Goal: Task Accomplishment & Management: Manage account settings

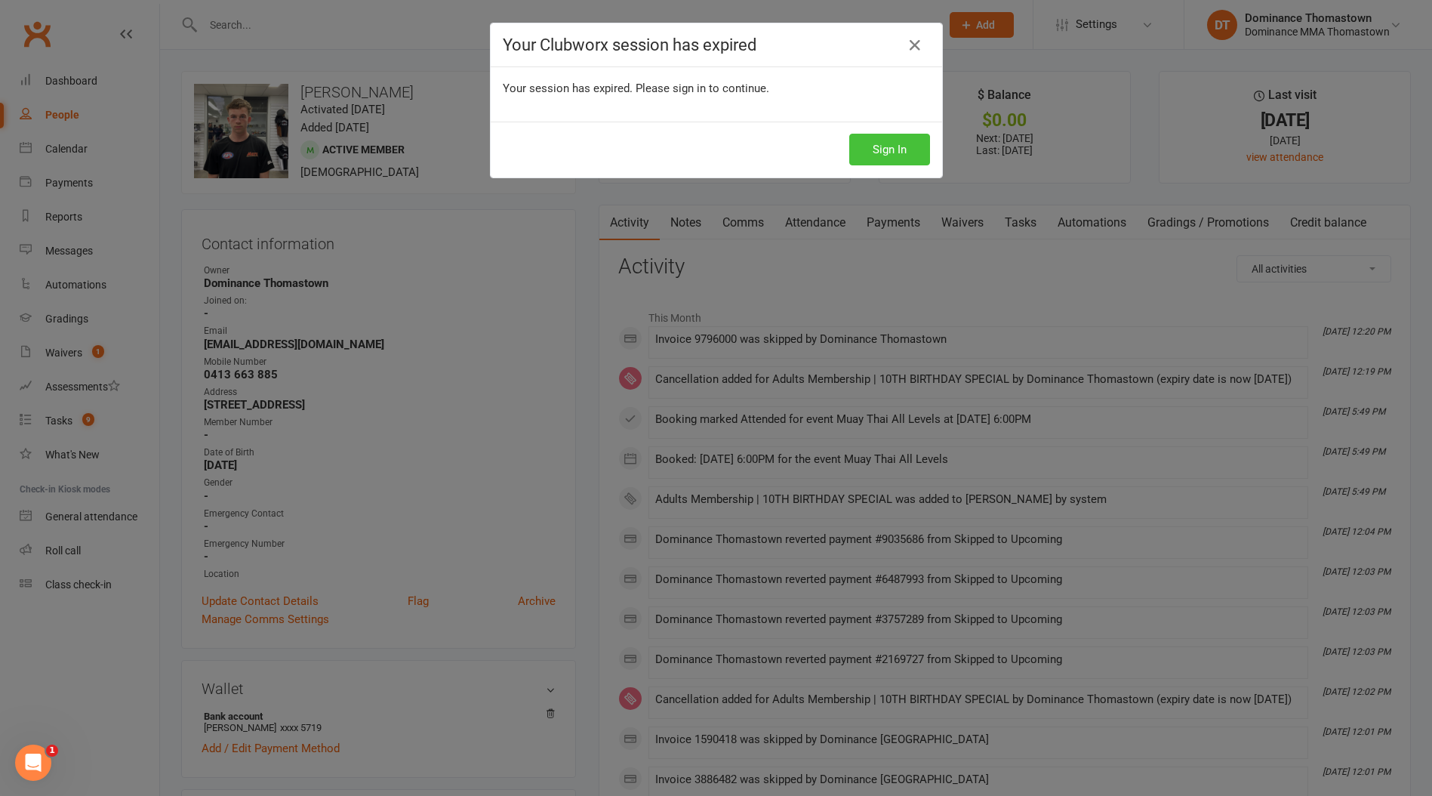
click at [884, 152] on button "Sign In" at bounding box center [889, 150] width 81 height 32
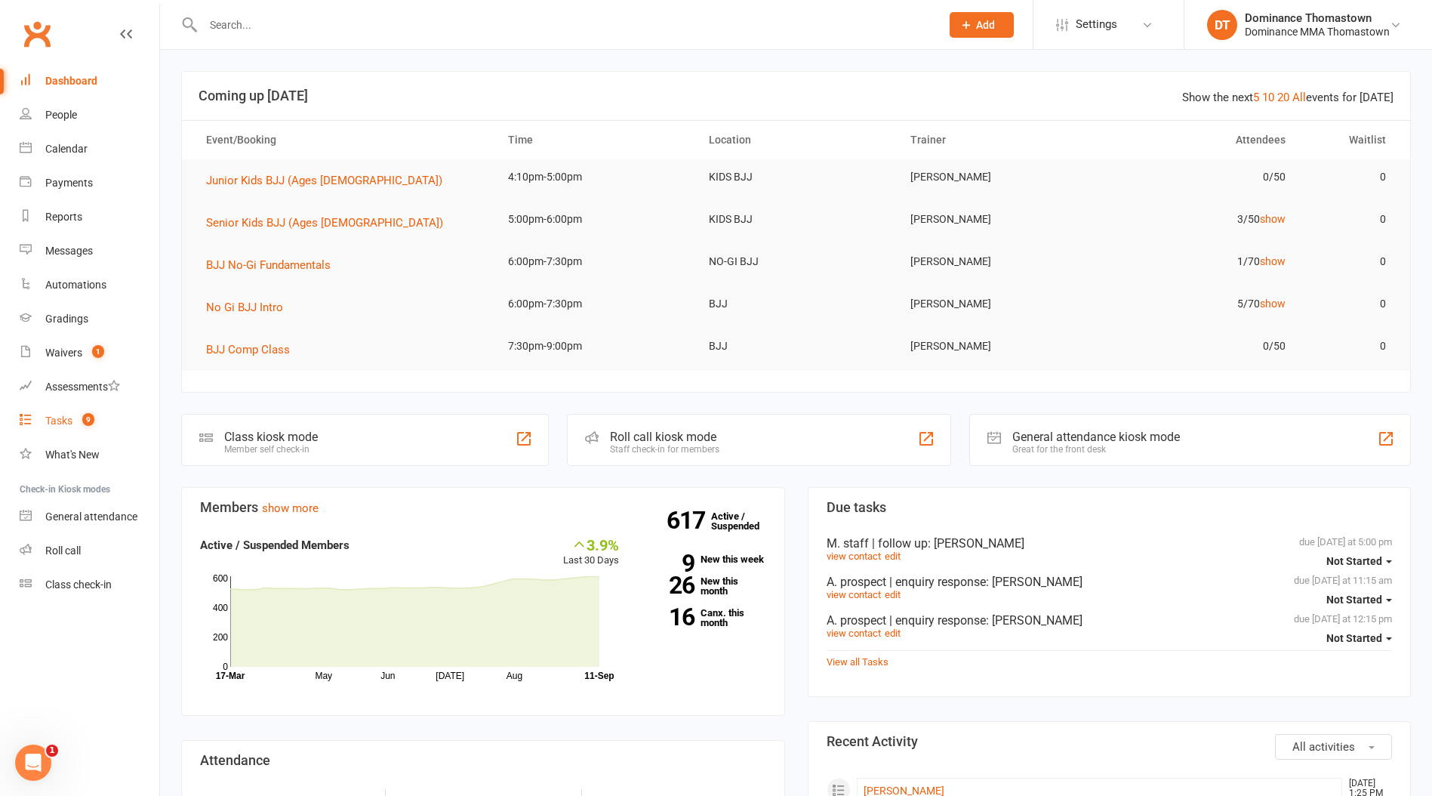
click at [59, 419] on div "Tasks" at bounding box center [58, 421] width 27 height 12
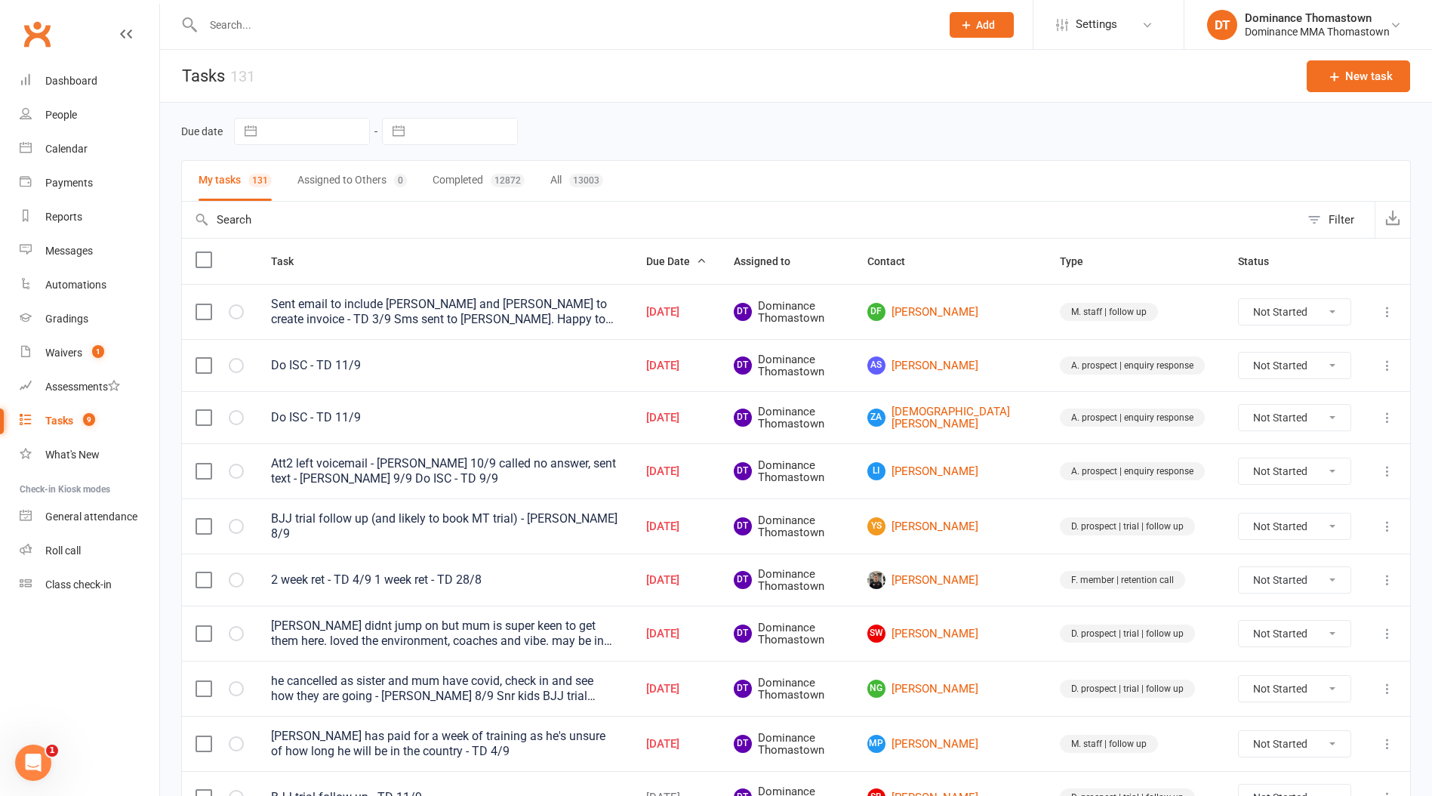
click at [271, 27] on input "text" at bounding box center [565, 24] width 732 height 21
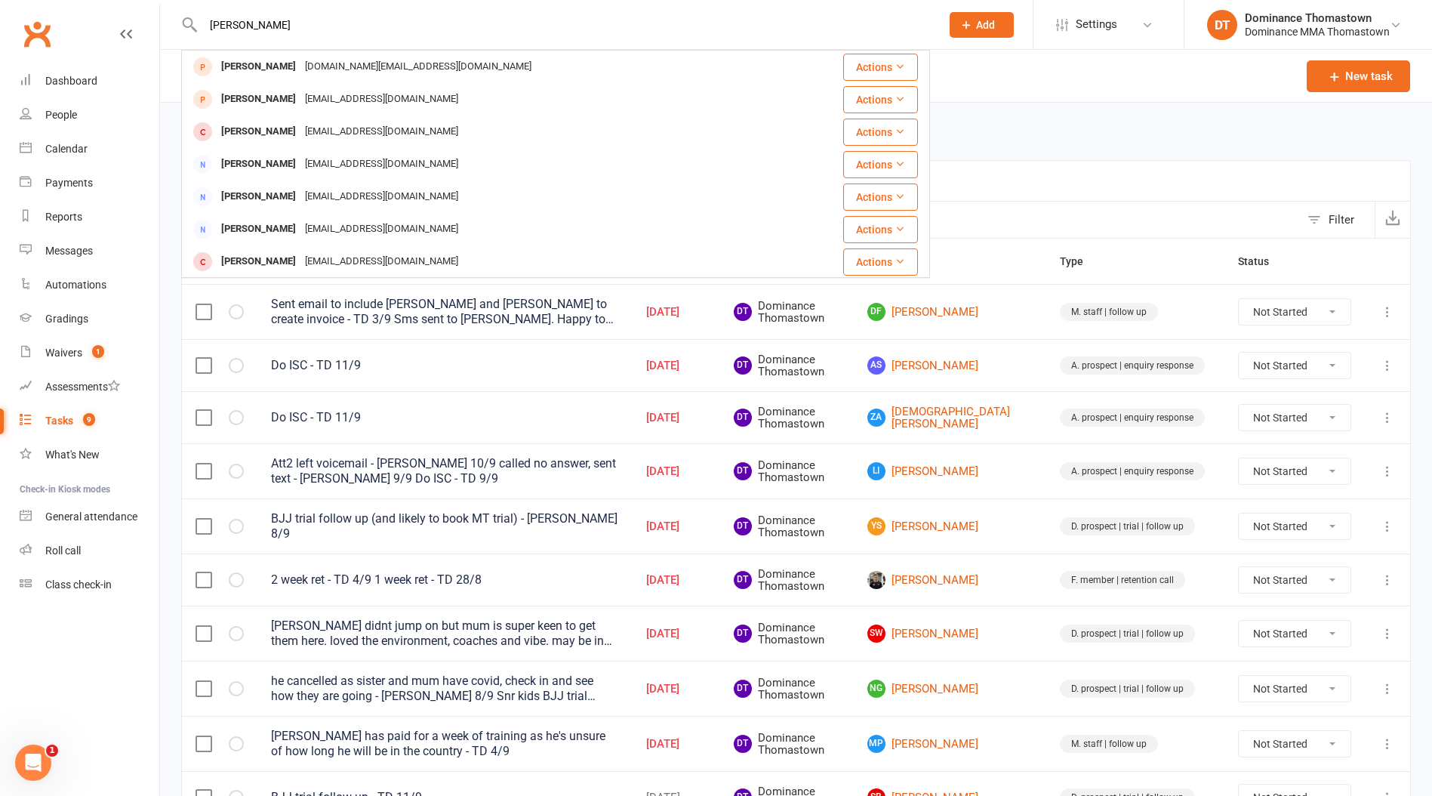
type input "[PERSON_NAME]"
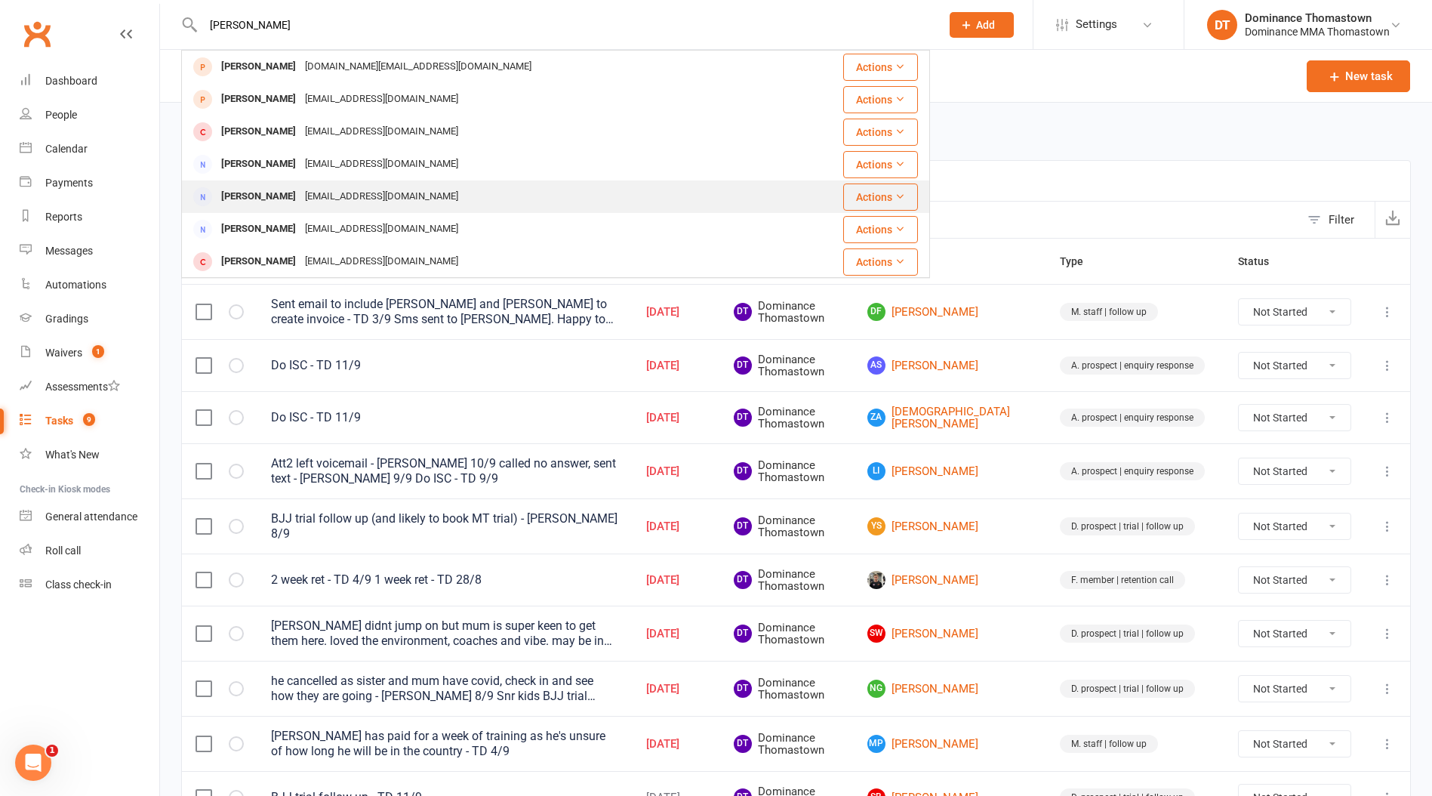
click at [273, 198] on div "[PERSON_NAME]" at bounding box center [259, 197] width 84 height 22
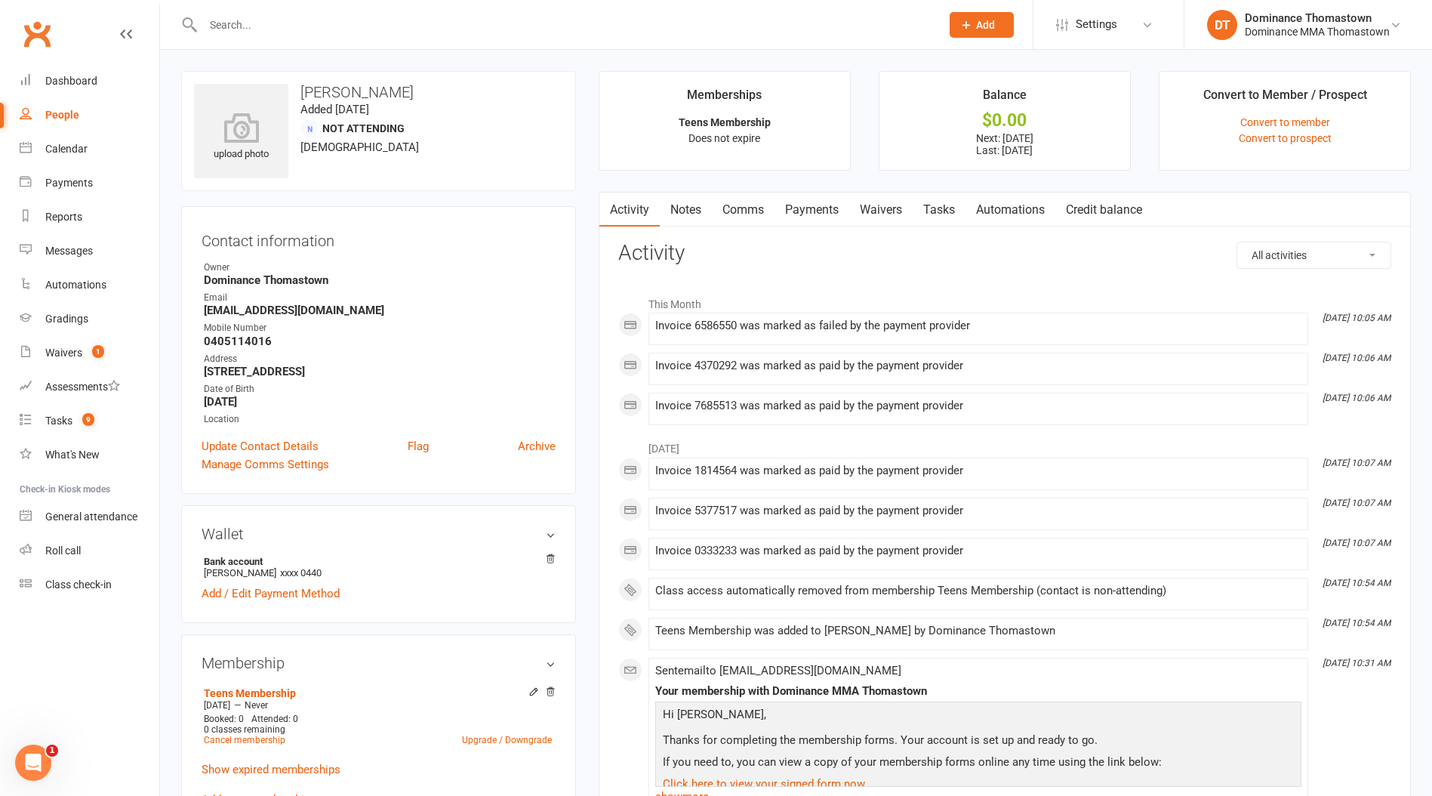
click at [809, 216] on link "Payments" at bounding box center [812, 210] width 75 height 35
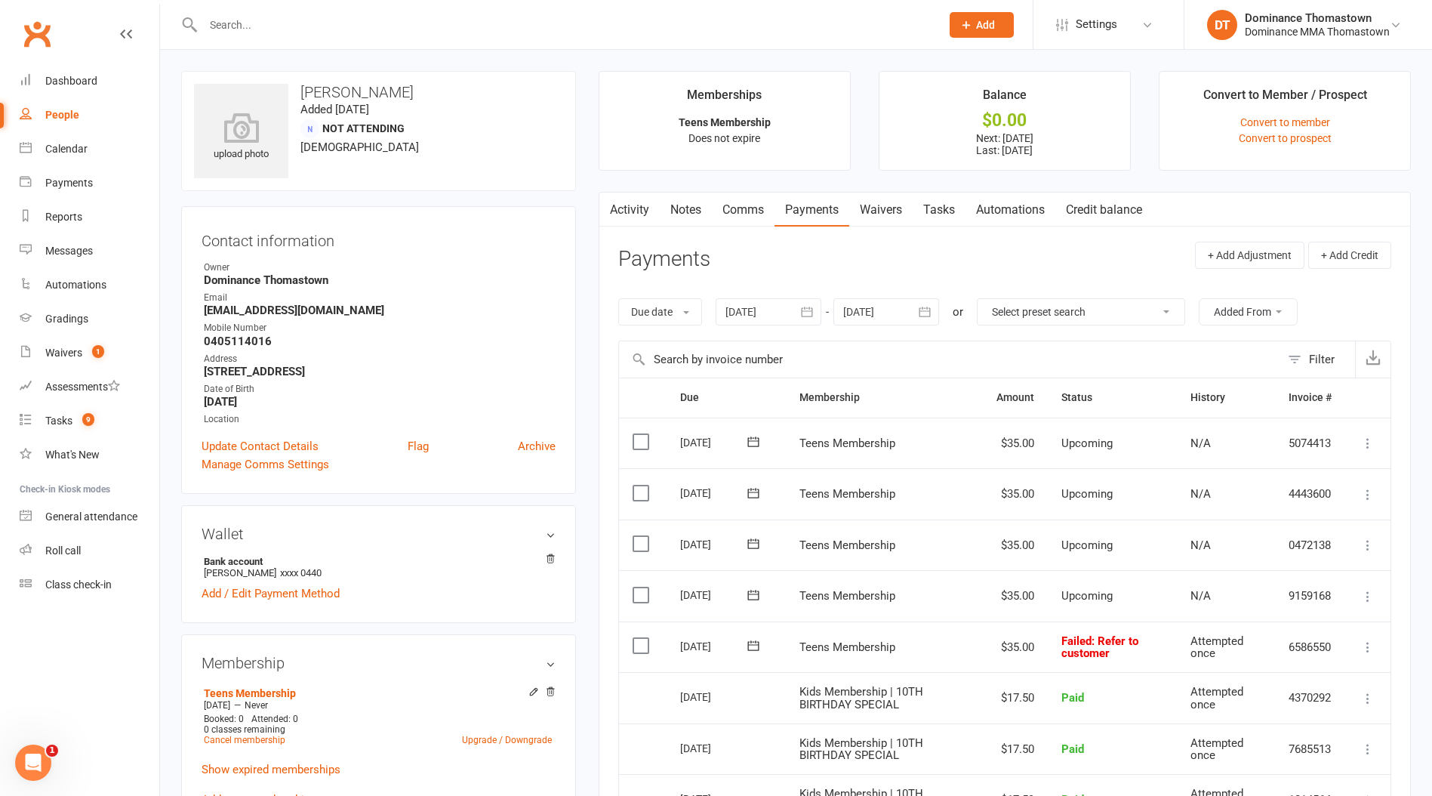
click at [262, 32] on input "text" at bounding box center [565, 24] width 732 height 21
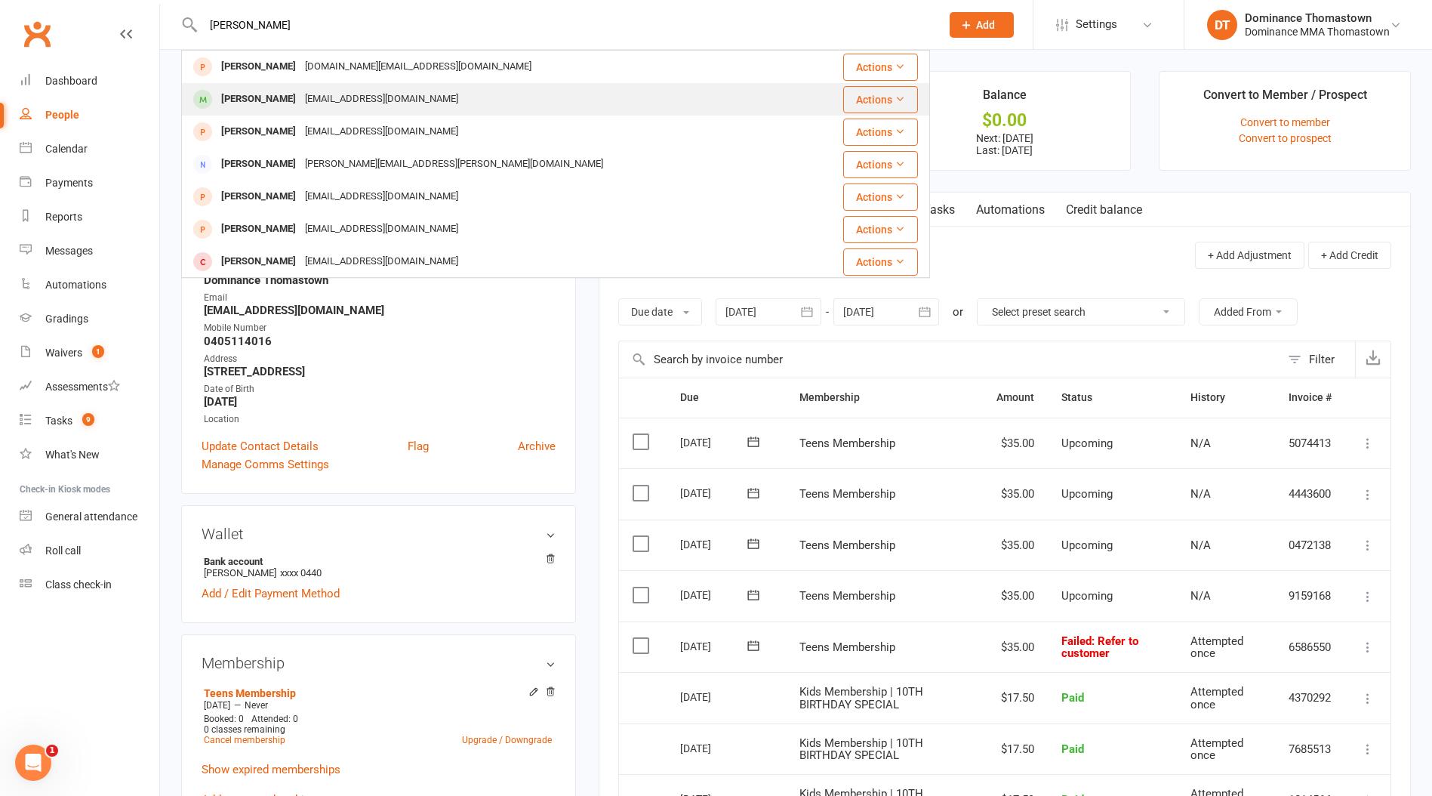
type input "[PERSON_NAME]"
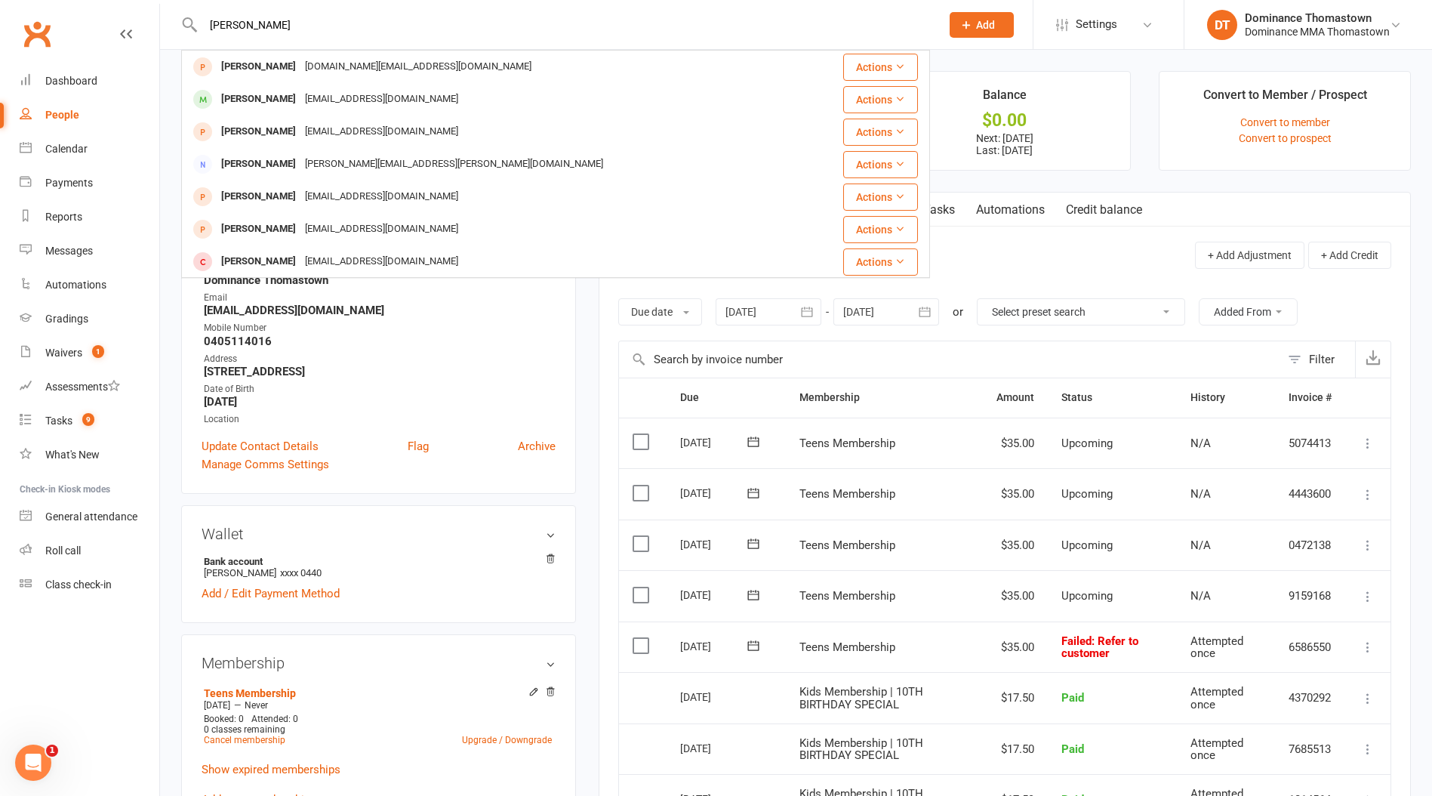
click at [282, 97] on div "[PERSON_NAME]" at bounding box center [259, 99] width 84 height 22
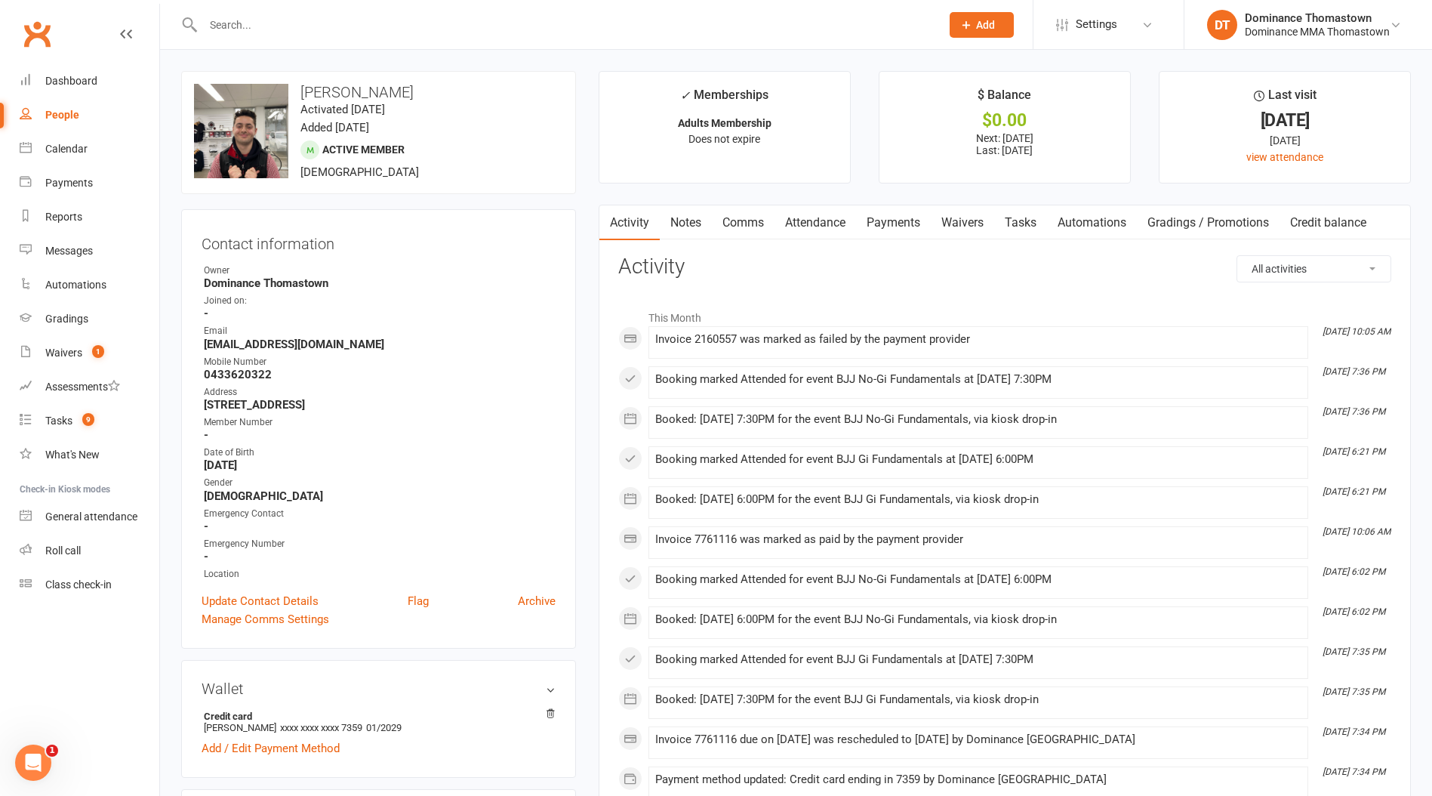
click at [888, 227] on link "Payments" at bounding box center [893, 222] width 75 height 35
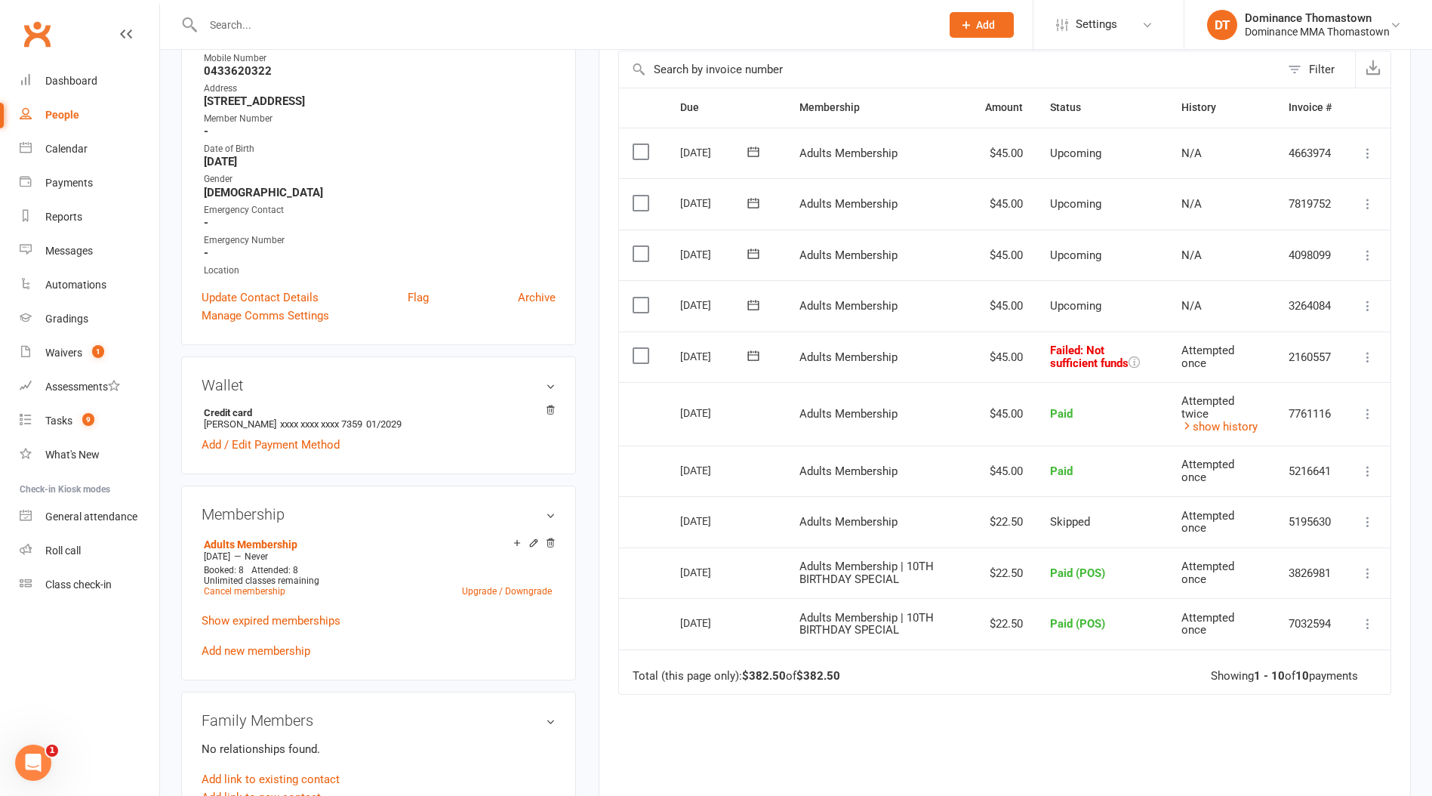
scroll to position [294, 0]
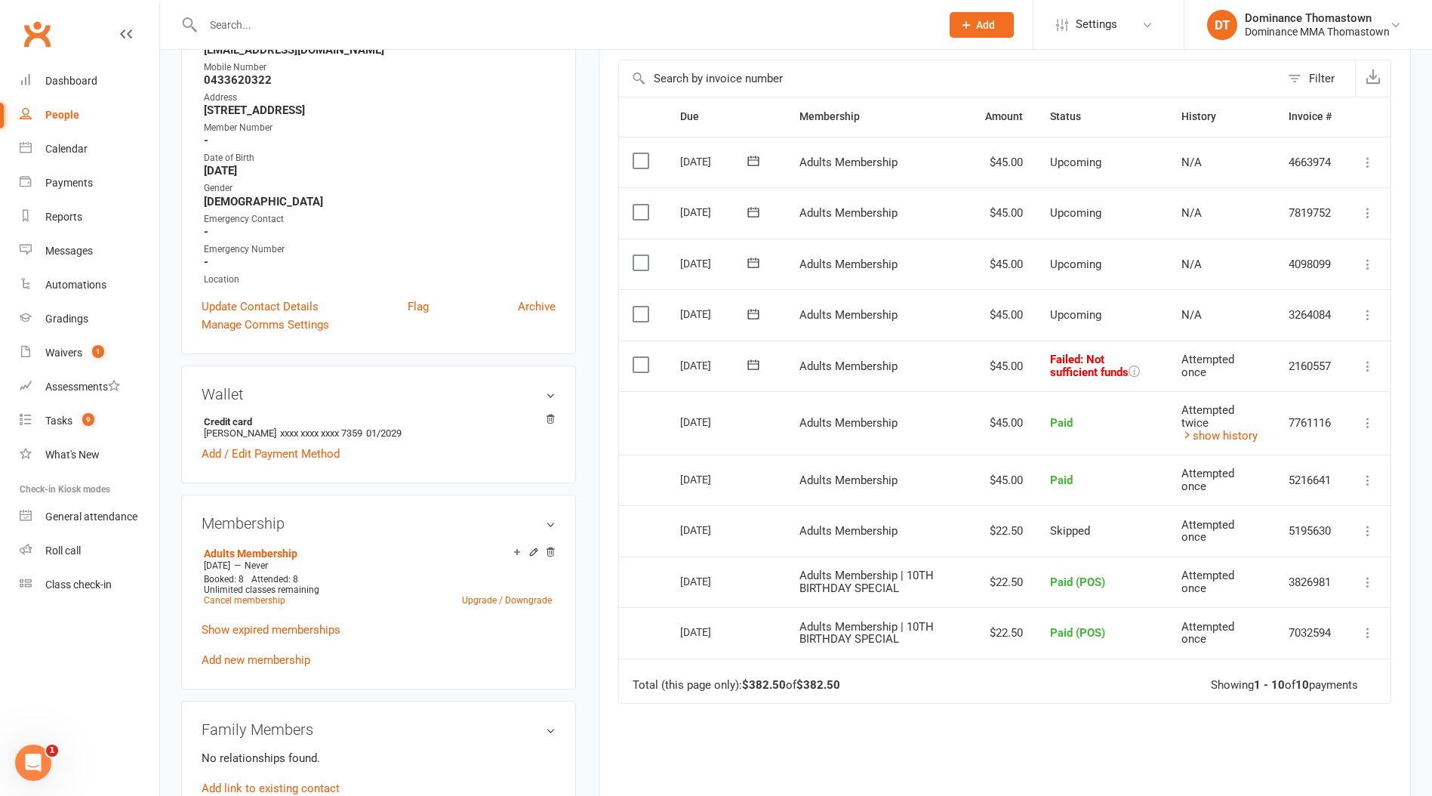
click at [747, 363] on icon at bounding box center [753, 364] width 15 height 15
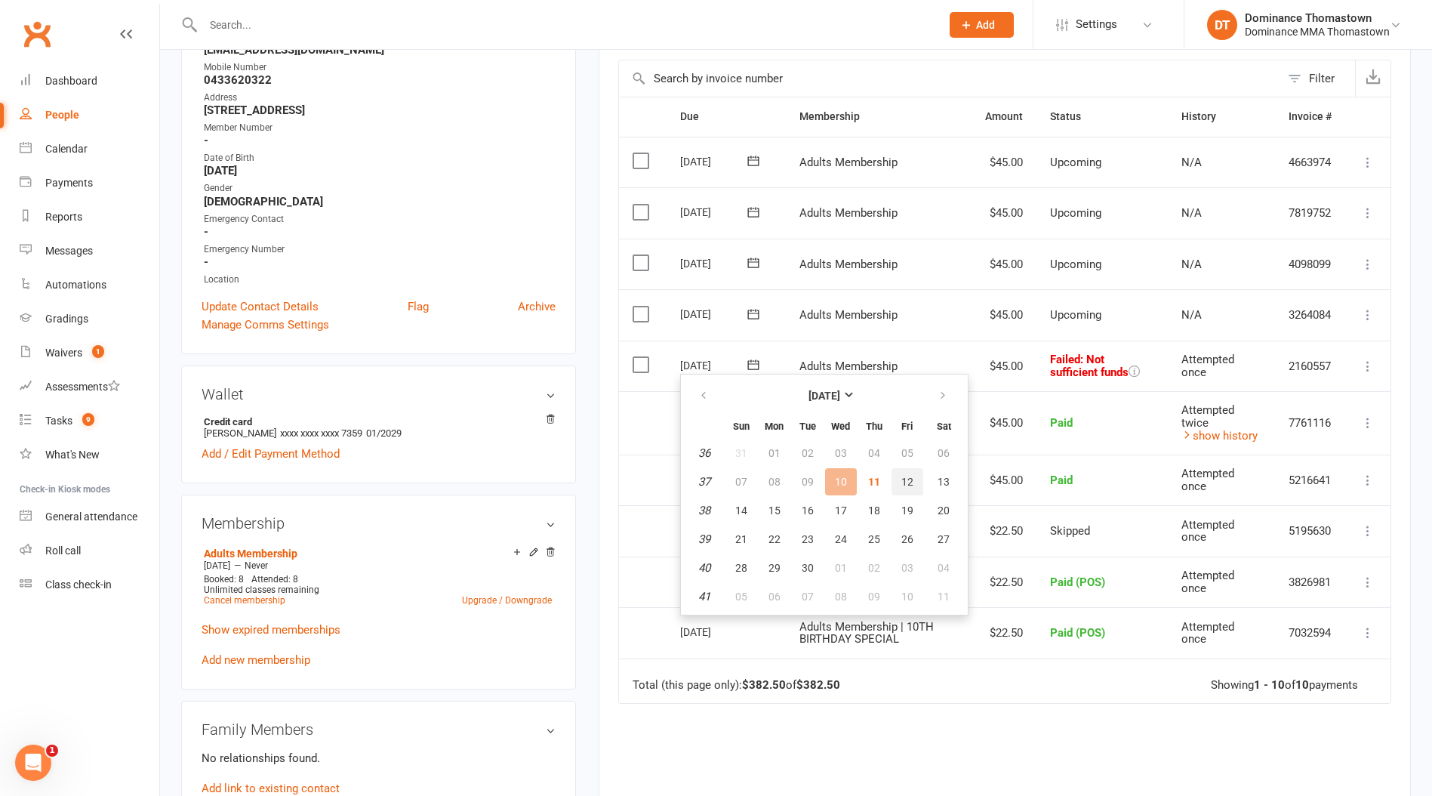
click at [904, 483] on span "12" at bounding box center [908, 482] width 12 height 12
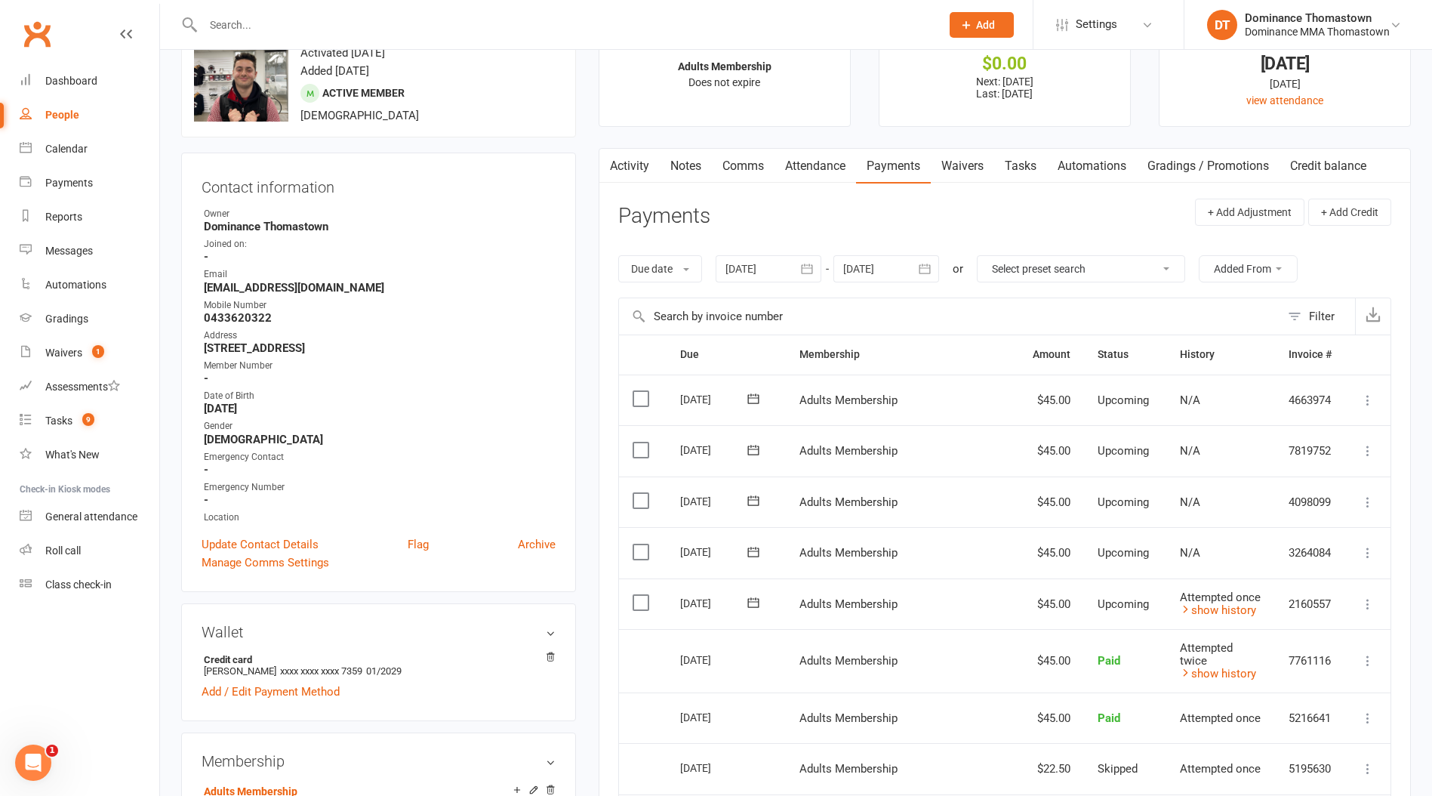
scroll to position [0, 0]
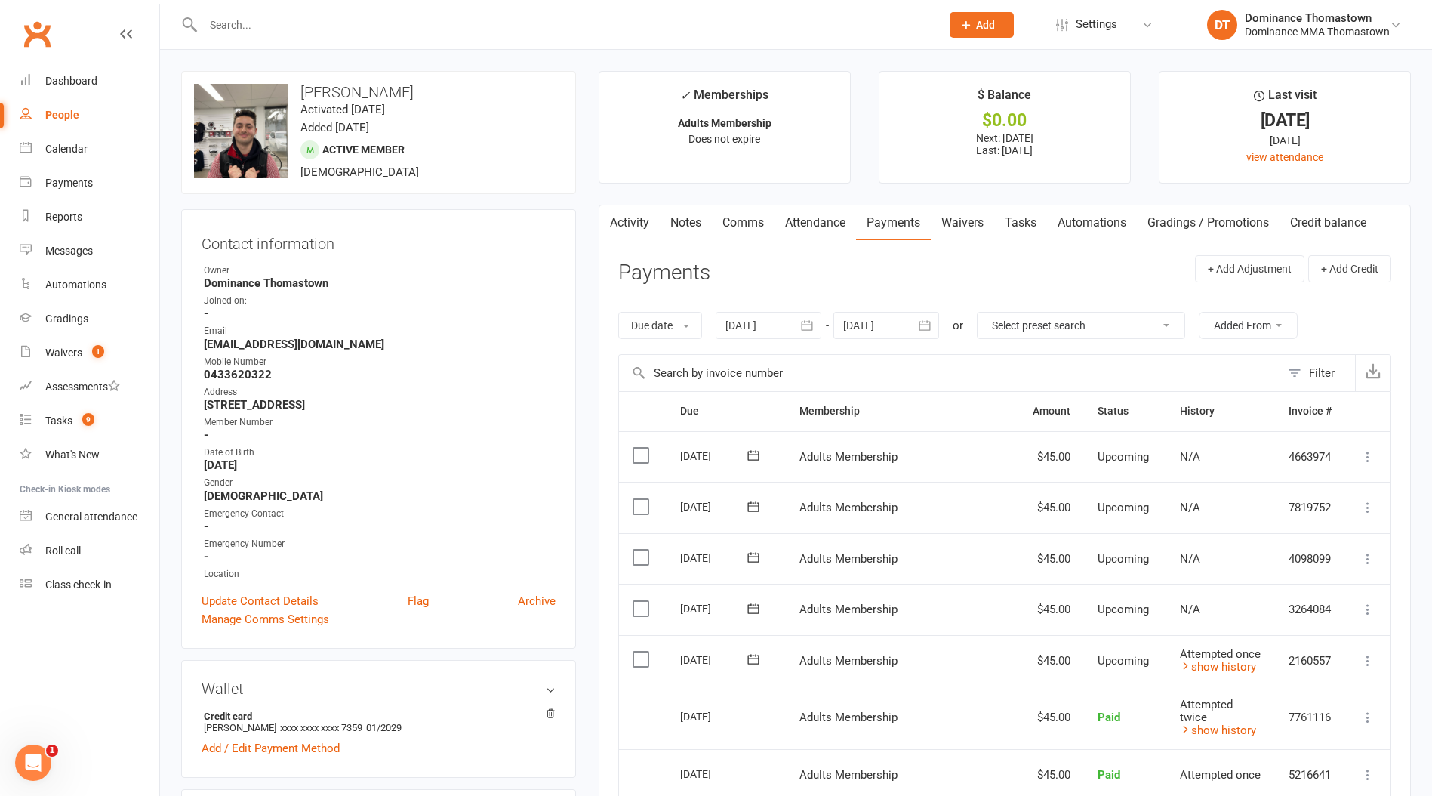
click at [327, 19] on input "text" at bounding box center [565, 24] width 732 height 21
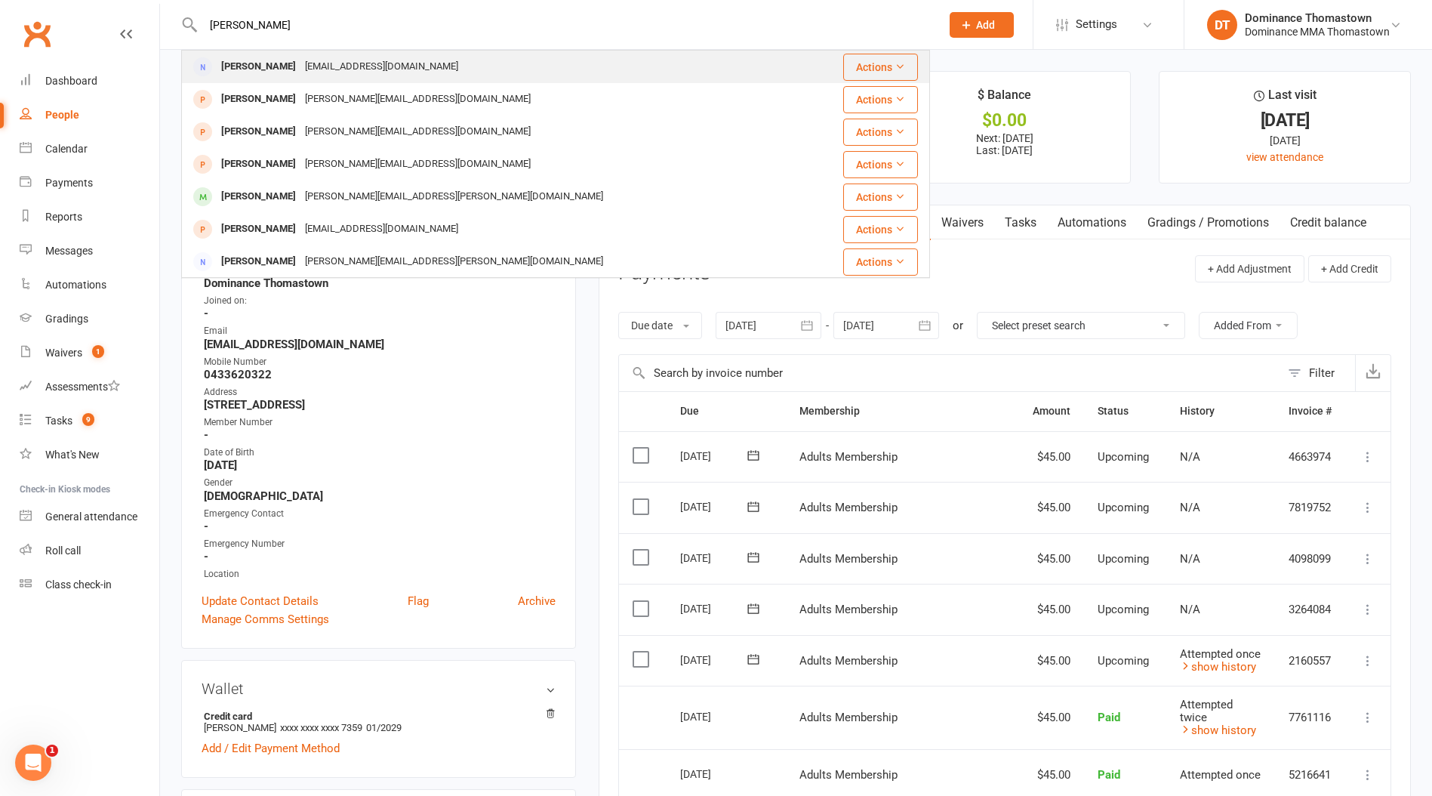
type input "[PERSON_NAME]"
click at [320, 61] on div "[EMAIL_ADDRESS][DOMAIN_NAME]" at bounding box center [382, 67] width 162 height 22
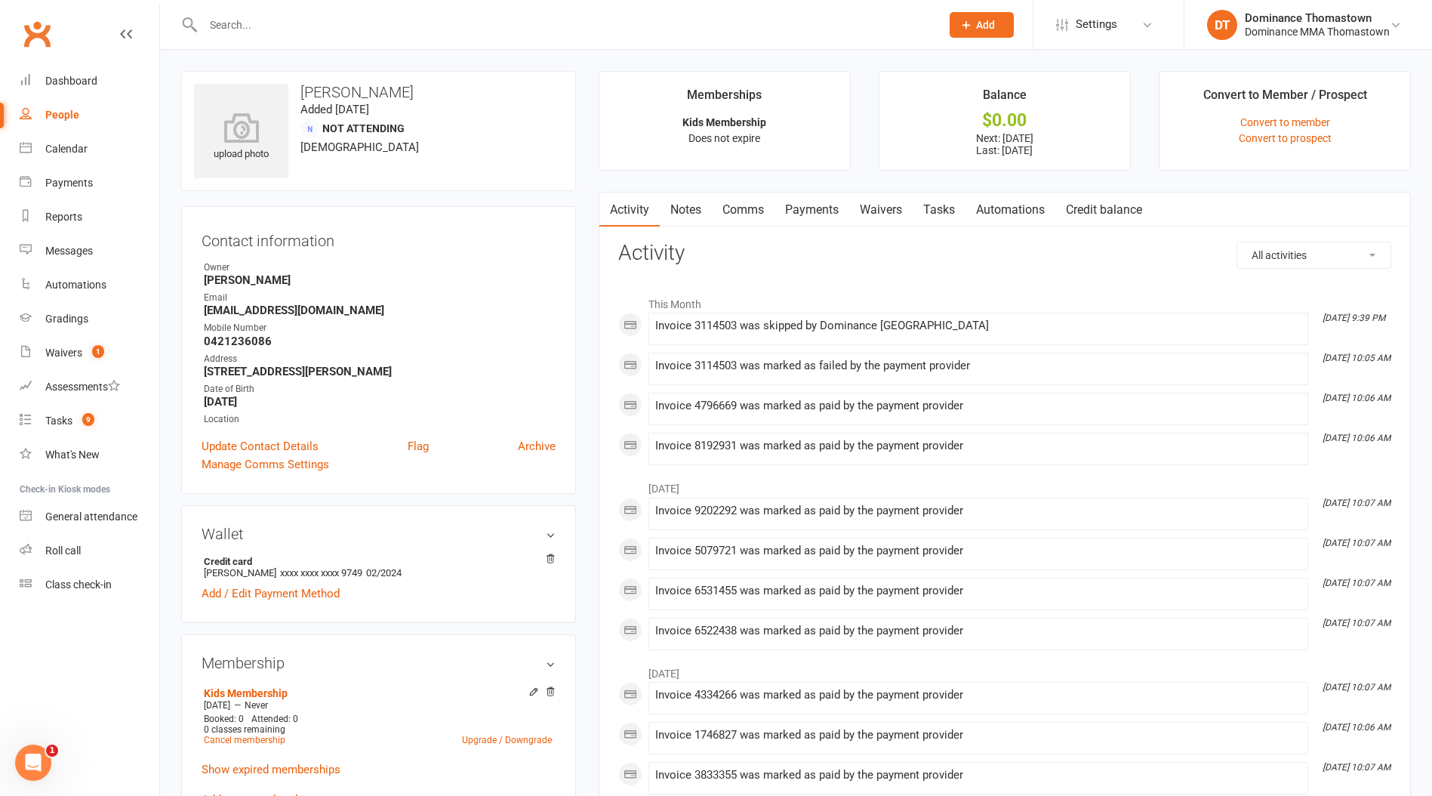
click at [819, 214] on link "Payments" at bounding box center [812, 210] width 75 height 35
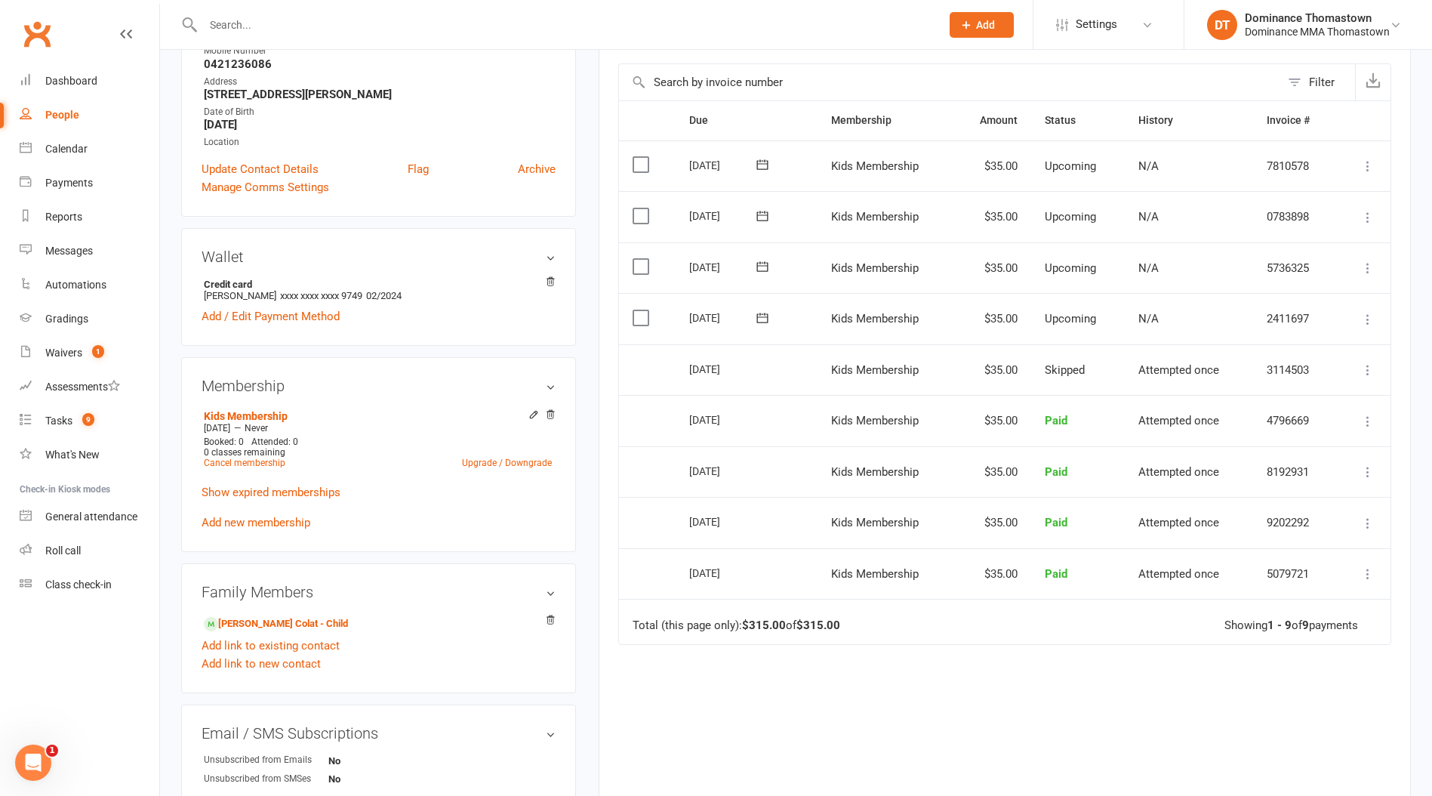
scroll to position [270, 0]
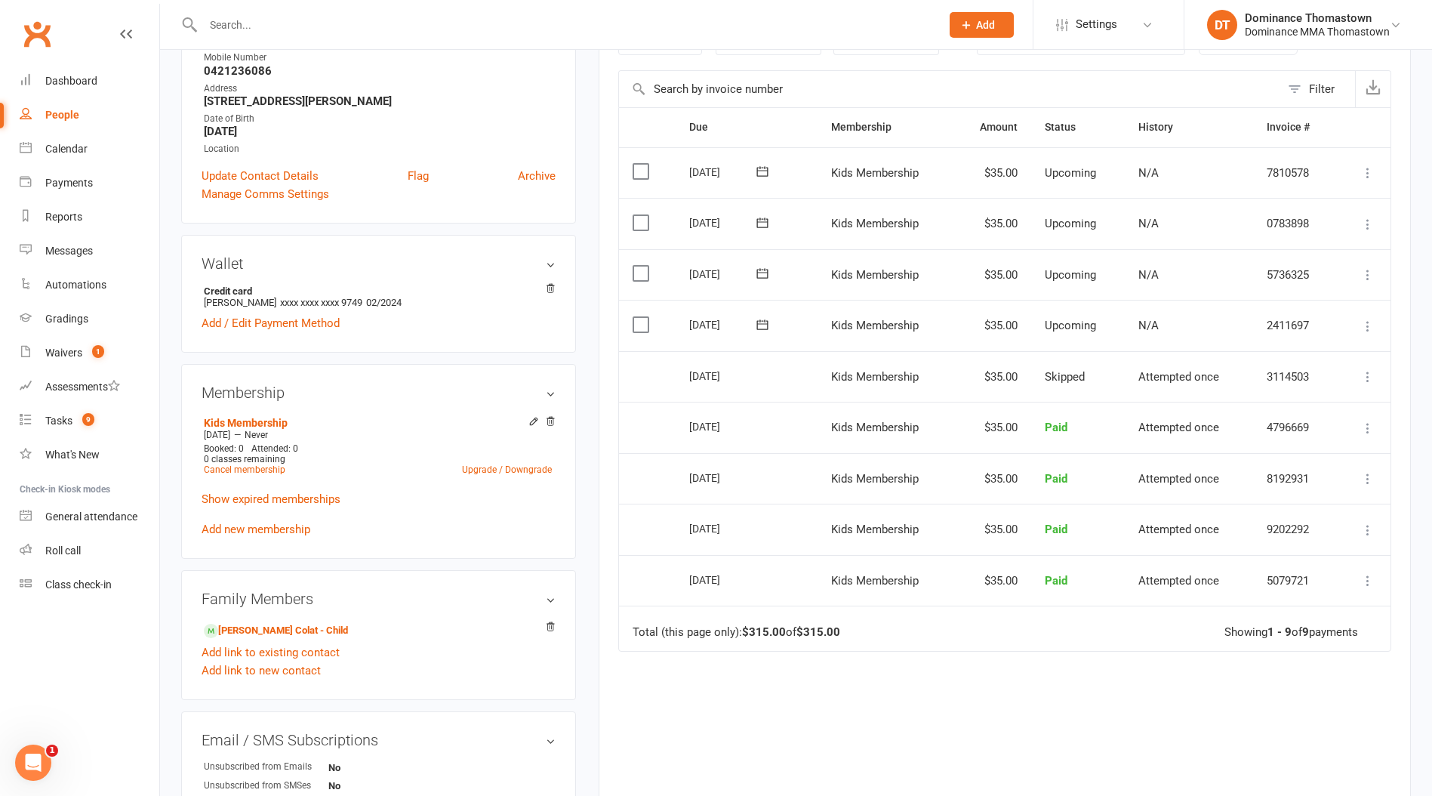
click at [284, 23] on input "text" at bounding box center [565, 24] width 732 height 21
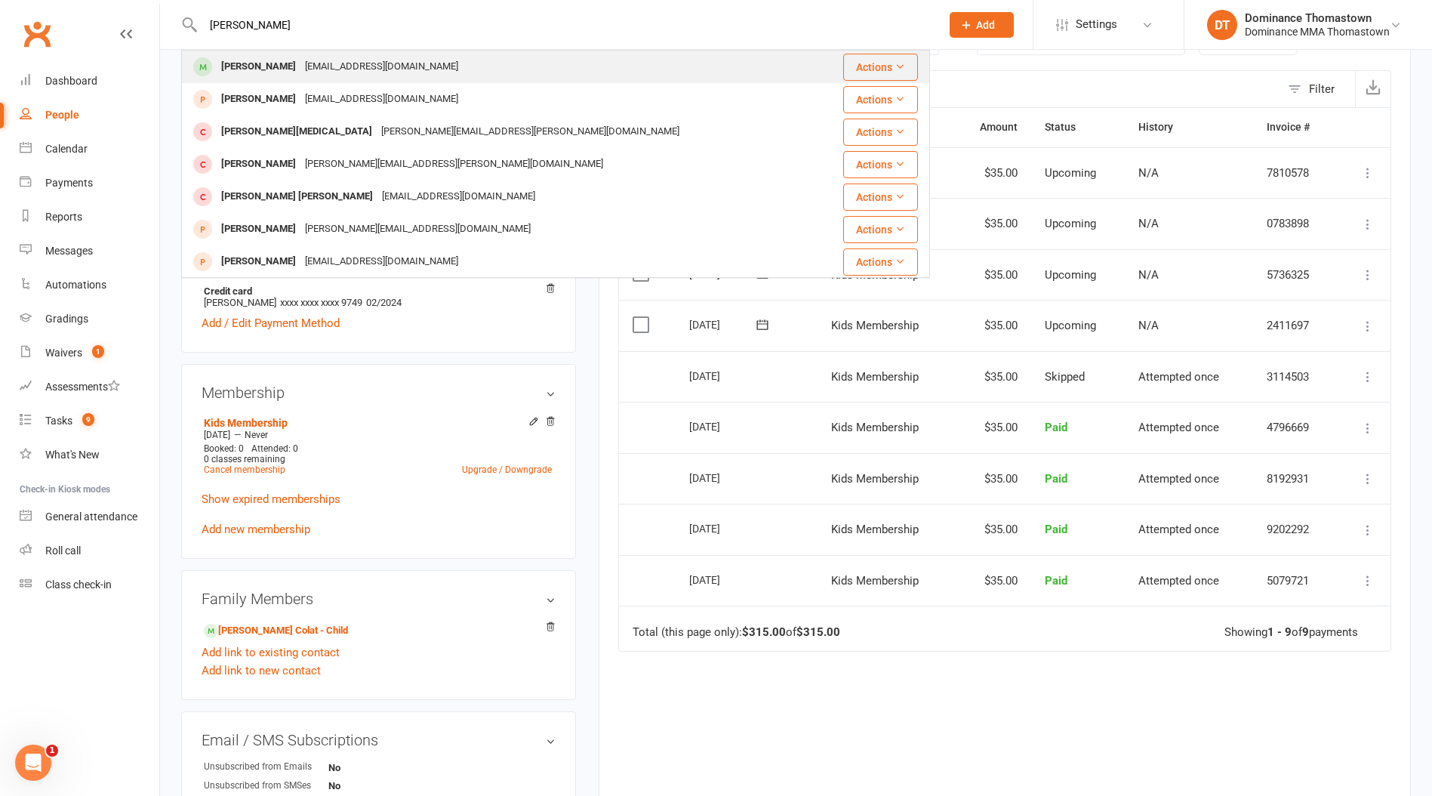
type input "[PERSON_NAME]"
click at [316, 67] on div "[EMAIL_ADDRESS][DOMAIN_NAME]" at bounding box center [382, 67] width 162 height 22
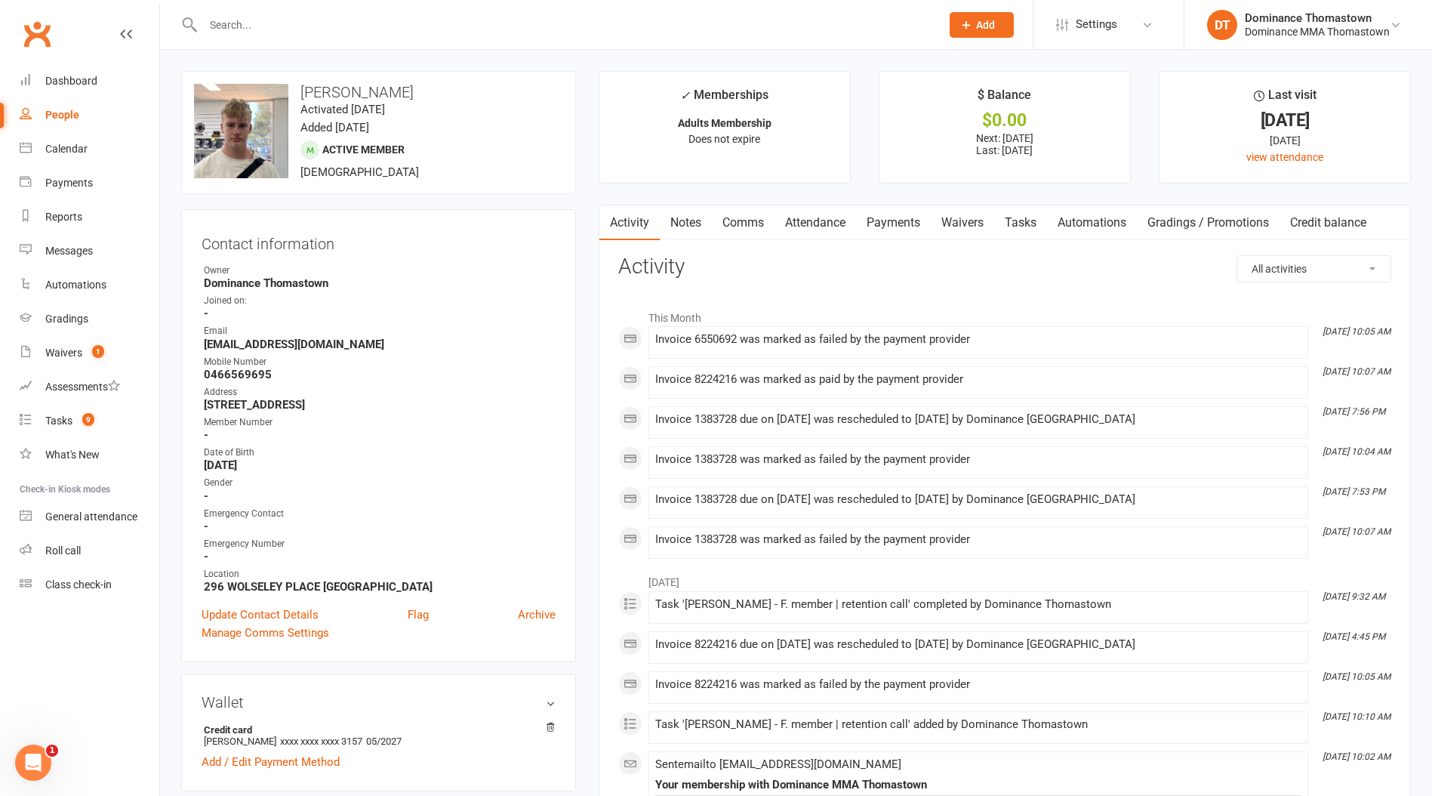
click at [906, 220] on link "Payments" at bounding box center [893, 222] width 75 height 35
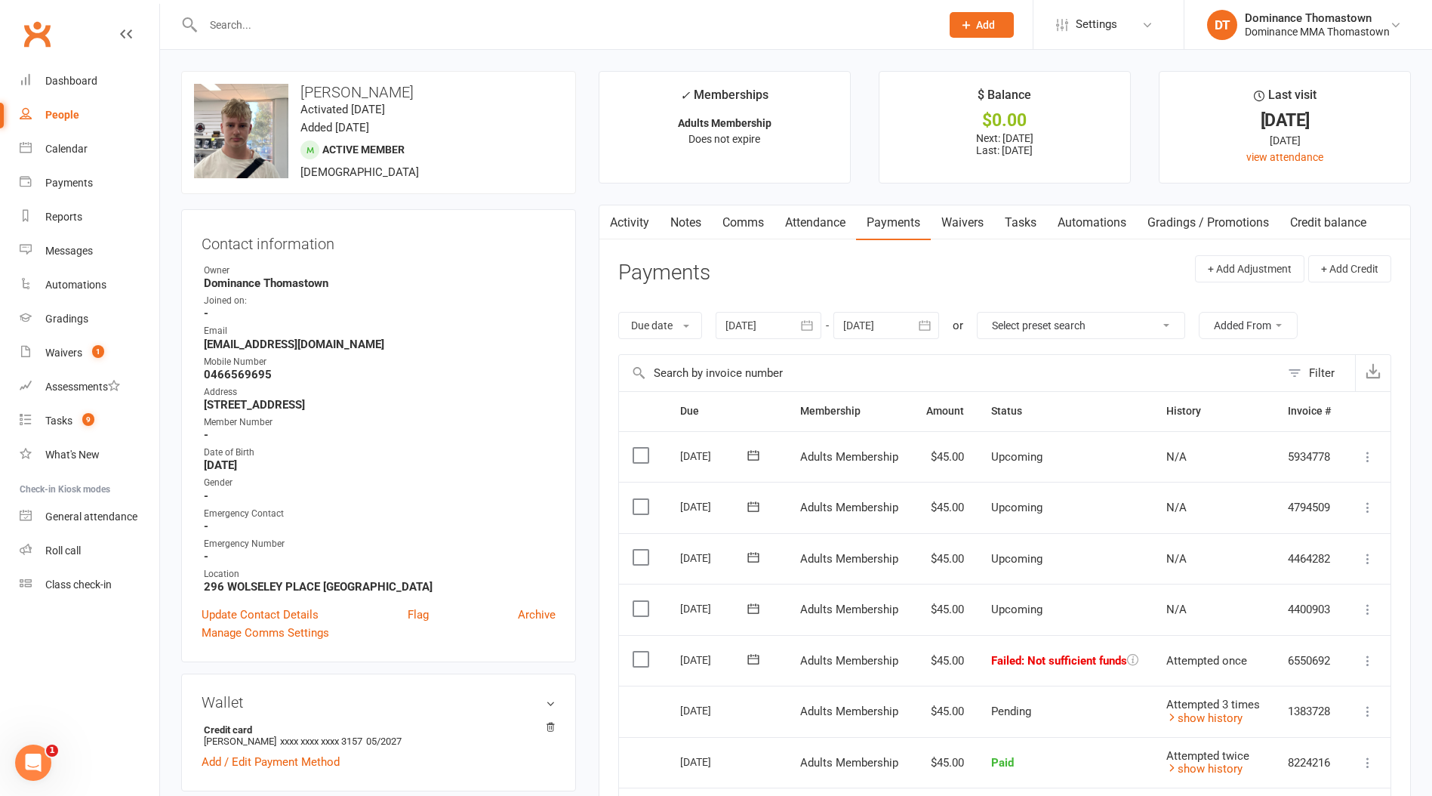
click at [235, 23] on input "text" at bounding box center [565, 24] width 732 height 21
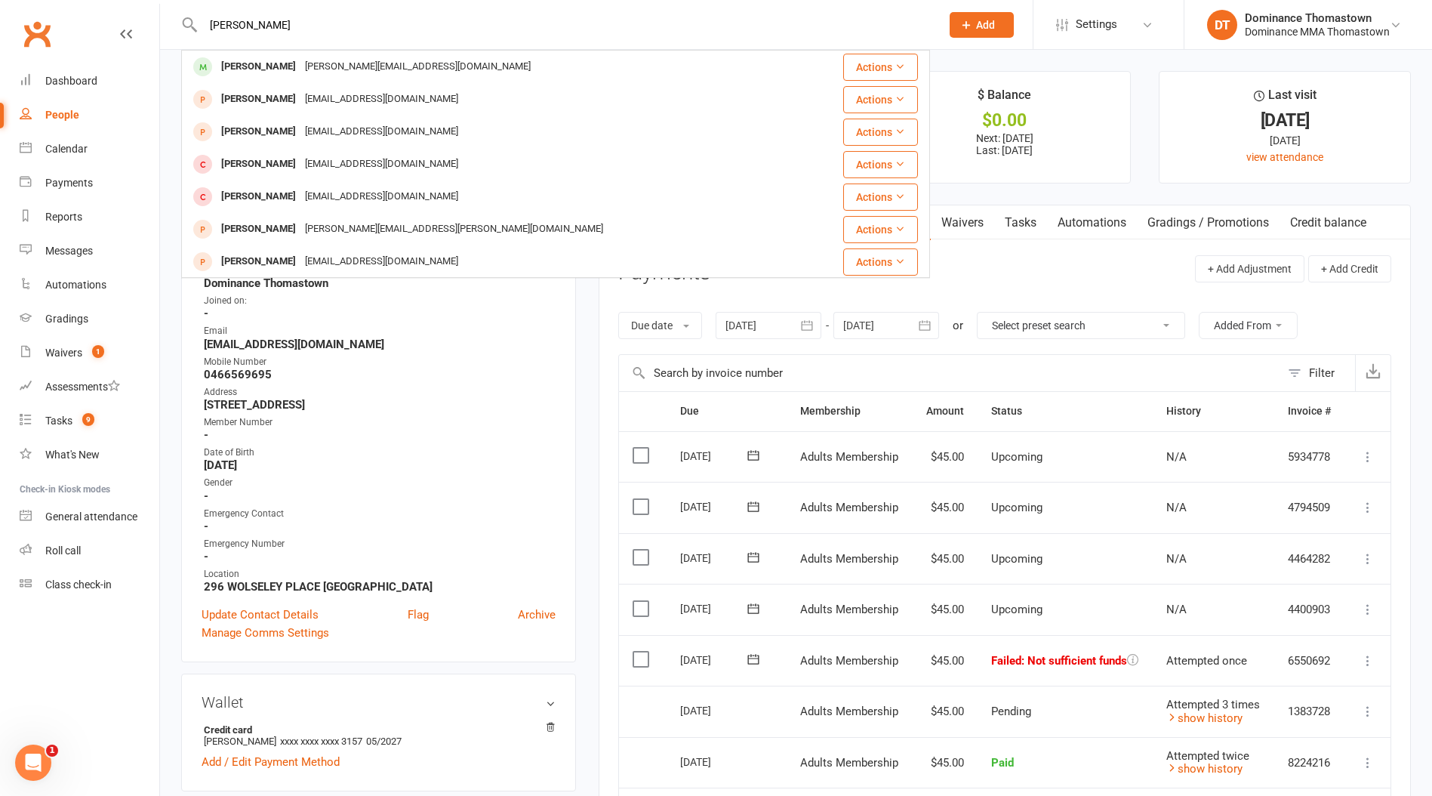
type input "[PERSON_NAME]"
click at [244, 66] on div "[PERSON_NAME]" at bounding box center [259, 67] width 84 height 22
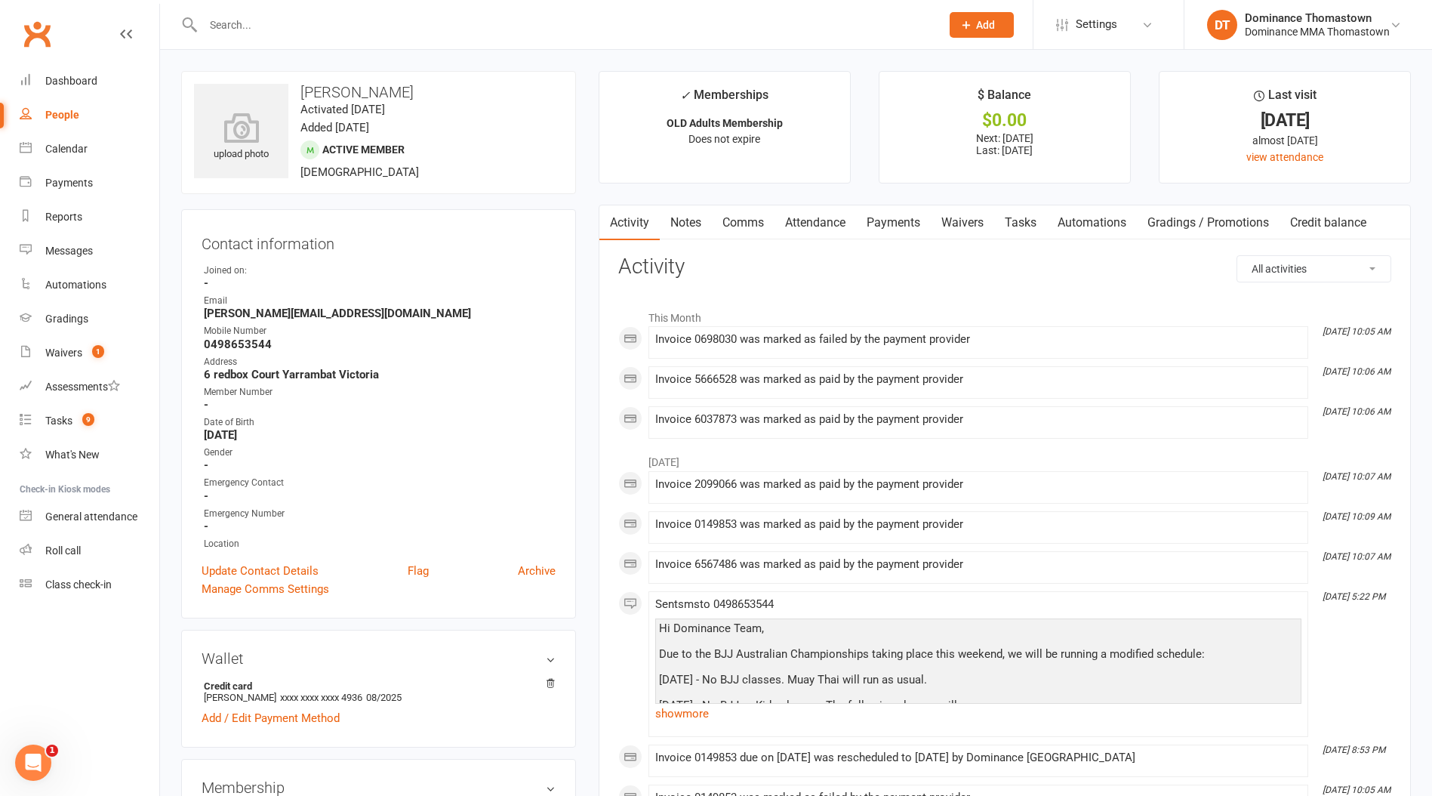
click at [883, 226] on link "Payments" at bounding box center [893, 222] width 75 height 35
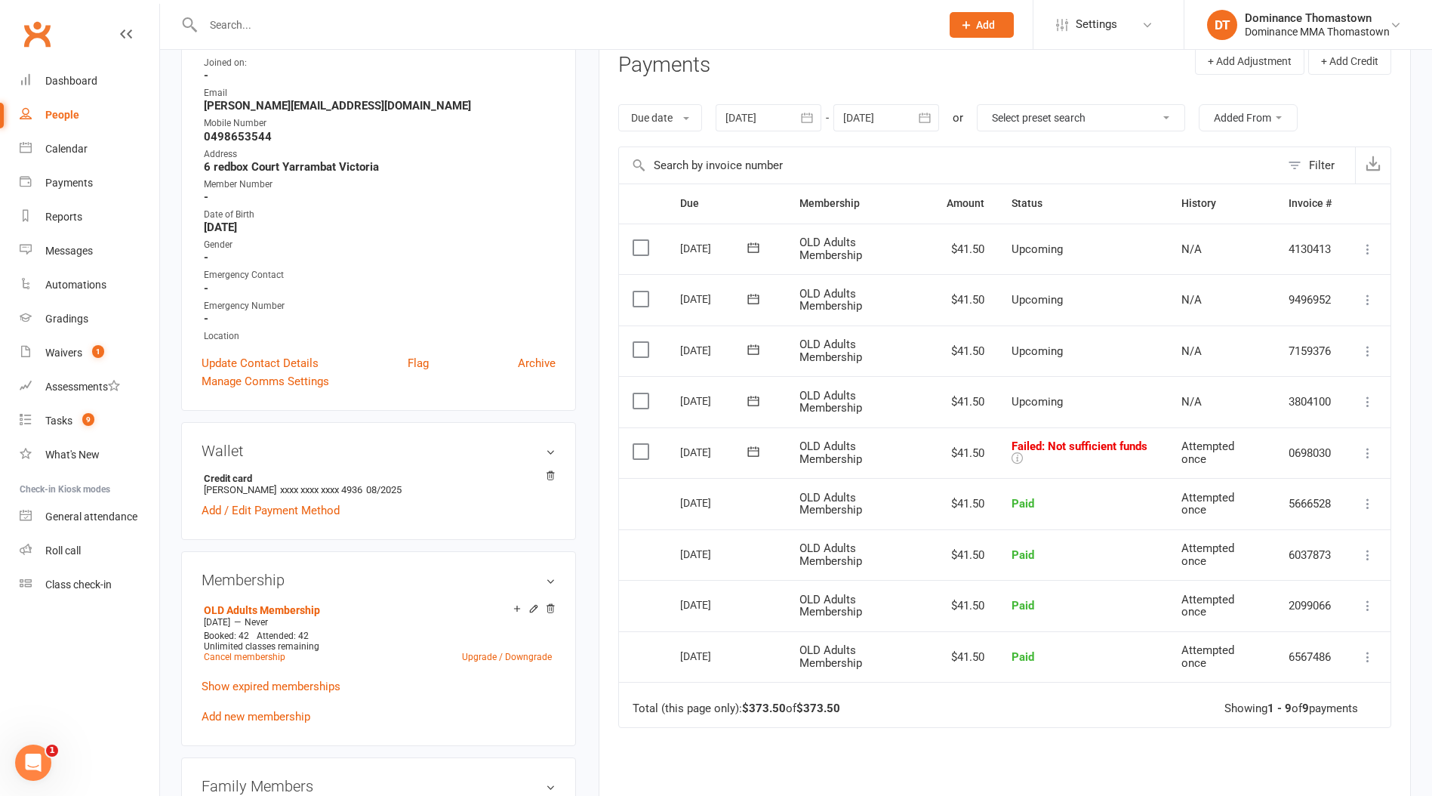
scroll to position [234, 0]
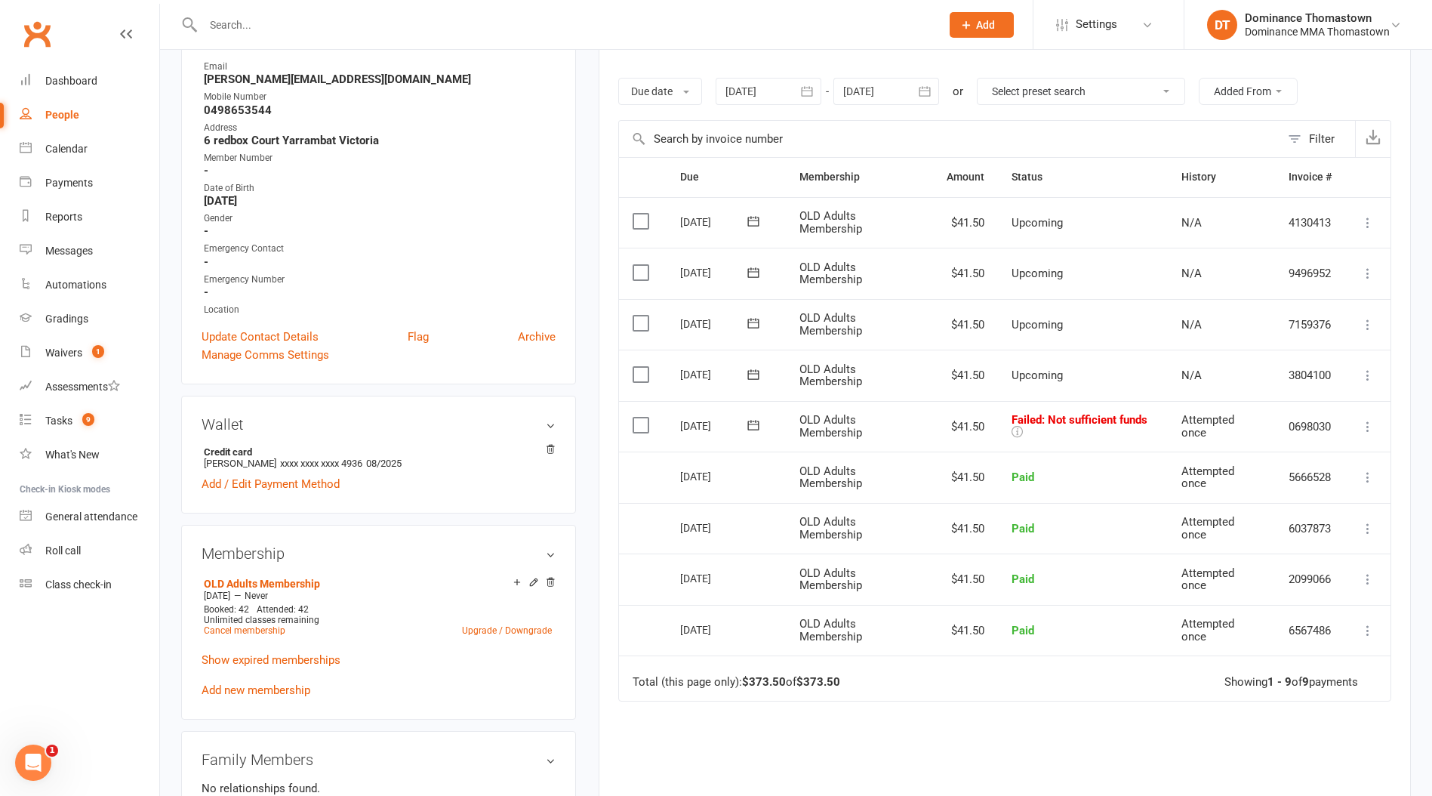
click at [752, 427] on icon at bounding box center [753, 425] width 15 height 15
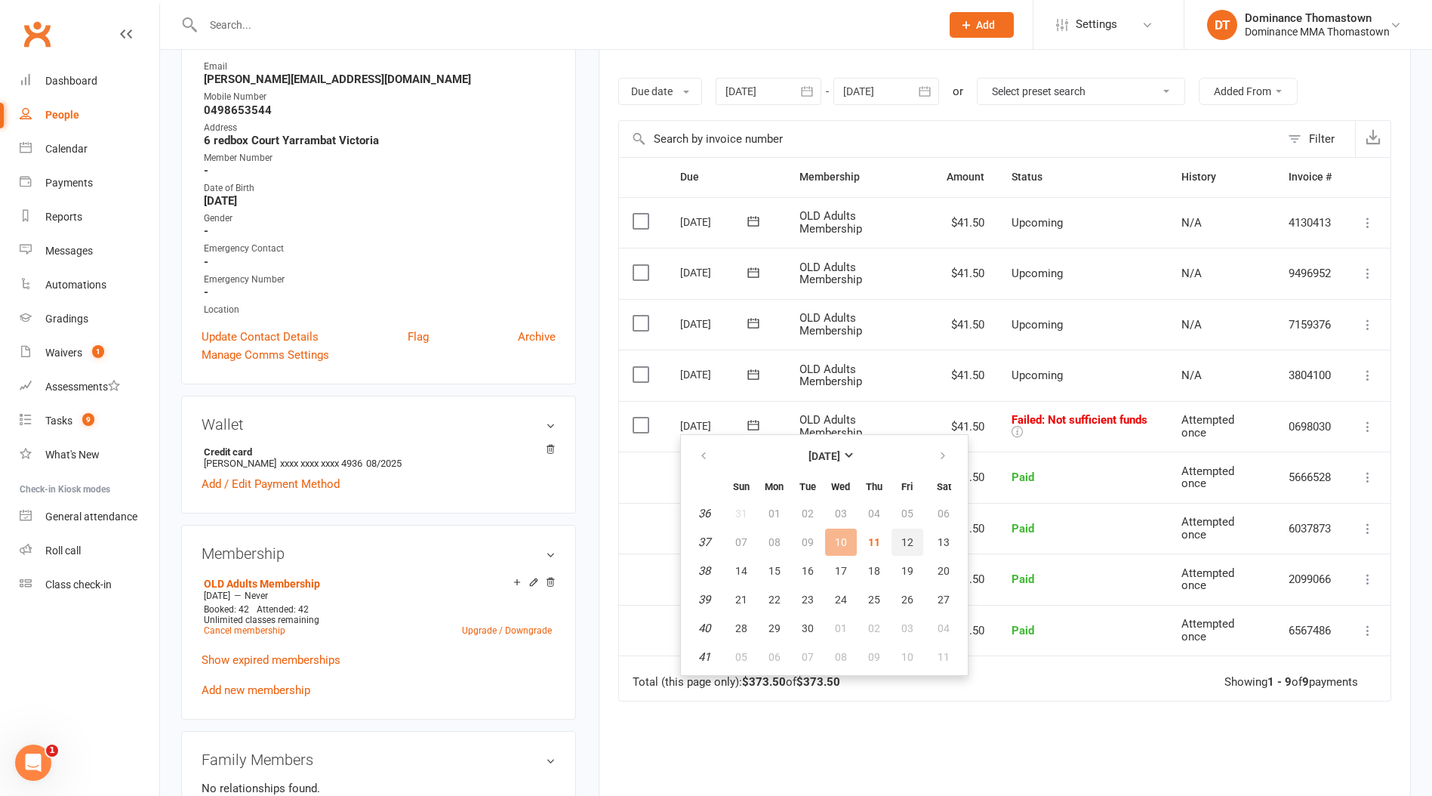
click at [905, 547] on span "12" at bounding box center [908, 542] width 12 height 12
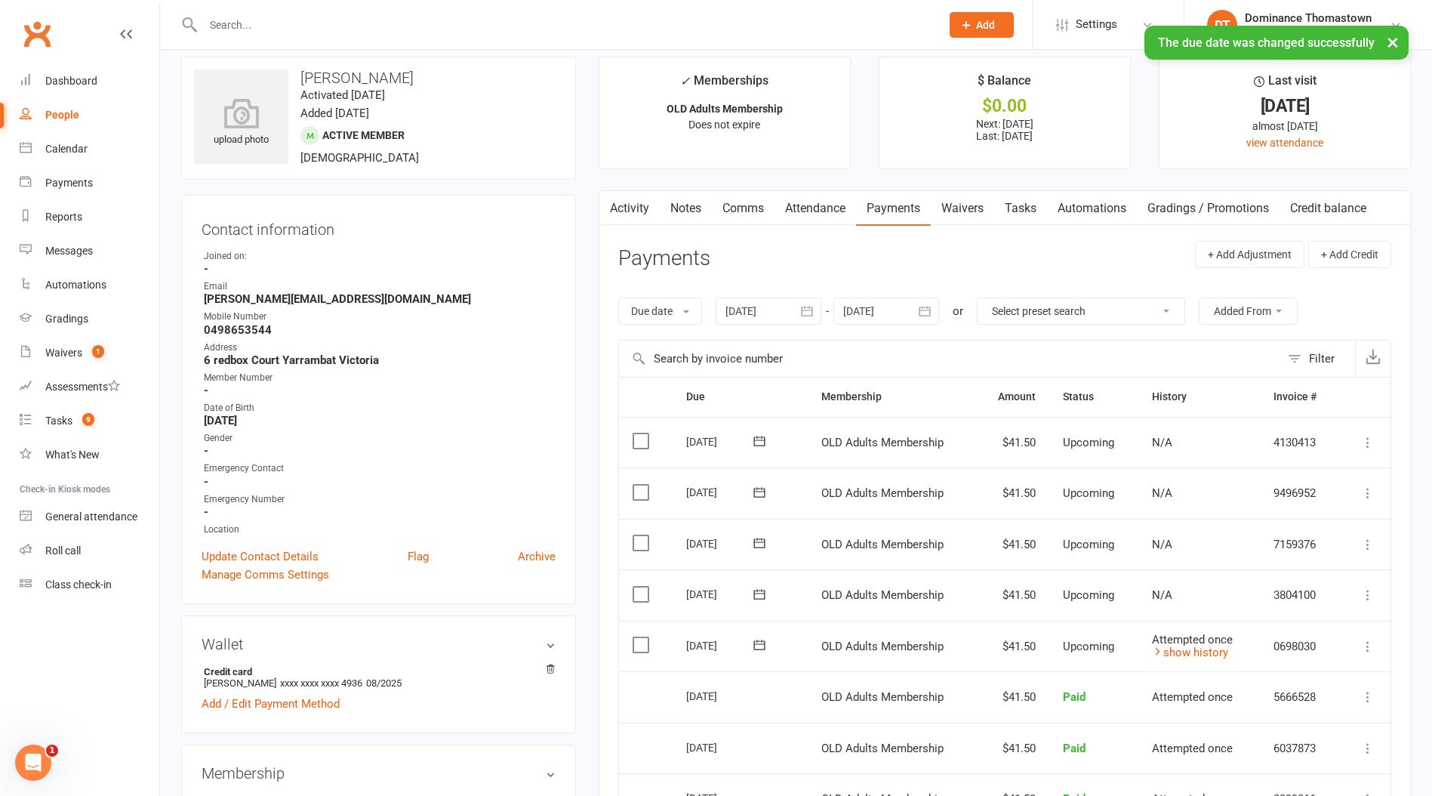
scroll to position [15, 0]
click at [251, 25] on input "text" at bounding box center [565, 24] width 732 height 21
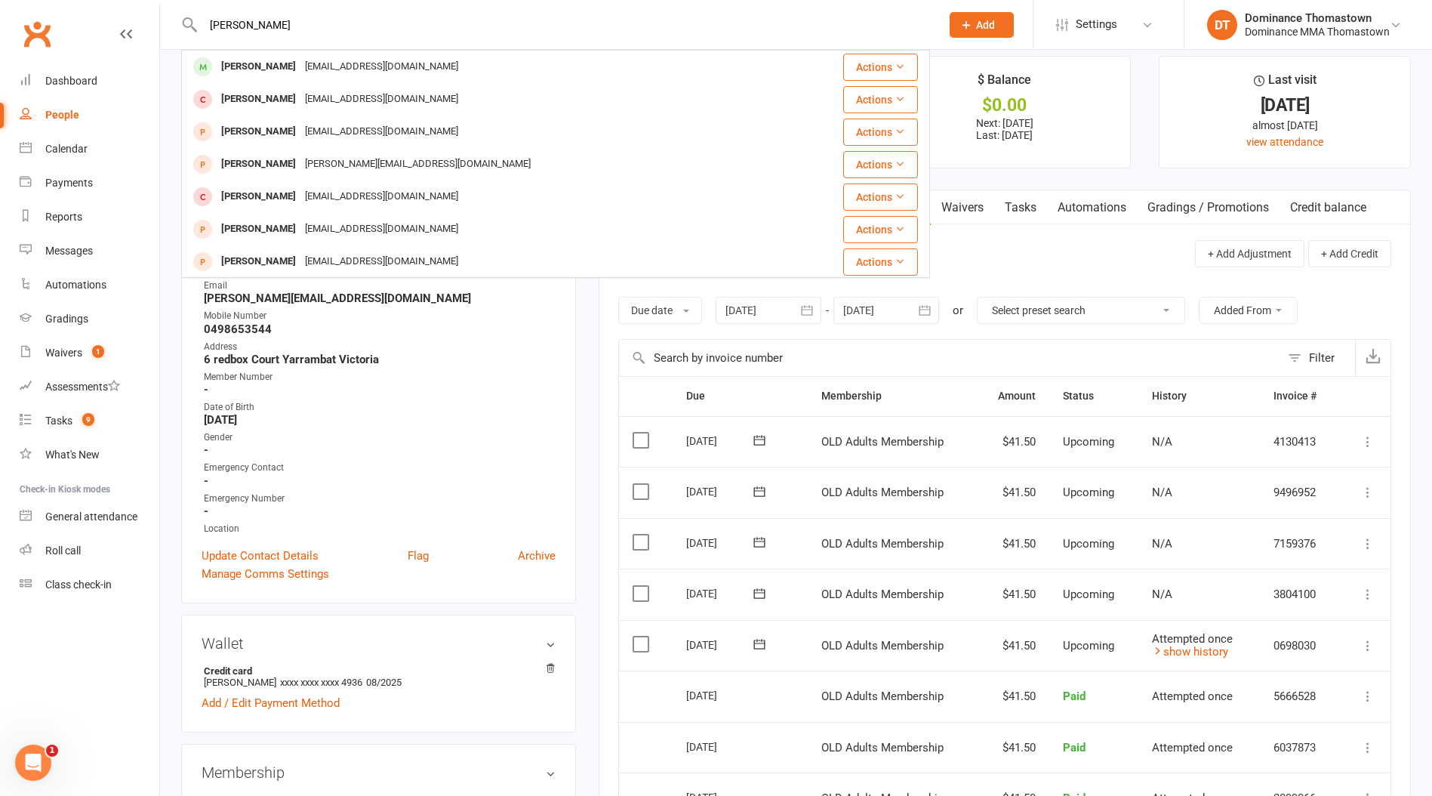
type input "[PERSON_NAME]"
click at [253, 68] on div "[PERSON_NAME]" at bounding box center [259, 67] width 84 height 22
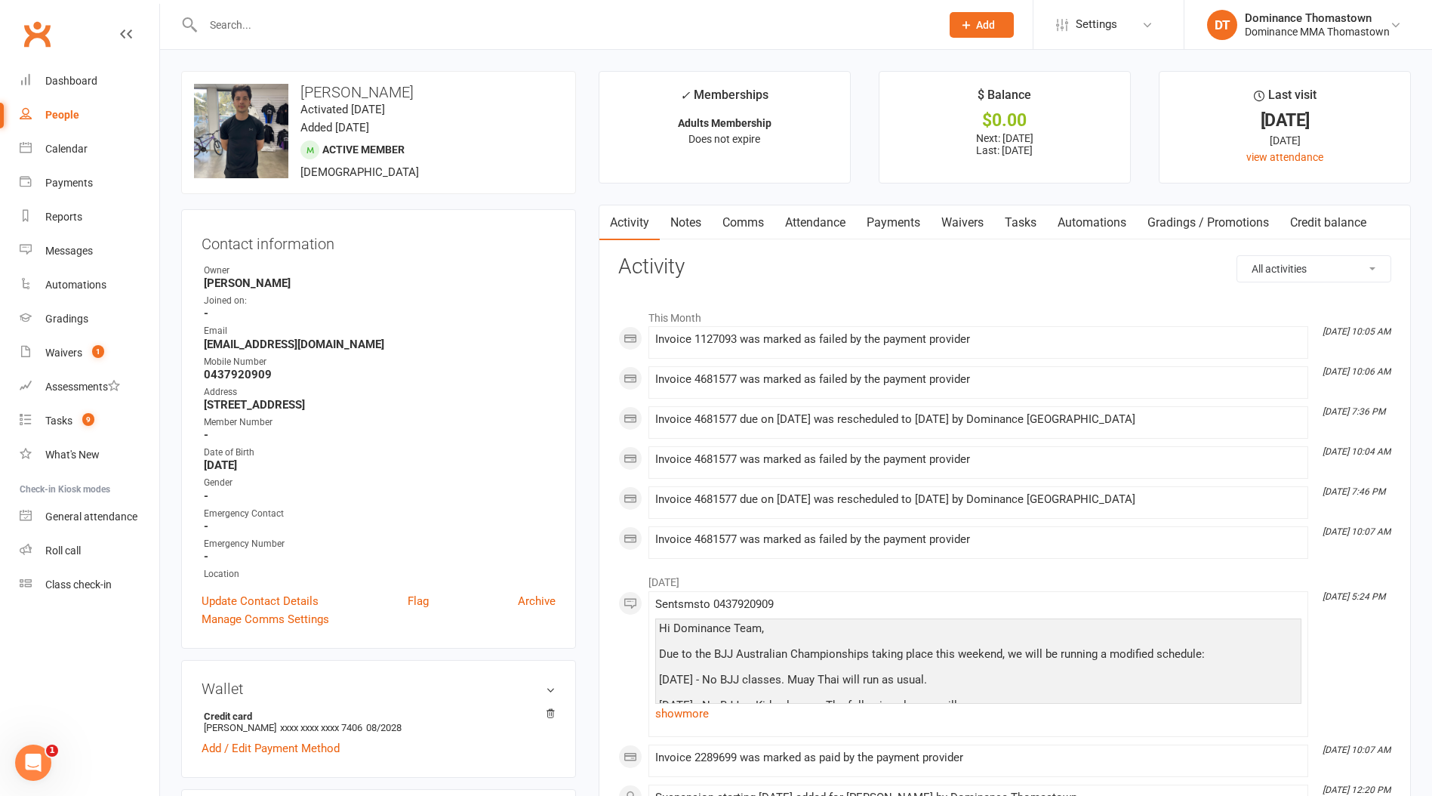
click at [896, 226] on link "Payments" at bounding box center [893, 222] width 75 height 35
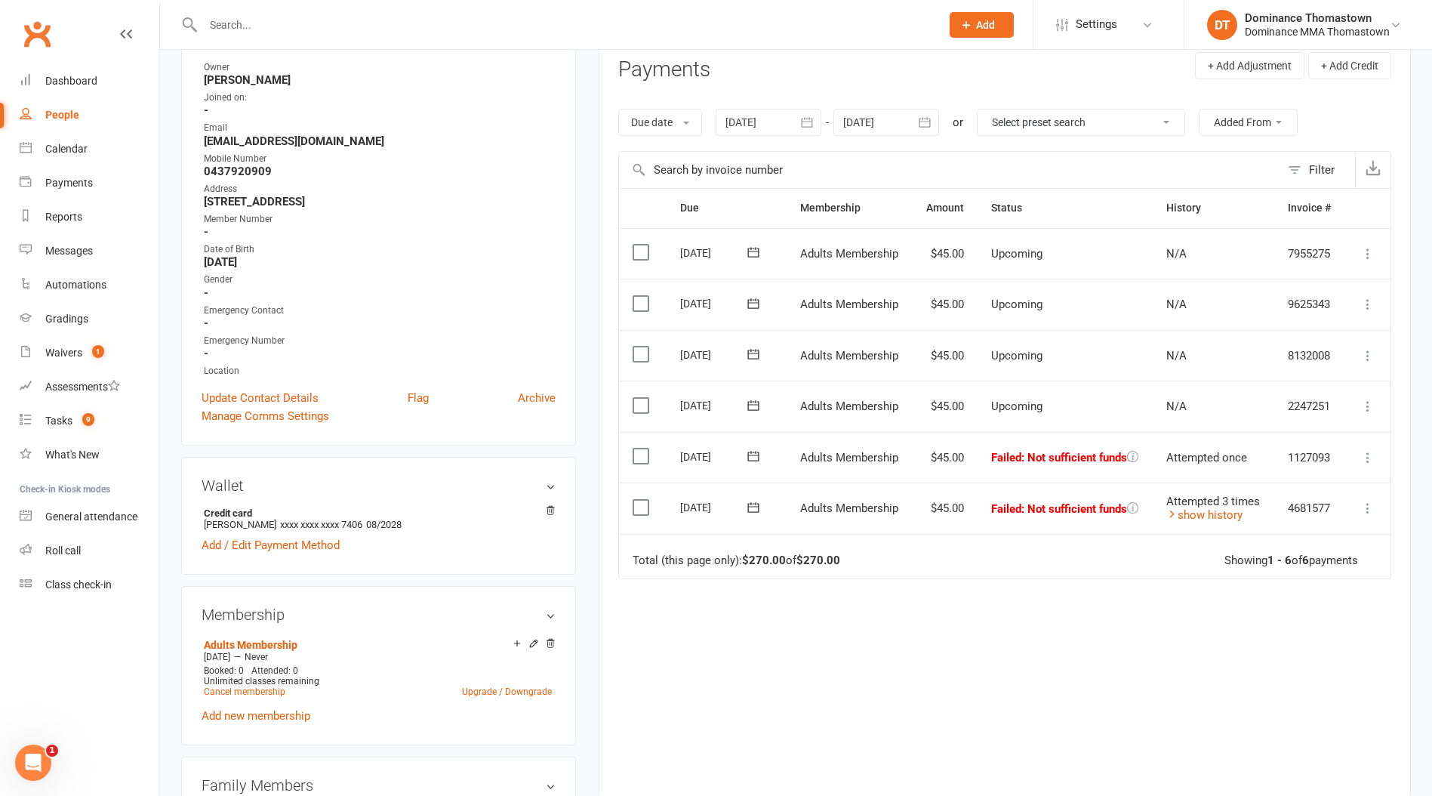
scroll to position [264, 0]
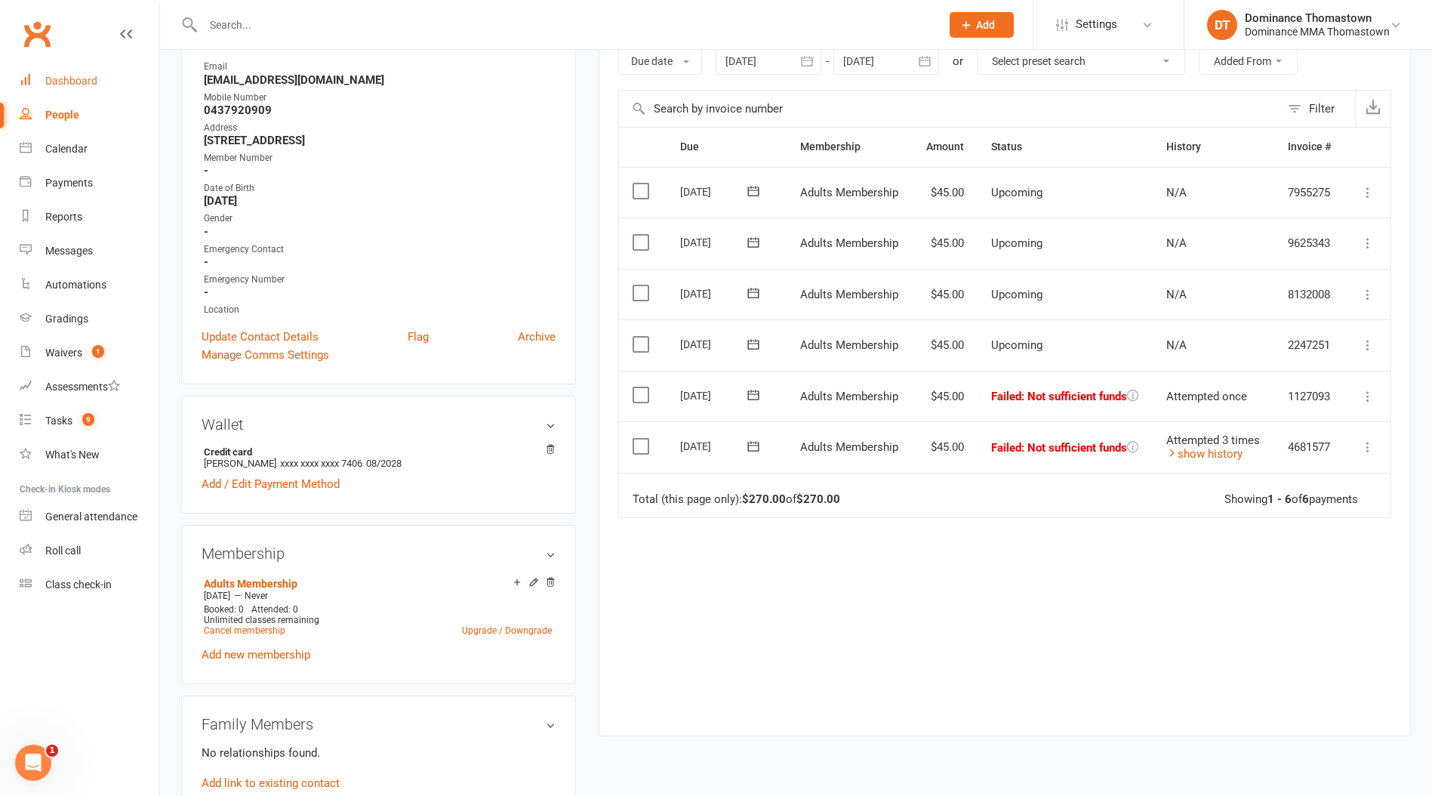
click at [69, 82] on div "Dashboard" at bounding box center [71, 81] width 52 height 12
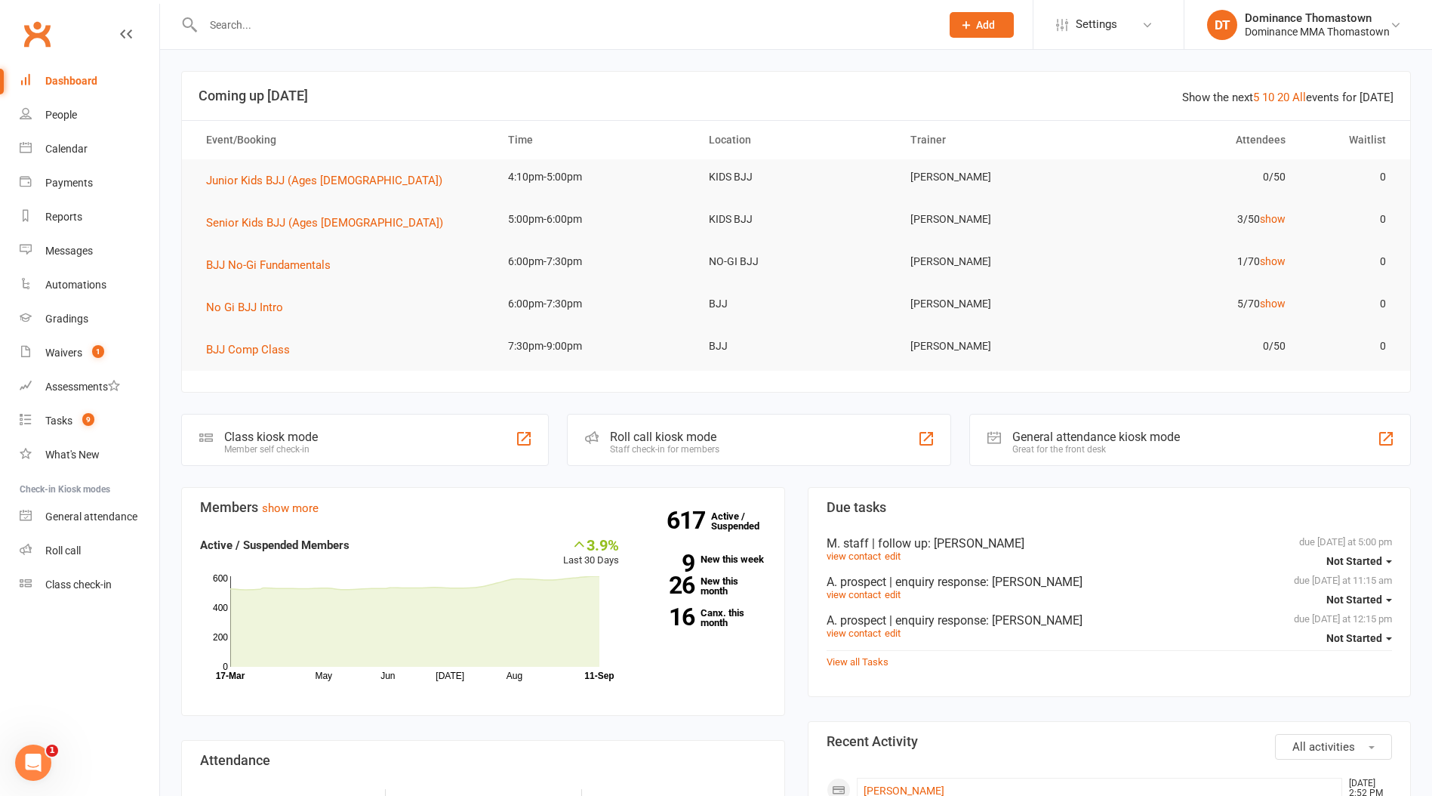
click at [243, 22] on input "text" at bounding box center [565, 24] width 732 height 21
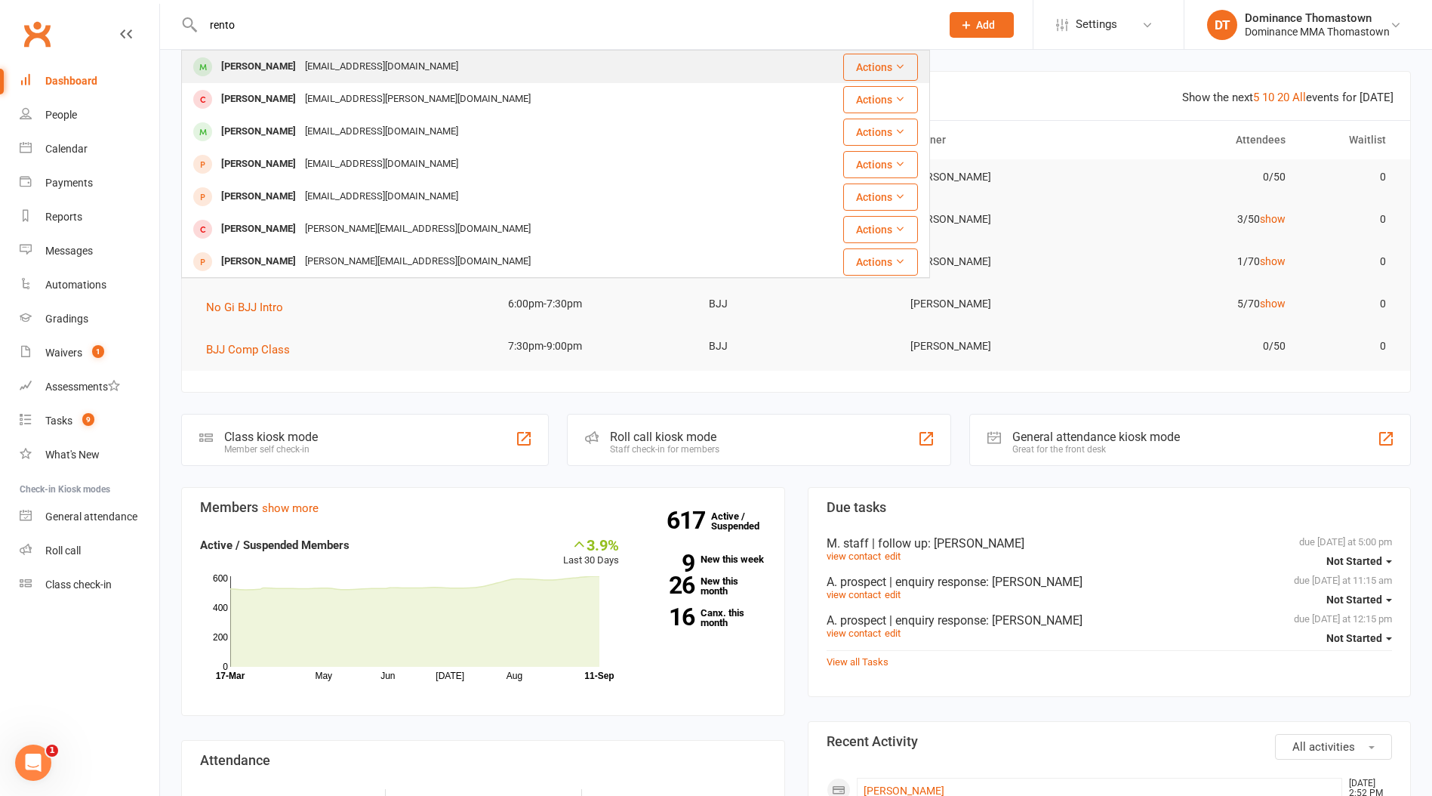
type input "rento"
click at [270, 72] on div "[PERSON_NAME]" at bounding box center [259, 67] width 84 height 22
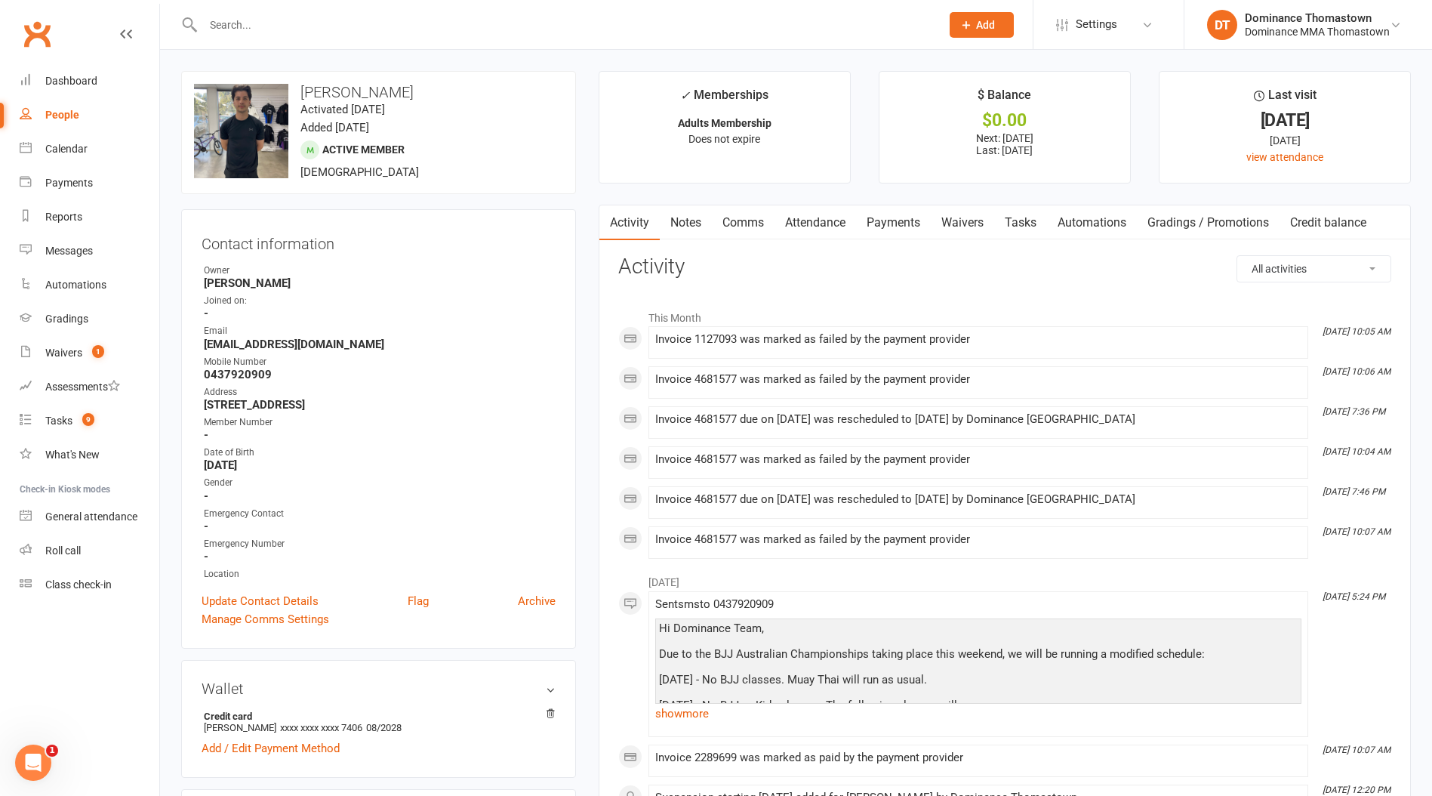
click at [976, 228] on link "Waivers" at bounding box center [962, 222] width 63 height 35
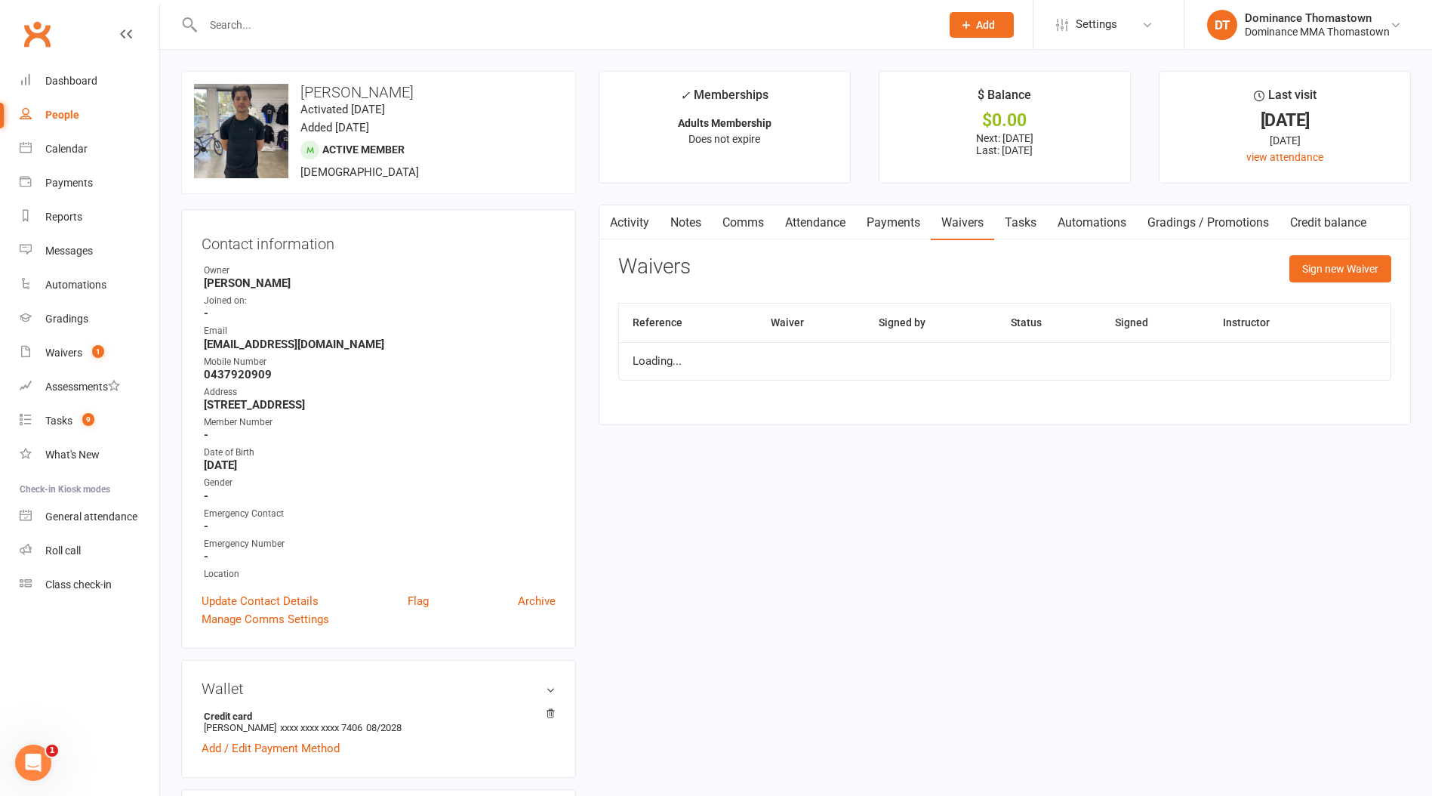
click at [896, 226] on link "Payments" at bounding box center [893, 222] width 75 height 35
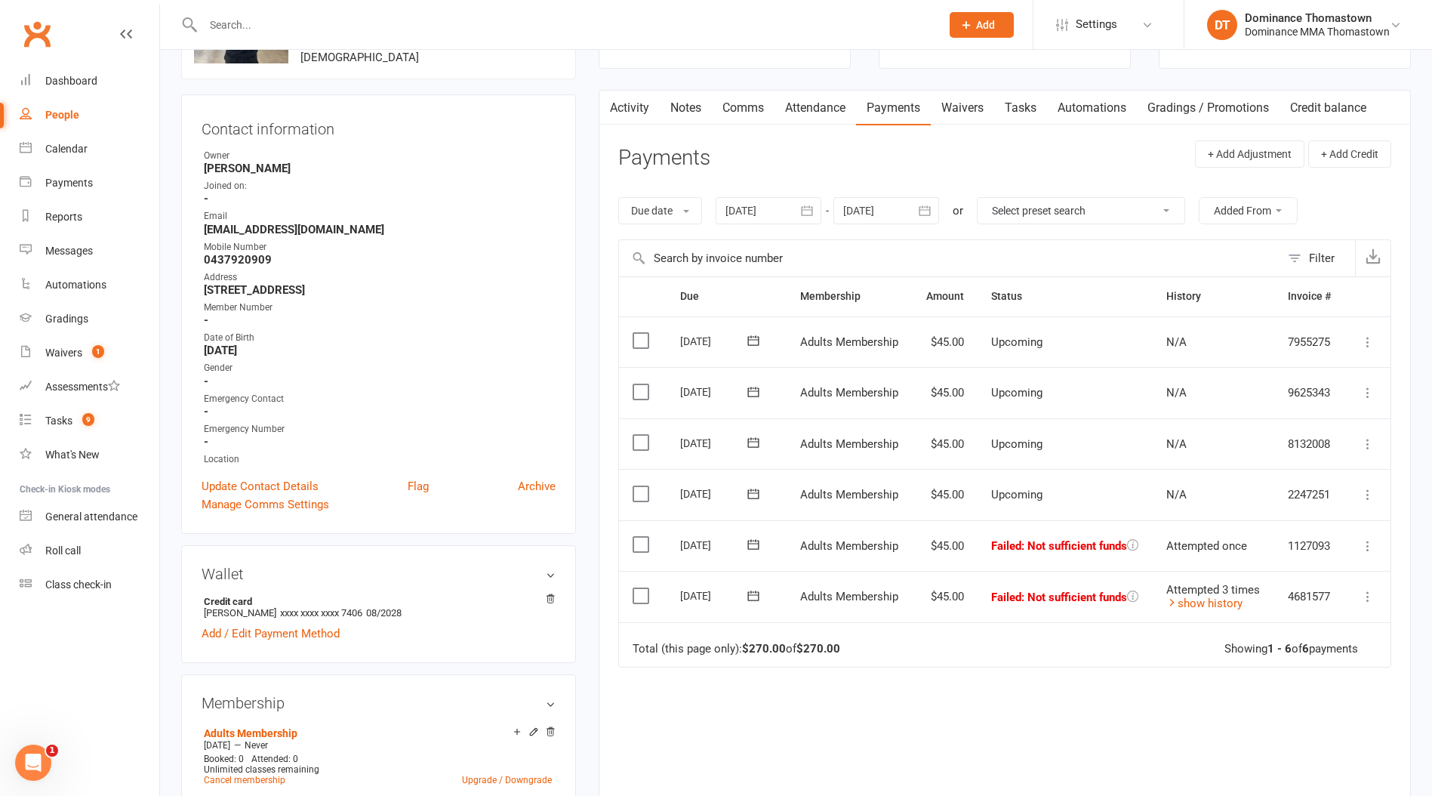
scroll to position [247, 0]
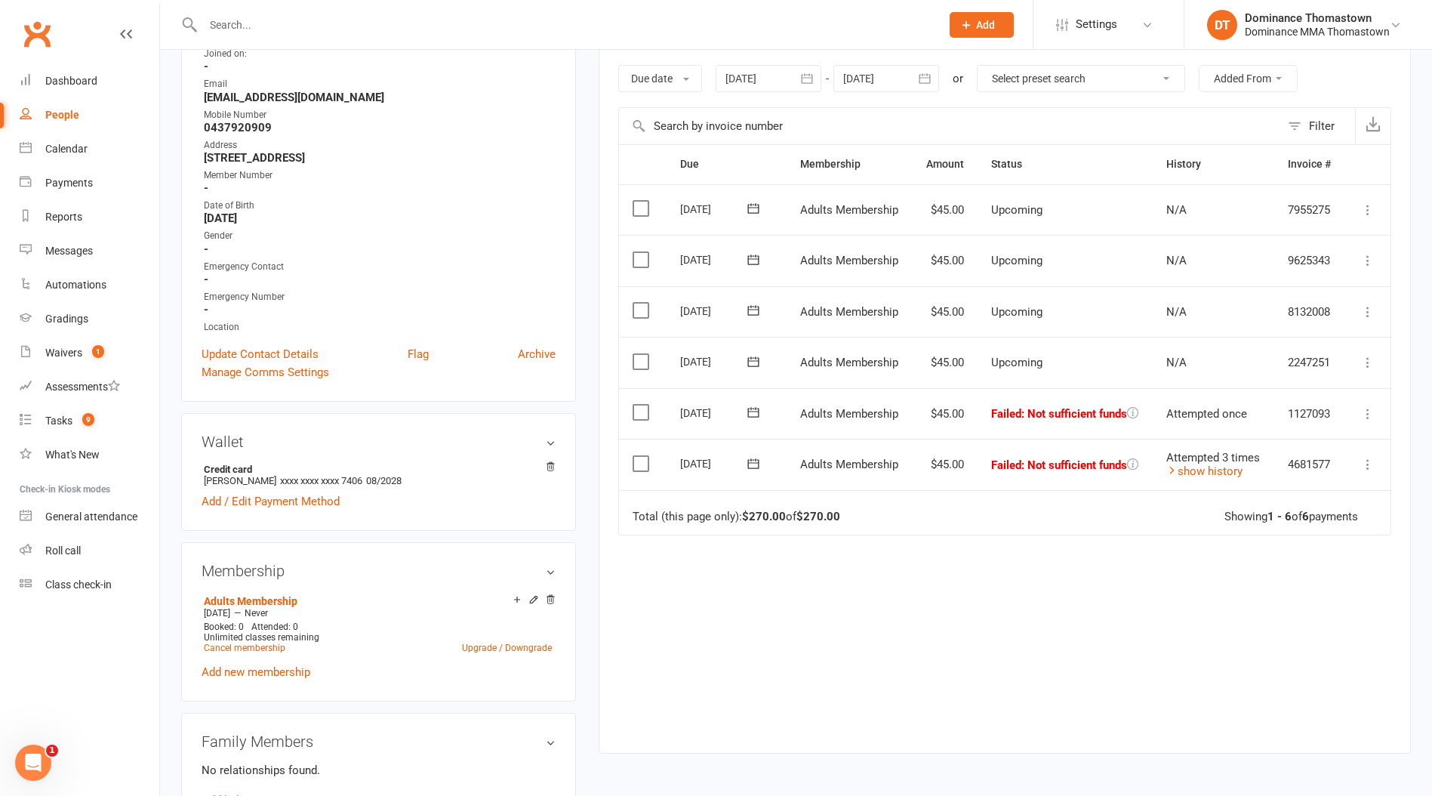
click at [1365, 470] on icon at bounding box center [1368, 464] width 15 height 15
click at [1255, 592] on link "Skip" at bounding box center [1302, 584] width 150 height 30
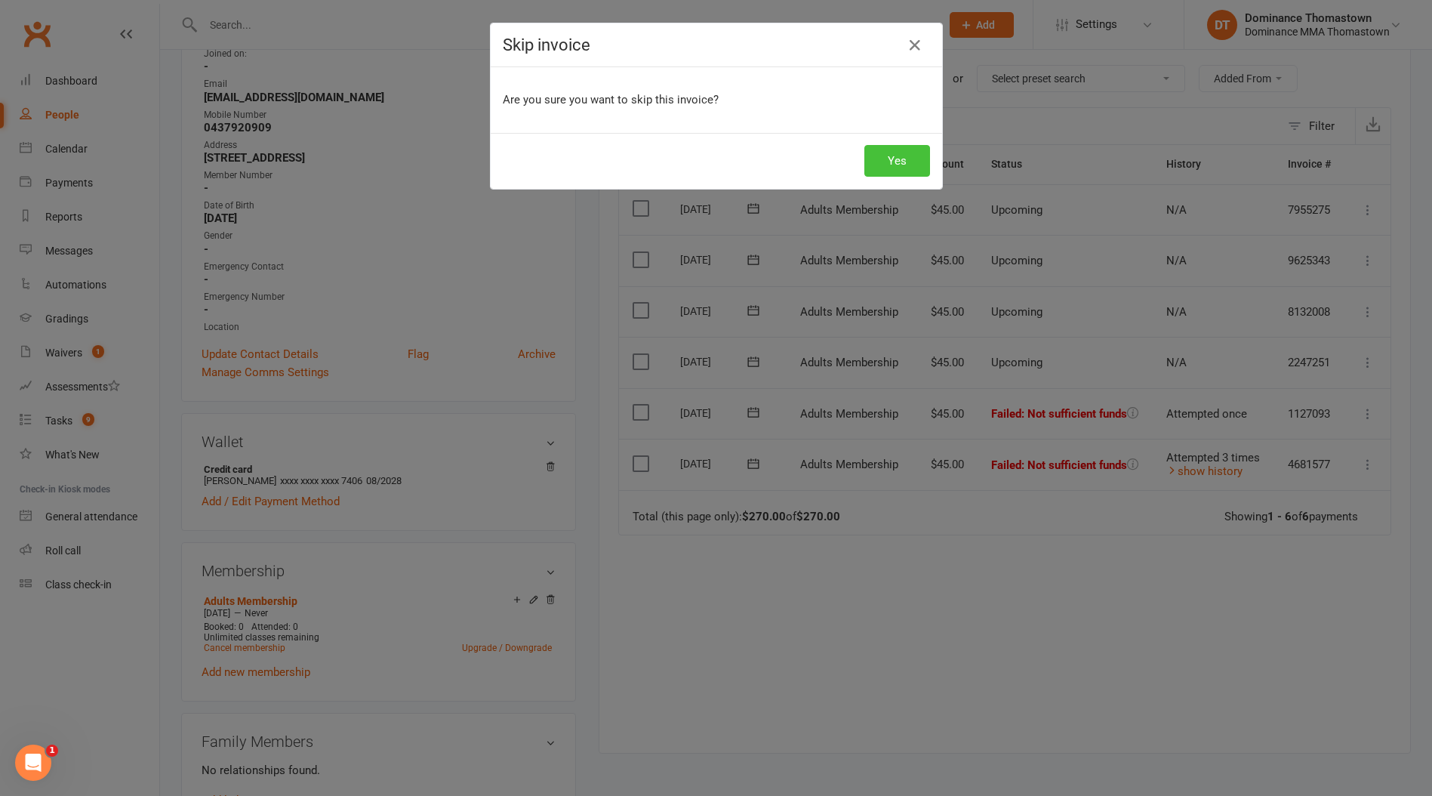
click at [875, 163] on button "Yes" at bounding box center [898, 161] width 66 height 32
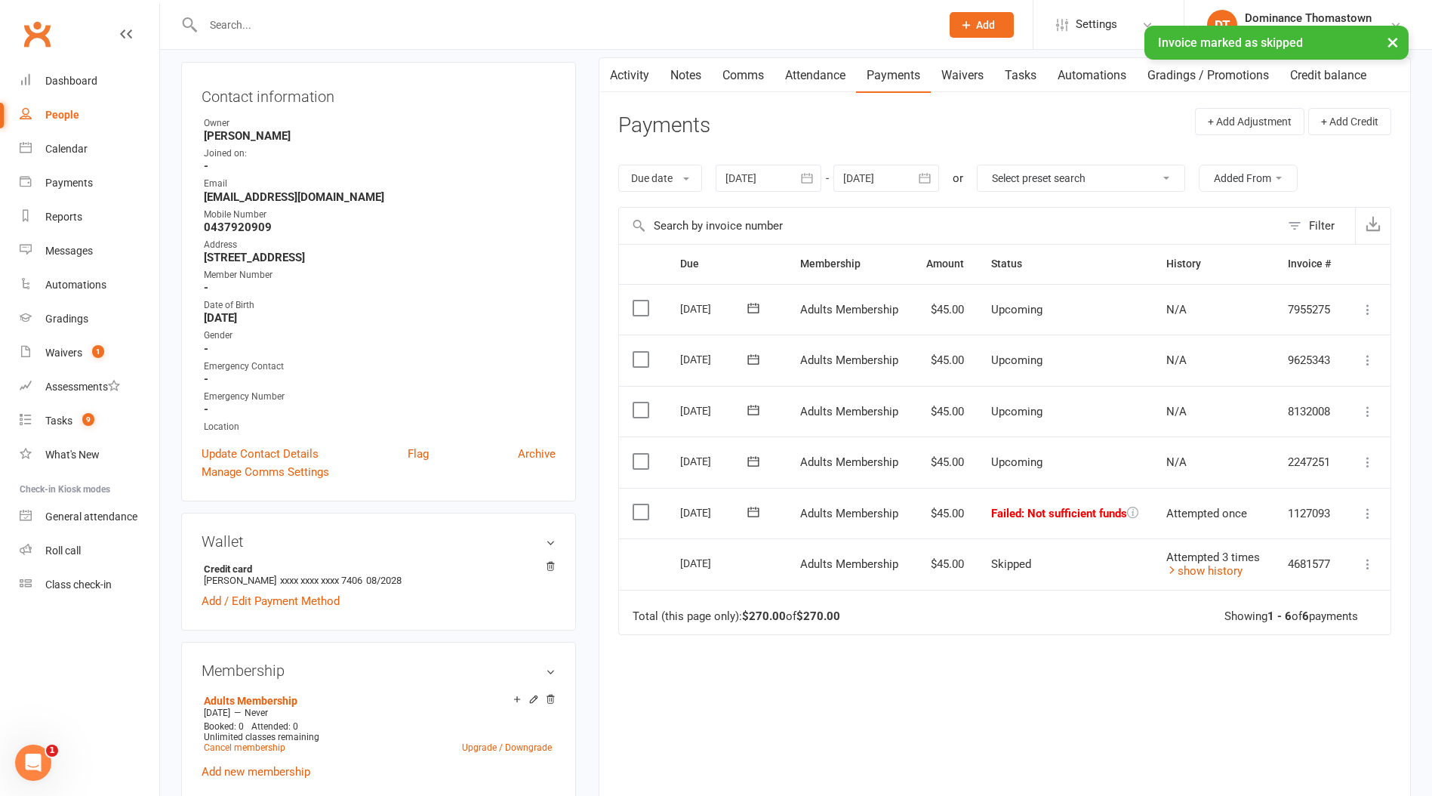
scroll to position [144, 0]
click at [782, 190] on div at bounding box center [769, 181] width 106 height 27
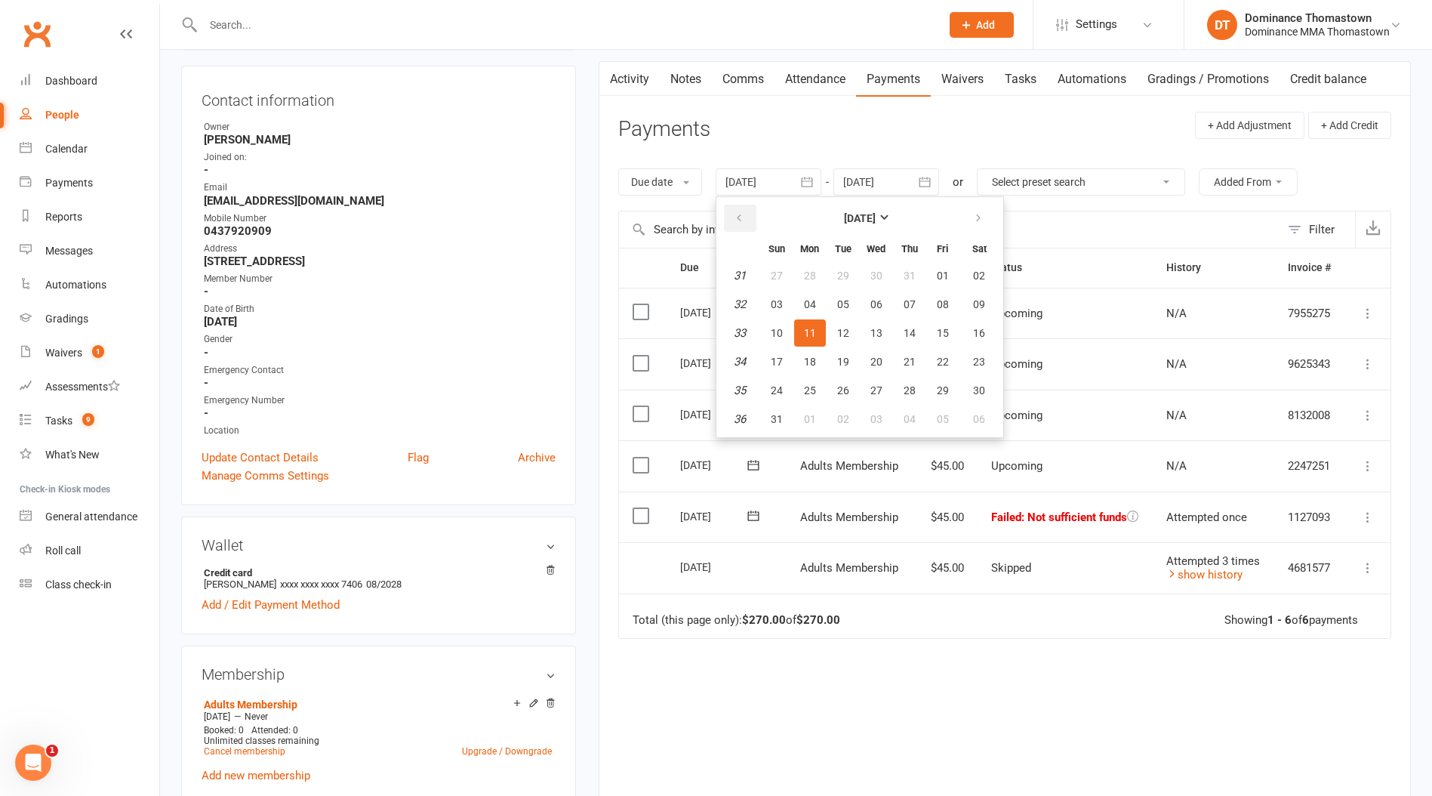
click at [739, 219] on icon "button" at bounding box center [739, 218] width 11 height 12
click at [816, 337] on span "14" at bounding box center [810, 334] width 12 height 12
type input "[DATE]"
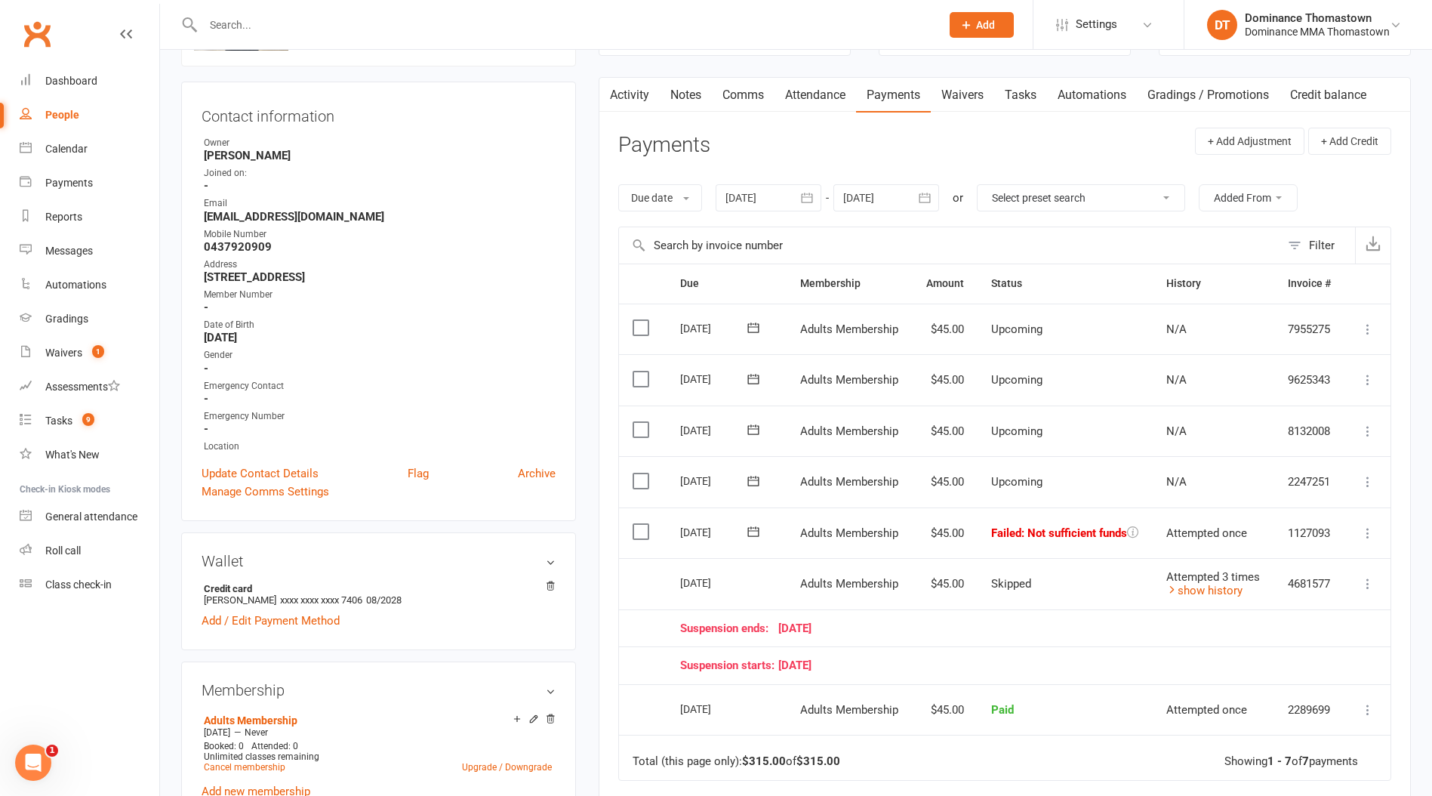
scroll to position [127, 0]
click at [278, 26] on input "text" at bounding box center [565, 24] width 732 height 21
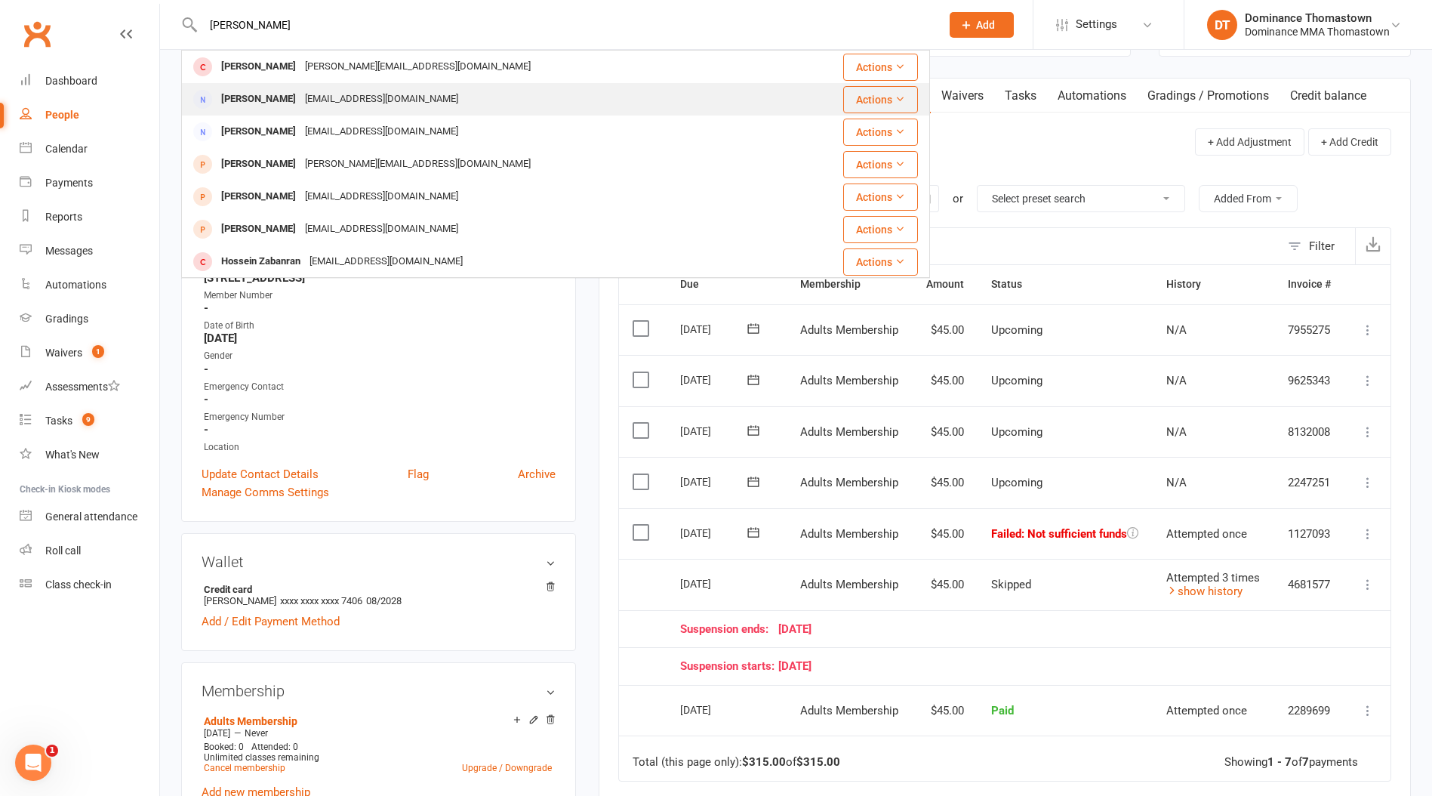
type input "[PERSON_NAME]"
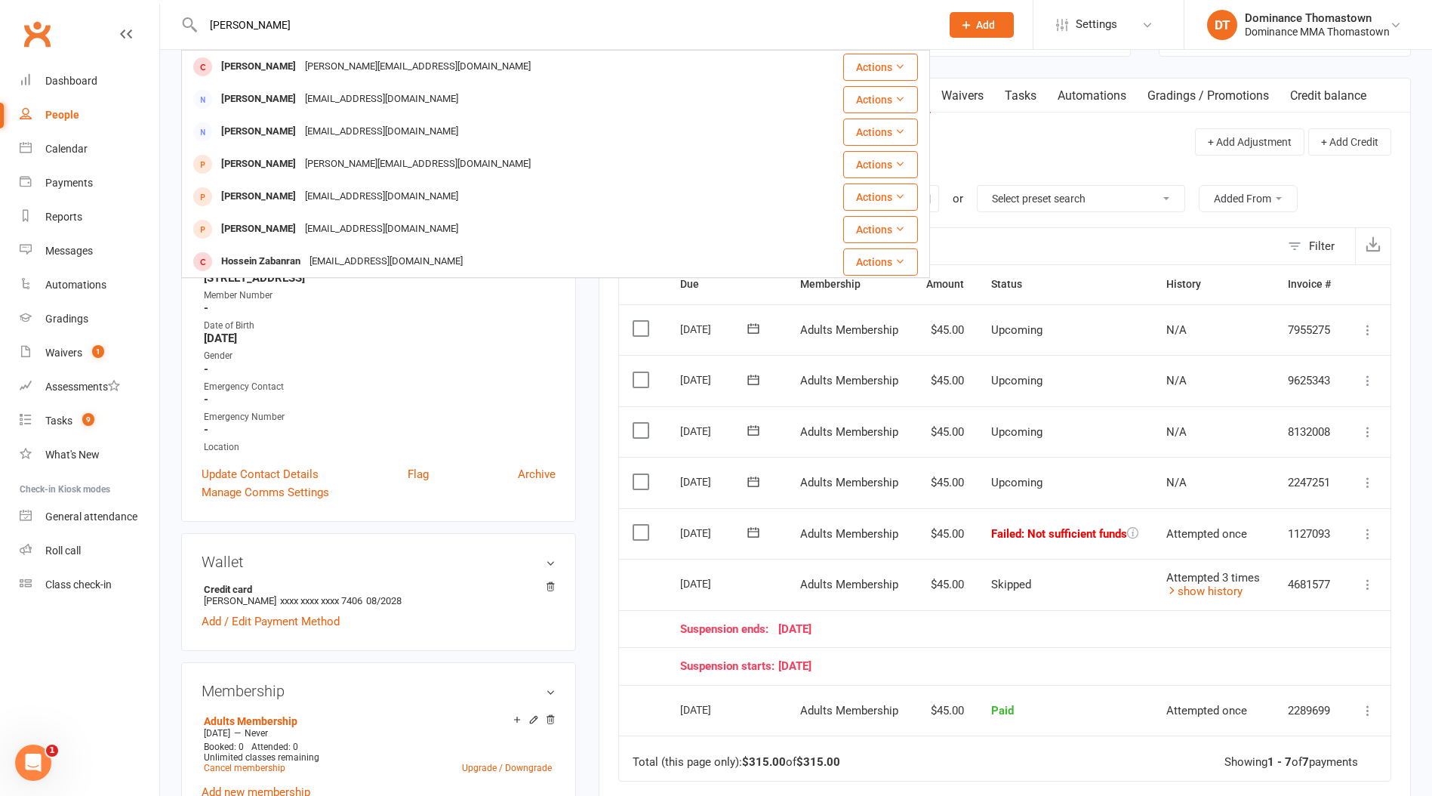
click at [285, 97] on div "[PERSON_NAME]" at bounding box center [259, 99] width 84 height 22
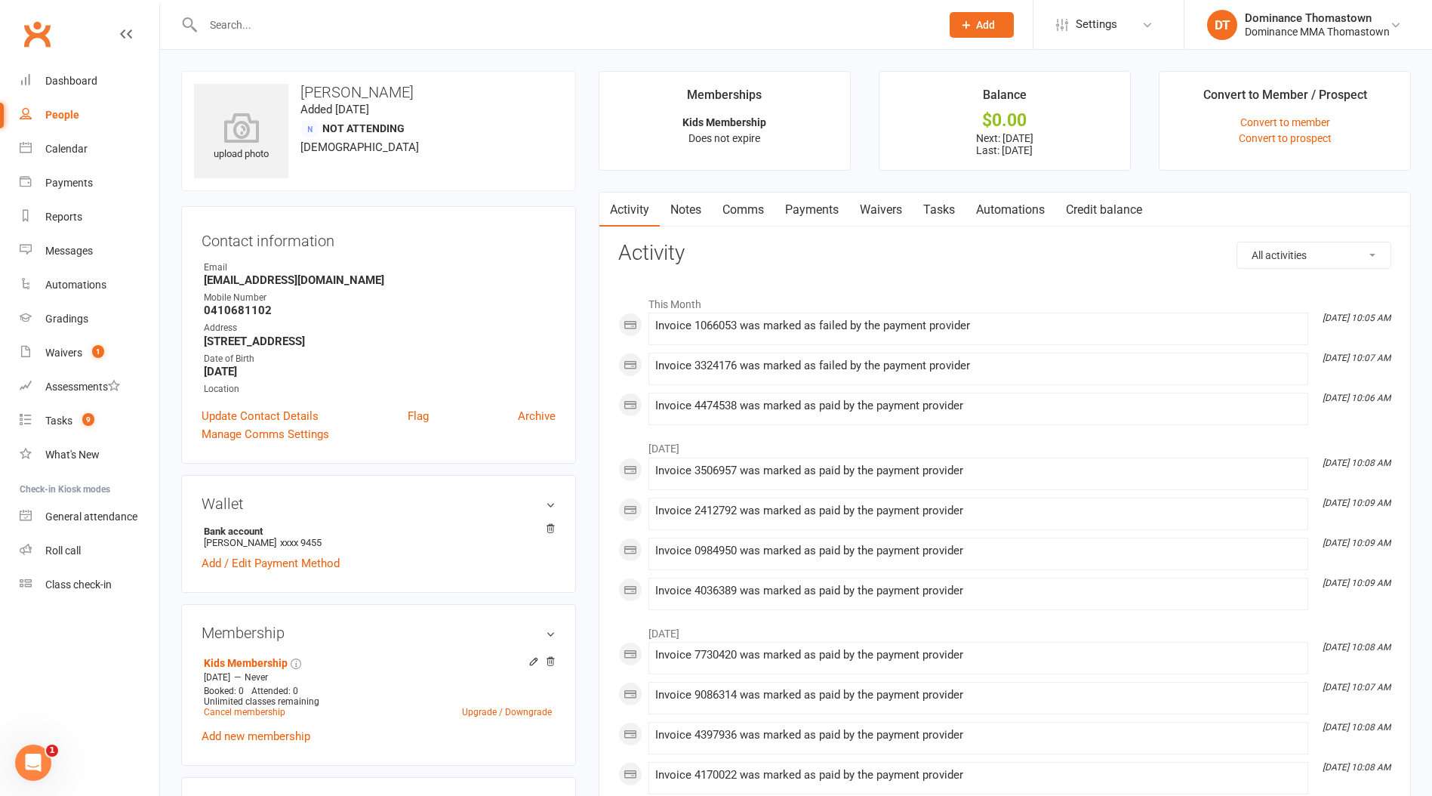
click at [816, 215] on link "Payments" at bounding box center [812, 210] width 75 height 35
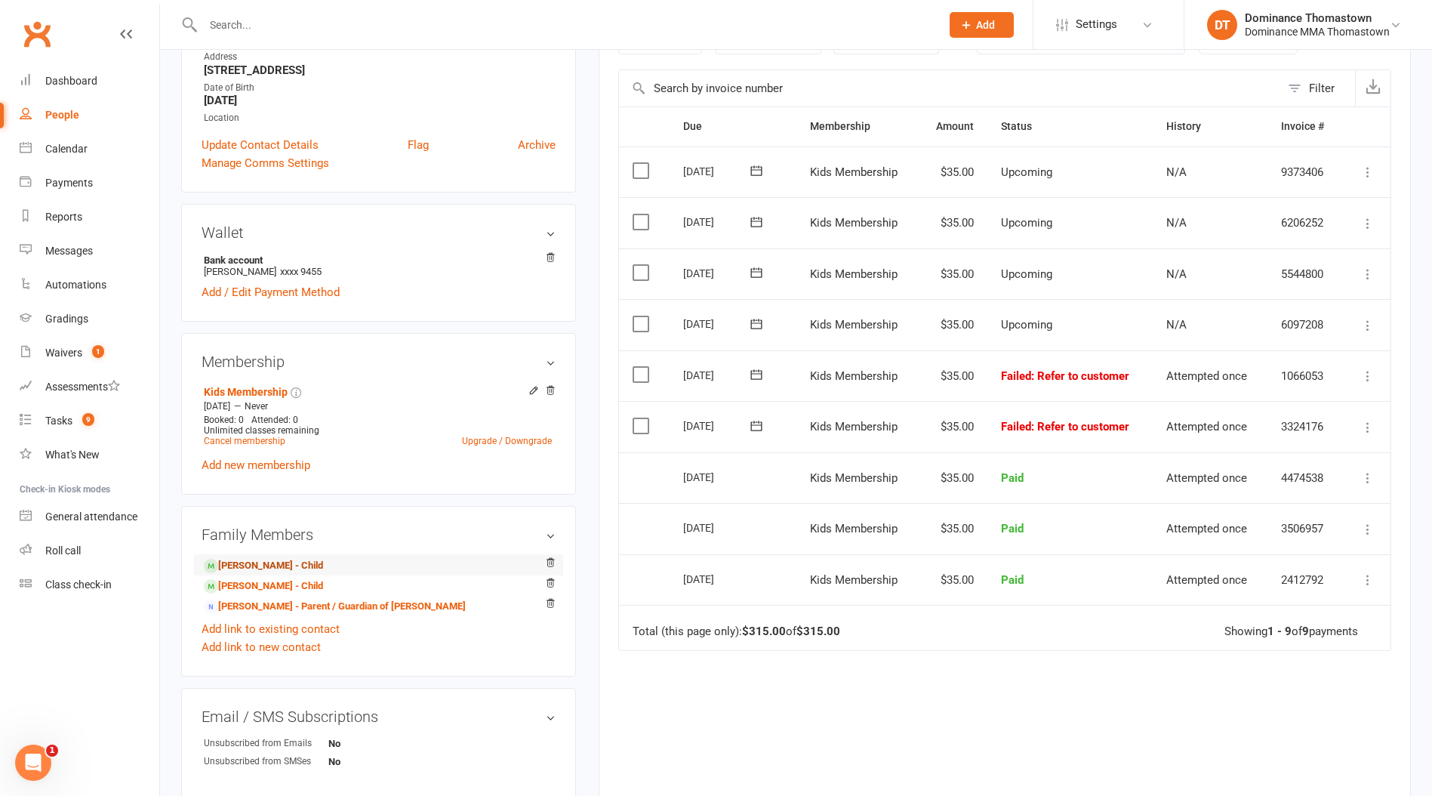
scroll to position [302, 0]
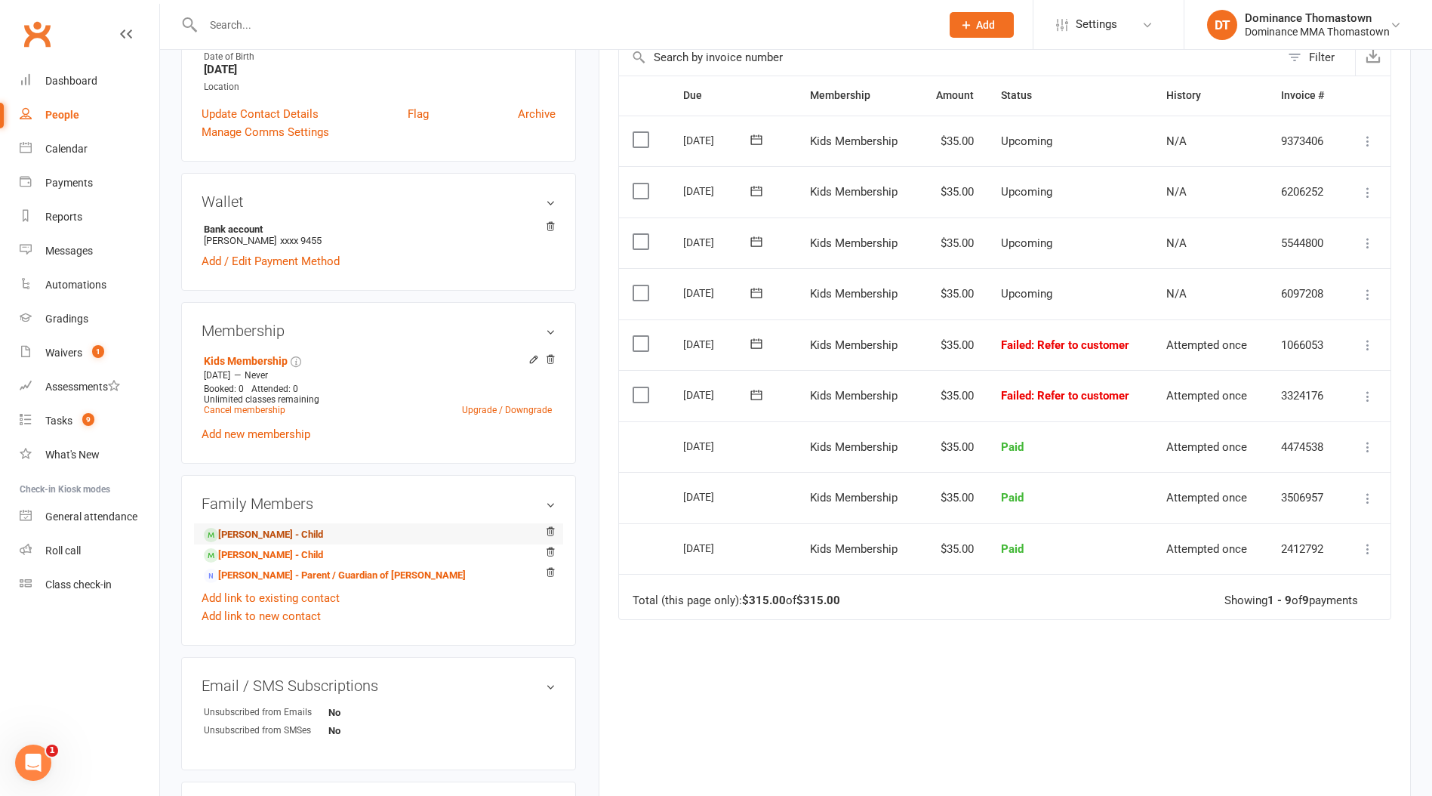
click at [261, 536] on link "[PERSON_NAME] - Child" at bounding box center [263, 535] width 119 height 16
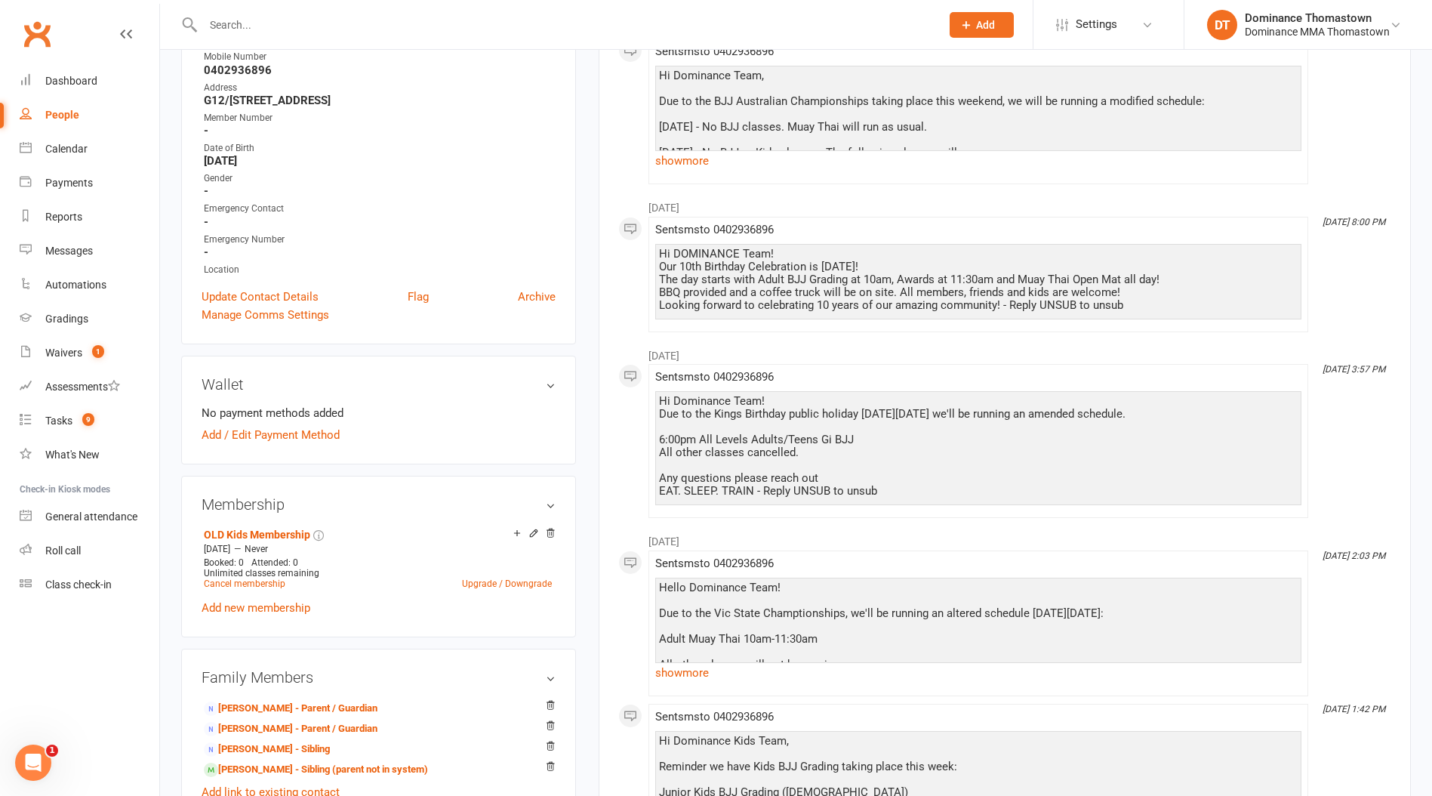
scroll to position [328, 0]
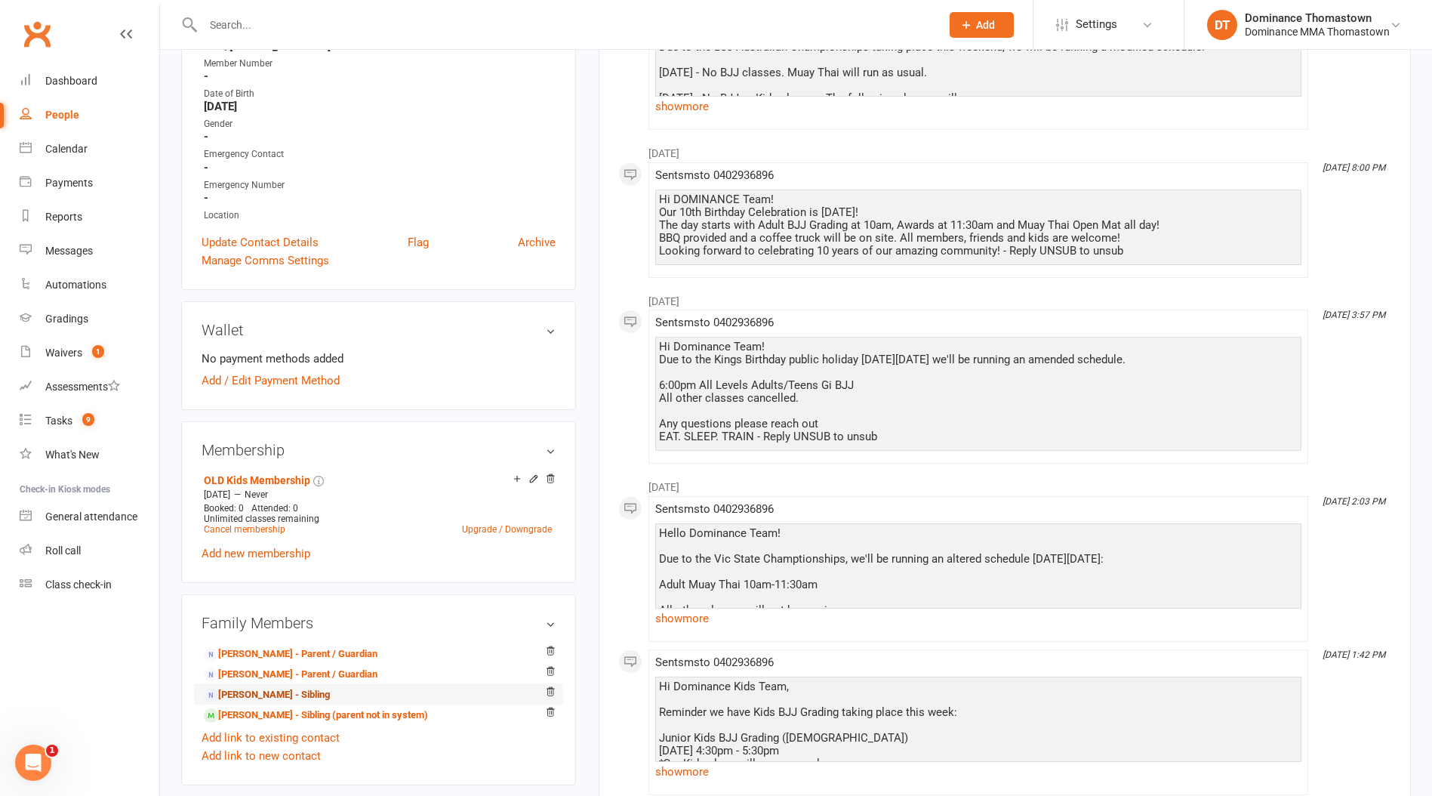
click at [298, 691] on link "[PERSON_NAME] - Sibling" at bounding box center [267, 695] width 126 height 16
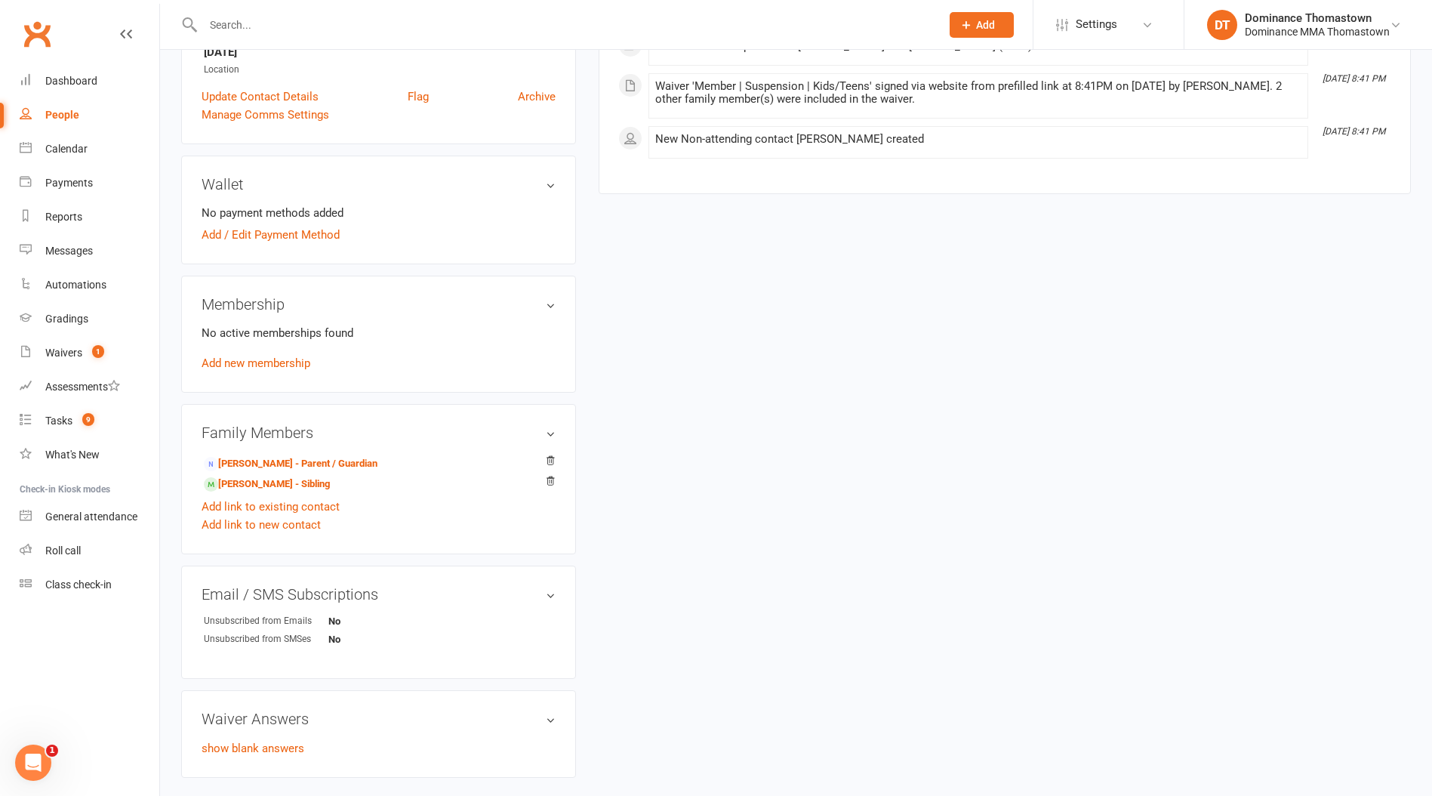
scroll to position [320, 0]
click at [262, 485] on link "[PERSON_NAME] - Sibling" at bounding box center [267, 484] width 126 height 16
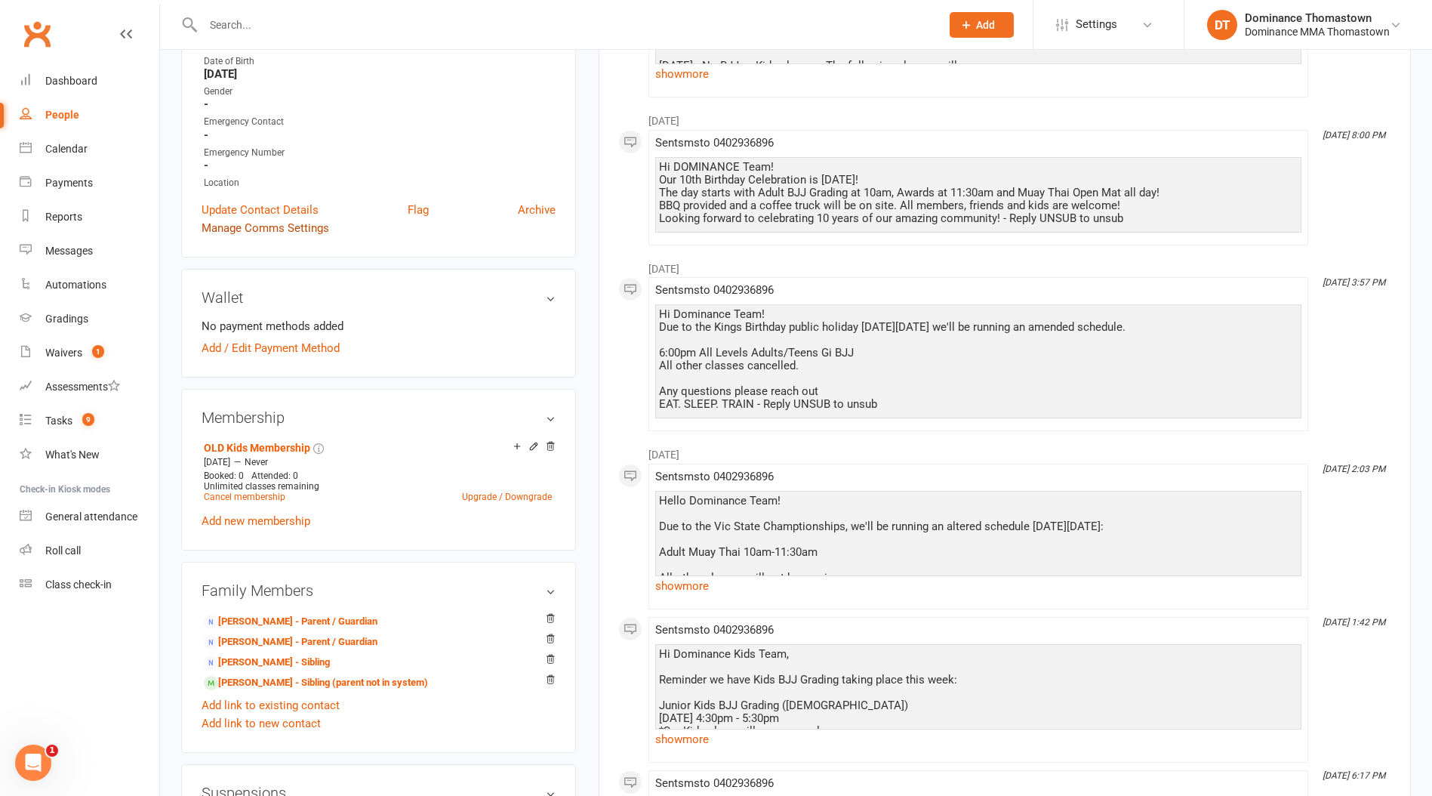
scroll to position [362, 0]
click at [320, 636] on link "[PERSON_NAME] - Parent / Guardian" at bounding box center [291, 641] width 174 height 16
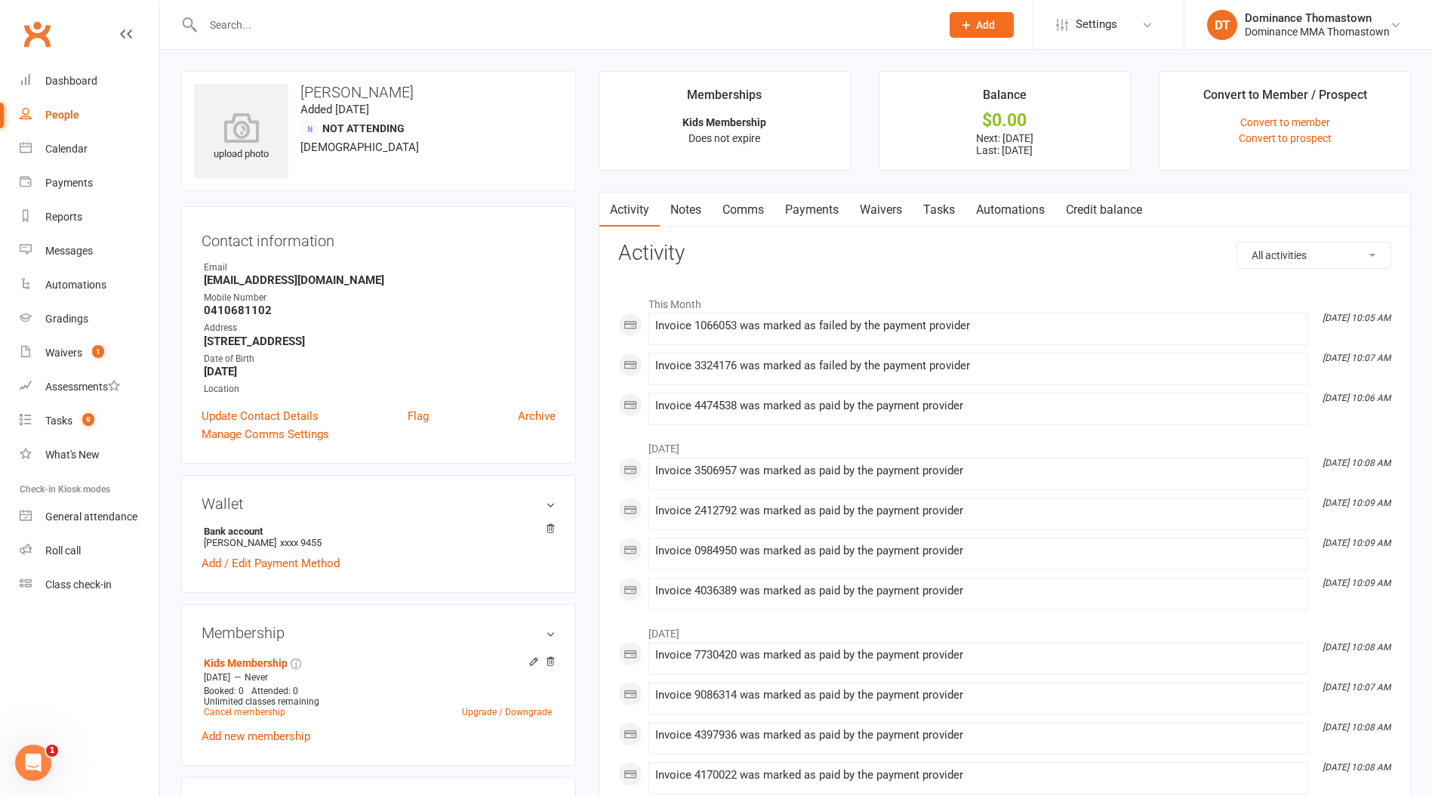
click at [825, 219] on link "Payments" at bounding box center [812, 210] width 75 height 35
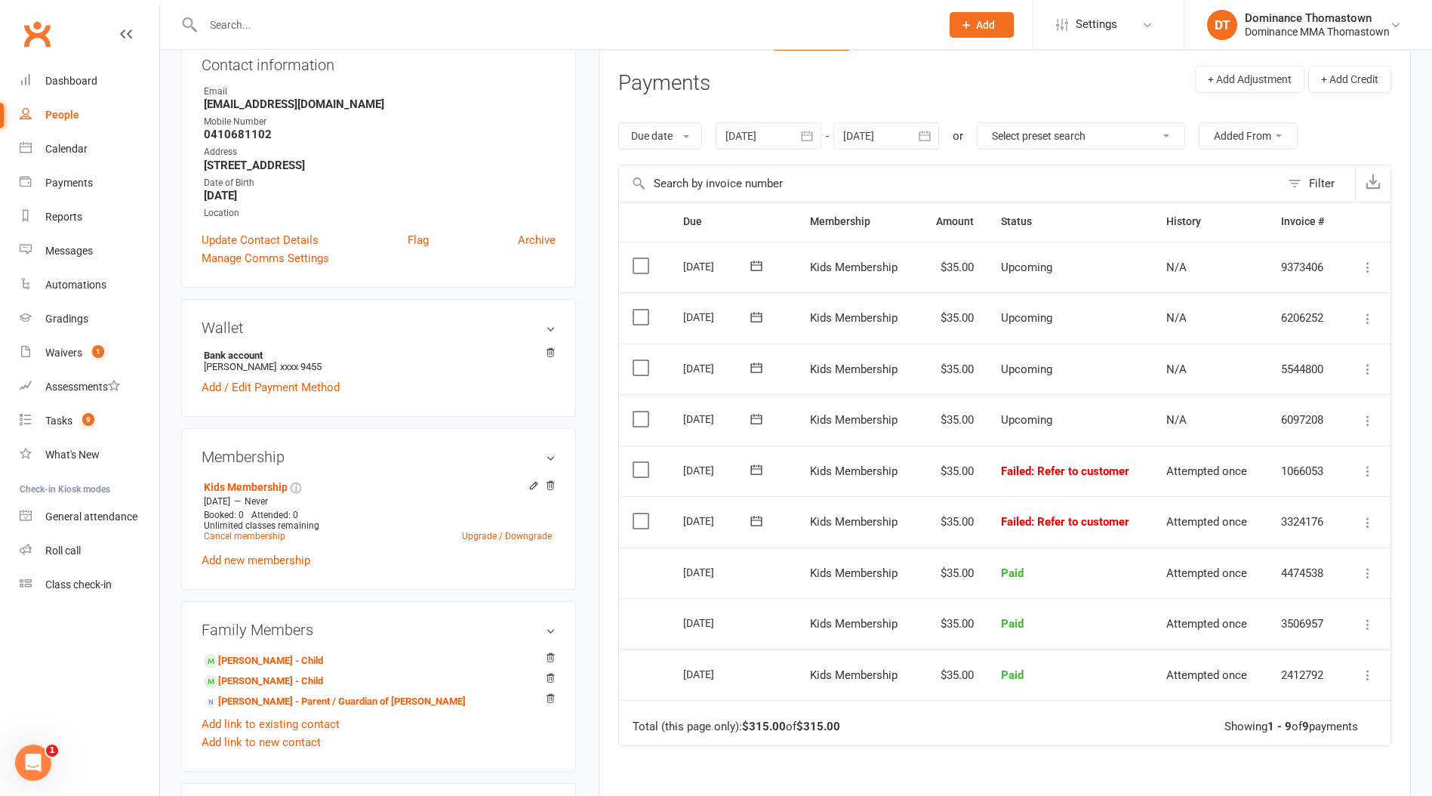
scroll to position [211, 0]
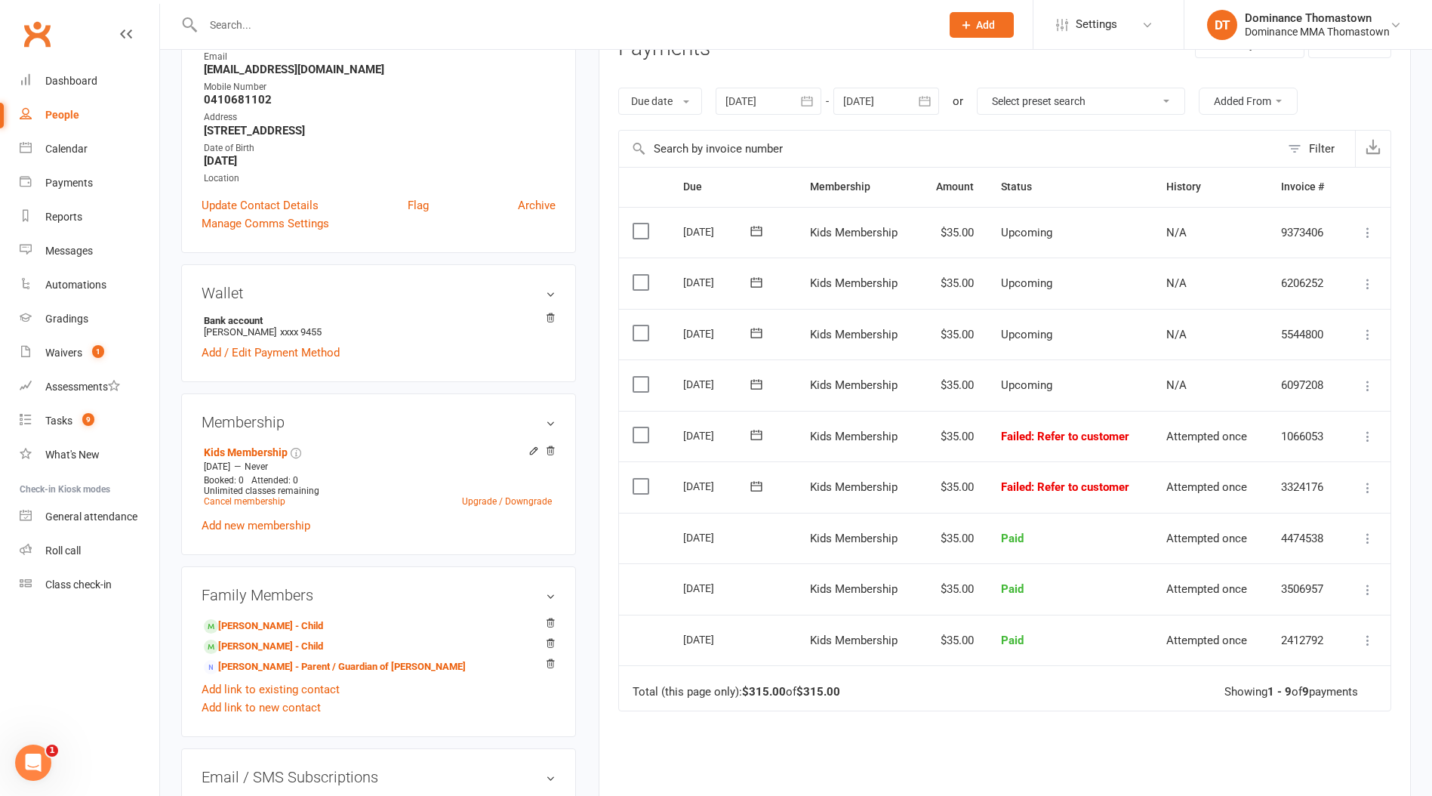
click at [220, 28] on input "text" at bounding box center [565, 24] width 732 height 21
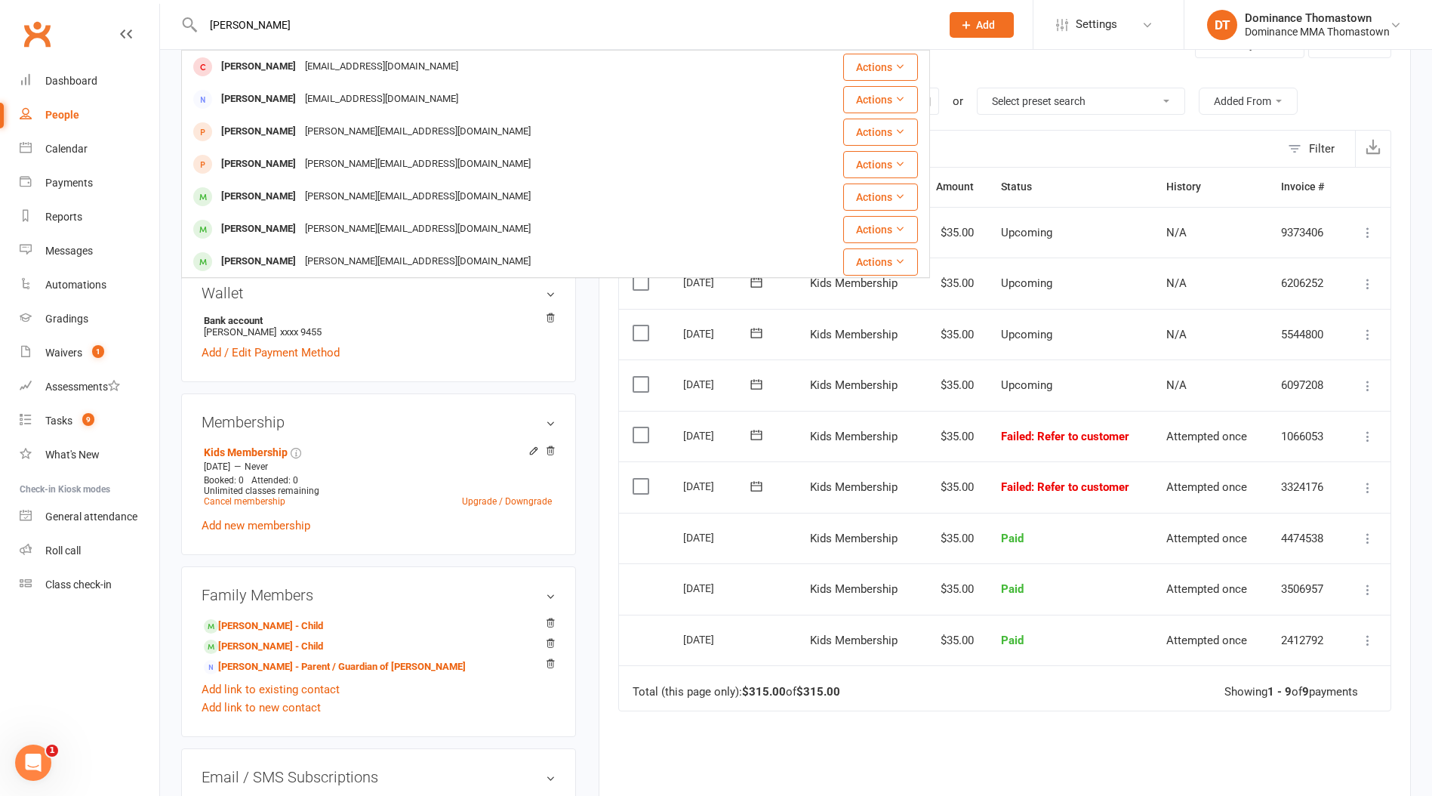
type input "[PERSON_NAME]"
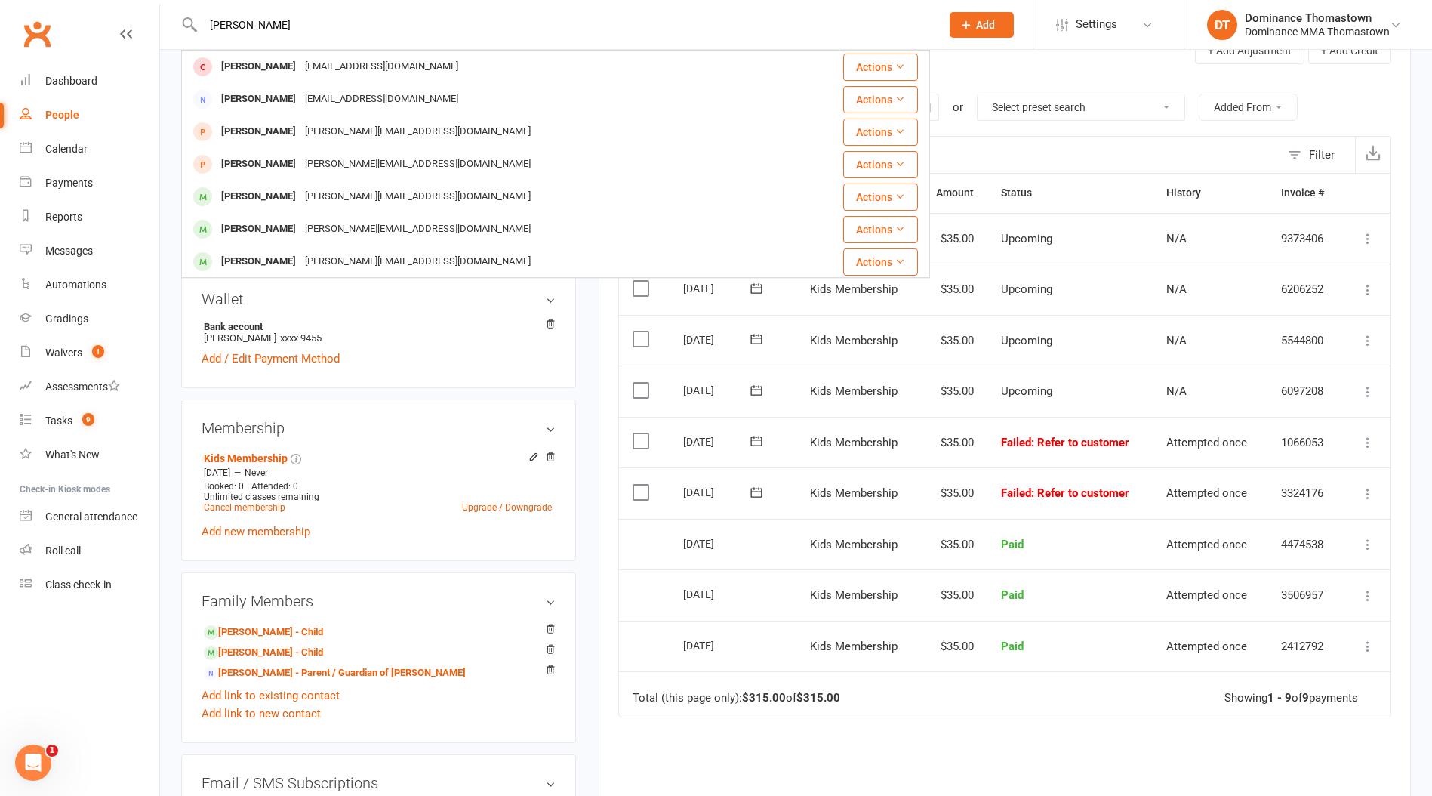
click at [266, 98] on div "[PERSON_NAME]" at bounding box center [259, 99] width 84 height 22
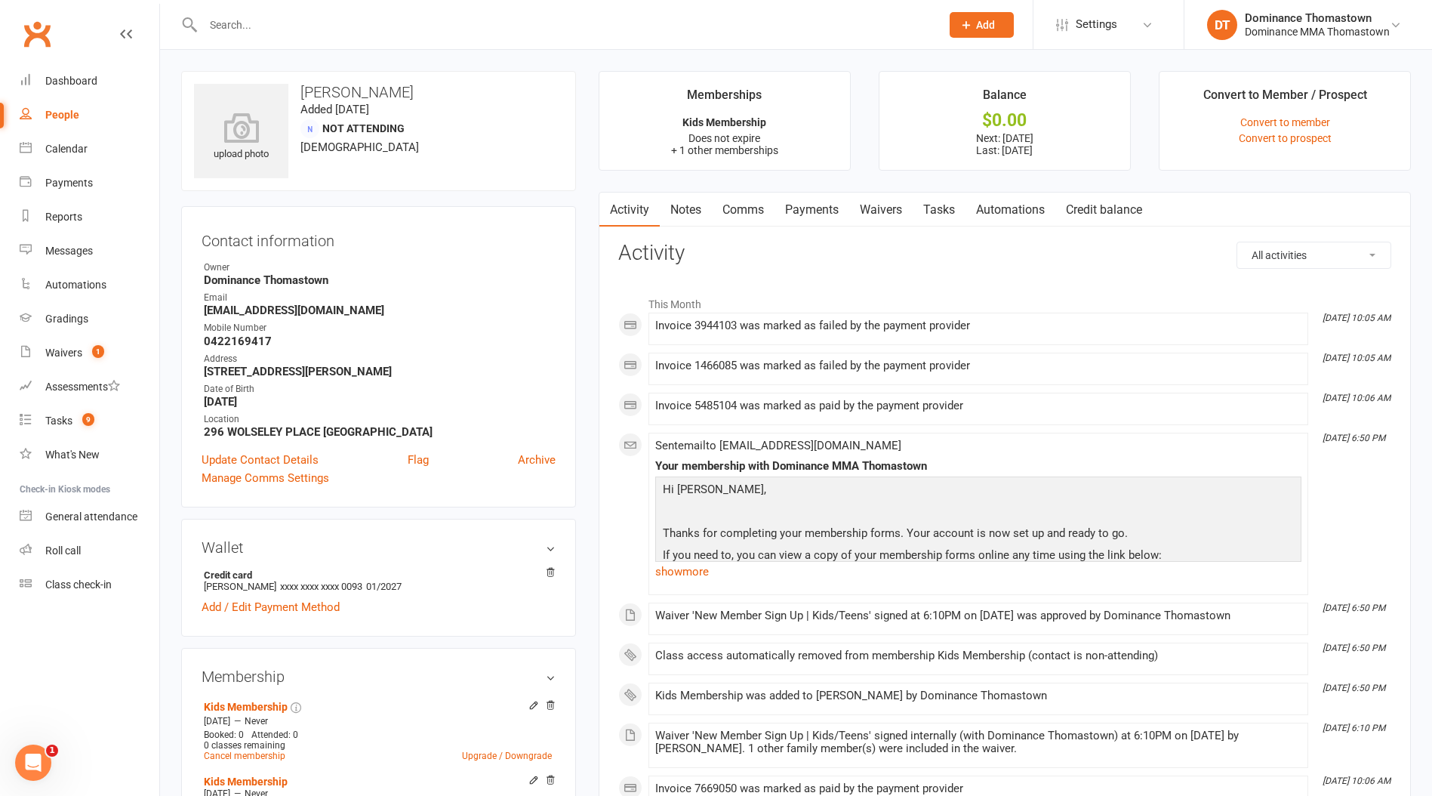
scroll to position [1, 0]
click at [823, 201] on link "Payments" at bounding box center [812, 209] width 75 height 35
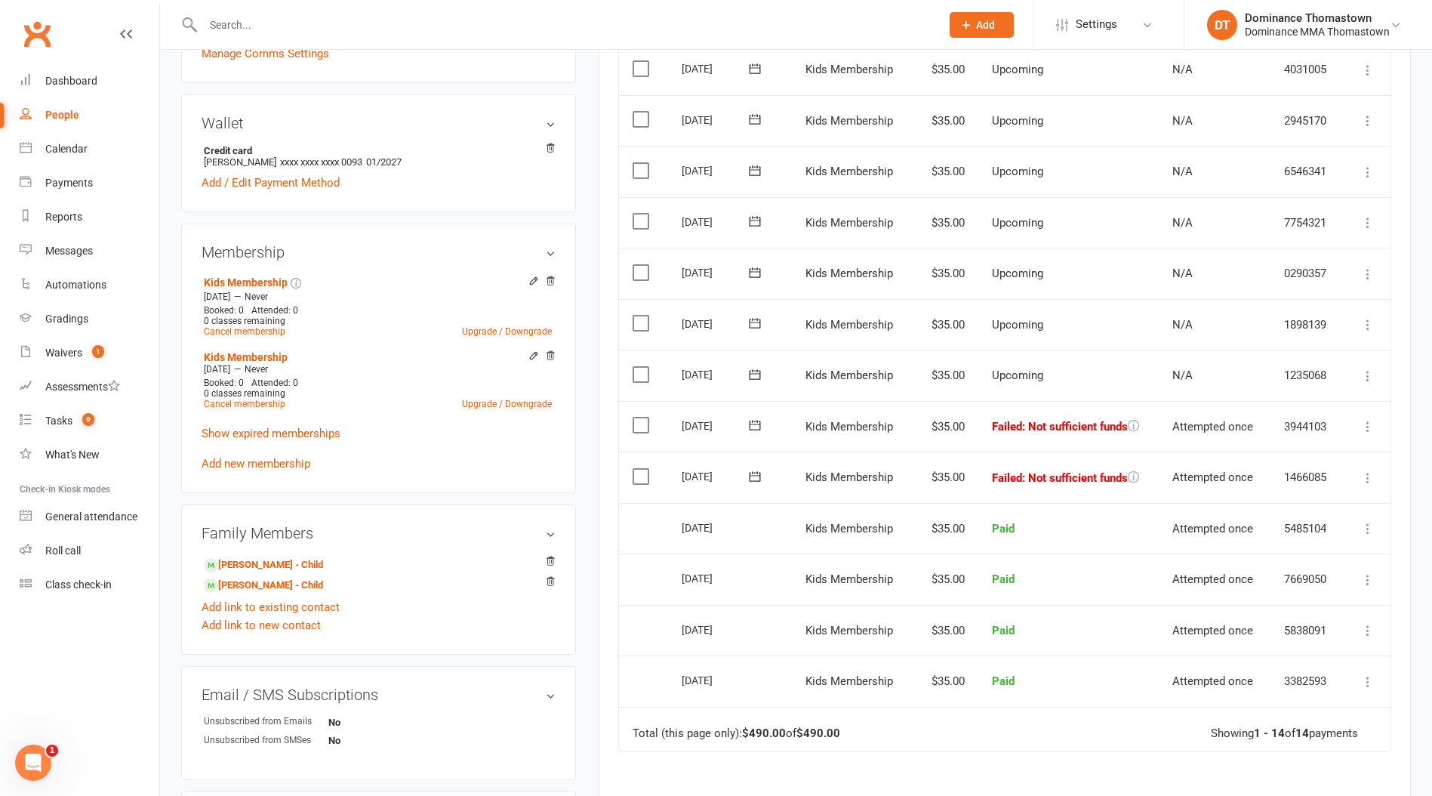
scroll to position [430, 0]
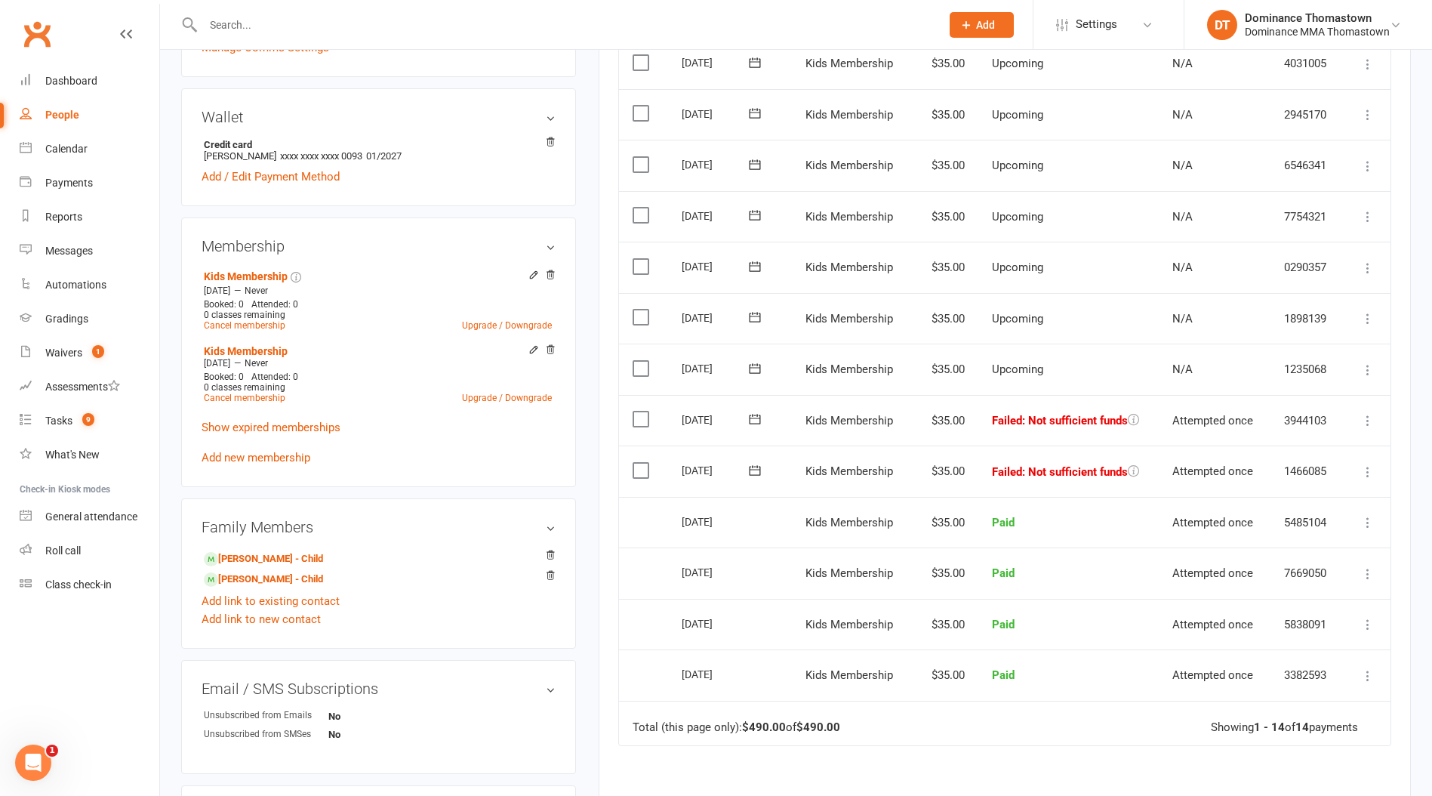
click at [755, 468] on icon at bounding box center [755, 470] width 15 height 15
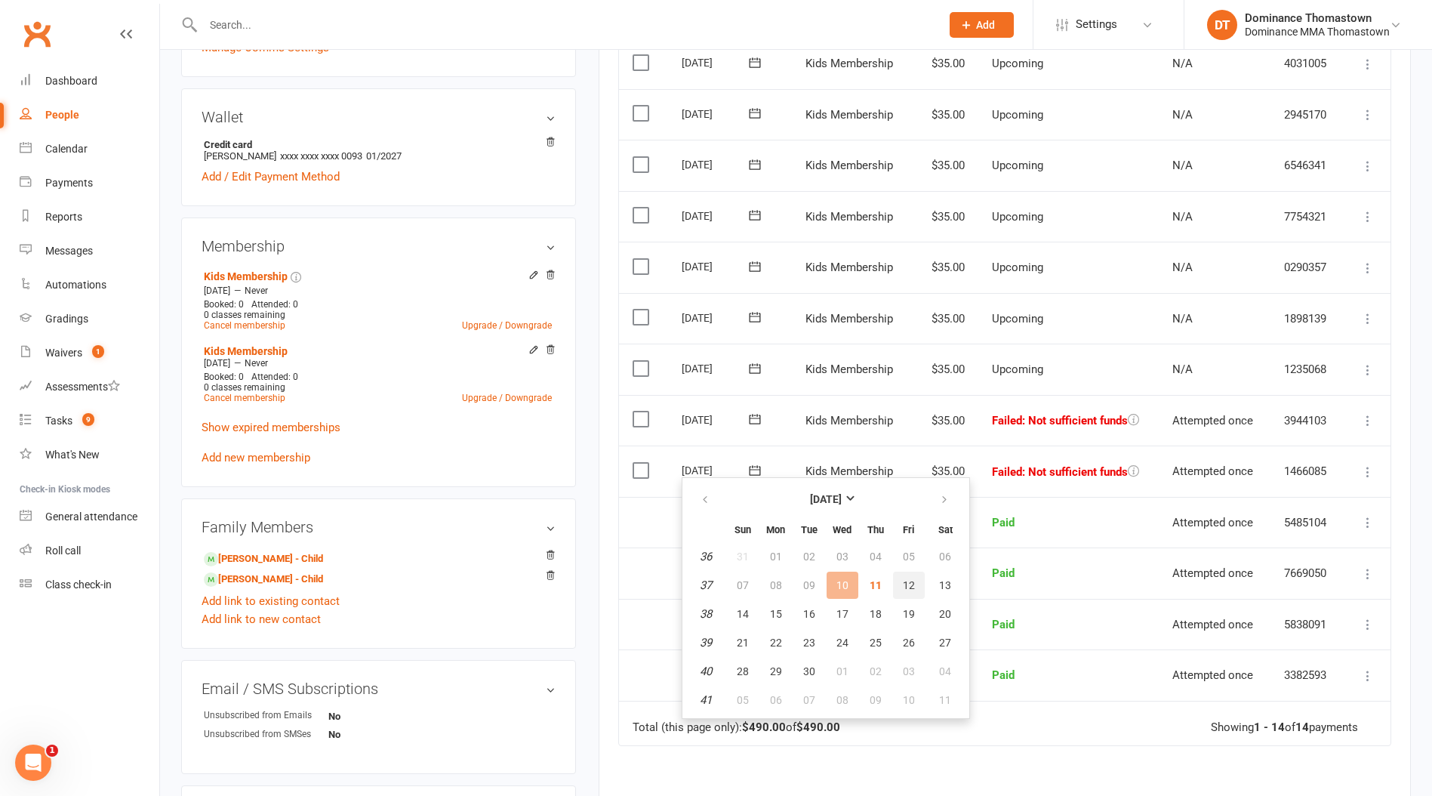
click at [905, 585] on span "12" at bounding box center [909, 585] width 12 height 12
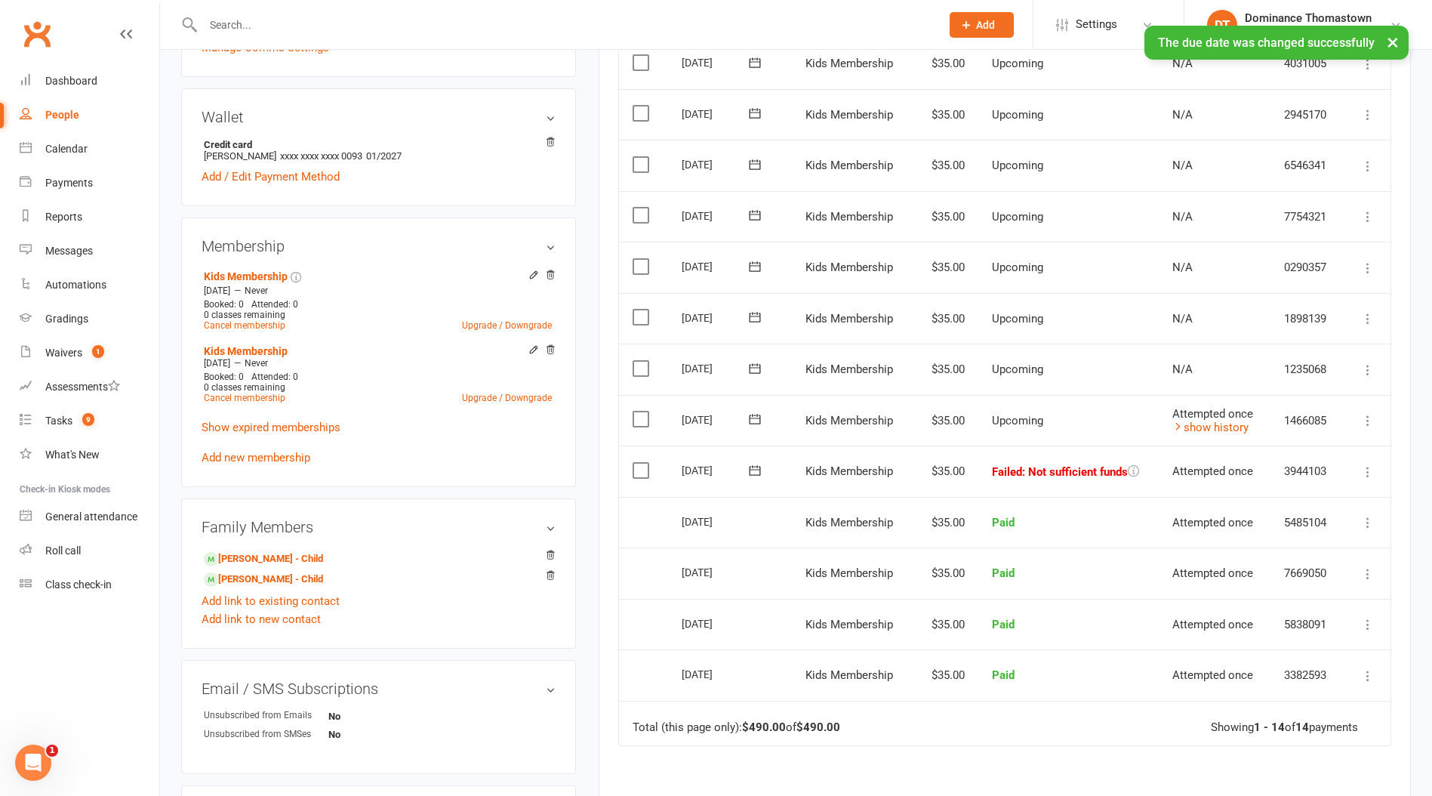
click at [754, 464] on icon at bounding box center [755, 470] width 15 height 15
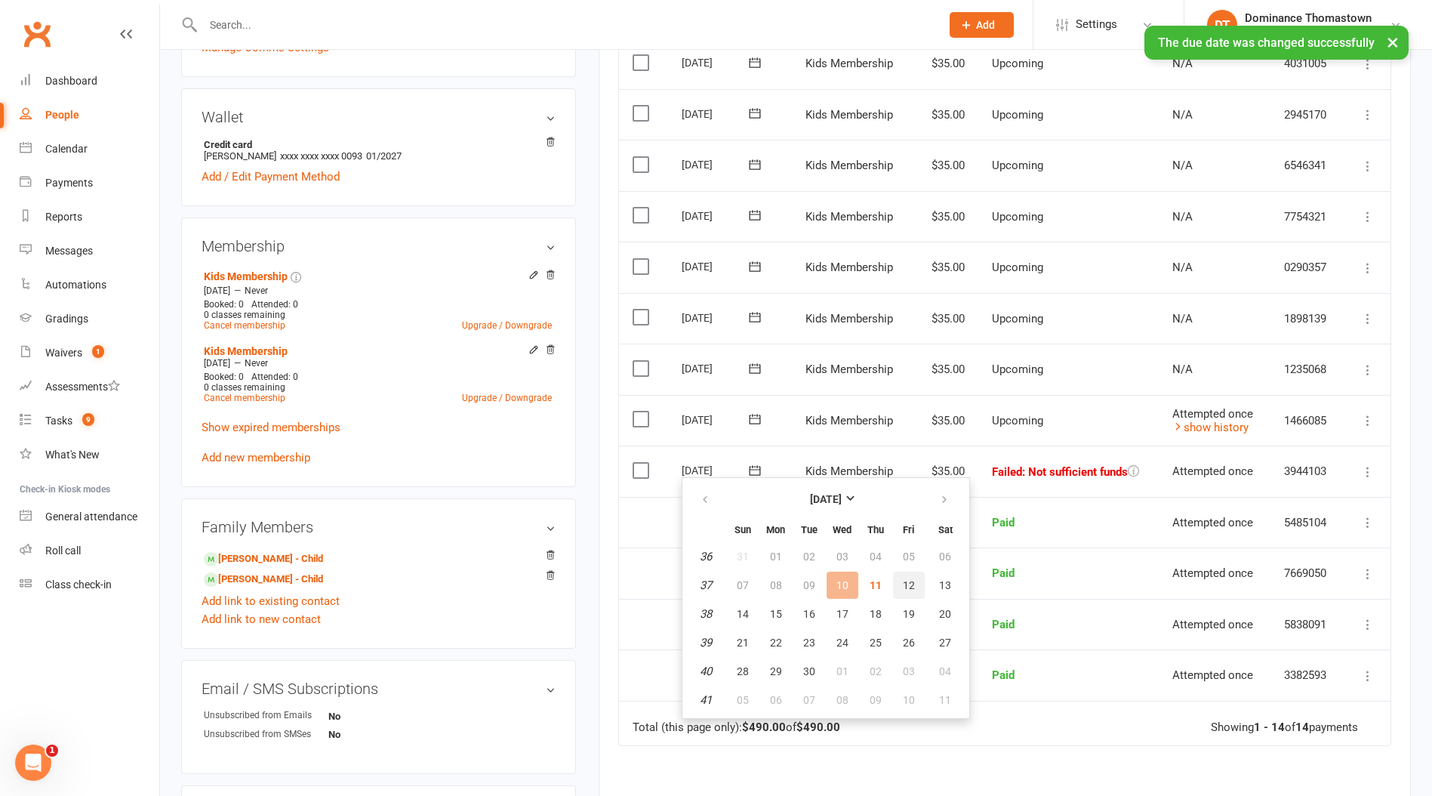
click at [911, 581] on span "12" at bounding box center [909, 585] width 12 height 12
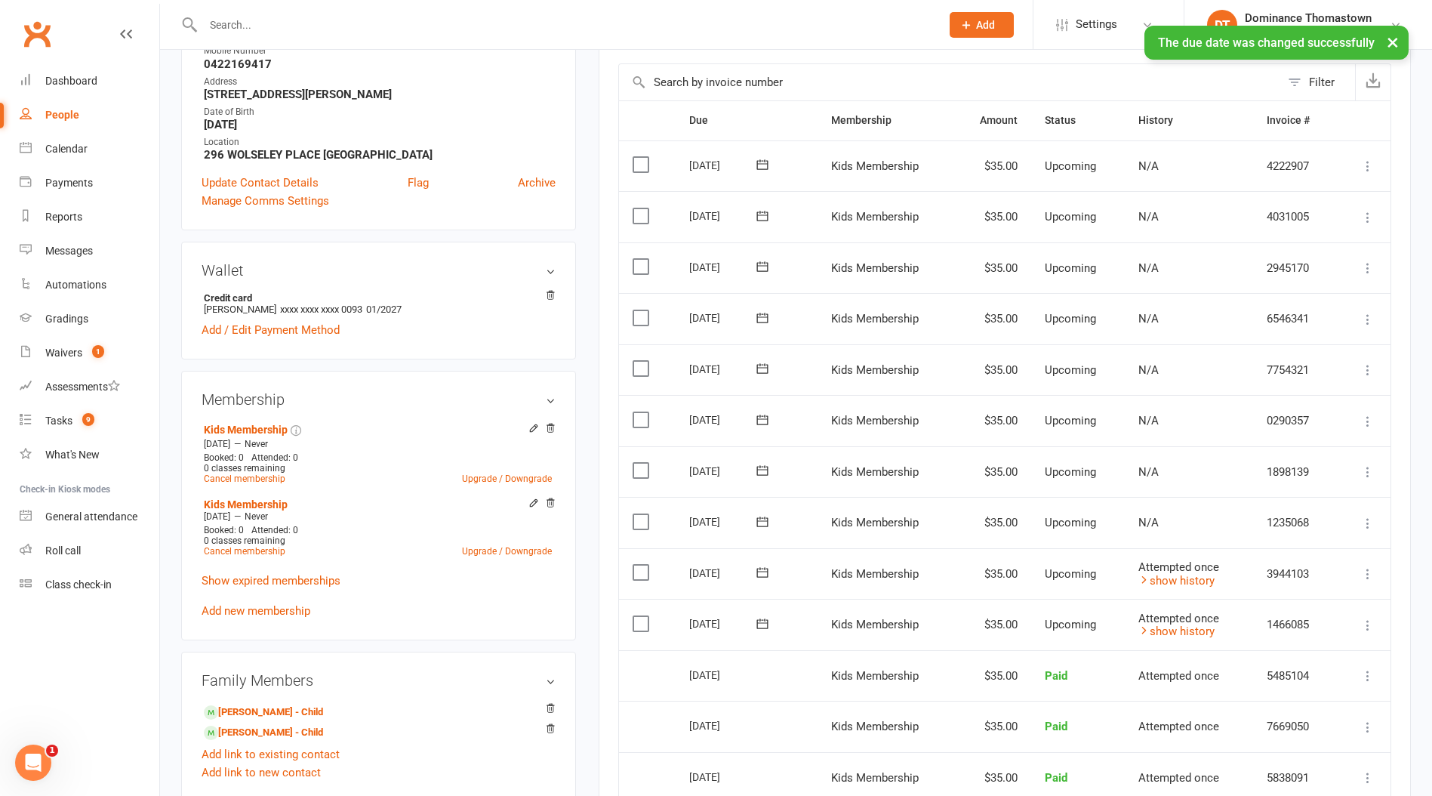
scroll to position [0, 0]
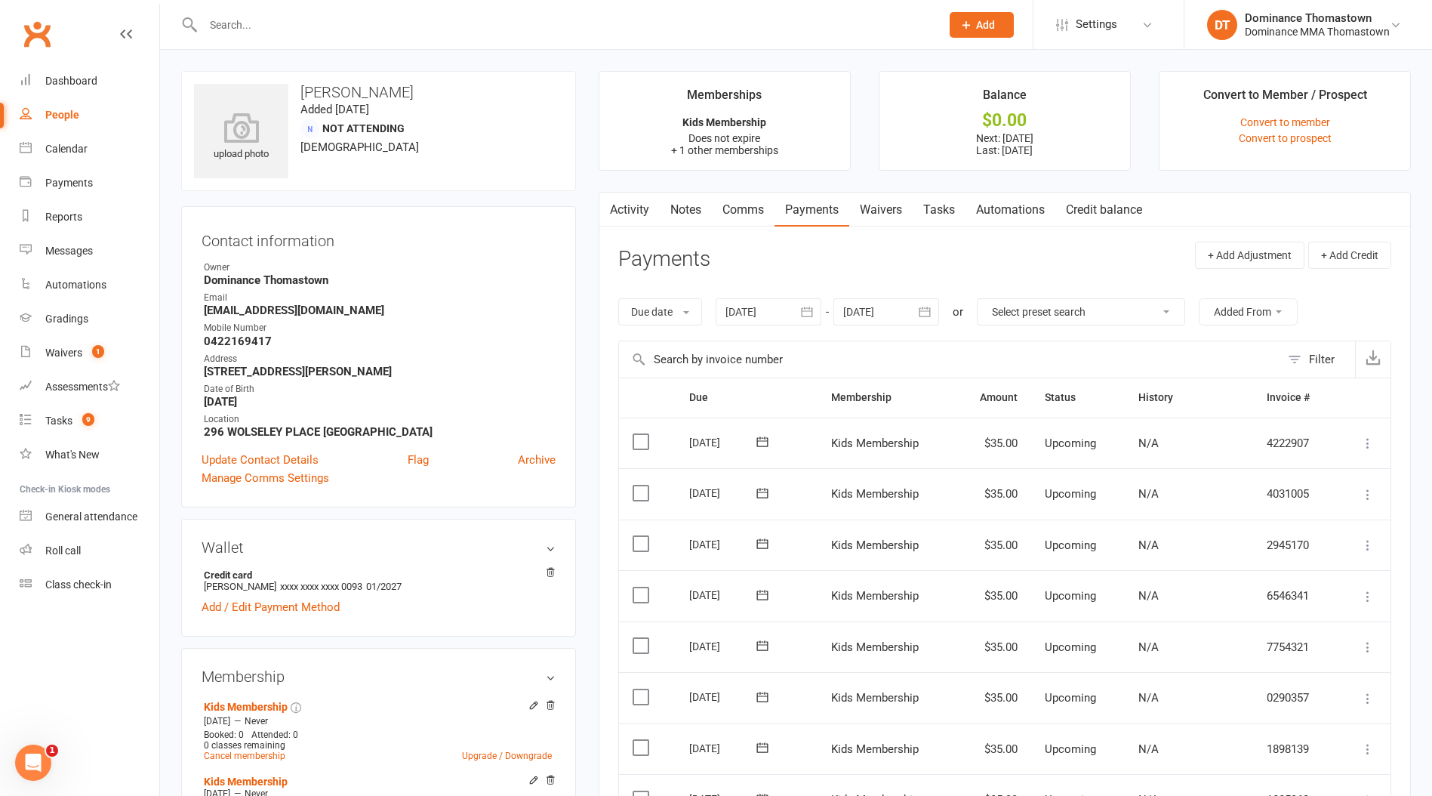
drag, startPoint x: 237, startPoint y: 20, endPoint x: 263, endPoint y: 23, distance: 25.9
click at [238, 20] on input "text" at bounding box center [565, 24] width 732 height 21
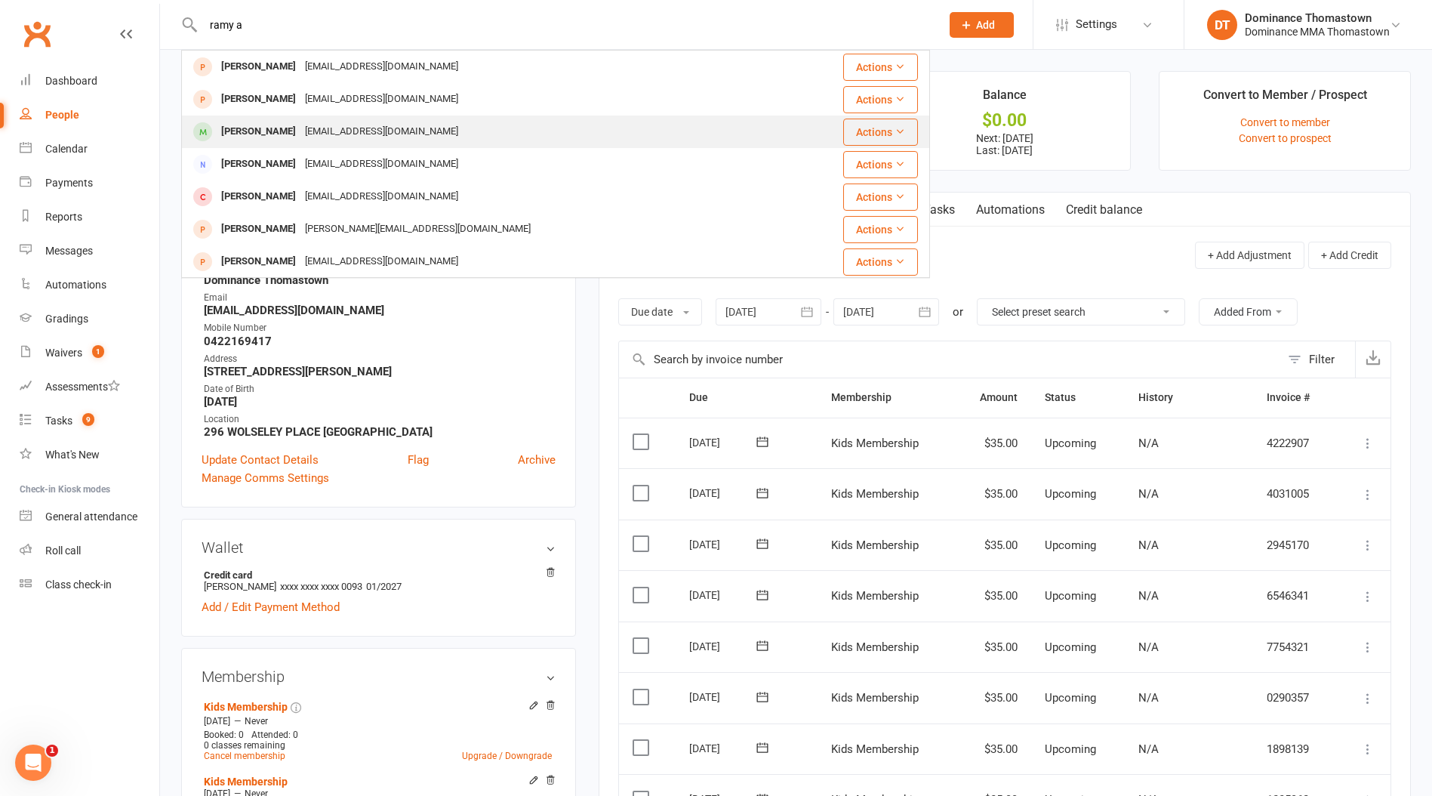
type input "ramy a"
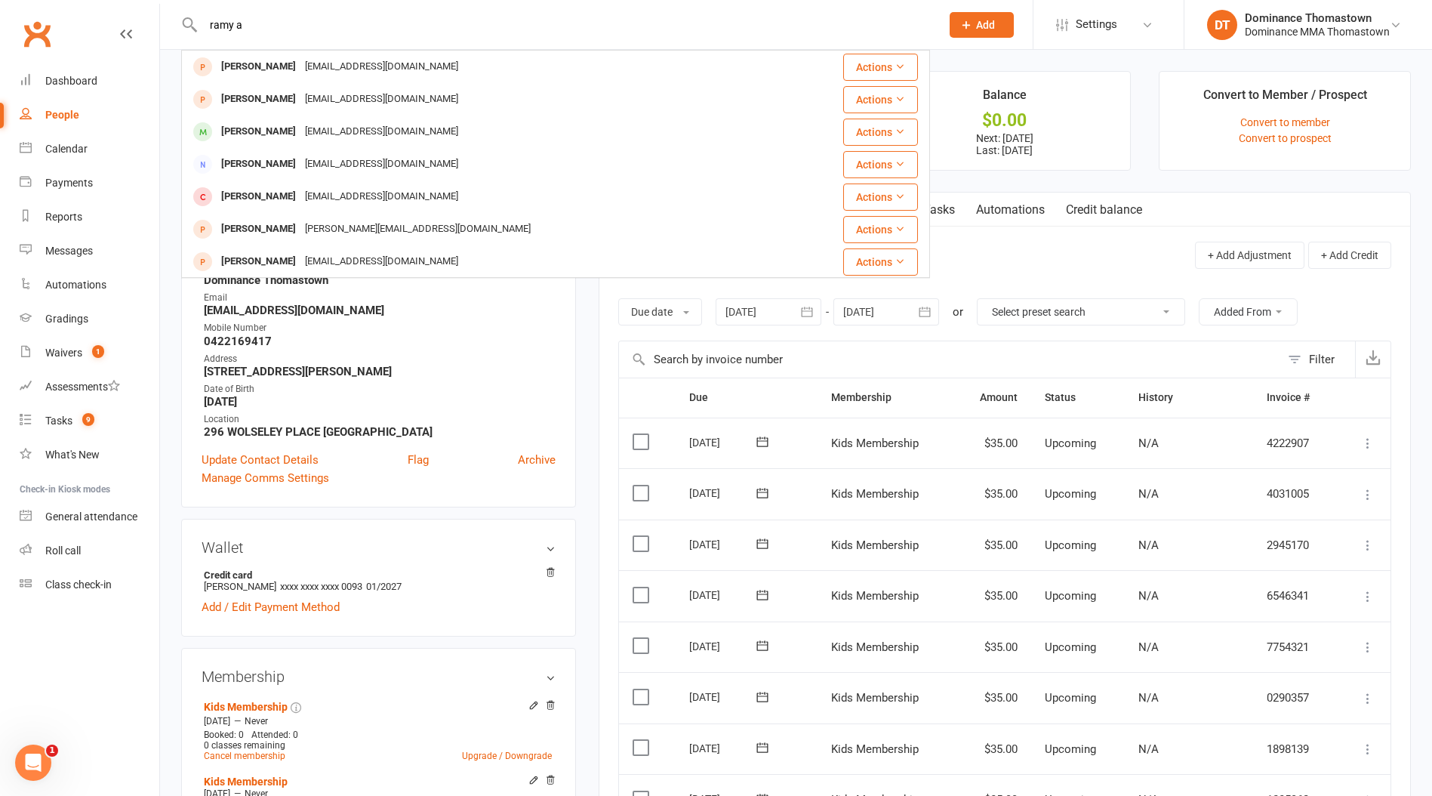
click at [337, 132] on div "[EMAIL_ADDRESS][DOMAIN_NAME]" at bounding box center [382, 132] width 162 height 22
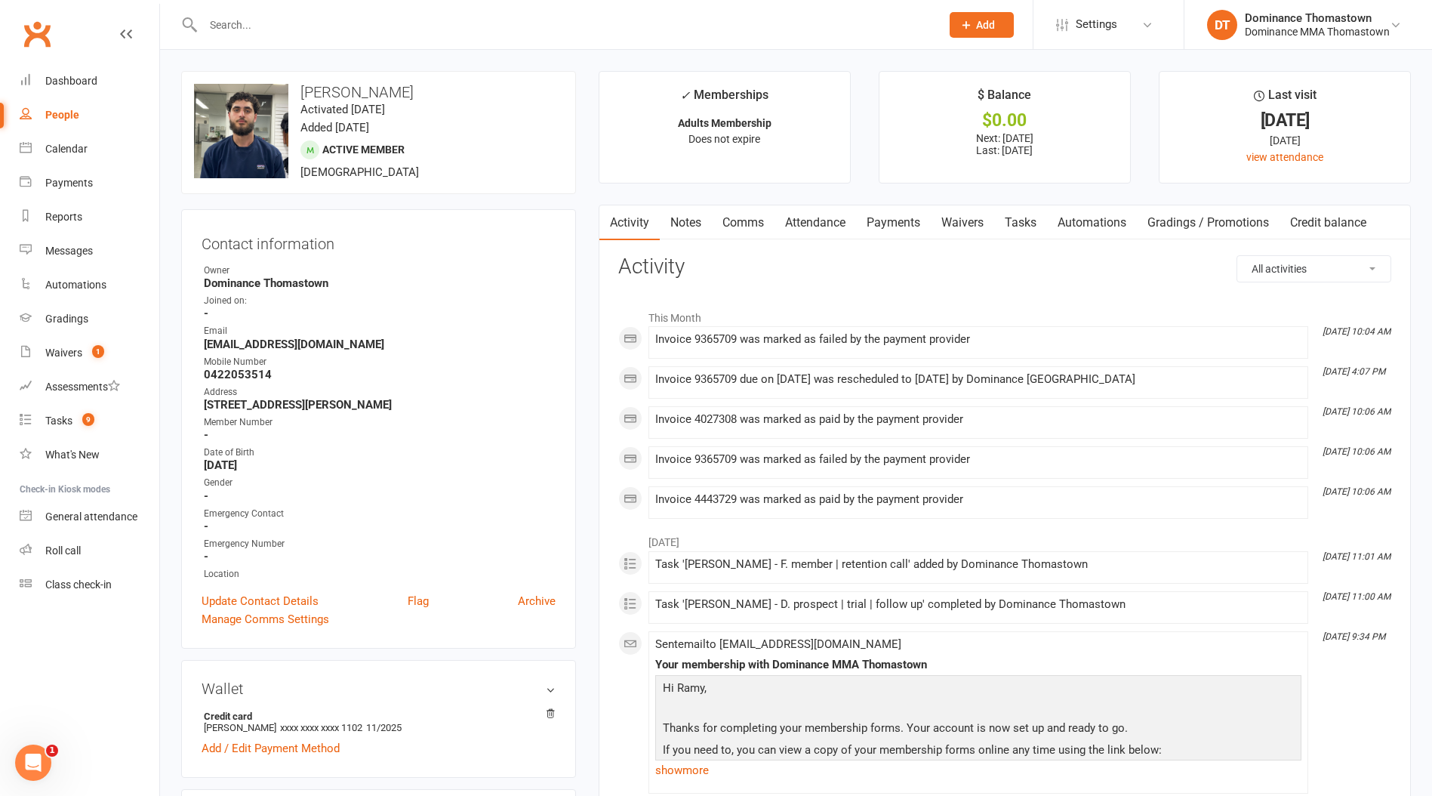
click at [893, 226] on link "Payments" at bounding box center [893, 222] width 75 height 35
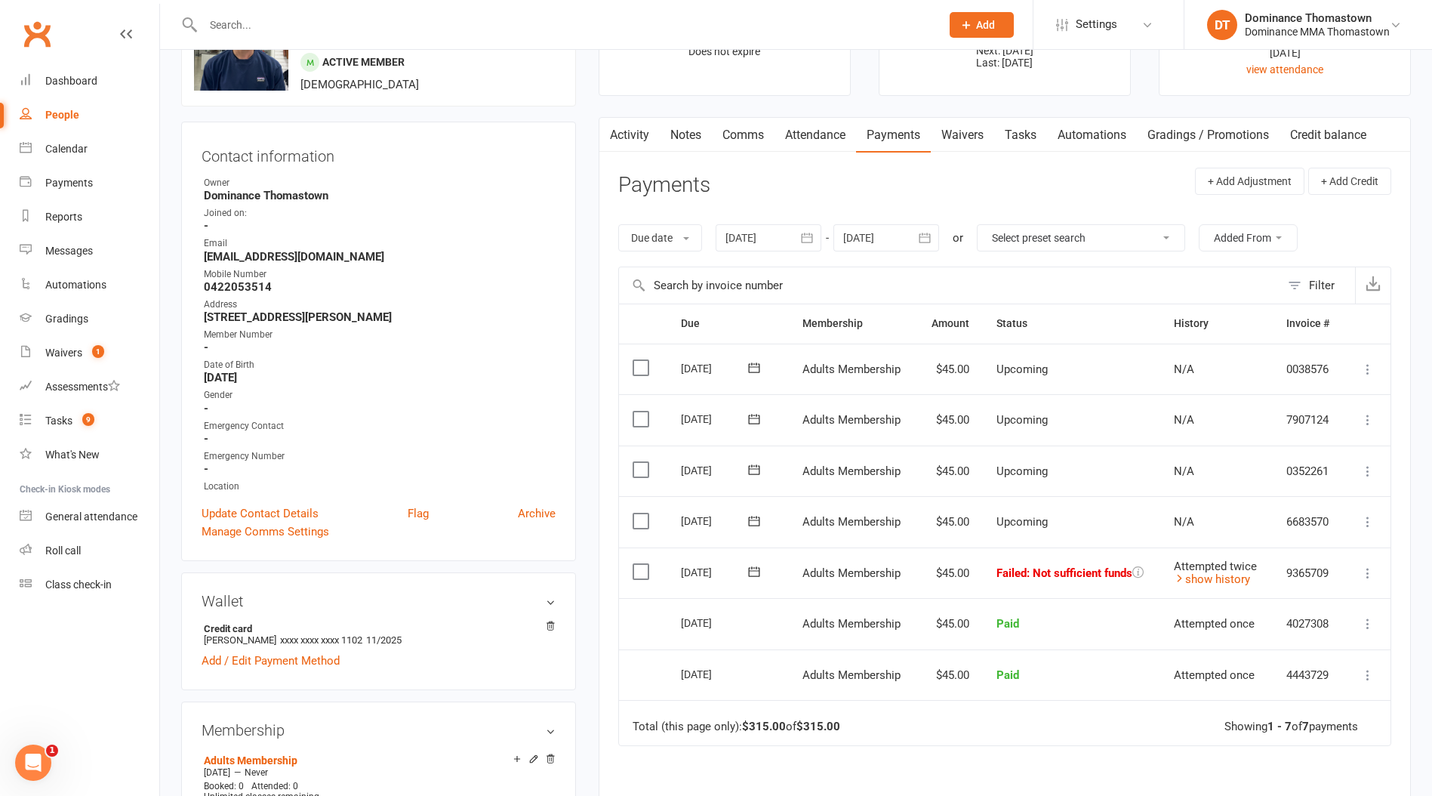
scroll to position [168, 0]
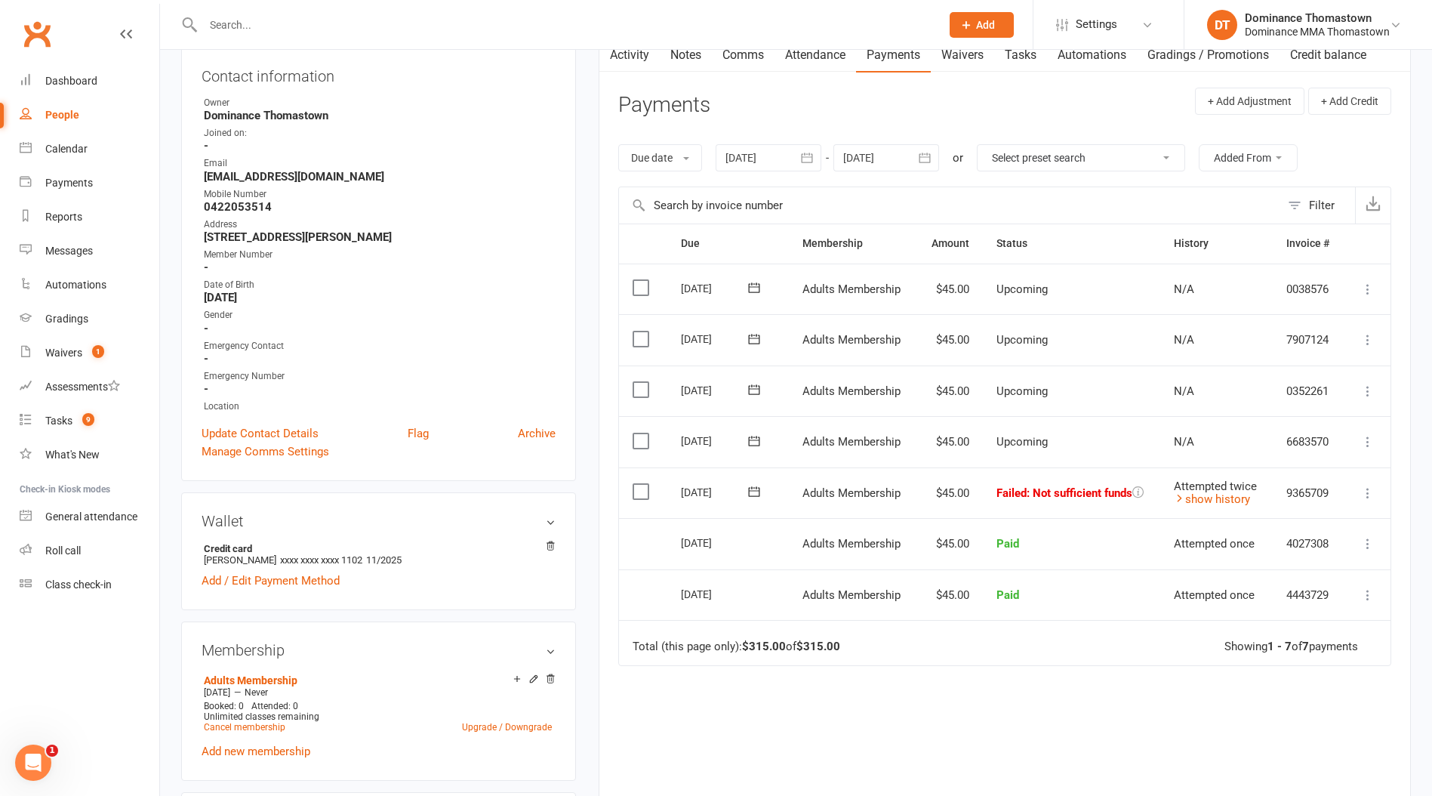
click at [1371, 495] on icon at bounding box center [1368, 493] width 15 height 15
click at [1309, 610] on link "Skip" at bounding box center [1302, 613] width 150 height 30
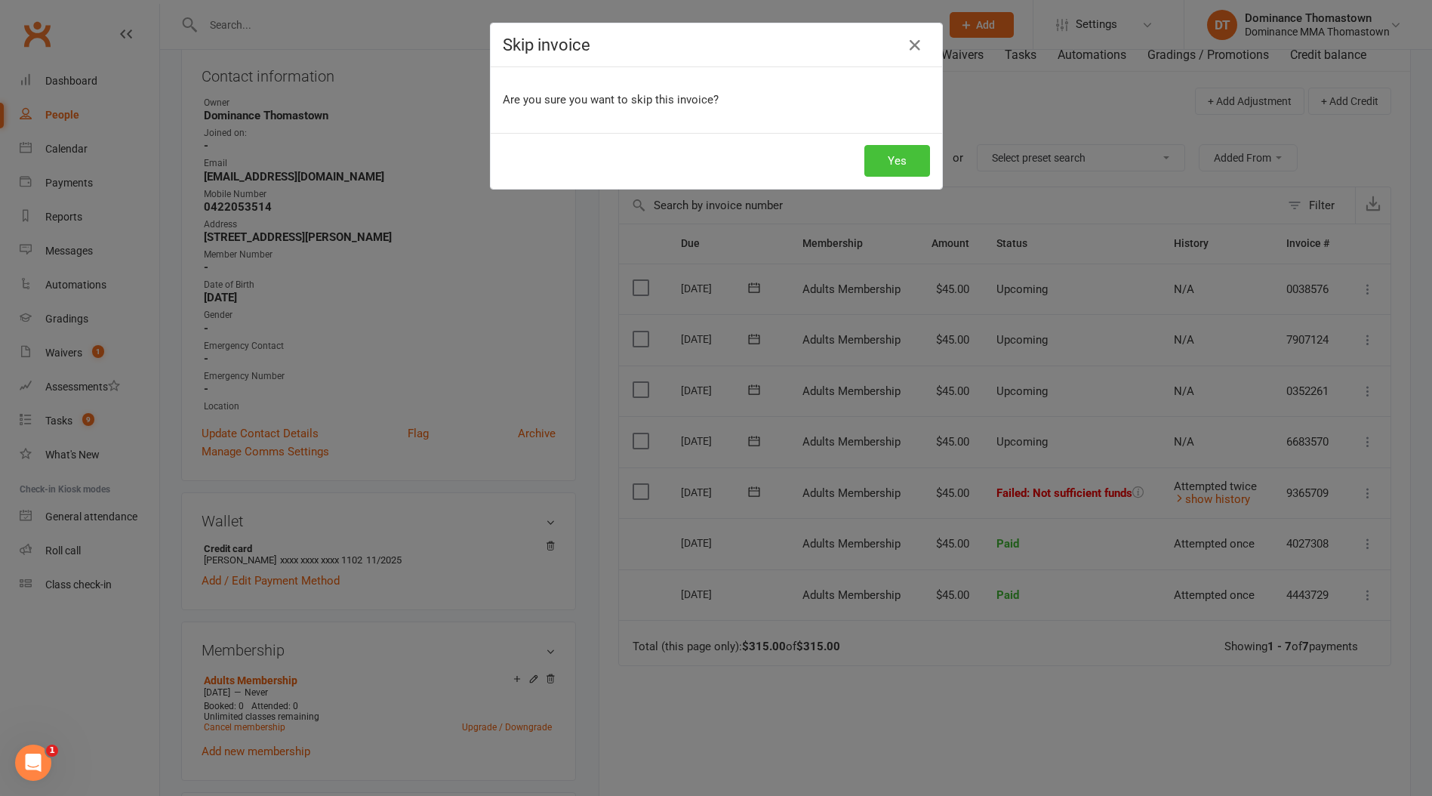
click at [885, 159] on button "Yes" at bounding box center [898, 161] width 66 height 32
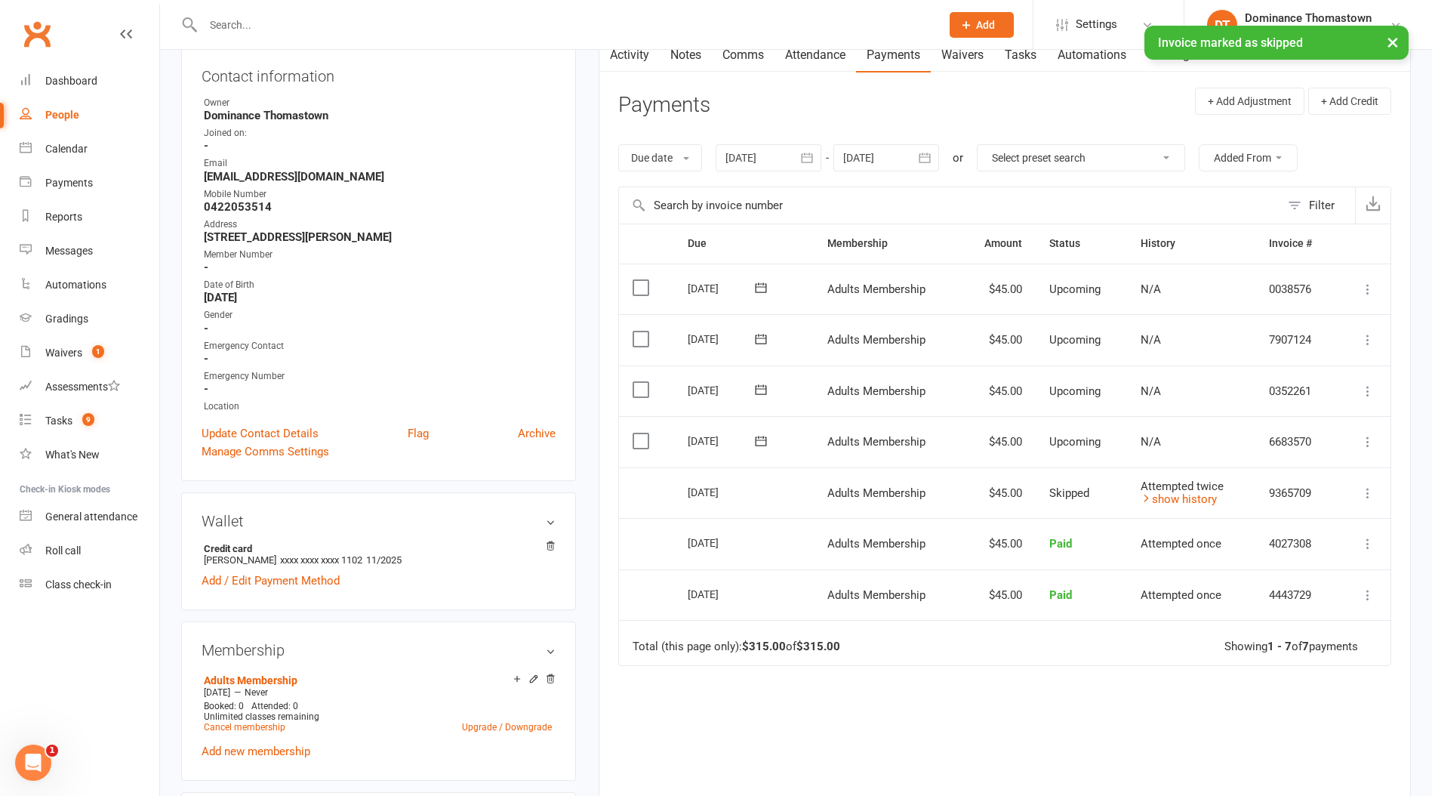
click at [249, 23] on input "text" at bounding box center [565, 24] width 732 height 21
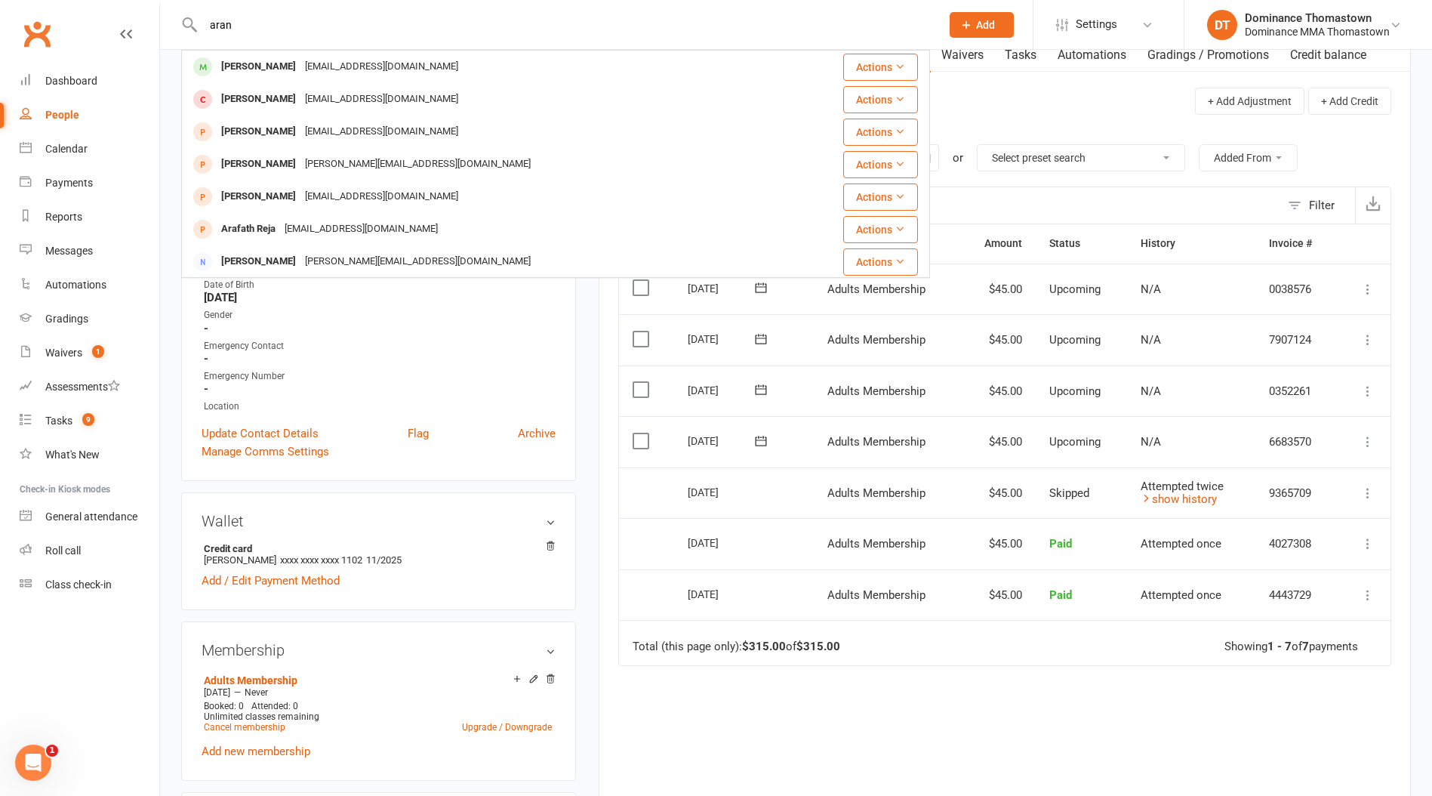
type input "aran"
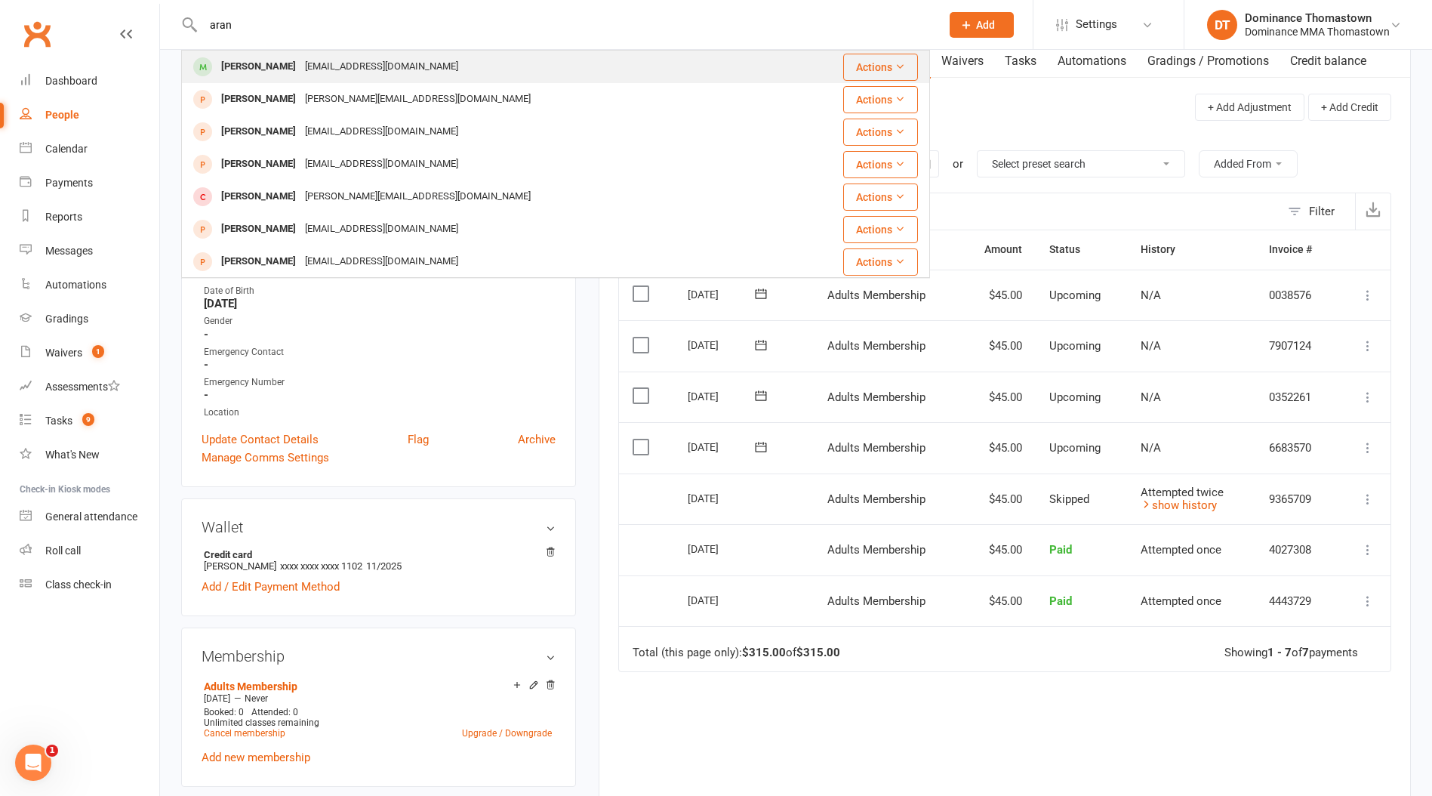
click at [301, 68] on div "[EMAIL_ADDRESS][DOMAIN_NAME]" at bounding box center [382, 67] width 162 height 22
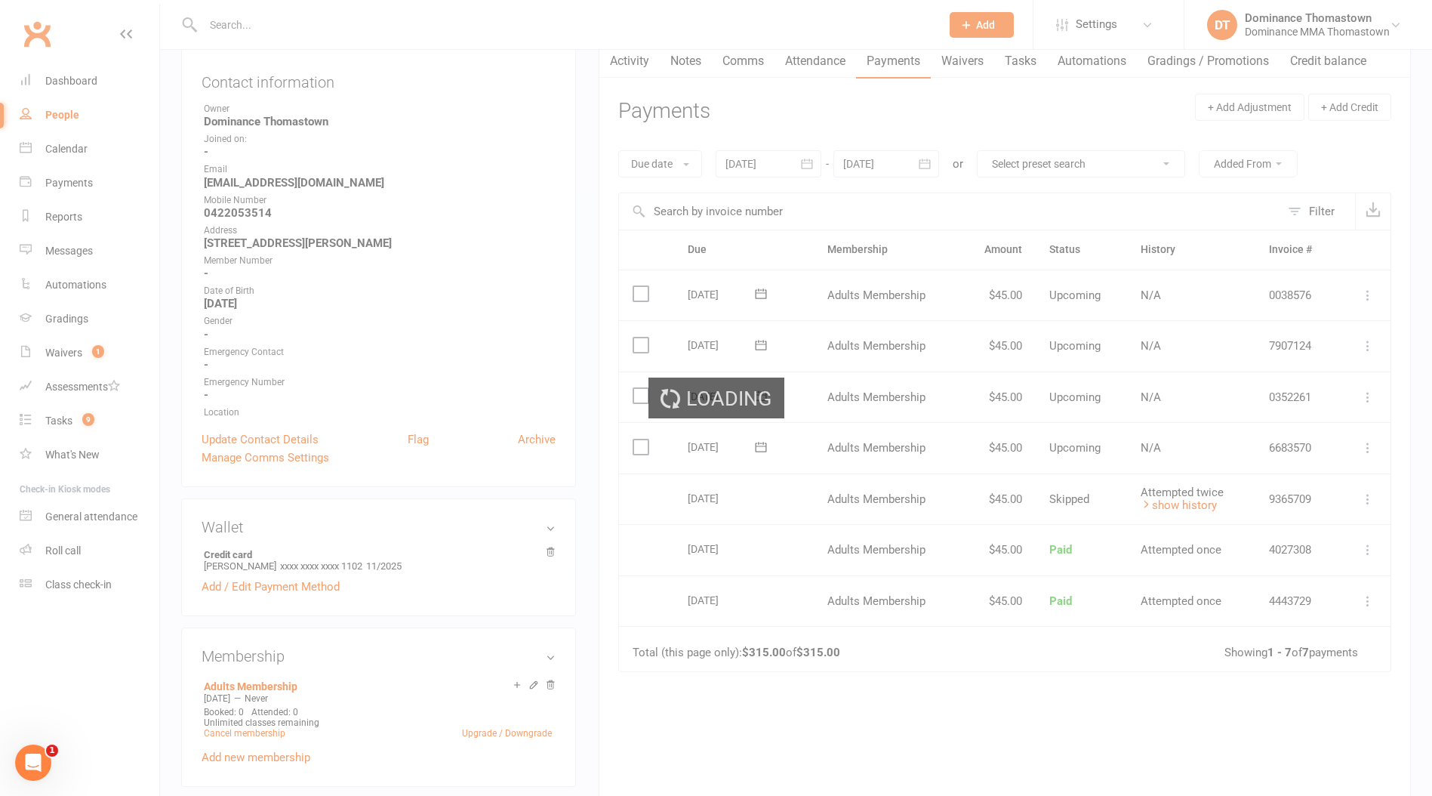
scroll to position [163, 0]
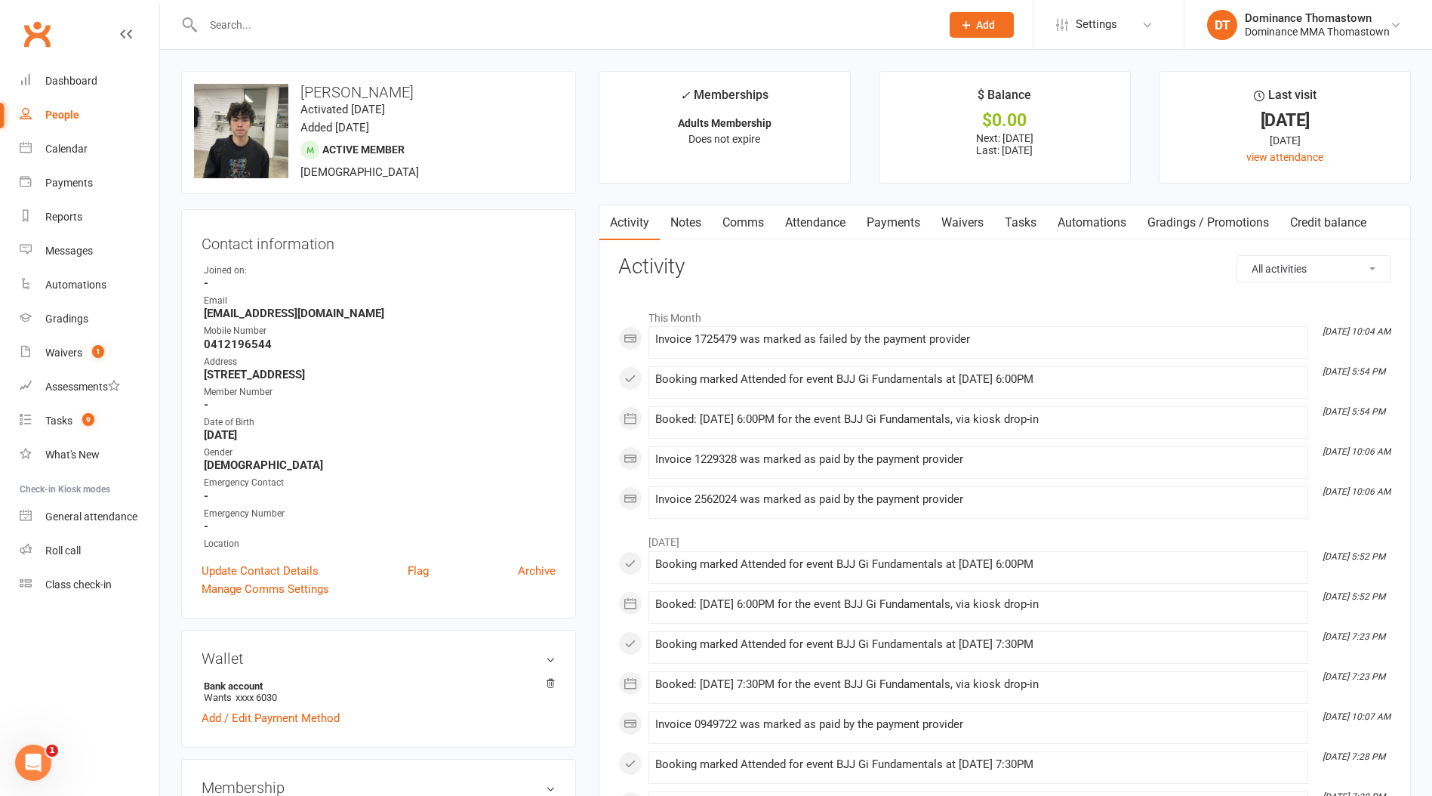
click at [893, 221] on link "Payments" at bounding box center [893, 222] width 75 height 35
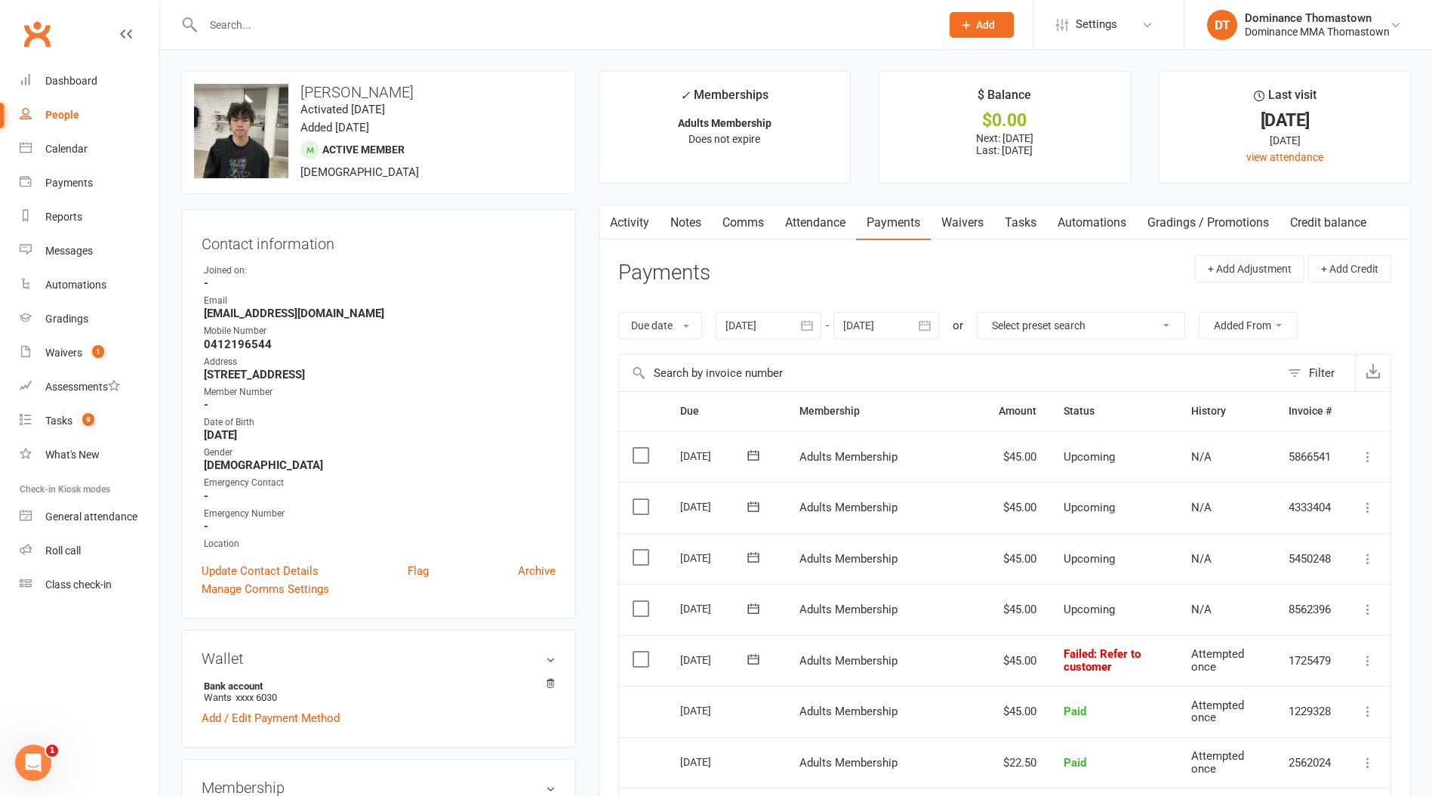
click at [294, 26] on input "text" at bounding box center [565, 24] width 732 height 21
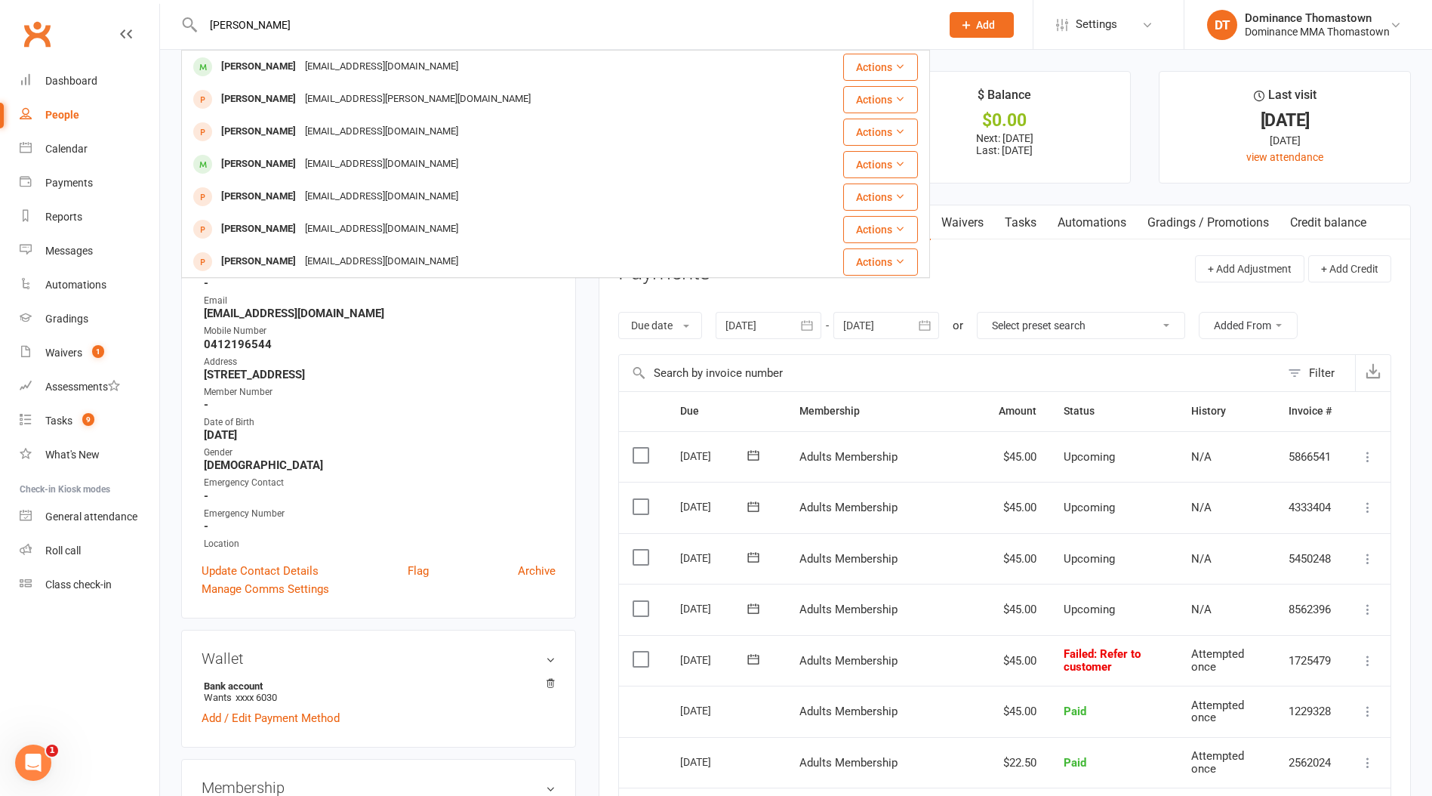
type input "[PERSON_NAME]"
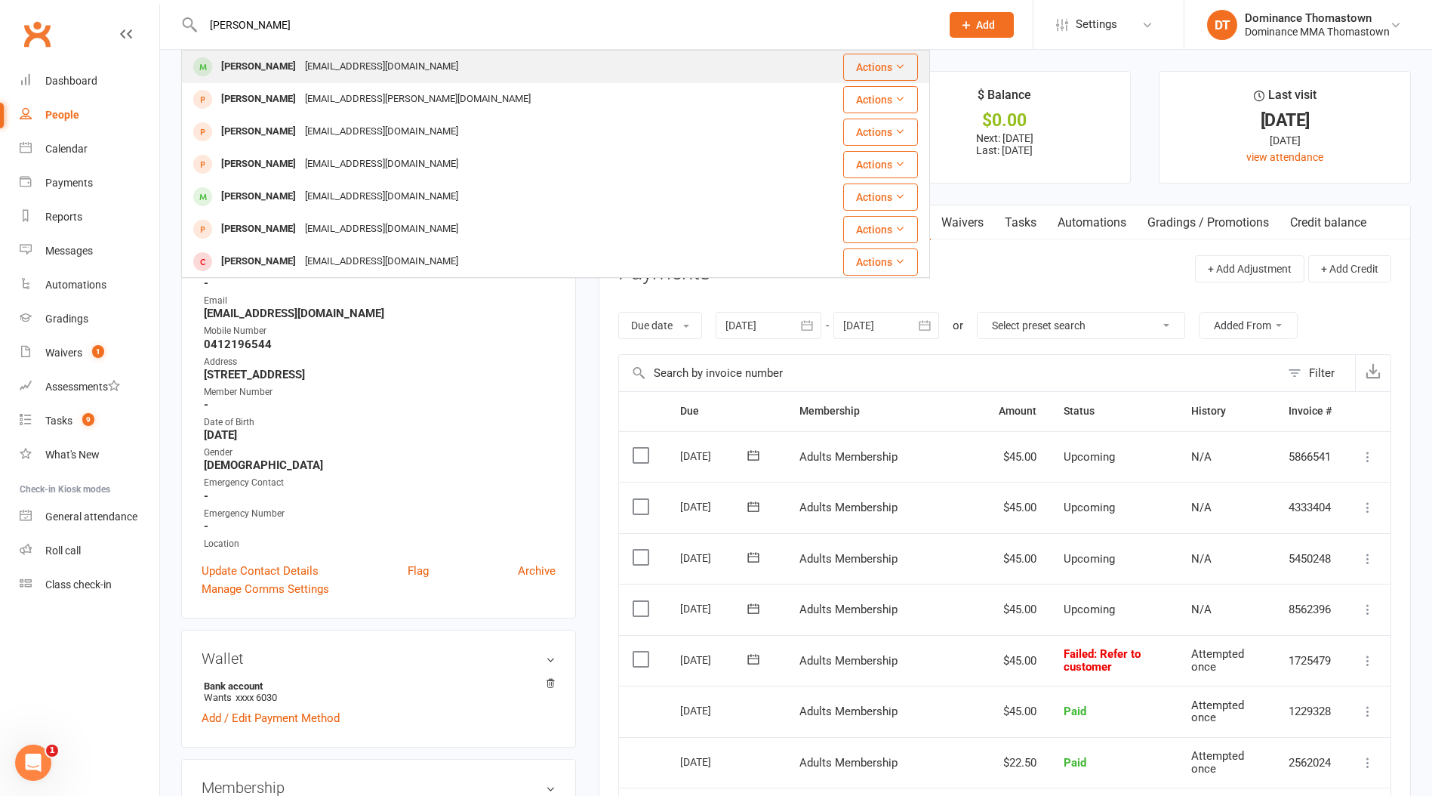
click at [301, 72] on div "[EMAIL_ADDRESS][DOMAIN_NAME]" at bounding box center [382, 67] width 162 height 22
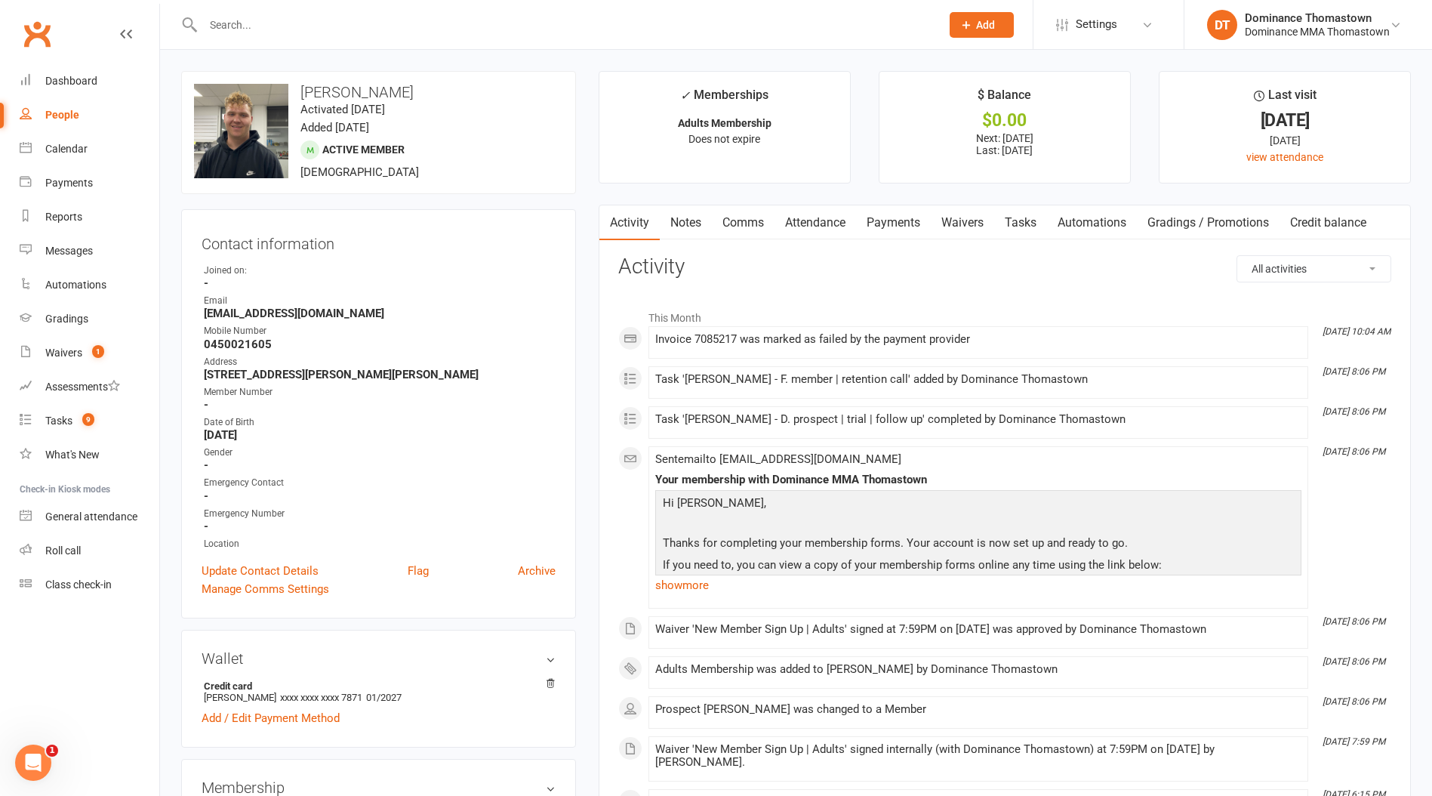
click at [890, 225] on link "Payments" at bounding box center [893, 222] width 75 height 35
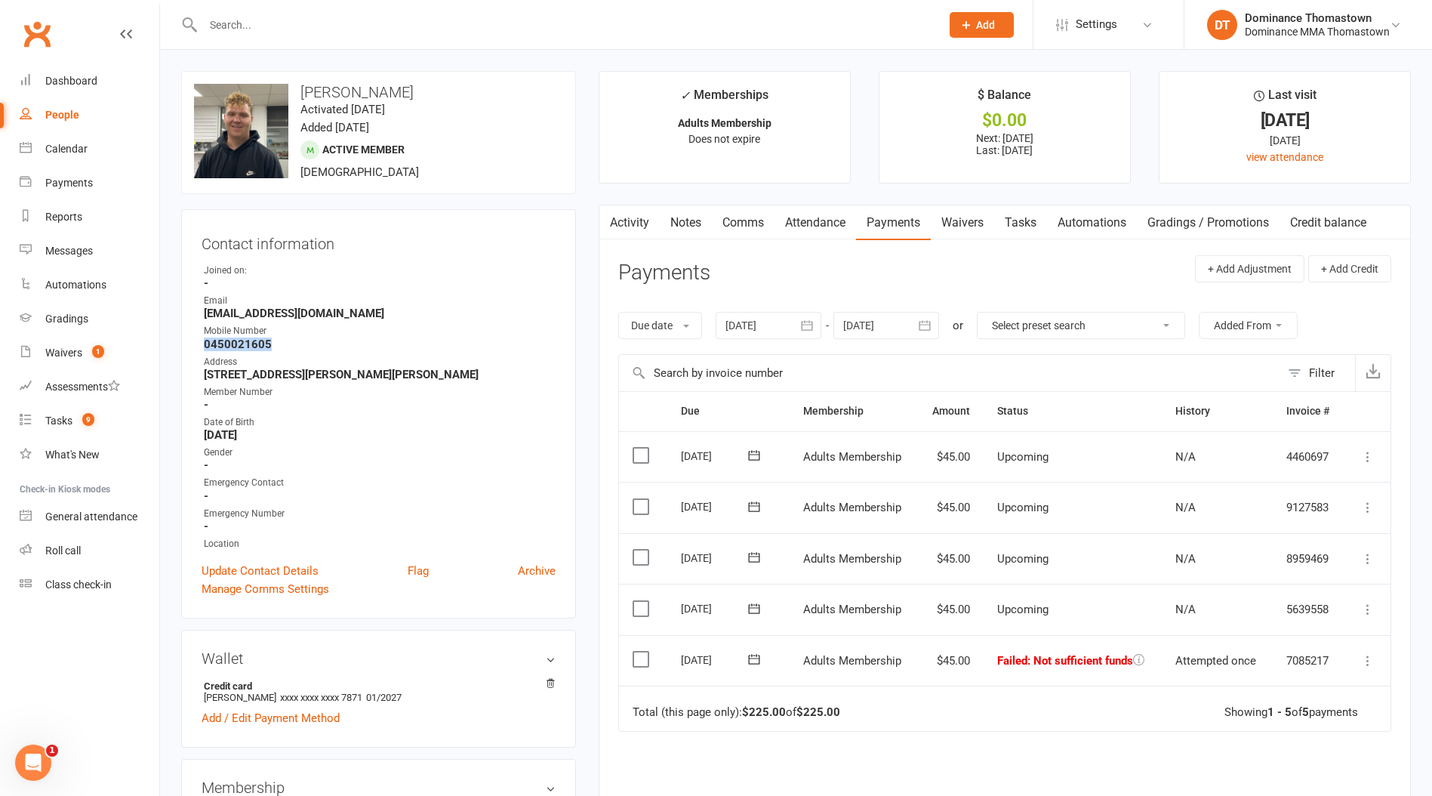
click at [757, 661] on icon at bounding box center [754, 659] width 15 height 15
click at [950, 779] on button "13" at bounding box center [945, 776] width 39 height 27
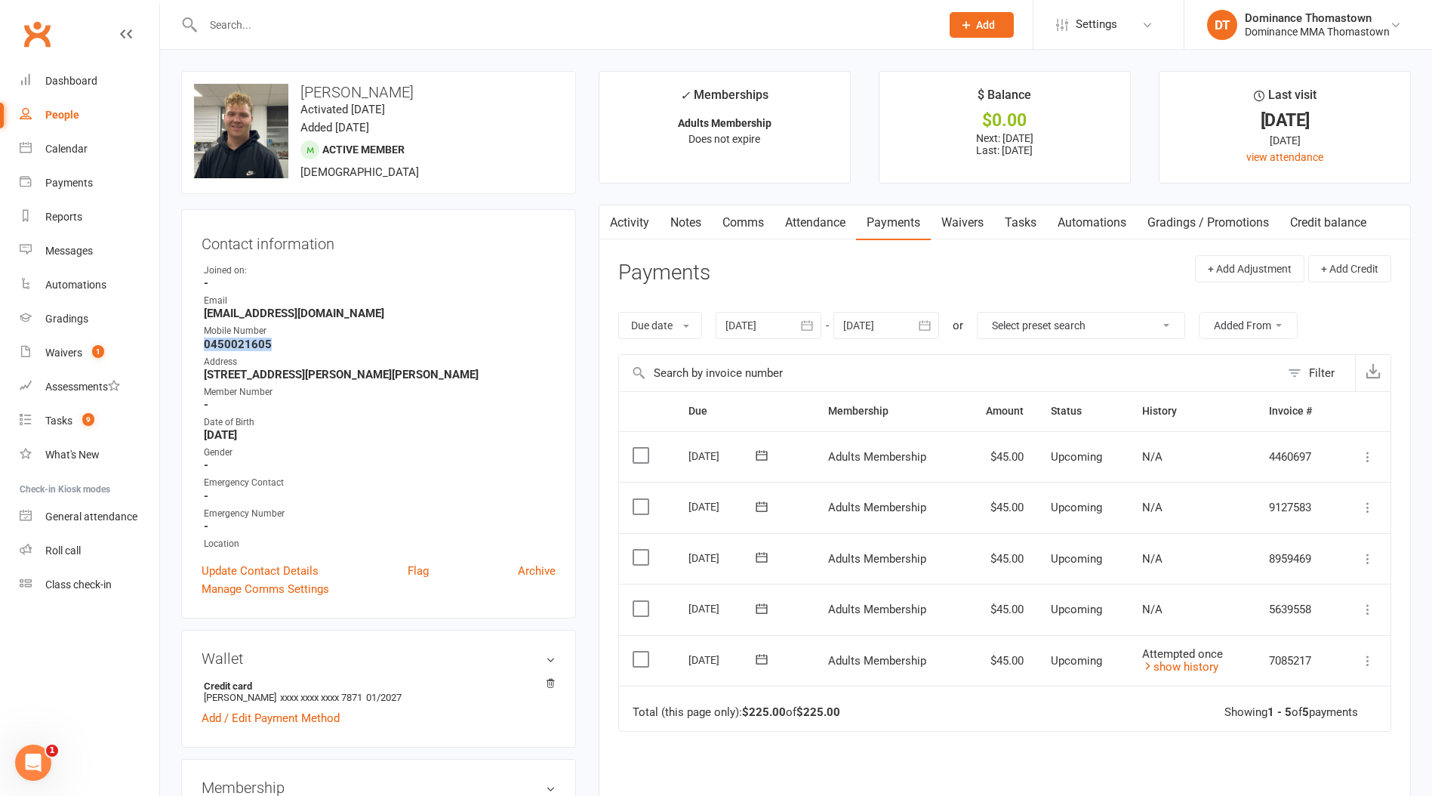
click at [298, 19] on input "text" at bounding box center [565, 24] width 732 height 21
click at [298, 20] on input "text" at bounding box center [565, 24] width 732 height 21
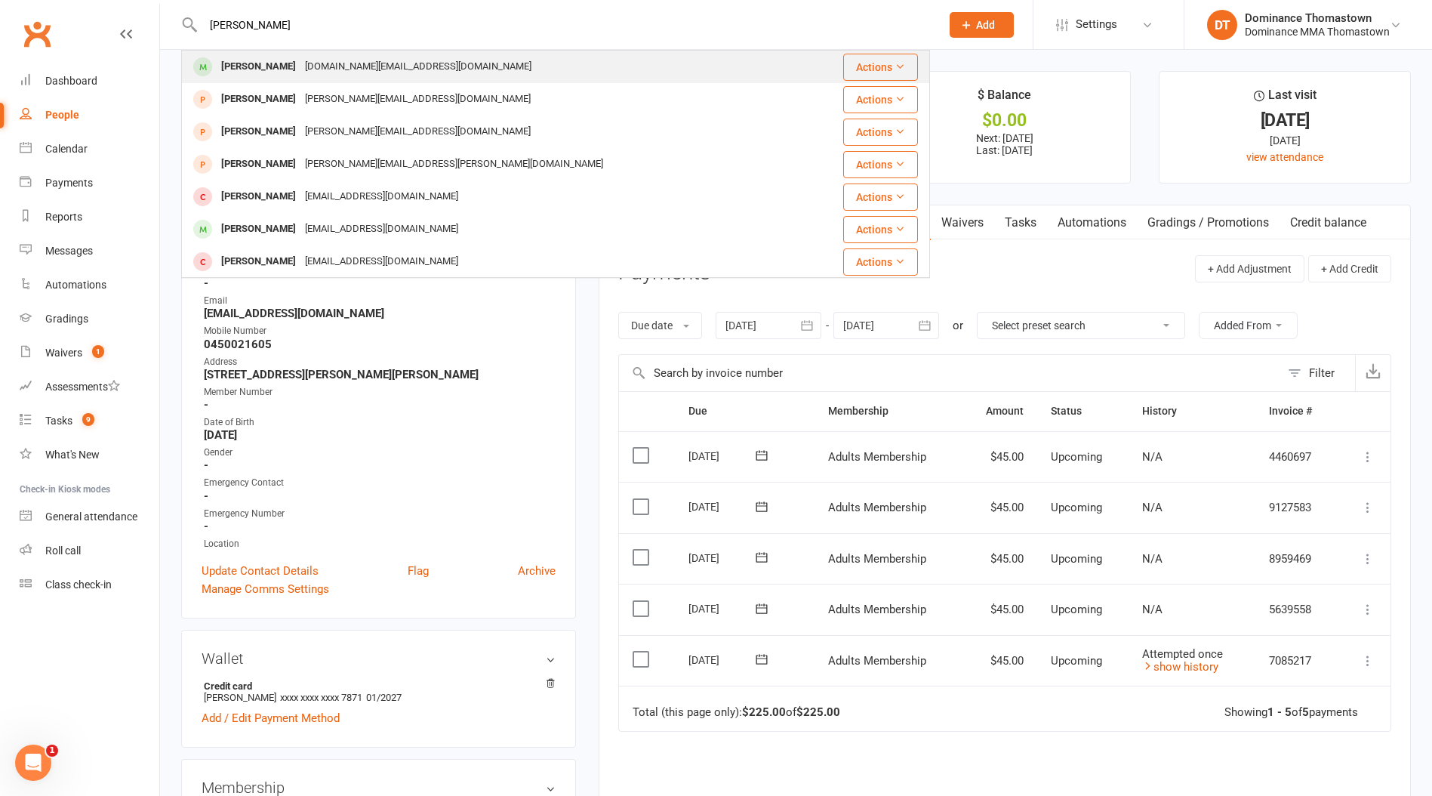
type input "[PERSON_NAME]"
click at [301, 60] on div "[DOMAIN_NAME][EMAIL_ADDRESS][DOMAIN_NAME]" at bounding box center [419, 67] width 236 height 22
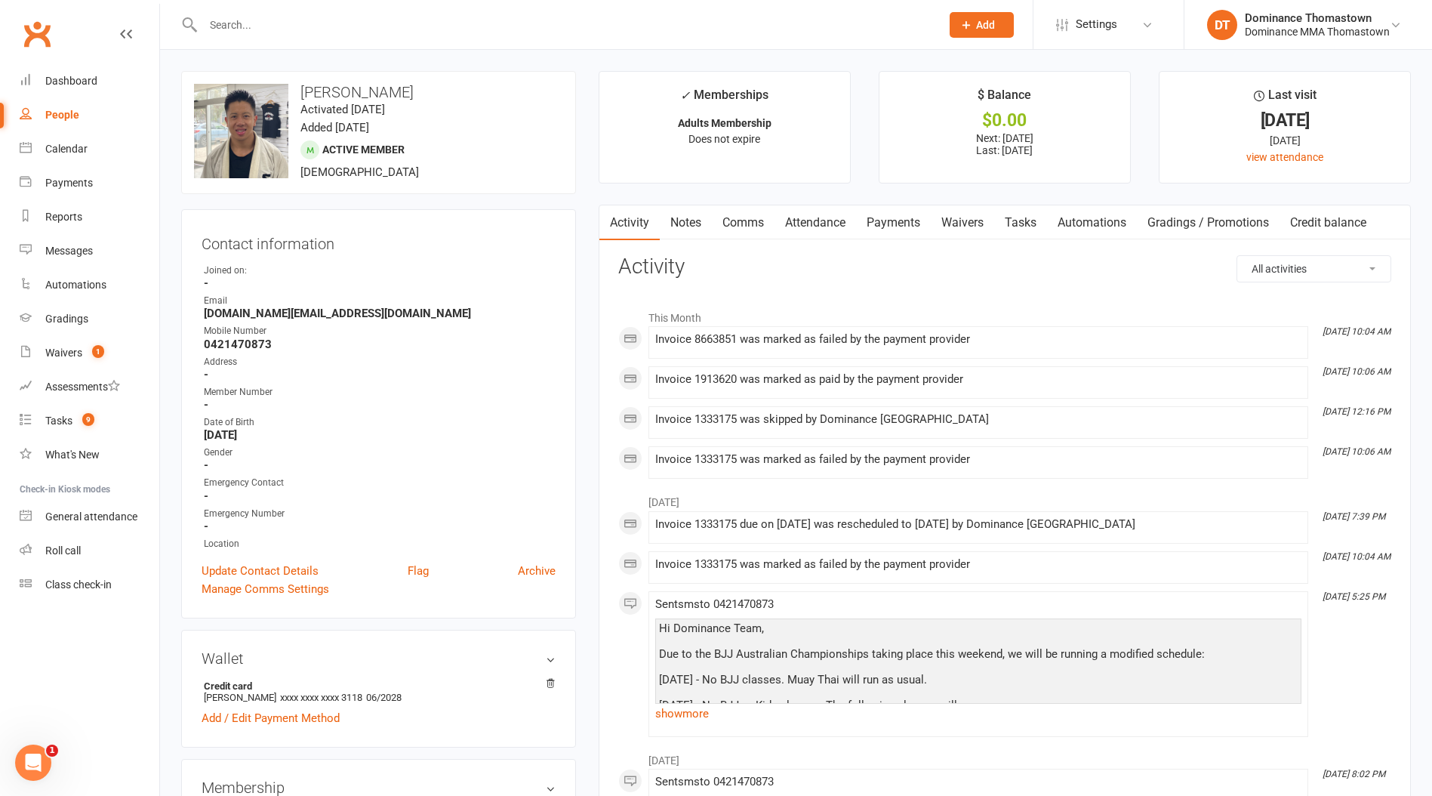
click at [912, 226] on link "Payments" at bounding box center [893, 222] width 75 height 35
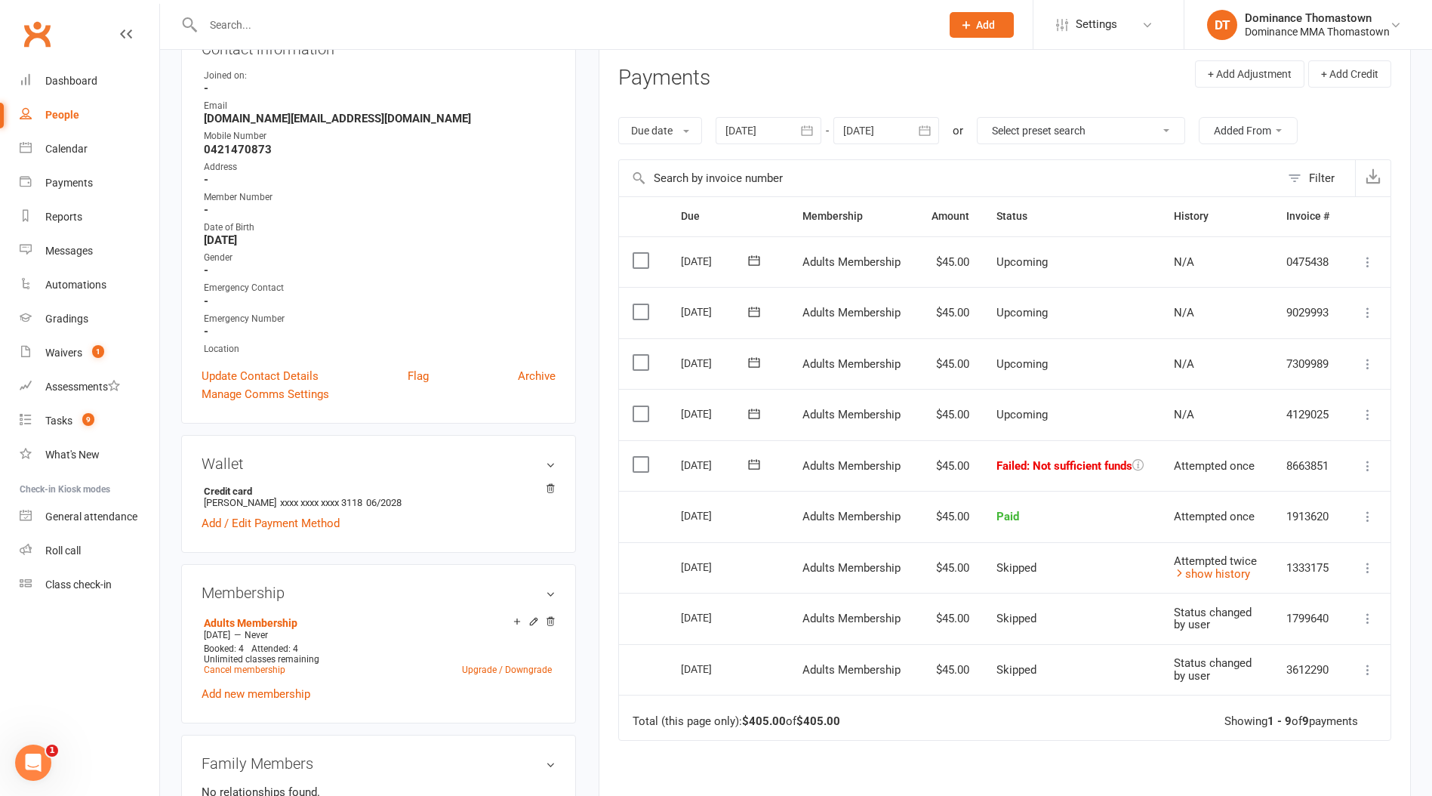
scroll to position [256, 0]
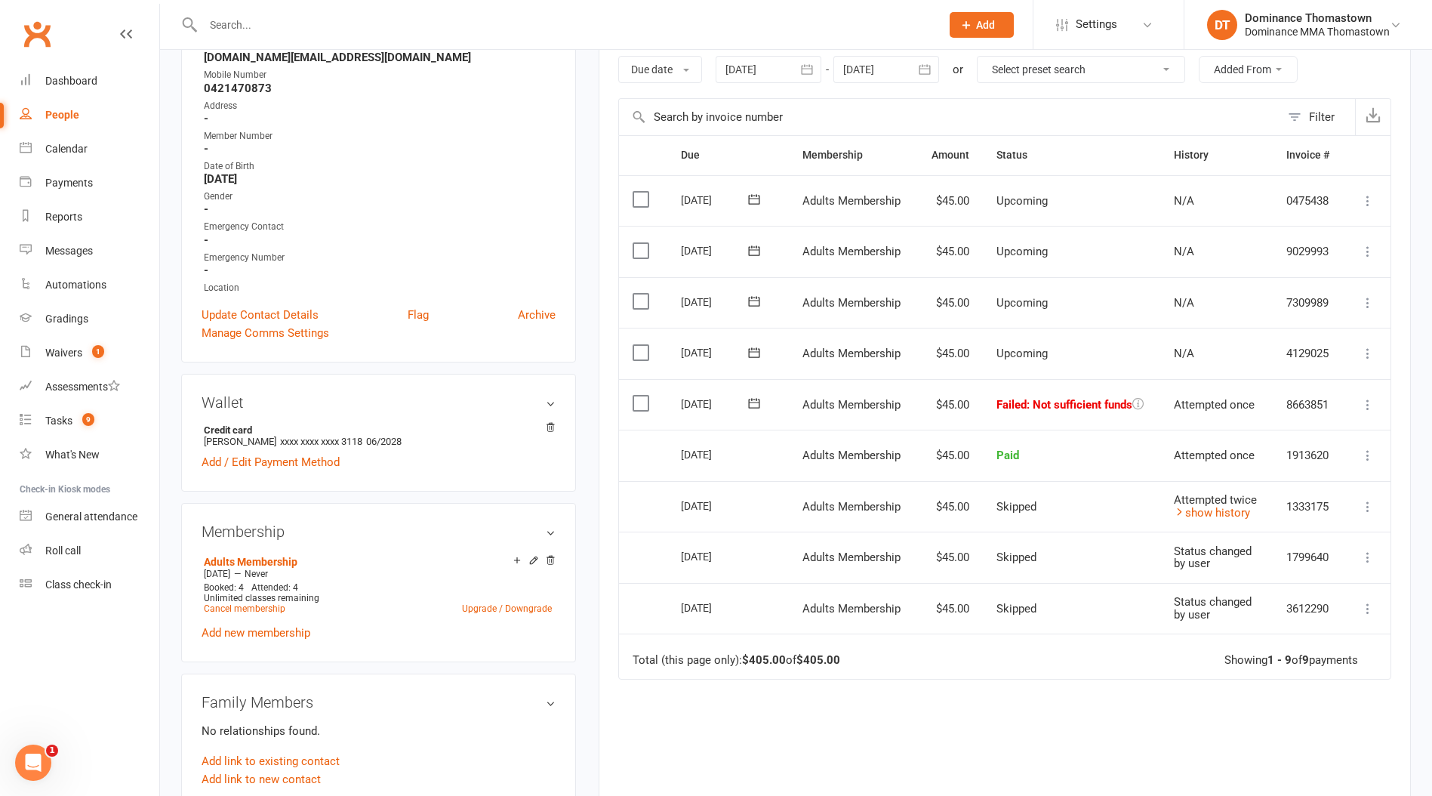
click at [217, 27] on input "text" at bounding box center [565, 24] width 732 height 21
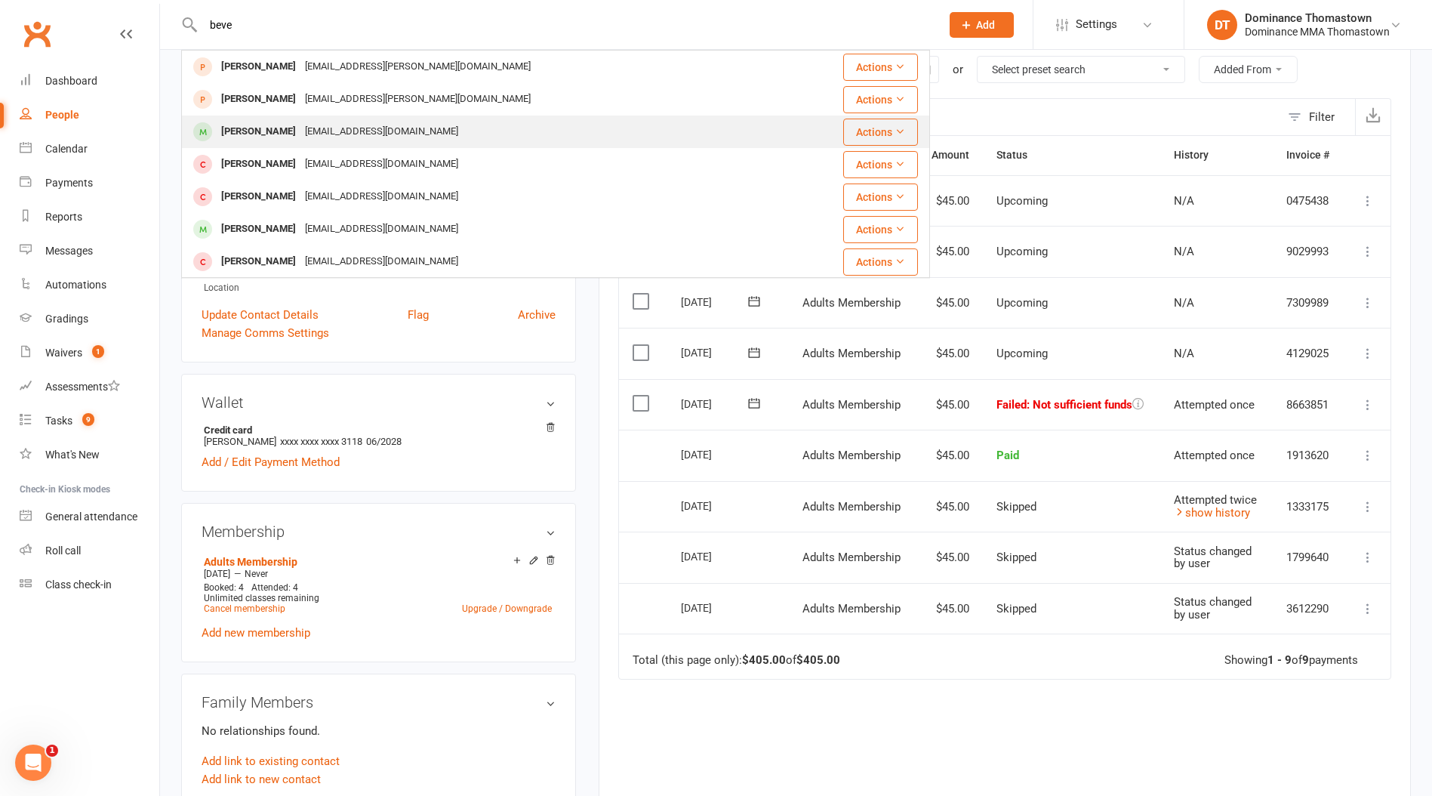
type input "beve"
click at [301, 125] on div "[EMAIL_ADDRESS][DOMAIN_NAME]" at bounding box center [382, 132] width 162 height 22
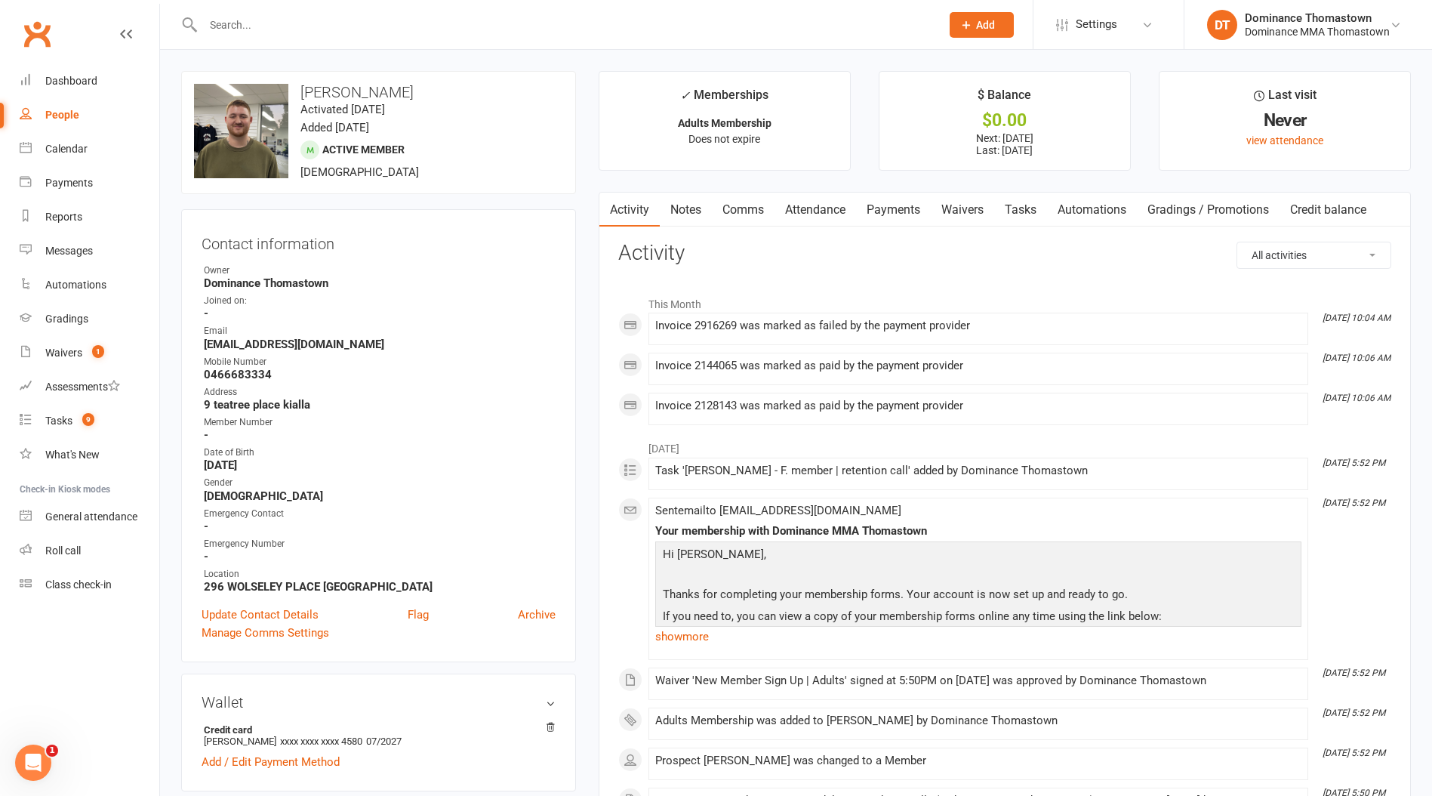
click at [893, 208] on link "Payments" at bounding box center [893, 210] width 75 height 35
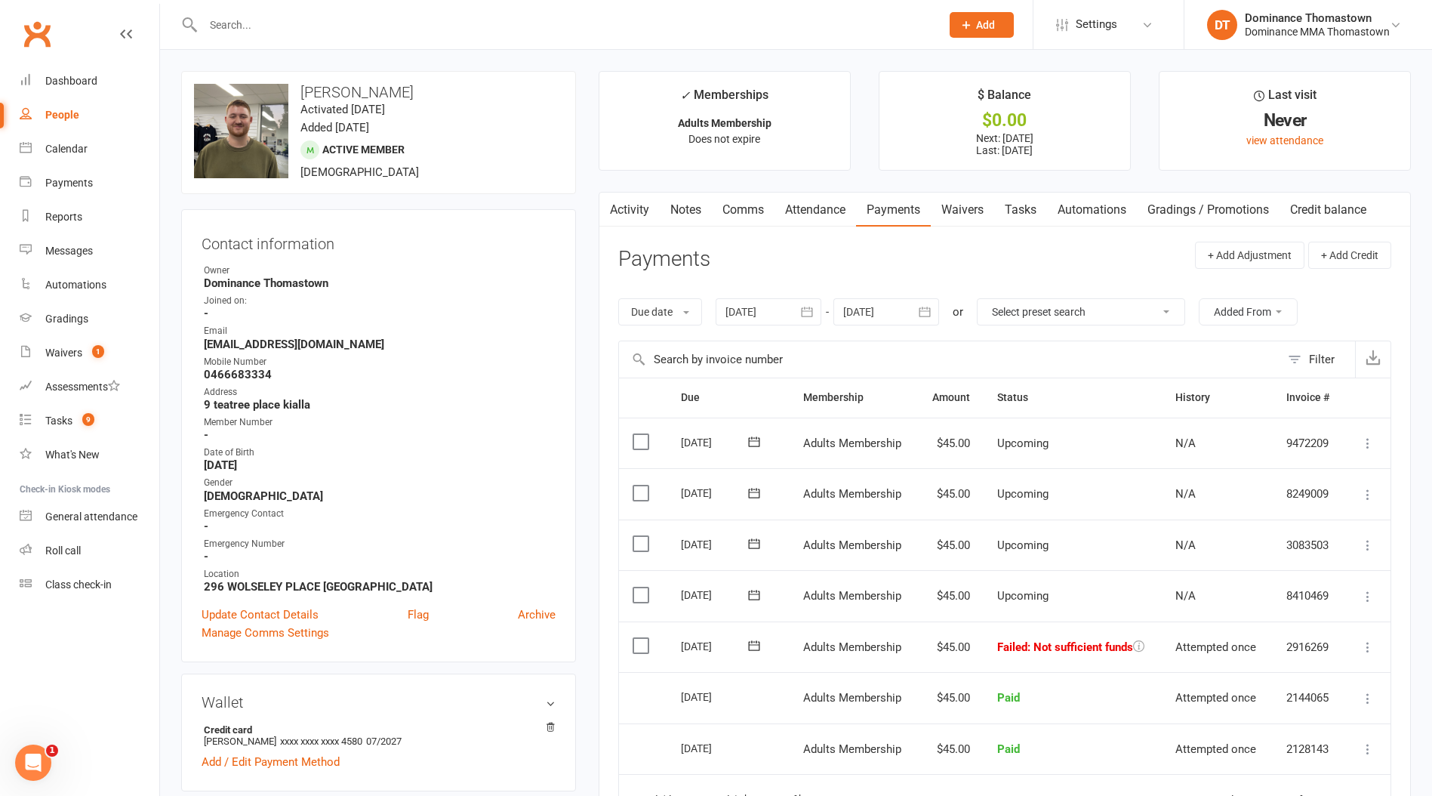
click at [748, 644] on icon at bounding box center [754, 645] width 15 height 15
click at [946, 760] on span "13" at bounding box center [945, 763] width 12 height 12
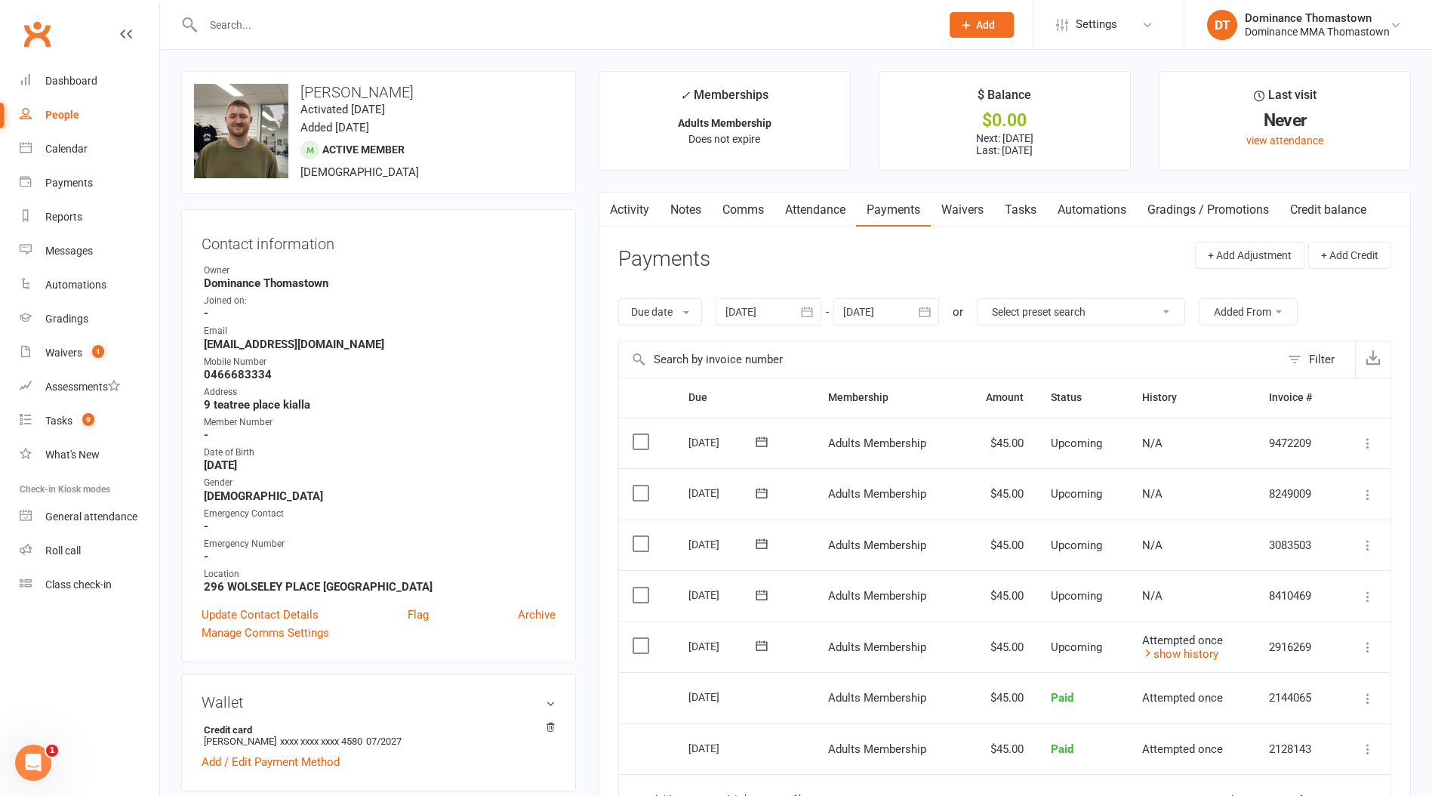
drag, startPoint x: 217, startPoint y: 29, endPoint x: 231, endPoint y: 26, distance: 14.7
click at [217, 29] on input "text" at bounding box center [565, 24] width 732 height 21
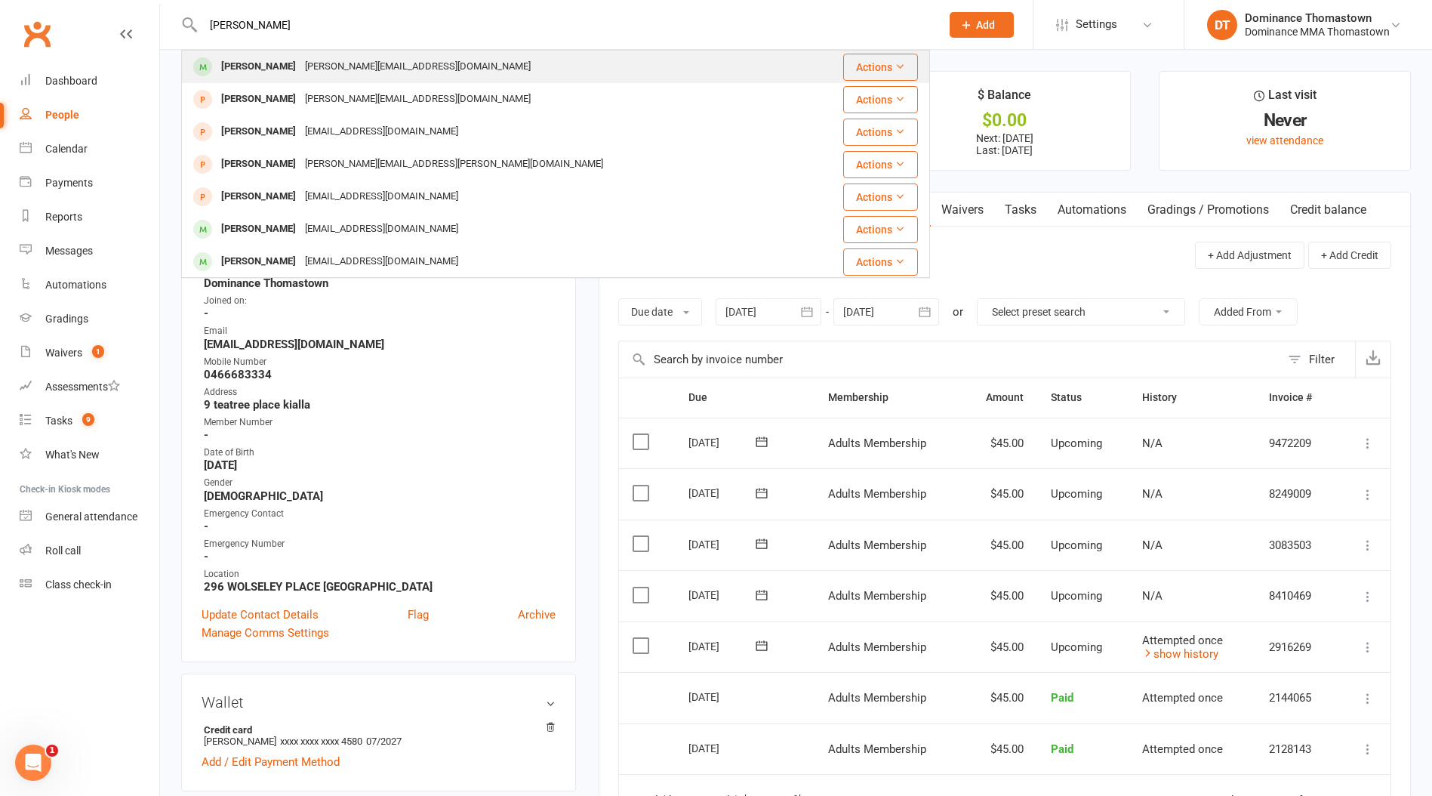
type input "[PERSON_NAME]"
click at [301, 76] on div "[PERSON_NAME][EMAIL_ADDRESS][DOMAIN_NAME]" at bounding box center [418, 67] width 235 height 22
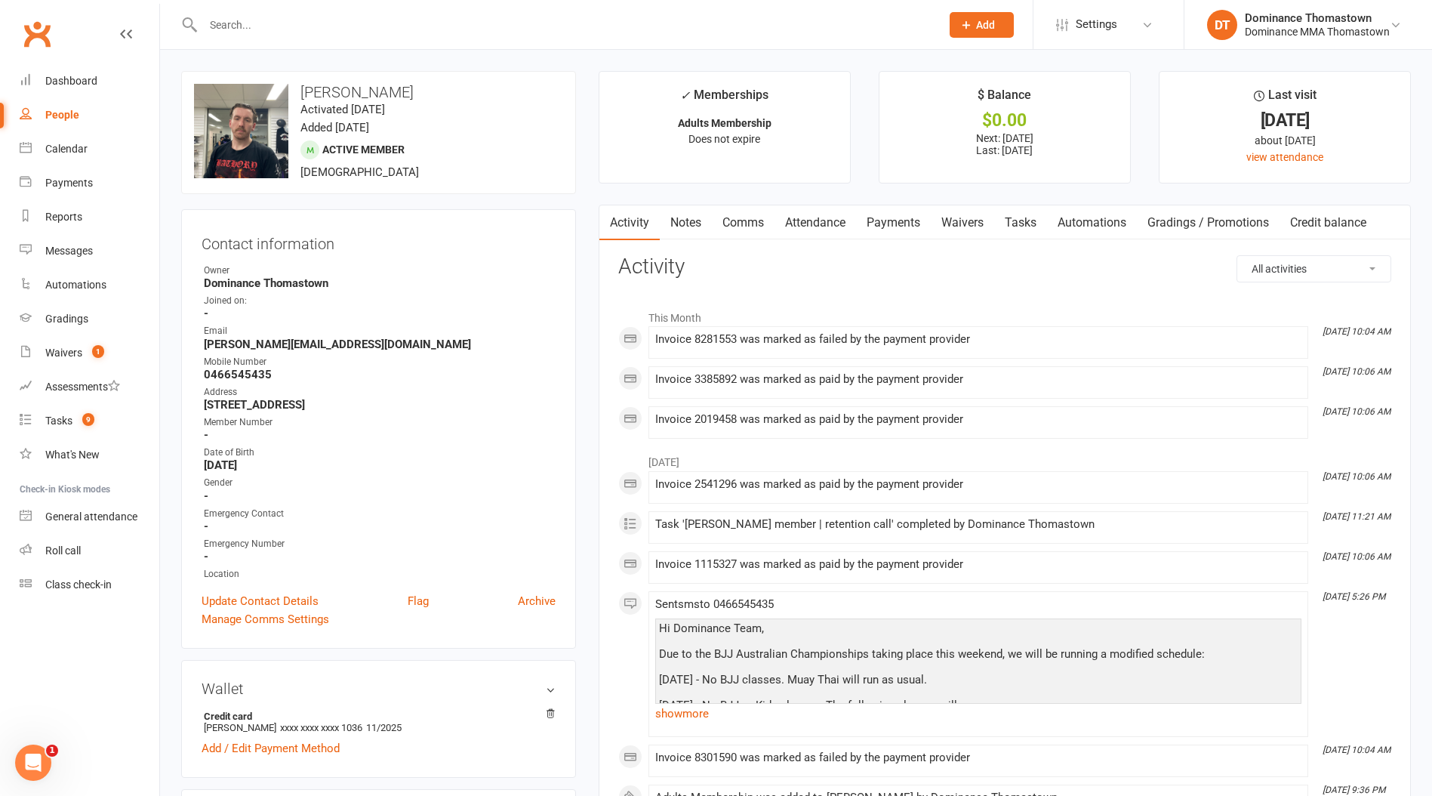
click at [899, 222] on link "Payments" at bounding box center [893, 222] width 75 height 35
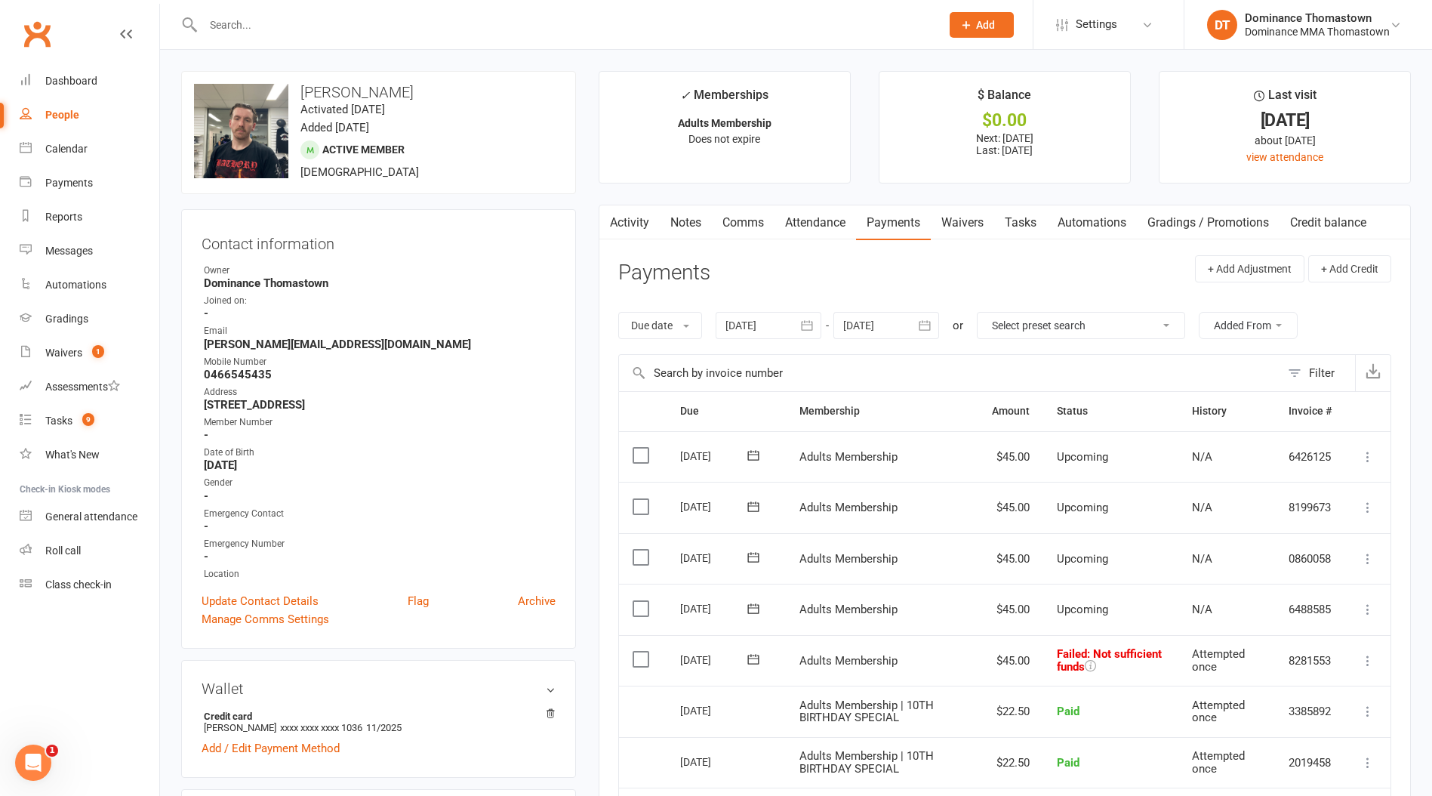
click at [751, 655] on icon at bounding box center [753, 659] width 15 height 15
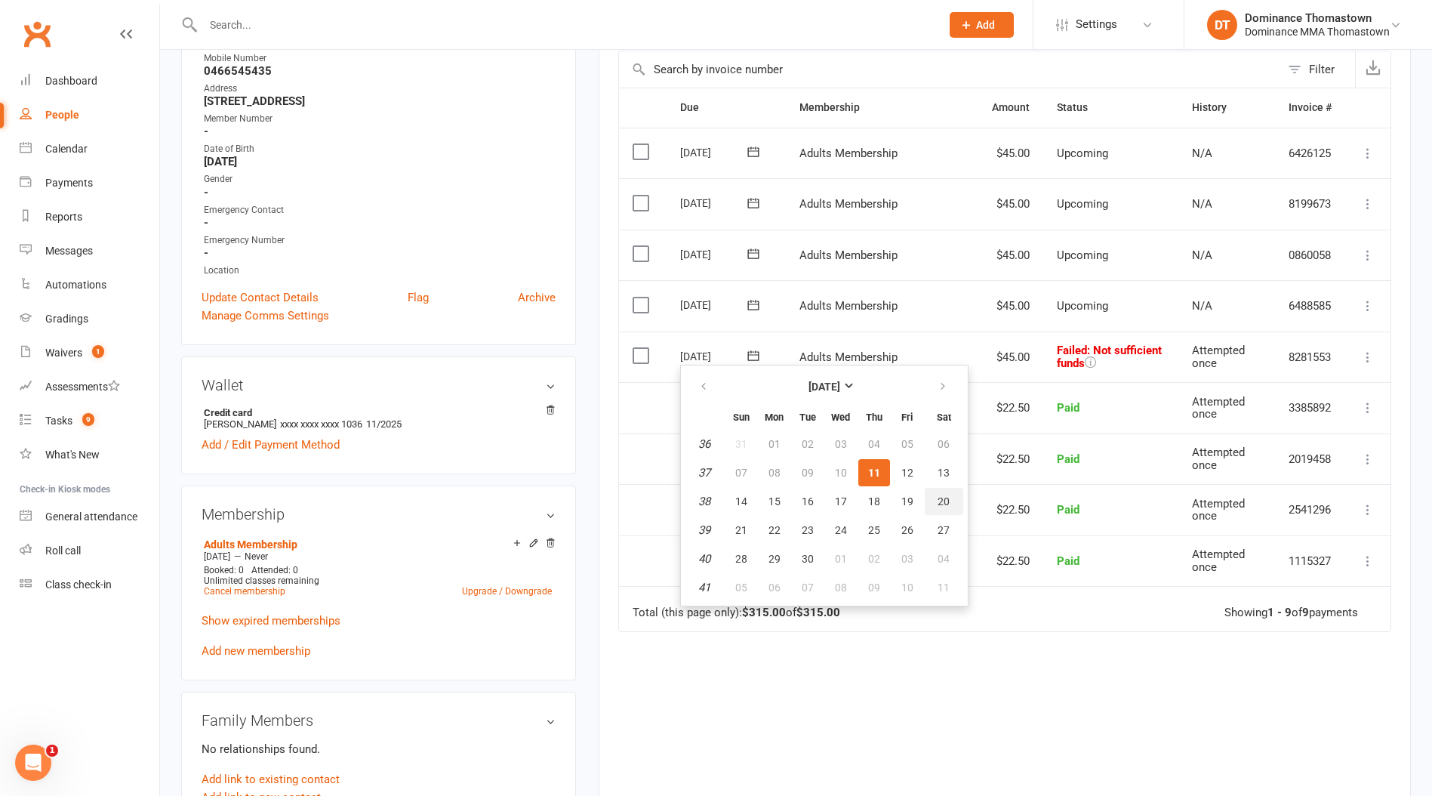
scroll to position [310, 0]
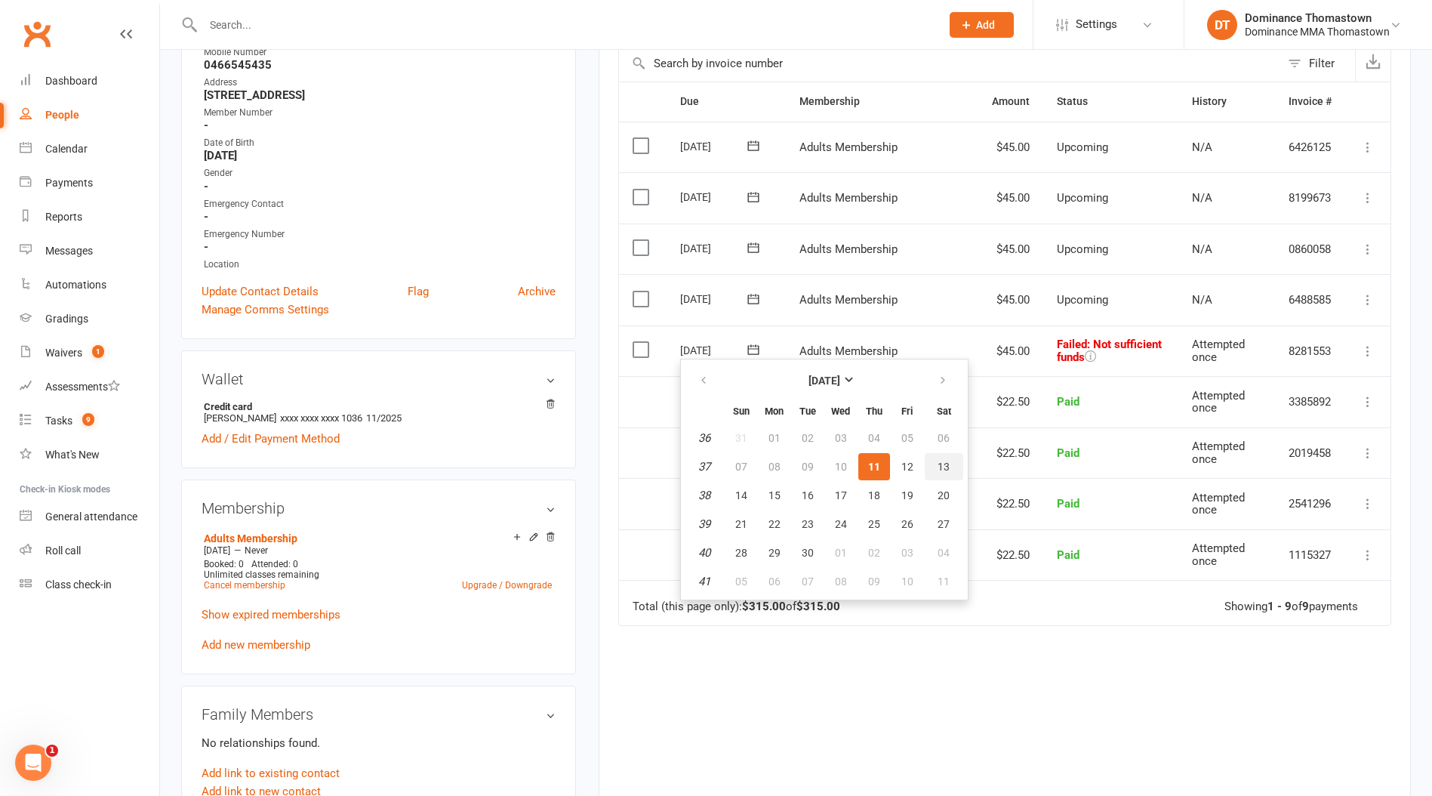
click at [944, 462] on span "13" at bounding box center [944, 467] width 12 height 12
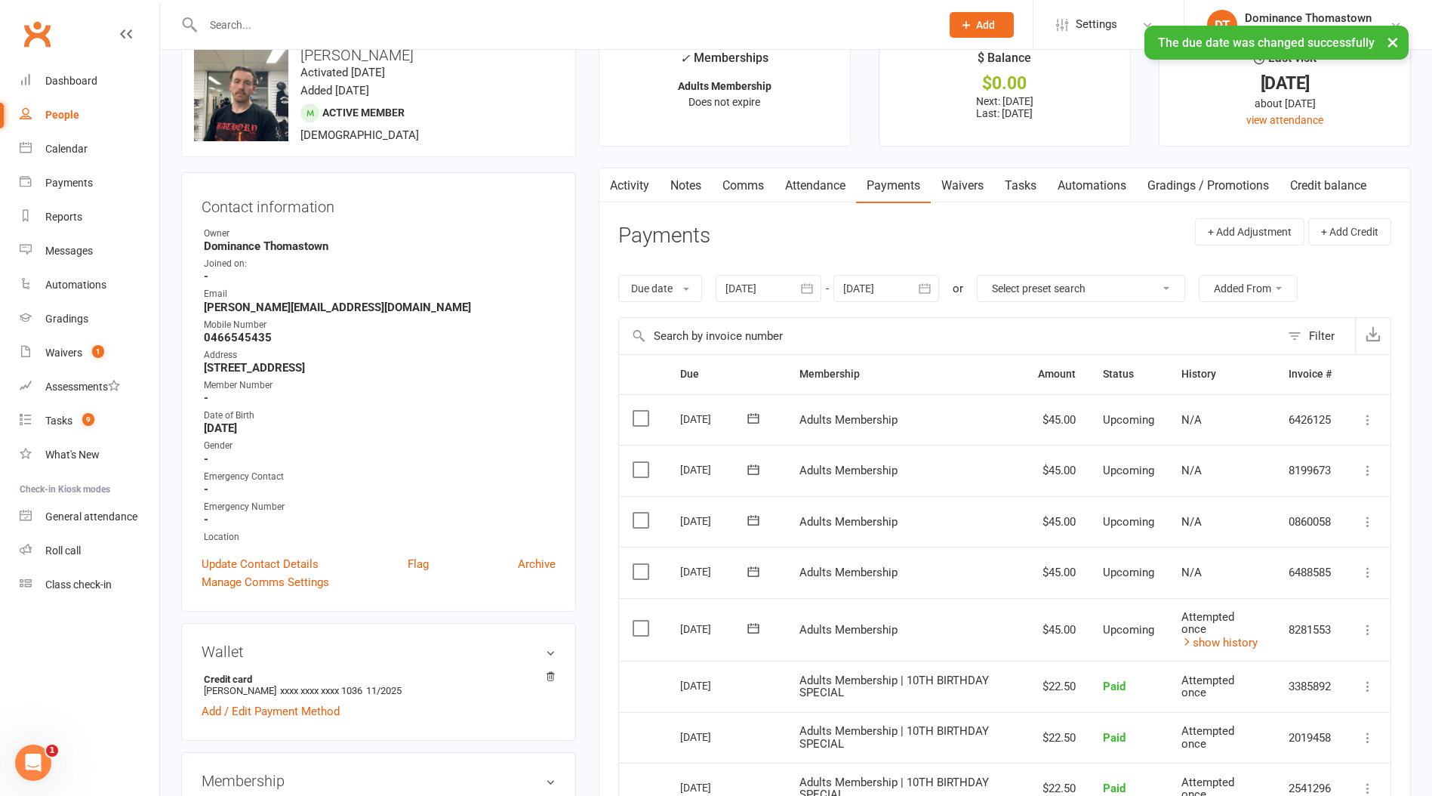
scroll to position [0, 0]
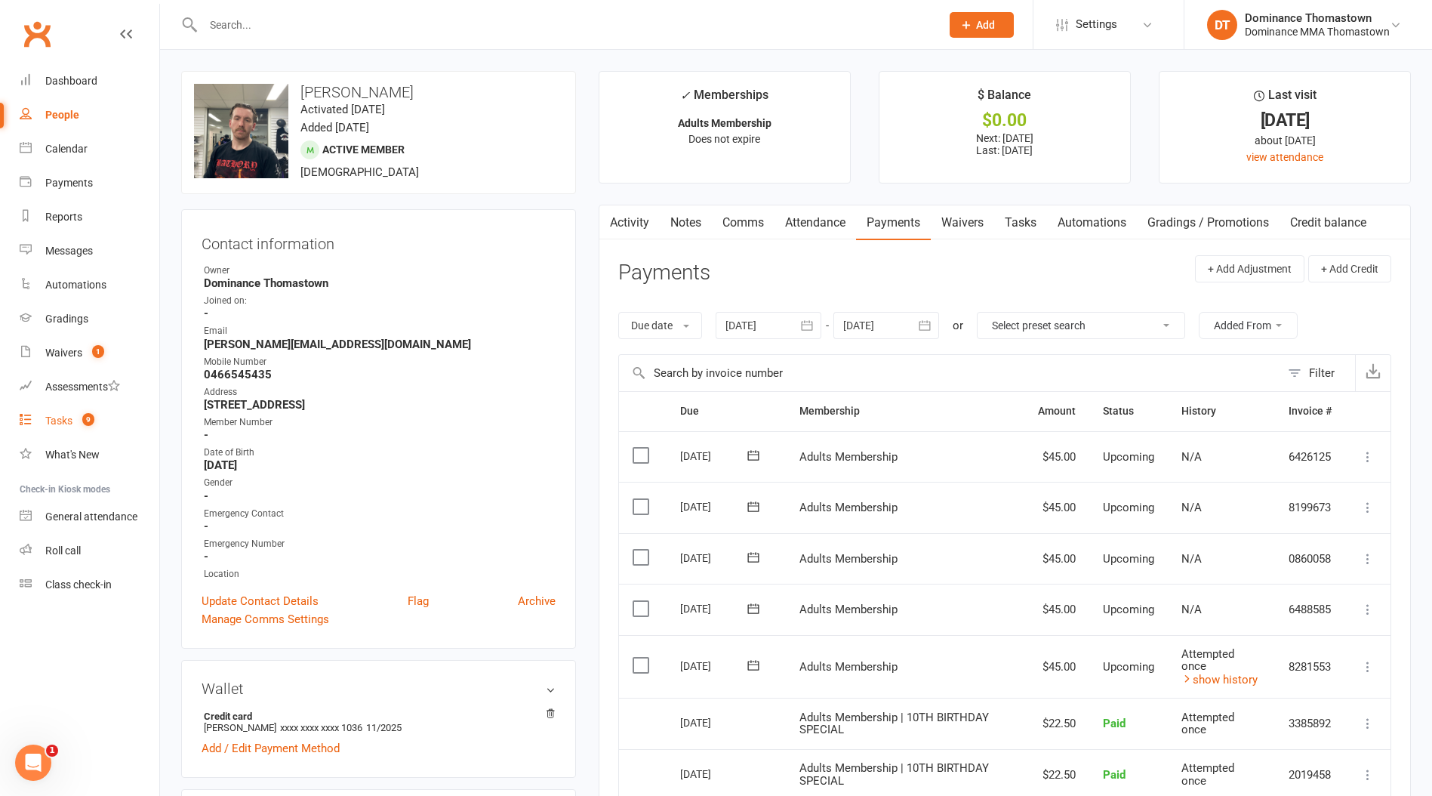
click at [56, 421] on div "Tasks" at bounding box center [58, 421] width 27 height 12
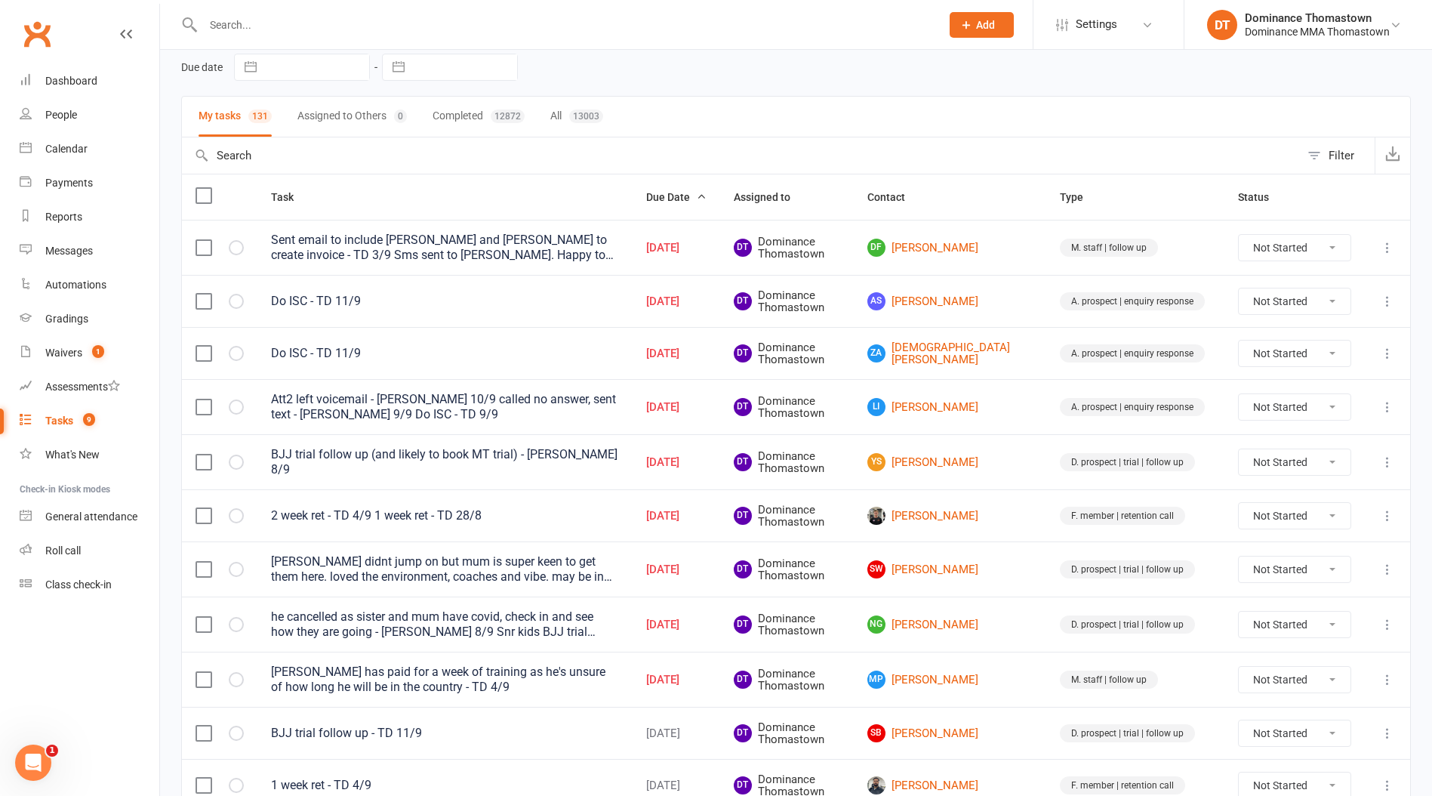
scroll to position [104, 0]
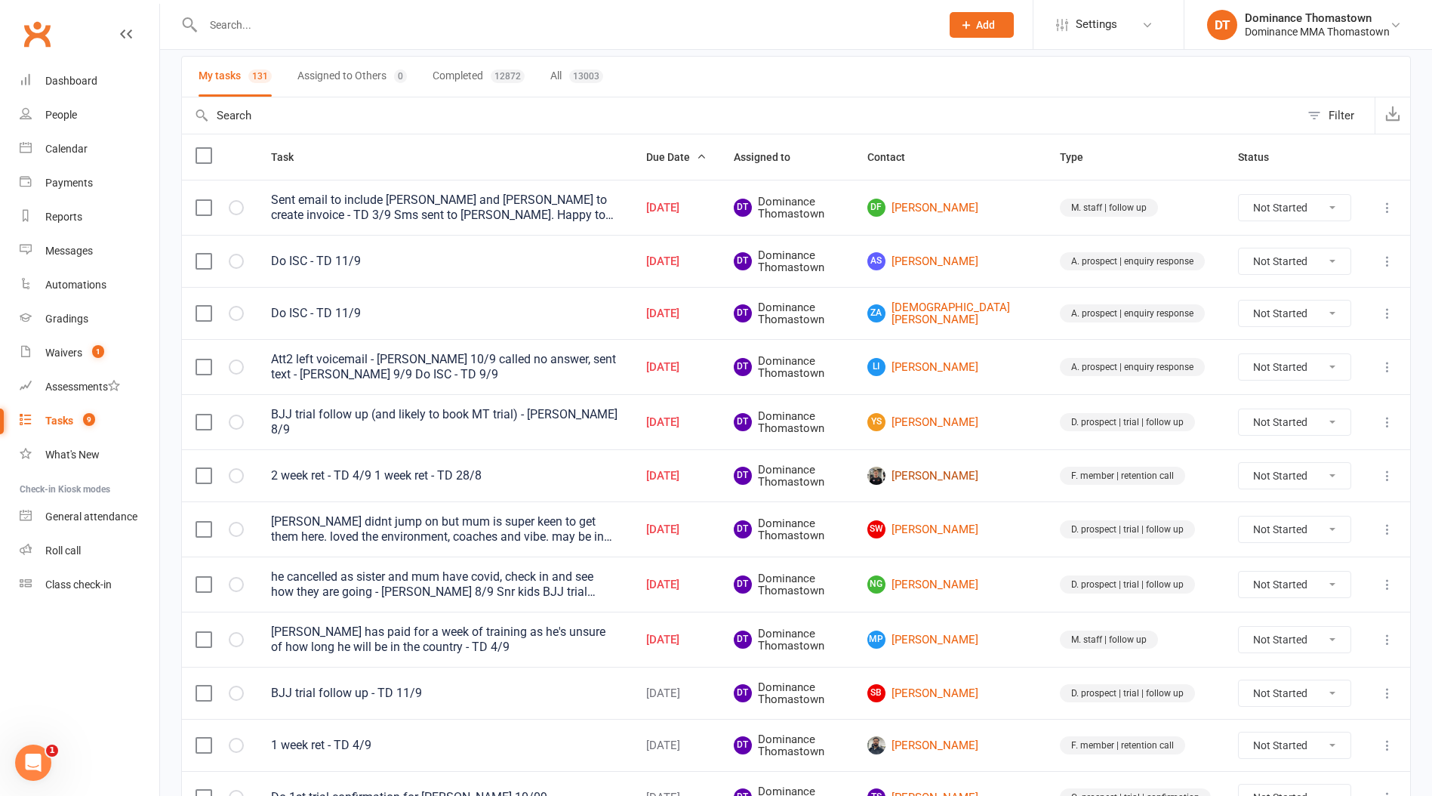
click at [973, 474] on link "[PERSON_NAME]" at bounding box center [950, 476] width 165 height 18
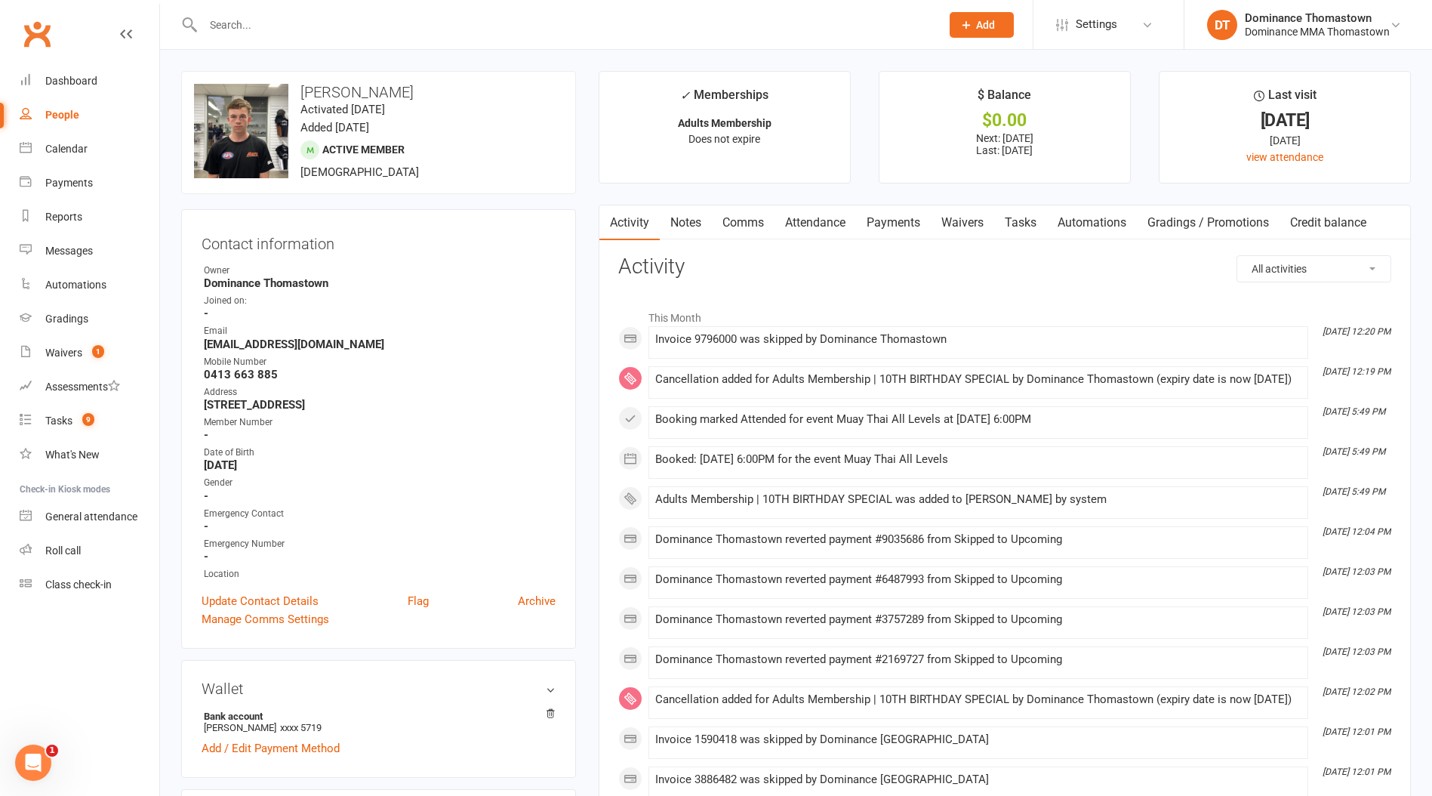
click at [1031, 224] on link "Tasks" at bounding box center [1020, 222] width 53 height 35
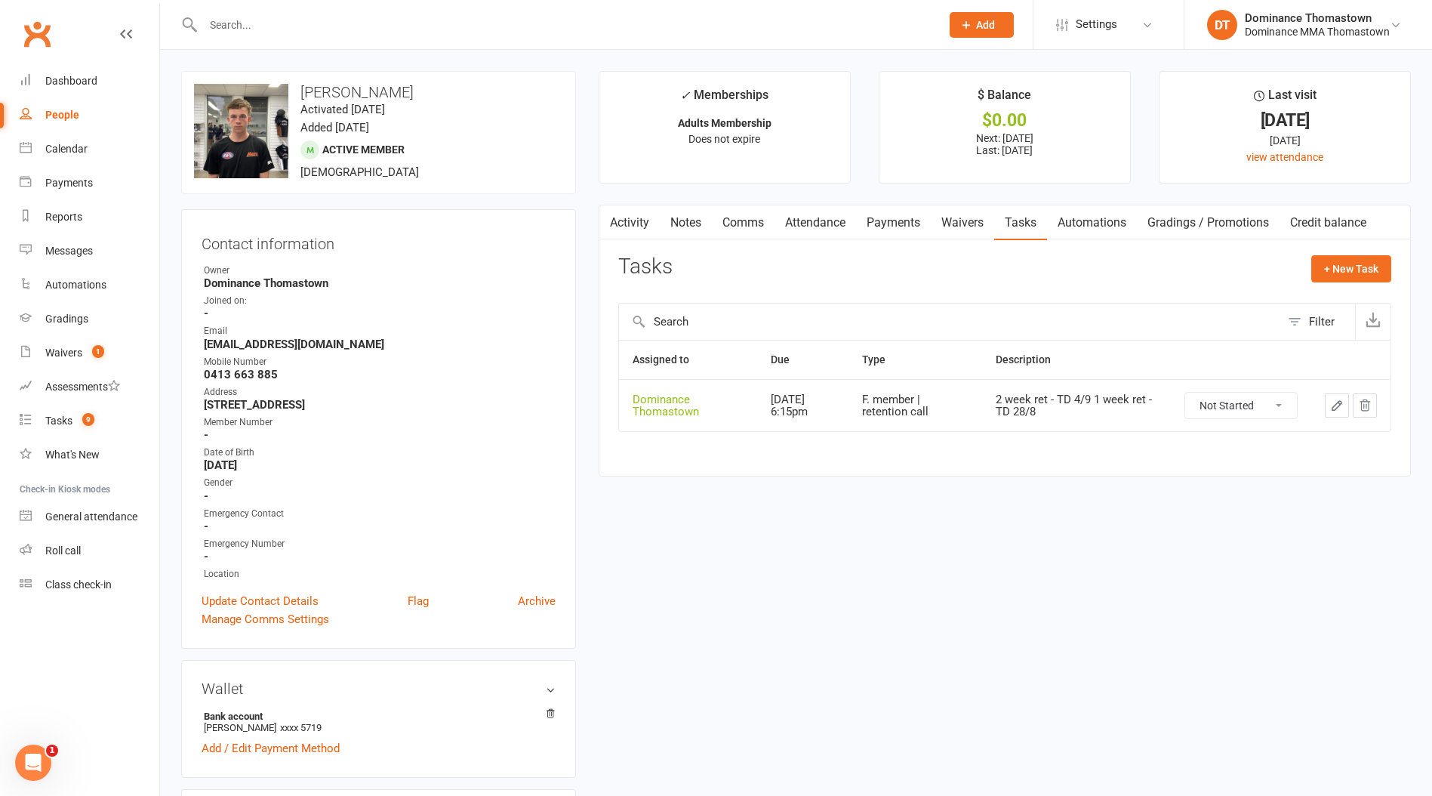
click at [1345, 401] on button "button" at bounding box center [1337, 405] width 24 height 24
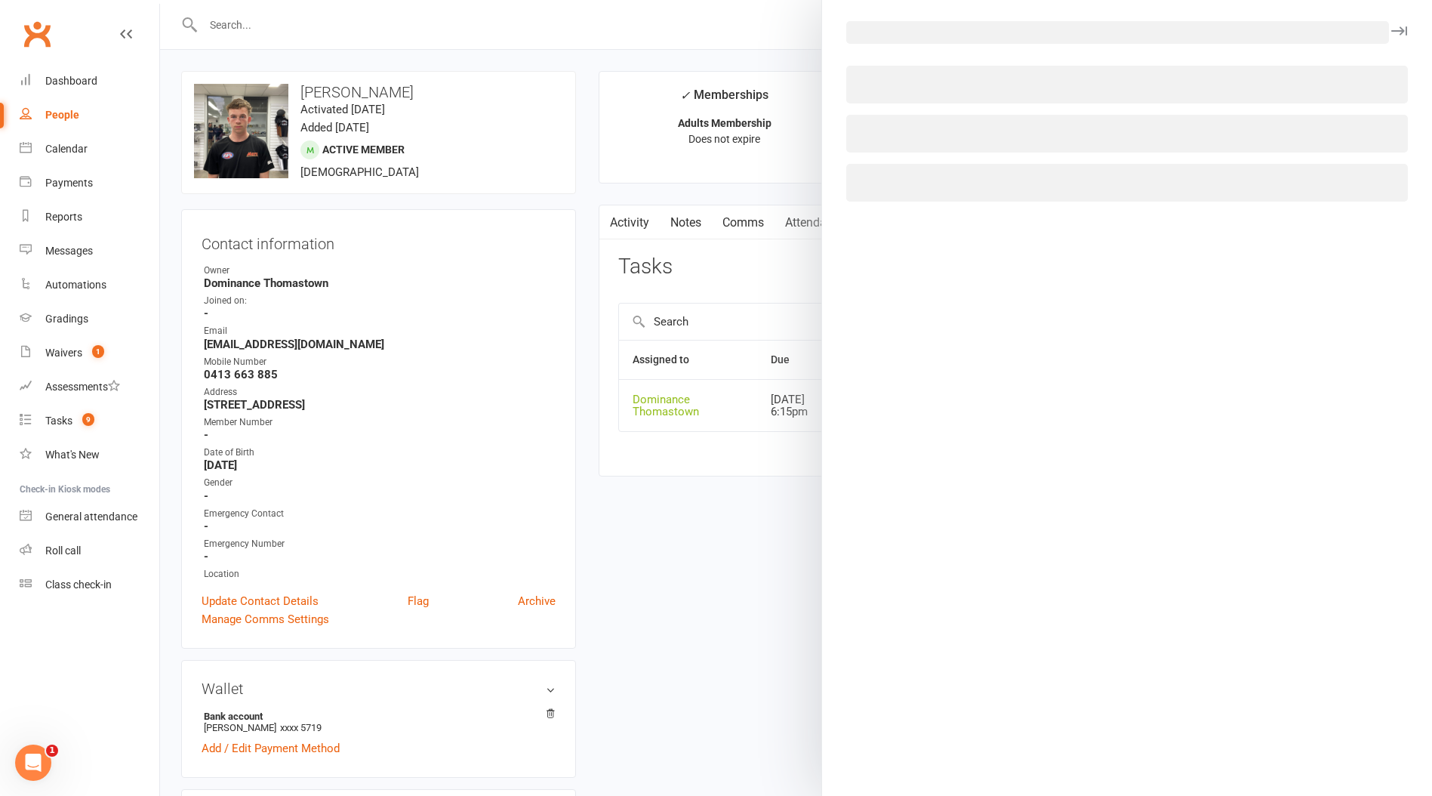
select select "12547"
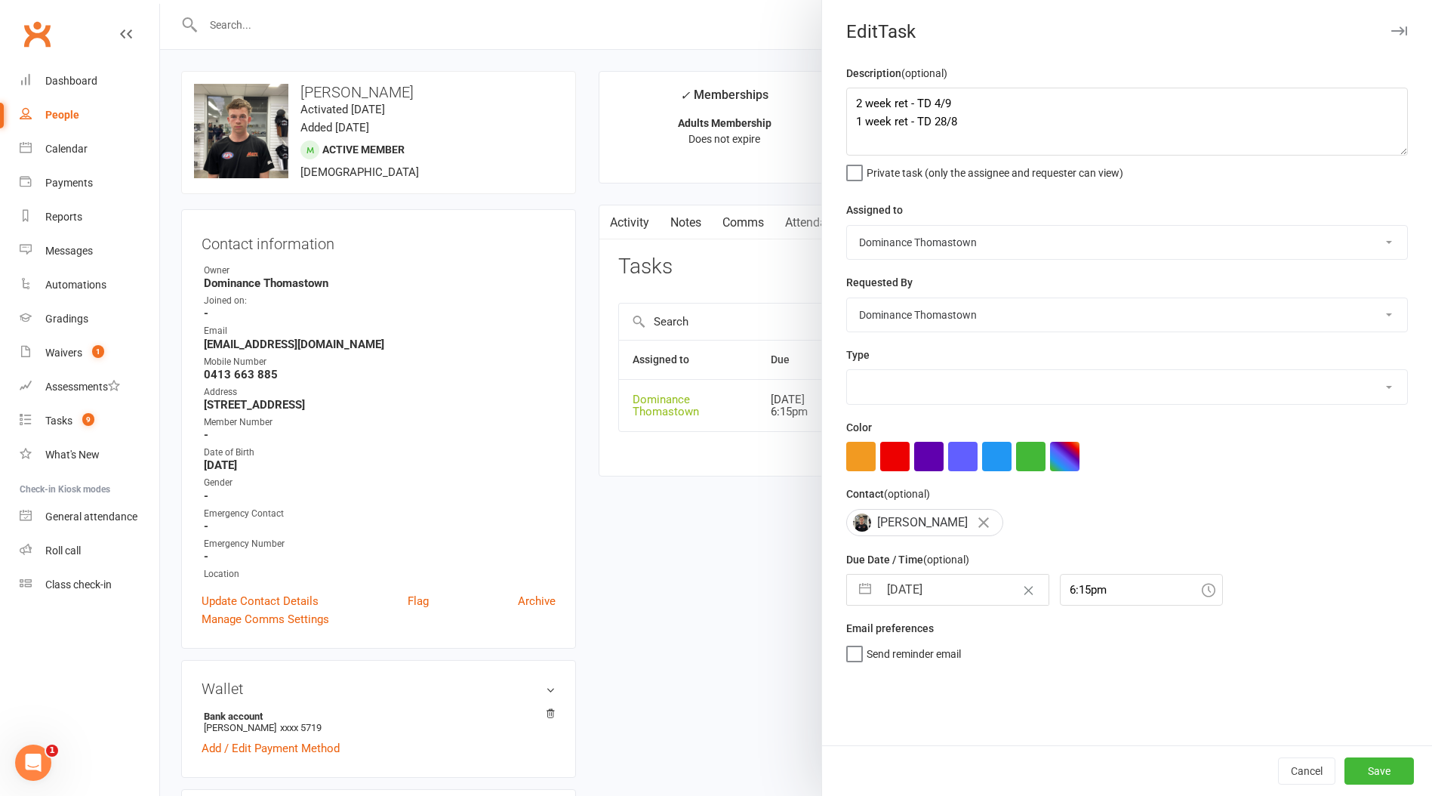
select select "3814"
drag, startPoint x: 852, startPoint y: 98, endPoint x: 896, endPoint y: 100, distance: 44.6
click at [853, 98] on textarea "2 week ret - TD 4/9 1 week ret - TD 28/8" at bounding box center [1127, 122] width 562 height 68
type textarea "4 week ret - TD 11/9 2 week ret - TD 4/9 1 week ret - TD 28/8"
click at [954, 603] on input "[DATE]" at bounding box center [964, 590] width 170 height 30
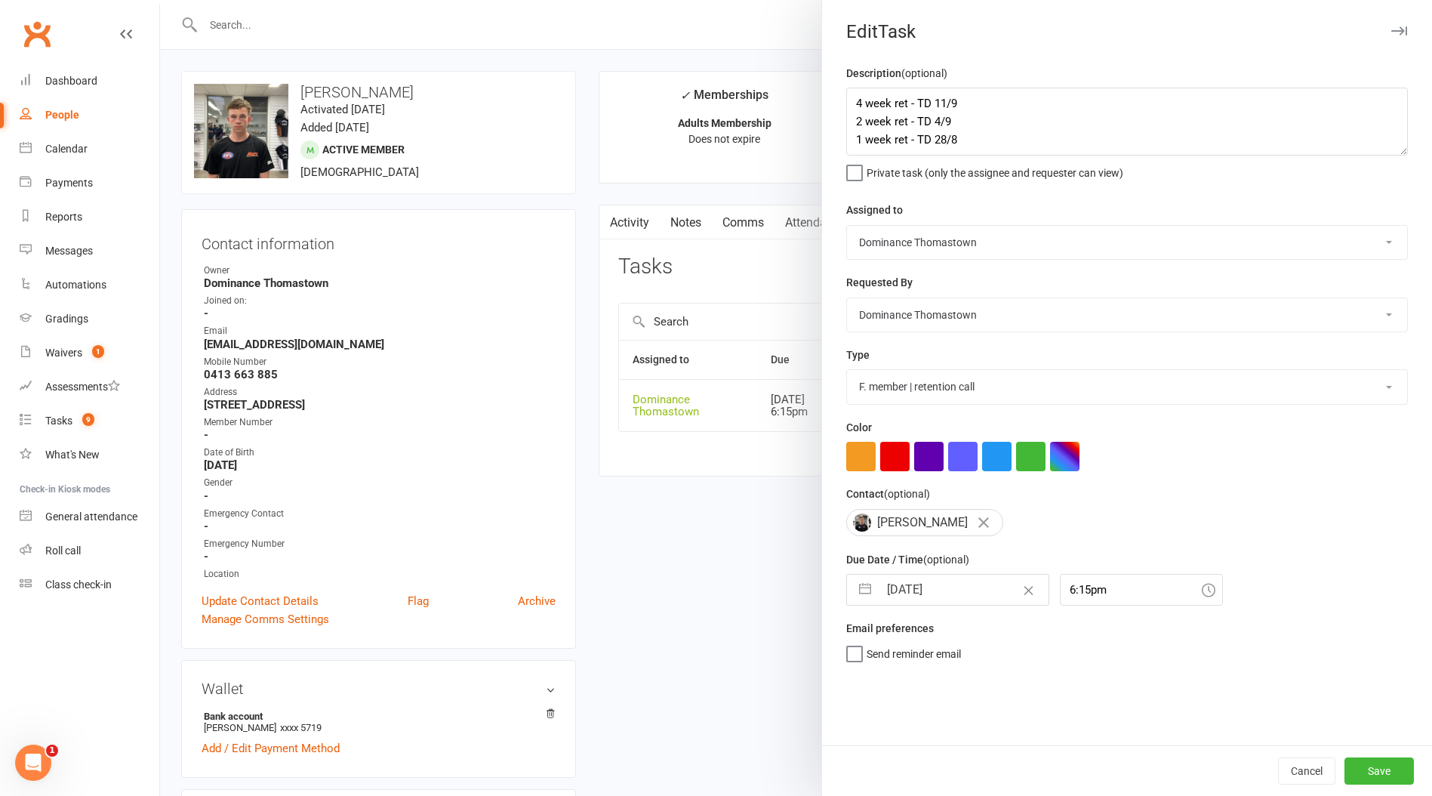
select select "7"
select select "2025"
select select "8"
select select "2025"
select select "9"
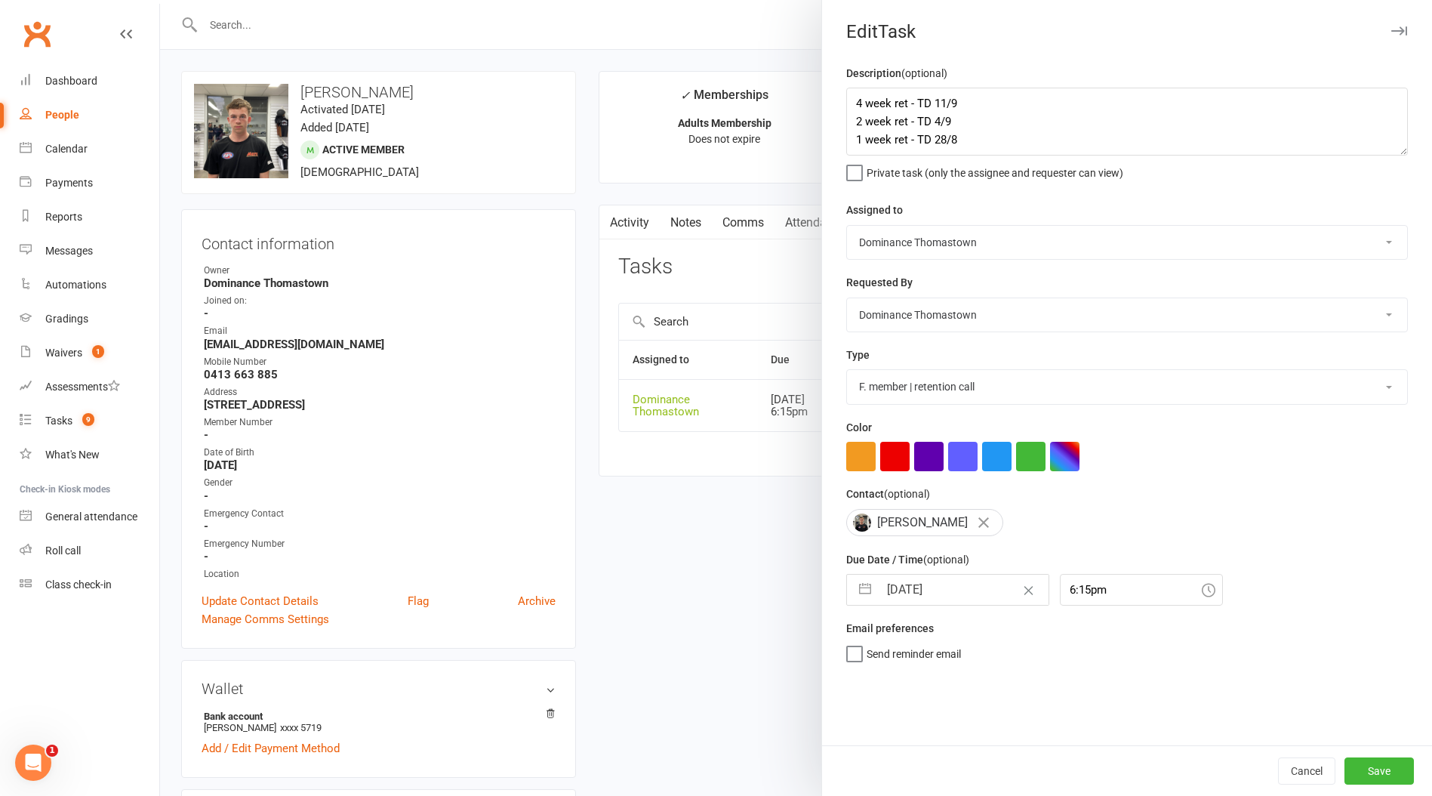
select select "2025"
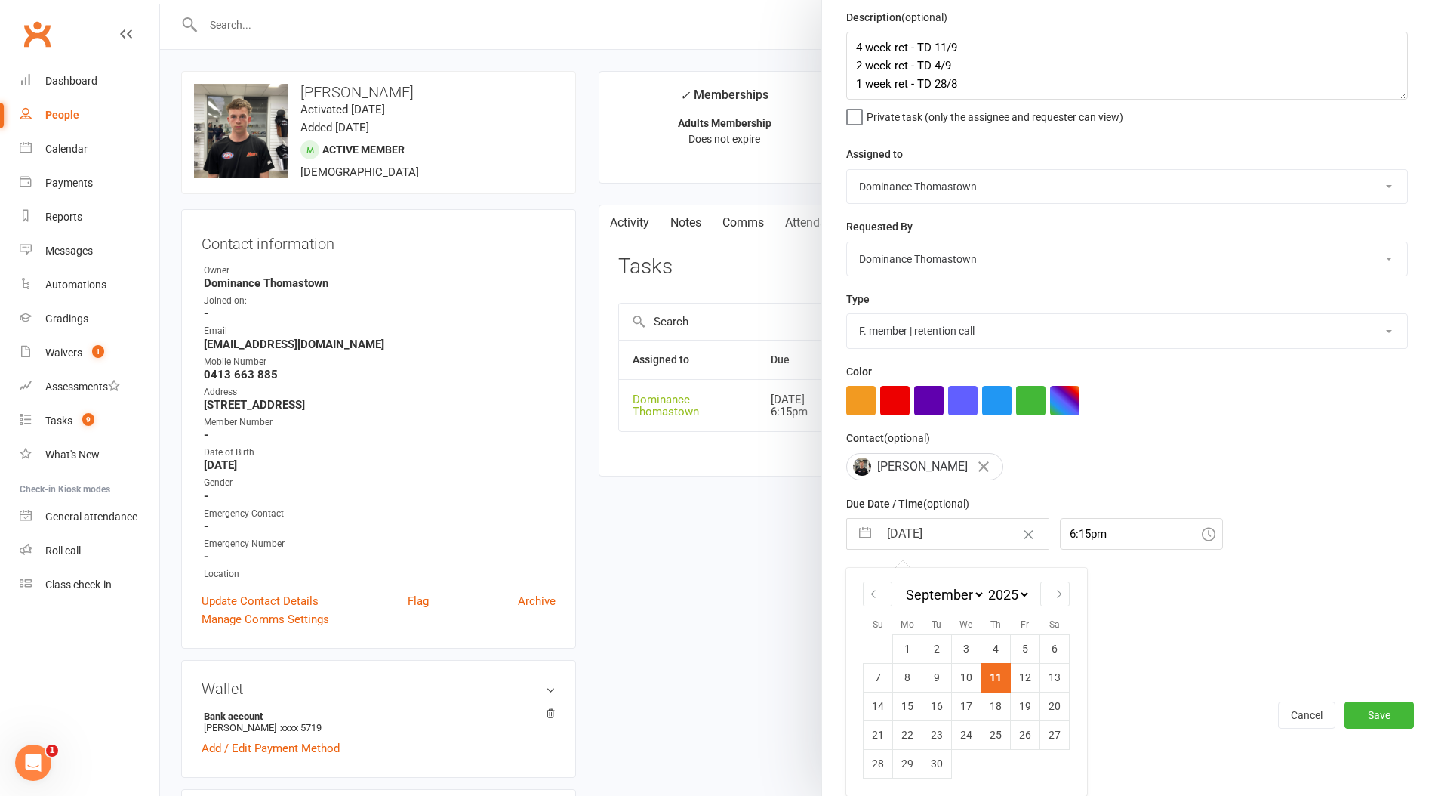
click at [994, 739] on td "25" at bounding box center [996, 734] width 29 height 29
type input "[DATE]"
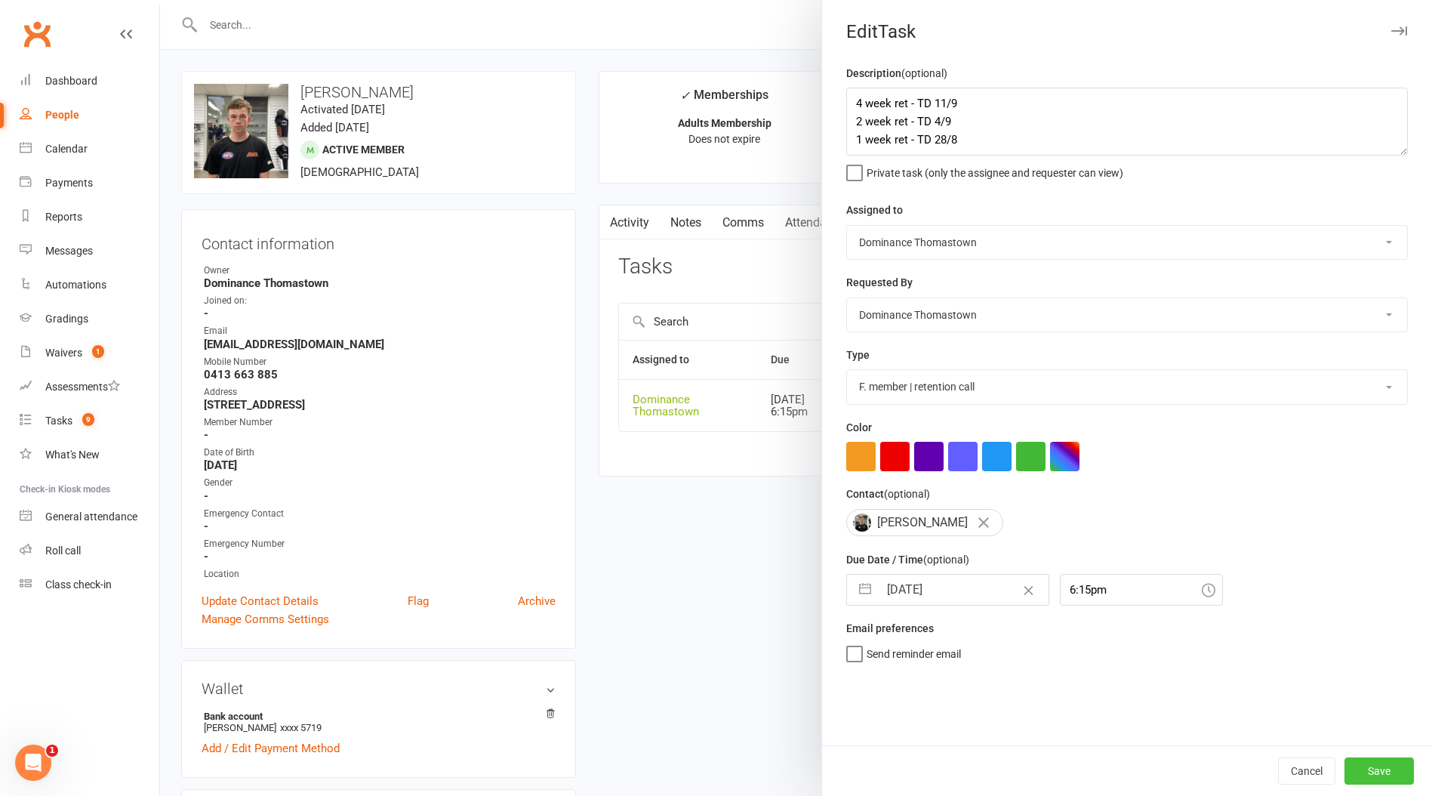
click at [1374, 775] on button "Save" at bounding box center [1379, 770] width 69 height 27
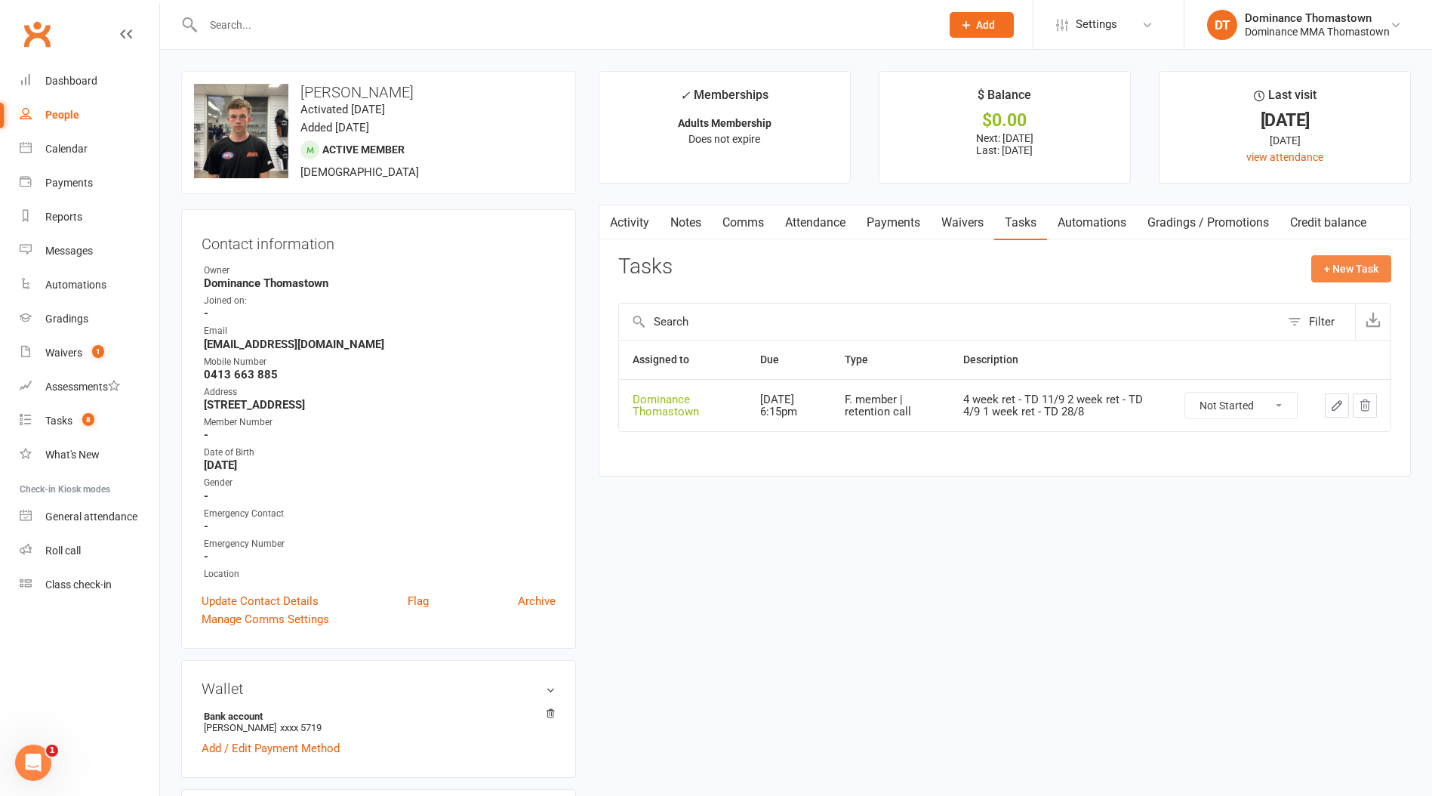
click at [1374, 272] on button "+ New Task" at bounding box center [1352, 268] width 80 height 27
select select "12547"
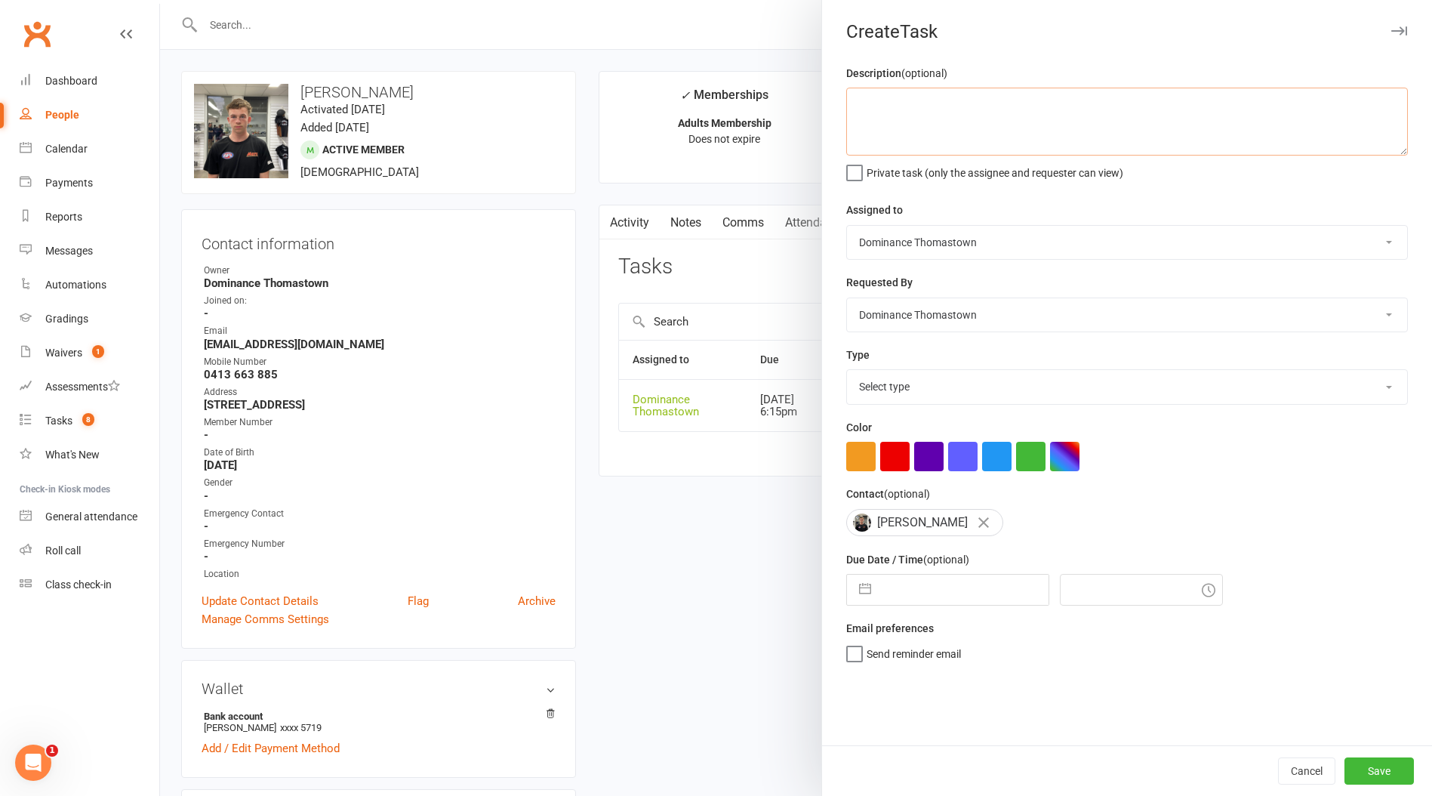
click at [951, 137] on textarea at bounding box center [1127, 122] width 562 height 68
type textarea "Sms sent about payment issue - TD 11/9"
click at [907, 385] on select "Select type A. prospect | enquiry response B. prospect | trial | booking [PERSO…" at bounding box center [1127, 386] width 560 height 33
select select "3818"
click at [847, 372] on select "Select type A. prospect | enquiry response B. prospect | trial | booking [PERSO…" at bounding box center [1127, 386] width 560 height 33
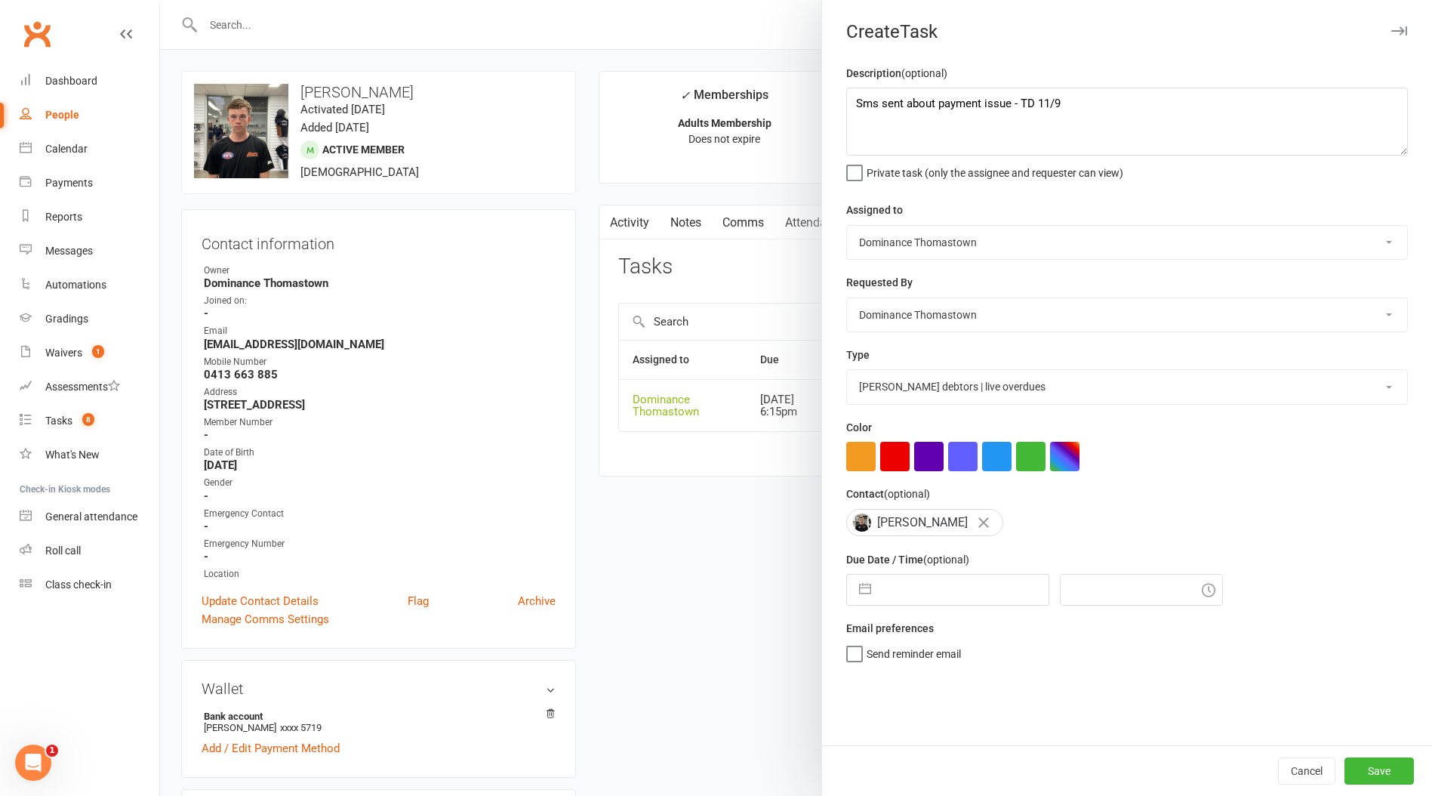
click at [947, 591] on input "text" at bounding box center [964, 590] width 170 height 30
select select "7"
select select "2025"
select select "8"
select select "2025"
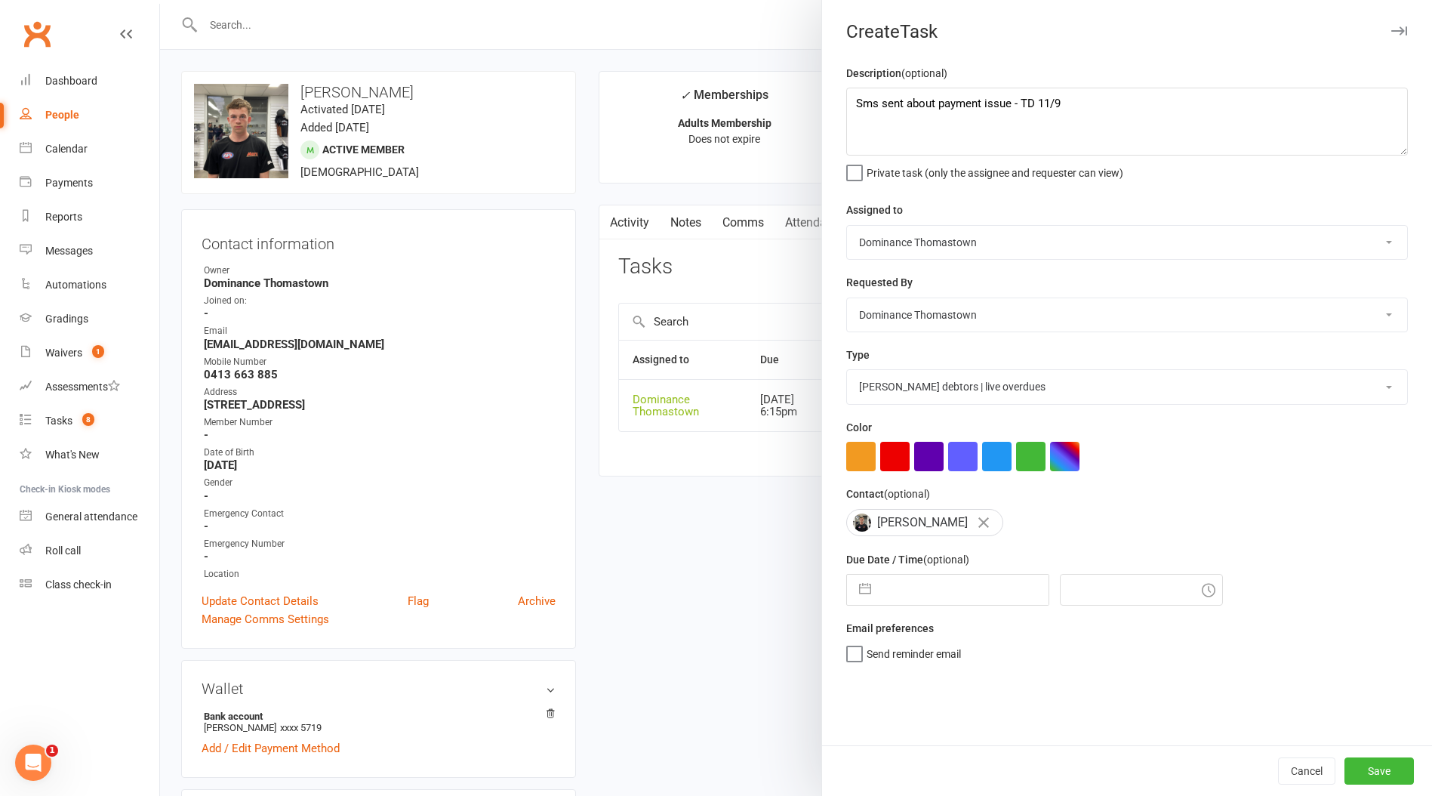
select select "9"
select select "2025"
click at [1025, 740] on td "12" at bounding box center [1025, 733] width 29 height 29
type input "[DATE]"
type input "3:15pm"
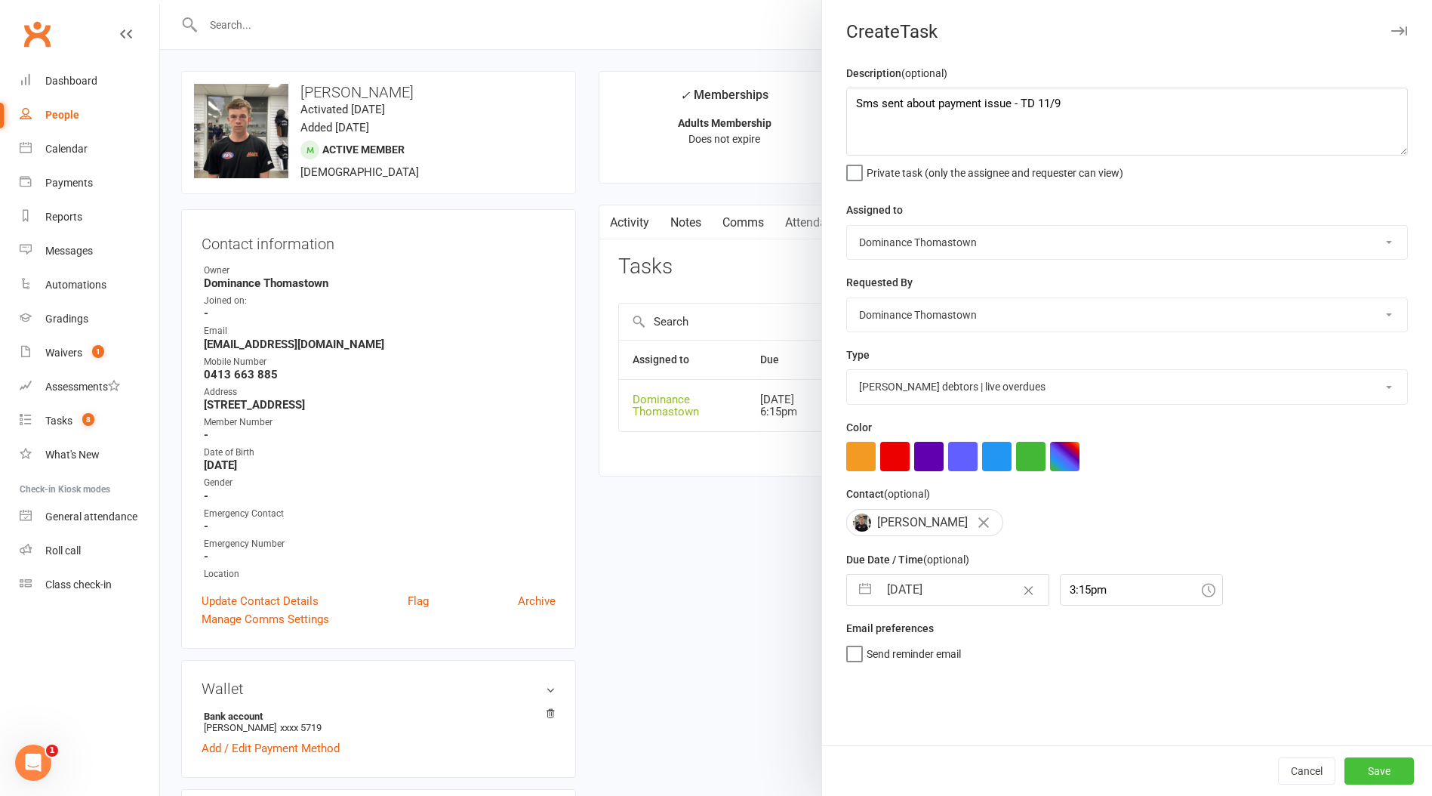
drag, startPoint x: 1376, startPoint y: 771, endPoint x: 1358, endPoint y: 770, distance: 17.4
click at [1376, 771] on button "Save" at bounding box center [1379, 770] width 69 height 27
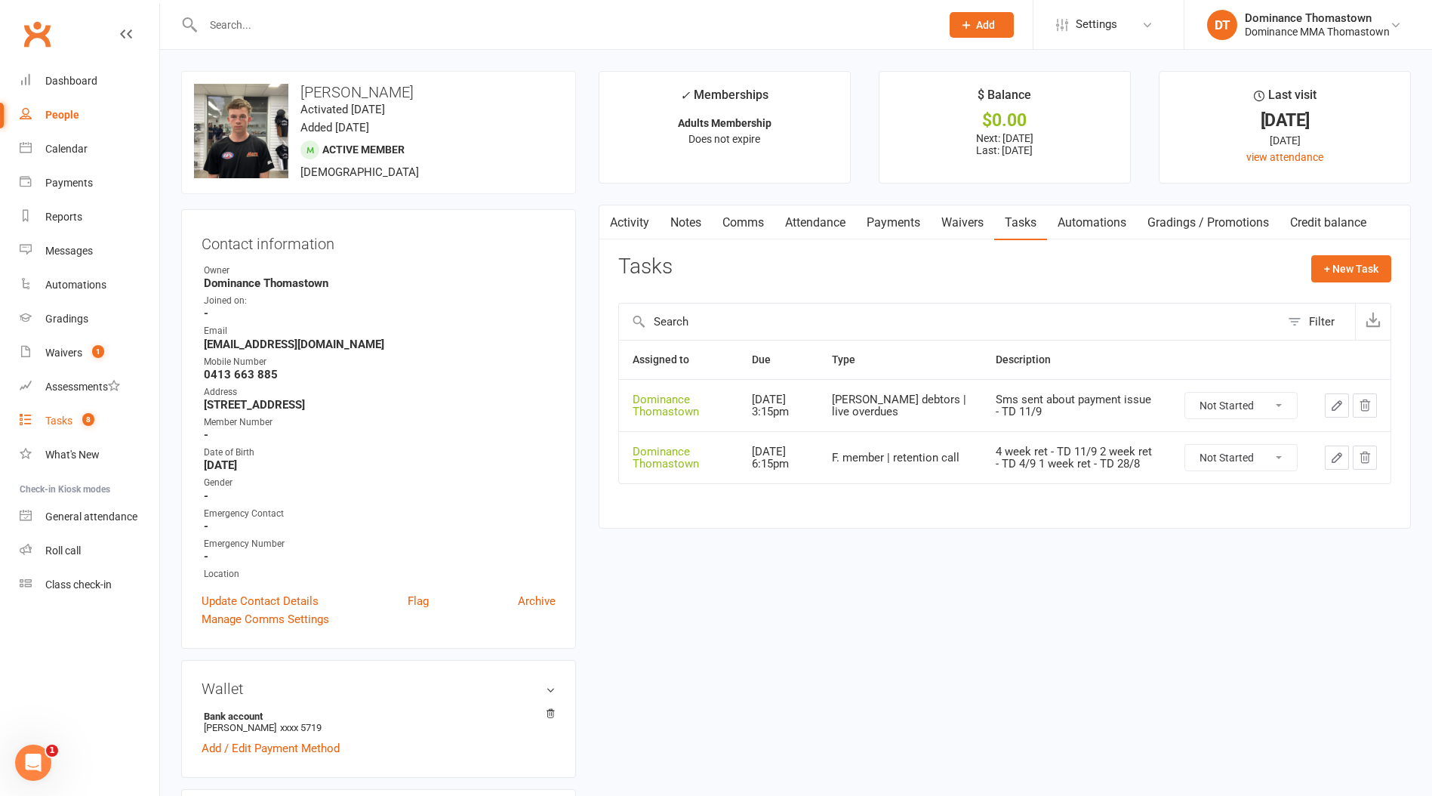
click at [54, 415] on div "Tasks" at bounding box center [58, 421] width 27 height 12
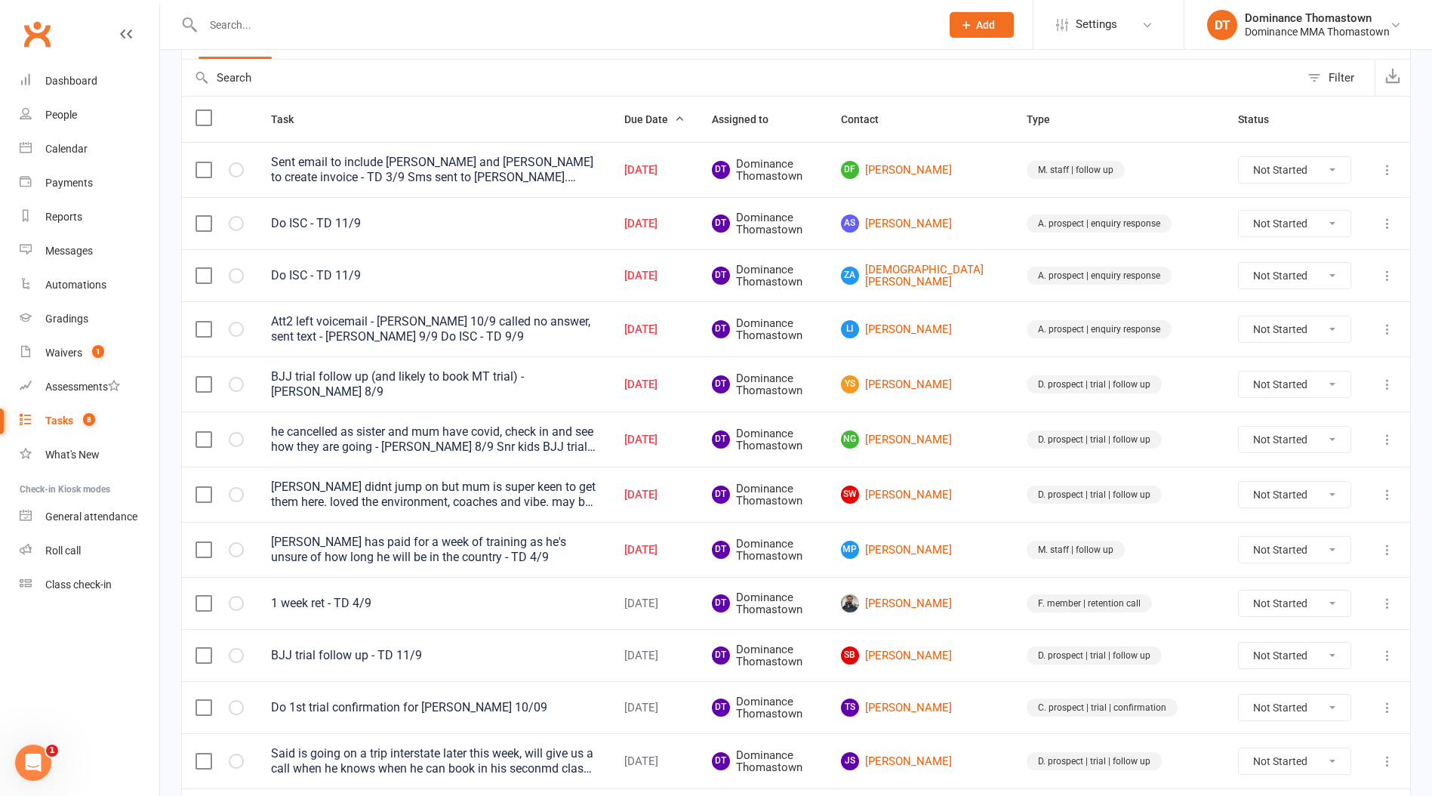
scroll to position [131, 0]
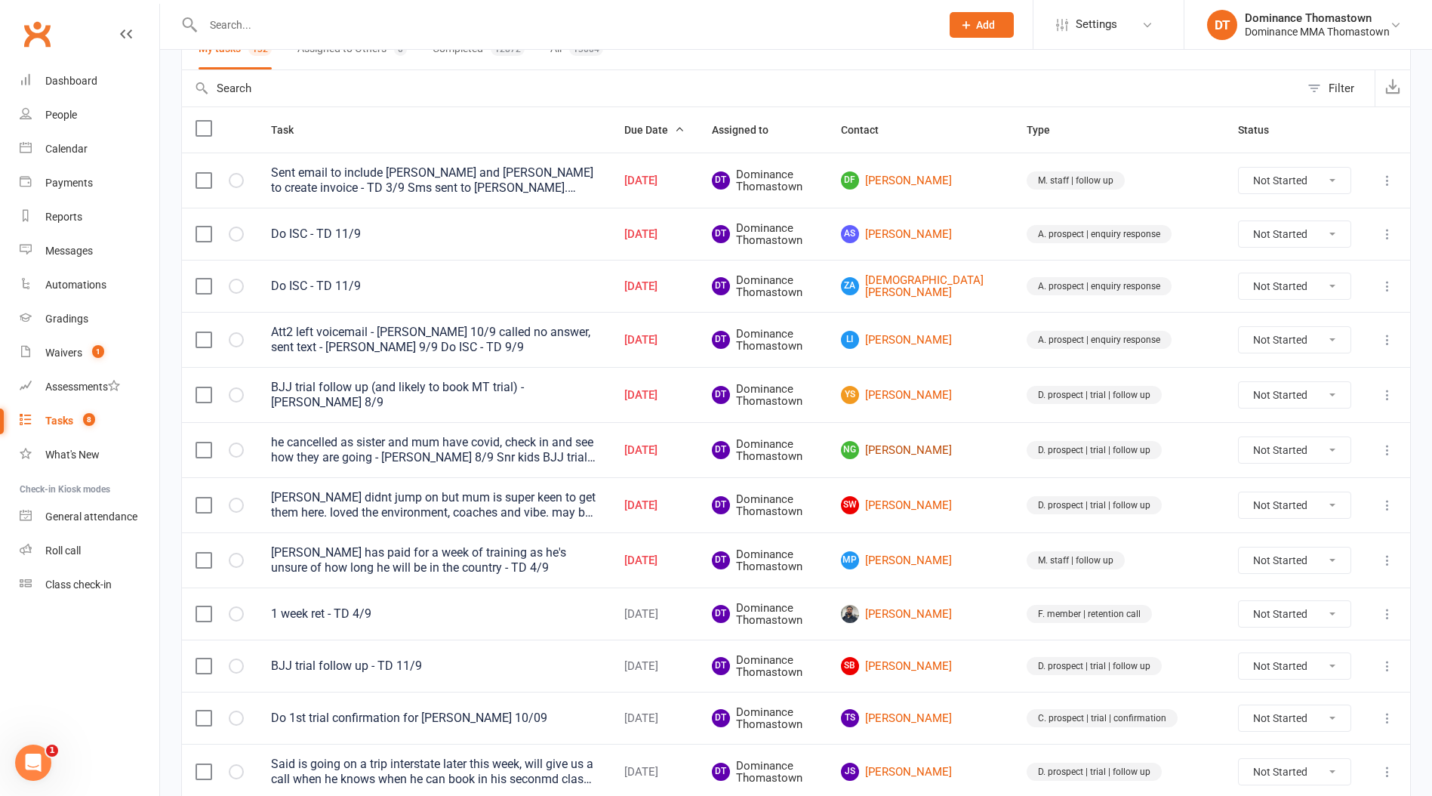
click at [976, 453] on link "NG [PERSON_NAME]" at bounding box center [920, 450] width 159 height 18
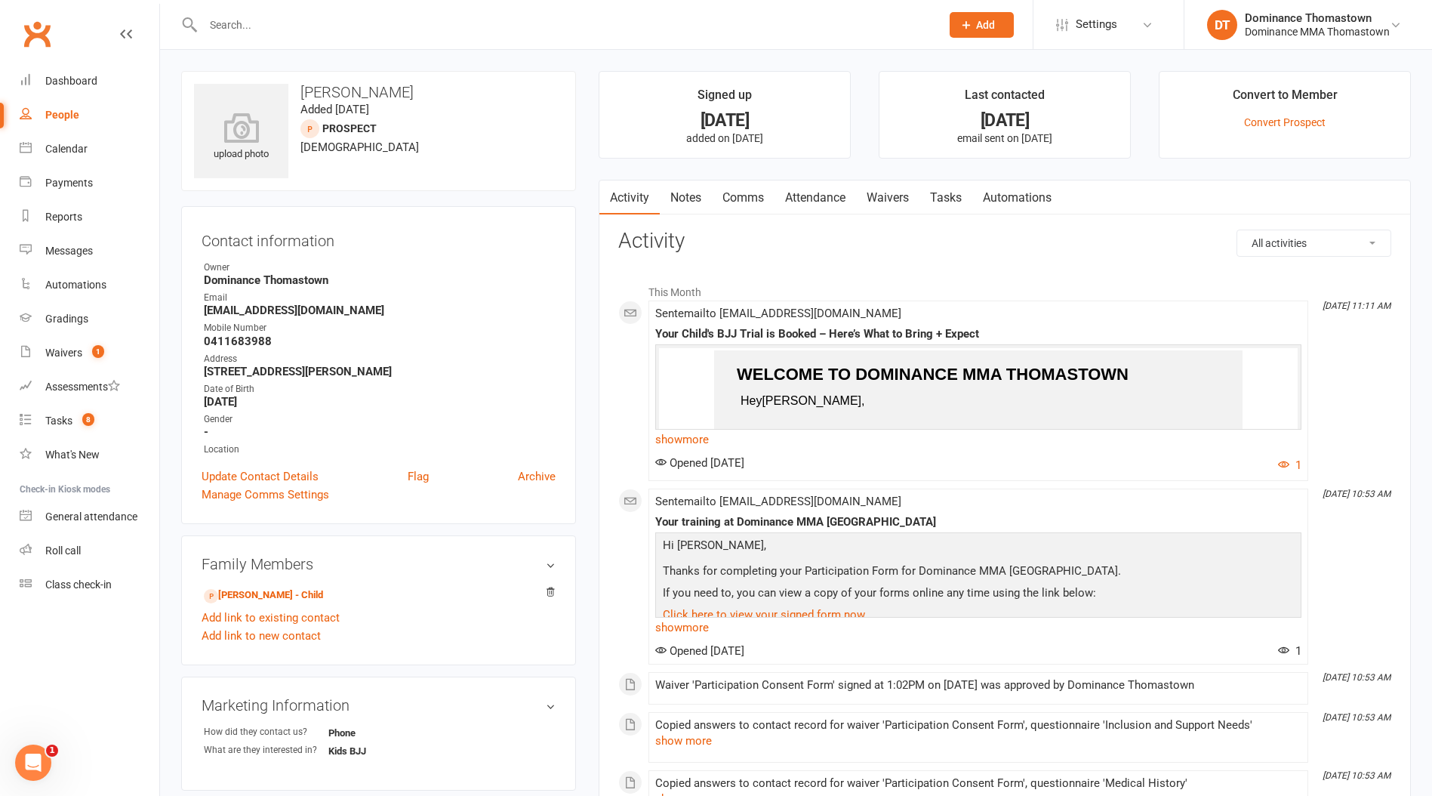
scroll to position [2, 0]
click at [960, 202] on link "Tasks" at bounding box center [946, 195] width 53 height 35
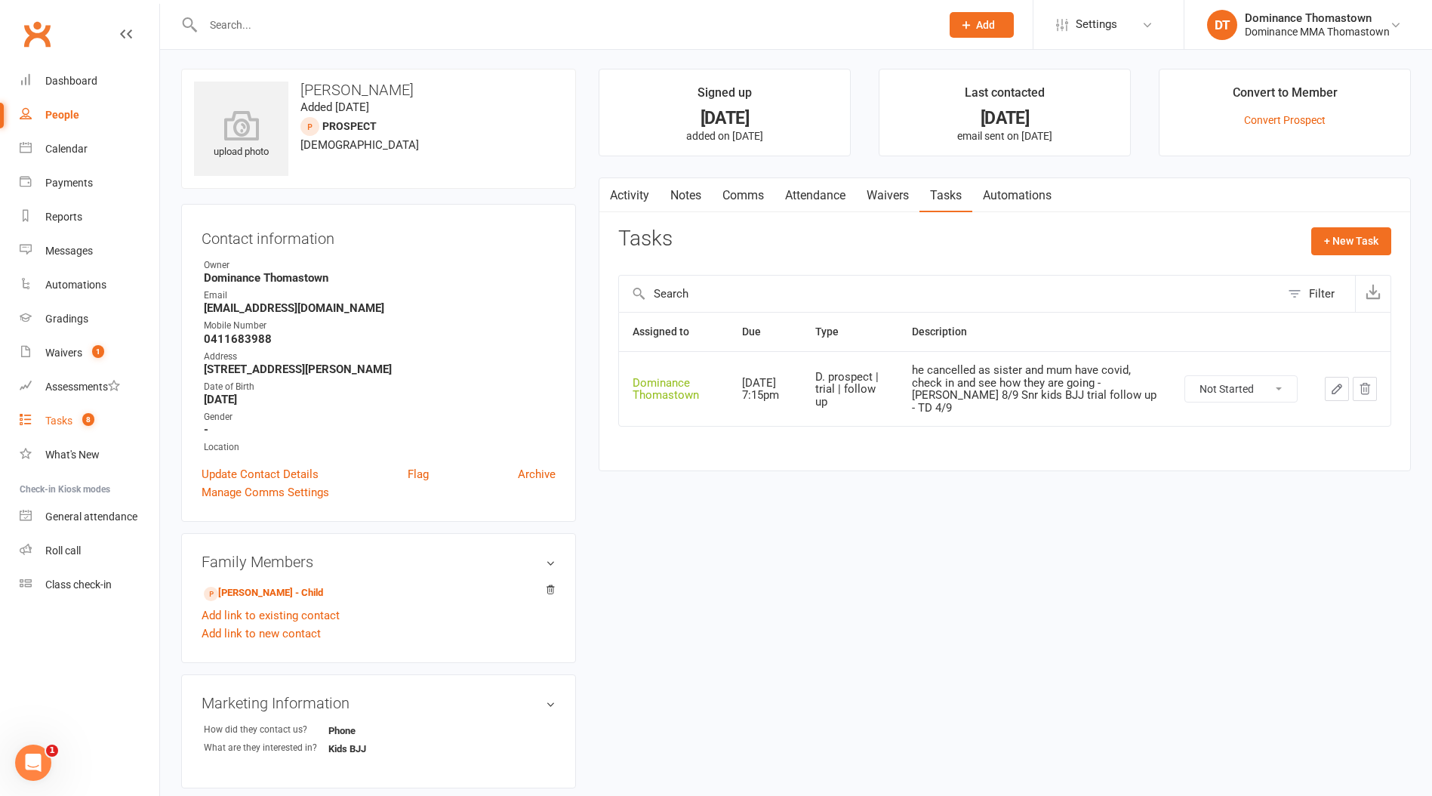
click at [60, 423] on div "Tasks" at bounding box center [58, 421] width 27 height 12
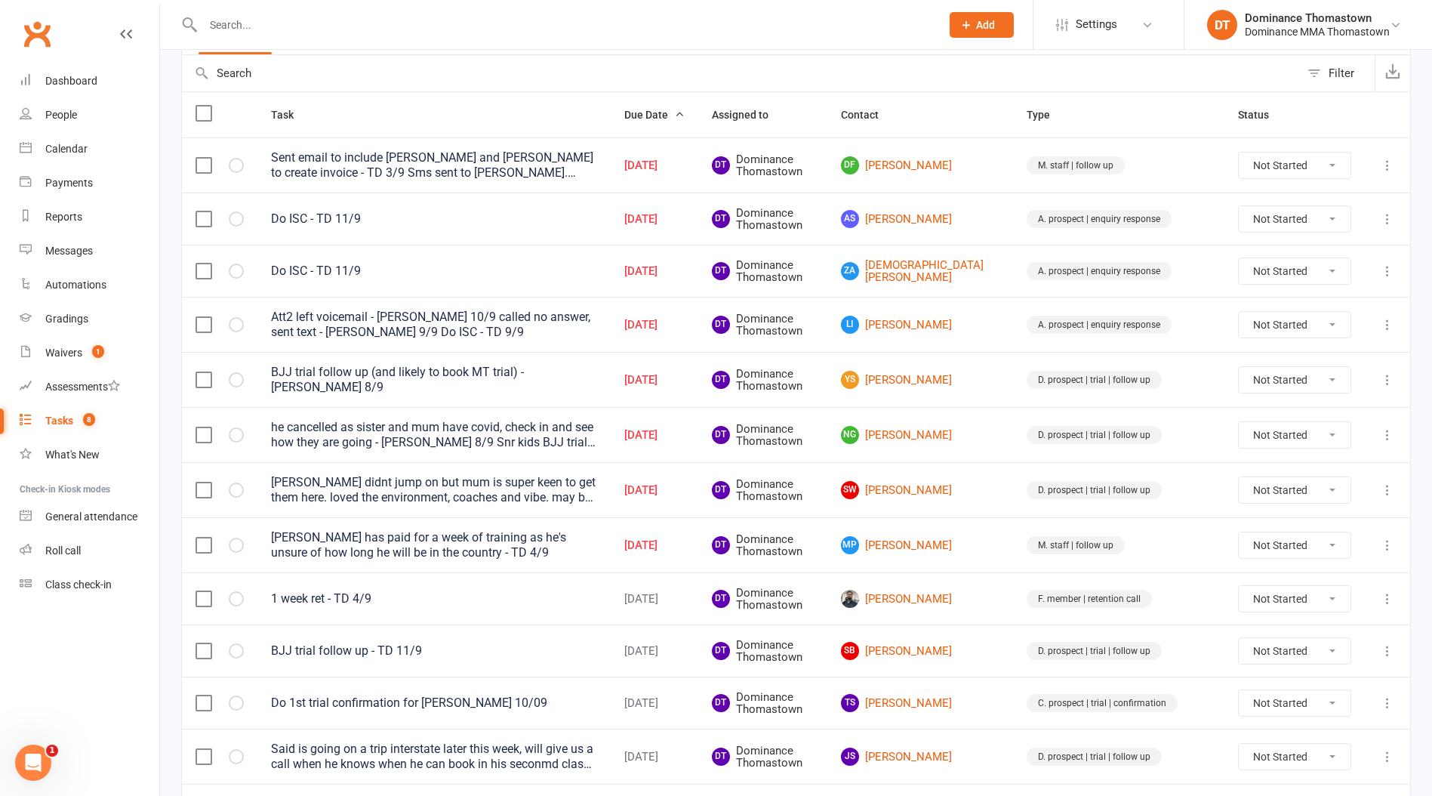
scroll to position [146, 0]
click at [965, 430] on link "NG [PERSON_NAME]" at bounding box center [920, 436] width 159 height 18
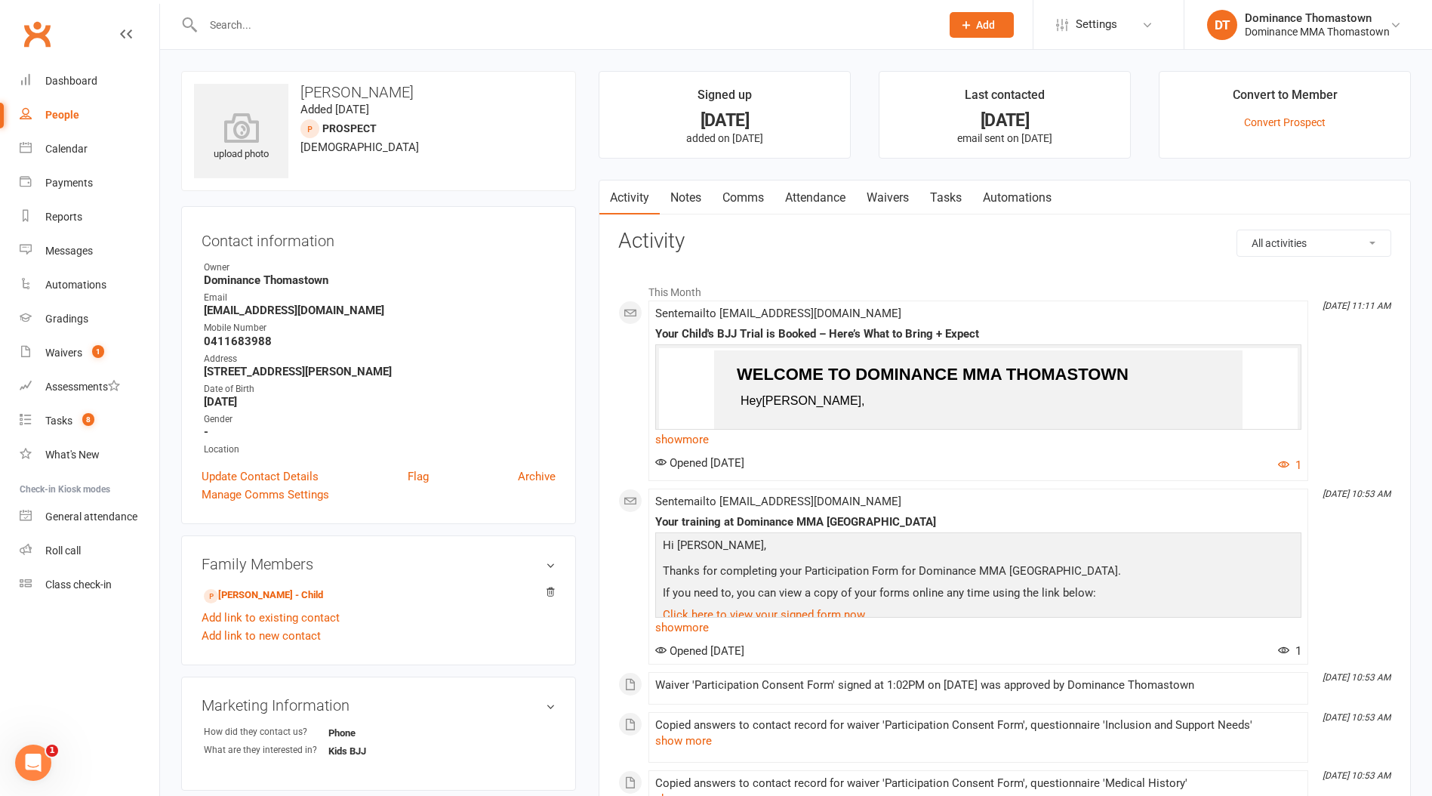
click at [943, 198] on link "Tasks" at bounding box center [946, 197] width 53 height 35
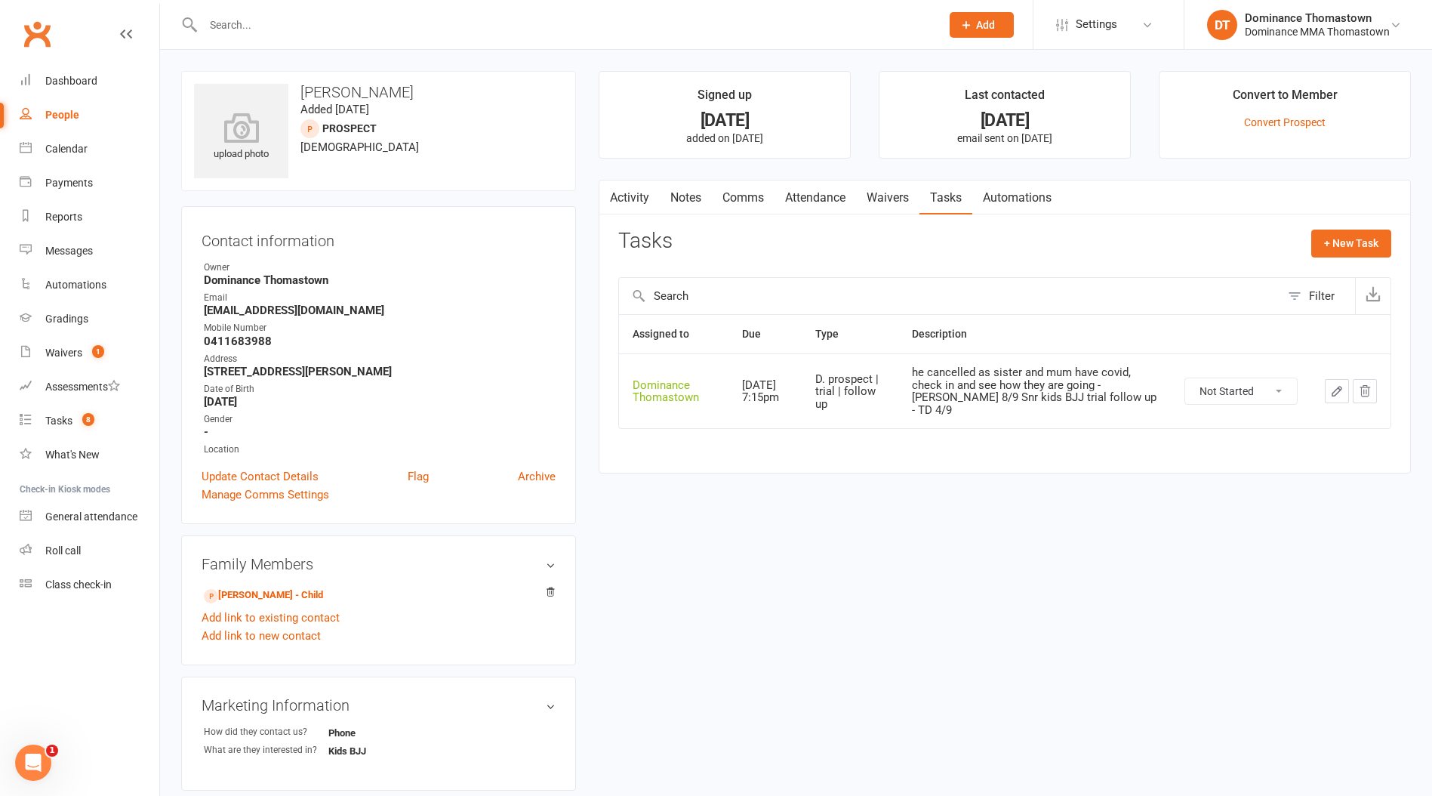
click at [1335, 384] on icon "button" at bounding box center [1337, 391] width 14 height 14
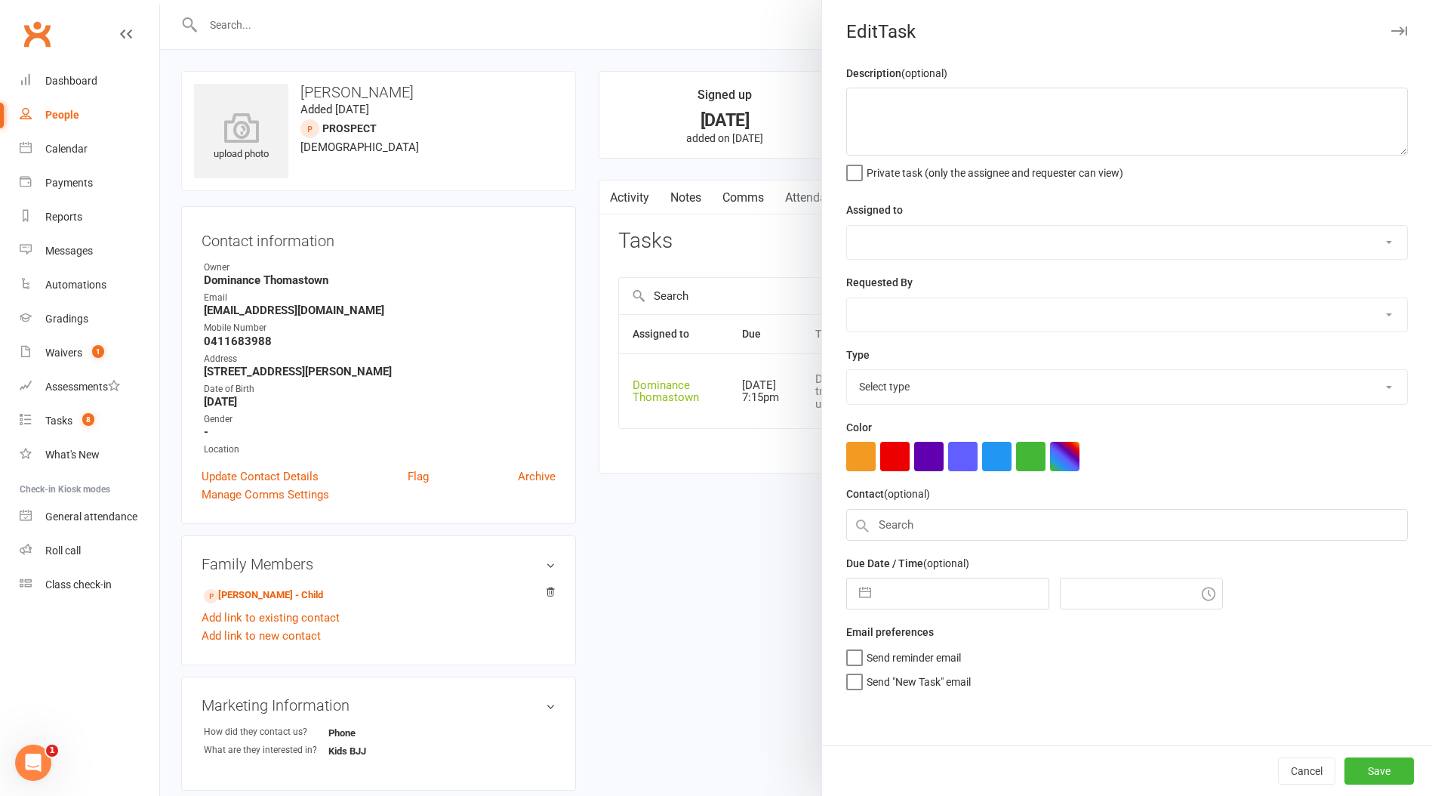
type textarea "he cancelled as sister and mum have covid, check in and see how they are going …"
select select "12547"
type input "[DATE]"
type input "7:15pm"
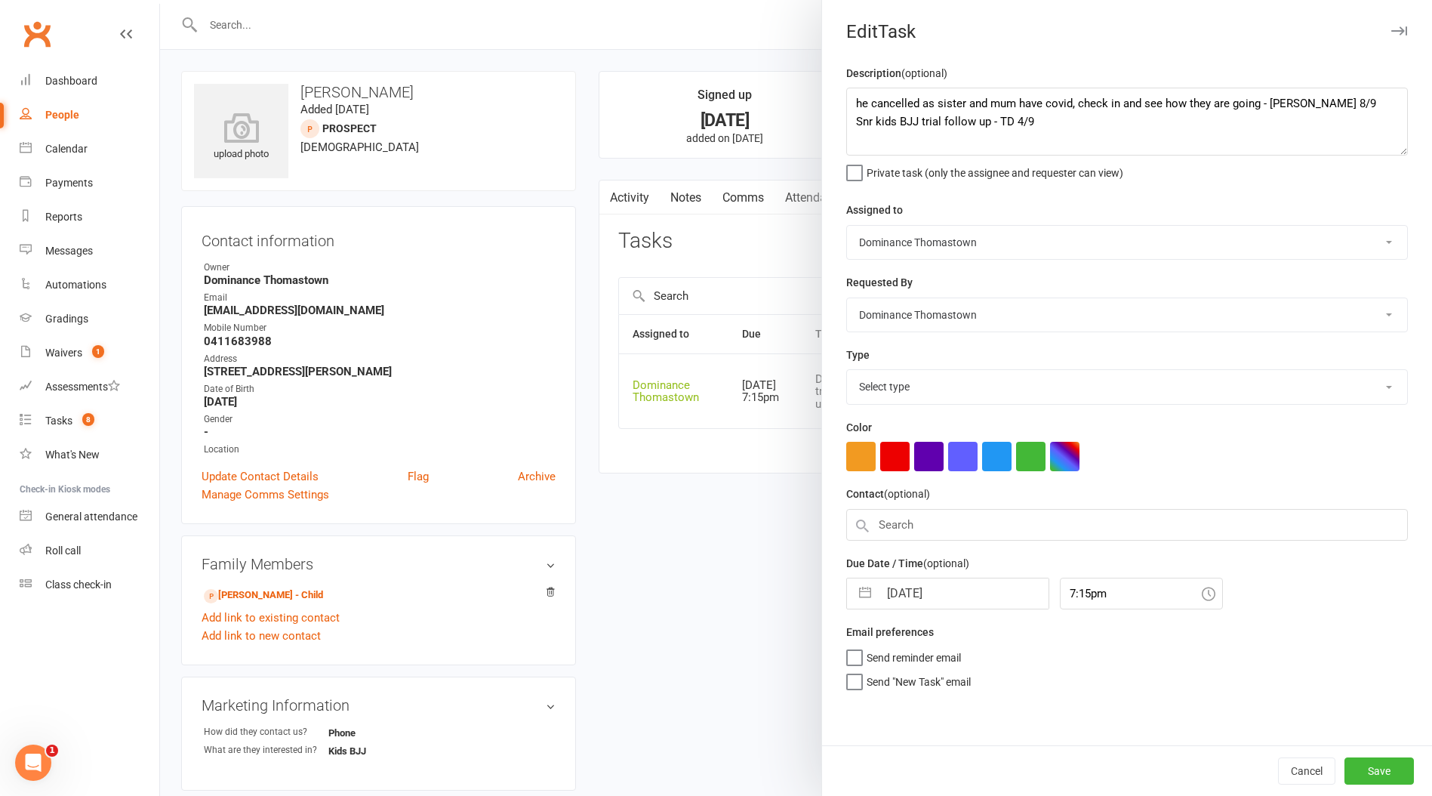
select select "3812"
drag, startPoint x: 857, startPoint y: 100, endPoint x: 881, endPoint y: 96, distance: 24.6
click at [858, 100] on textarea "he cancelled as sister and mum have covid, check in and see how they are going …" at bounding box center [1127, 122] width 562 height 68
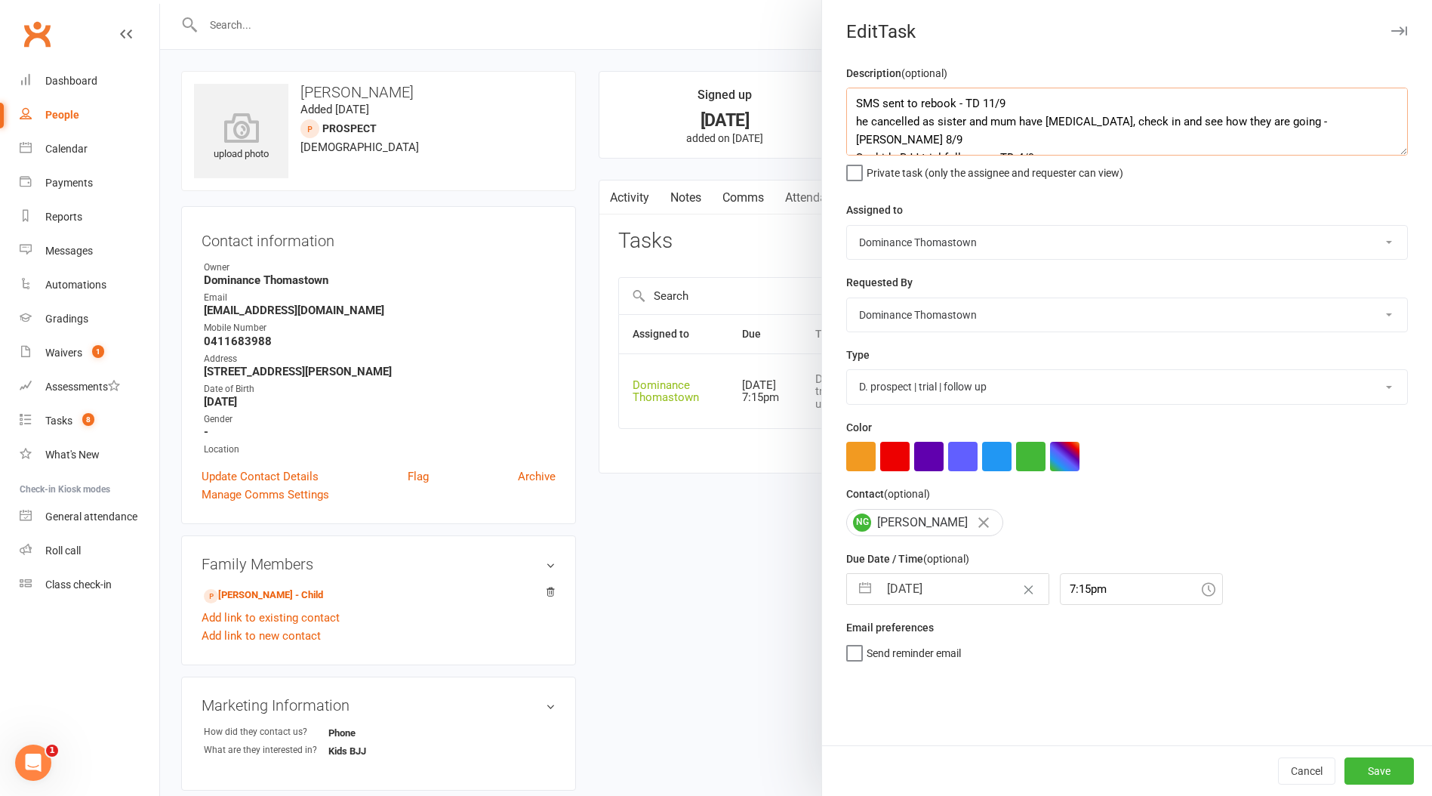
type textarea "SMS sent to rebook - TD 11/9 he cancelled as sister and mum have [MEDICAL_DATA]…"
click at [944, 590] on input "[DATE]" at bounding box center [964, 589] width 170 height 30
select select "7"
select select "2025"
select select "8"
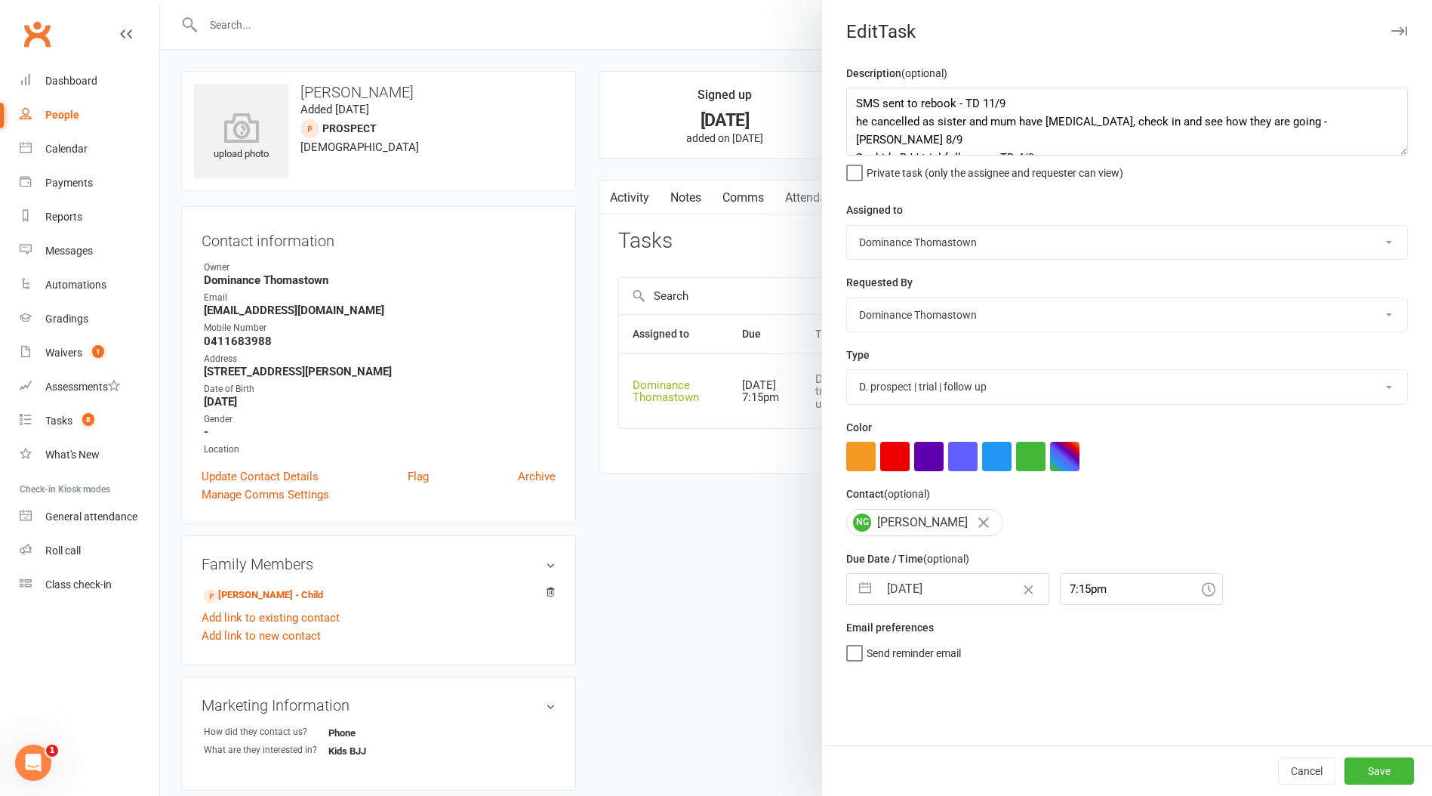
select select "2025"
select select "9"
select select "2025"
click at [1059, 733] on td "13" at bounding box center [1055, 732] width 29 height 29
type input "[DATE]"
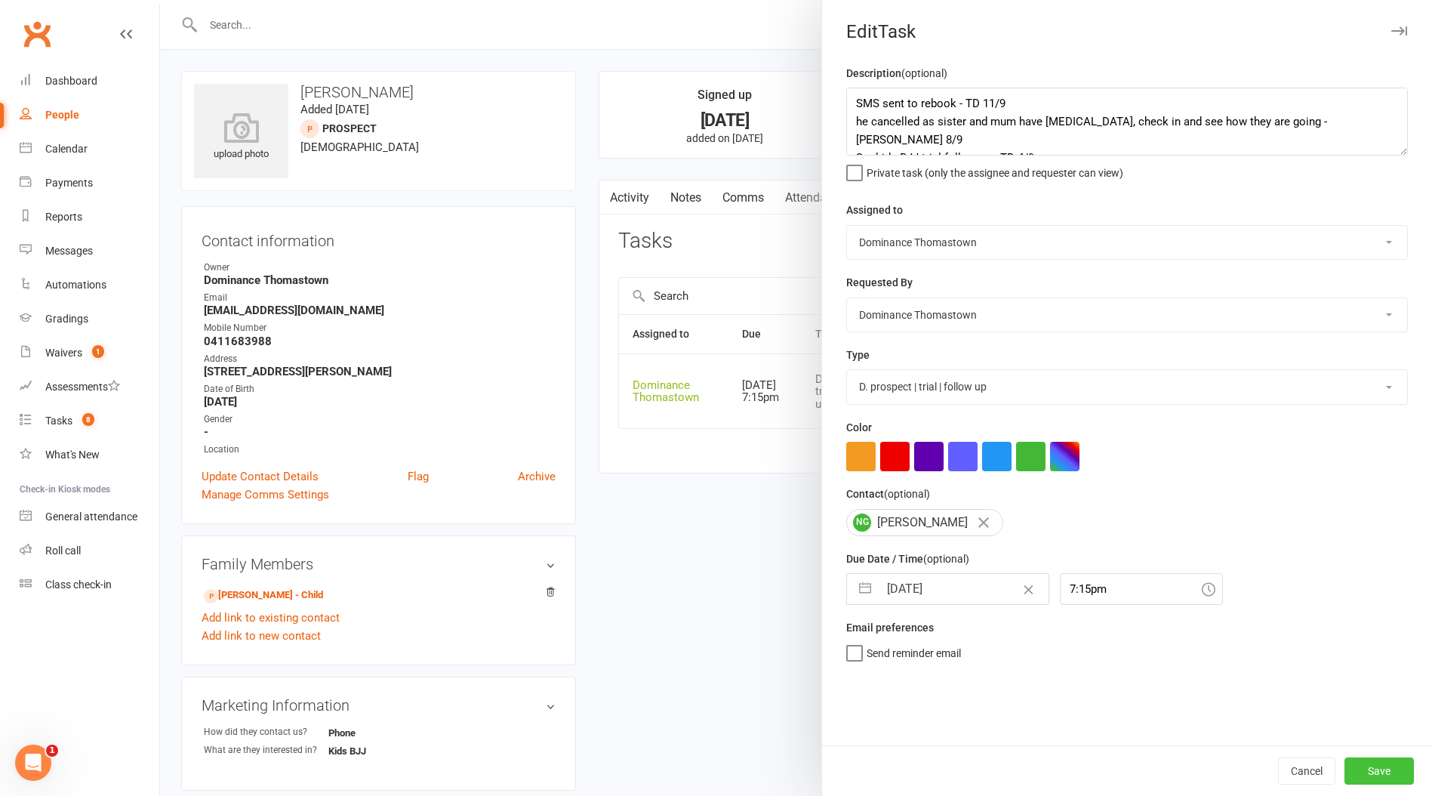
click at [1380, 770] on button "Save" at bounding box center [1379, 770] width 69 height 27
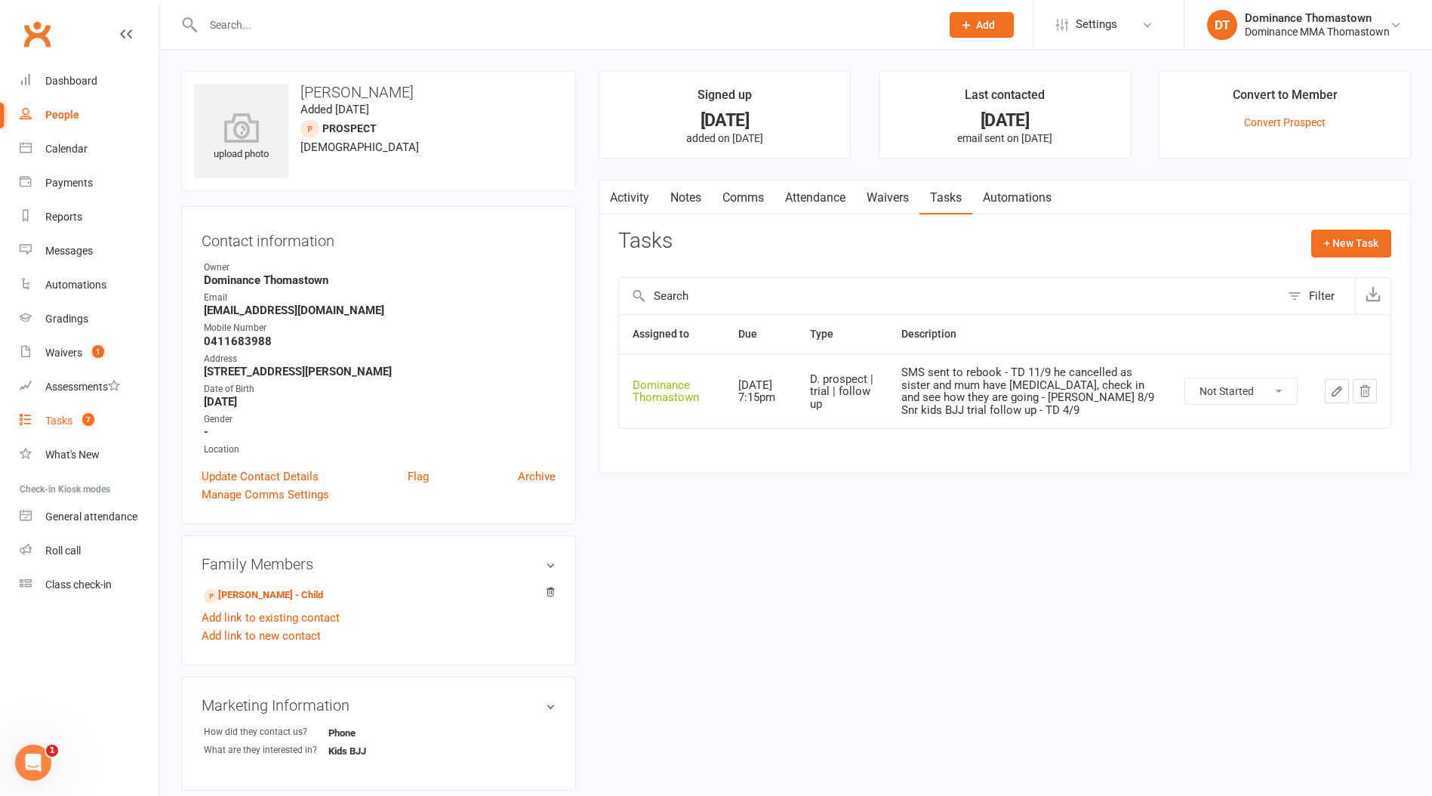
click at [63, 426] on div "Tasks" at bounding box center [58, 421] width 27 height 12
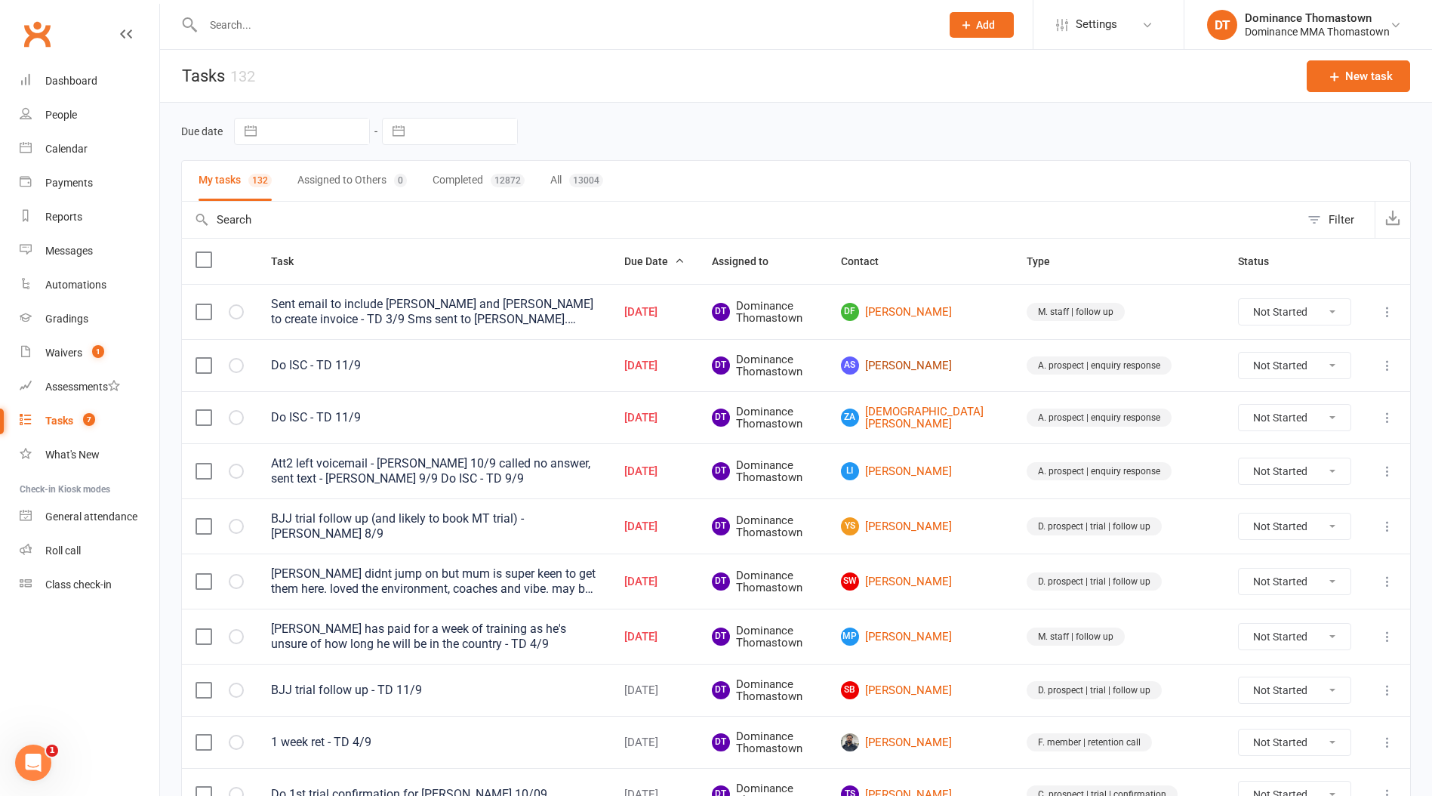
click at [985, 360] on link "AS [PERSON_NAME]" at bounding box center [920, 365] width 159 height 18
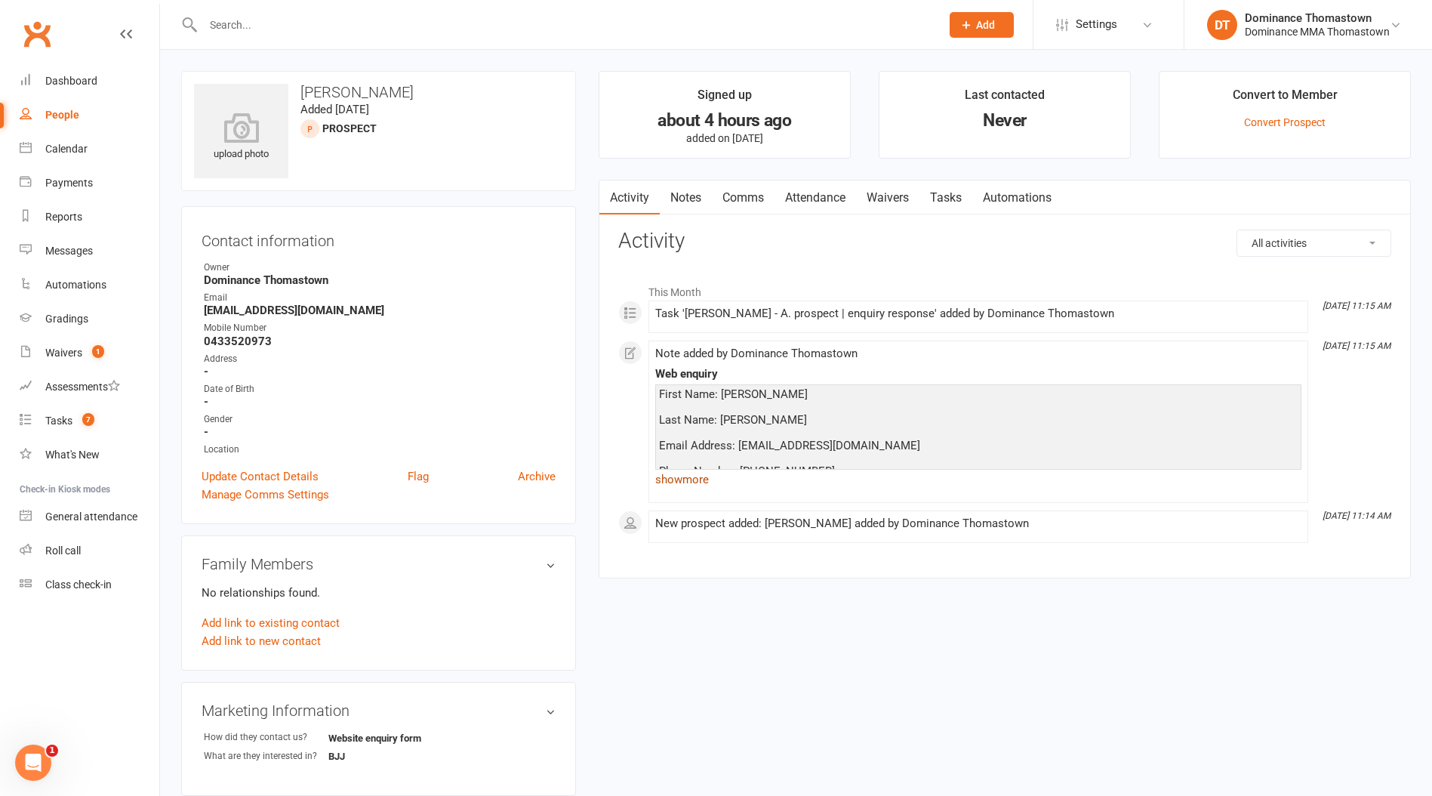
click at [675, 480] on link "show more" at bounding box center [978, 479] width 646 height 21
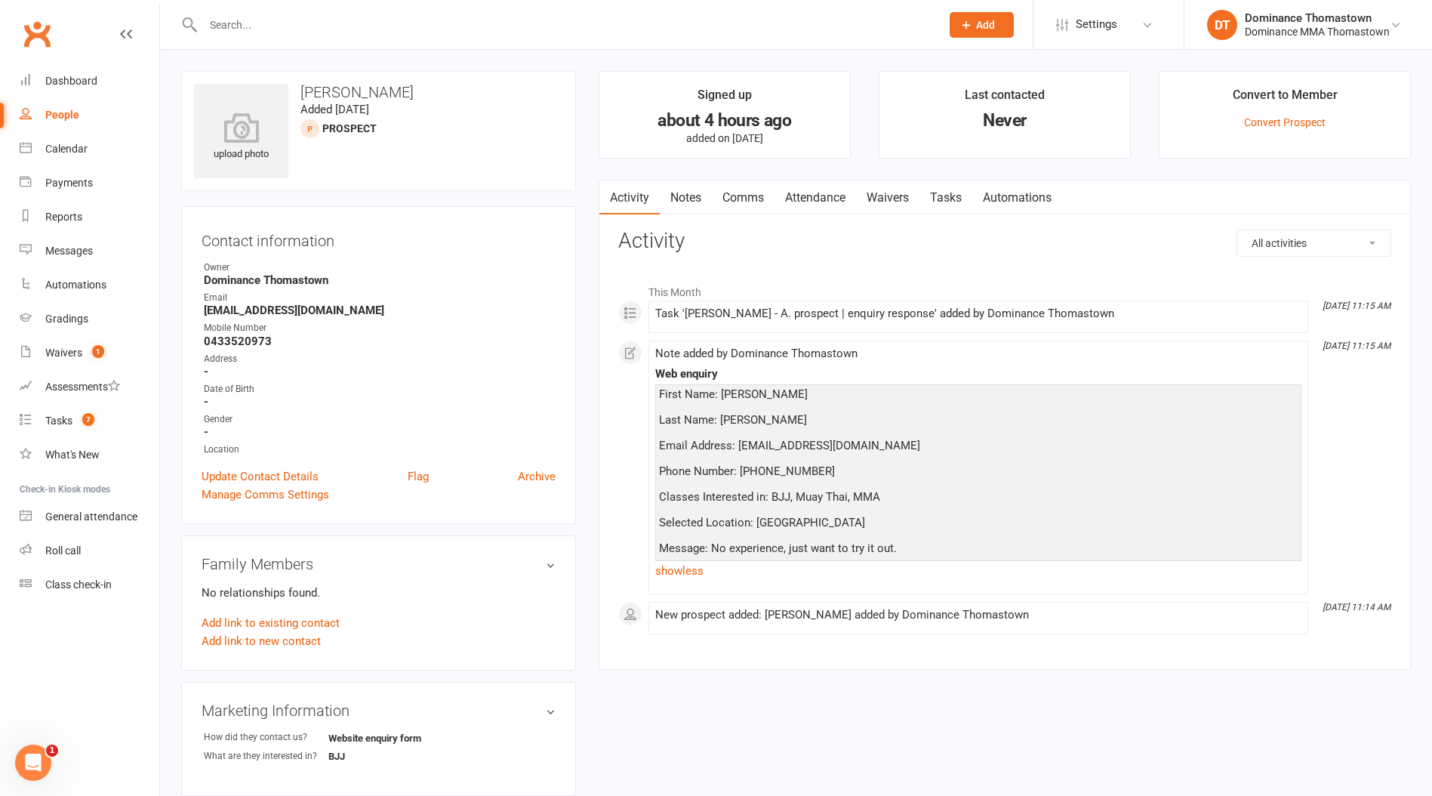
click at [954, 196] on link "Tasks" at bounding box center [946, 197] width 53 height 35
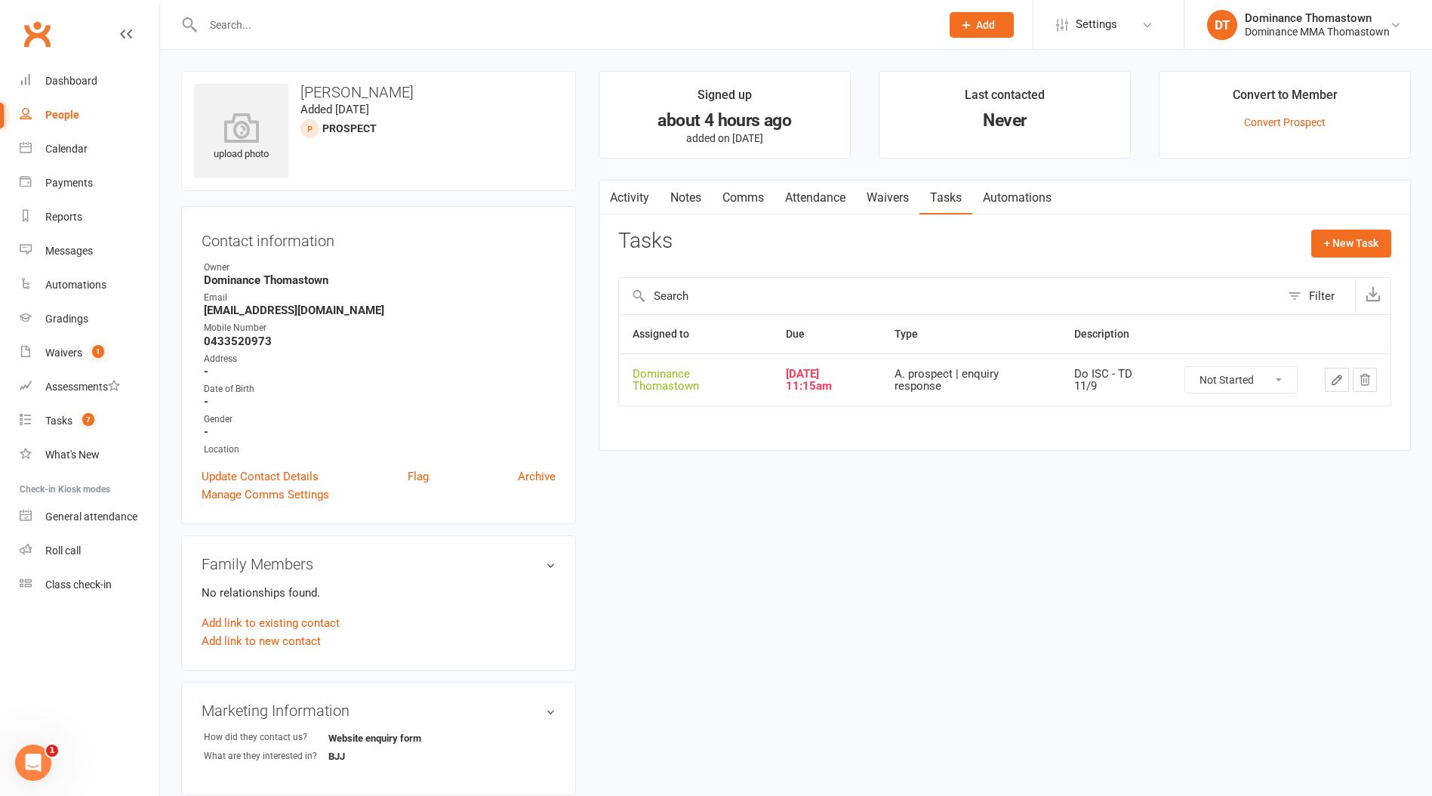
click at [1337, 373] on icon "button" at bounding box center [1337, 380] width 14 height 14
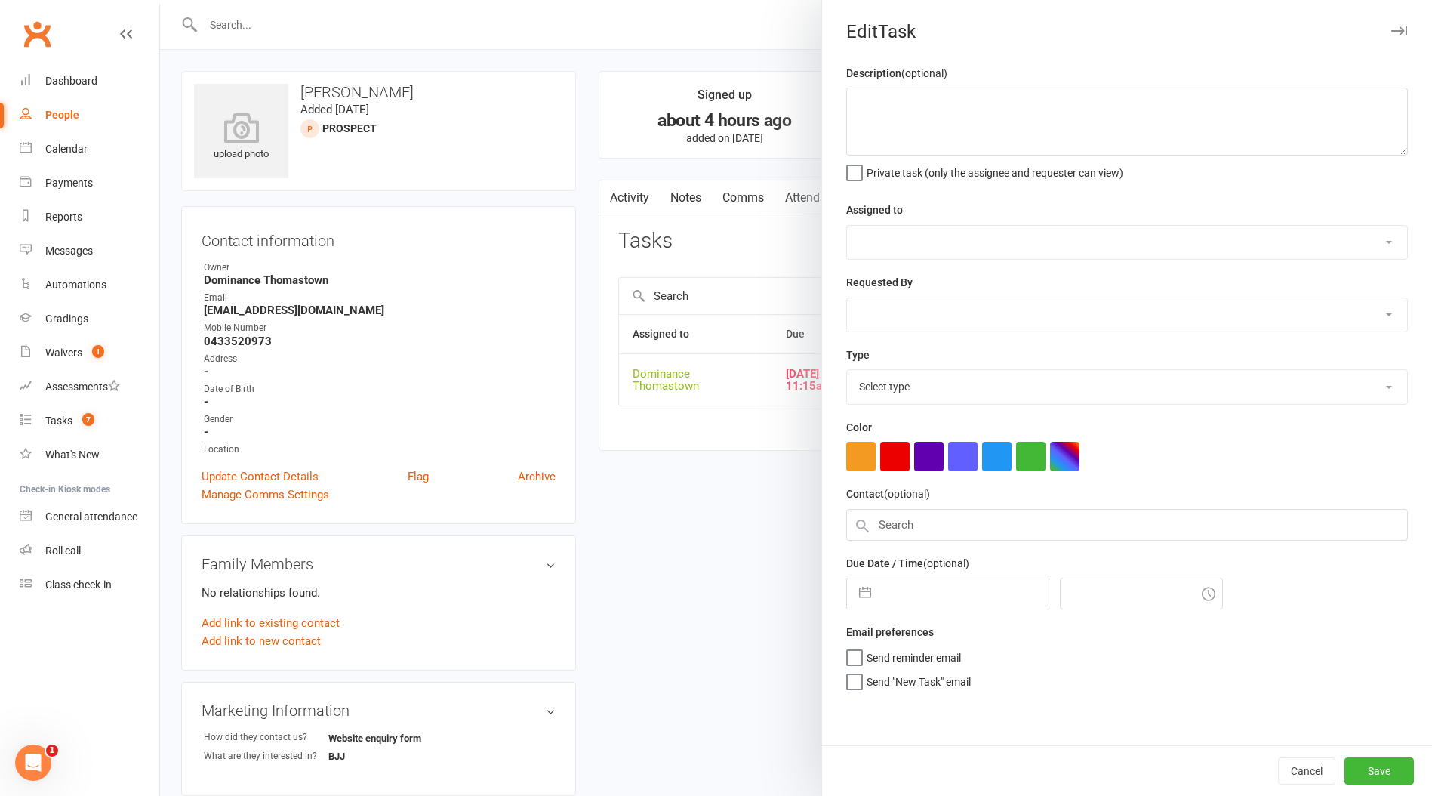
type textarea "Do ISC - TD 11/9"
select select "12547"
type input "[DATE]"
type input "11:15am"
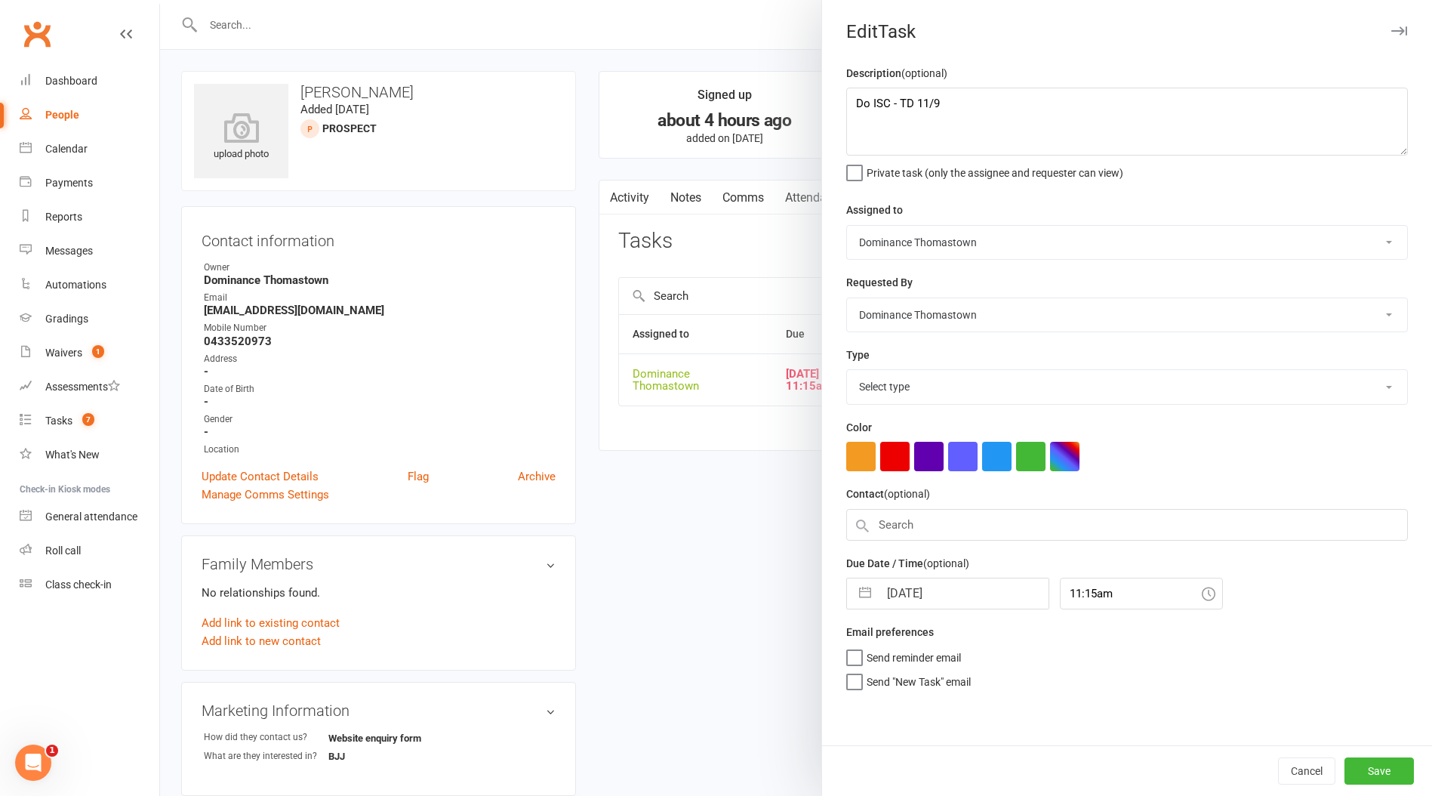
select select "3809"
drag, startPoint x: 859, startPoint y: 104, endPoint x: 868, endPoint y: 100, distance: 9.8
click at [859, 103] on textarea "Do ISC - TD 11/9" at bounding box center [1127, 122] width 562 height 68
type textarea "Att 1, N/a, Sms sent - TD 11/9 Do ISC - TD 11/9"
select select "7"
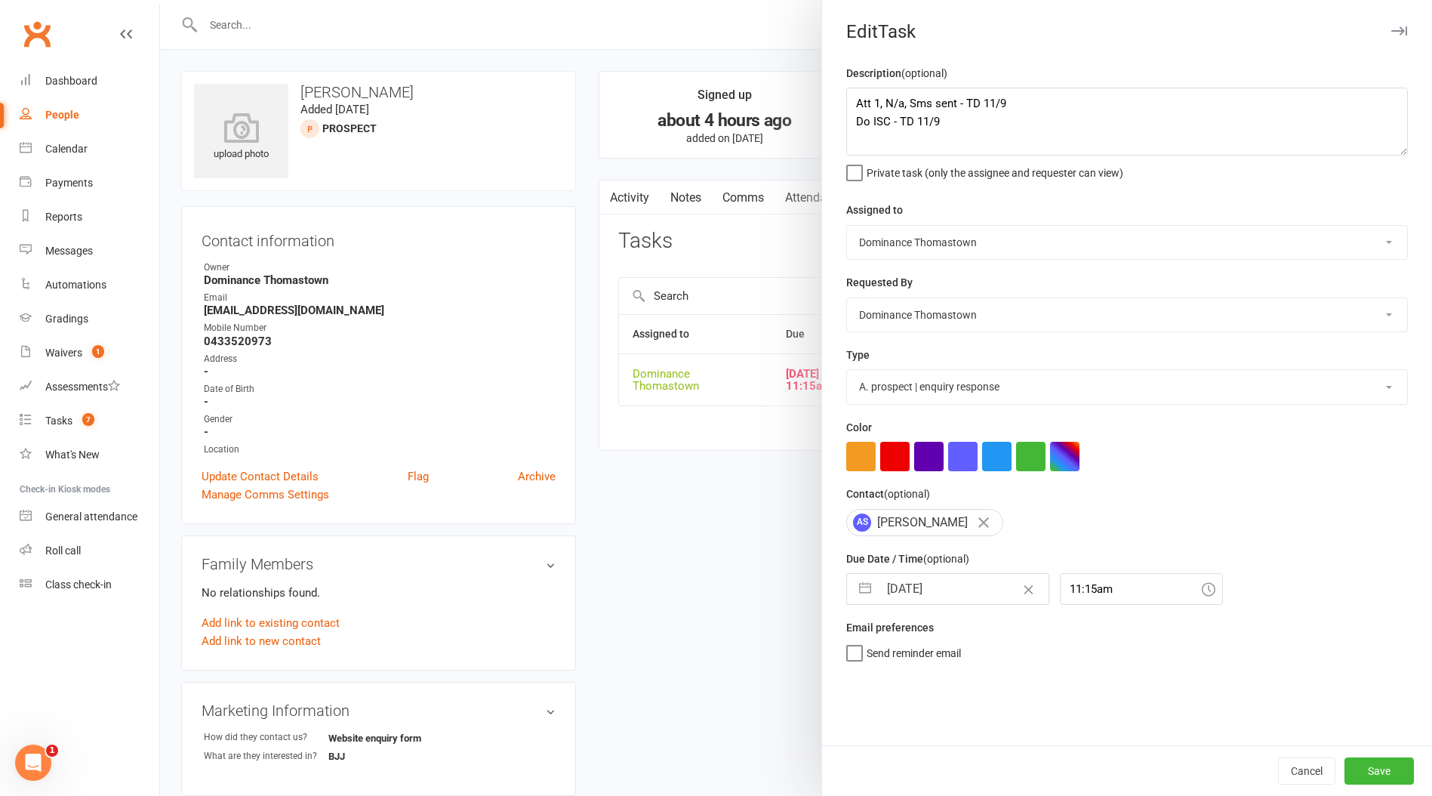
select select "2025"
select select "8"
select select "2025"
select select "9"
select select "2025"
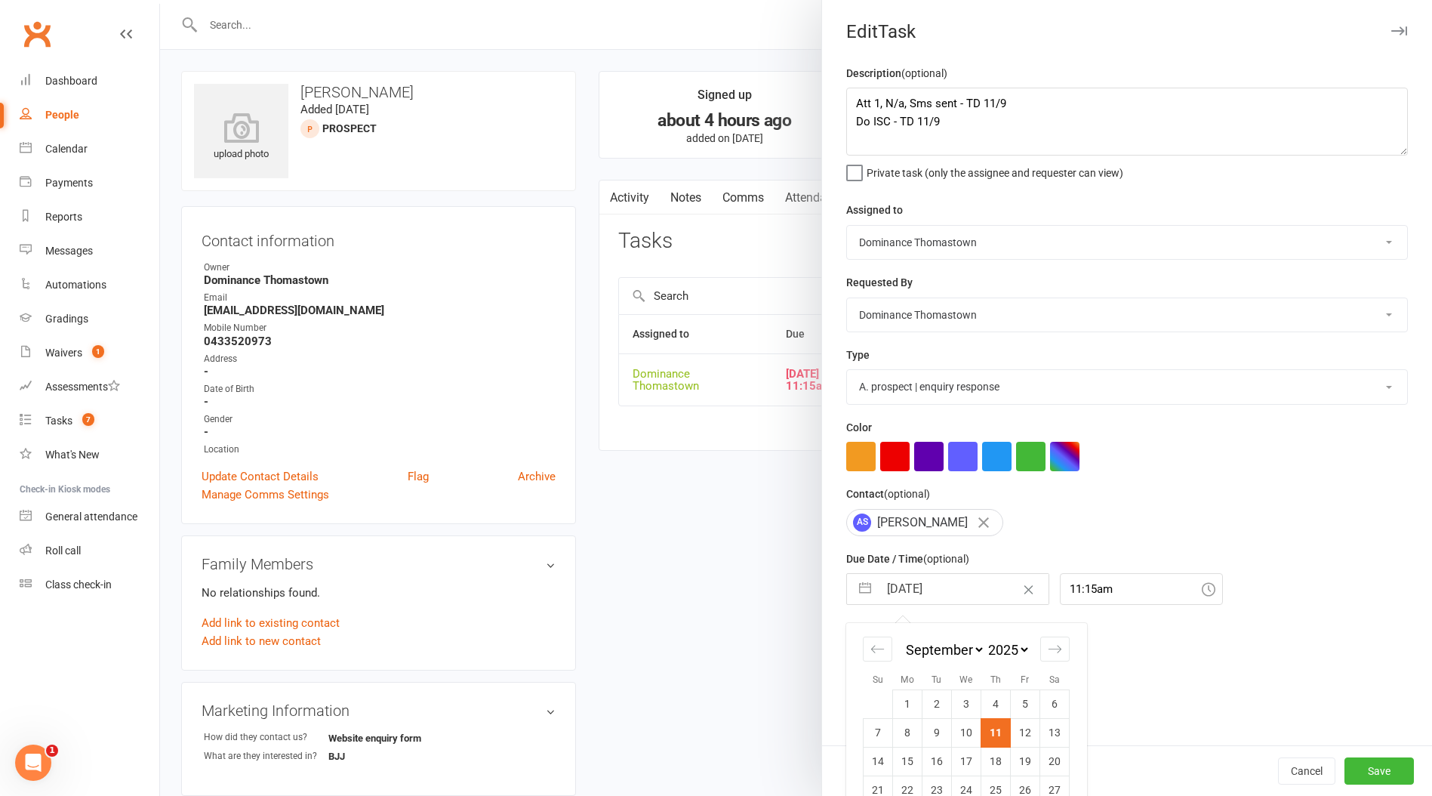
click at [947, 593] on input "[DATE]" at bounding box center [964, 589] width 170 height 30
click at [1023, 739] on td "12" at bounding box center [1025, 732] width 29 height 29
type input "[DATE]"
click at [1393, 772] on button "Save" at bounding box center [1379, 770] width 69 height 27
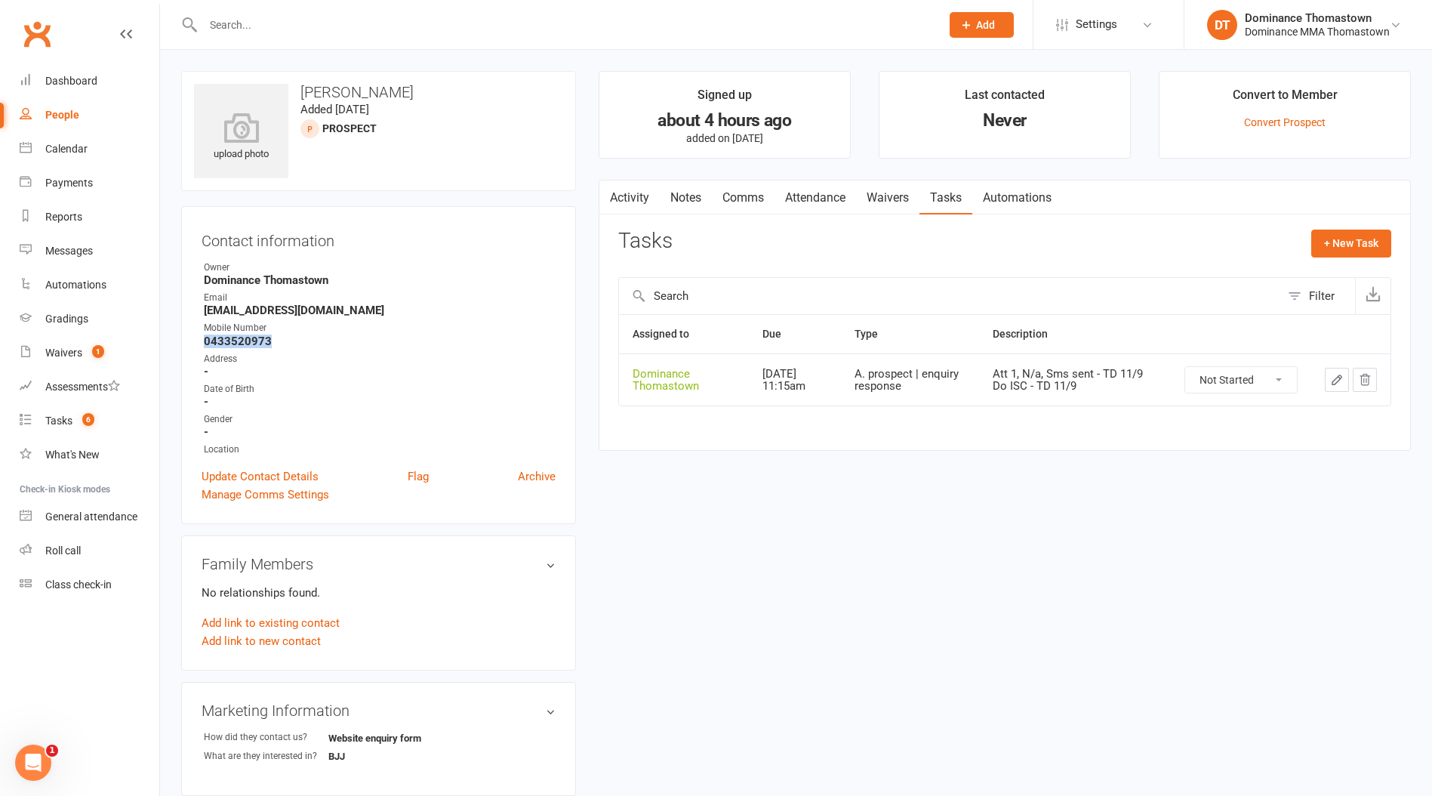
drag, startPoint x: 277, startPoint y: 338, endPoint x: 209, endPoint y: 339, distance: 68.0
click at [204, 339] on strong "0433520973" at bounding box center [380, 342] width 352 height 14
copy strong "0433520973"
click at [59, 421] on div "Tasks" at bounding box center [58, 421] width 27 height 12
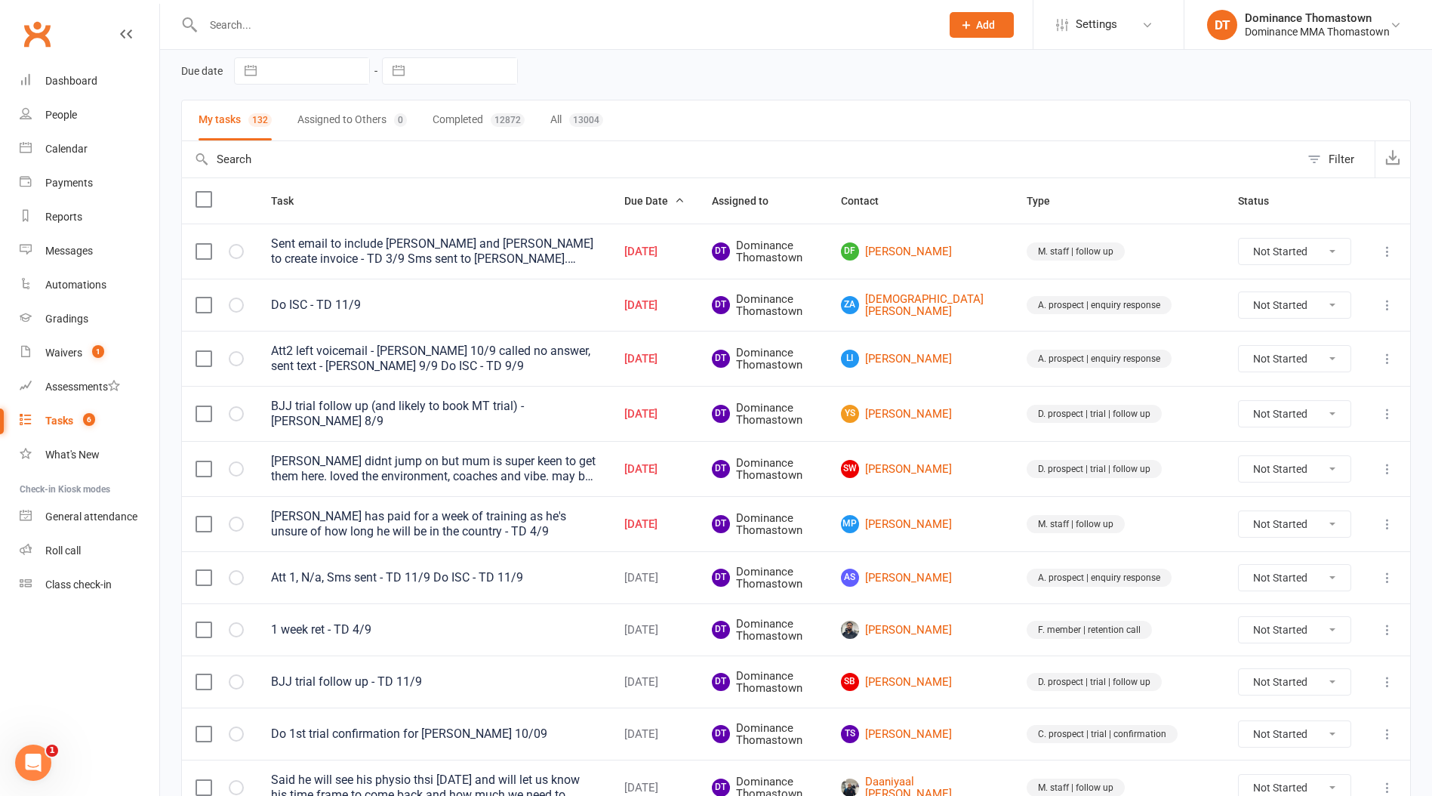
scroll to position [79, 0]
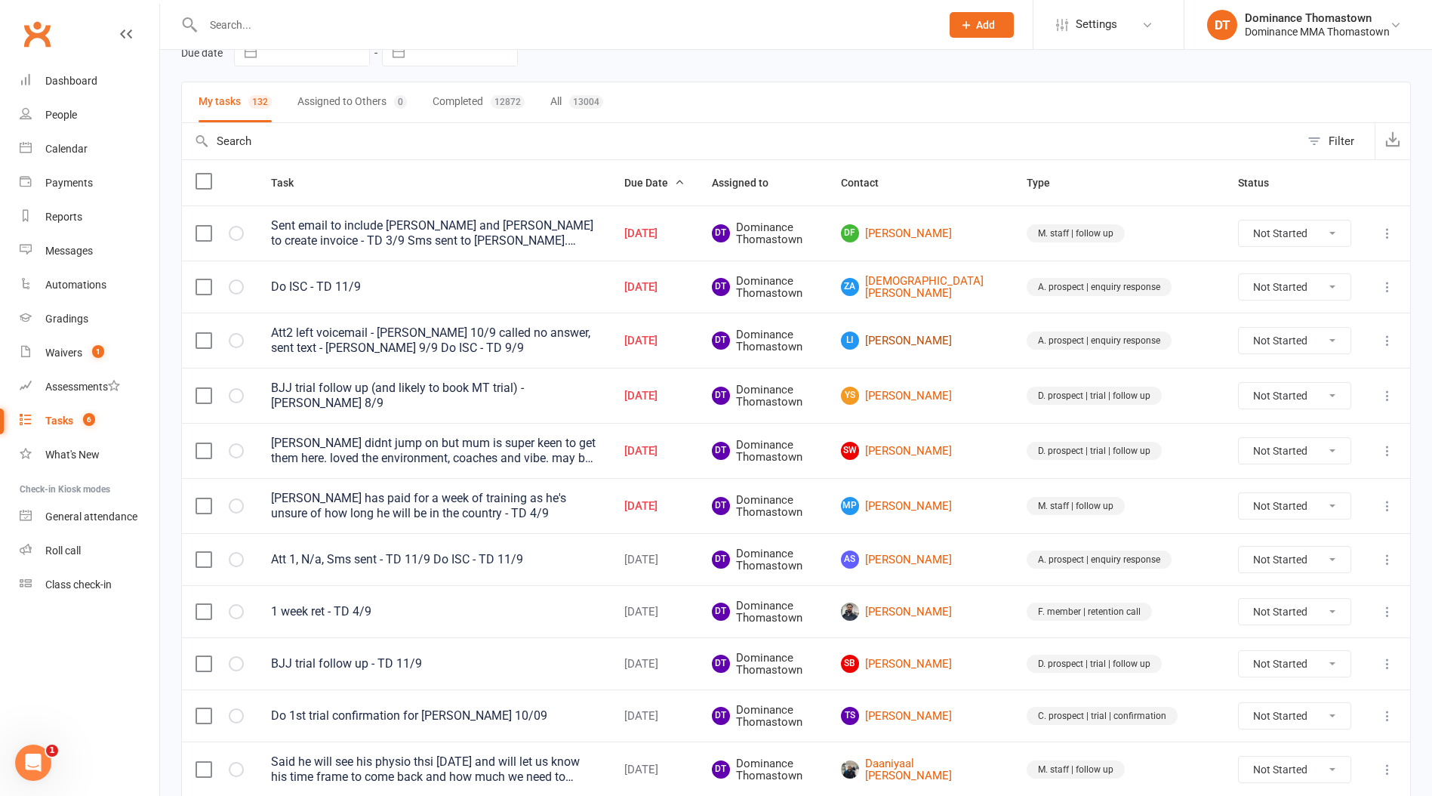
click at [982, 340] on link "LI [PERSON_NAME]" at bounding box center [920, 340] width 159 height 18
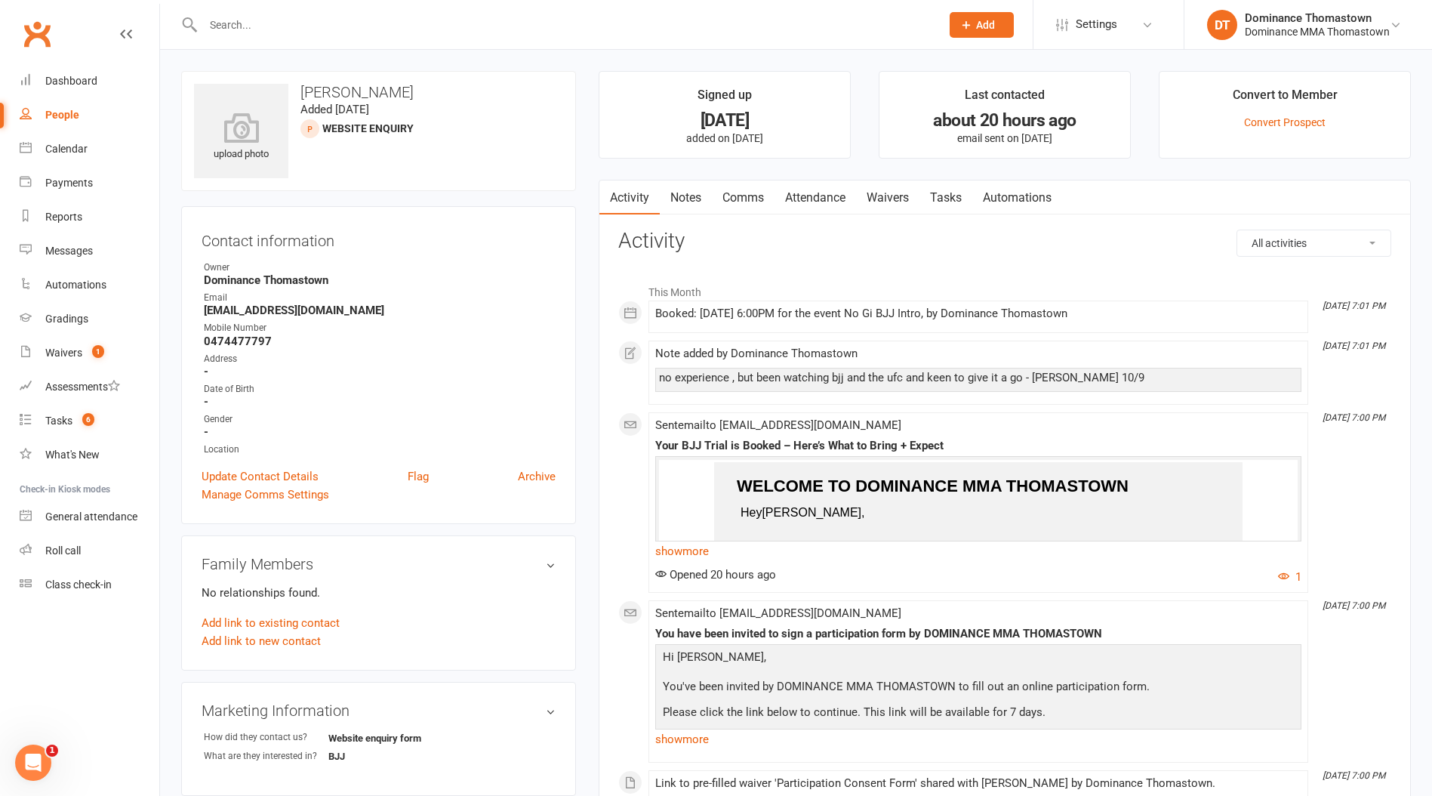
click at [958, 203] on link "Tasks" at bounding box center [946, 197] width 53 height 35
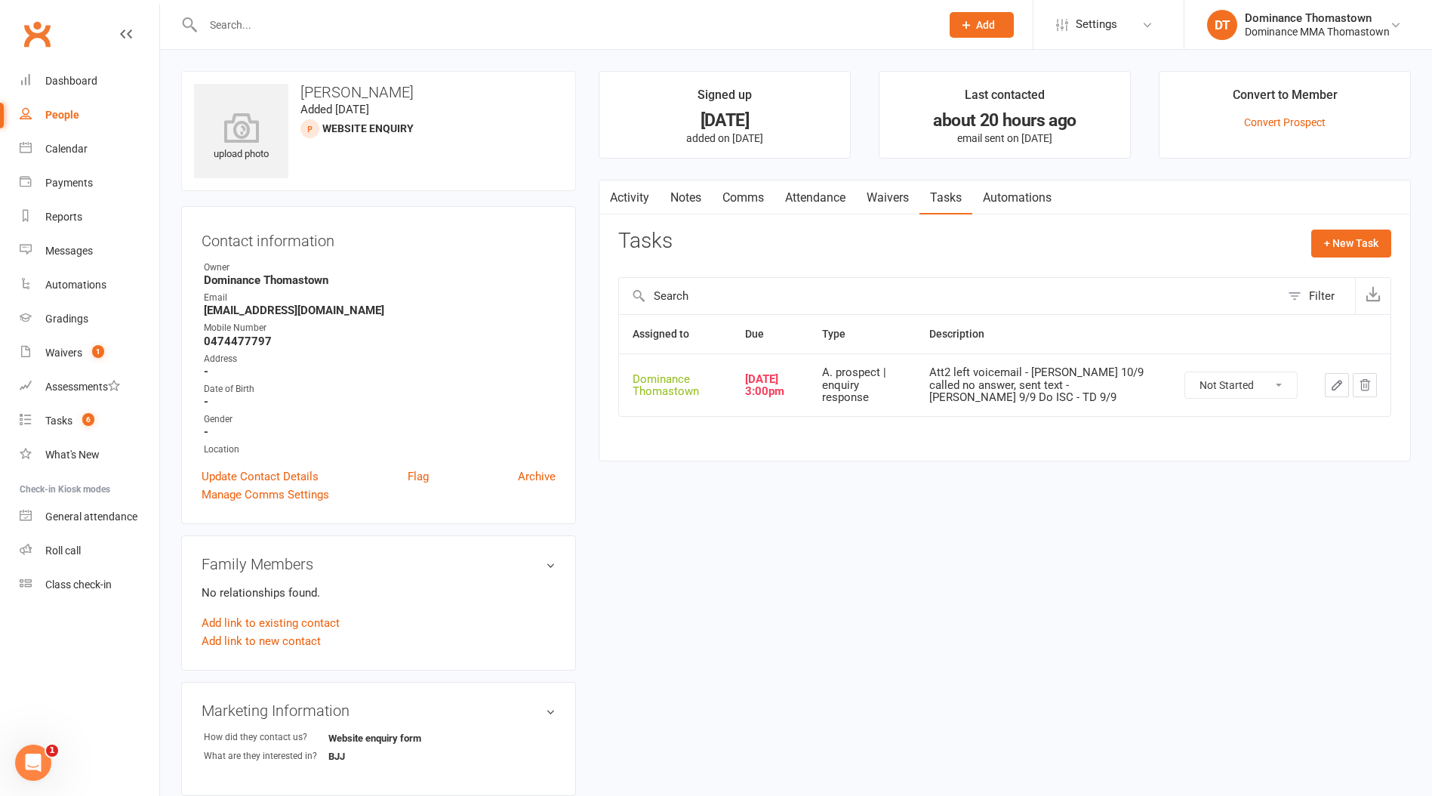
click at [1340, 387] on icon "button" at bounding box center [1337, 385] width 14 height 14
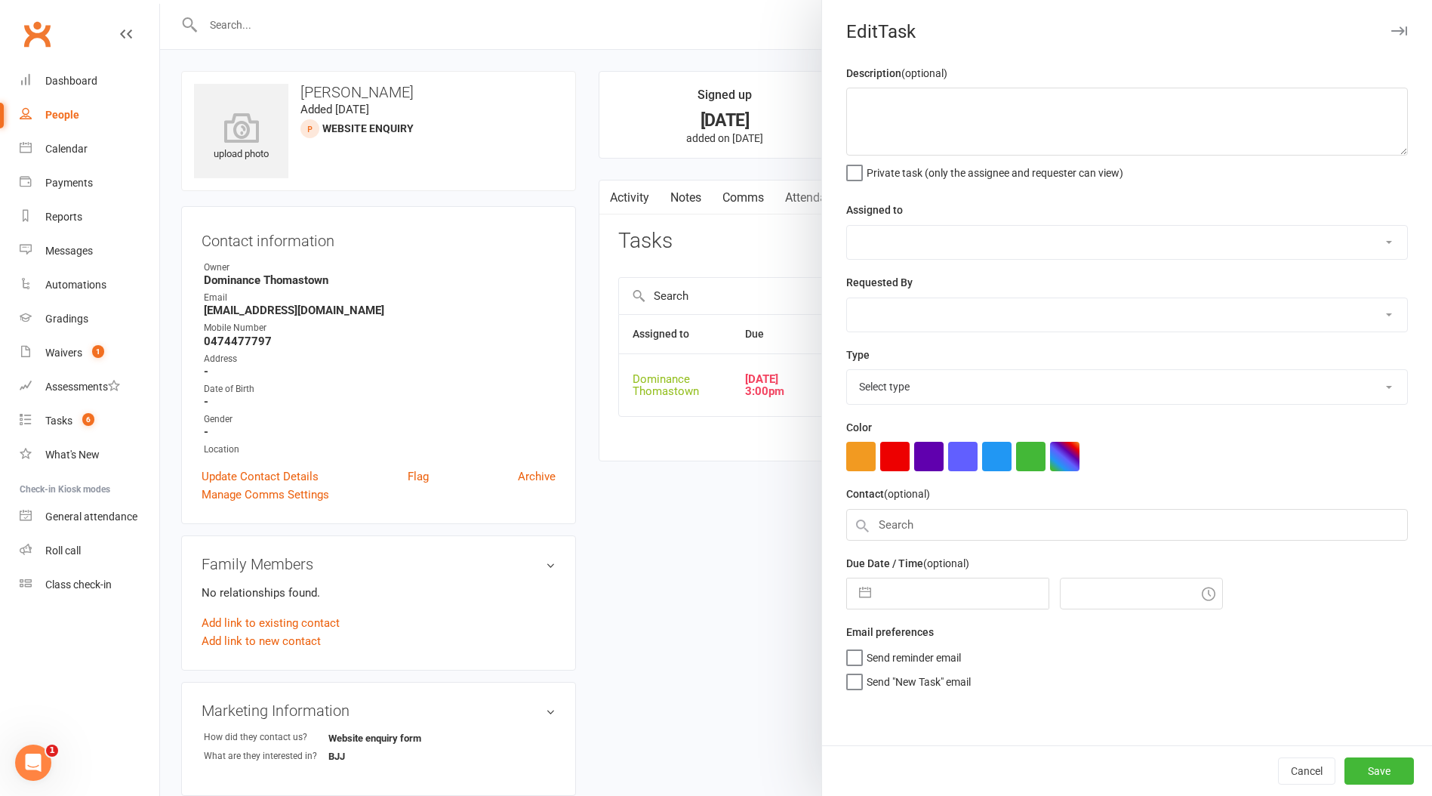
type textarea "Att2 left voicemail - [PERSON_NAME] 10/9 called no answer, sent text - [PERSON_…"
select select "12547"
type input "[DATE]"
type input "3:00pm"
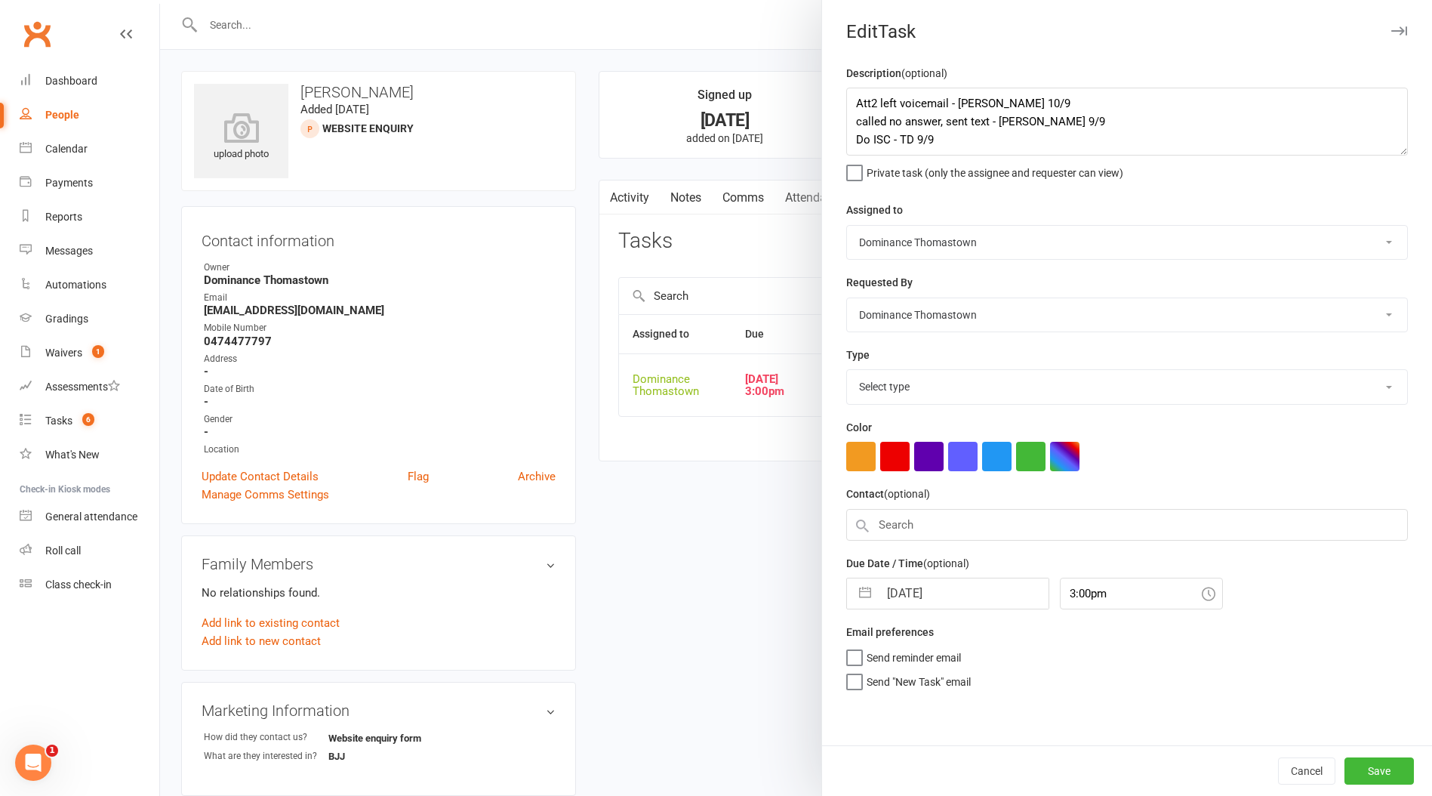
select select "3809"
click at [960, 590] on input "[DATE]" at bounding box center [964, 589] width 170 height 30
select select "7"
select select "2025"
select select "8"
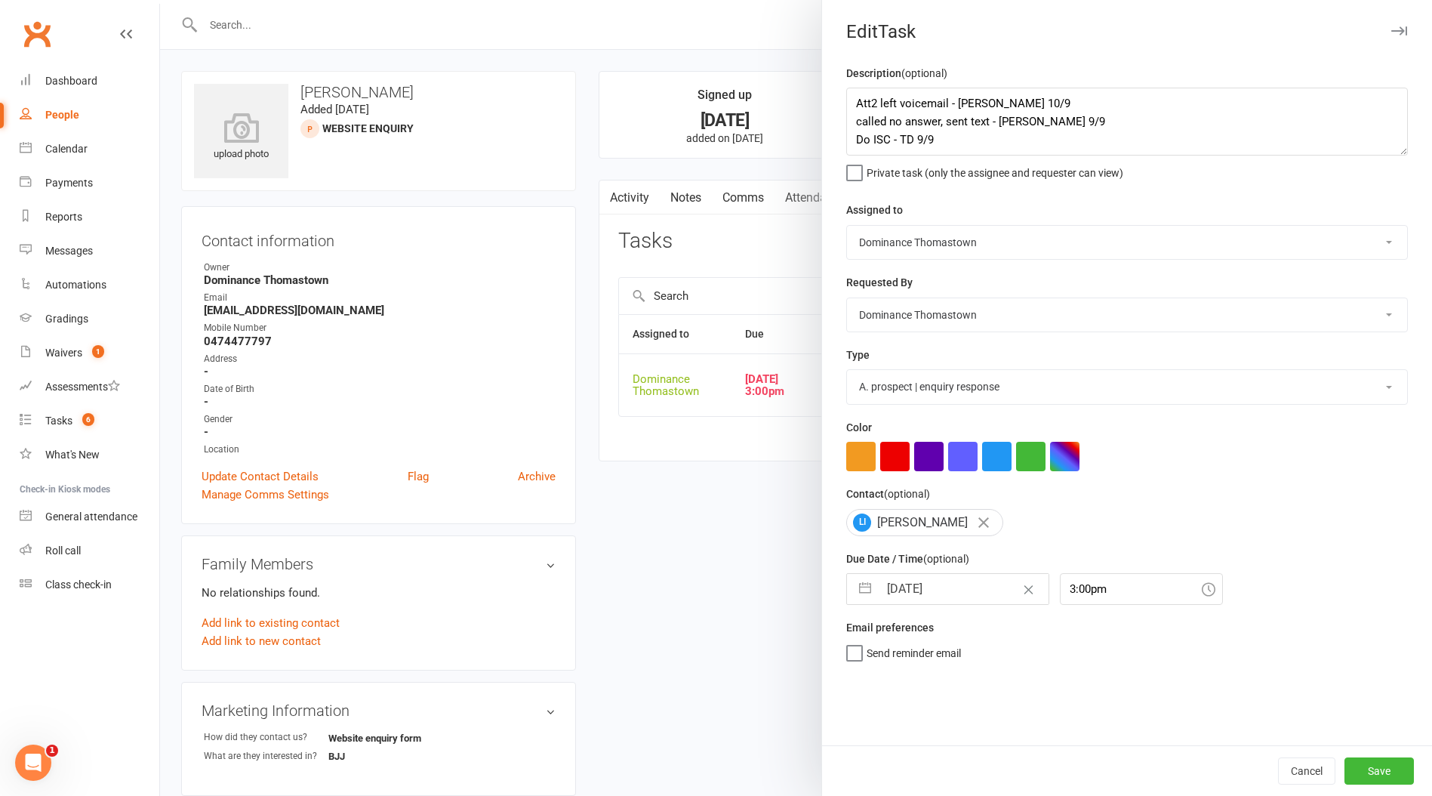
select select "2025"
select select "9"
select select "2025"
click at [1059, 729] on td "13" at bounding box center [1055, 732] width 29 height 29
type input "[DATE]"
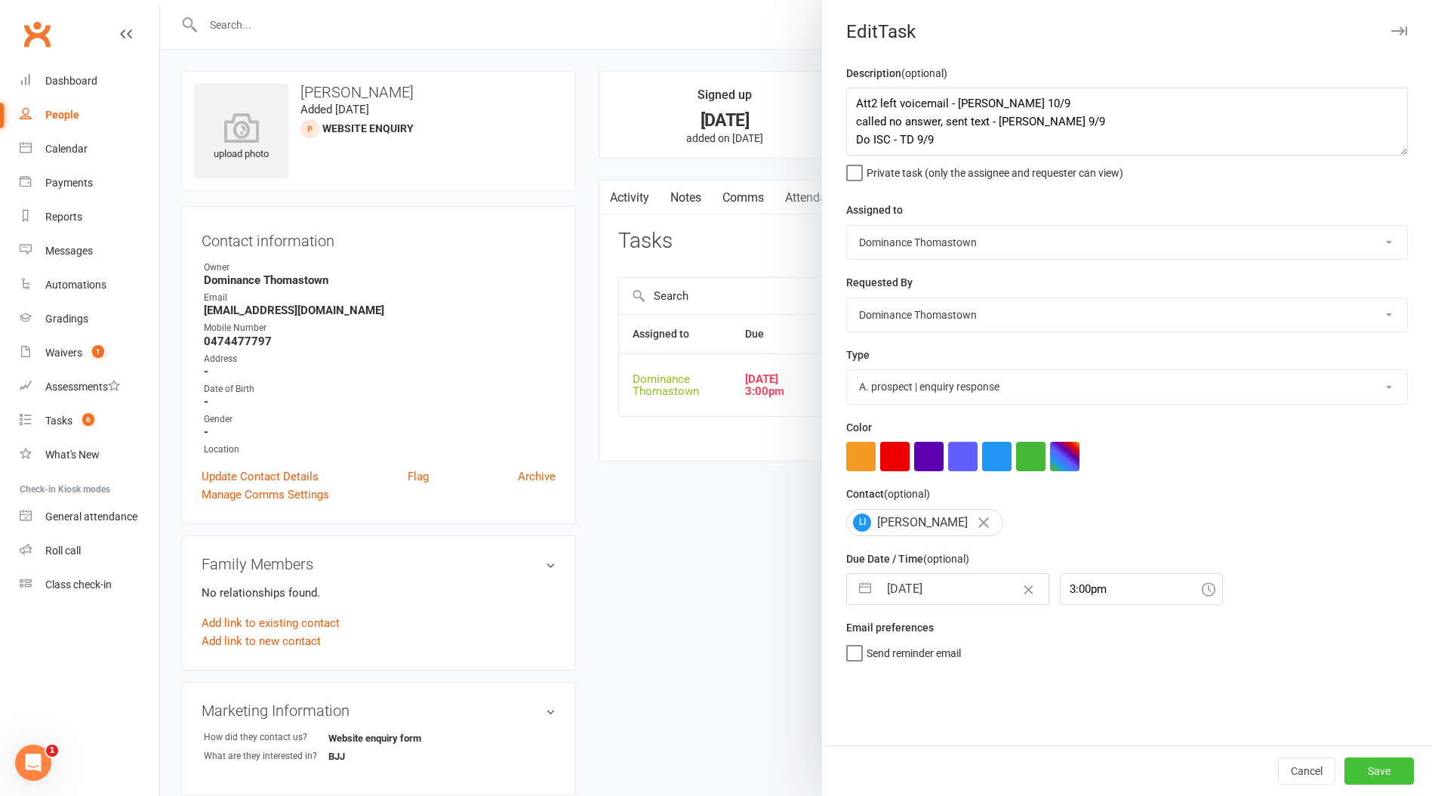
click at [1371, 769] on button "Save" at bounding box center [1379, 770] width 69 height 27
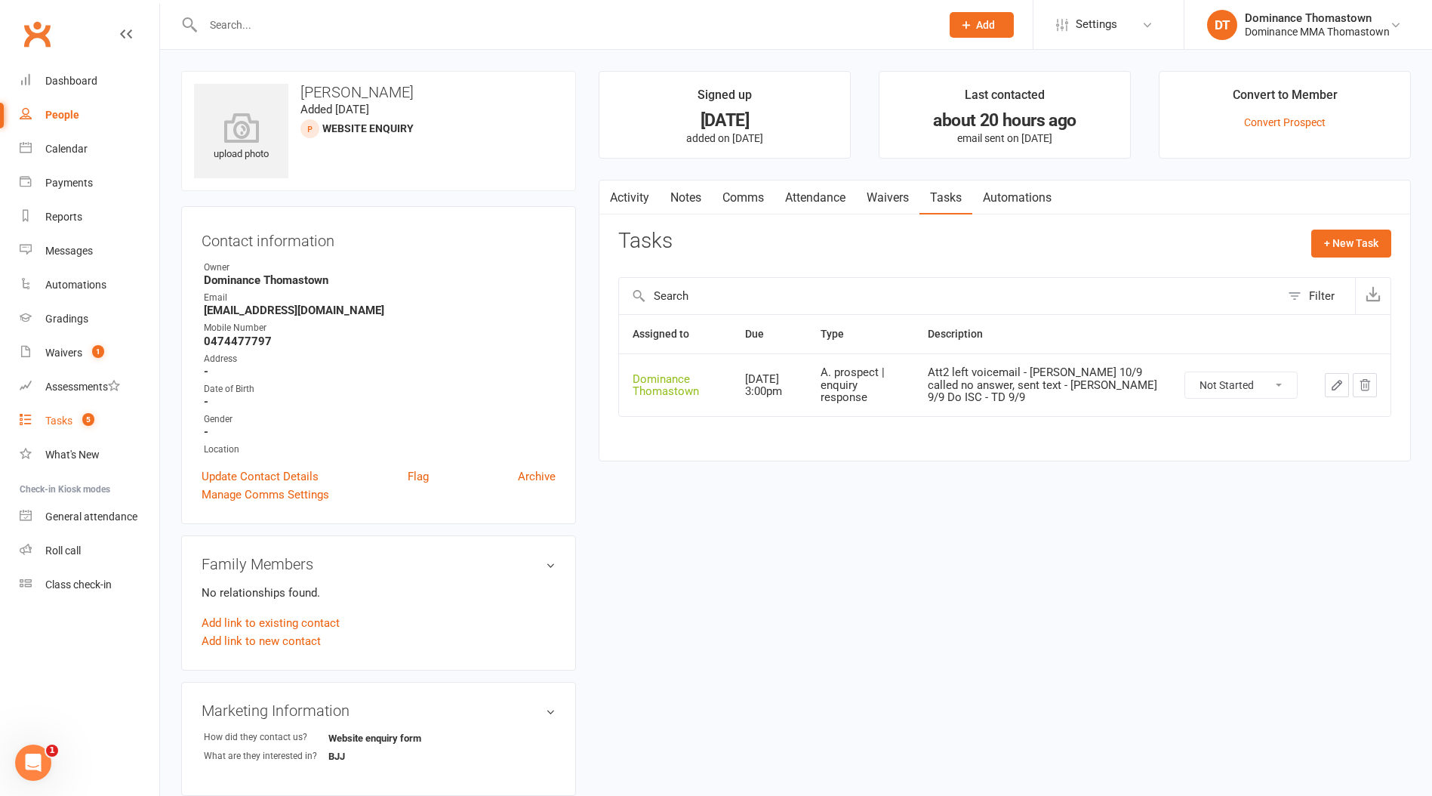
click at [57, 424] on div "Tasks" at bounding box center [58, 421] width 27 height 12
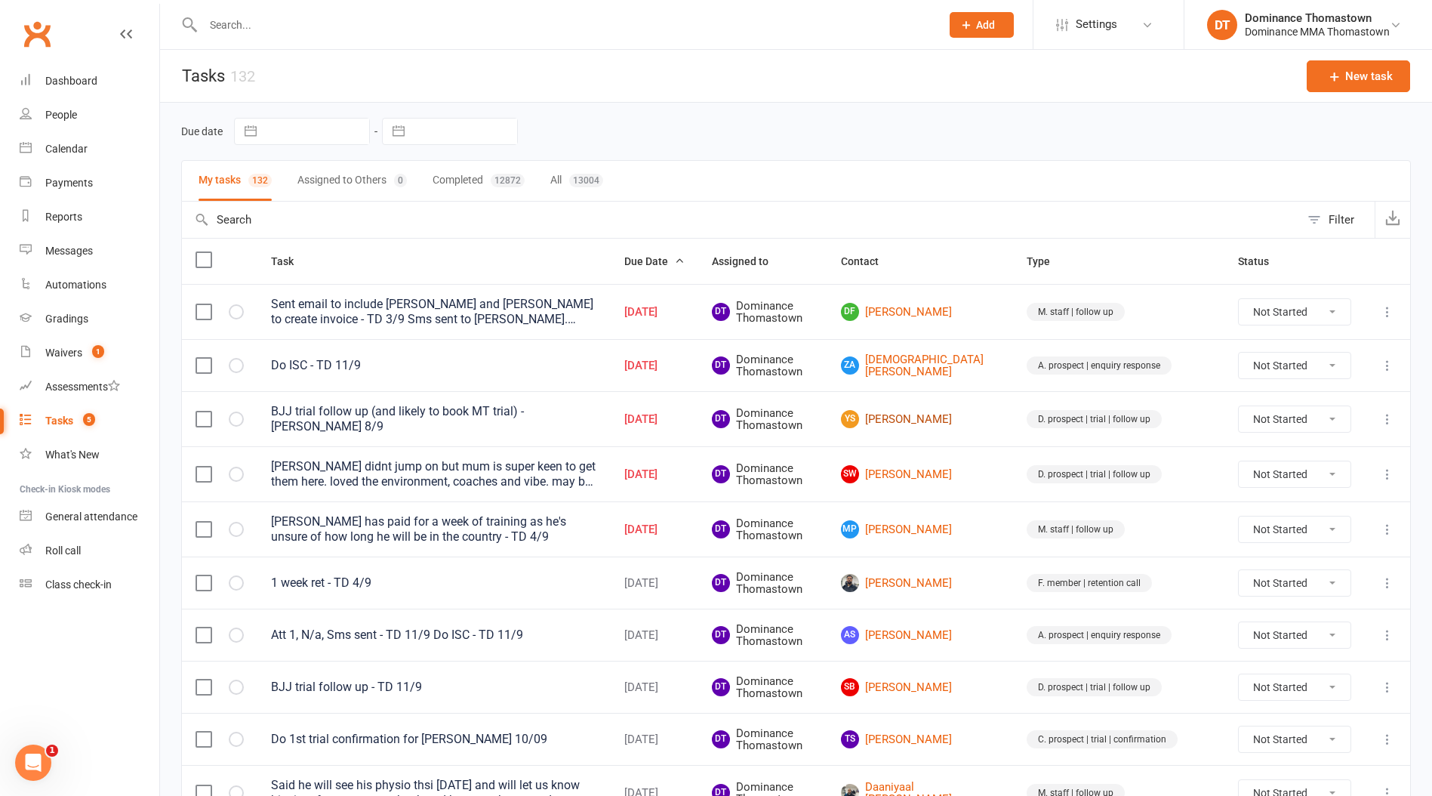
click at [997, 417] on link "YS [PERSON_NAME]" at bounding box center [920, 419] width 159 height 18
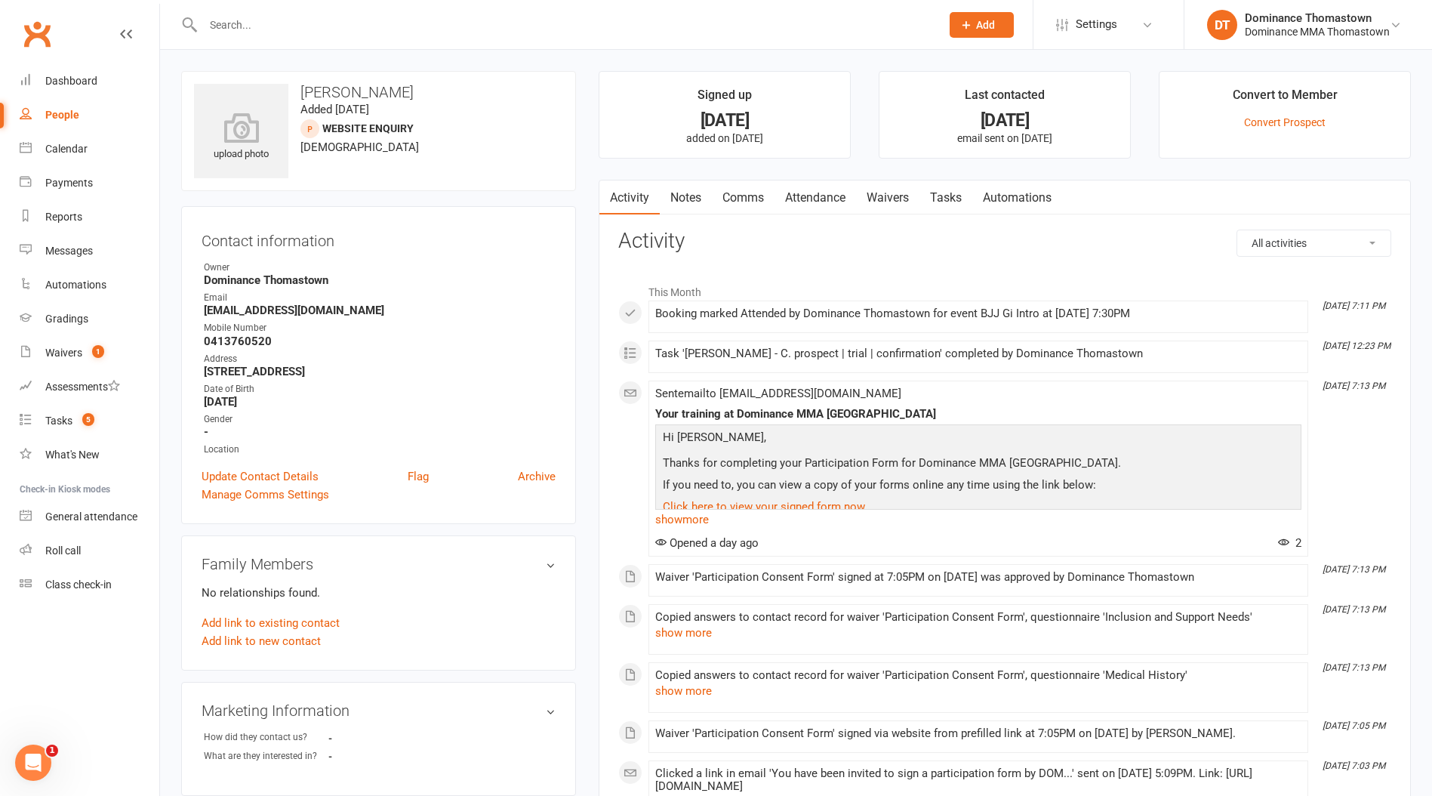
drag, startPoint x: 948, startPoint y: 193, endPoint x: 955, endPoint y: 199, distance: 8.6
click at [948, 193] on link "Tasks" at bounding box center [946, 197] width 53 height 35
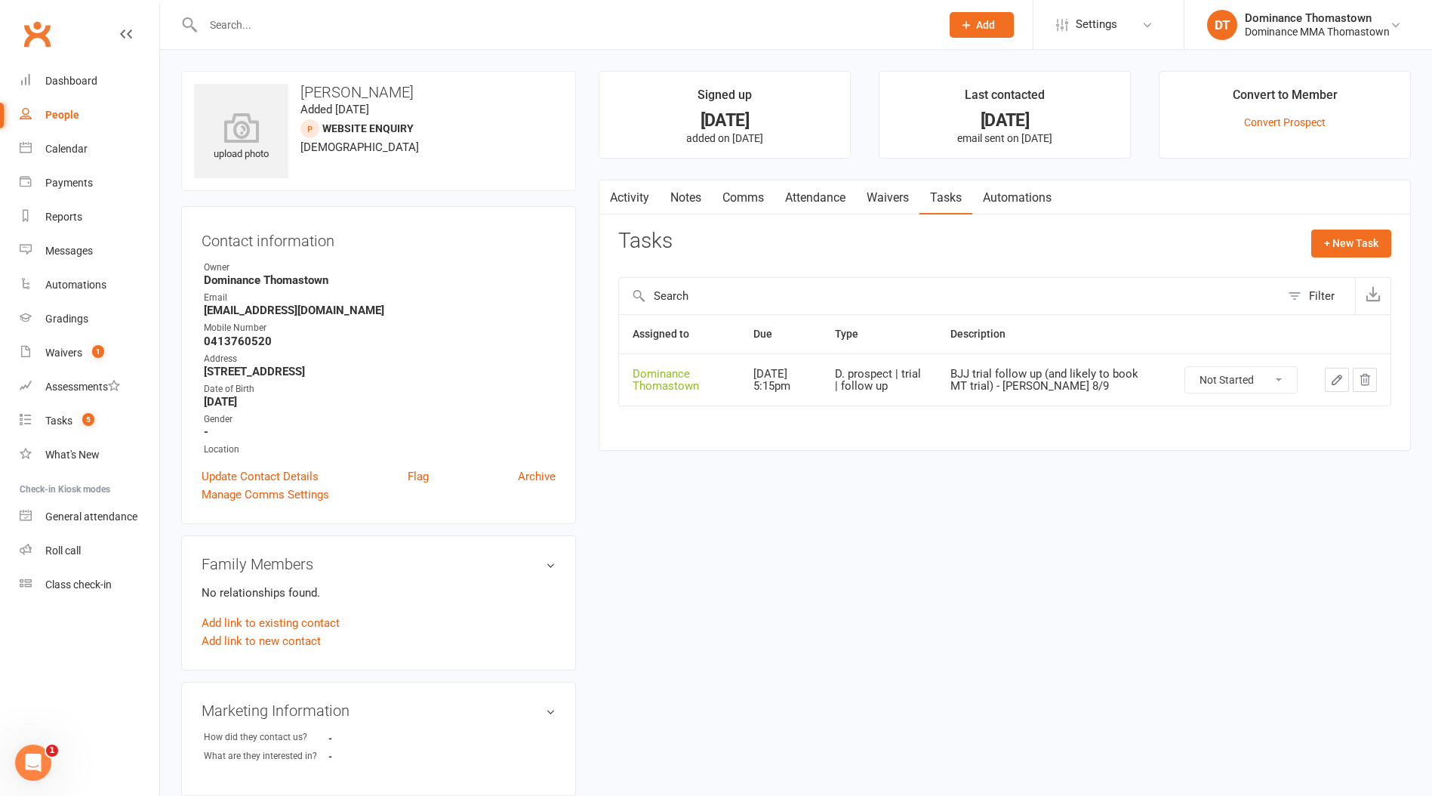
click at [1334, 385] on icon "button" at bounding box center [1337, 380] width 14 height 14
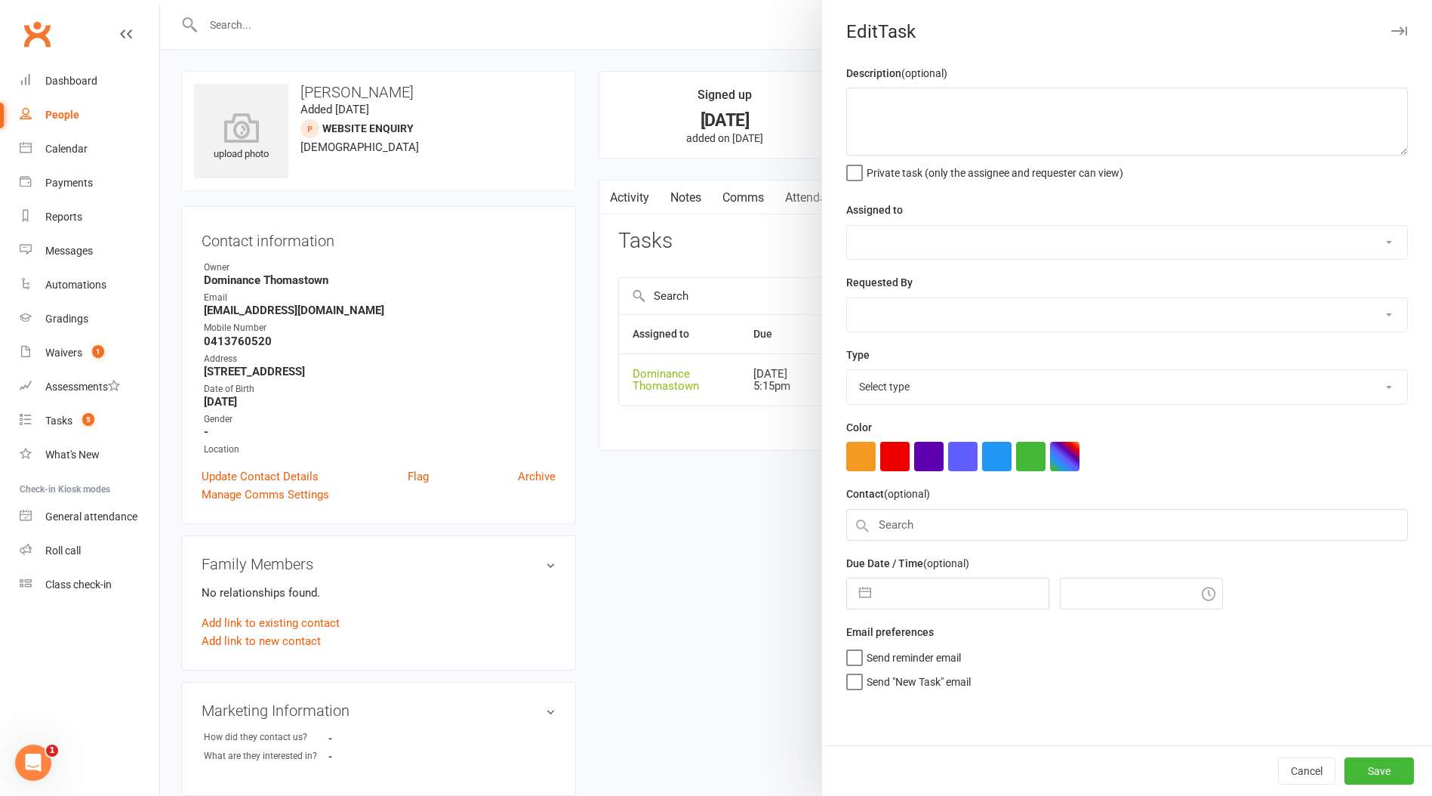
type textarea "BJJ trial follow up (and likely to book MT trial) - [PERSON_NAME] 8/9"
select select "12547"
type input "[DATE]"
type input "5:15pm"
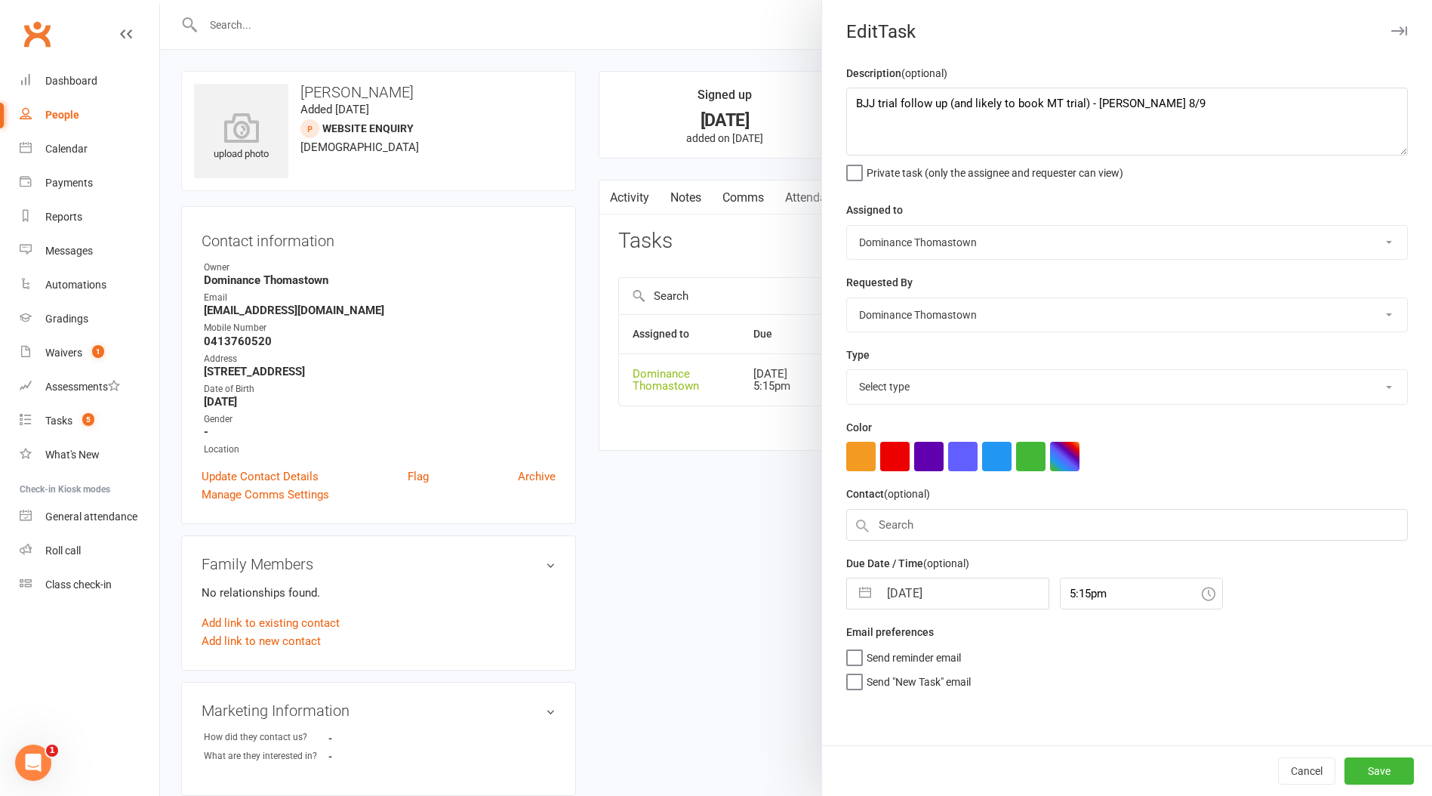
select select "3812"
drag, startPoint x: 852, startPoint y: 103, endPoint x: 976, endPoint y: 82, distance: 125.6
click at [858, 103] on textarea "BJJ trial follow up (and likely to book MT trial) - [PERSON_NAME] 8/9" at bounding box center [1127, 122] width 562 height 68
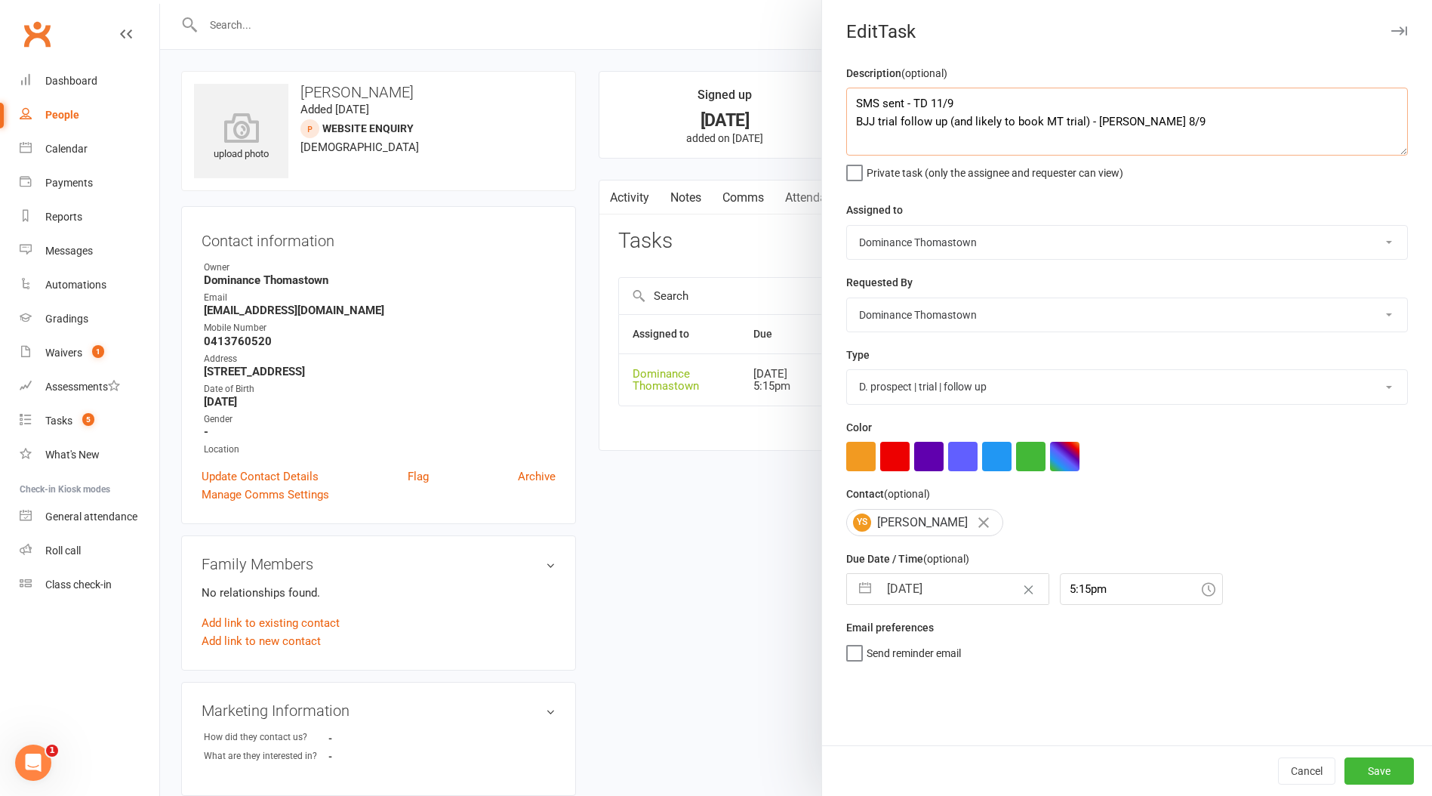
type textarea "SMS sent - TD 11/9 BJJ trial follow up (and likely to book MT trial) - [PERSON_…"
select select "7"
select select "2025"
select select "8"
select select "2025"
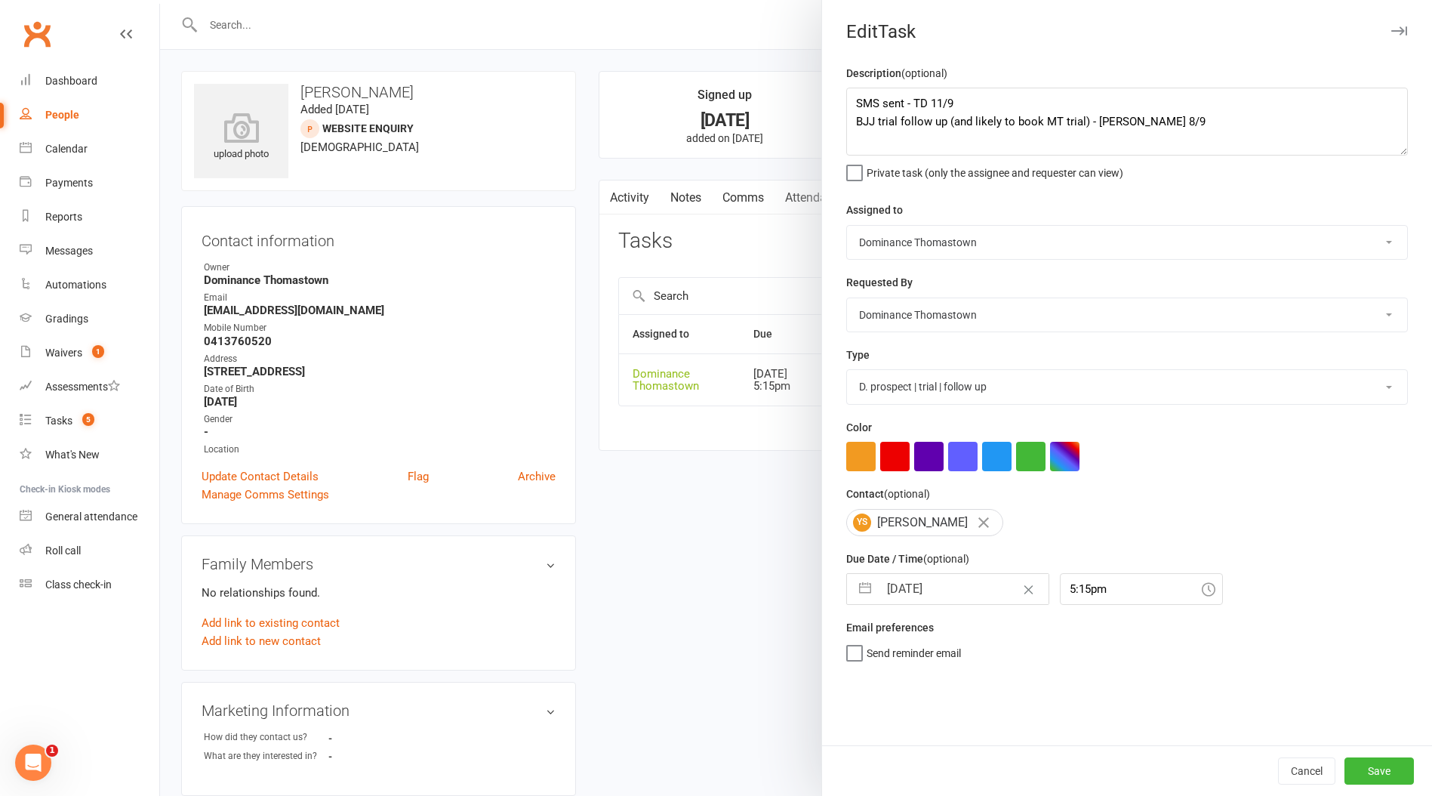
select select "9"
select select "2025"
click at [936, 588] on input "[DATE]" at bounding box center [964, 589] width 170 height 30
click at [1035, 732] on td "12" at bounding box center [1025, 732] width 29 height 29
type input "[DATE]"
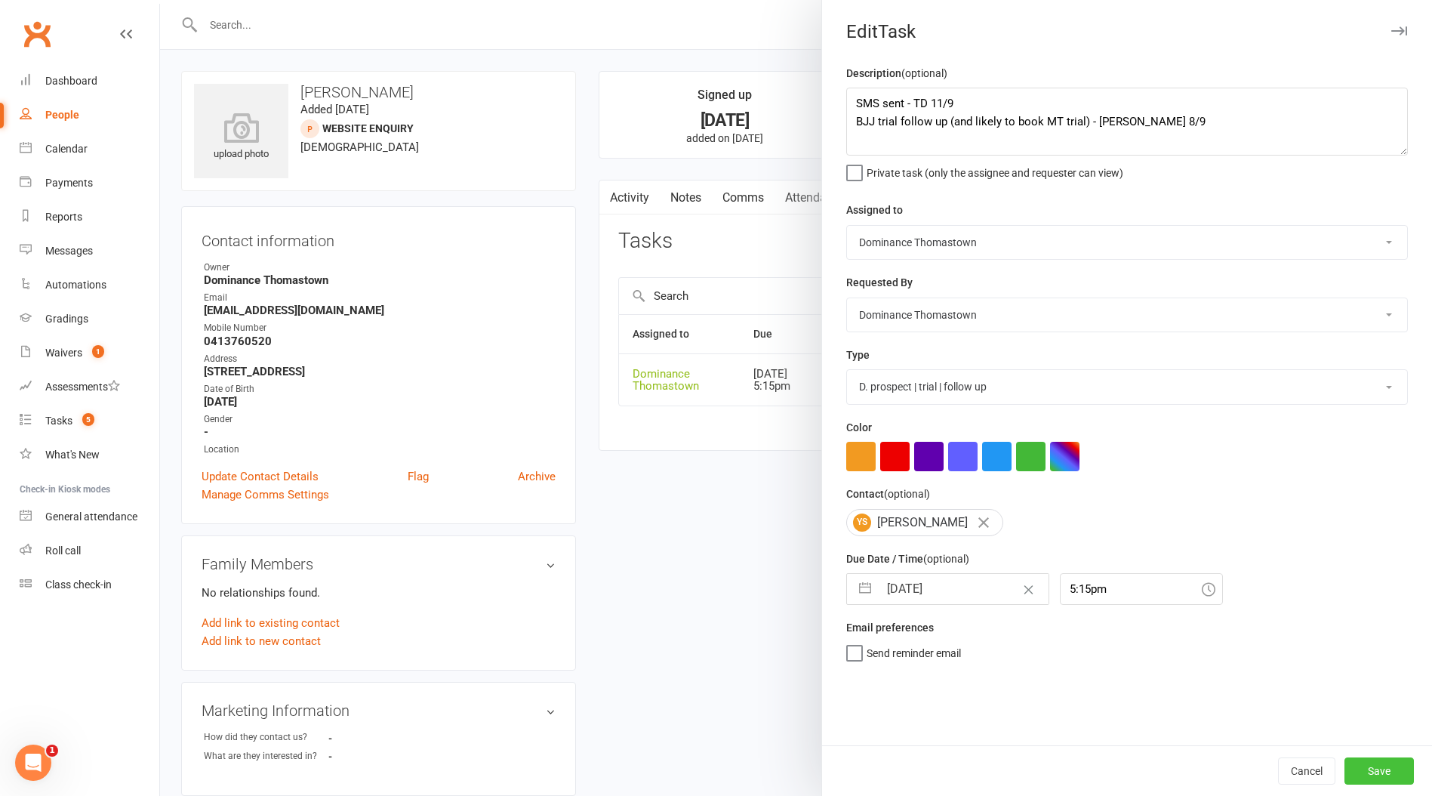
click at [1375, 767] on button "Save" at bounding box center [1379, 770] width 69 height 27
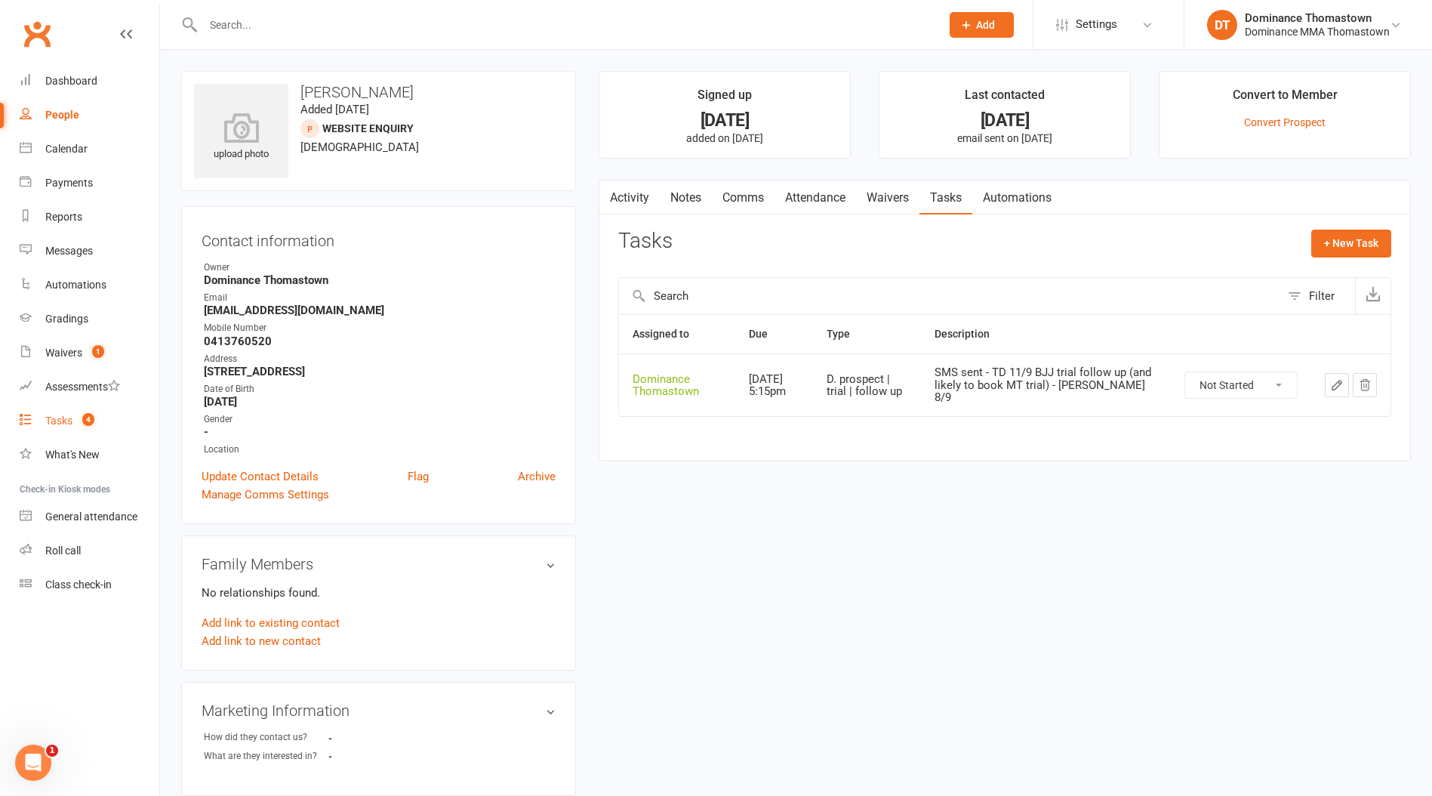
click at [59, 424] on div "Tasks" at bounding box center [58, 421] width 27 height 12
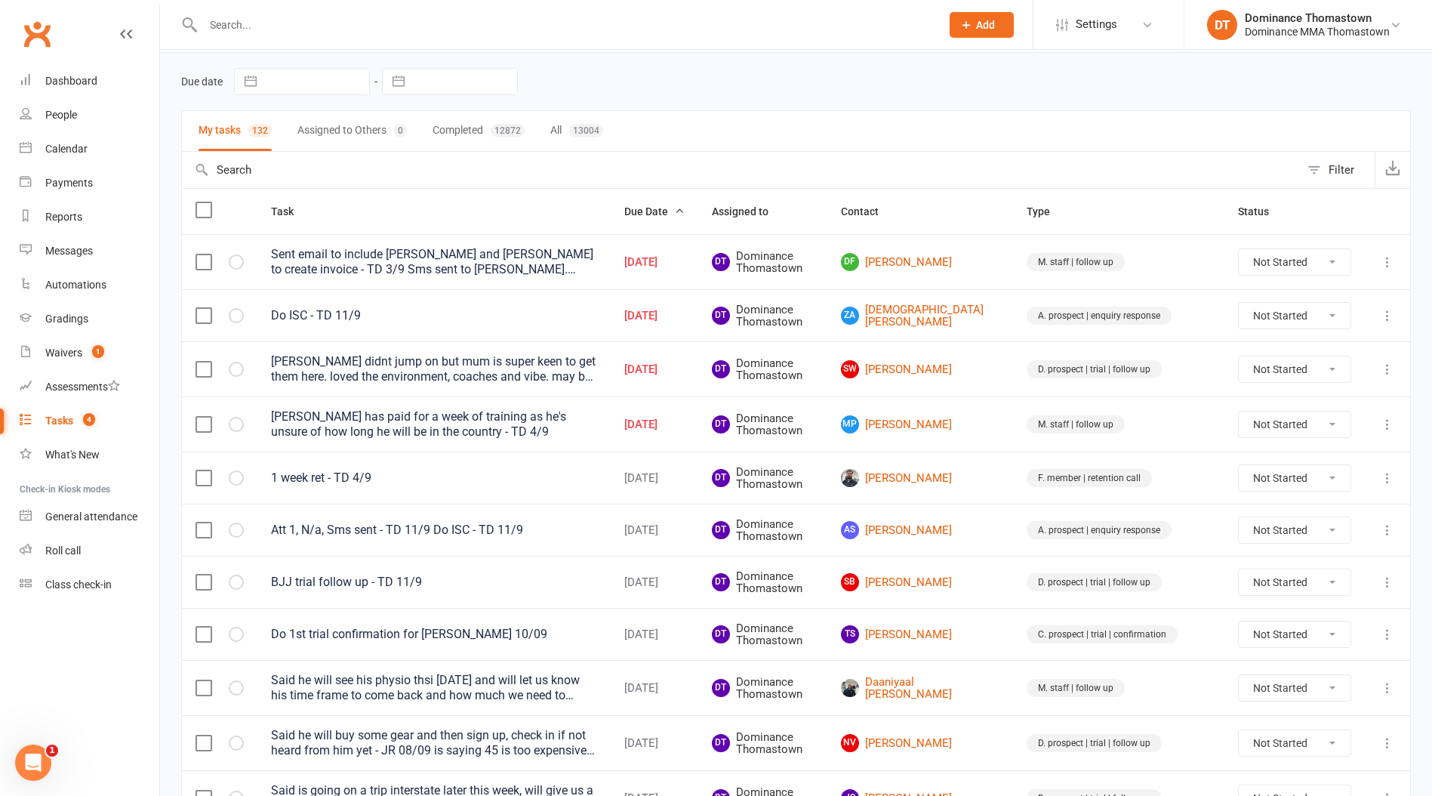
scroll to position [65, 0]
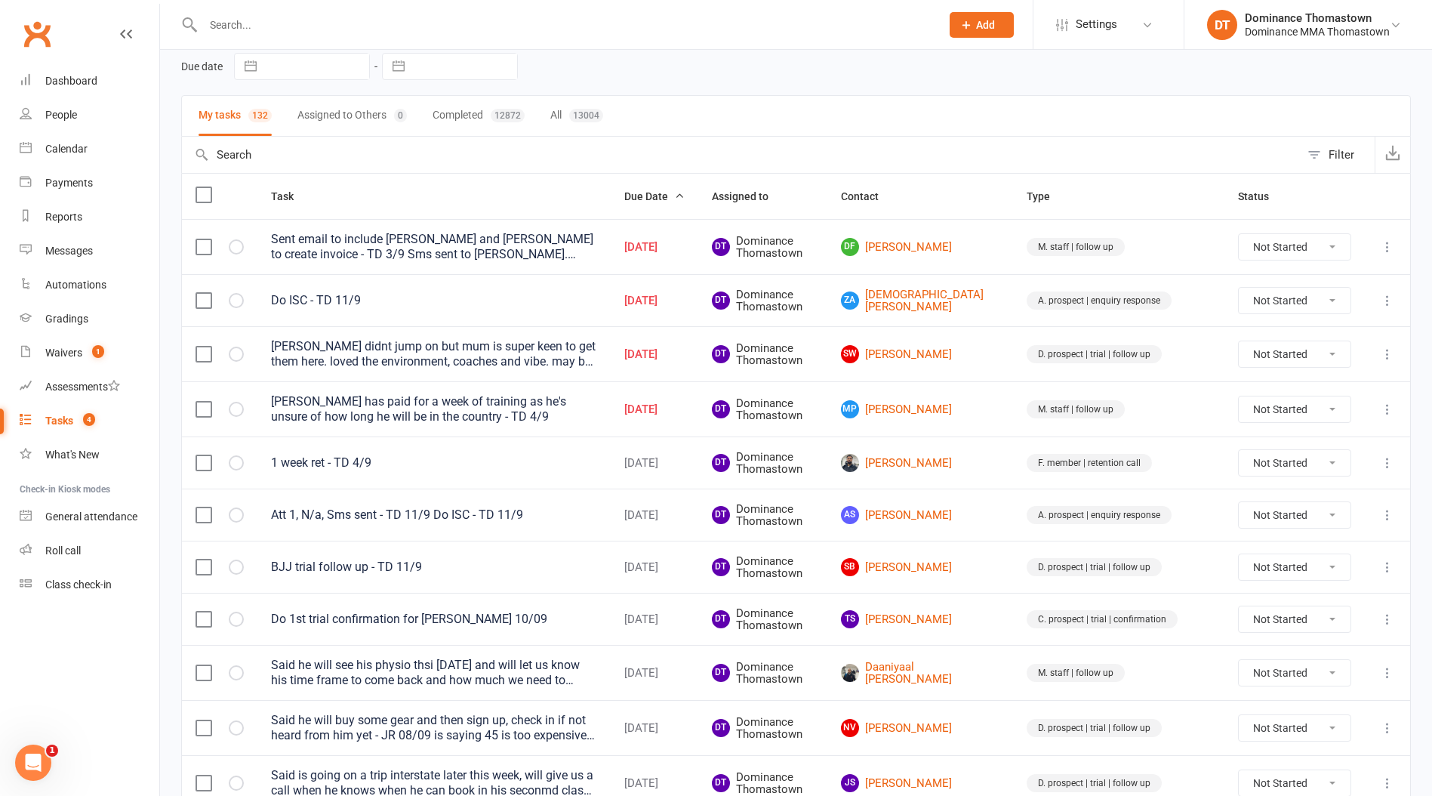
click at [230, 29] on input "text" at bounding box center [565, 24] width 732 height 21
type input "taqif"
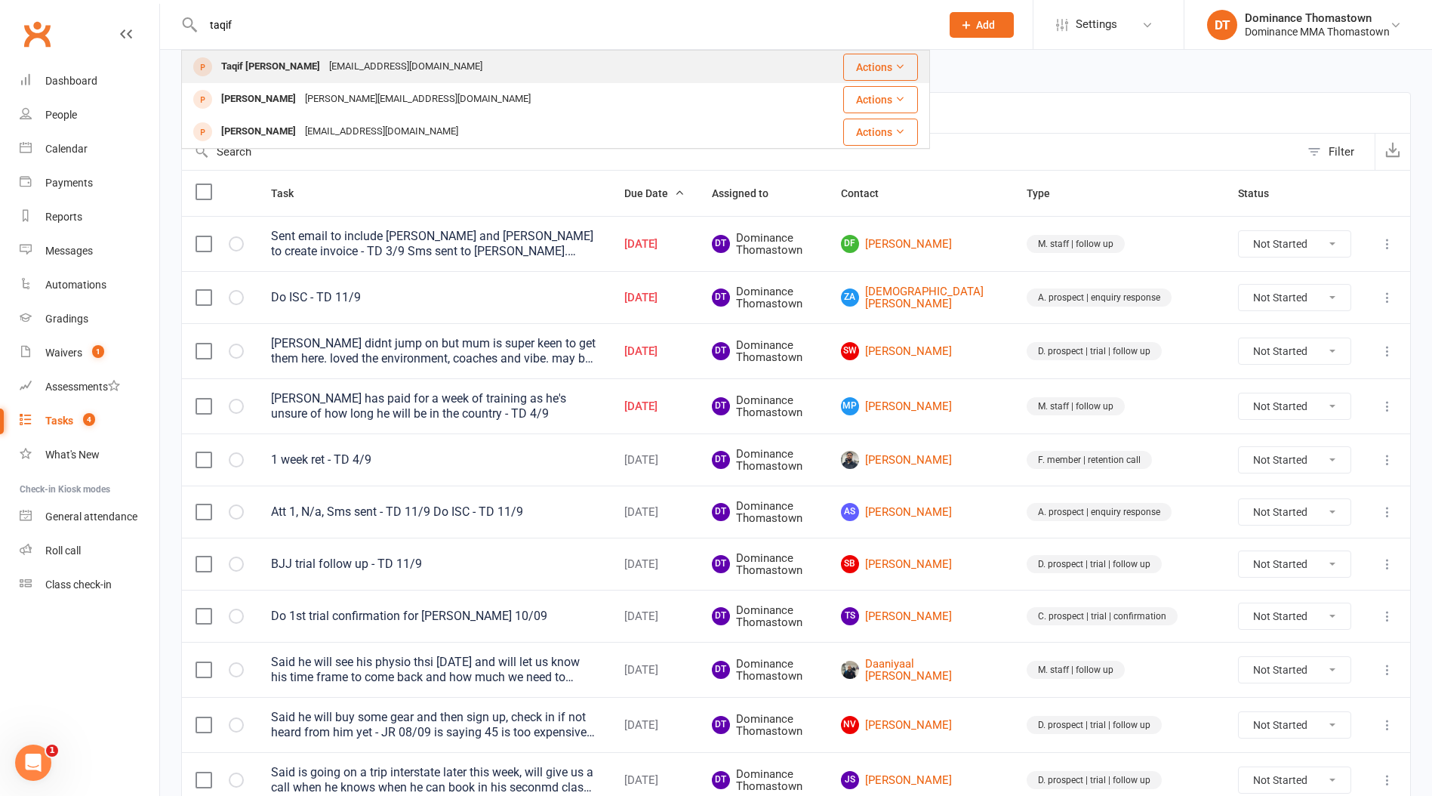
click at [293, 67] on div "Taqif [PERSON_NAME]" at bounding box center [271, 67] width 108 height 22
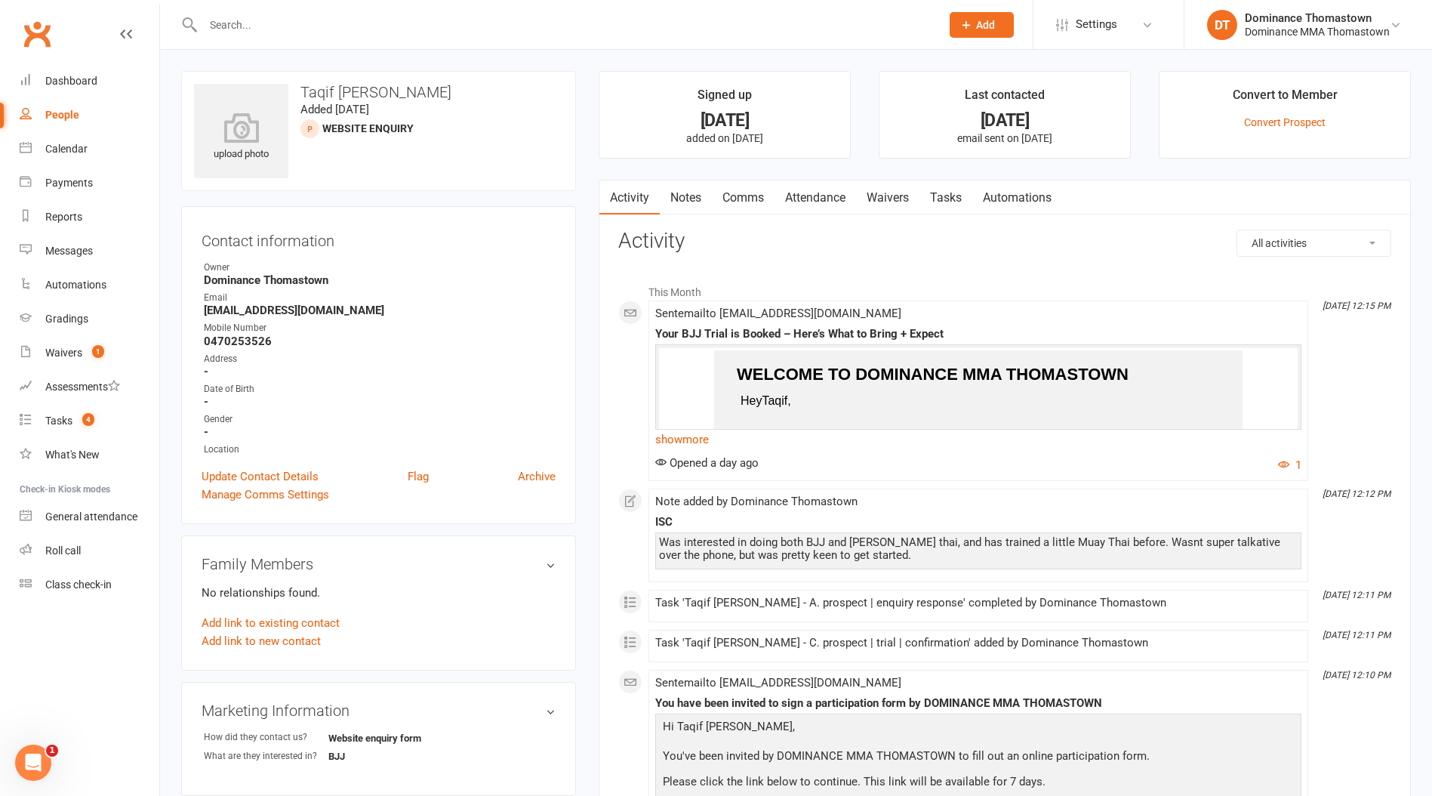
click at [896, 197] on link "Waivers" at bounding box center [887, 197] width 63 height 35
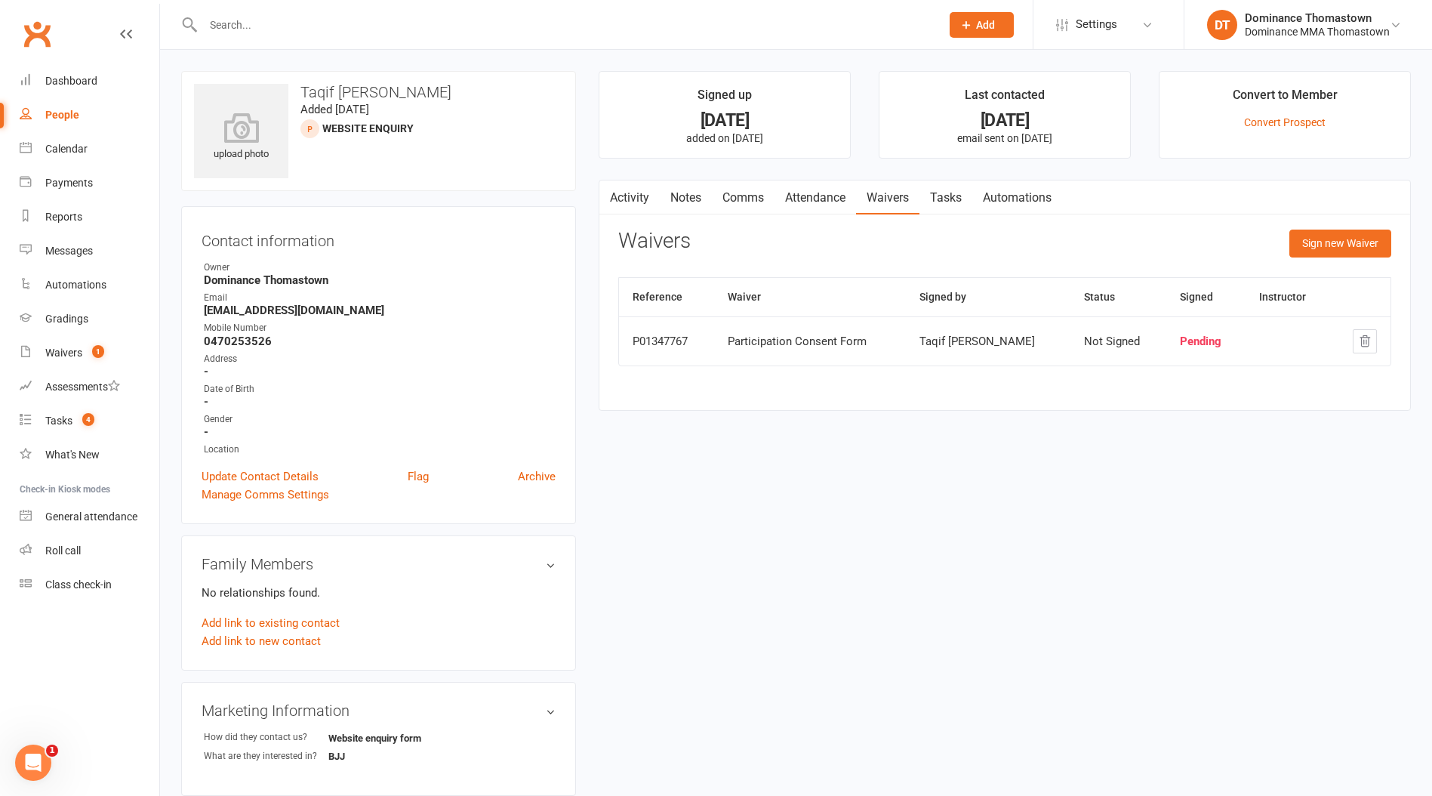
click at [822, 199] on link "Attendance" at bounding box center [816, 197] width 82 height 35
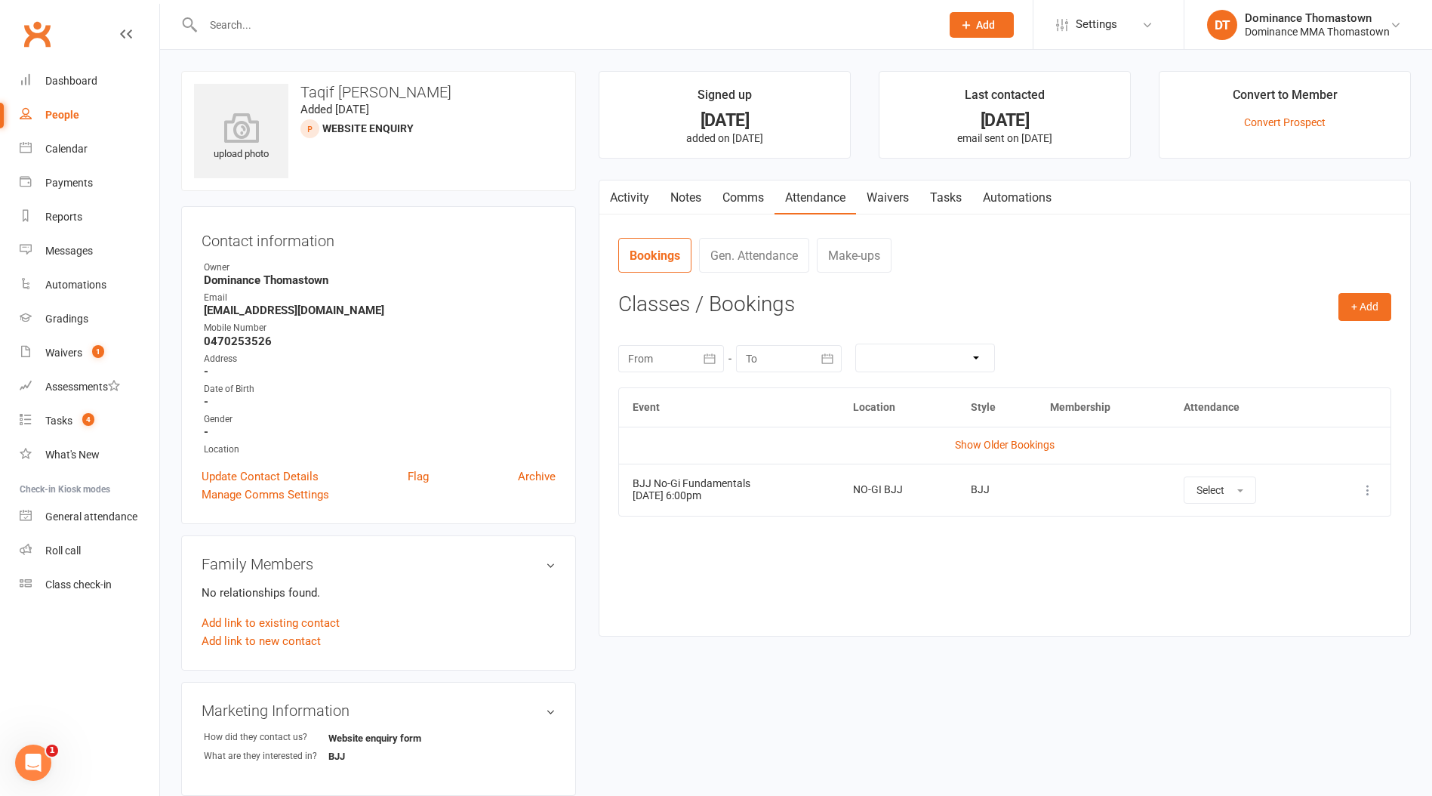
click at [355, 35] on div at bounding box center [555, 24] width 749 height 49
click at [232, 21] on input "text" at bounding box center [565, 24] width 732 height 21
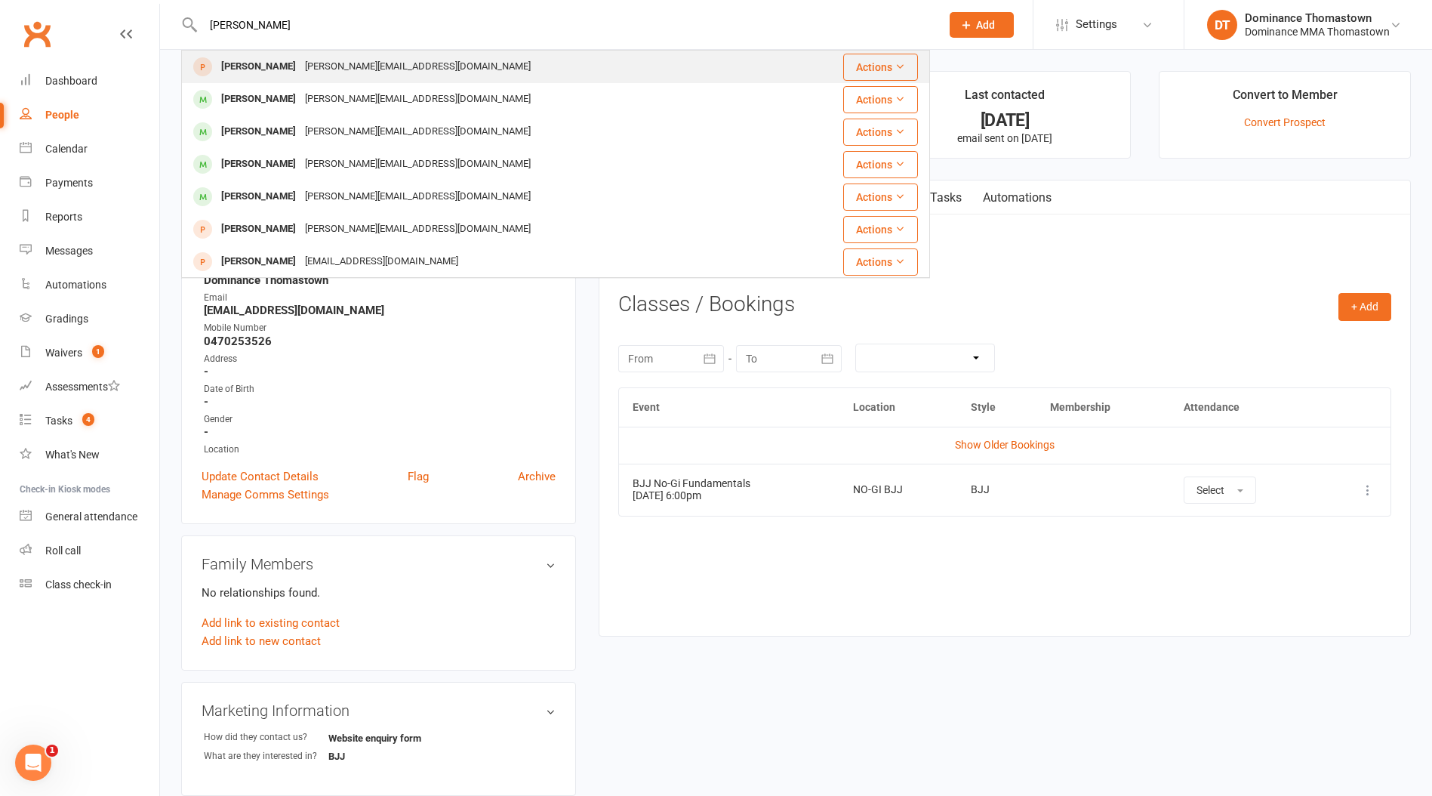
type input "[PERSON_NAME]"
click at [332, 63] on div "[PERSON_NAME][EMAIL_ADDRESS][DOMAIN_NAME]" at bounding box center [418, 67] width 235 height 22
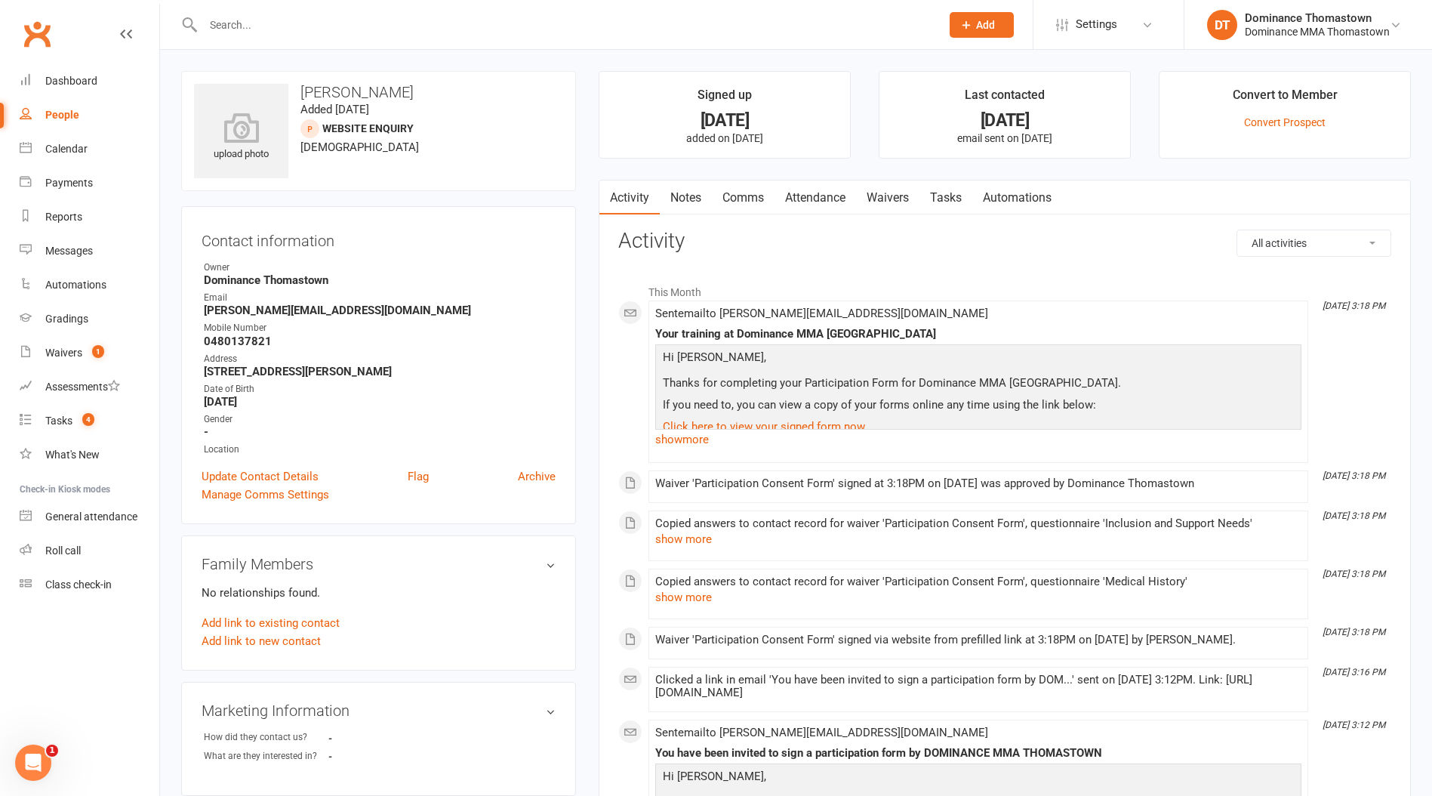
click at [802, 203] on link "Attendance" at bounding box center [816, 197] width 82 height 35
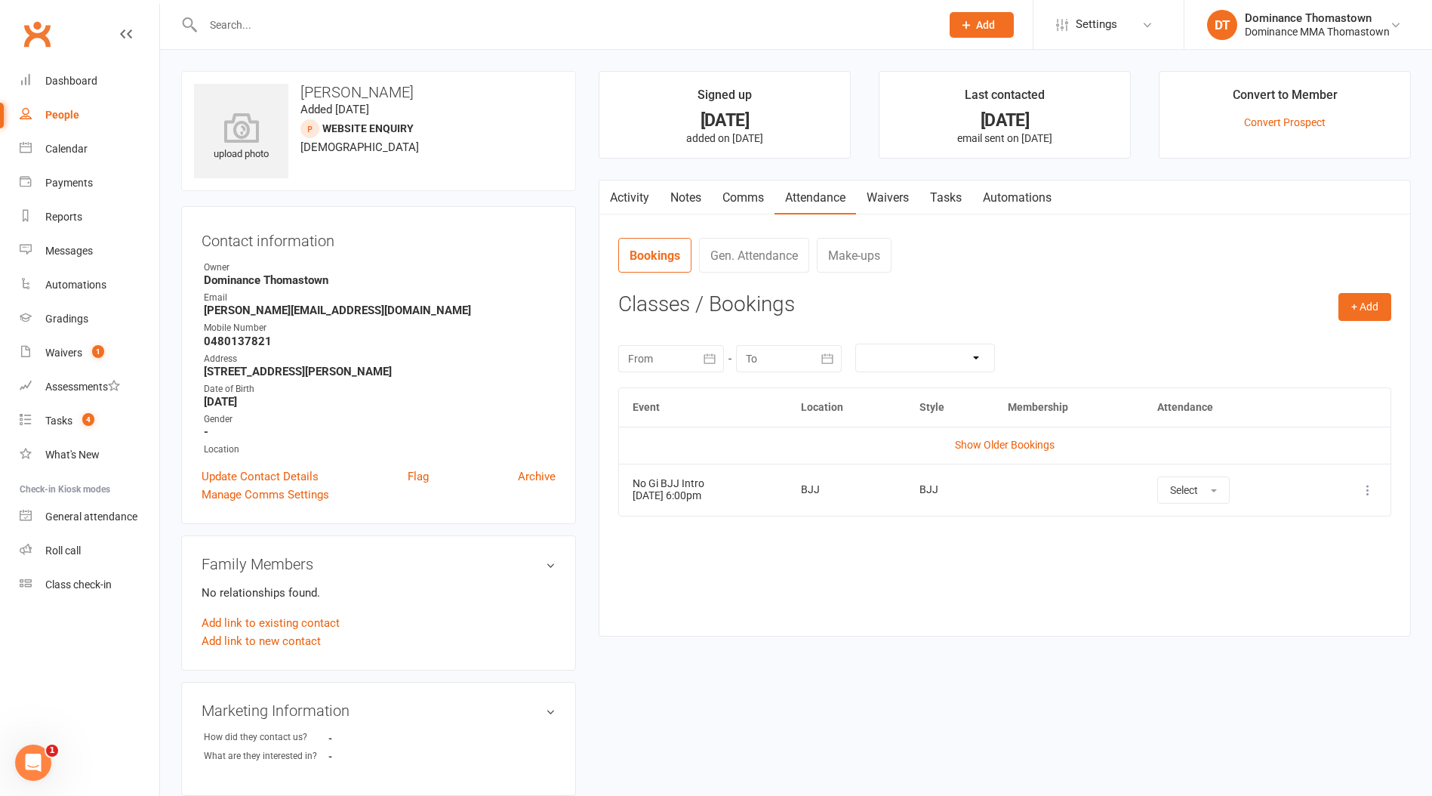
click at [900, 202] on link "Waivers" at bounding box center [887, 197] width 63 height 35
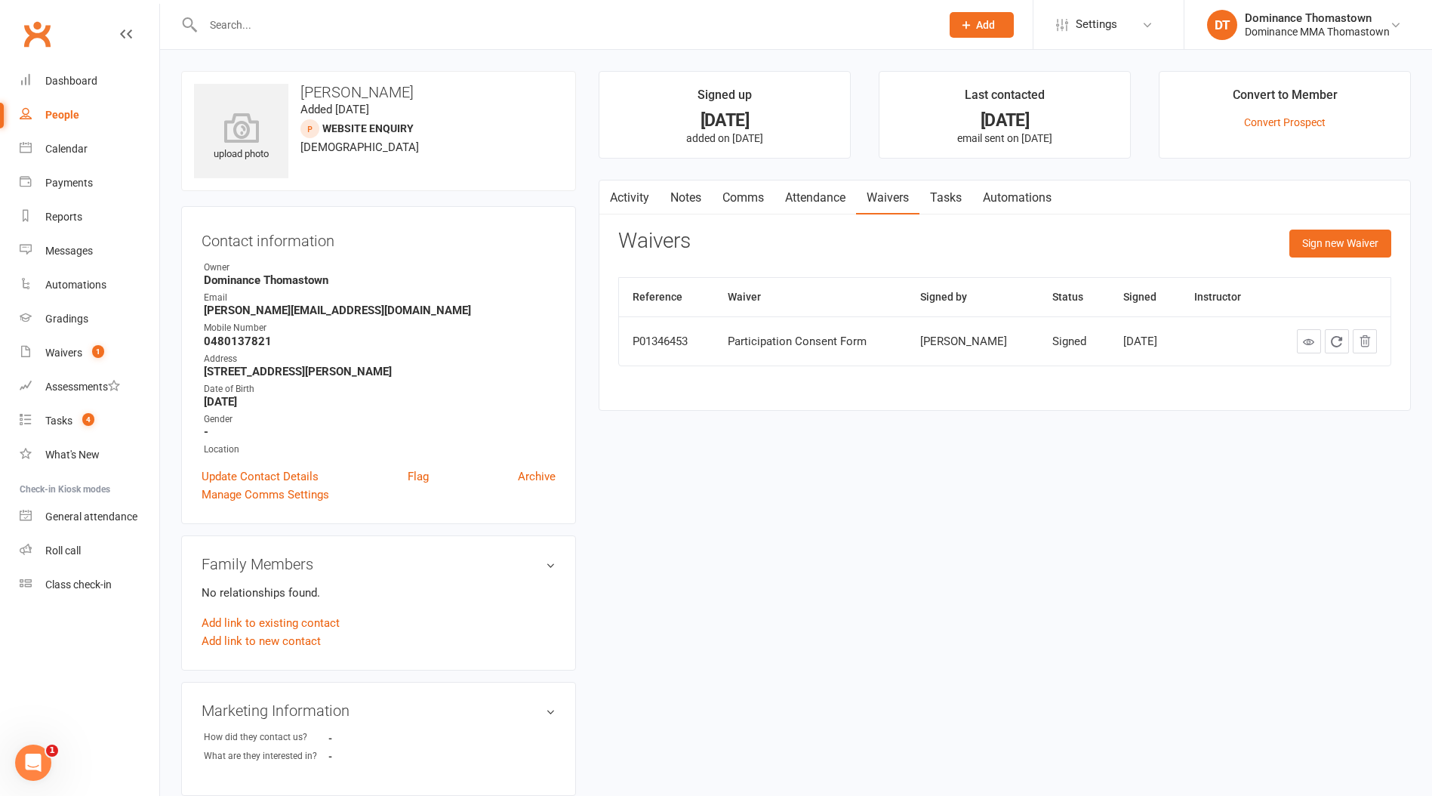
scroll to position [1, 0]
click at [279, 22] on input "text" at bounding box center [565, 24] width 732 height 21
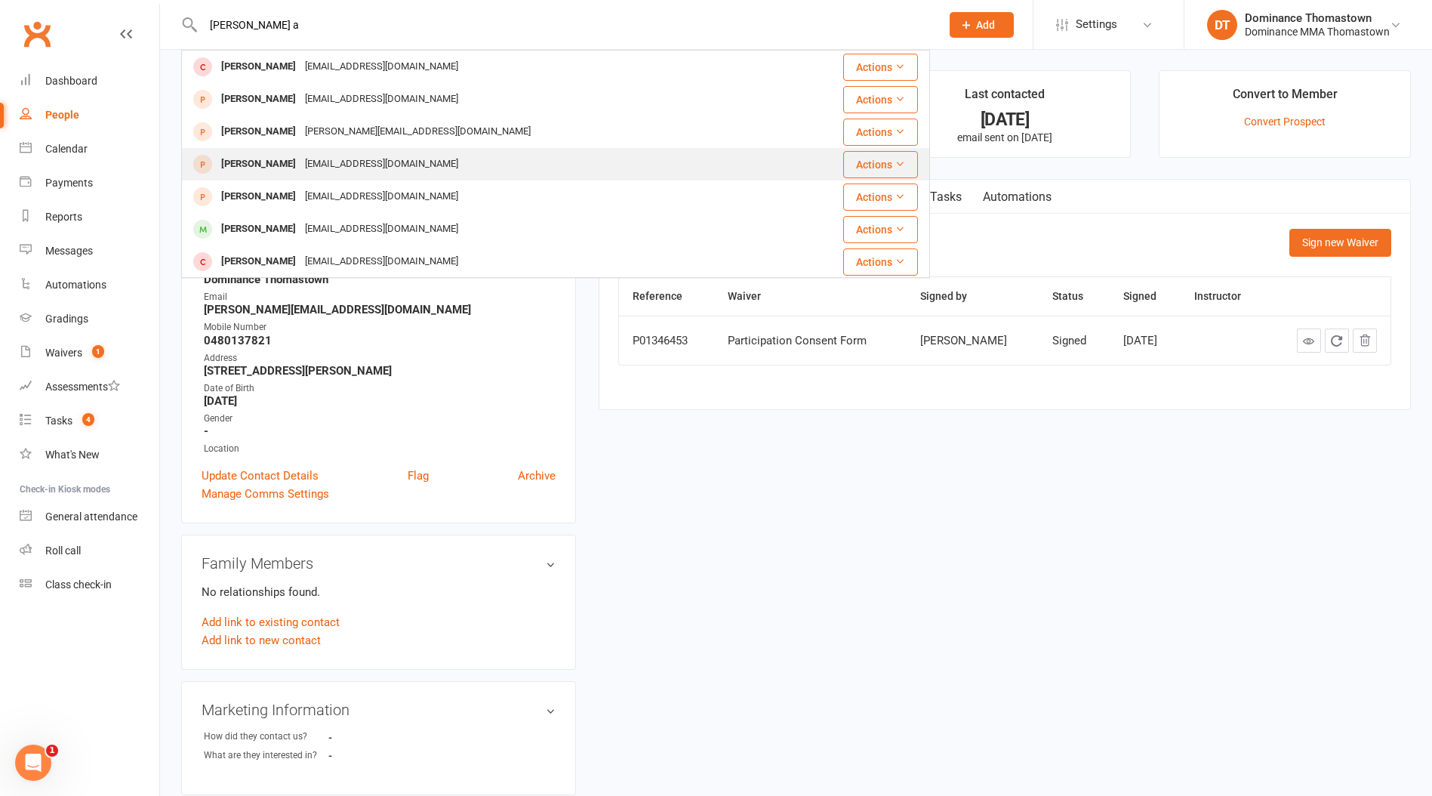
type input "[PERSON_NAME] a"
click at [302, 157] on div "[EMAIL_ADDRESS][DOMAIN_NAME]" at bounding box center [382, 164] width 162 height 22
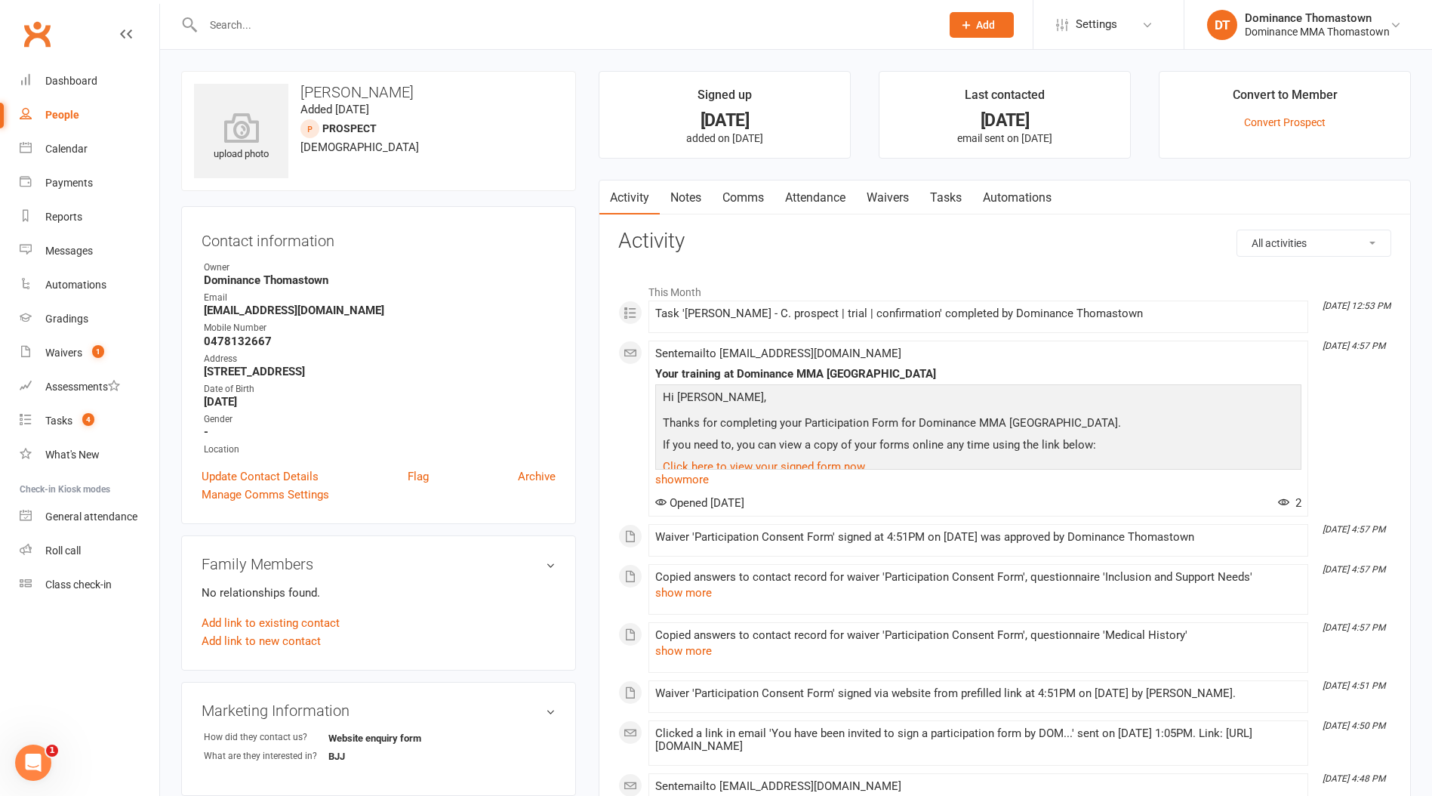
click at [815, 196] on link "Attendance" at bounding box center [816, 197] width 82 height 35
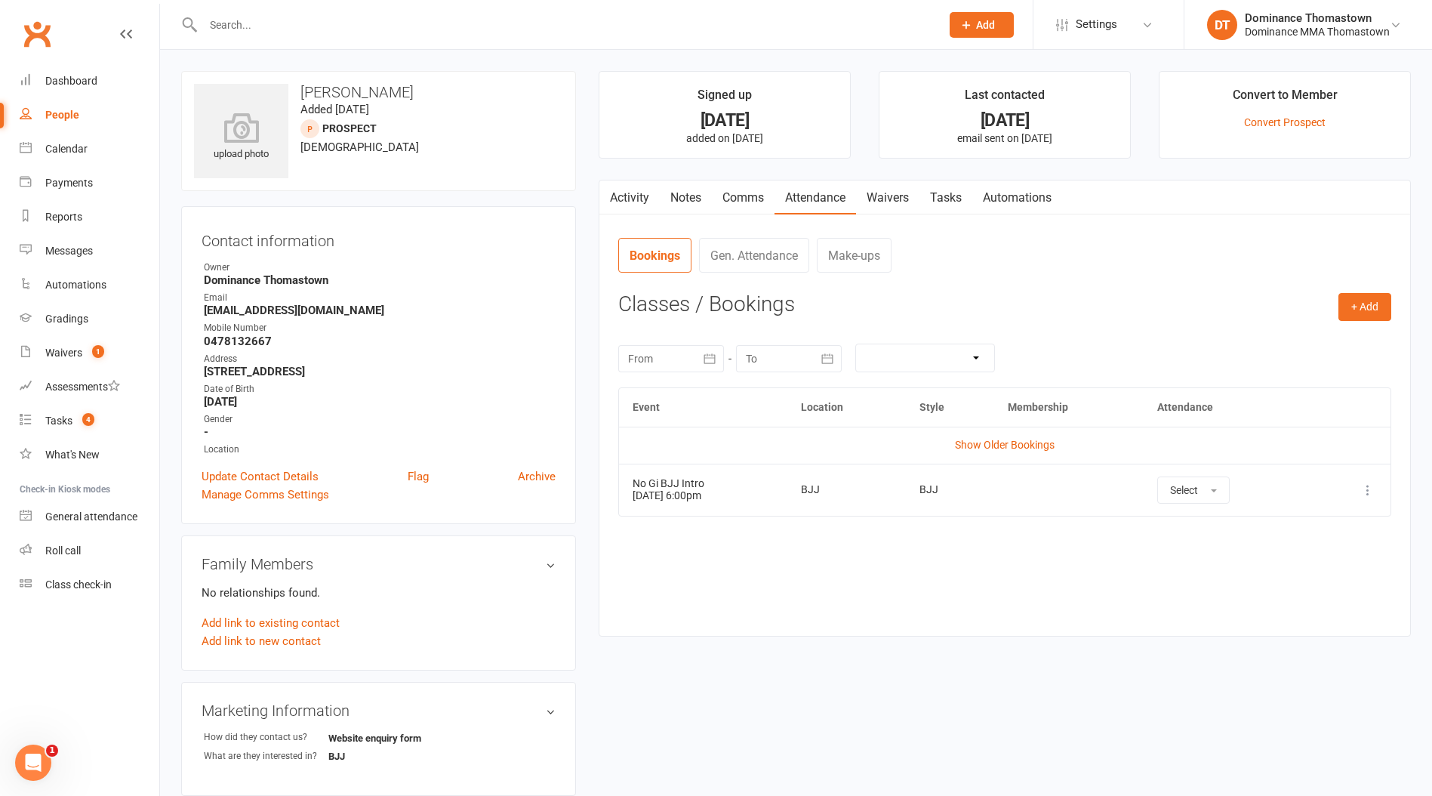
click at [902, 199] on link "Waivers" at bounding box center [887, 197] width 63 height 35
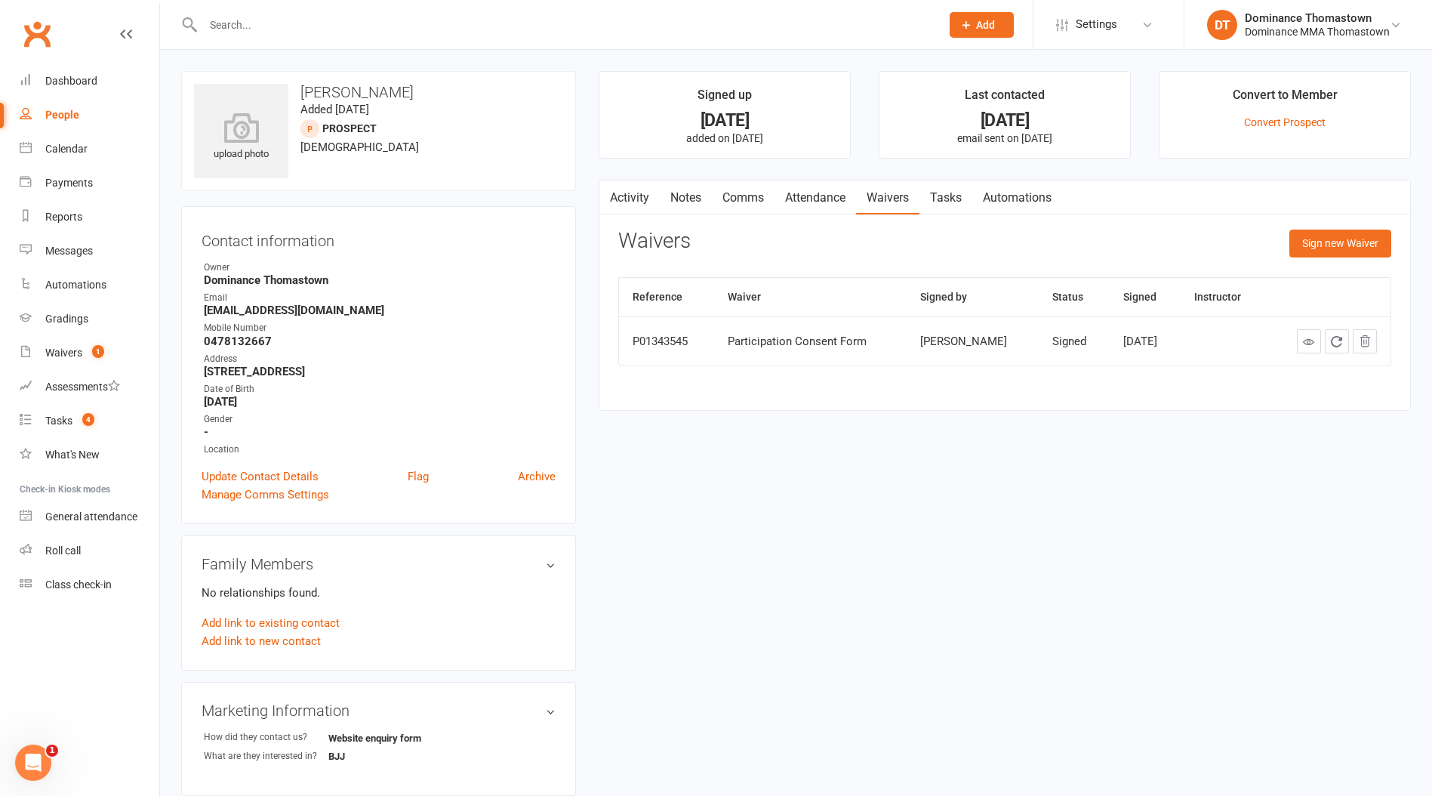
click at [368, 29] on input "text" at bounding box center [565, 24] width 732 height 21
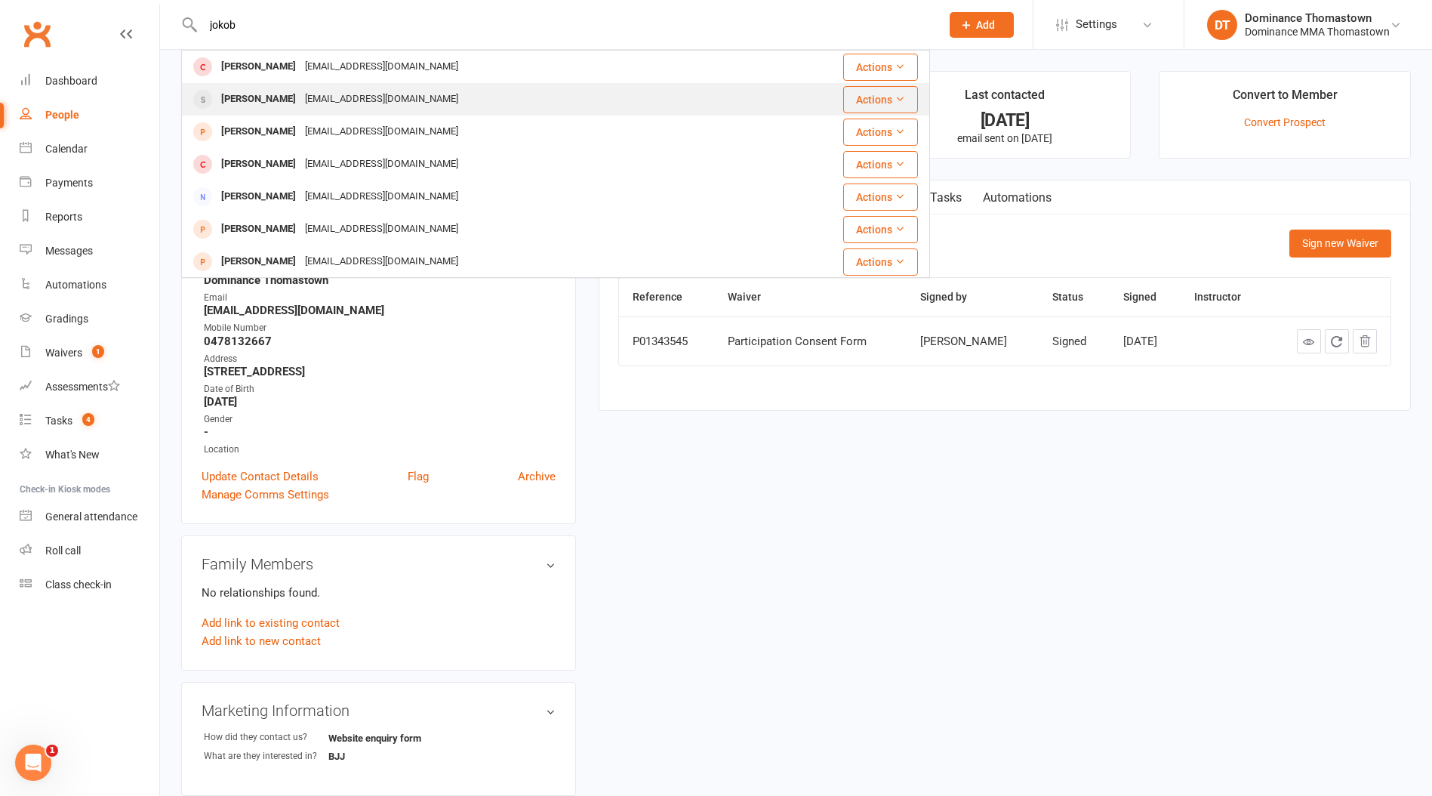
type input "jokob"
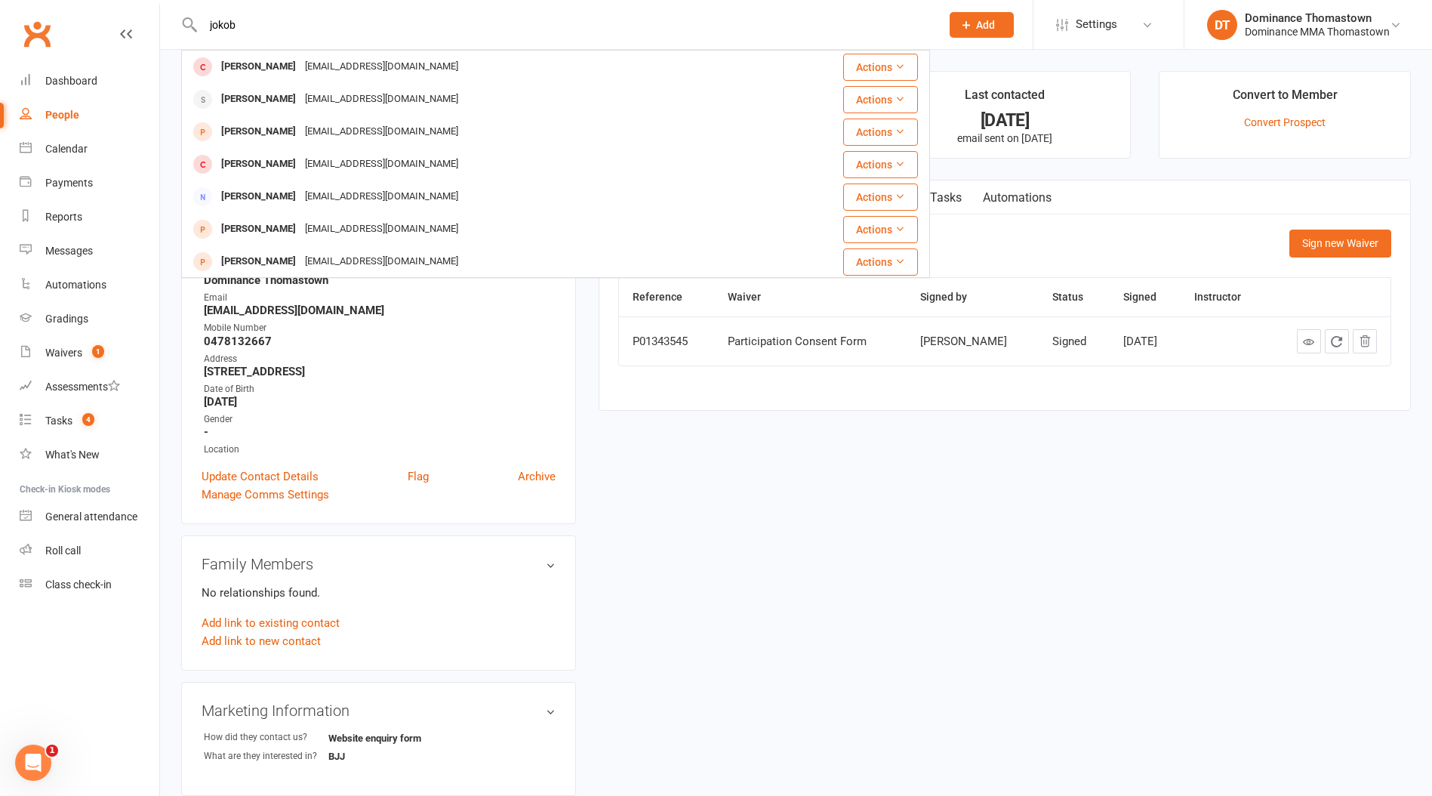
click at [329, 96] on div "[EMAIL_ADDRESS][DOMAIN_NAME]" at bounding box center [382, 99] width 162 height 22
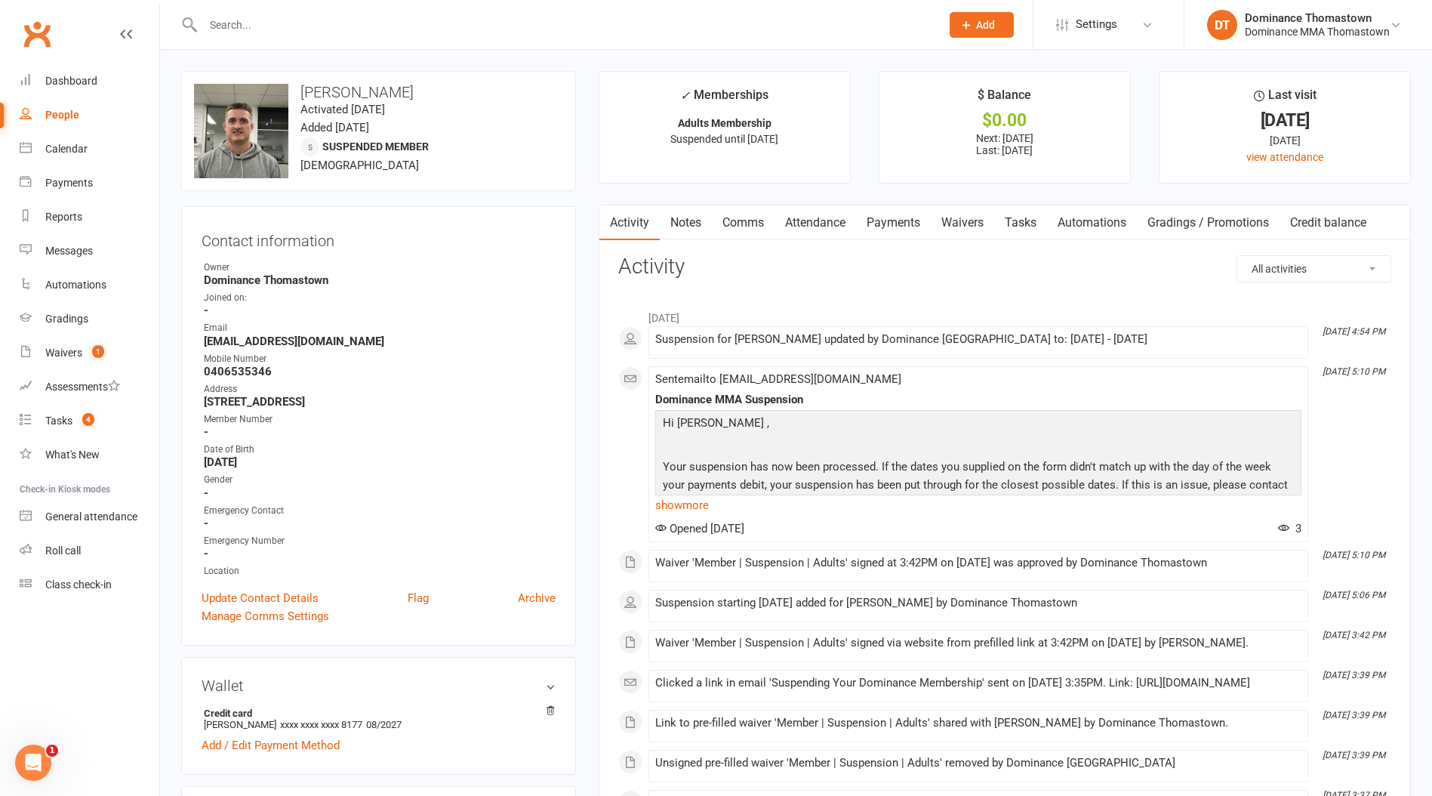
drag, startPoint x: 242, startPoint y: 14, endPoint x: 241, endPoint y: 23, distance: 8.3
click at [242, 16] on input "text" at bounding box center [565, 24] width 732 height 21
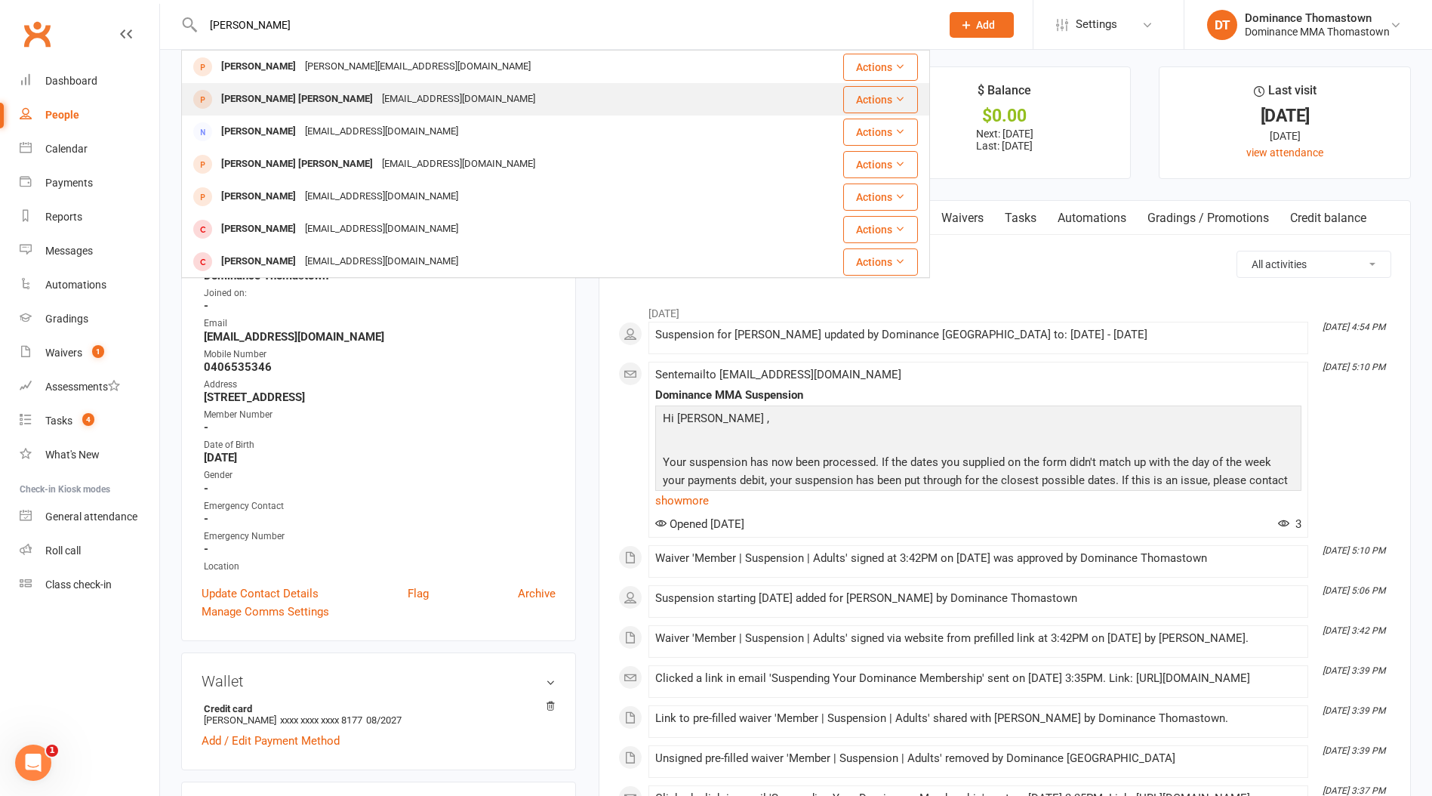
type input "[PERSON_NAME]"
click at [378, 92] on div "[EMAIL_ADDRESS][DOMAIN_NAME]" at bounding box center [459, 99] width 162 height 22
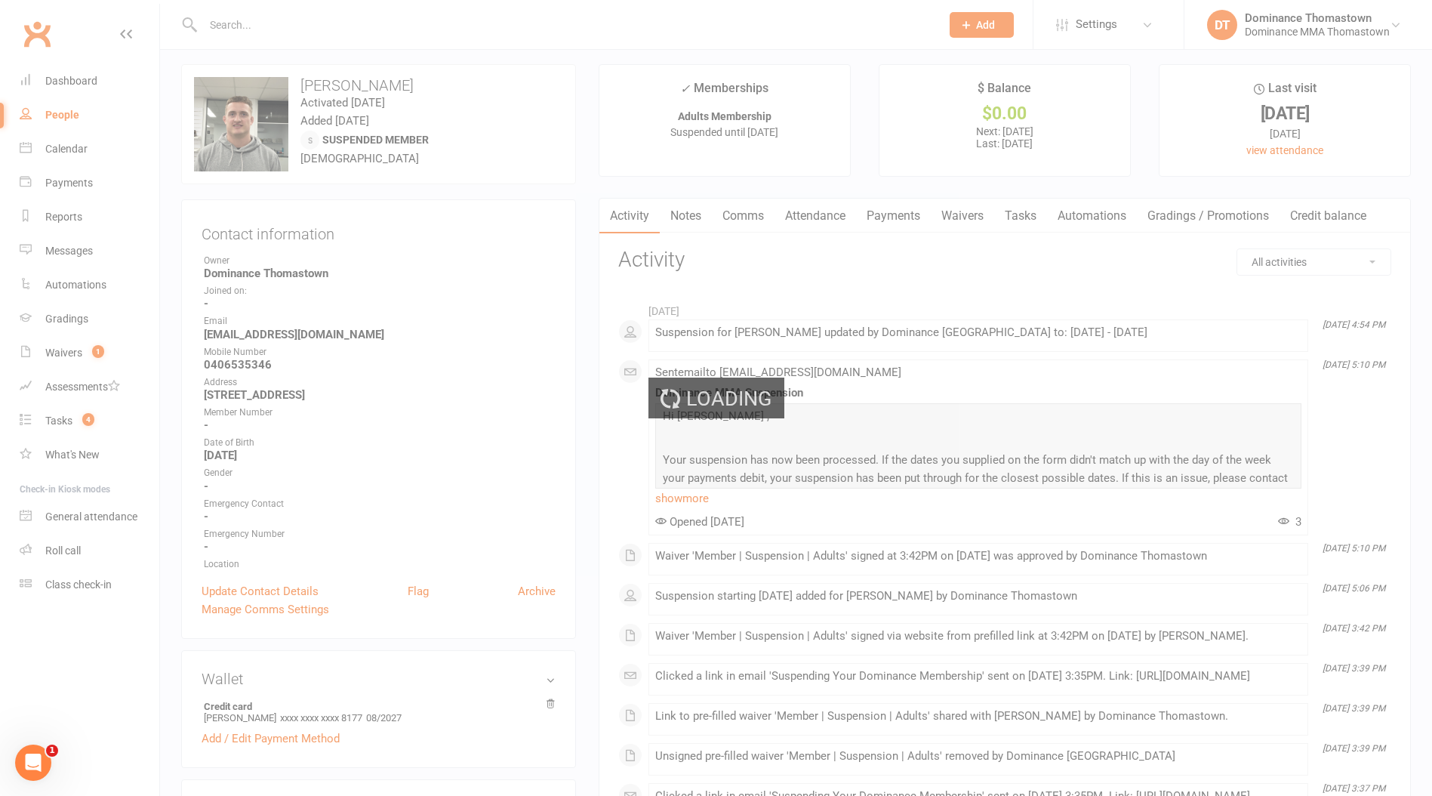
scroll to position [9, 0]
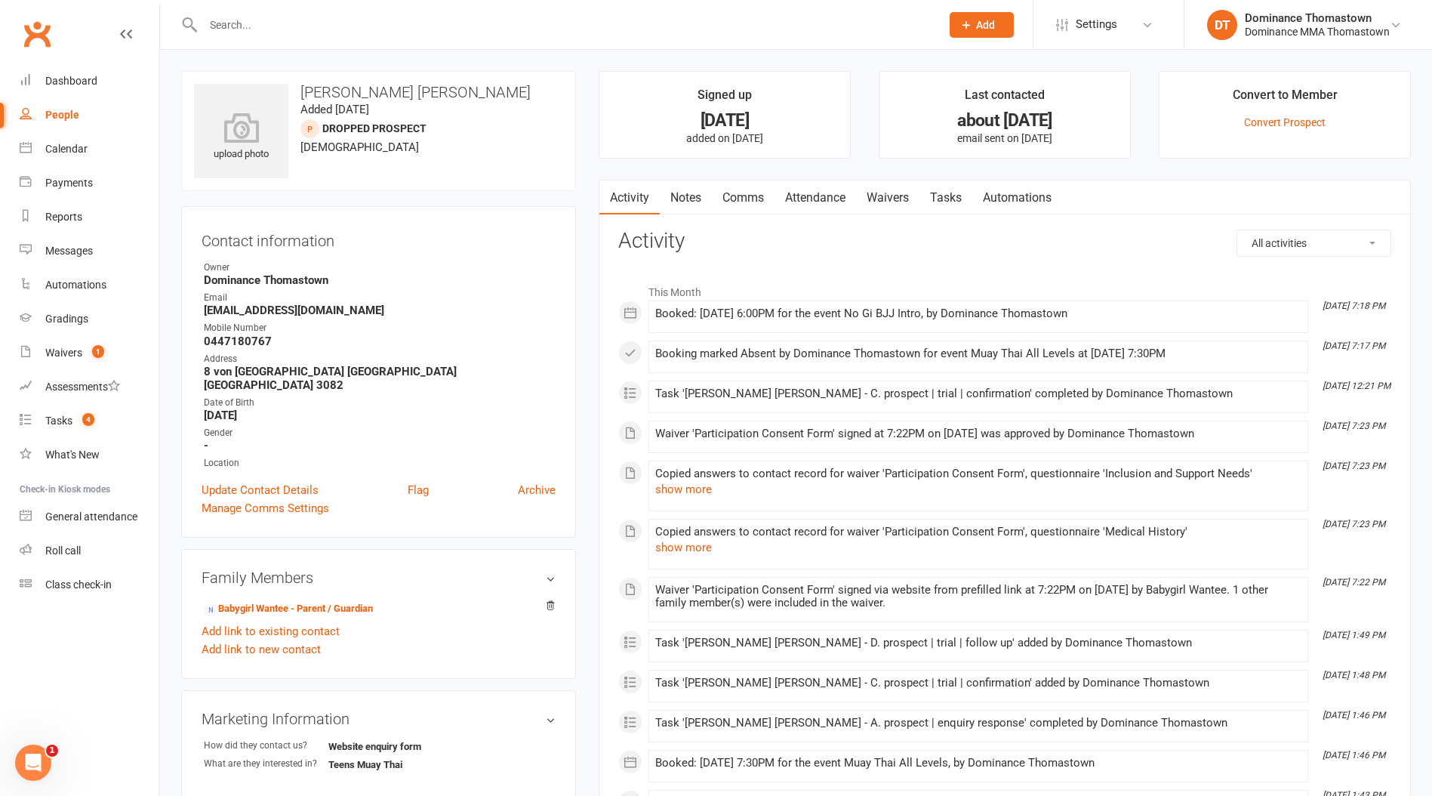
click at [796, 198] on link "Attendance" at bounding box center [816, 197] width 82 height 35
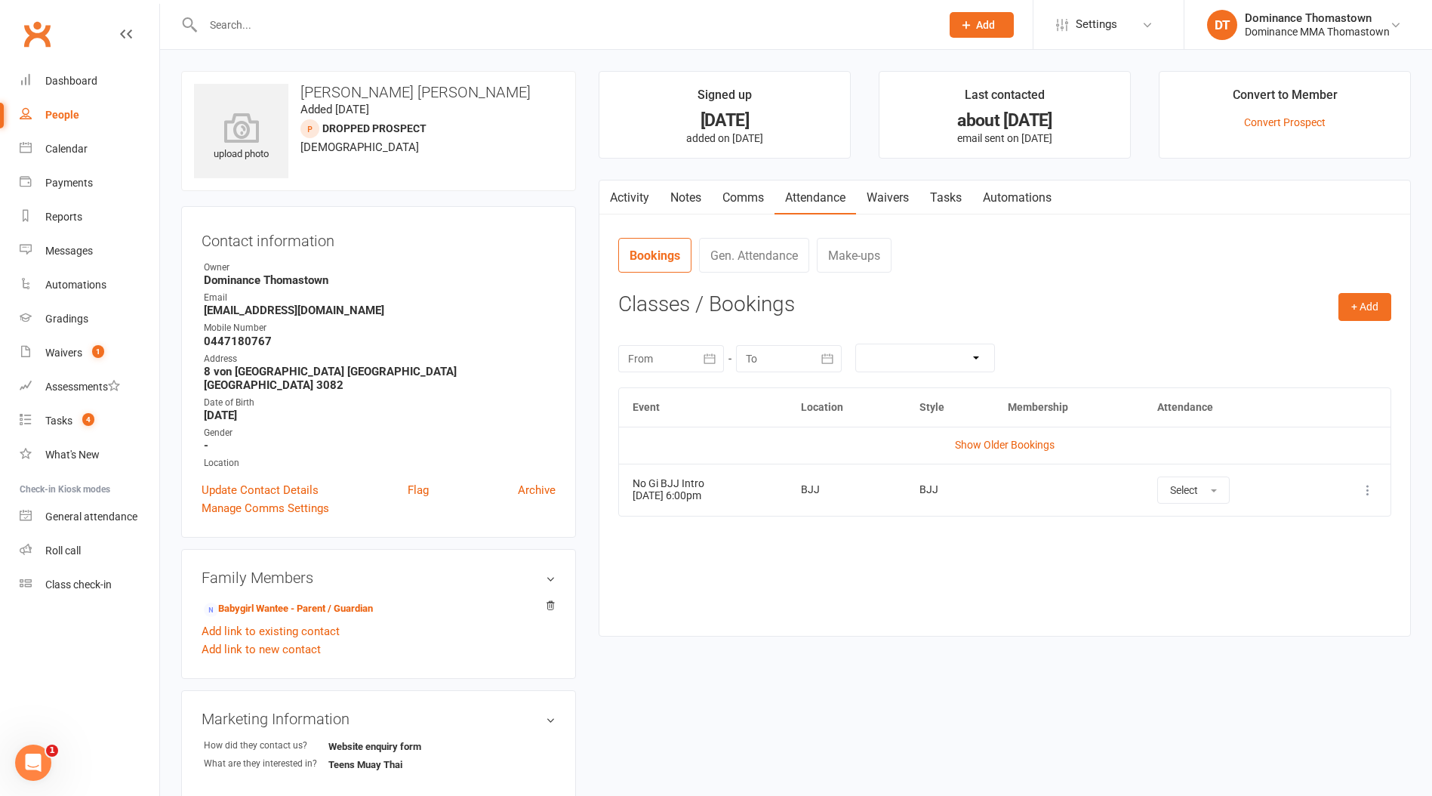
click at [898, 199] on link "Waivers" at bounding box center [887, 197] width 63 height 35
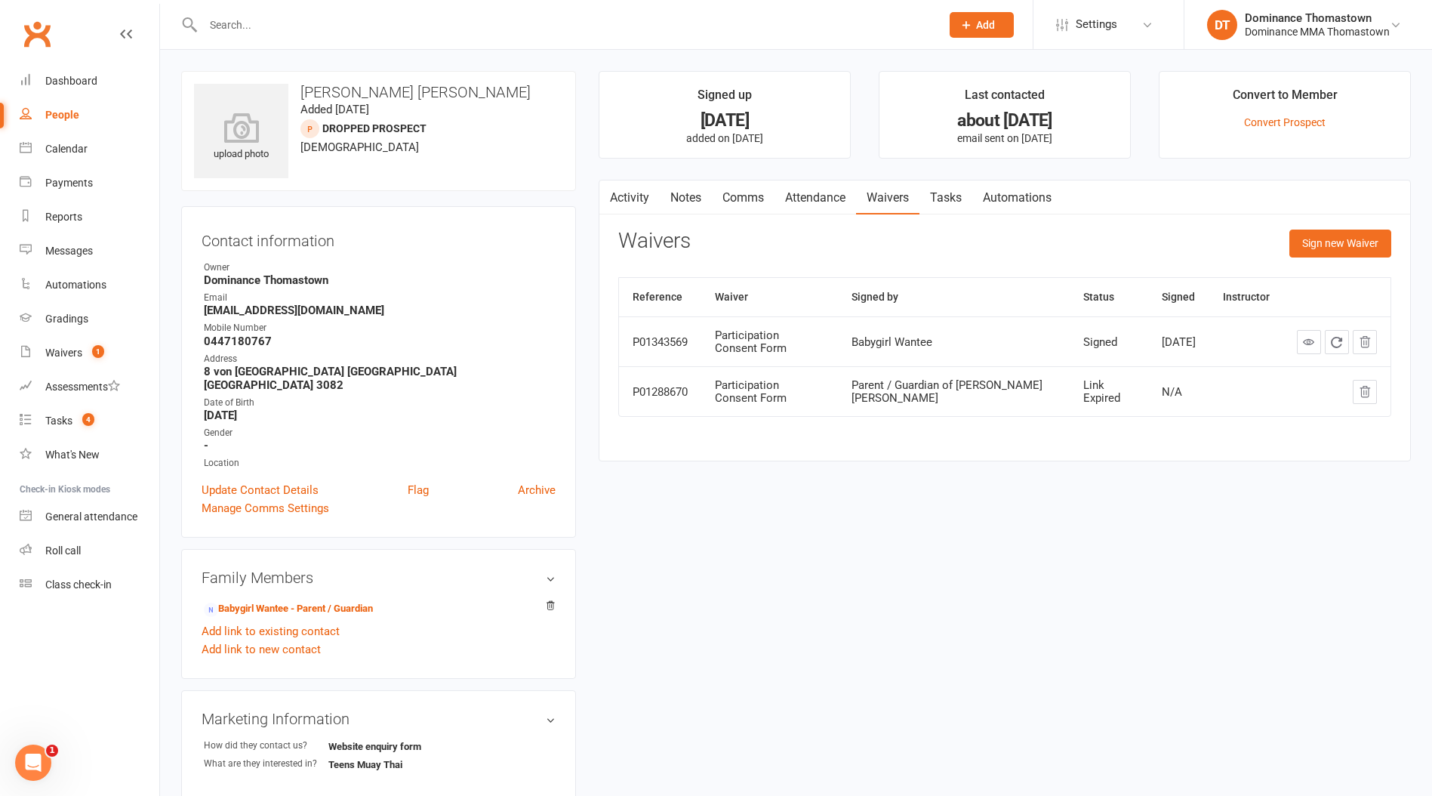
click at [222, 26] on input "text" at bounding box center [565, 24] width 732 height 21
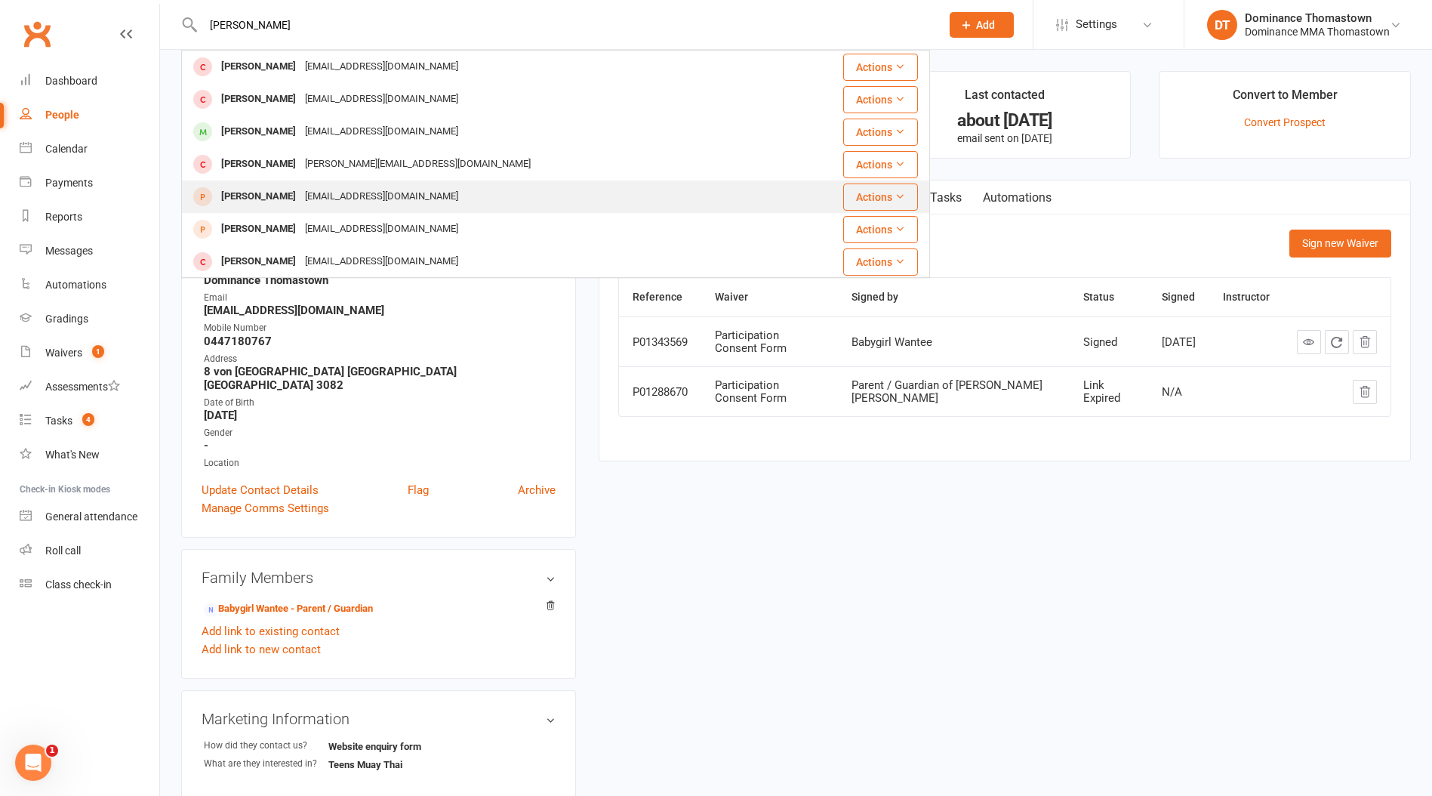
type input "[PERSON_NAME]"
click at [301, 204] on div "[EMAIL_ADDRESS][DOMAIN_NAME]" at bounding box center [382, 197] width 162 height 22
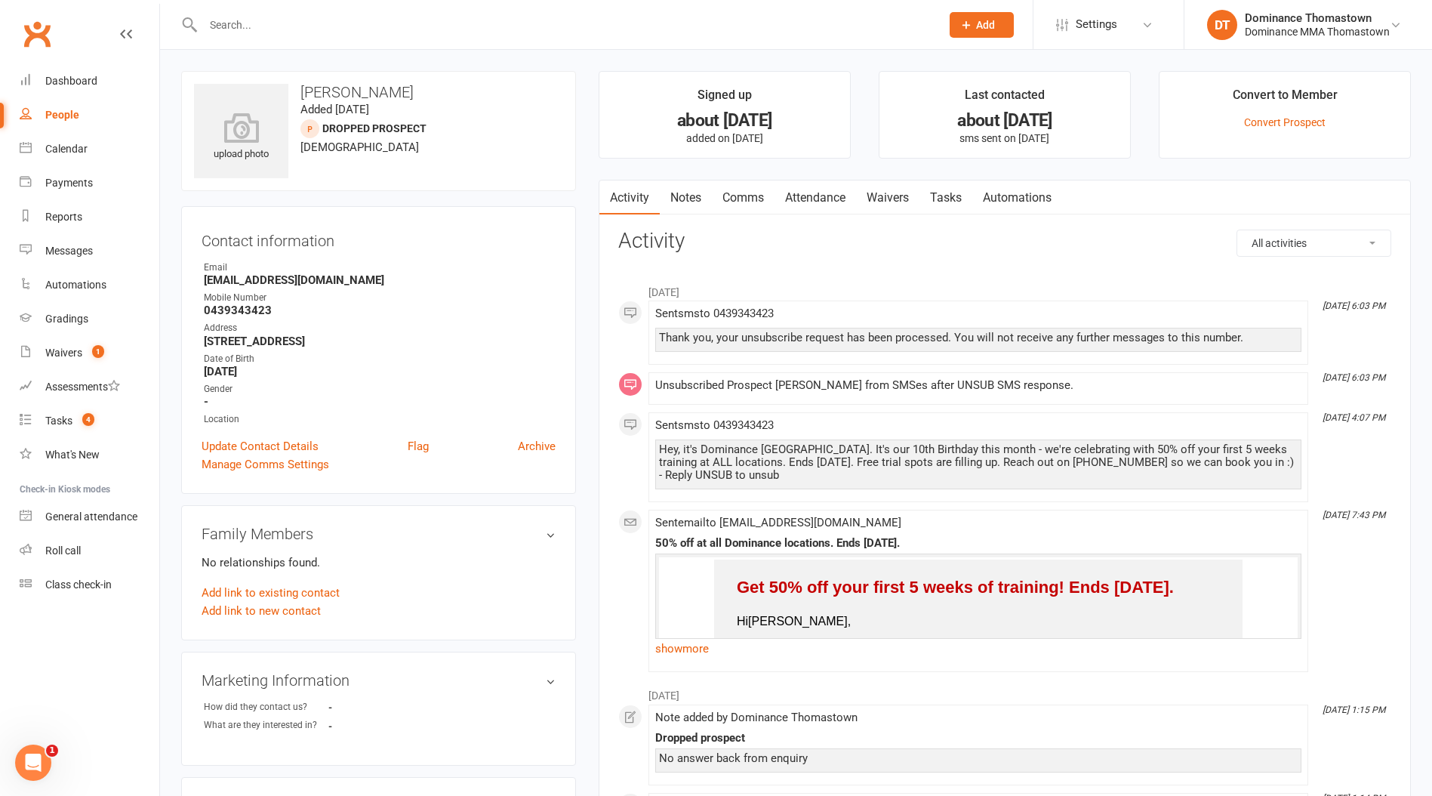
click at [832, 208] on link "Attendance" at bounding box center [816, 197] width 82 height 35
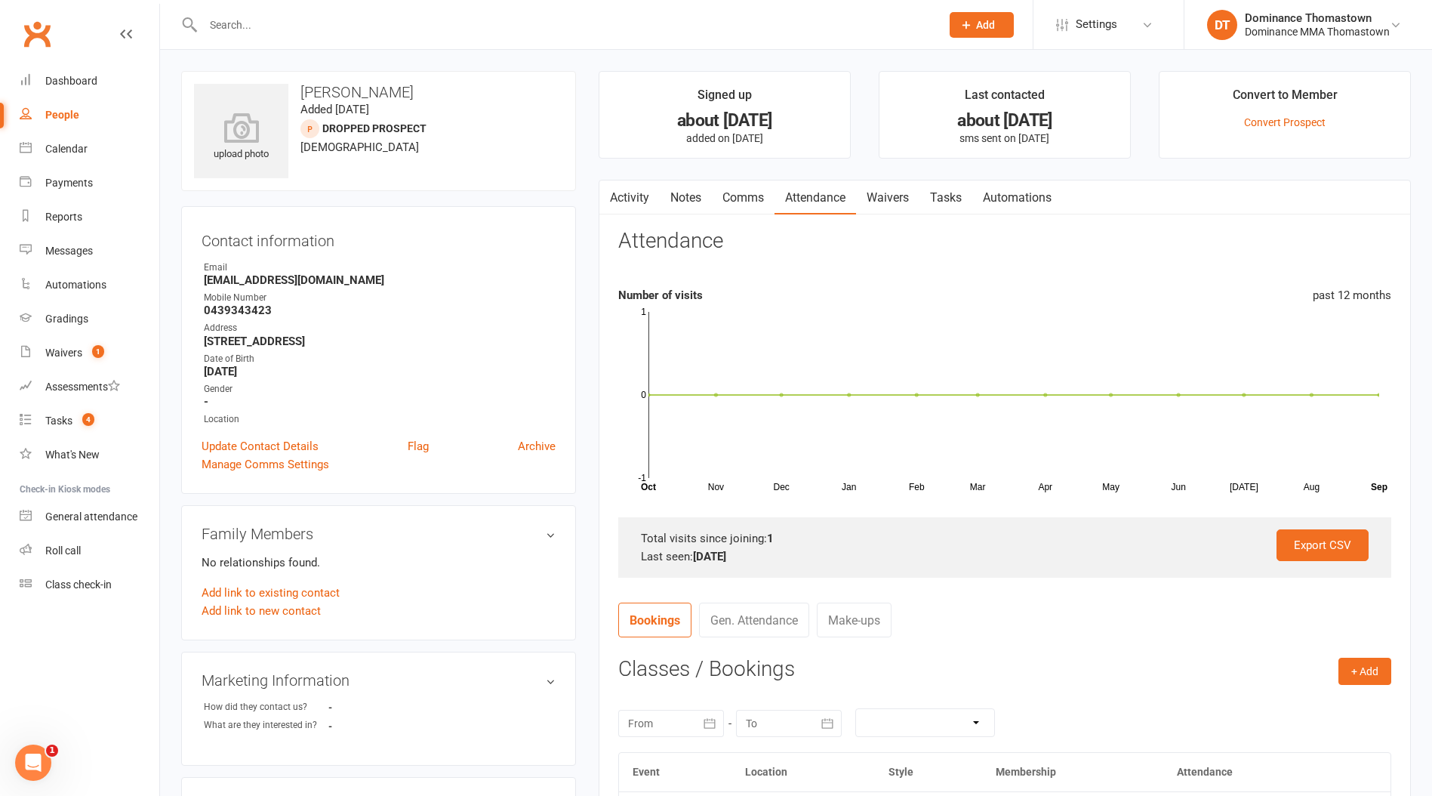
click at [884, 202] on link "Waivers" at bounding box center [887, 197] width 63 height 35
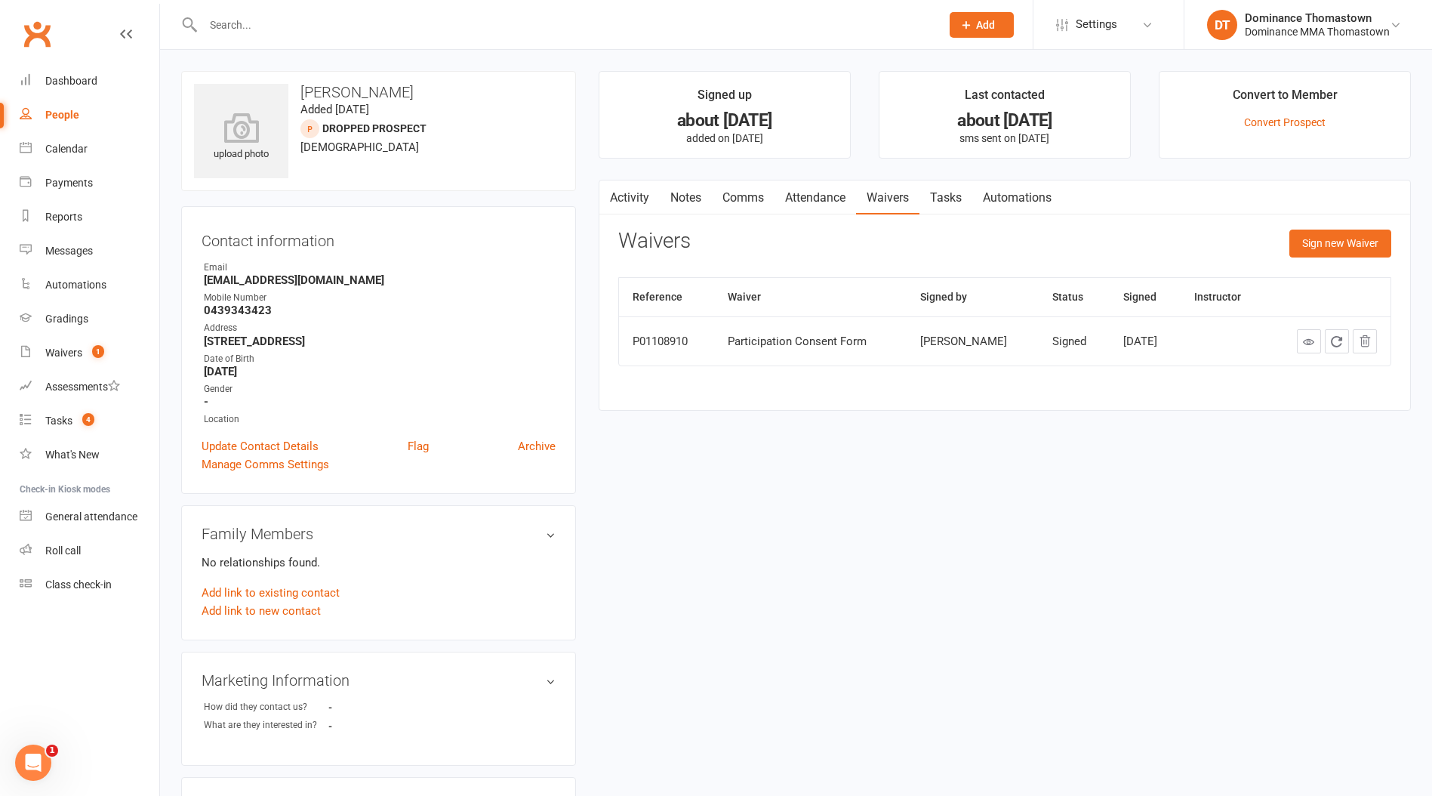
click at [827, 200] on link "Attendance" at bounding box center [816, 197] width 82 height 35
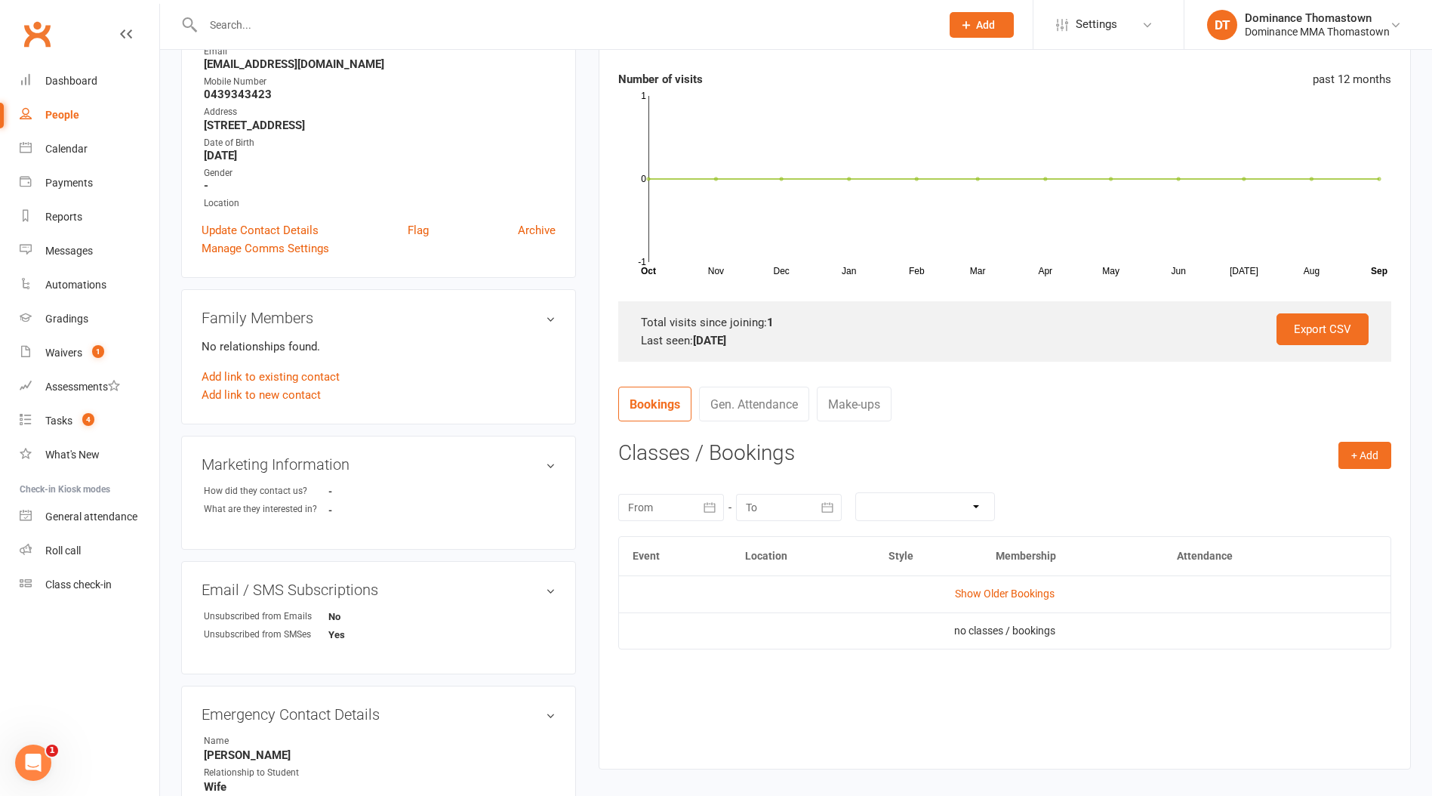
scroll to position [248, 0]
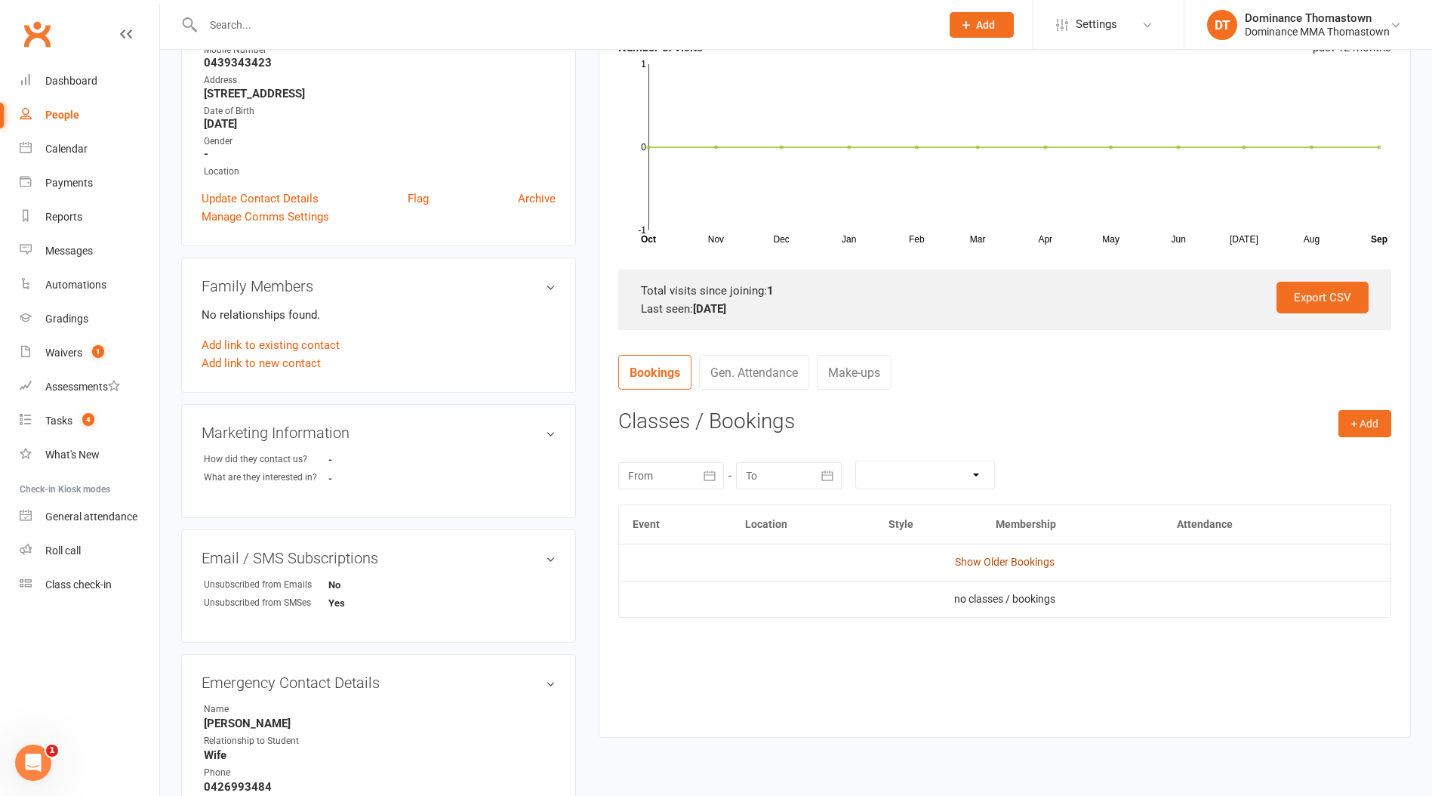
click at [984, 566] on link "Show Older Bookings" at bounding box center [1005, 562] width 100 height 12
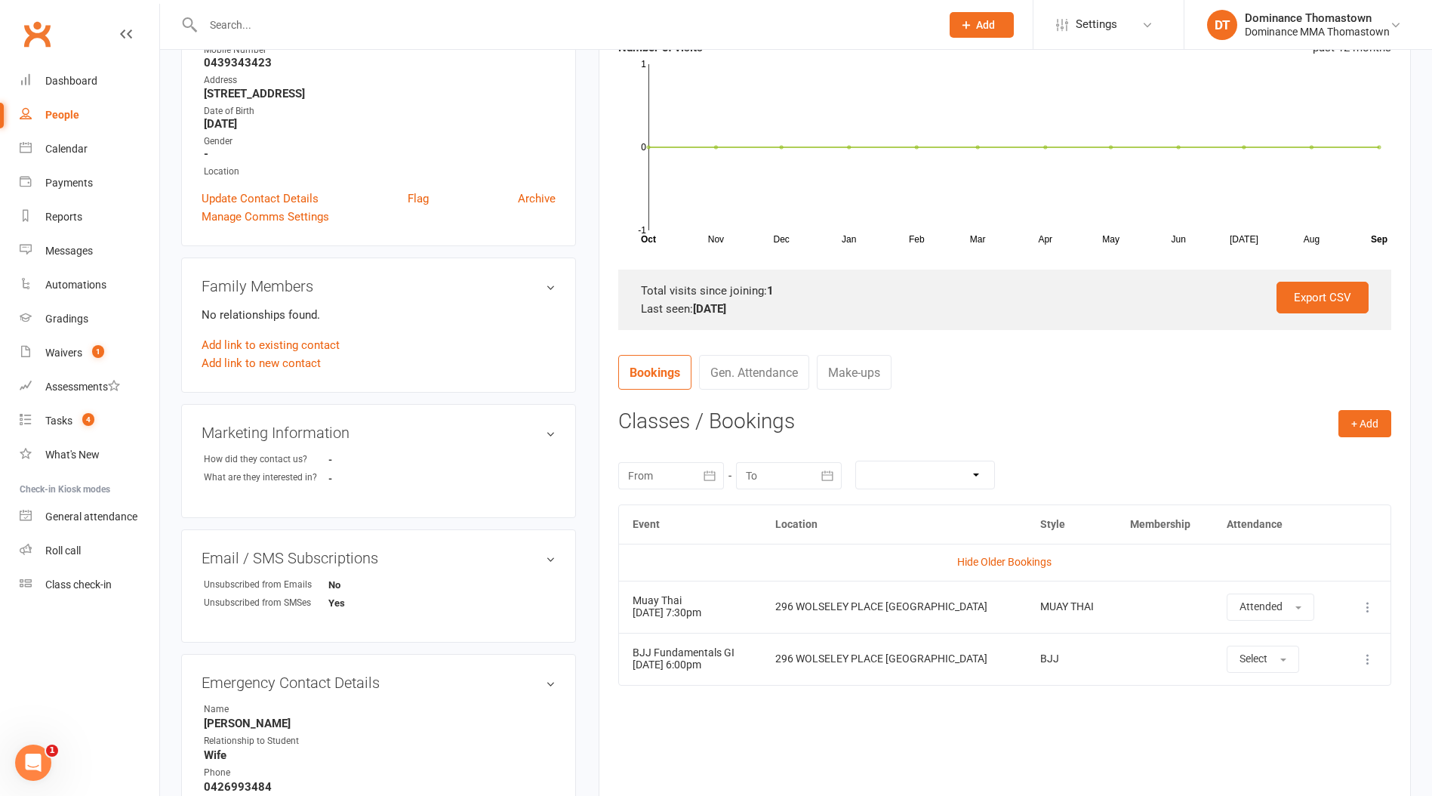
click at [236, 22] on input "text" at bounding box center [565, 24] width 732 height 21
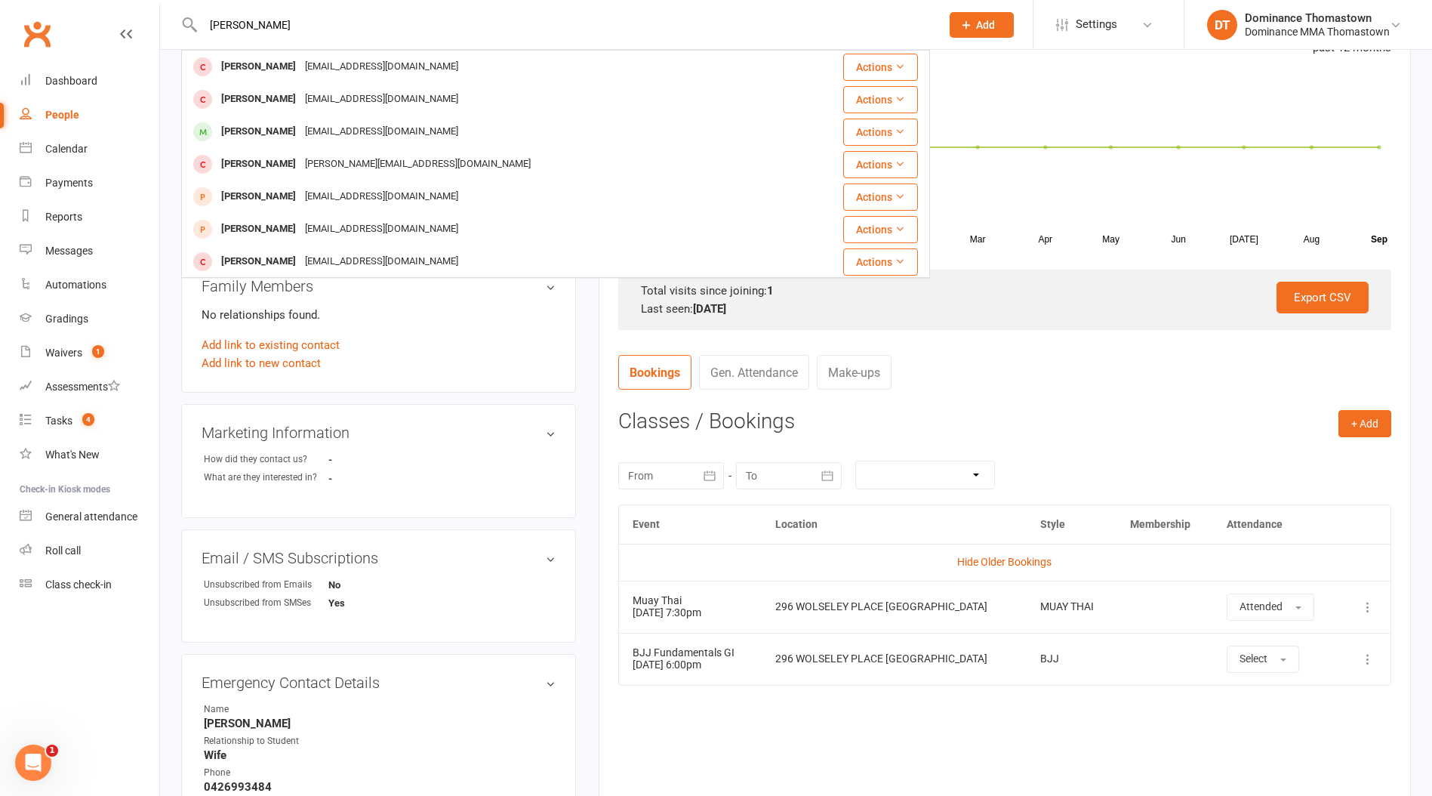
type input "[PERSON_NAME]"
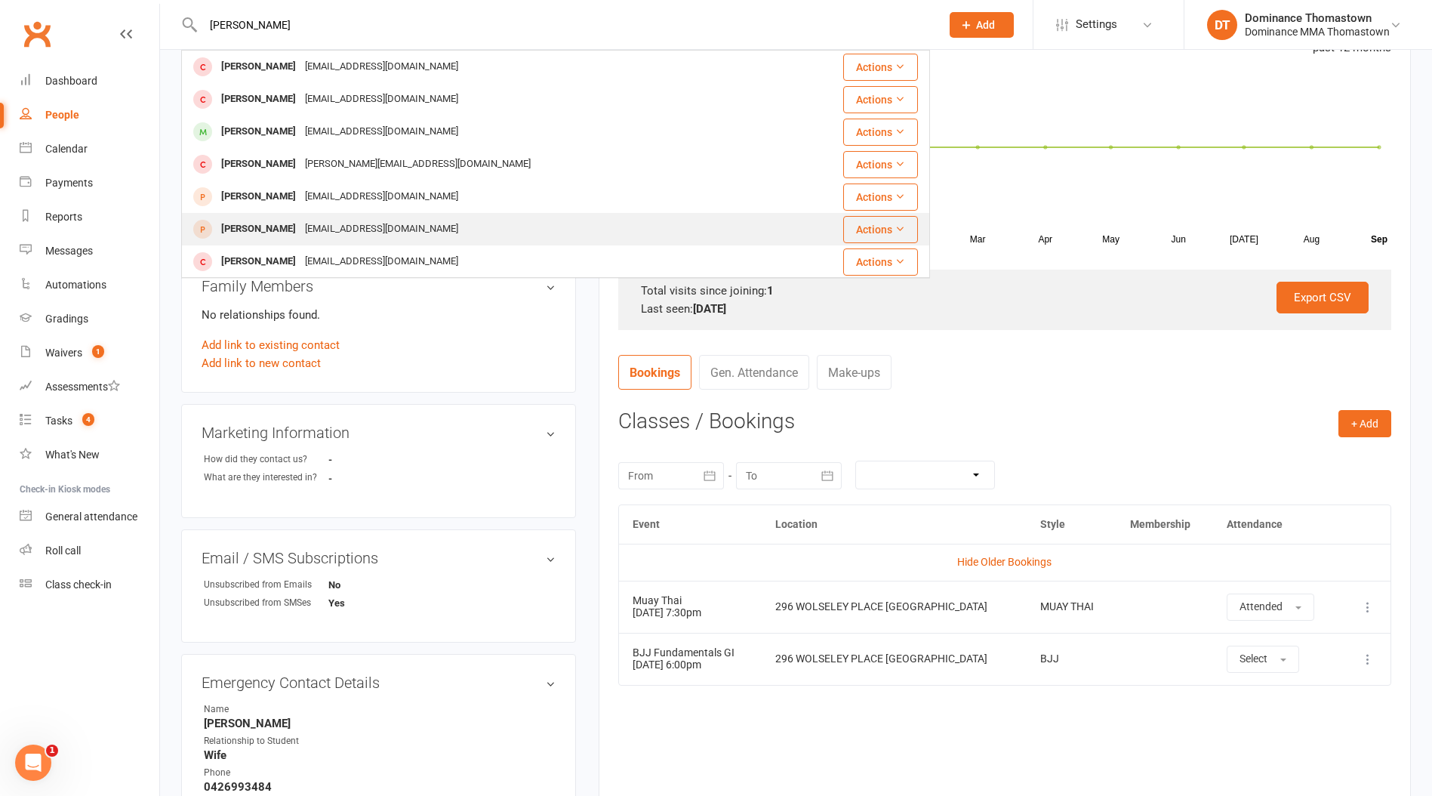
scroll to position [251, 0]
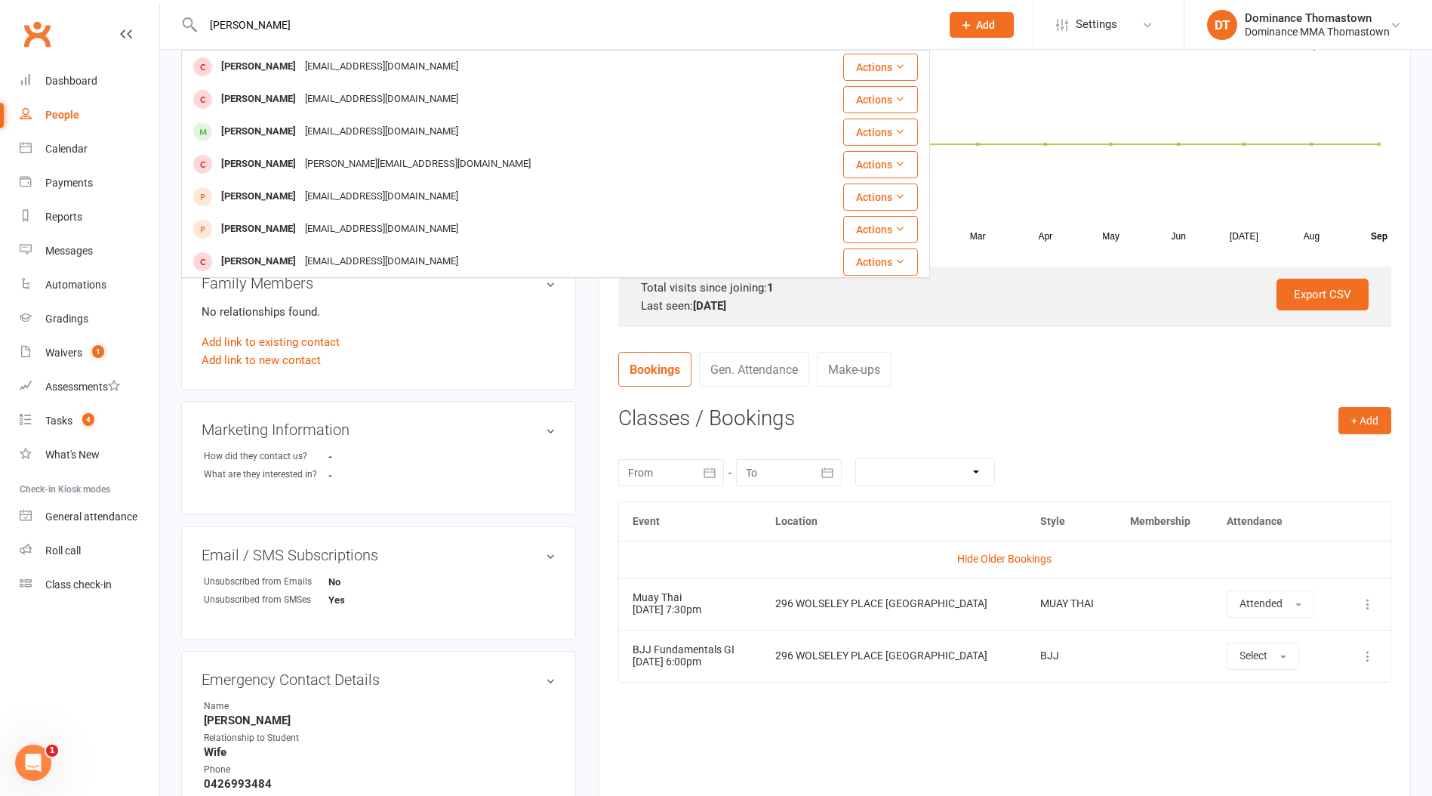
click at [258, 224] on div "[PERSON_NAME]" at bounding box center [259, 229] width 84 height 22
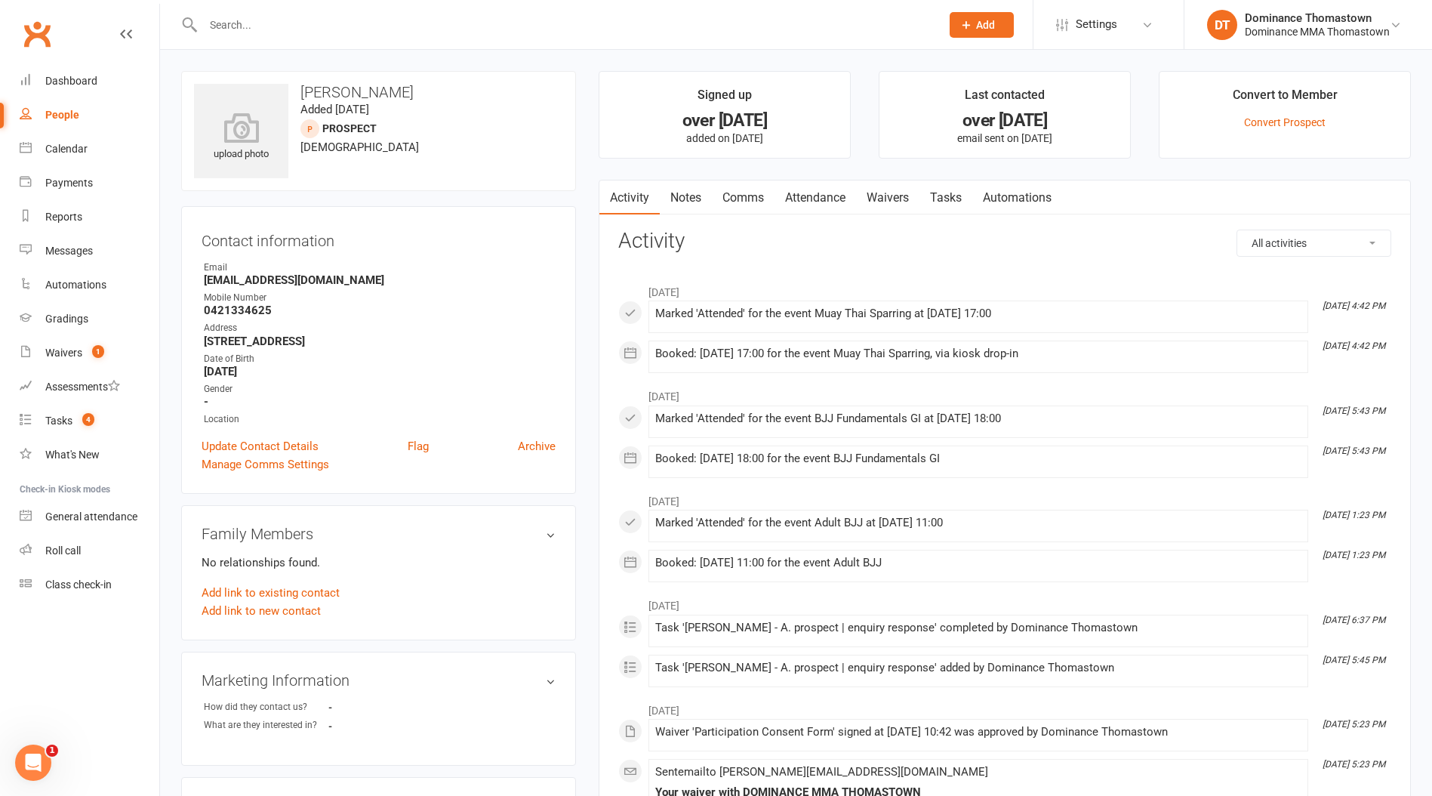
click at [889, 192] on link "Waivers" at bounding box center [887, 197] width 63 height 35
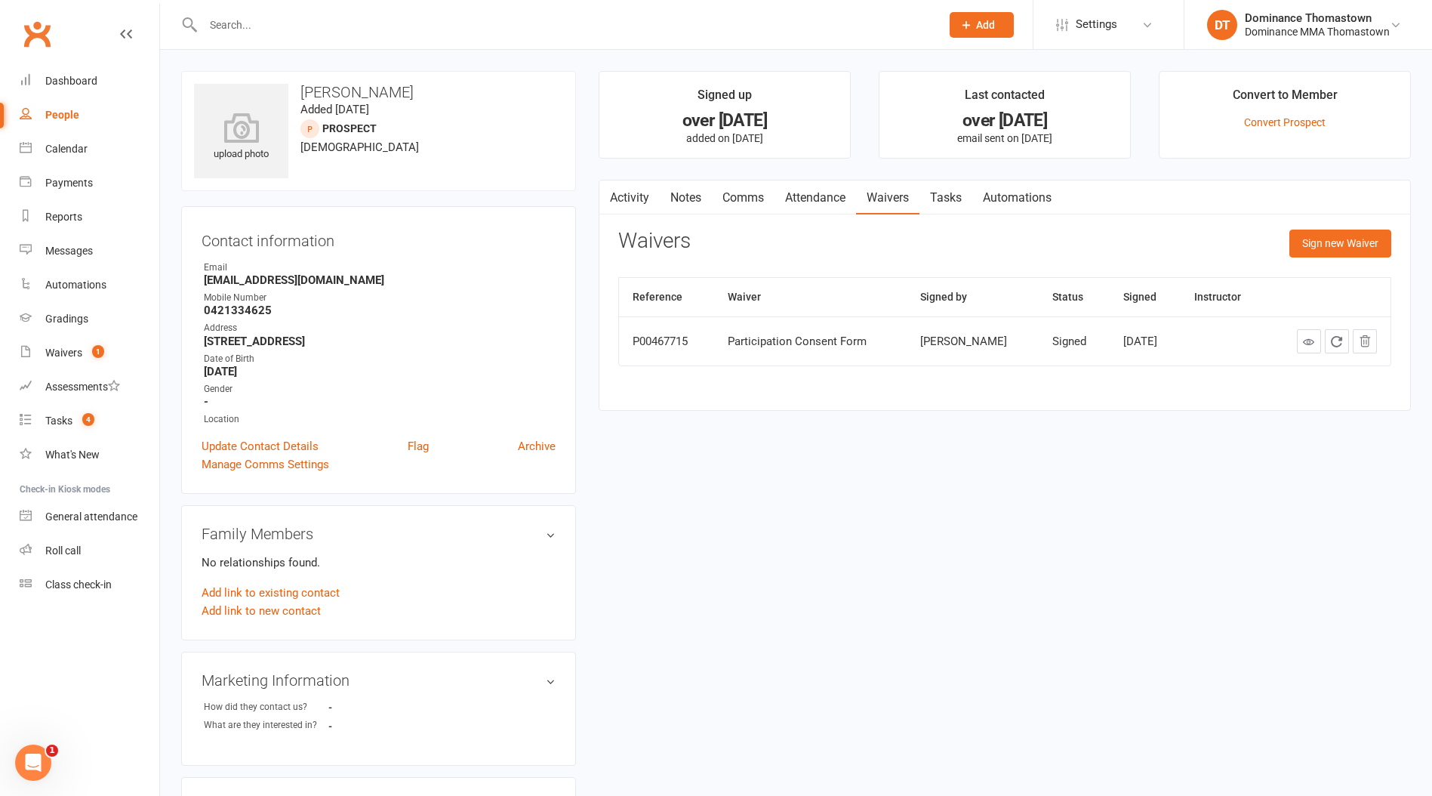
click at [815, 199] on link "Attendance" at bounding box center [816, 197] width 82 height 35
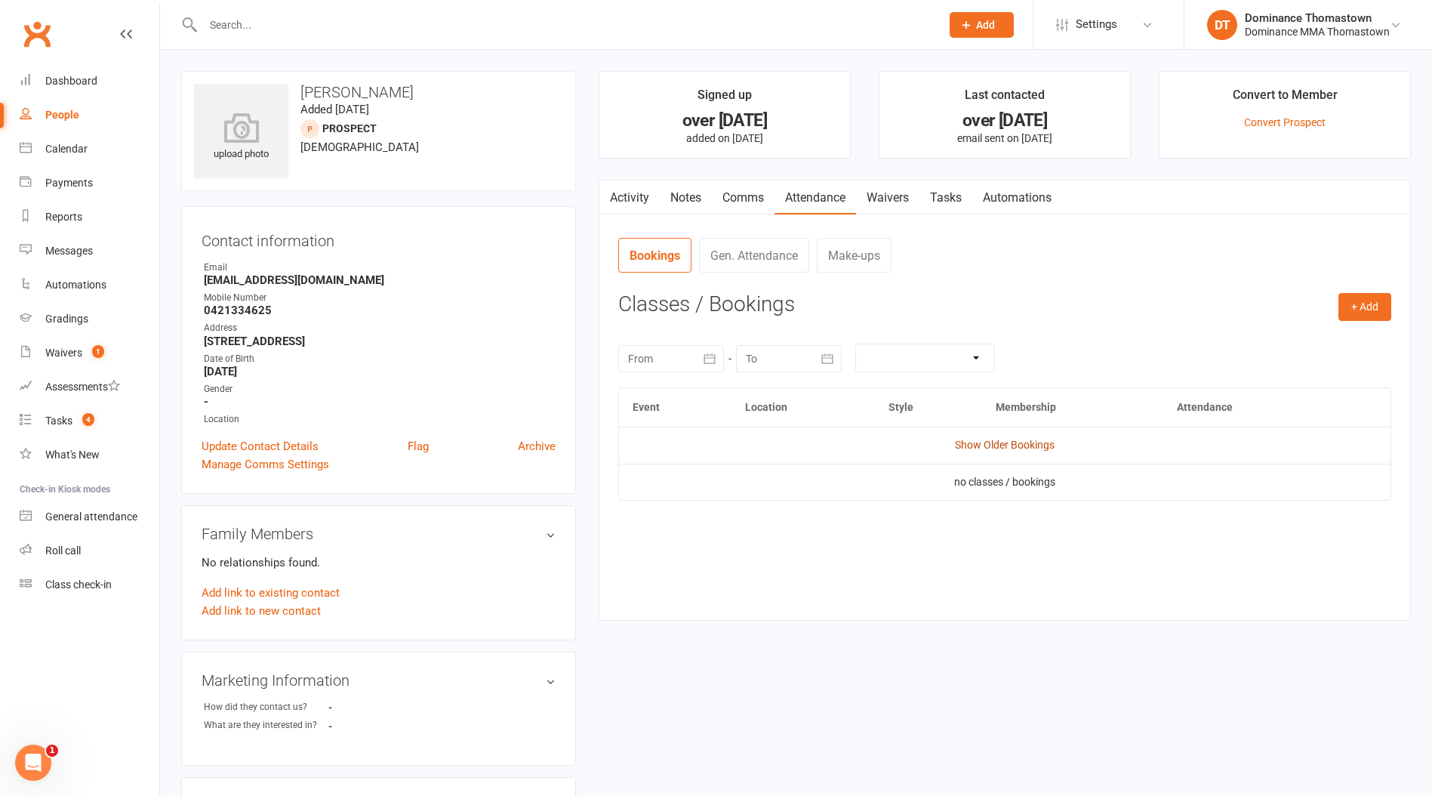
click at [1008, 441] on link "Show Older Bookings" at bounding box center [1005, 445] width 100 height 12
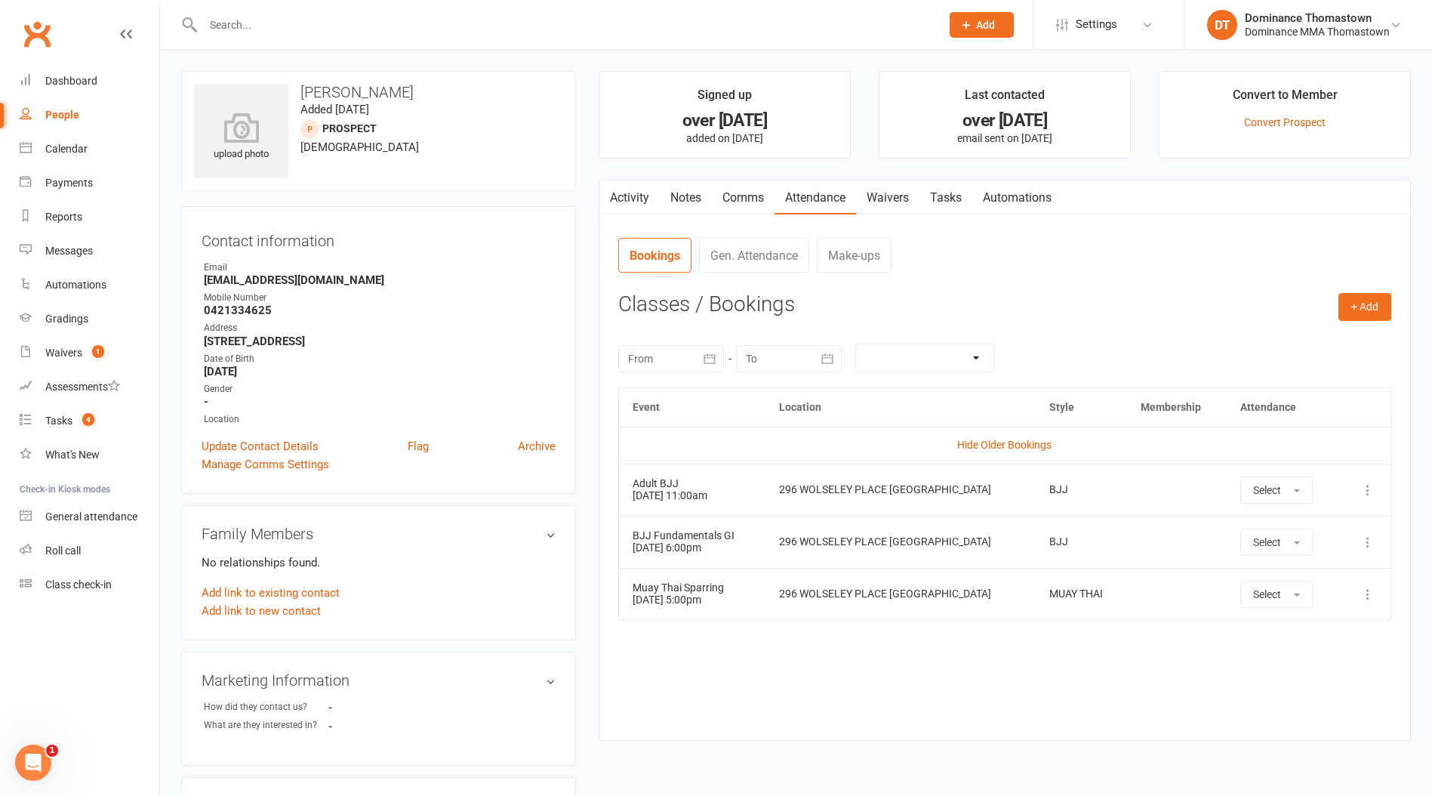
click at [268, 22] on input "text" at bounding box center [565, 24] width 732 height 21
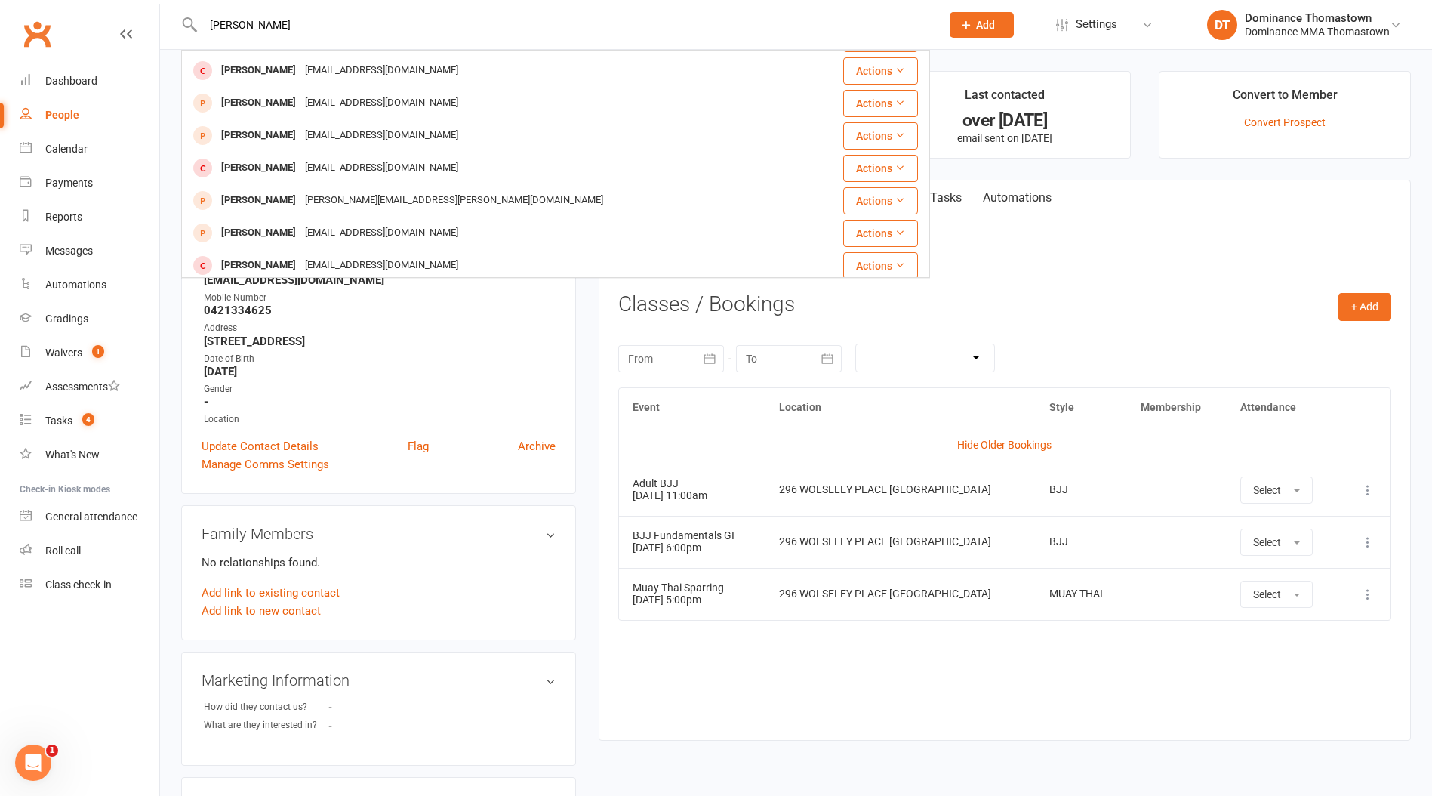
scroll to position [227, 0]
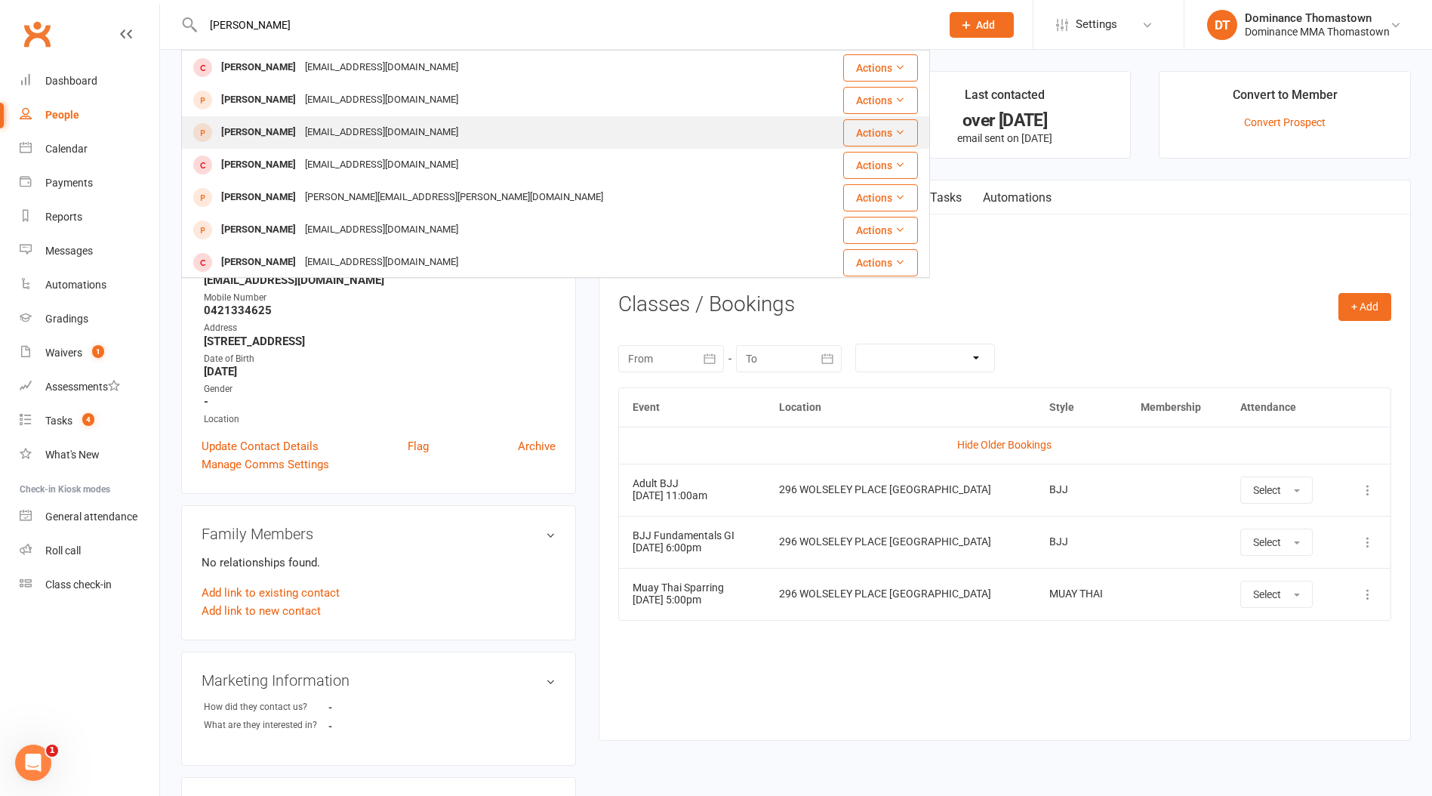
type input "[PERSON_NAME]"
click at [301, 129] on div "[EMAIL_ADDRESS][DOMAIN_NAME]" at bounding box center [382, 133] width 162 height 22
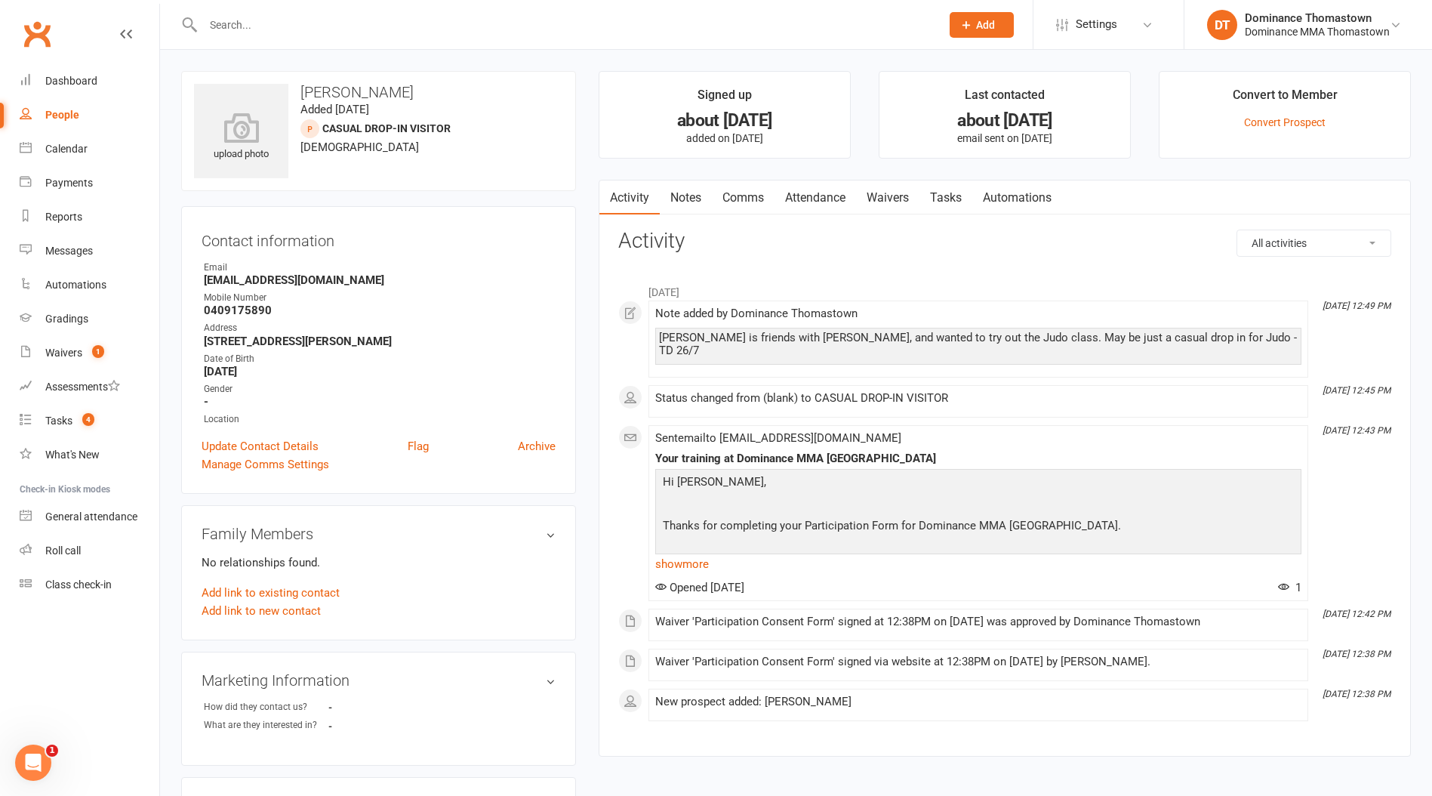
click at [805, 203] on link "Attendance" at bounding box center [816, 197] width 82 height 35
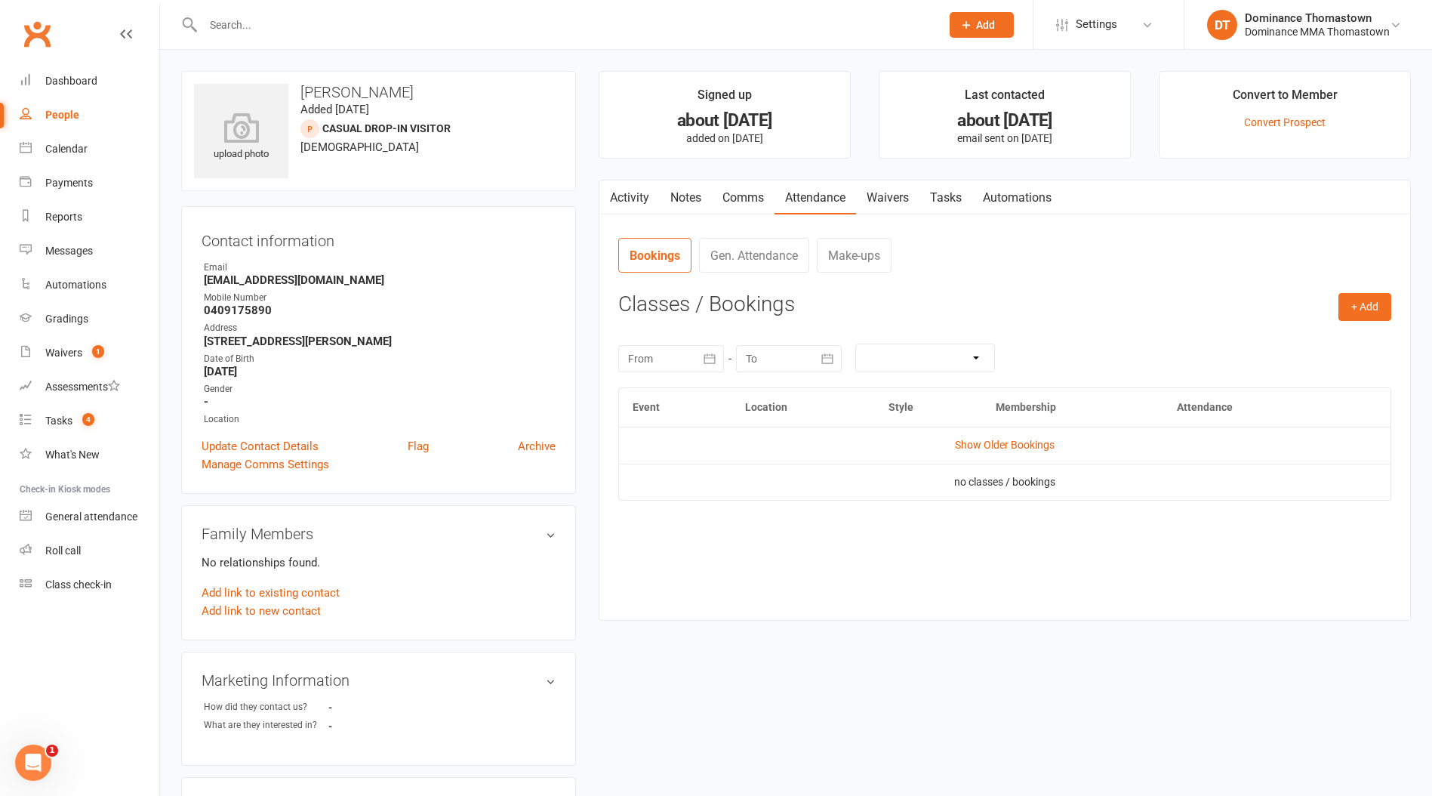
click at [278, 27] on input "text" at bounding box center [565, 24] width 732 height 21
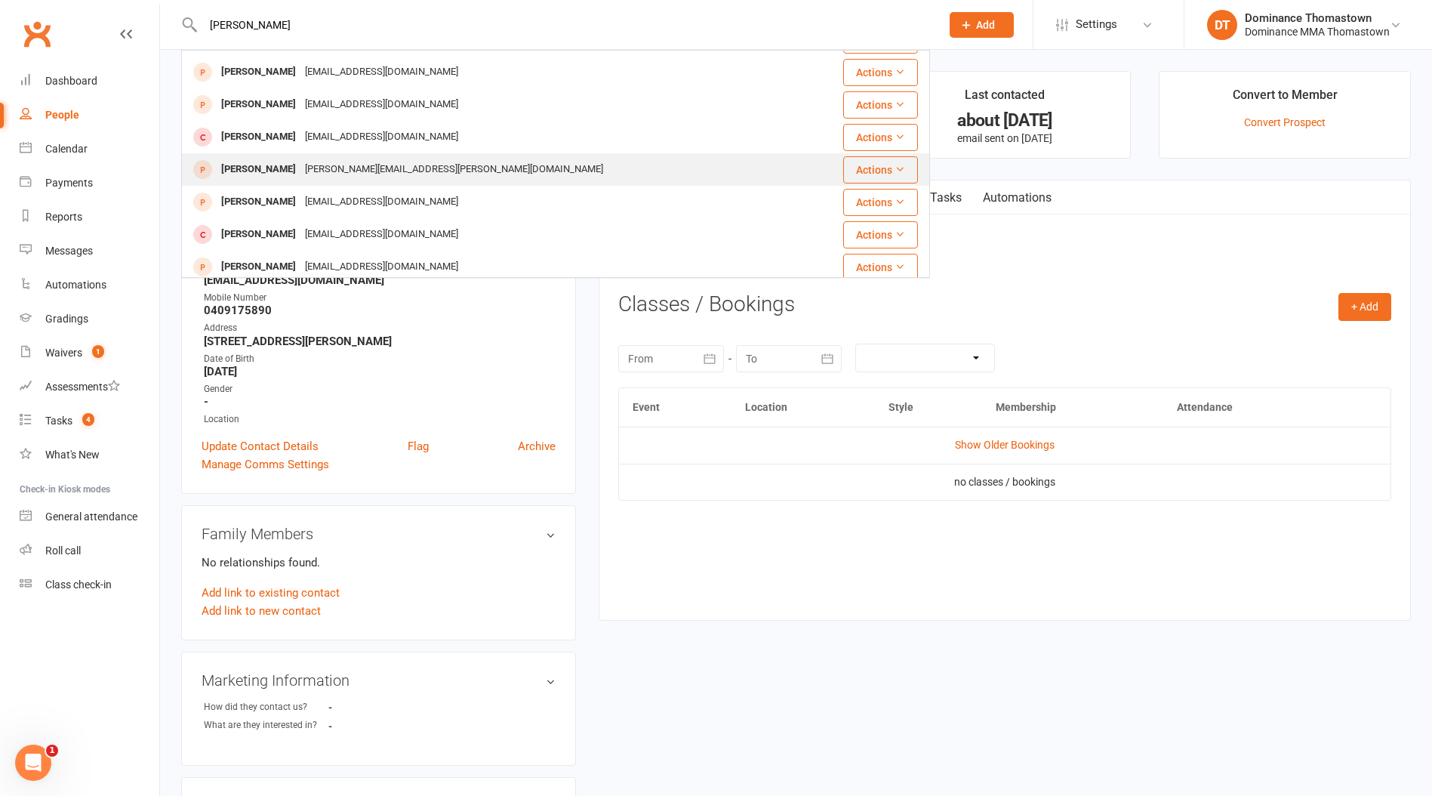
scroll to position [254, 0]
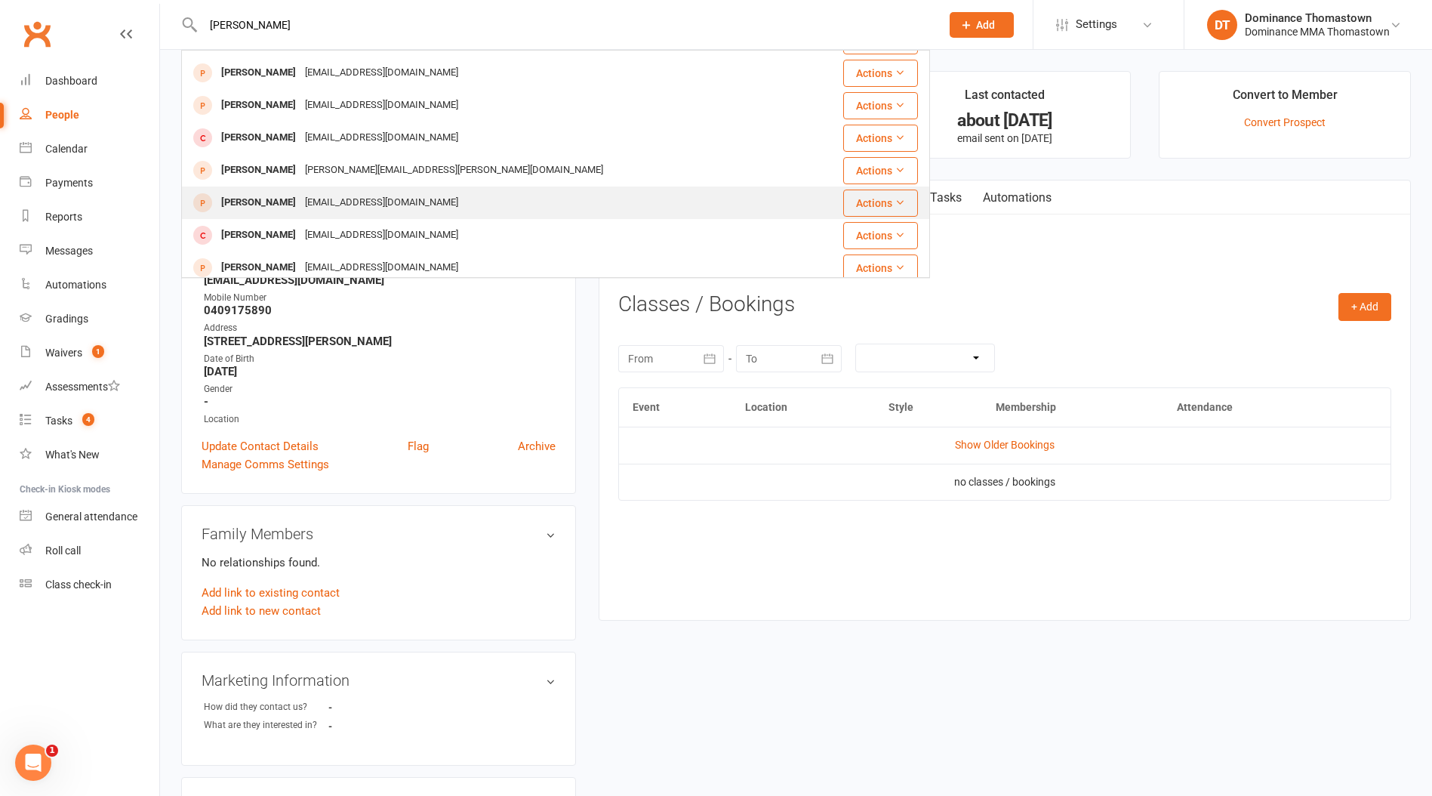
type input "[PERSON_NAME]"
click at [301, 201] on div "[EMAIL_ADDRESS][DOMAIN_NAME]" at bounding box center [382, 203] width 162 height 22
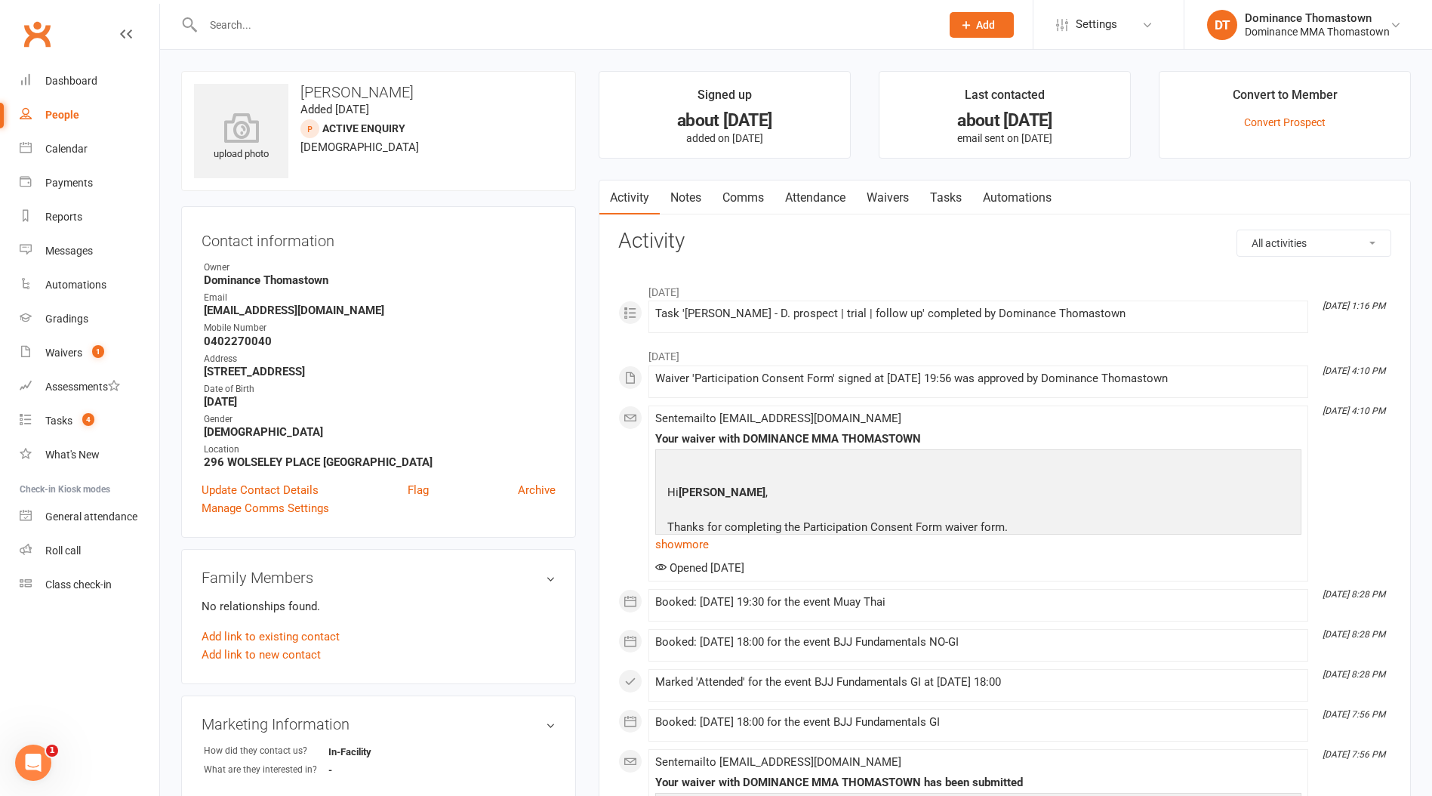
click at [825, 196] on link "Attendance" at bounding box center [816, 197] width 82 height 35
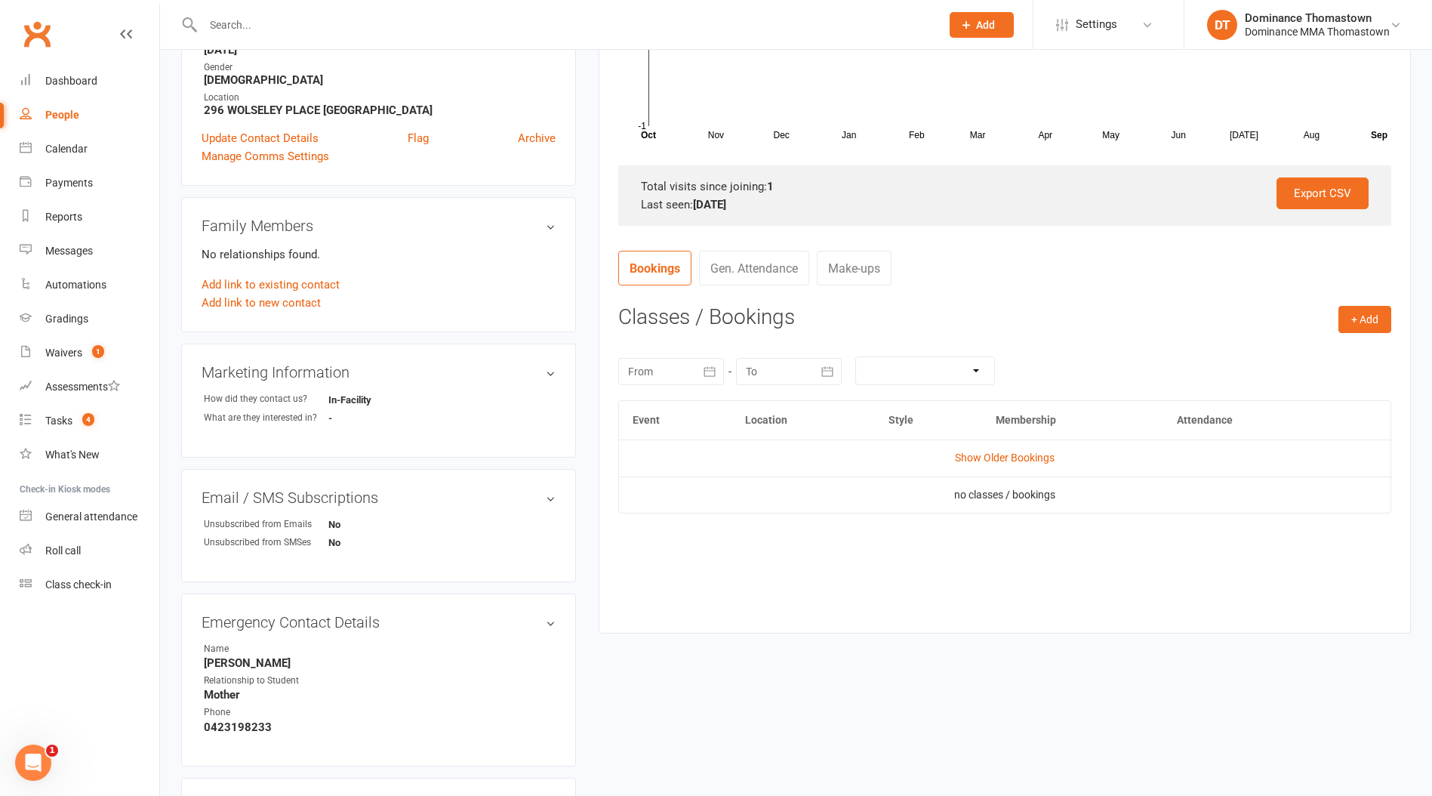
scroll to position [362, 0]
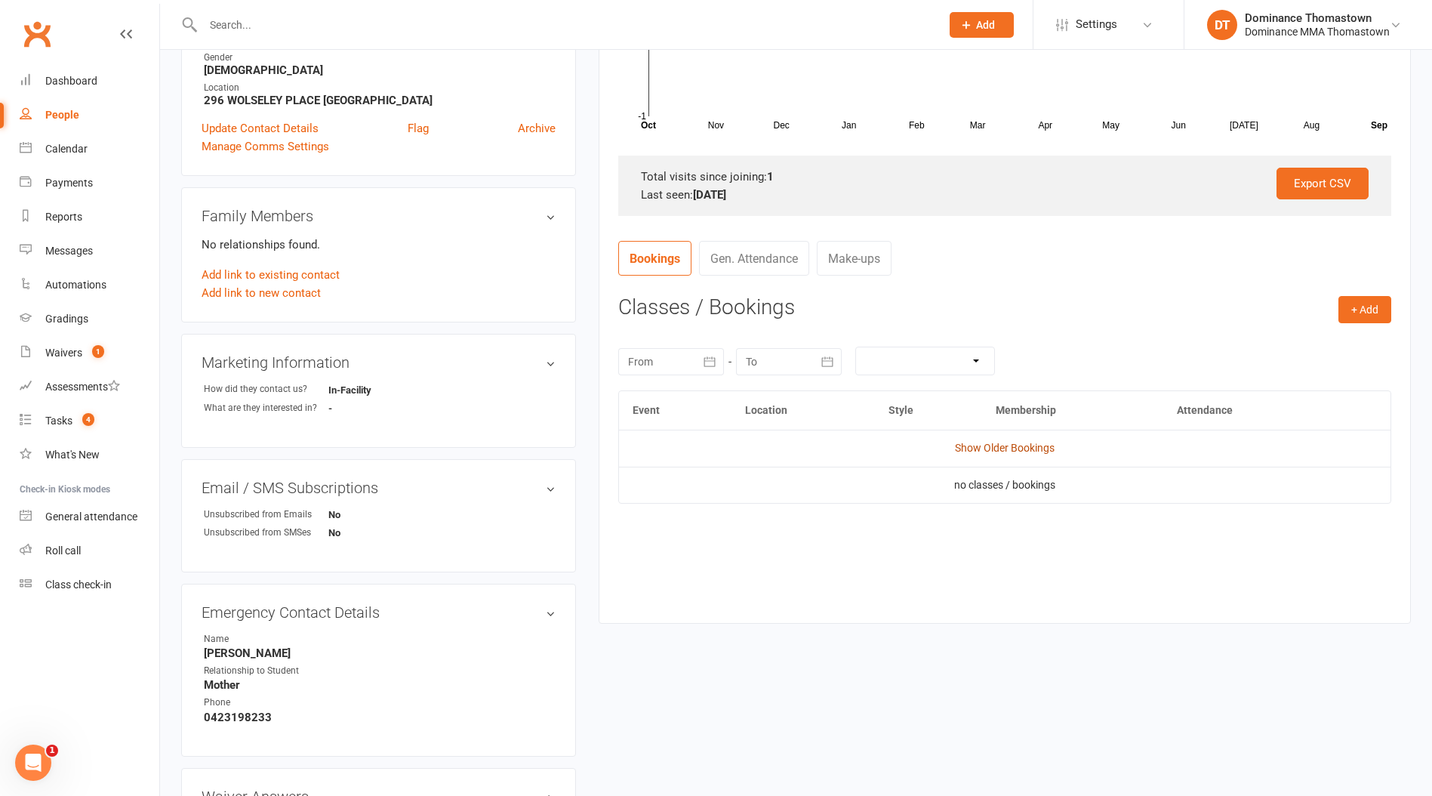
click at [997, 449] on link "Show Older Bookings" at bounding box center [1005, 448] width 100 height 12
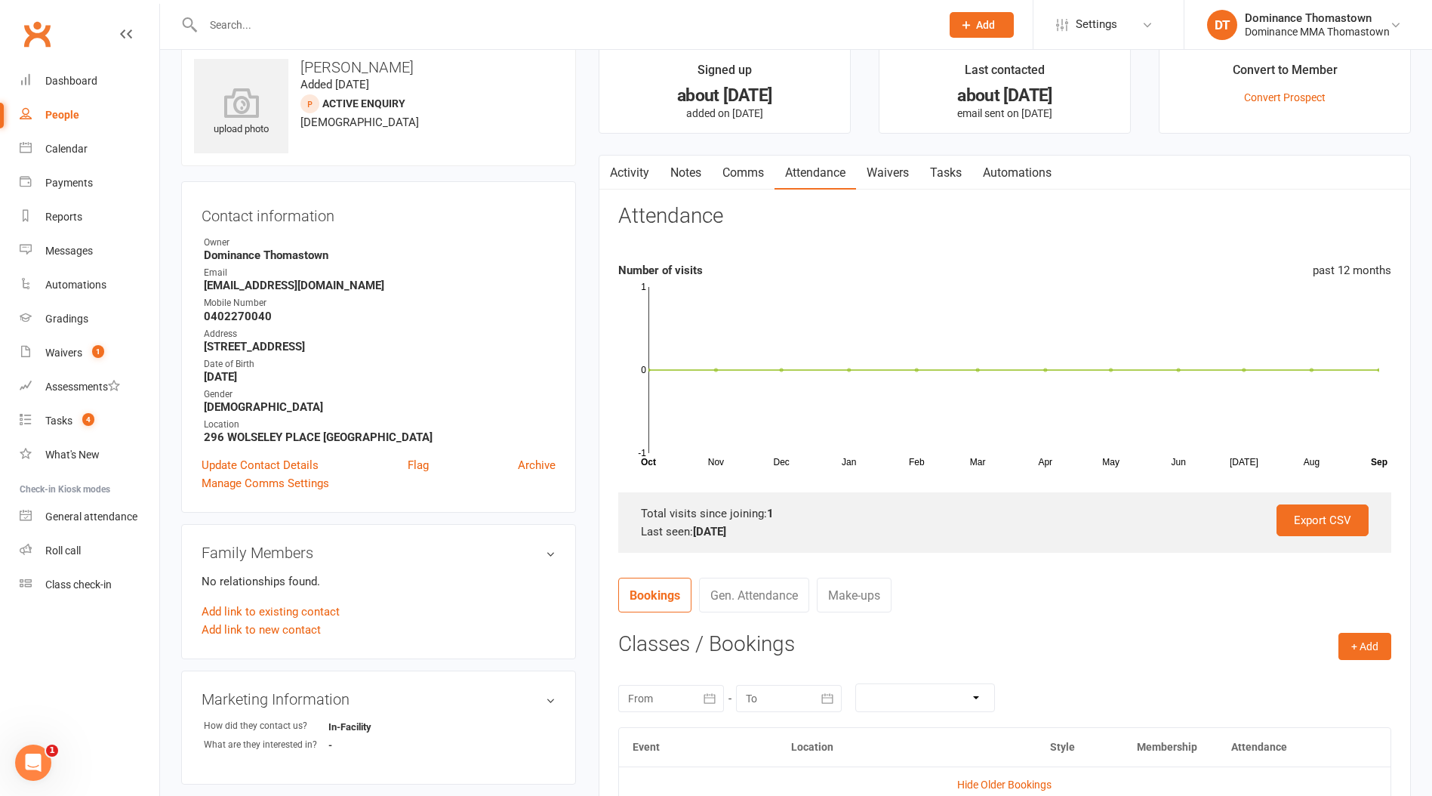
scroll to position [0, 0]
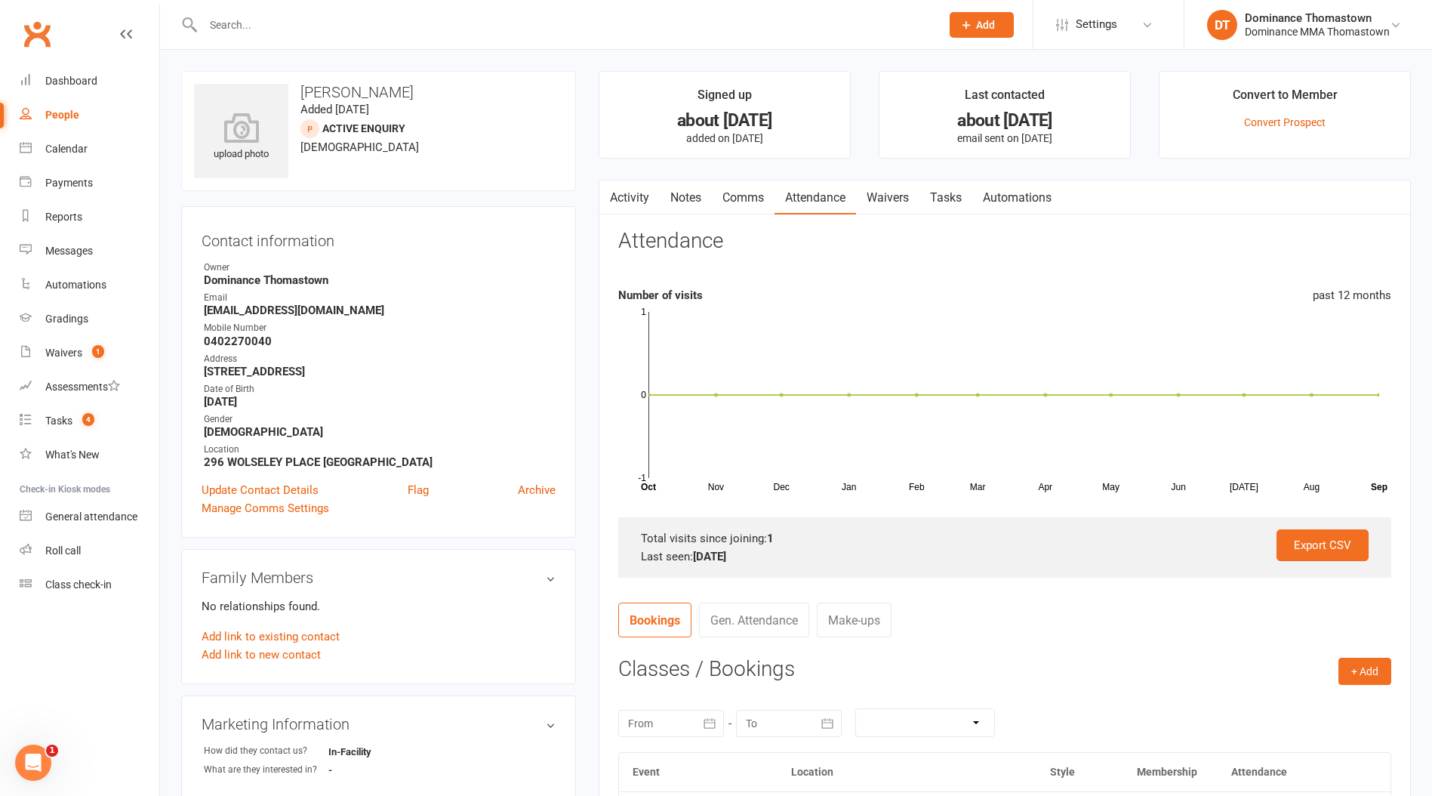
click at [251, 7] on div at bounding box center [555, 24] width 749 height 49
click at [254, 20] on input "text" at bounding box center [565, 24] width 732 height 21
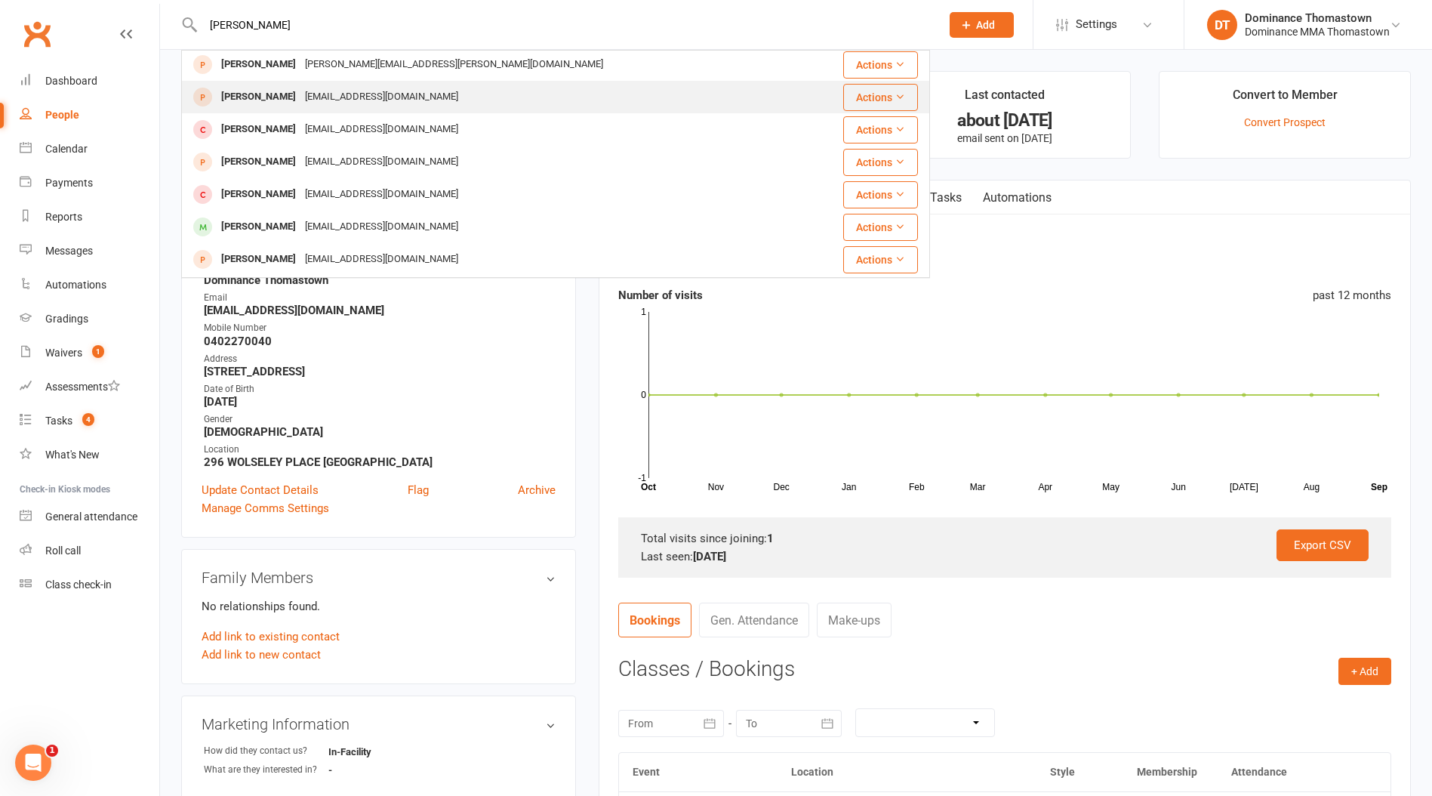
scroll to position [361, 0]
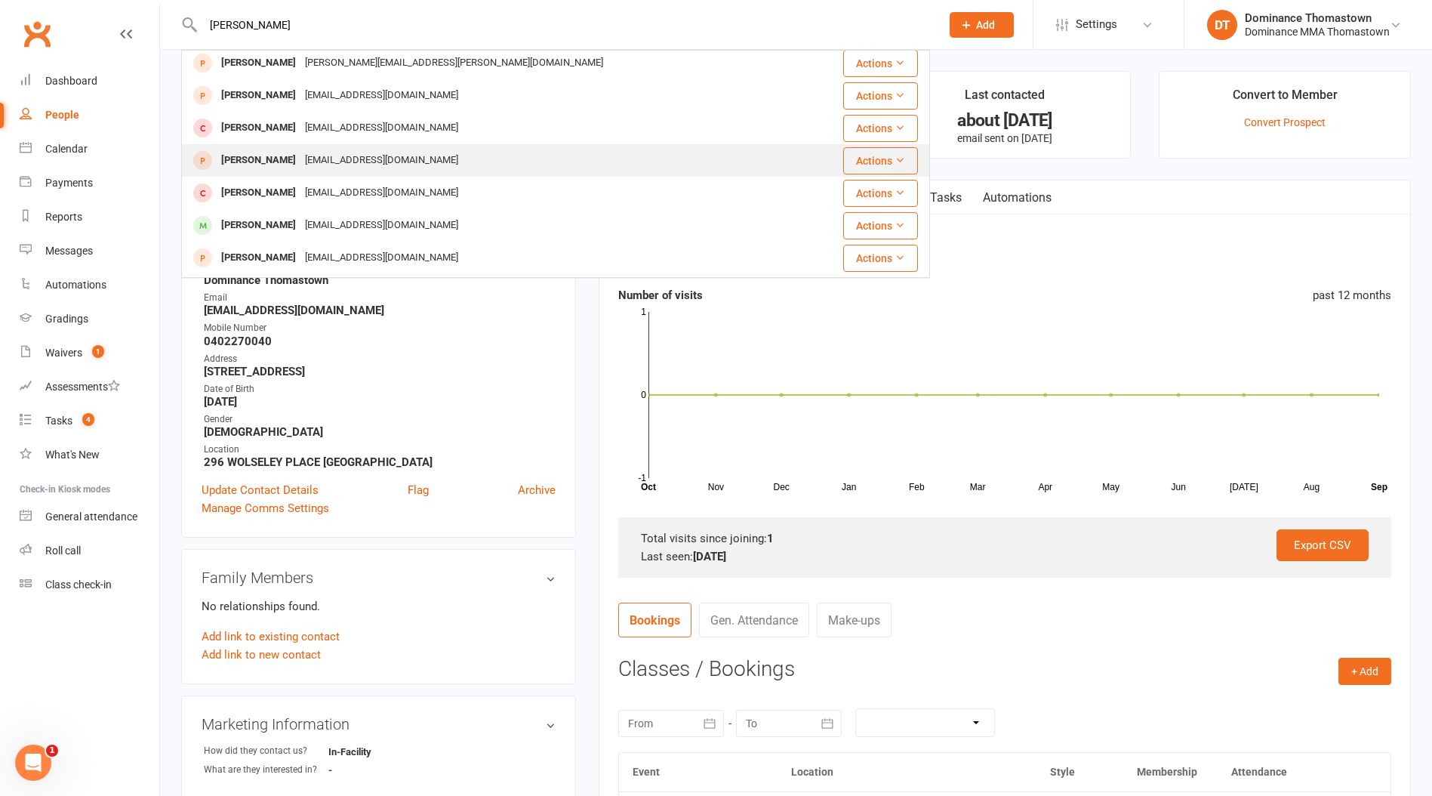
type input "[PERSON_NAME]"
click at [301, 159] on div "[EMAIL_ADDRESS][DOMAIN_NAME]" at bounding box center [382, 161] width 162 height 22
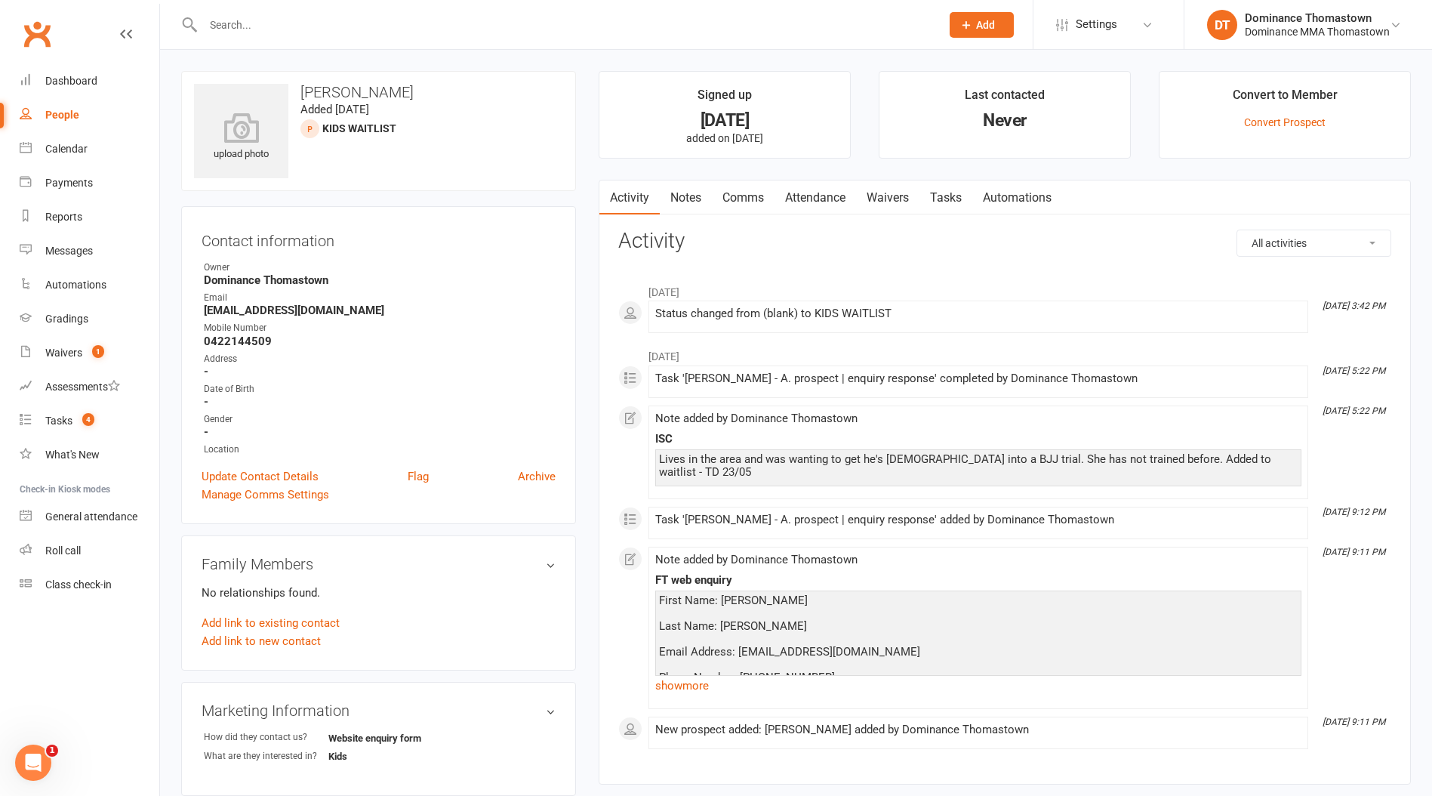
click at [379, 33] on input "text" at bounding box center [565, 24] width 732 height 21
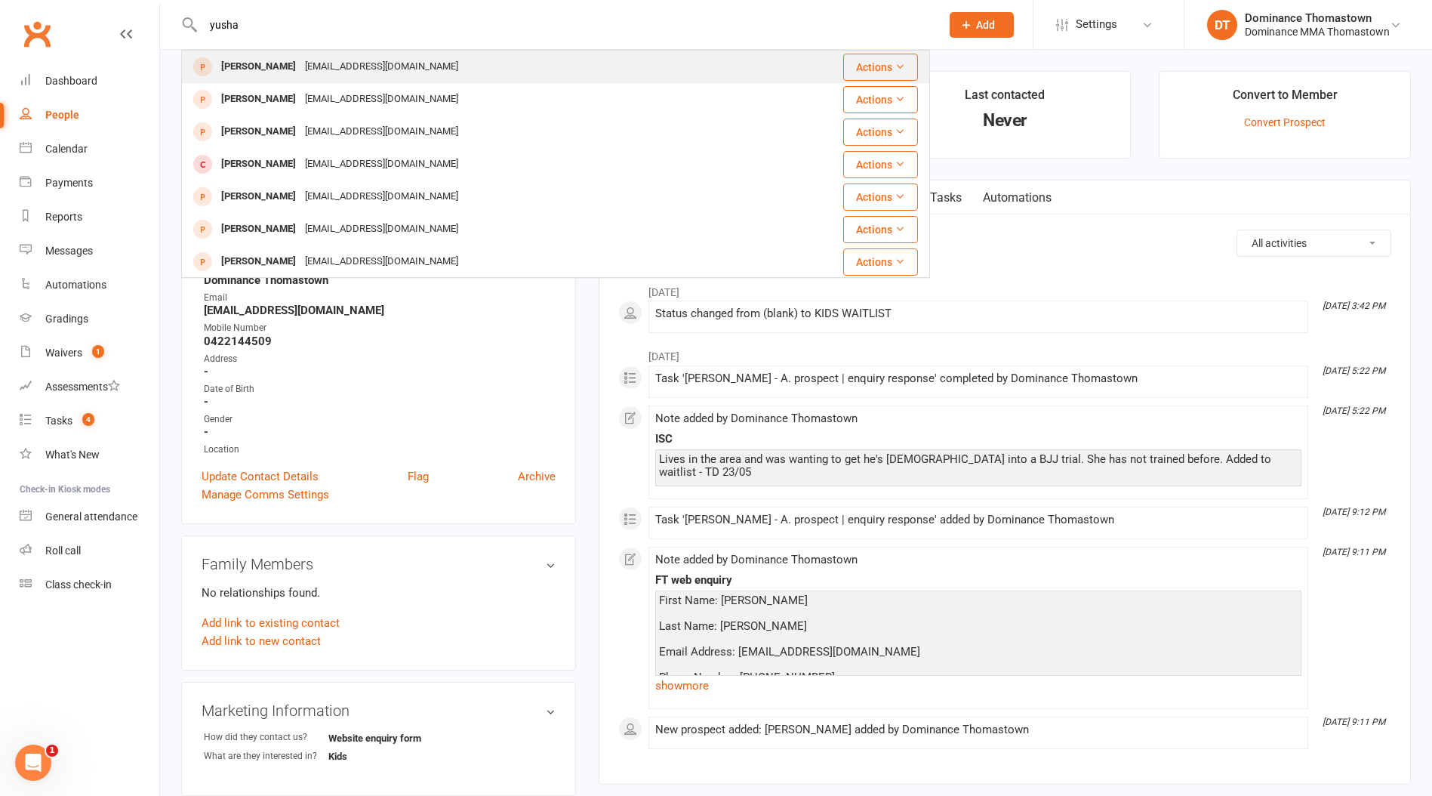
type input "yusha"
click at [345, 63] on div "[EMAIL_ADDRESS][DOMAIN_NAME]" at bounding box center [382, 67] width 162 height 22
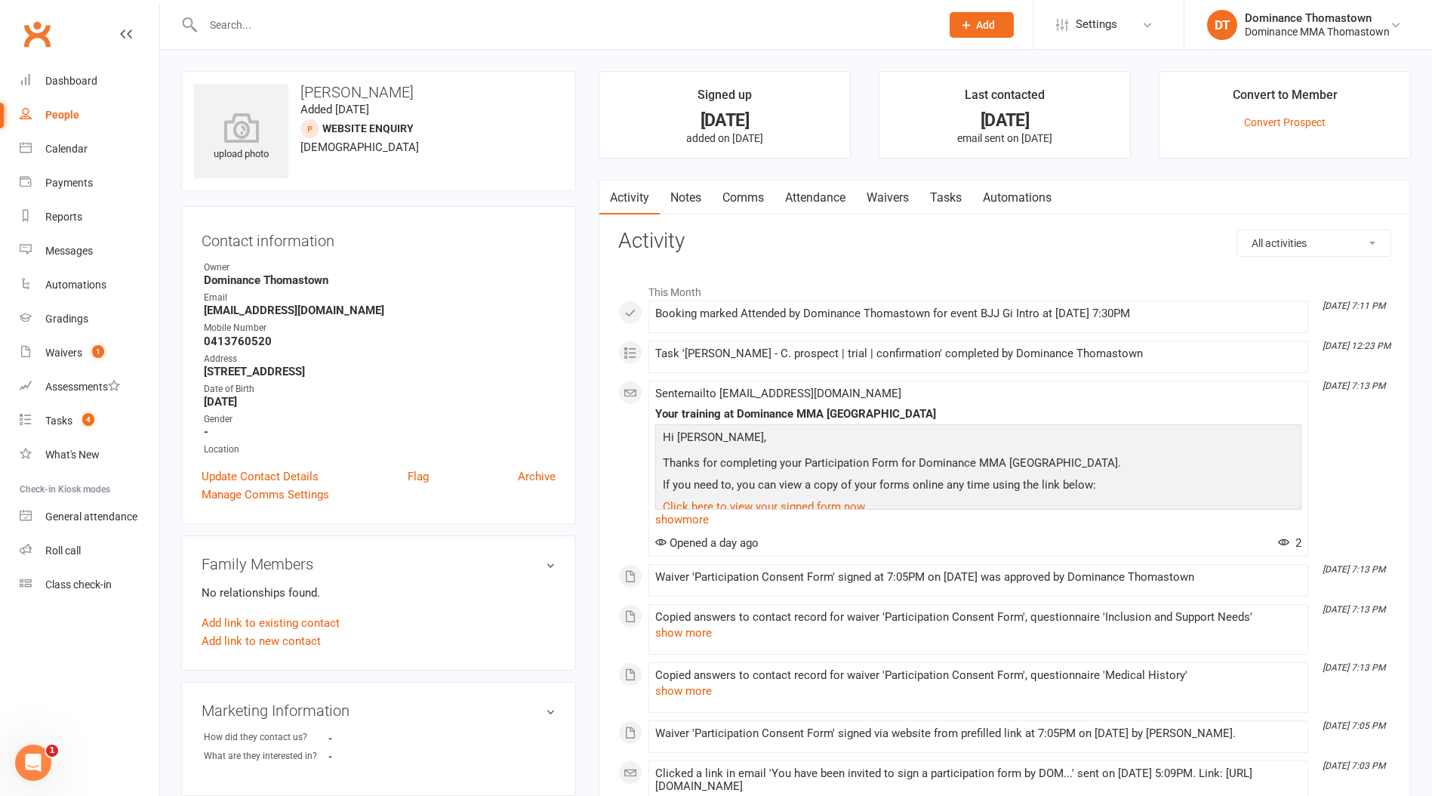
click at [946, 196] on link "Tasks" at bounding box center [946, 197] width 53 height 35
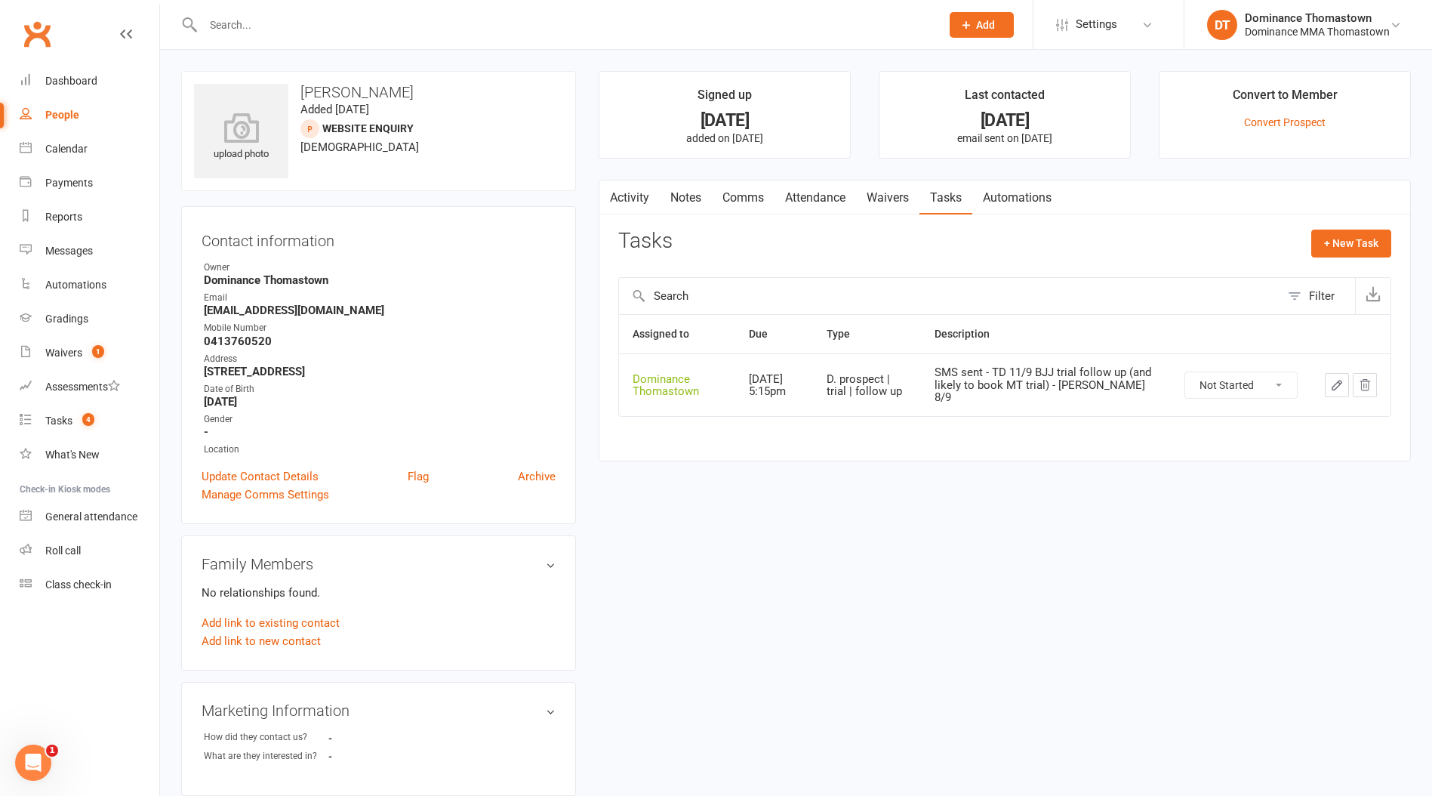
click at [1337, 379] on icon "button" at bounding box center [1337, 385] width 14 height 14
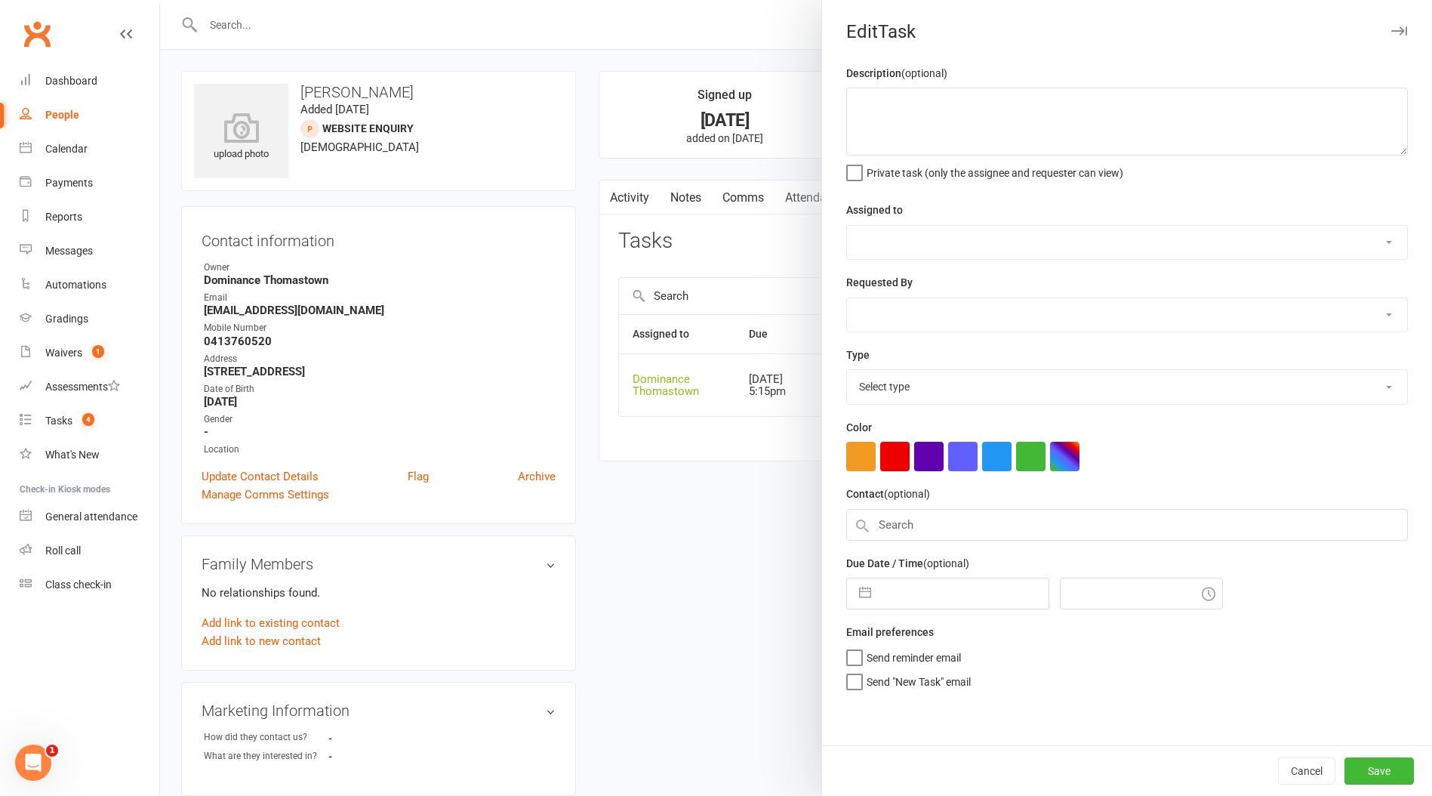
type textarea "SMS sent - TD 11/9 BJJ trial follow up (and likely to book MT trial) - [PERSON_…"
select select "12547"
type input "[DATE]"
type input "5:15pm"
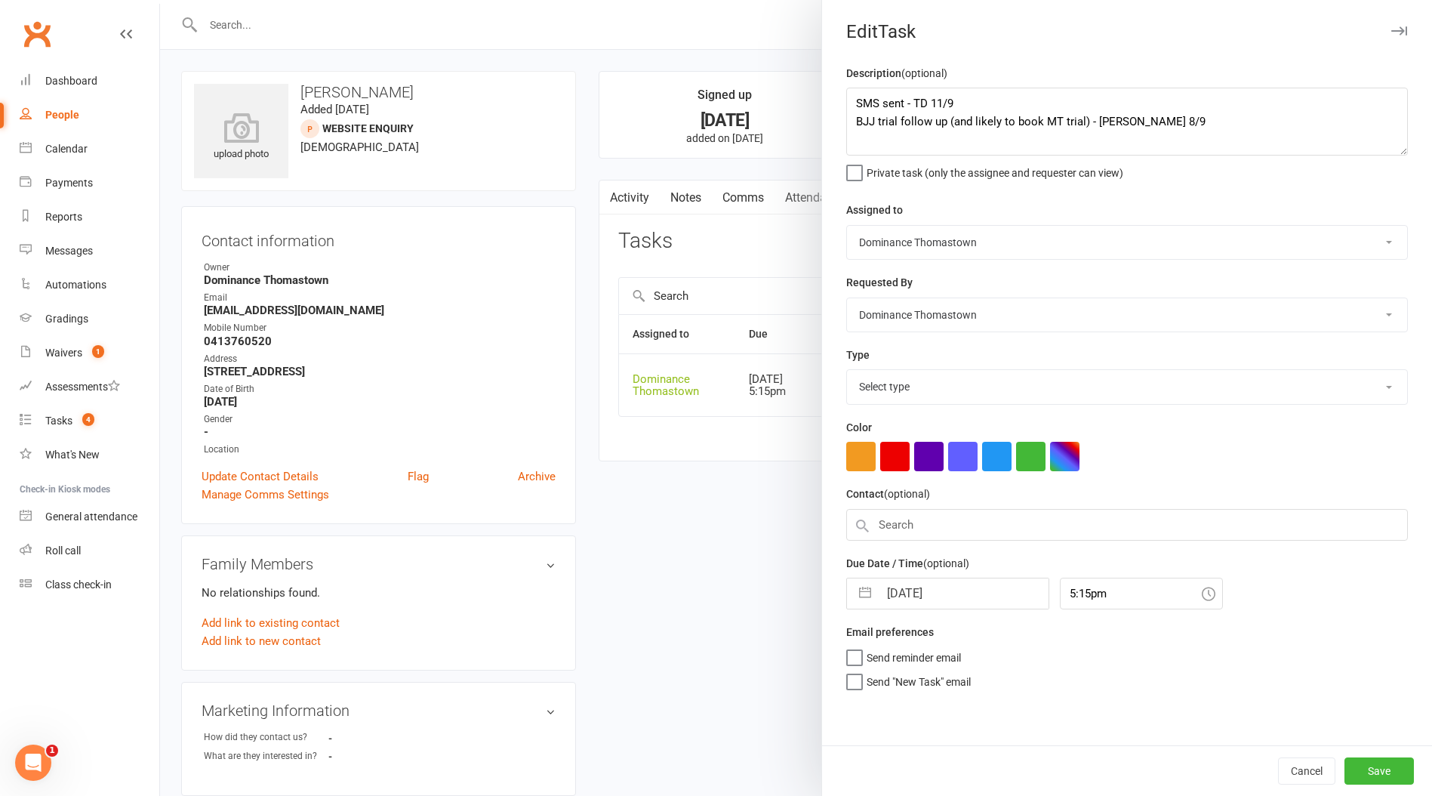
select select "3812"
drag, startPoint x: 859, startPoint y: 99, endPoint x: 927, endPoint y: 93, distance: 69.0
click at [859, 100] on textarea "SMS sent - TD 11/9 BJJ trial follow up (and likely to book MT trial) - [PERSON_…" at bounding box center [1127, 122] width 562 height 68
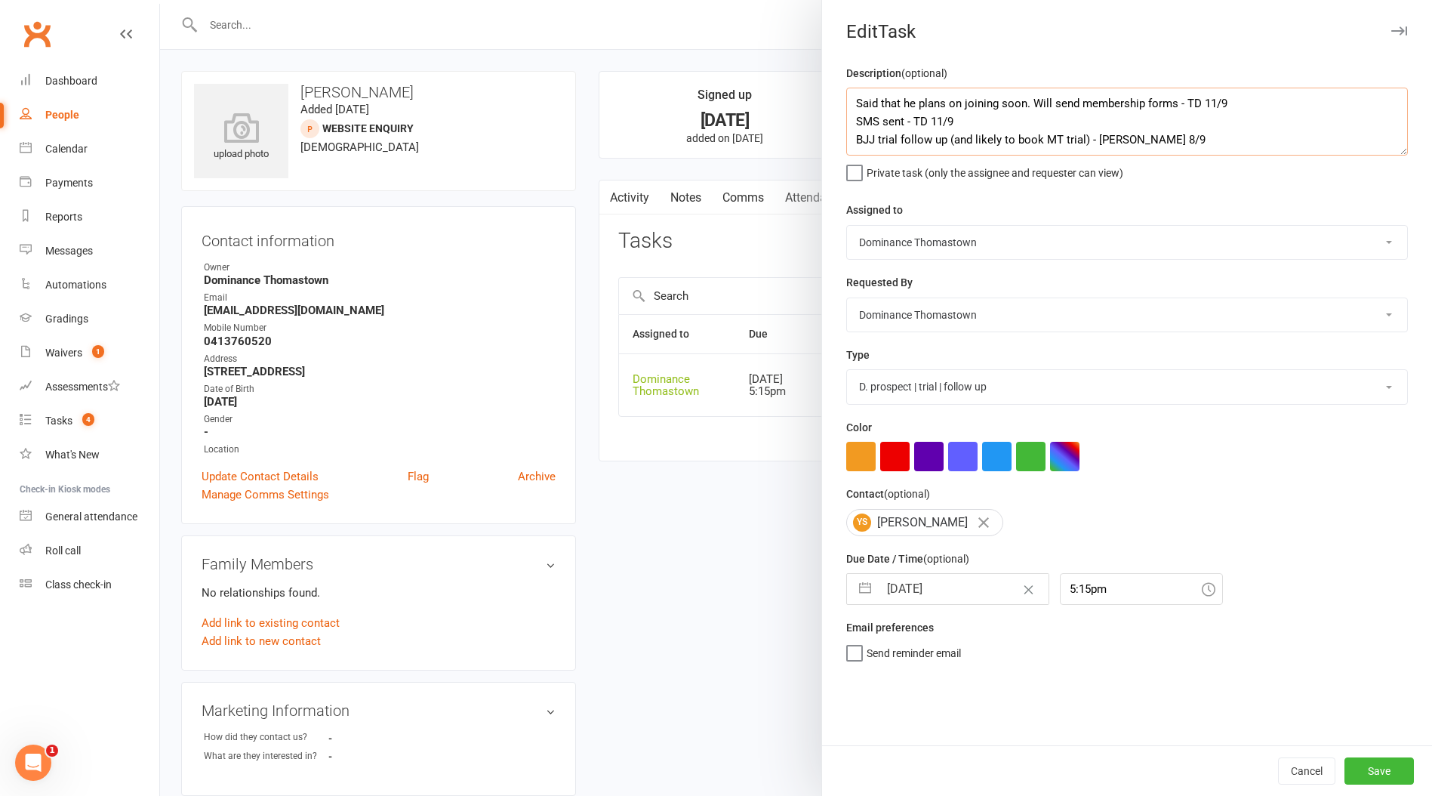
type textarea "Said that he plans on joining soon. Will send membership forms - TD 11/9 SMS se…"
click at [920, 593] on input "[DATE]" at bounding box center [964, 589] width 170 height 30
select select "7"
select select "2025"
select select "8"
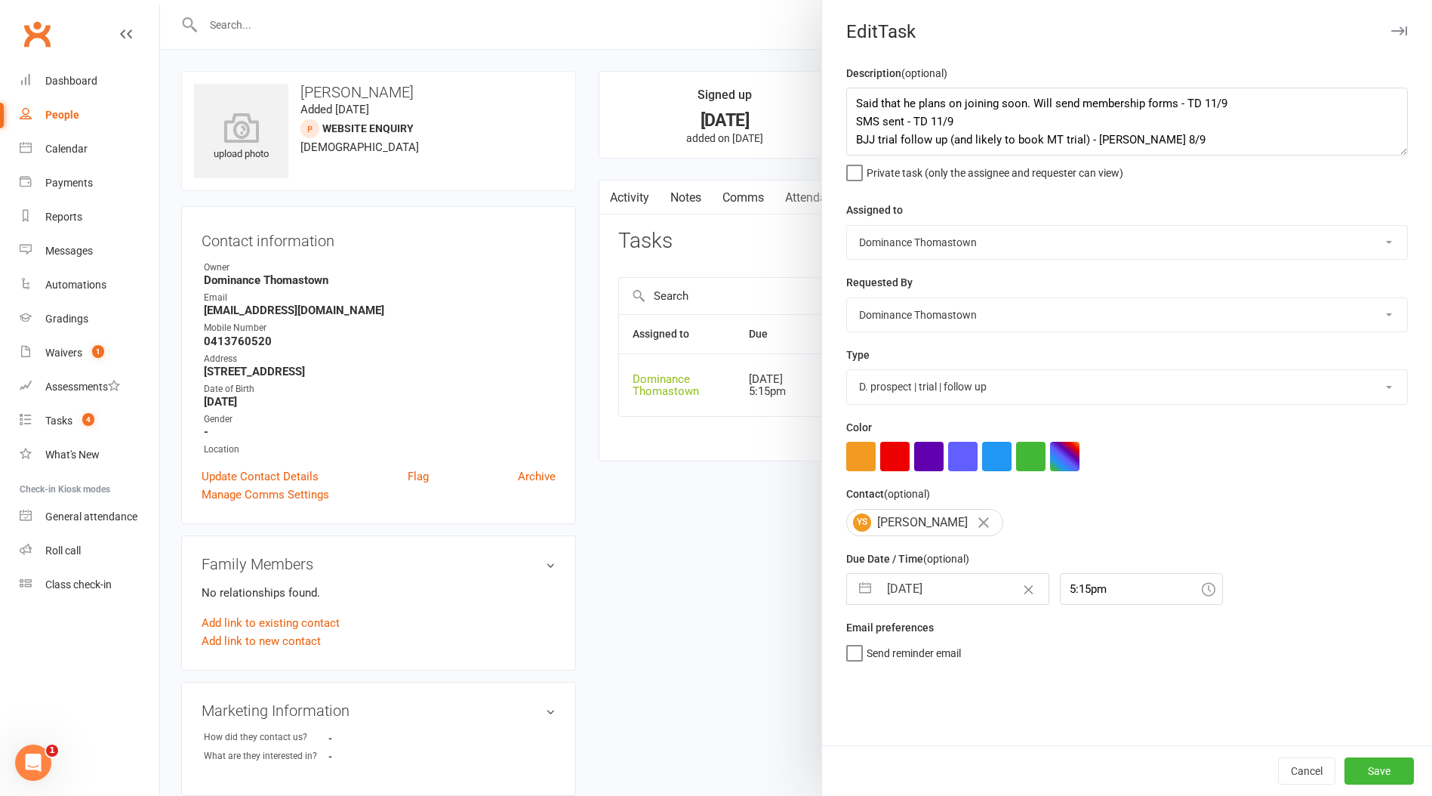
select select "2025"
select select "9"
select select "2025"
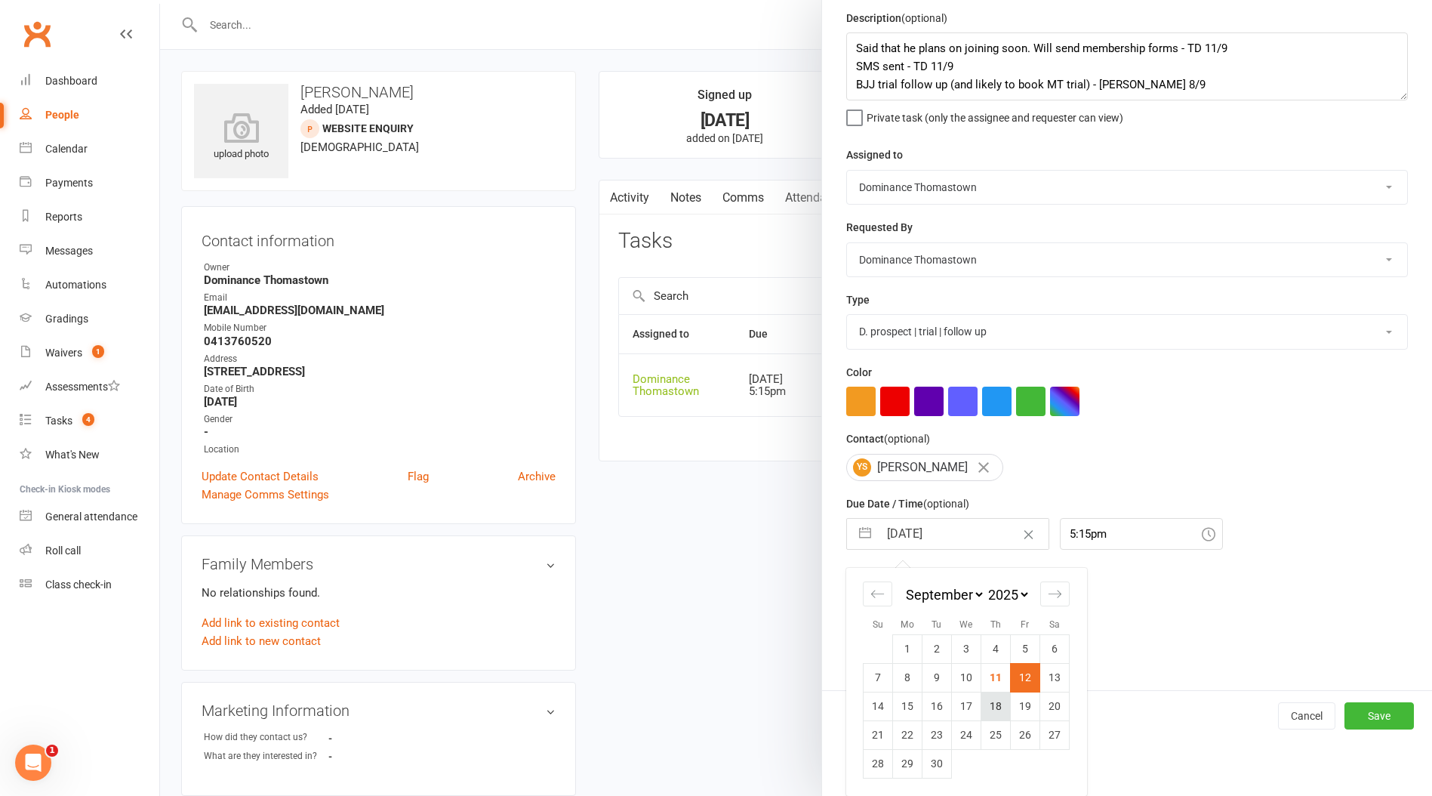
click at [1001, 709] on td "18" at bounding box center [996, 706] width 29 height 29
type input "[DATE]"
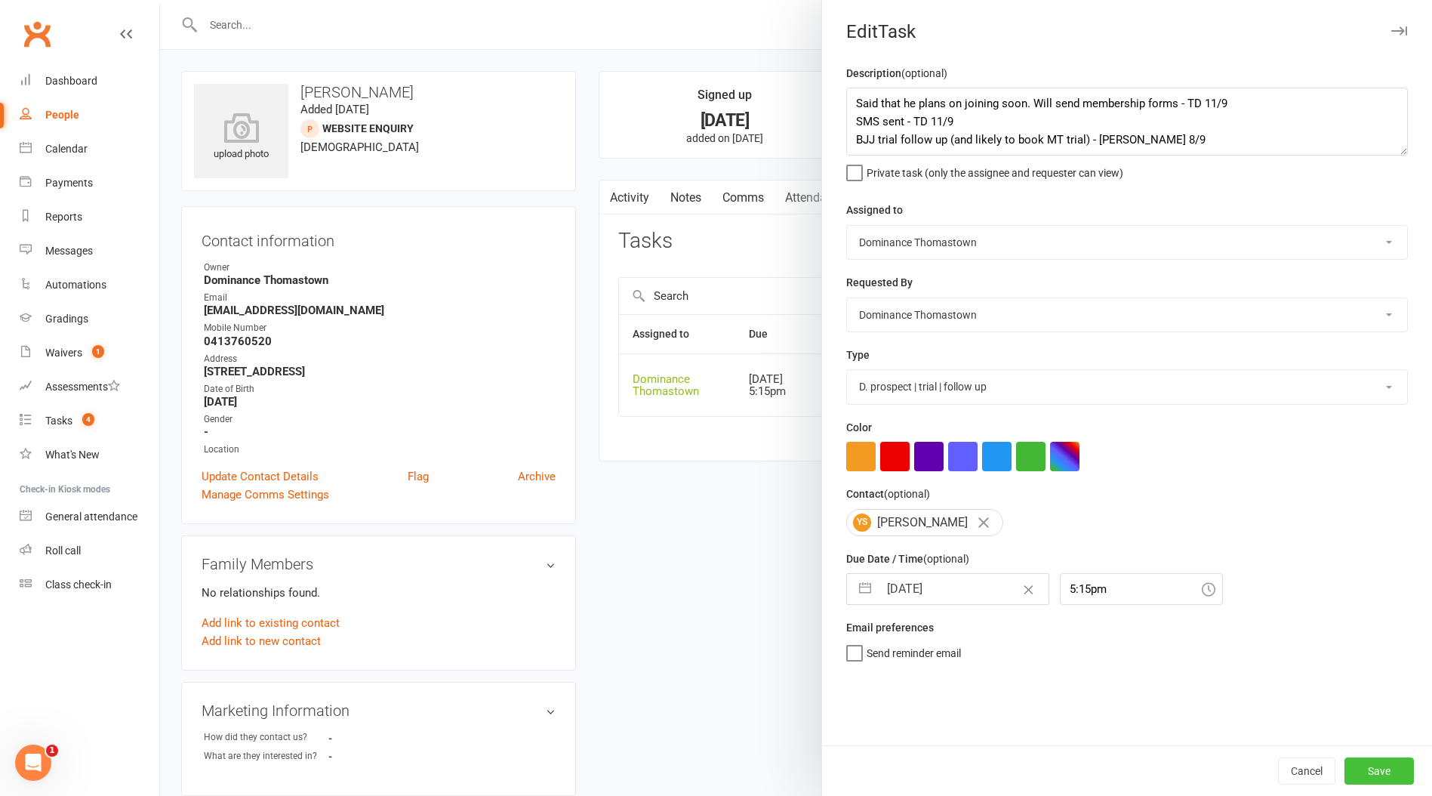
click at [1369, 774] on button "Save" at bounding box center [1379, 770] width 69 height 27
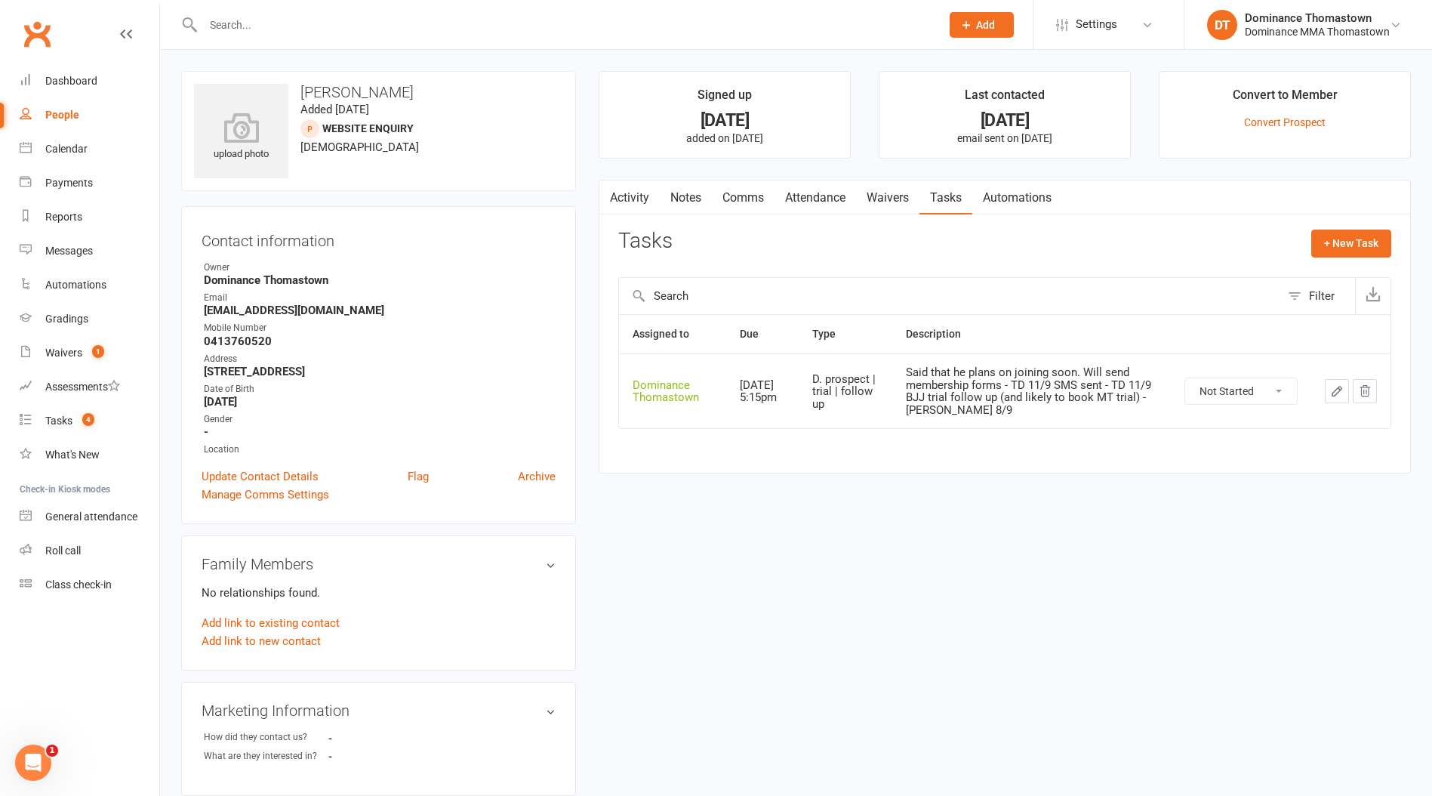
drag, startPoint x: 891, startPoint y: 203, endPoint x: 868, endPoint y: 208, distance: 23.8
click at [892, 203] on link "Waivers" at bounding box center [887, 197] width 63 height 35
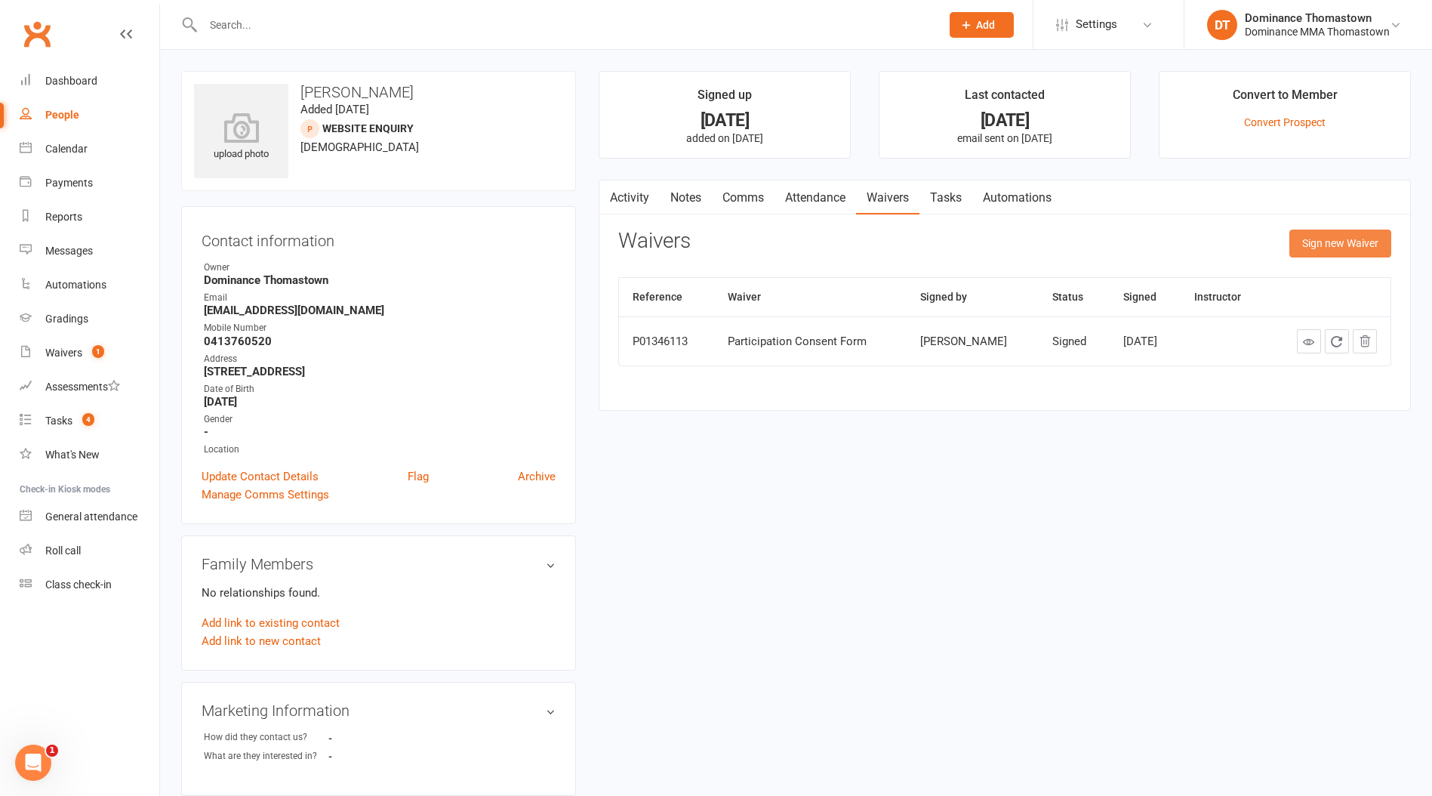
click at [1331, 245] on button "Sign new Waiver" at bounding box center [1341, 243] width 102 height 27
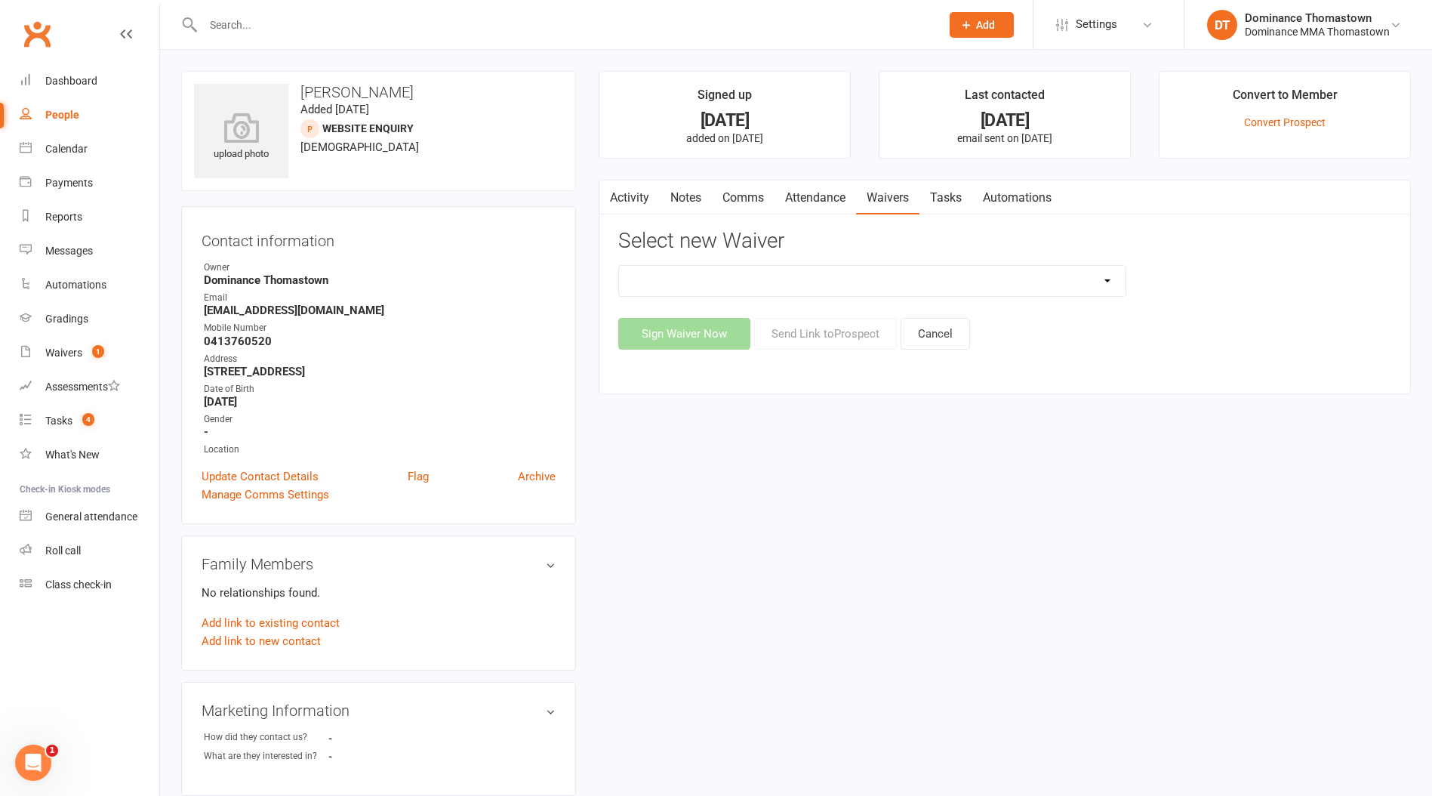
click at [782, 287] on select "Member | Cancellation | Adults Member | Injury Report Form (FOH staff use only)…" at bounding box center [872, 281] width 507 height 30
select select "370"
click at [619, 266] on select "Member | Cancellation | Adults Member | Injury Report Form (FOH staff use only)…" at bounding box center [872, 281] width 507 height 30
click at [815, 339] on button "Send Link to [GEOGRAPHIC_DATA]" at bounding box center [825, 334] width 143 height 32
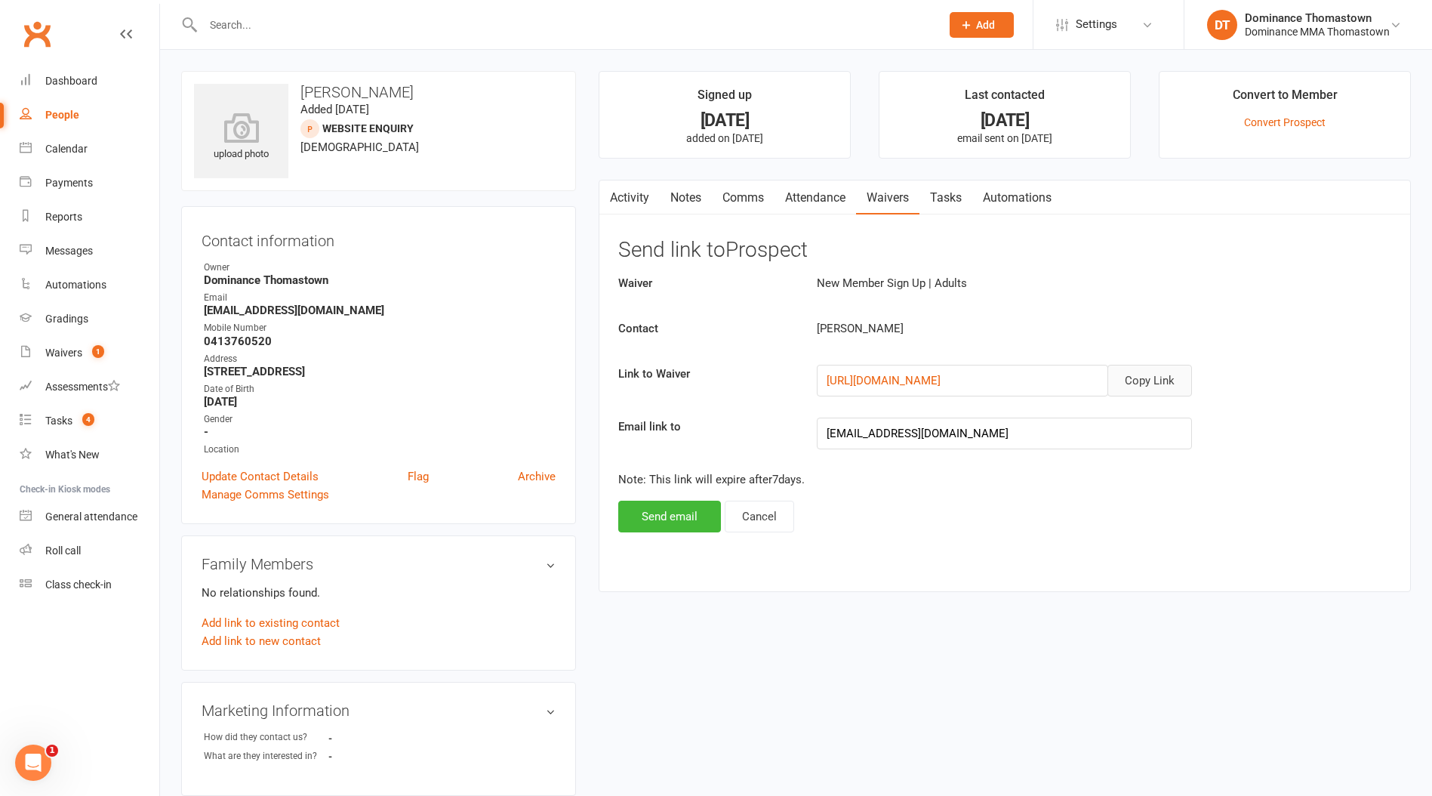
click at [1149, 376] on button "Copy Link" at bounding box center [1150, 381] width 85 height 32
click at [751, 205] on link "Comms" at bounding box center [743, 197] width 63 height 35
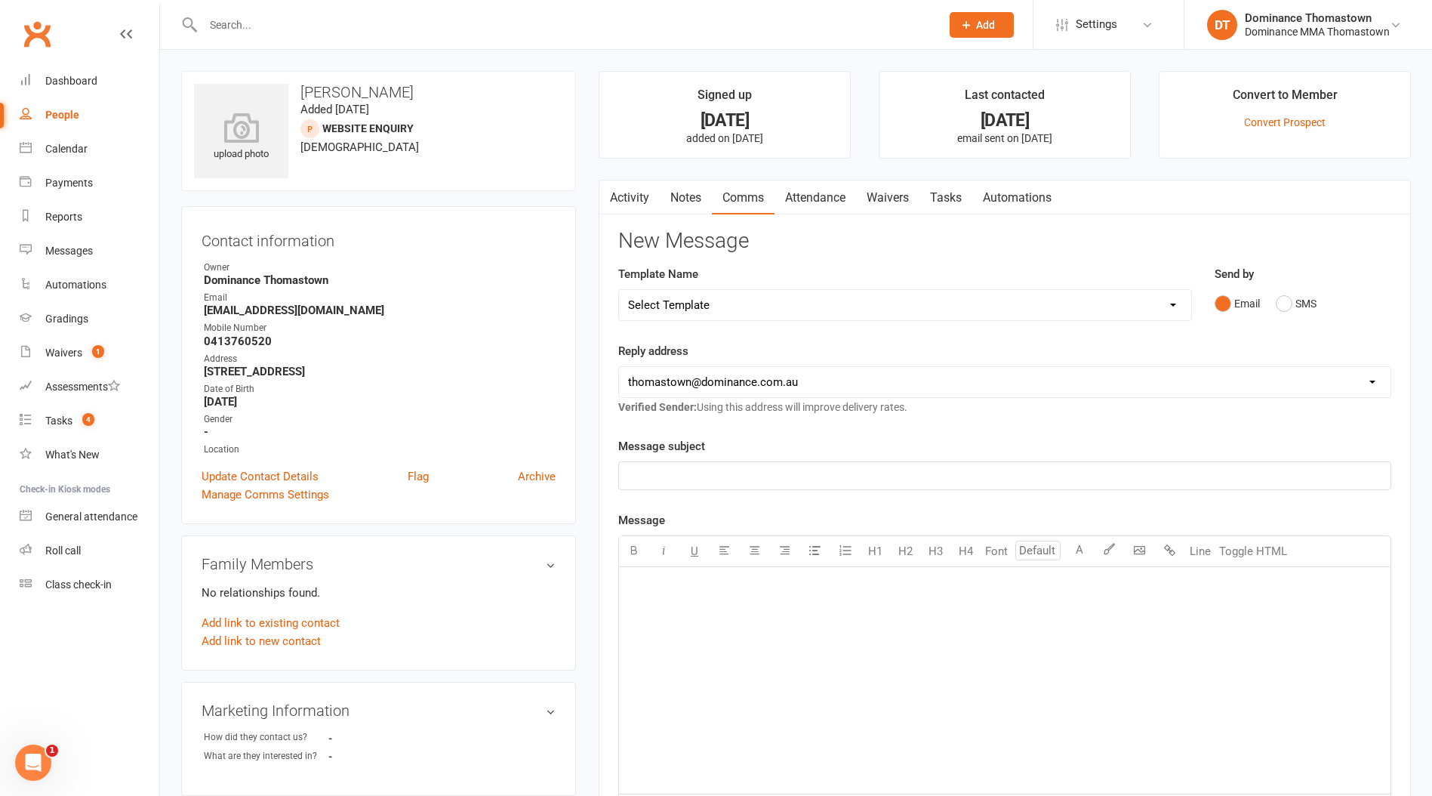
click at [797, 315] on select "Select Template [Email] MARKETING | 10TH BIRTHDAY SPECIAL | CANCELLED MEMBERS […" at bounding box center [905, 305] width 572 height 30
select select "11"
click at [619, 290] on select "Select Template [Email] MARKETING | 10TH BIRTHDAY SPECIAL | CANCELLED MEMBERS […" at bounding box center [905, 305] width 572 height 30
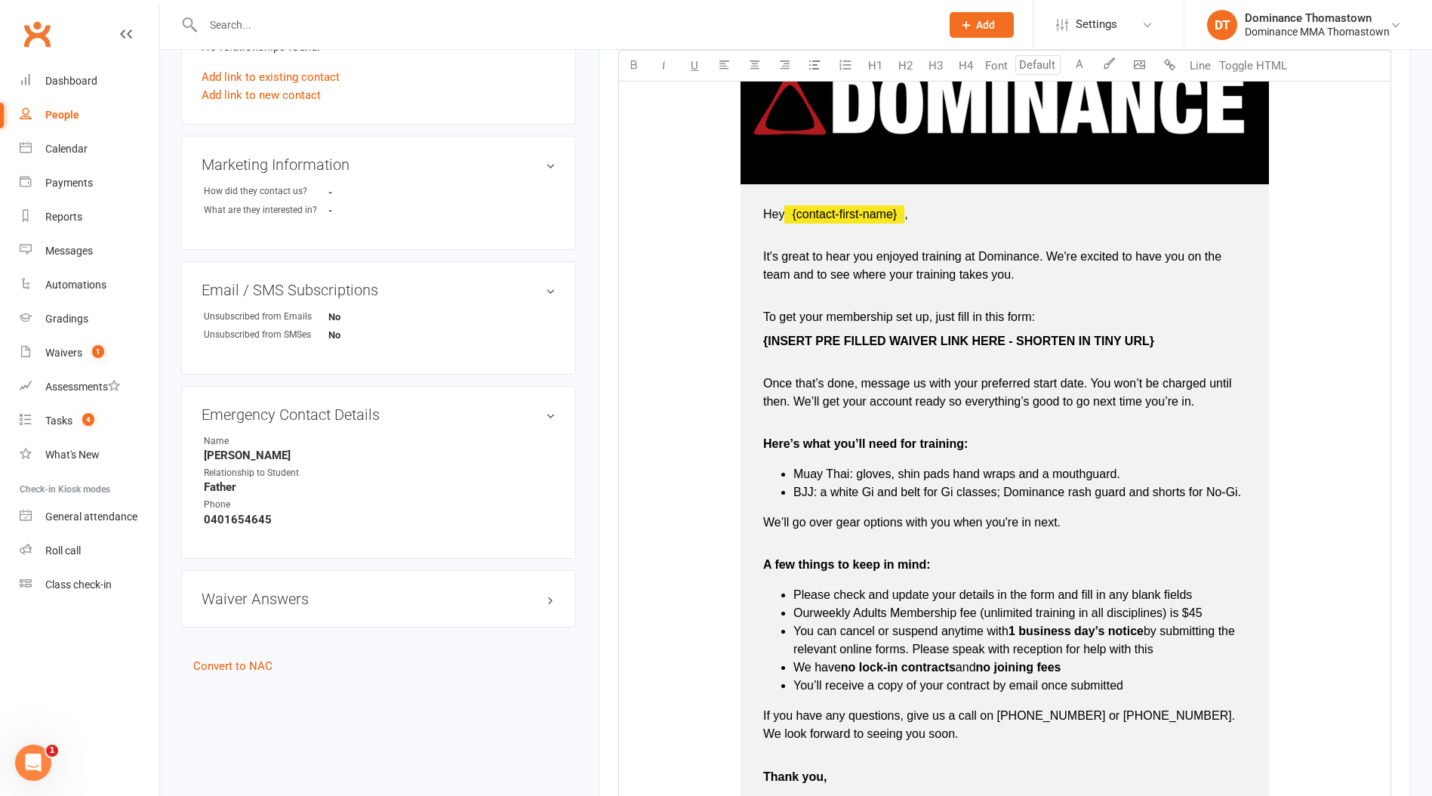
scroll to position [570, 0]
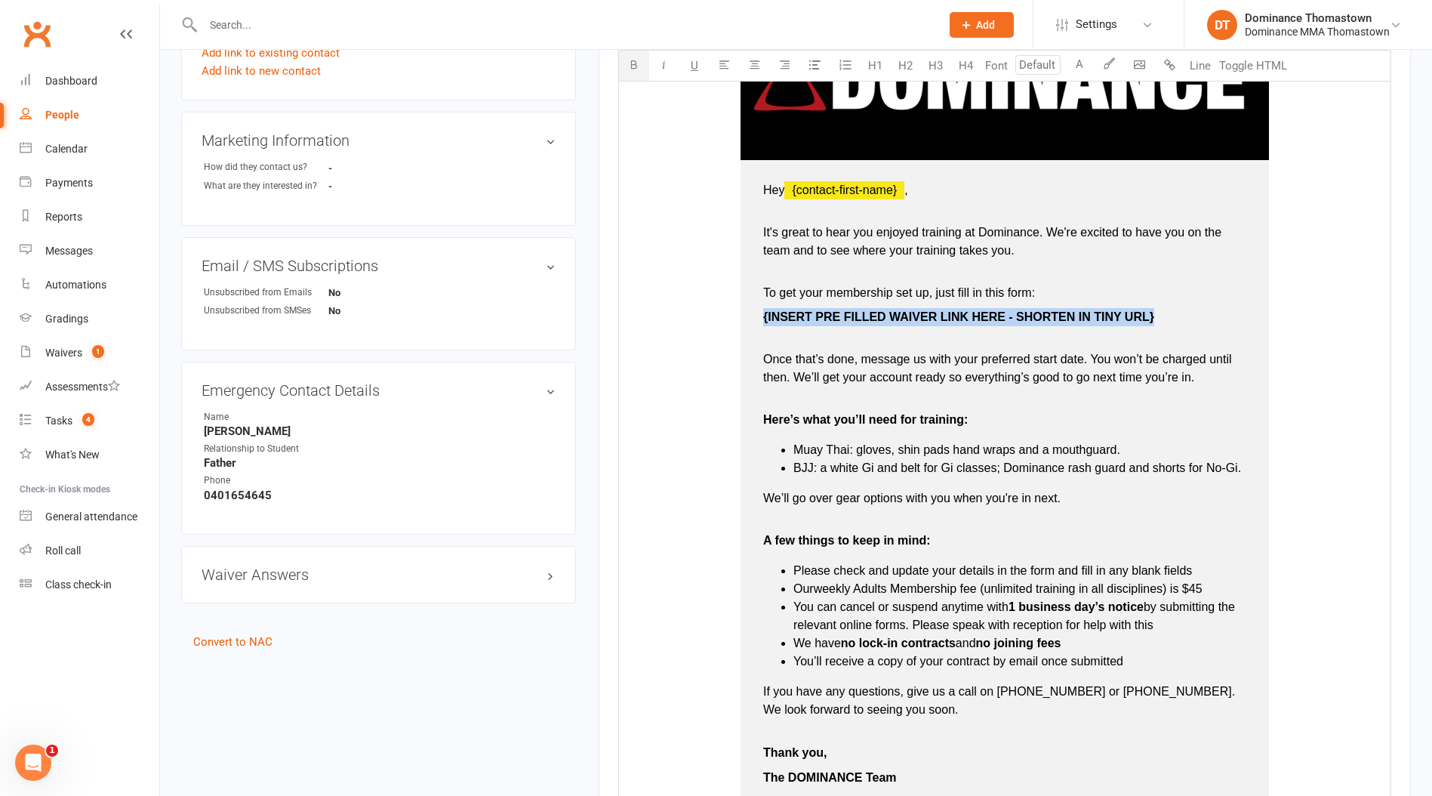
drag, startPoint x: 761, startPoint y: 315, endPoint x: 1155, endPoint y: 315, distance: 393.4
click at [1155, 315] on td "Hey ﻿ {contact-first-name} , It's great to hear you enjoyed training at Dominan…" at bounding box center [1005, 484] width 529 height 648
drag, startPoint x: 760, startPoint y: 317, endPoint x: 956, endPoint y: 325, distance: 196.5
click at [956, 325] on td "Hey ﻿ {contact-first-name} , It's great to hear you enjoyed training at Dominan…" at bounding box center [1005, 484] width 529 height 648
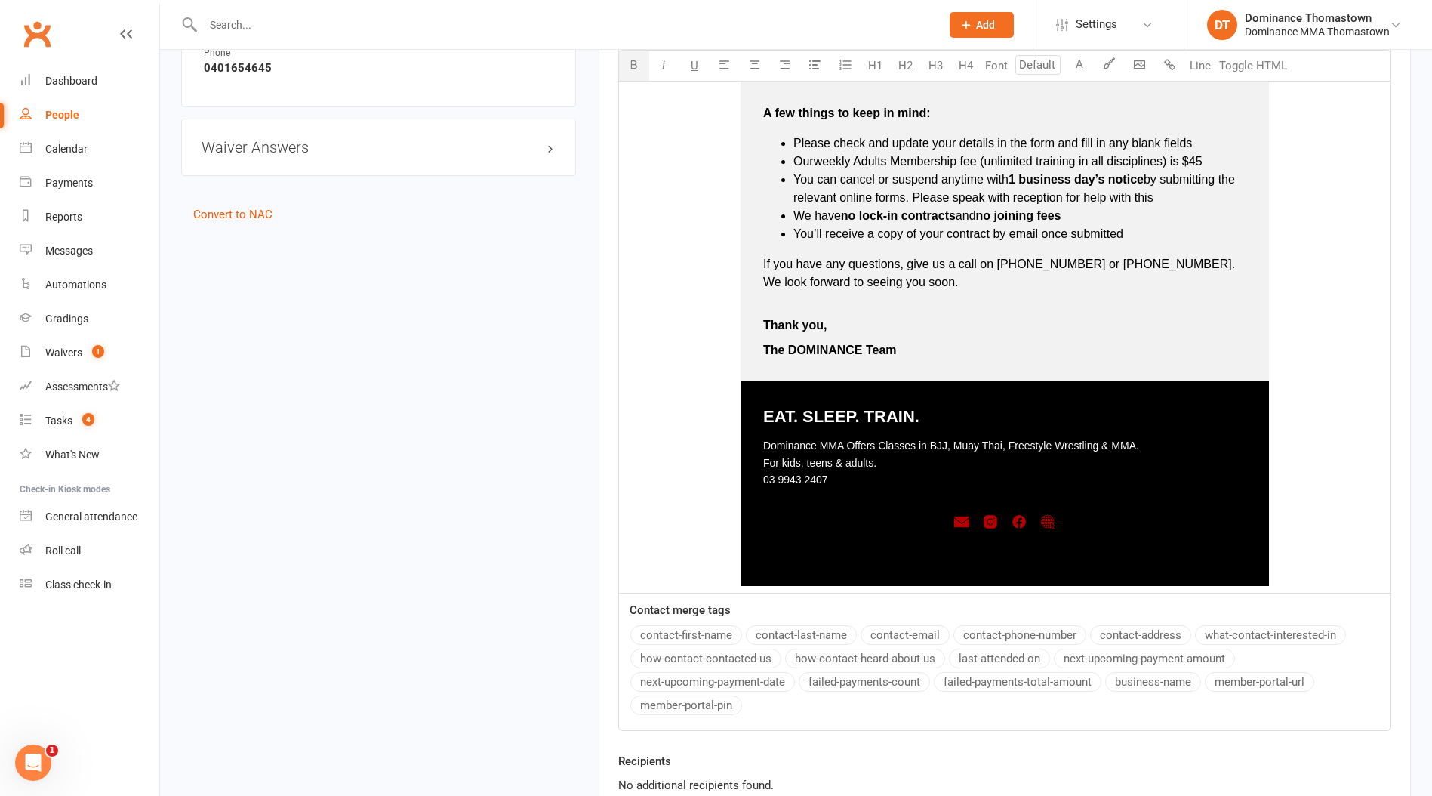
scroll to position [1168, 0]
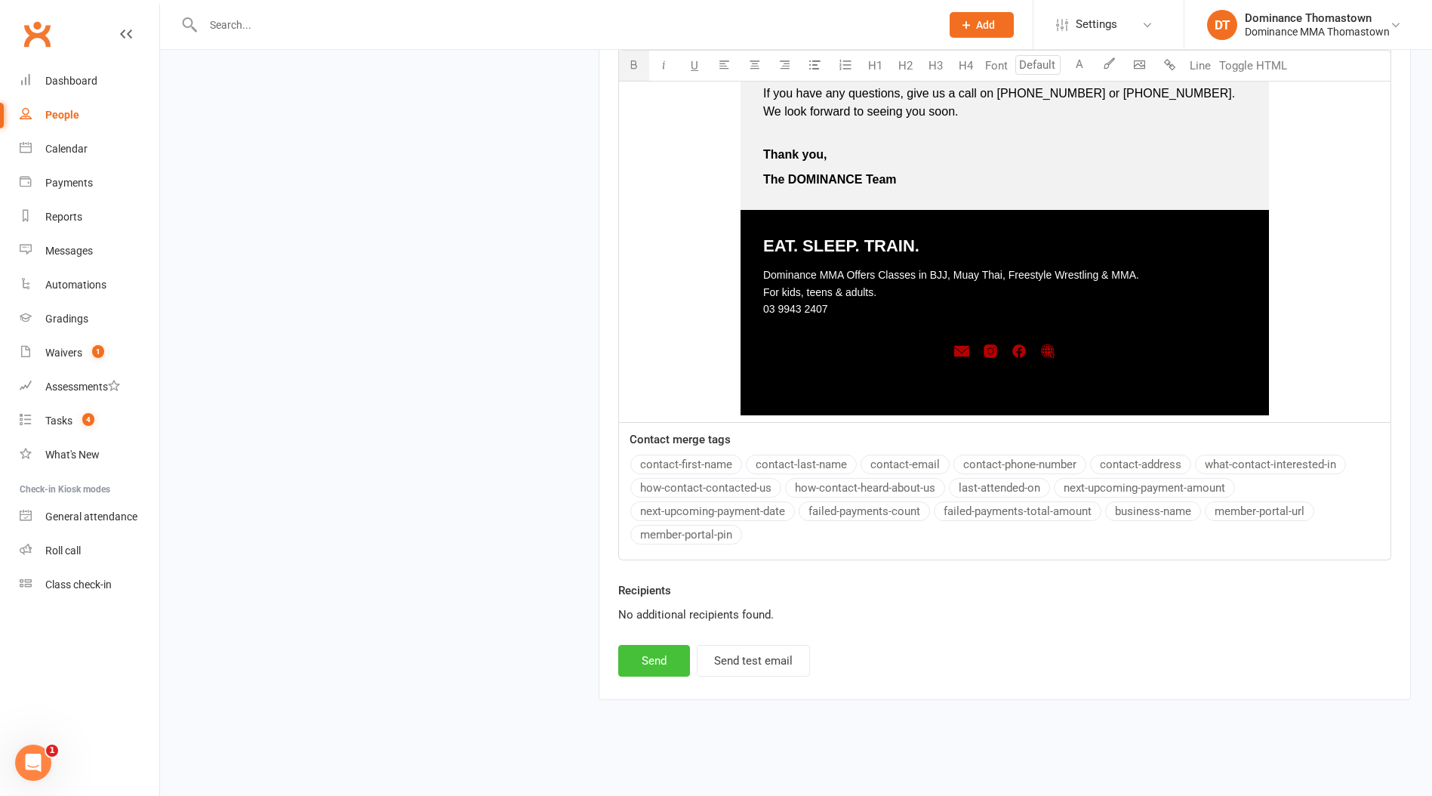
click at [655, 658] on button "Send" at bounding box center [654, 661] width 72 height 32
select select
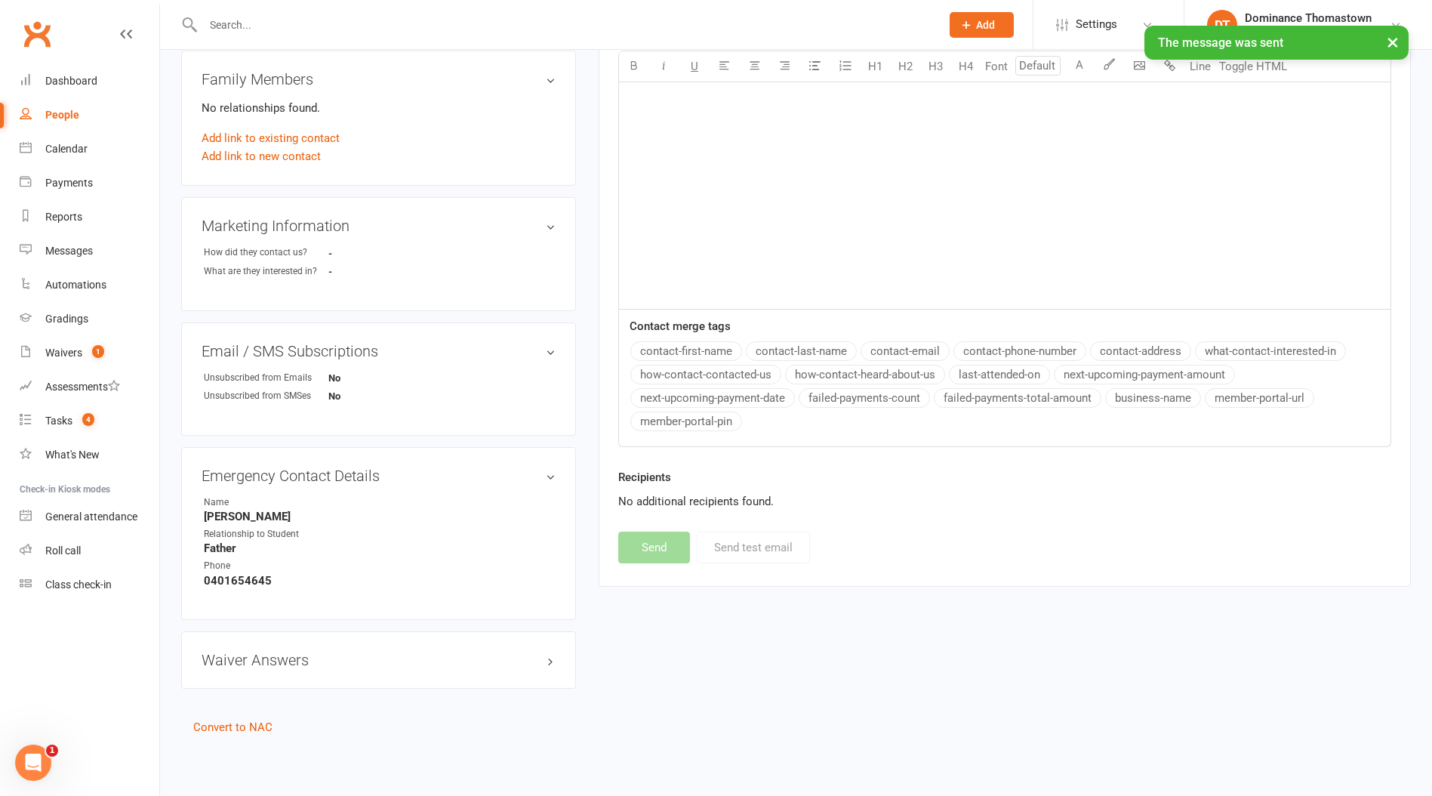
scroll to position [481, 0]
click at [53, 419] on div "Tasks" at bounding box center [58, 421] width 27 height 12
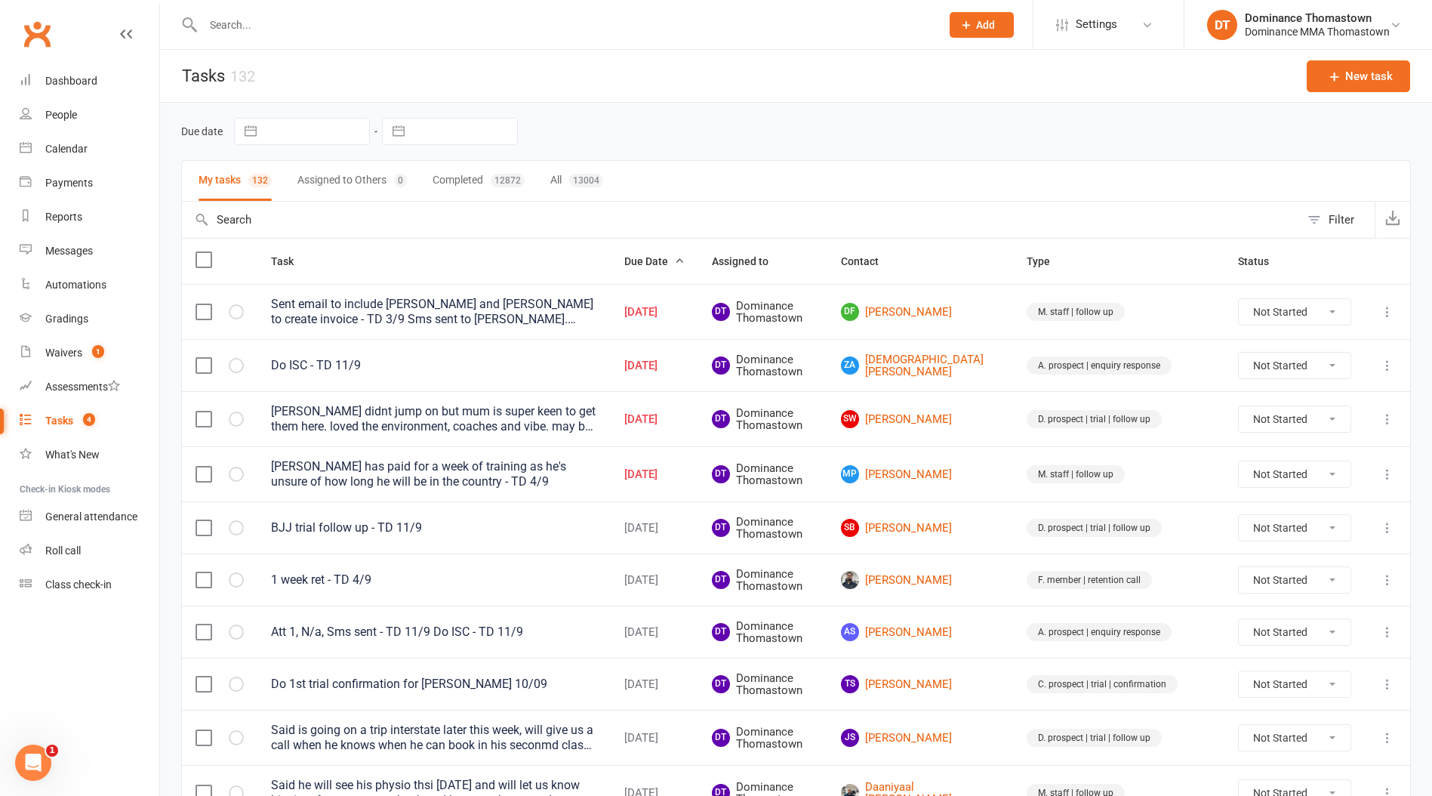
click at [257, 31] on input "text" at bounding box center [565, 24] width 732 height 21
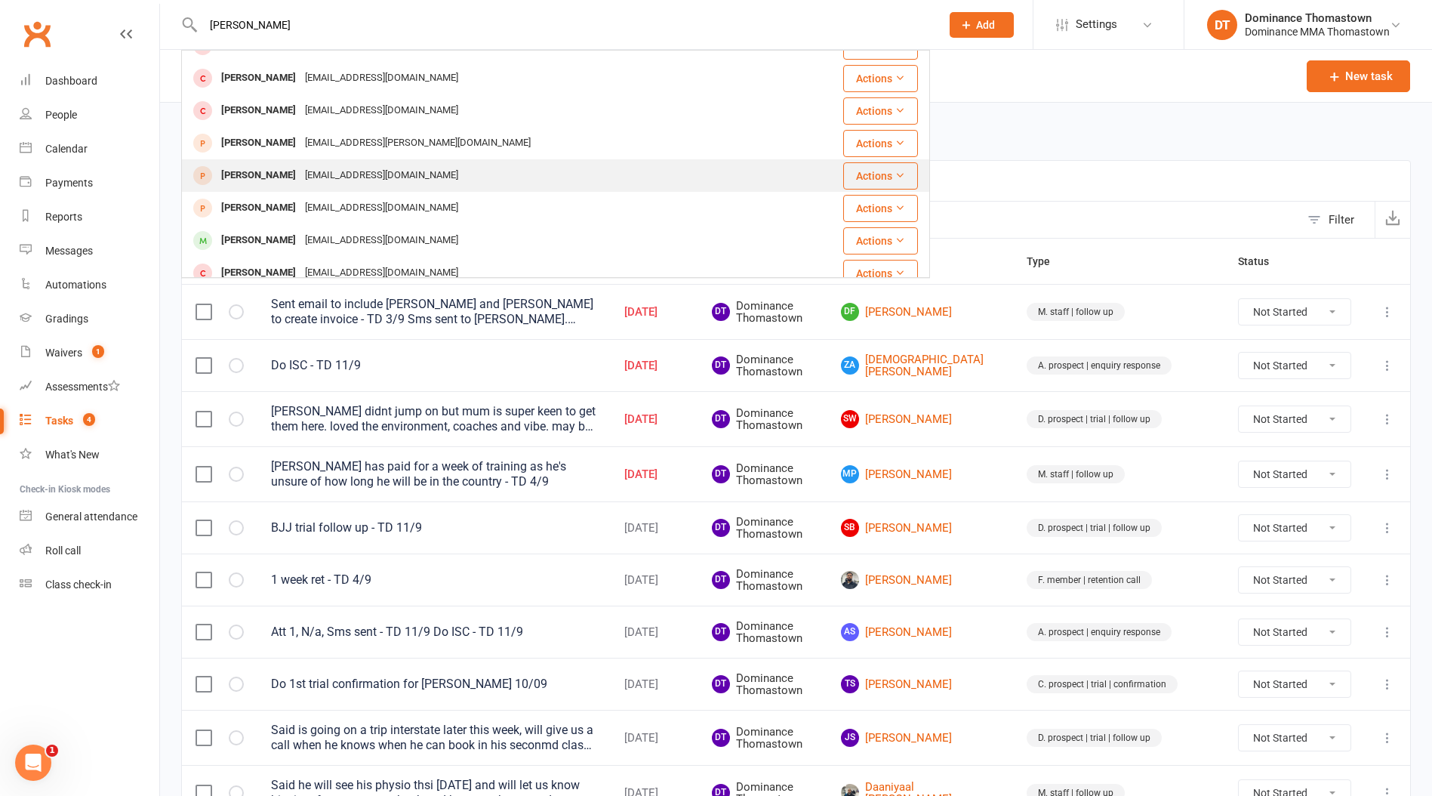
scroll to position [55, 0]
type input "[PERSON_NAME]"
click at [301, 176] on div "[EMAIL_ADDRESS][DOMAIN_NAME]" at bounding box center [382, 174] width 162 height 22
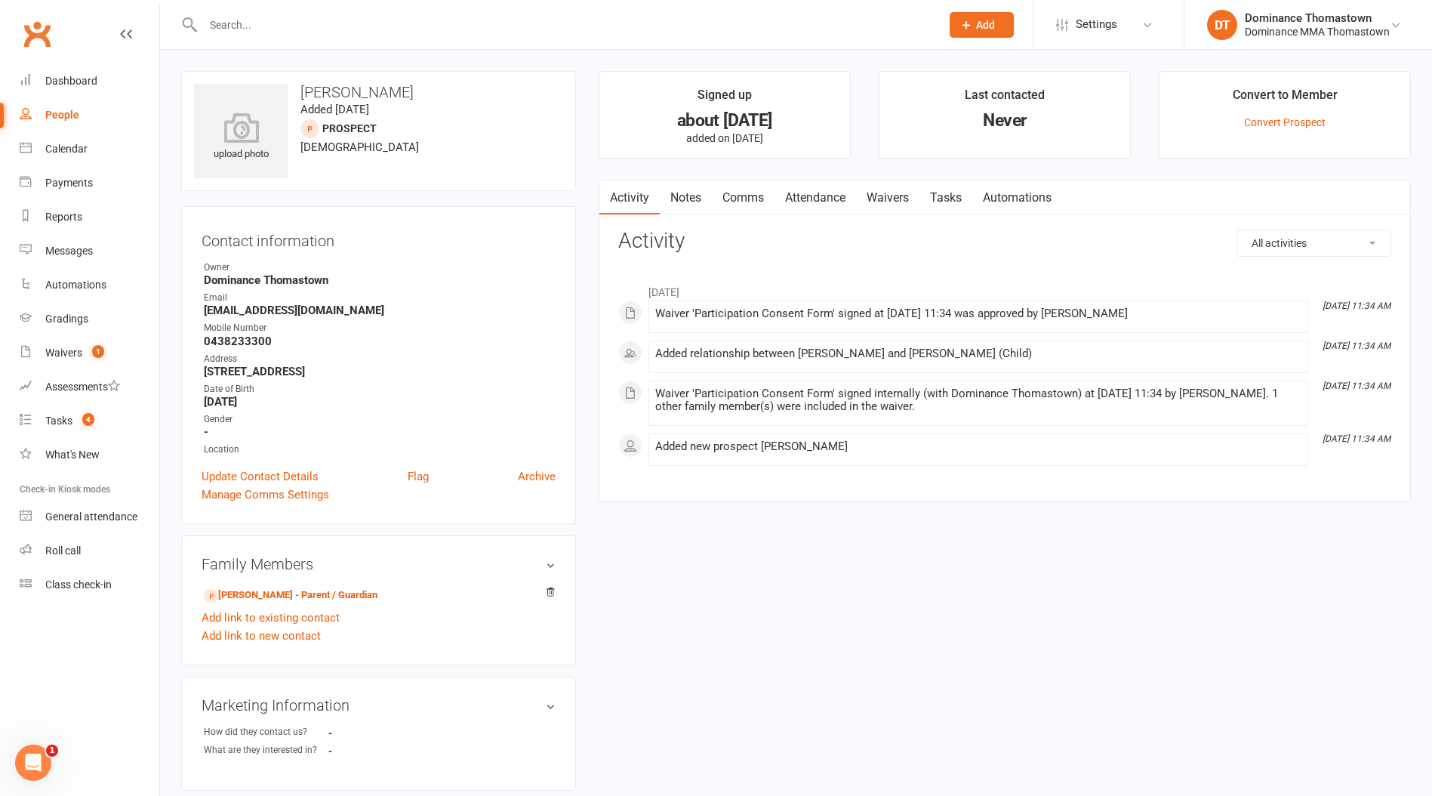
click at [235, 17] on input "text" at bounding box center [565, 24] width 732 height 21
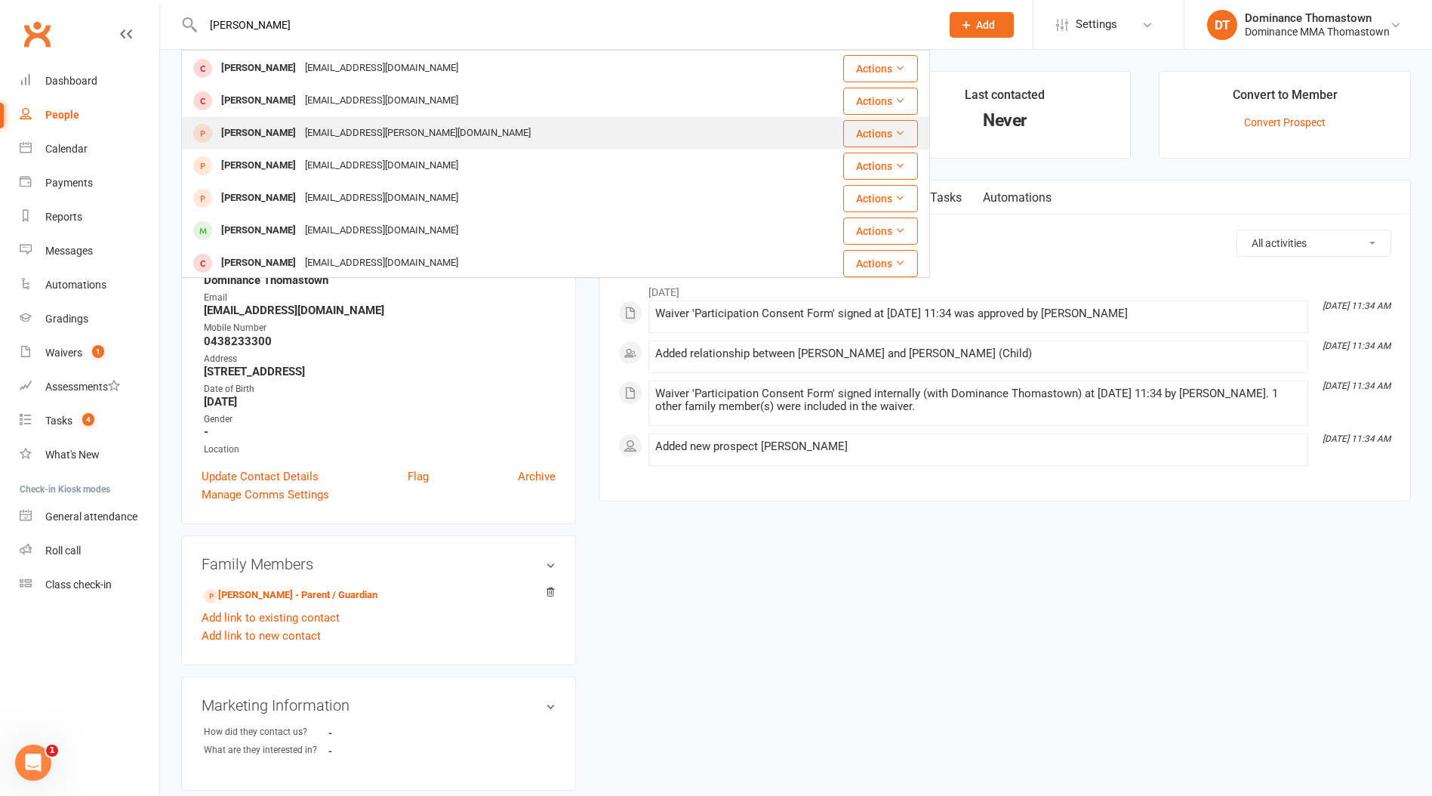
scroll to position [65, 0]
type input "[PERSON_NAME]"
click at [301, 196] on div "[EMAIL_ADDRESS][DOMAIN_NAME]" at bounding box center [382, 197] width 162 height 22
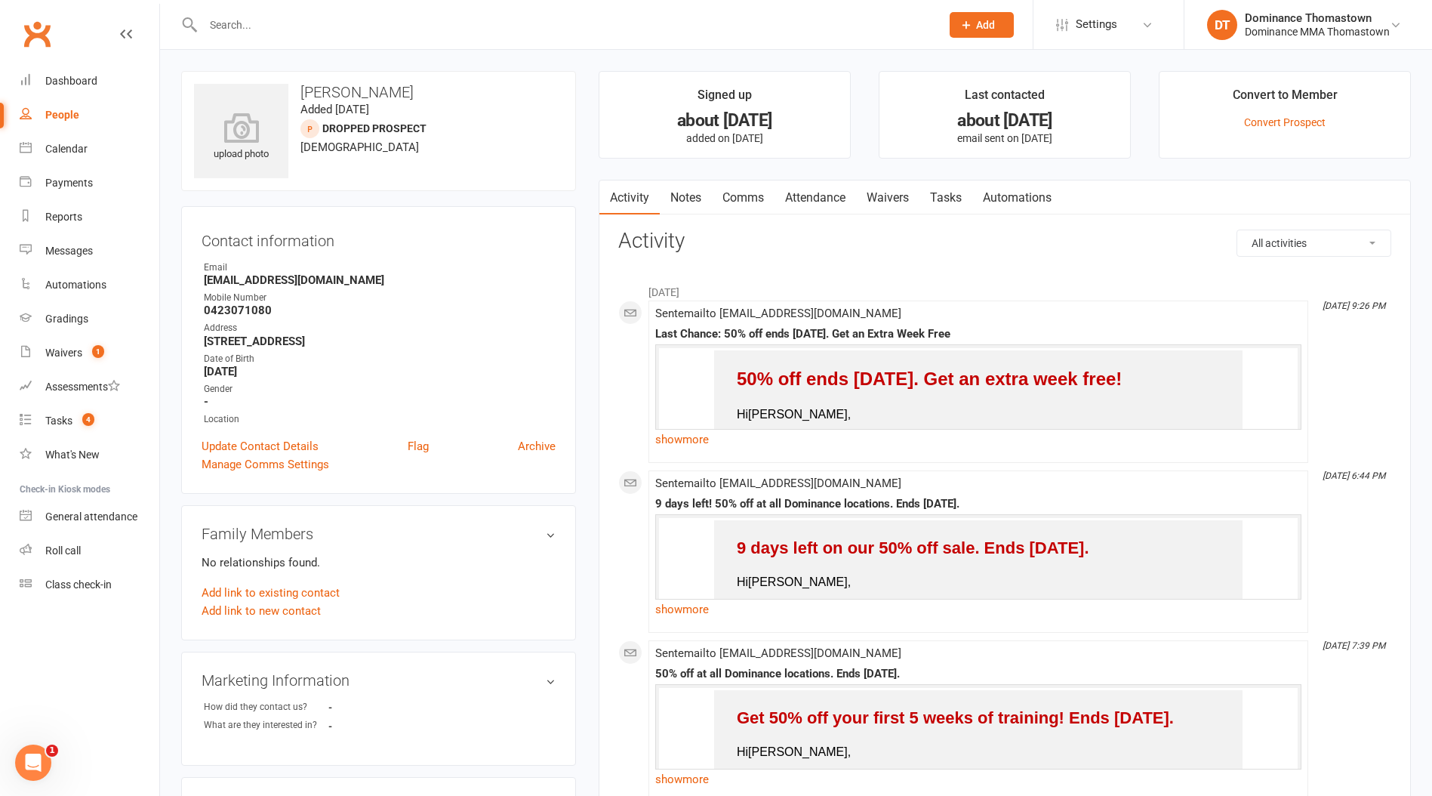
click at [819, 195] on link "Attendance" at bounding box center [816, 197] width 82 height 35
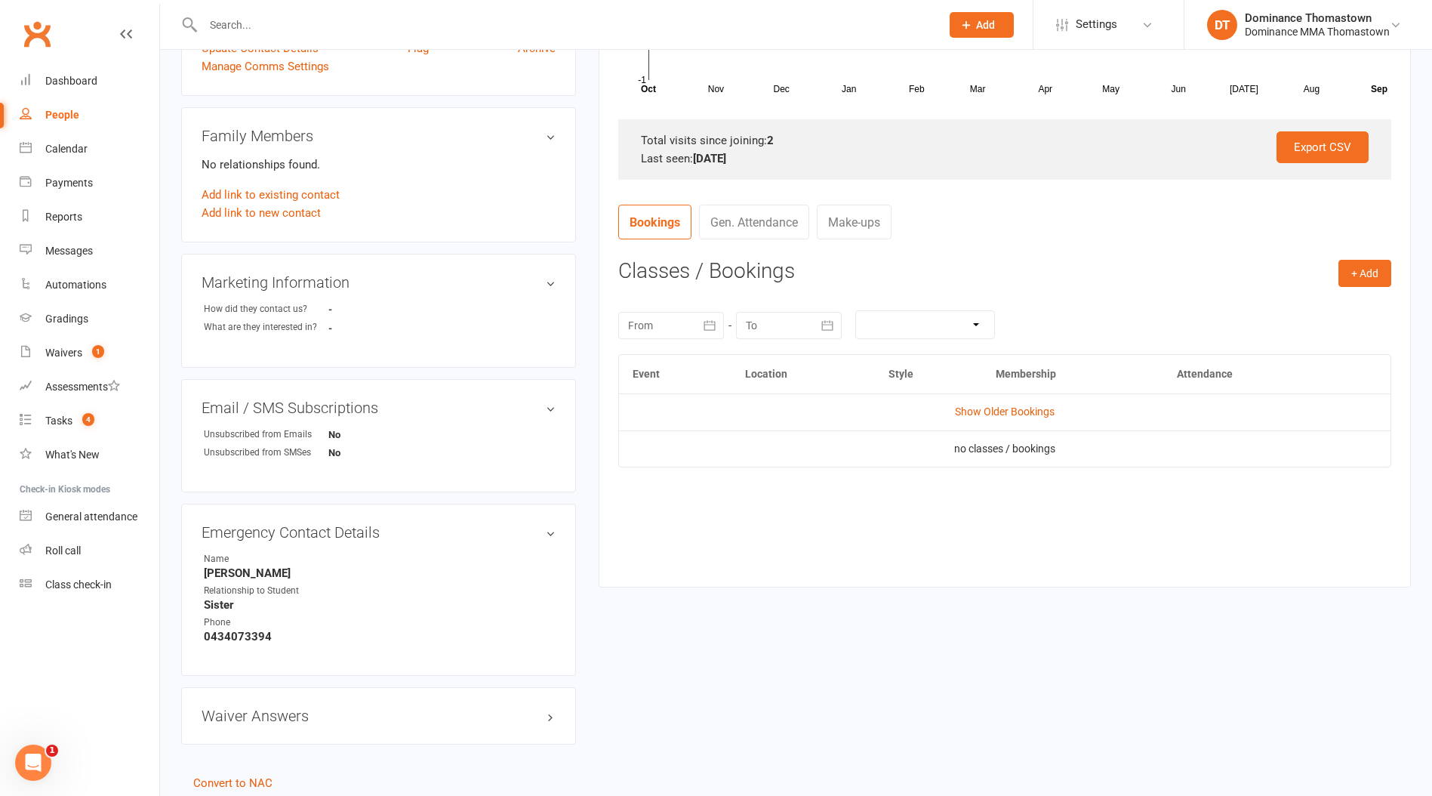
scroll to position [451, 0]
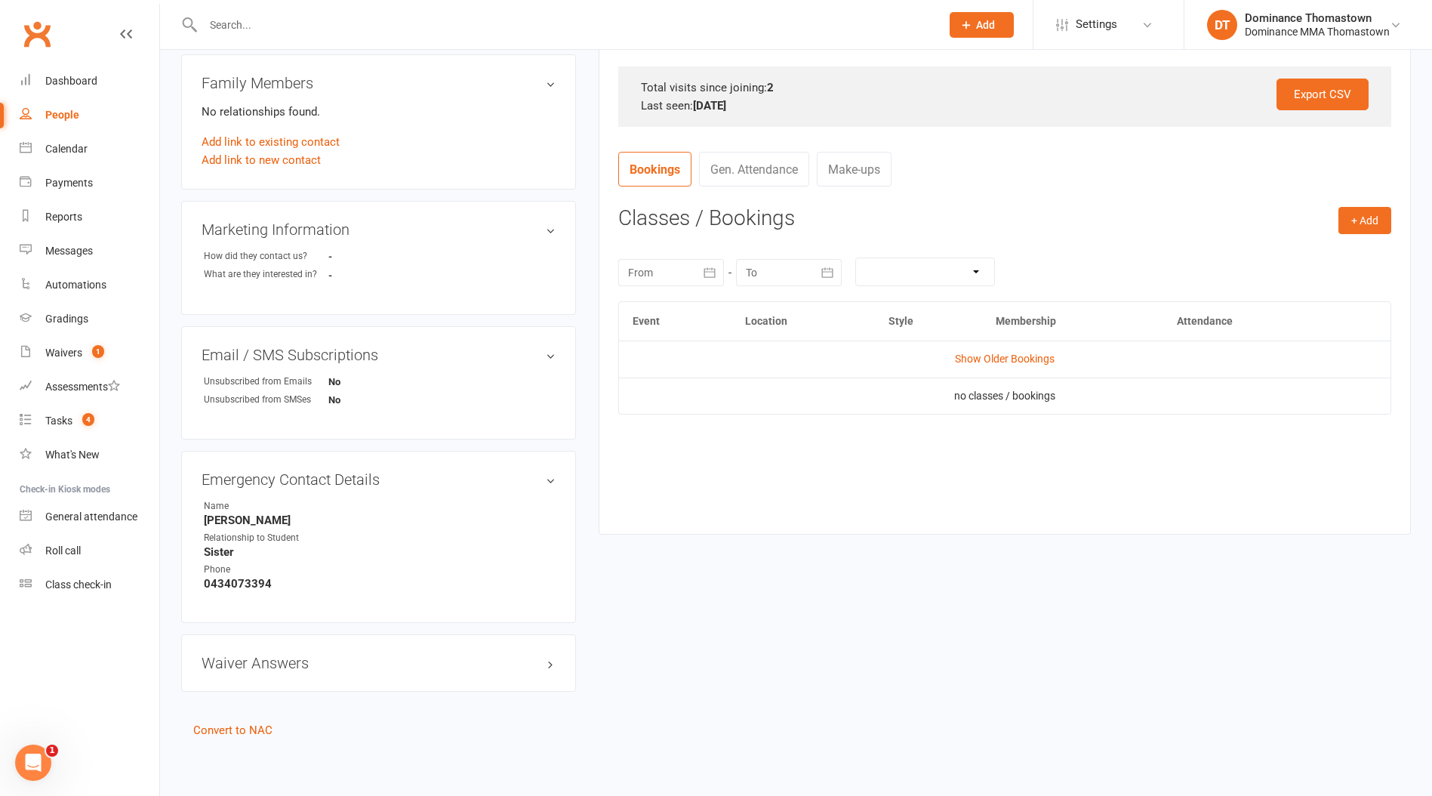
click at [242, 20] on input "text" at bounding box center [565, 24] width 732 height 21
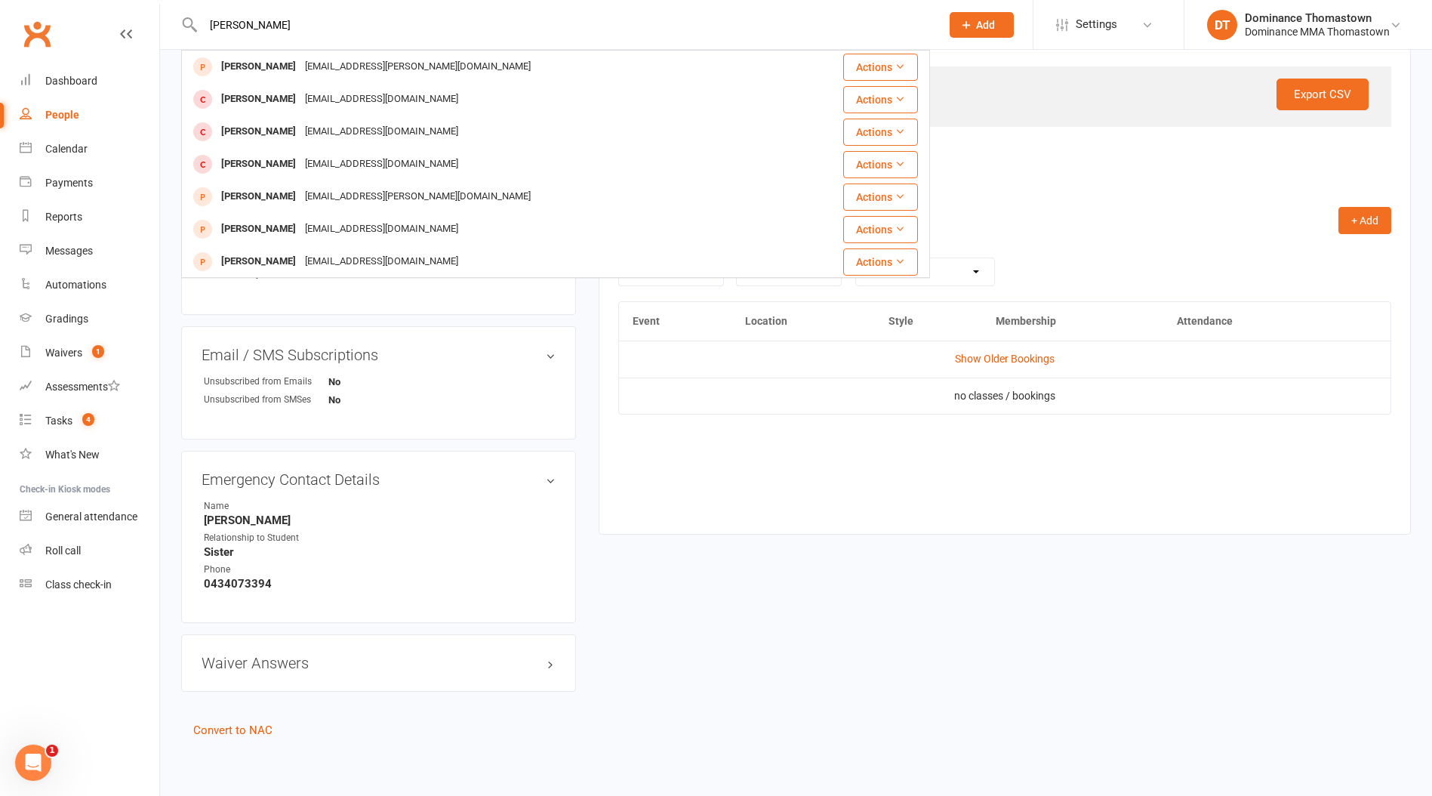
type input "[PERSON_NAME]"
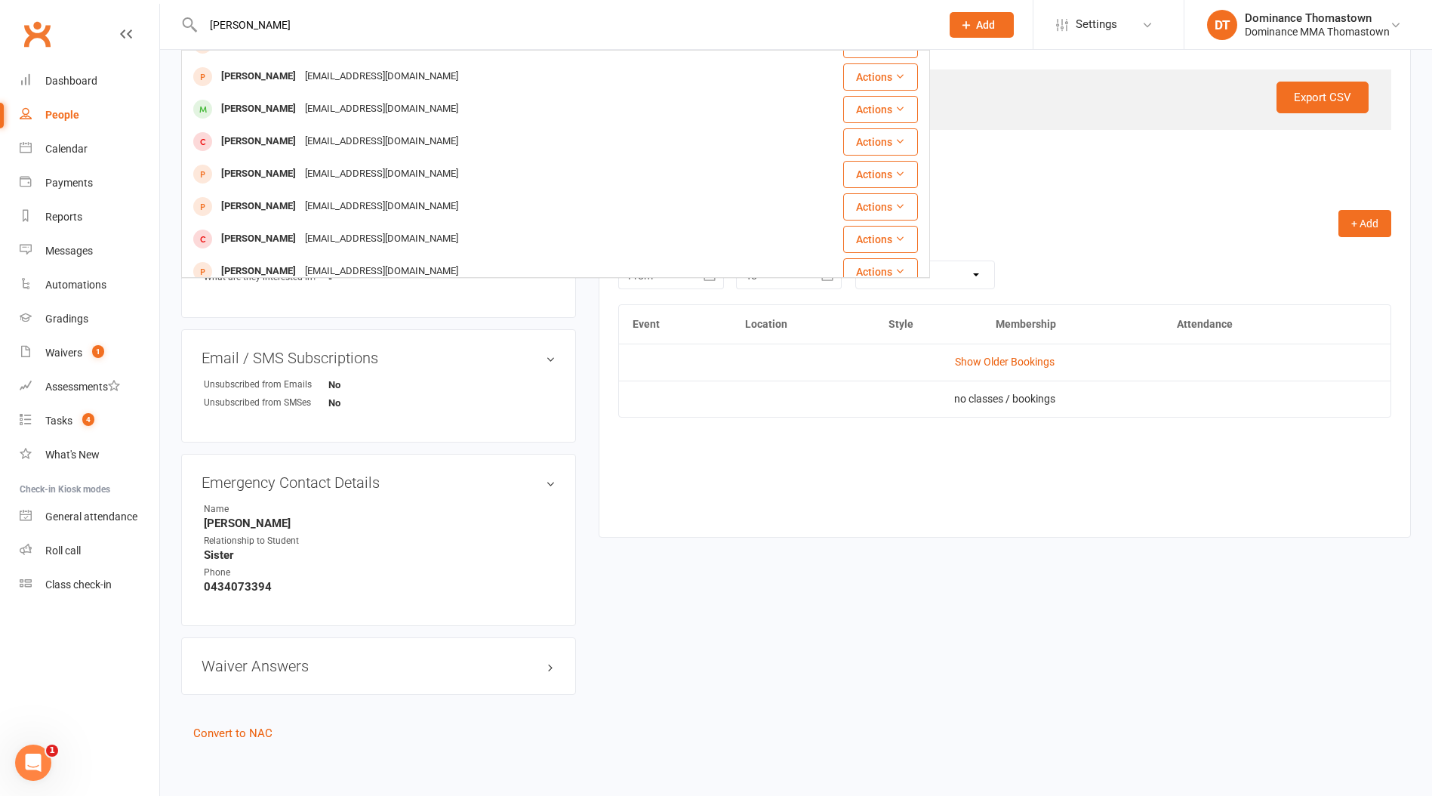
scroll to position [187, 0]
click at [301, 177] on div "[EMAIL_ADDRESS][DOMAIN_NAME]" at bounding box center [382, 173] width 162 height 22
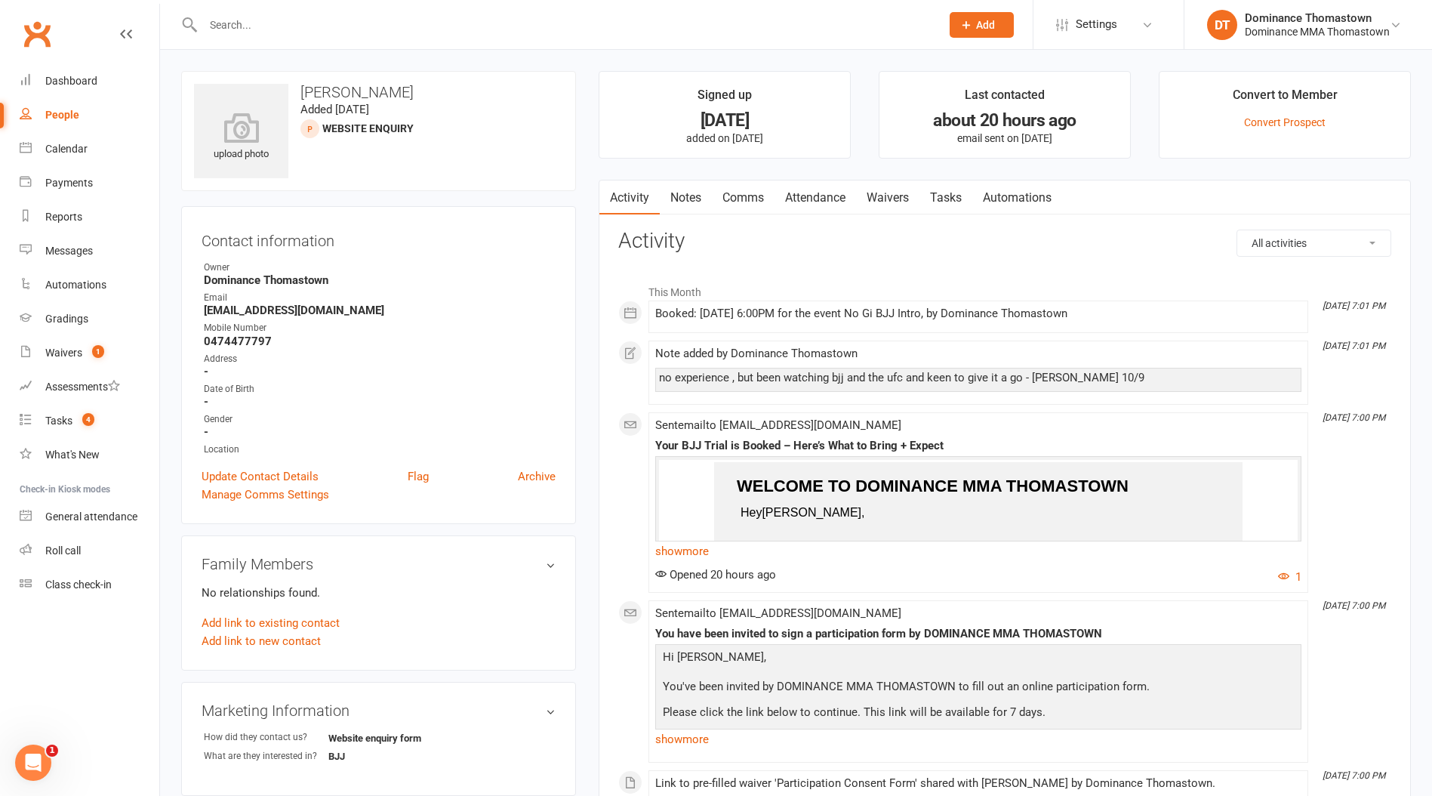
click at [888, 199] on link "Waivers" at bounding box center [887, 197] width 63 height 35
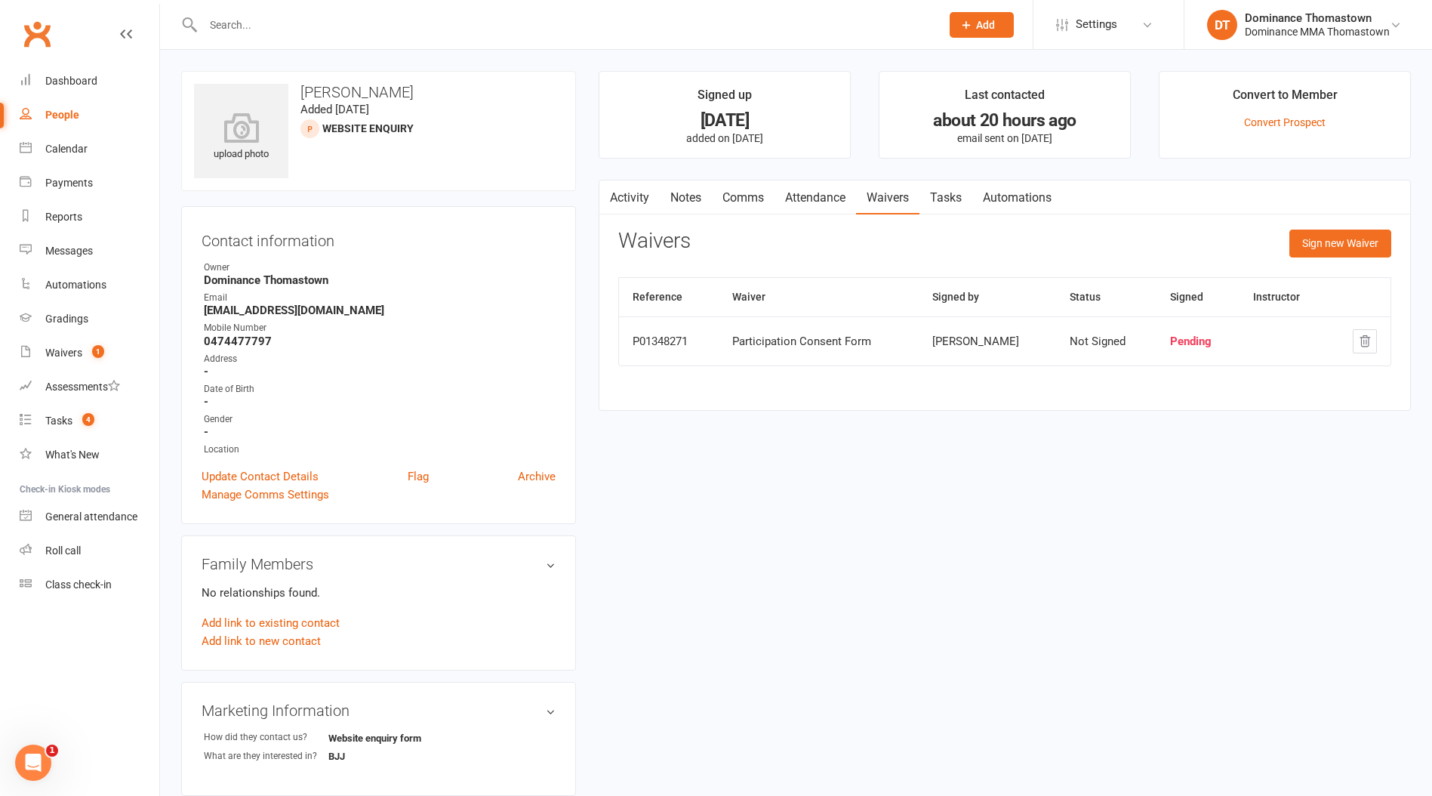
click at [845, 198] on link "Attendance" at bounding box center [816, 197] width 82 height 35
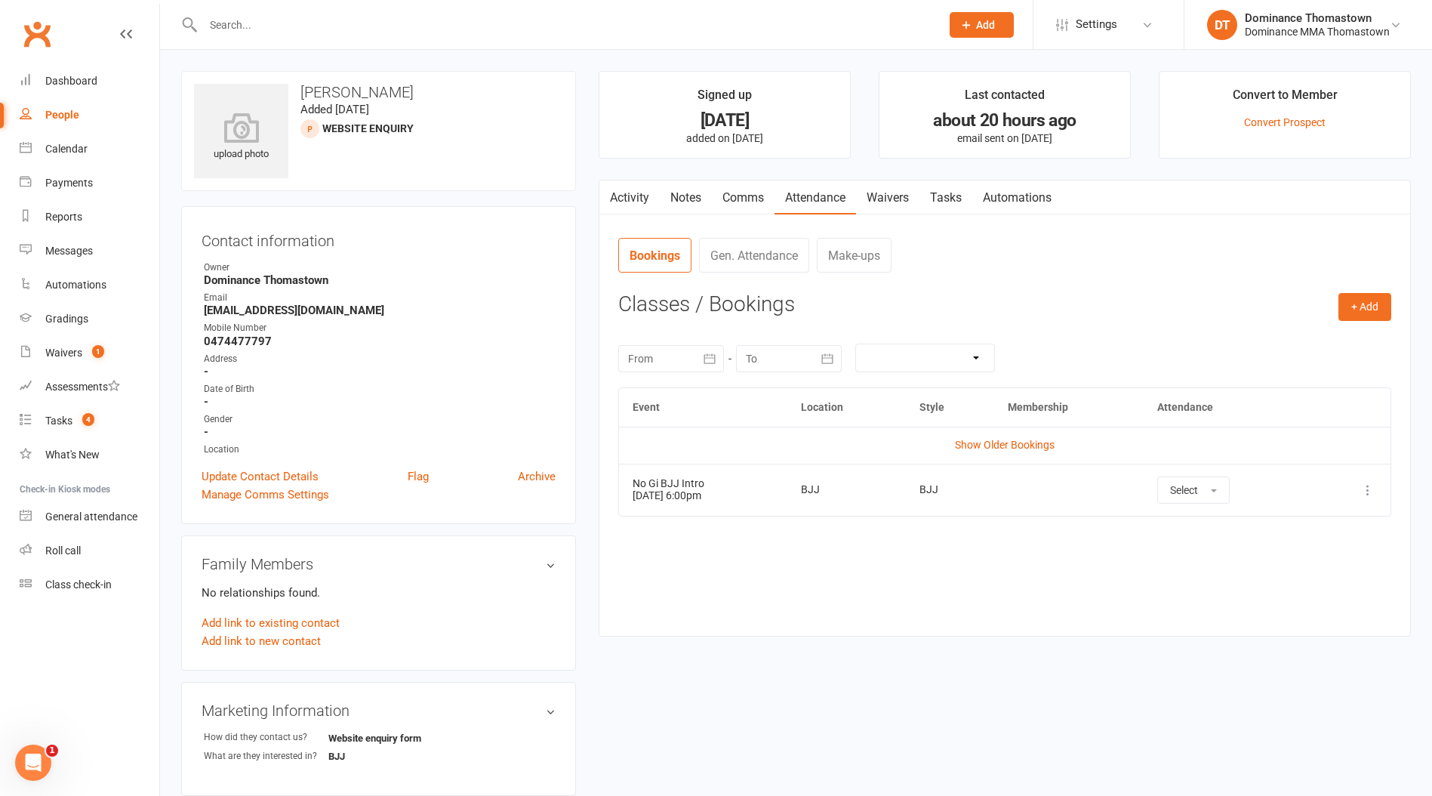
click at [904, 199] on link "Waivers" at bounding box center [887, 197] width 63 height 35
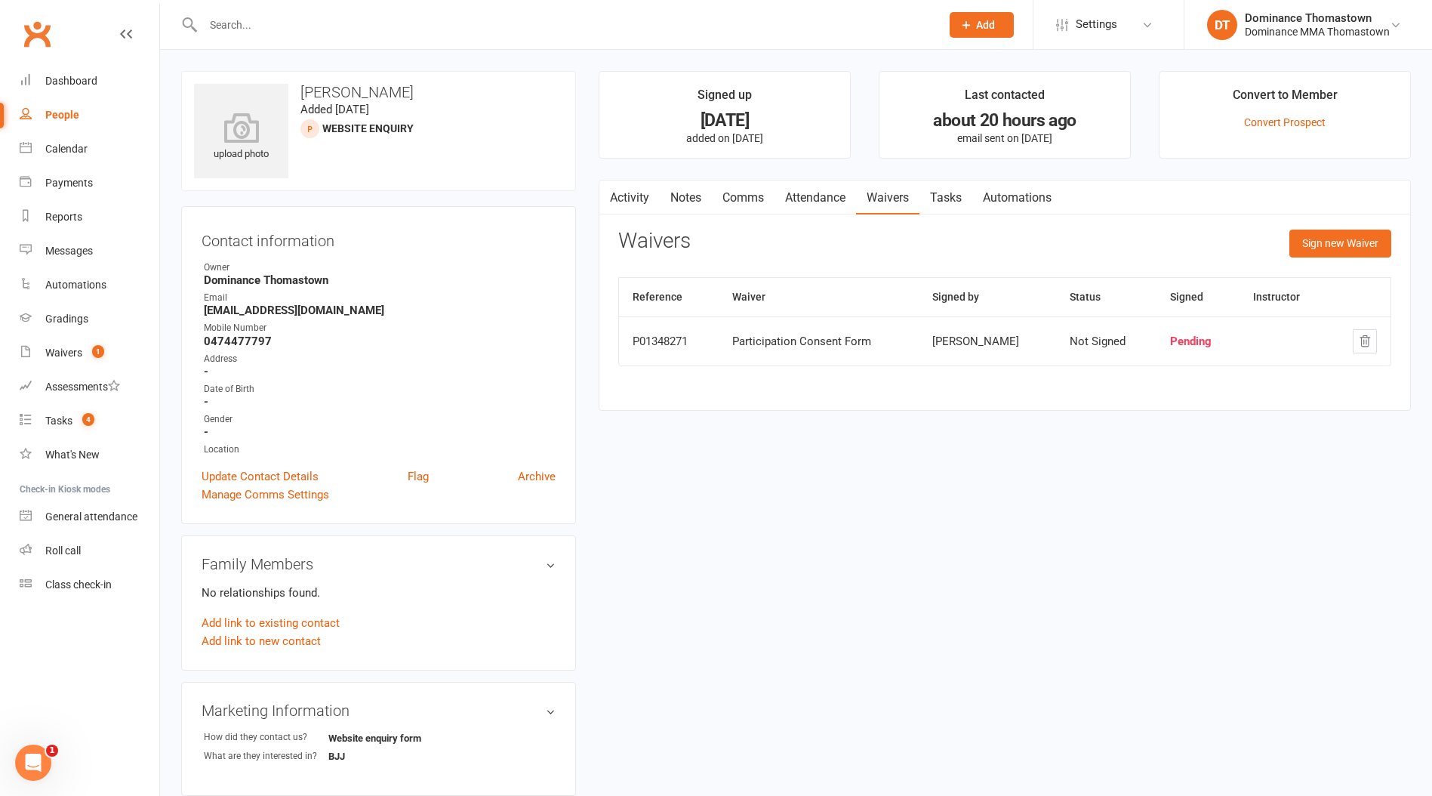
click at [945, 198] on link "Tasks" at bounding box center [946, 197] width 53 height 35
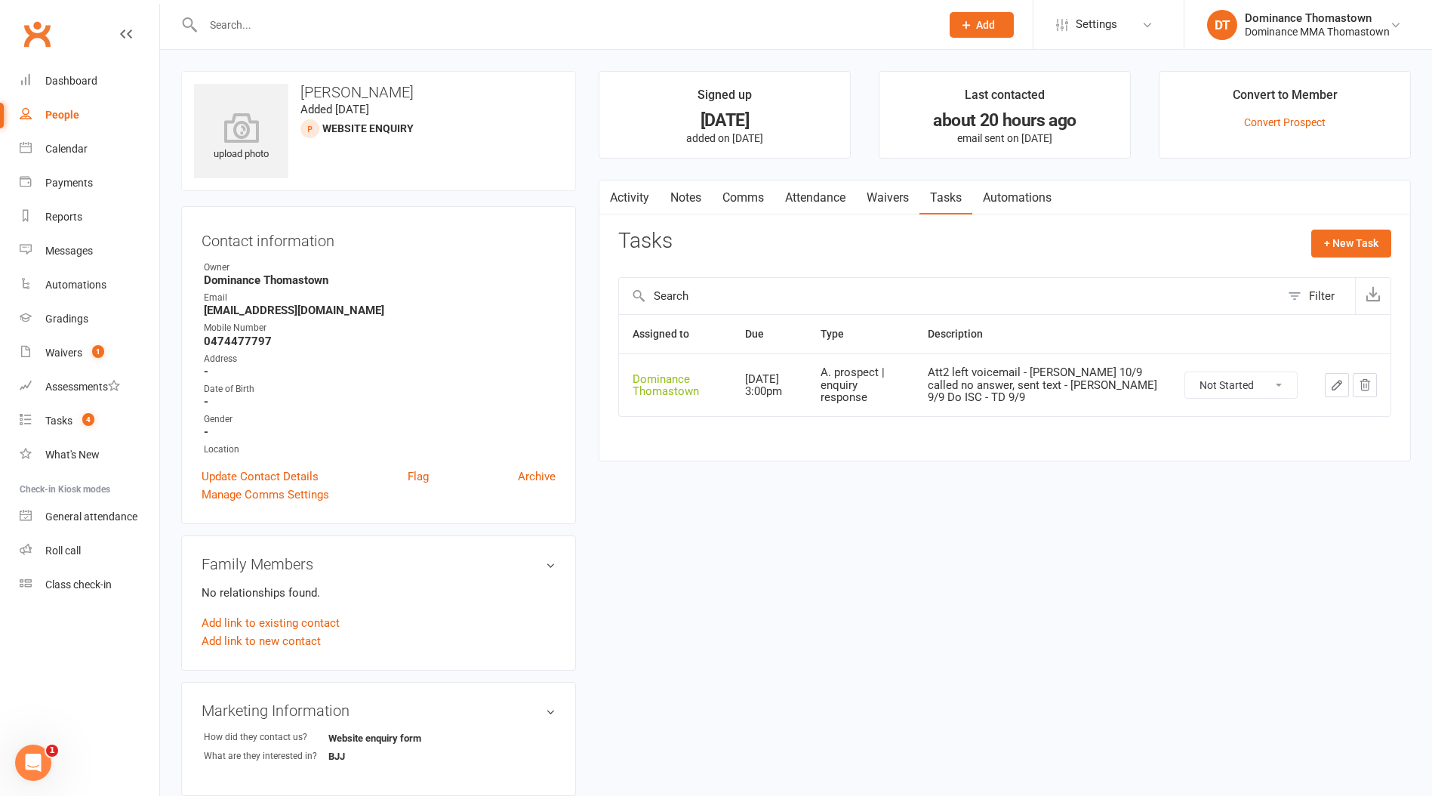
click at [1333, 384] on icon "button" at bounding box center [1337, 385] width 14 height 14
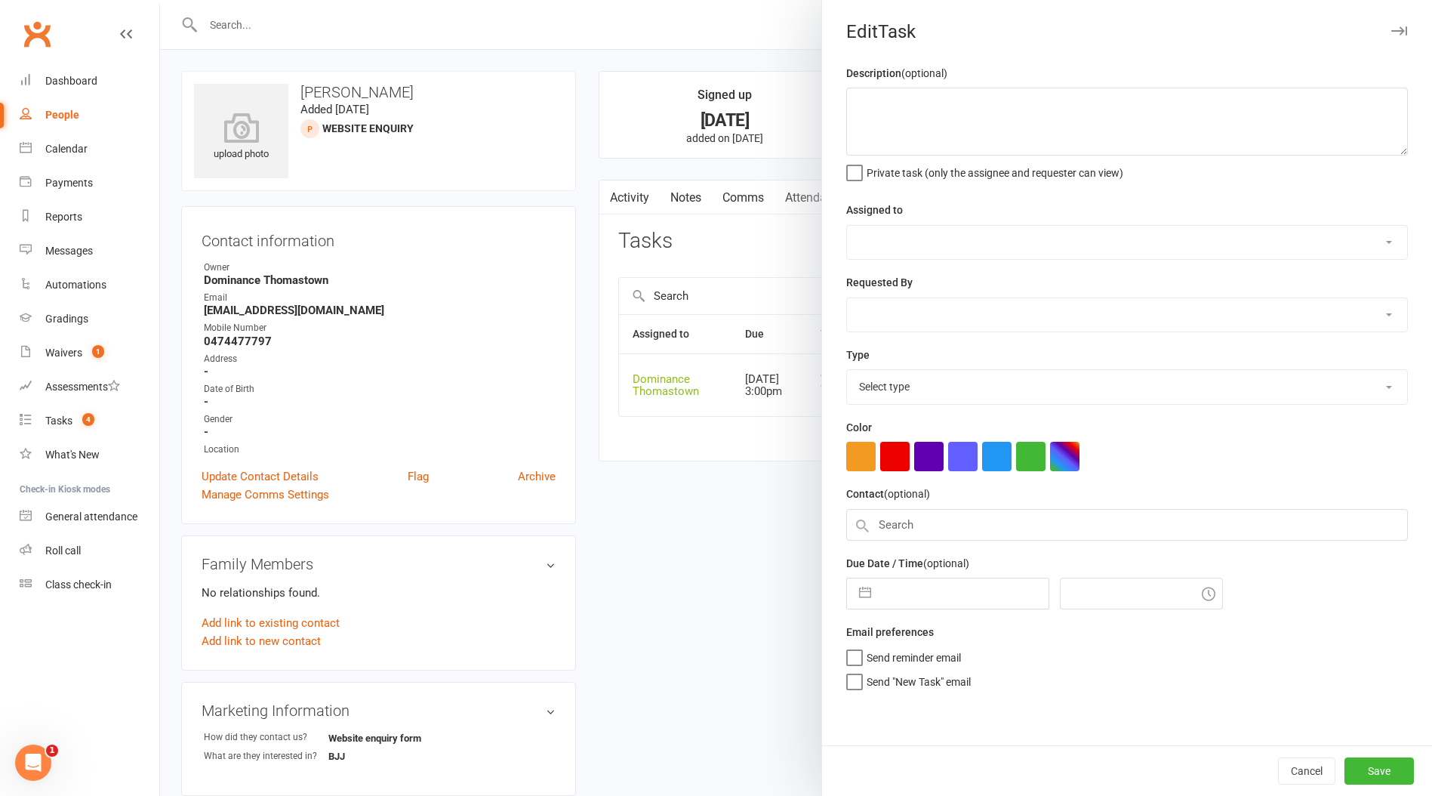
type textarea "Att2 left voicemail - [PERSON_NAME] 10/9 called no answer, sent text - [PERSON_…"
select select "12547"
type input "[DATE]"
type input "3:00pm"
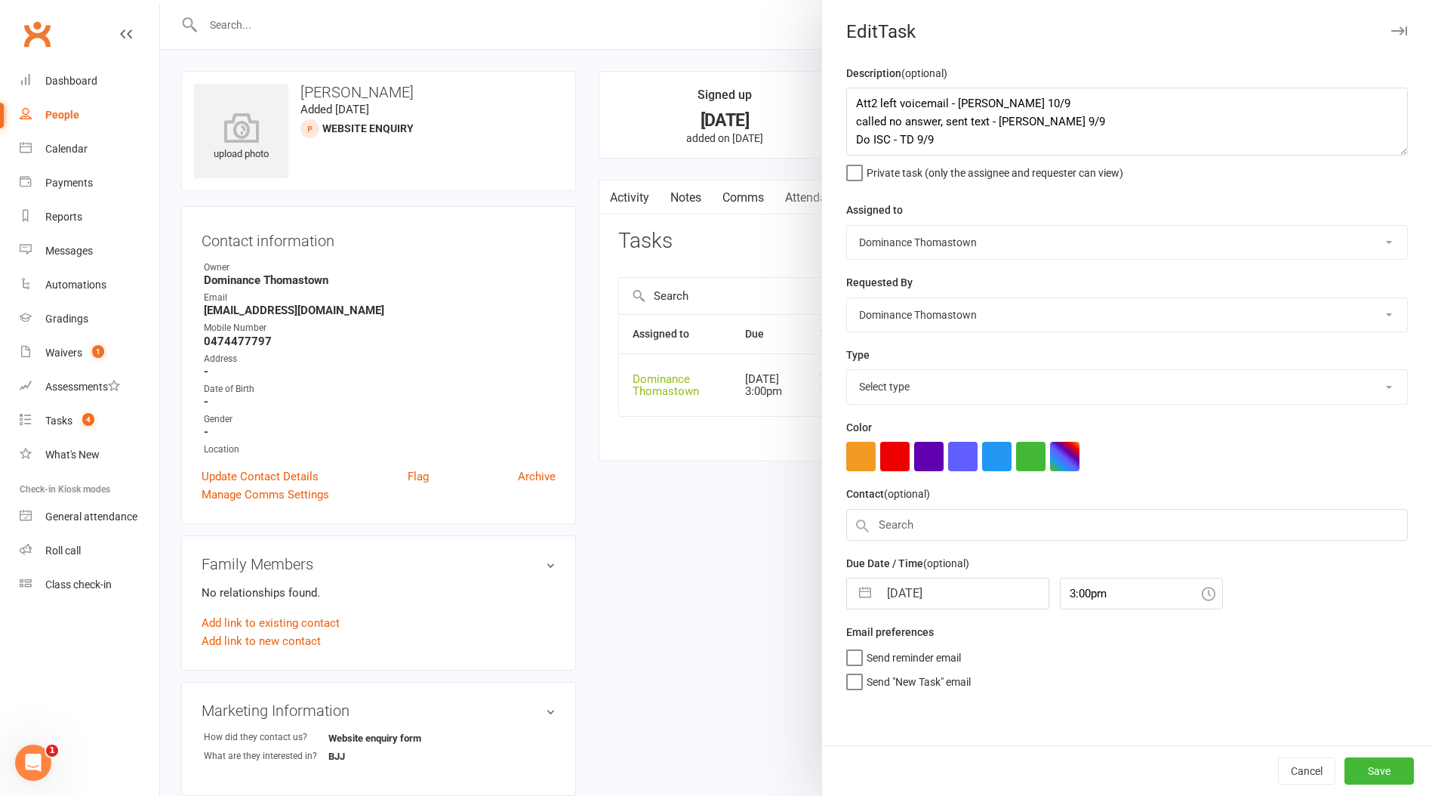
select select "3809"
drag, startPoint x: 1387, startPoint y: 766, endPoint x: 1256, endPoint y: 723, distance: 137.3
click at [1384, 766] on button "Save" at bounding box center [1379, 770] width 69 height 27
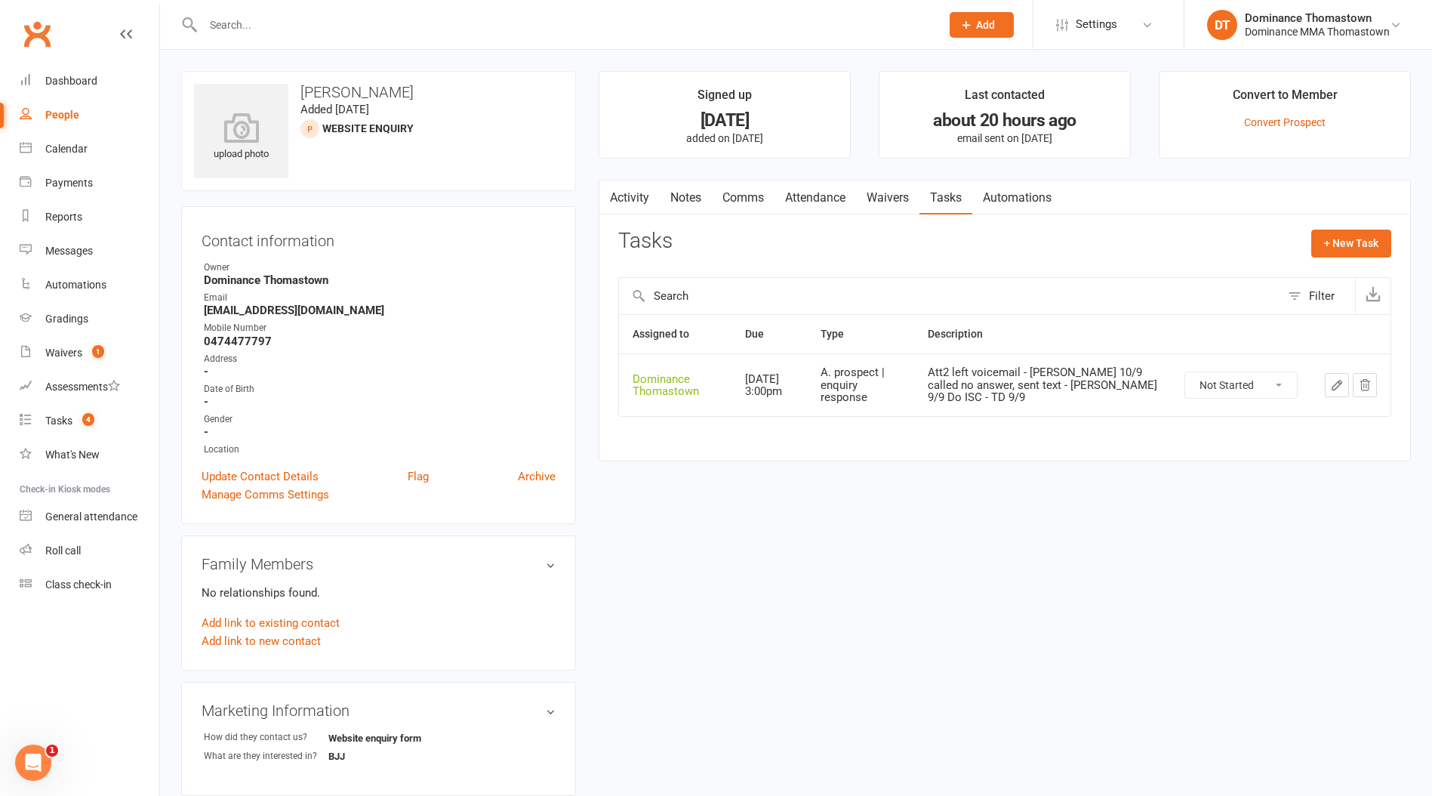
click at [682, 196] on link "Notes" at bounding box center [686, 197] width 52 height 35
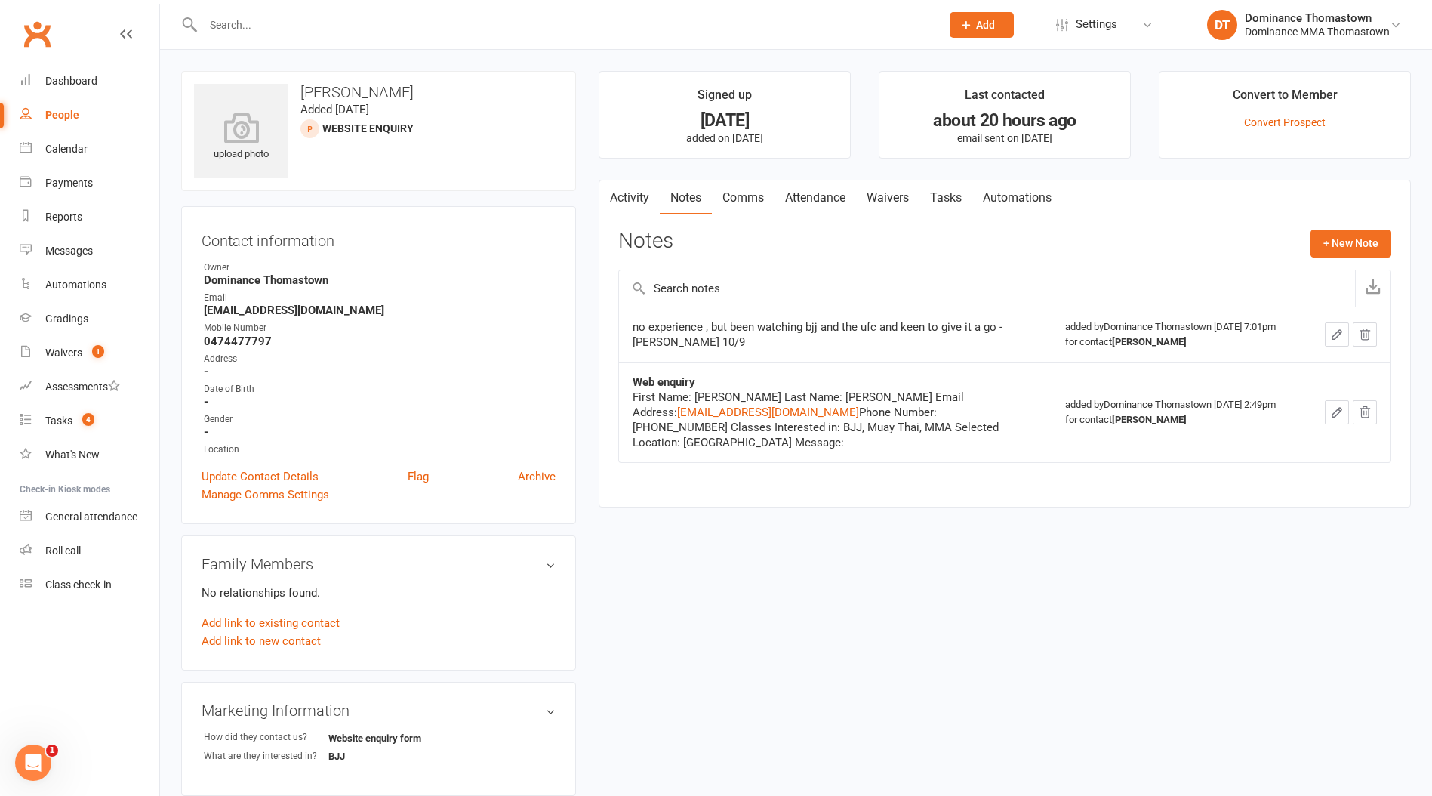
drag, startPoint x: 951, startPoint y: 196, endPoint x: 964, endPoint y: 199, distance: 12.7
click at [952, 196] on link "Tasks" at bounding box center [946, 197] width 53 height 35
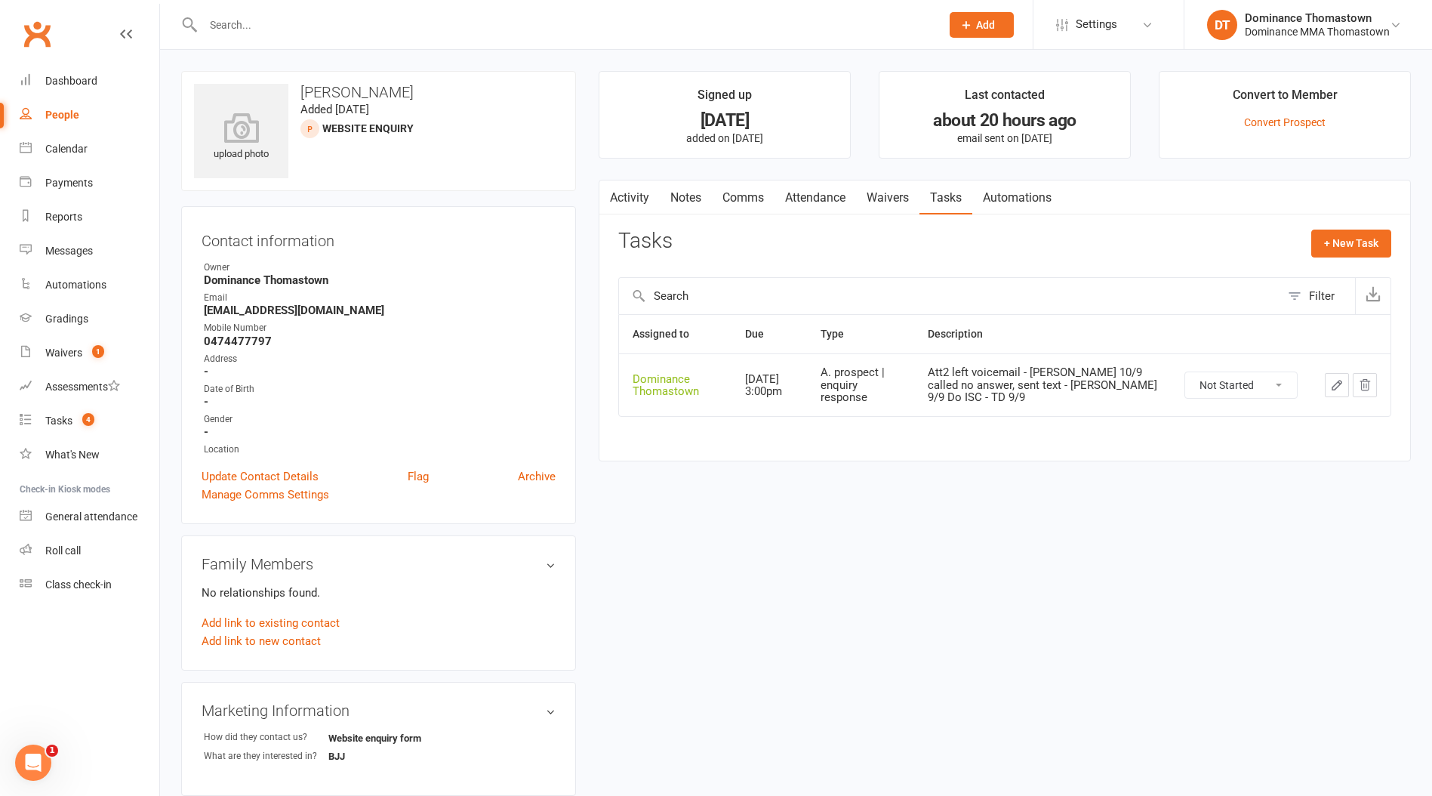
click at [1233, 391] on select "Not Started In Progress Waiting Complete" at bounding box center [1242, 385] width 112 height 26
click at [1186, 372] on select "Not Started In Progress Waiting Complete" at bounding box center [1242, 385] width 112 height 26
select select "unstarted"
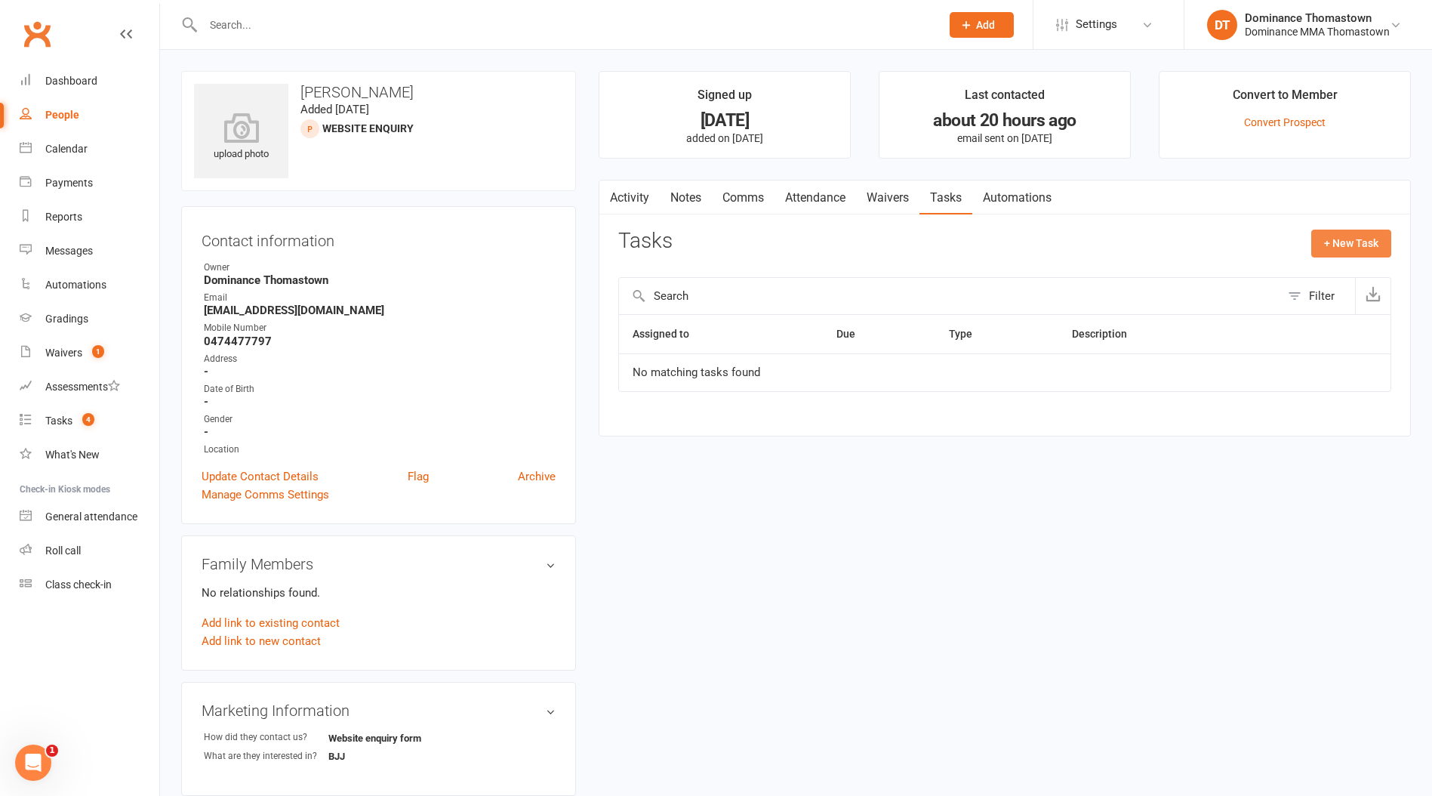
click at [1357, 246] on button "+ New Task" at bounding box center [1352, 243] width 80 height 27
select select "12547"
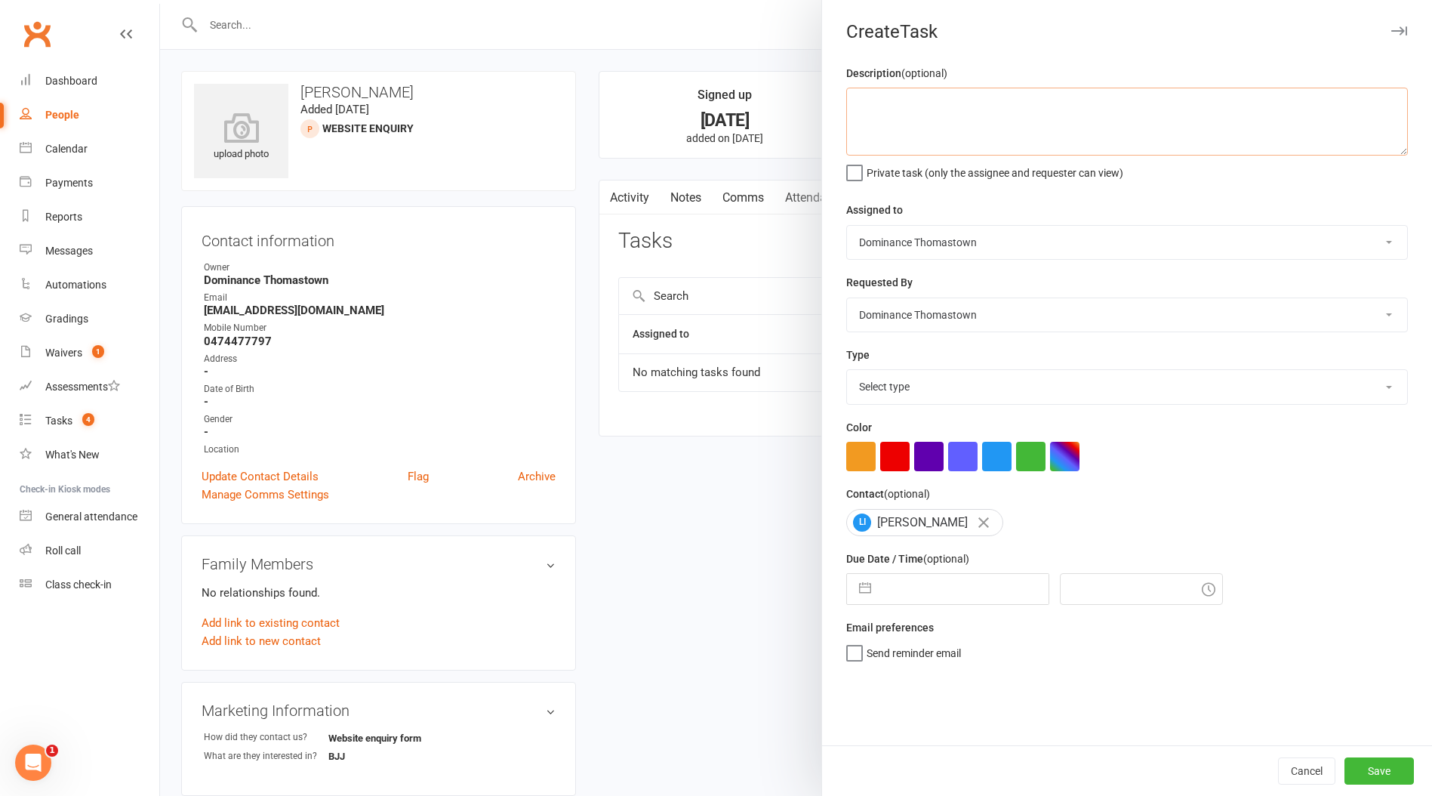
drag, startPoint x: 953, startPoint y: 114, endPoint x: 973, endPoint y: 120, distance: 21.3
click at [953, 114] on textarea at bounding box center [1127, 122] width 562 height 68
type textarea "BJJ trial follow up - TD 11/9"
click at [988, 393] on select "Select type A. prospect | enquiry response B. prospect | trial | booking [PERSO…" at bounding box center [1127, 386] width 560 height 33
select select "3812"
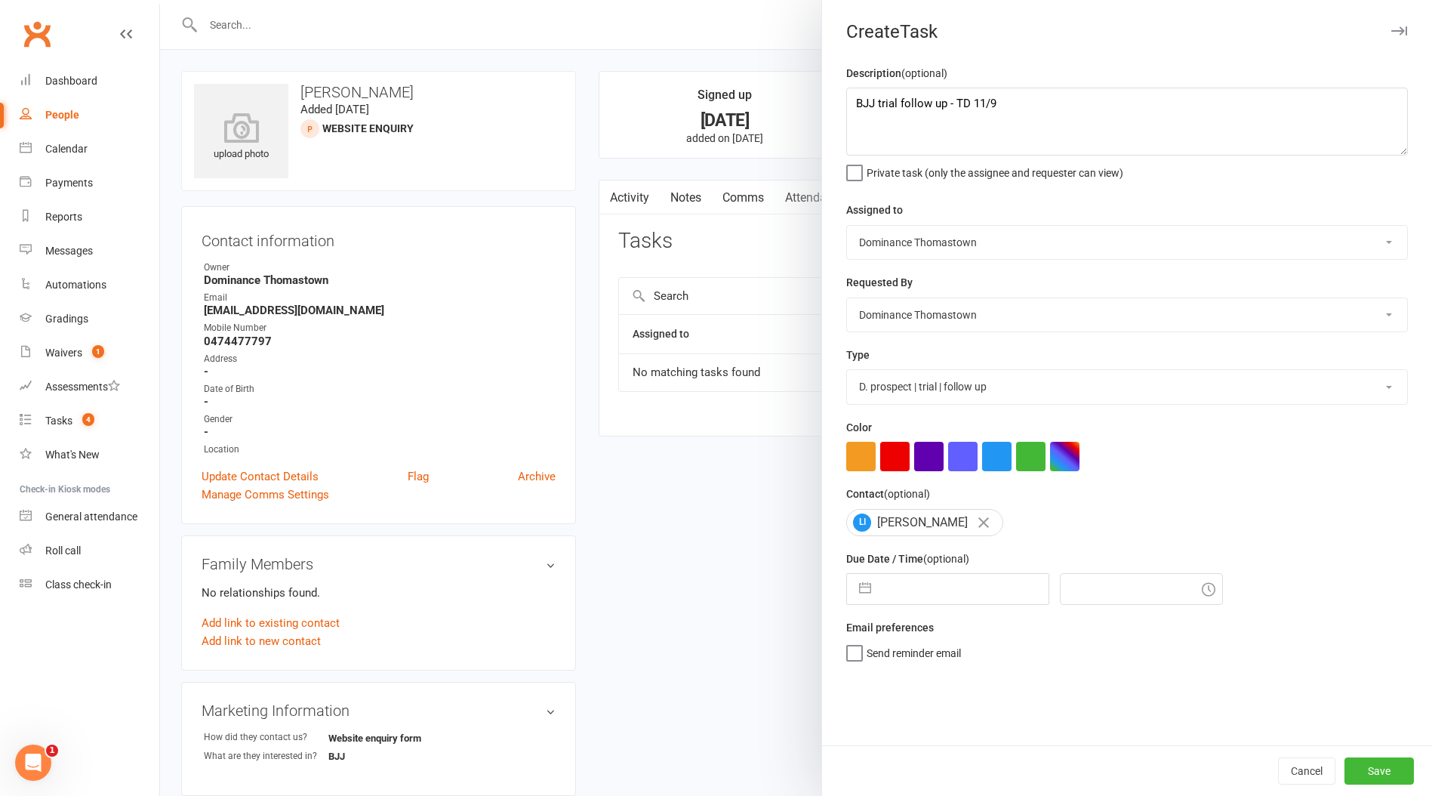
click at [847, 372] on select "Select type A. prospect | enquiry response B. prospect | trial | booking [PERSO…" at bounding box center [1127, 386] width 560 height 33
click at [956, 586] on input "text" at bounding box center [964, 589] width 170 height 30
select select "7"
select select "2025"
select select "8"
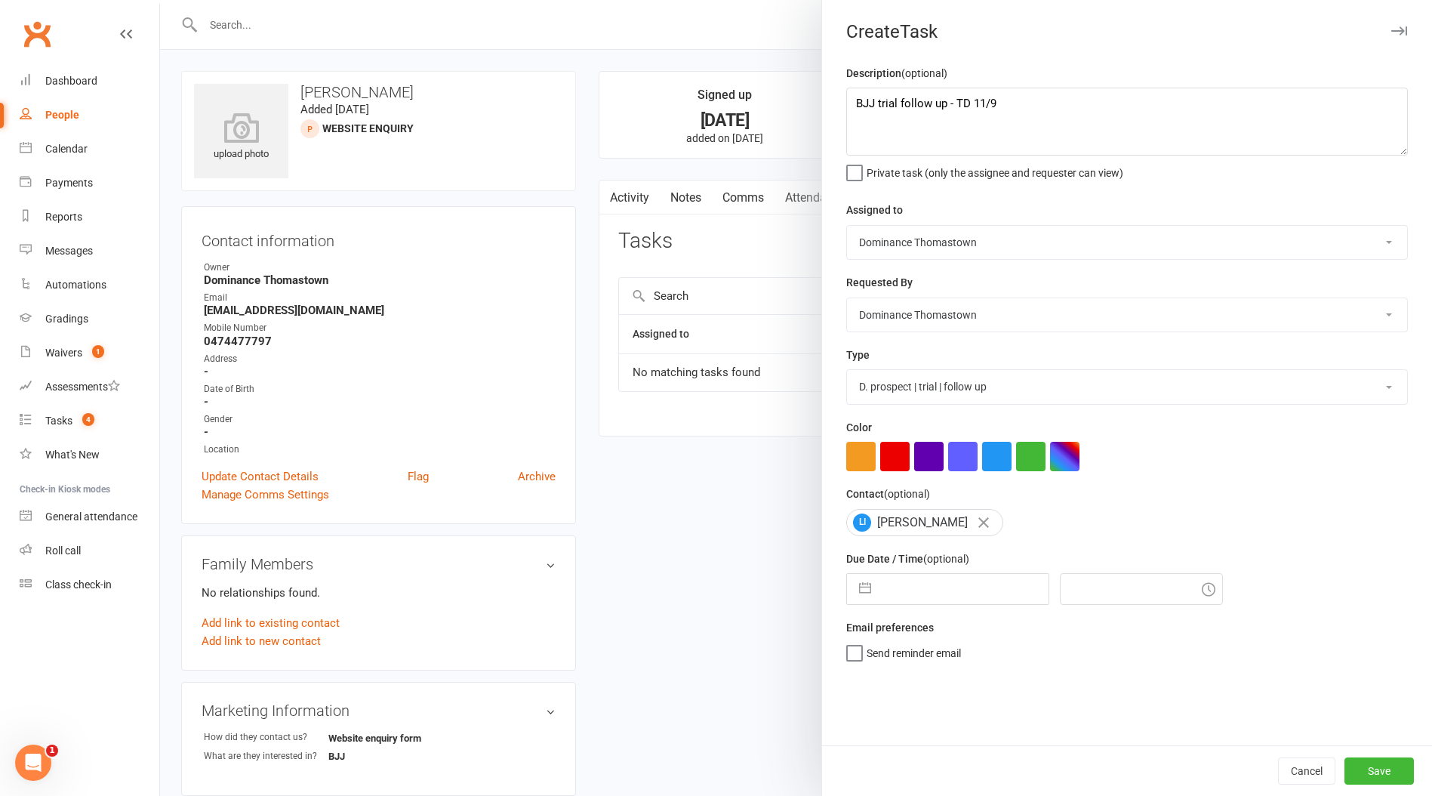
select select "2025"
select select "9"
select select "2025"
drag, startPoint x: 1034, startPoint y: 736, endPoint x: 1028, endPoint y: 728, distance: 10.3
click at [1034, 736] on td "12" at bounding box center [1025, 732] width 29 height 29
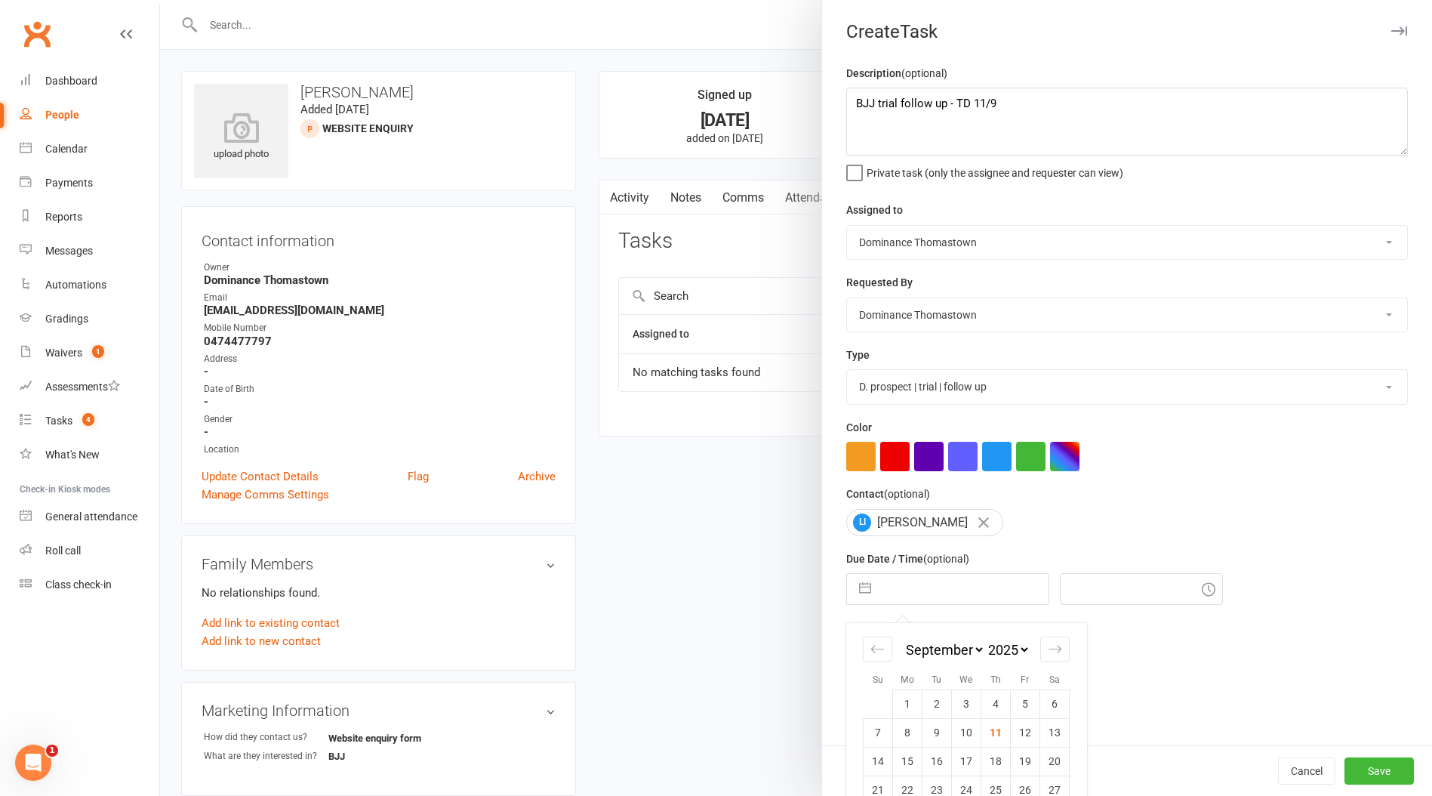
type input "[DATE]"
type input "3:30pm"
click at [1388, 778] on button "Save" at bounding box center [1379, 770] width 69 height 27
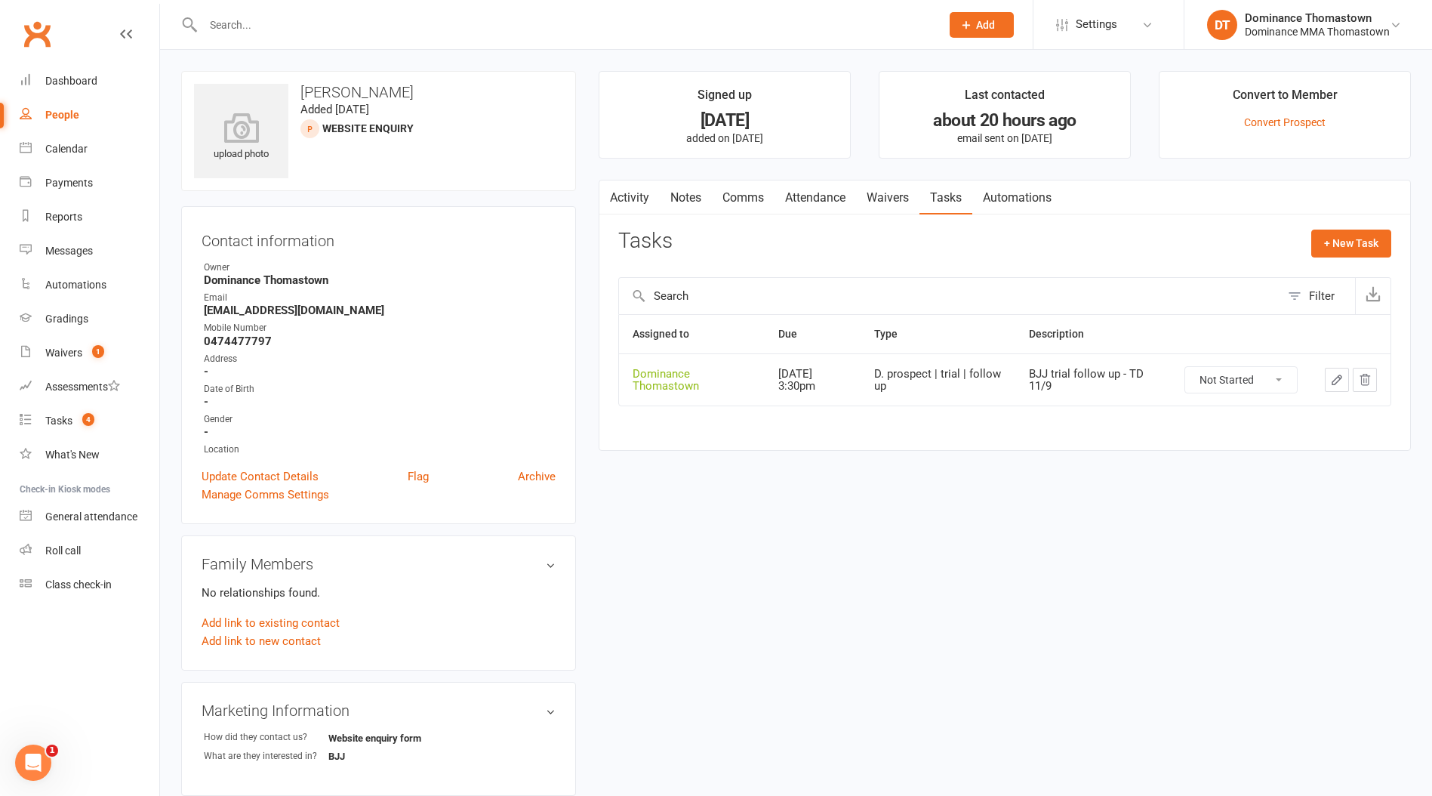
click at [250, 30] on input "text" at bounding box center [565, 24] width 732 height 21
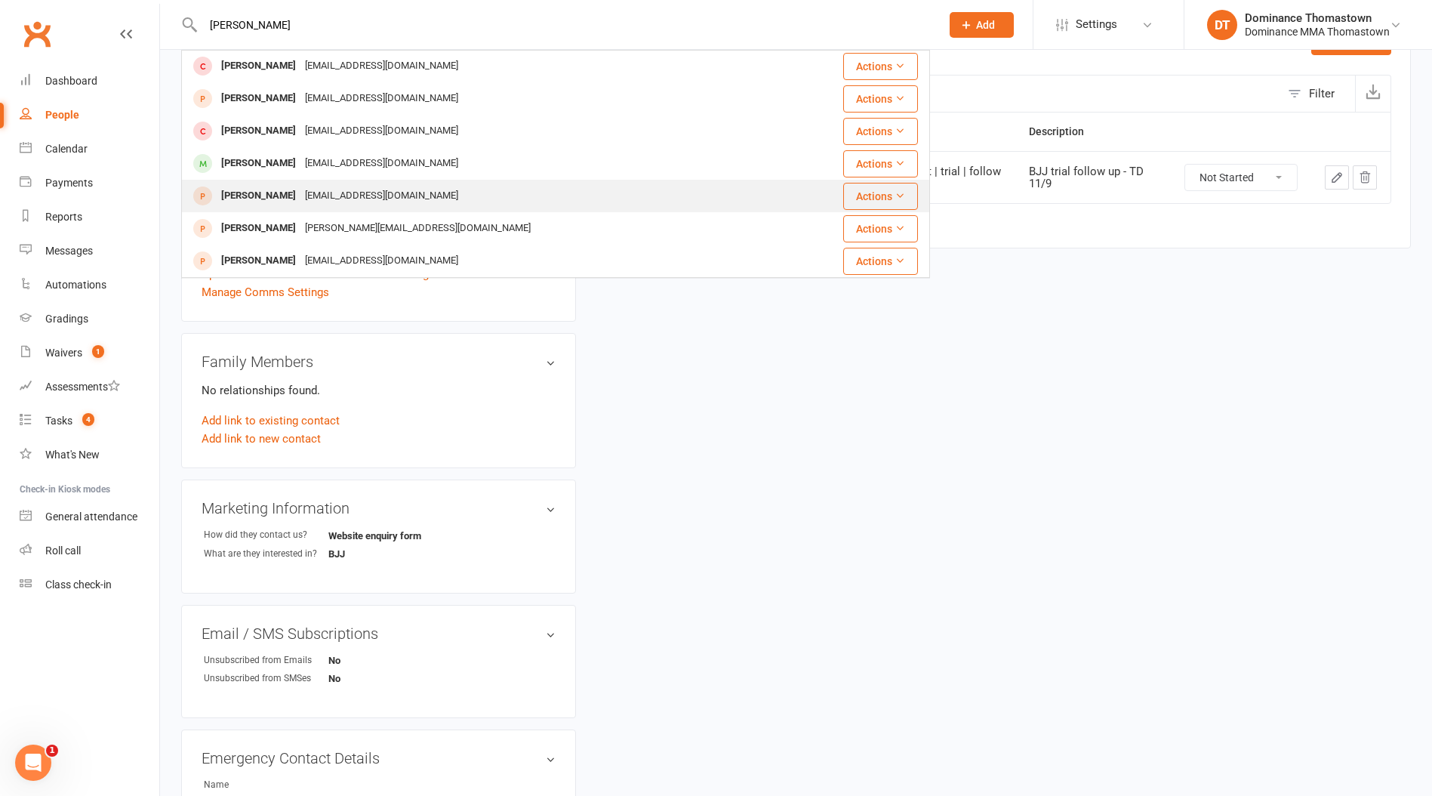
scroll to position [211, 0]
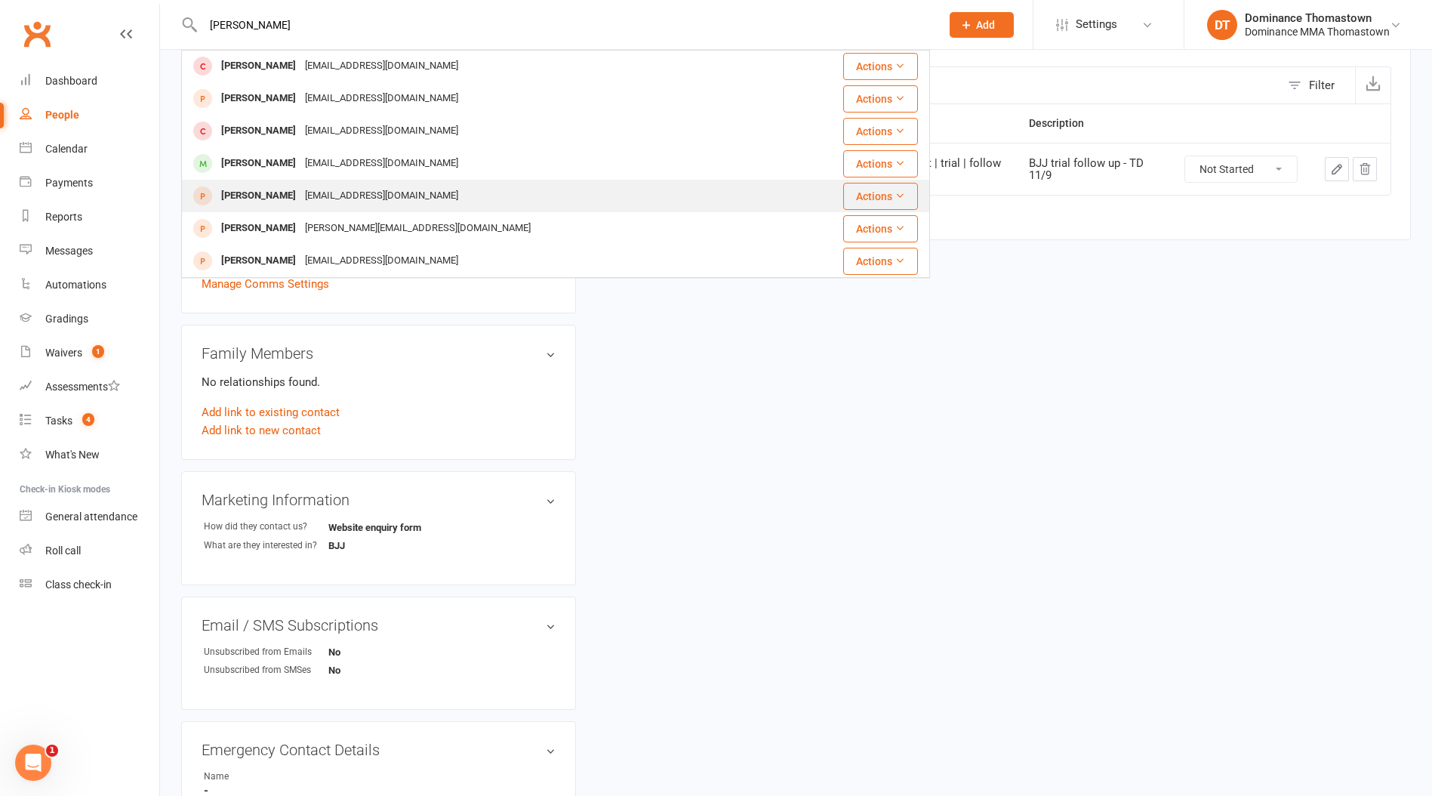
type input "[PERSON_NAME]"
click at [302, 197] on div "[EMAIL_ADDRESS][DOMAIN_NAME]" at bounding box center [382, 196] width 162 height 22
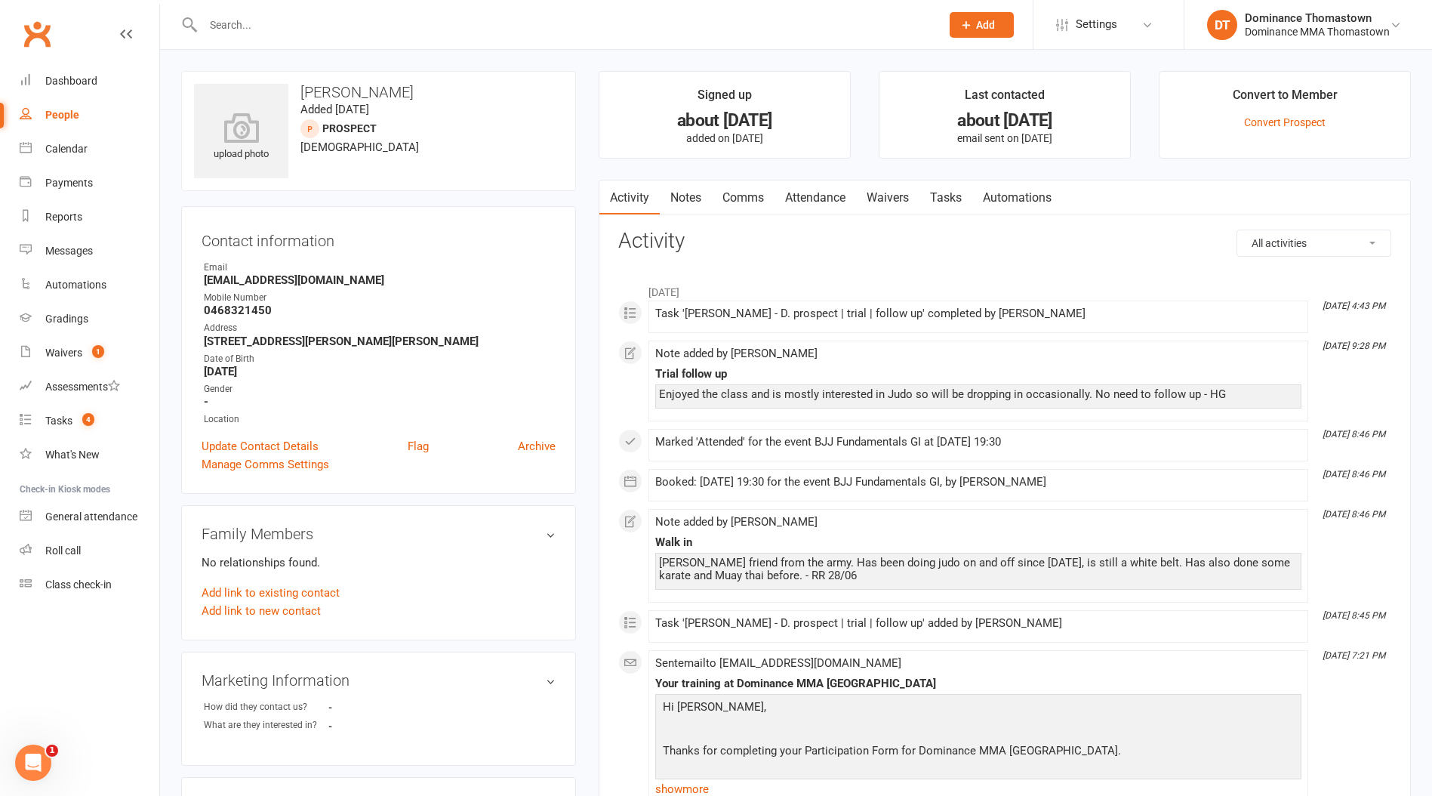
click at [814, 203] on link "Attendance" at bounding box center [816, 197] width 82 height 35
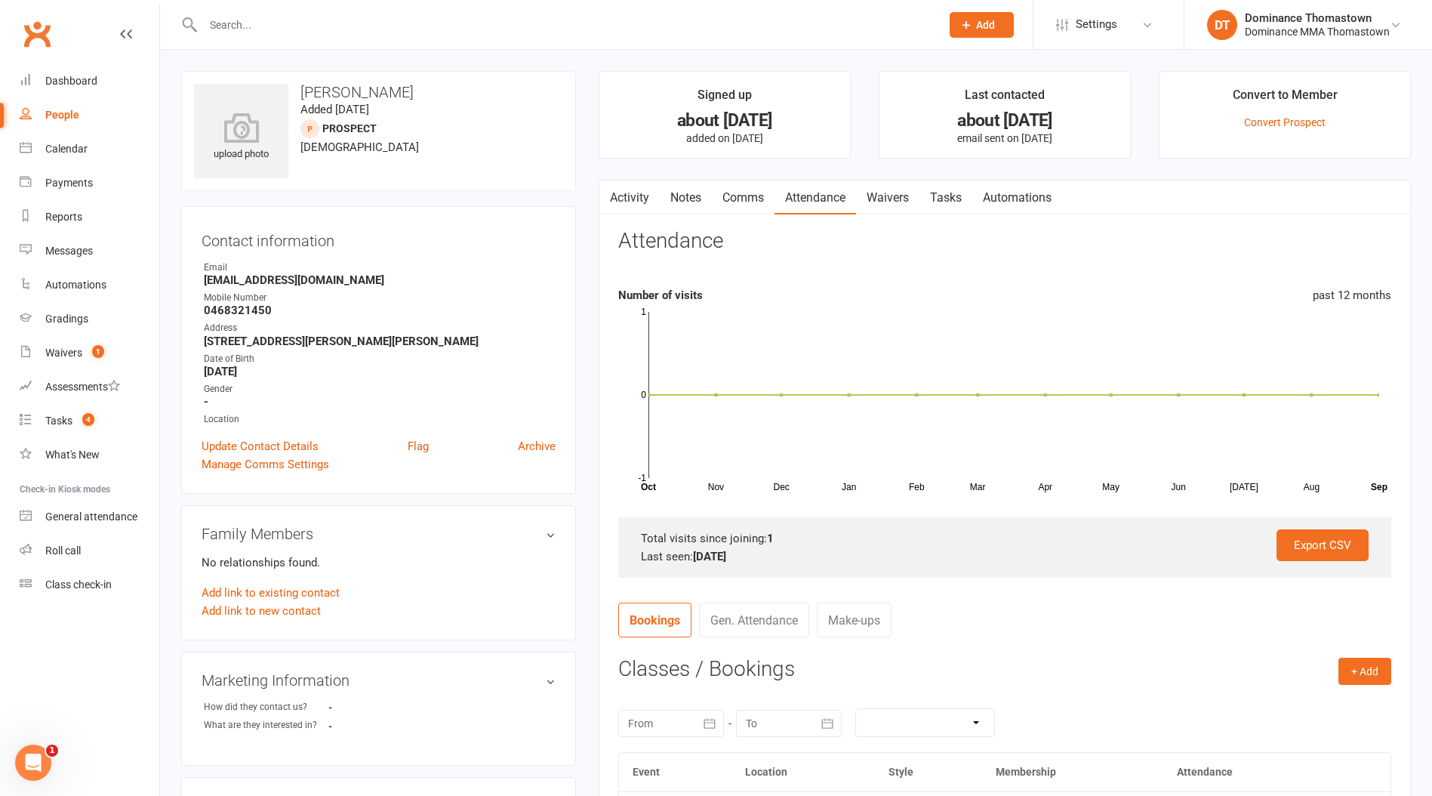
click at [353, 26] on input "text" at bounding box center [565, 24] width 732 height 21
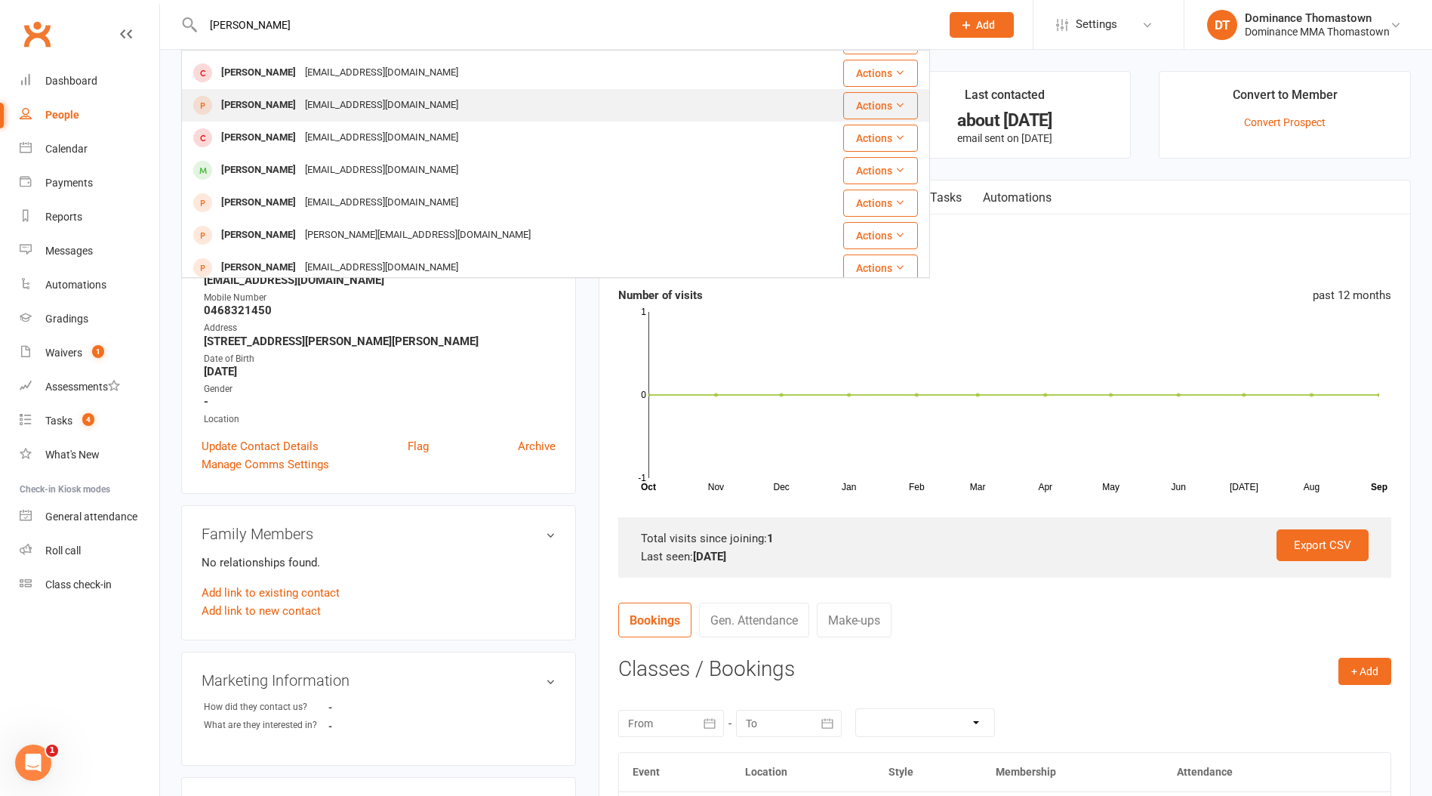
scroll to position [423, 0]
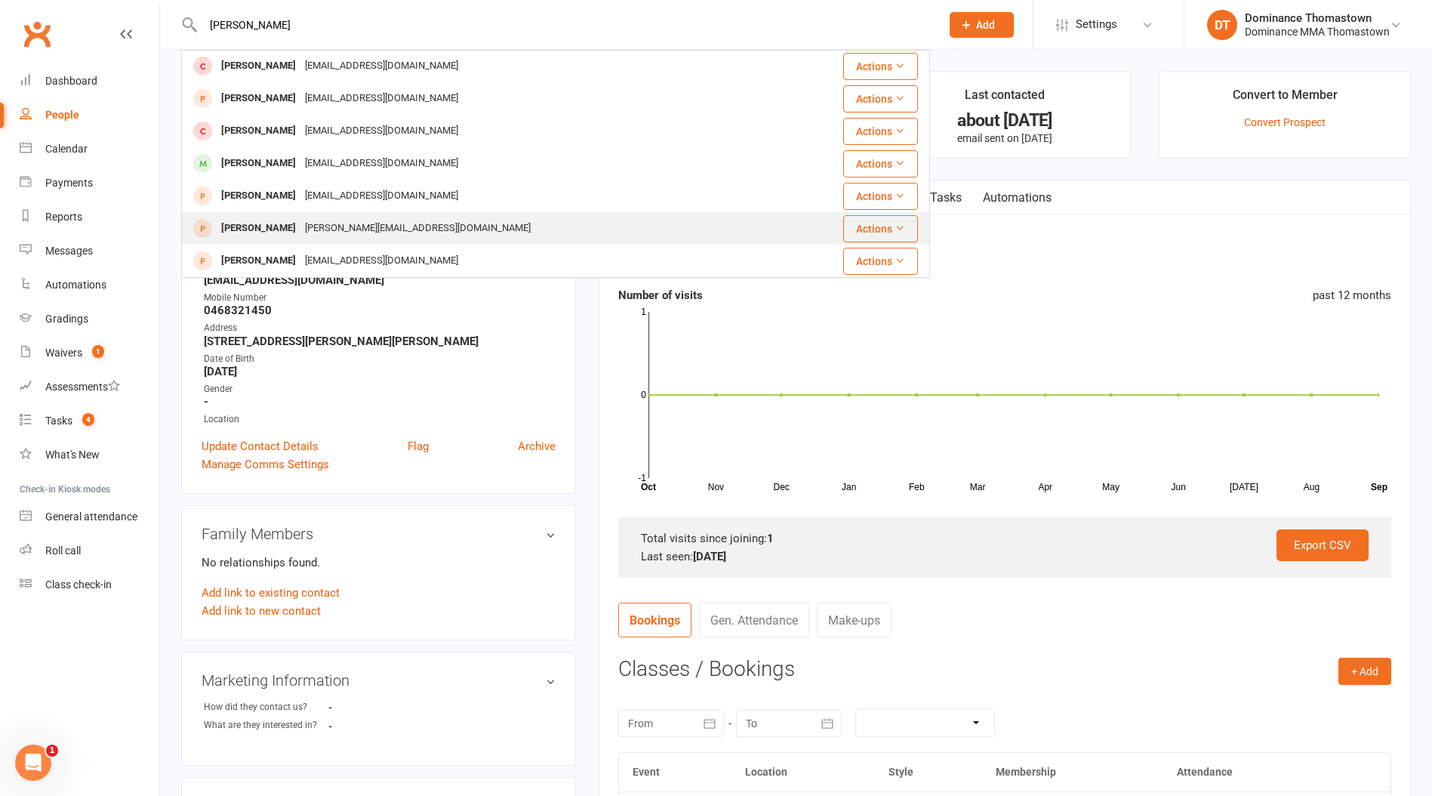
type input "[PERSON_NAME]"
click at [326, 220] on div "[PERSON_NAME][EMAIL_ADDRESS][DOMAIN_NAME]" at bounding box center [418, 228] width 235 height 22
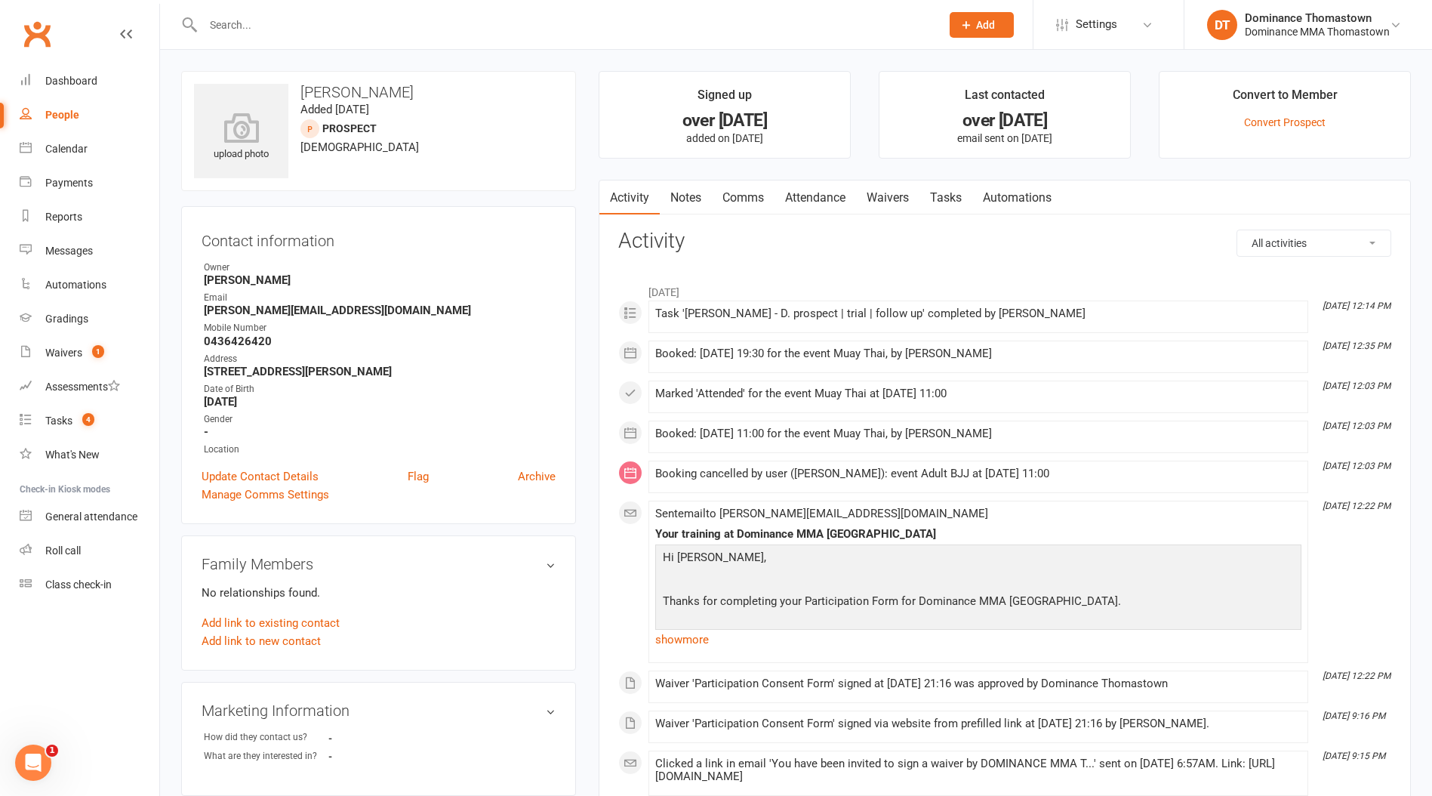
click at [826, 191] on link "Attendance" at bounding box center [816, 197] width 82 height 35
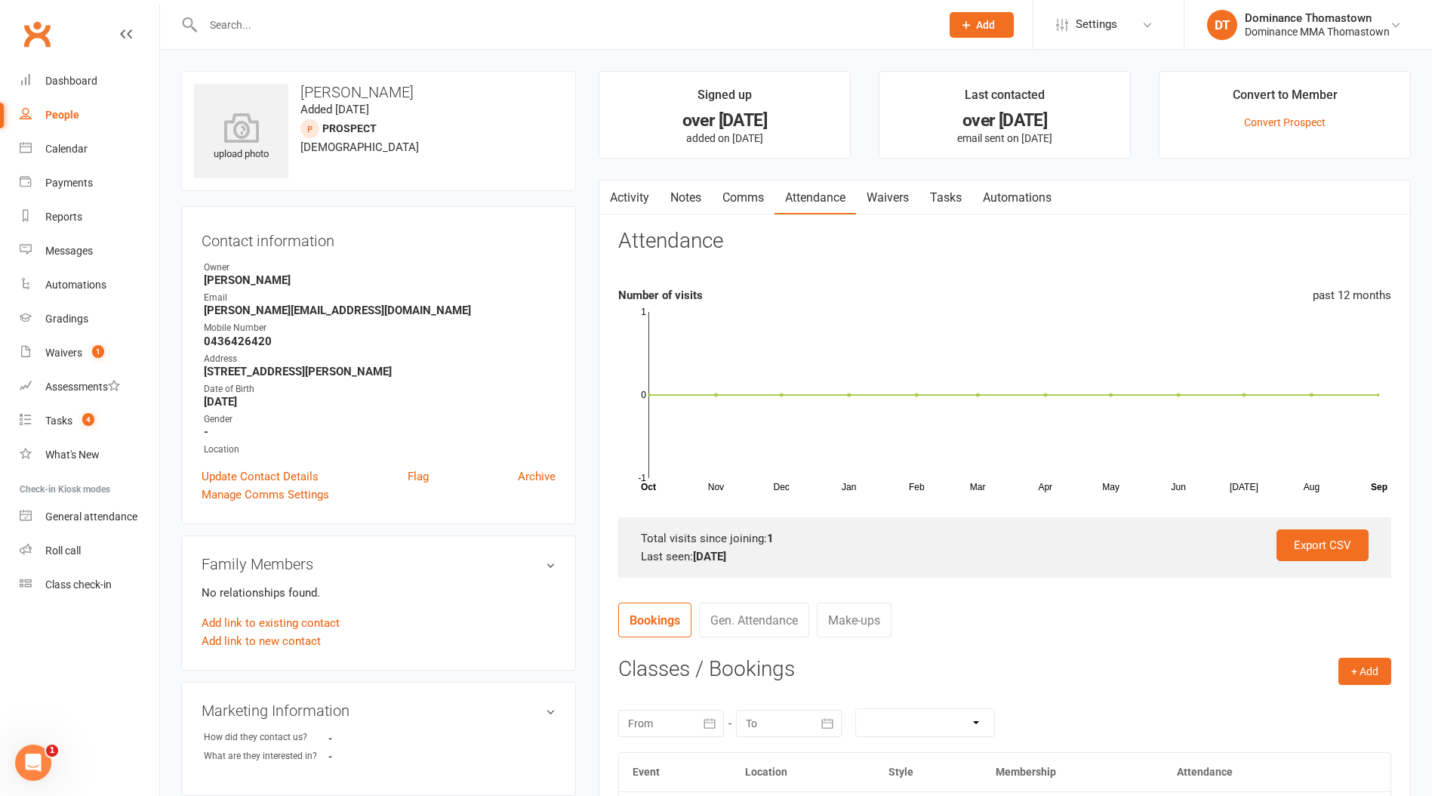
click at [262, 21] on input "text" at bounding box center [565, 24] width 732 height 21
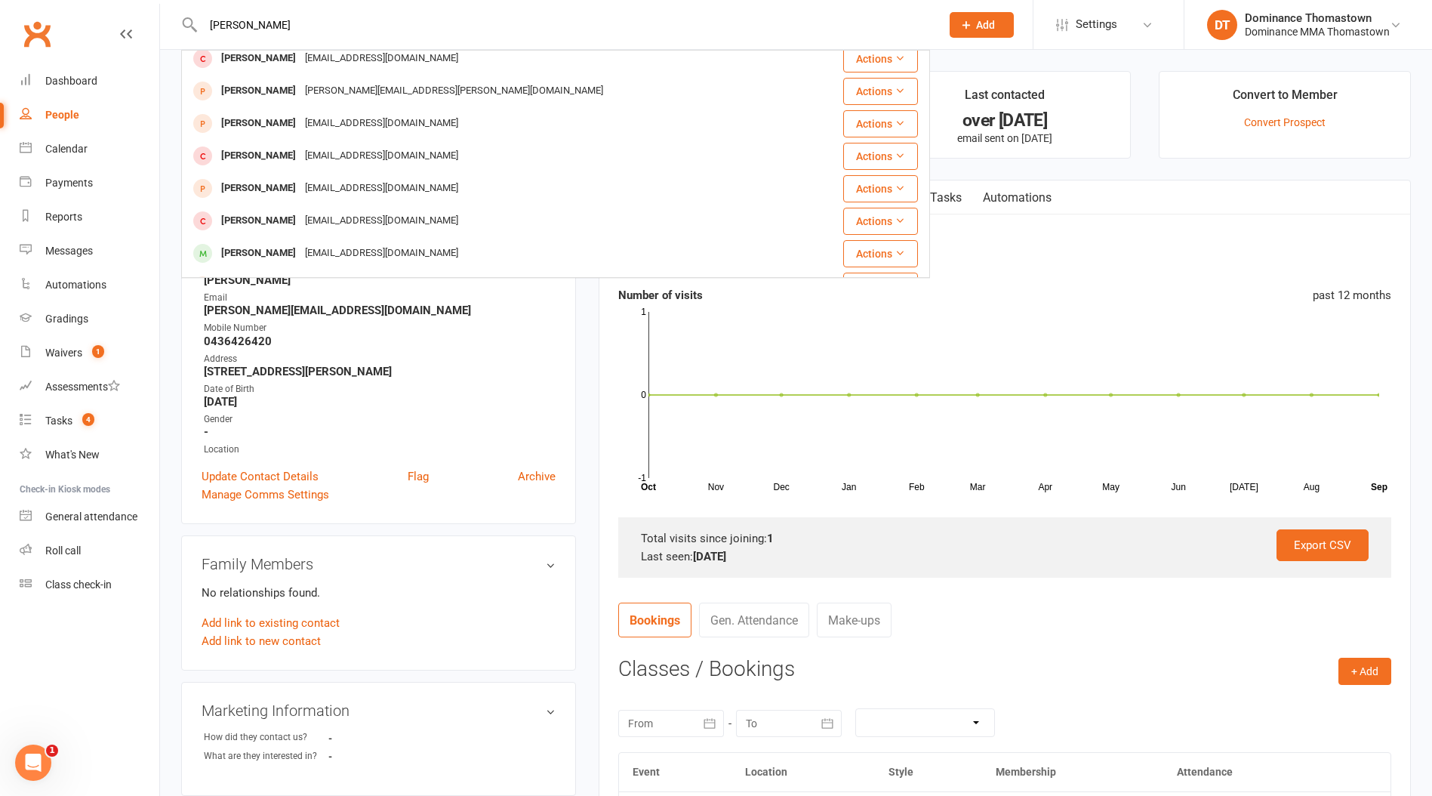
scroll to position [423, 0]
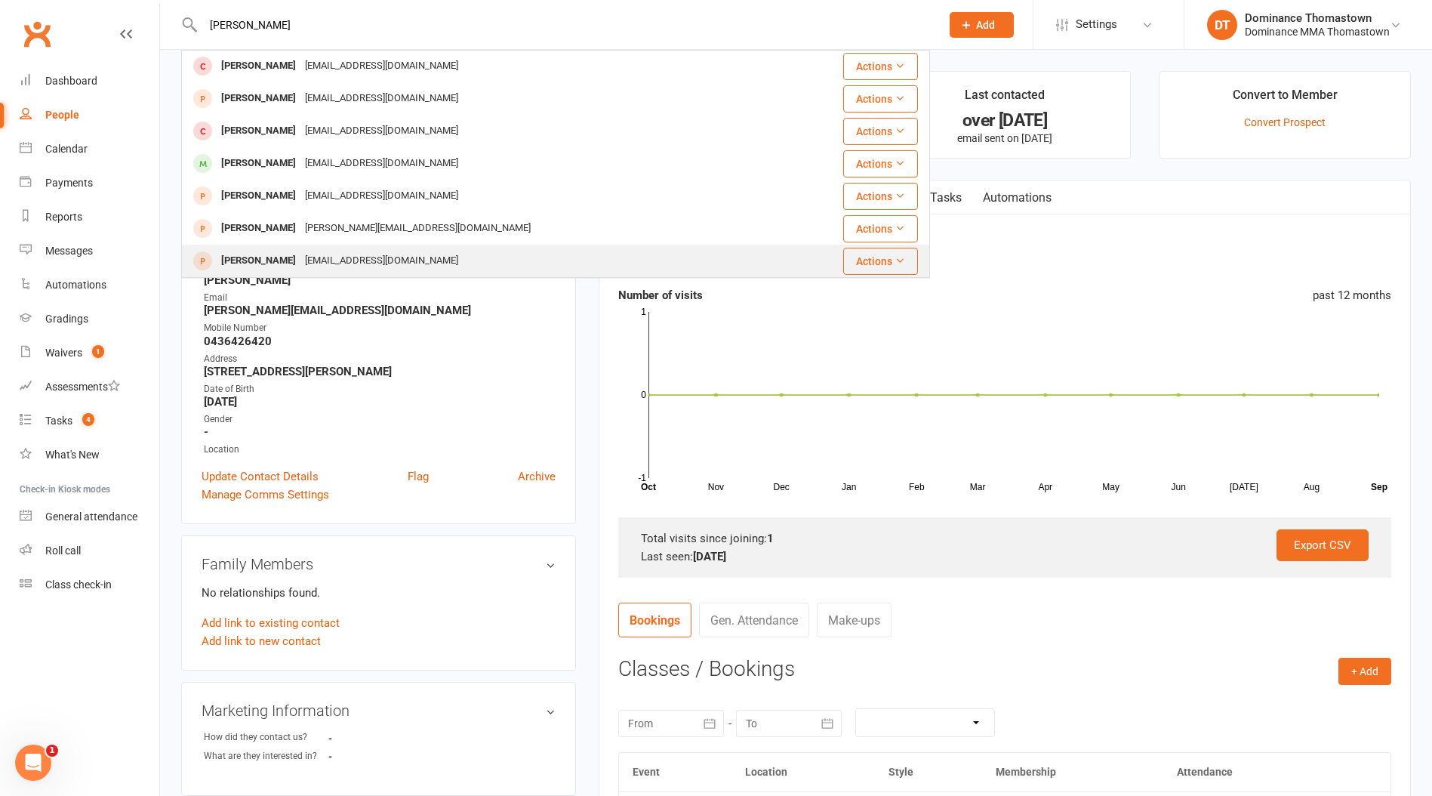
type input "[PERSON_NAME]"
click at [313, 254] on div "[EMAIL_ADDRESS][DOMAIN_NAME]" at bounding box center [382, 261] width 162 height 22
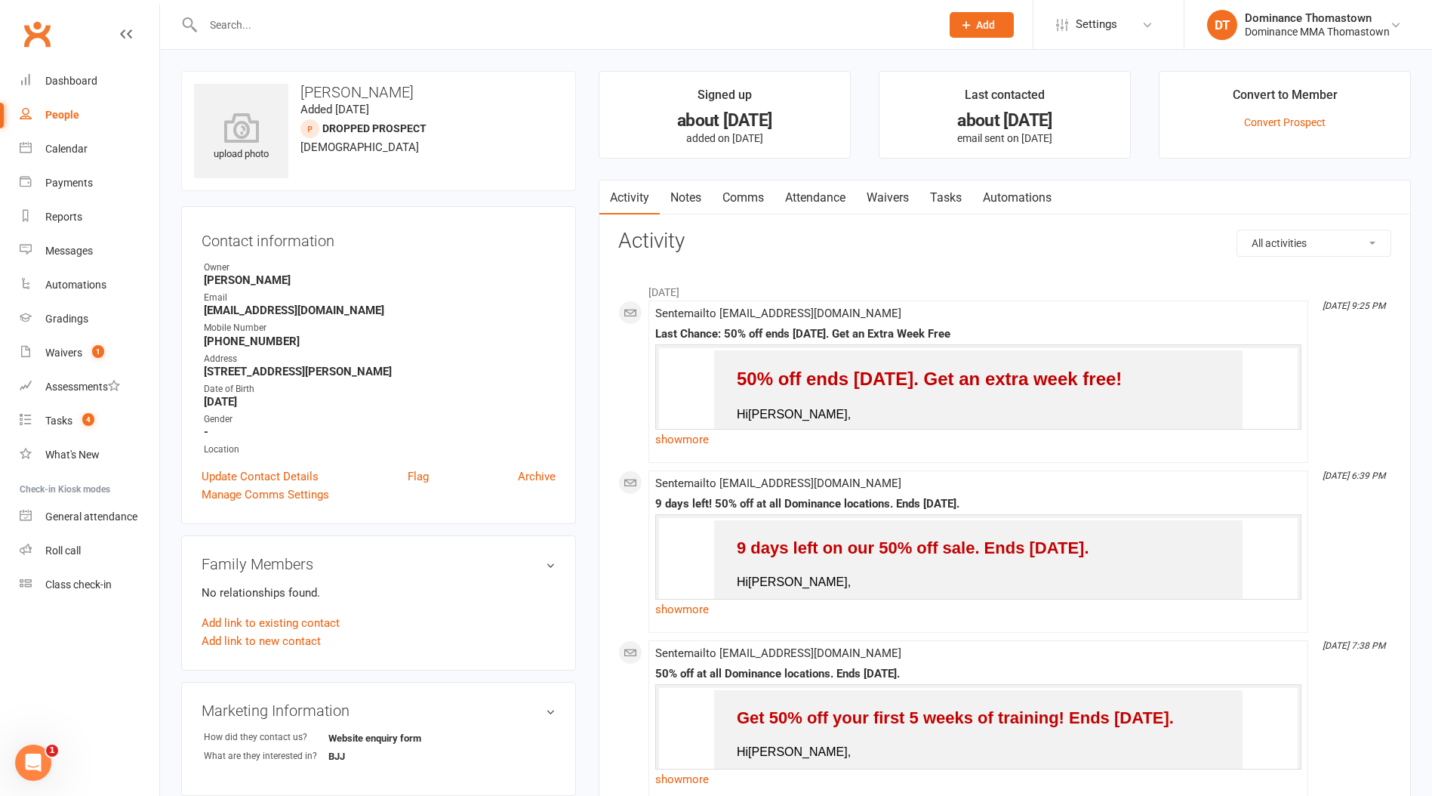
click at [833, 196] on link "Attendance" at bounding box center [816, 197] width 82 height 35
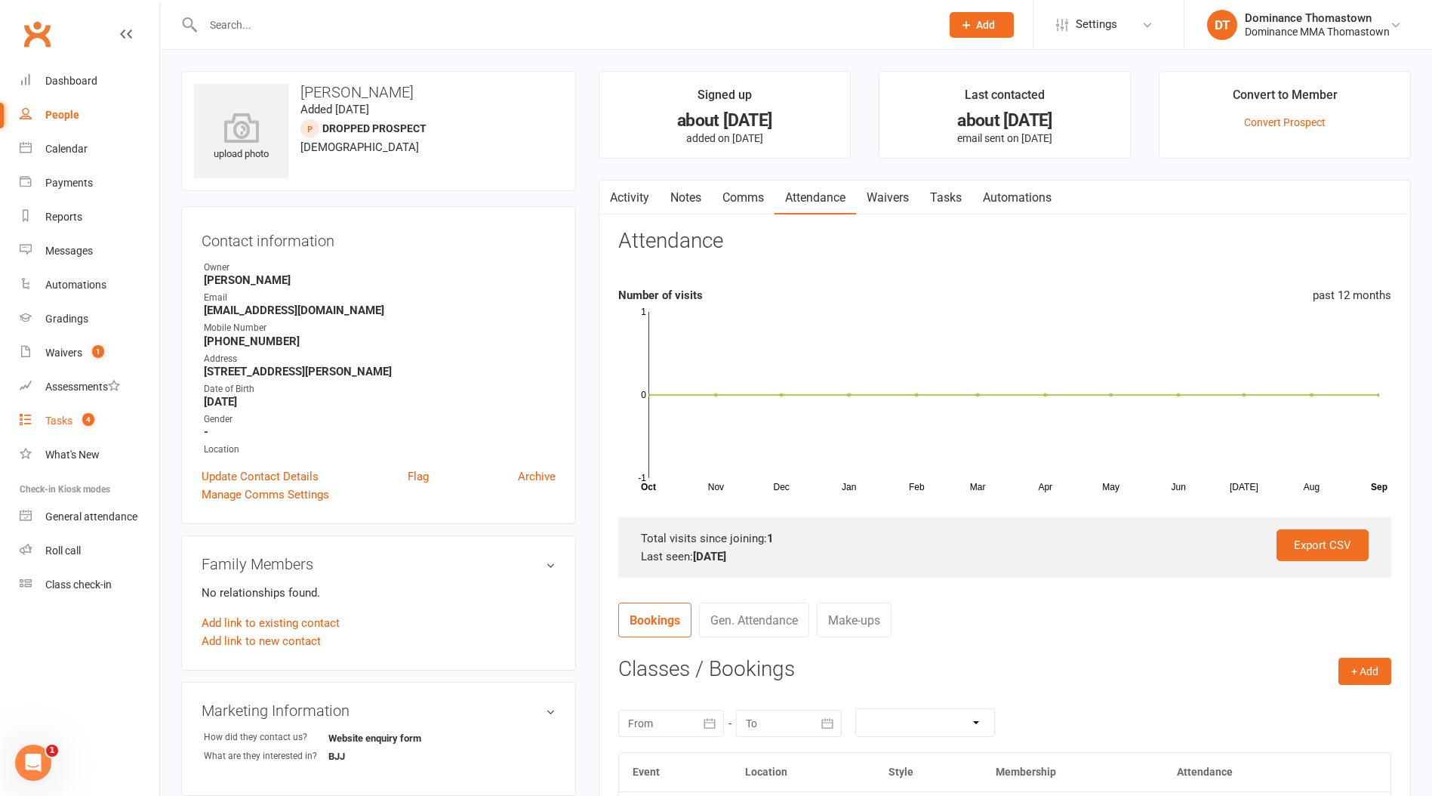
click at [66, 419] on div "Tasks" at bounding box center [58, 421] width 27 height 12
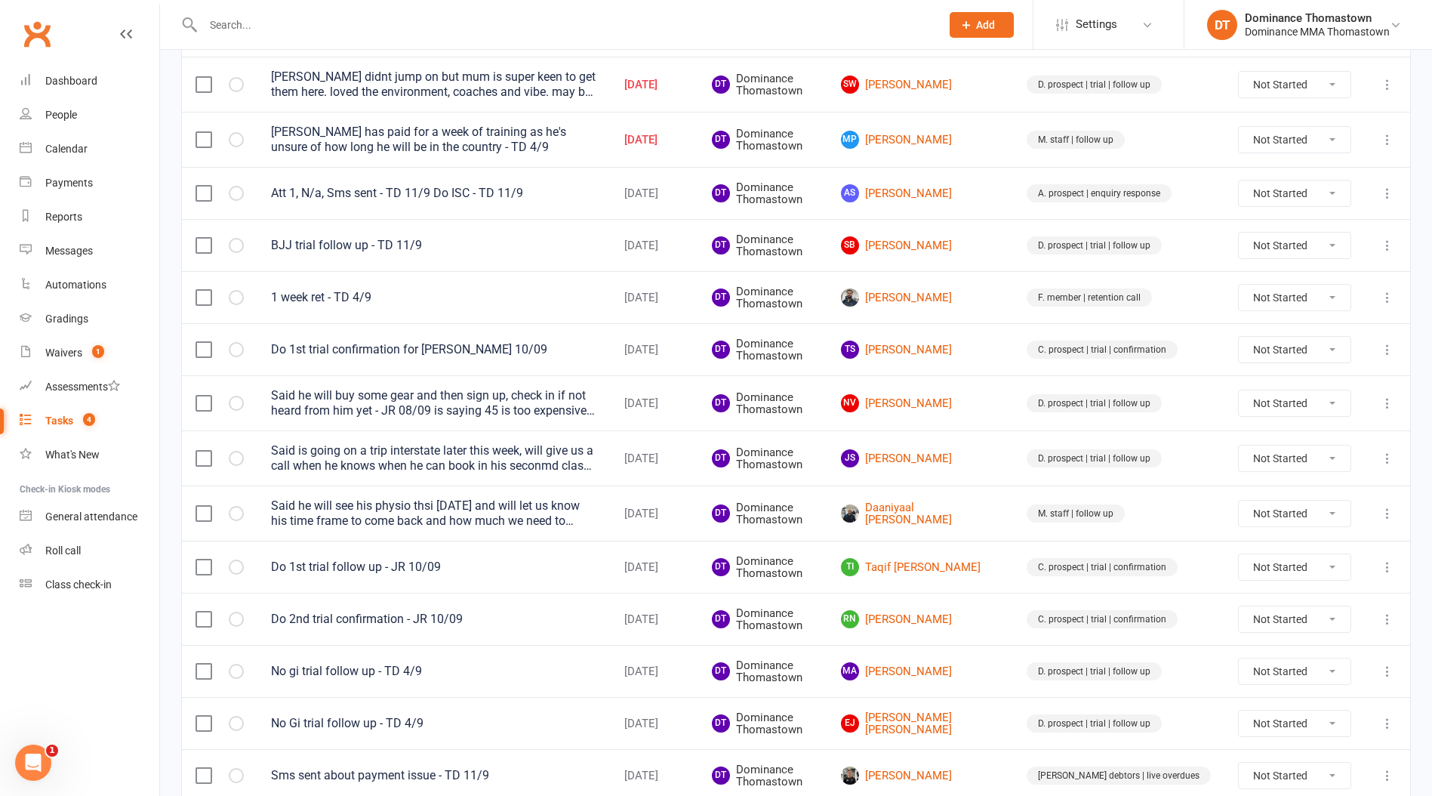
scroll to position [339, 0]
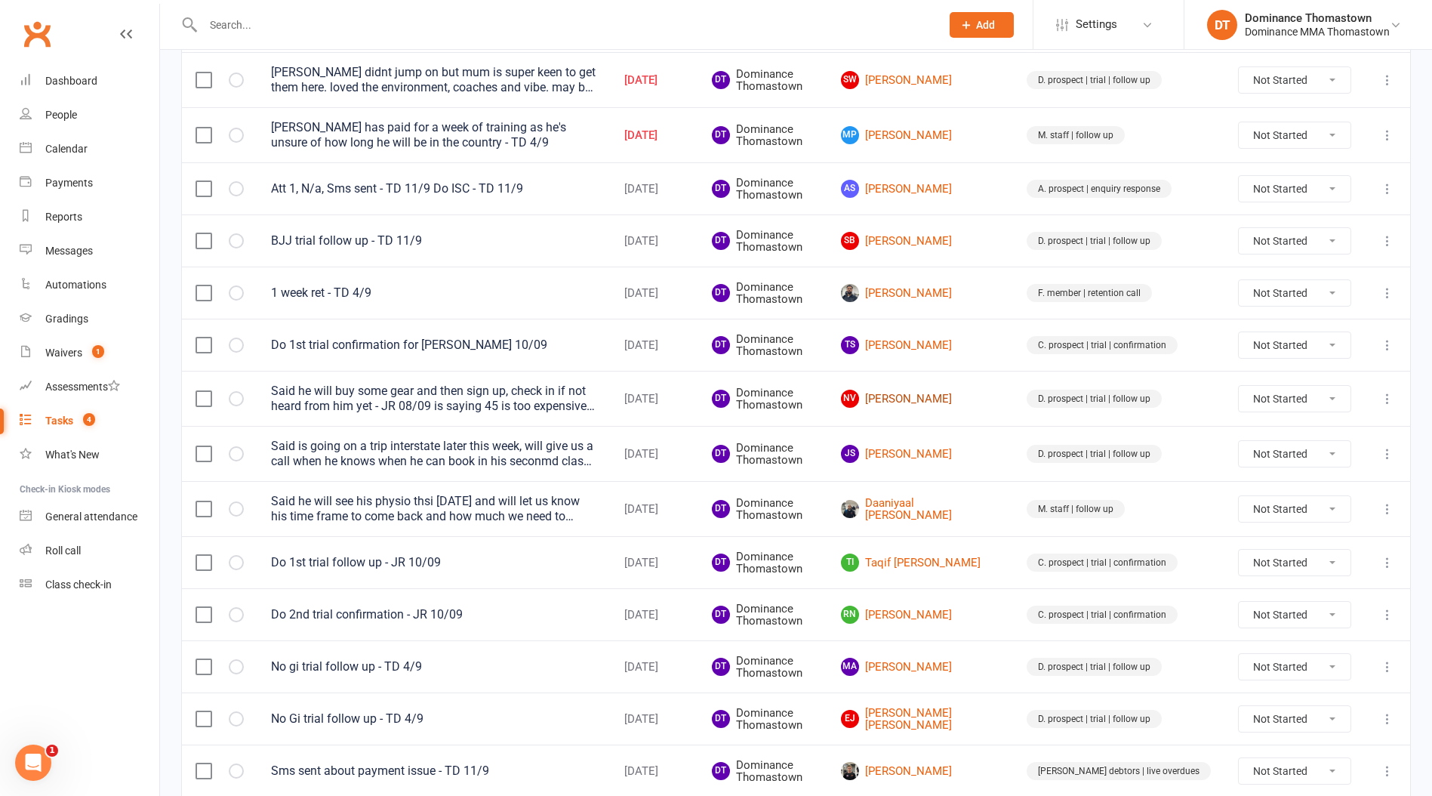
click at [992, 406] on link "NV [PERSON_NAME]" at bounding box center [920, 399] width 159 height 18
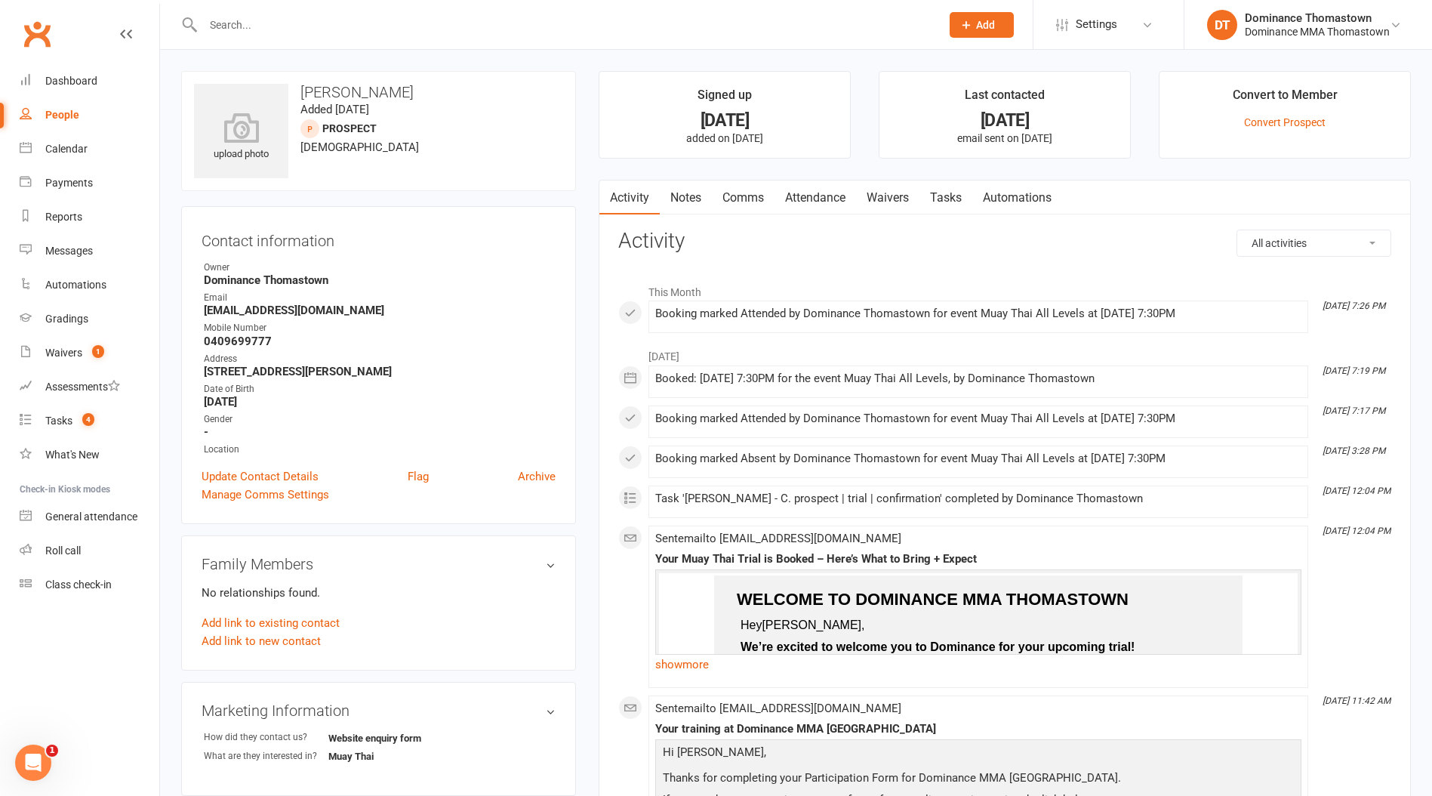
click at [939, 202] on link "Tasks" at bounding box center [946, 197] width 53 height 35
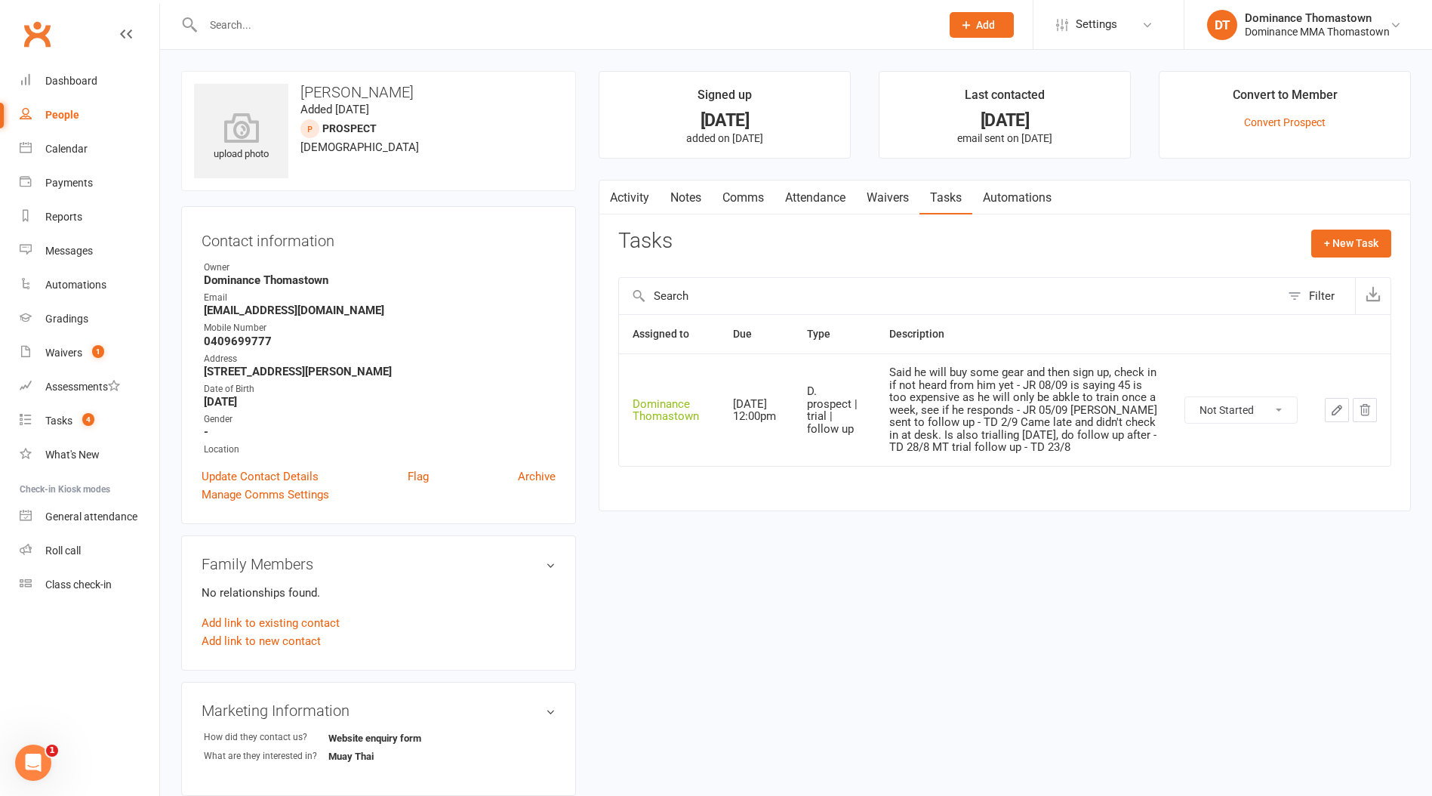
click at [1335, 417] on button "button" at bounding box center [1337, 410] width 24 height 24
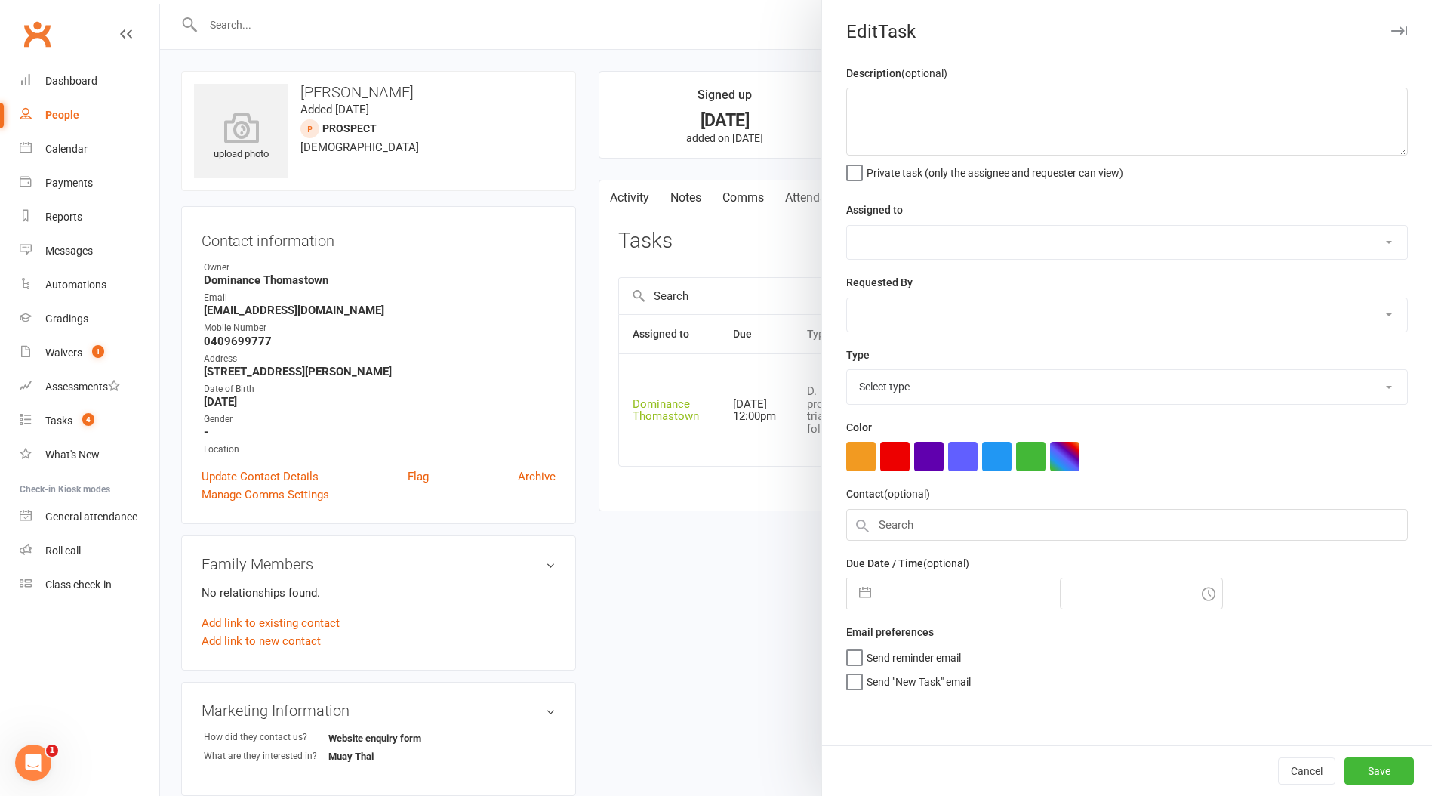
type textarea "Said he will buy some gear and then sign up, check in if not heard from him yet…"
select select "12547"
type input "[DATE]"
type input "12:00pm"
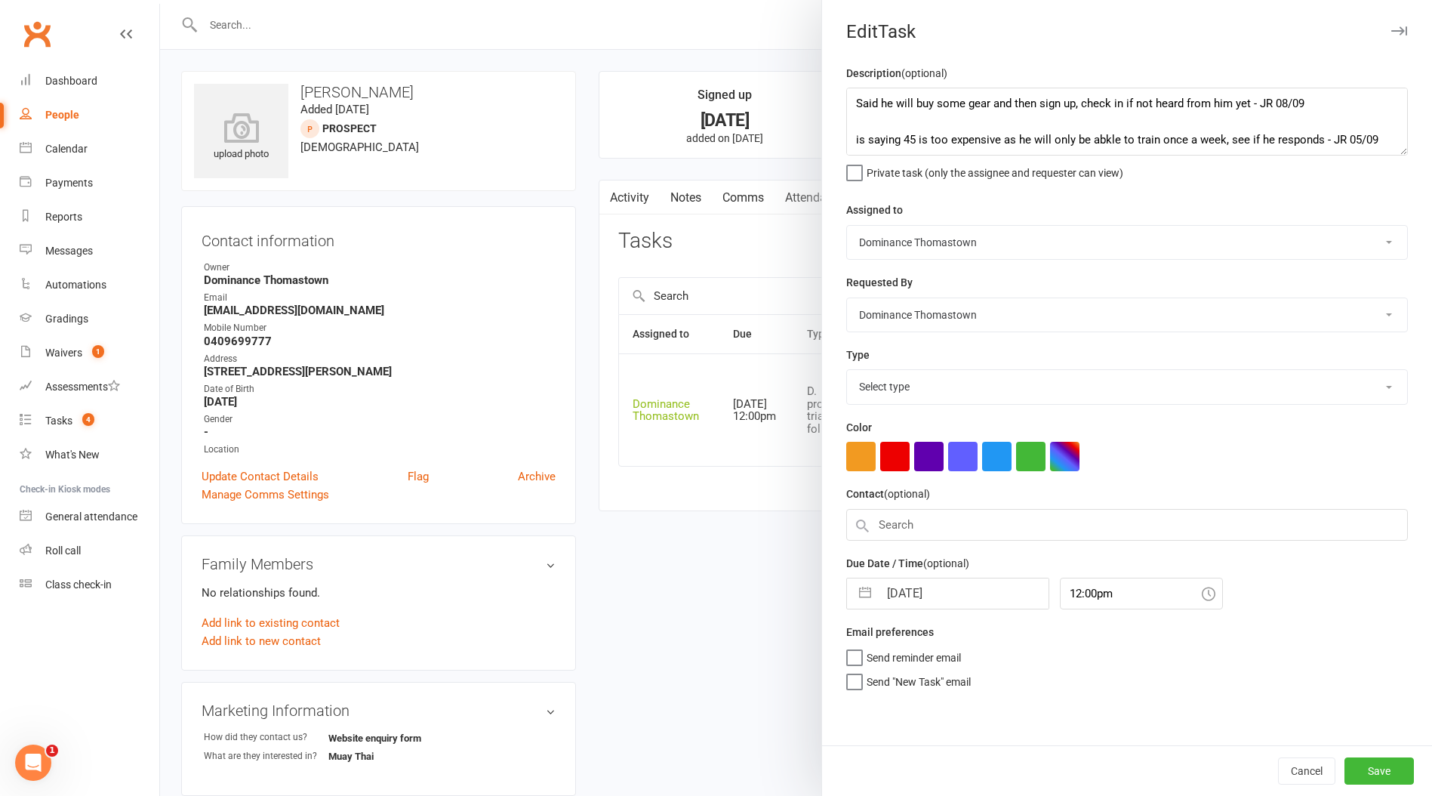
select select "3812"
click at [729, 473] on div at bounding box center [796, 398] width 1272 height 796
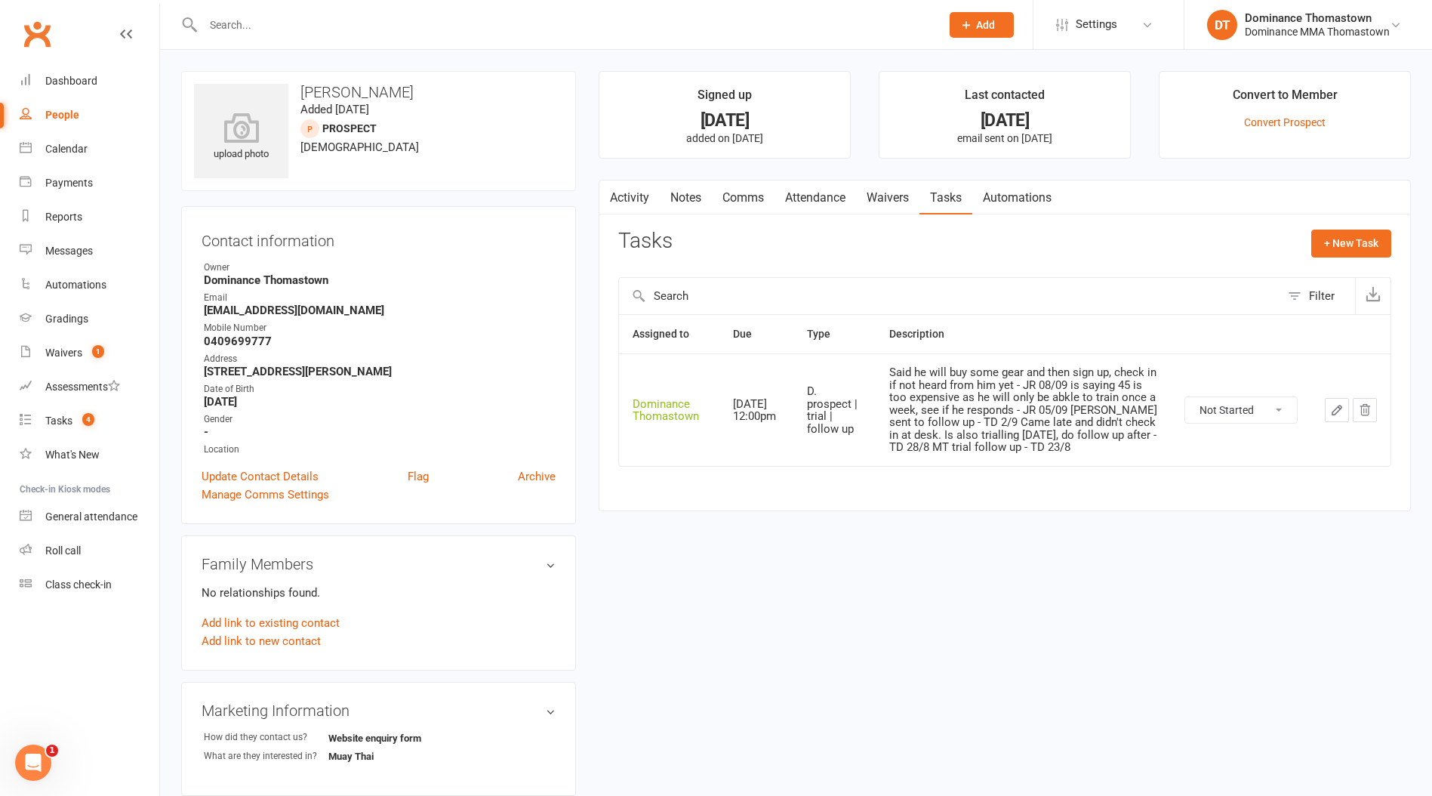
click at [1210, 412] on select "Not Started In Progress Waiting Complete" at bounding box center [1242, 410] width 112 height 26
click at [1186, 397] on select "Not Started In Progress Waiting Complete" at bounding box center [1242, 410] width 112 height 26
select select "unstarted"
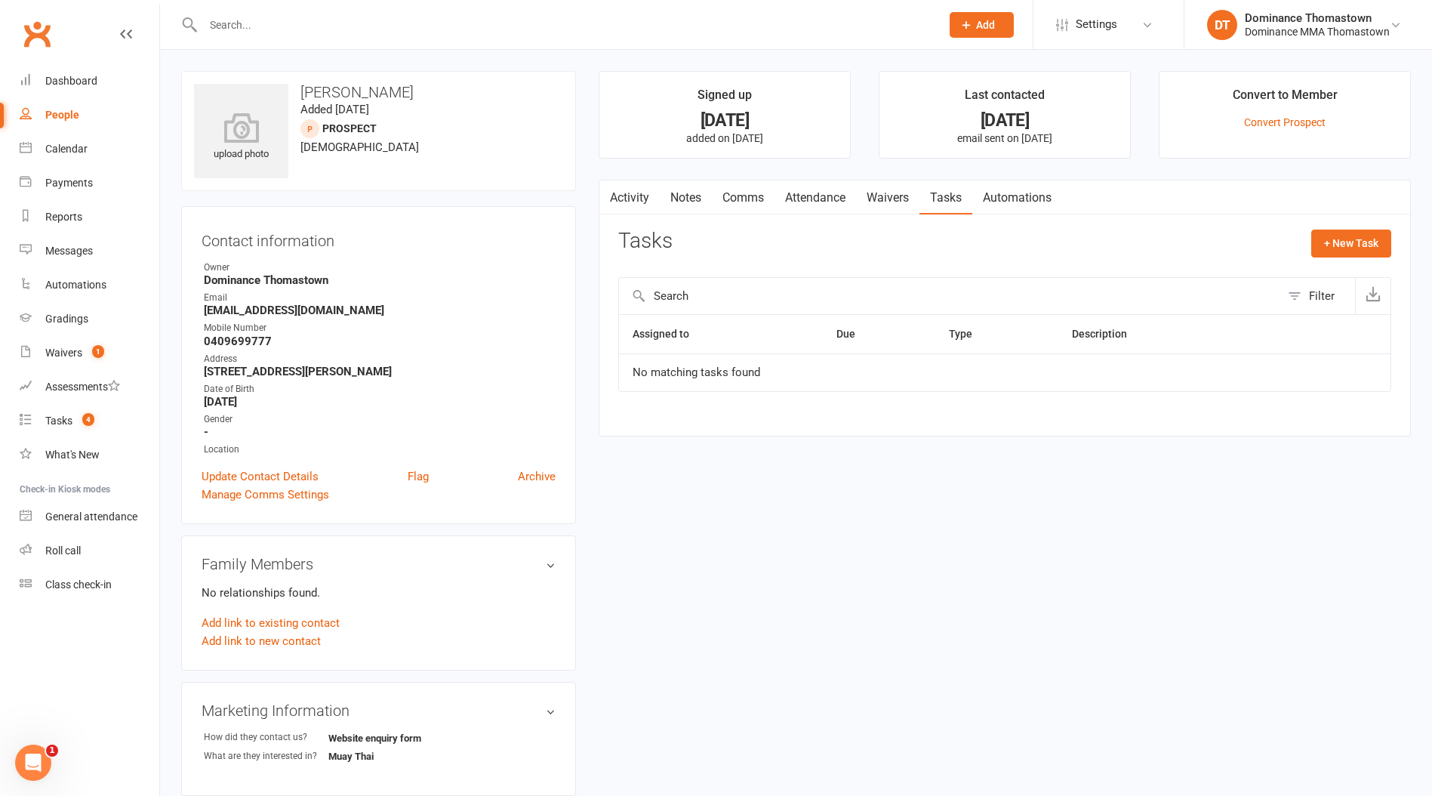
click at [685, 203] on link "Notes" at bounding box center [686, 197] width 52 height 35
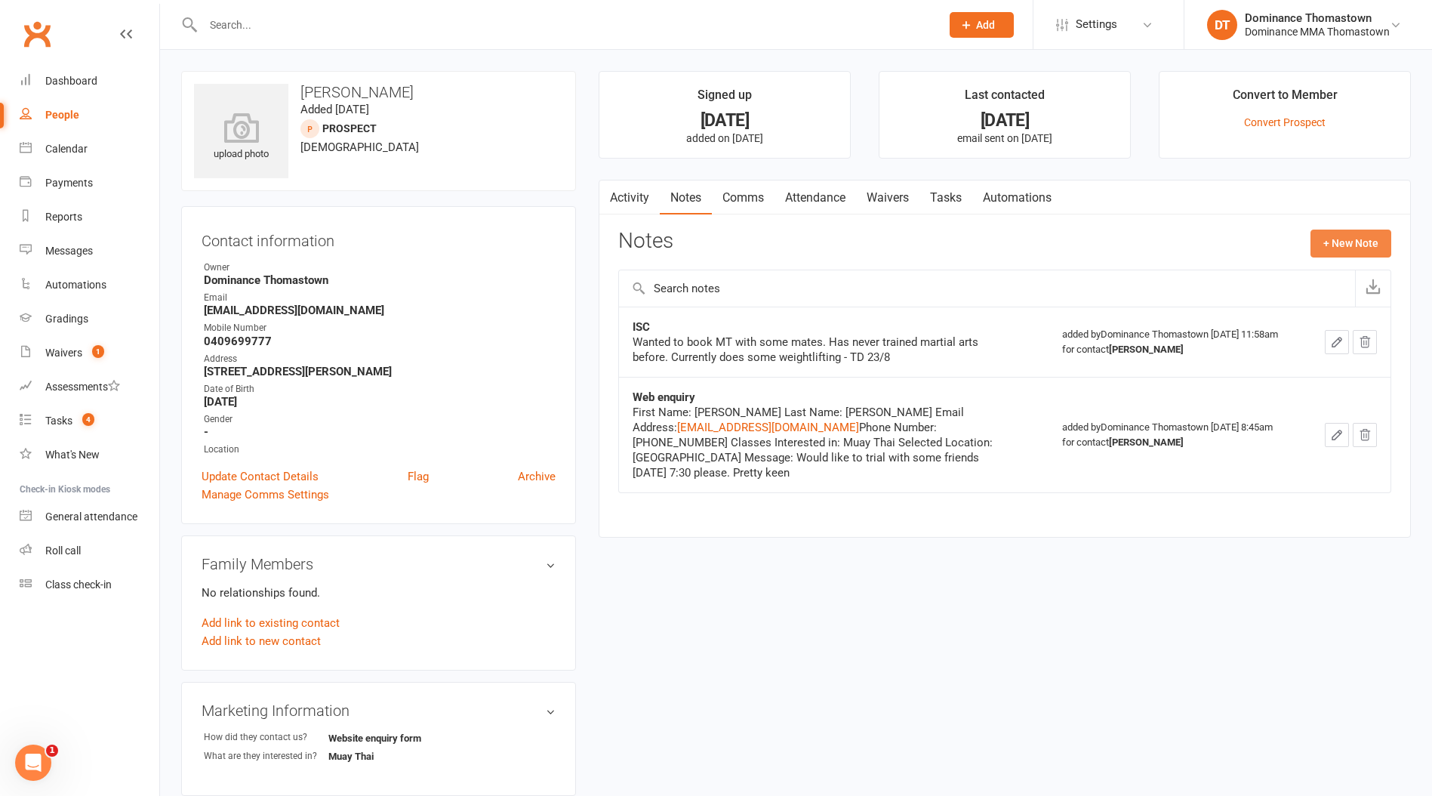
click at [1351, 243] on button "+ New Note" at bounding box center [1351, 243] width 81 height 27
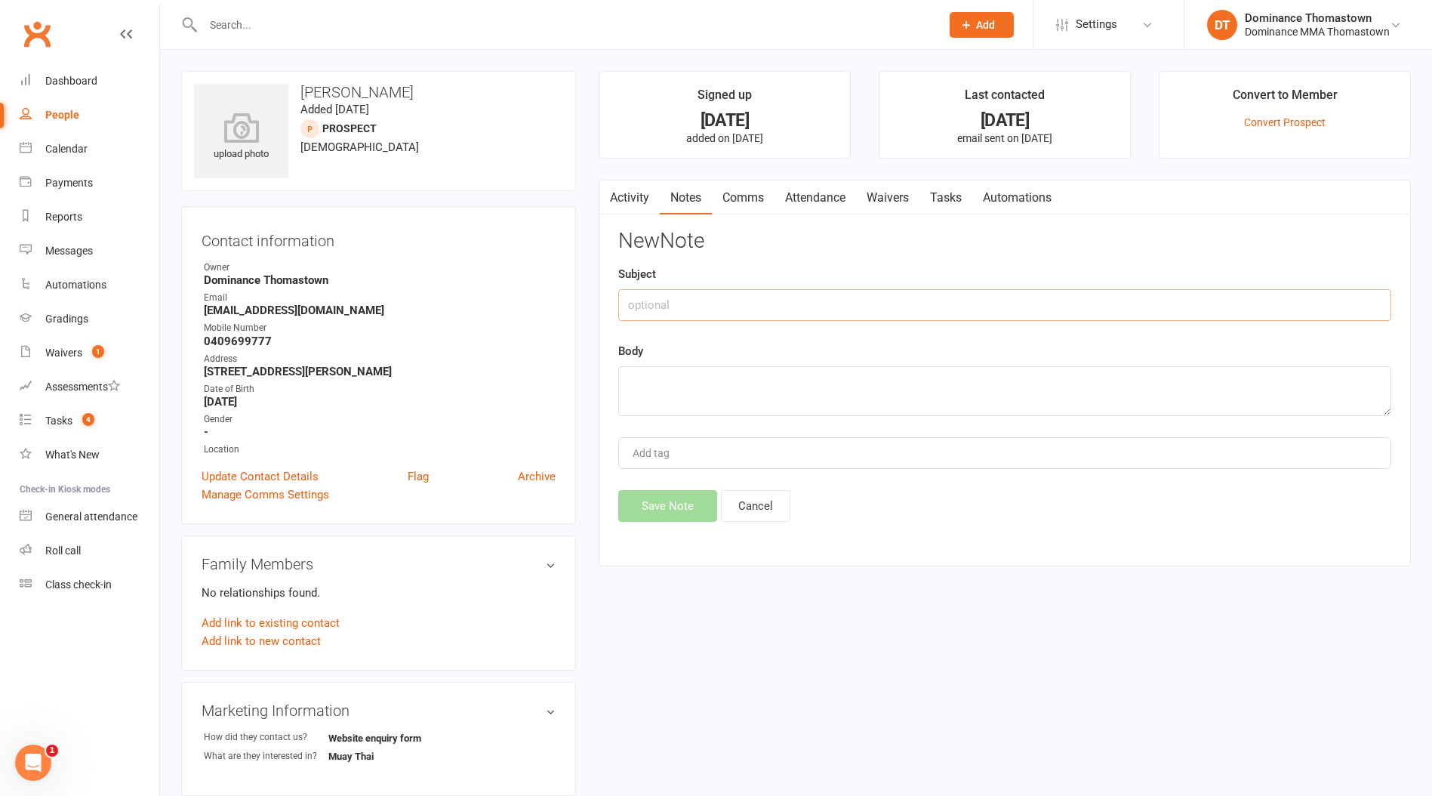
click at [757, 299] on input "text" at bounding box center [1004, 305] width 773 height 32
type input "Drop"
drag, startPoint x: 799, startPoint y: 378, endPoint x: 890, endPoint y: 384, distance: 91.5
click at [802, 380] on textarea at bounding box center [1004, 391] width 773 height 50
type textarea "Needs to buy equipment. Current MT waitlist - TD 11/9"
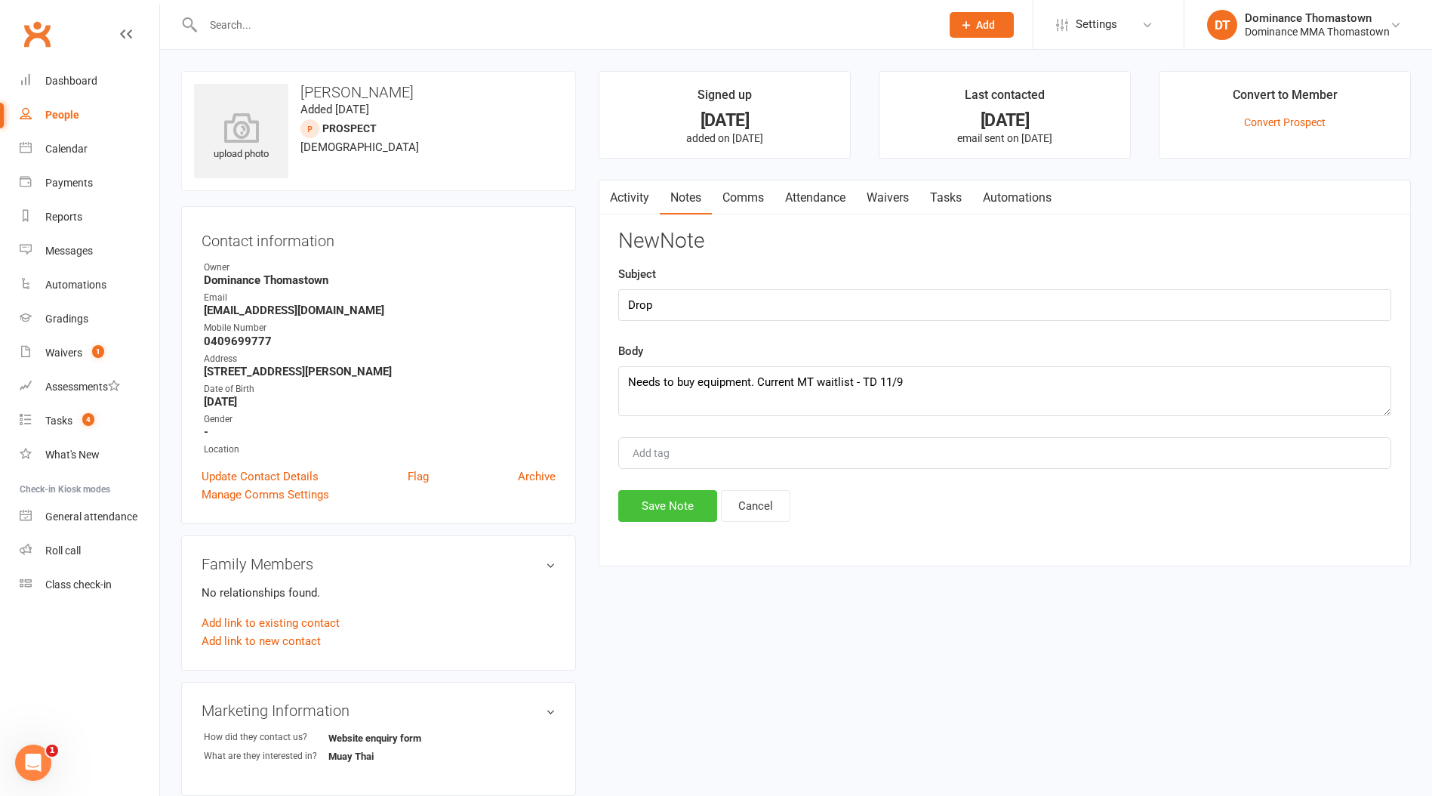
click at [680, 504] on button "Save Note" at bounding box center [667, 506] width 99 height 32
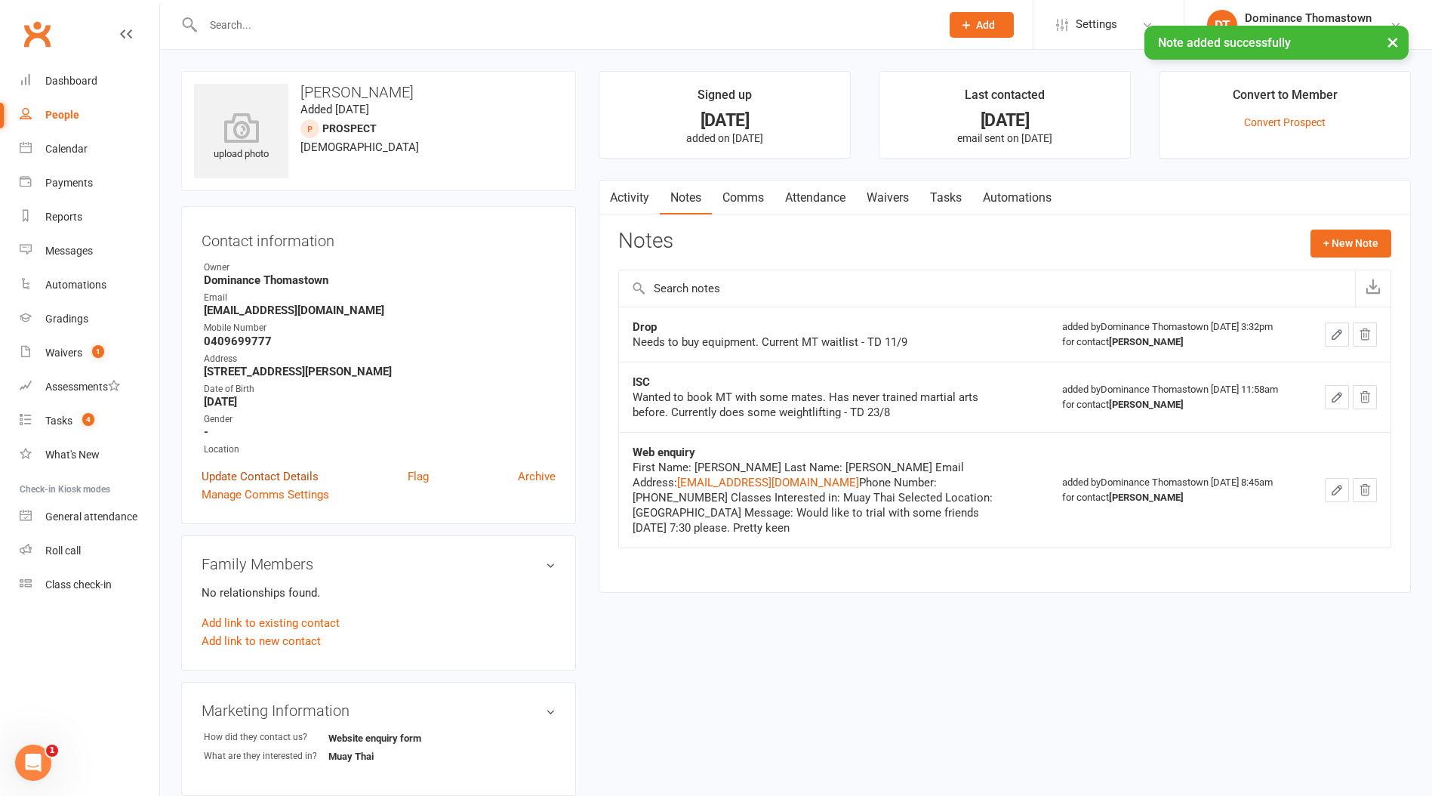
click at [245, 472] on link "Update Contact Details" at bounding box center [260, 476] width 117 height 18
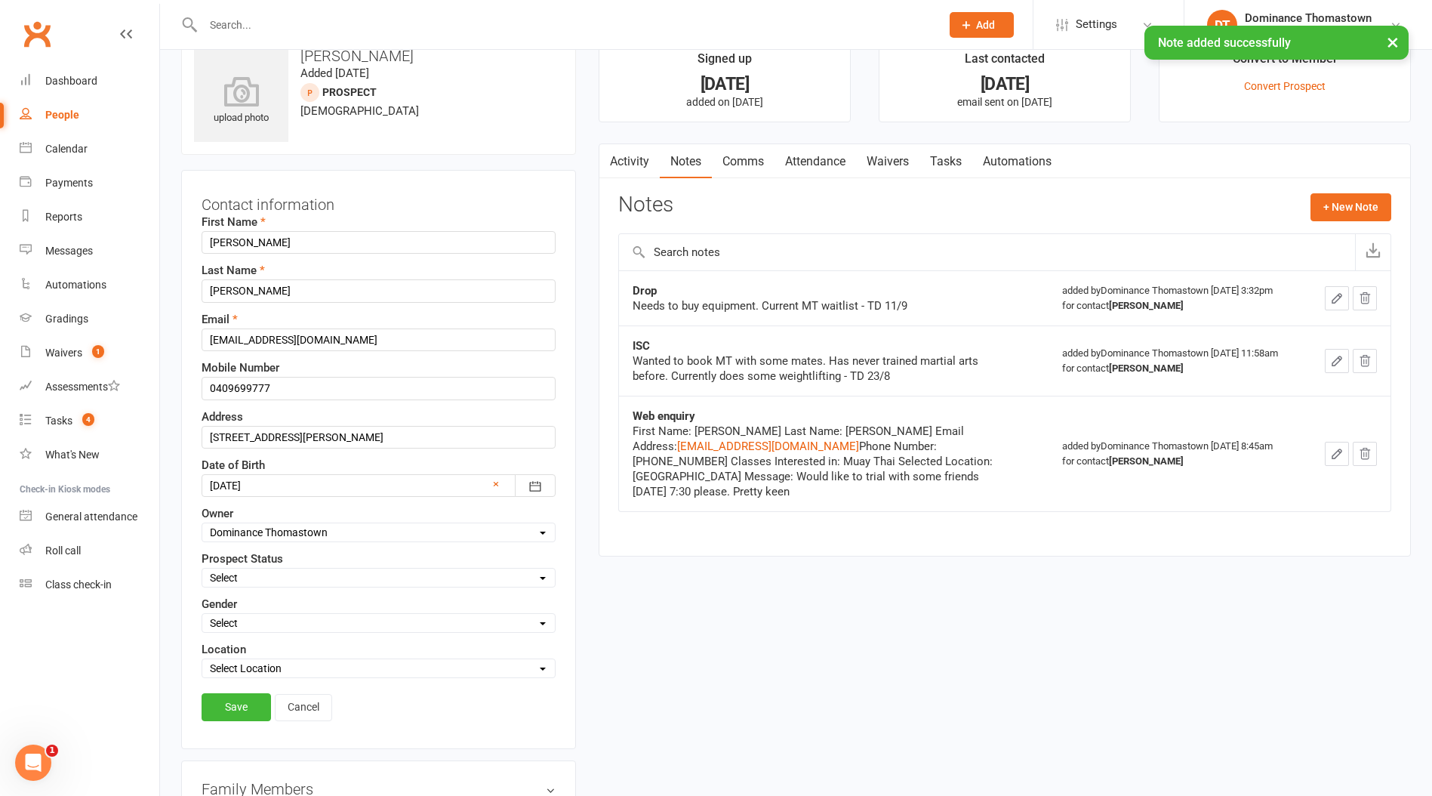
scroll to position [71, 0]
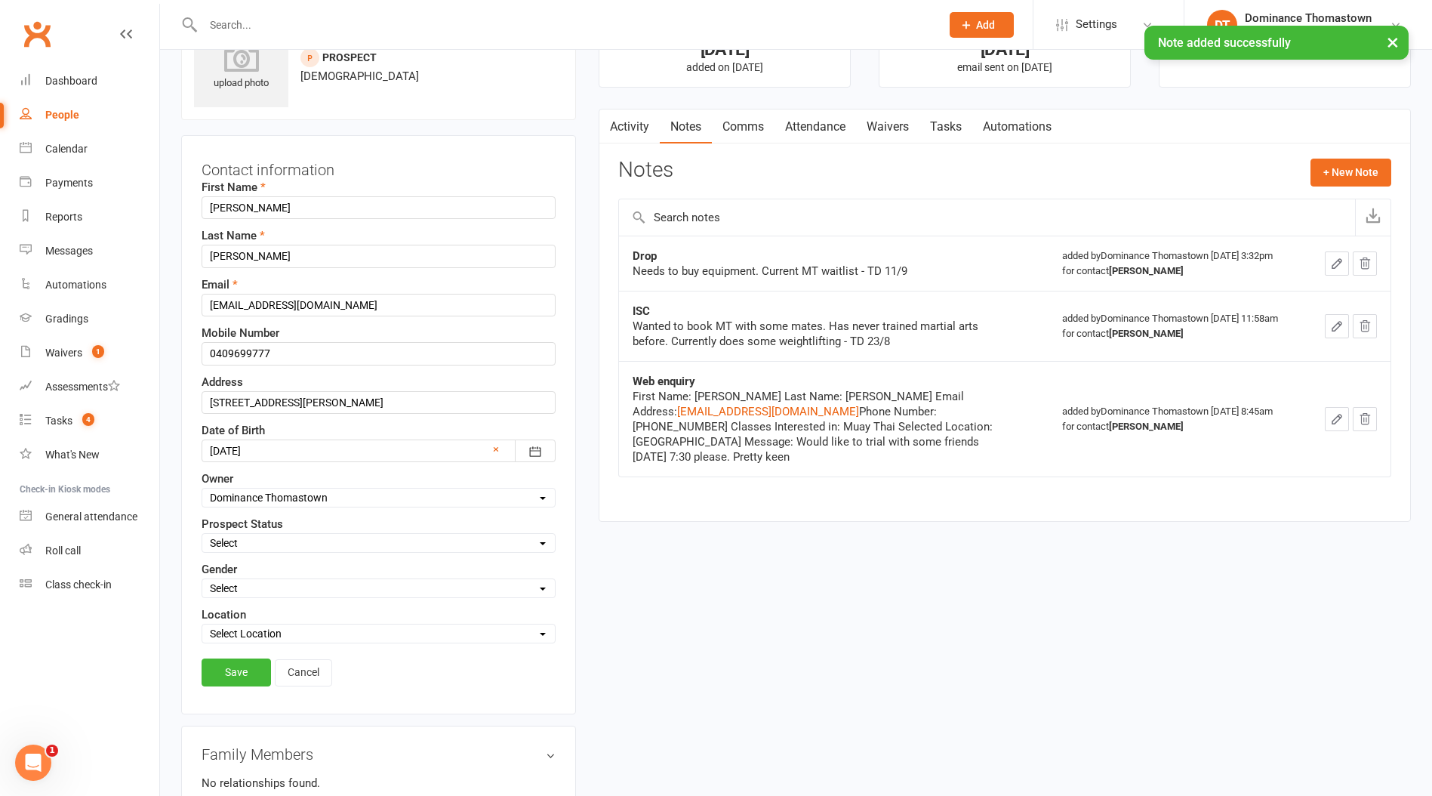
click at [275, 544] on select "Select ENQUIRY WEBSITE ENQUIRY META ADS ENQUIRY DROPPED PROSPECT DROP-IN VISITO…" at bounding box center [378, 543] width 353 height 17
select select "DROPPED PROSPECT"
click at [202, 535] on select "Select ENQUIRY WEBSITE ENQUIRY META ADS ENQUIRY DROPPED PROSPECT DROP-IN VISITO…" at bounding box center [378, 543] width 353 height 17
click at [238, 670] on link "Save" at bounding box center [236, 671] width 69 height 27
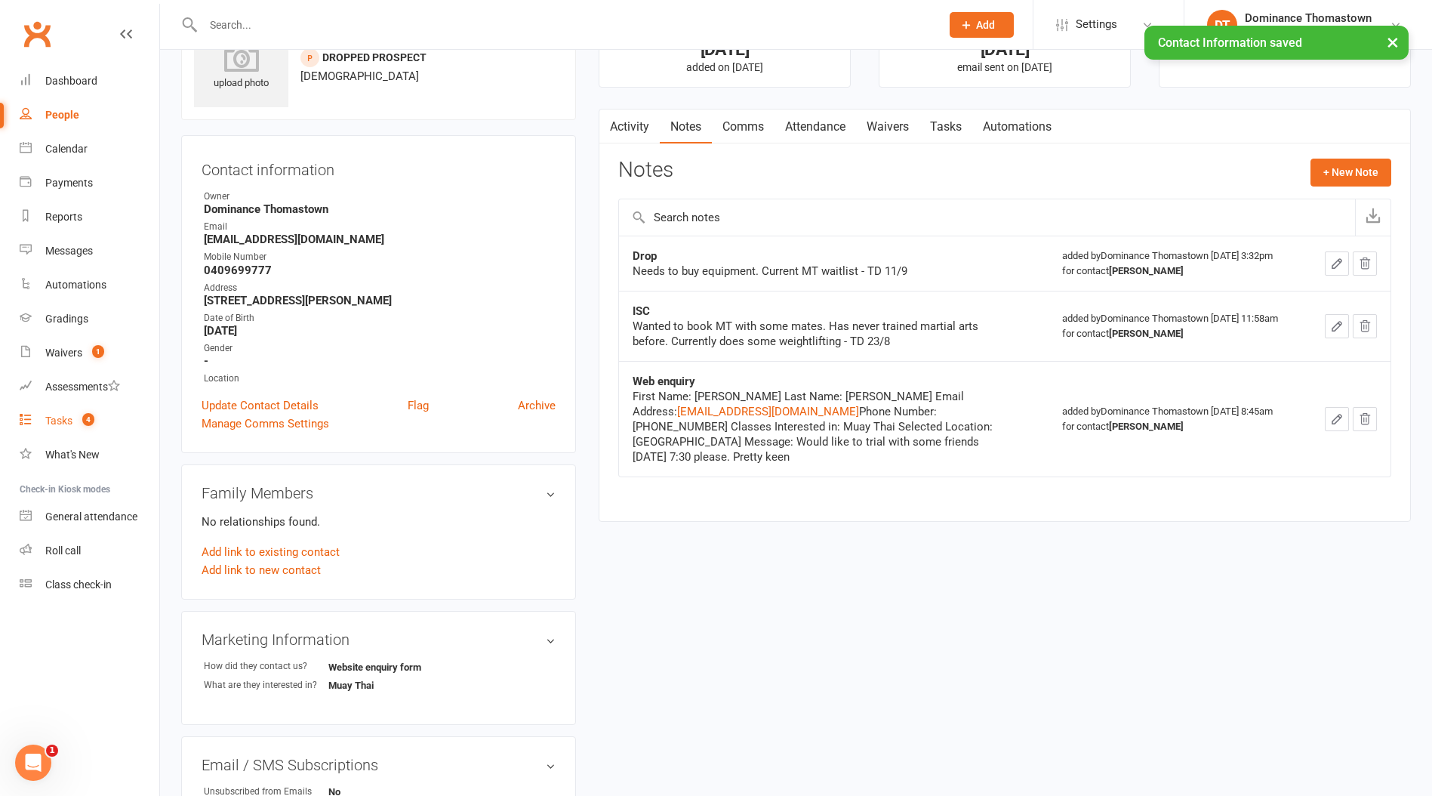
click at [76, 420] on count-badge "4" at bounding box center [85, 421] width 20 height 12
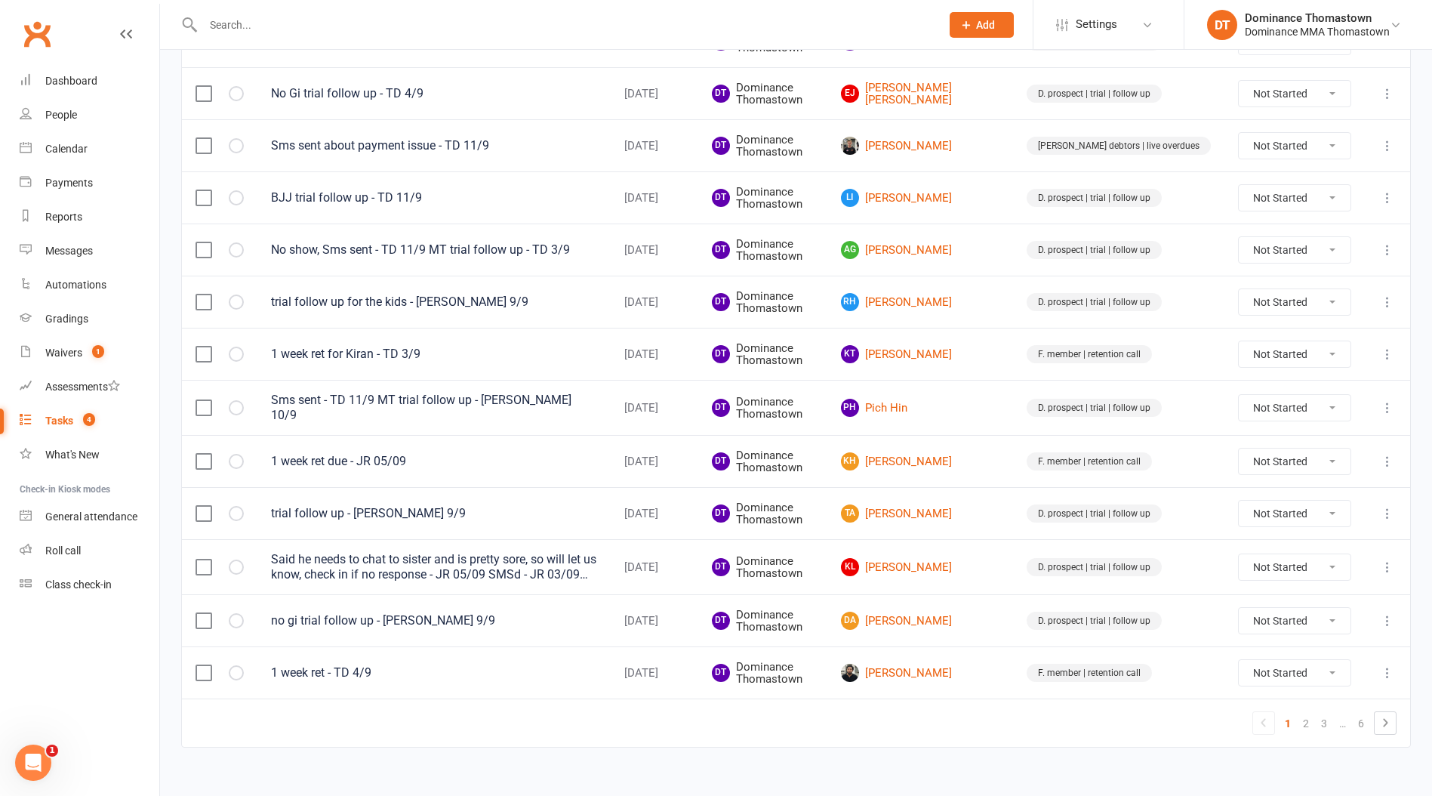
scroll to position [921, 0]
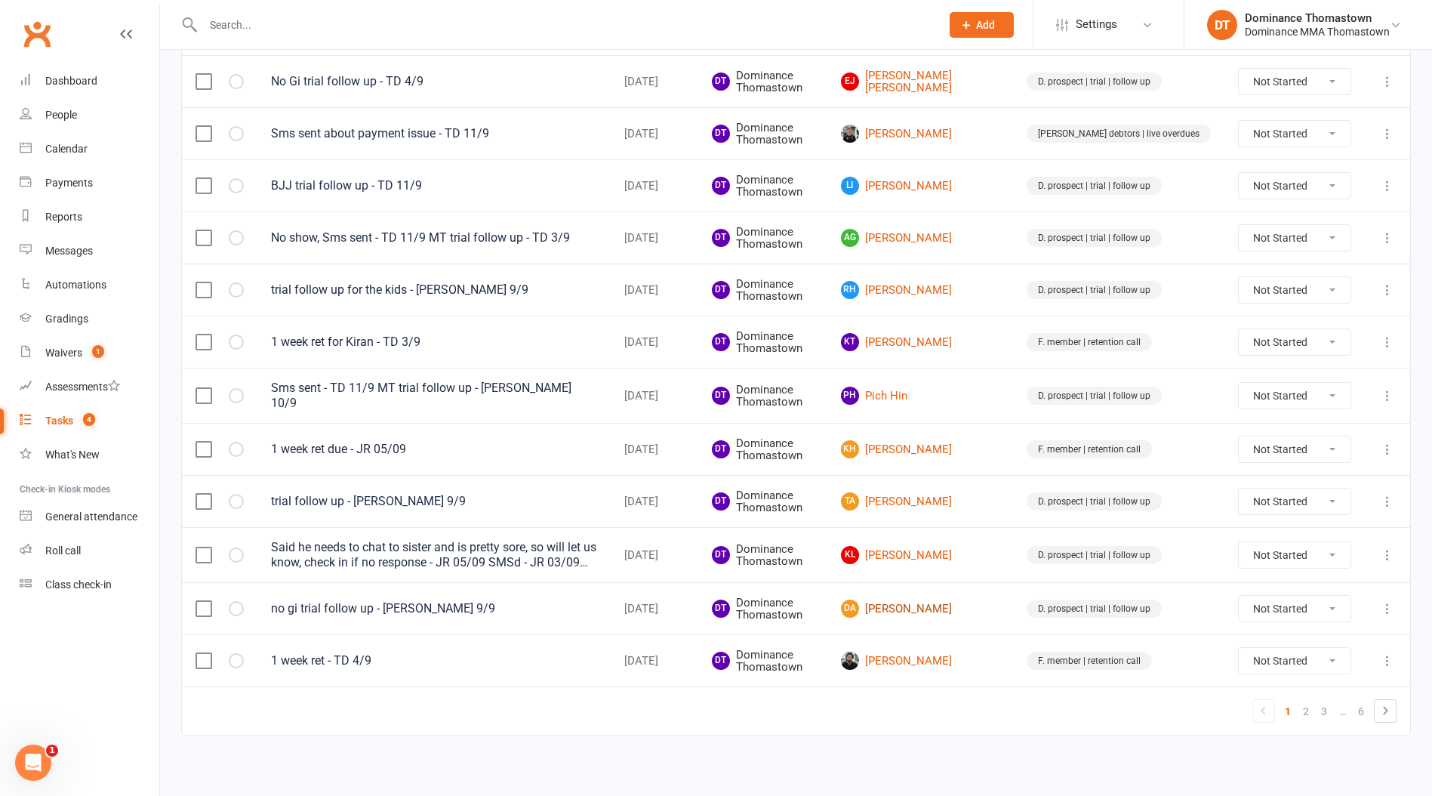
click at [983, 603] on link "DA [PERSON_NAME]" at bounding box center [920, 609] width 159 height 18
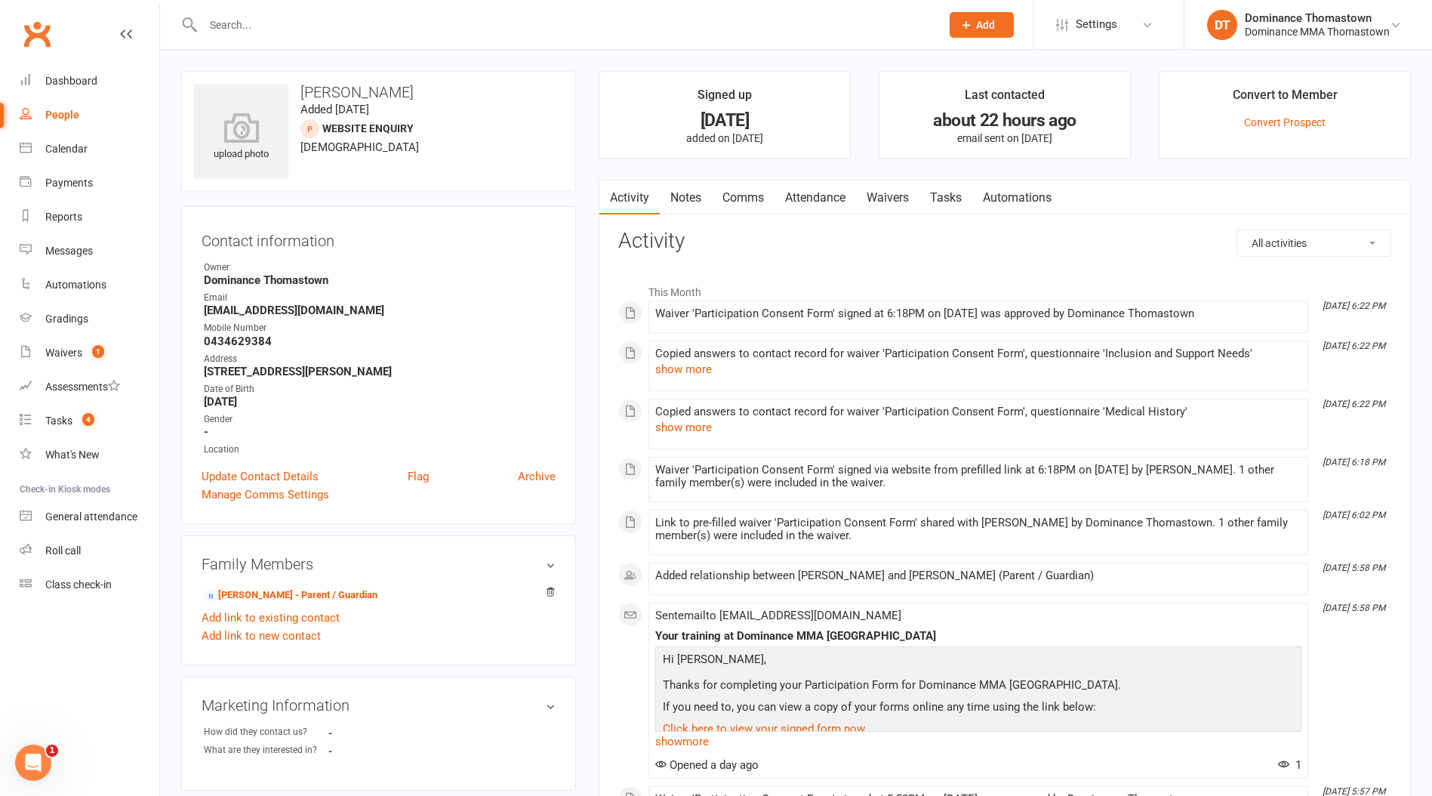
click at [893, 199] on link "Waivers" at bounding box center [887, 197] width 63 height 35
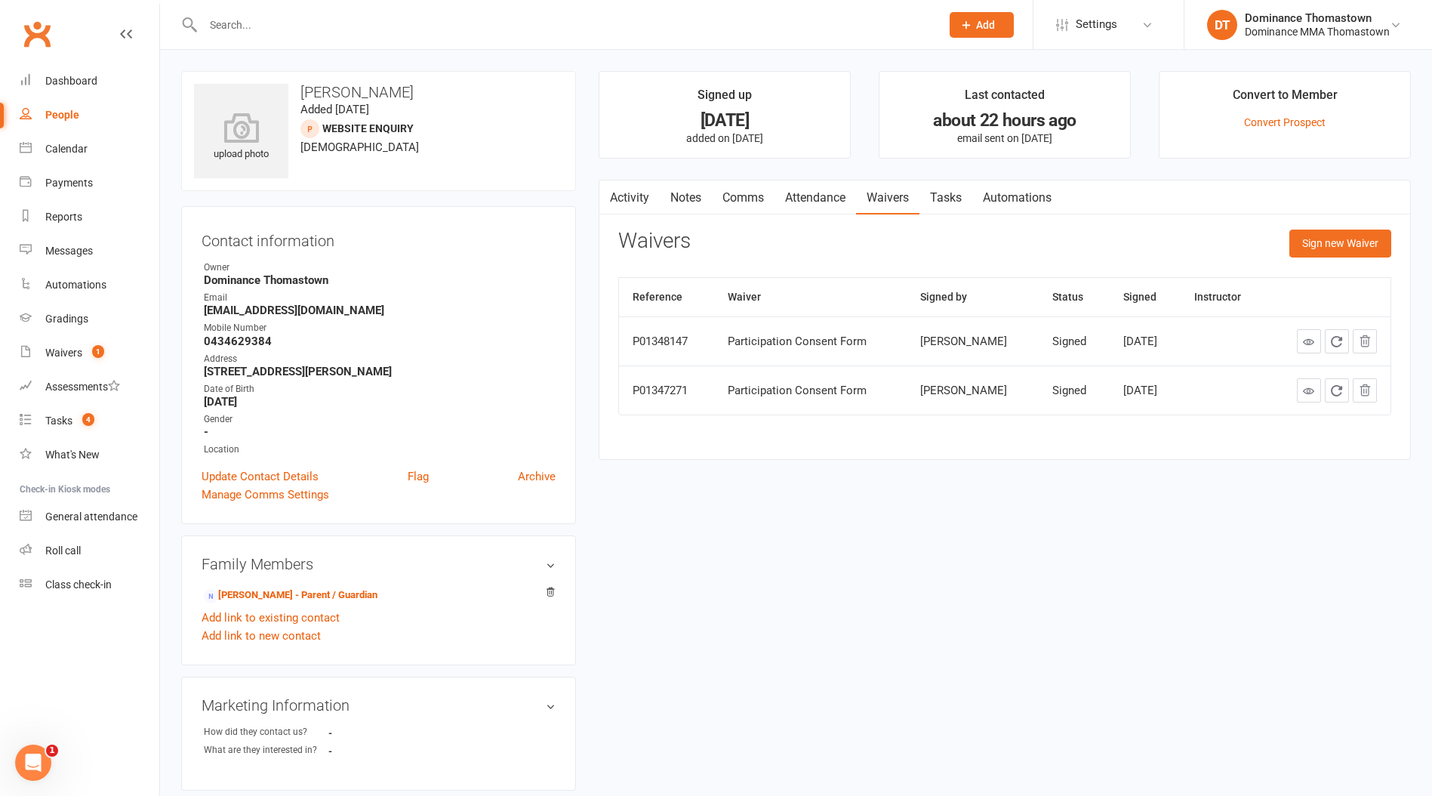
click at [683, 199] on link "Notes" at bounding box center [686, 197] width 52 height 35
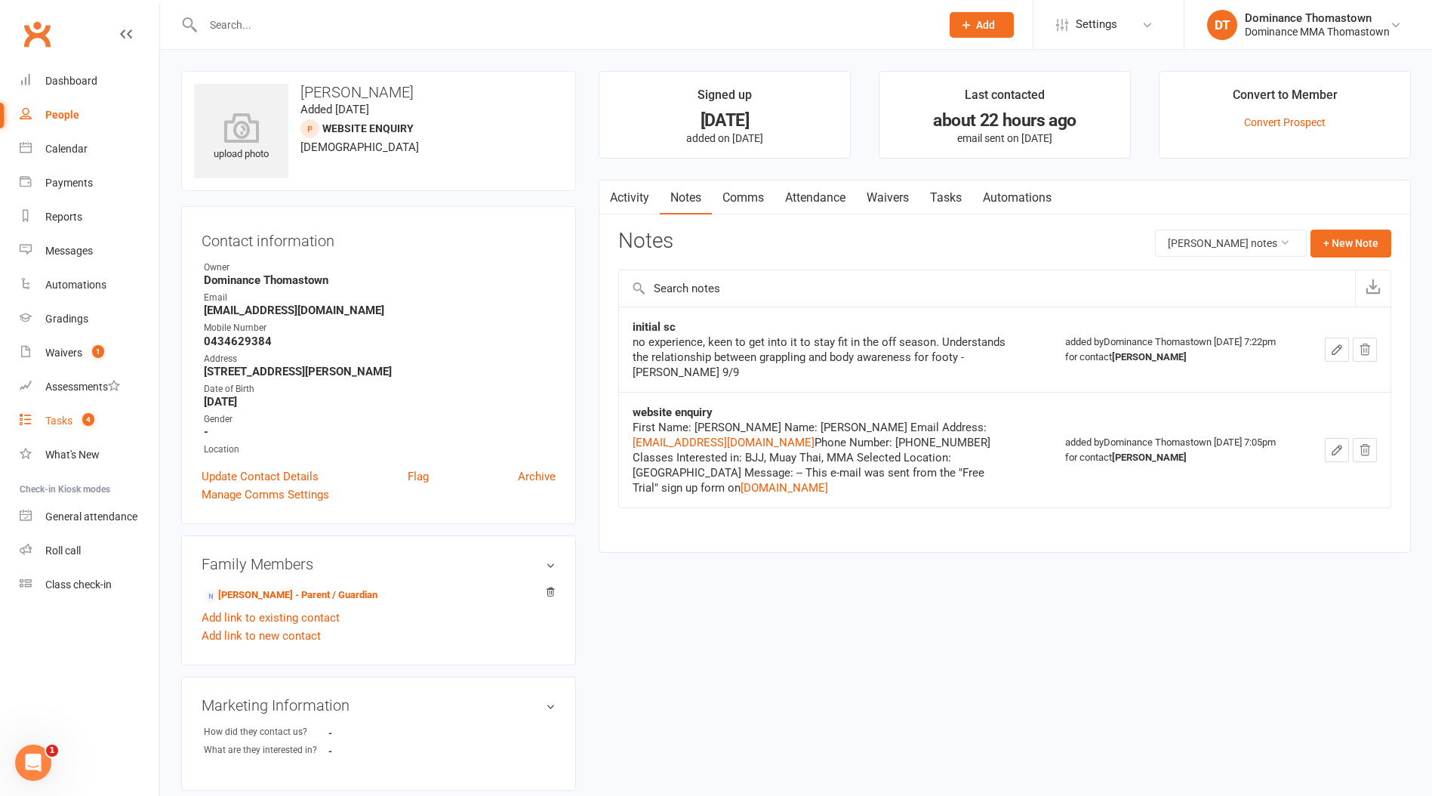
click at [69, 422] on div "Tasks" at bounding box center [58, 421] width 27 height 12
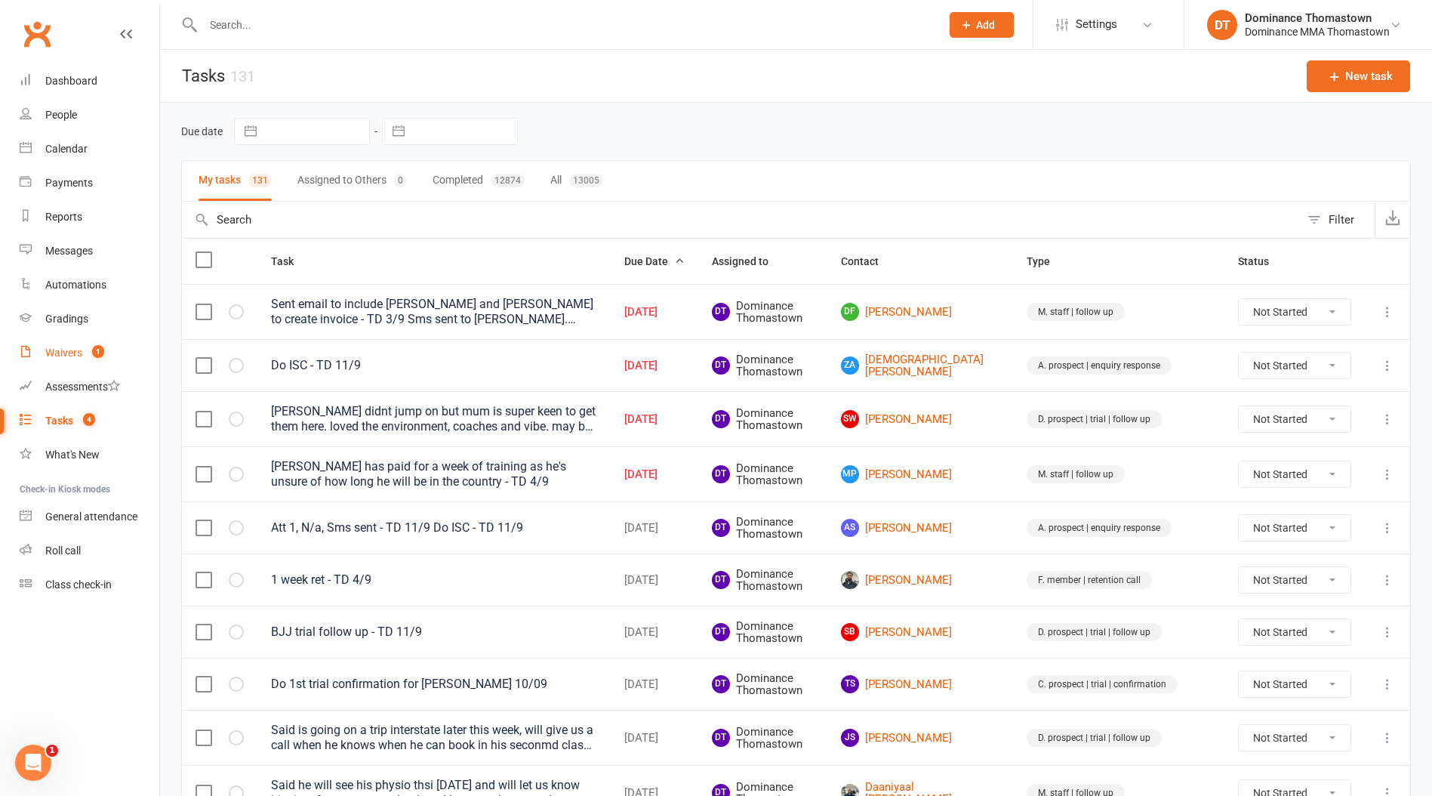
click at [58, 353] on div "Waivers" at bounding box center [63, 353] width 37 height 12
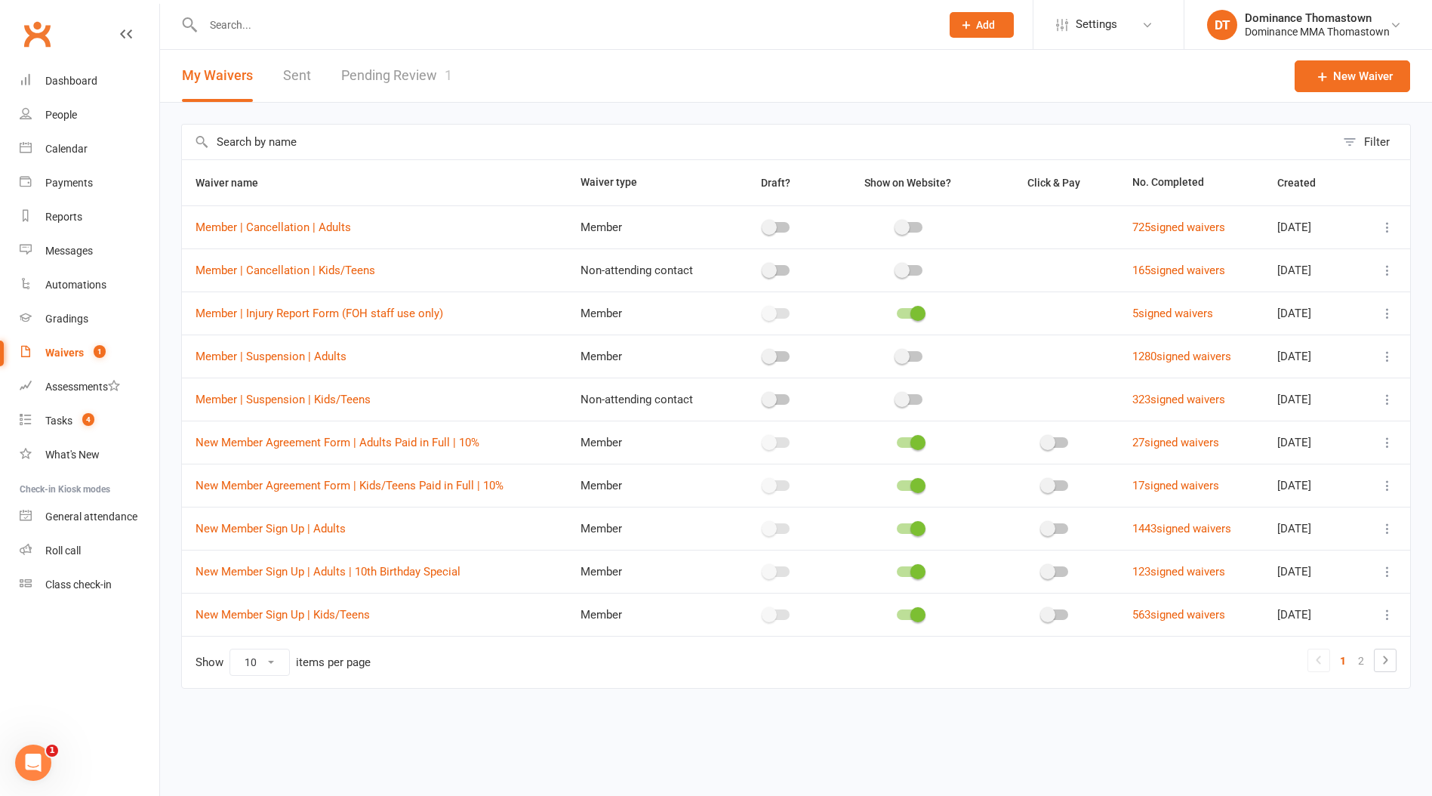
click at [234, 29] on input "text" at bounding box center [565, 24] width 732 height 21
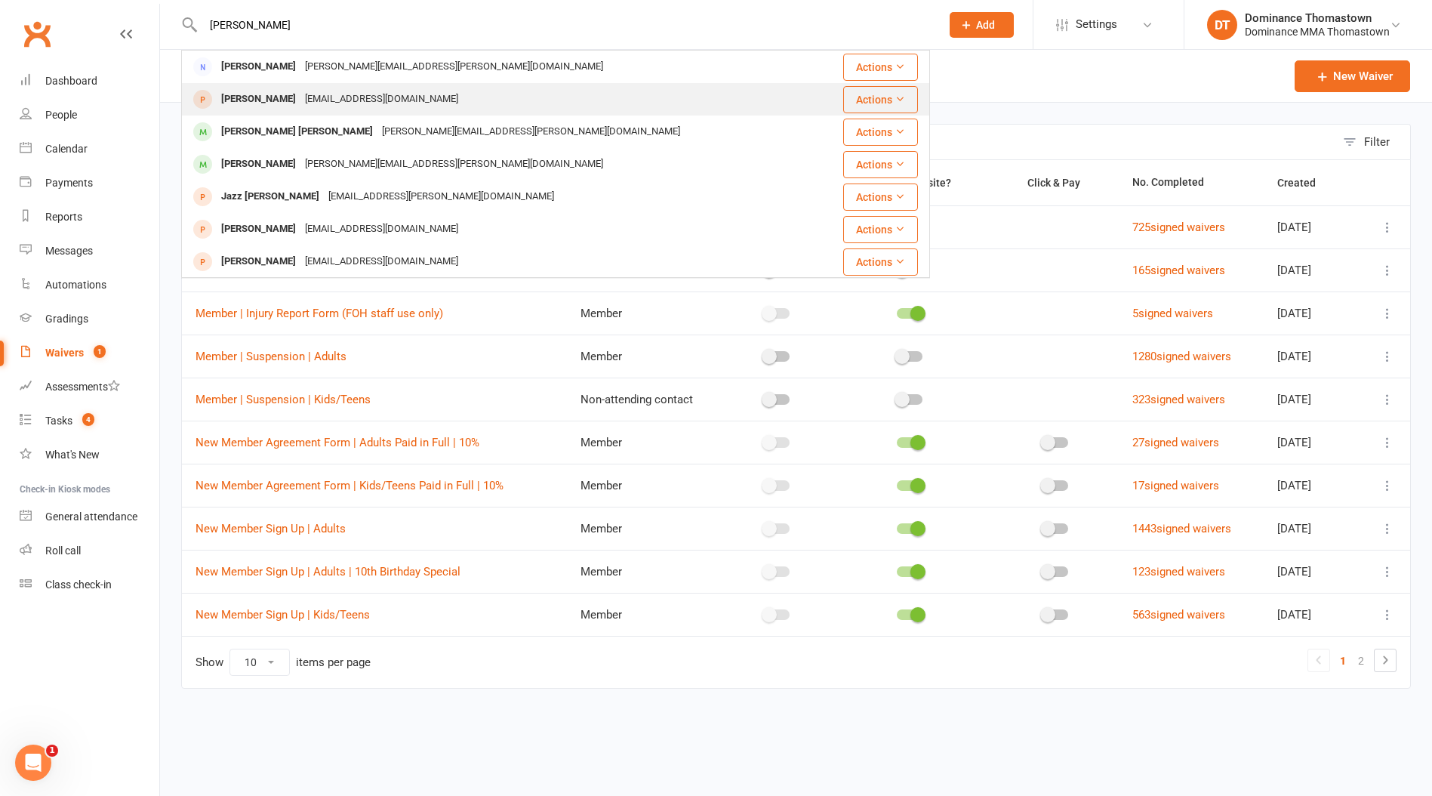
type input "[PERSON_NAME]"
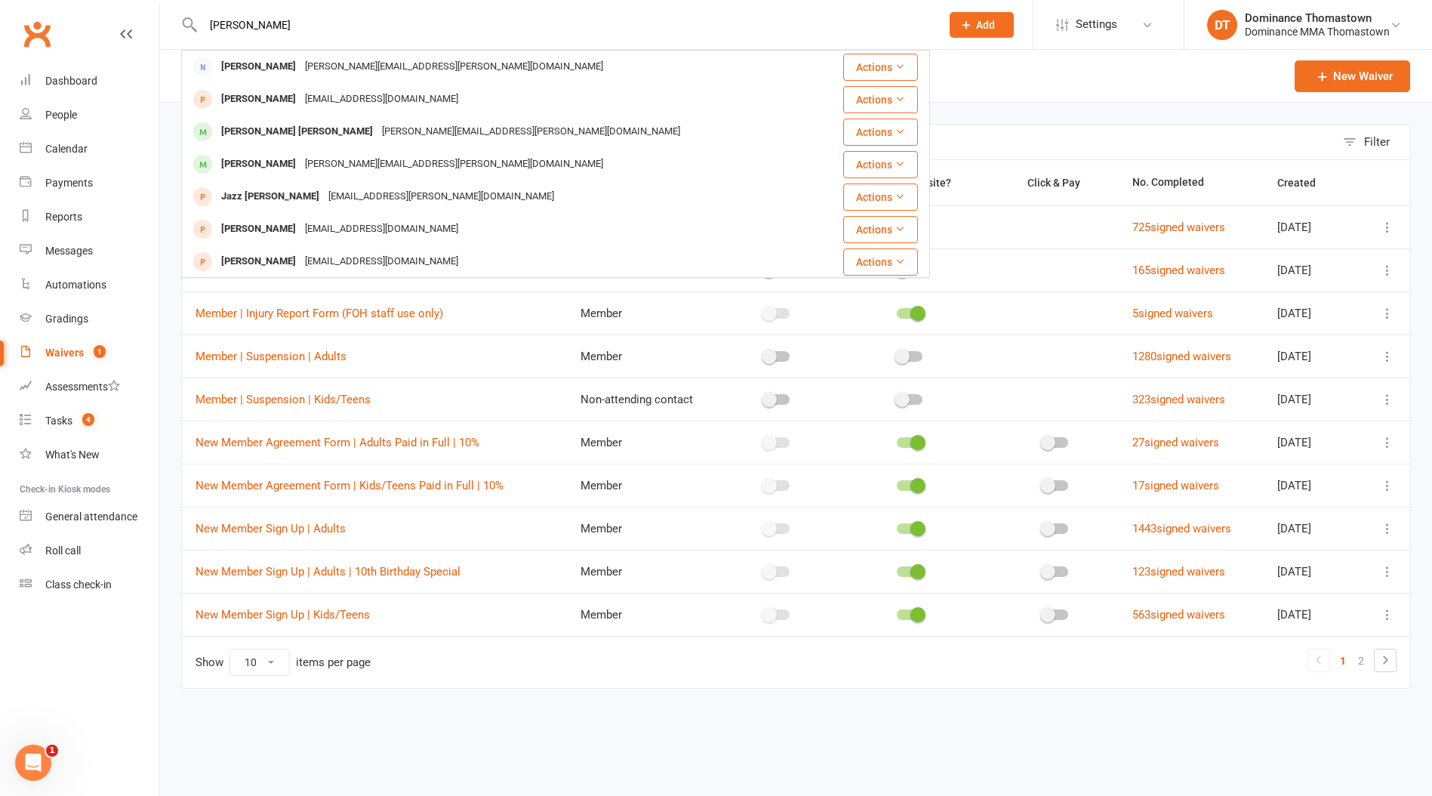
click at [353, 96] on div "[EMAIL_ADDRESS][DOMAIN_NAME]" at bounding box center [382, 99] width 162 height 22
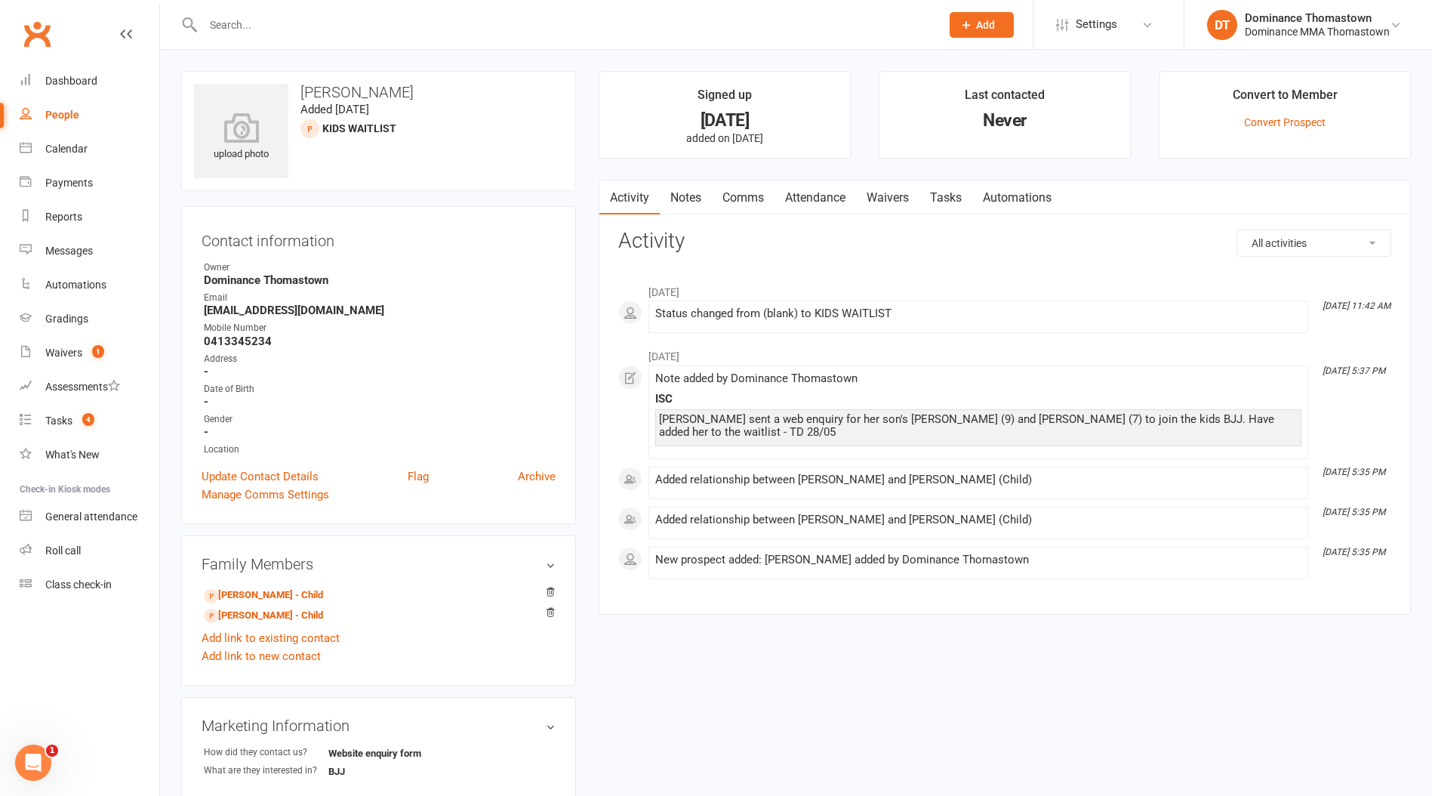
click at [239, 21] on input "text" at bounding box center [565, 24] width 732 height 21
type input "[PERSON_NAME]"
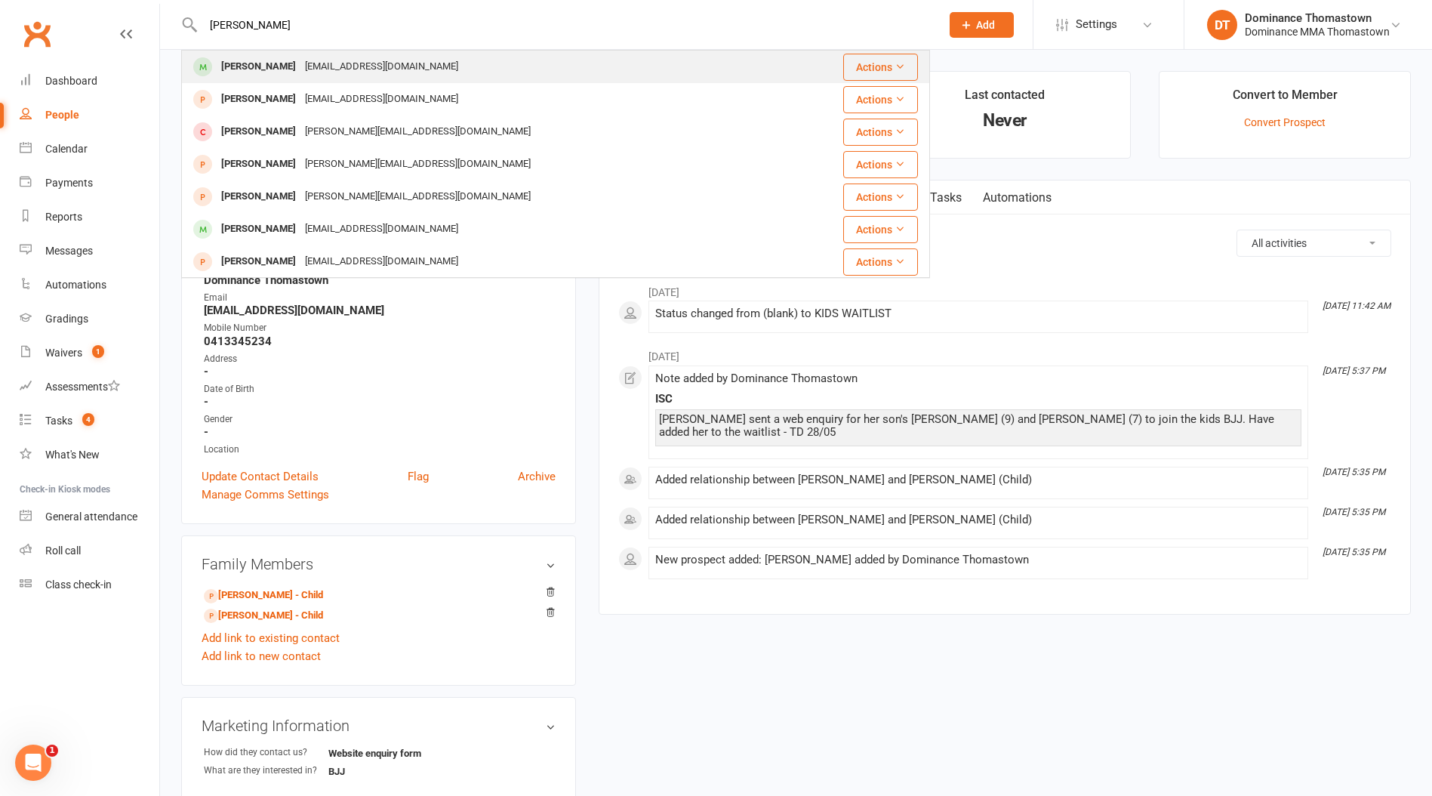
click at [245, 60] on div "[PERSON_NAME]" at bounding box center [259, 67] width 84 height 22
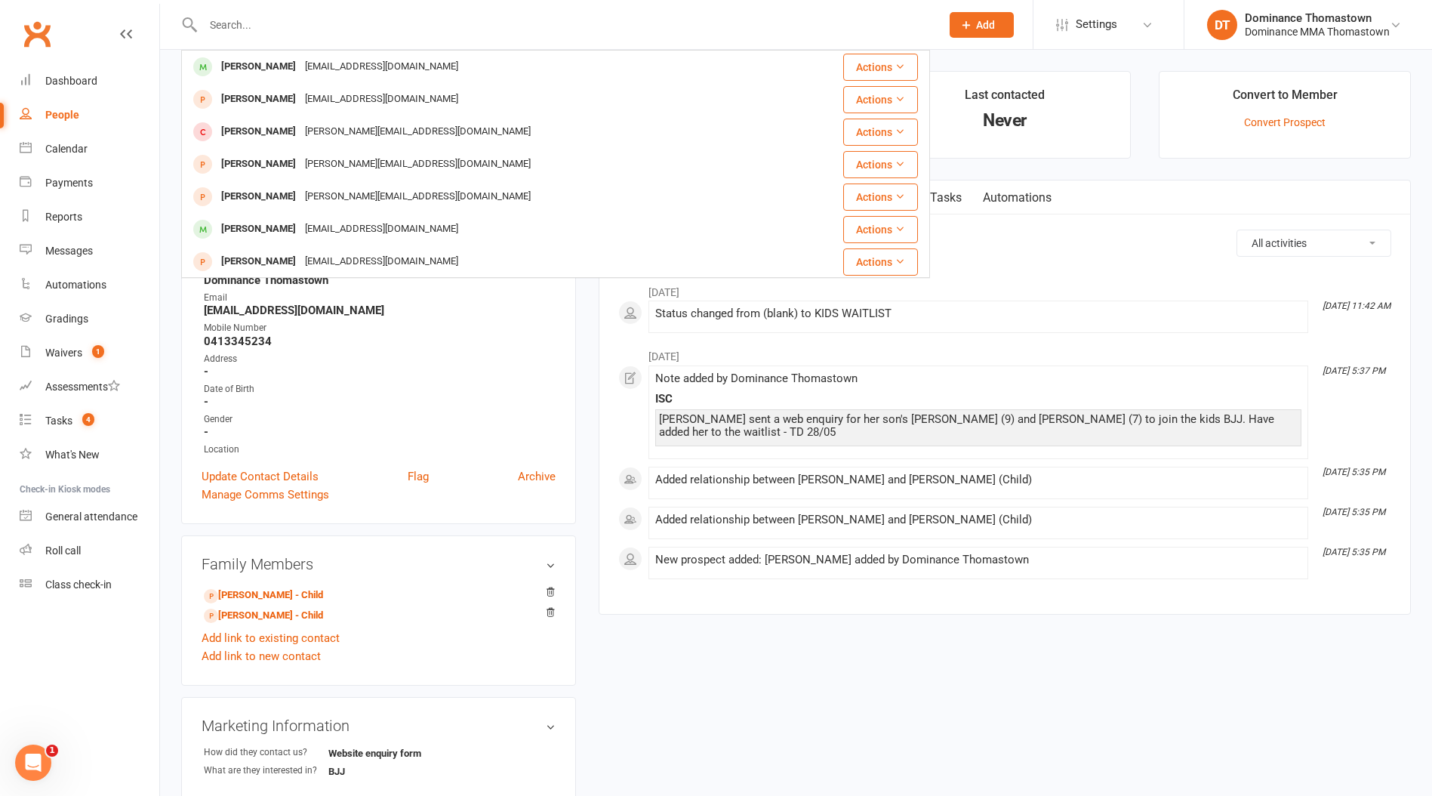
scroll to position [2, 0]
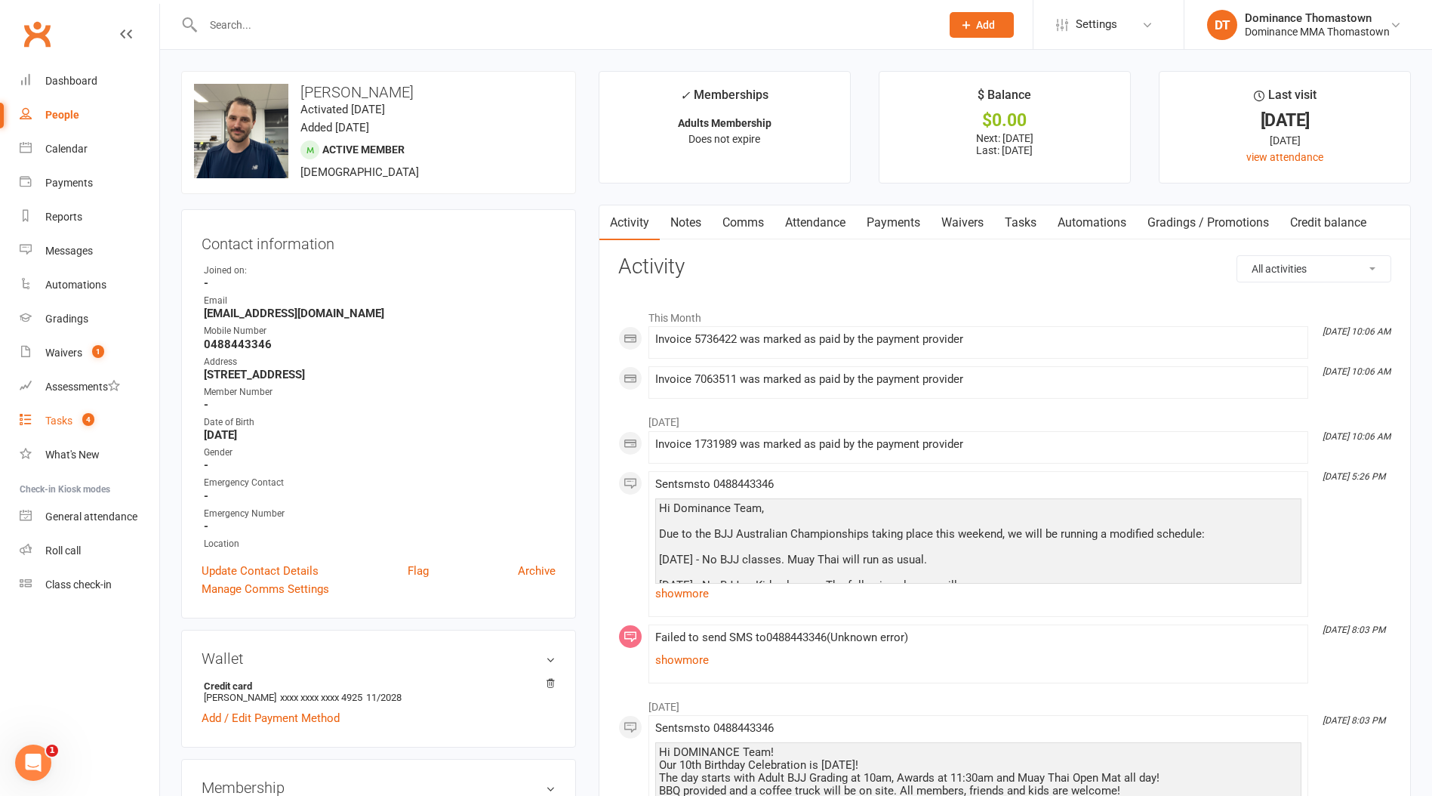
click at [47, 421] on div "Tasks" at bounding box center [58, 421] width 27 height 12
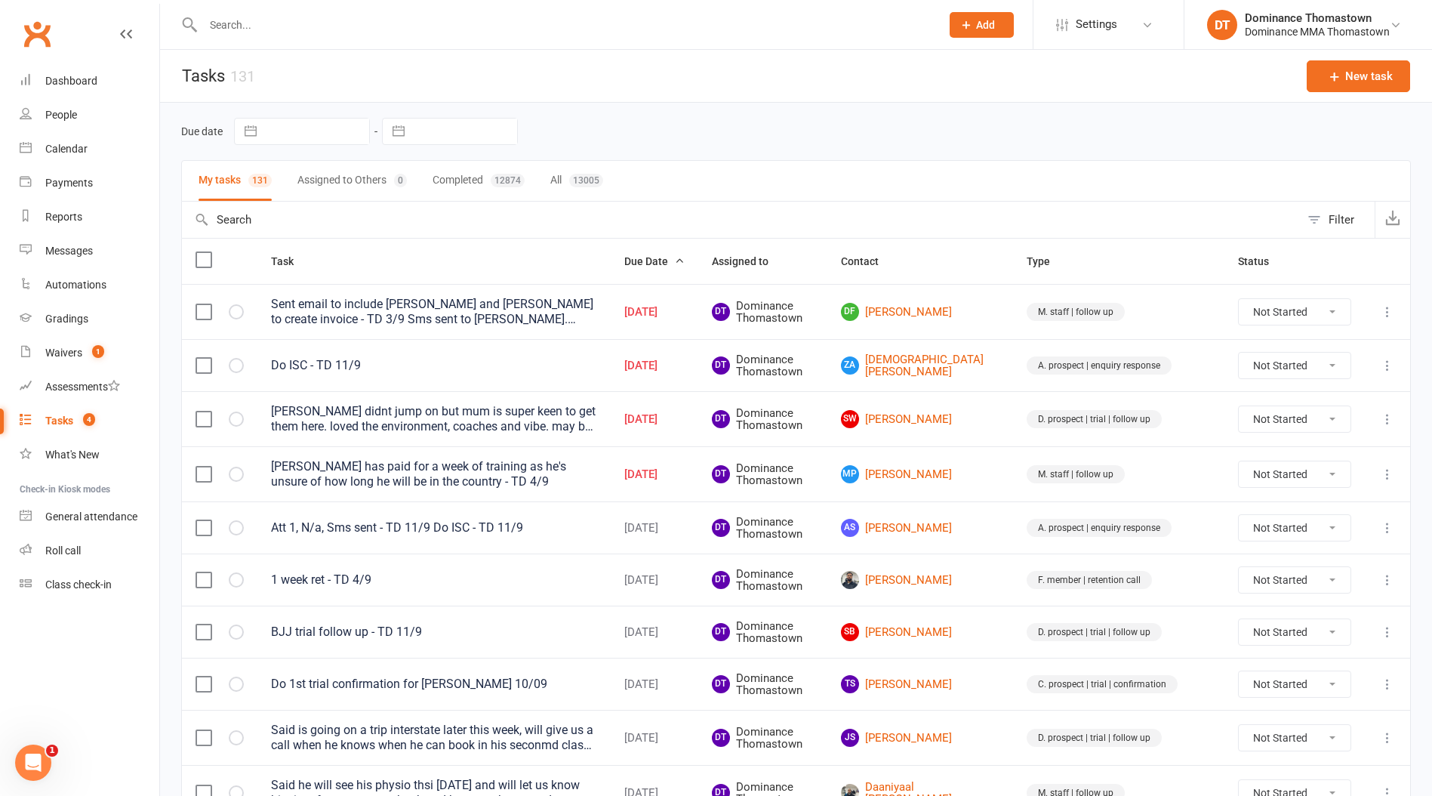
click at [273, 29] on input "text" at bounding box center [565, 24] width 732 height 21
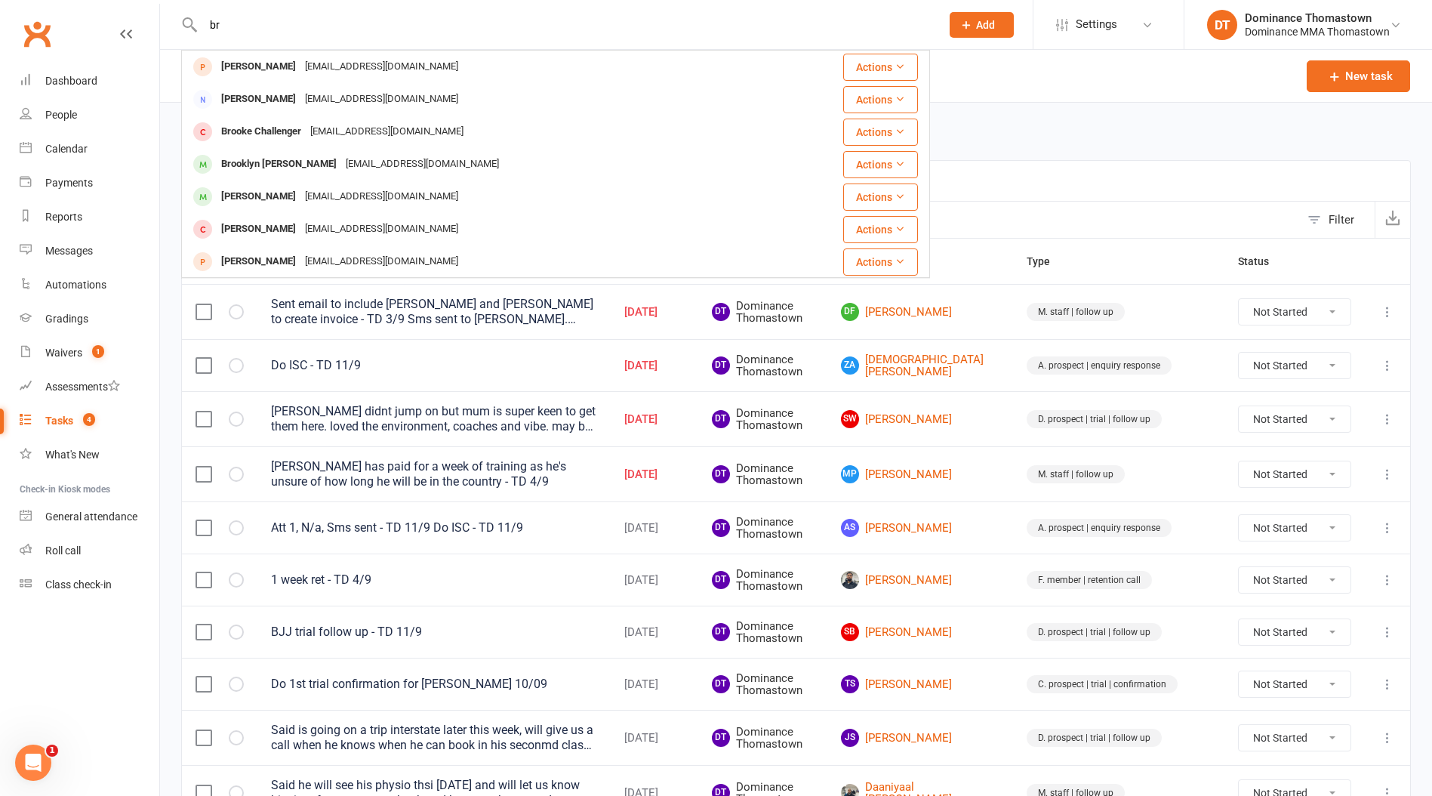
type input "b"
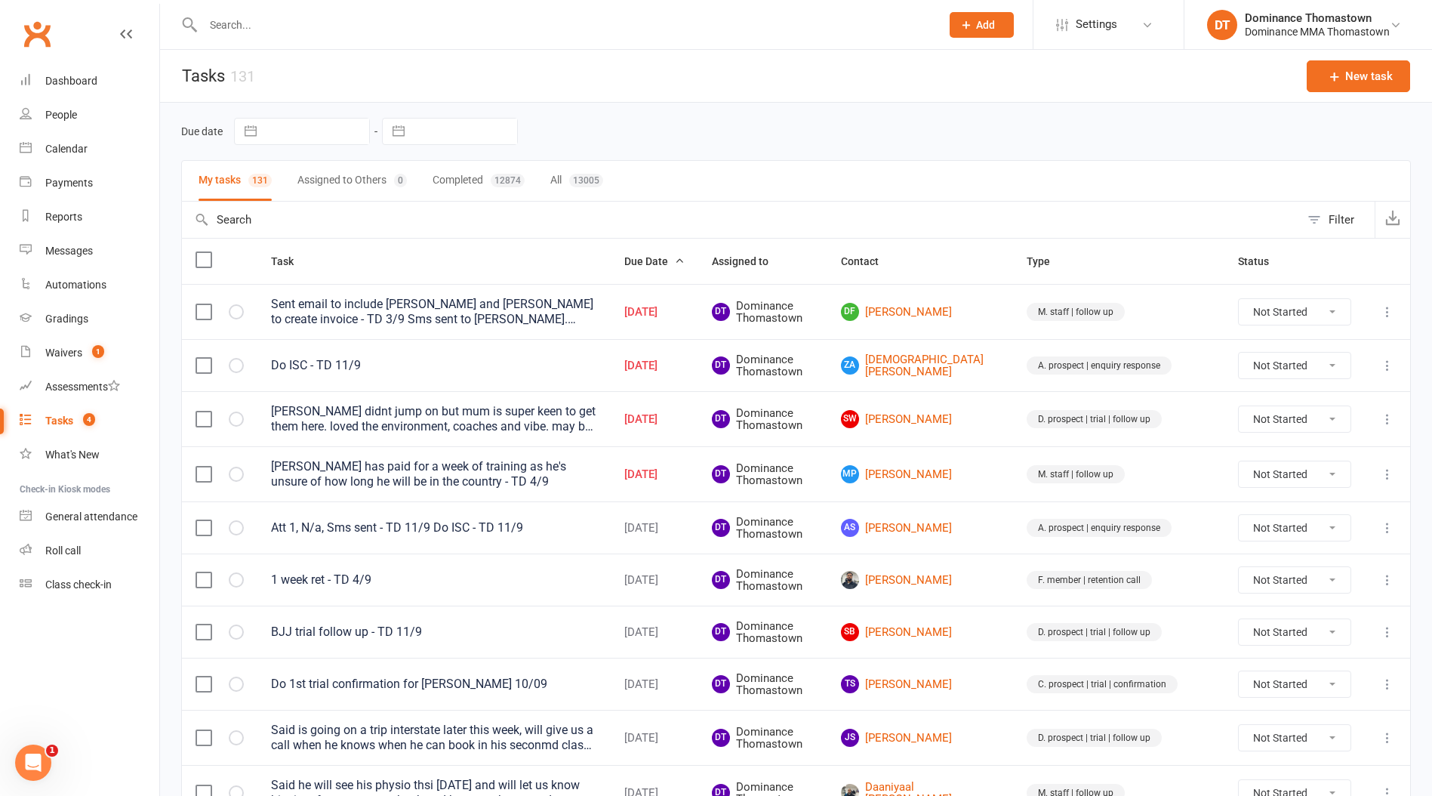
click at [974, 32] on button "Add" at bounding box center [982, 25] width 64 height 26
click at [936, 69] on link "Prospect" at bounding box center [966, 67] width 134 height 35
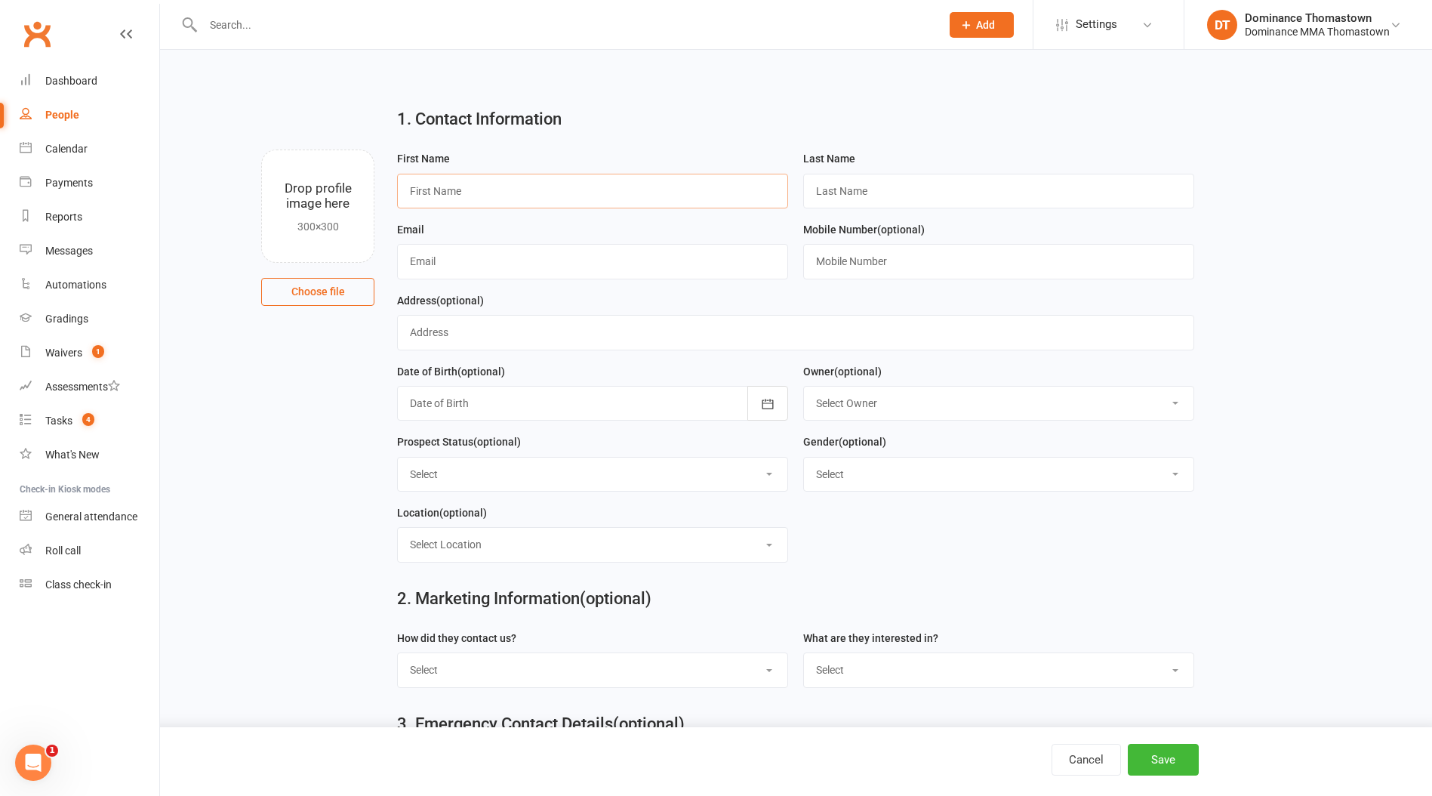
click at [533, 196] on input "text" at bounding box center [592, 191] width 391 height 35
type input "b"
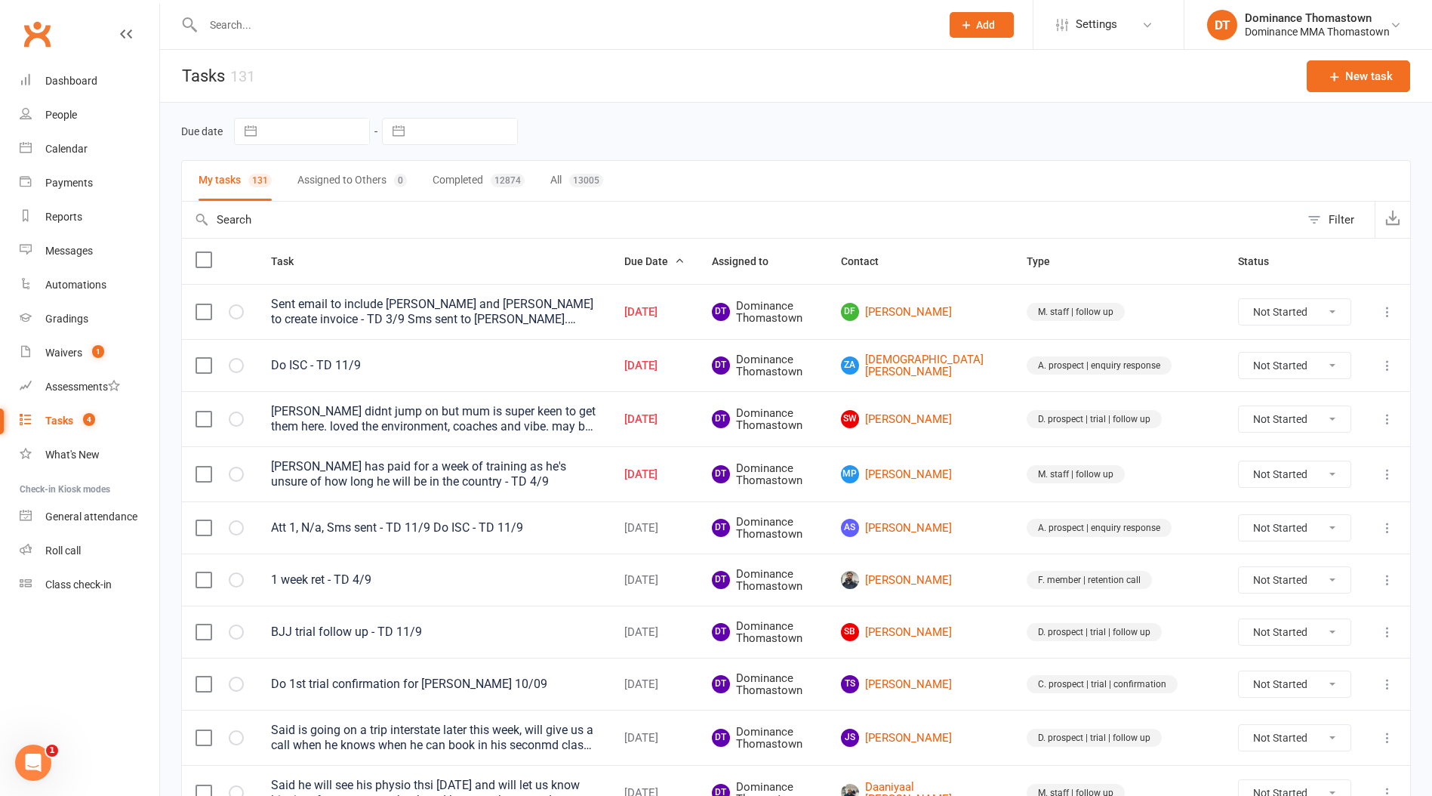
click at [245, 24] on input "text" at bounding box center [565, 24] width 732 height 21
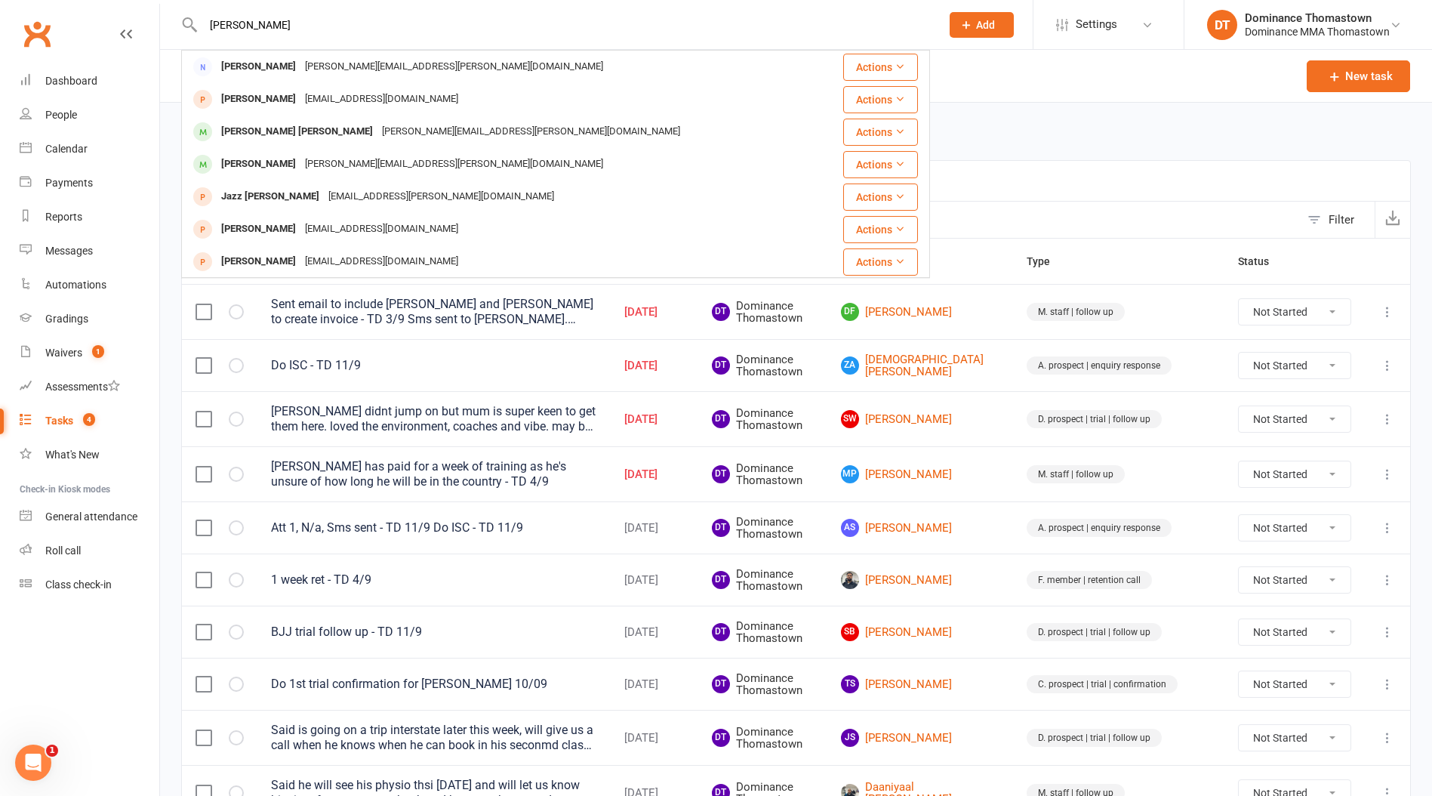
type input "[PERSON_NAME]"
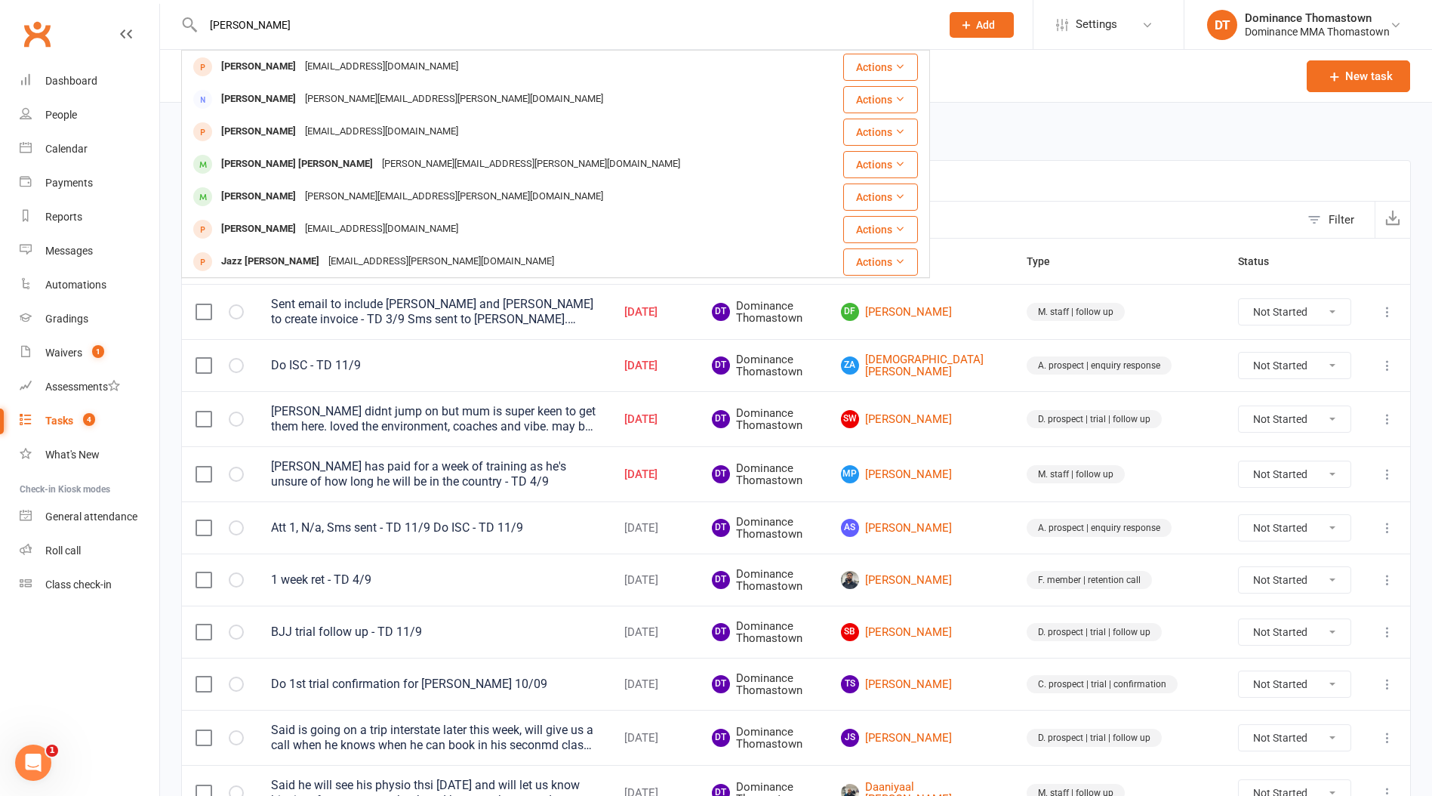
click at [276, 70] on div "[PERSON_NAME]" at bounding box center [259, 67] width 84 height 22
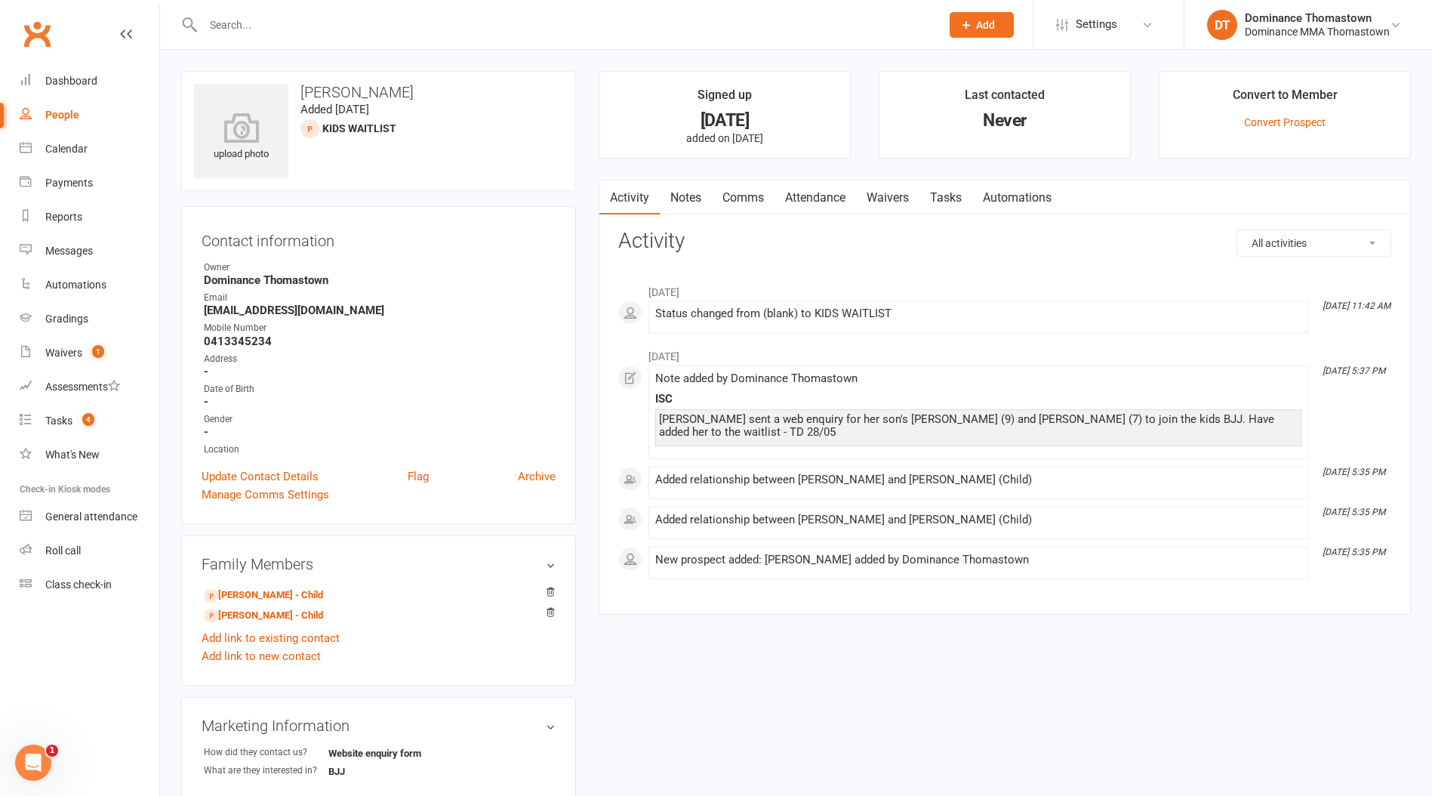
click at [941, 199] on link "Tasks" at bounding box center [946, 197] width 53 height 35
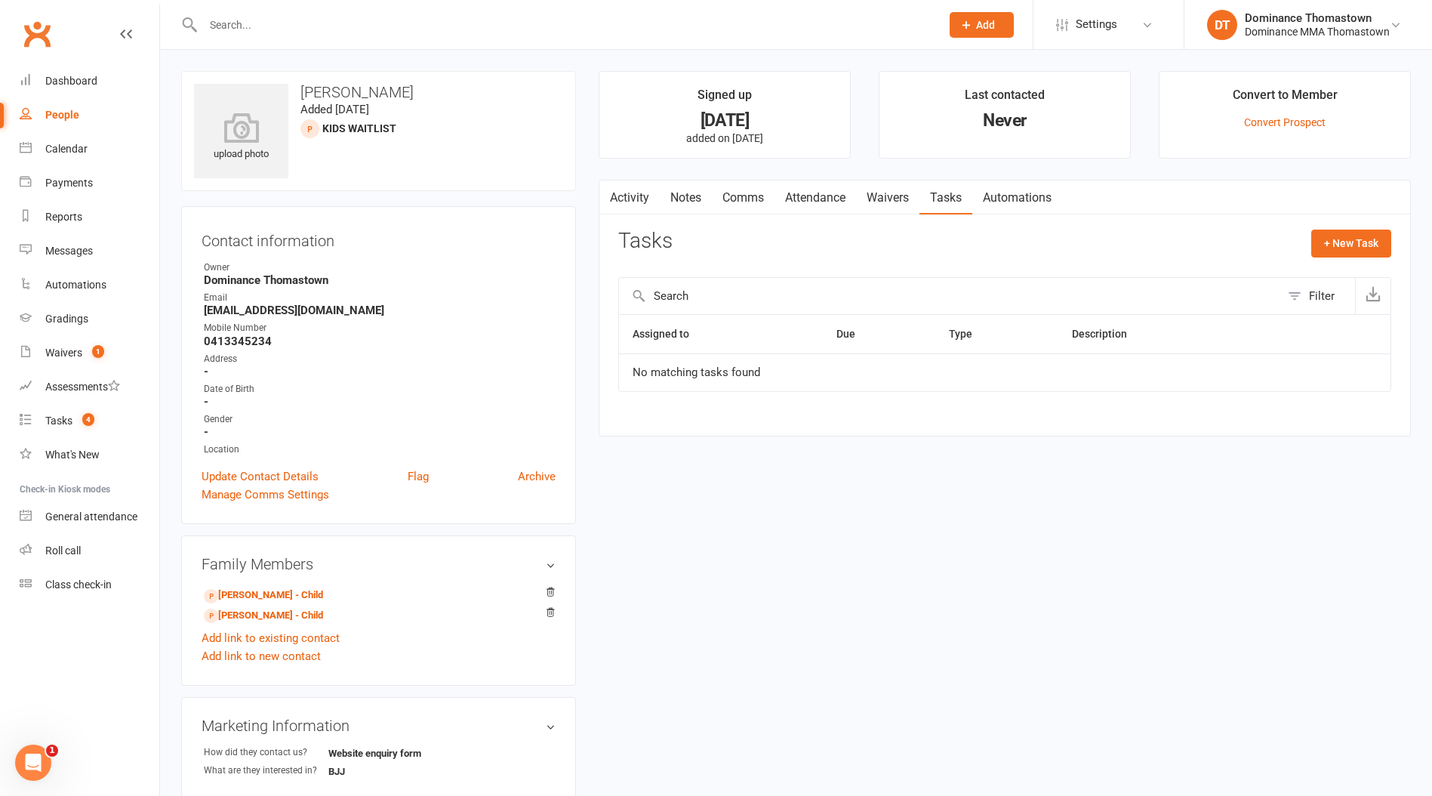
click at [888, 199] on link "Waivers" at bounding box center [887, 197] width 63 height 35
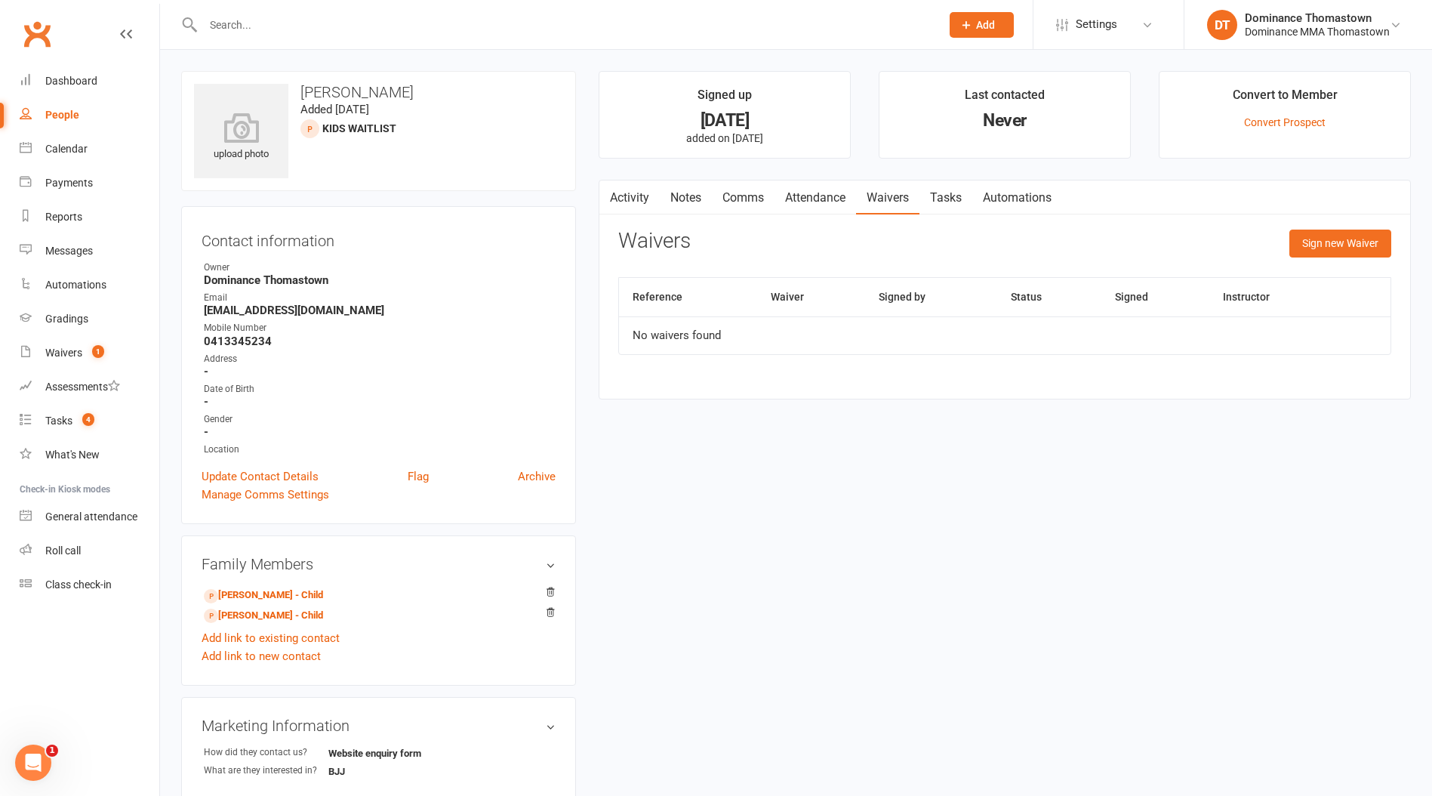
click at [797, 199] on link "Attendance" at bounding box center [816, 197] width 82 height 35
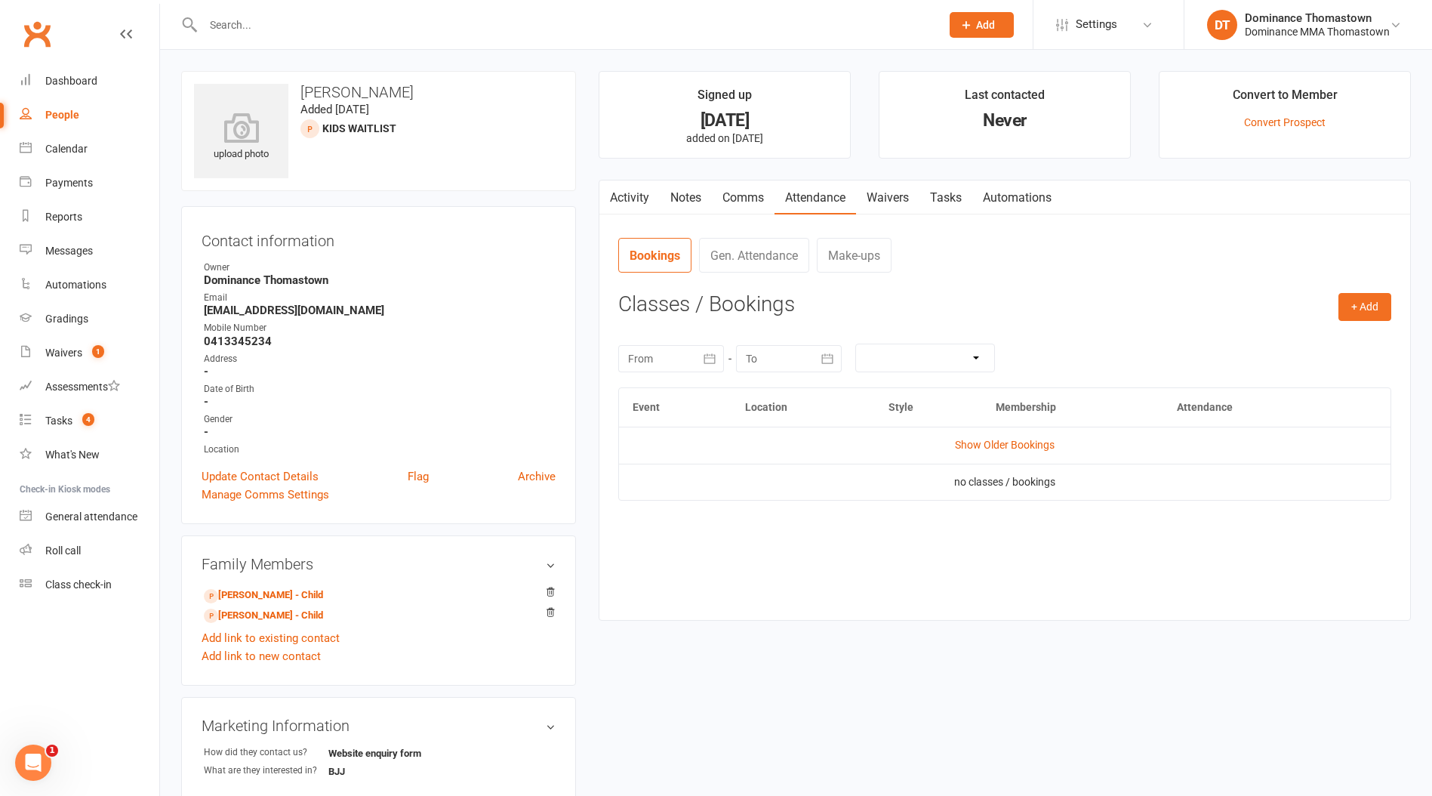
click at [738, 196] on link "Comms" at bounding box center [743, 197] width 63 height 35
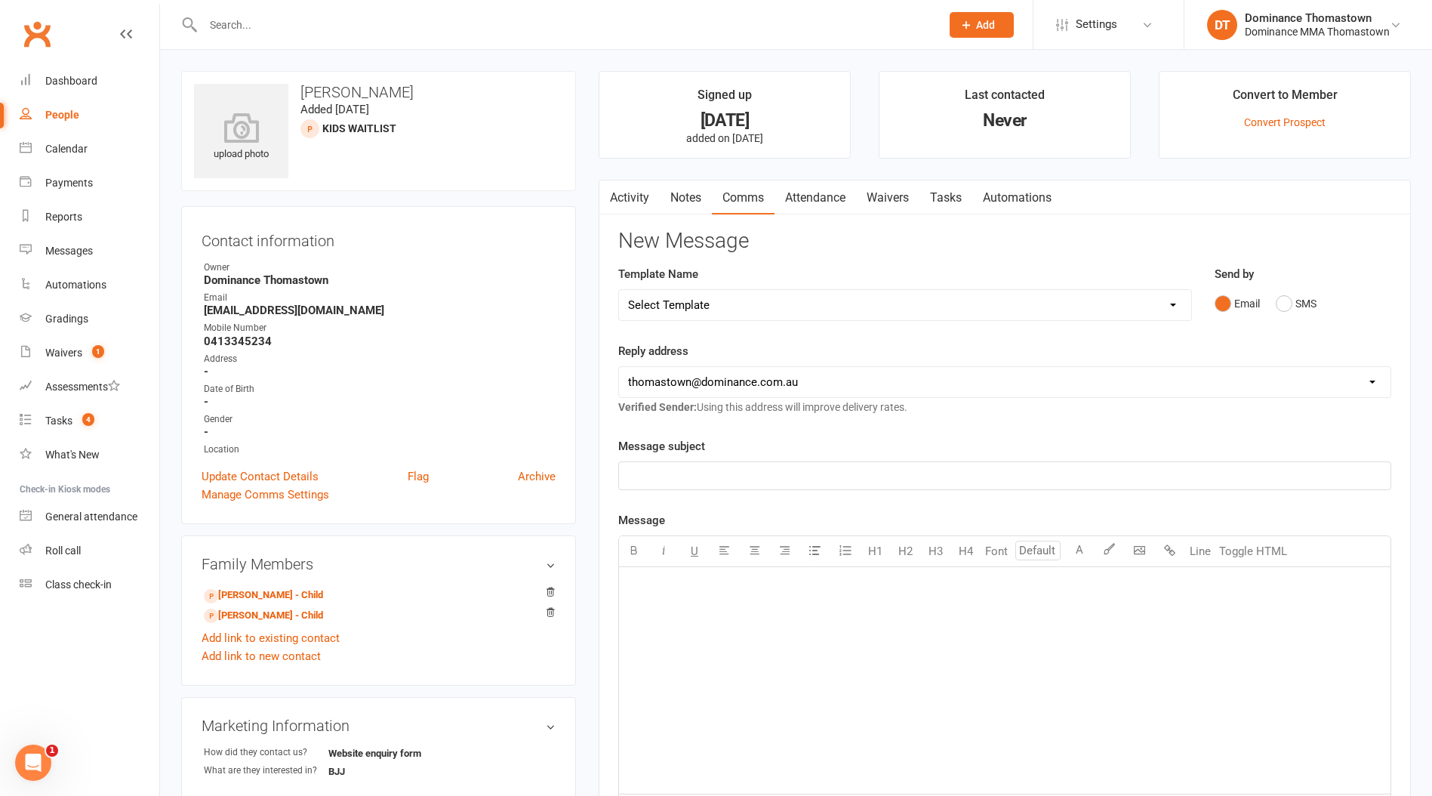
click at [689, 197] on link "Notes" at bounding box center [686, 197] width 52 height 35
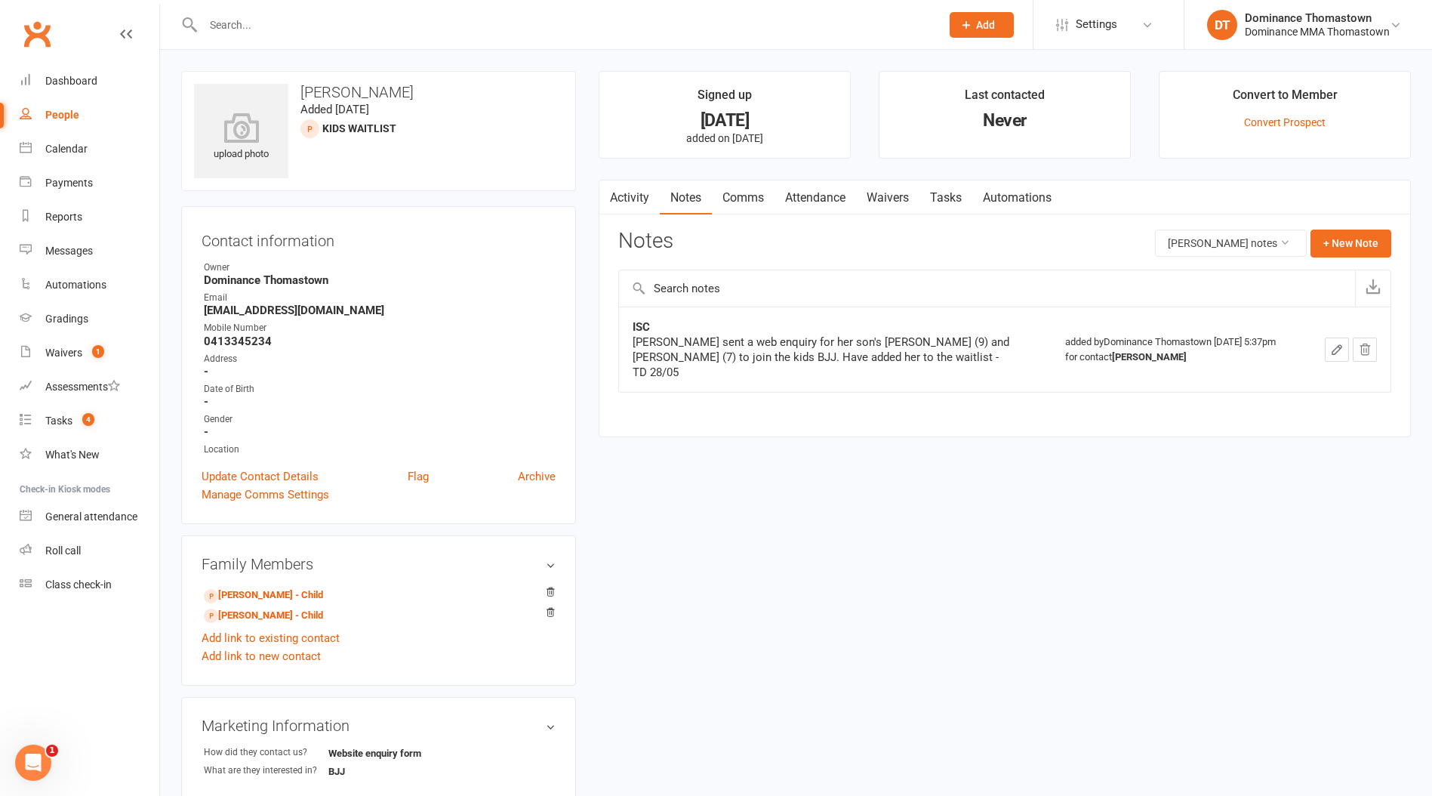
click at [951, 194] on link "Tasks" at bounding box center [946, 197] width 53 height 35
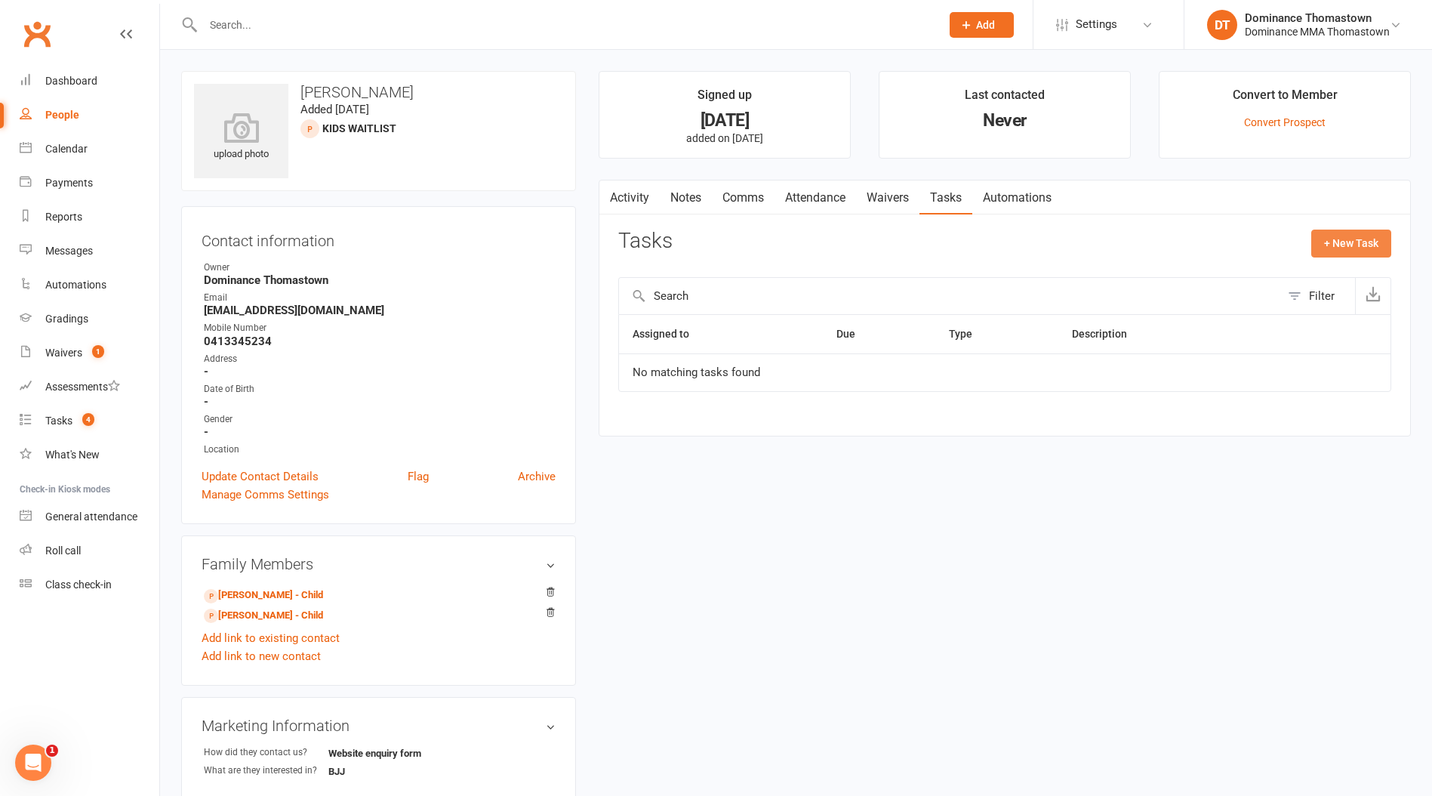
click at [1344, 246] on button "+ New Task" at bounding box center [1352, 243] width 80 height 27
select select "12547"
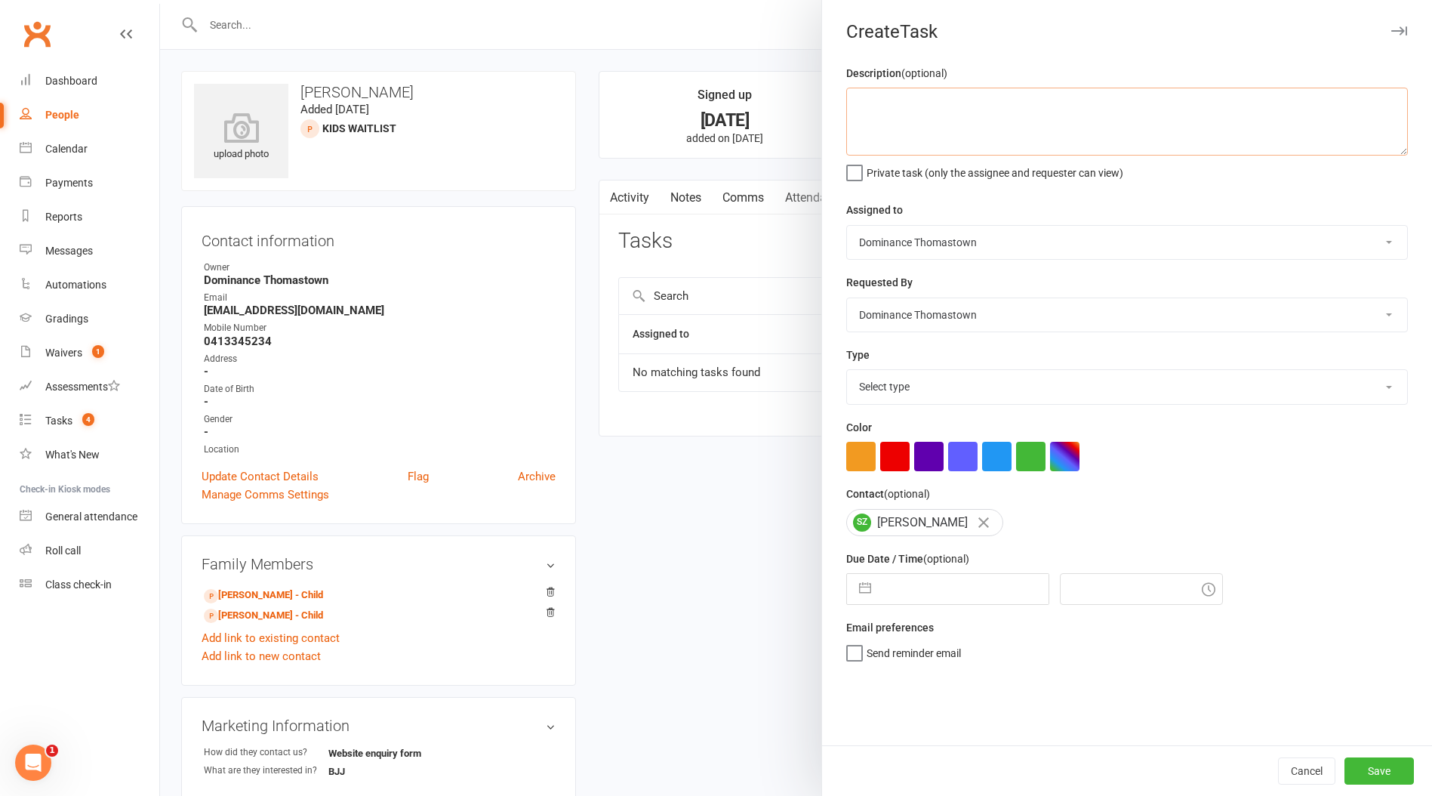
drag, startPoint x: 910, startPoint y: 131, endPoint x: 982, endPoint y: 144, distance: 73.8
click at [911, 131] on textarea at bounding box center [1127, 122] width 562 height 68
type textarea "Sent SMS offering snr kids spot - TD 11/9"
click at [908, 394] on select "Select type A. prospect | enquiry response B. prospect | trial | booking [PERSO…" at bounding box center [1127, 386] width 560 height 33
select select "3858"
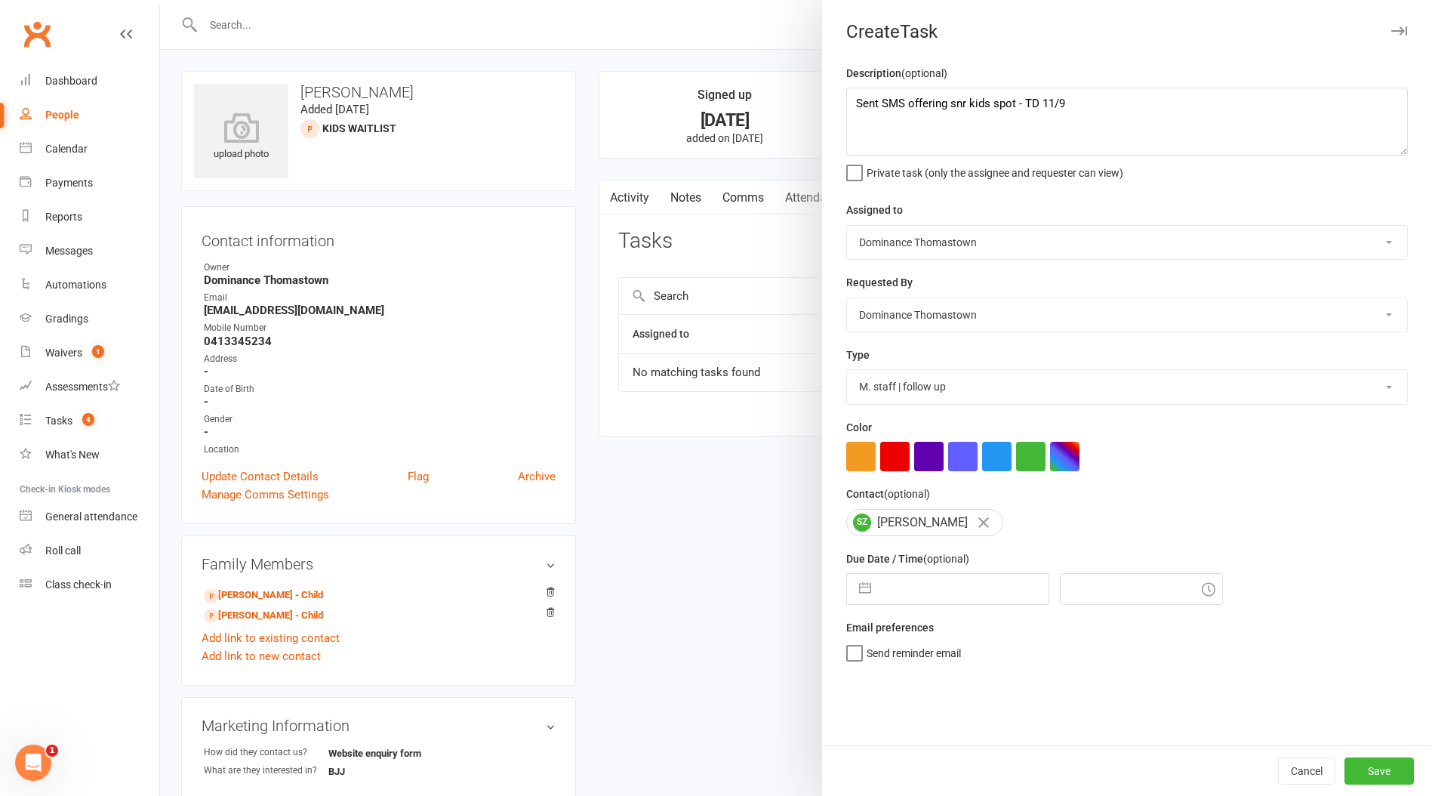
click at [847, 372] on select "Select type A. prospect | enquiry response B. prospect | trial | booking [PERSO…" at bounding box center [1127, 386] width 560 height 33
select select "7"
select select "2025"
select select "8"
select select "2025"
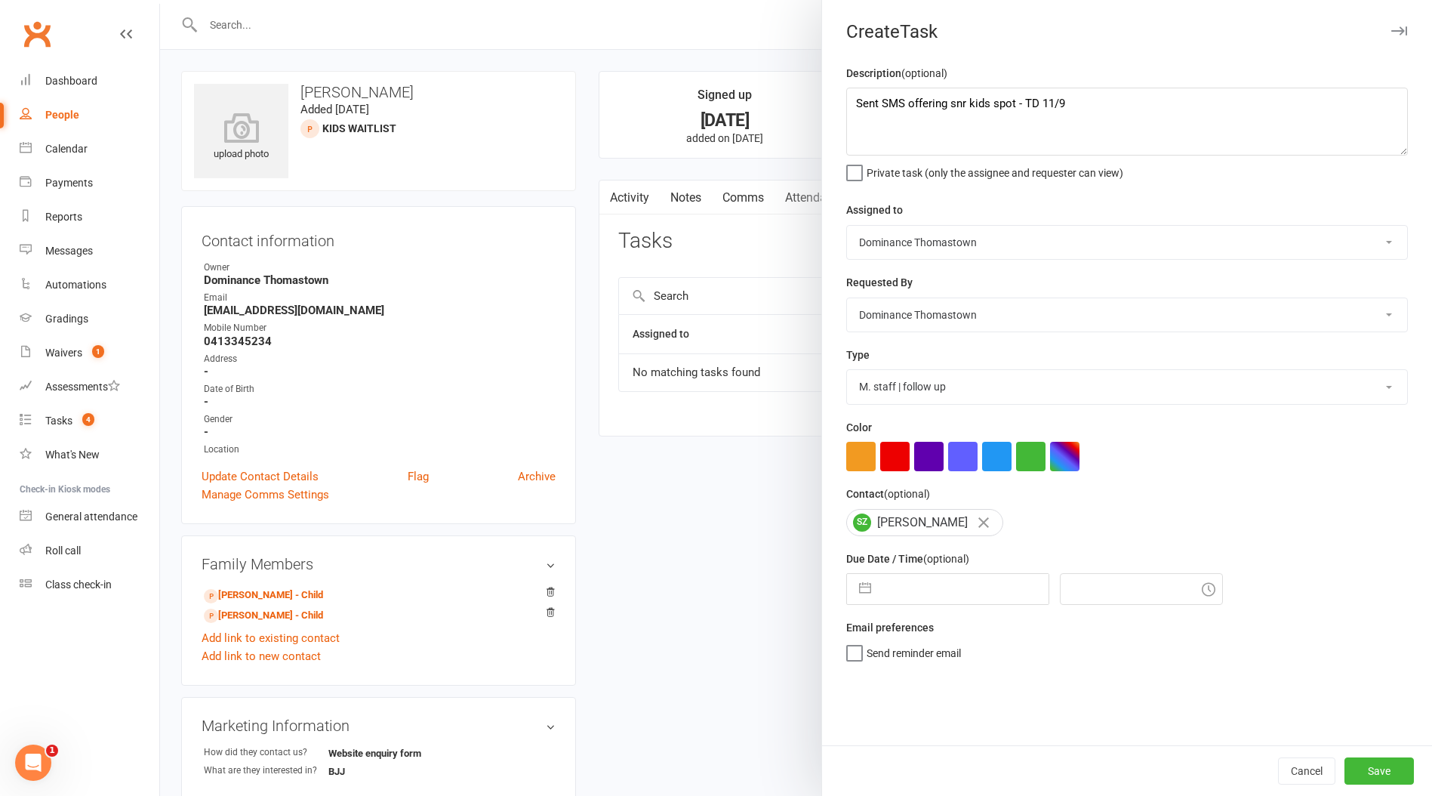
select select "9"
select select "2025"
click at [957, 600] on input "text" at bounding box center [964, 589] width 170 height 30
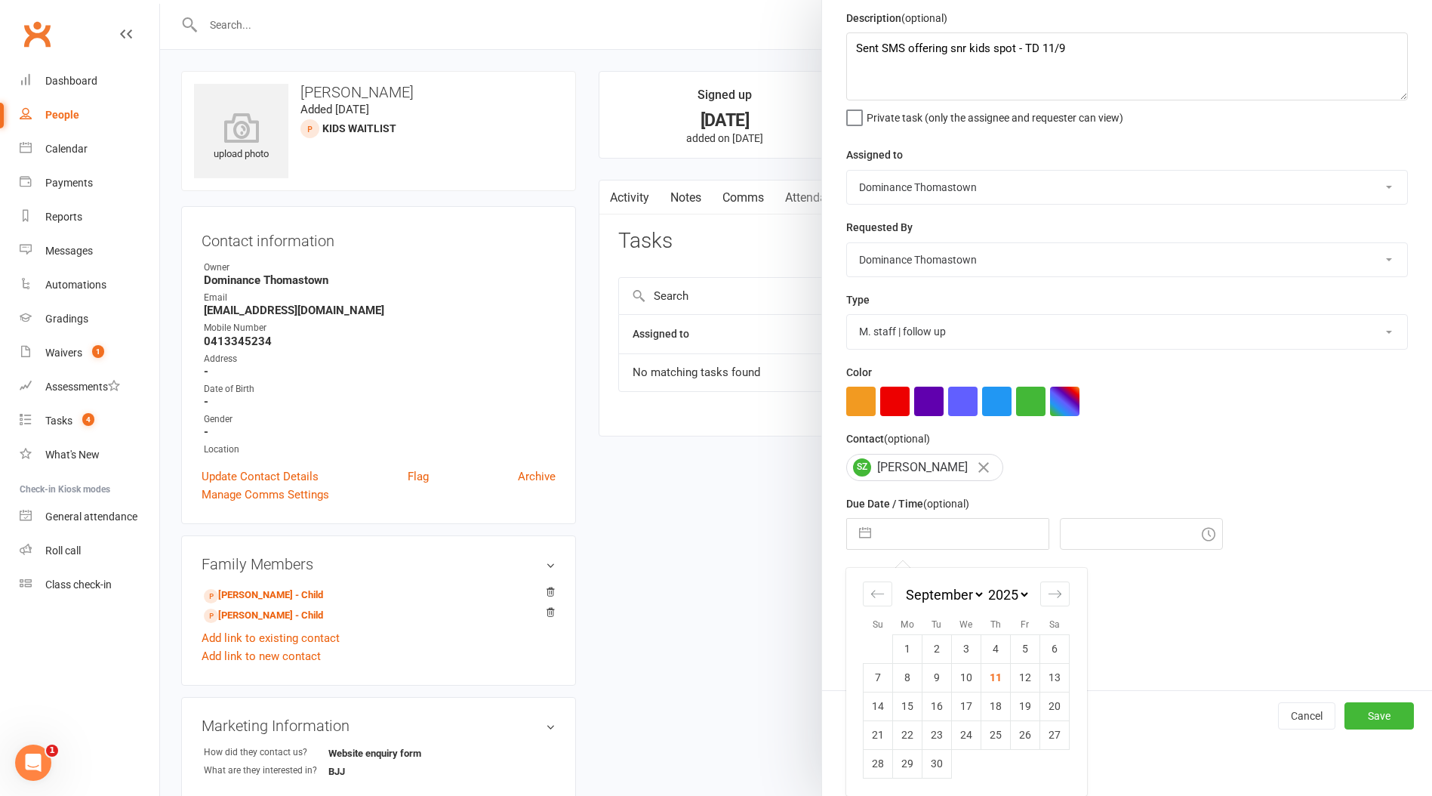
click at [1003, 704] on td "18" at bounding box center [996, 706] width 29 height 29
type input "[DATE]"
type input "4:30pm"
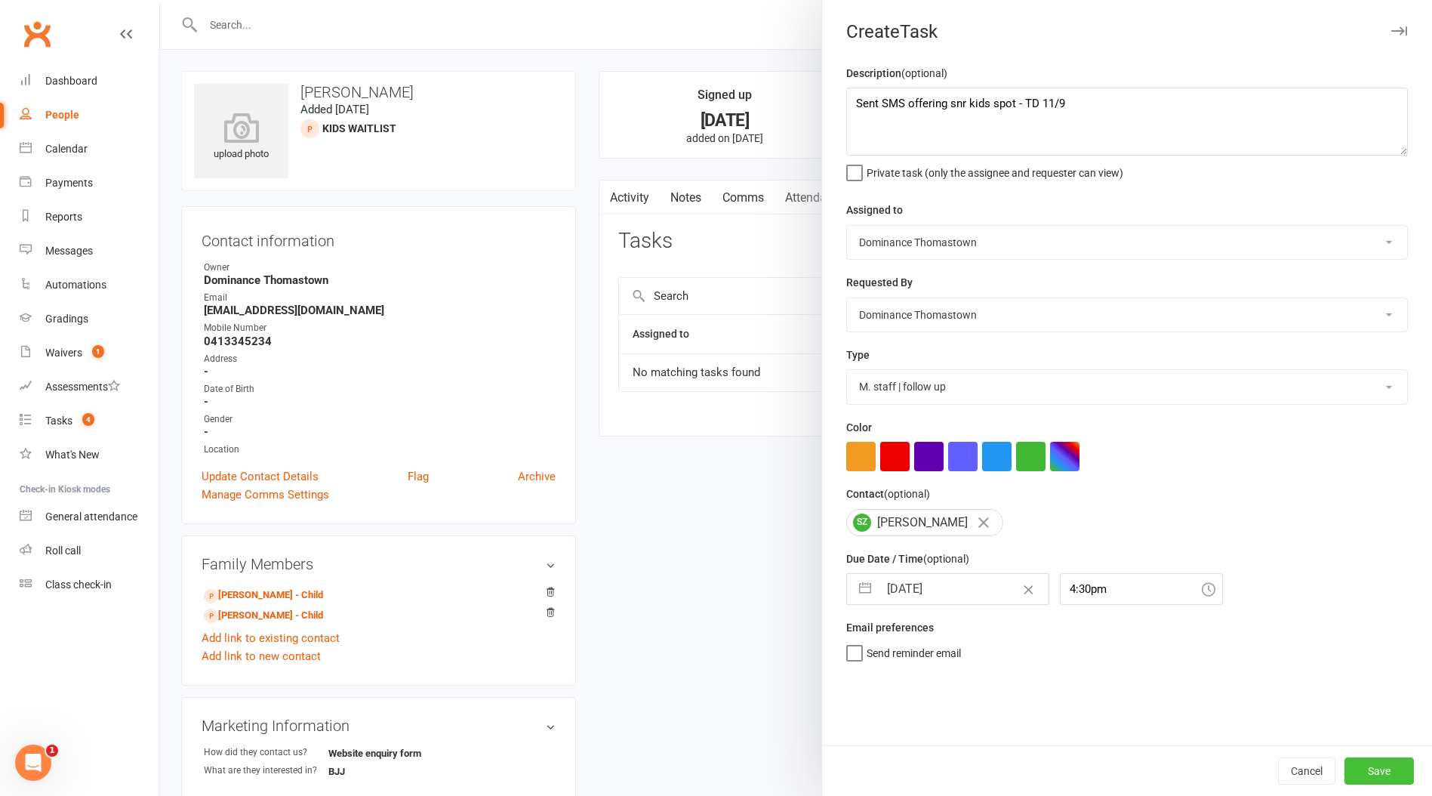
click at [1377, 773] on button "Save" at bounding box center [1379, 770] width 69 height 27
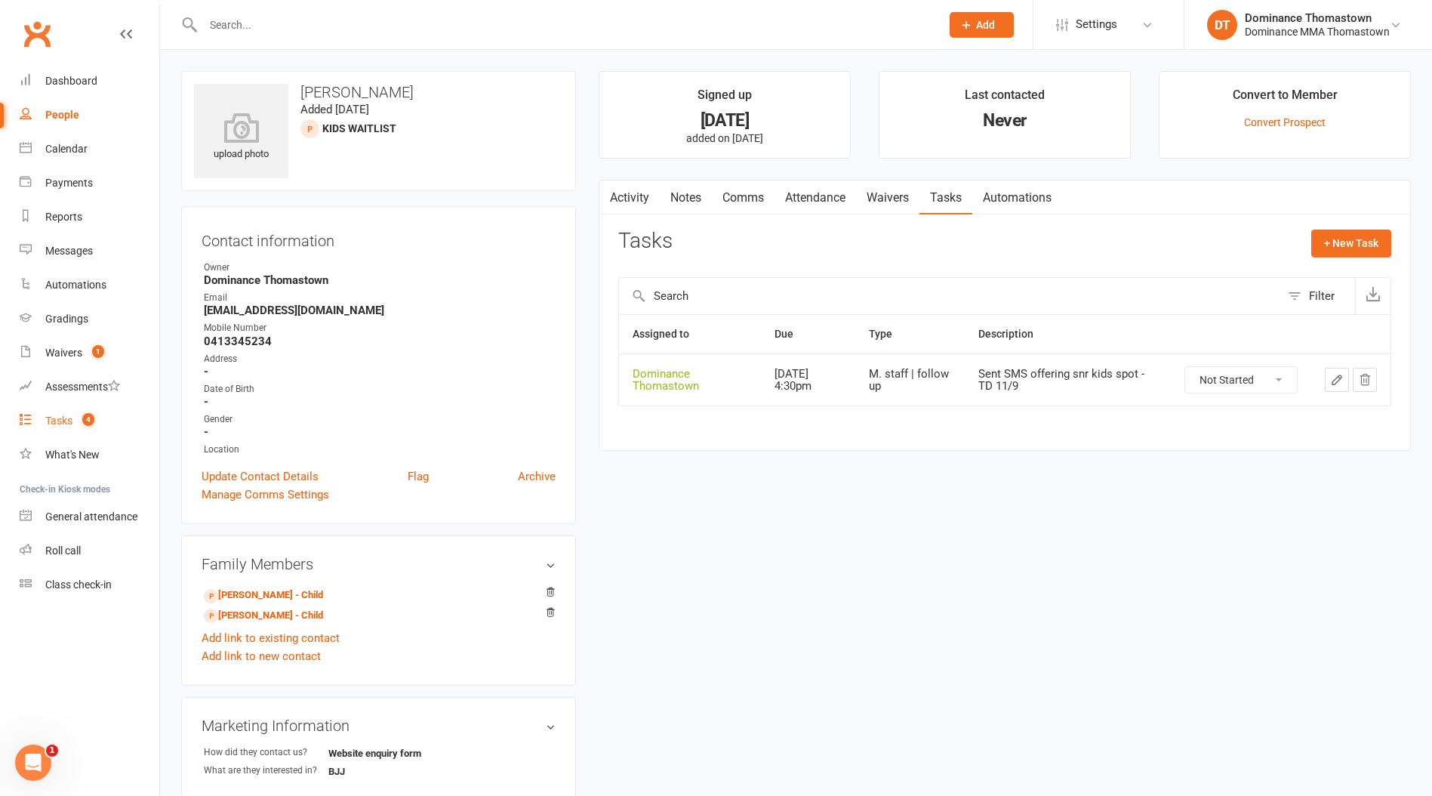
click at [56, 423] on div "Tasks" at bounding box center [58, 421] width 27 height 12
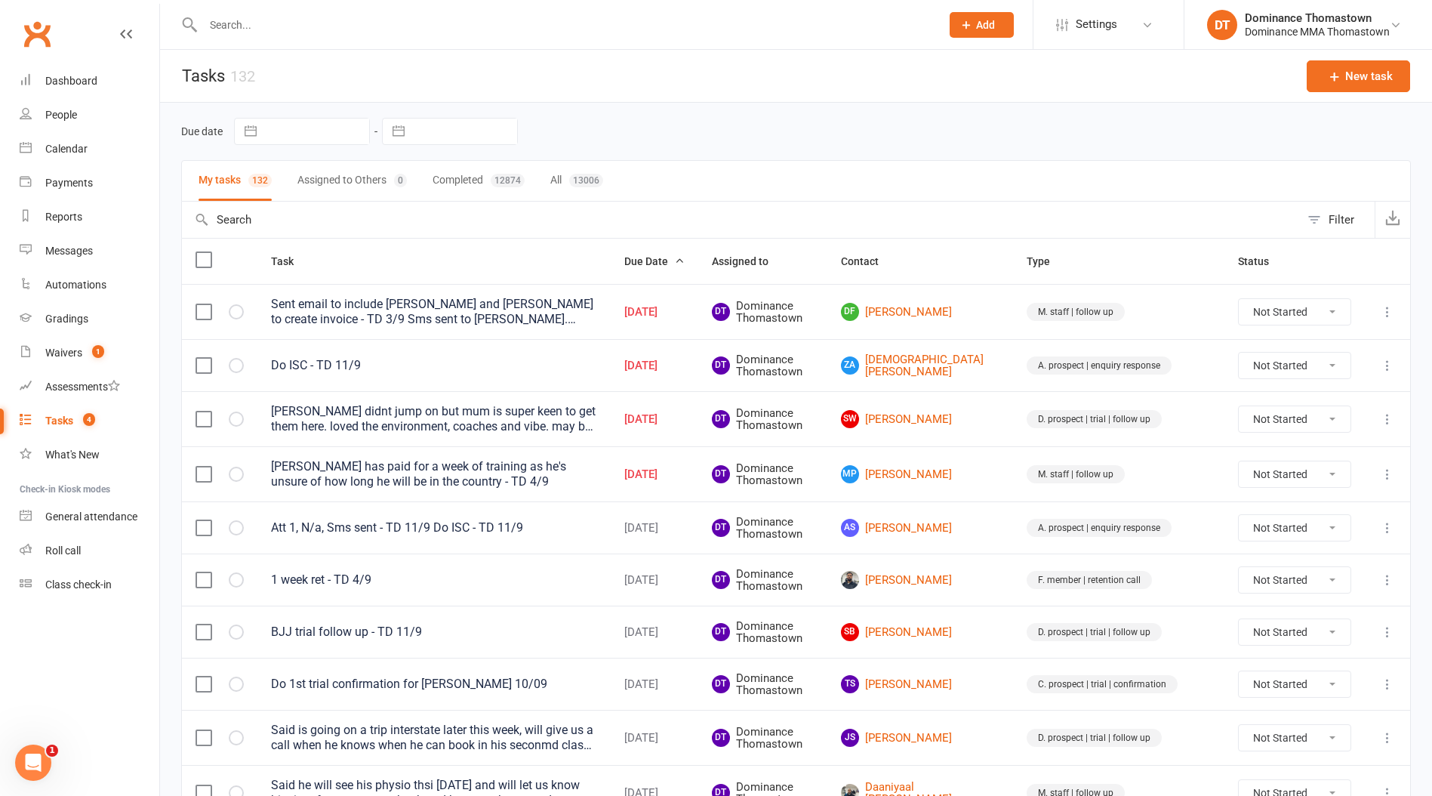
click at [253, 27] on input "text" at bounding box center [565, 24] width 732 height 21
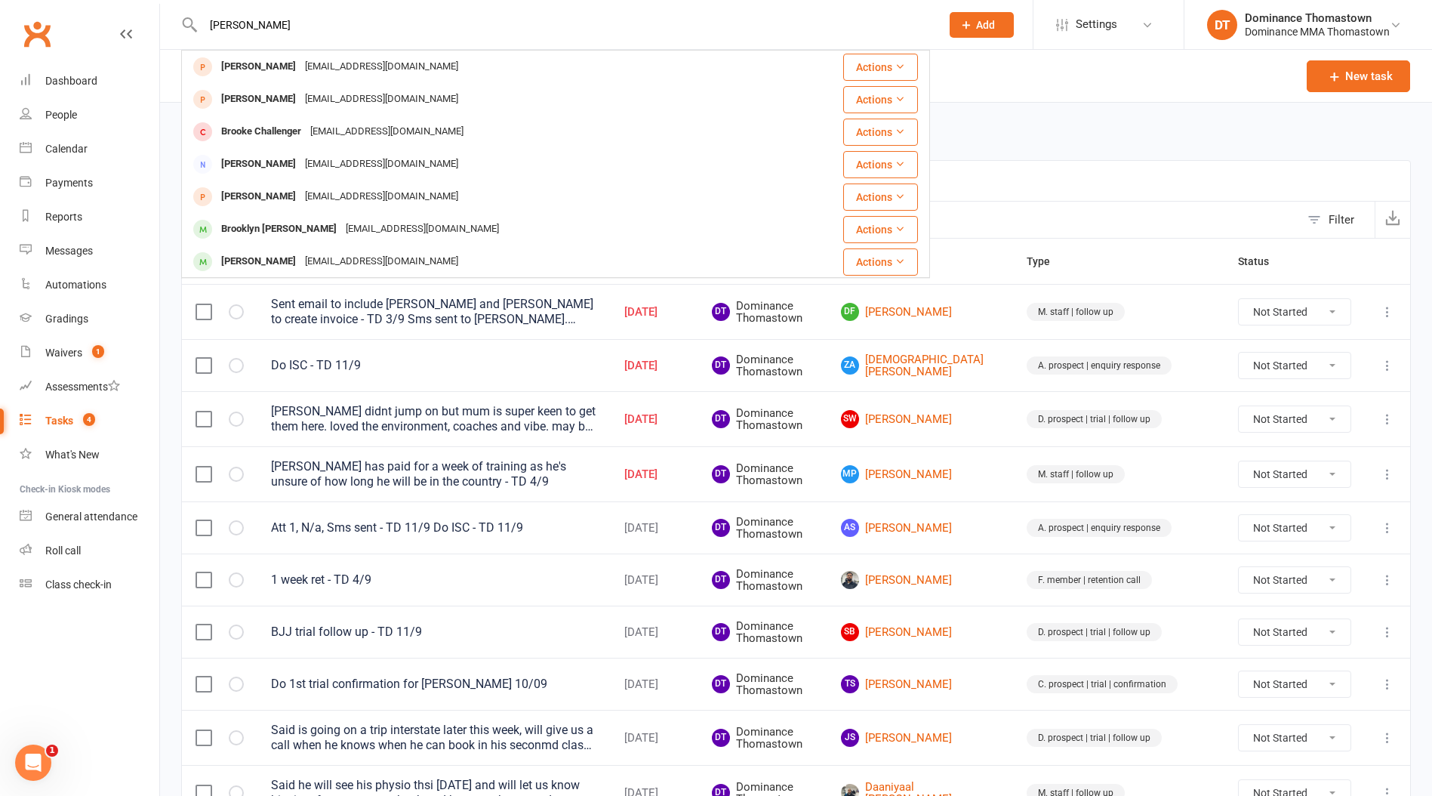
type input "[PERSON_NAME]"
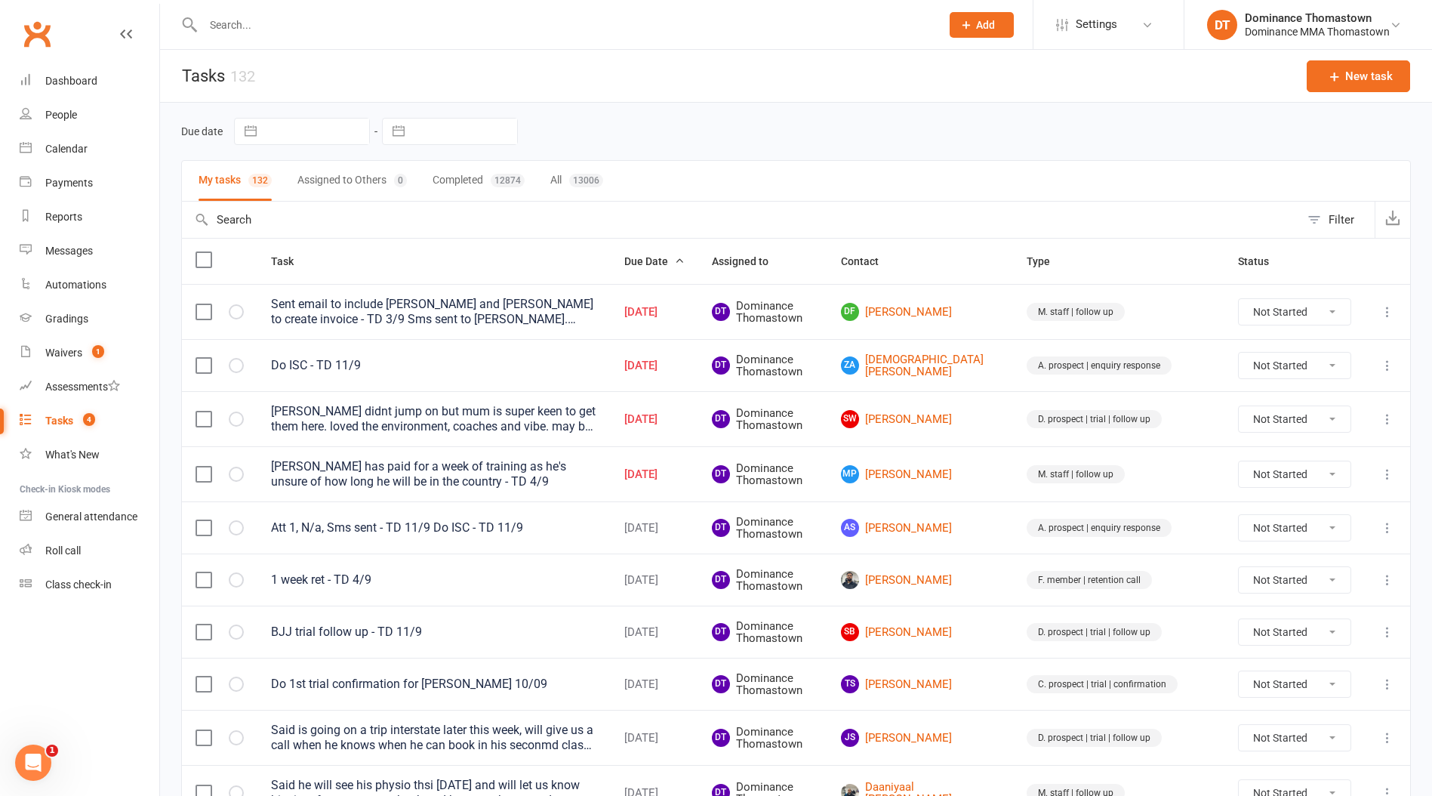
click at [242, 26] on input "text" at bounding box center [565, 24] width 732 height 21
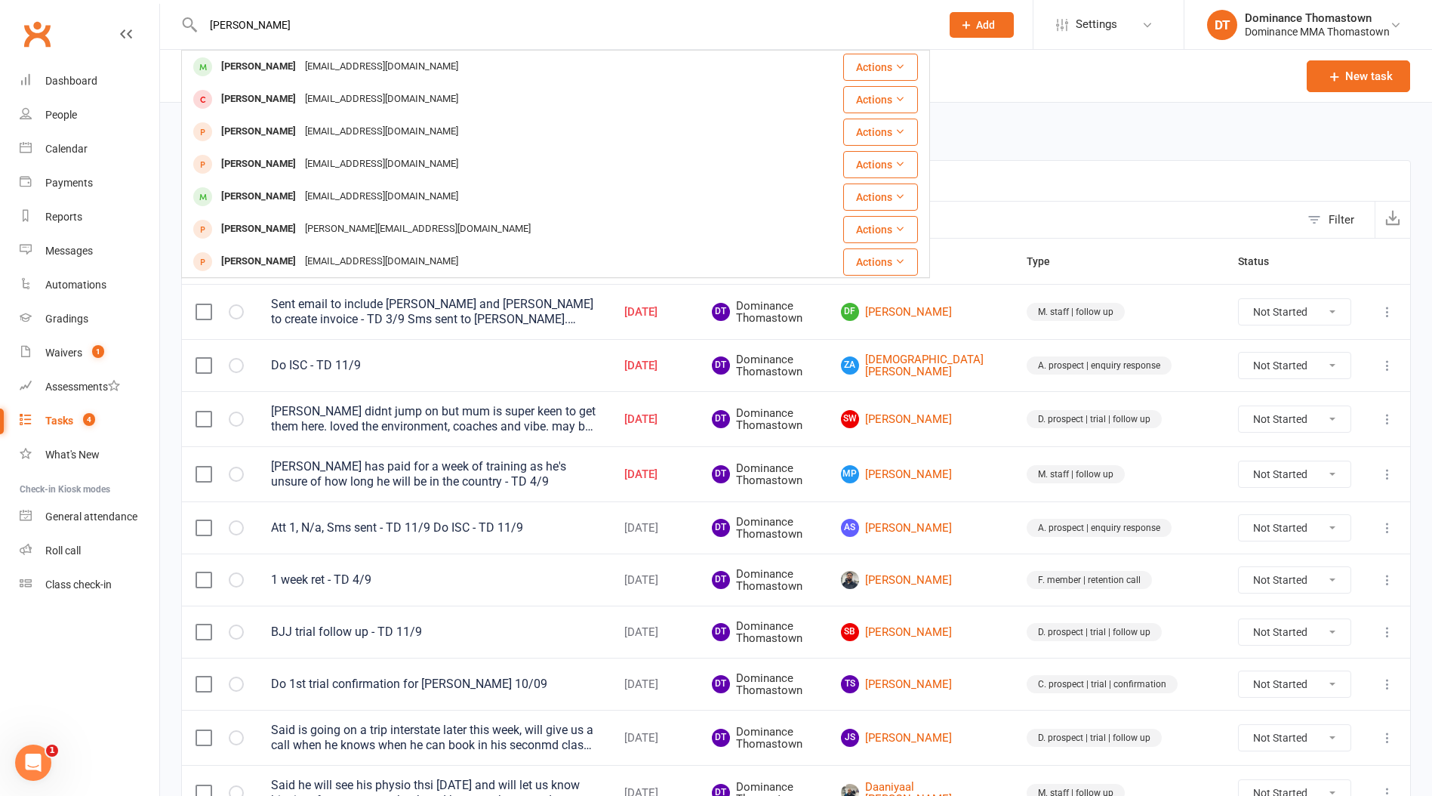
type input "[PERSON_NAME]"
click at [266, 68] on div "[PERSON_NAME]" at bounding box center [259, 67] width 84 height 22
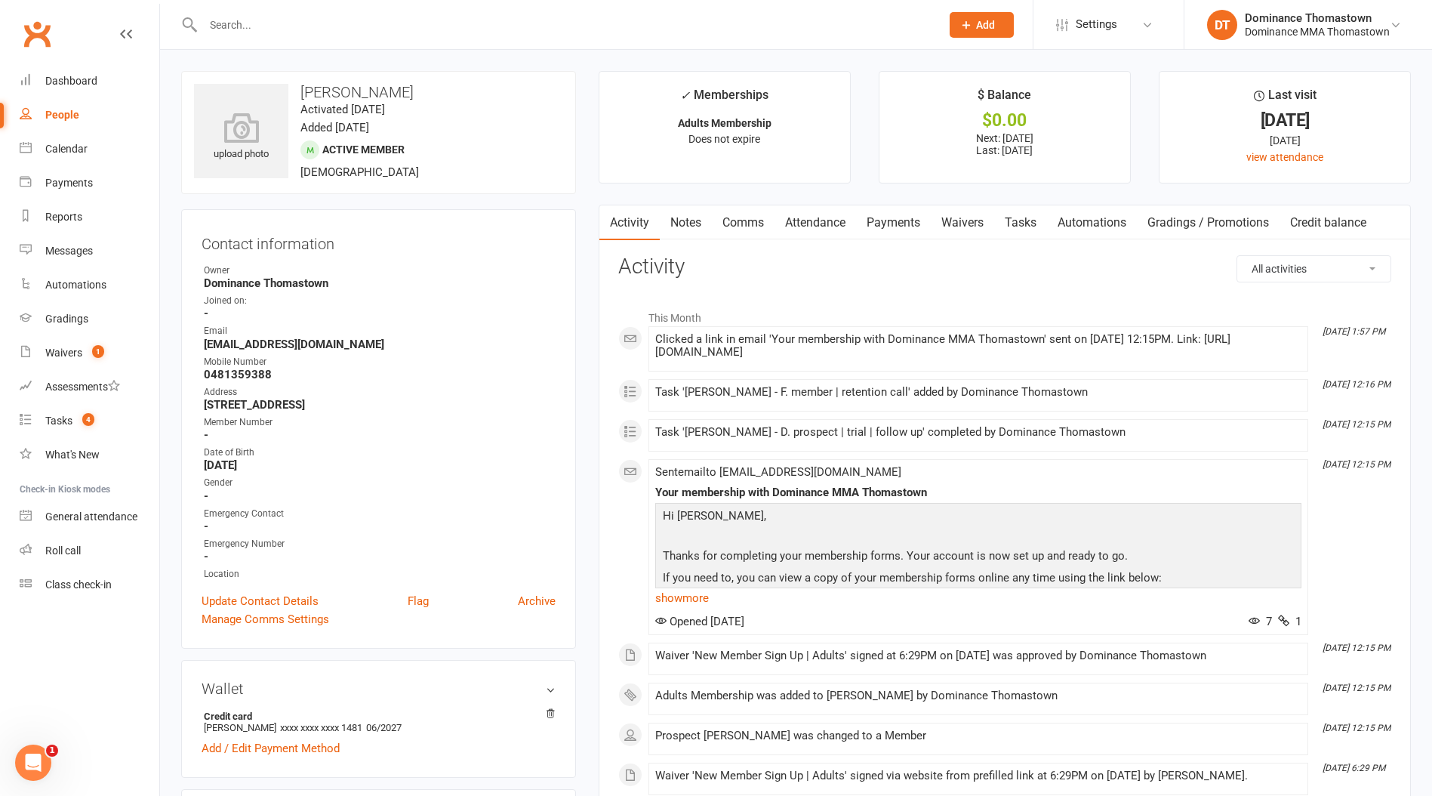
click at [880, 228] on link "Payments" at bounding box center [893, 222] width 75 height 35
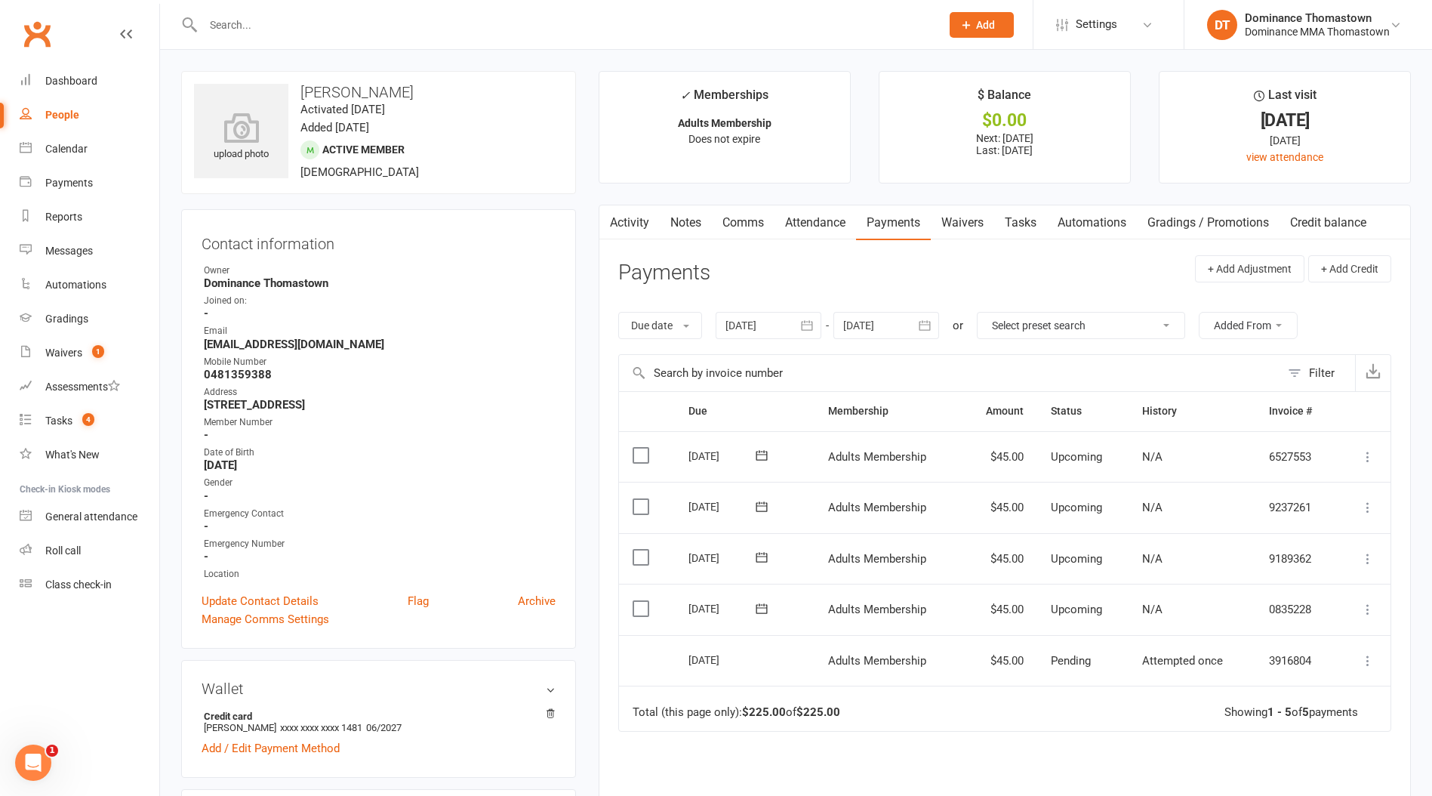
click at [1019, 225] on link "Tasks" at bounding box center [1020, 222] width 53 height 35
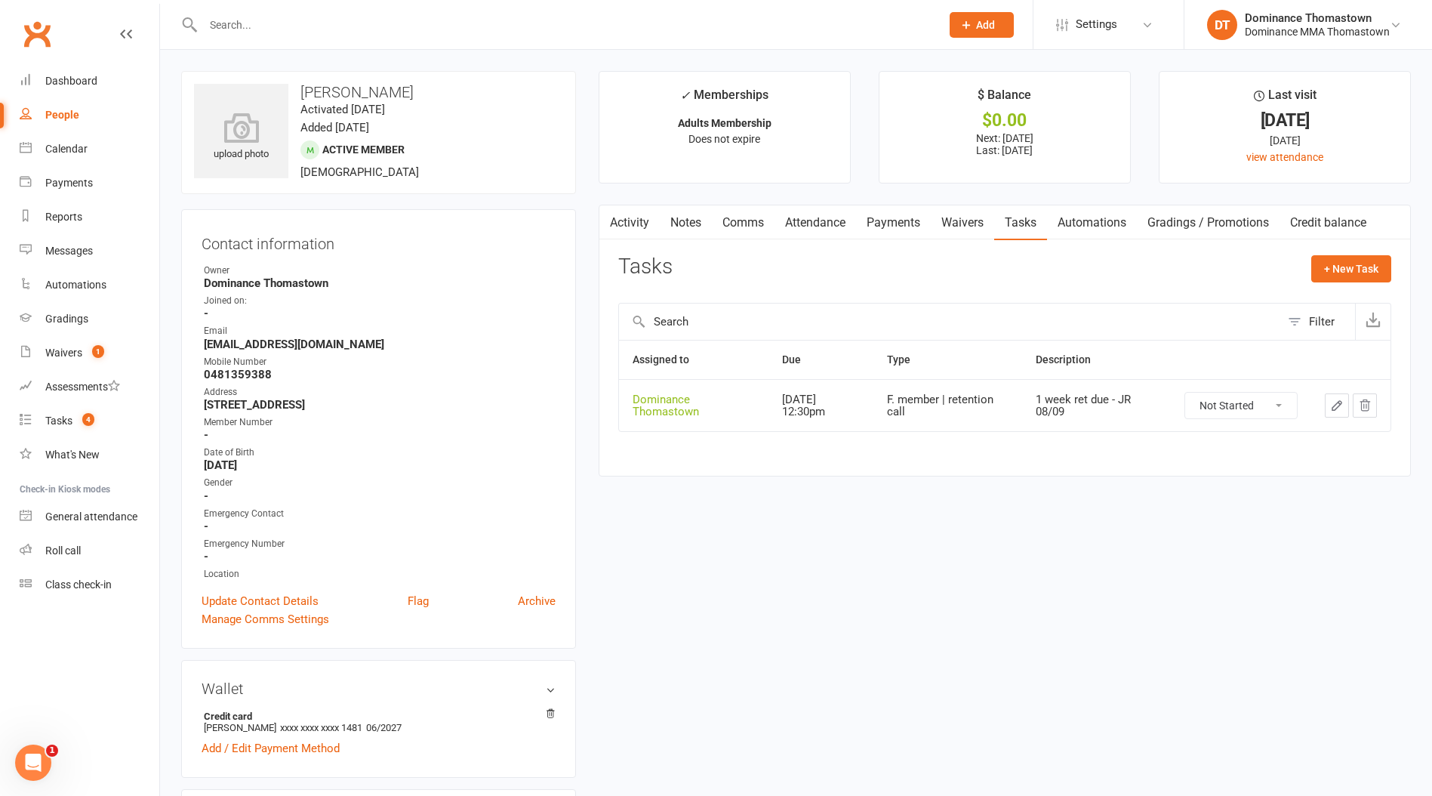
click at [1232, 408] on select "Not Started In Progress Waiting Complete" at bounding box center [1242, 406] width 112 height 26
click at [1186, 393] on select "Not Started In Progress Waiting Complete" at bounding box center [1242, 406] width 112 height 26
select select "unstarted"
click at [956, 220] on link "Waivers" at bounding box center [962, 222] width 63 height 35
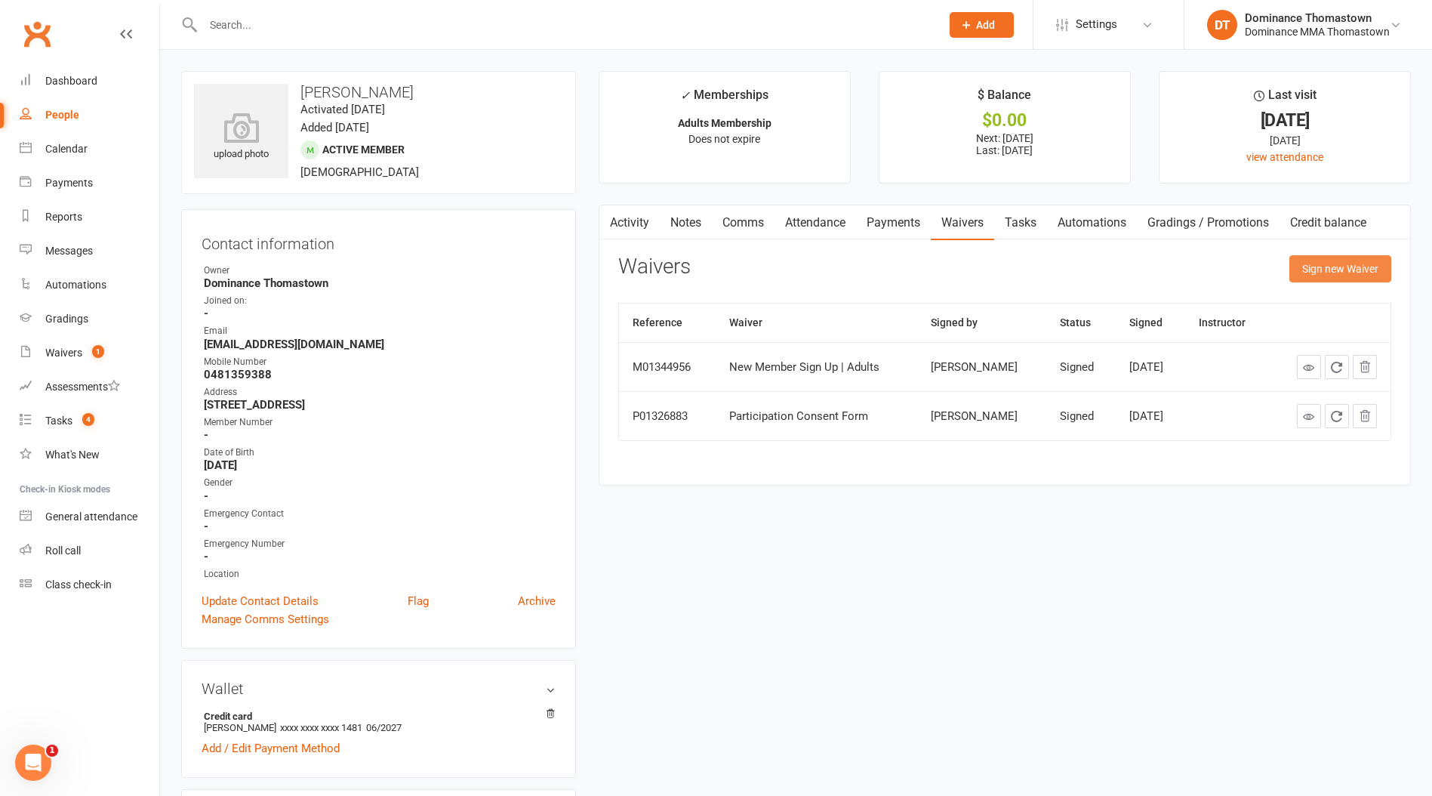
click at [1325, 268] on button "Sign new Waiver" at bounding box center [1341, 268] width 102 height 27
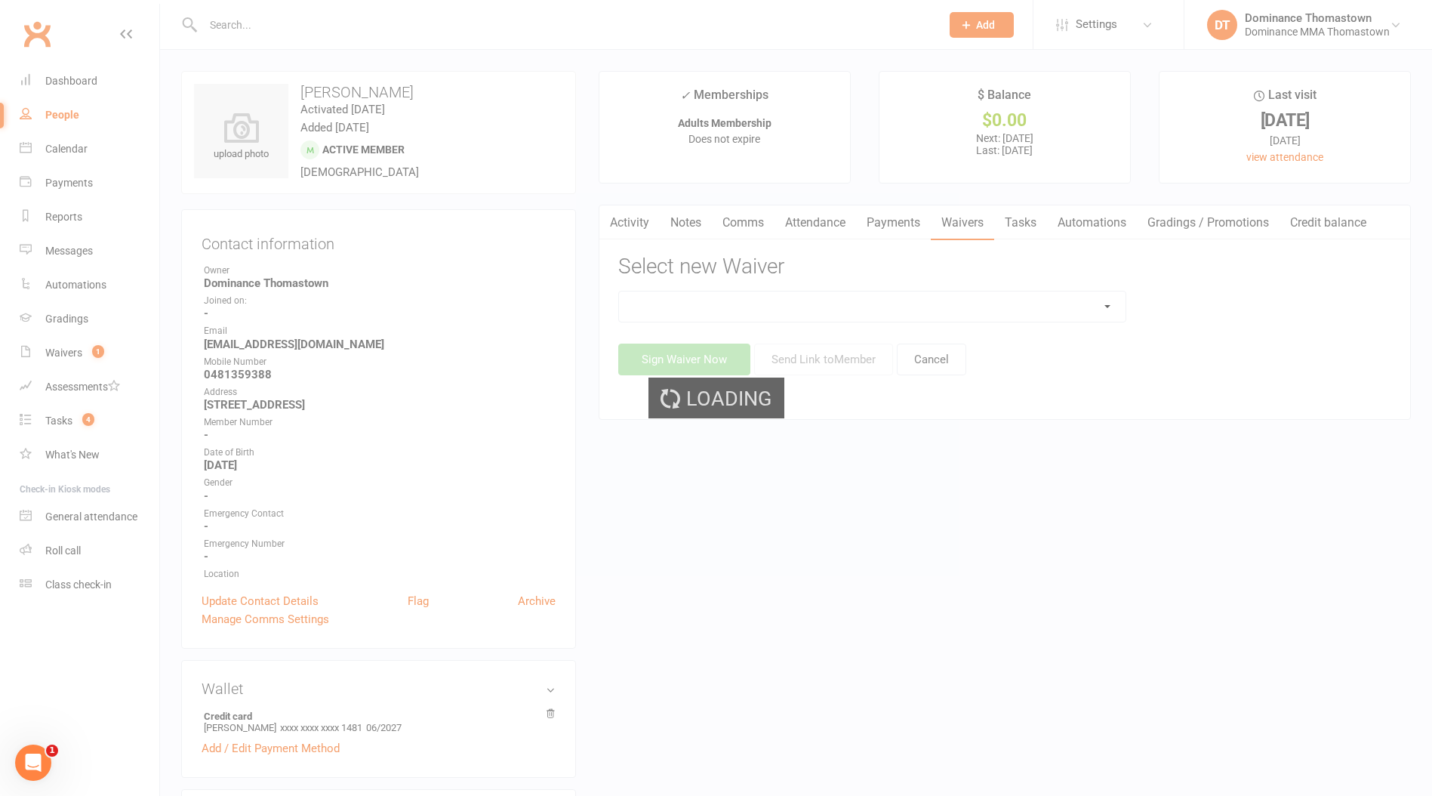
click at [964, 304] on select at bounding box center [872, 306] width 507 height 30
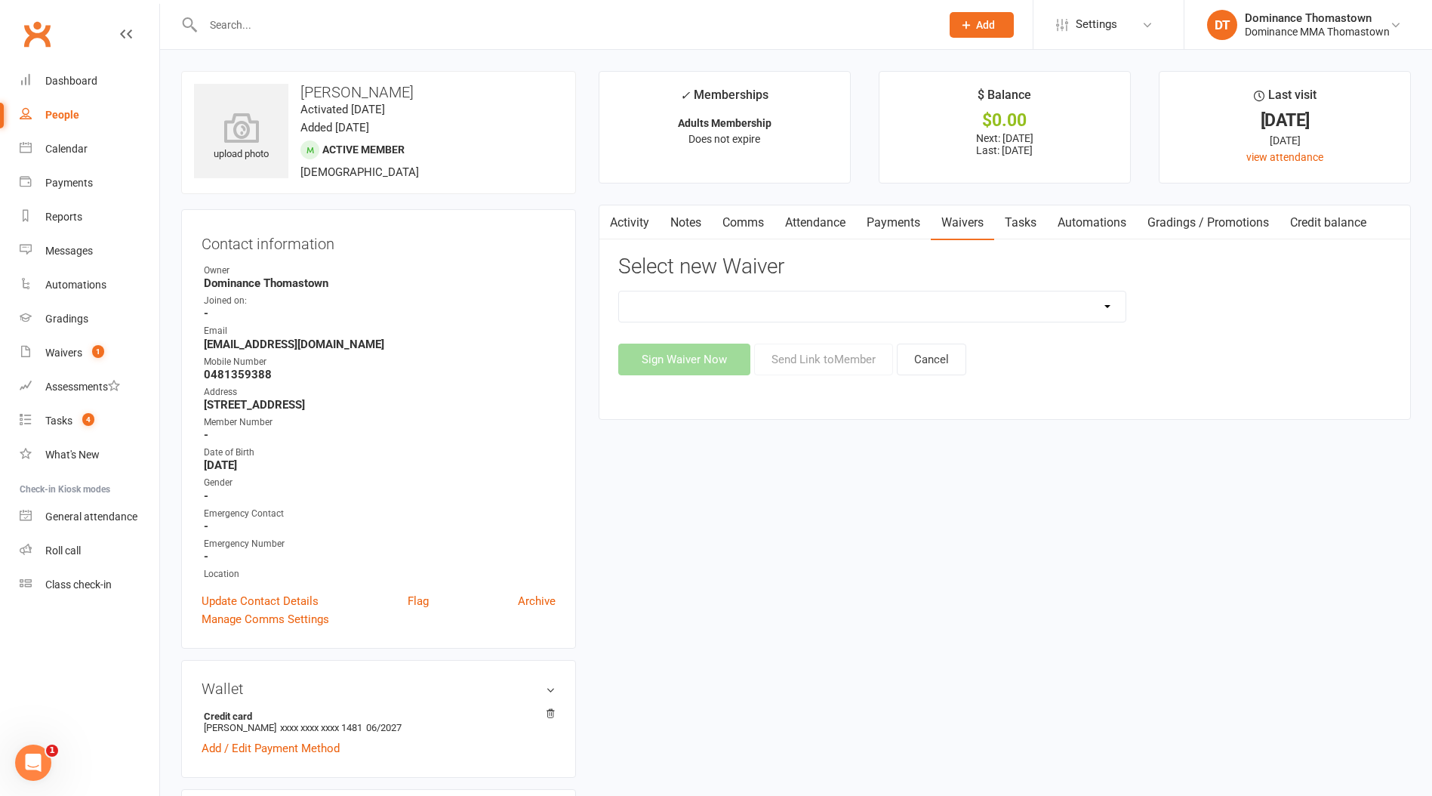
select select "8152"
click at [619, 291] on select "Member | Cancellation | Adults Member | Injury Report Form (FOH staff use only)…" at bounding box center [872, 306] width 507 height 30
click at [837, 360] on button "Send Link to Member" at bounding box center [823, 360] width 139 height 32
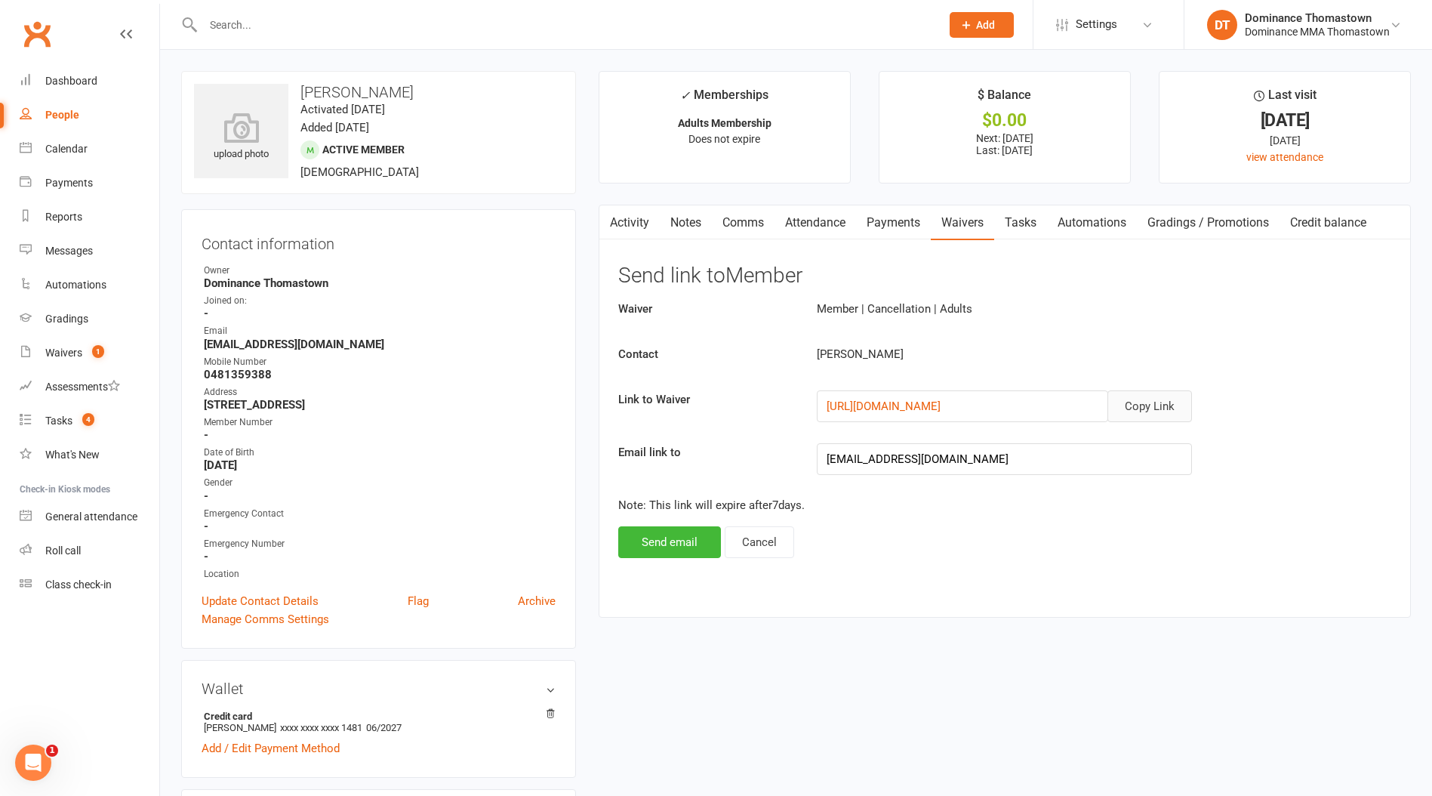
click at [1149, 412] on button "Copy Link" at bounding box center [1150, 406] width 85 height 32
click at [750, 227] on link "Comms" at bounding box center [743, 222] width 63 height 35
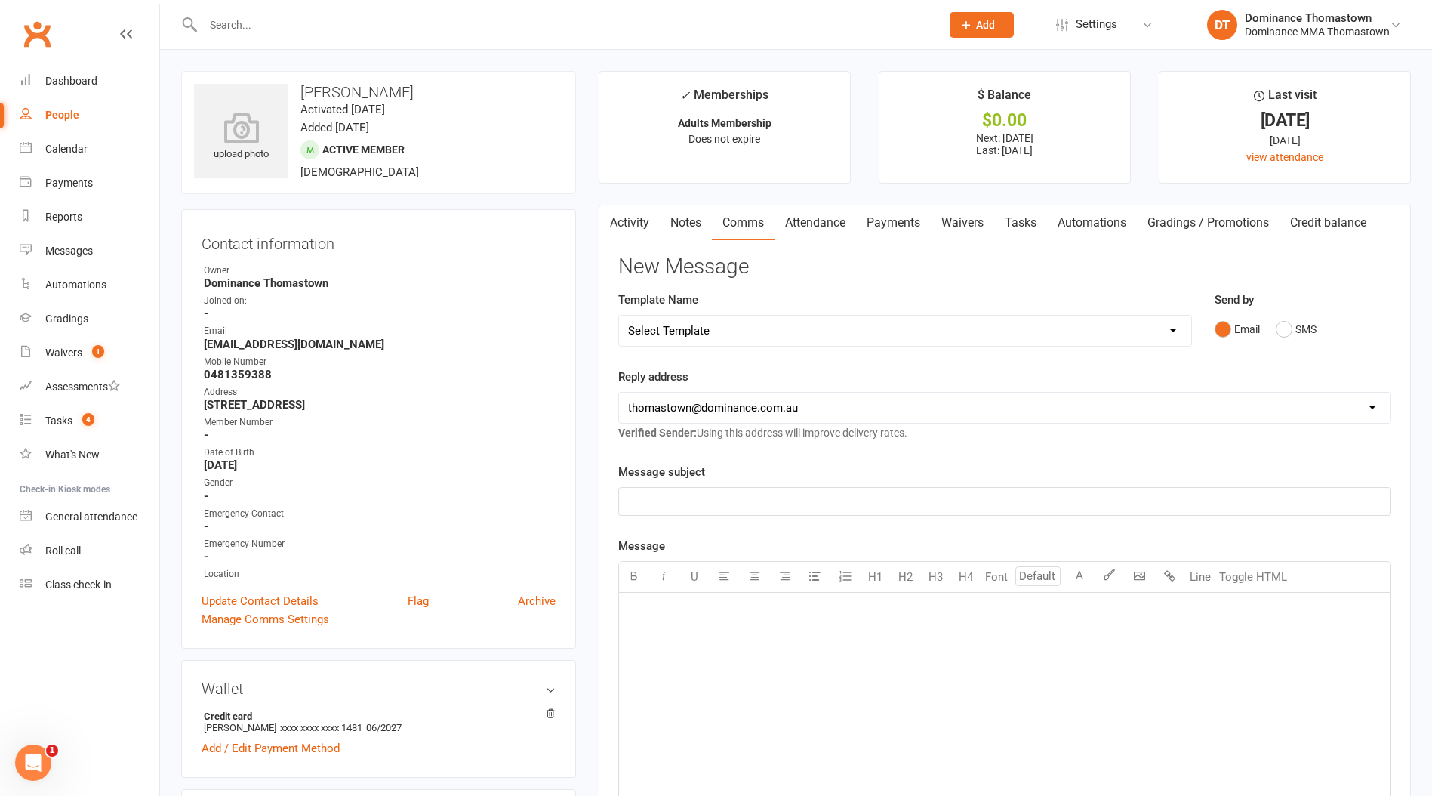
click at [819, 339] on select "Select Template [Email] MARKETING | 10TH BIRTHDAY SPECIAL | CANCELLED MEMBERS […" at bounding box center [905, 331] width 572 height 30
select select "6"
click at [619, 316] on select "Select Template [Email] MARKETING | 10TH BIRTHDAY SPECIAL | CANCELLED MEMBERS […" at bounding box center [905, 331] width 572 height 30
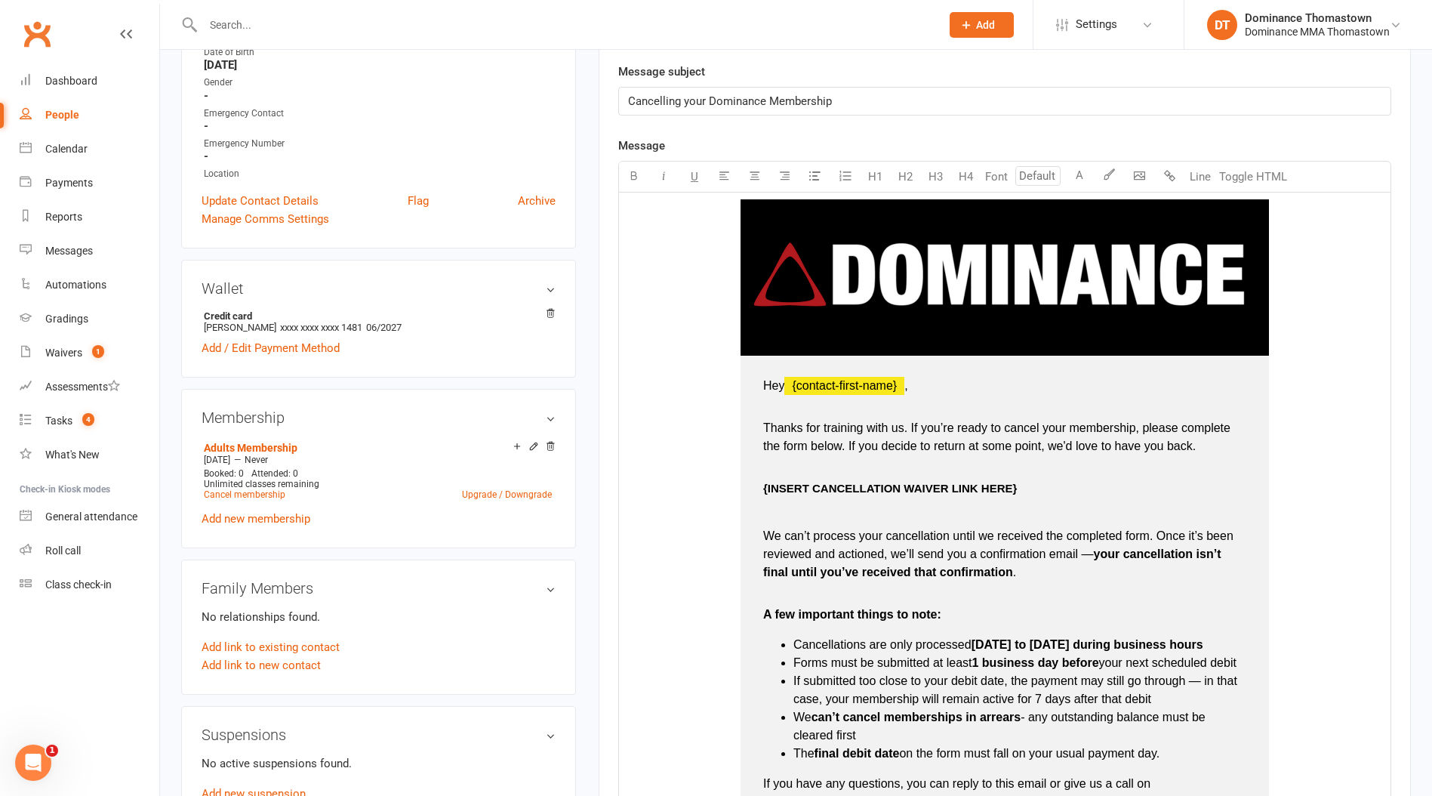
scroll to position [428, 0]
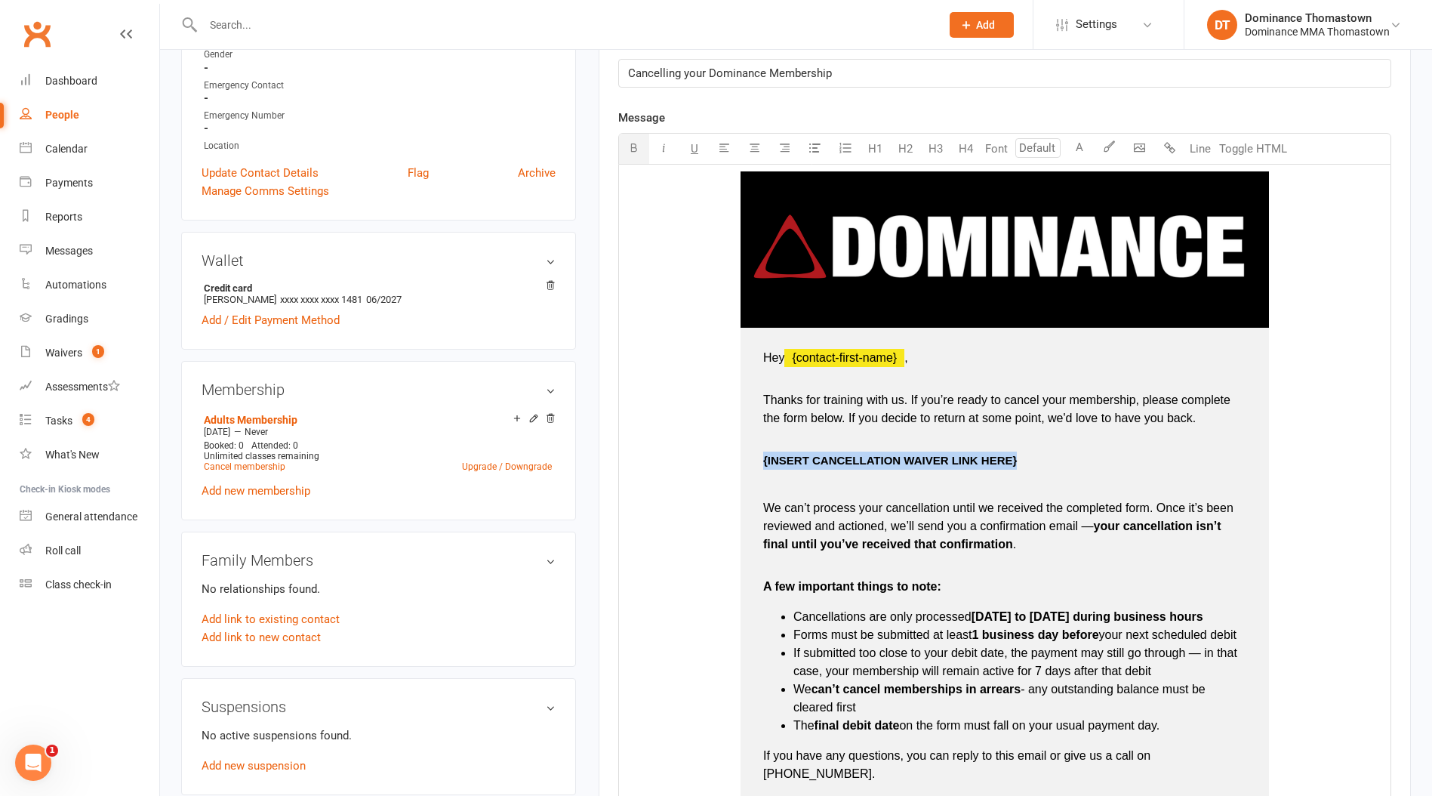
drag, startPoint x: 760, startPoint y: 462, endPoint x: 1021, endPoint y: 458, distance: 260.5
click at [1021, 458] on td "Hey ﻿ {contact-first-name} , Thanks for training with us. If you’re ready to ca…" at bounding box center [1005, 600] width 529 height 545
drag, startPoint x: 760, startPoint y: 458, endPoint x: 936, endPoint y: 458, distance: 175.9
click at [933, 459] on td "Hey ﻿ {contact-first-name} , Thanks for training with us. If you’re ready to ca…" at bounding box center [1005, 600] width 529 height 545
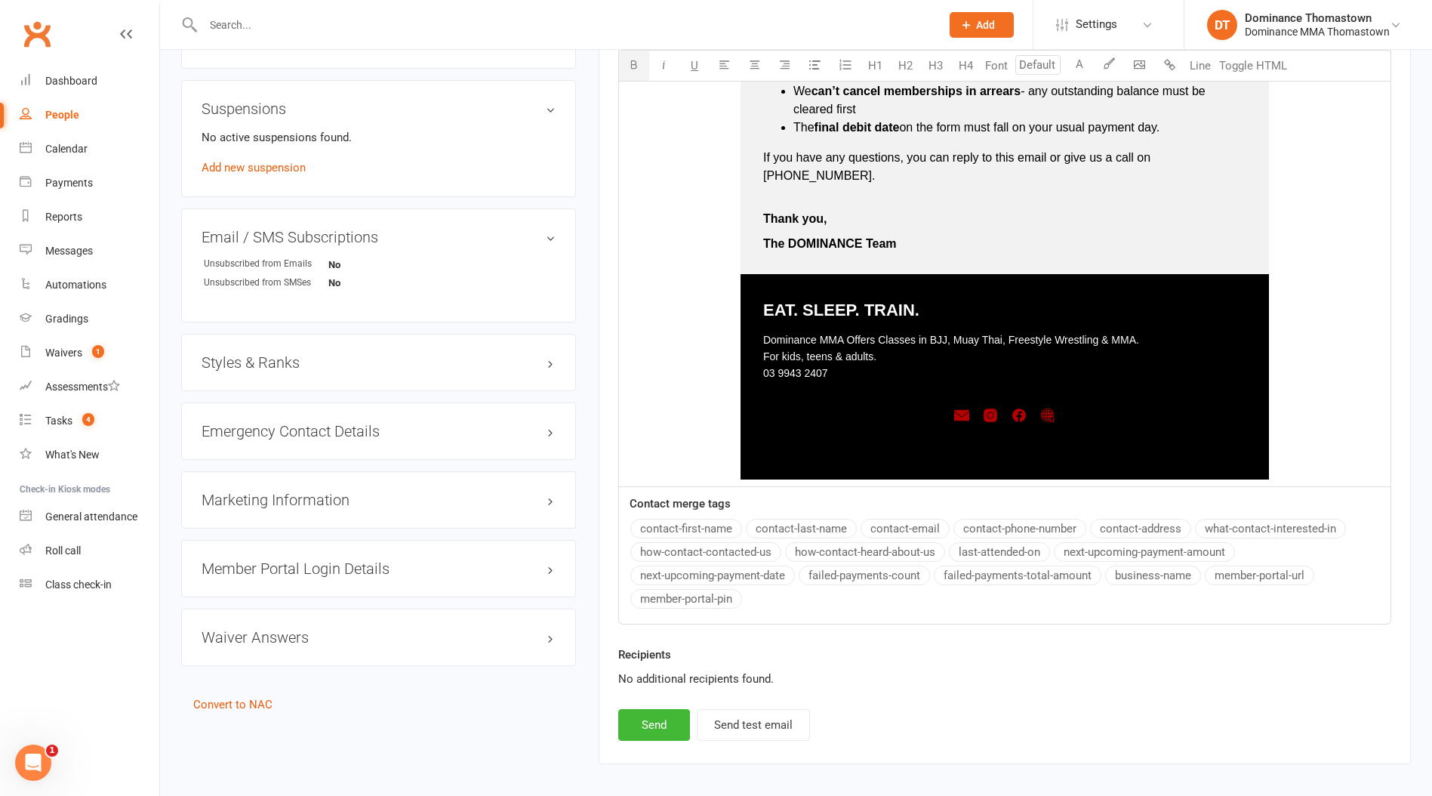
scroll to position [1072, 0]
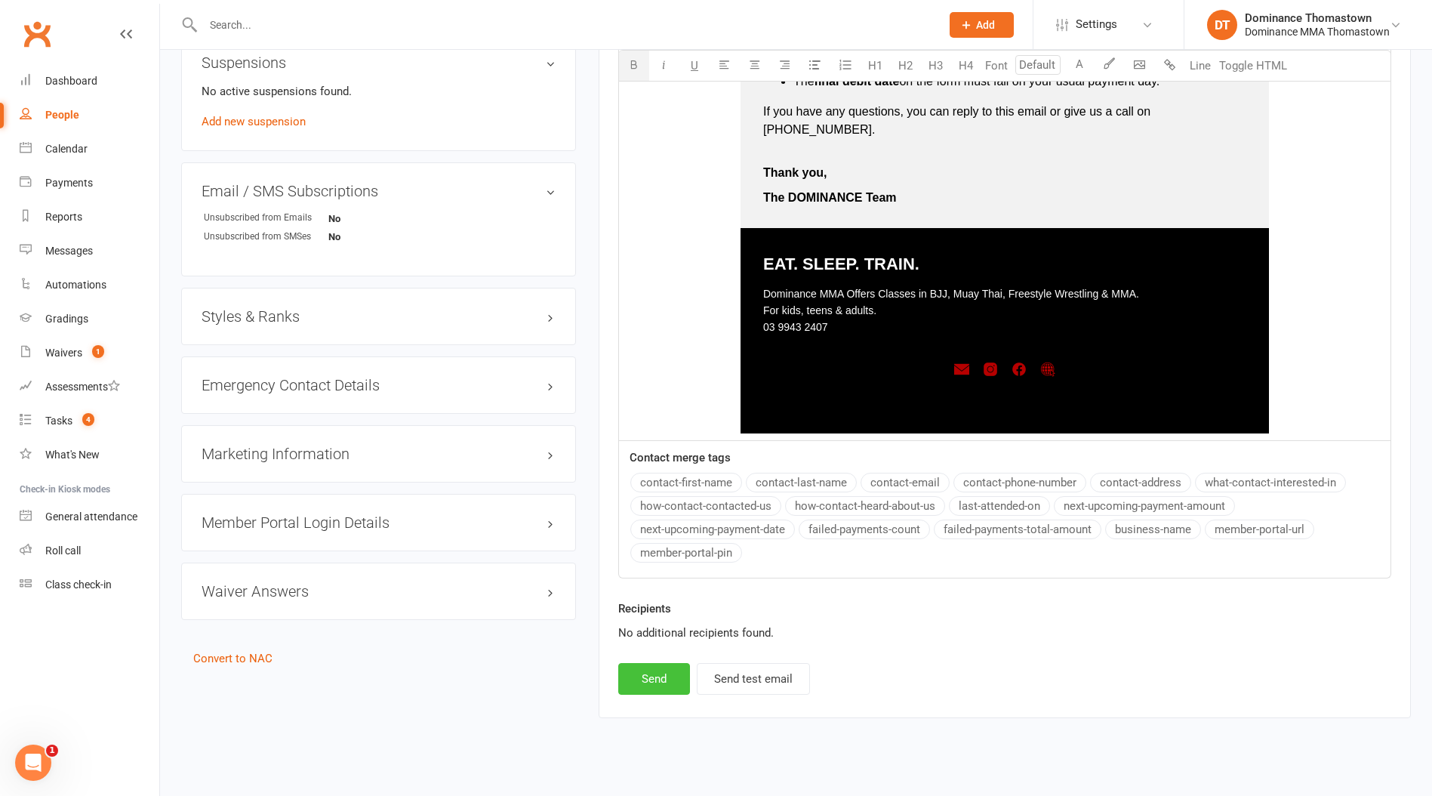
click at [658, 667] on button "Send" at bounding box center [654, 679] width 72 height 32
select select
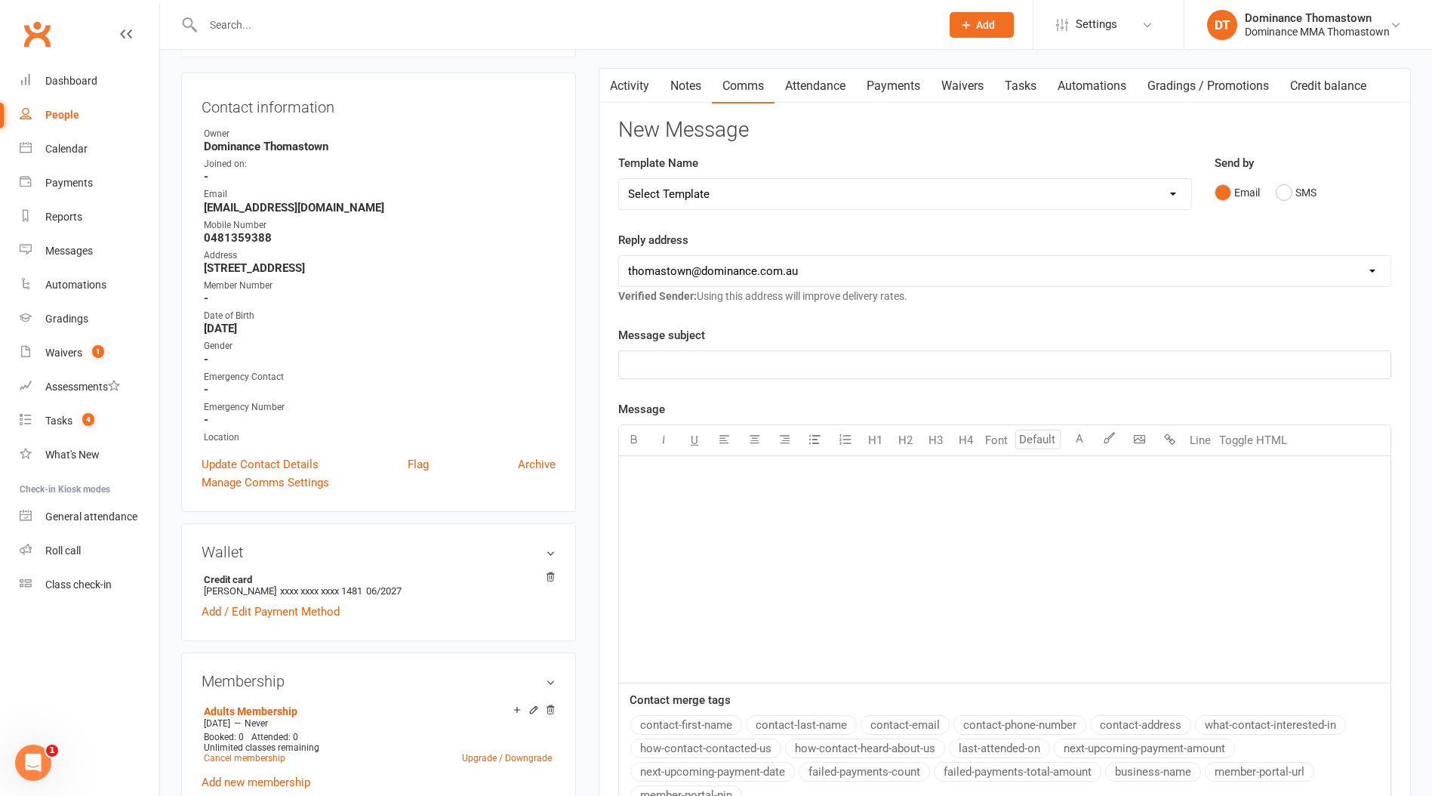
scroll to position [0, 0]
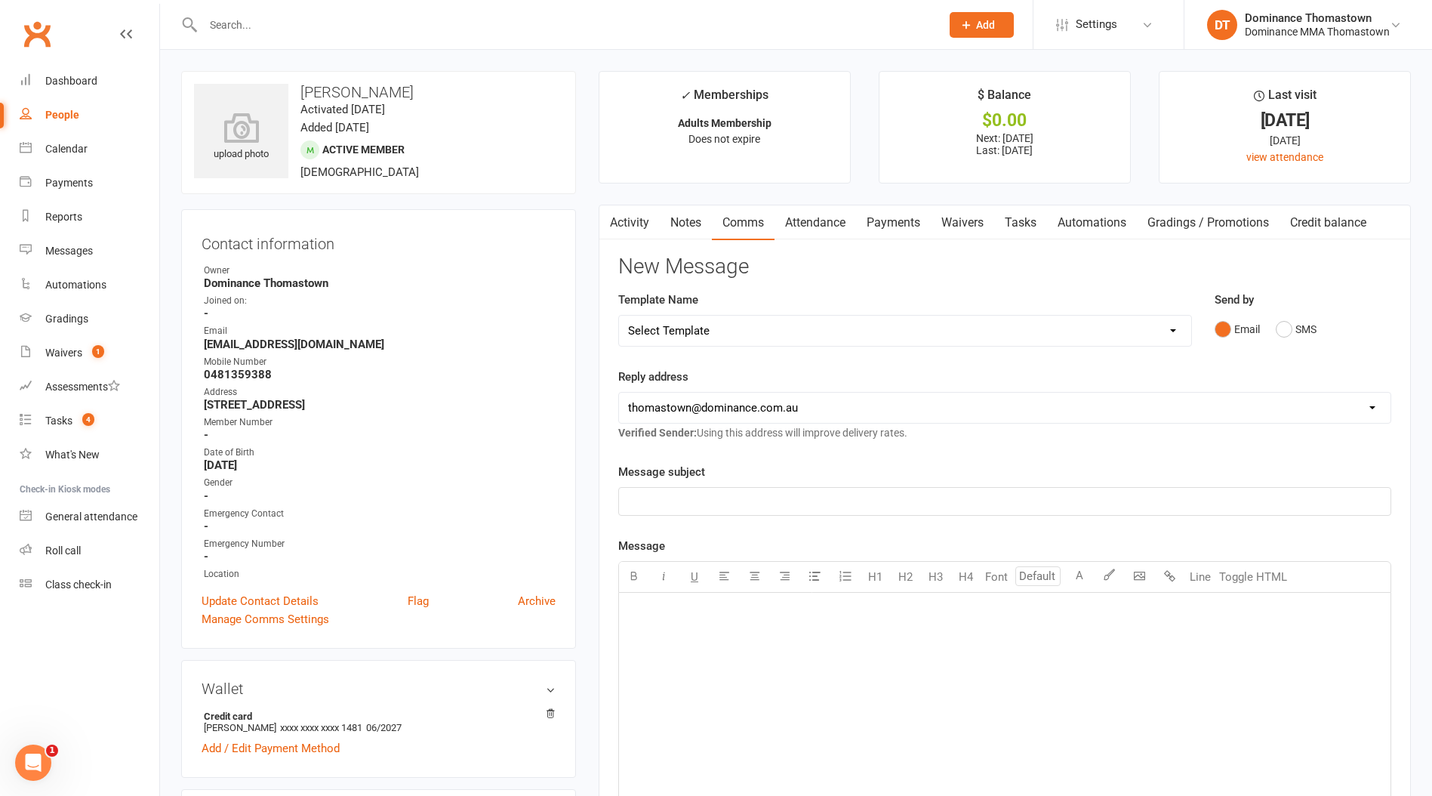
click at [954, 228] on link "Waivers" at bounding box center [962, 222] width 63 height 35
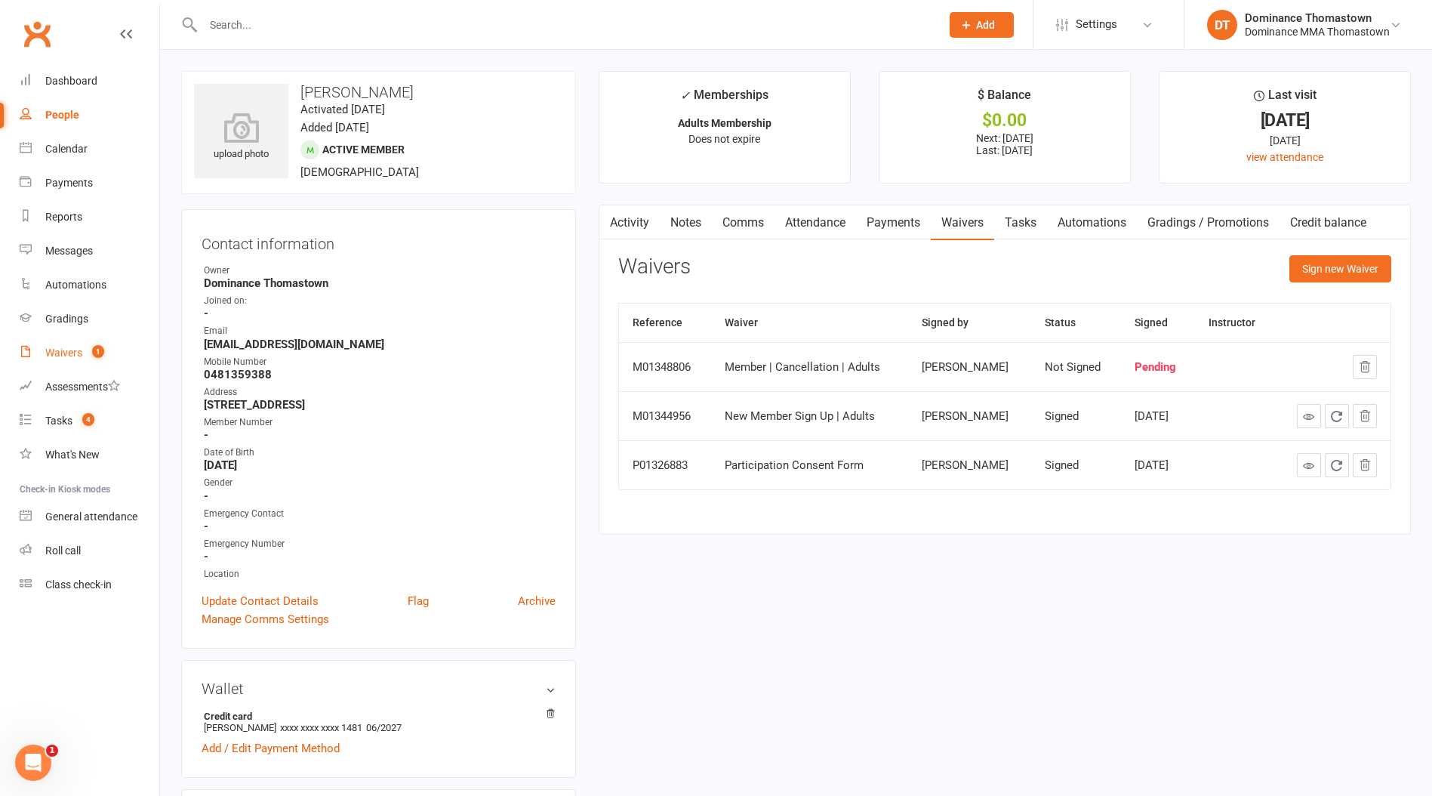
click at [72, 353] on div "Waivers" at bounding box center [63, 353] width 37 height 12
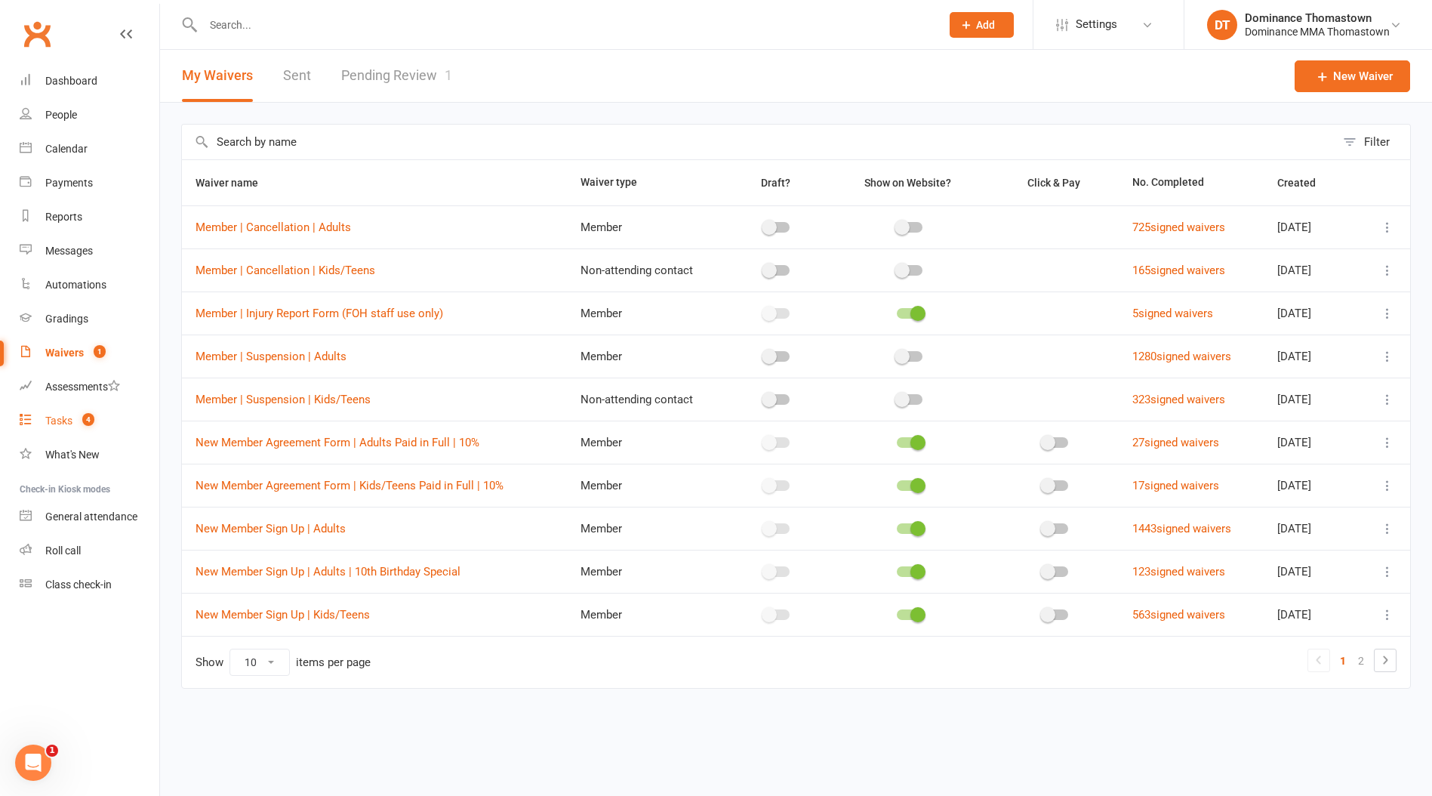
click at [60, 424] on div "Tasks" at bounding box center [58, 421] width 27 height 12
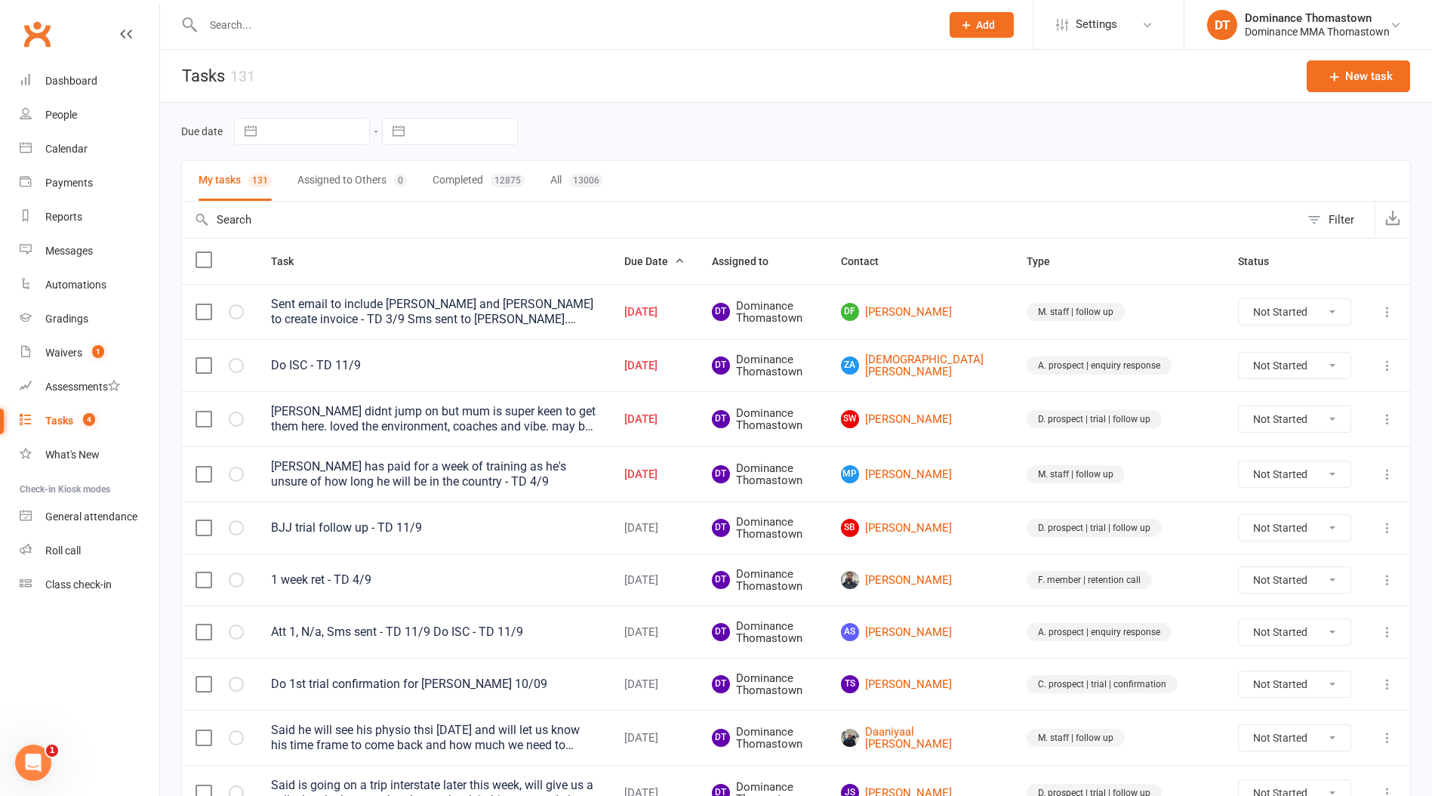
click at [300, 32] on input "text" at bounding box center [565, 24] width 732 height 21
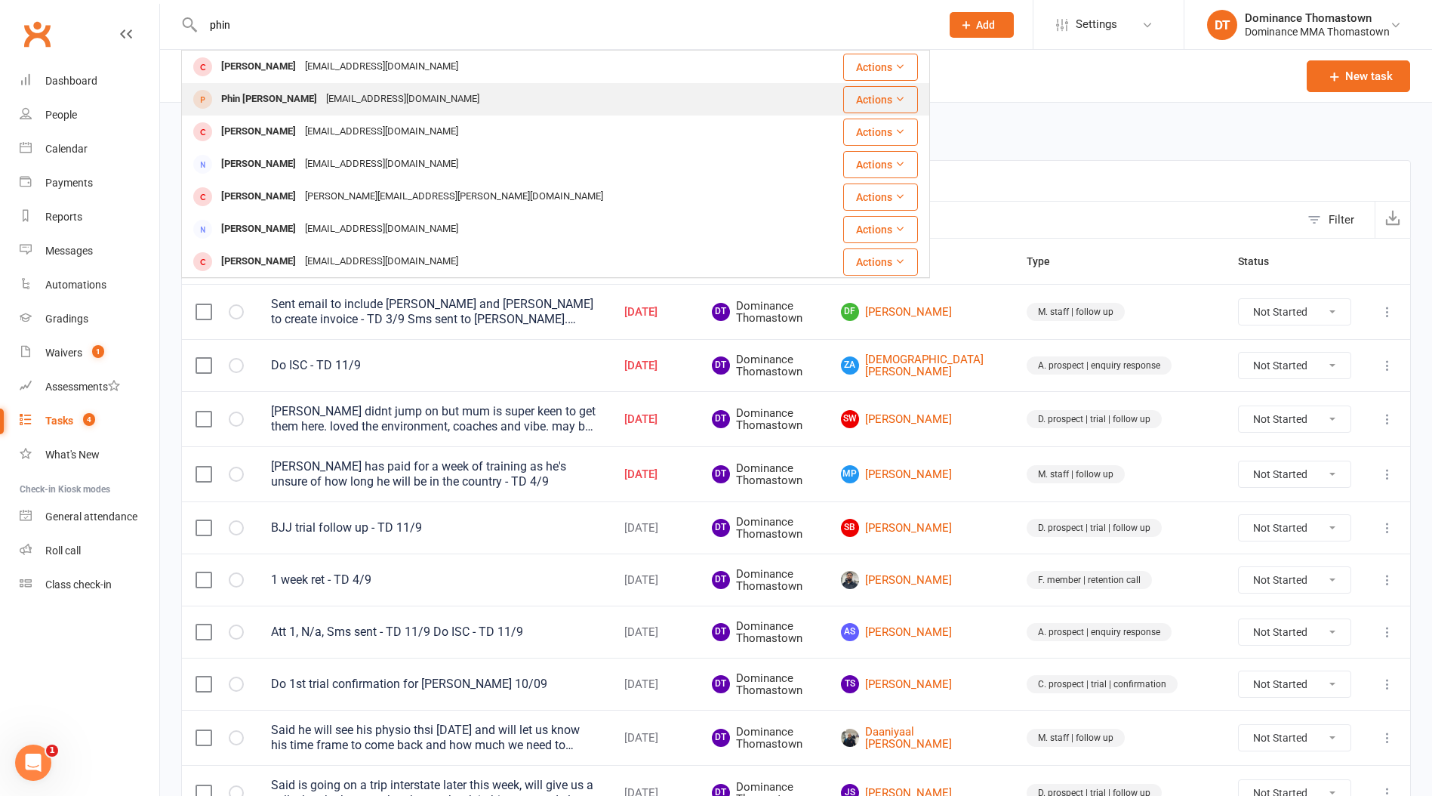
type input "phin"
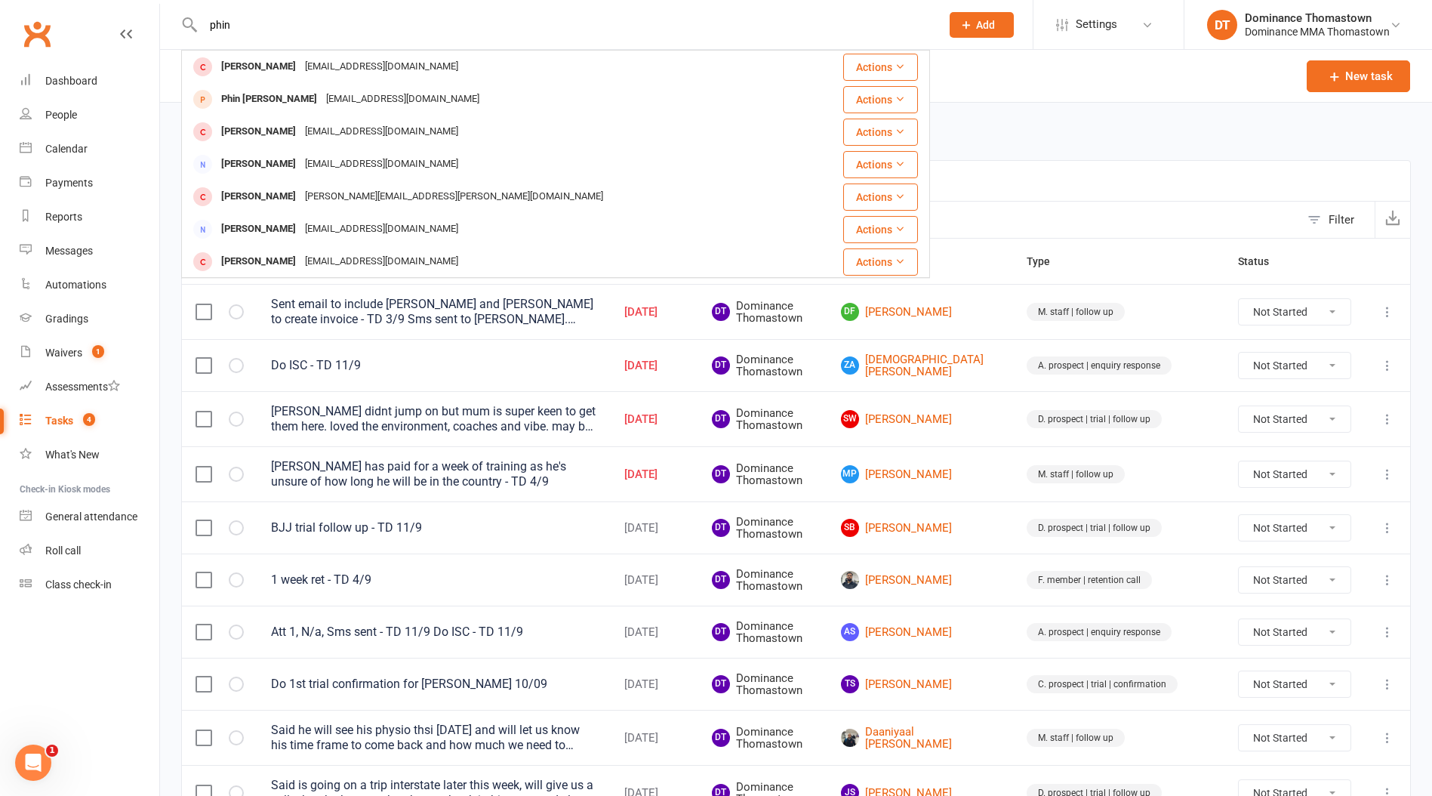
click at [322, 92] on div "[EMAIL_ADDRESS][DOMAIN_NAME]" at bounding box center [403, 99] width 162 height 22
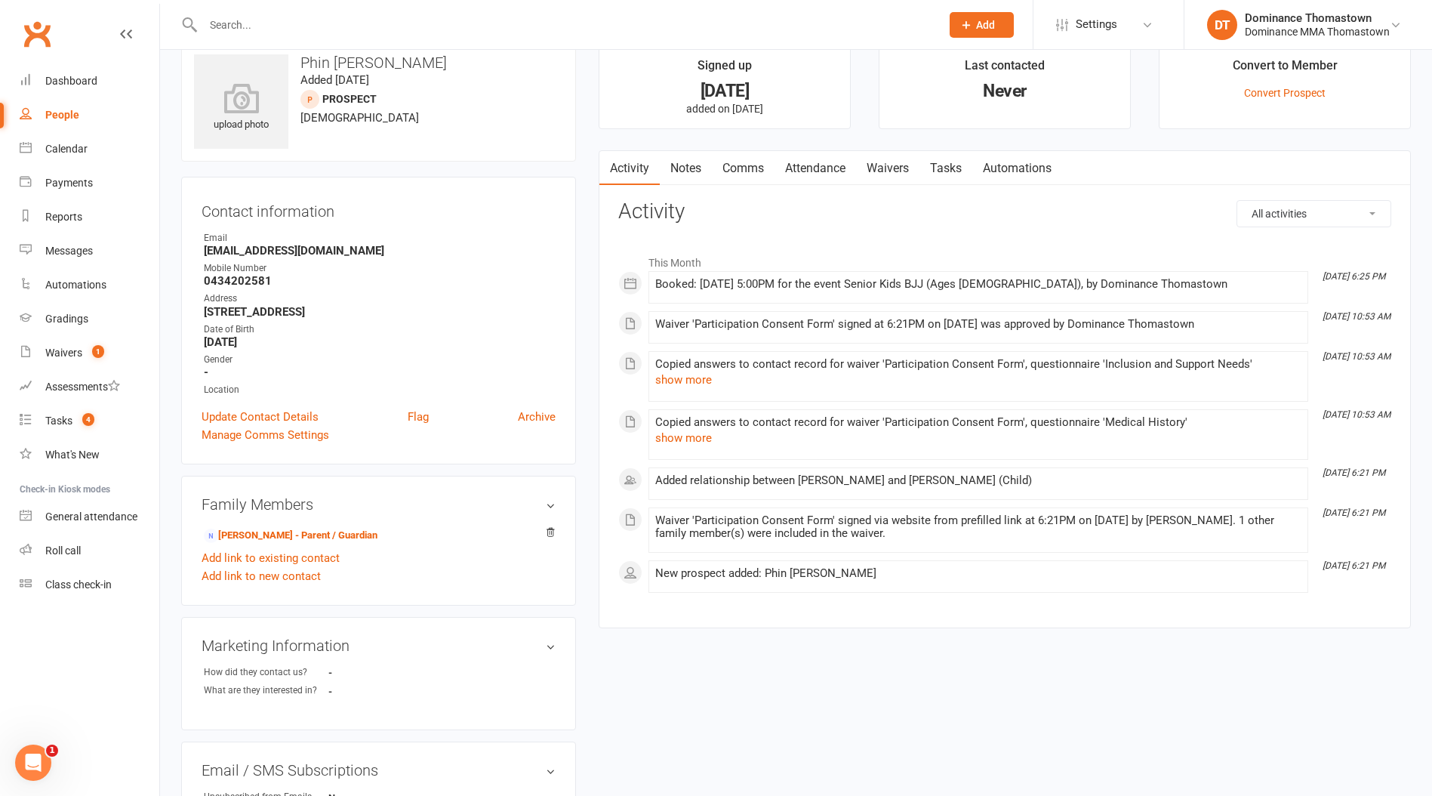
scroll to position [276, 0]
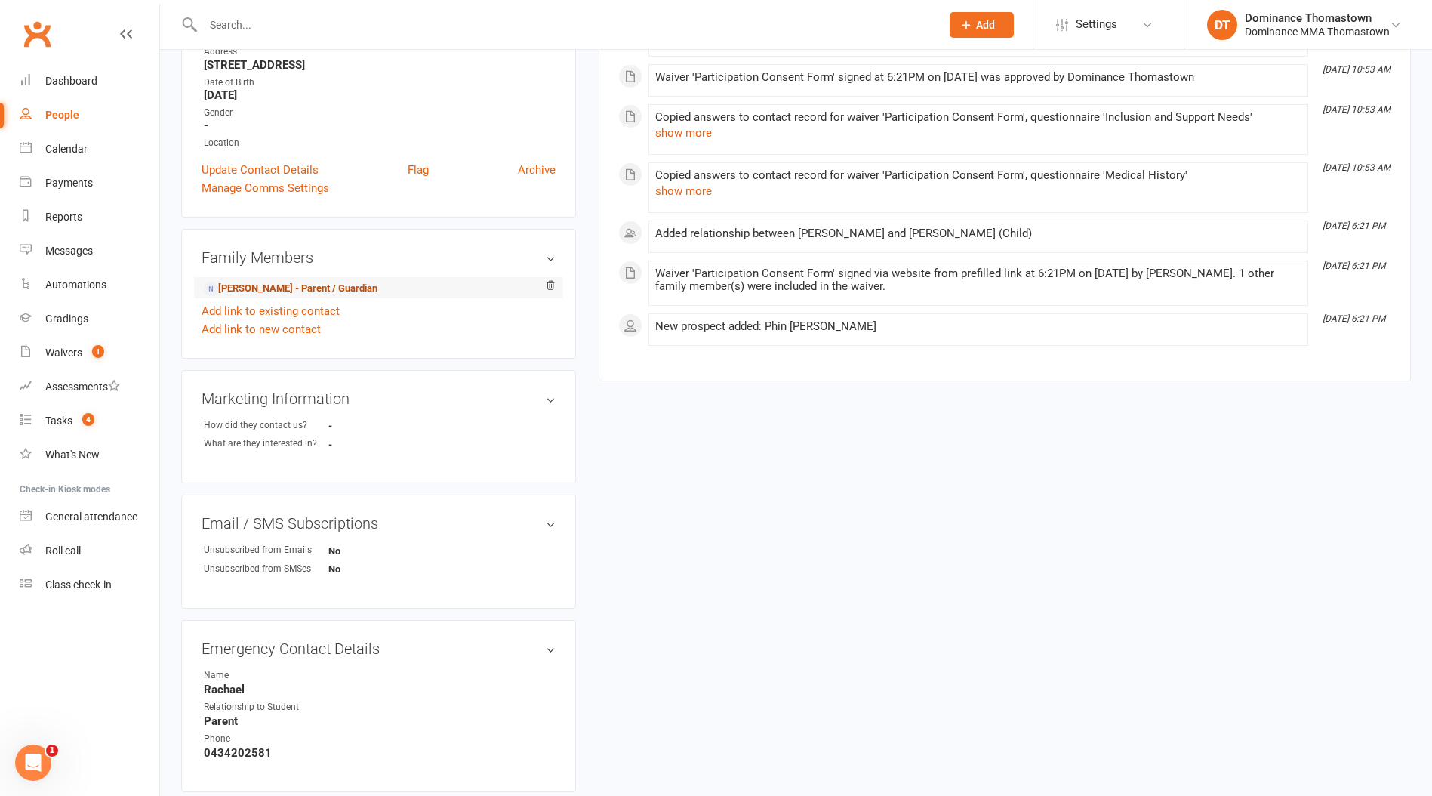
click at [328, 285] on link "[PERSON_NAME] - Parent / Guardian" at bounding box center [291, 289] width 174 height 16
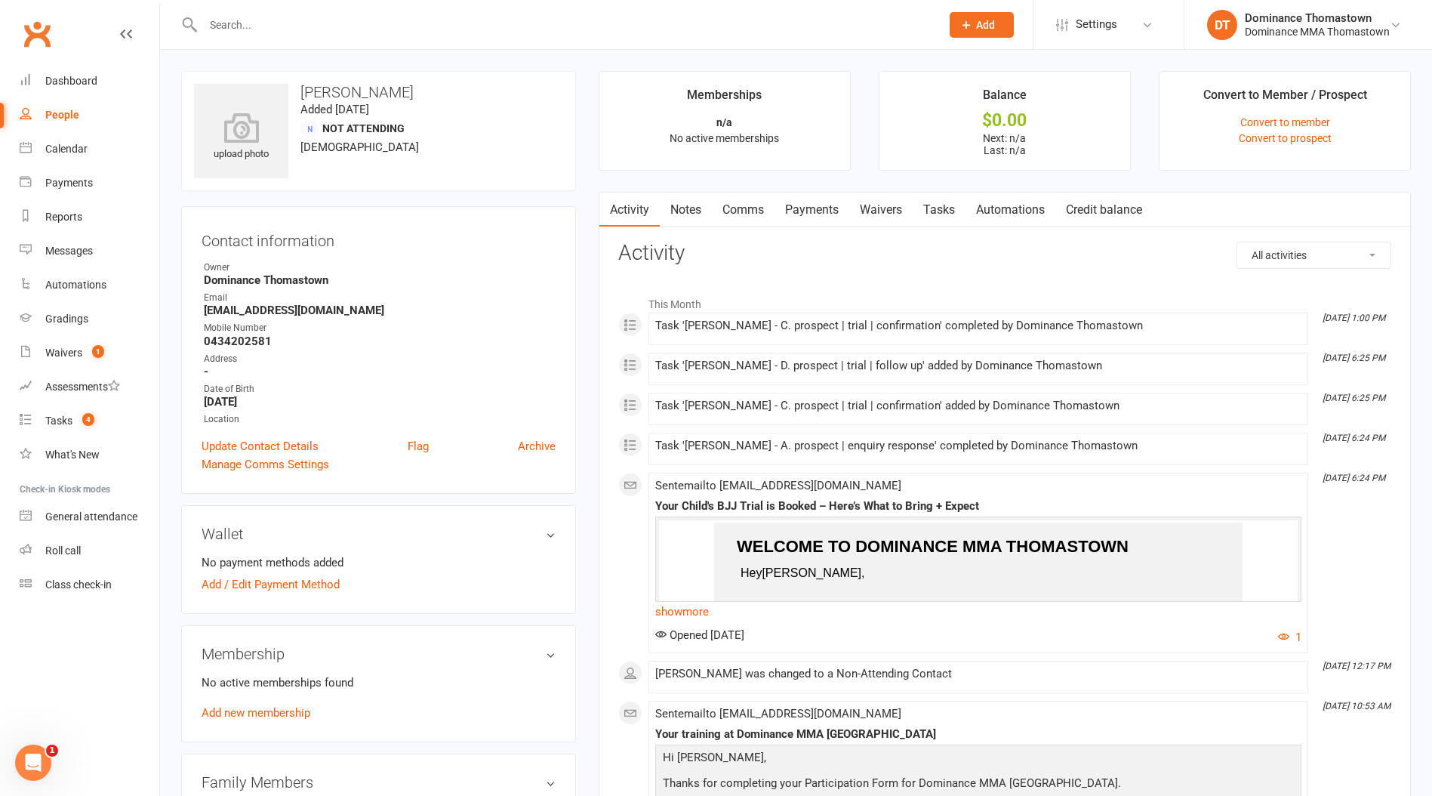
click at [936, 211] on link "Tasks" at bounding box center [939, 210] width 53 height 35
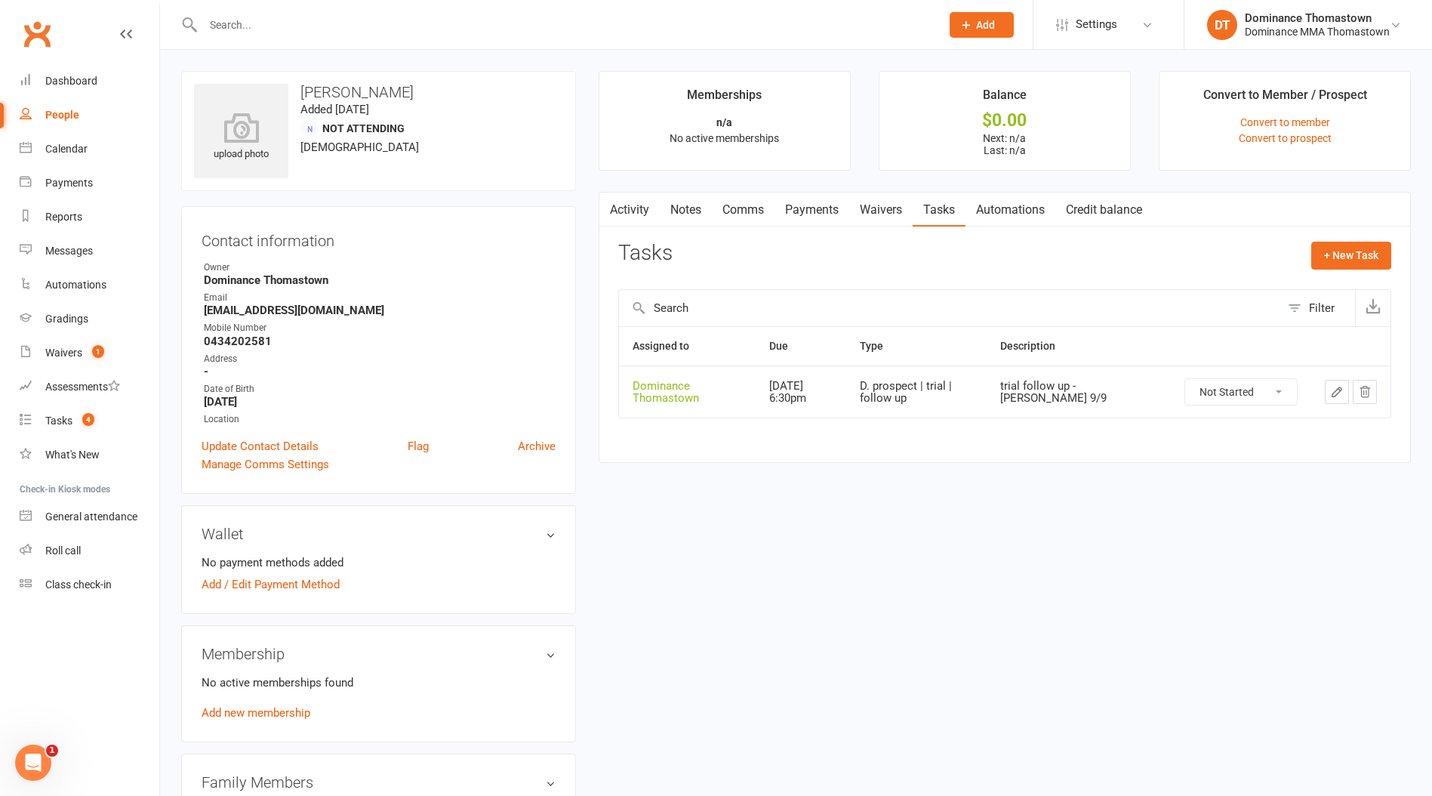
click at [875, 217] on link "Waivers" at bounding box center [880, 210] width 63 height 35
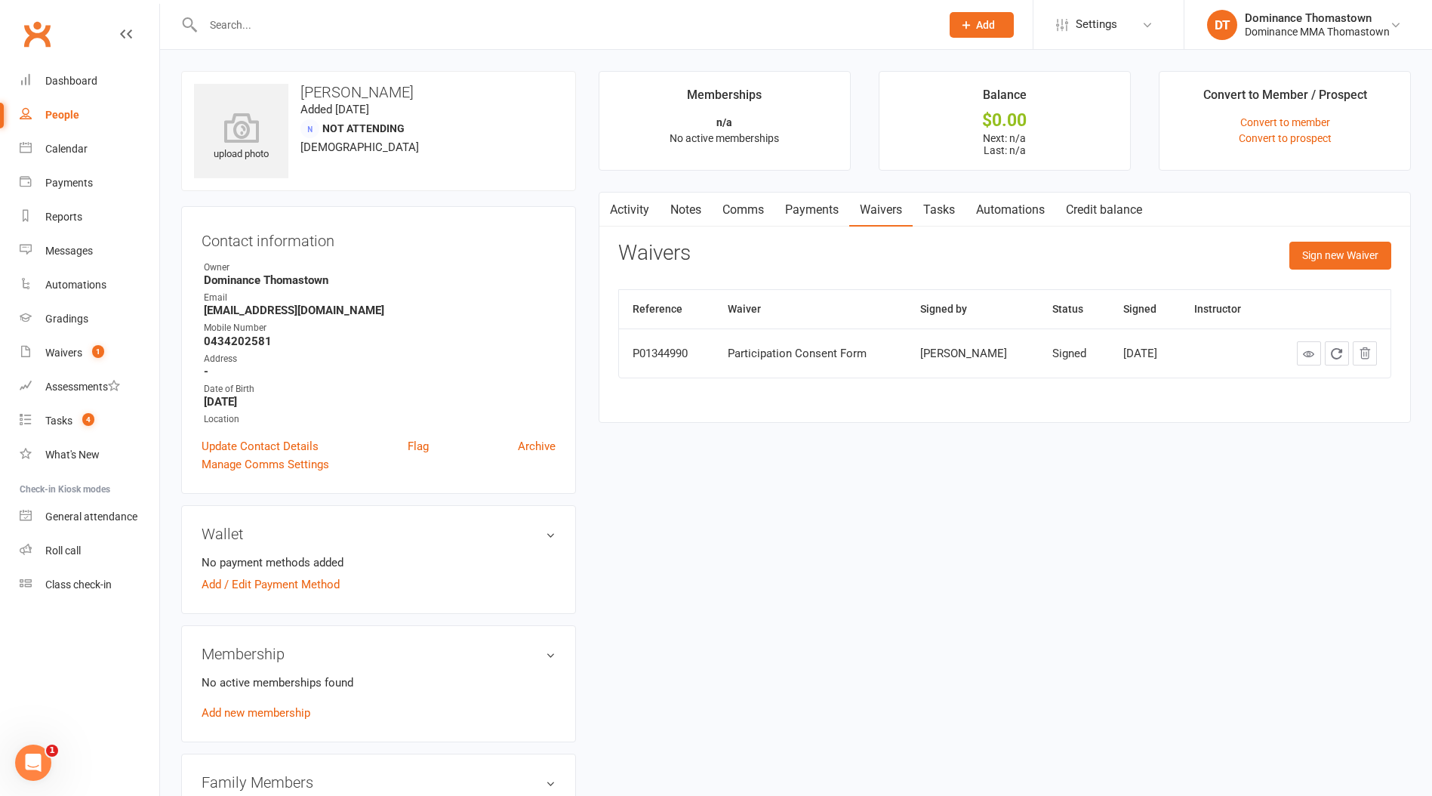
click at [293, 27] on input "text" at bounding box center [565, 24] width 732 height 21
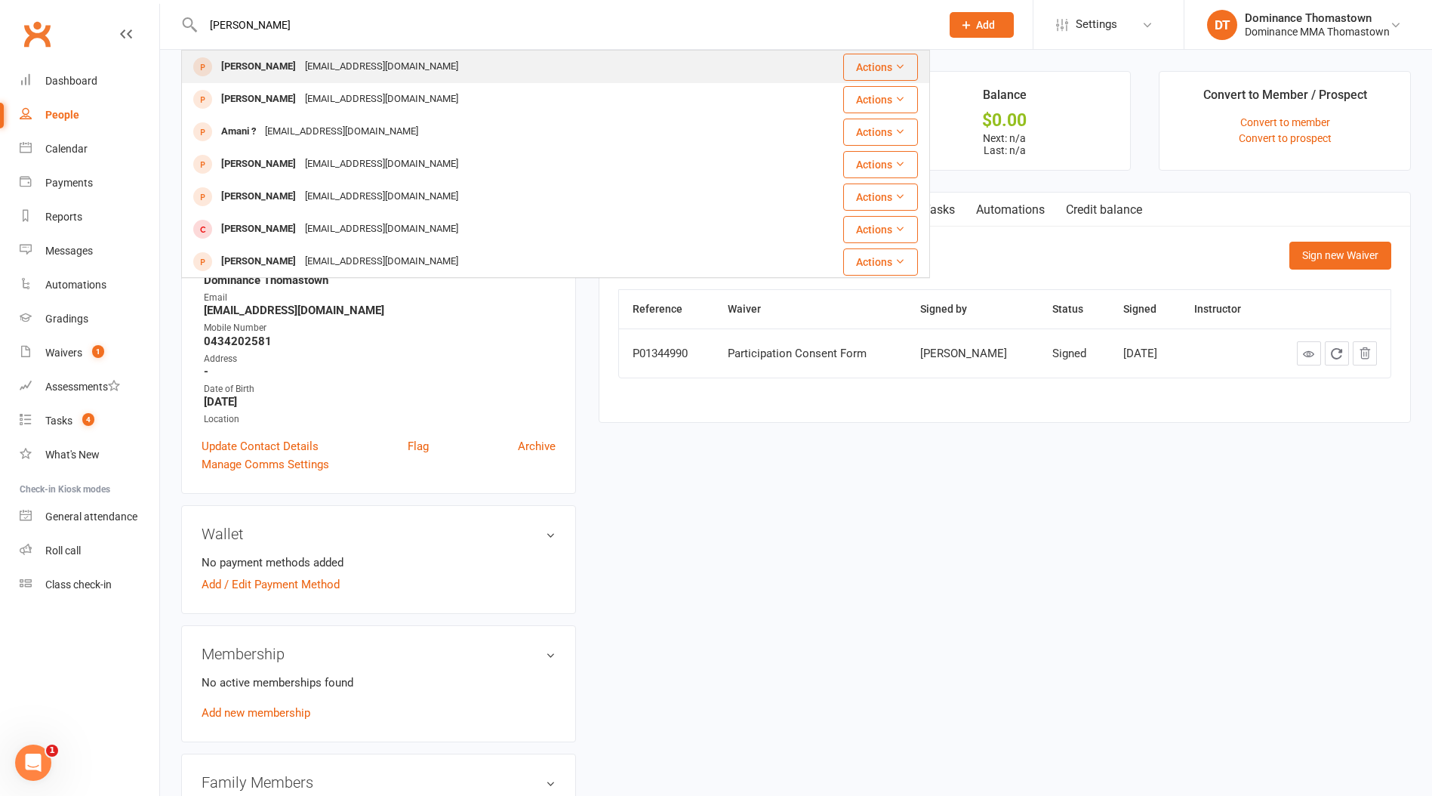
type input "[PERSON_NAME]"
click at [278, 66] on div "[PERSON_NAME]" at bounding box center [259, 67] width 84 height 22
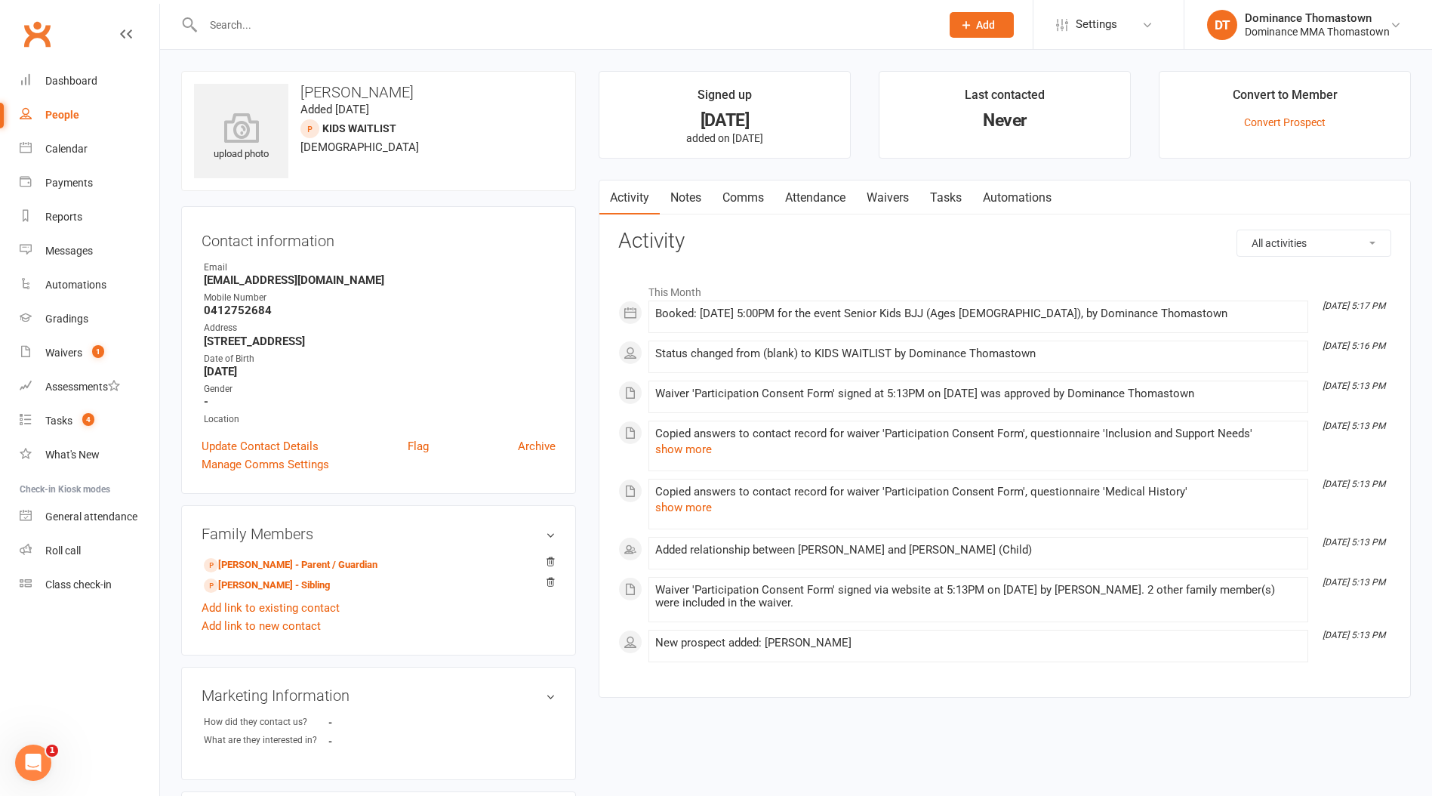
click at [900, 198] on link "Waivers" at bounding box center [887, 197] width 63 height 35
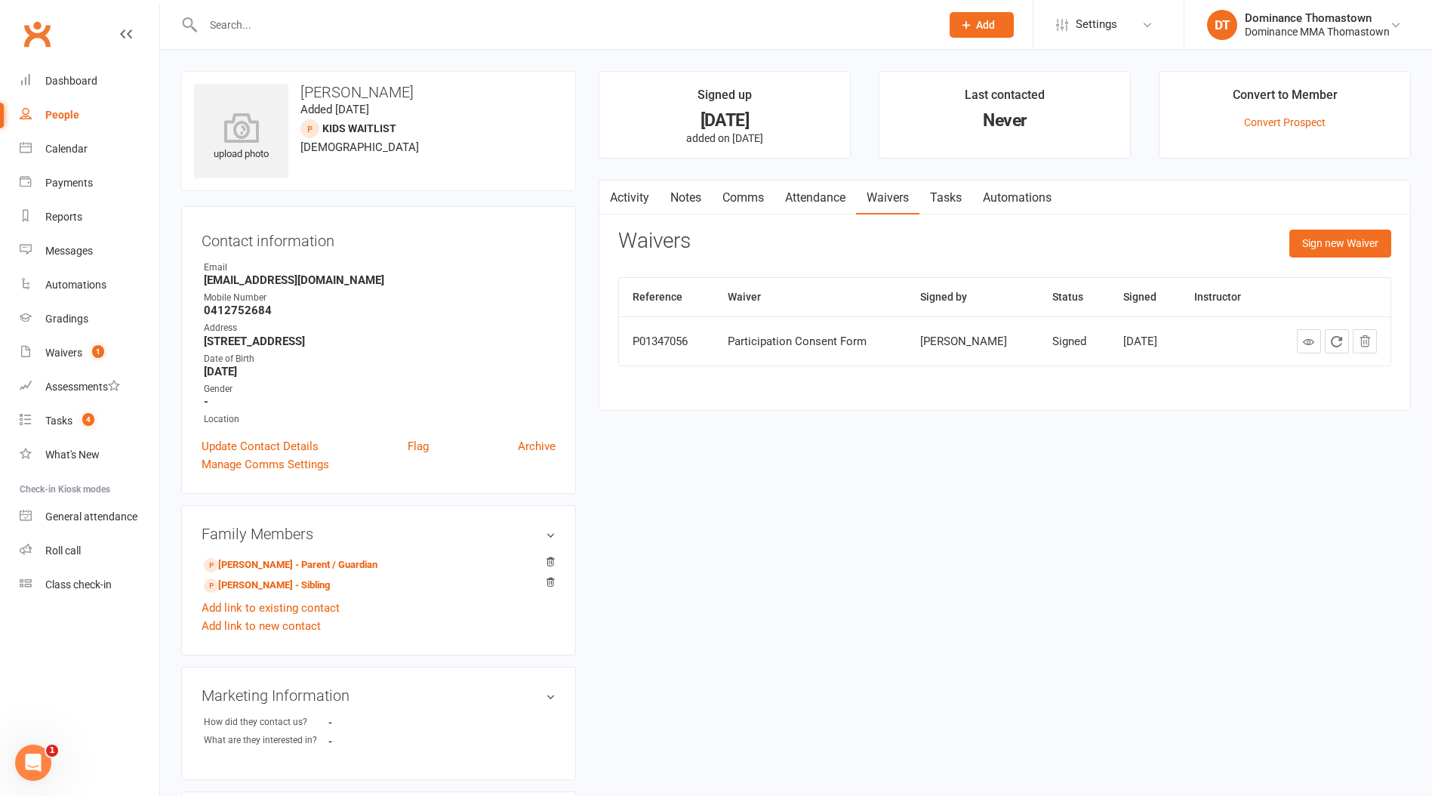
click at [686, 199] on link "Notes" at bounding box center [686, 197] width 52 height 35
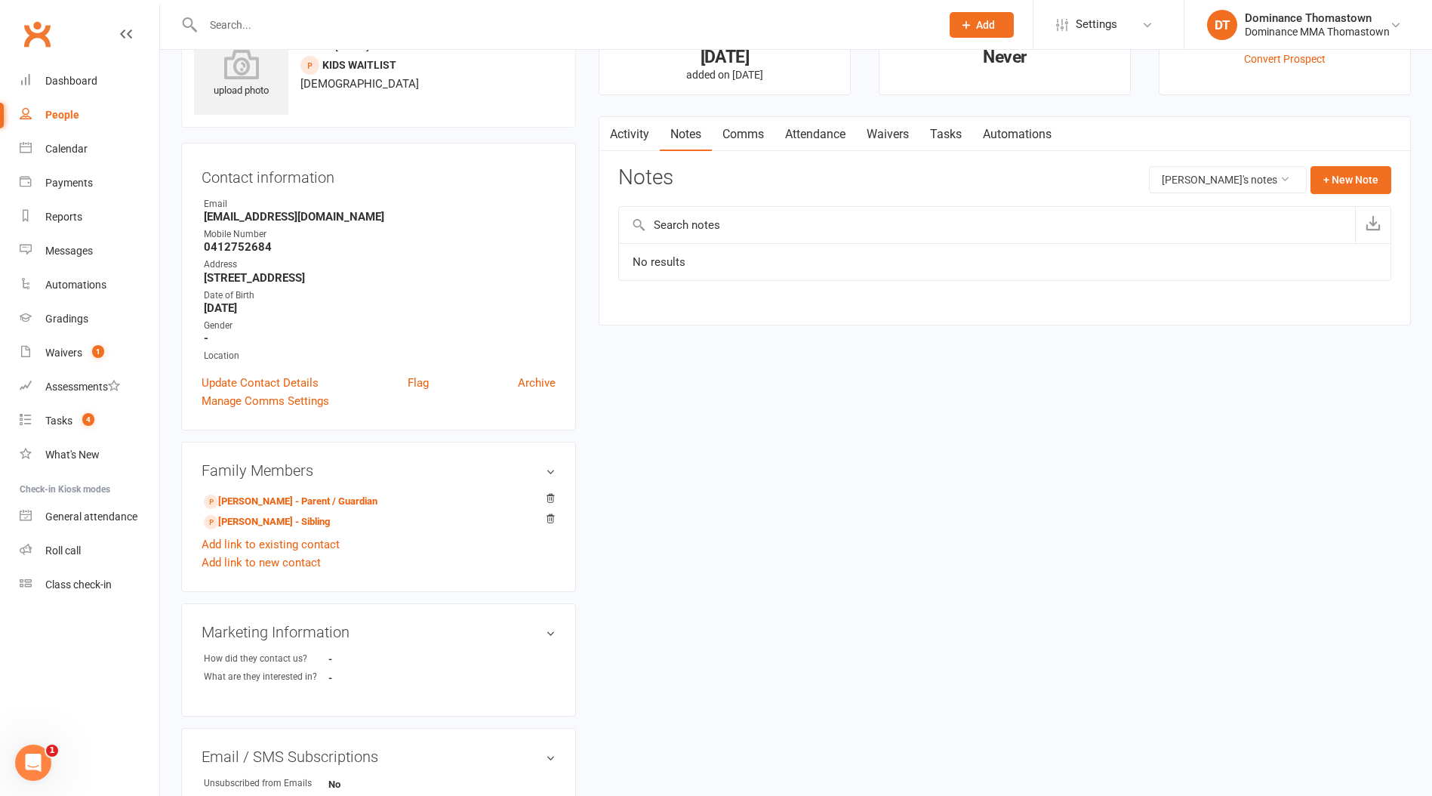
scroll to position [100, 0]
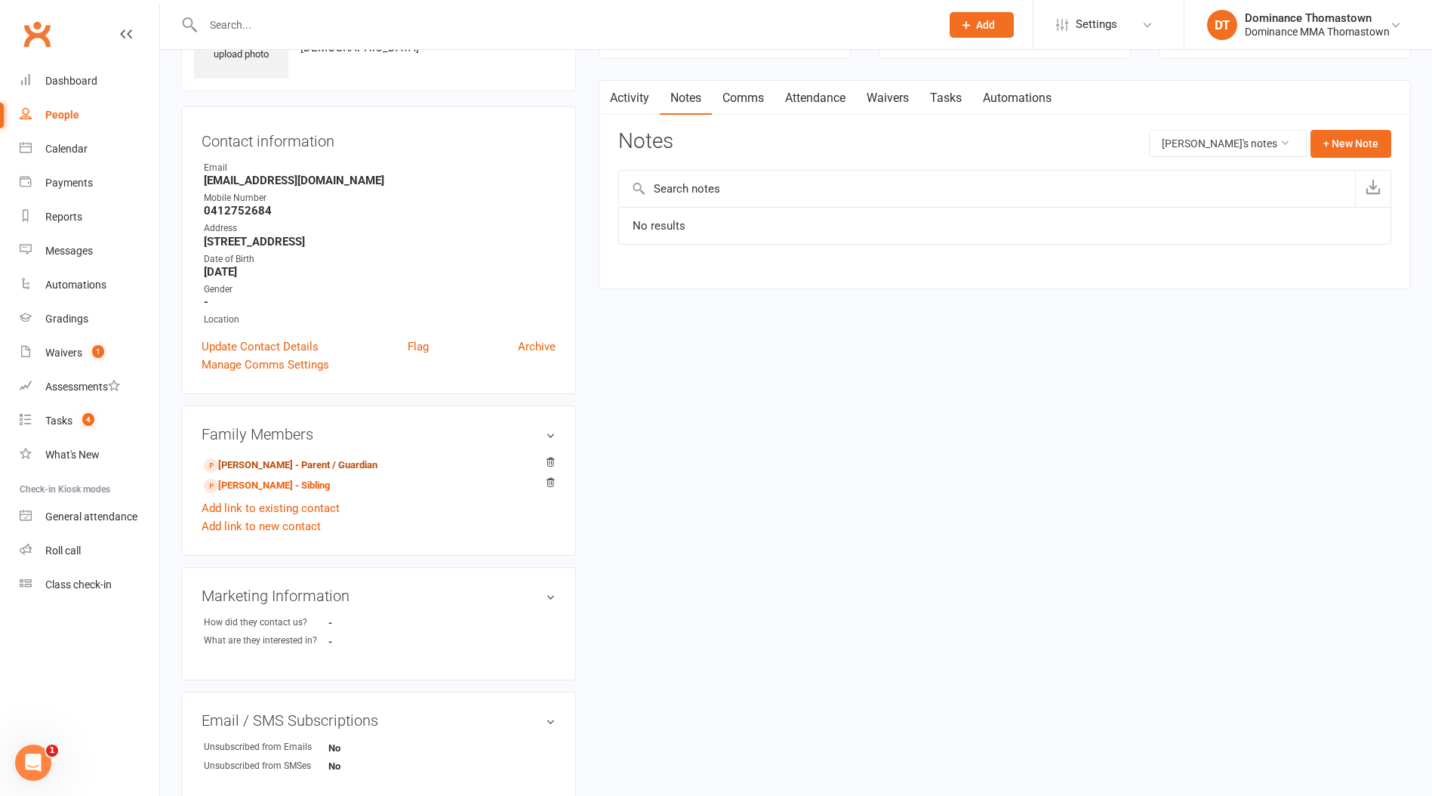
click at [293, 464] on link "[PERSON_NAME] - Parent / Guardian" at bounding box center [291, 466] width 174 height 16
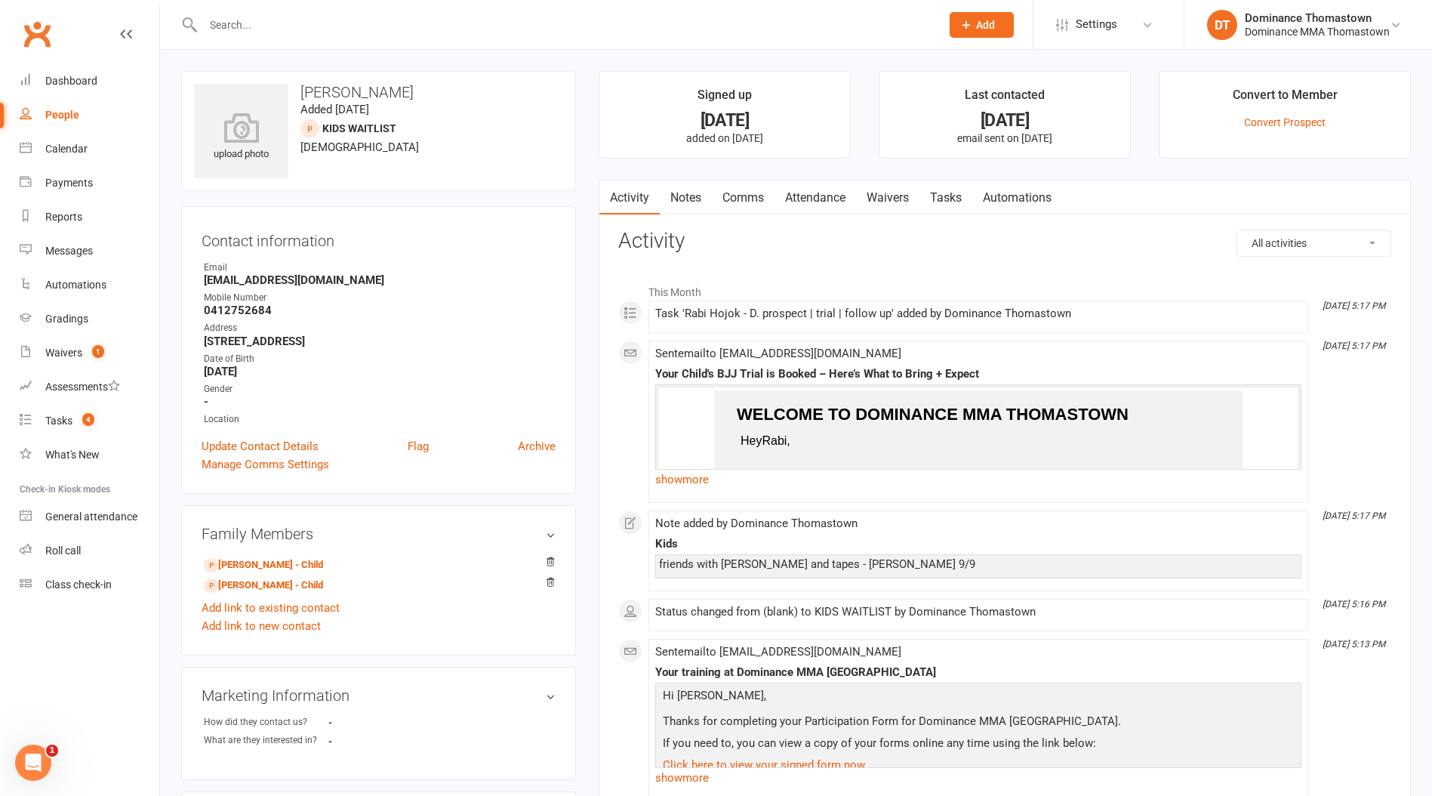
click at [885, 194] on link "Waivers" at bounding box center [887, 197] width 63 height 35
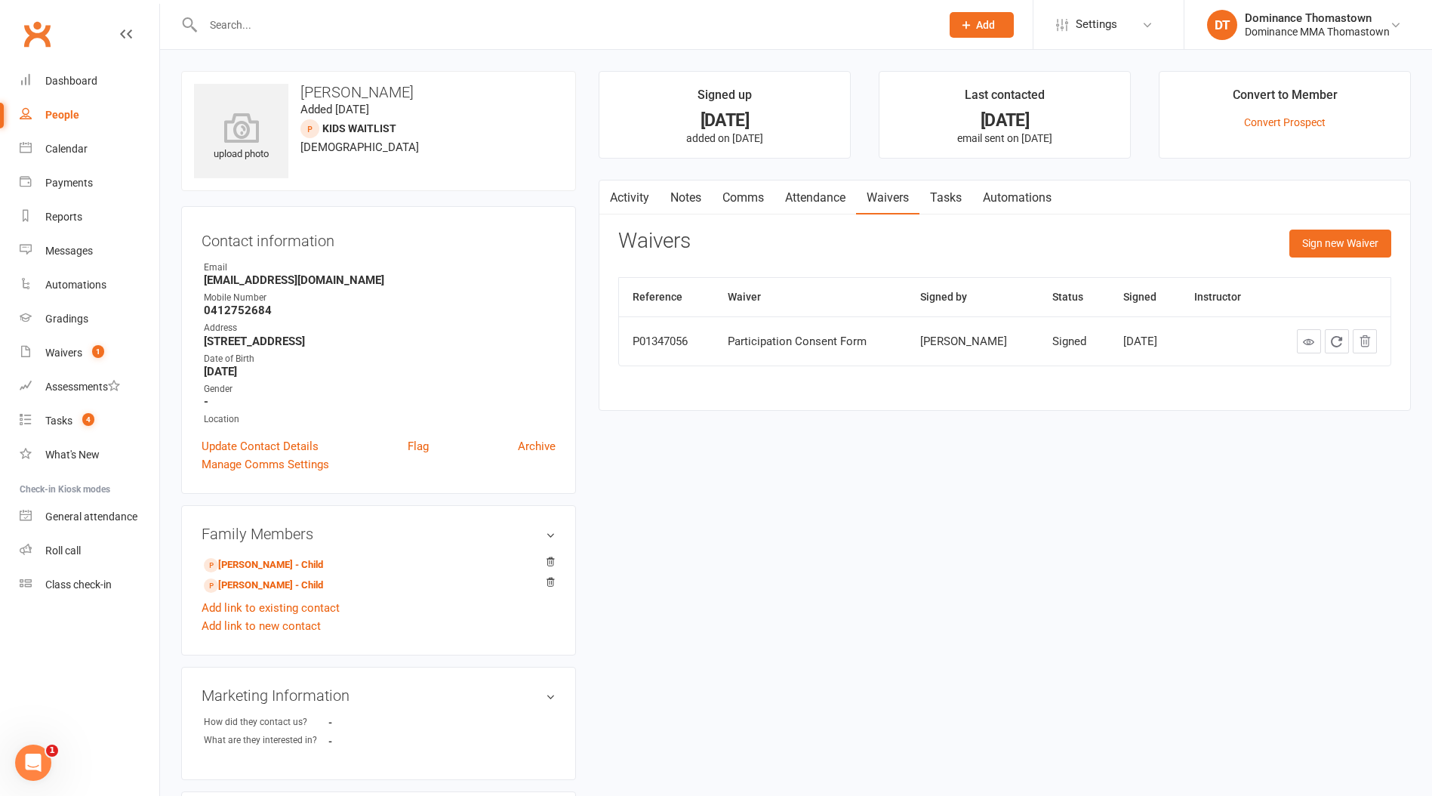
click at [948, 193] on link "Tasks" at bounding box center [946, 197] width 53 height 35
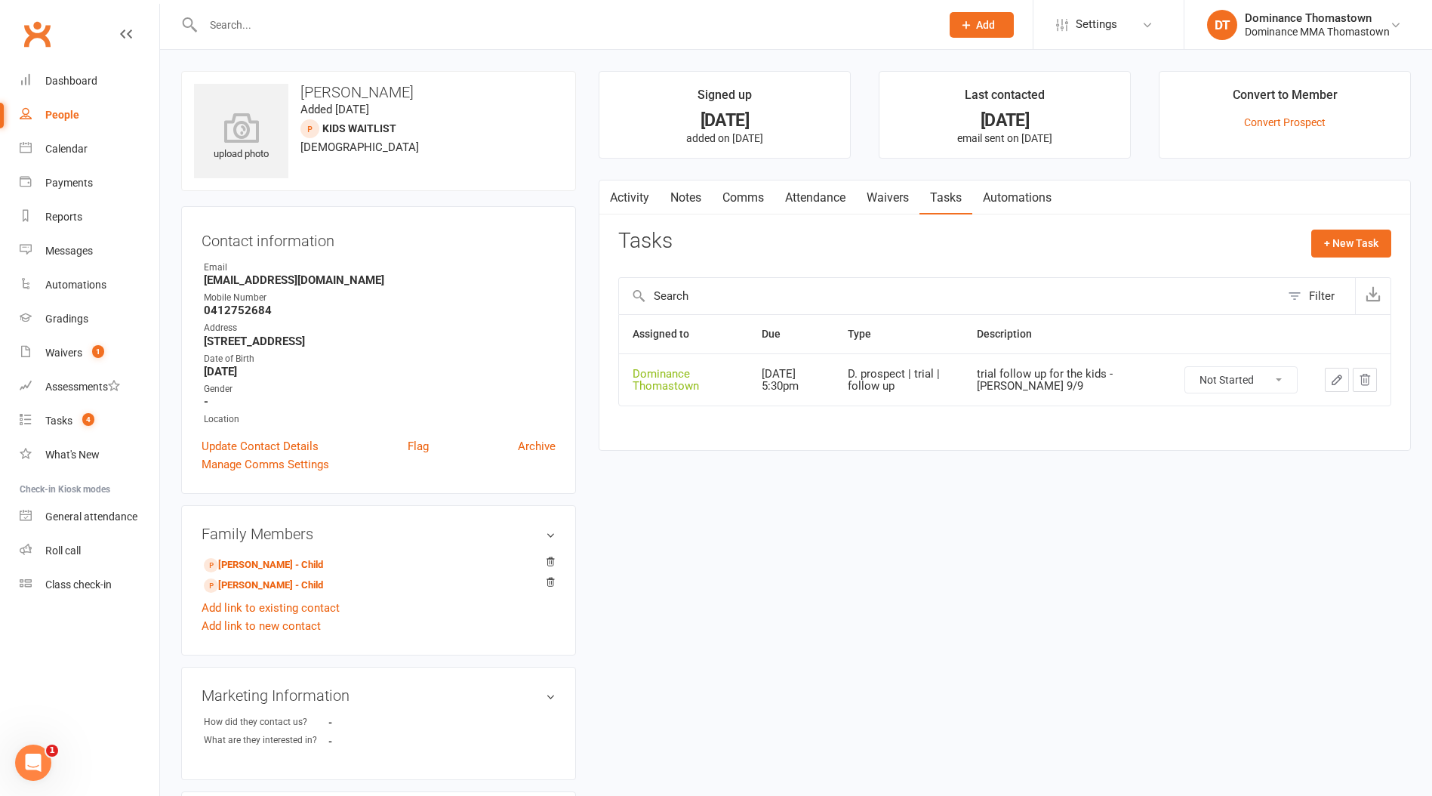
click at [902, 199] on link "Waivers" at bounding box center [887, 197] width 63 height 35
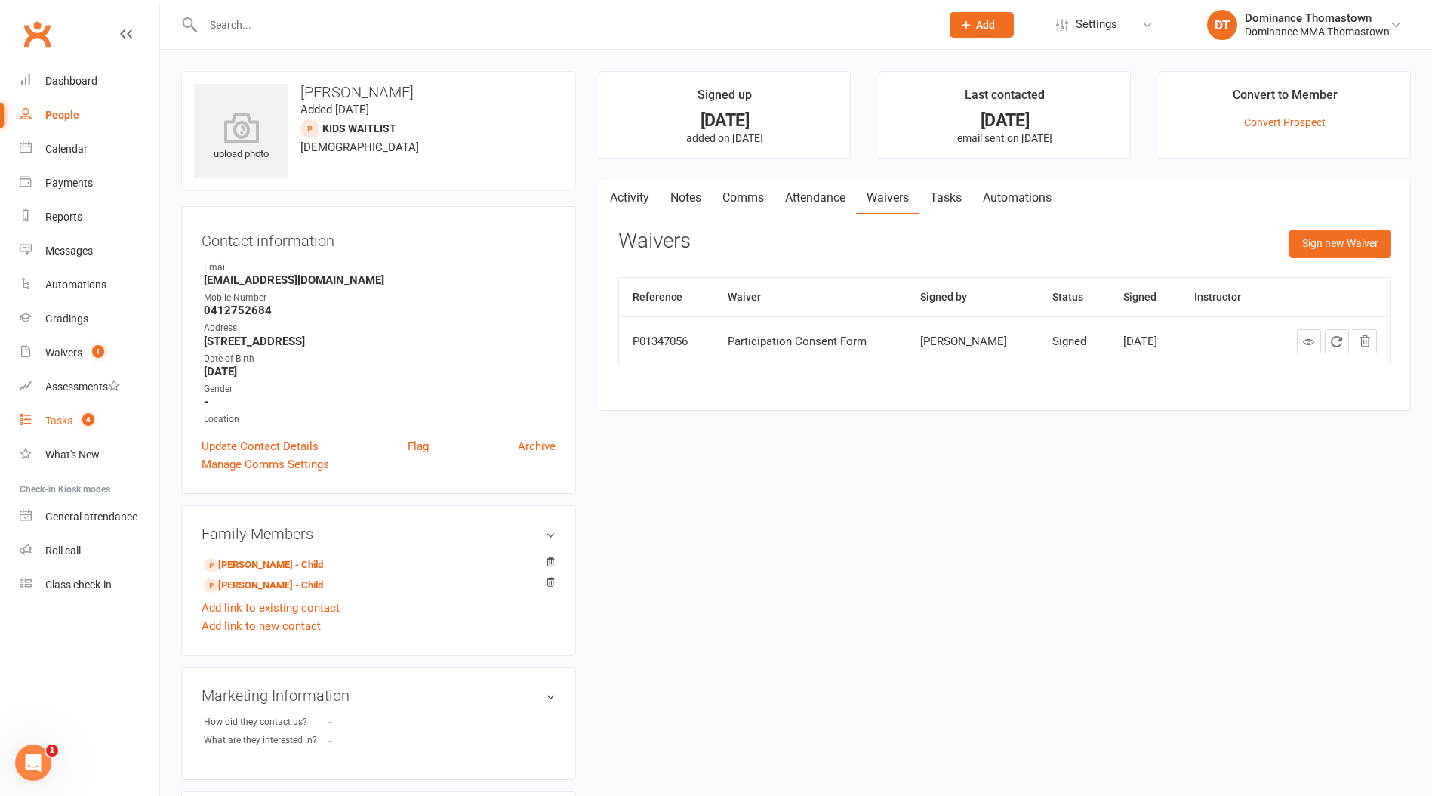
click at [51, 426] on div "Tasks" at bounding box center [58, 421] width 27 height 12
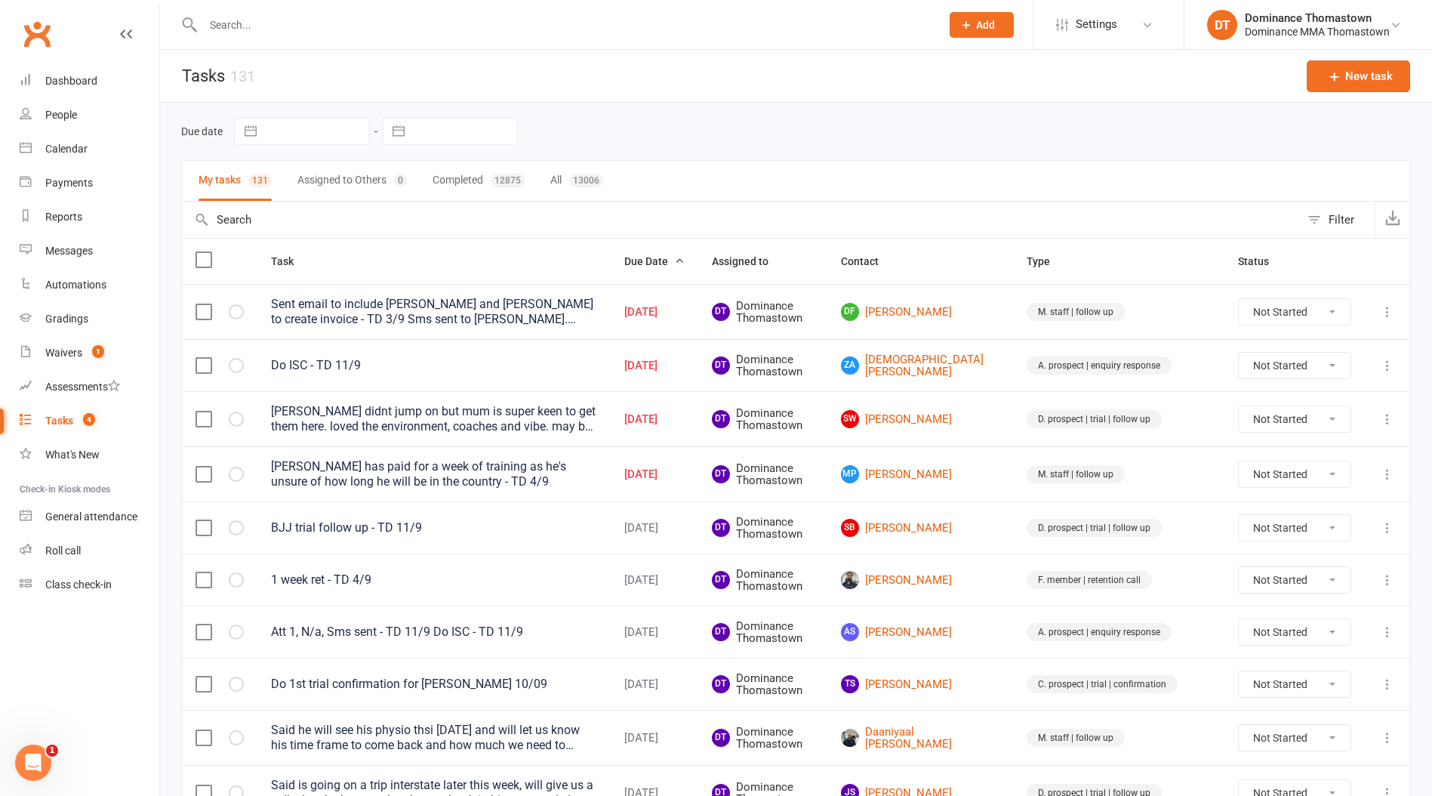
click at [291, 26] on input "text" at bounding box center [565, 24] width 732 height 21
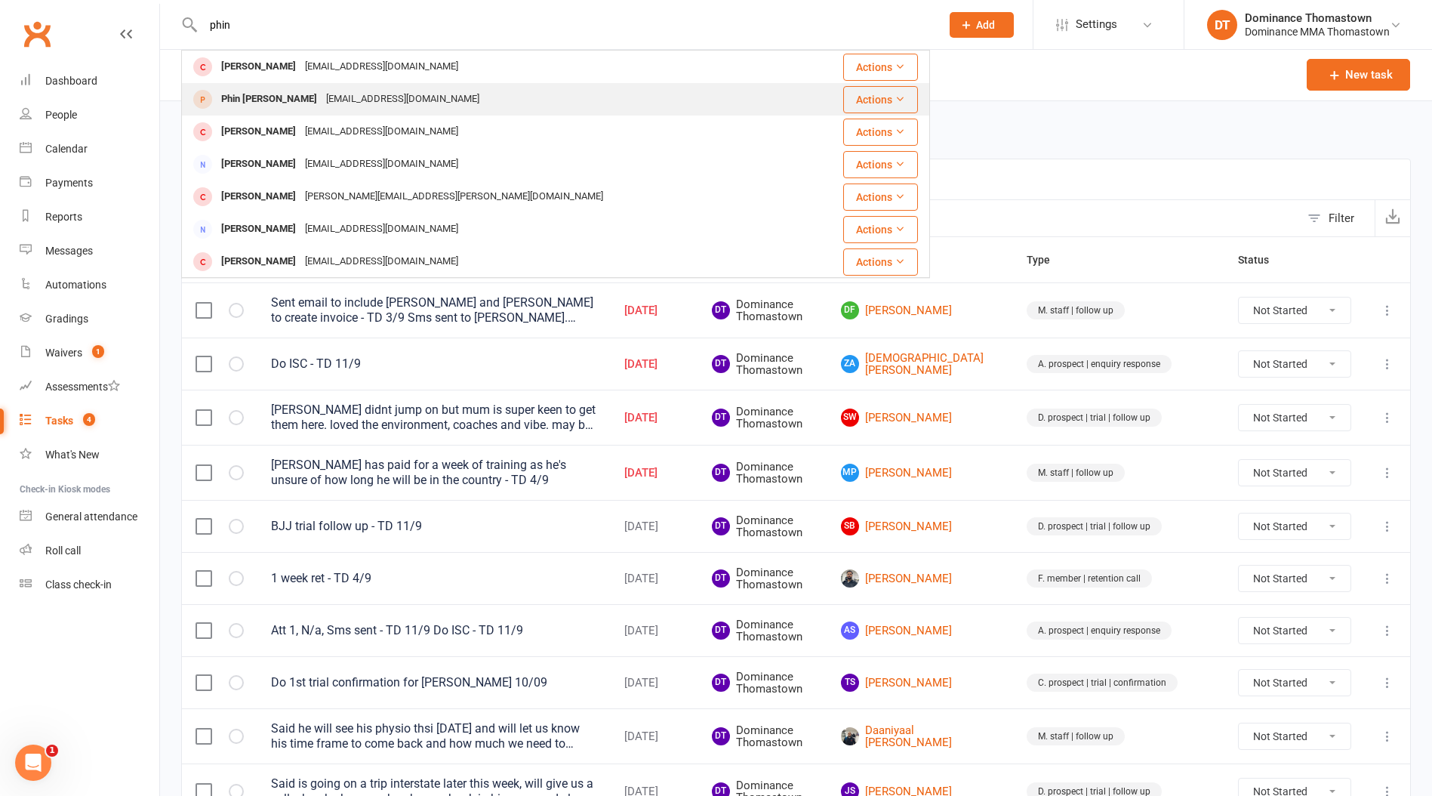
type input "phin"
click at [322, 95] on div "[EMAIL_ADDRESS][DOMAIN_NAME]" at bounding box center [403, 99] width 162 height 22
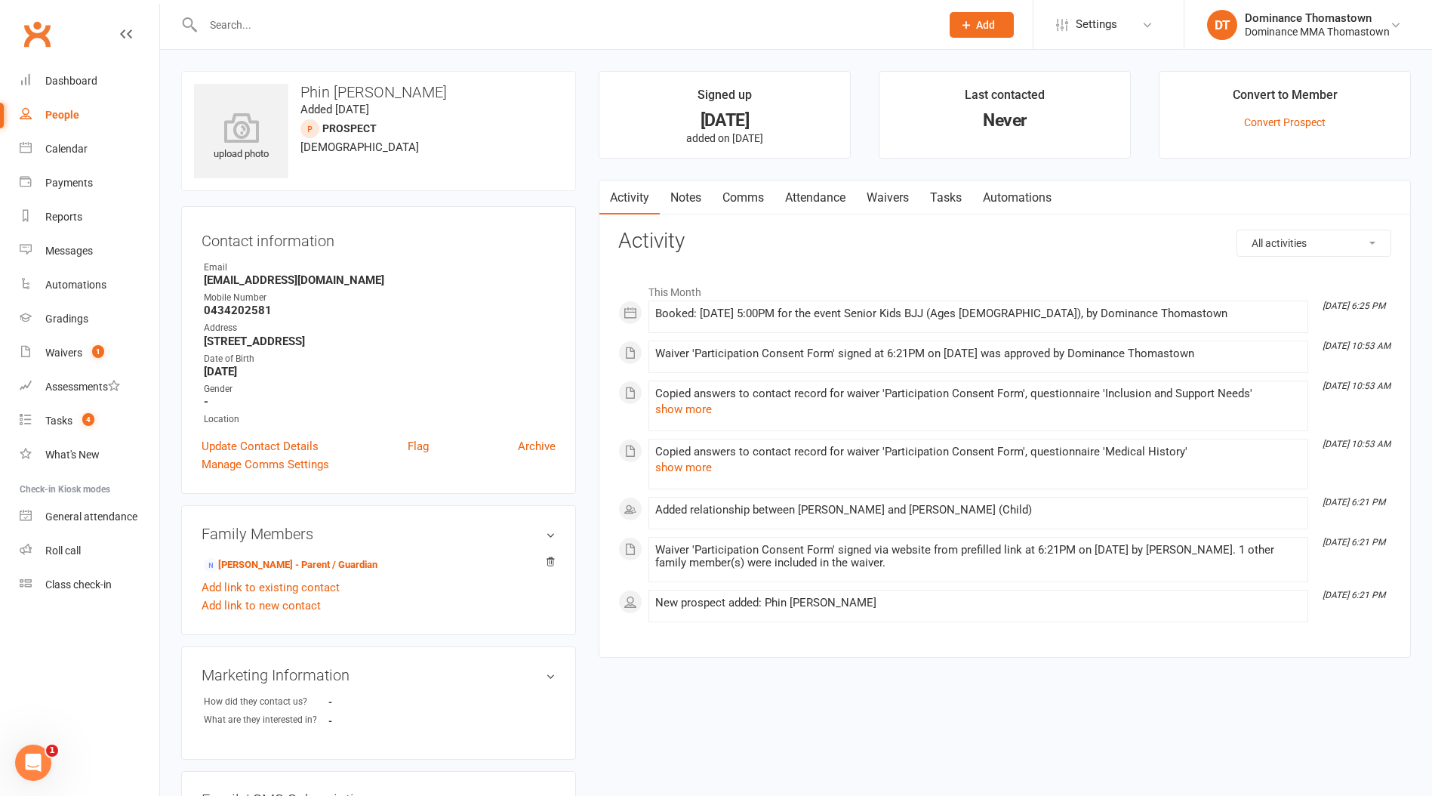
click at [822, 202] on link "Attendance" at bounding box center [816, 197] width 82 height 35
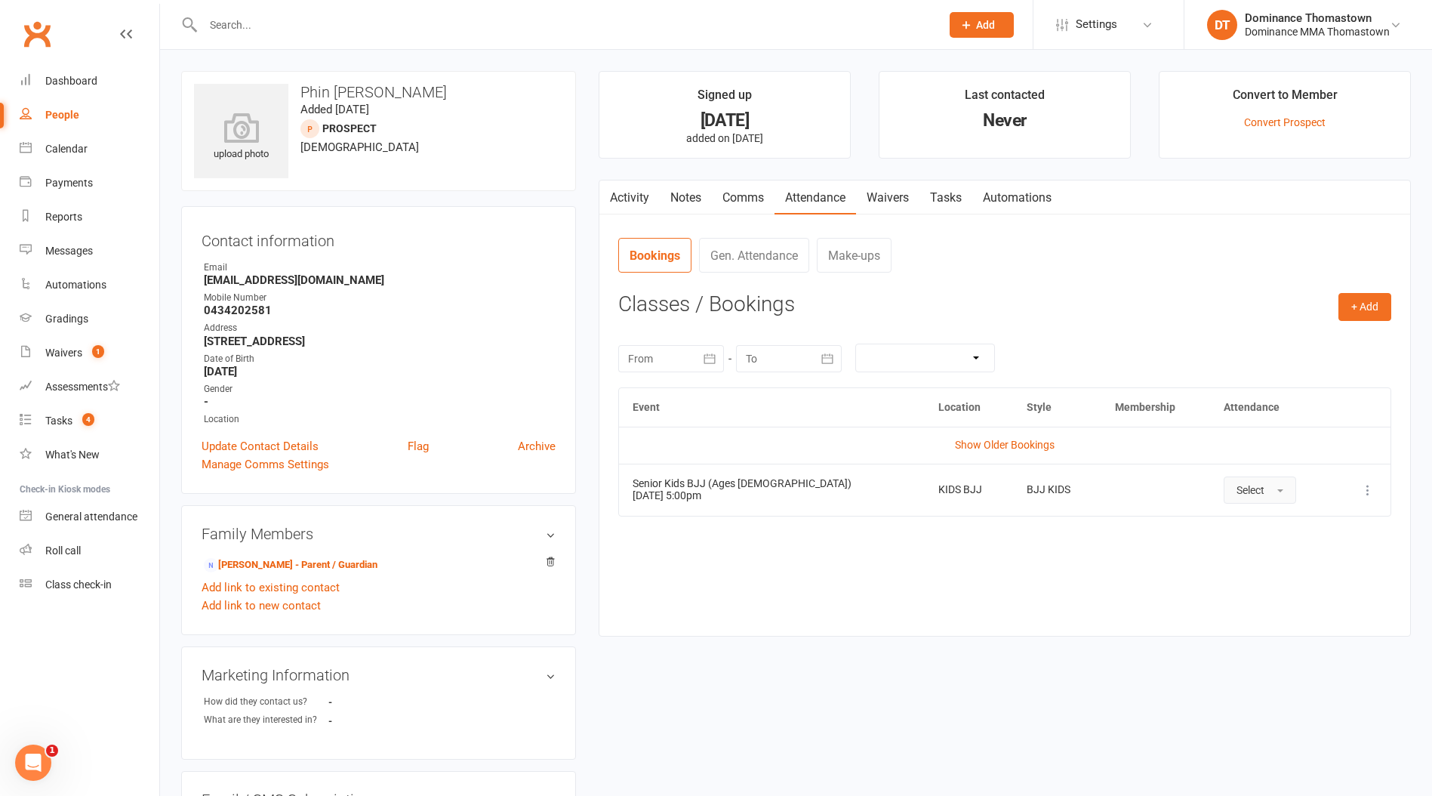
click at [1244, 488] on button "Select" at bounding box center [1260, 489] width 72 height 27
click at [1225, 531] on link "Attended" at bounding box center [1300, 524] width 150 height 30
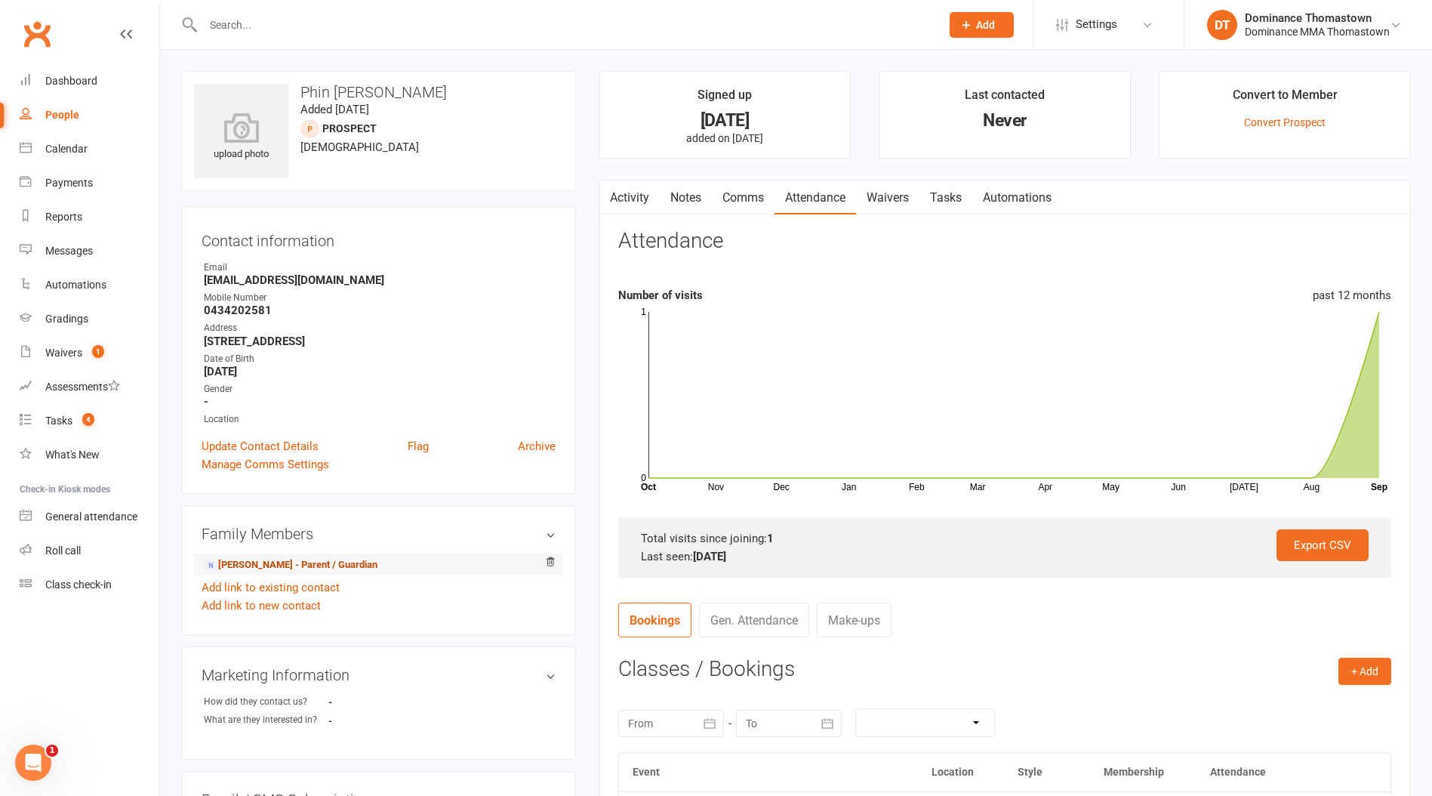
click at [358, 560] on link "[PERSON_NAME] - Parent / Guardian" at bounding box center [291, 565] width 174 height 16
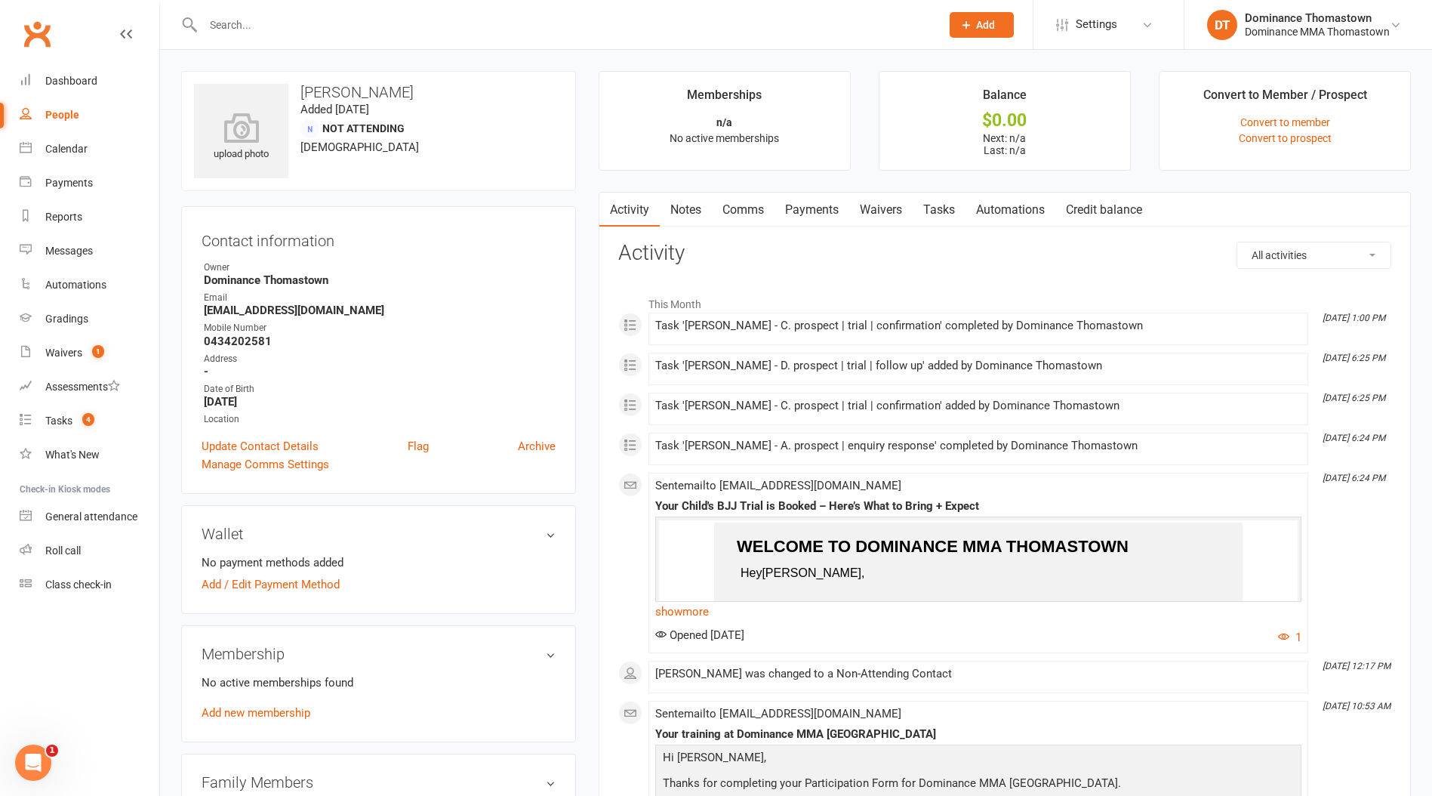
click at [943, 211] on link "Tasks" at bounding box center [939, 210] width 53 height 35
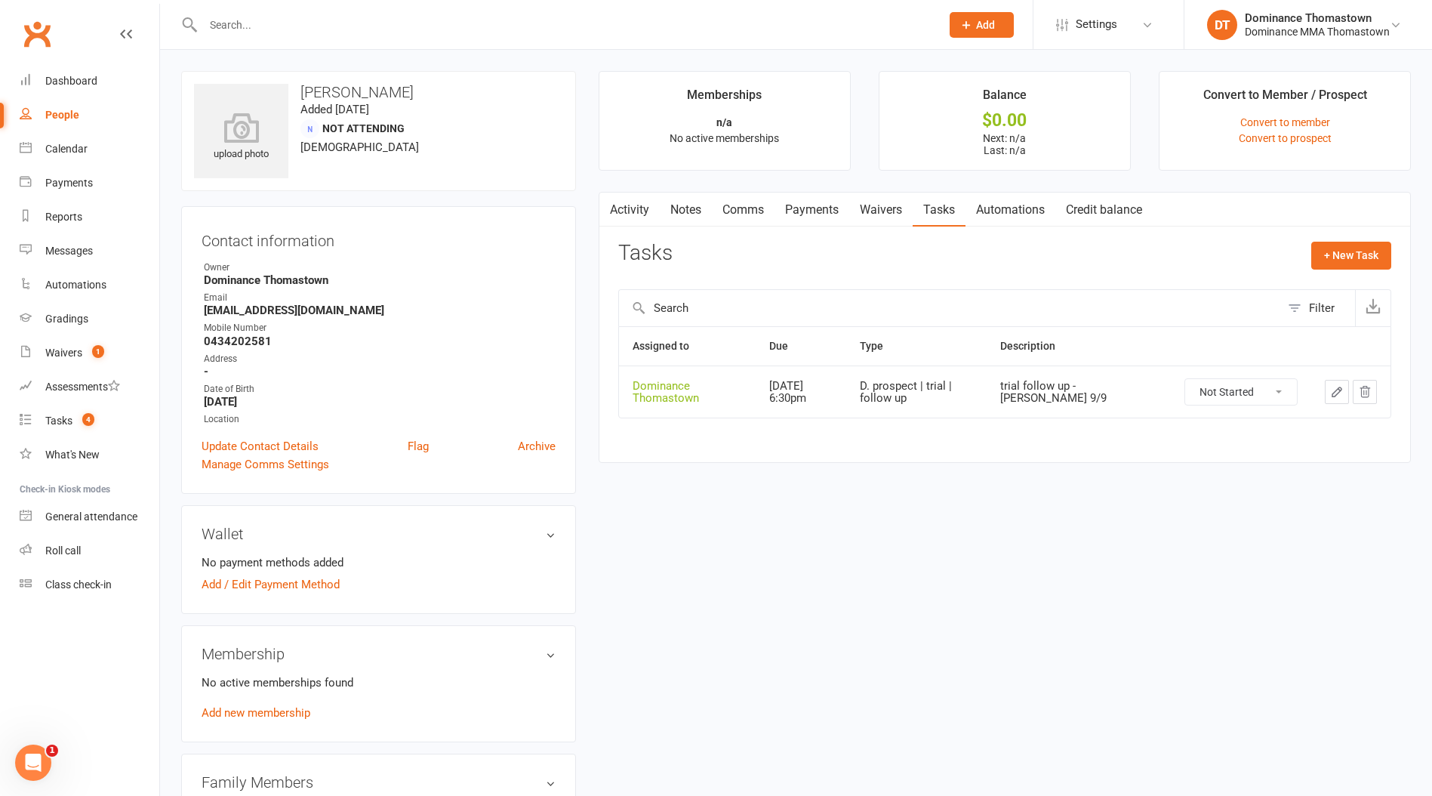
click at [257, 20] on input "text" at bounding box center [565, 24] width 732 height 21
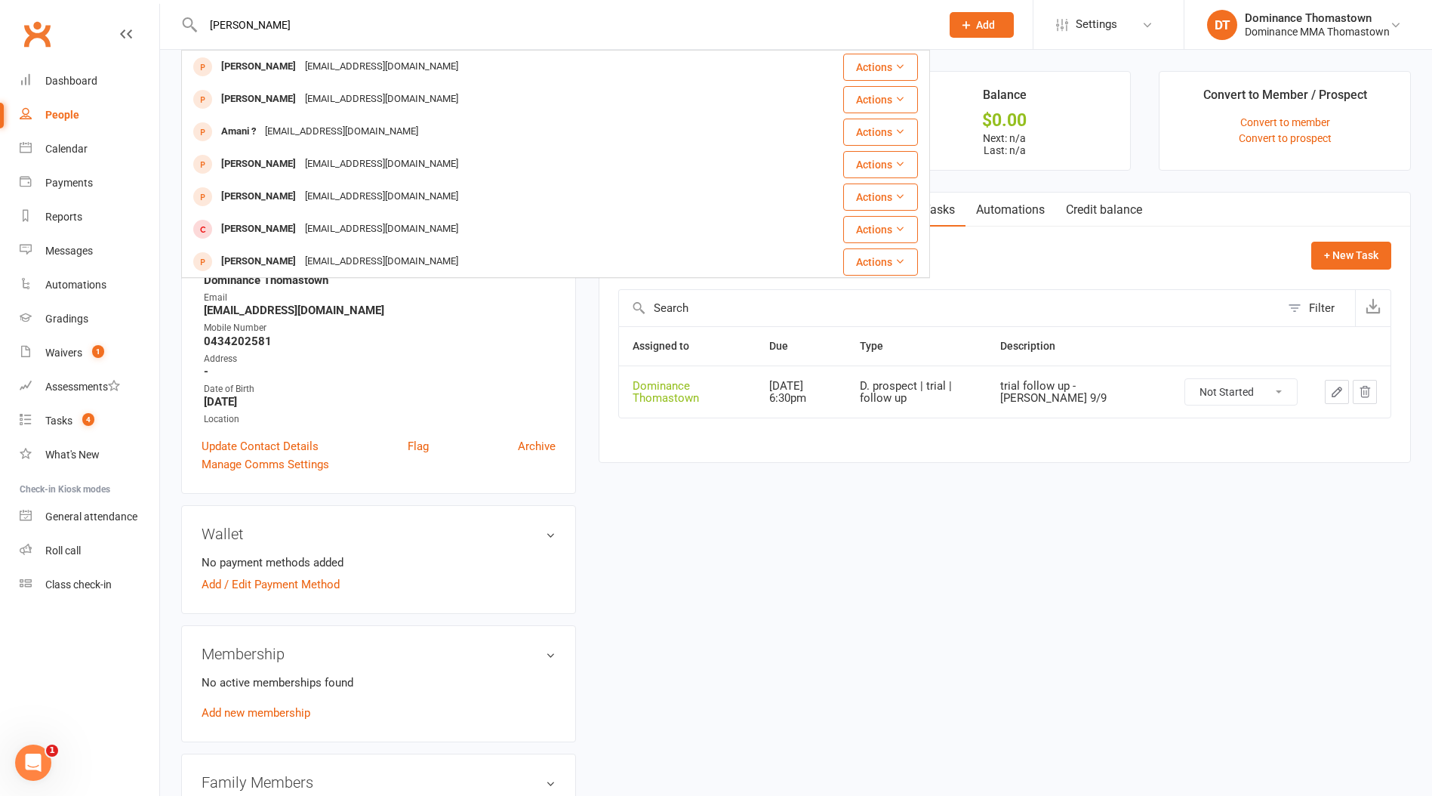
type input "[PERSON_NAME]"
click at [278, 64] on div "[PERSON_NAME]" at bounding box center [259, 67] width 84 height 22
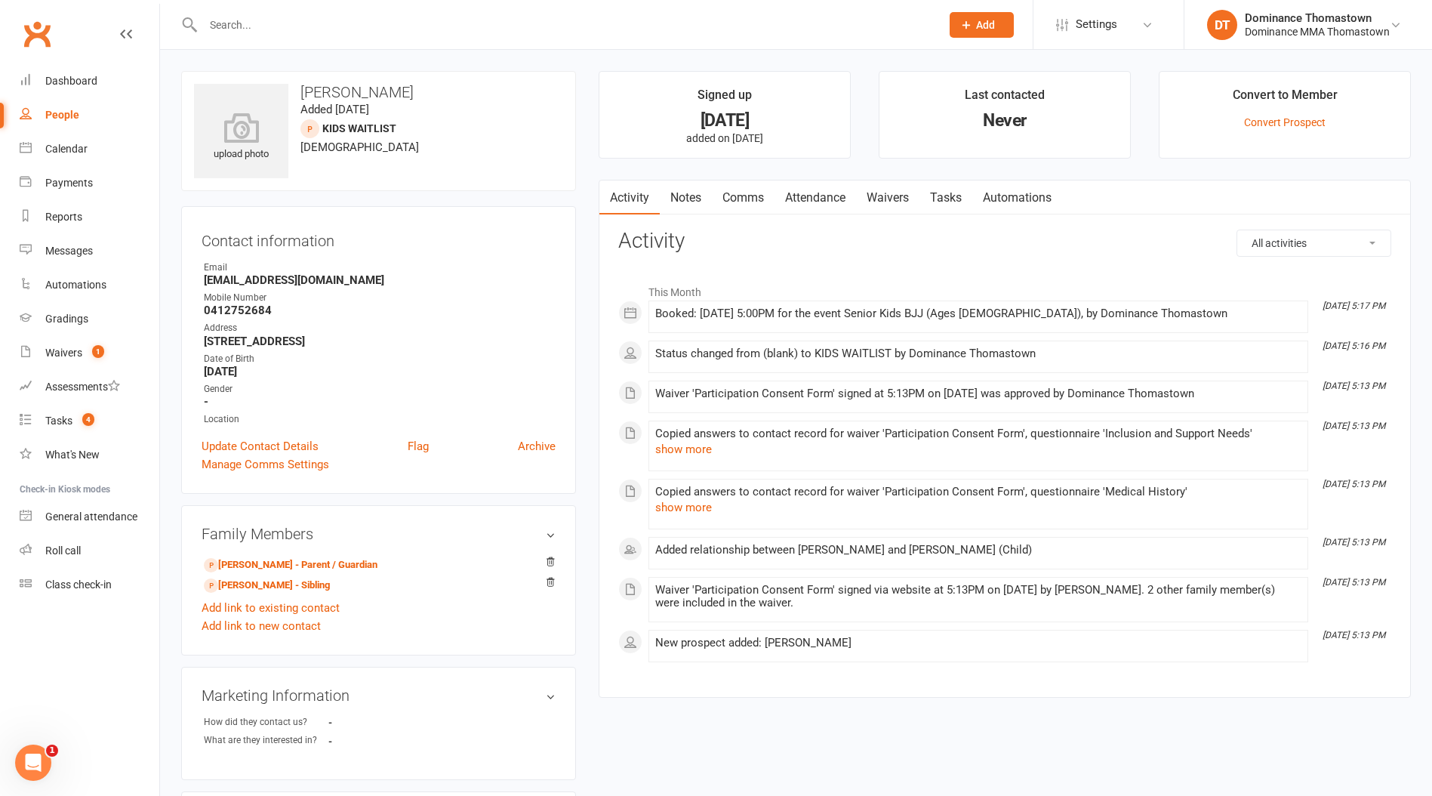
click at [818, 201] on link "Attendance" at bounding box center [816, 197] width 82 height 35
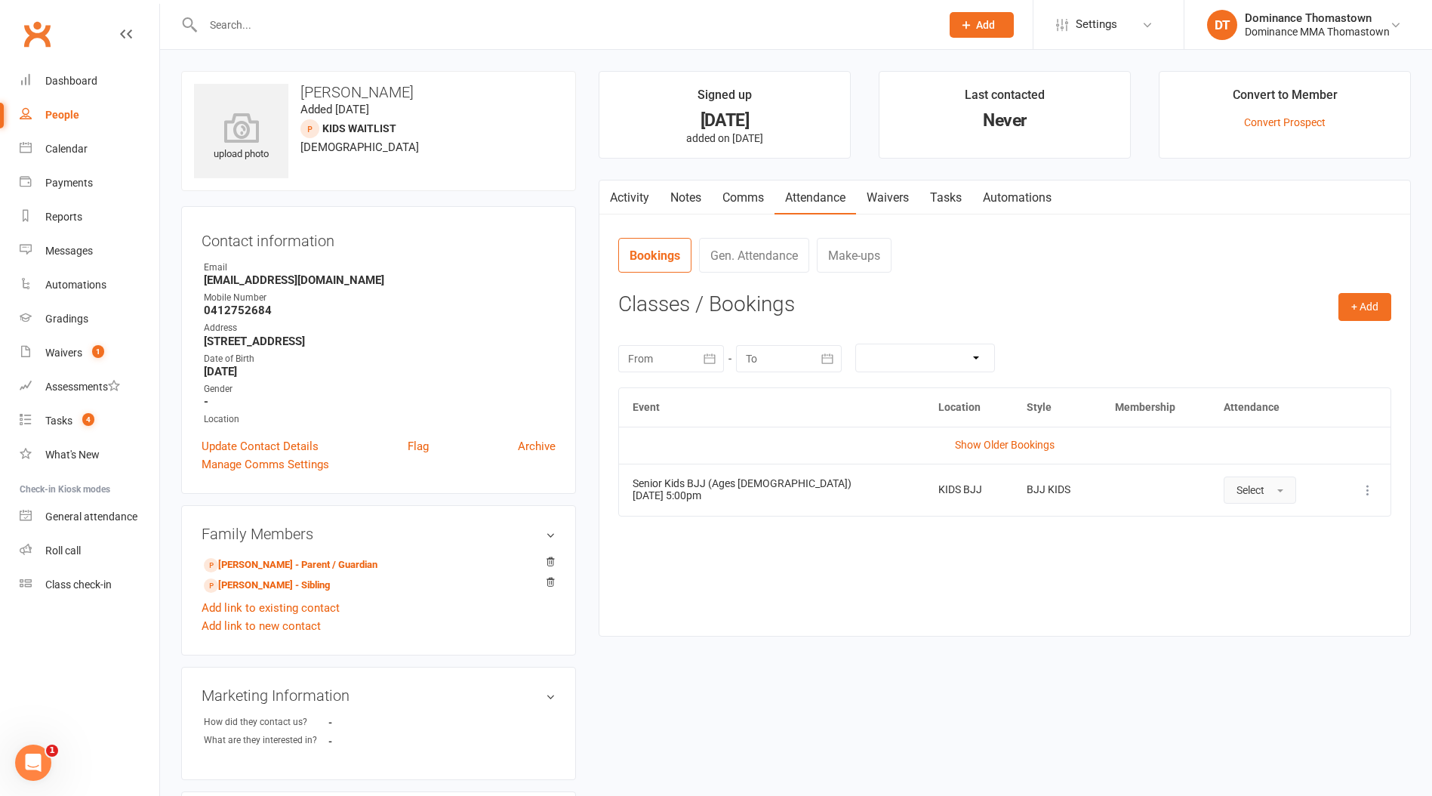
click at [1237, 489] on span "Select" at bounding box center [1251, 490] width 28 height 12
click at [1237, 523] on span "Attended" at bounding box center [1259, 524] width 45 height 14
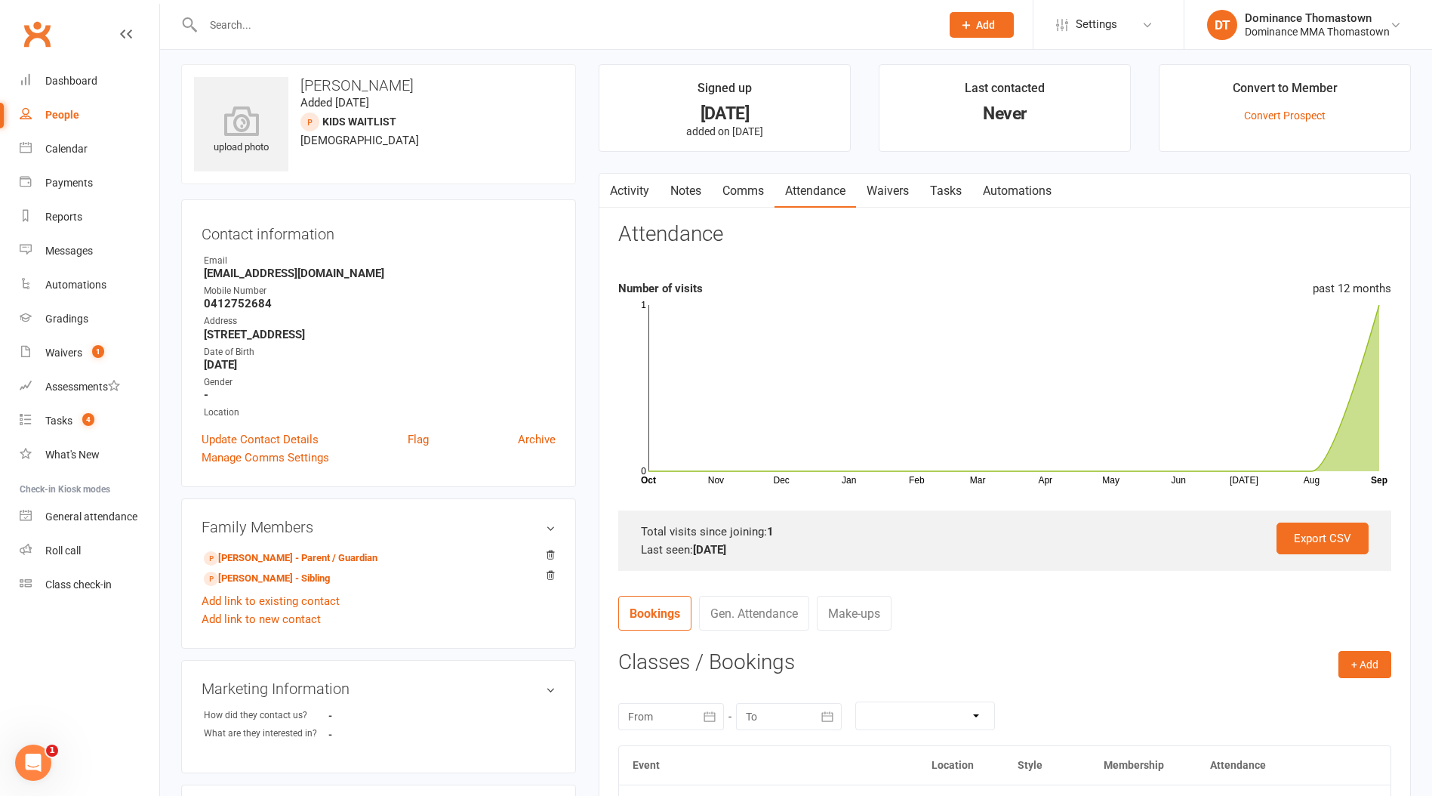
scroll to position [5, 0]
click at [311, 556] on link "[PERSON_NAME] - Parent / Guardian" at bounding box center [291, 560] width 174 height 16
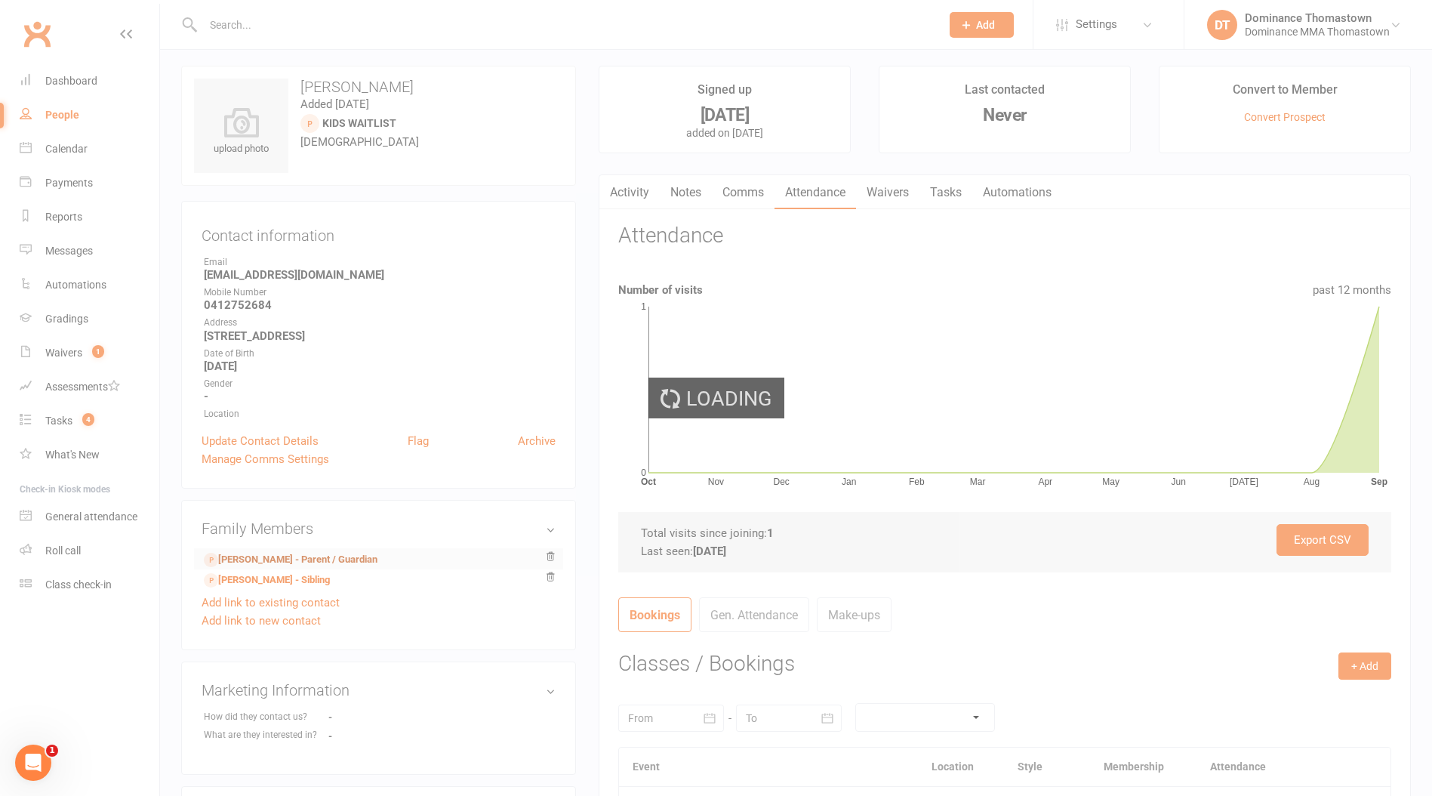
scroll to position [456, 0]
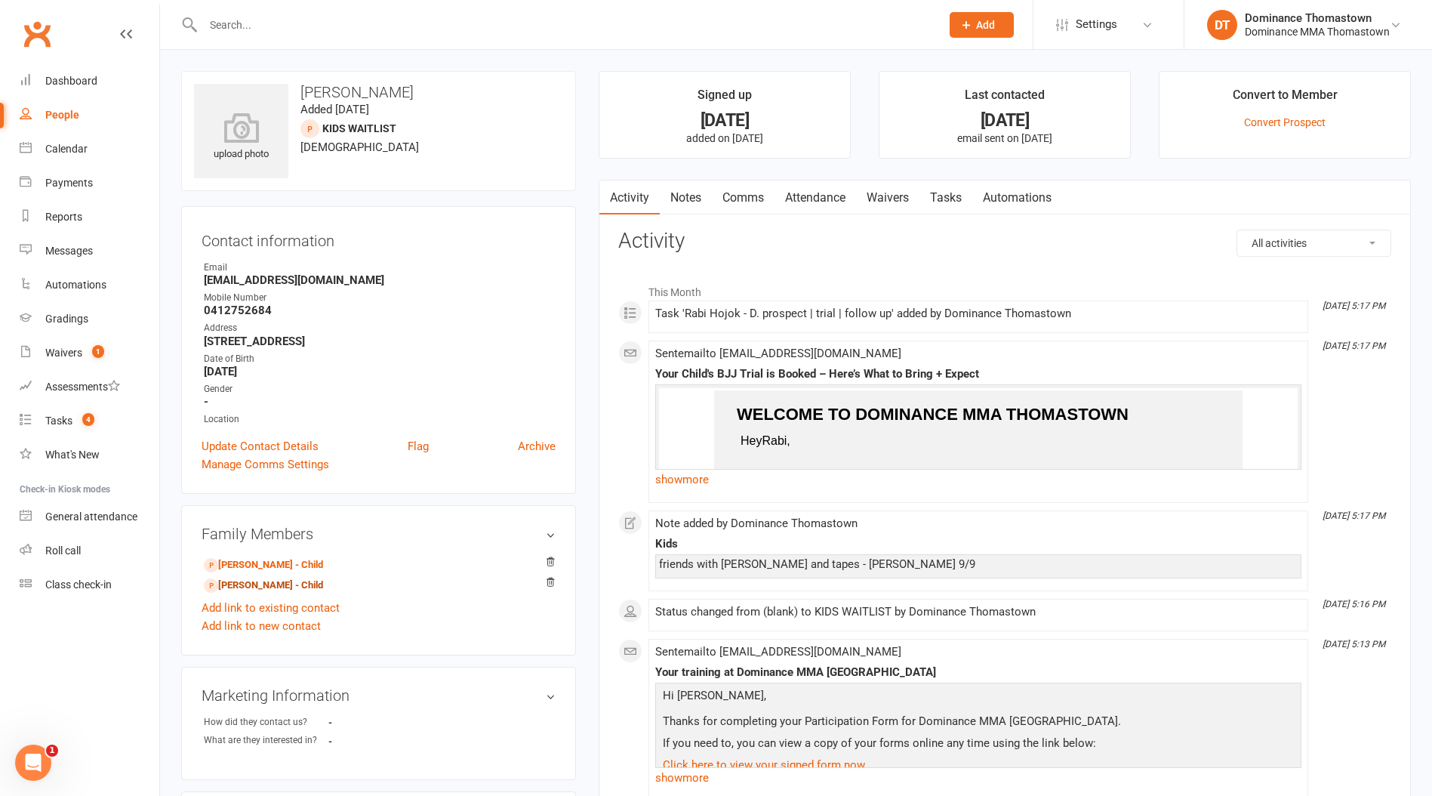
drag, startPoint x: 258, startPoint y: 581, endPoint x: 271, endPoint y: 581, distance: 12.8
click at [259, 582] on link "[PERSON_NAME] - Child" at bounding box center [263, 586] width 119 height 16
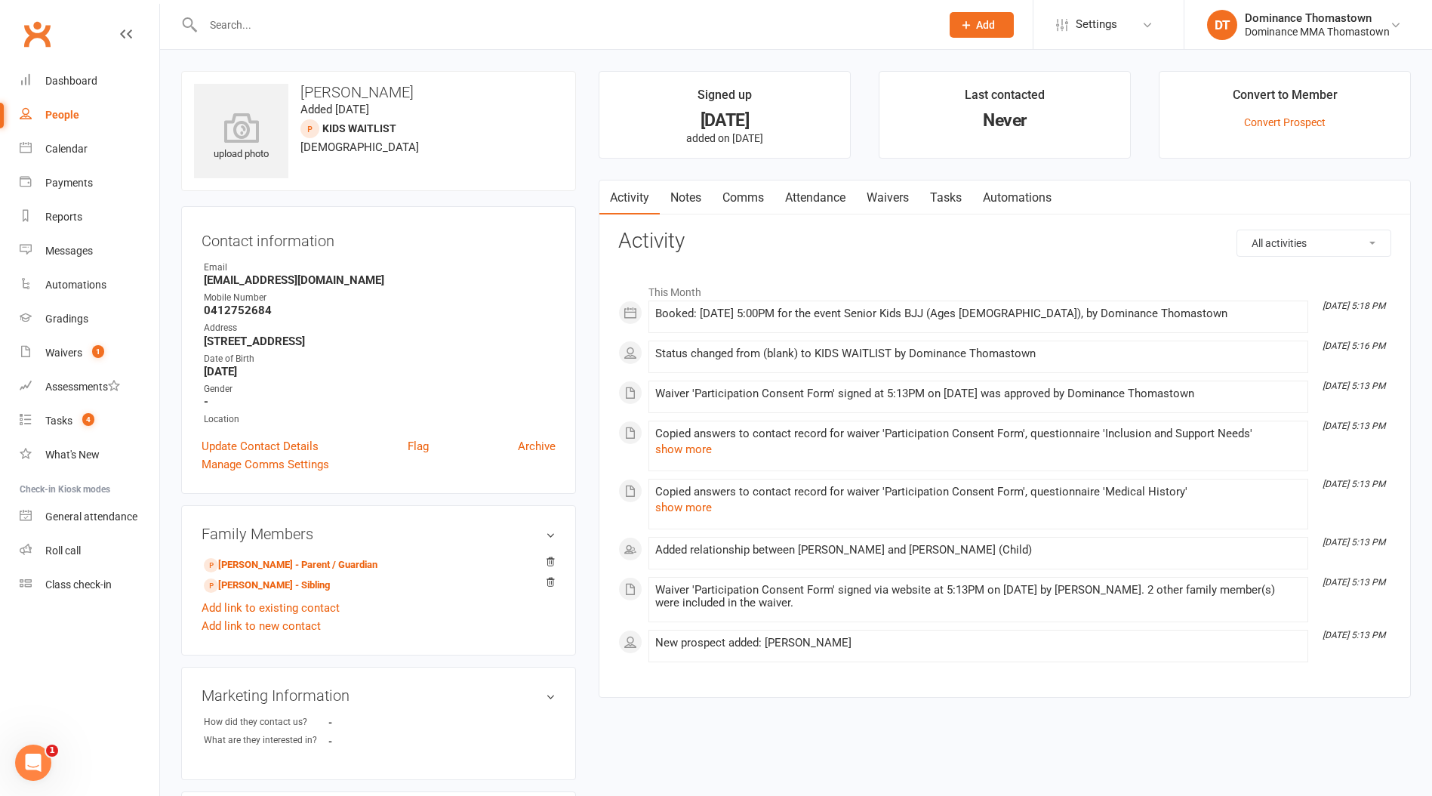
click at [825, 206] on link "Attendance" at bounding box center [816, 197] width 82 height 35
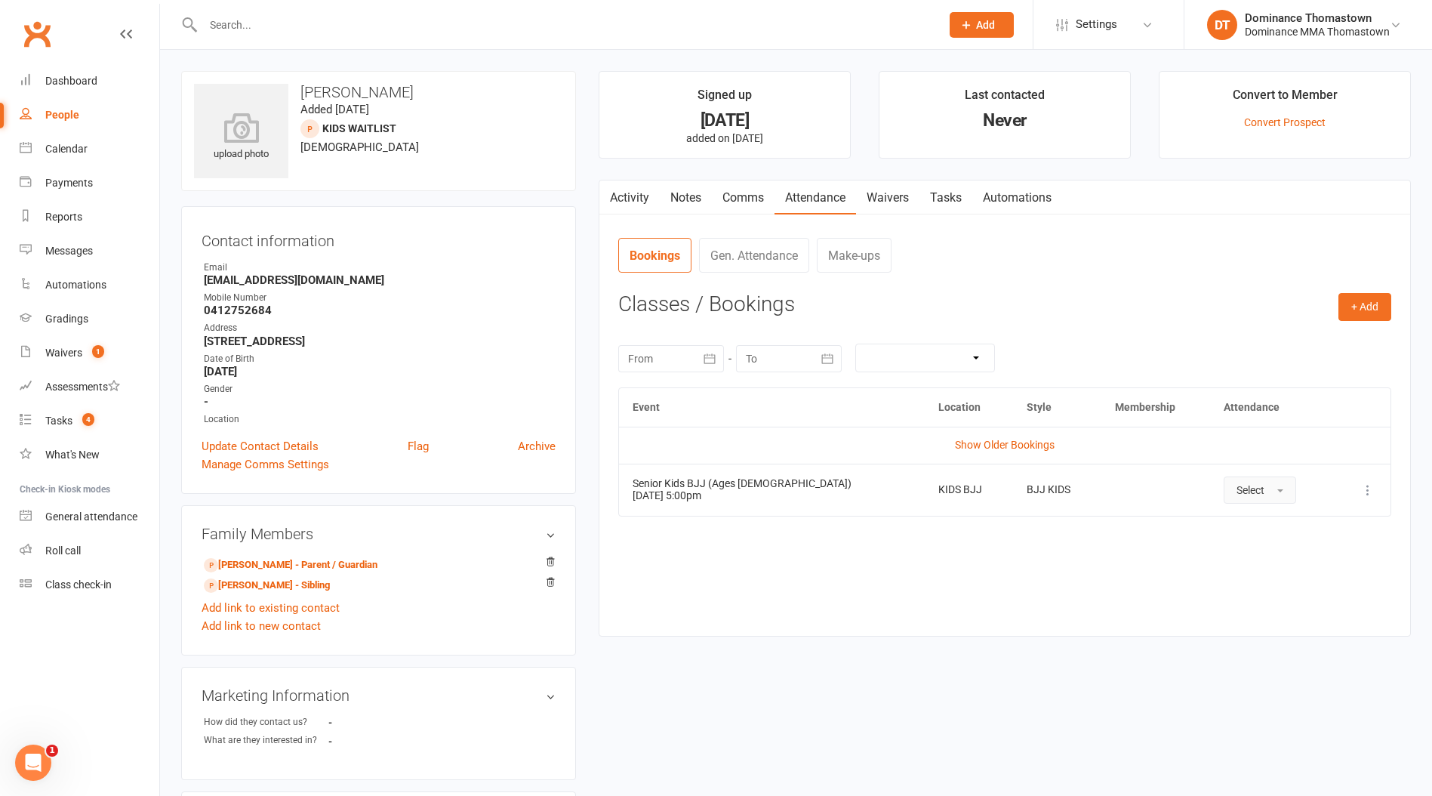
click at [1224, 496] on button "Select" at bounding box center [1260, 489] width 72 height 27
click at [1237, 523] on span "Attended" at bounding box center [1259, 524] width 45 height 14
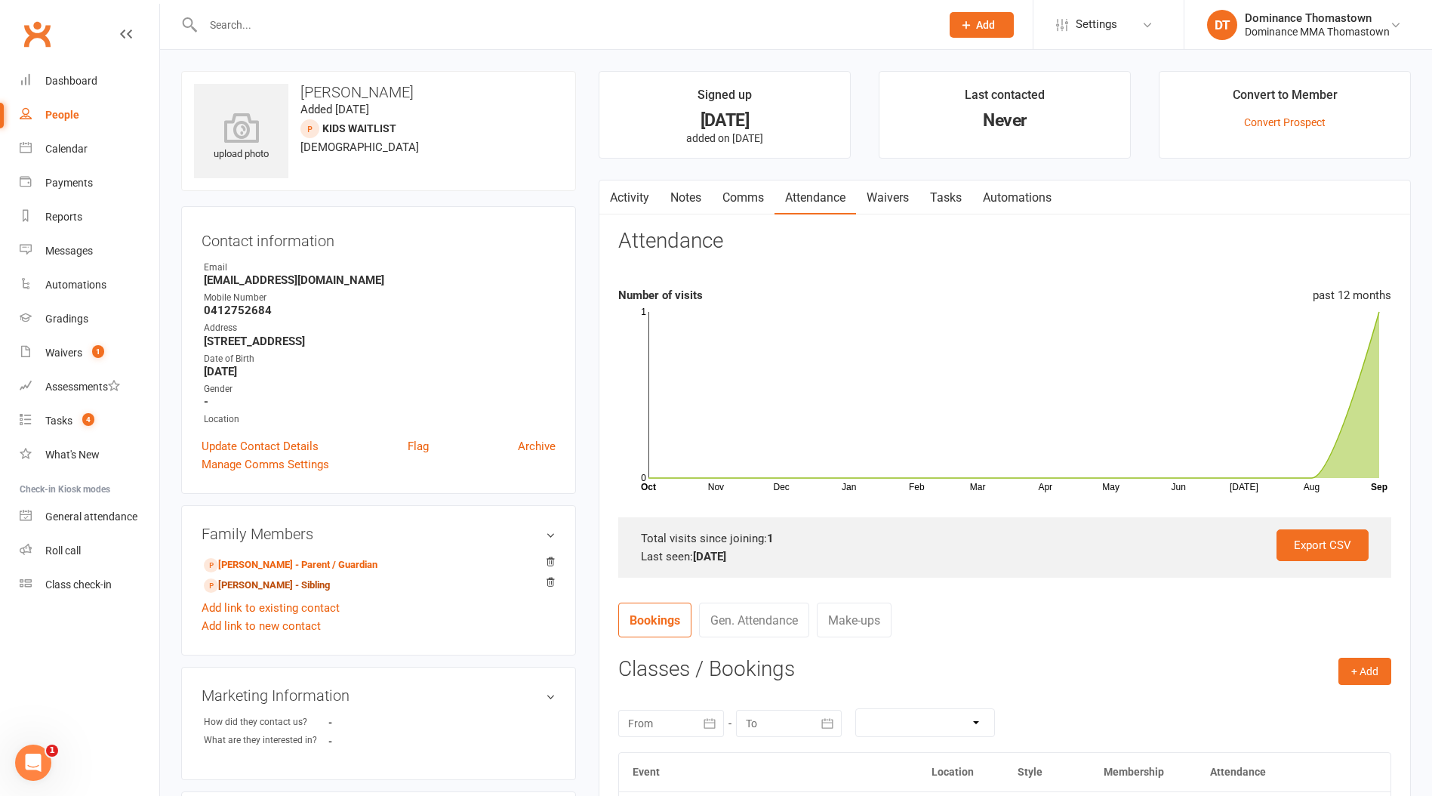
click at [267, 589] on link "[PERSON_NAME] - Sibling" at bounding box center [267, 586] width 126 height 16
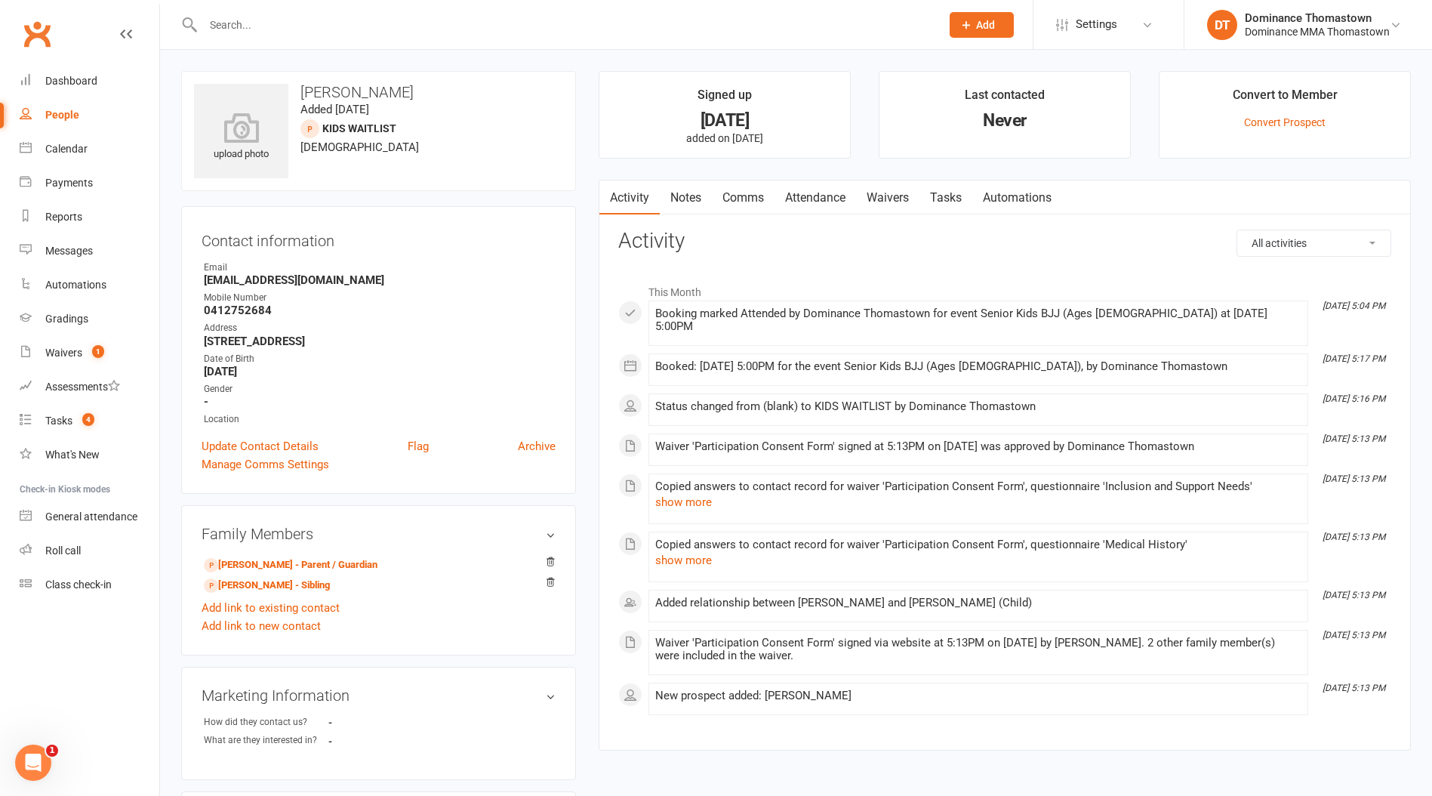
drag, startPoint x: 803, startPoint y: 193, endPoint x: 813, endPoint y: 202, distance: 13.4
click at [805, 194] on link "Attendance" at bounding box center [816, 197] width 82 height 35
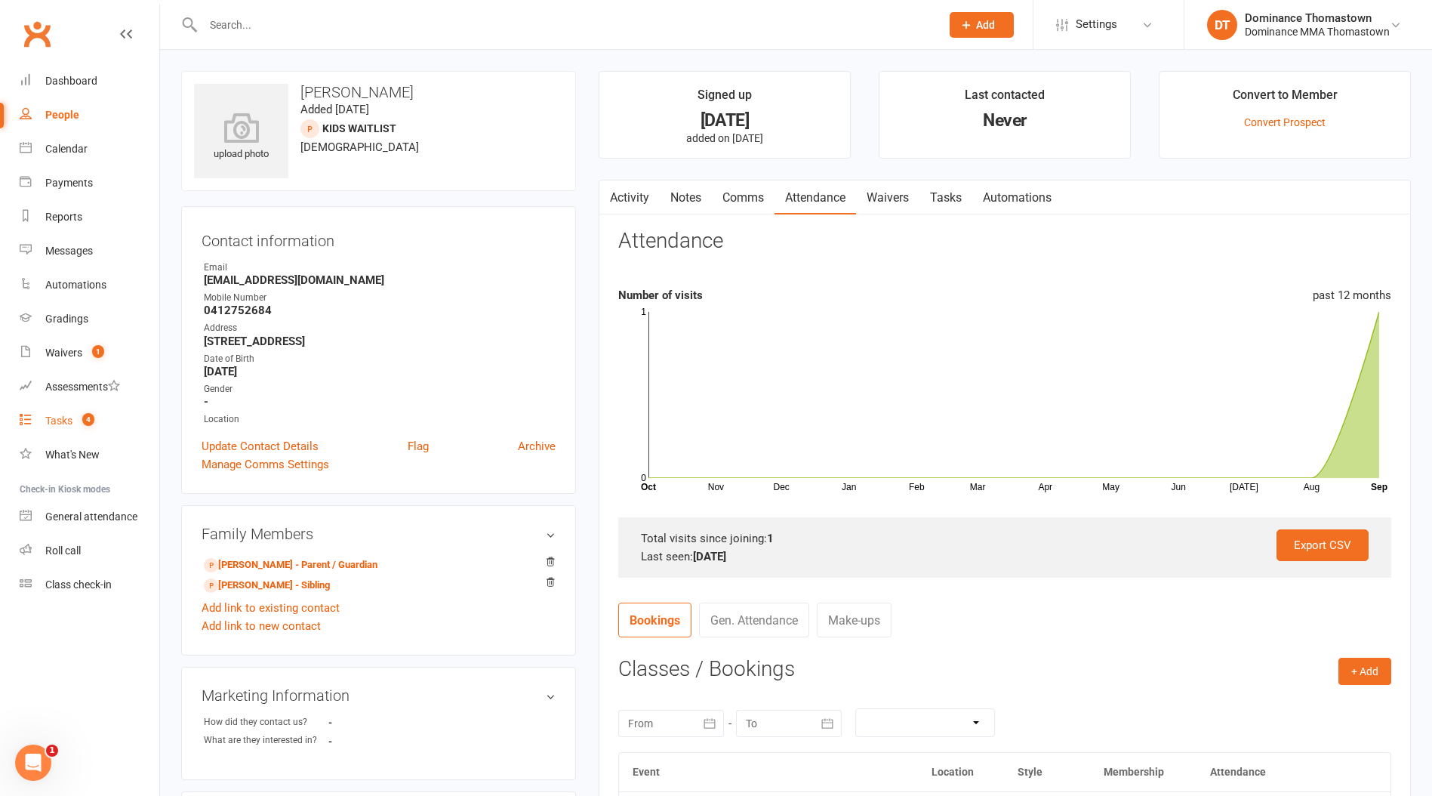
click at [59, 424] on div "Tasks" at bounding box center [58, 421] width 27 height 12
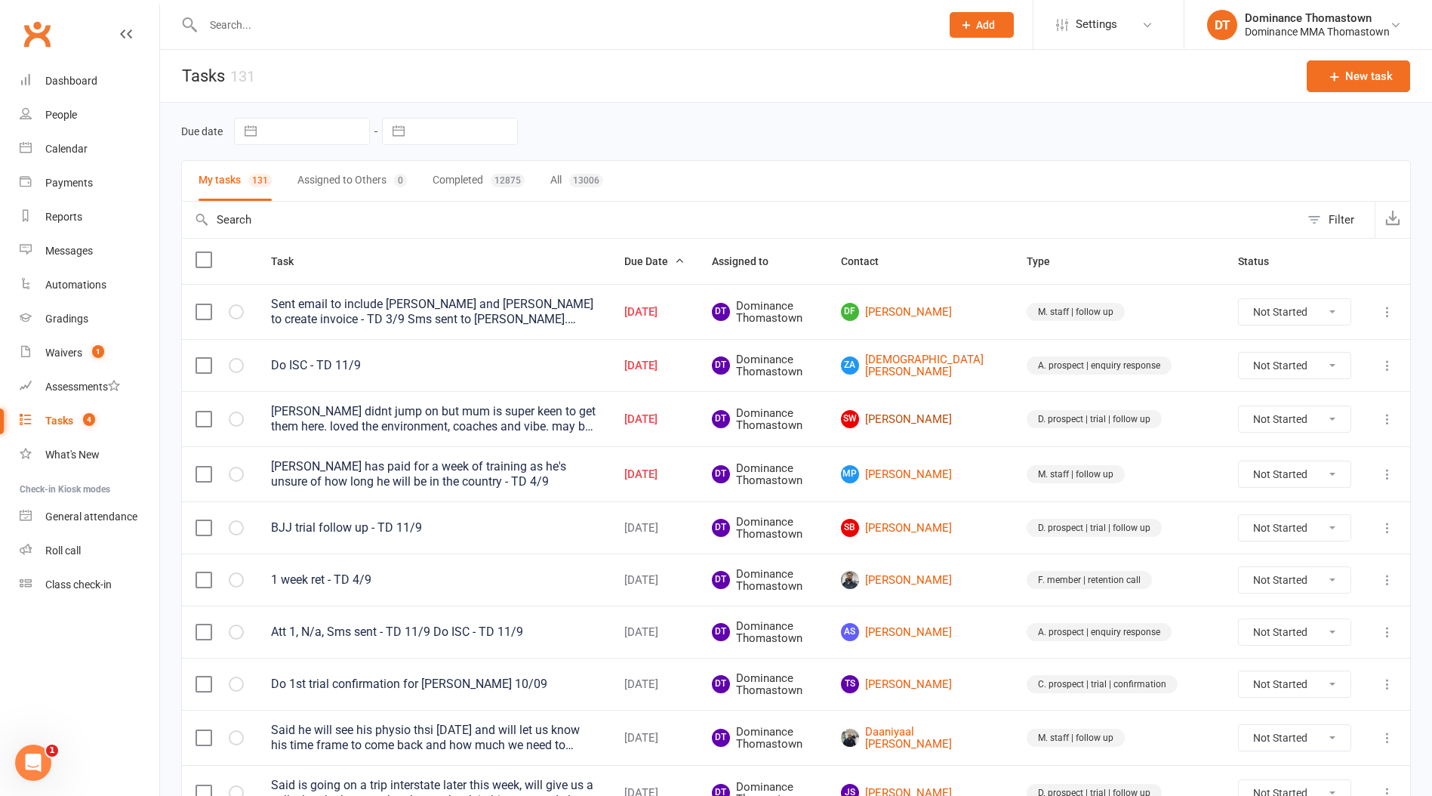
click at [966, 420] on link "SW [PERSON_NAME]" at bounding box center [920, 419] width 159 height 18
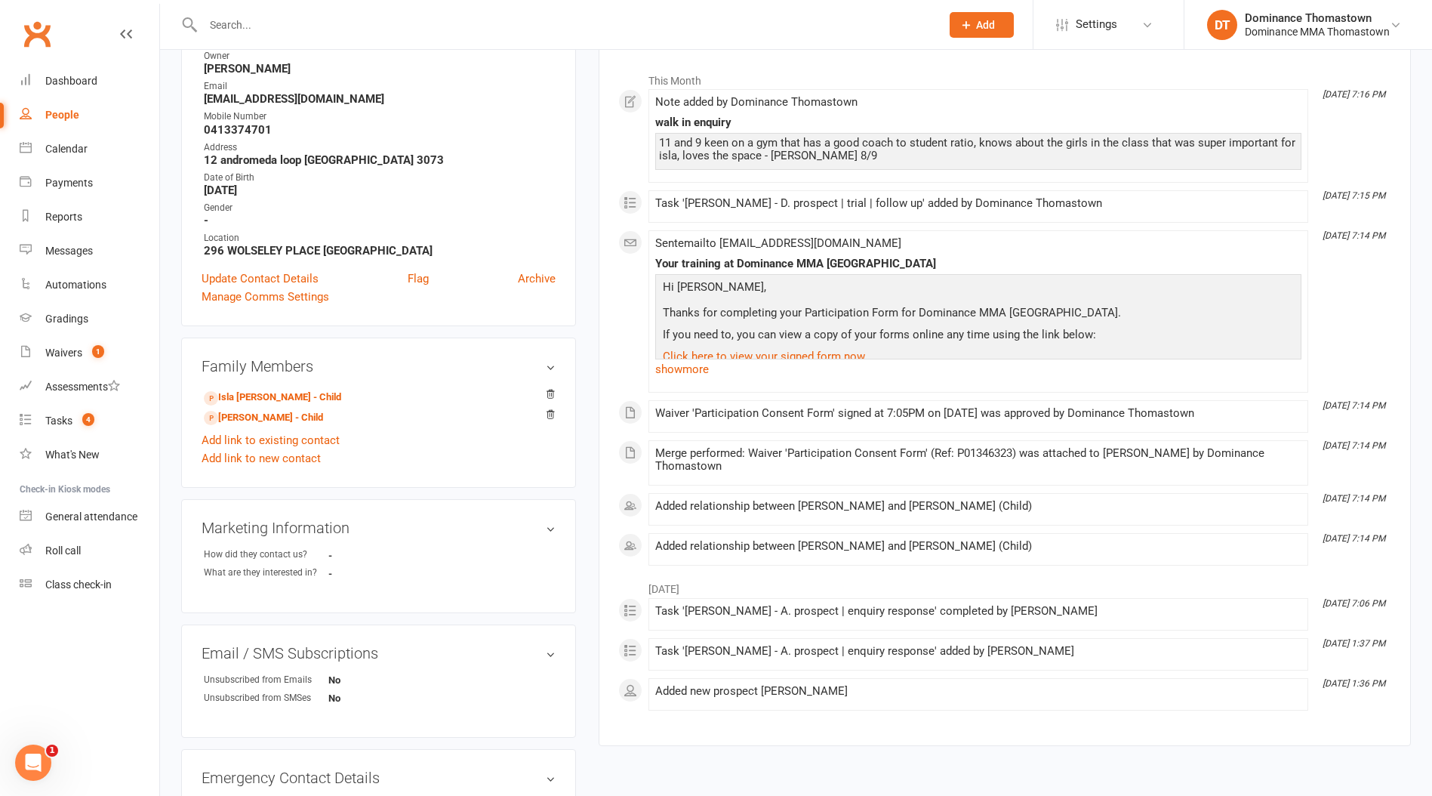
scroll to position [253, 0]
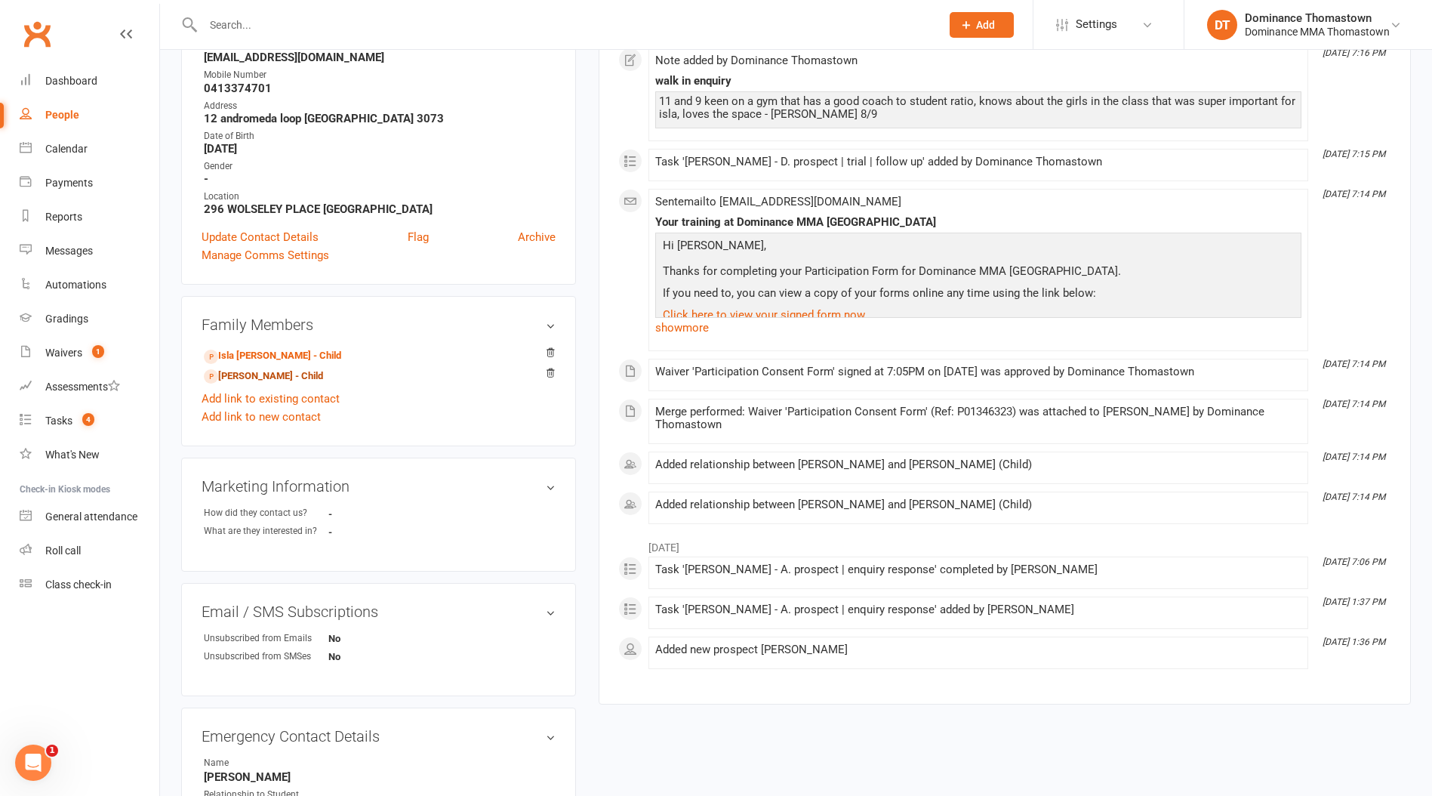
click at [238, 376] on link "[PERSON_NAME] - Child" at bounding box center [263, 376] width 119 height 16
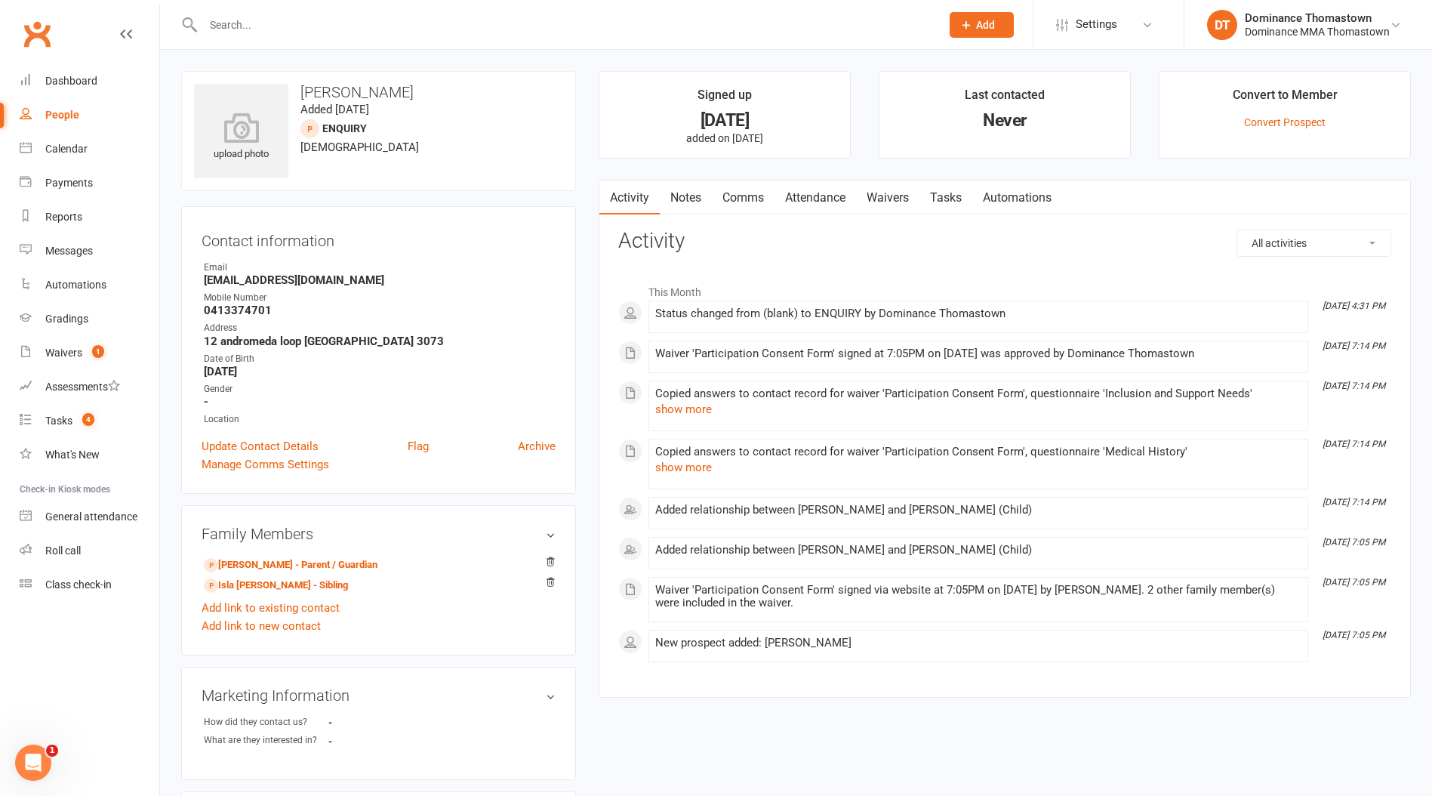
click at [817, 196] on link "Attendance" at bounding box center [816, 197] width 82 height 35
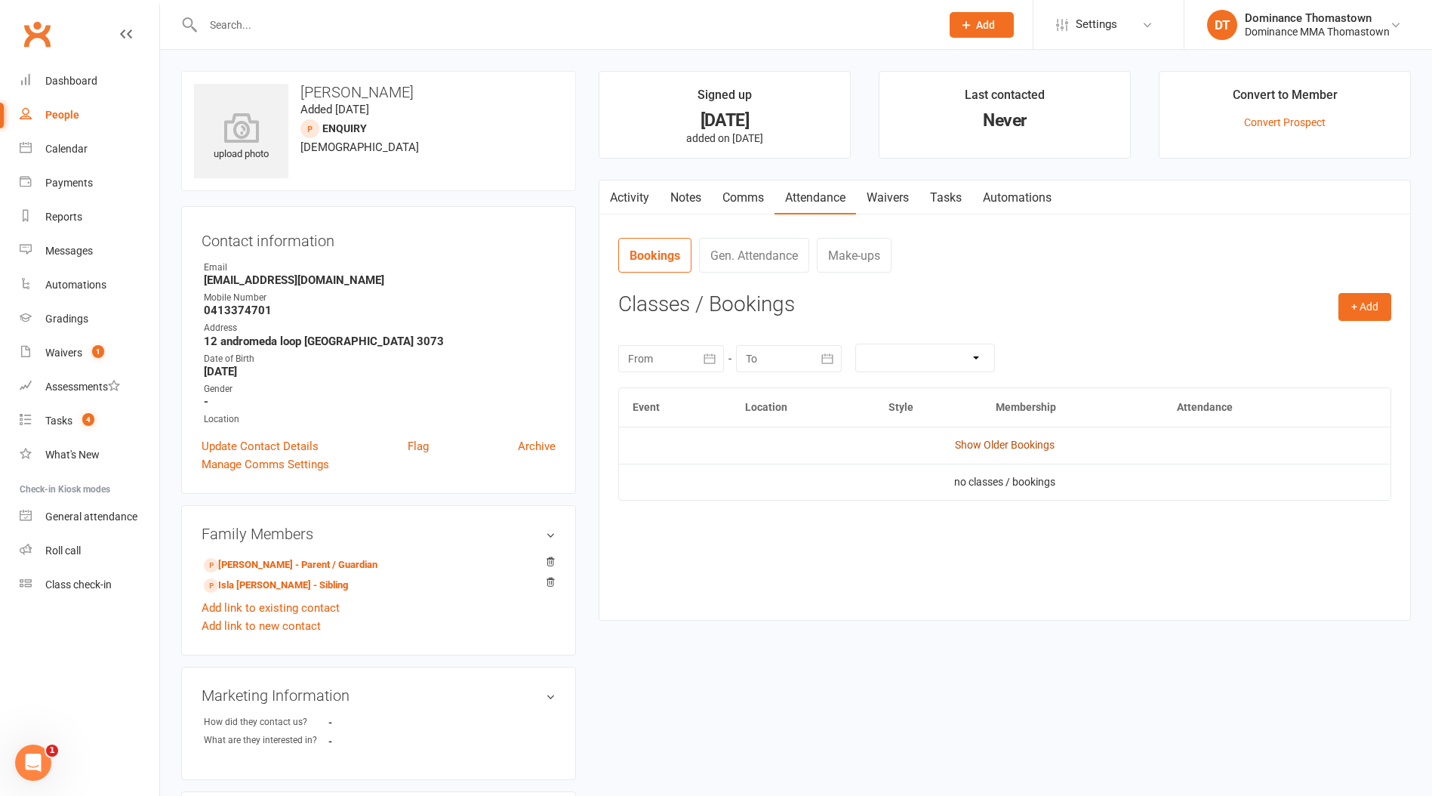
click at [1019, 446] on link "Show Older Bookings" at bounding box center [1005, 445] width 100 height 12
click at [1350, 311] on button "+ Add" at bounding box center [1365, 306] width 53 height 27
click at [1305, 343] on link "Book Event" at bounding box center [1316, 341] width 150 height 30
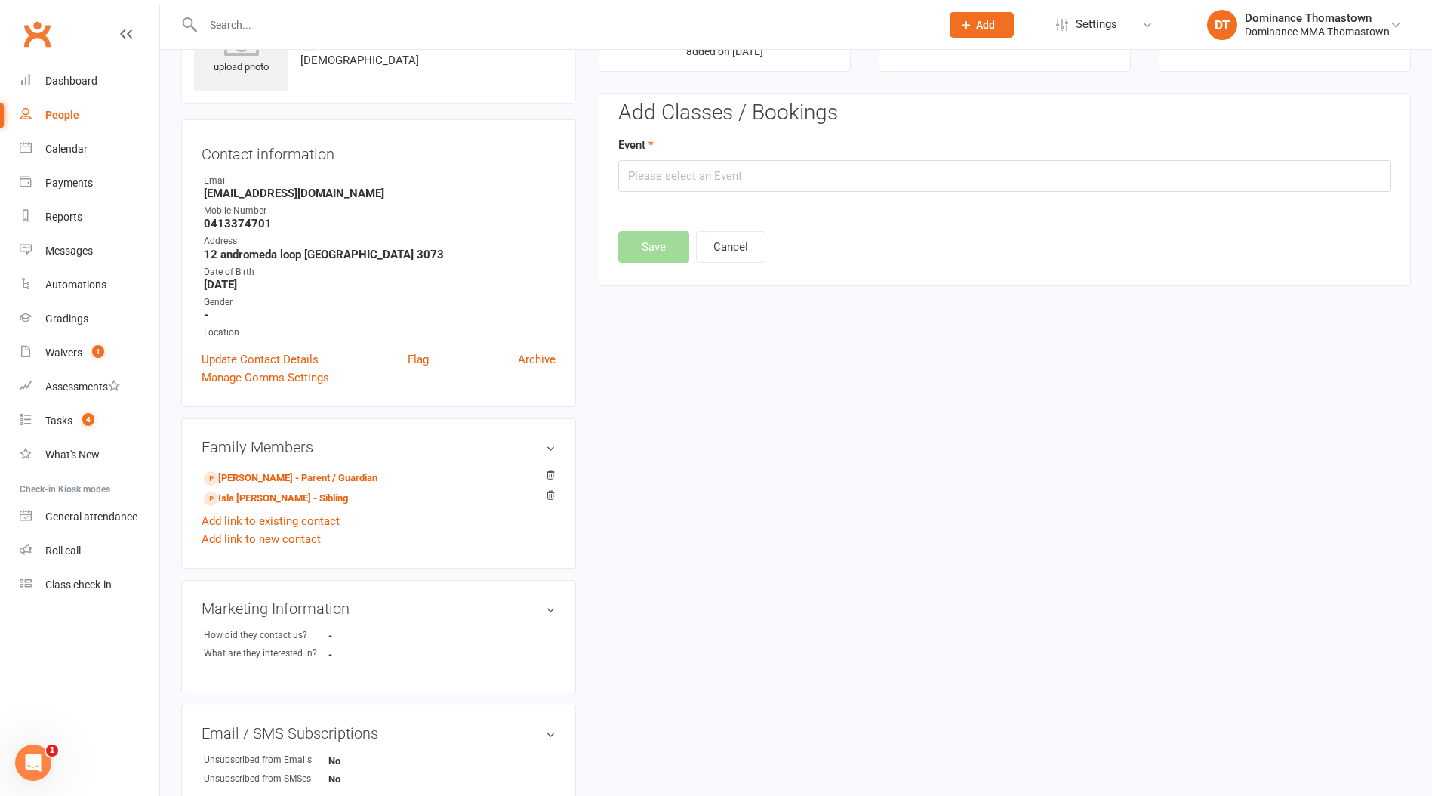
scroll to position [103, 0]
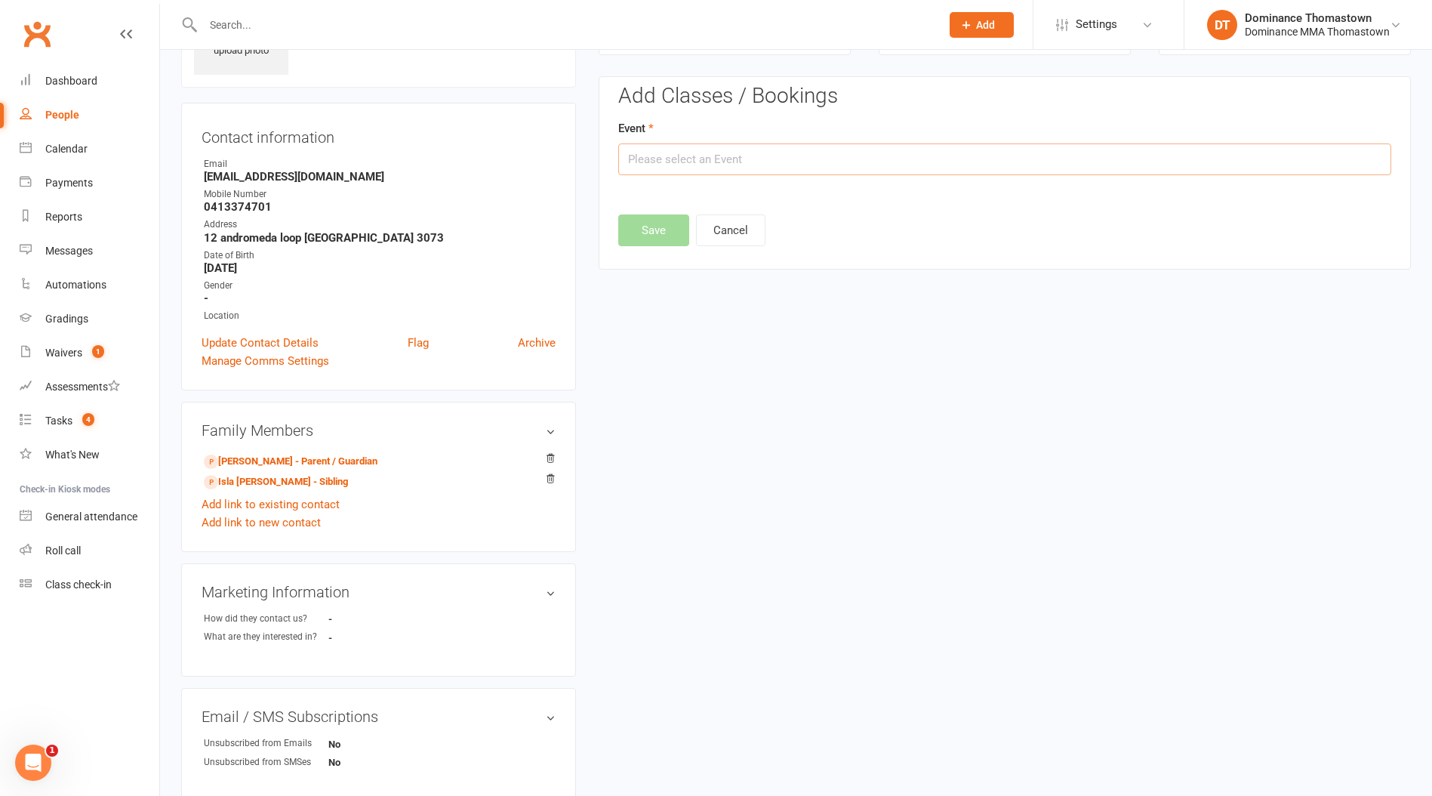
click at [803, 165] on input "text" at bounding box center [1004, 159] width 773 height 32
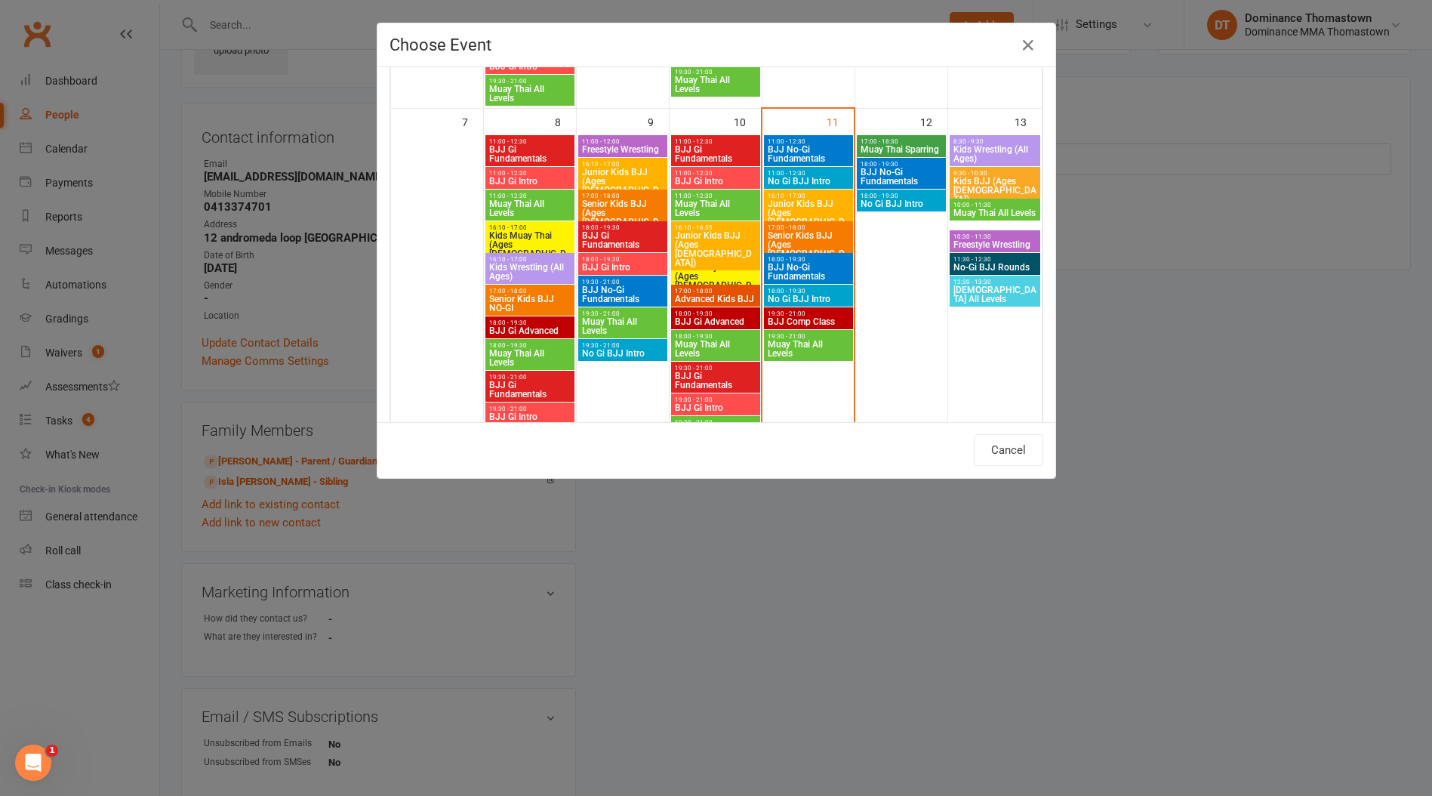
scroll to position [410, 0]
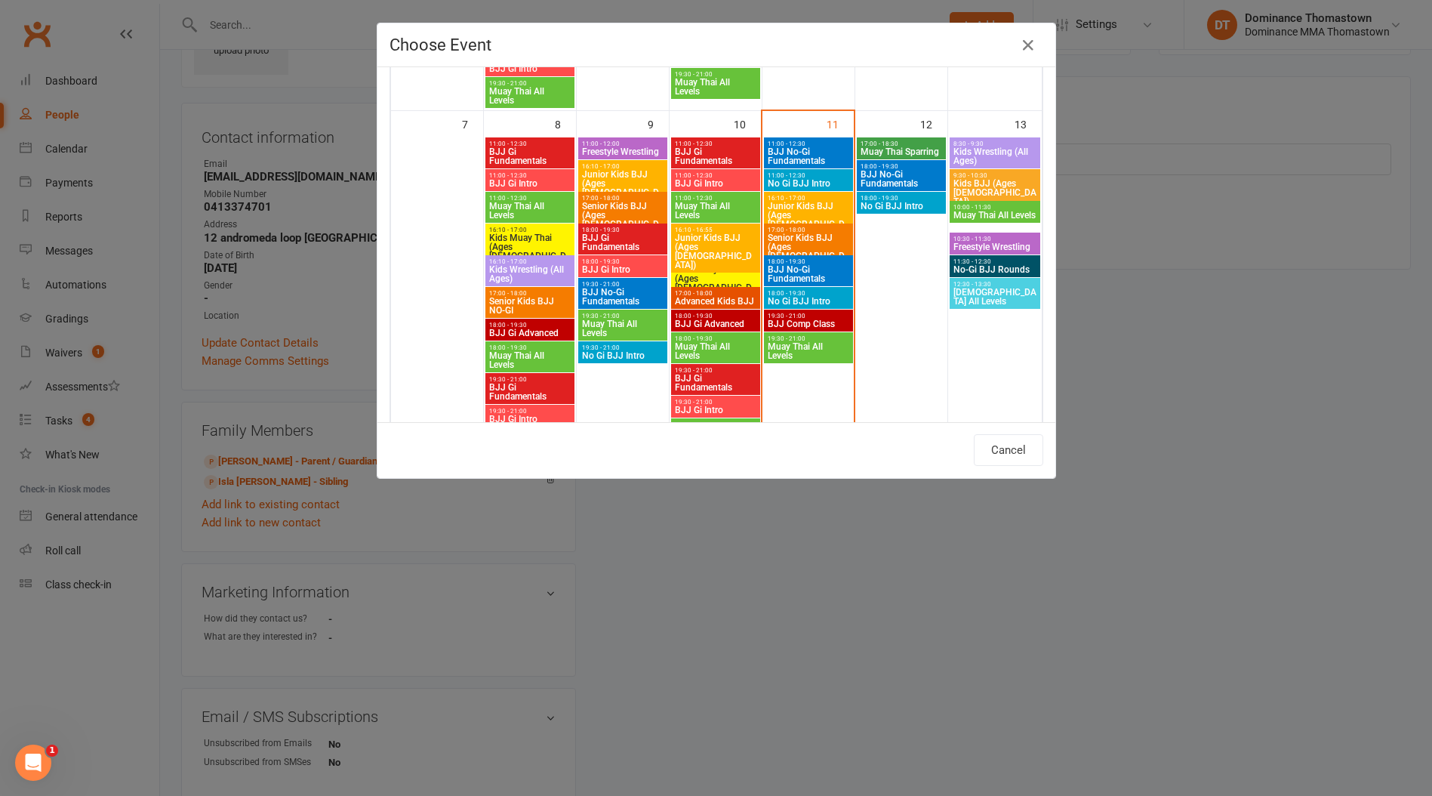
click at [803, 243] on span "Senior Kids BJJ (Ages [DEMOGRAPHIC_DATA])" at bounding box center [808, 251] width 83 height 36
type input "Senior Kids BJJ (Ages [DEMOGRAPHIC_DATA]) - [DATE] 5:00:00 PM"
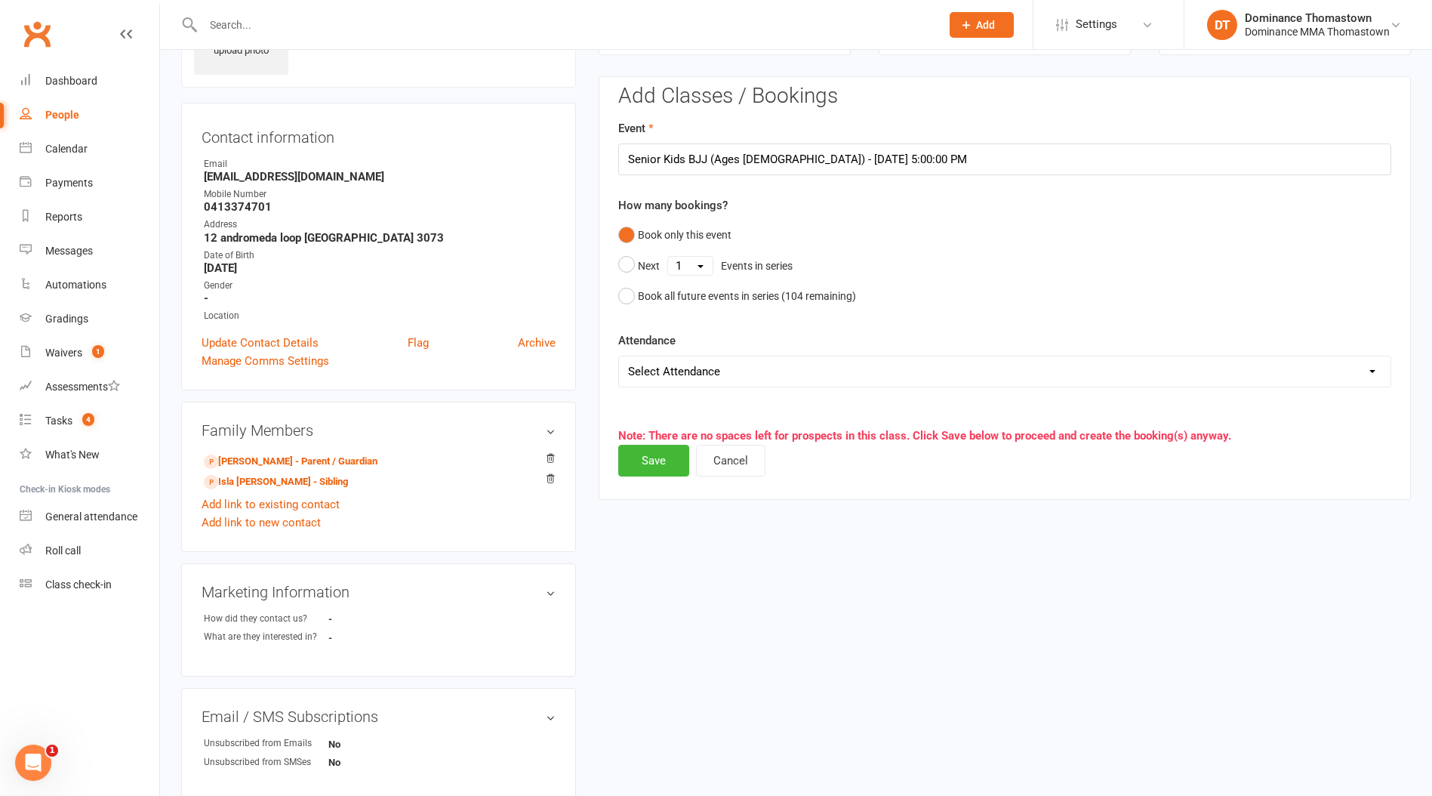
click at [684, 368] on select "Select Attendance Attended Absent" at bounding box center [1005, 371] width 772 height 30
select select "0"
click at [619, 356] on select "Select Attendance Attended Absent" at bounding box center [1005, 371] width 772 height 30
drag, startPoint x: 656, startPoint y: 464, endPoint x: 692, endPoint y: 453, distance: 37.3
click at [657, 464] on button "Save" at bounding box center [653, 461] width 71 height 32
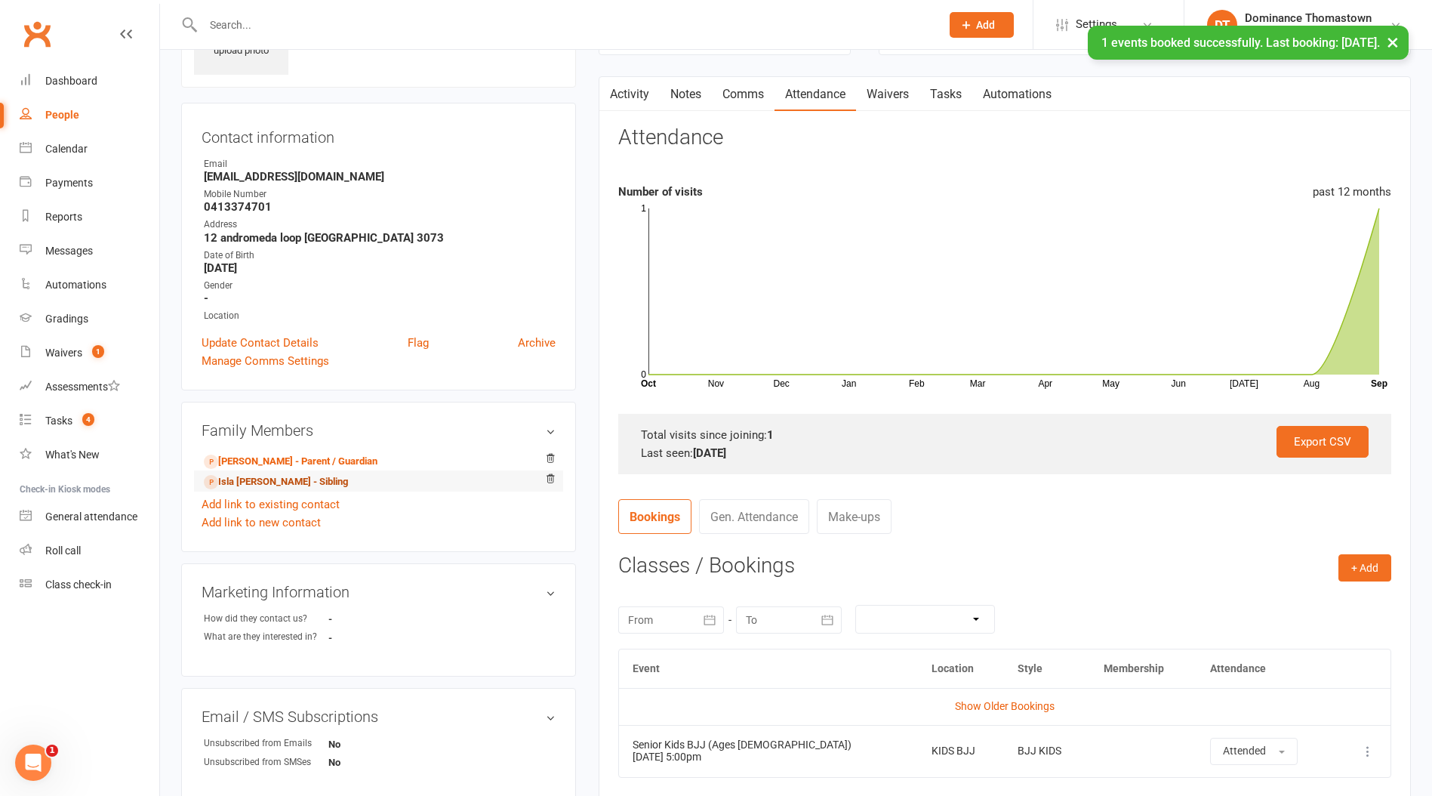
click at [245, 481] on link "Isla [PERSON_NAME] - Sibling" at bounding box center [276, 482] width 144 height 16
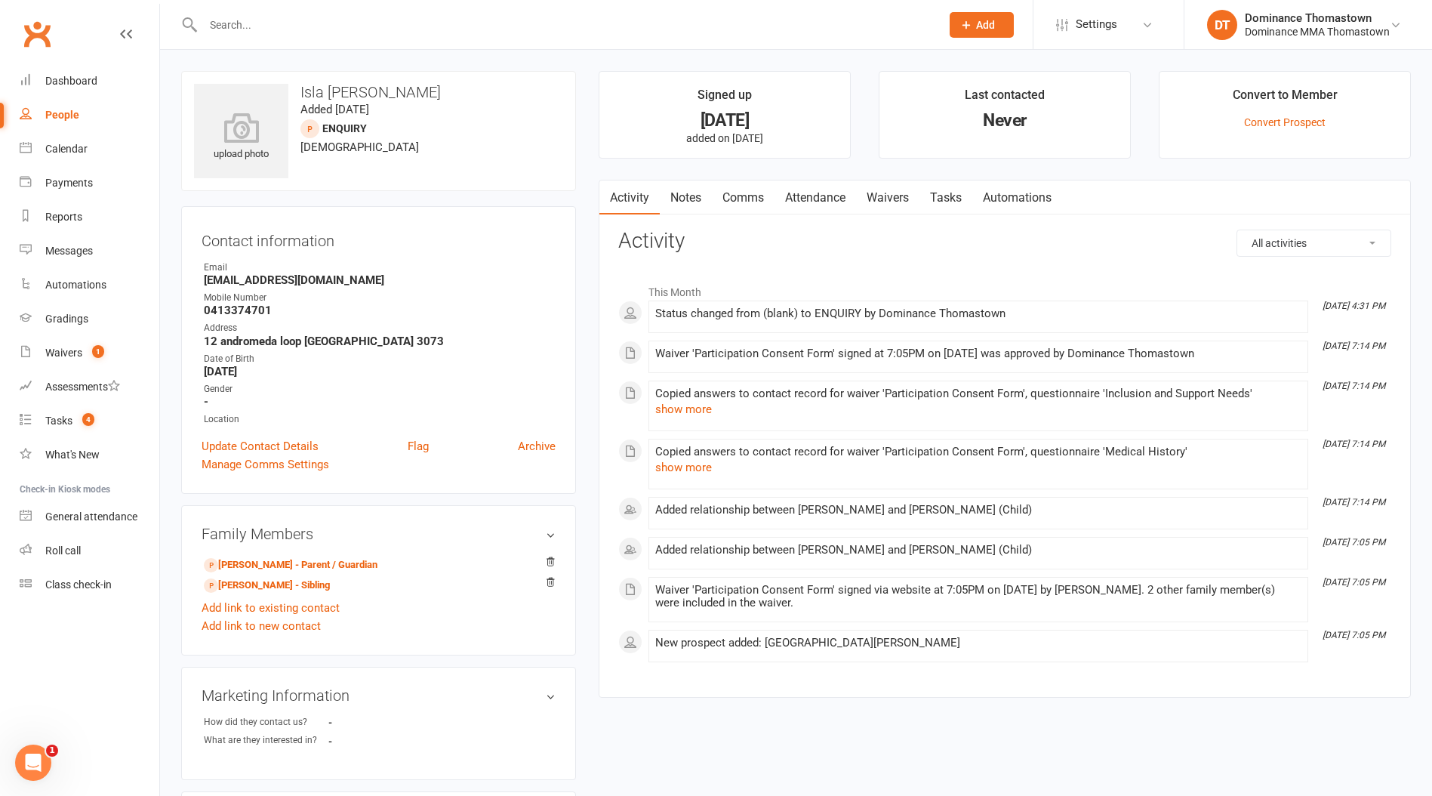
click at [948, 202] on link "Tasks" at bounding box center [946, 197] width 53 height 35
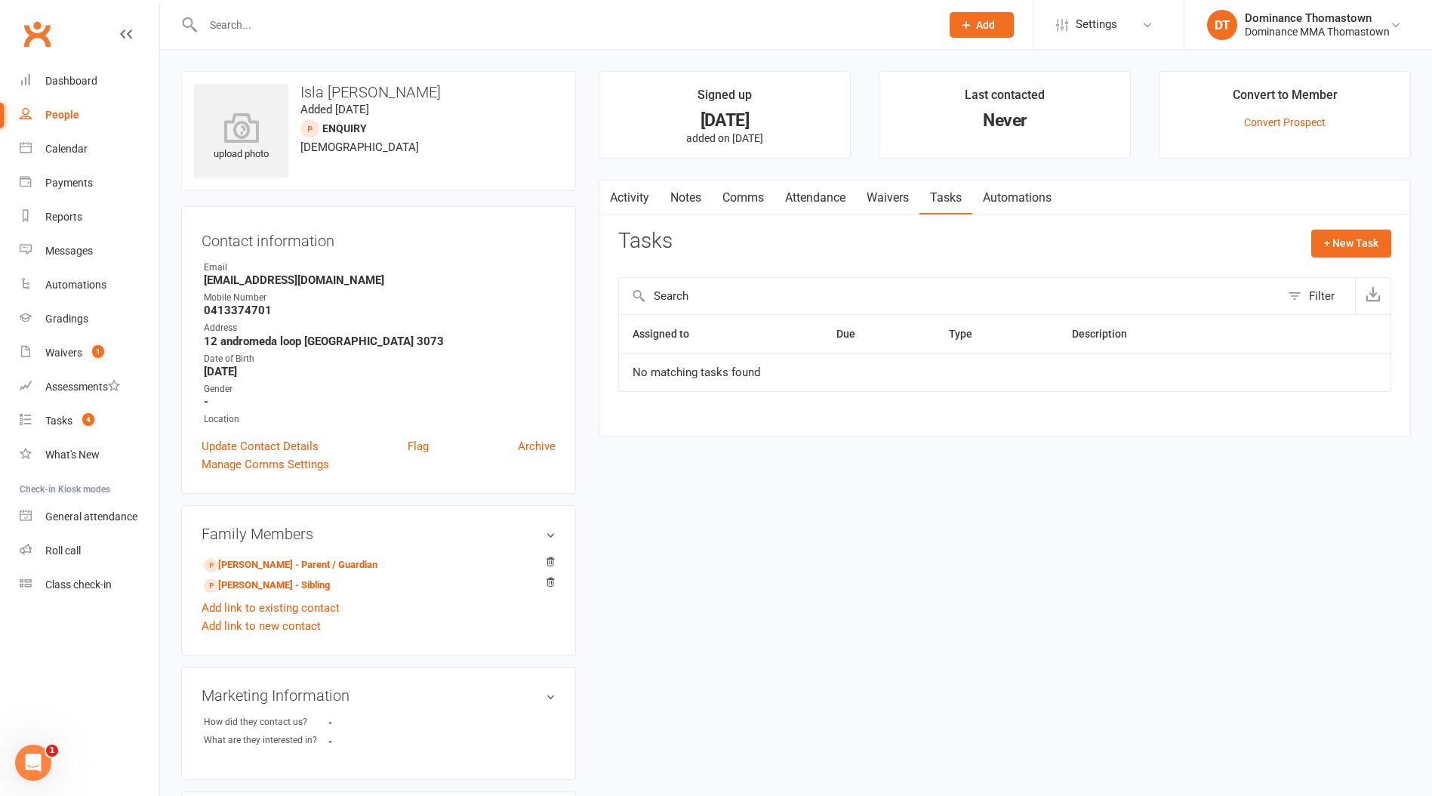
click at [796, 196] on link "Attendance" at bounding box center [816, 197] width 82 height 35
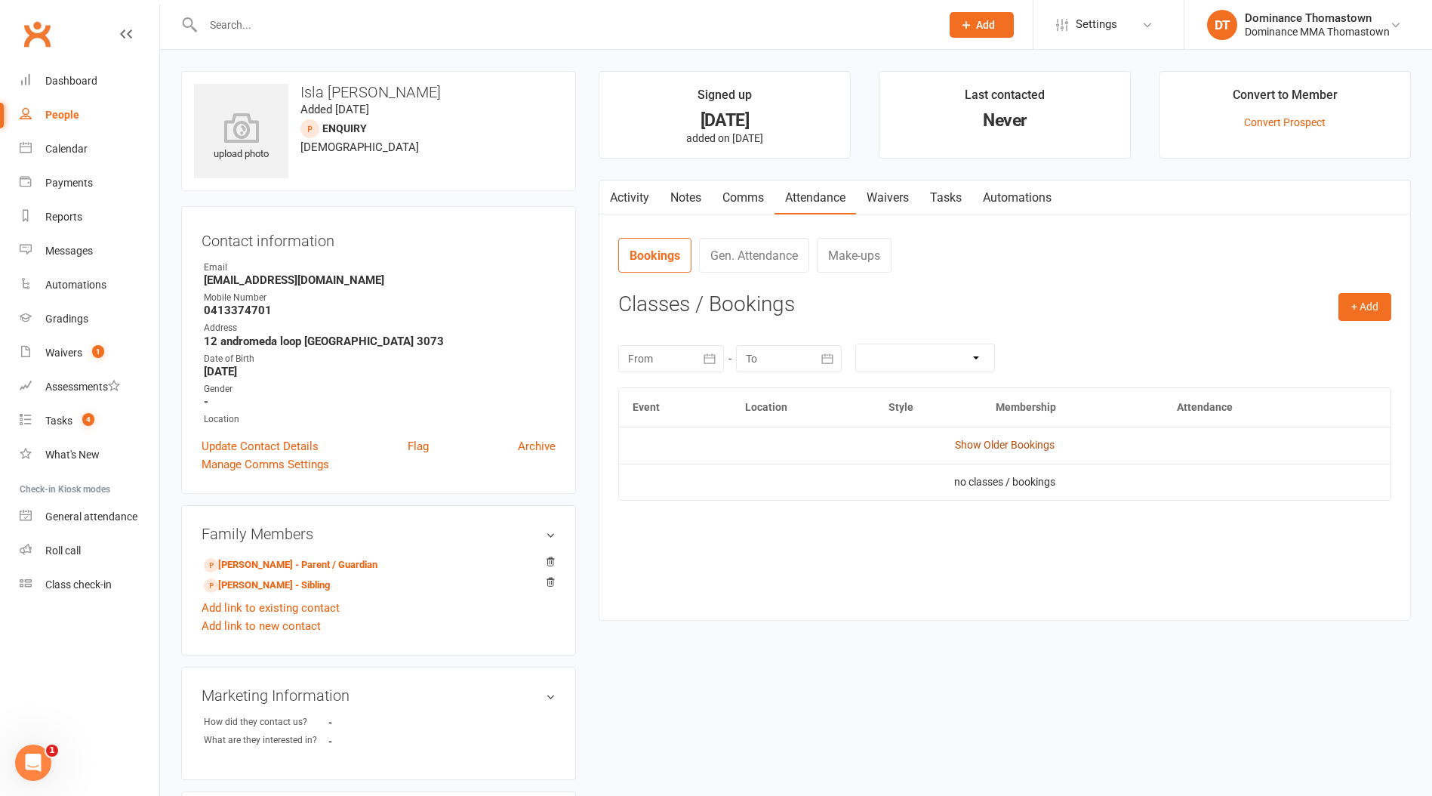
click at [1010, 449] on link "Show Older Bookings" at bounding box center [1005, 445] width 100 height 12
click at [1358, 301] on button "+ Add" at bounding box center [1365, 306] width 53 height 27
click at [1272, 343] on link "Book Event" at bounding box center [1316, 341] width 150 height 30
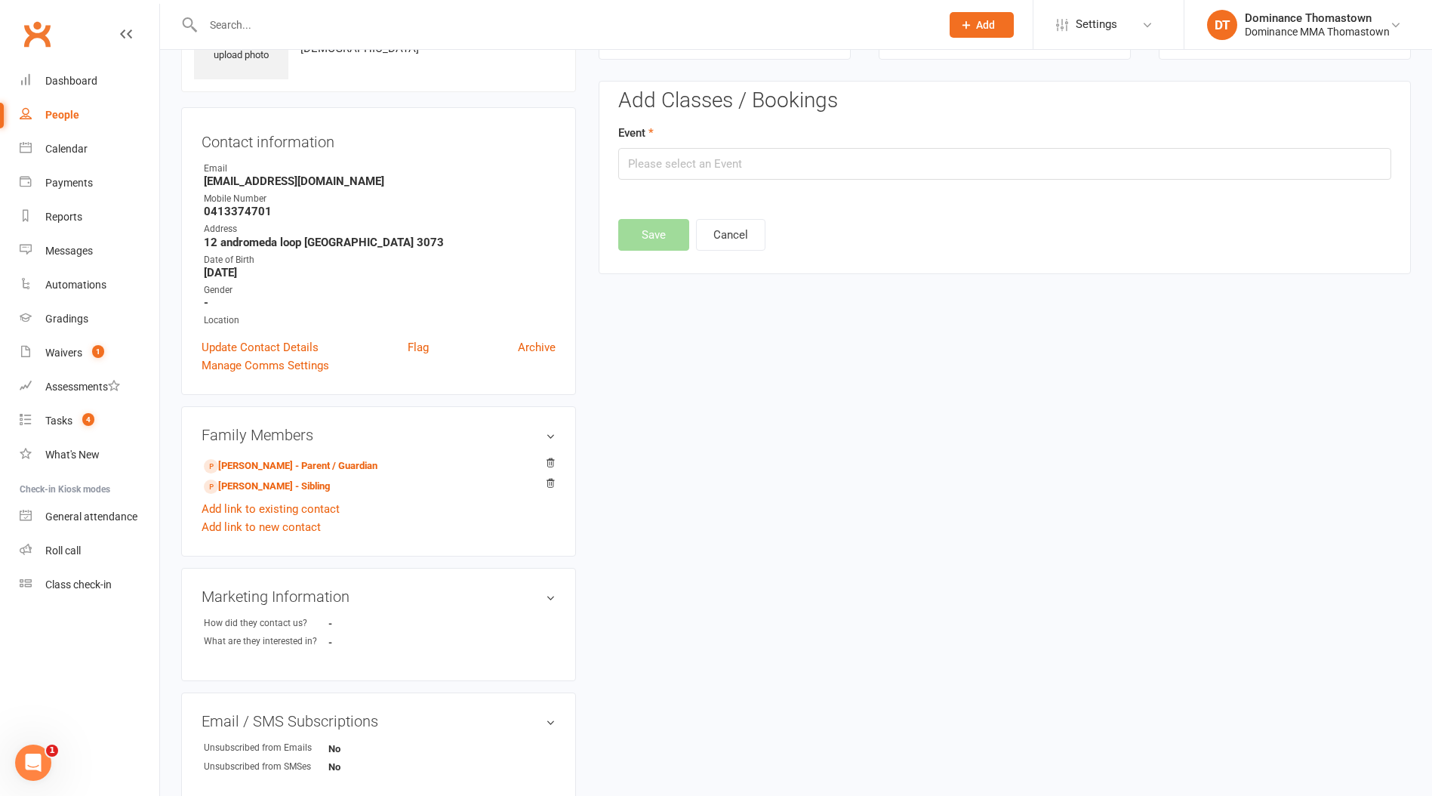
scroll to position [103, 0]
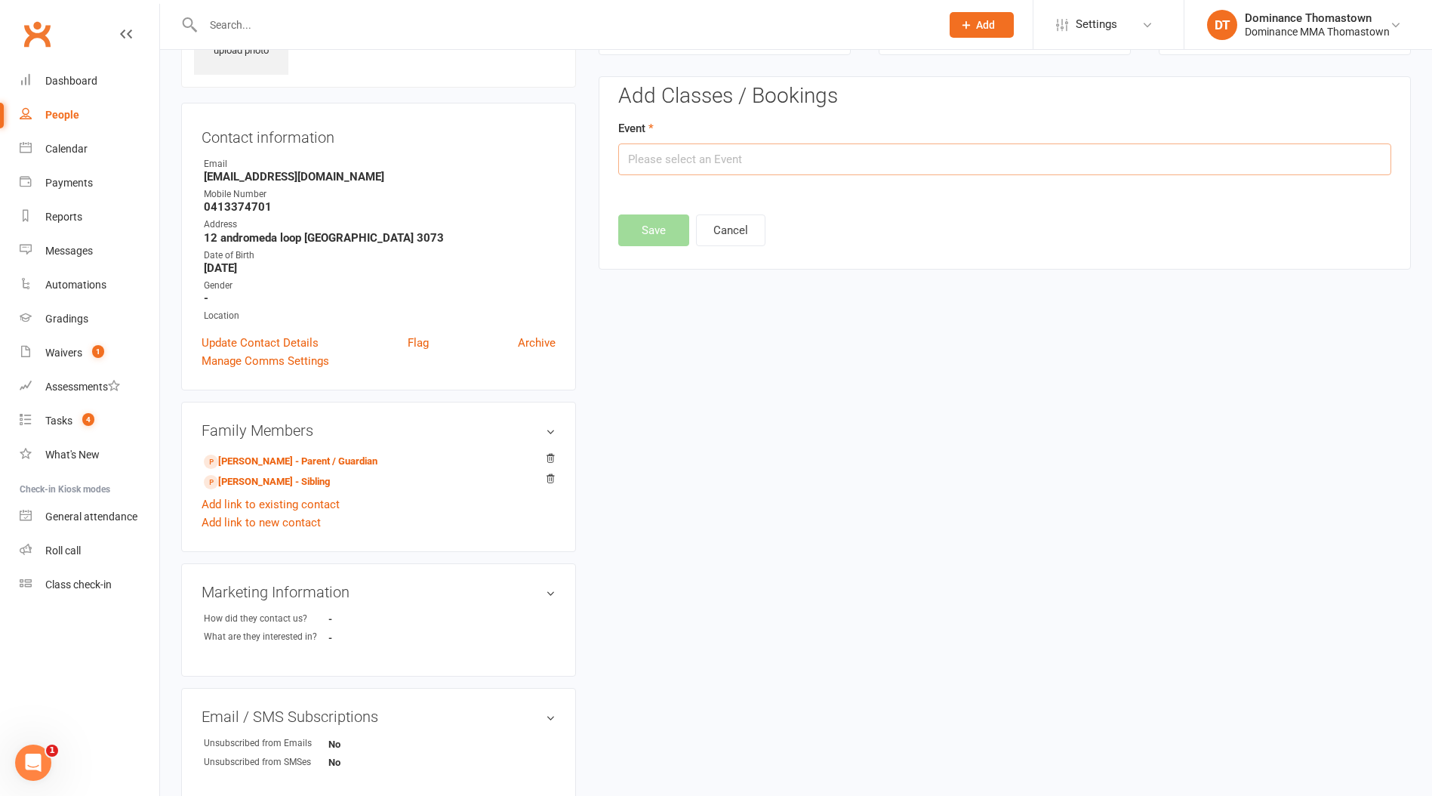
click at [787, 165] on input "text" at bounding box center [1004, 159] width 773 height 32
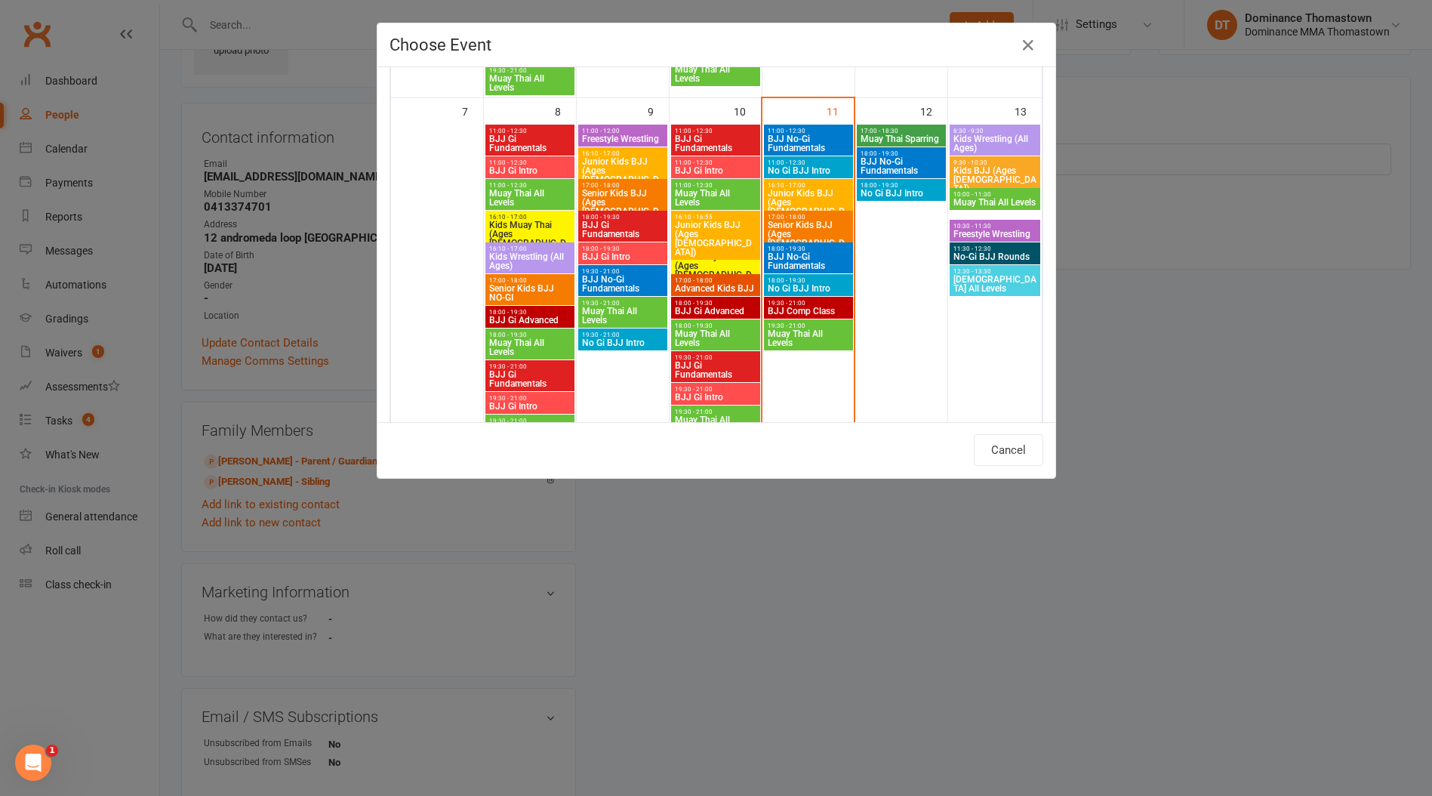
scroll to position [424, 0]
click at [809, 224] on span "Senior Kids BJJ (Ages [DEMOGRAPHIC_DATA])" at bounding box center [808, 238] width 83 height 36
type input "Senior Kids BJJ (Ages [DEMOGRAPHIC_DATA]) - [DATE] 5:00:00 PM"
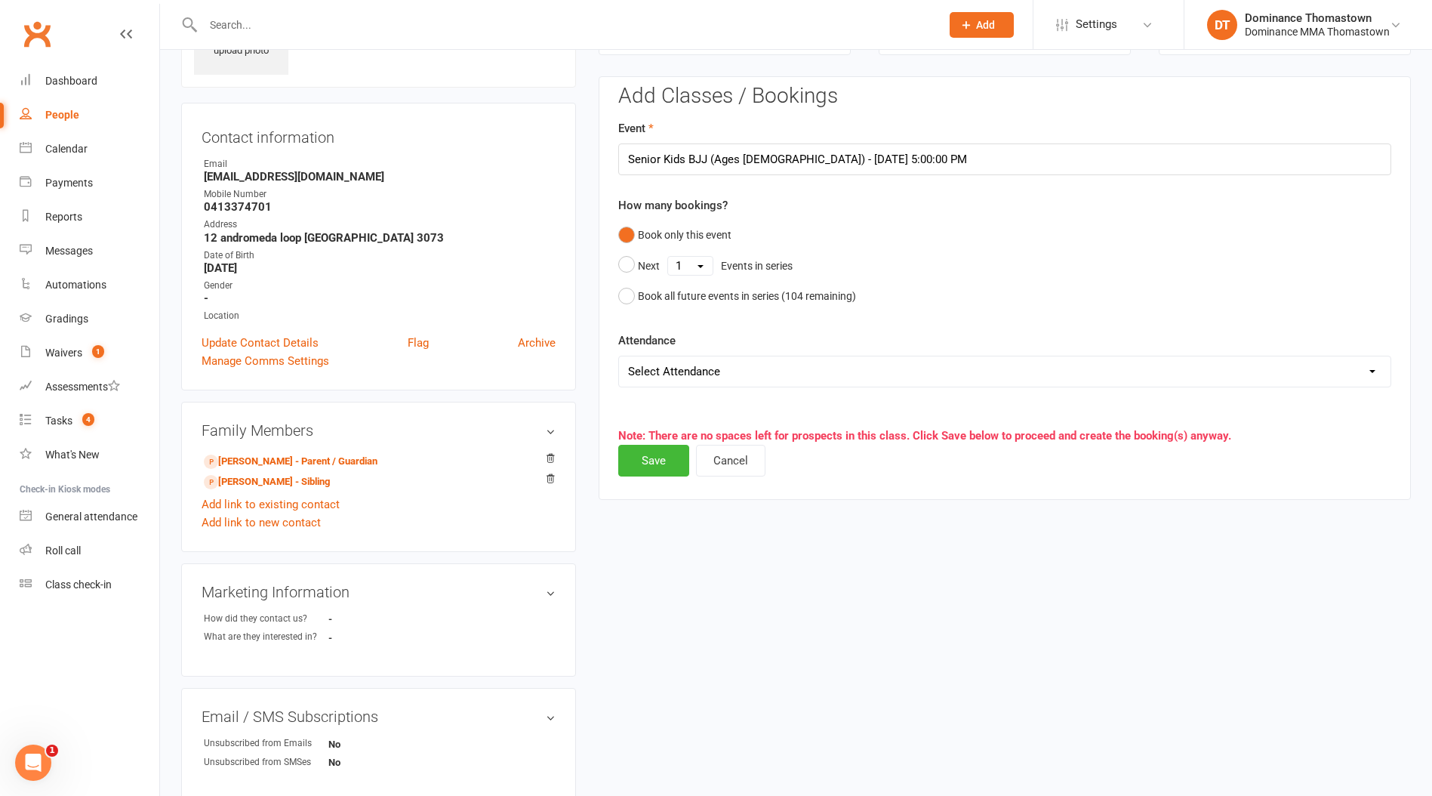
click at [693, 377] on select "Select Attendance Attended Absent" at bounding box center [1005, 371] width 772 height 30
select select "0"
click at [619, 356] on select "Select Attendance Attended Absent" at bounding box center [1005, 371] width 772 height 30
click at [657, 457] on button "Save" at bounding box center [653, 461] width 71 height 32
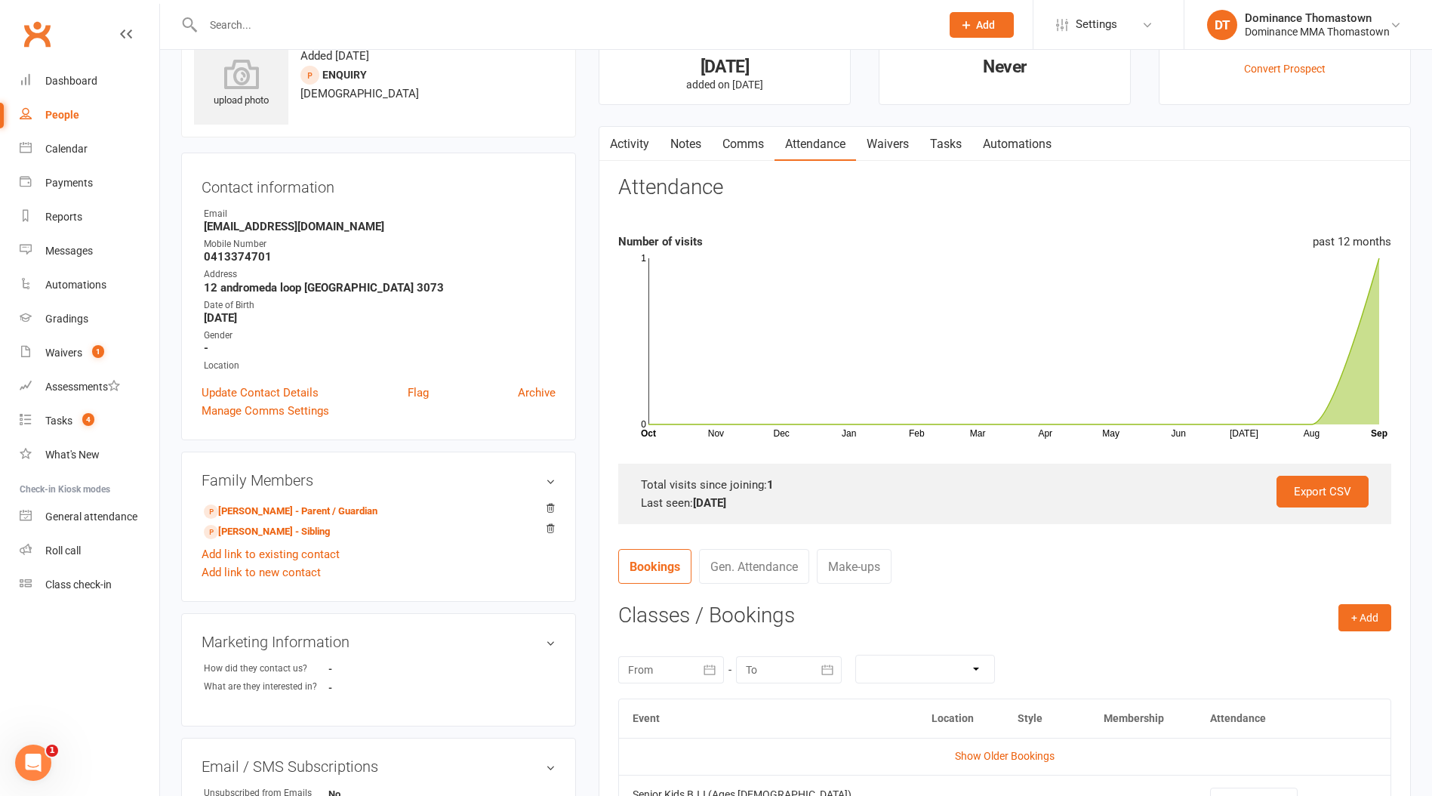
scroll to position [52, 0]
click at [338, 516] on link "[PERSON_NAME] - Parent / Guardian" at bounding box center [291, 513] width 174 height 16
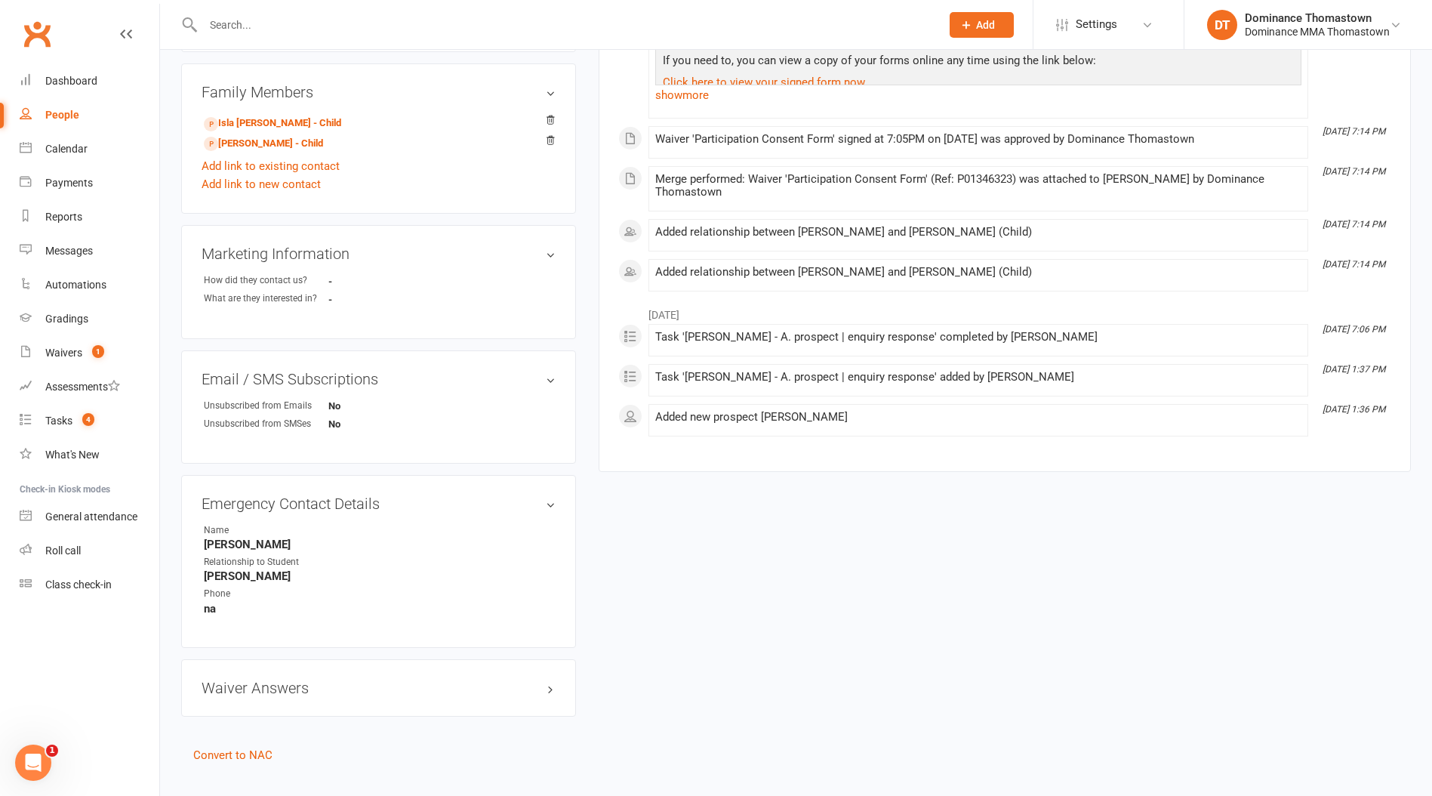
scroll to position [510, 0]
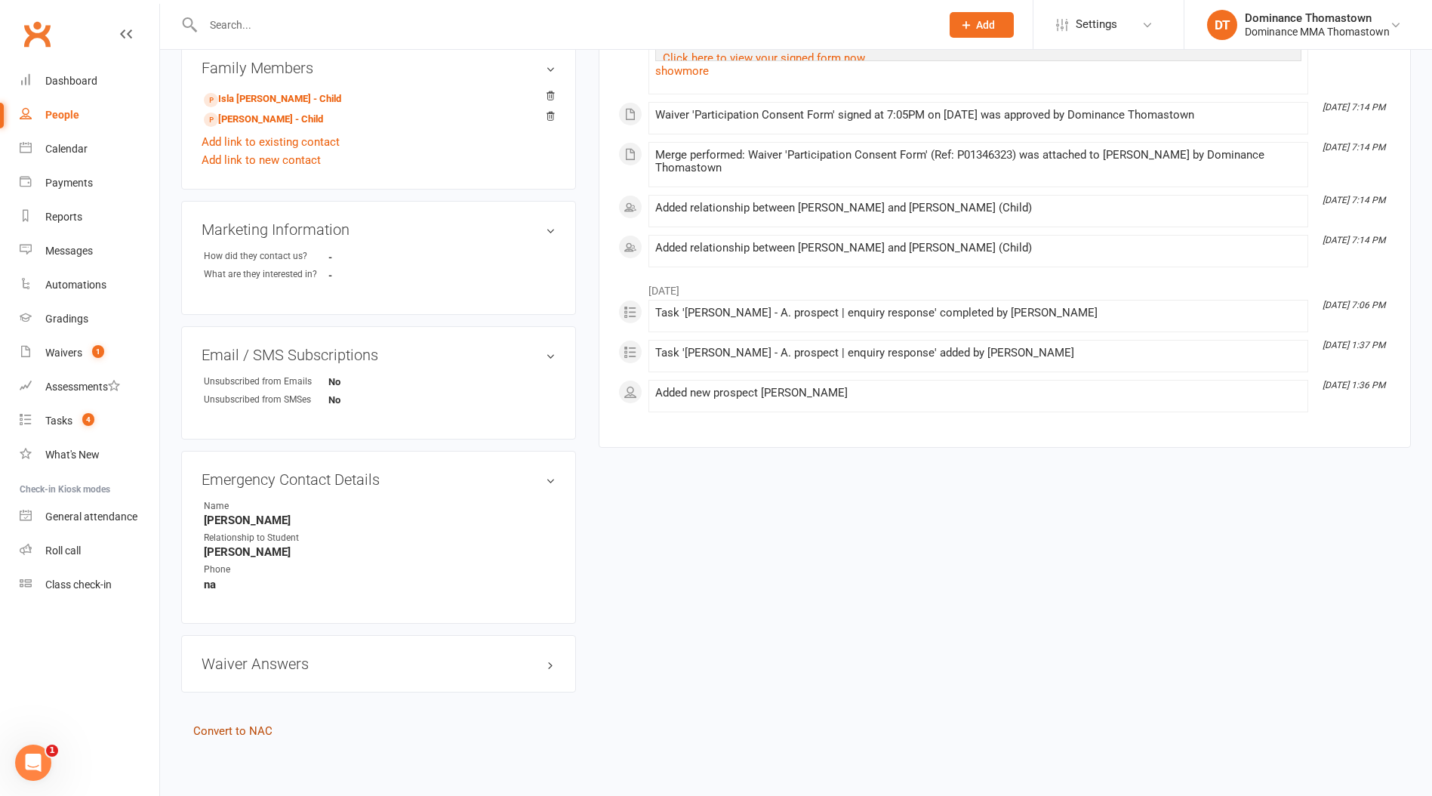
click at [230, 727] on link "Convert to NAC" at bounding box center [232, 731] width 79 height 14
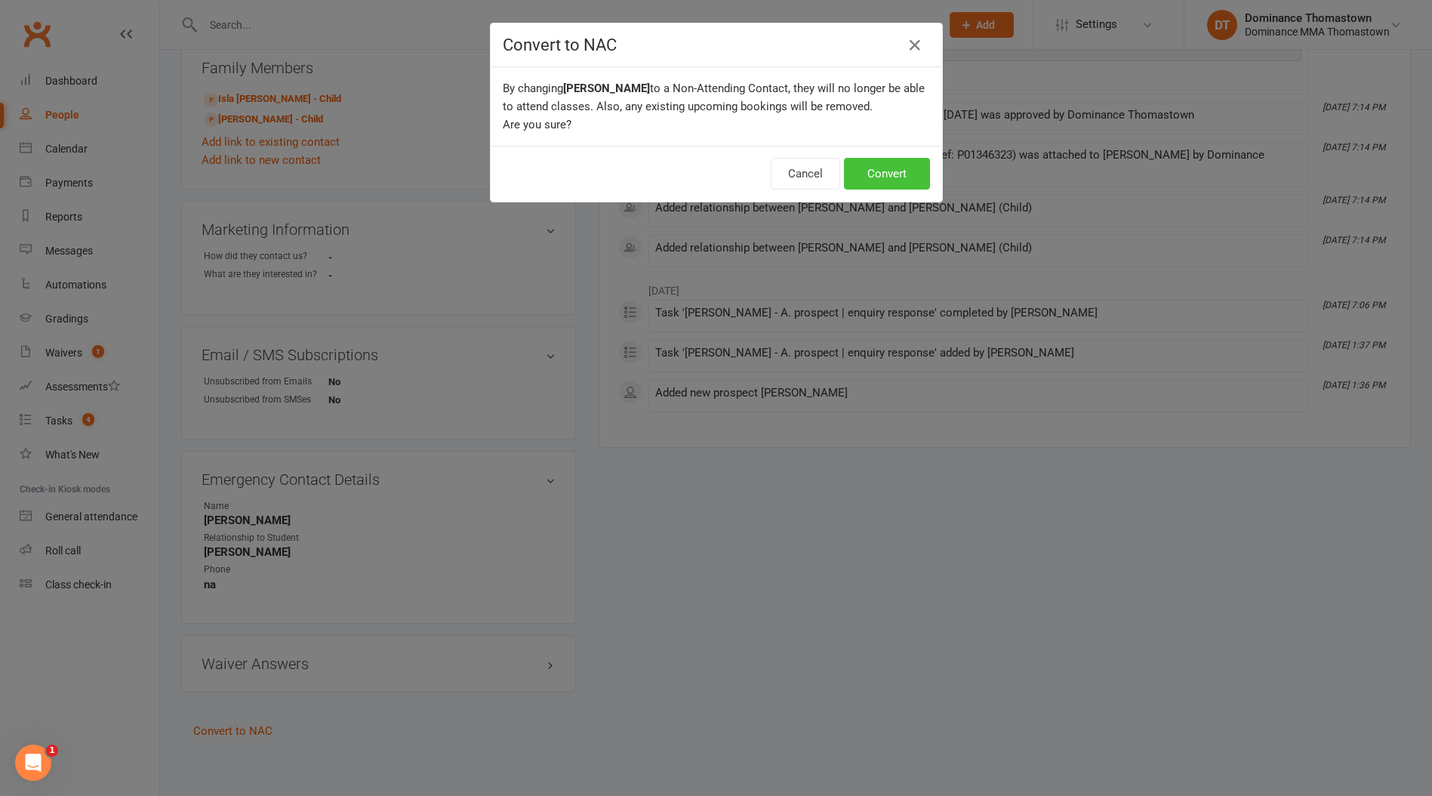
click at [914, 176] on button "Convert" at bounding box center [887, 174] width 86 height 32
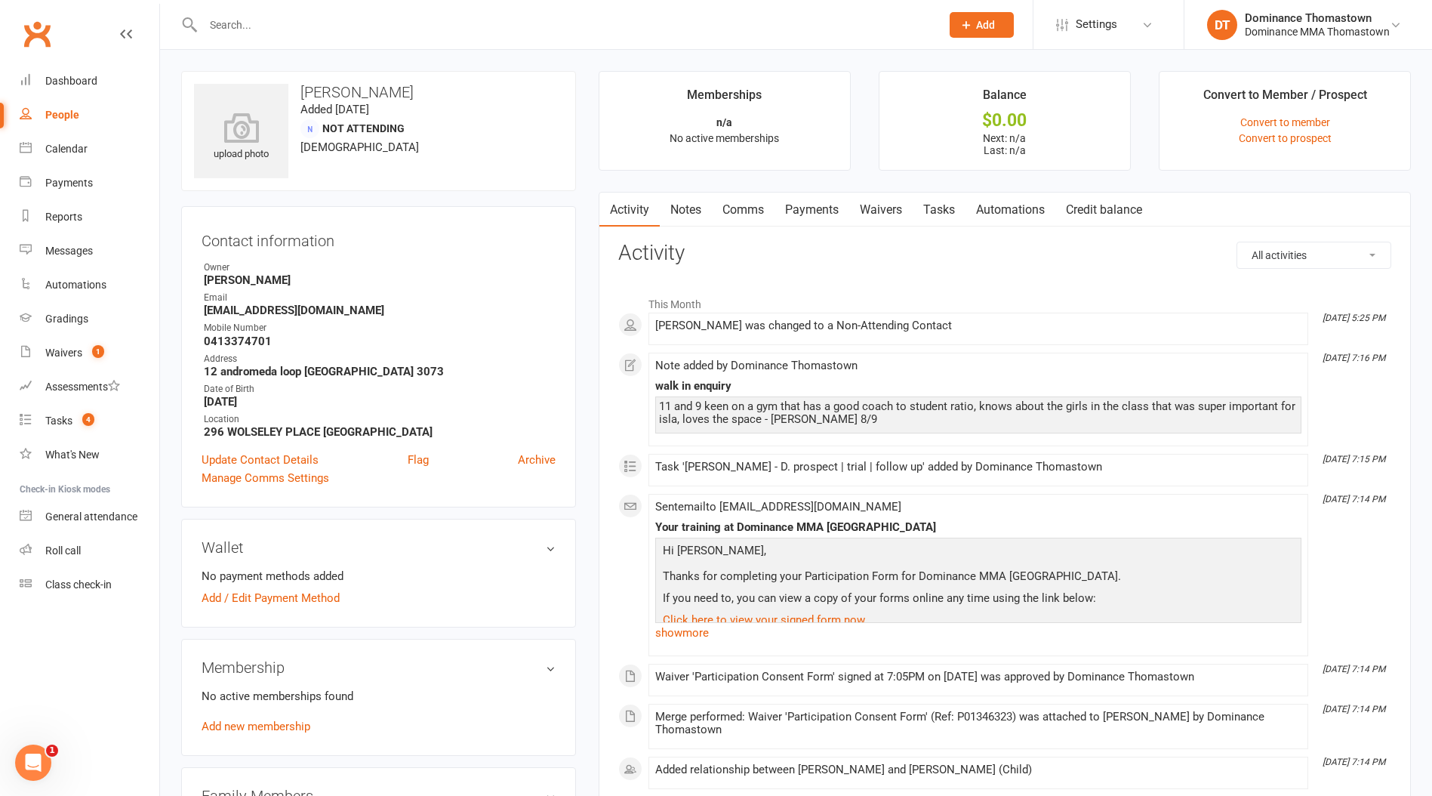
click at [307, 37] on div at bounding box center [555, 24] width 749 height 49
click at [277, 16] on input "text" at bounding box center [565, 24] width 732 height 21
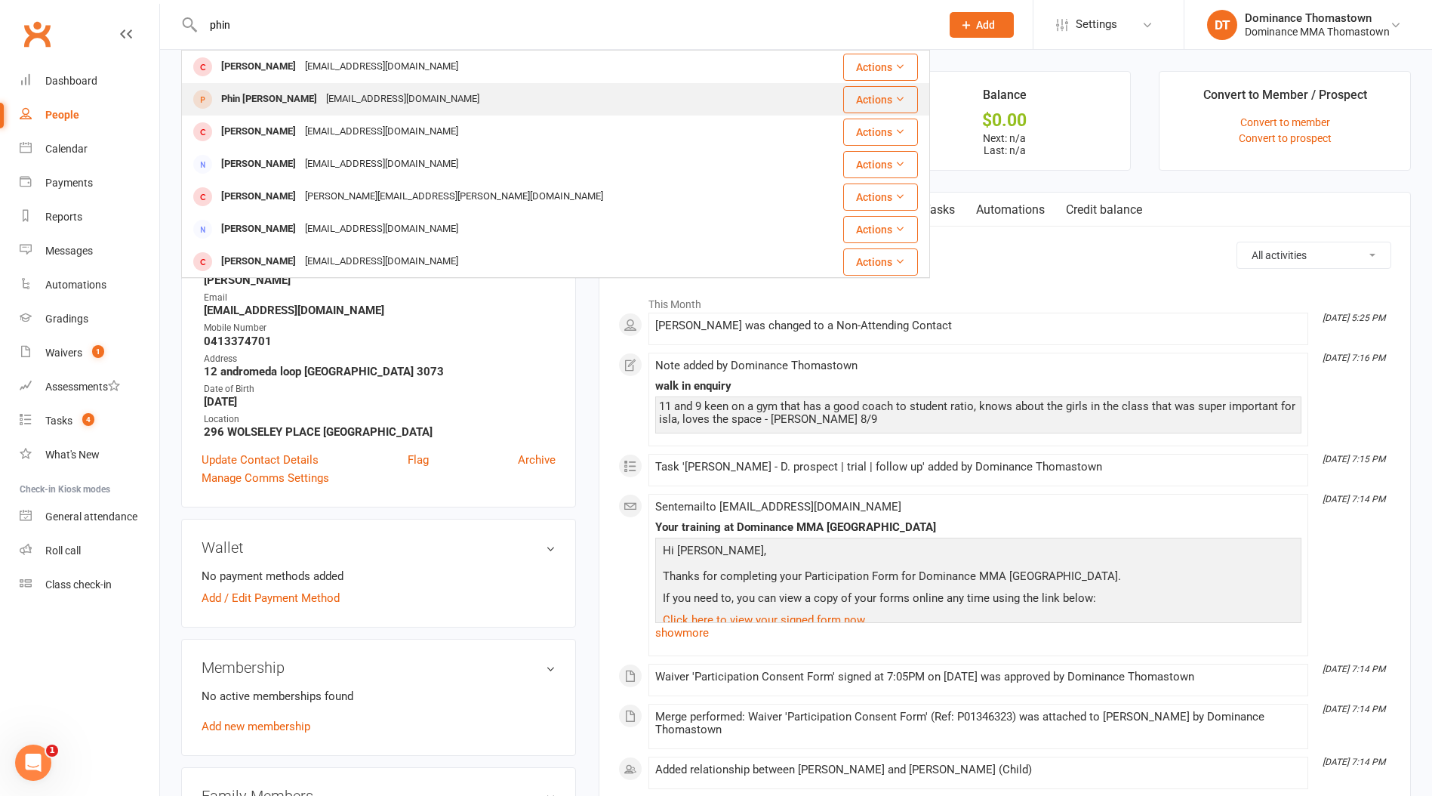
type input "phin"
click at [284, 97] on div "Phin [PERSON_NAME]" at bounding box center [269, 99] width 105 height 22
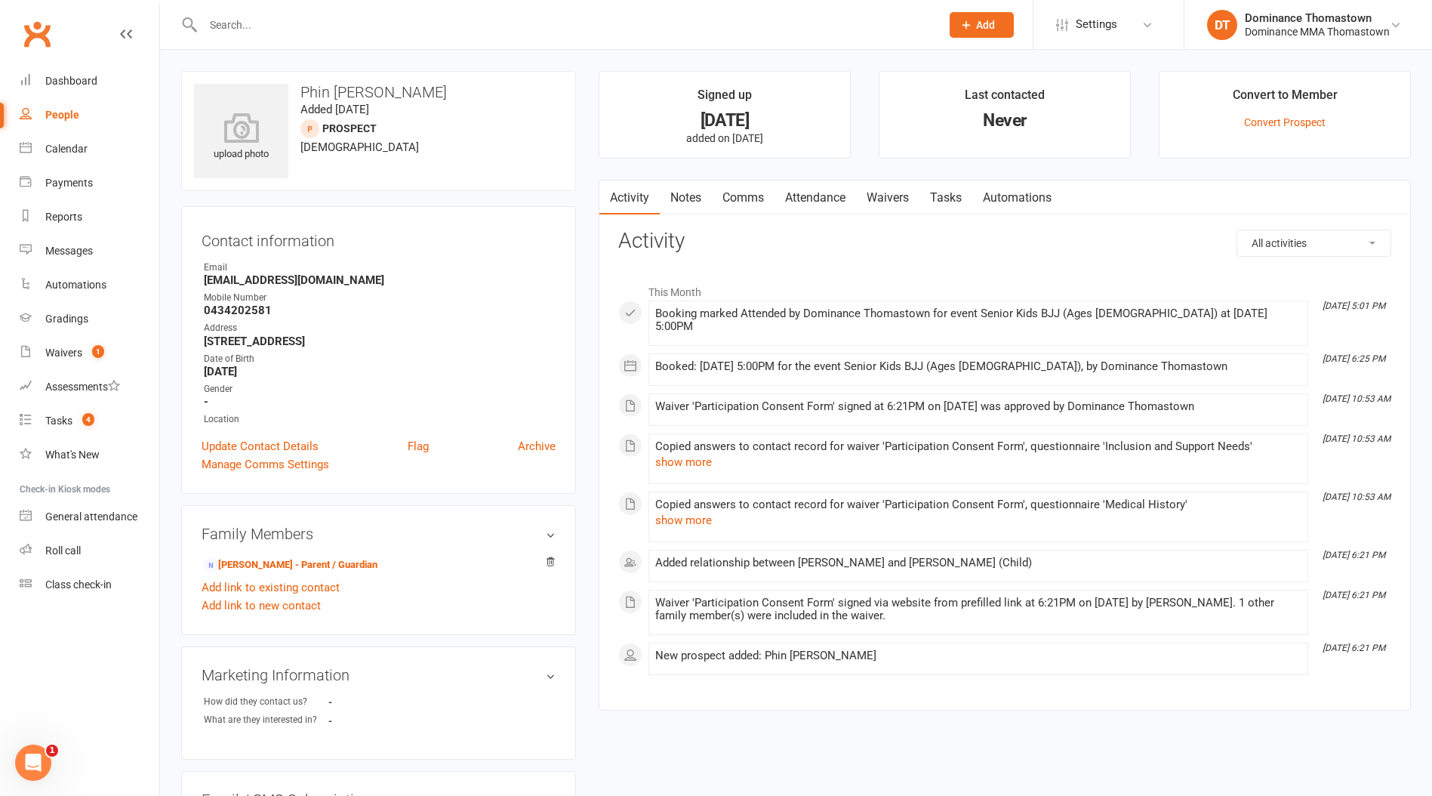
click at [242, 20] on input "text" at bounding box center [565, 24] width 732 height 21
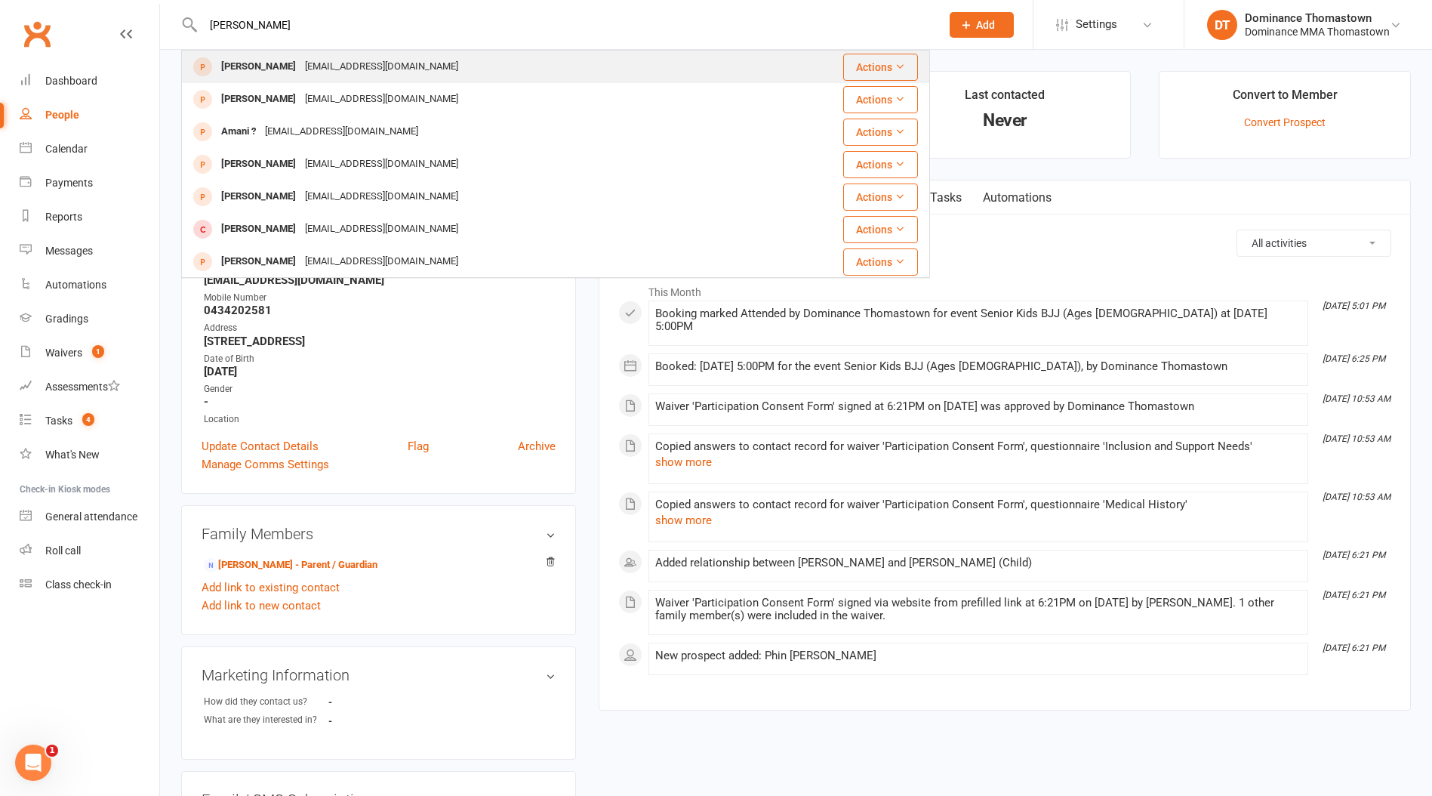
click at [262, 64] on div "[PERSON_NAME]" at bounding box center [259, 67] width 84 height 22
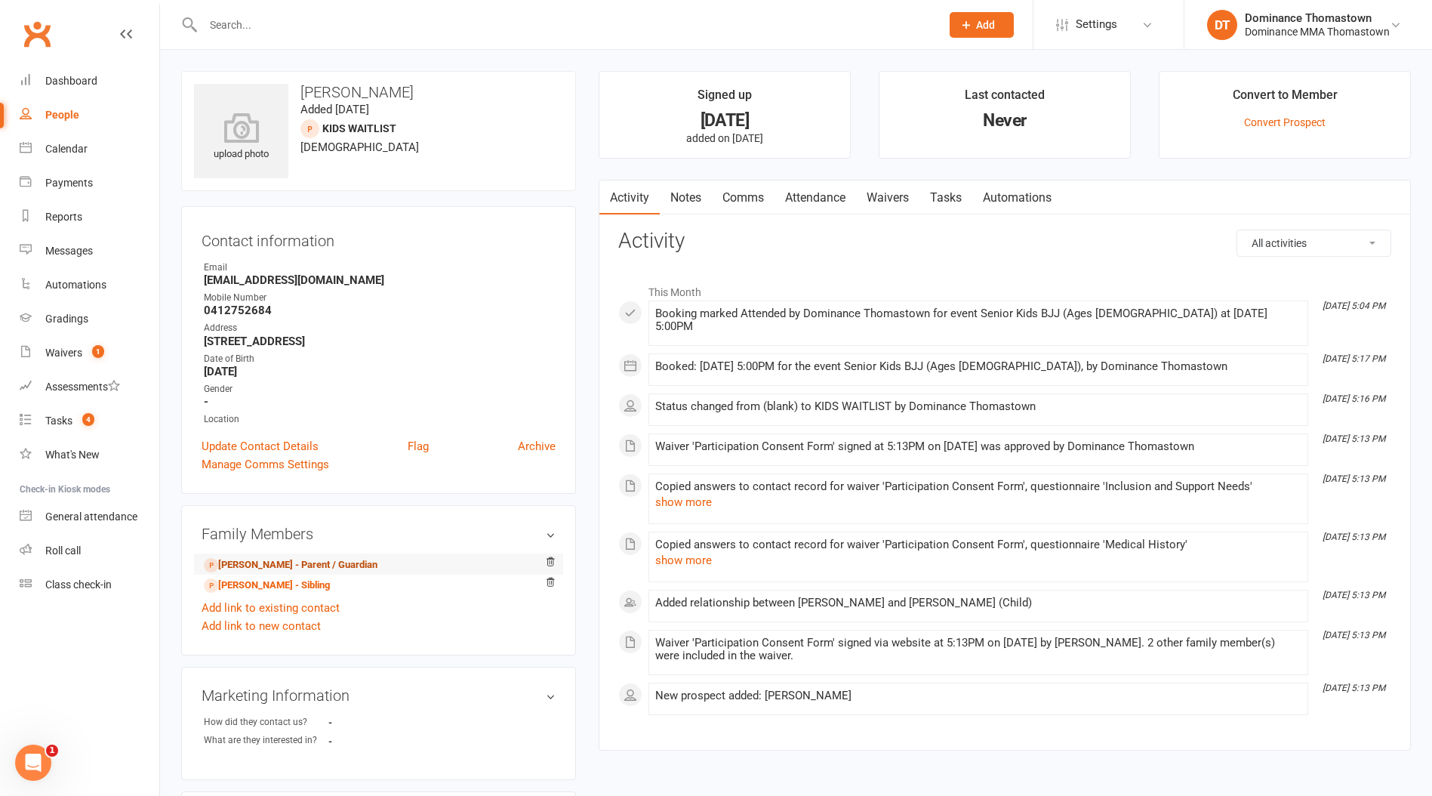
click at [285, 565] on link "[PERSON_NAME] - Parent / Guardian" at bounding box center [291, 565] width 174 height 16
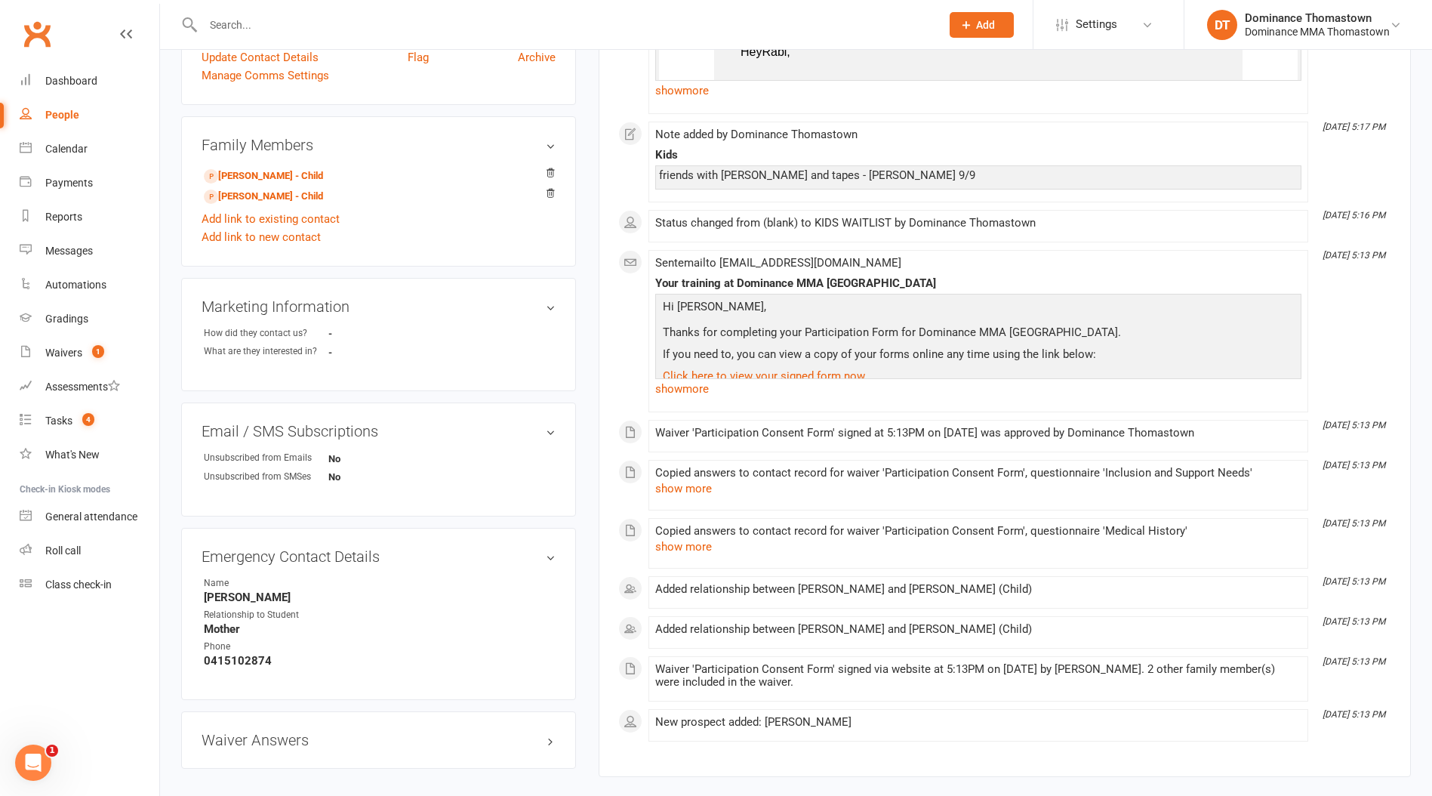
scroll to position [467, 0]
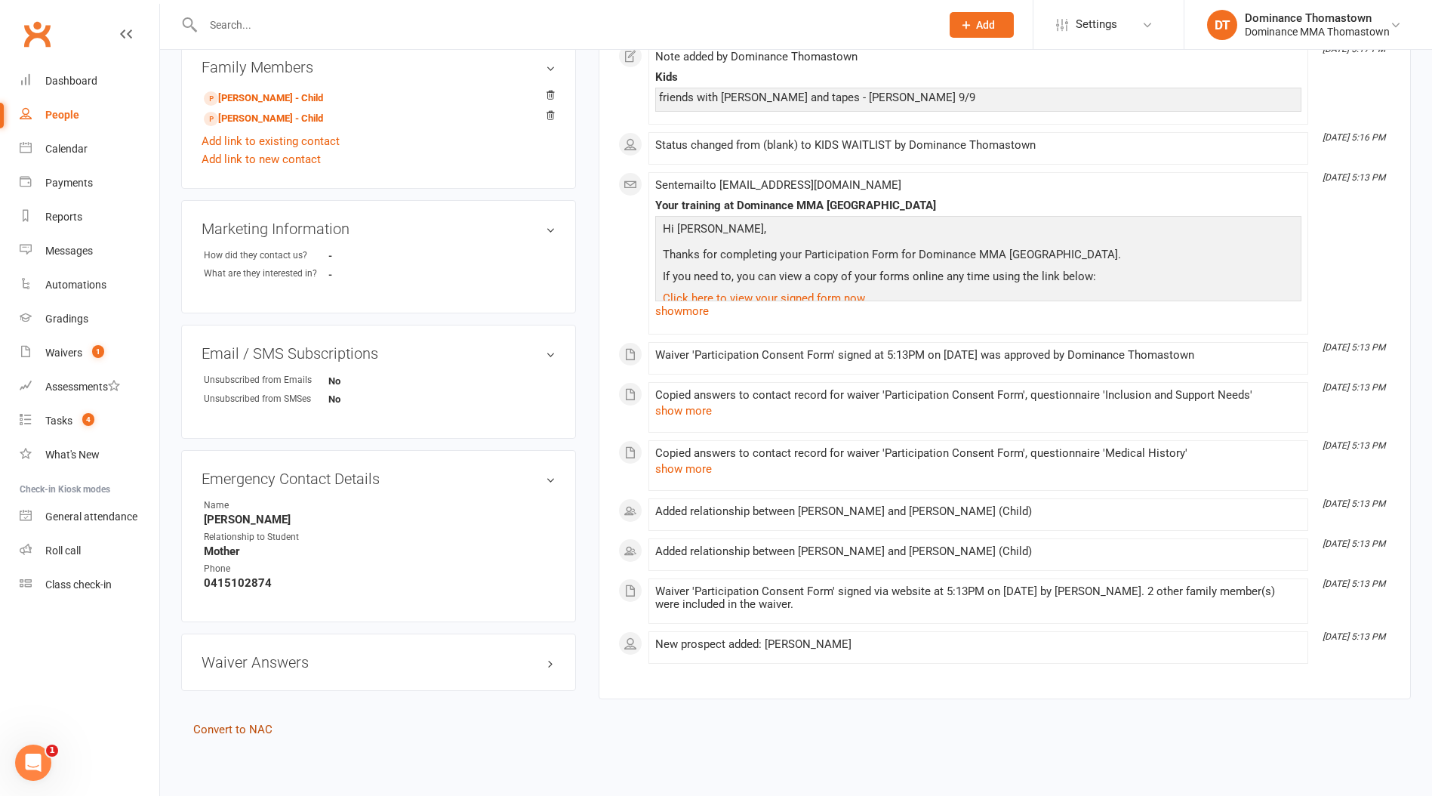
click at [238, 732] on link "Convert to NAC" at bounding box center [232, 730] width 79 height 14
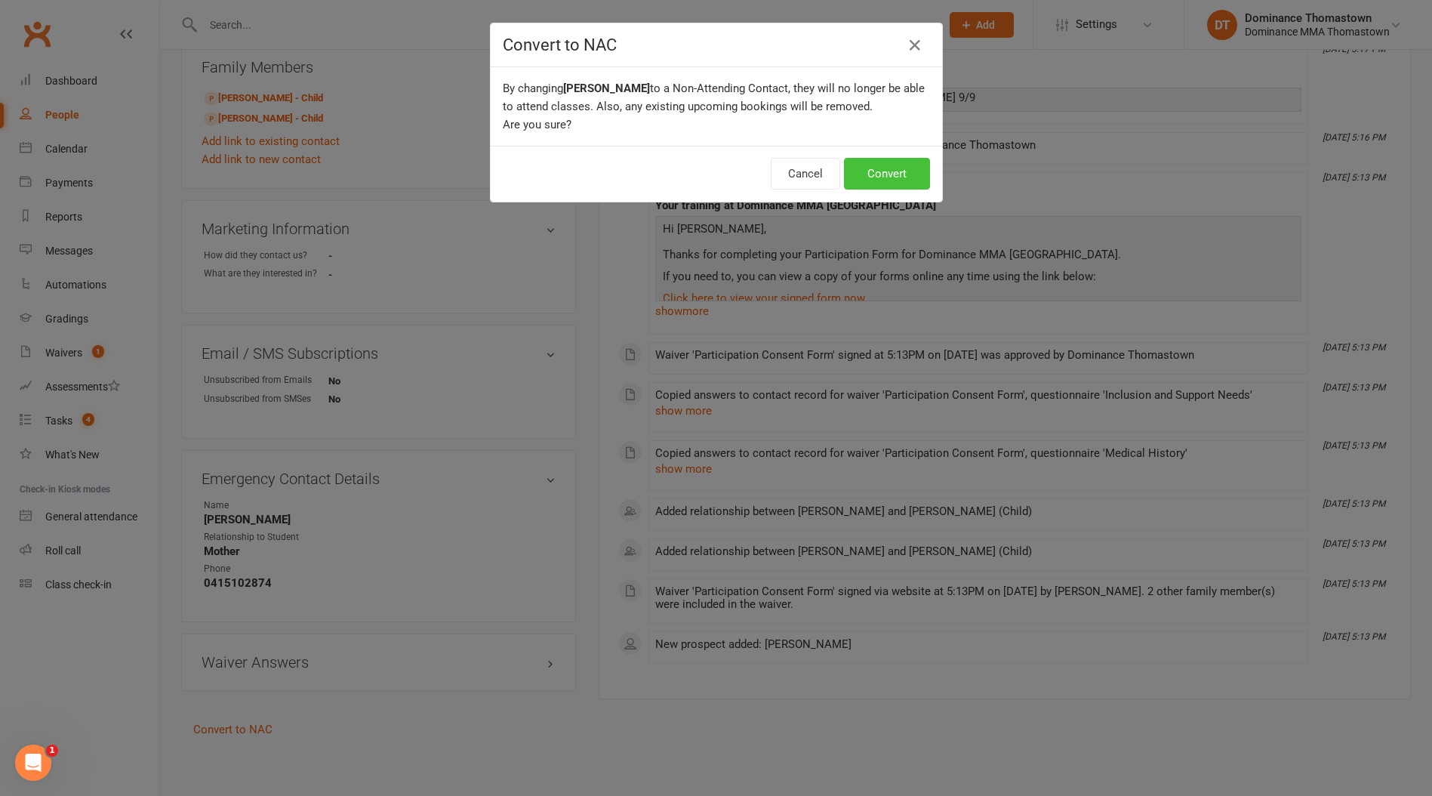
click at [906, 168] on button "Convert" at bounding box center [887, 174] width 86 height 32
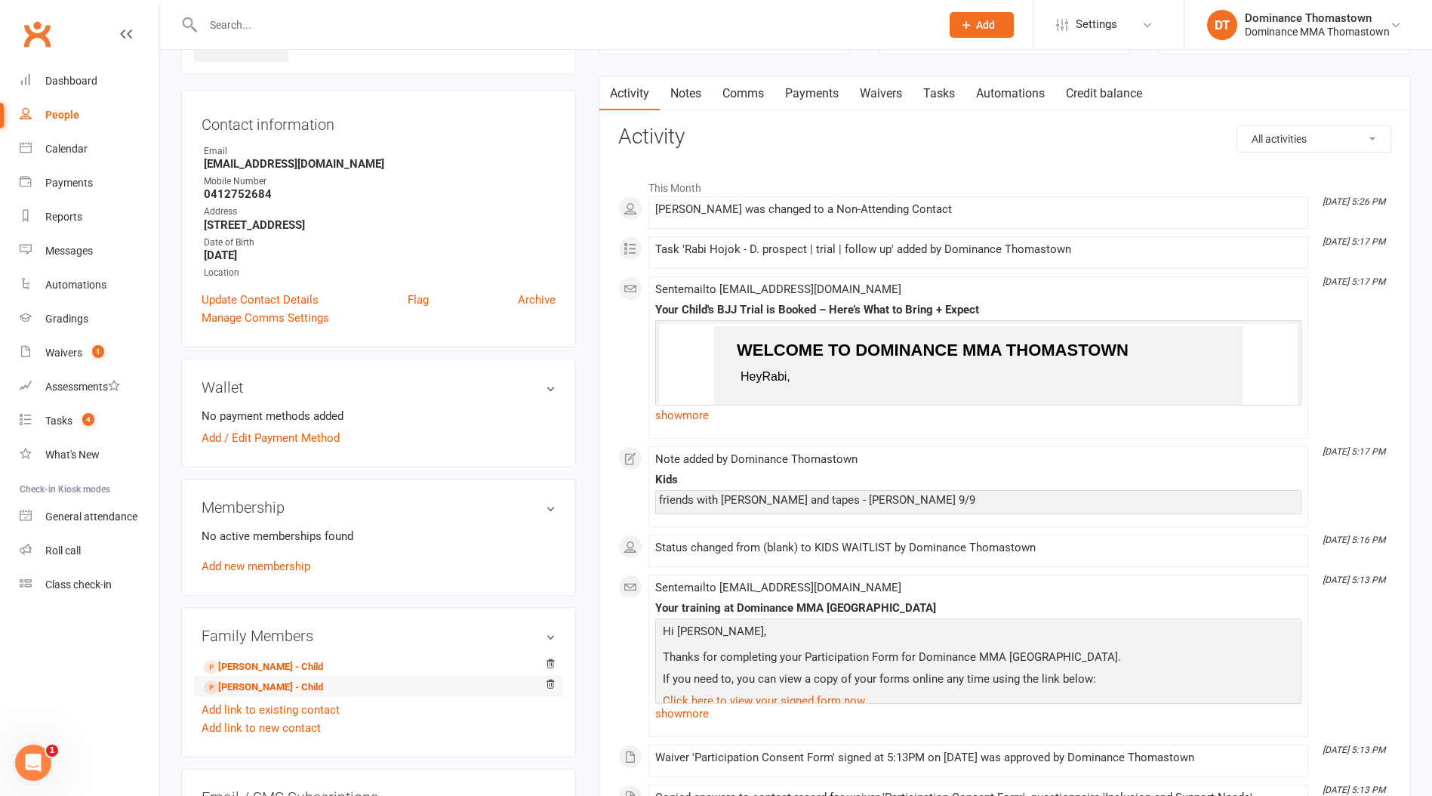
scroll to position [169, 0]
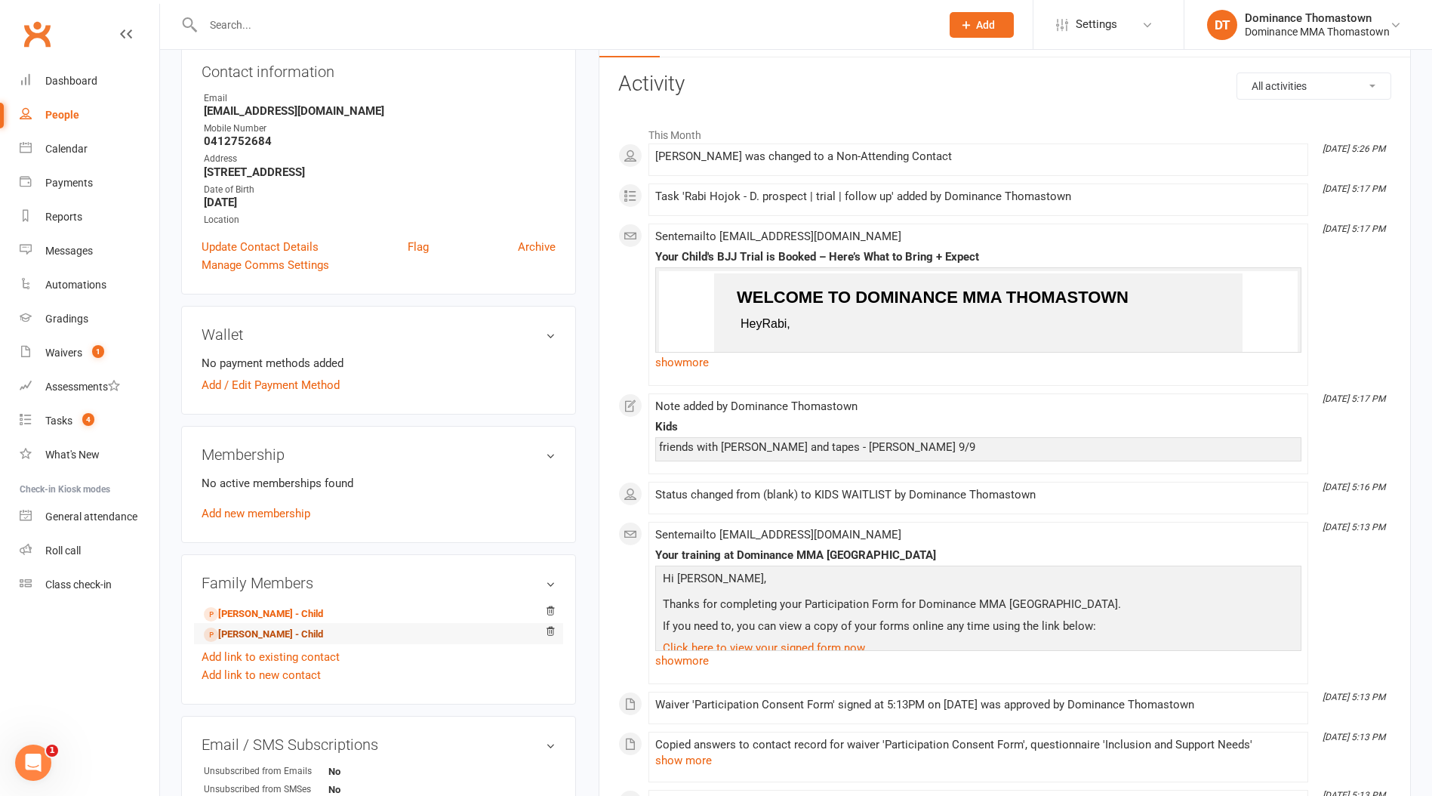
click at [276, 635] on link "[PERSON_NAME] - Child" at bounding box center [263, 635] width 119 height 16
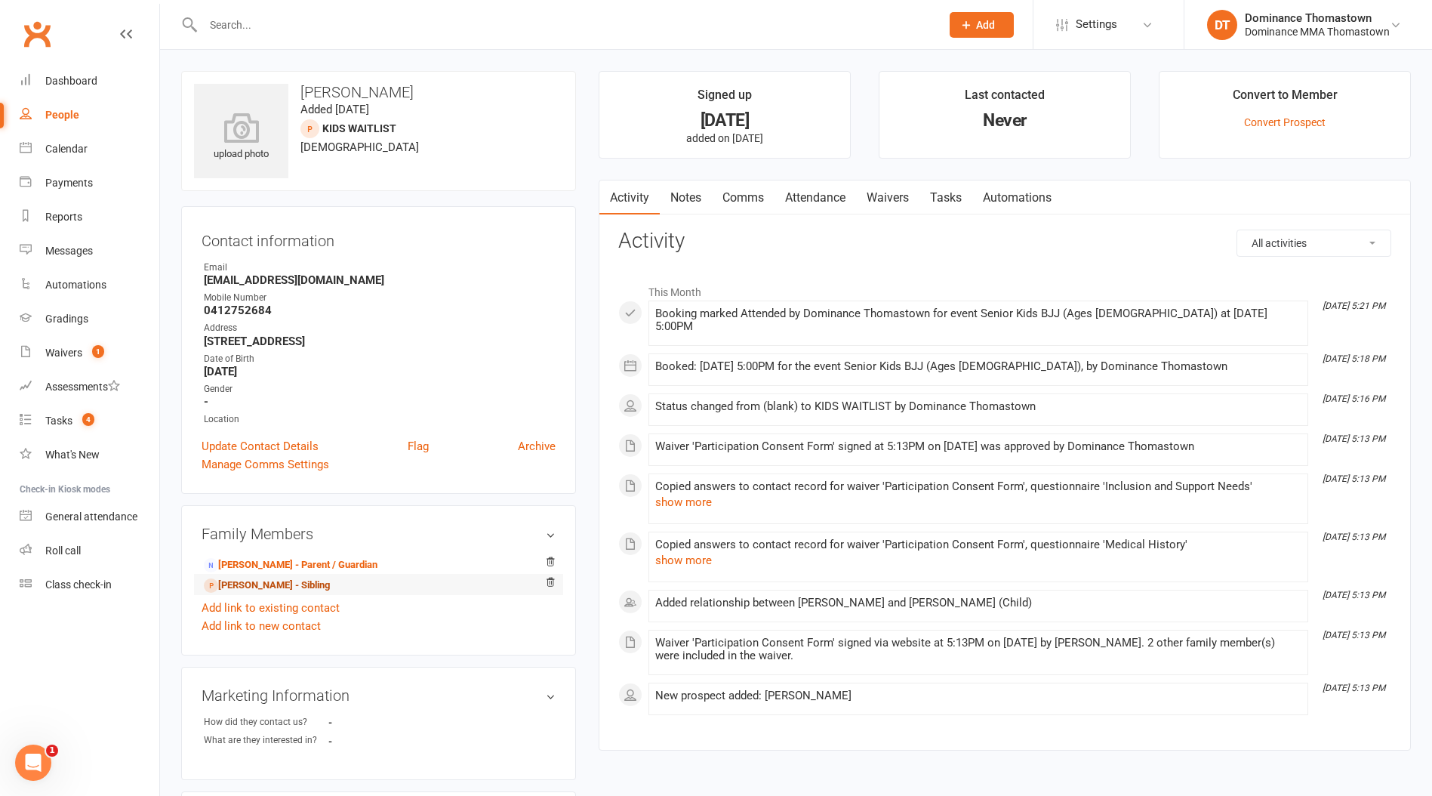
click at [278, 584] on link "[PERSON_NAME] - Sibling" at bounding box center [267, 586] width 126 height 16
click at [54, 421] on div "Tasks" at bounding box center [58, 421] width 27 height 12
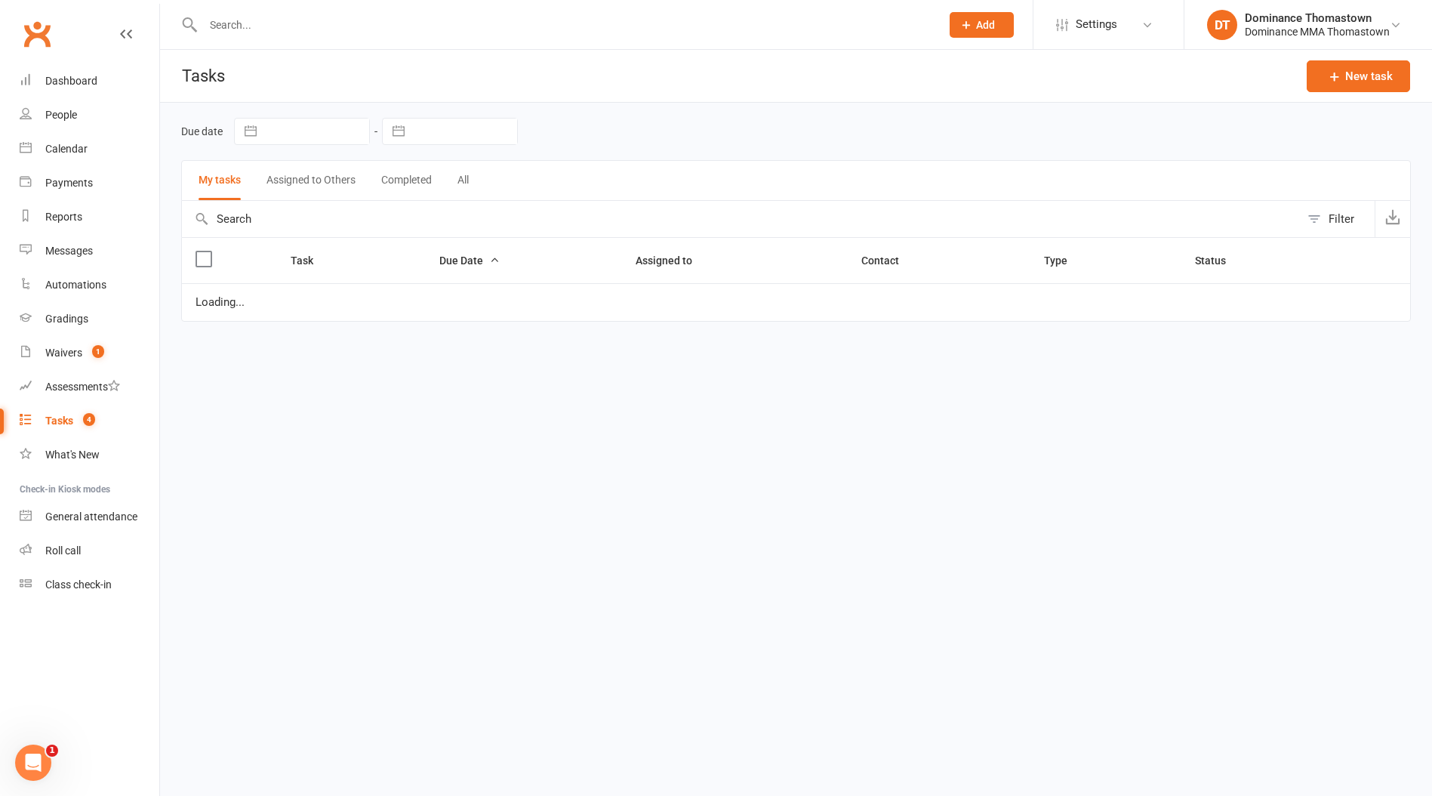
click at [54, 421] on div "Tasks" at bounding box center [59, 421] width 28 height 12
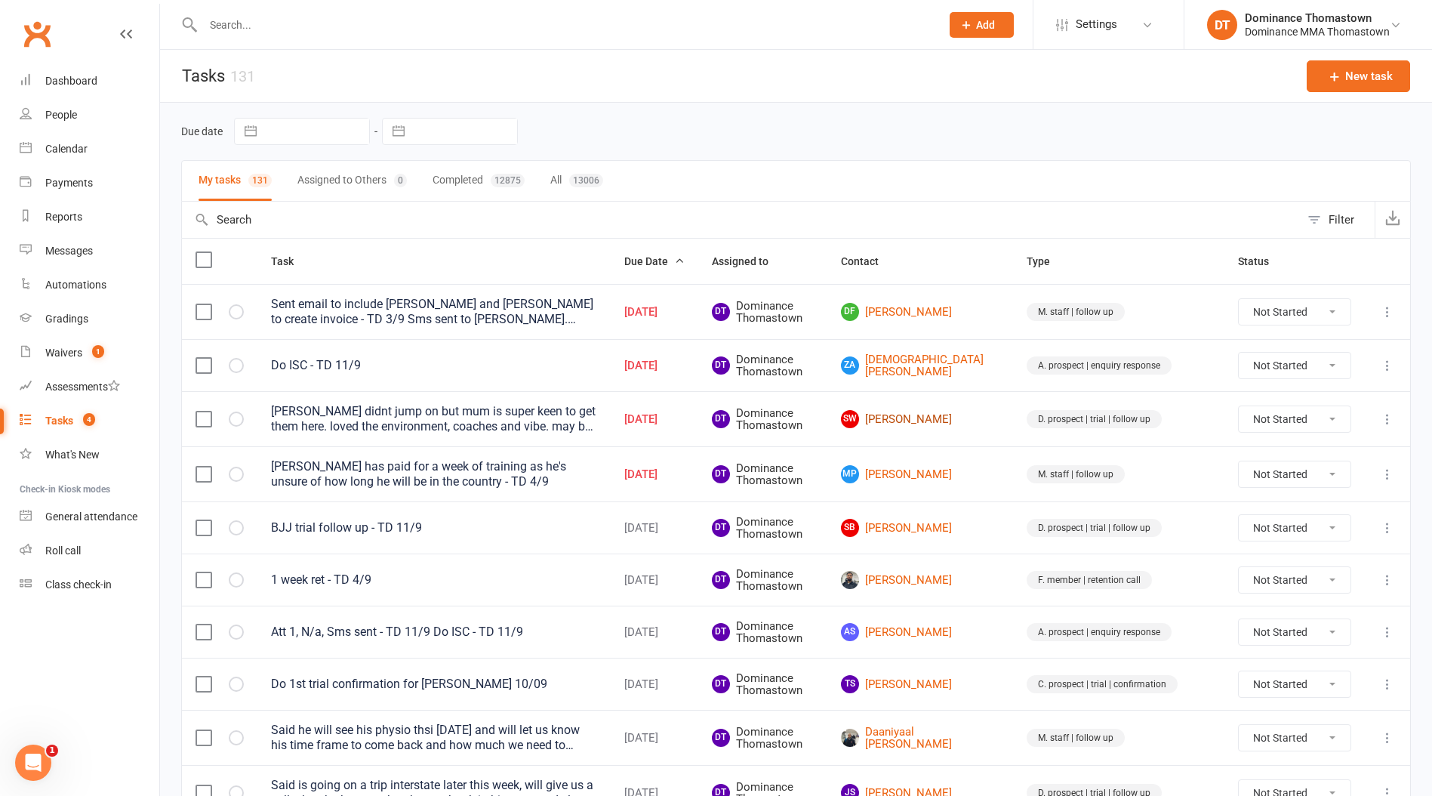
click at [982, 421] on link "SW [PERSON_NAME]" at bounding box center [920, 419] width 159 height 18
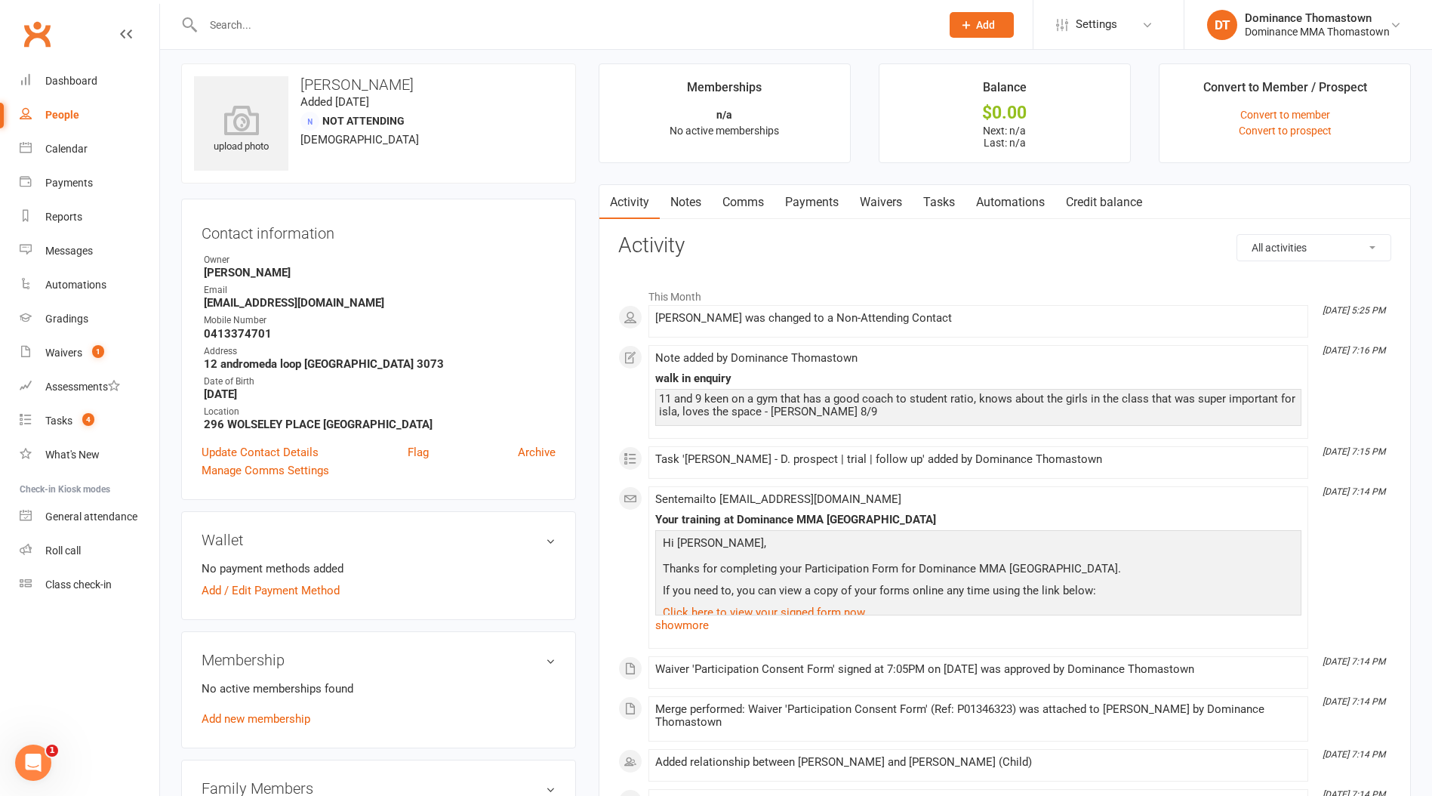
scroll to position [11, 0]
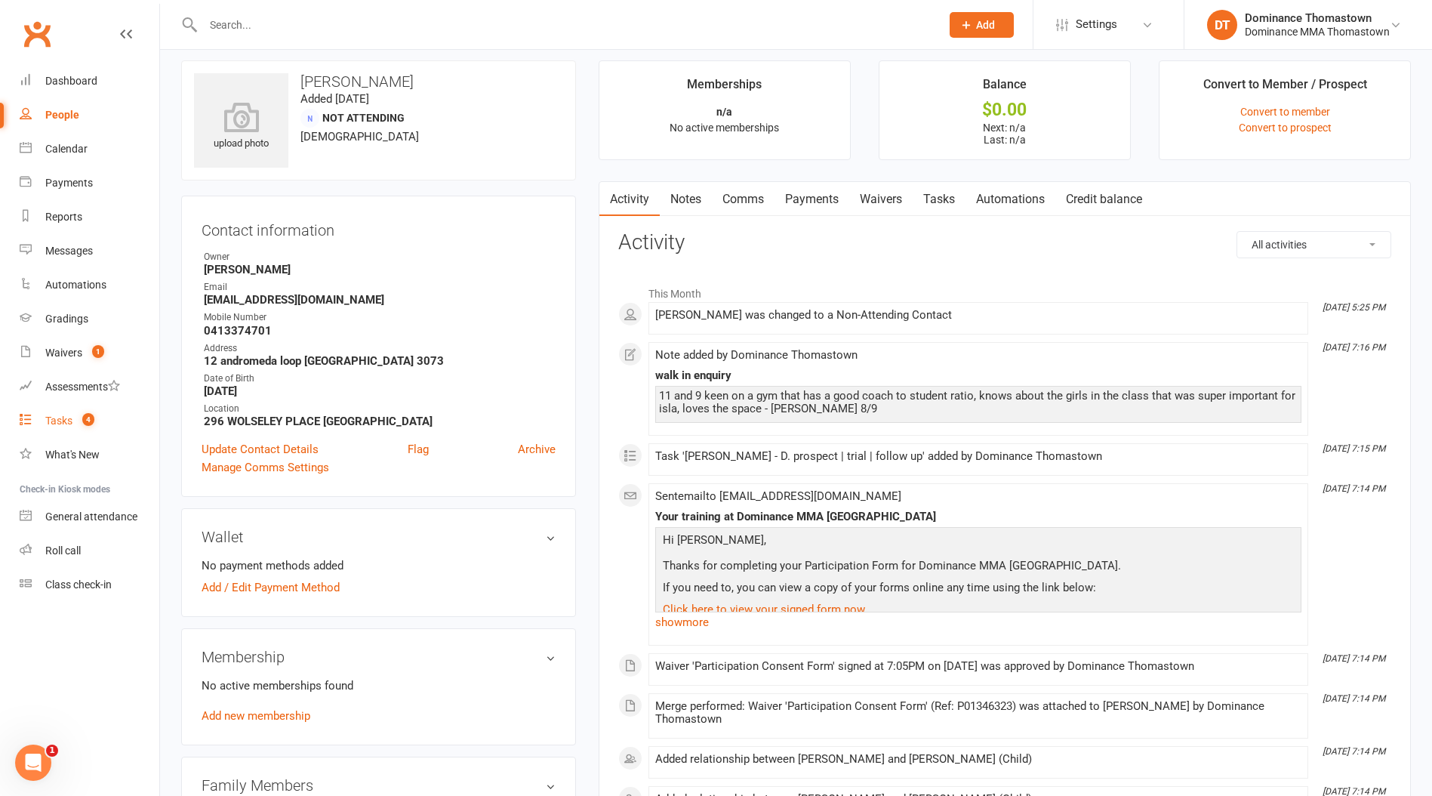
click at [55, 422] on div "Tasks" at bounding box center [58, 421] width 27 height 12
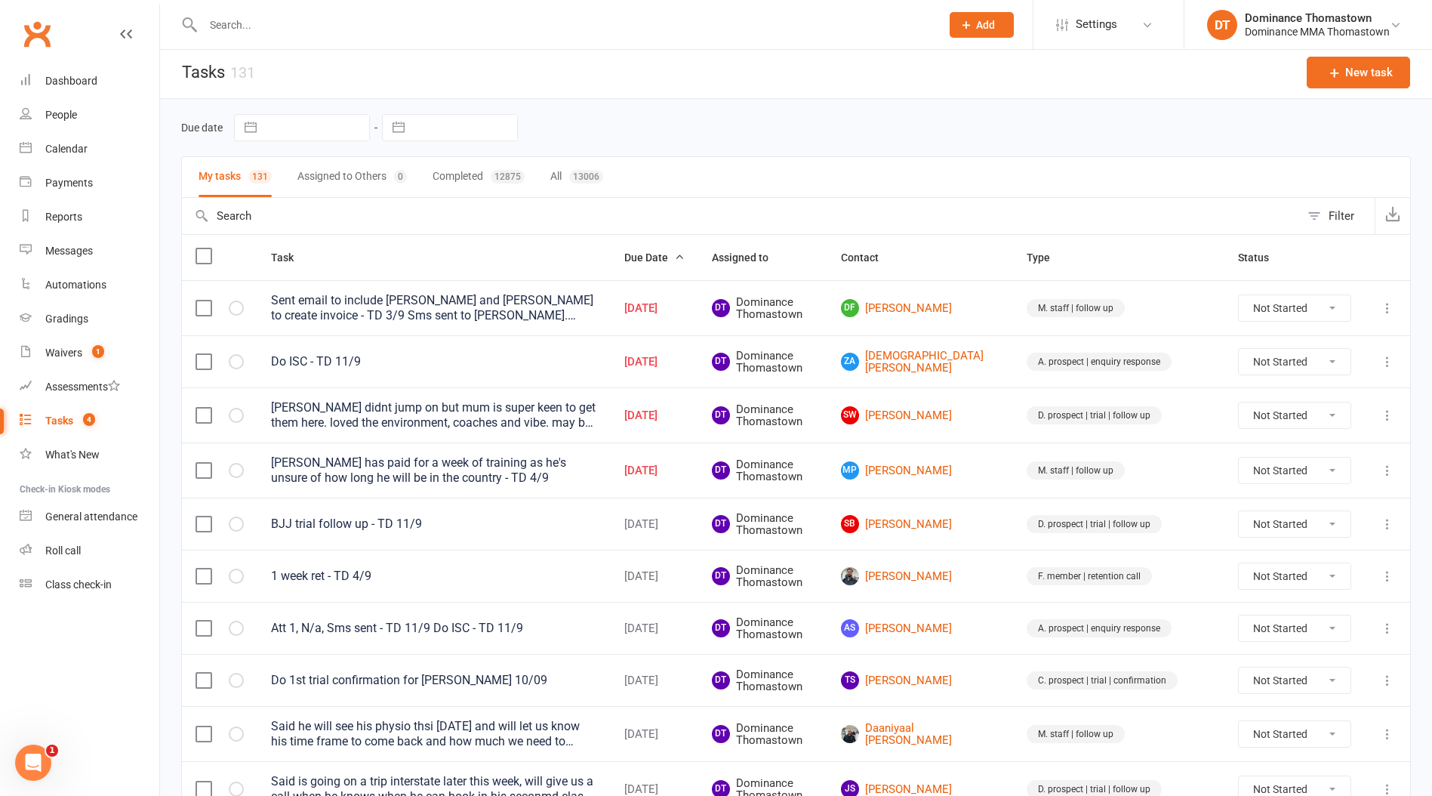
scroll to position [9, 0]
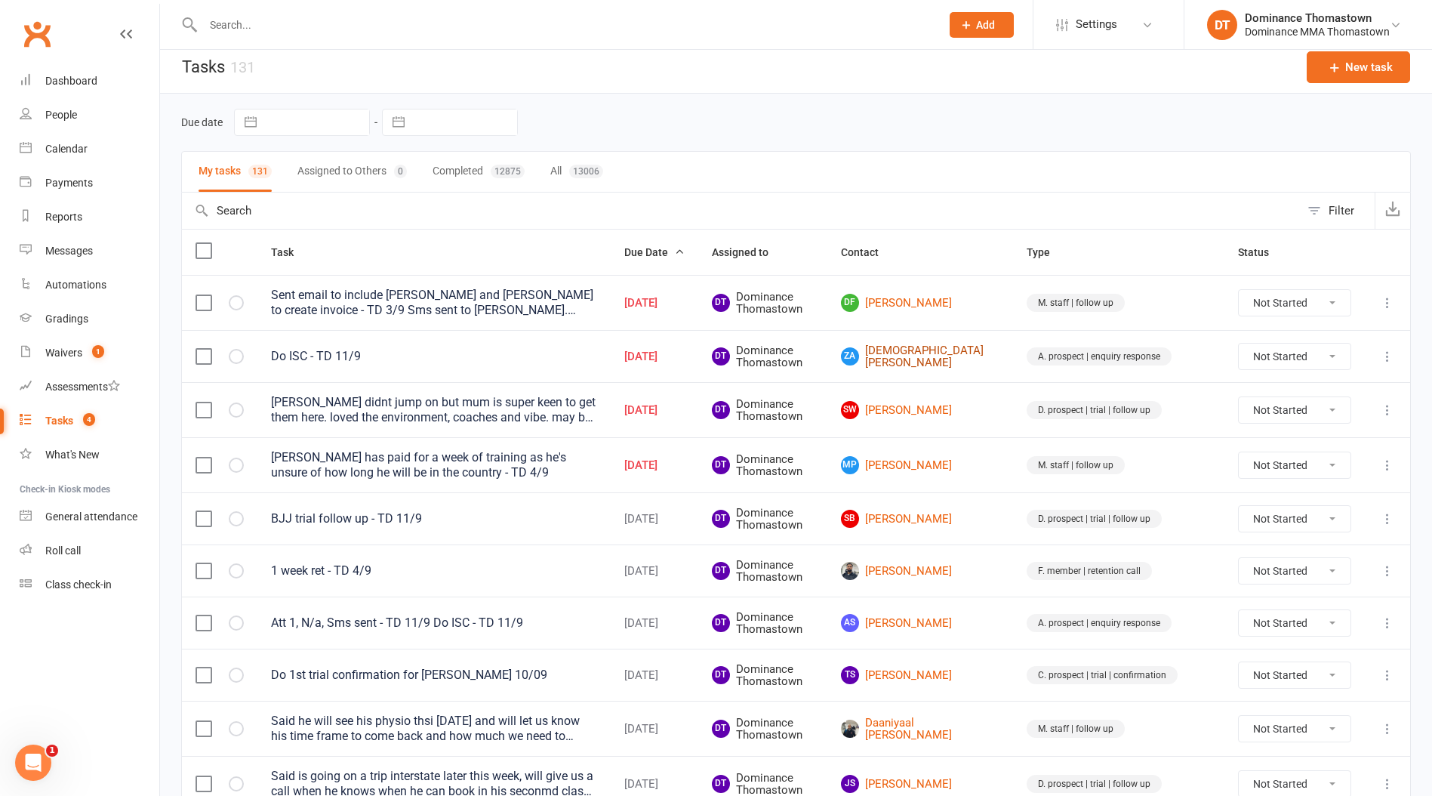
click at [959, 361] on link "ZA [PERSON_NAME]" at bounding box center [920, 356] width 159 height 25
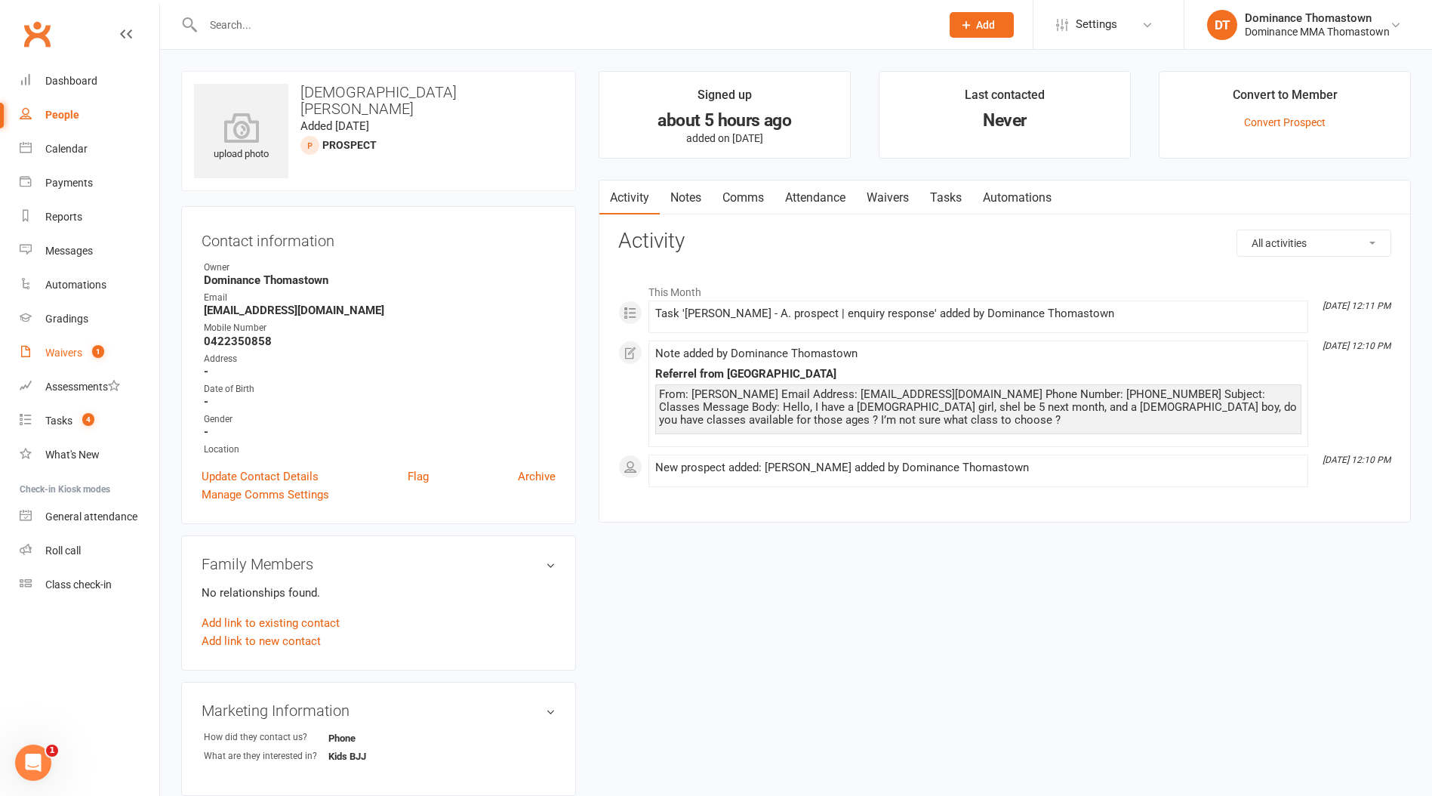
click at [66, 350] on div "Waivers" at bounding box center [63, 353] width 37 height 12
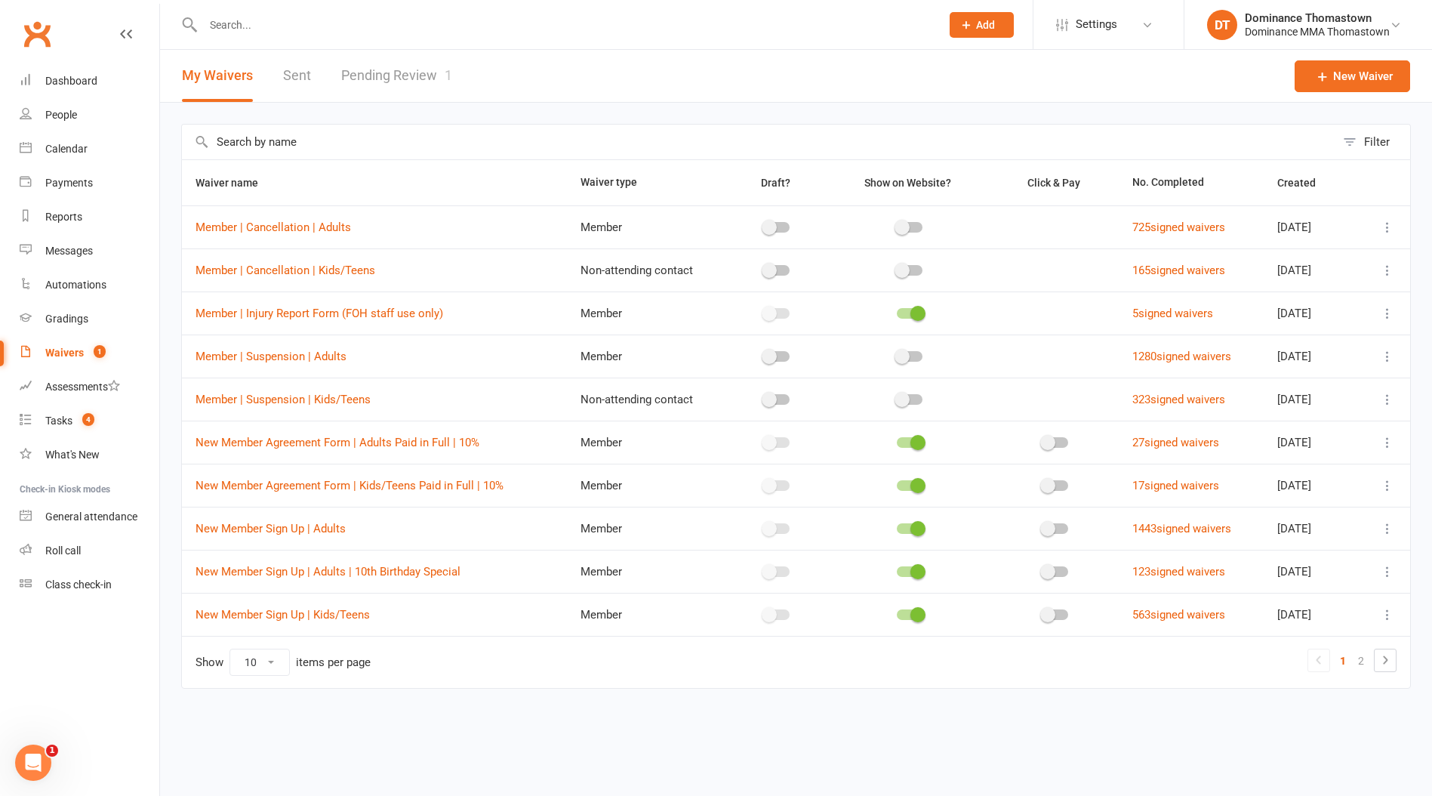
click at [60, 355] on div "Waivers" at bounding box center [64, 353] width 39 height 12
click at [398, 83] on link "Pending Review 1" at bounding box center [396, 76] width 111 height 52
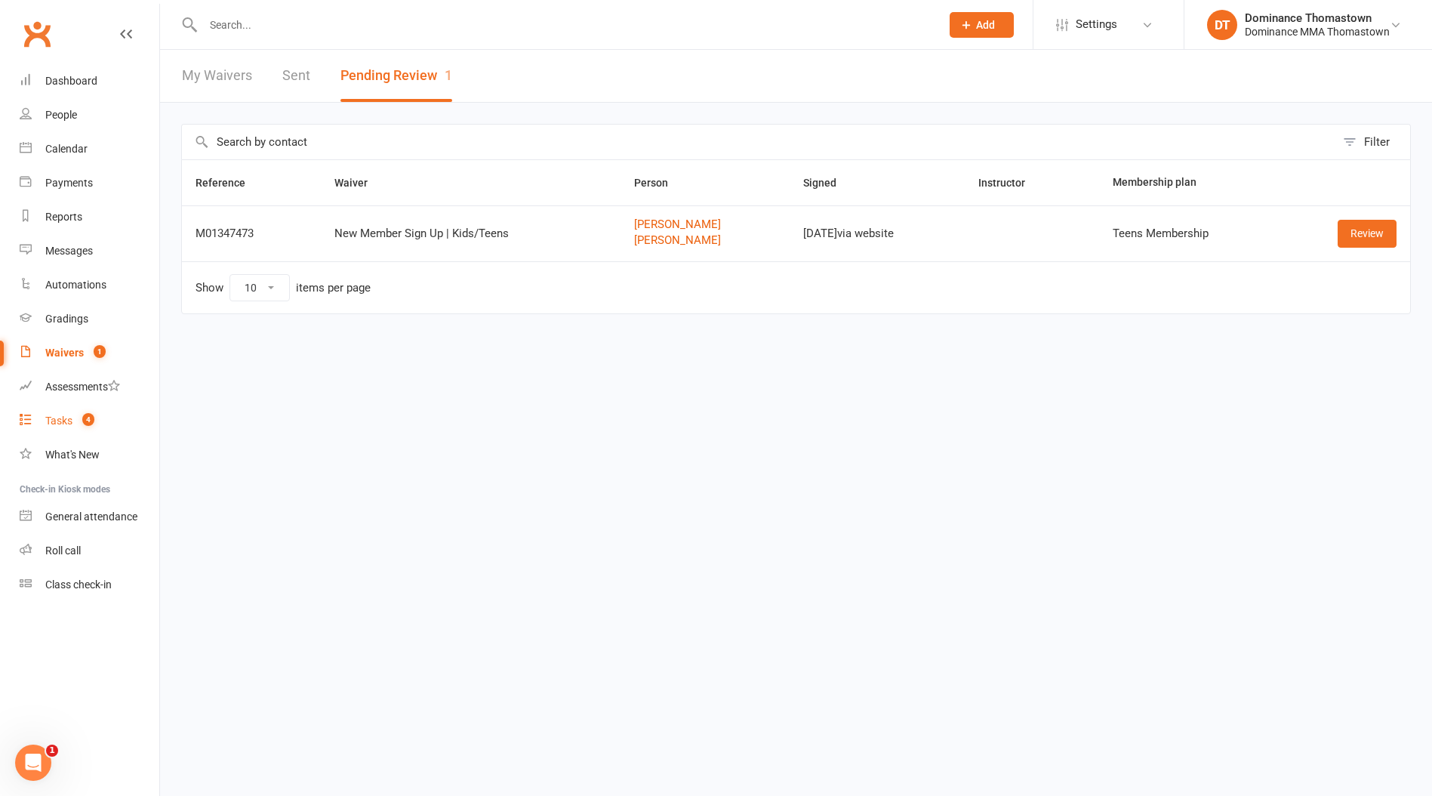
click at [68, 419] on div "Tasks" at bounding box center [58, 421] width 27 height 12
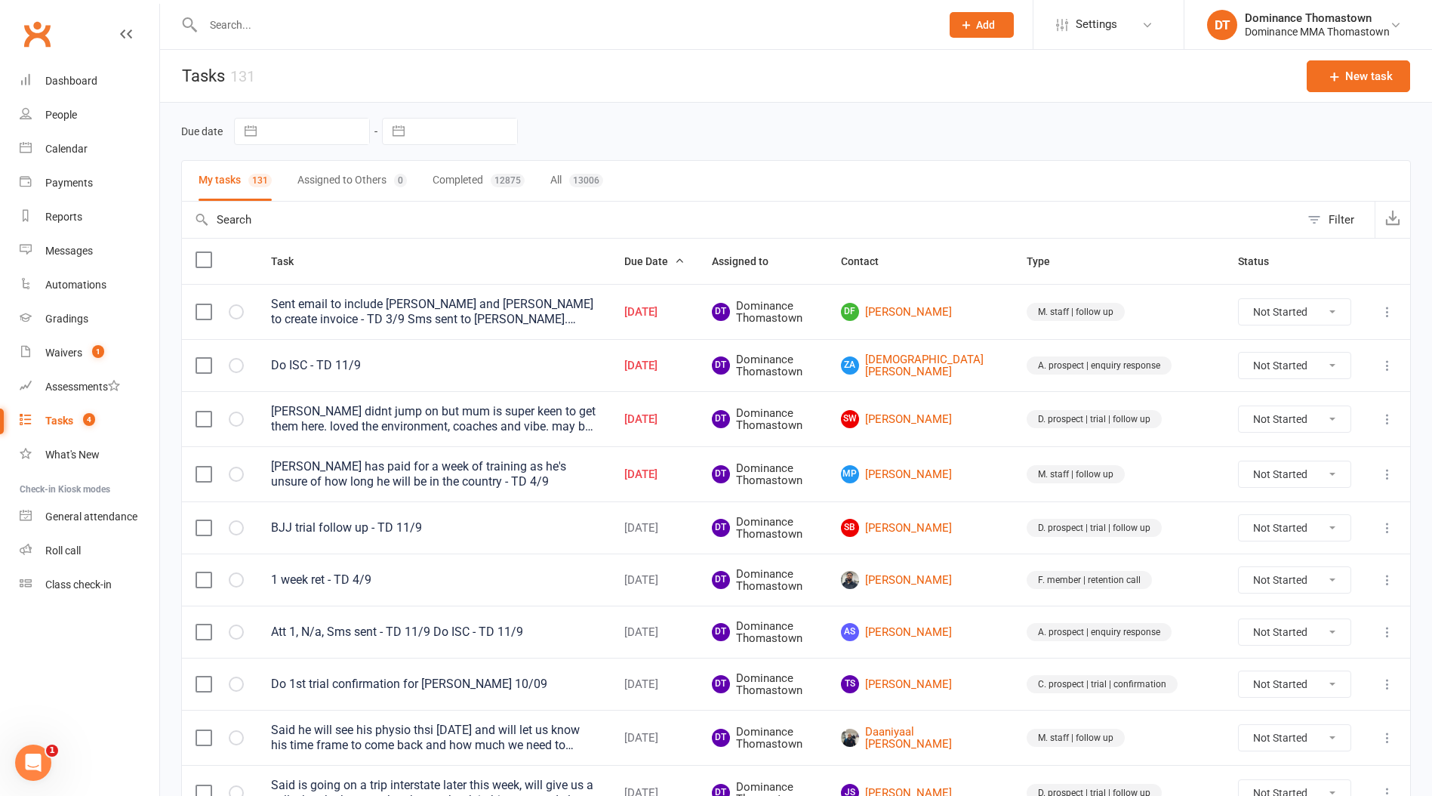
click at [257, 27] on input "text" at bounding box center [565, 24] width 732 height 21
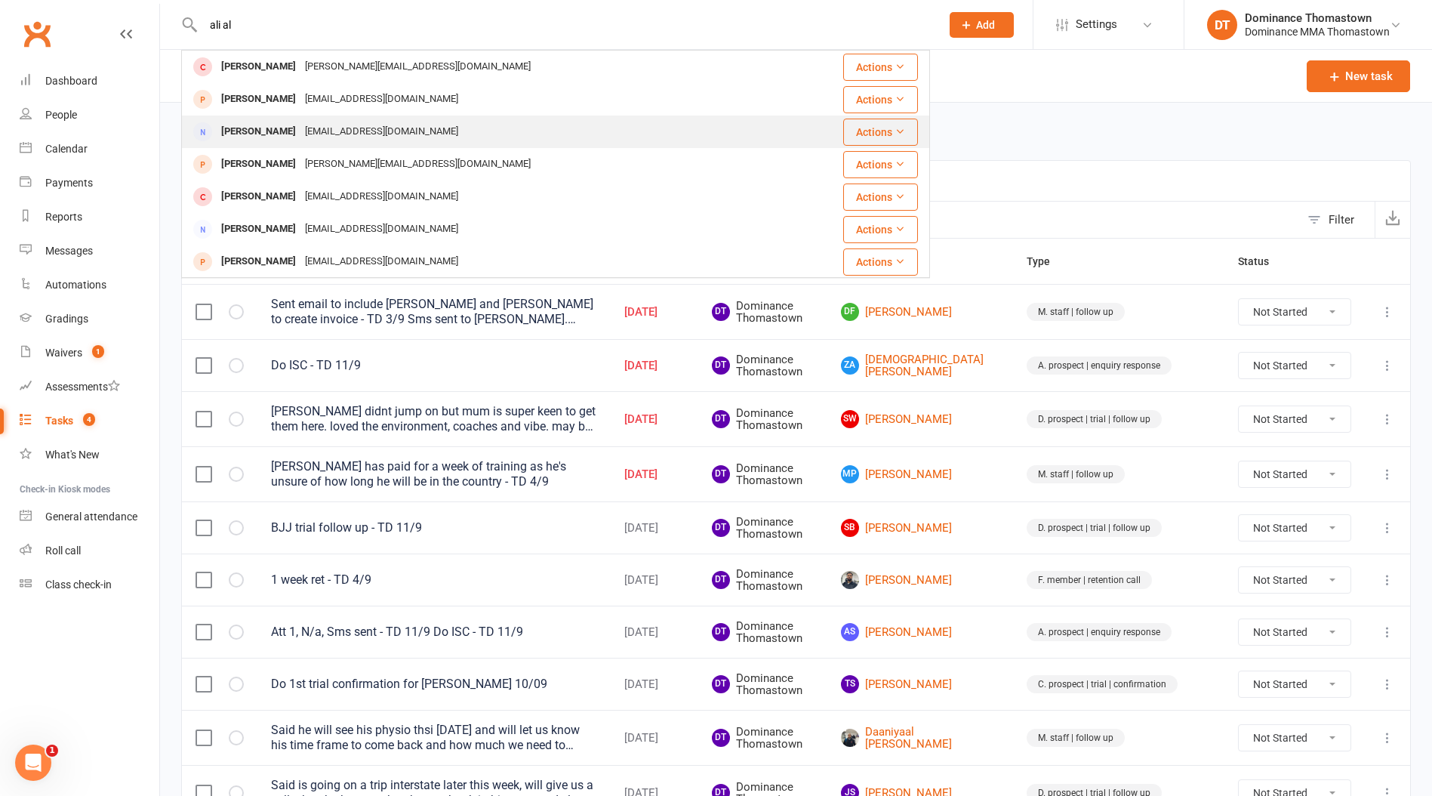
click at [301, 131] on div "[EMAIL_ADDRESS][DOMAIN_NAME]" at bounding box center [382, 132] width 162 height 22
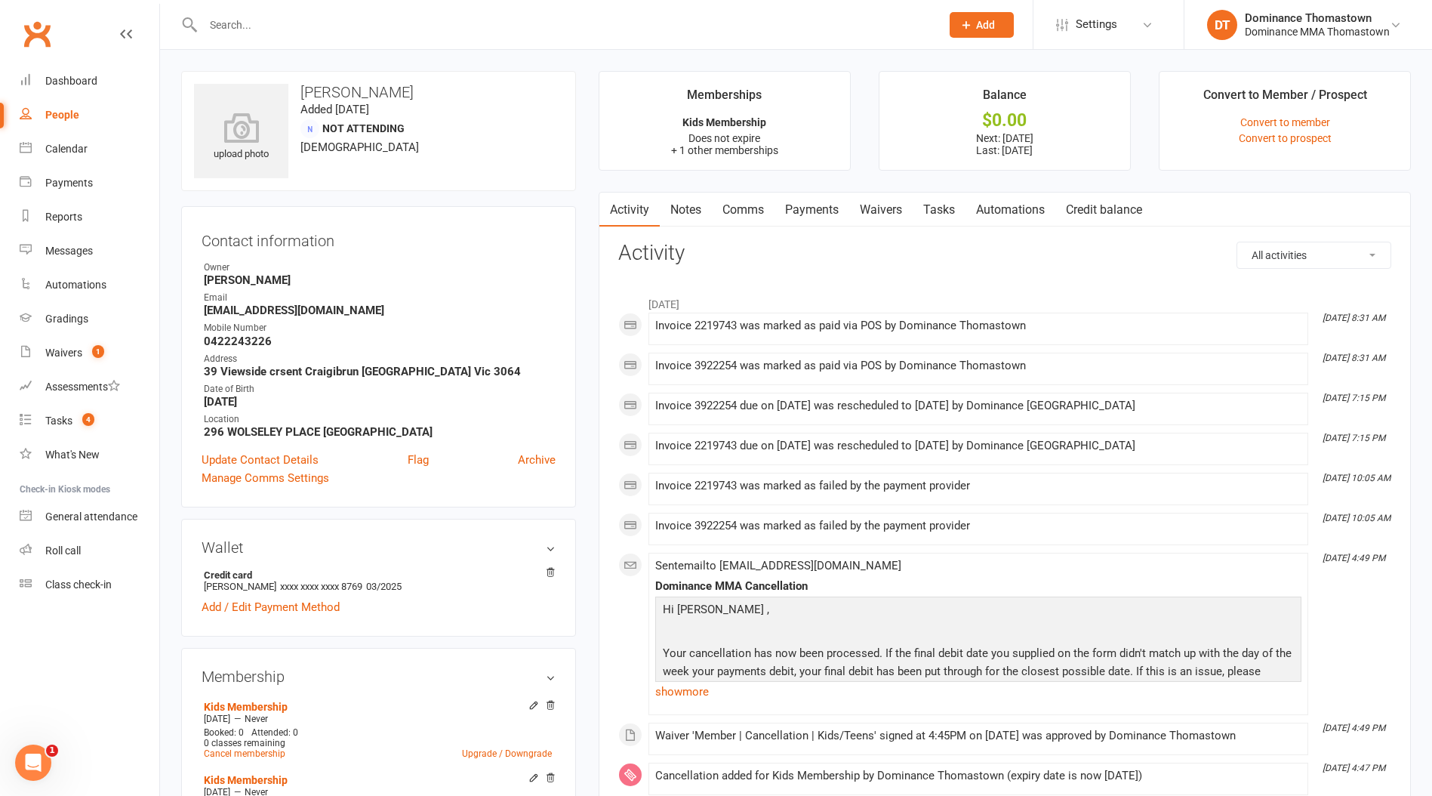
click at [811, 219] on link "Payments" at bounding box center [812, 210] width 75 height 35
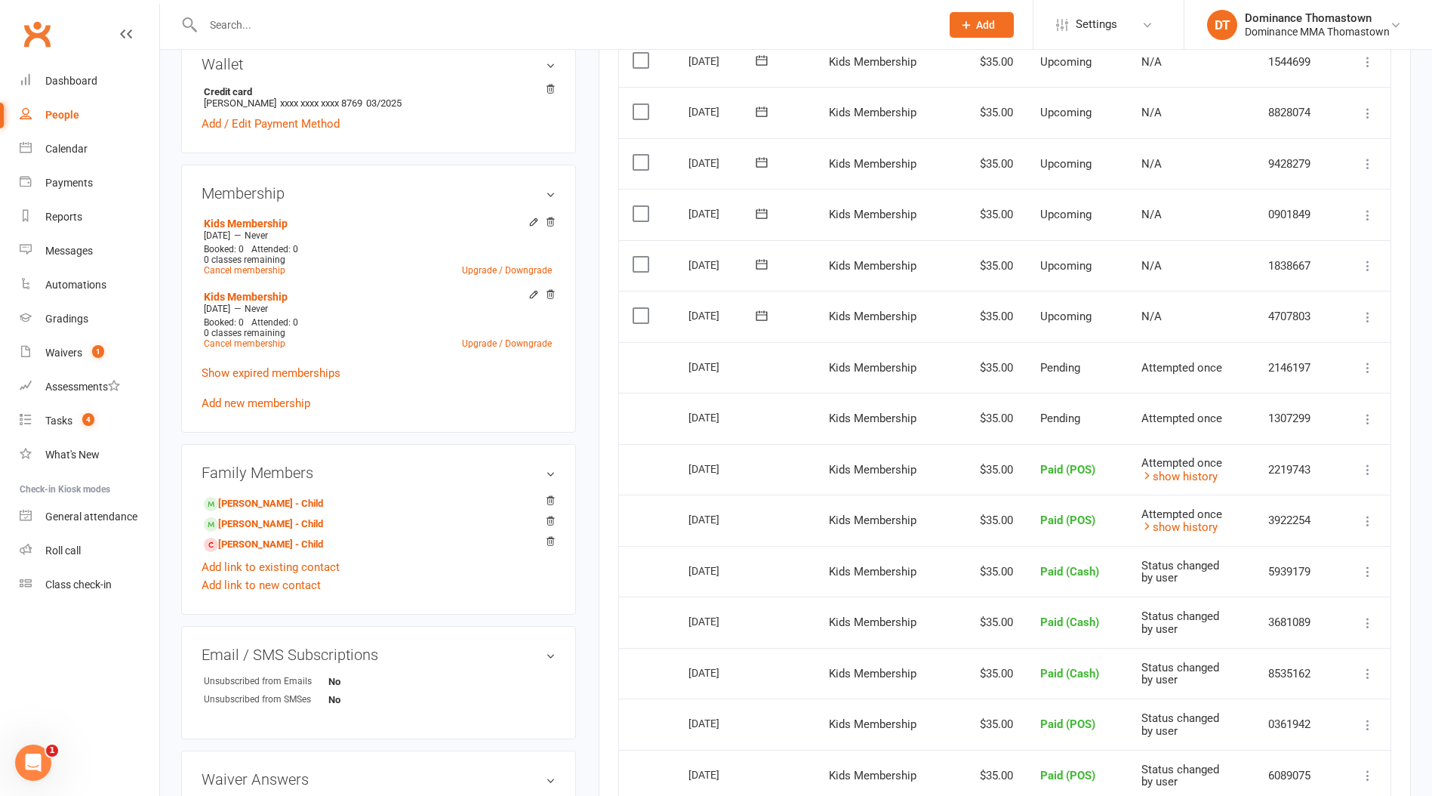
scroll to position [464, 0]
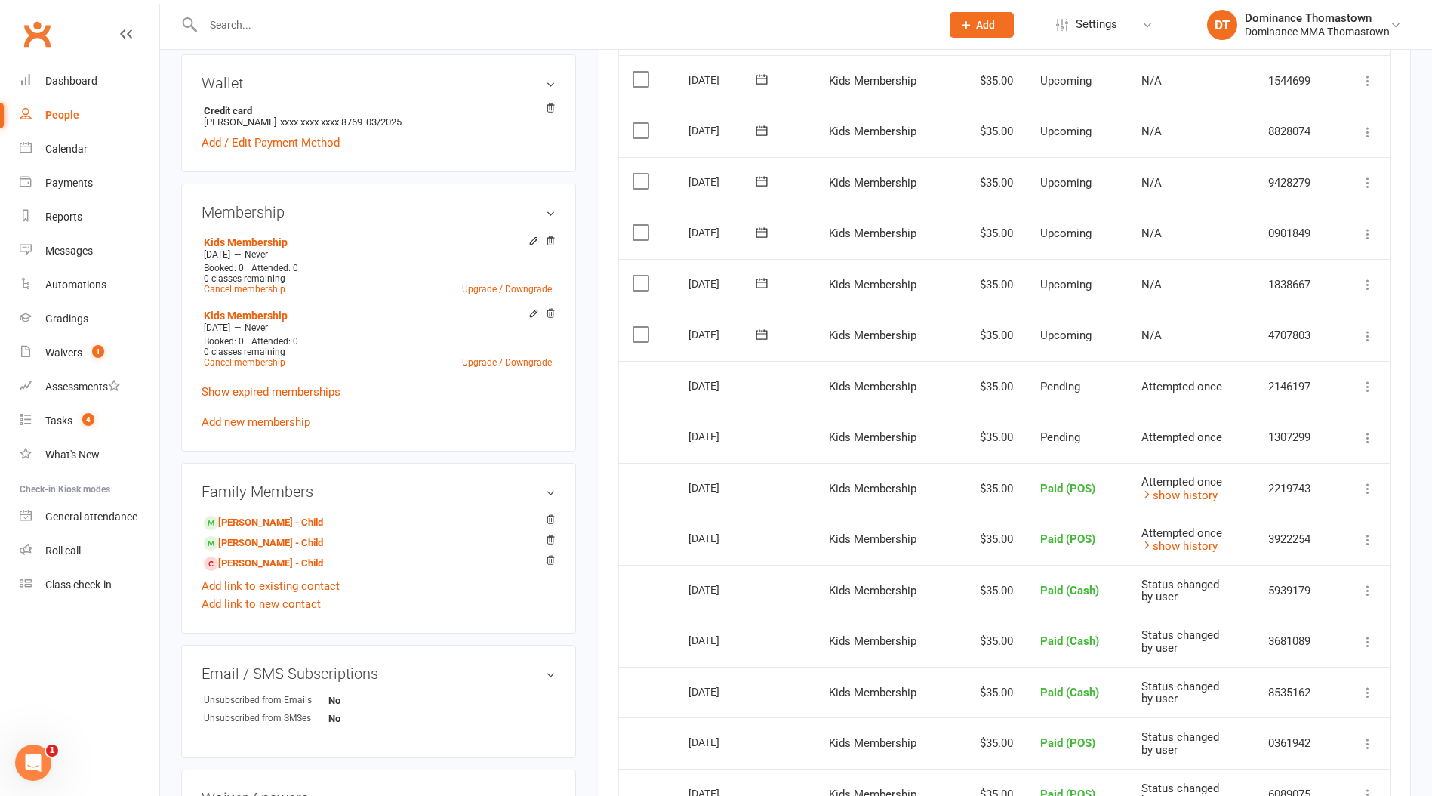
click at [1374, 439] on icon at bounding box center [1368, 437] width 15 height 15
drag, startPoint x: 643, startPoint y: 330, endPoint x: 643, endPoint y: 314, distance: 15.9
click at [643, 328] on label at bounding box center [643, 334] width 20 height 15
click at [643, 327] on input "checkbox" at bounding box center [638, 327] width 10 height 0
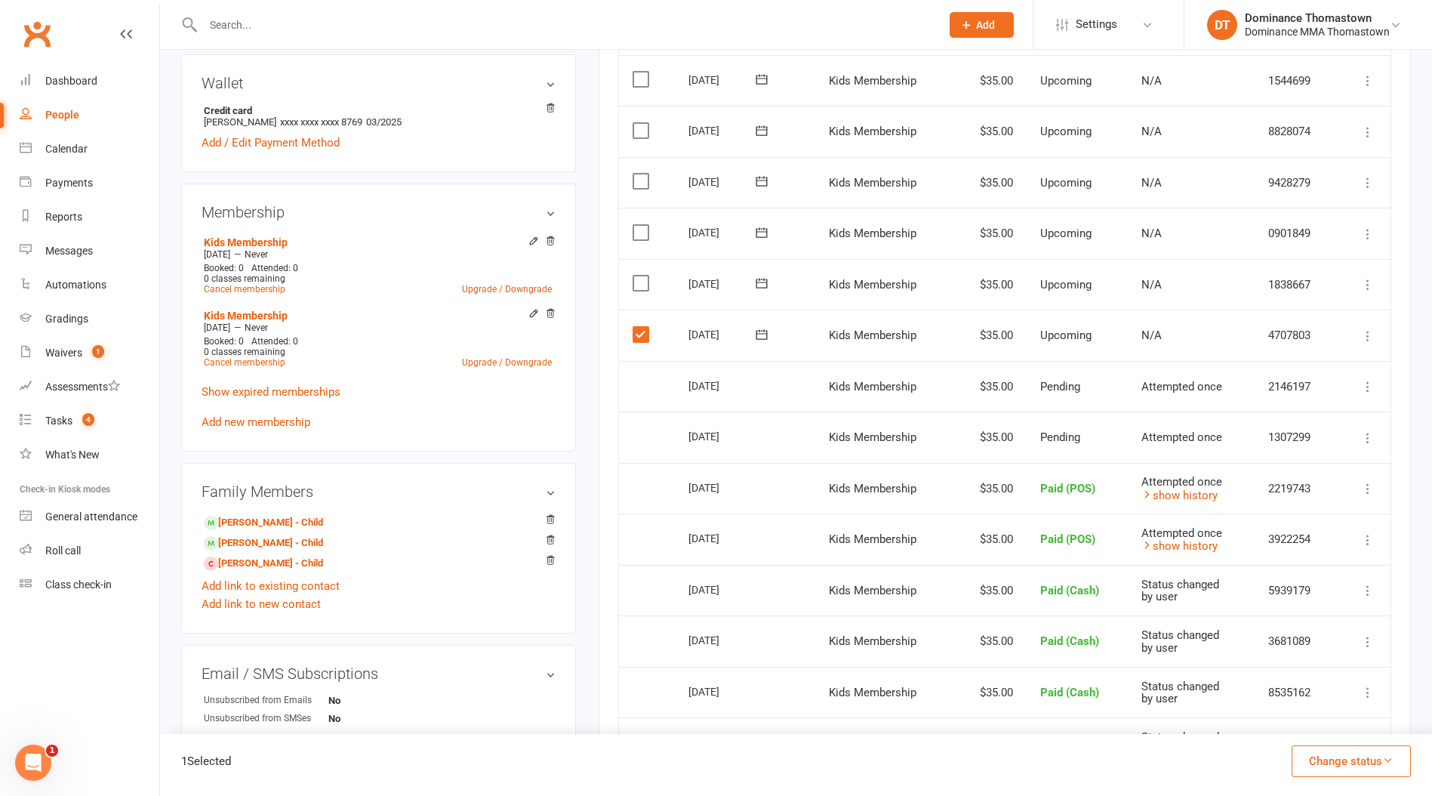
click at [639, 284] on label at bounding box center [643, 283] width 20 height 15
click at [639, 276] on input "checkbox" at bounding box center [638, 276] width 10 height 0
click at [1332, 757] on button "Change status" at bounding box center [1351, 761] width 119 height 32
click at [1290, 661] on link "Paid (POS)" at bounding box center [1336, 660] width 150 height 30
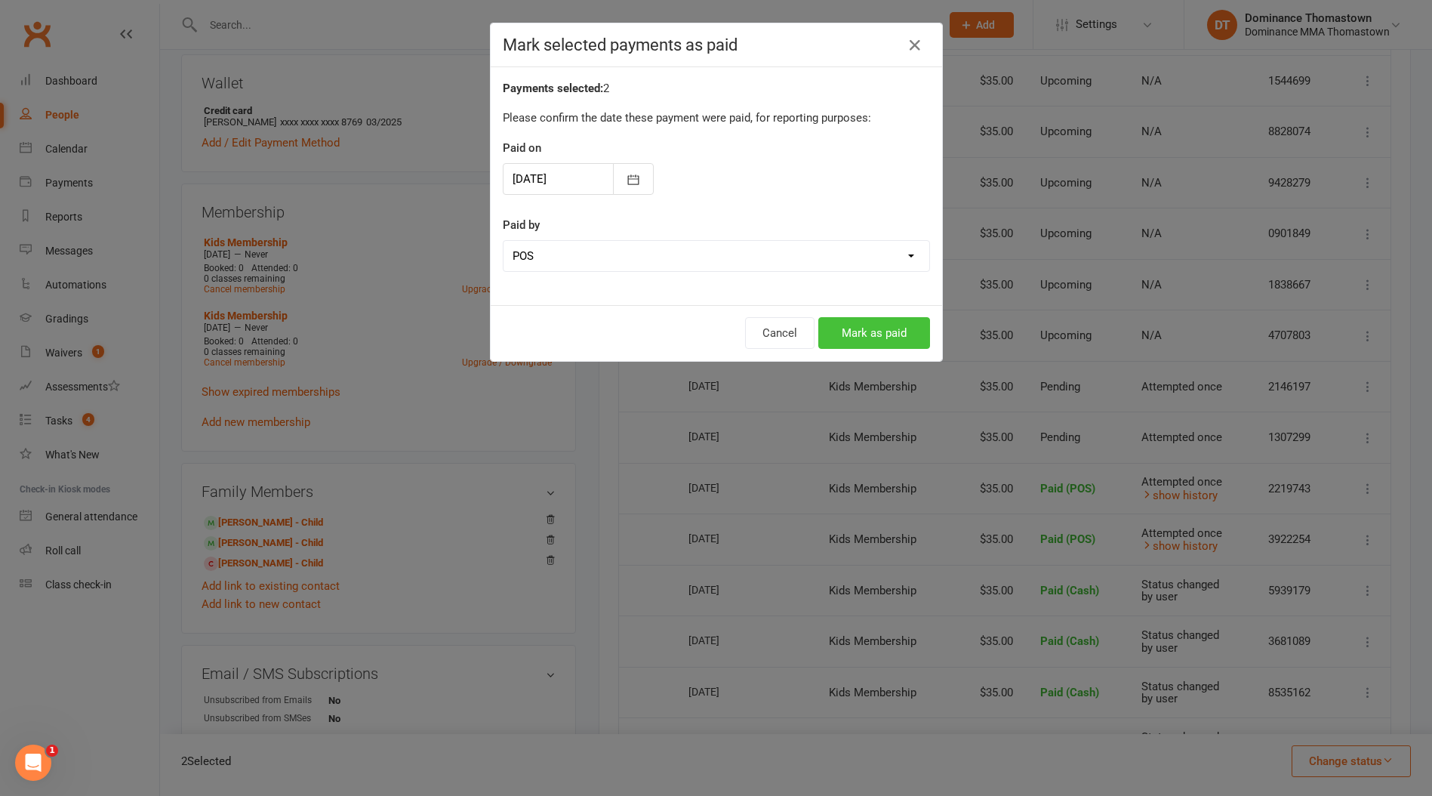
click at [871, 331] on button "Mark as paid" at bounding box center [875, 333] width 112 height 32
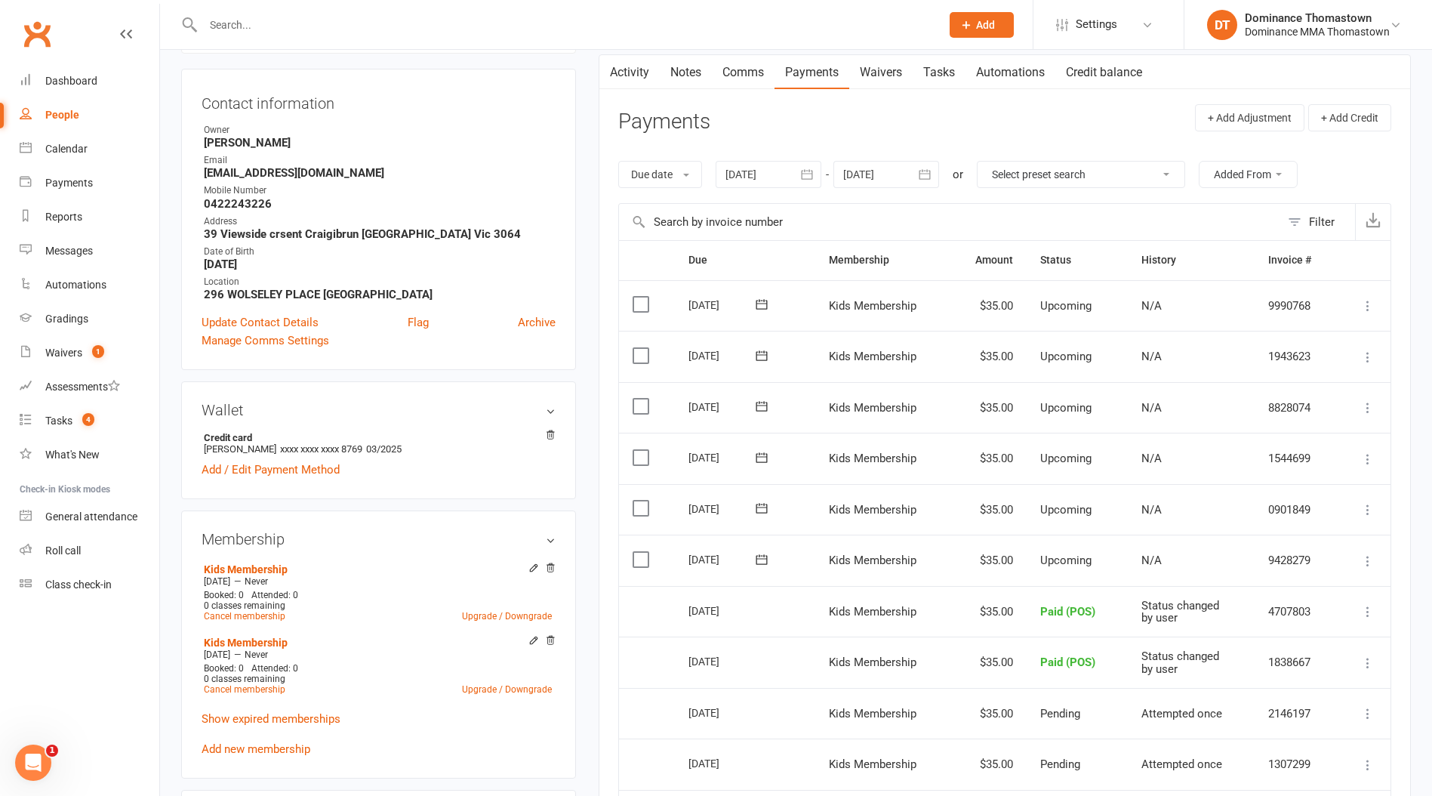
scroll to position [0, 0]
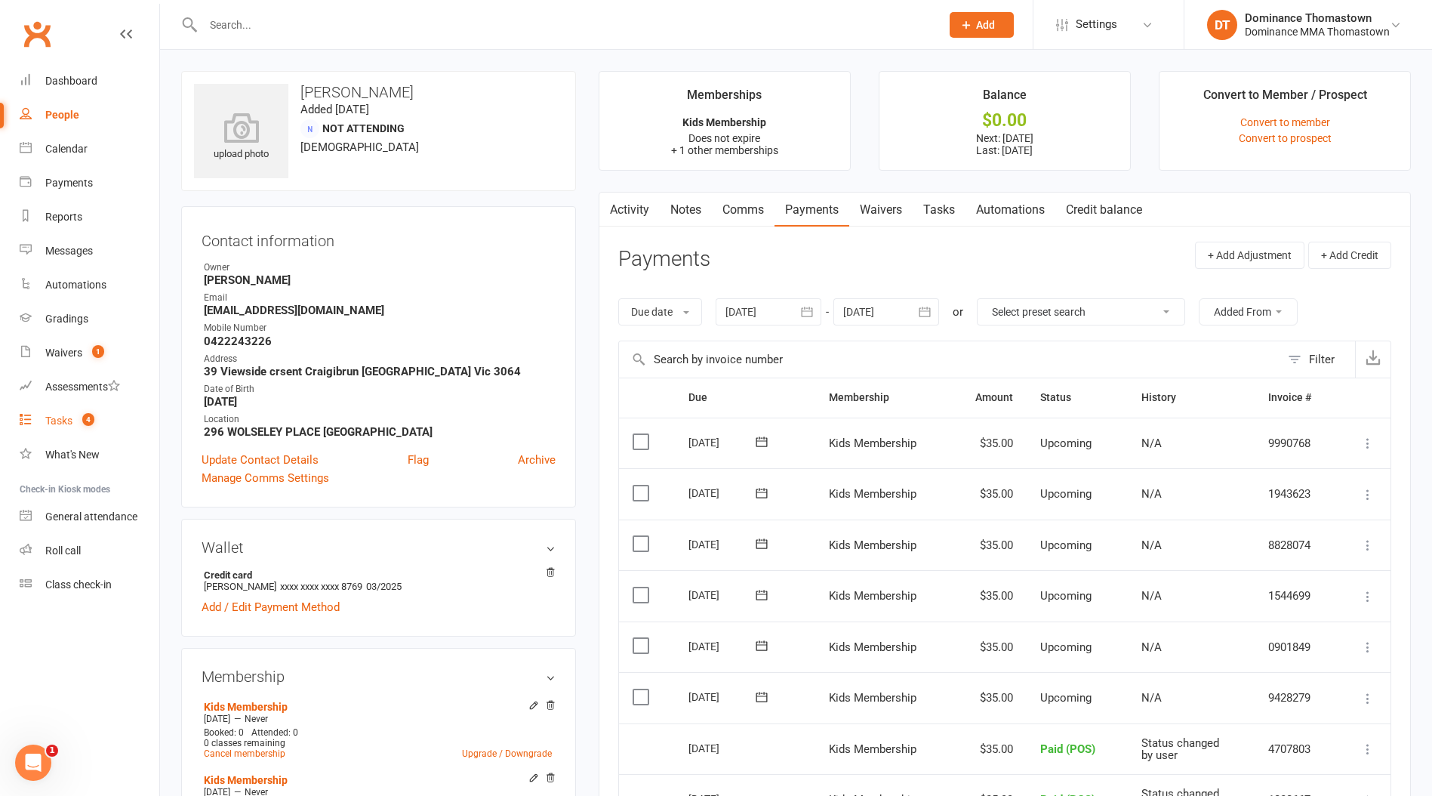
click at [63, 419] on div "Tasks" at bounding box center [58, 421] width 27 height 12
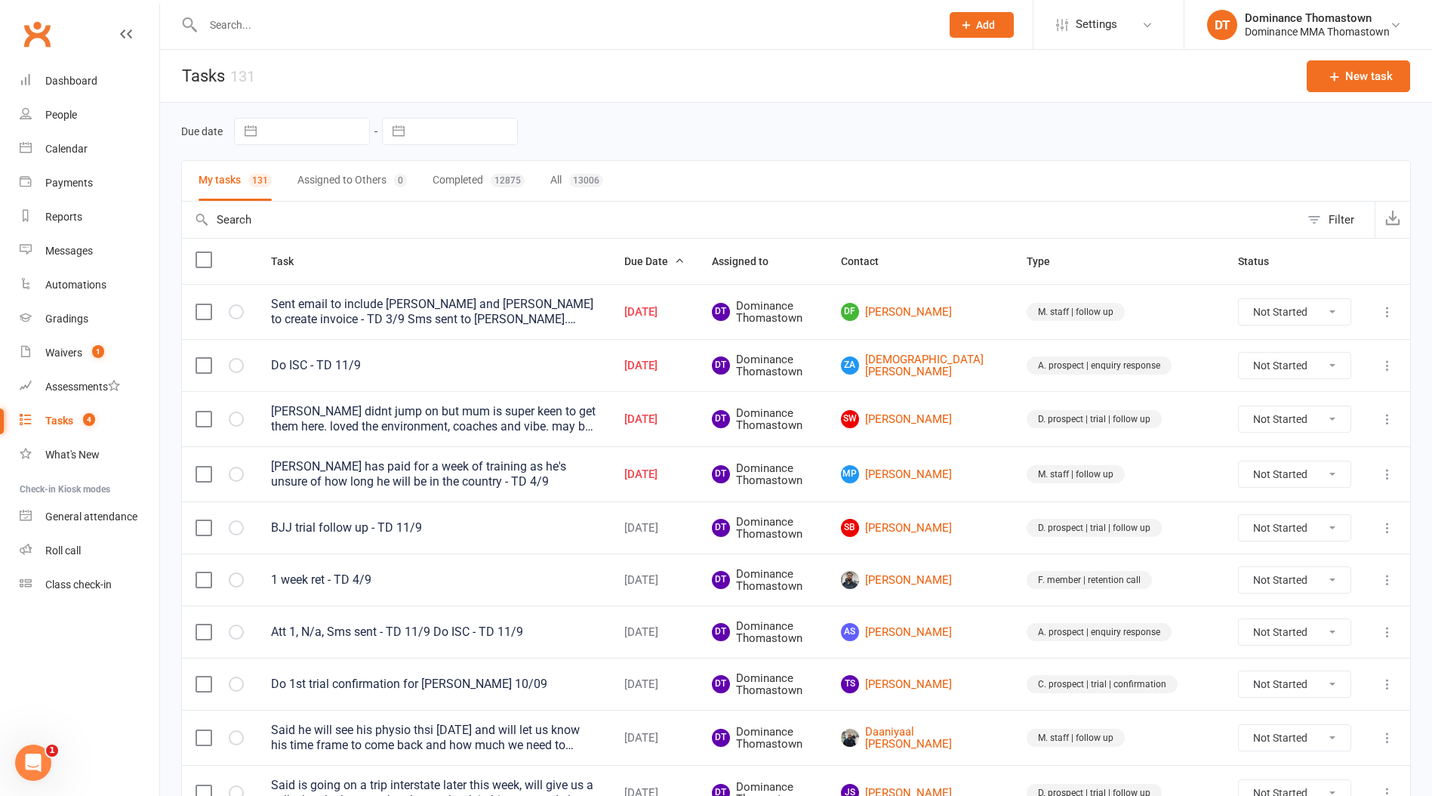
click at [231, 35] on div at bounding box center [555, 24] width 749 height 49
click at [228, 22] on input "text" at bounding box center [565, 24] width 732 height 21
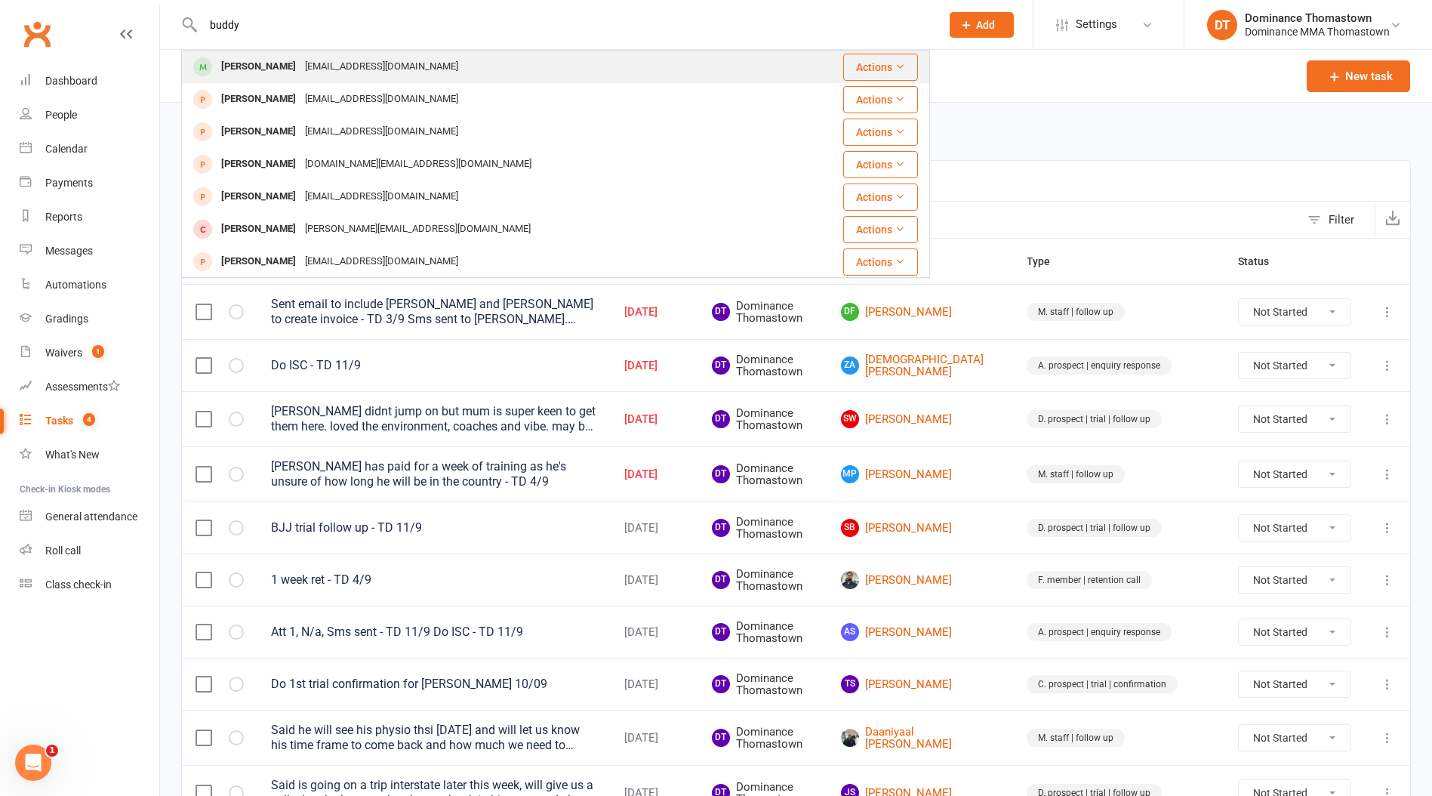
click at [289, 66] on div "[PERSON_NAME]" at bounding box center [259, 67] width 84 height 22
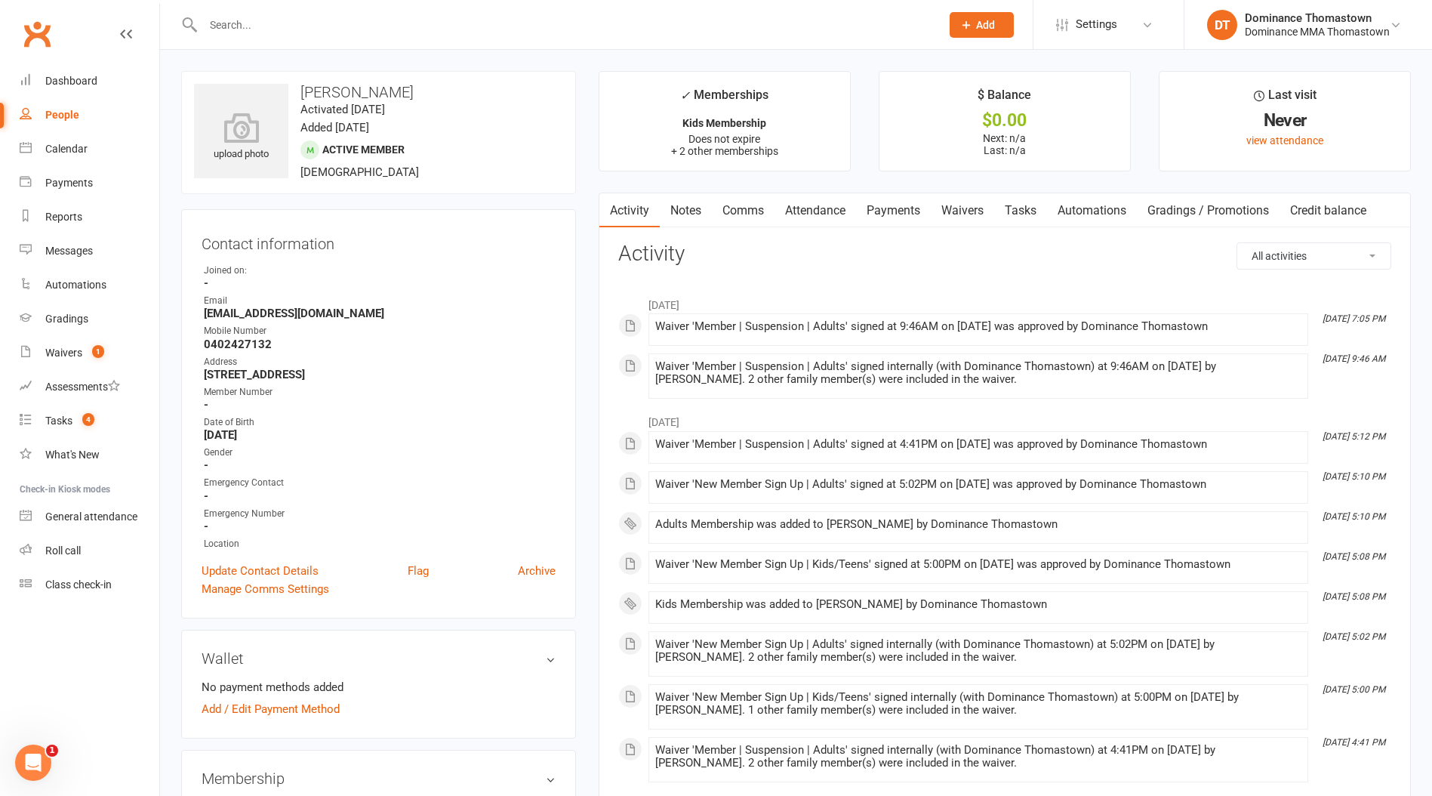
click at [970, 210] on link "Waivers" at bounding box center [962, 210] width 63 height 35
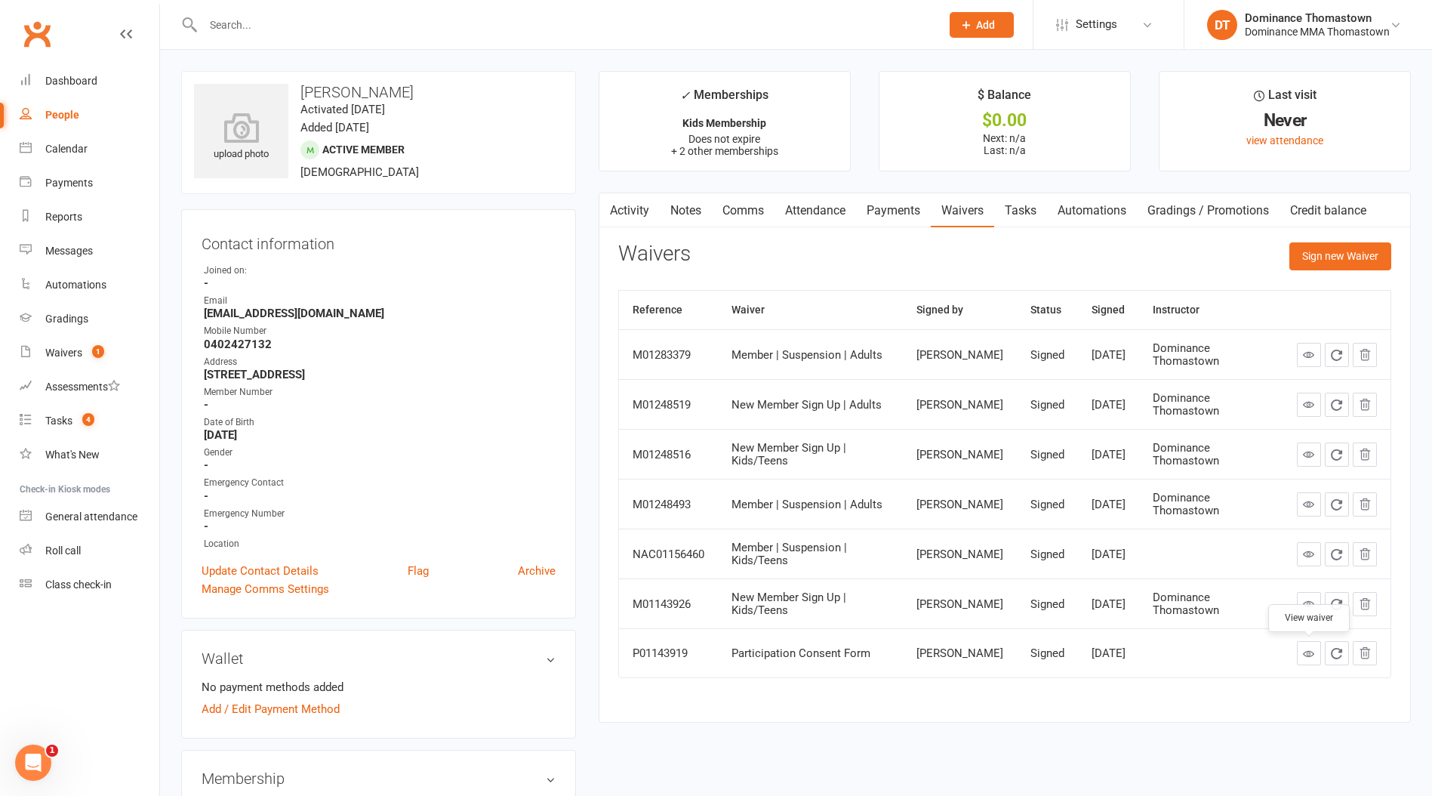
click at [1312, 660] on link at bounding box center [1309, 653] width 24 height 24
click at [59, 421] on div "Tasks" at bounding box center [58, 421] width 27 height 12
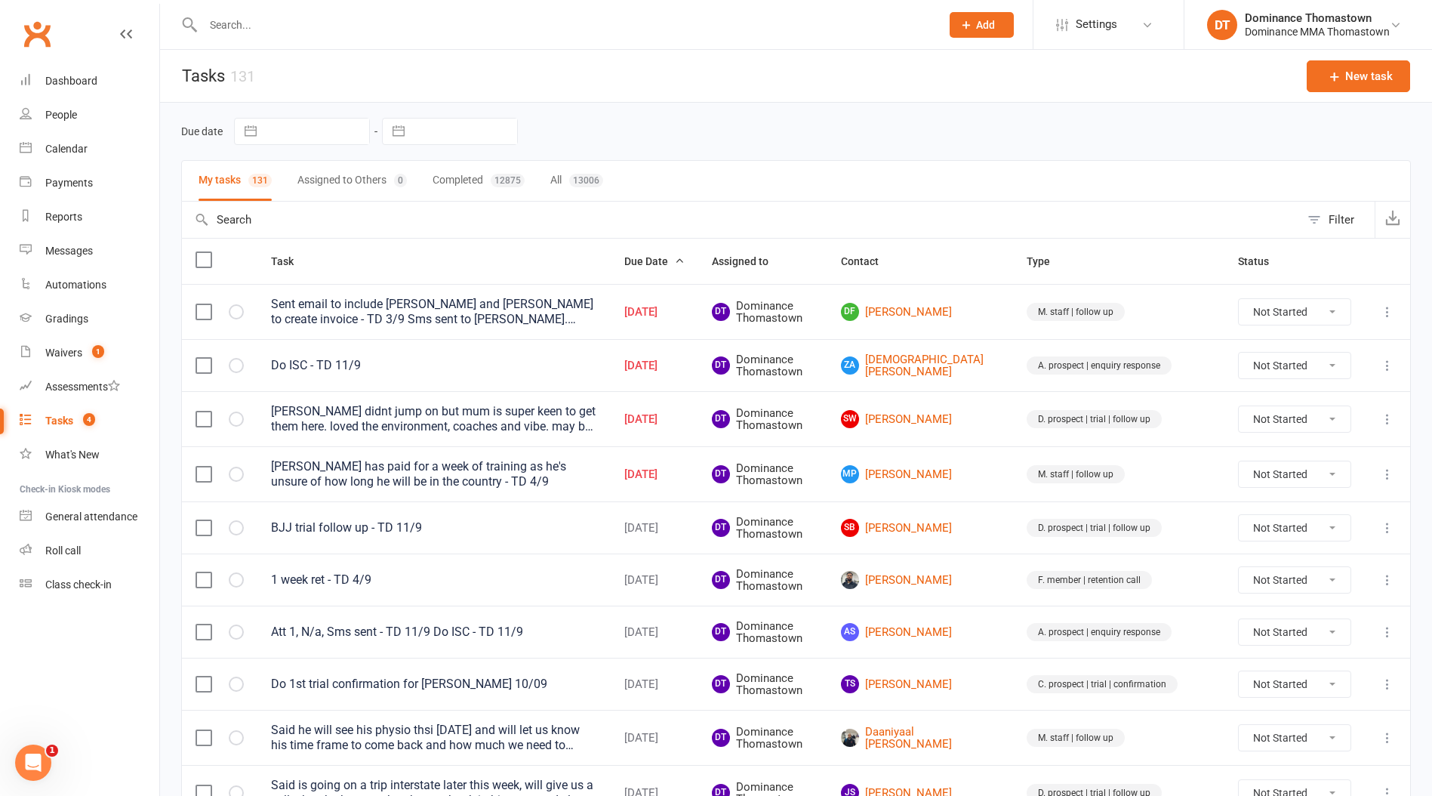
click at [278, 29] on input "text" at bounding box center [565, 24] width 732 height 21
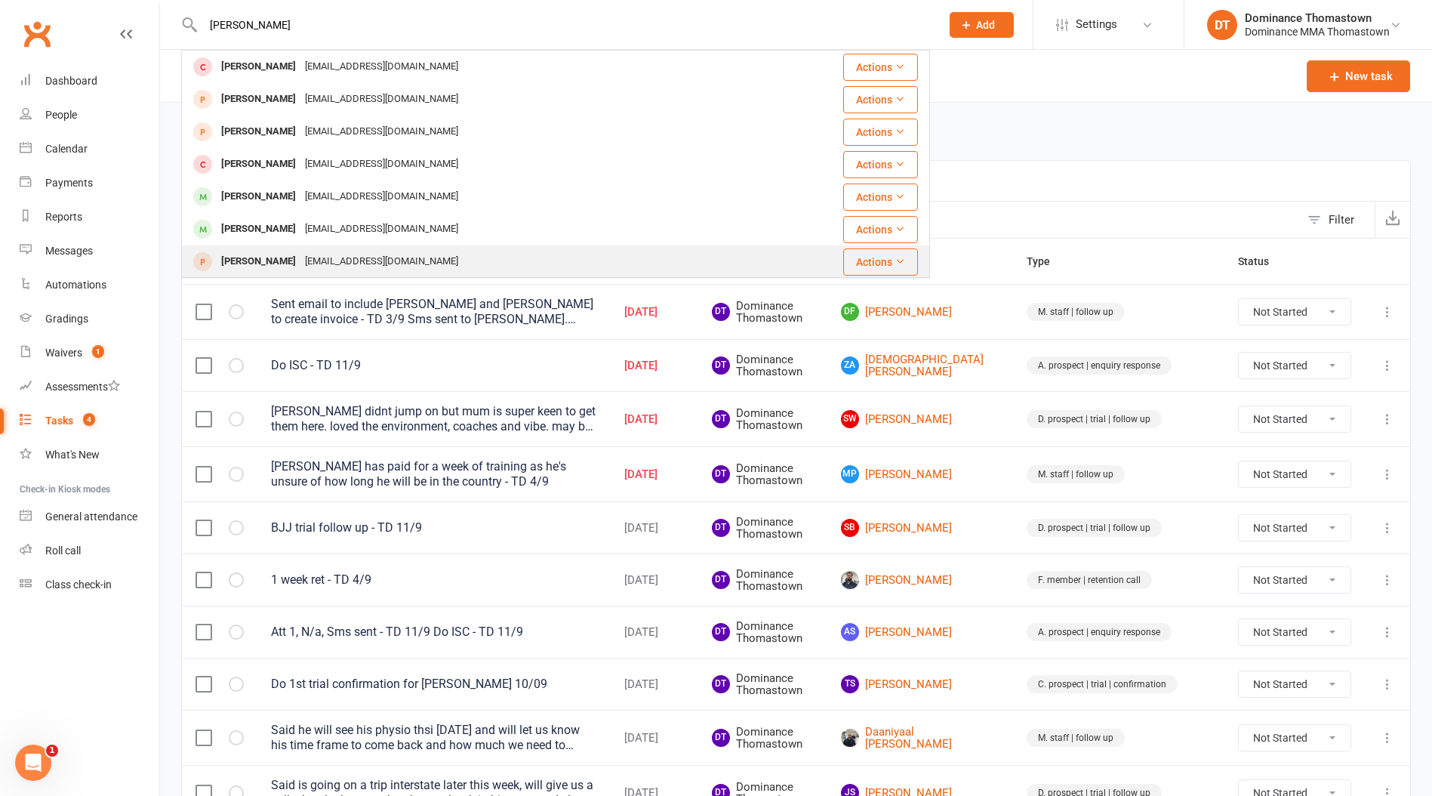
click at [291, 263] on div "[PERSON_NAME]" at bounding box center [259, 262] width 84 height 22
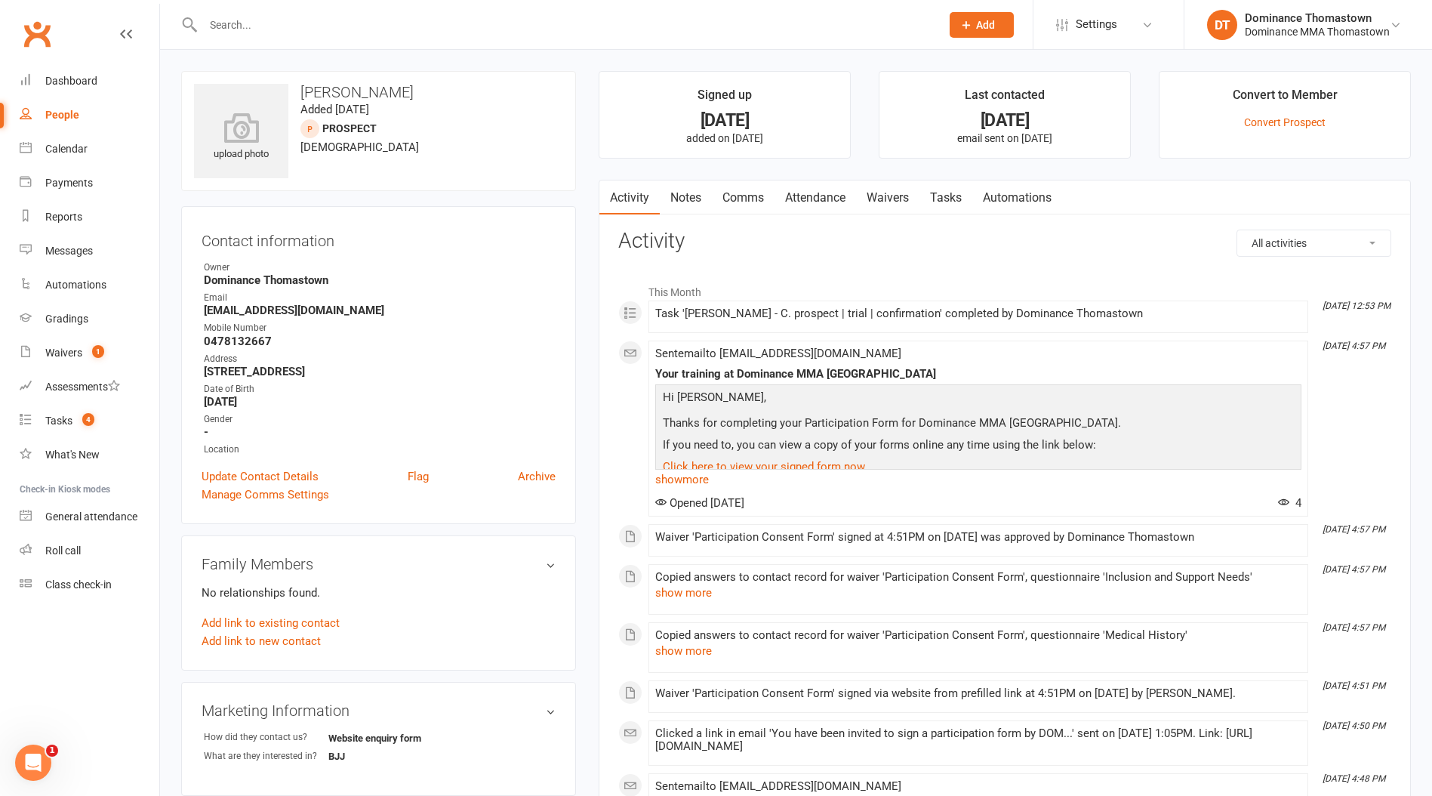
scroll to position [7, 0]
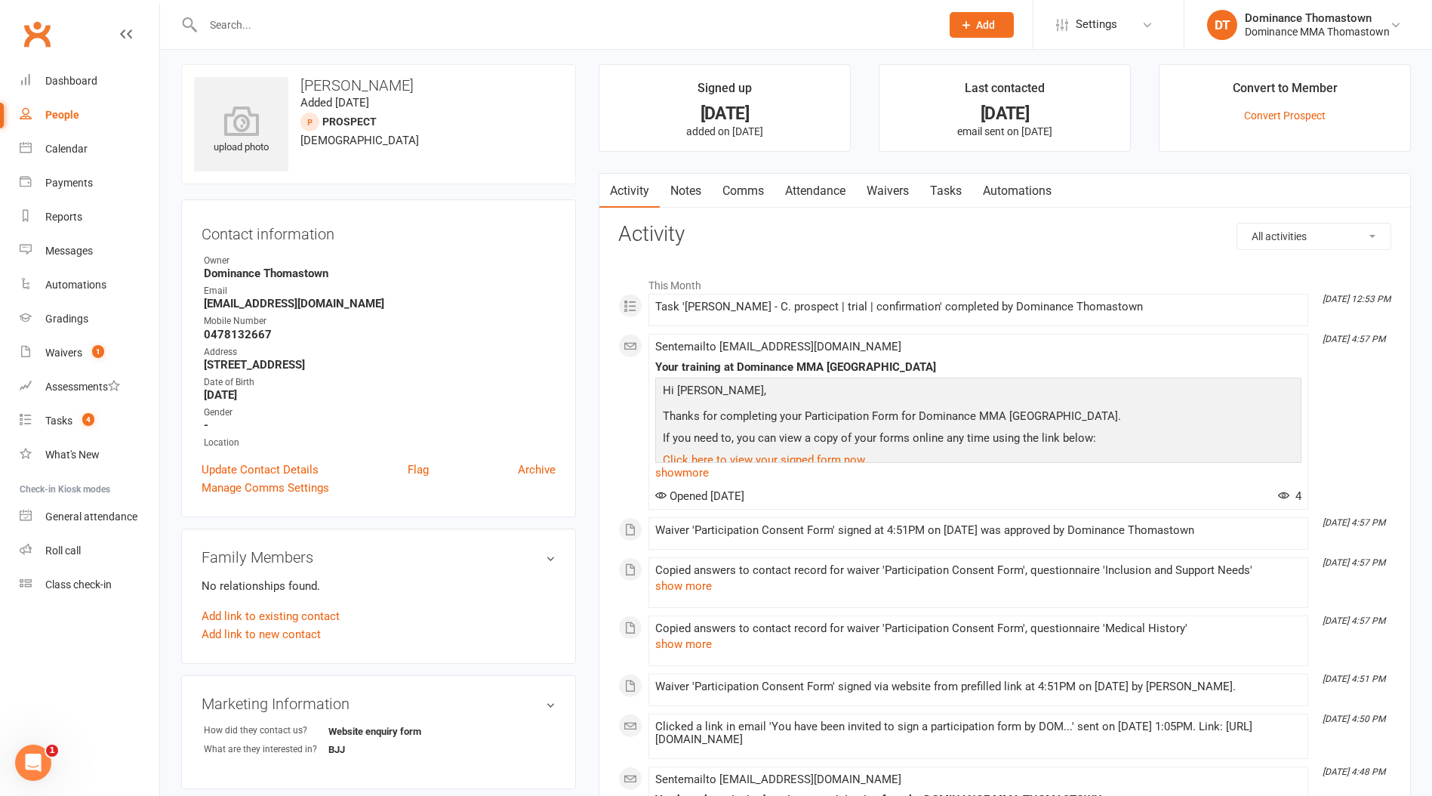
click at [906, 195] on link "Waivers" at bounding box center [887, 191] width 63 height 35
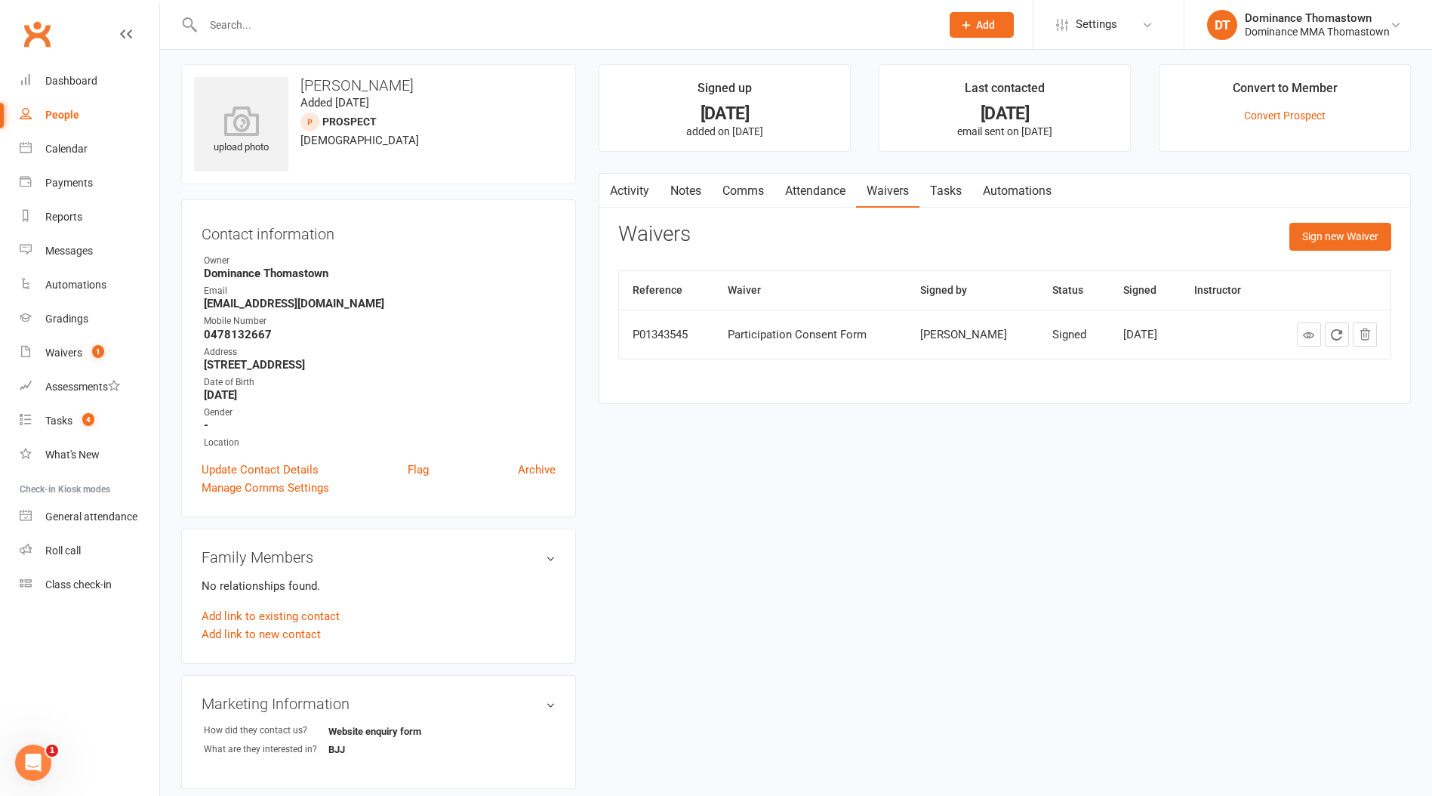
click at [696, 192] on link "Notes" at bounding box center [686, 191] width 52 height 35
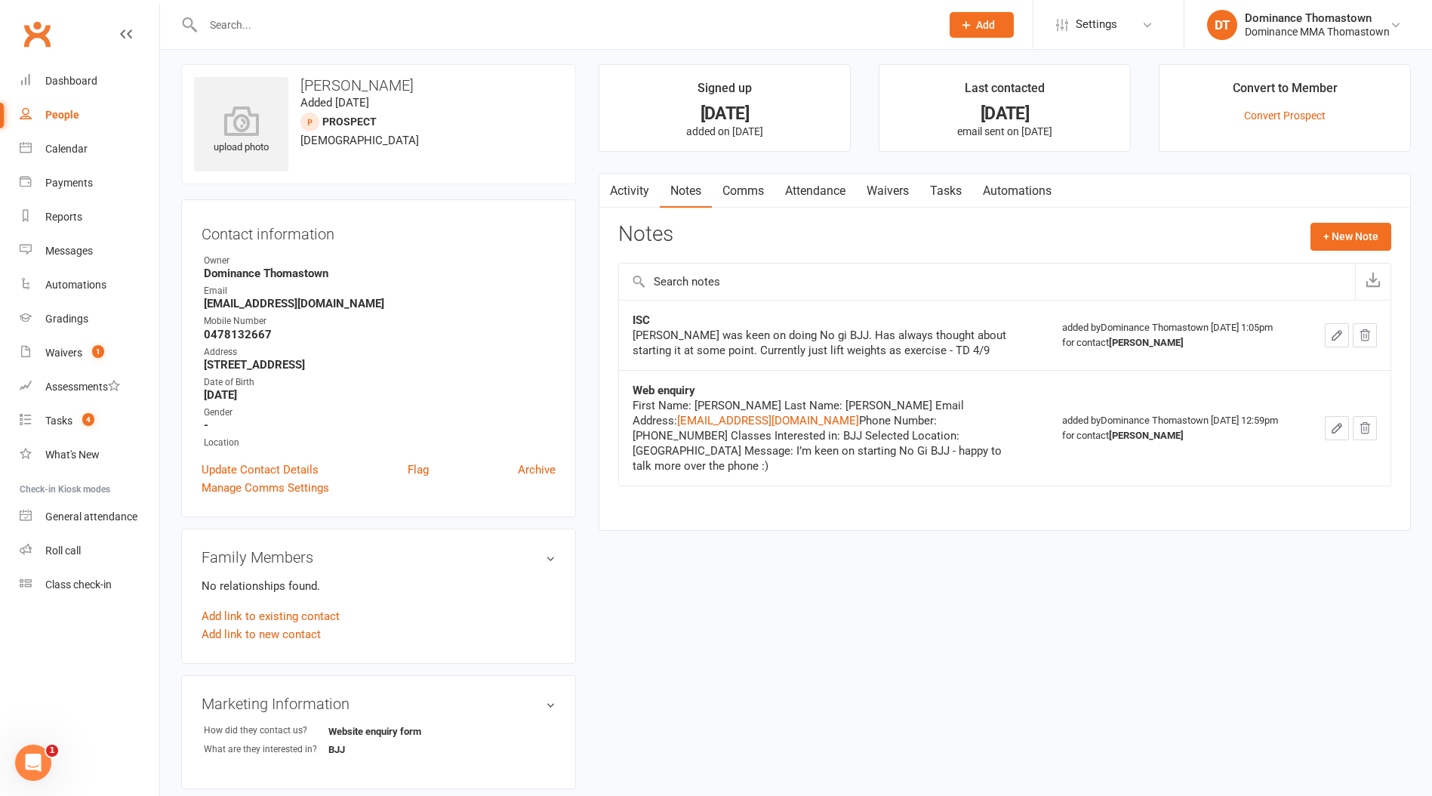
click at [735, 193] on link "Comms" at bounding box center [743, 191] width 63 height 35
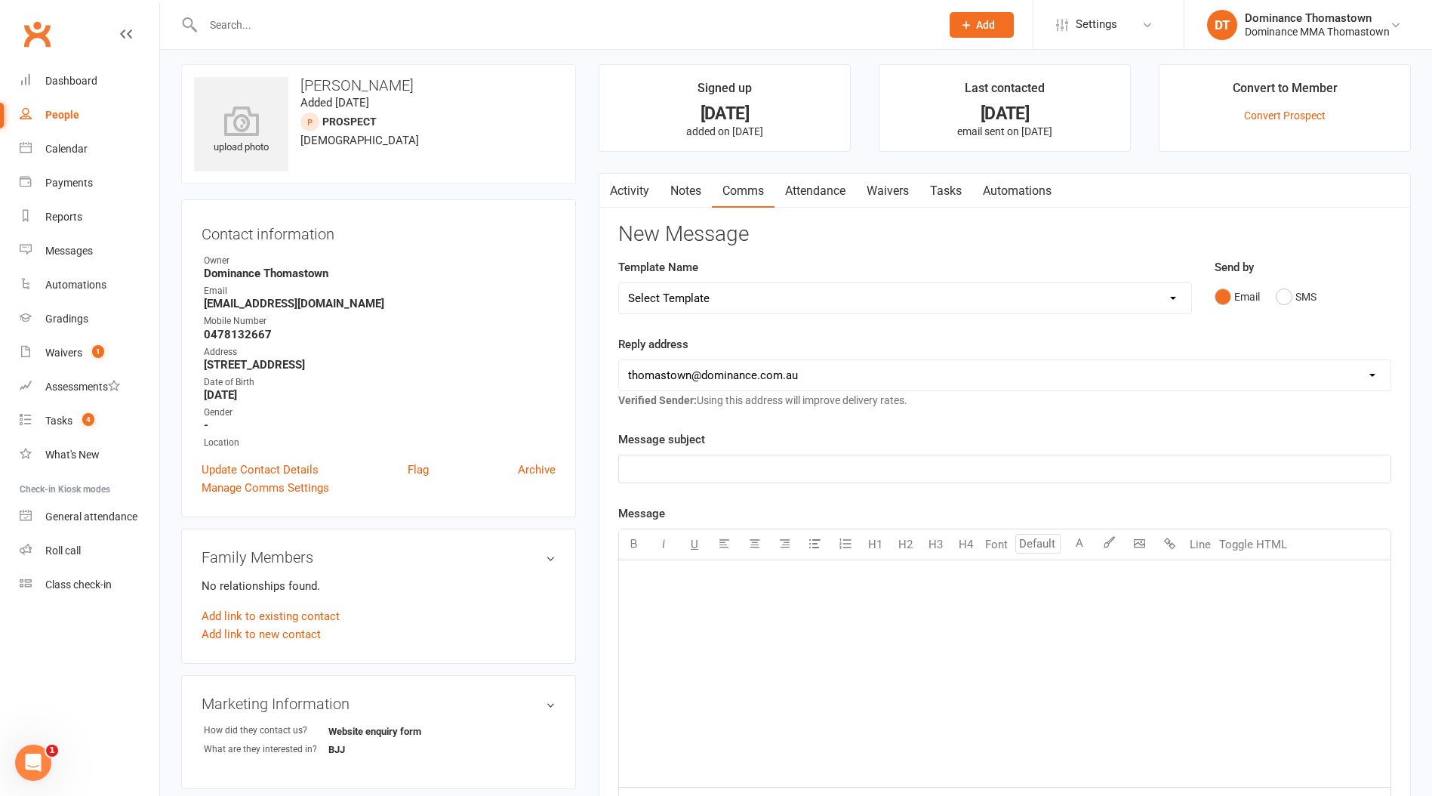
drag, startPoint x: 324, startPoint y: 40, endPoint x: 329, endPoint y: 30, distance: 11.1
click at [328, 33] on div at bounding box center [555, 24] width 749 height 49
click at [291, 20] on input "text" at bounding box center [565, 24] width 732 height 21
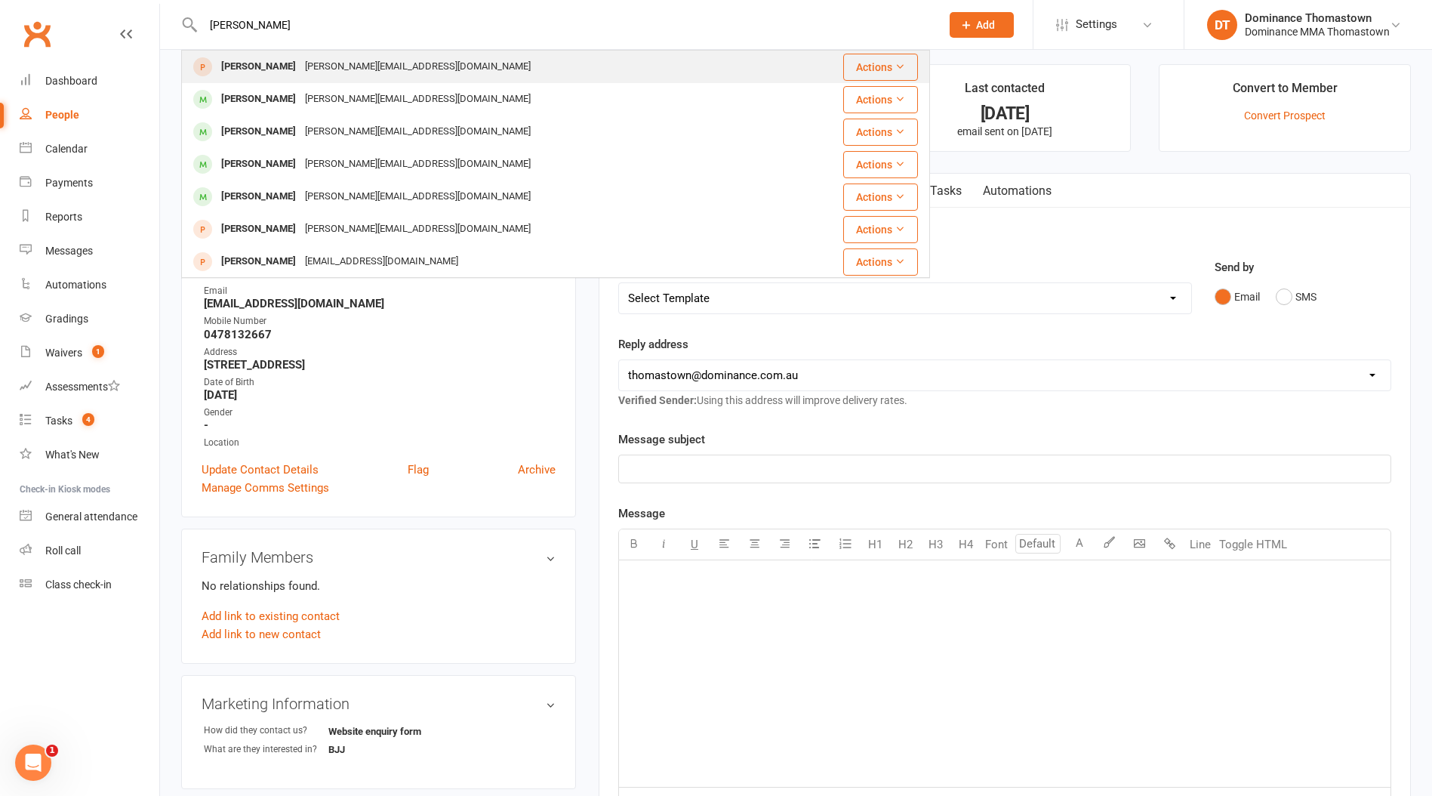
click at [301, 72] on div "[PERSON_NAME][EMAIL_ADDRESS][DOMAIN_NAME]" at bounding box center [418, 67] width 235 height 22
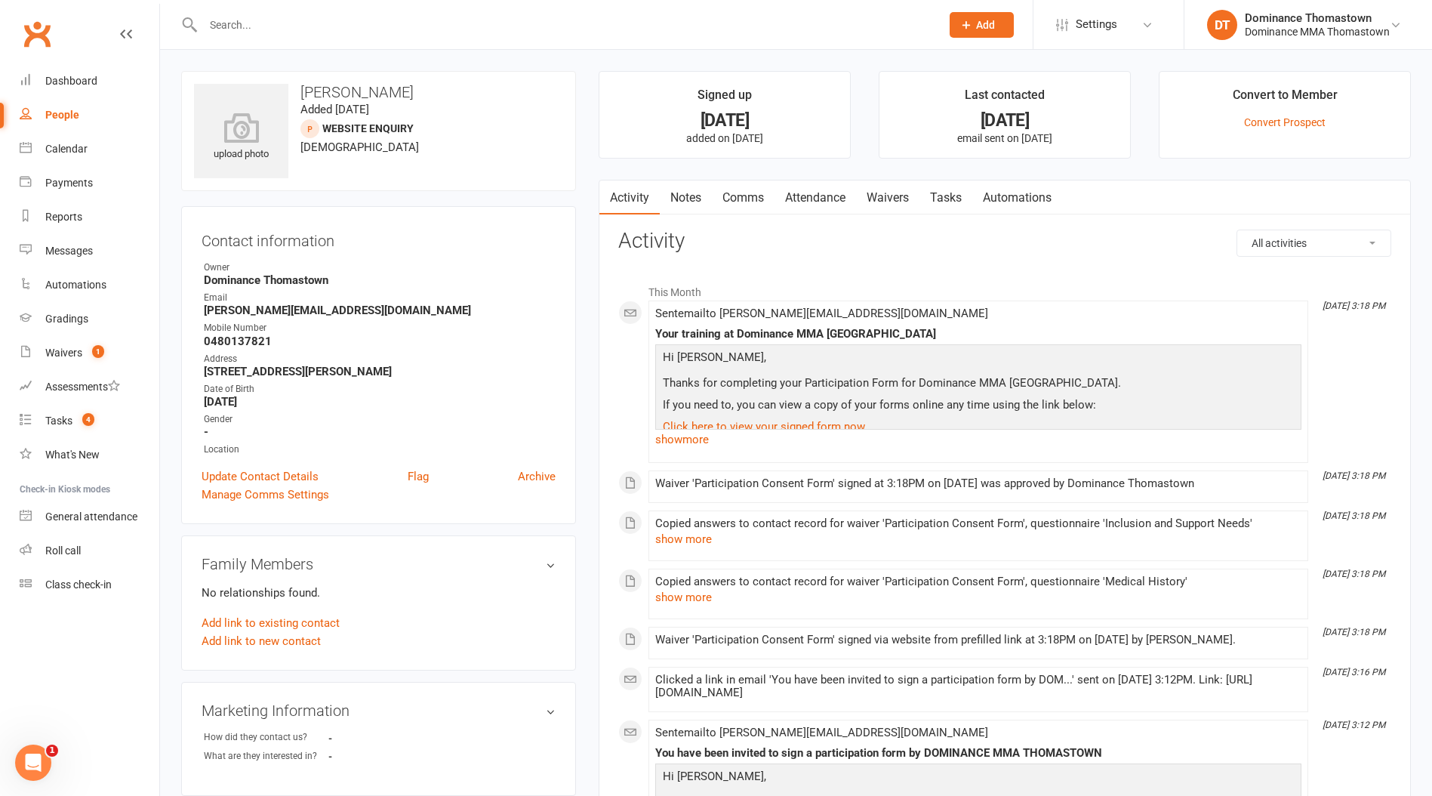
click at [891, 202] on link "Waivers" at bounding box center [887, 197] width 63 height 35
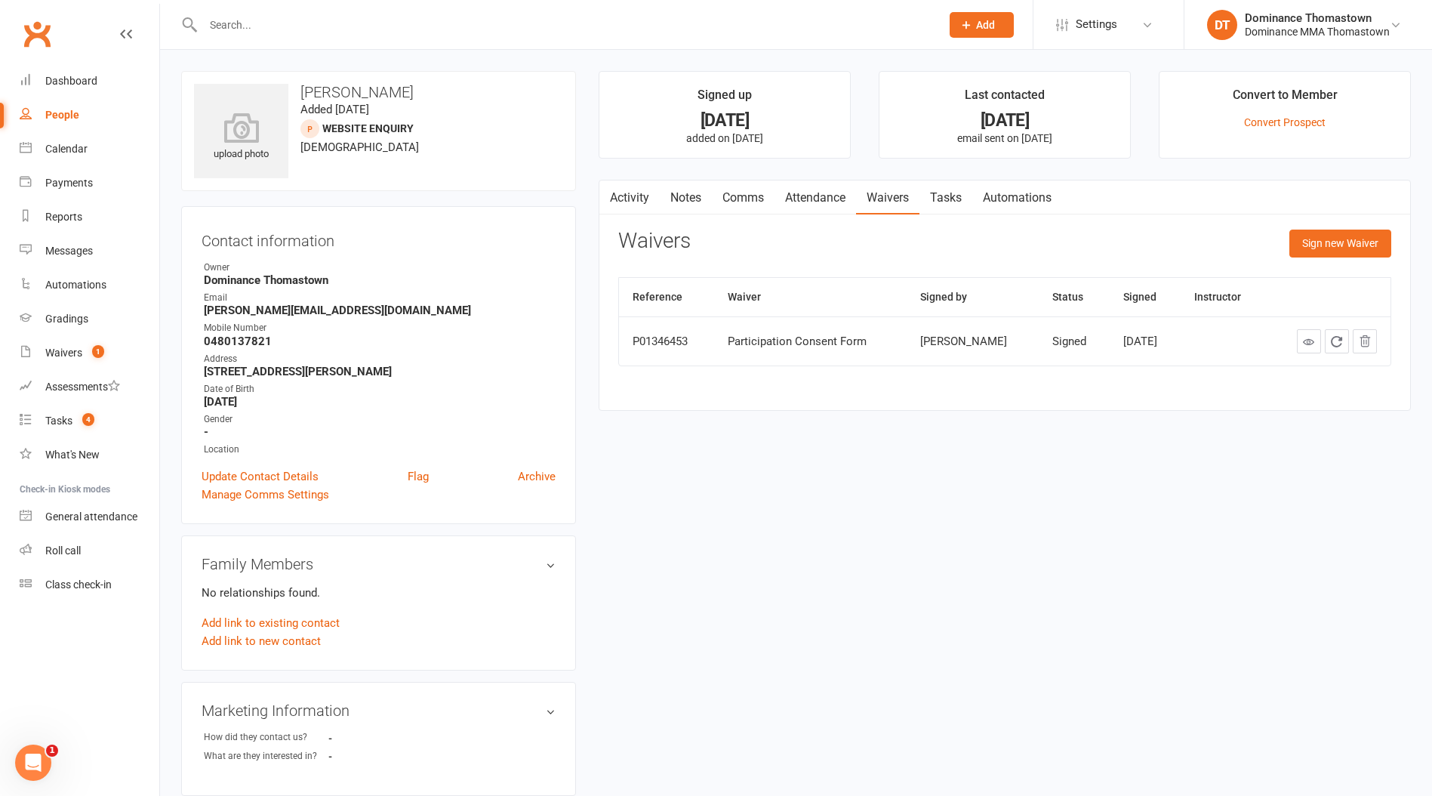
click at [803, 204] on link "Attendance" at bounding box center [816, 197] width 82 height 35
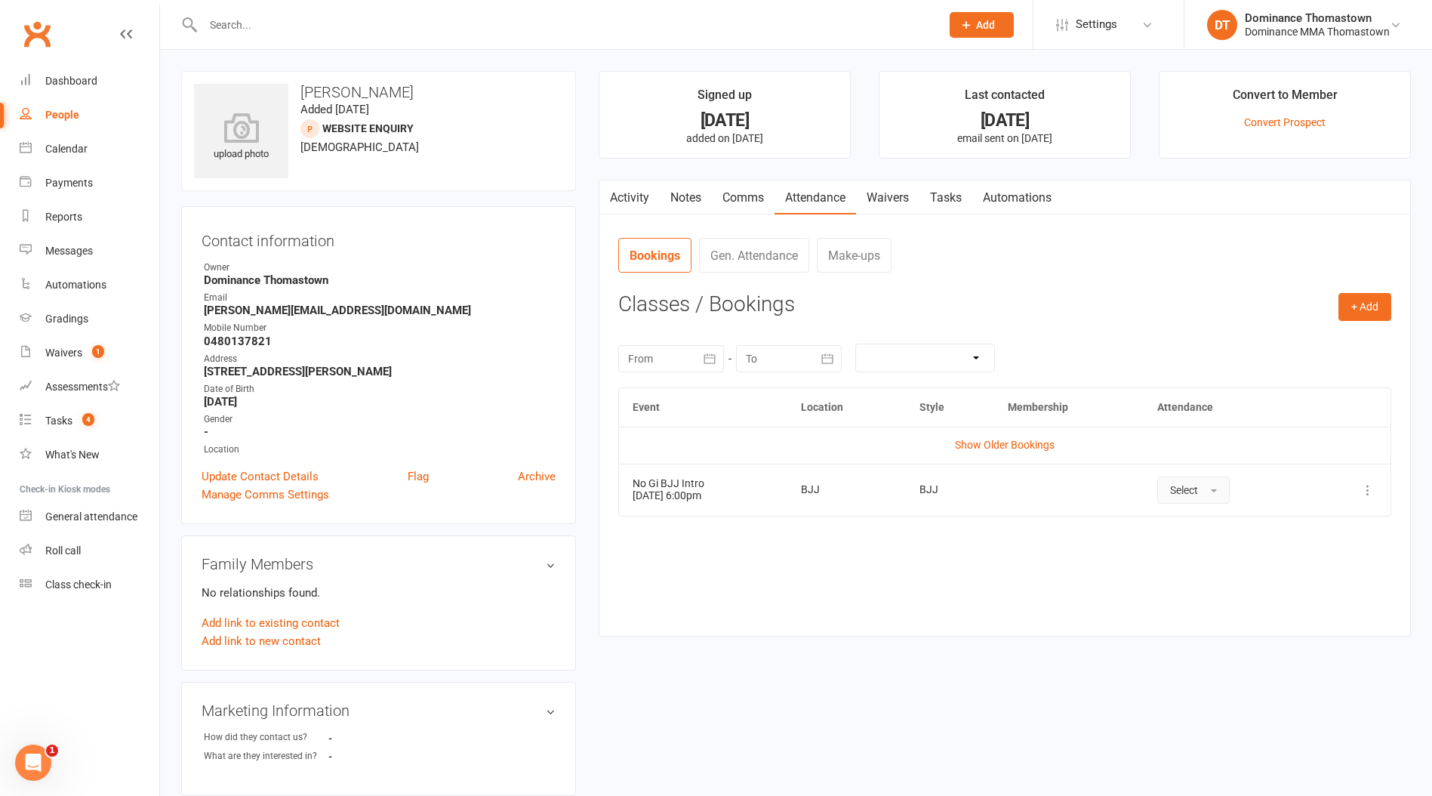
click at [1198, 488] on span "Select" at bounding box center [1184, 490] width 28 height 12
click at [1216, 520] on span "Attended" at bounding box center [1192, 524] width 45 height 14
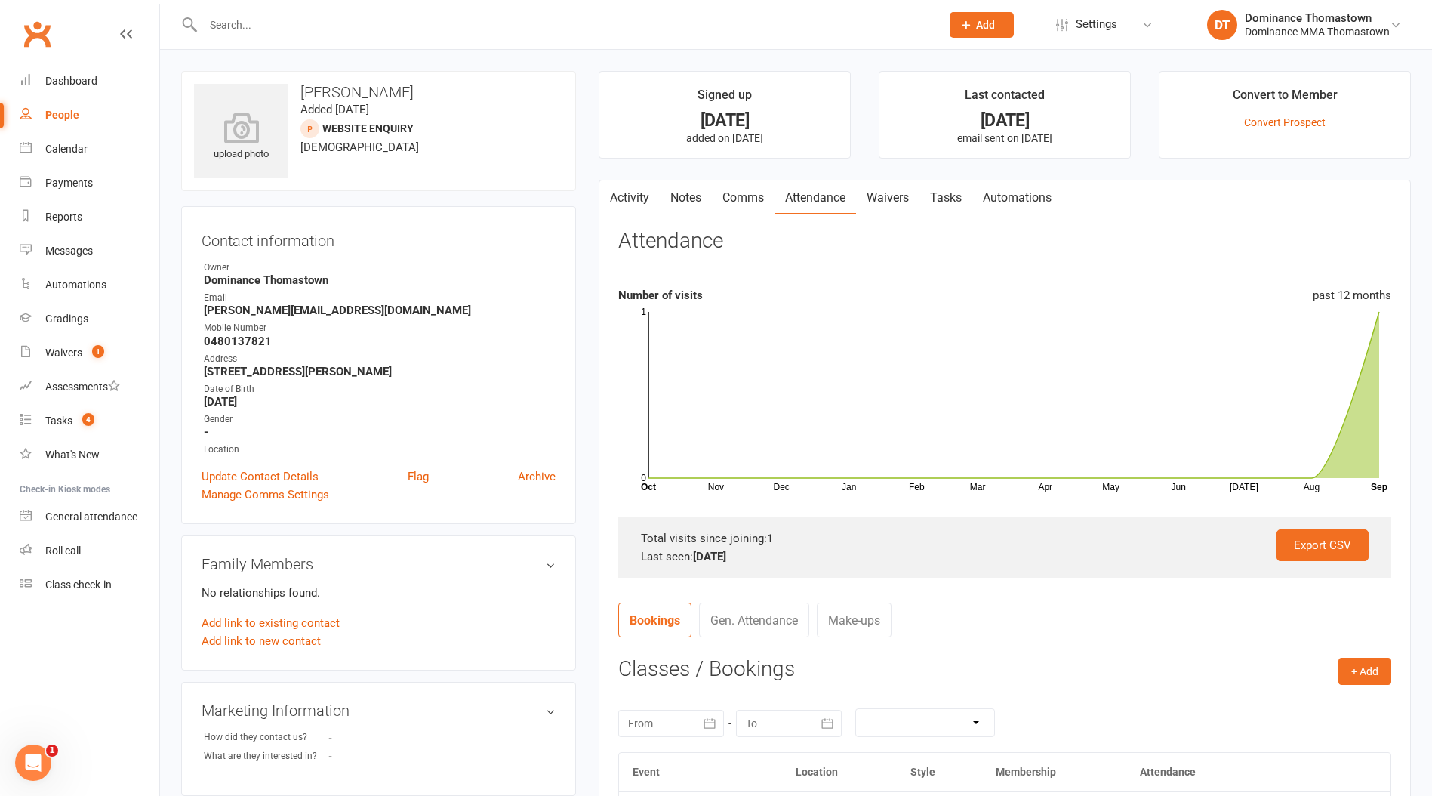
click at [952, 199] on link "Tasks" at bounding box center [946, 197] width 53 height 35
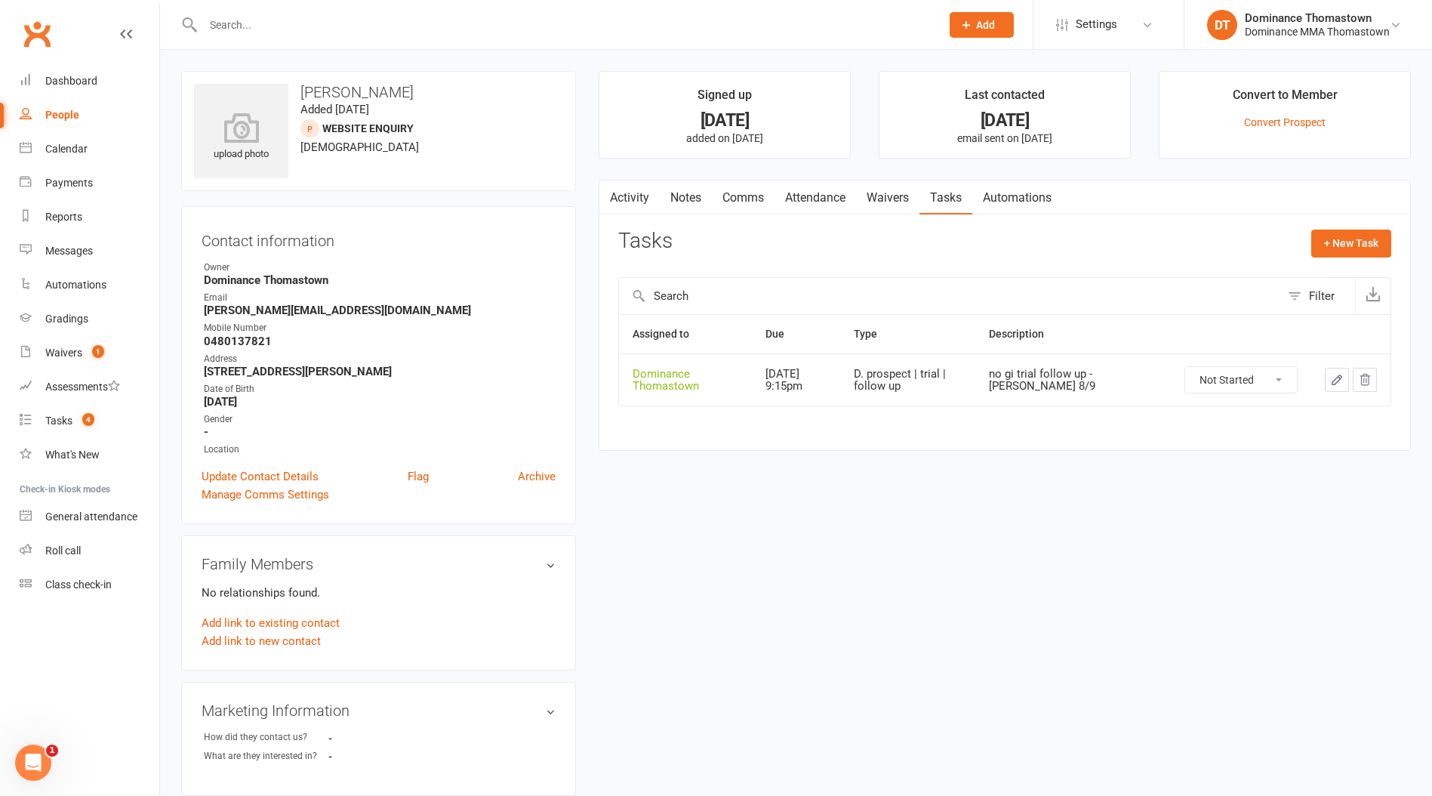
click at [683, 203] on link "Notes" at bounding box center [686, 197] width 52 height 35
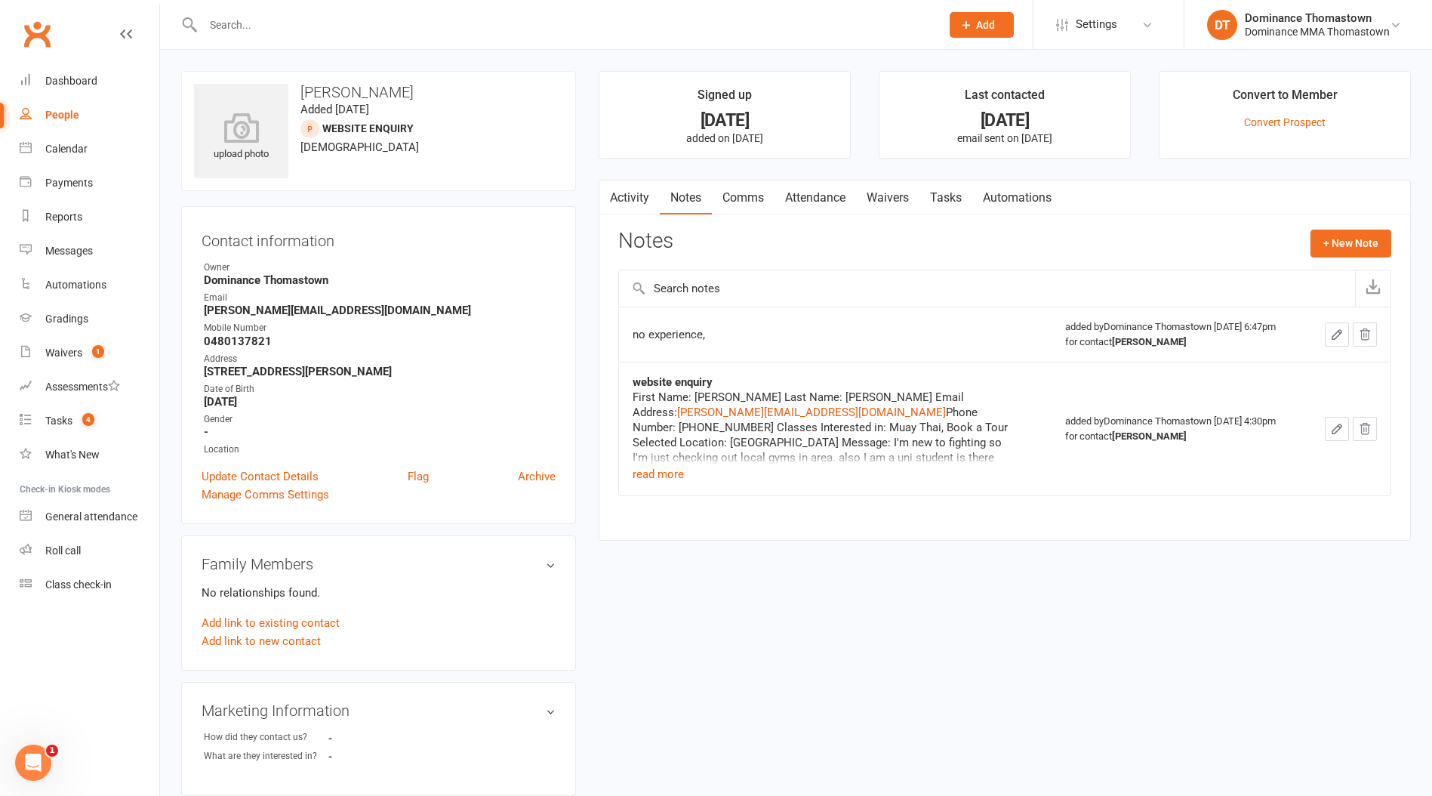
click at [240, 24] on input "text" at bounding box center [565, 24] width 732 height 21
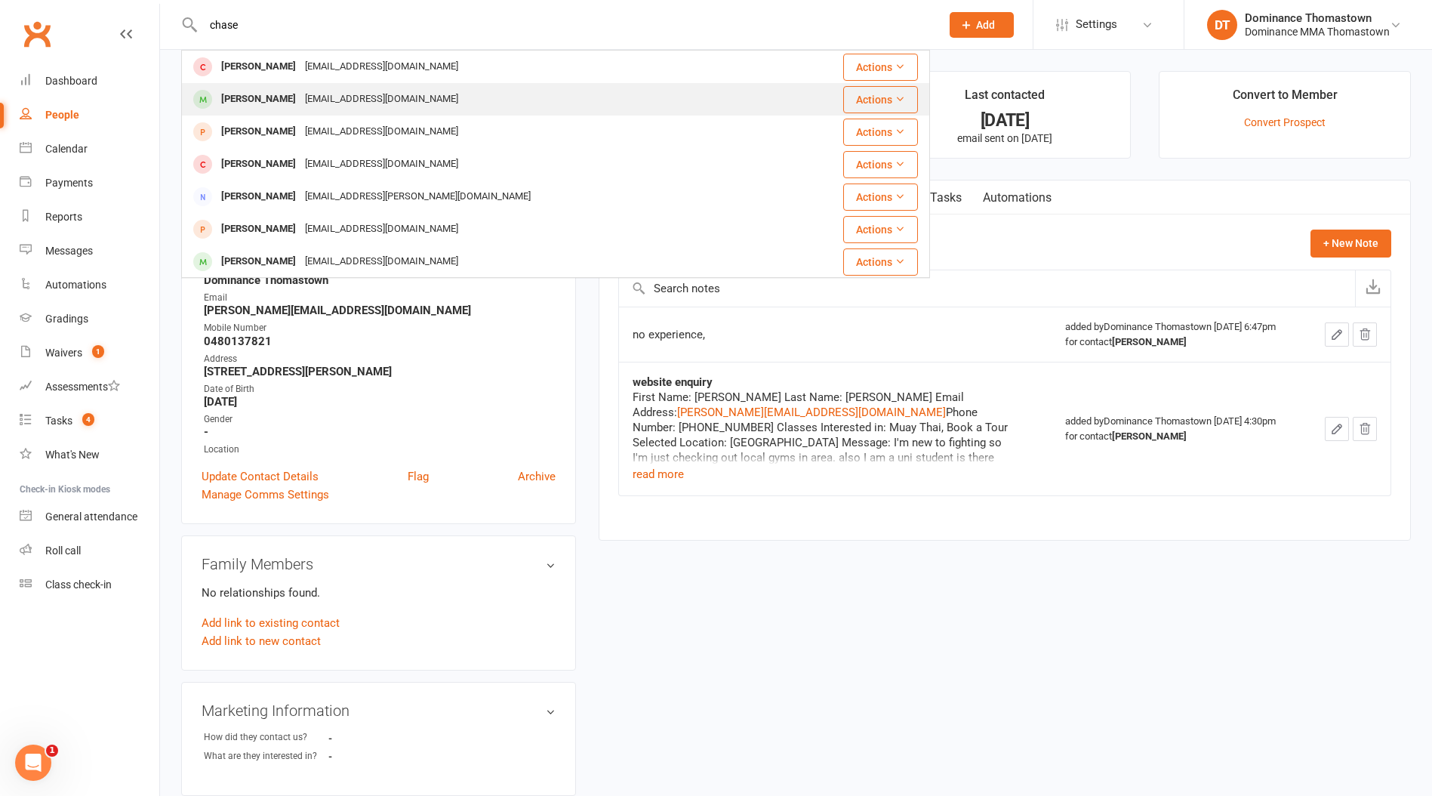
click at [261, 96] on div "[PERSON_NAME]" at bounding box center [259, 99] width 84 height 22
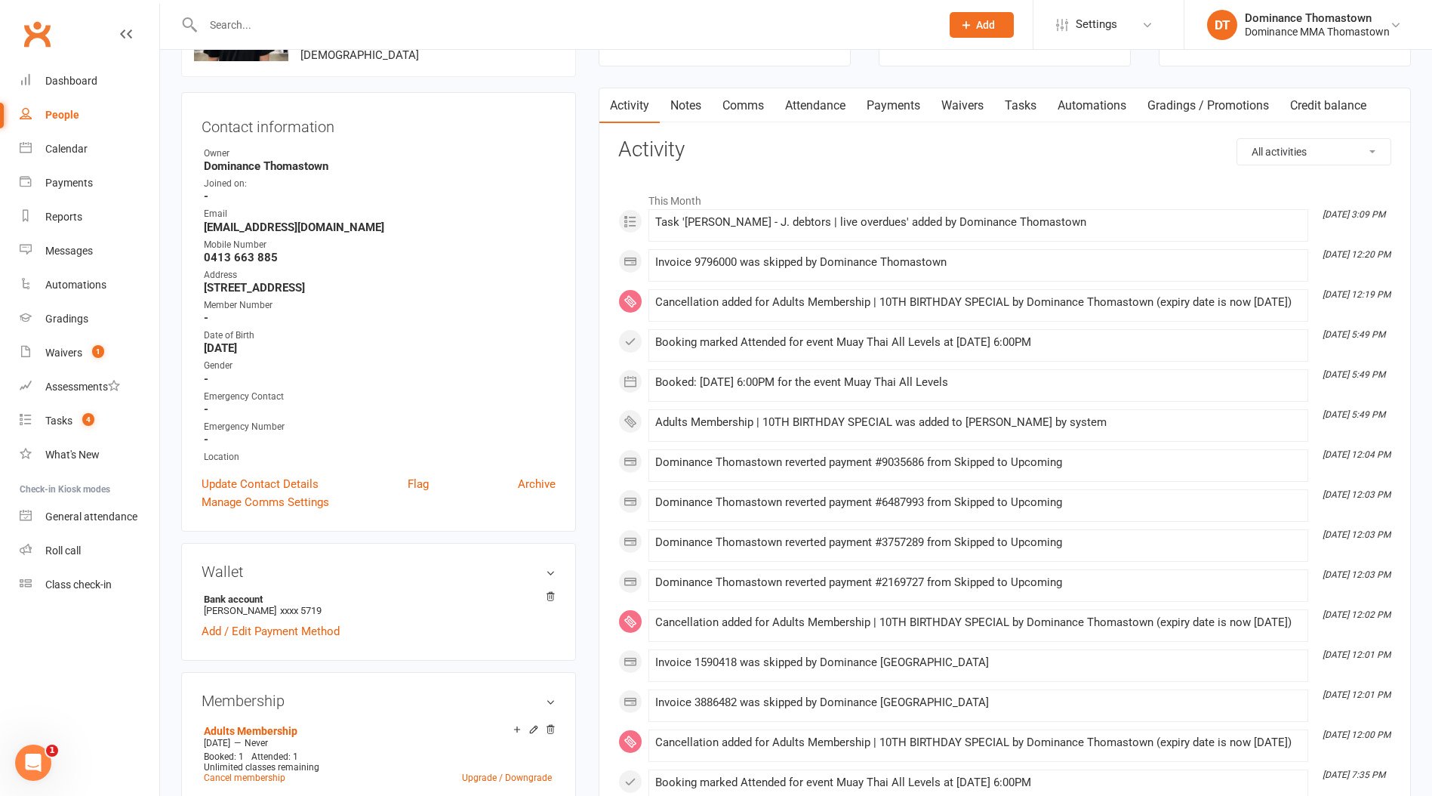
scroll to position [278, 0]
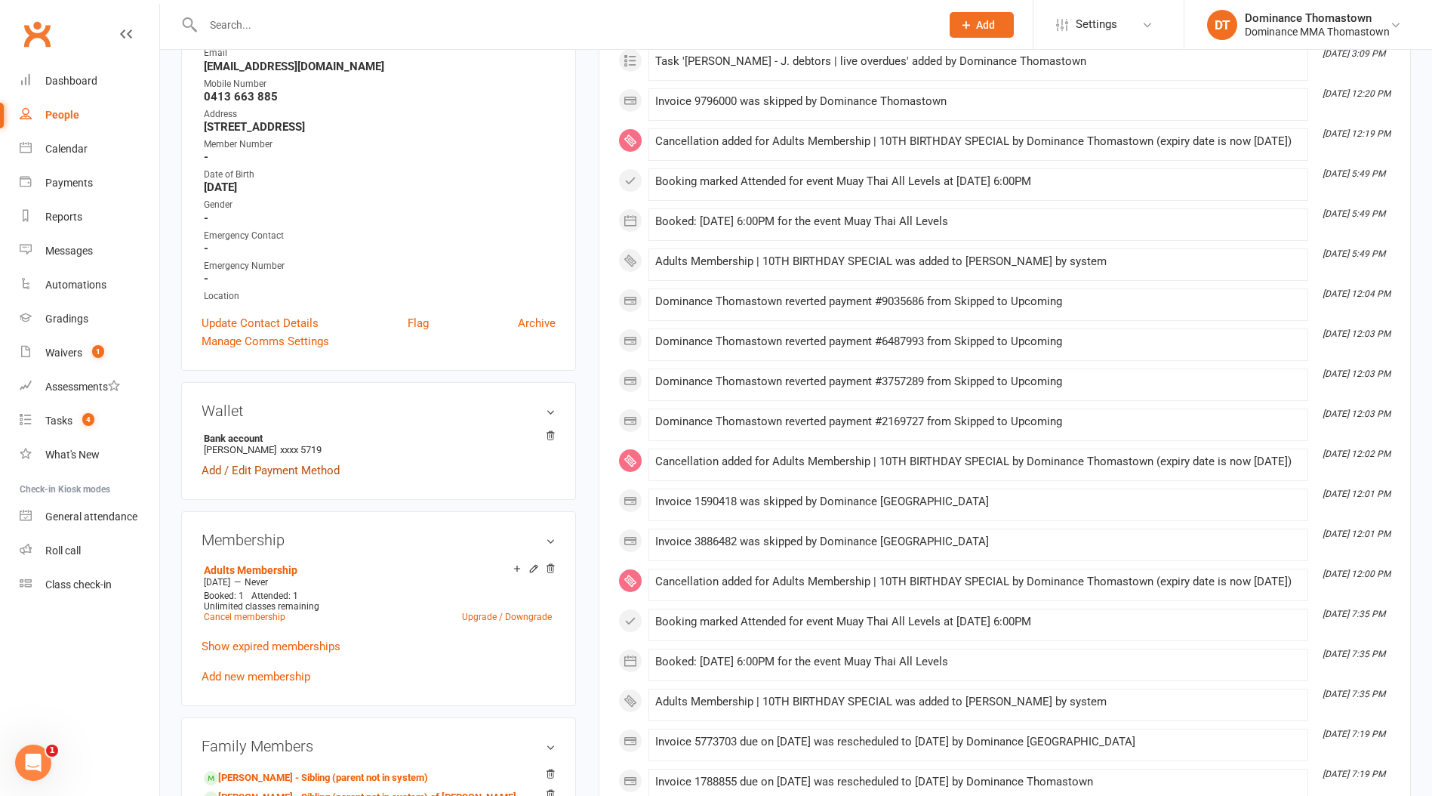
click at [261, 468] on link "Add / Edit Payment Method" at bounding box center [271, 470] width 138 height 18
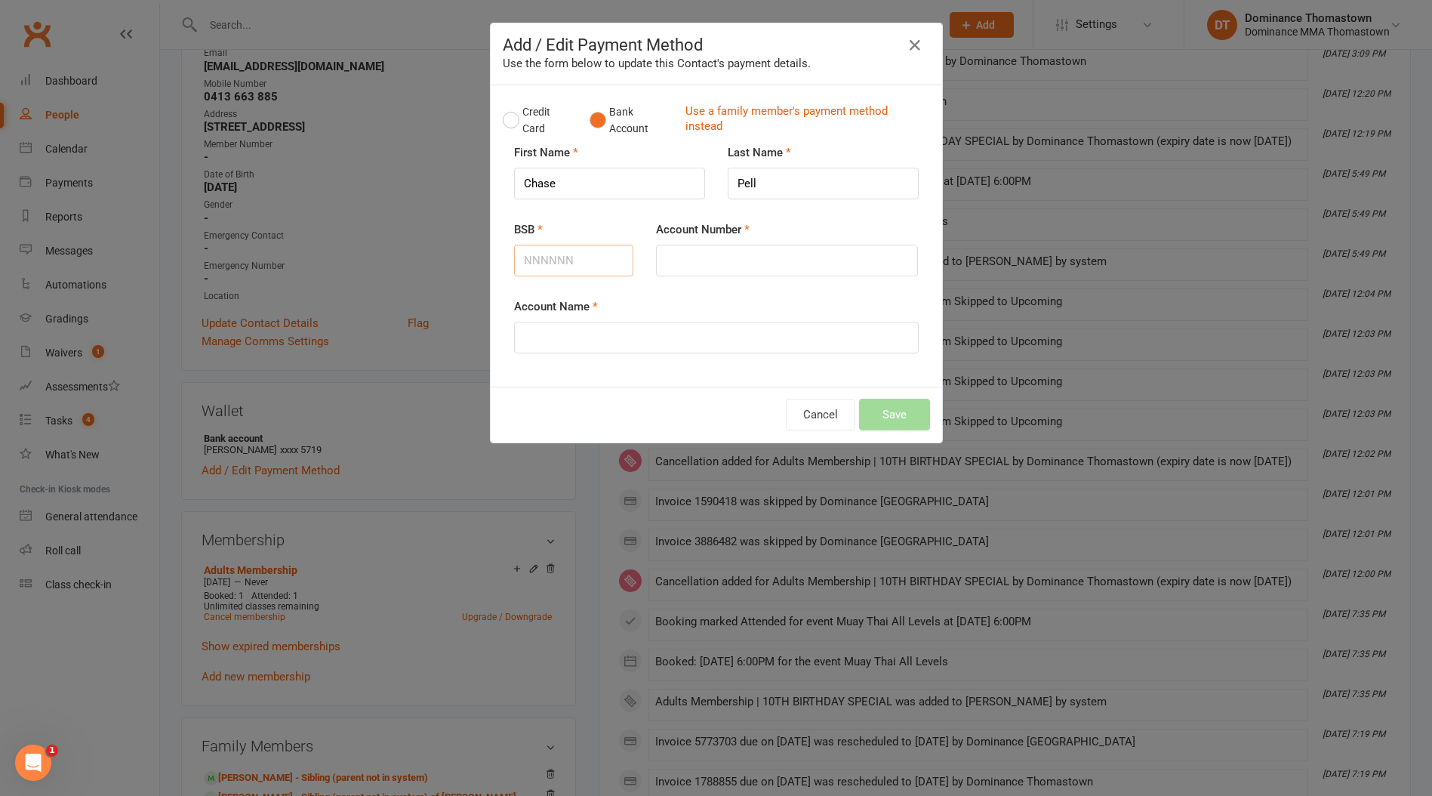
click at [577, 270] on input "BSB" at bounding box center [574, 261] width 120 height 32
drag, startPoint x: 578, startPoint y: 338, endPoint x: 668, endPoint y: 347, distance: 90.4
click at [580, 338] on input "Account Name" at bounding box center [716, 338] width 405 height 32
click at [892, 424] on button "Save" at bounding box center [894, 415] width 71 height 32
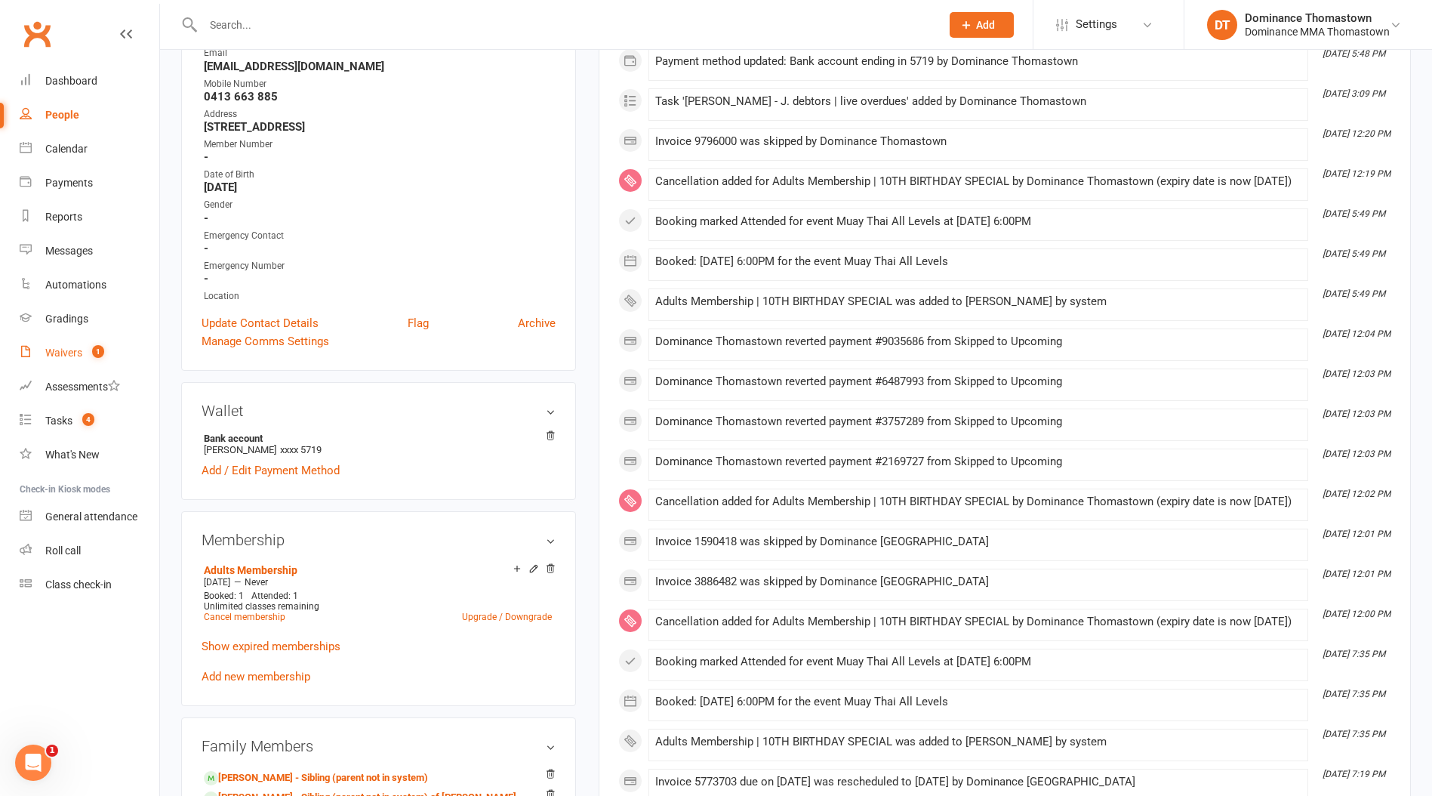
click at [64, 360] on link "Waivers 1" at bounding box center [90, 353] width 140 height 34
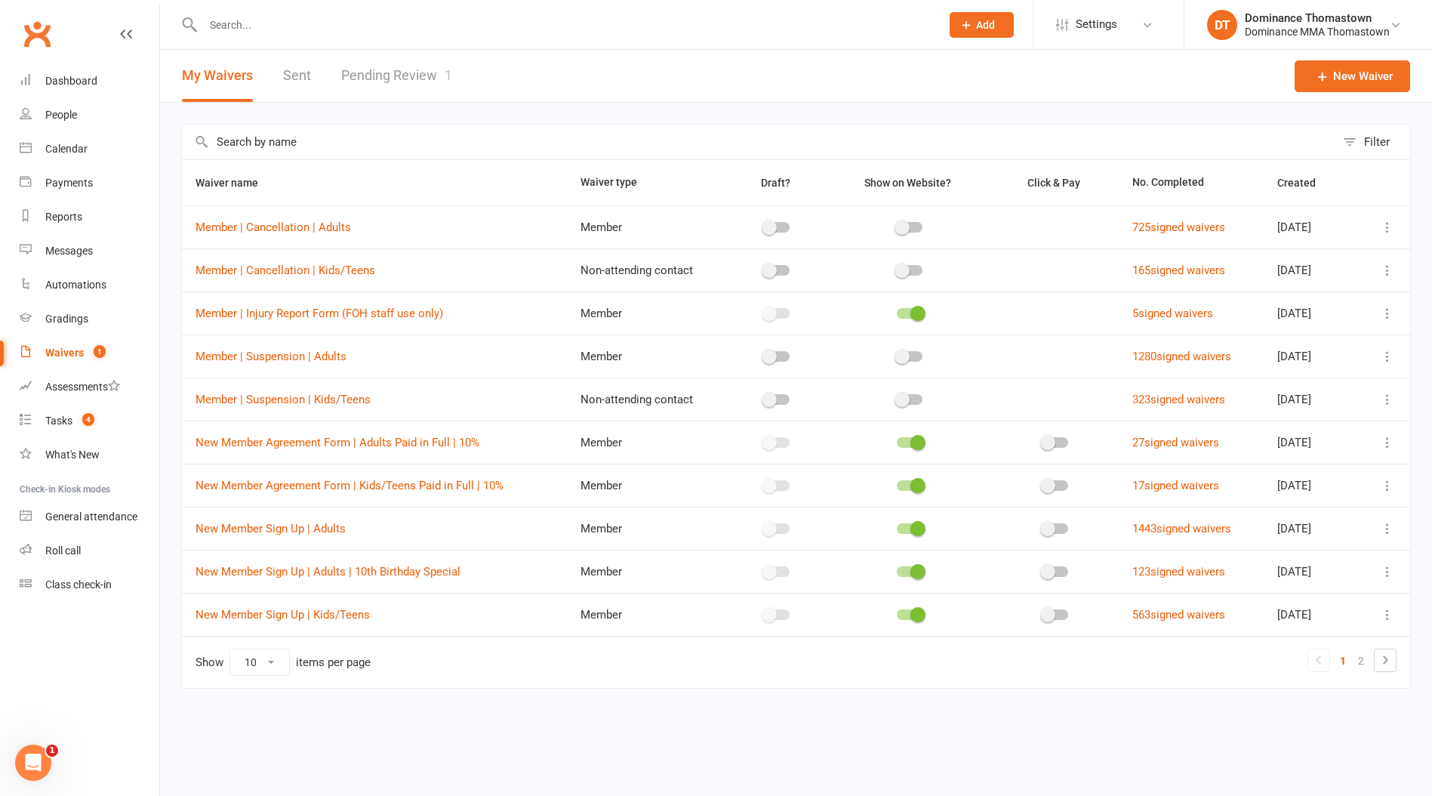
click at [389, 82] on link "Pending Review 1" at bounding box center [396, 76] width 111 height 52
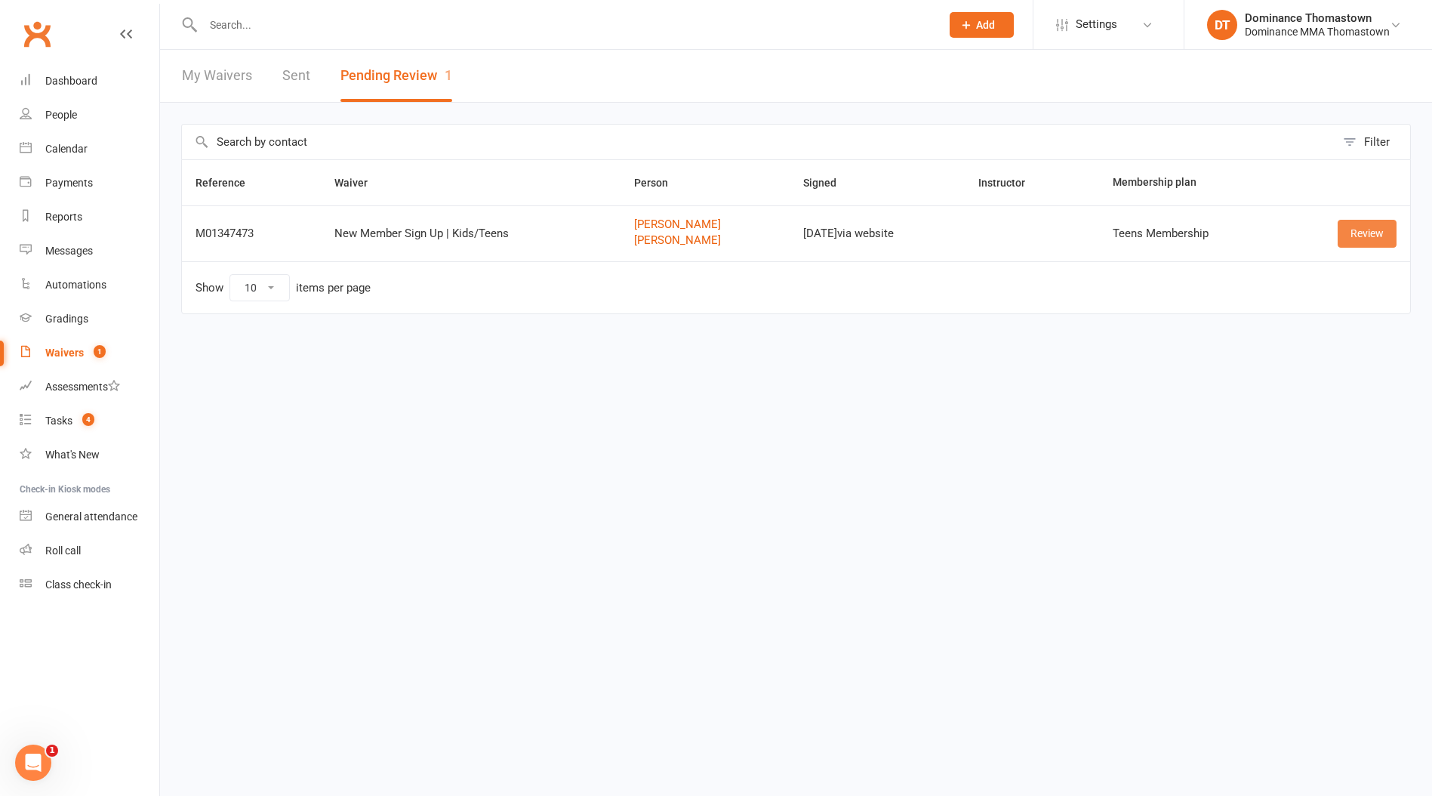
click at [1367, 232] on link "Review" at bounding box center [1367, 233] width 59 height 27
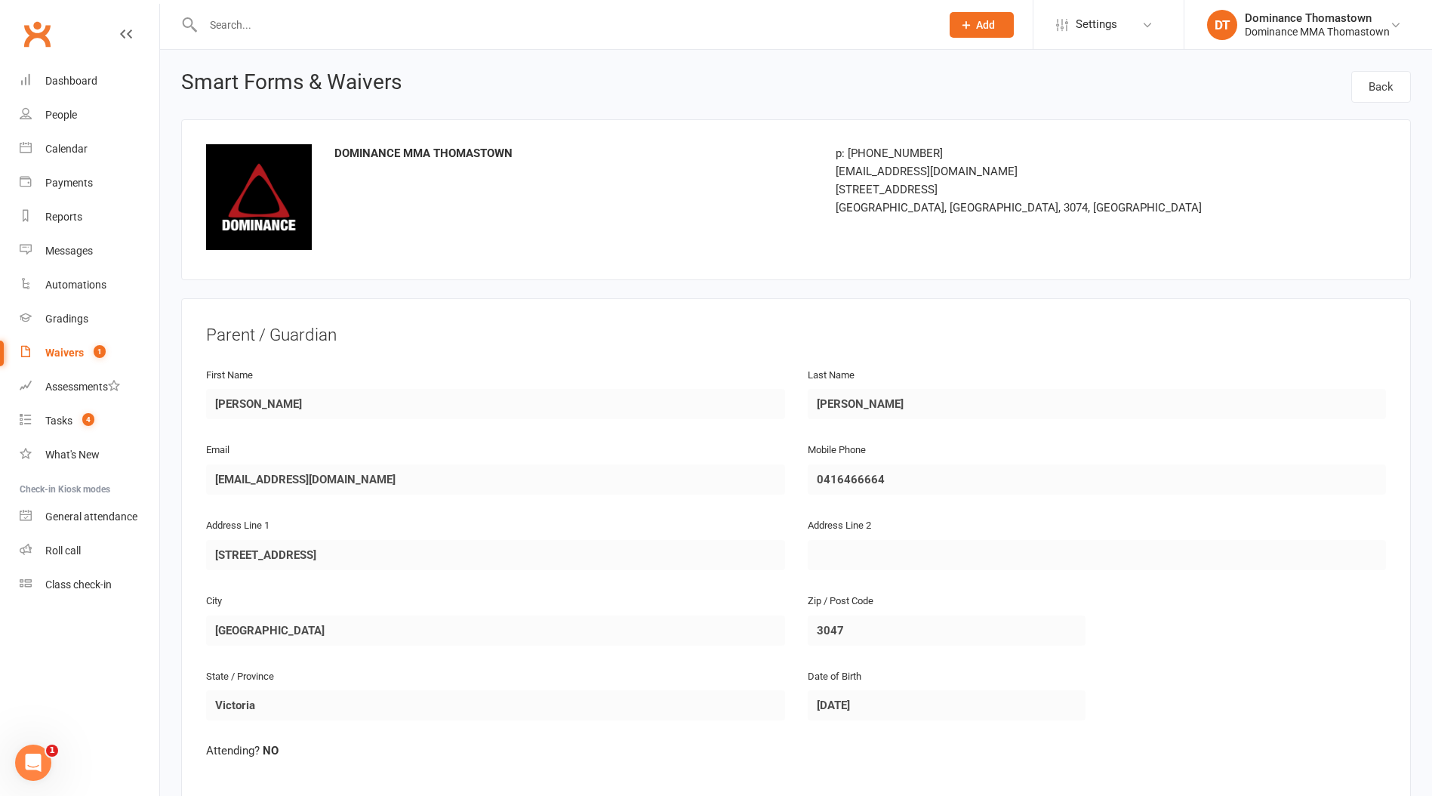
click at [67, 359] on div "Waivers" at bounding box center [64, 353] width 39 height 12
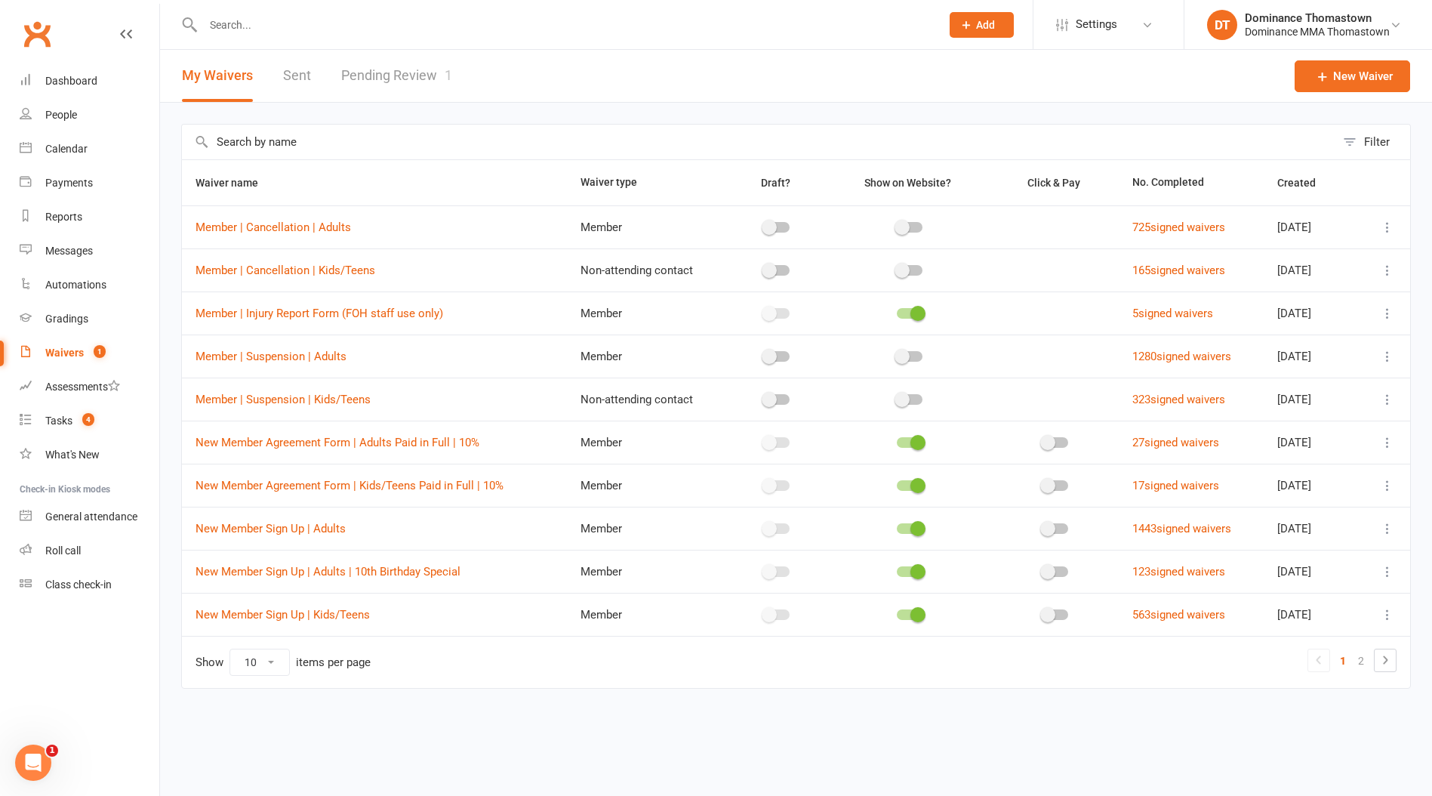
click at [396, 71] on link "Pending Review 1" at bounding box center [396, 76] width 111 height 52
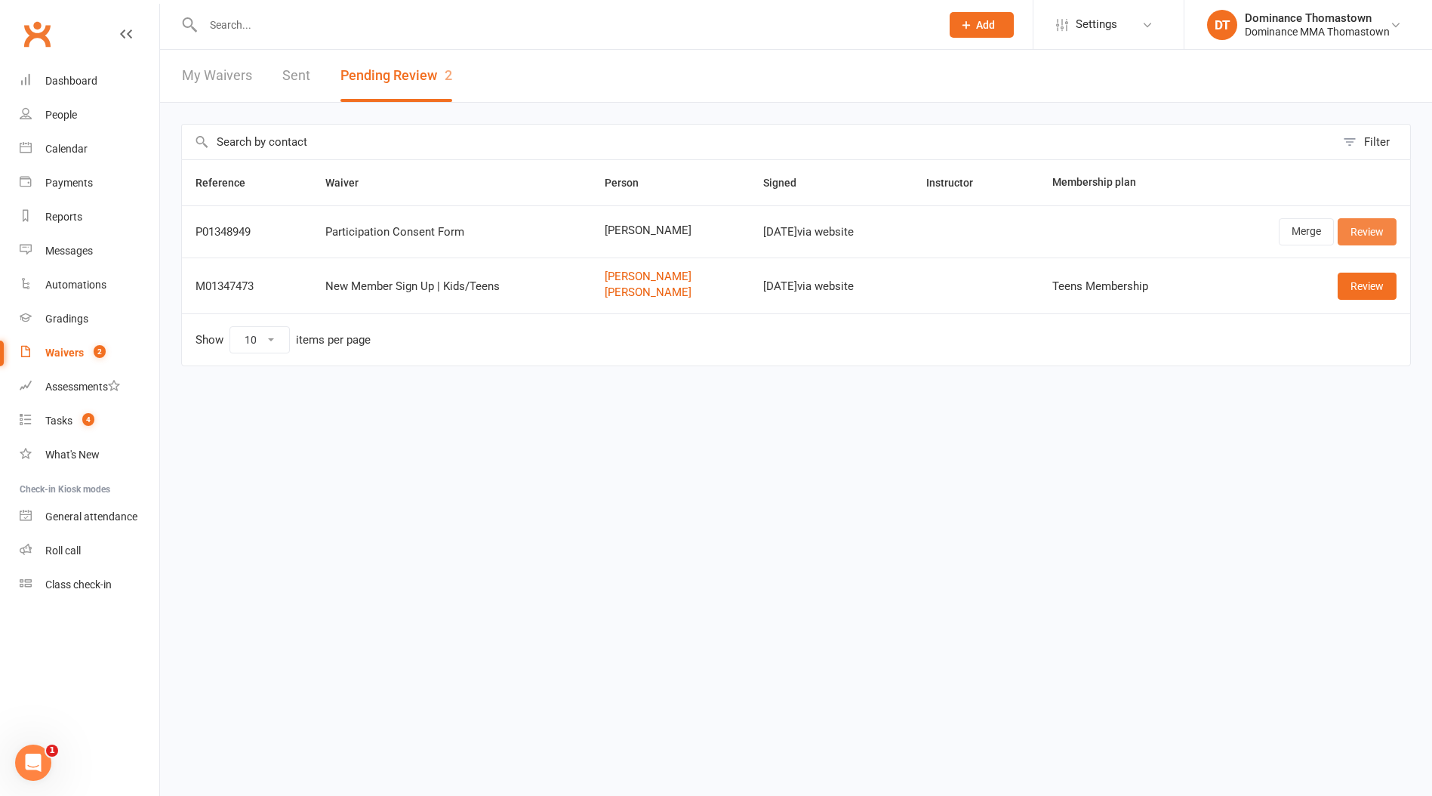
click at [1367, 236] on link "Review" at bounding box center [1367, 231] width 59 height 27
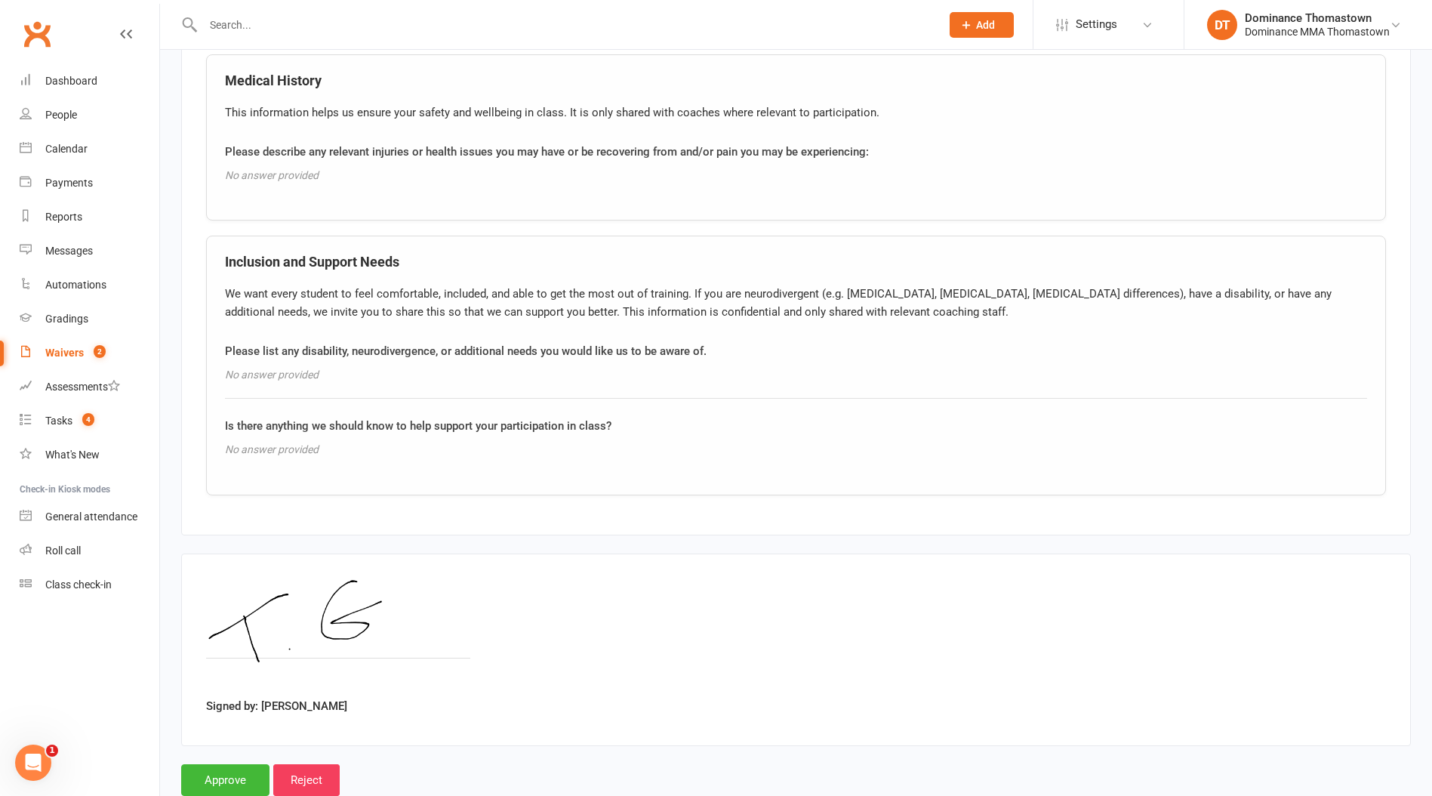
scroll to position [1229, 0]
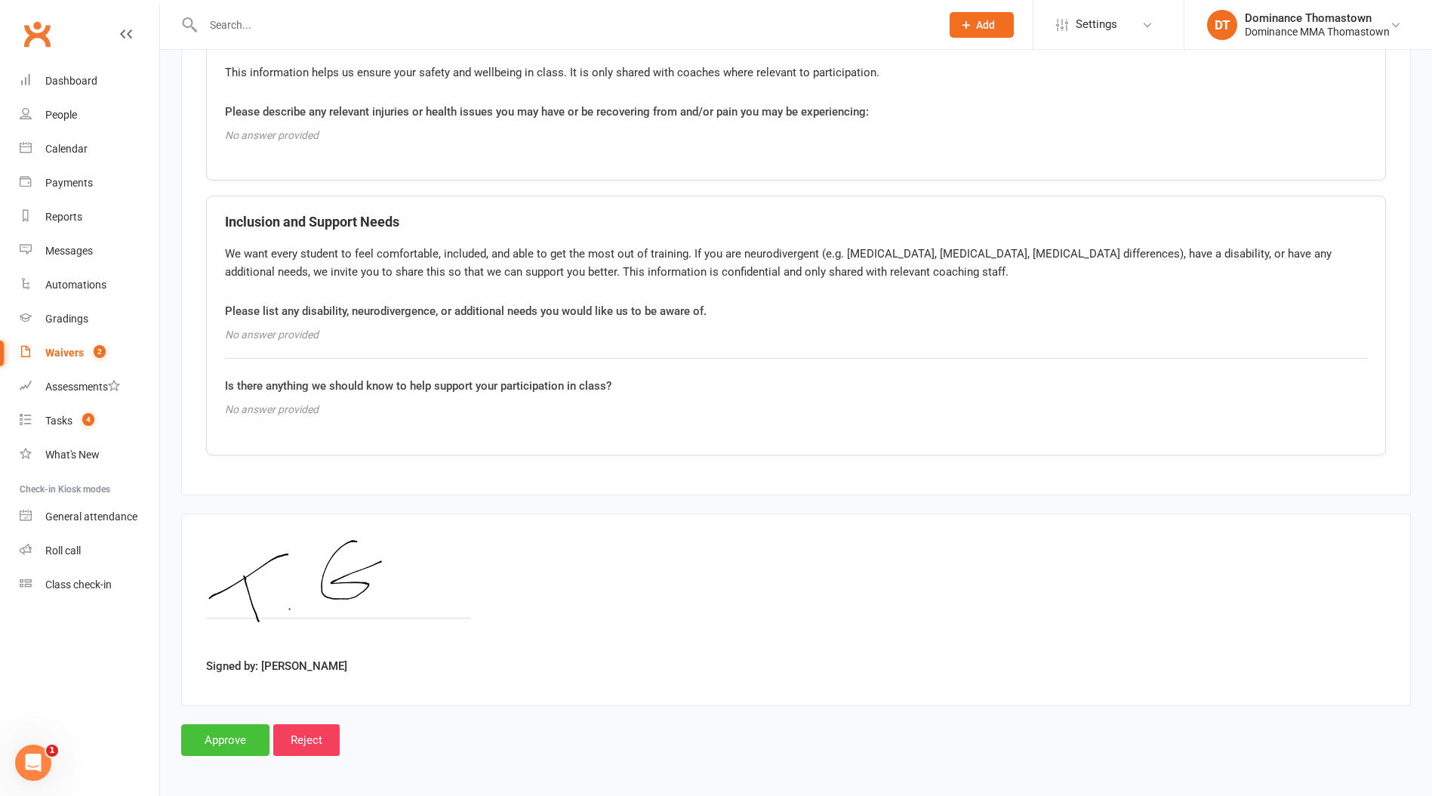
click at [224, 745] on input "Approve" at bounding box center [225, 740] width 88 height 32
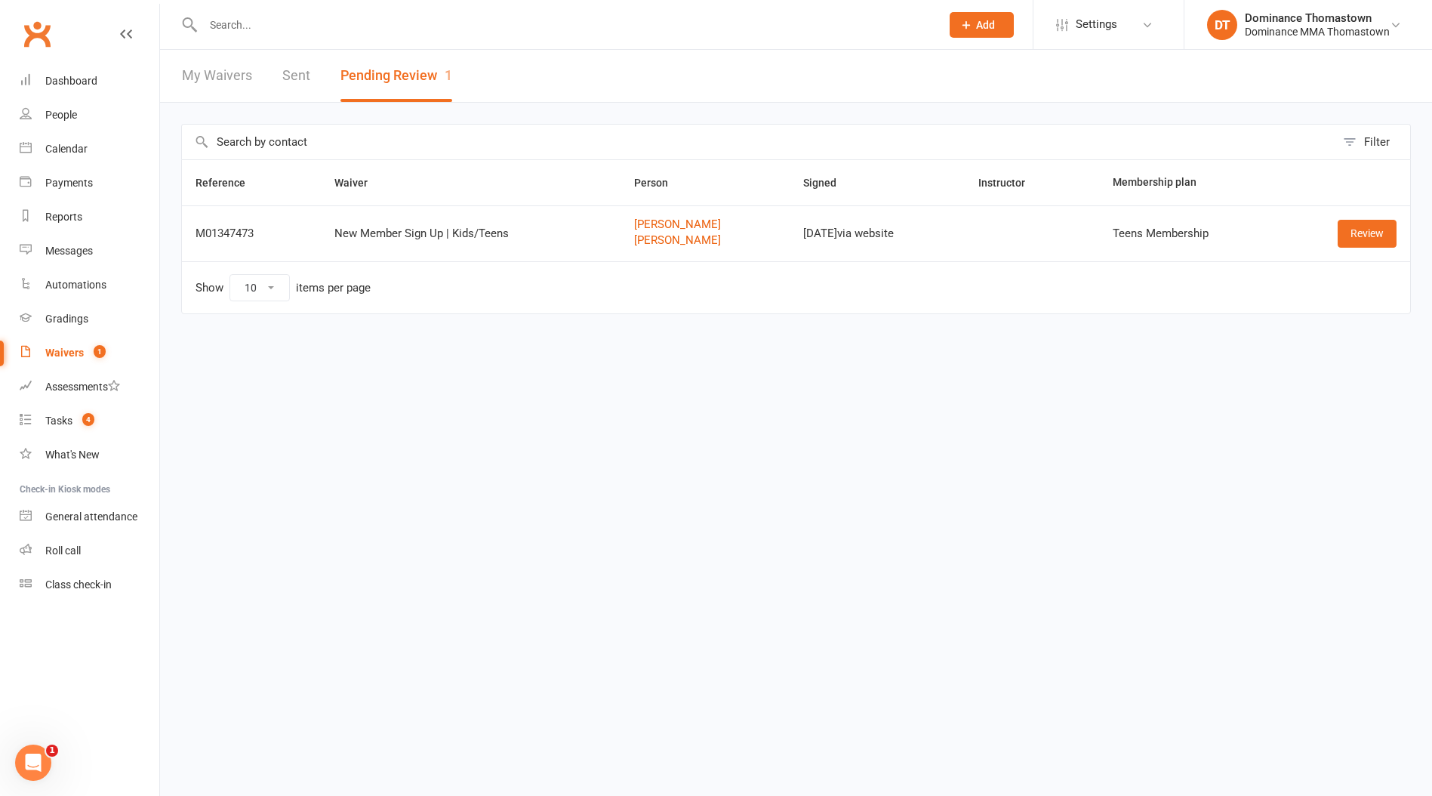
click at [237, 22] on input "text" at bounding box center [565, 24] width 732 height 21
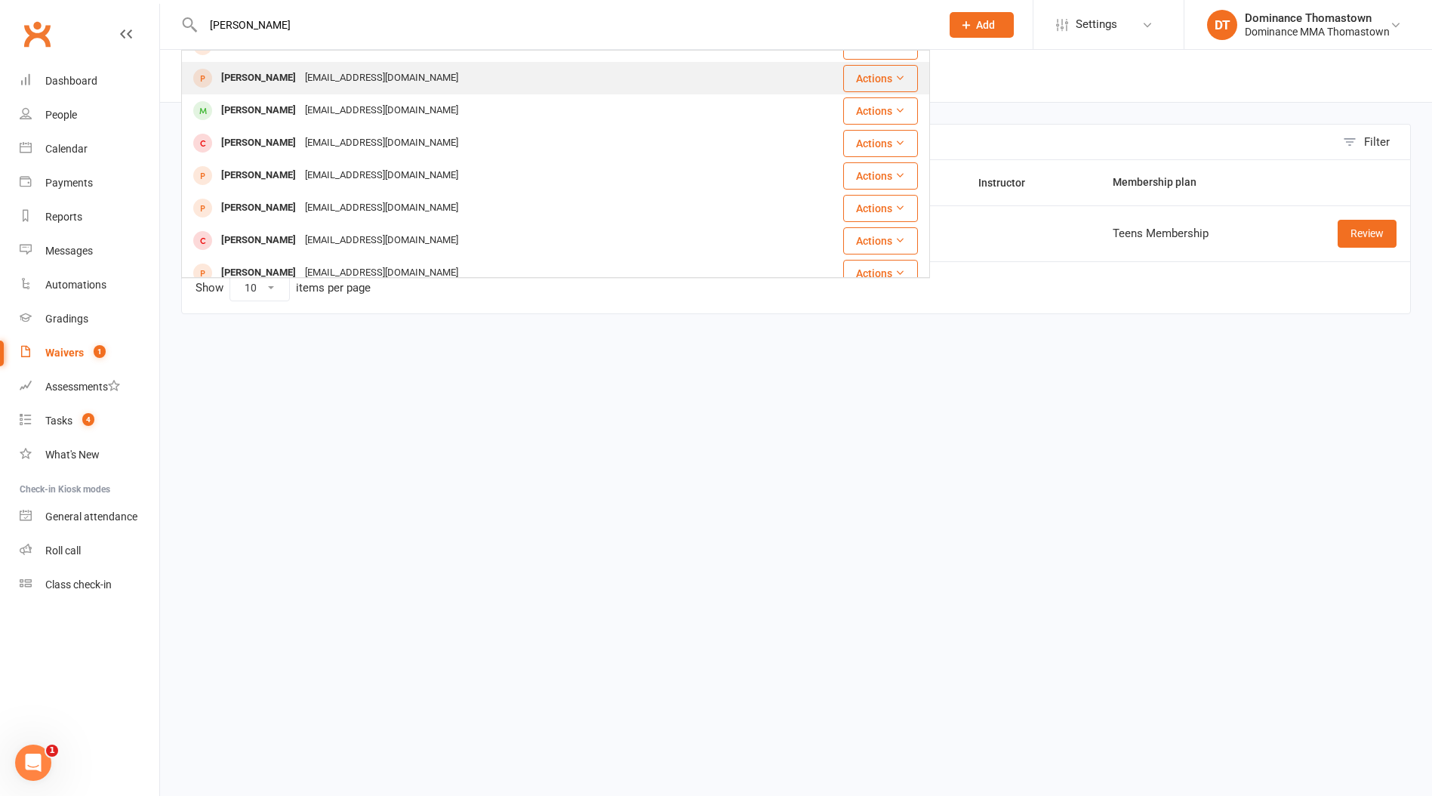
scroll to position [184, 0]
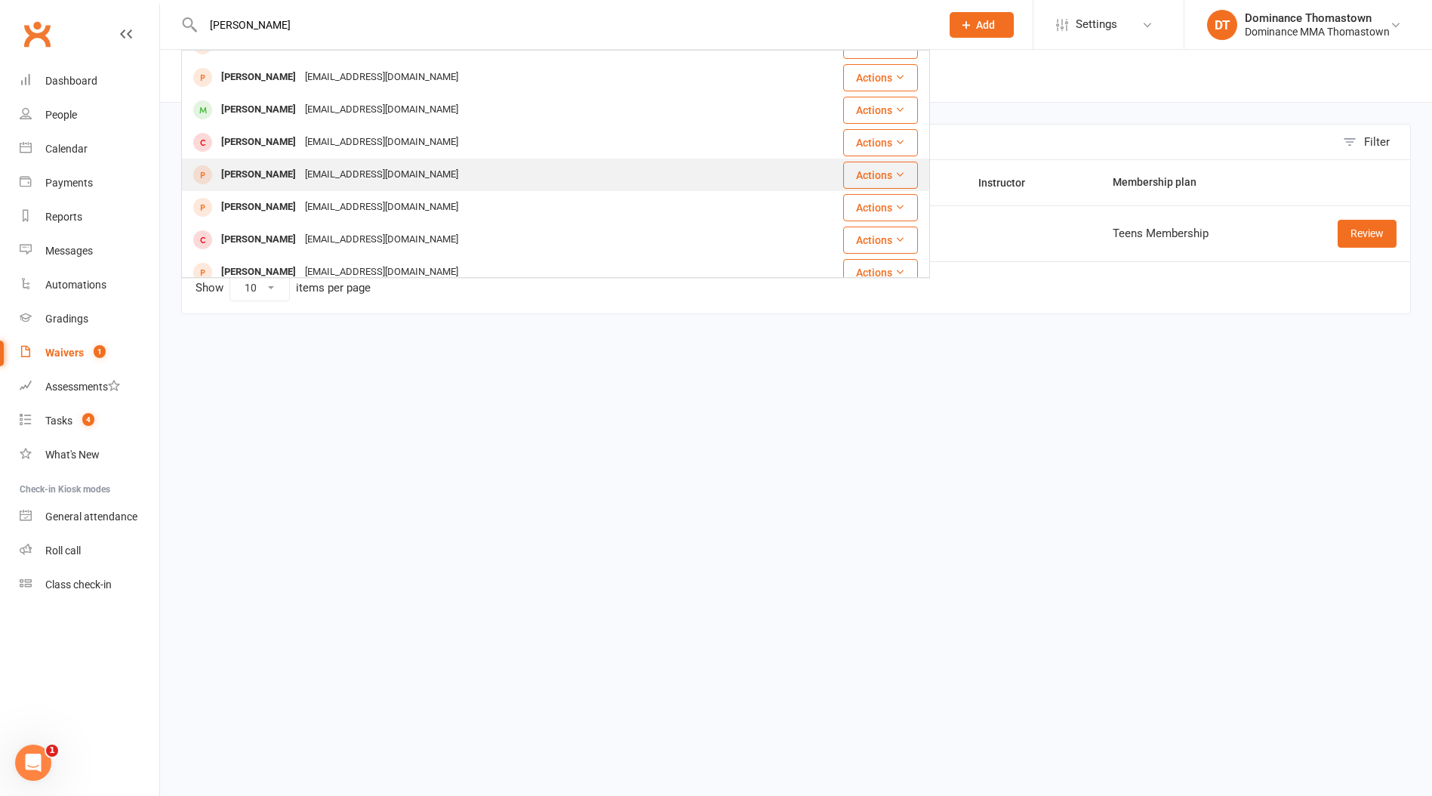
click at [301, 179] on div "[EMAIL_ADDRESS][DOMAIN_NAME]" at bounding box center [382, 175] width 162 height 22
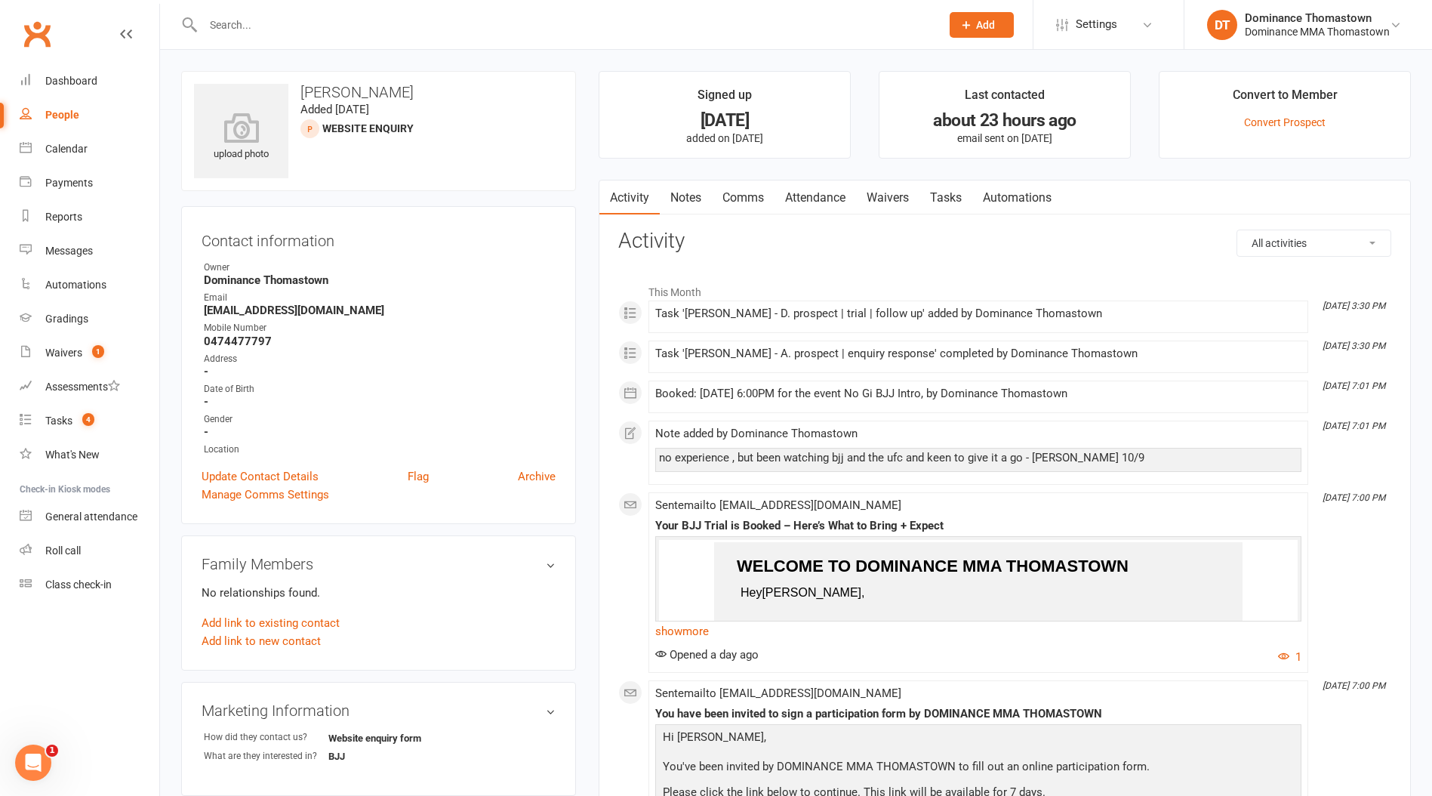
click at [895, 202] on link "Waivers" at bounding box center [887, 197] width 63 height 35
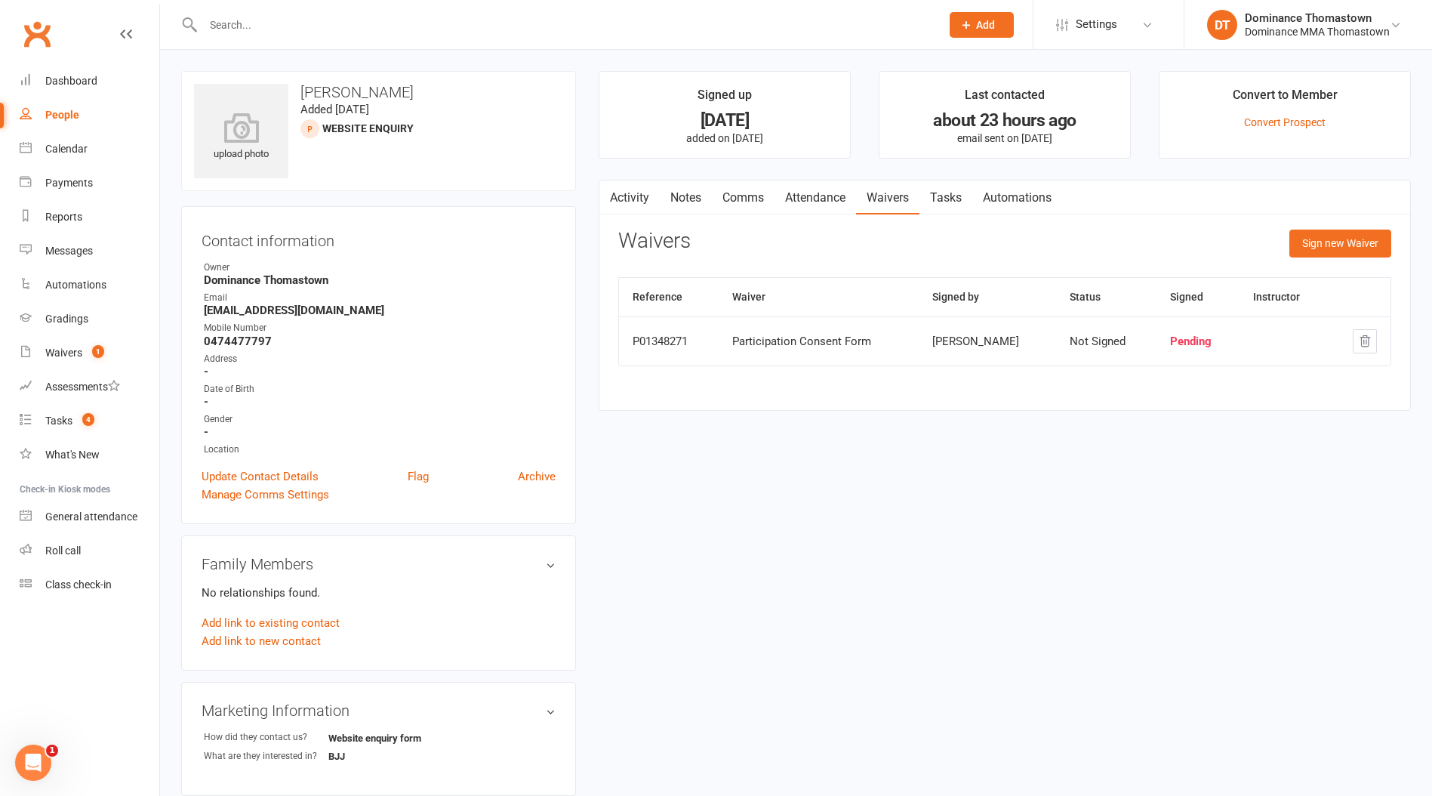
click at [252, 22] on input "text" at bounding box center [565, 24] width 732 height 21
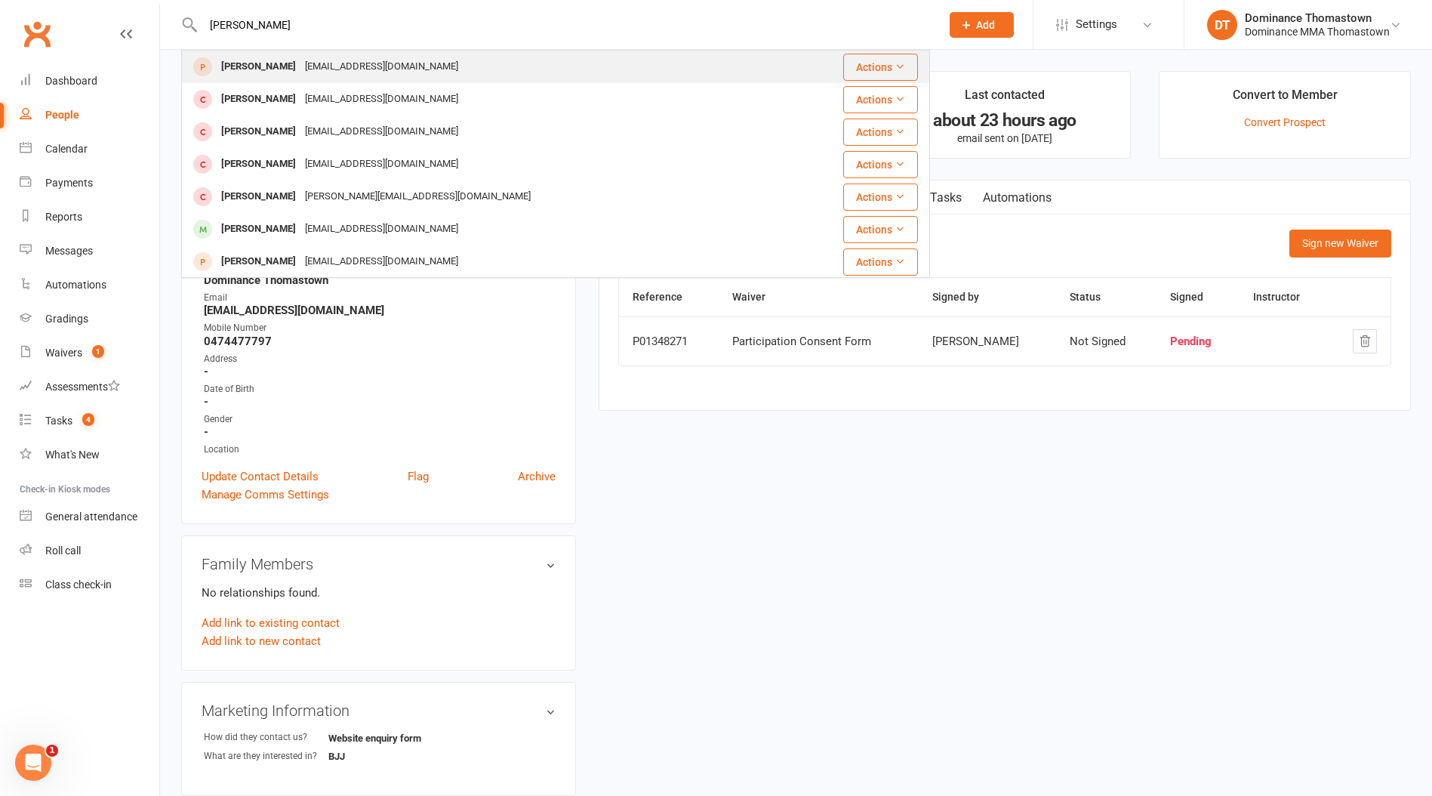
click at [263, 78] on div "[PERSON_NAME] [EMAIL_ADDRESS][DOMAIN_NAME]" at bounding box center [493, 66] width 621 height 31
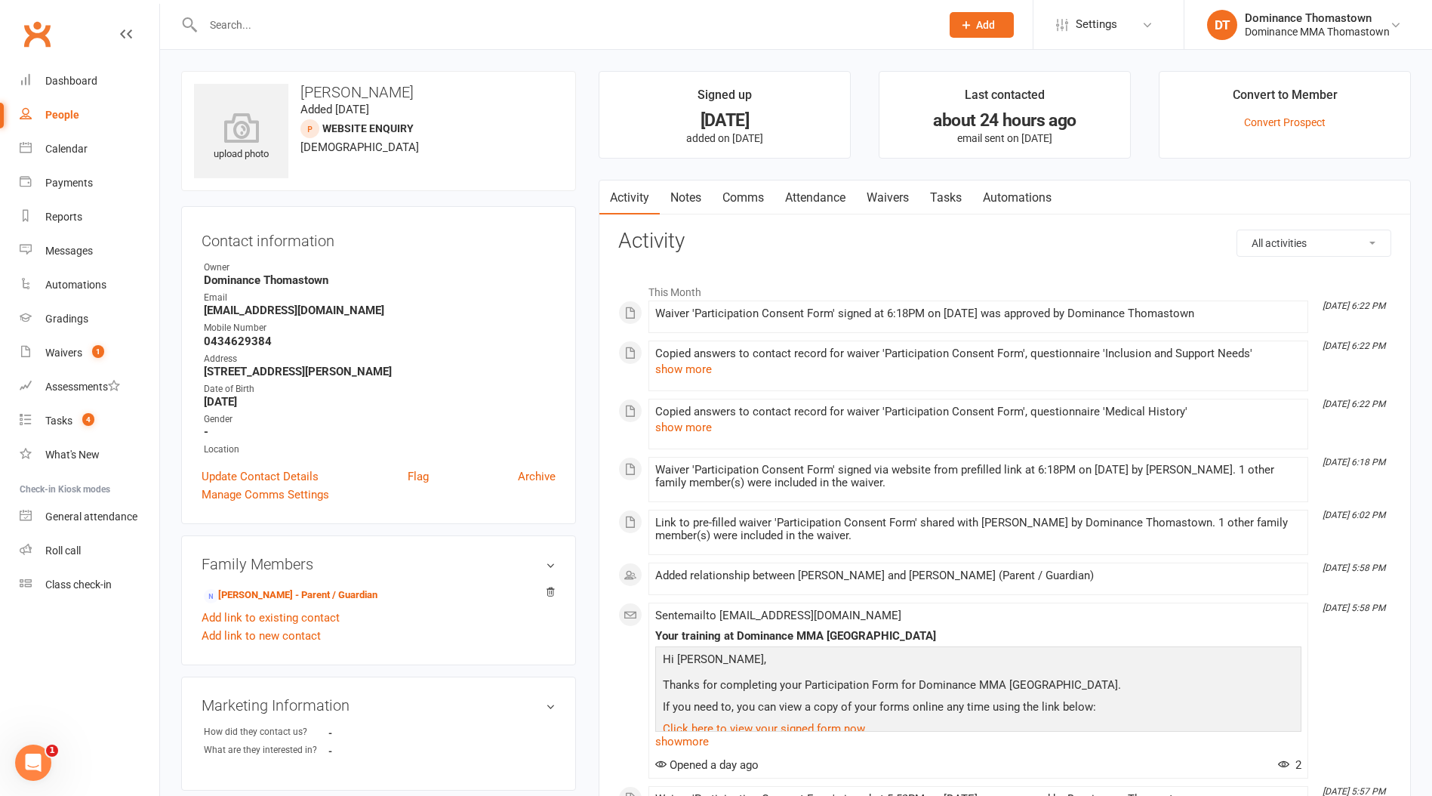
click at [888, 201] on link "Waivers" at bounding box center [887, 197] width 63 height 35
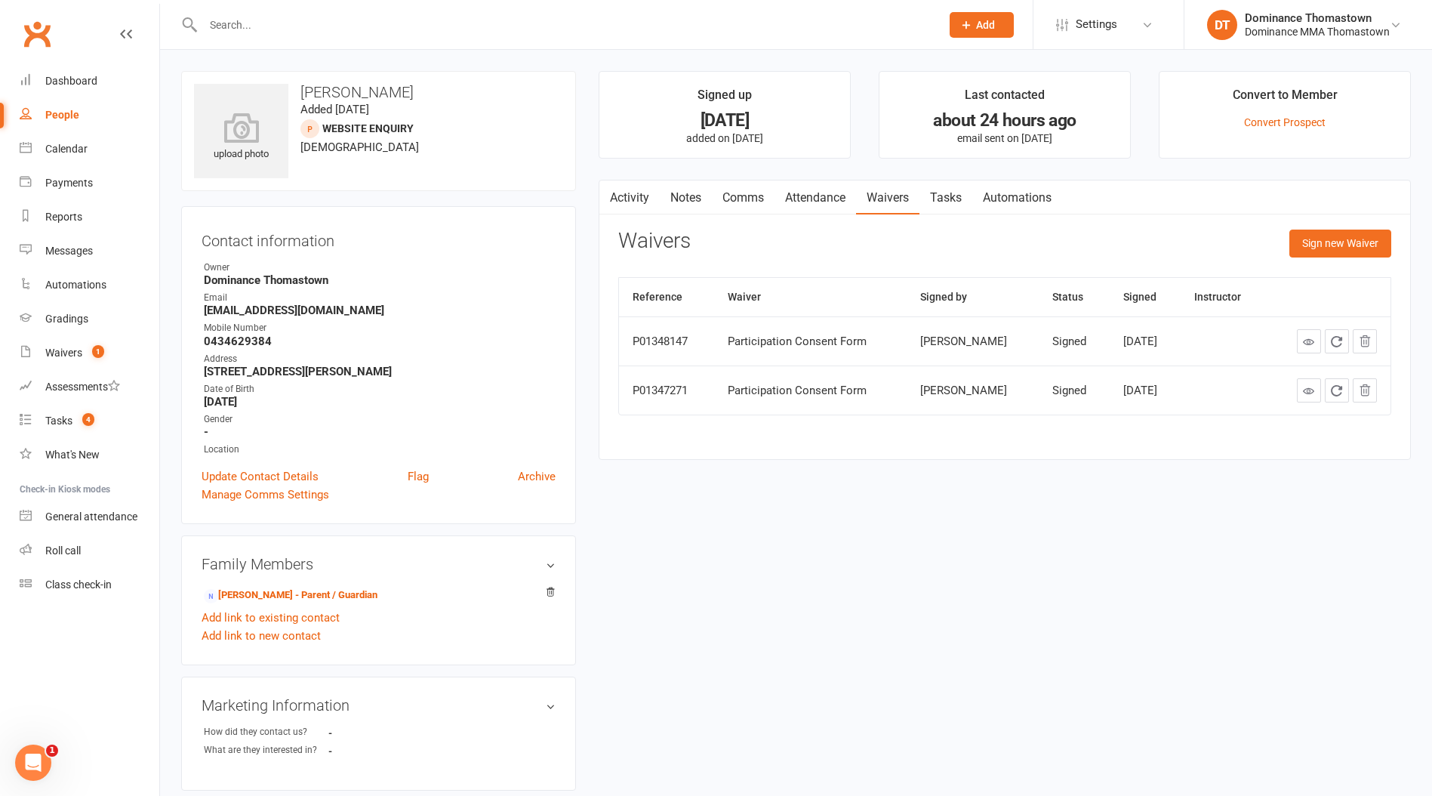
click at [821, 197] on link "Attendance" at bounding box center [816, 197] width 82 height 35
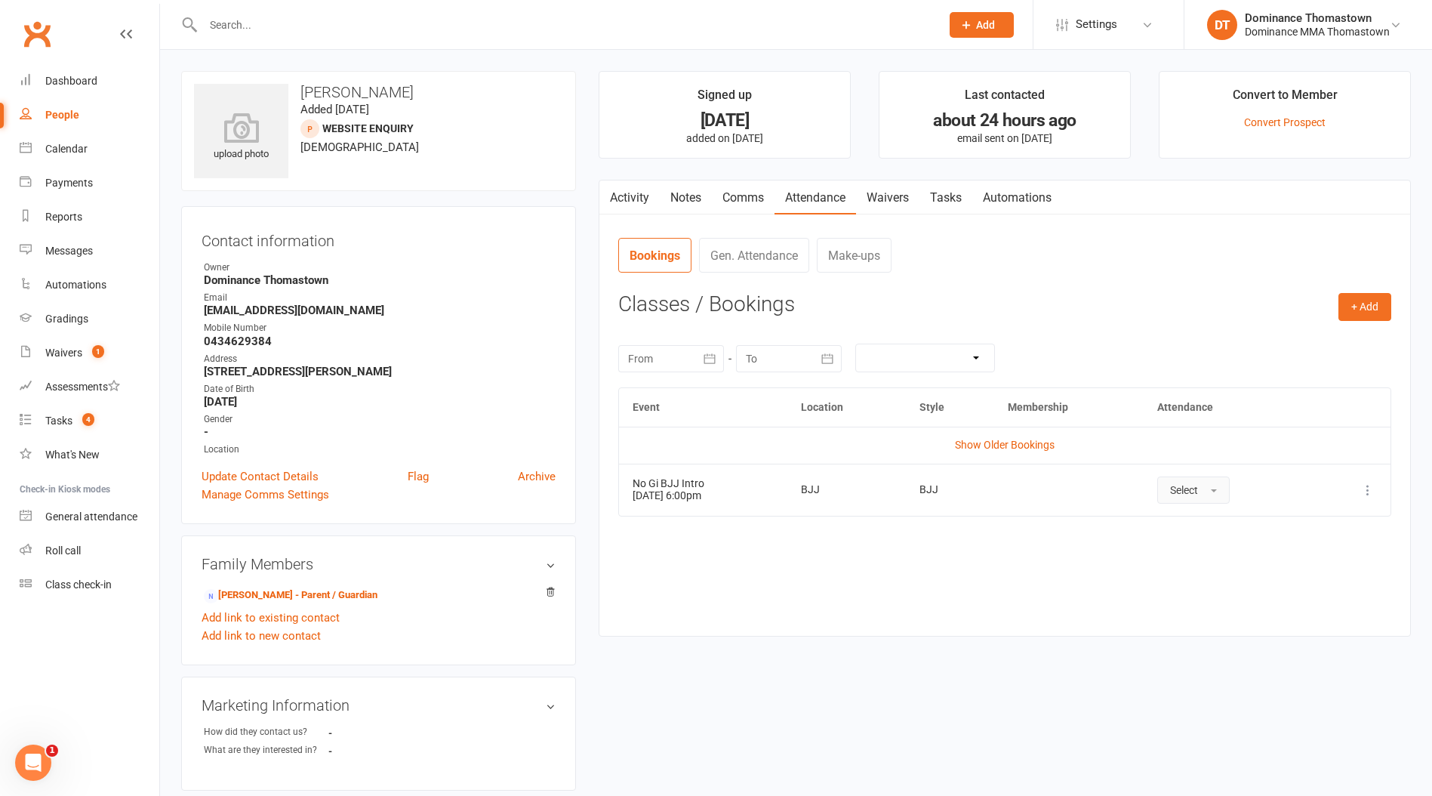
click at [1198, 487] on span "Select" at bounding box center [1184, 490] width 28 height 12
click at [1212, 523] on span "Attended" at bounding box center [1192, 524] width 45 height 14
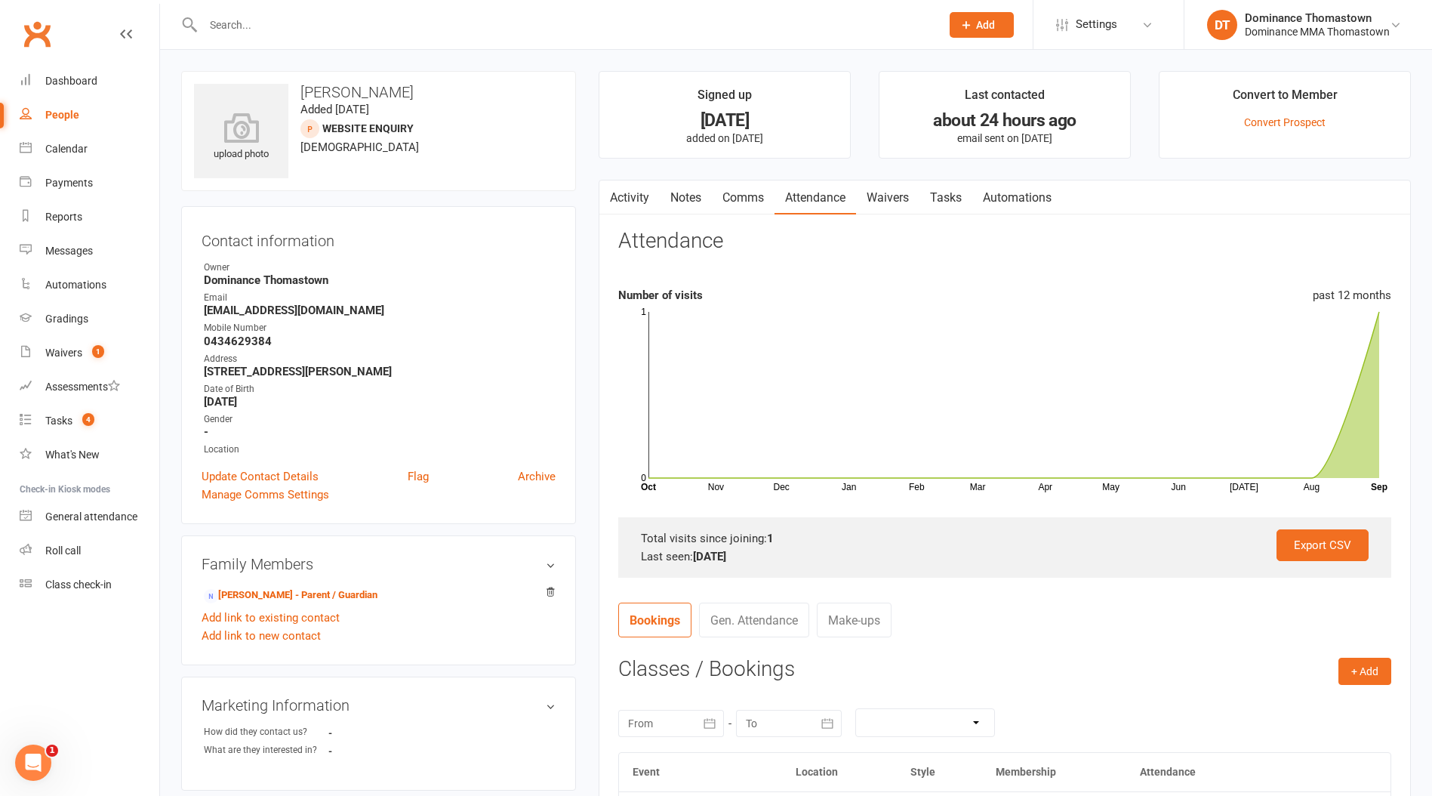
click at [338, 23] on input "text" at bounding box center [565, 24] width 732 height 21
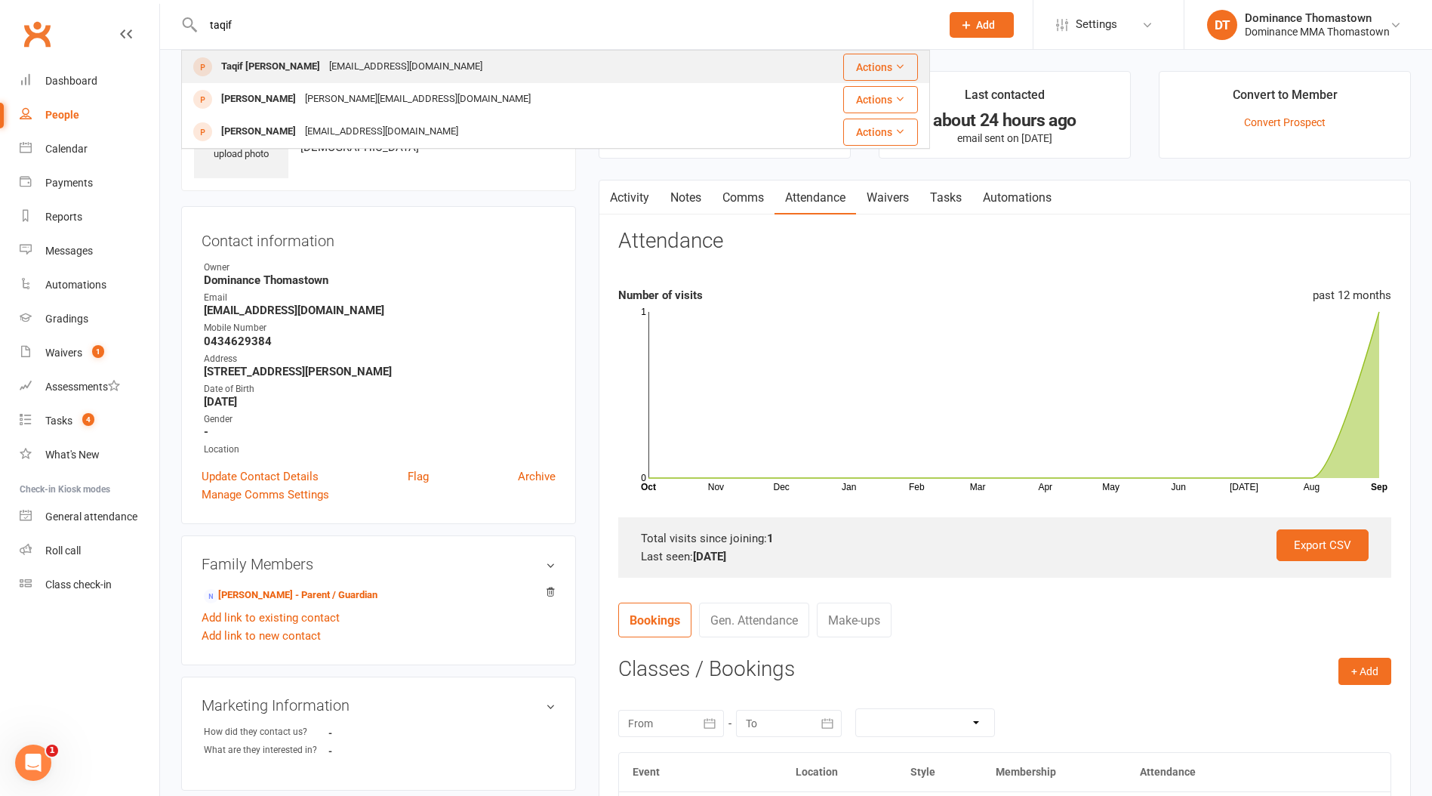
click at [325, 65] on div "[EMAIL_ADDRESS][DOMAIN_NAME]" at bounding box center [406, 67] width 162 height 22
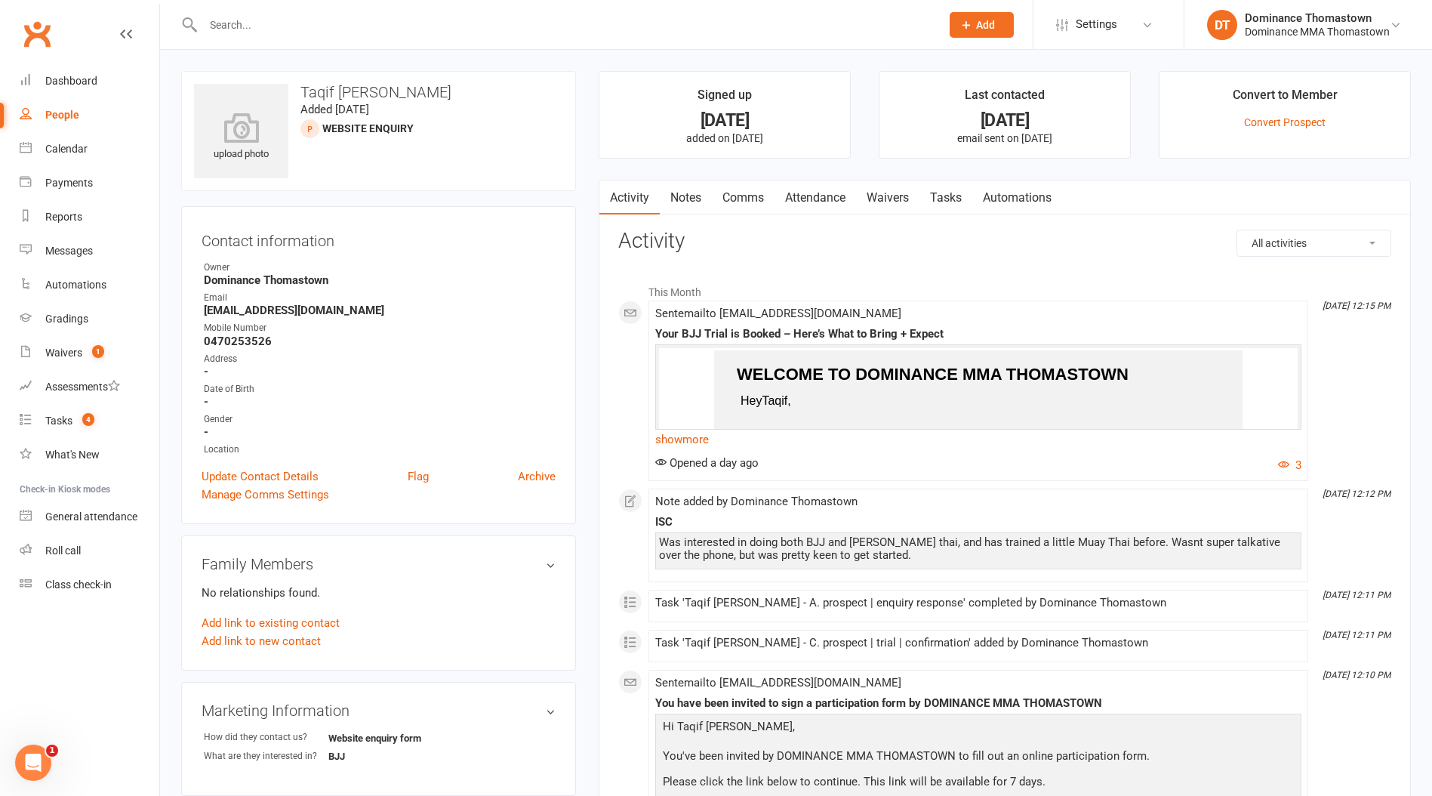
click at [899, 199] on link "Waivers" at bounding box center [887, 197] width 63 height 35
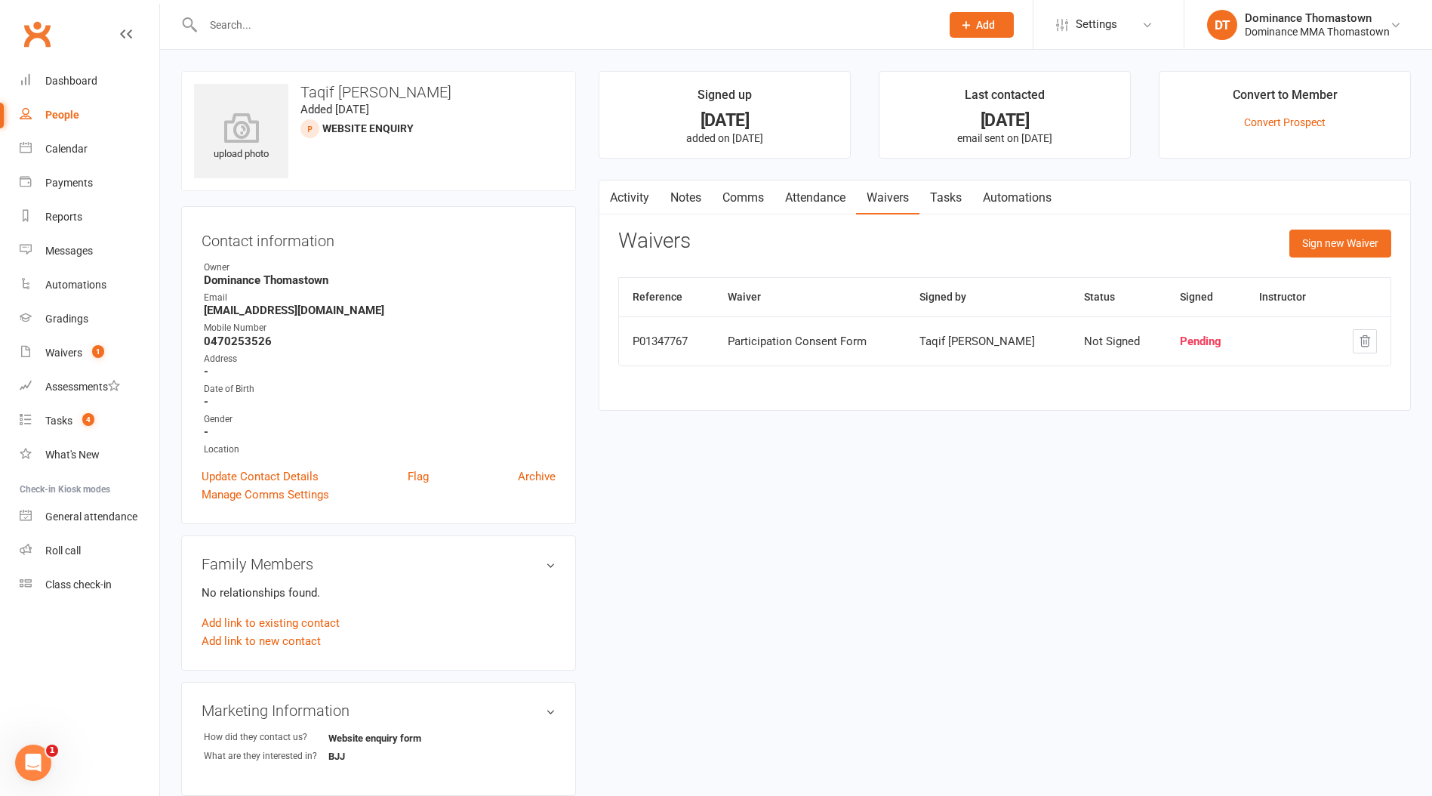
click at [814, 205] on link "Attendance" at bounding box center [816, 197] width 82 height 35
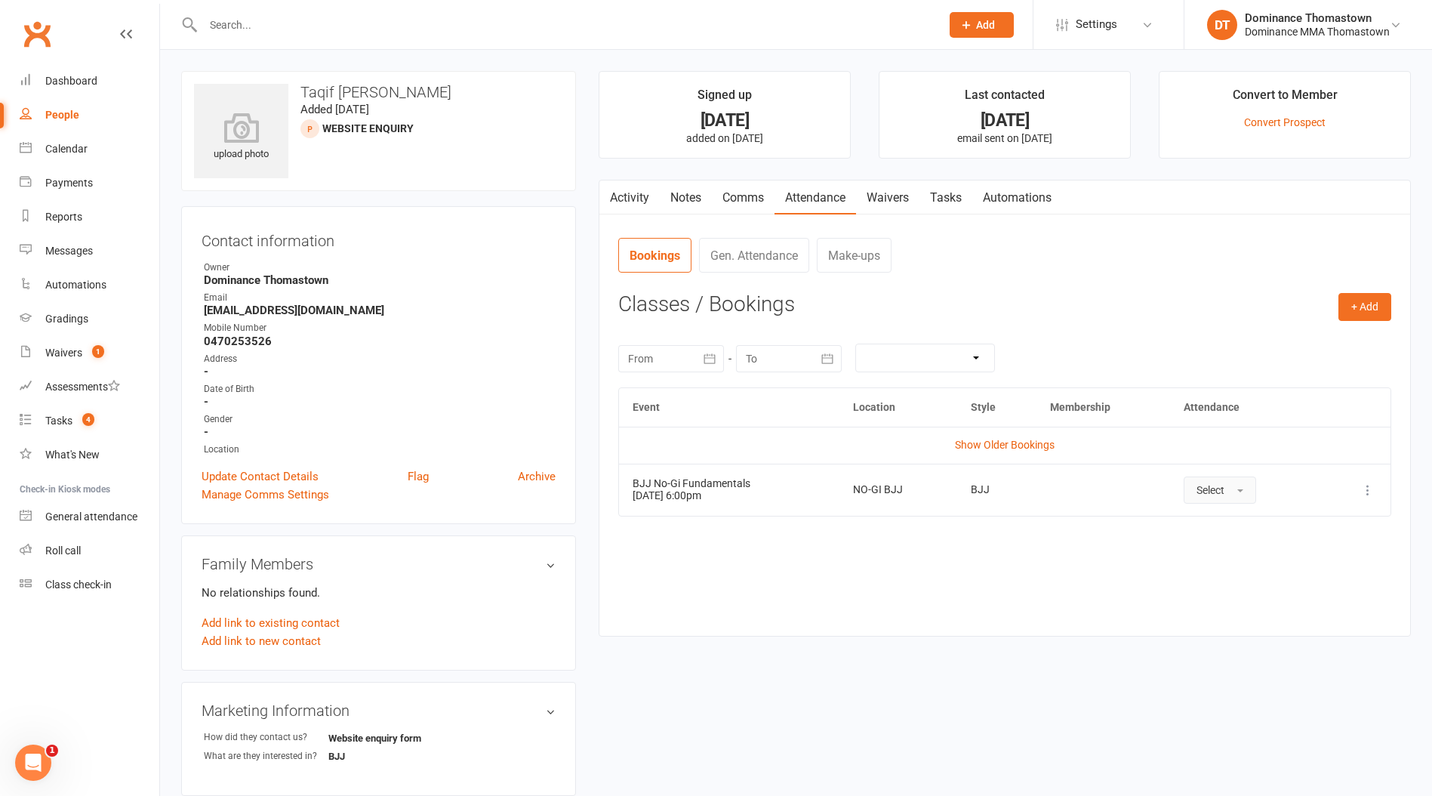
click at [1209, 488] on span "Select" at bounding box center [1211, 490] width 28 height 12
click at [1218, 523] on span "Attended" at bounding box center [1219, 524] width 45 height 14
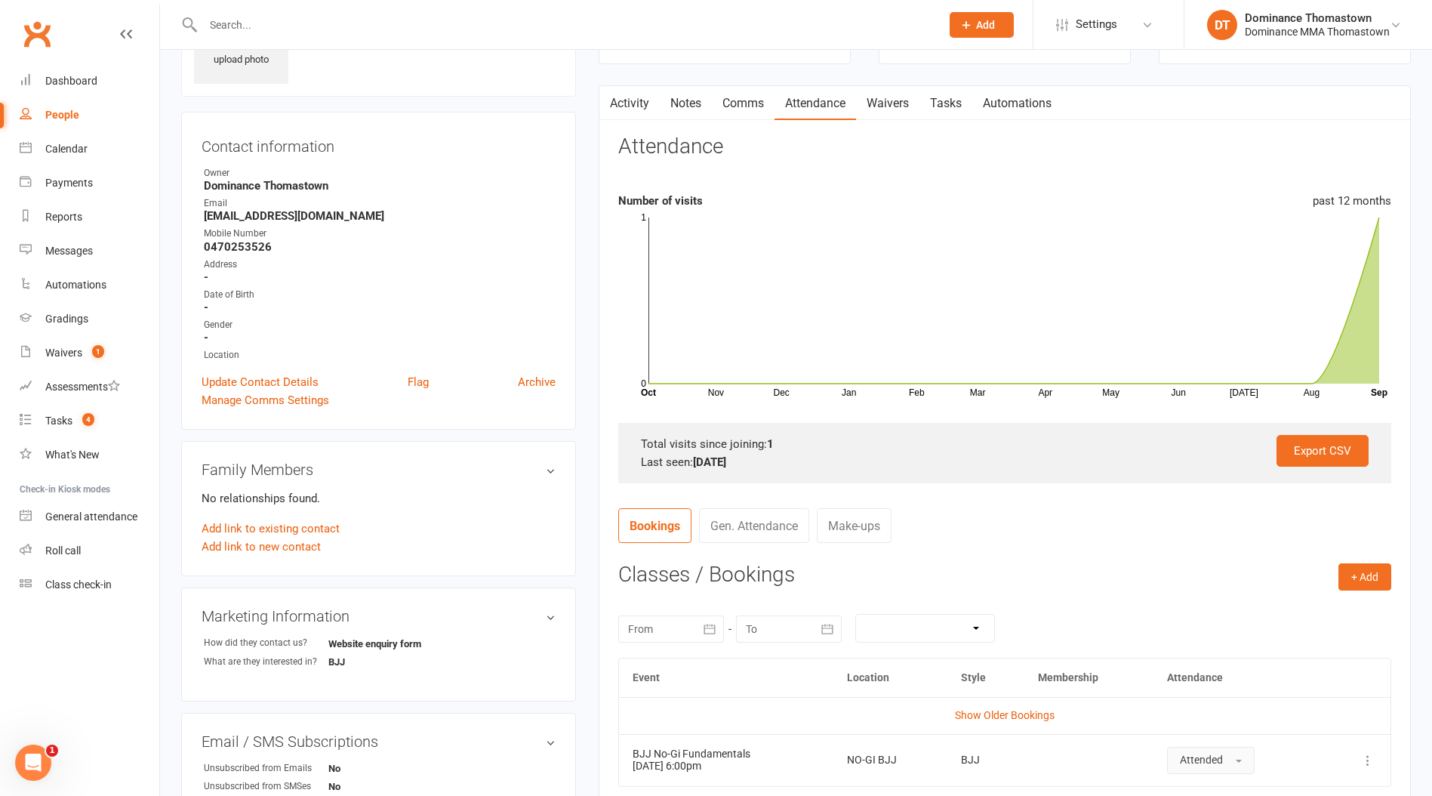
scroll to position [161, 0]
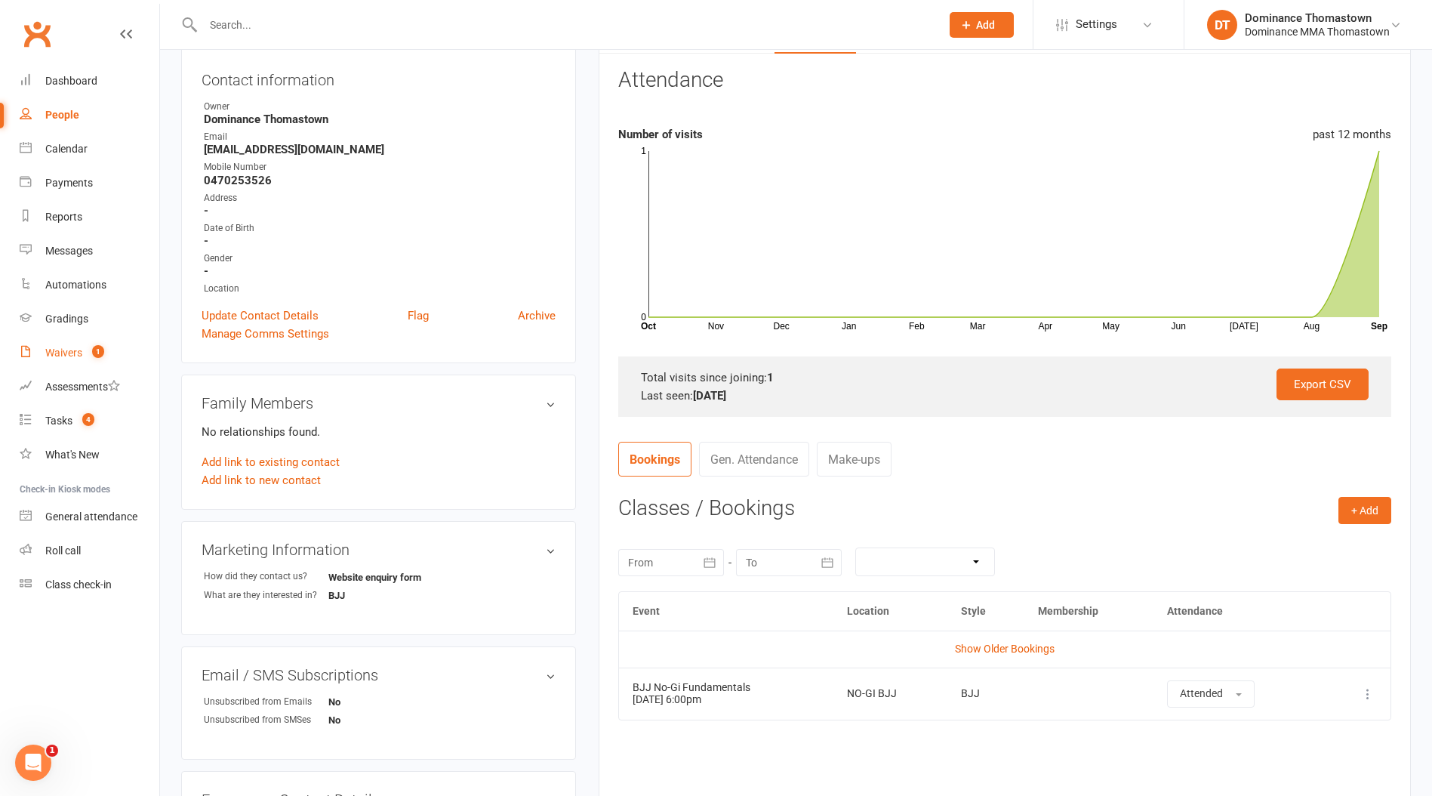
click at [57, 354] on div "Waivers" at bounding box center [63, 353] width 37 height 12
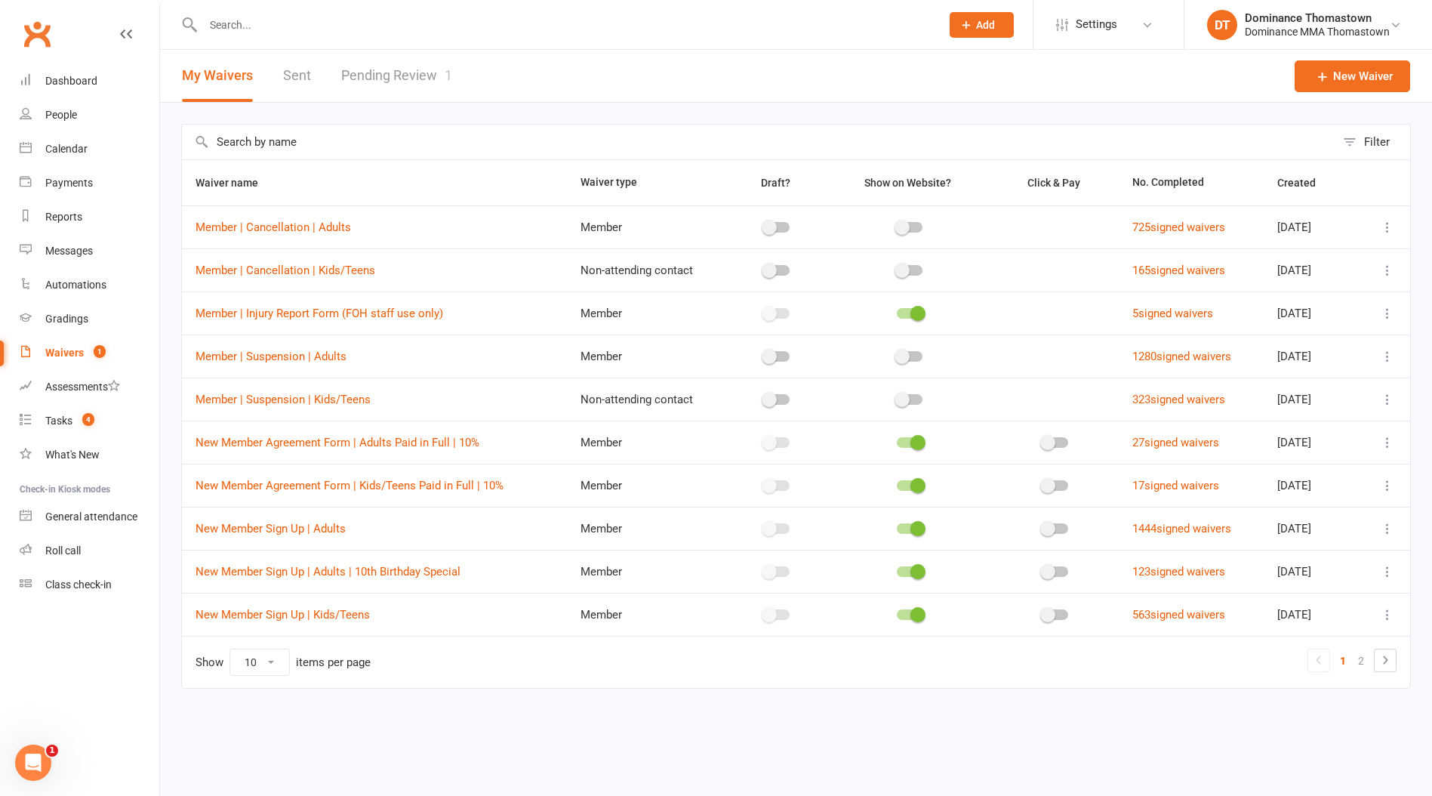
click at [384, 74] on link "Pending Review 1" at bounding box center [396, 76] width 111 height 52
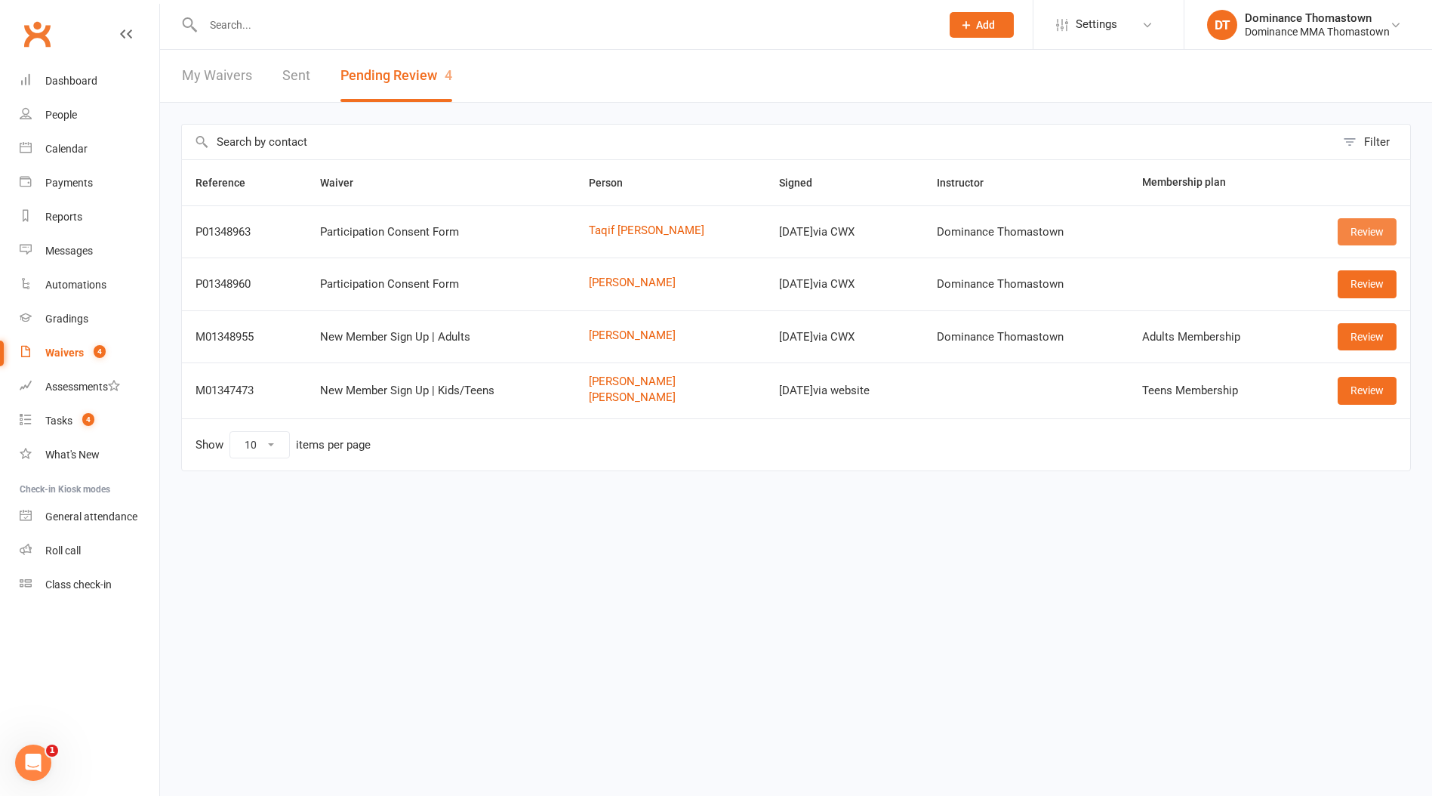
click at [1375, 230] on link "Review" at bounding box center [1367, 231] width 59 height 27
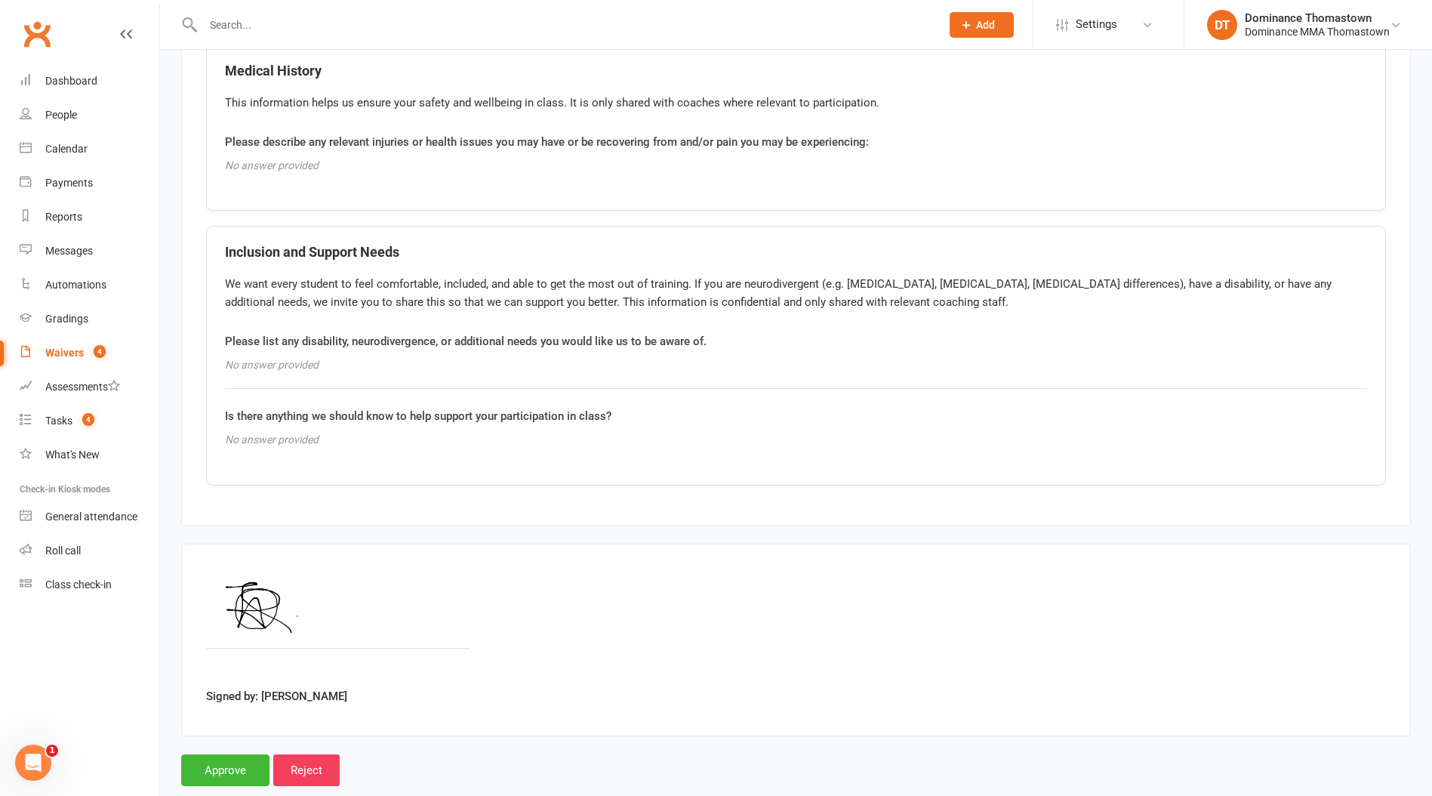
scroll to position [1120, 0]
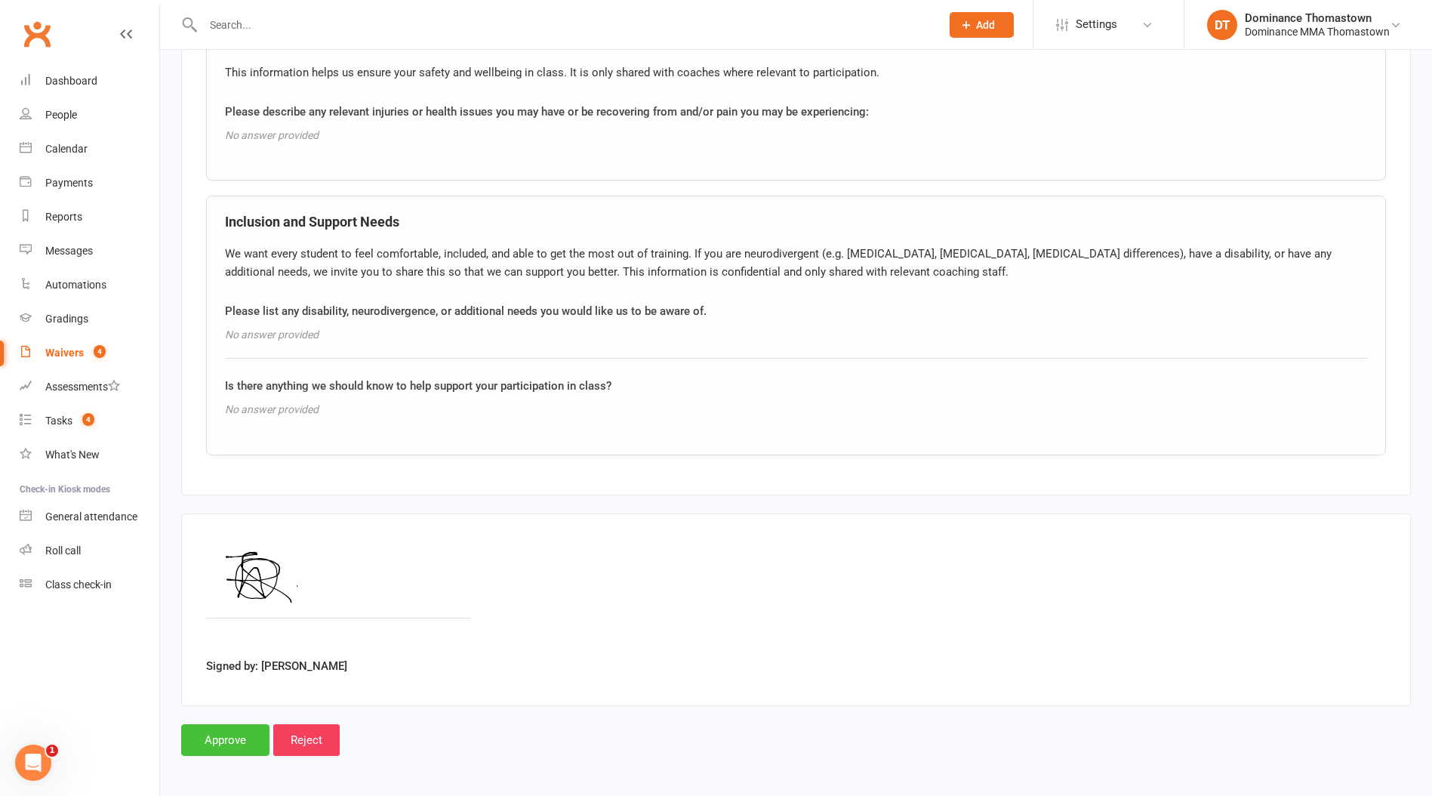
click at [216, 745] on input "Approve" at bounding box center [225, 740] width 88 height 32
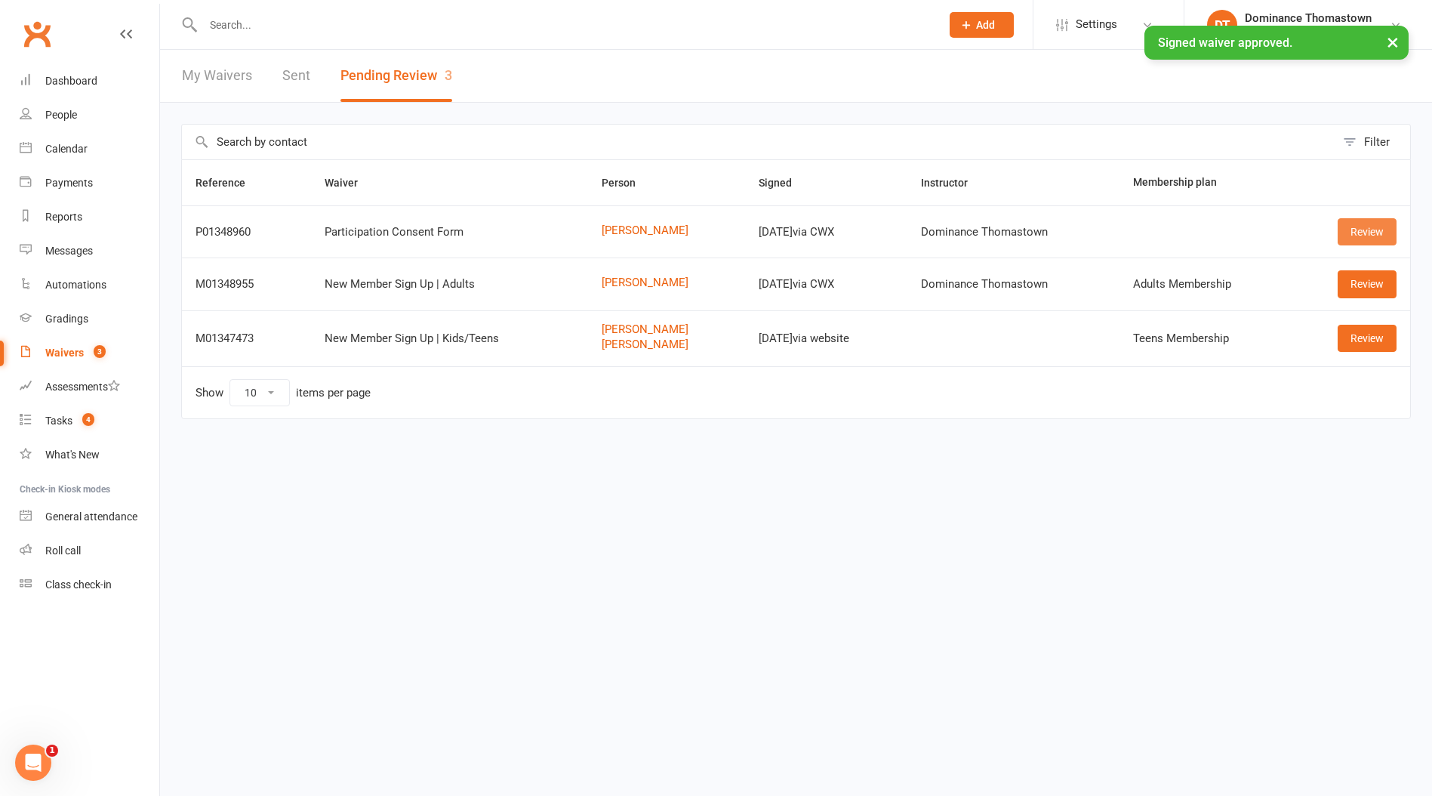
click at [1352, 240] on link "Review" at bounding box center [1367, 231] width 59 height 27
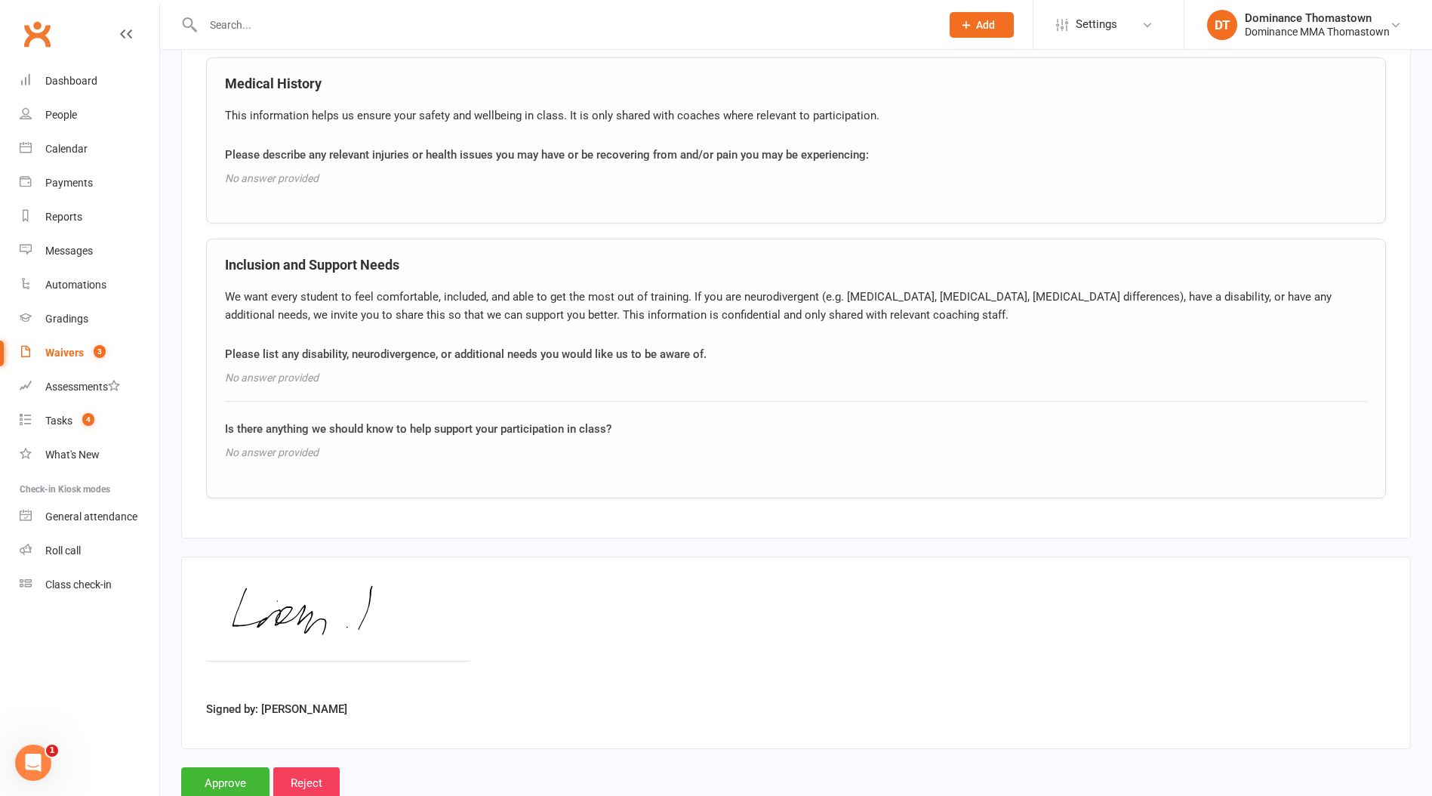
scroll to position [1120, 0]
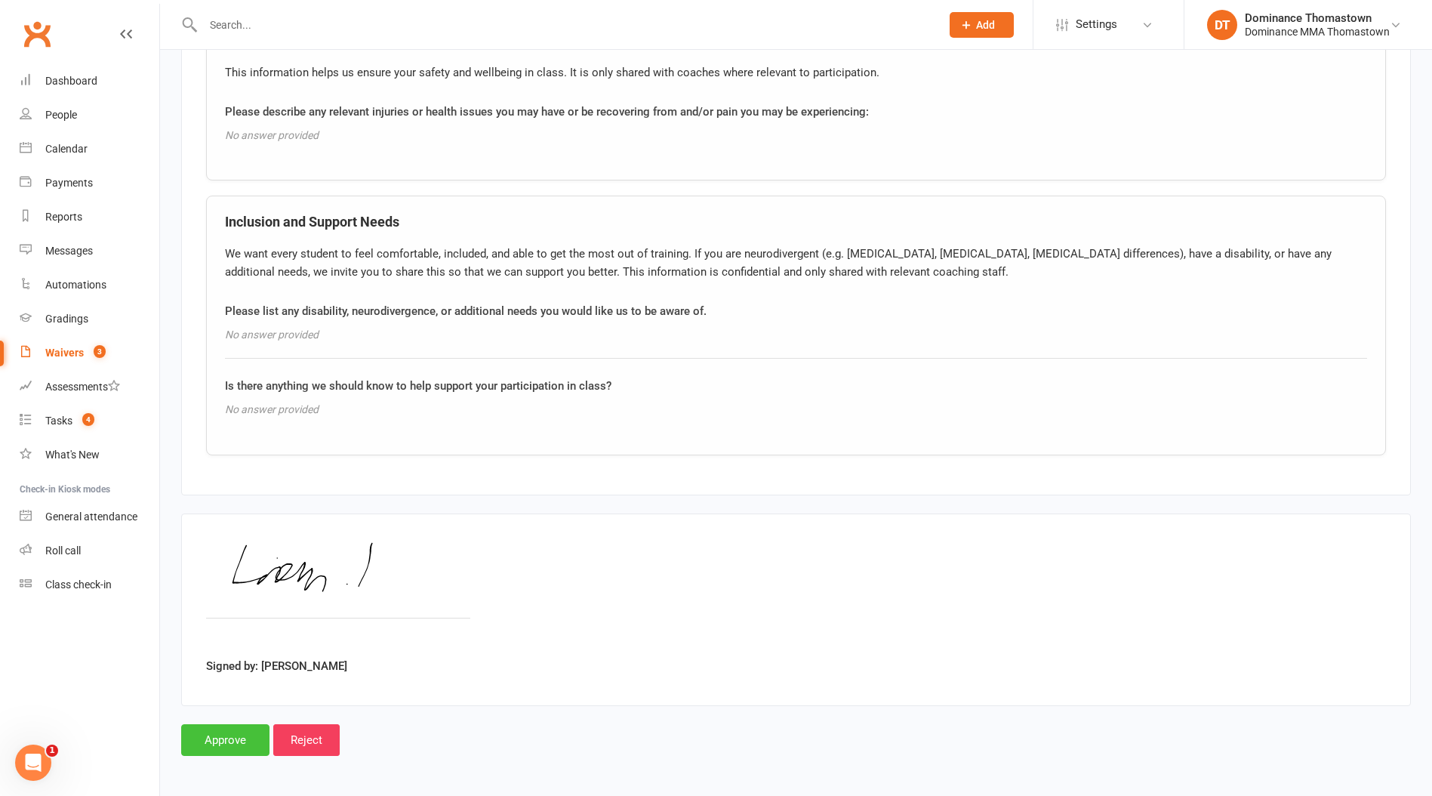
click at [227, 737] on input "Approve" at bounding box center [225, 740] width 88 height 32
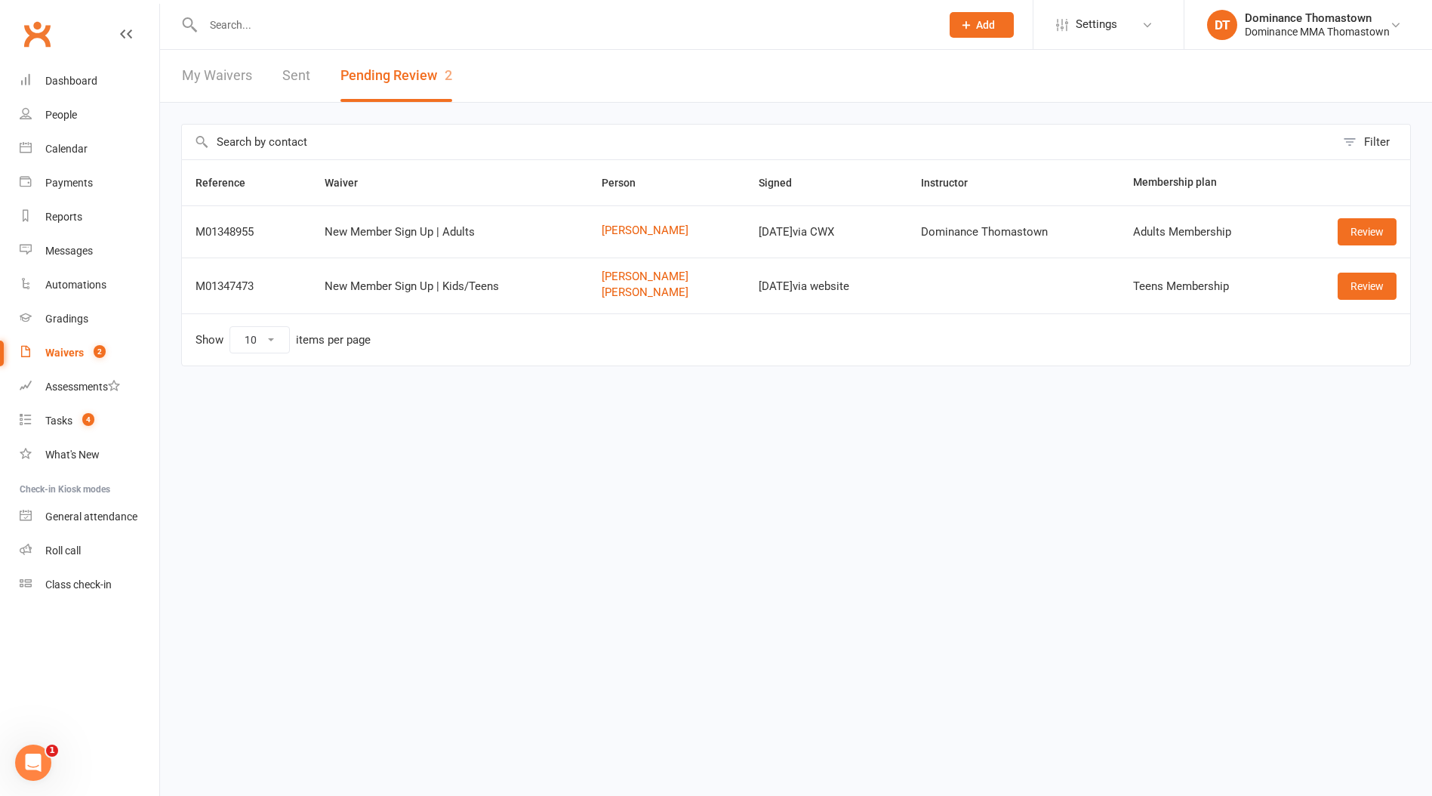
click at [230, 25] on input "text" at bounding box center [565, 24] width 732 height 21
click at [59, 25] on div "Clubworx" at bounding box center [79, 43] width 159 height 56
click at [226, 17] on input "text" at bounding box center [565, 24] width 732 height 21
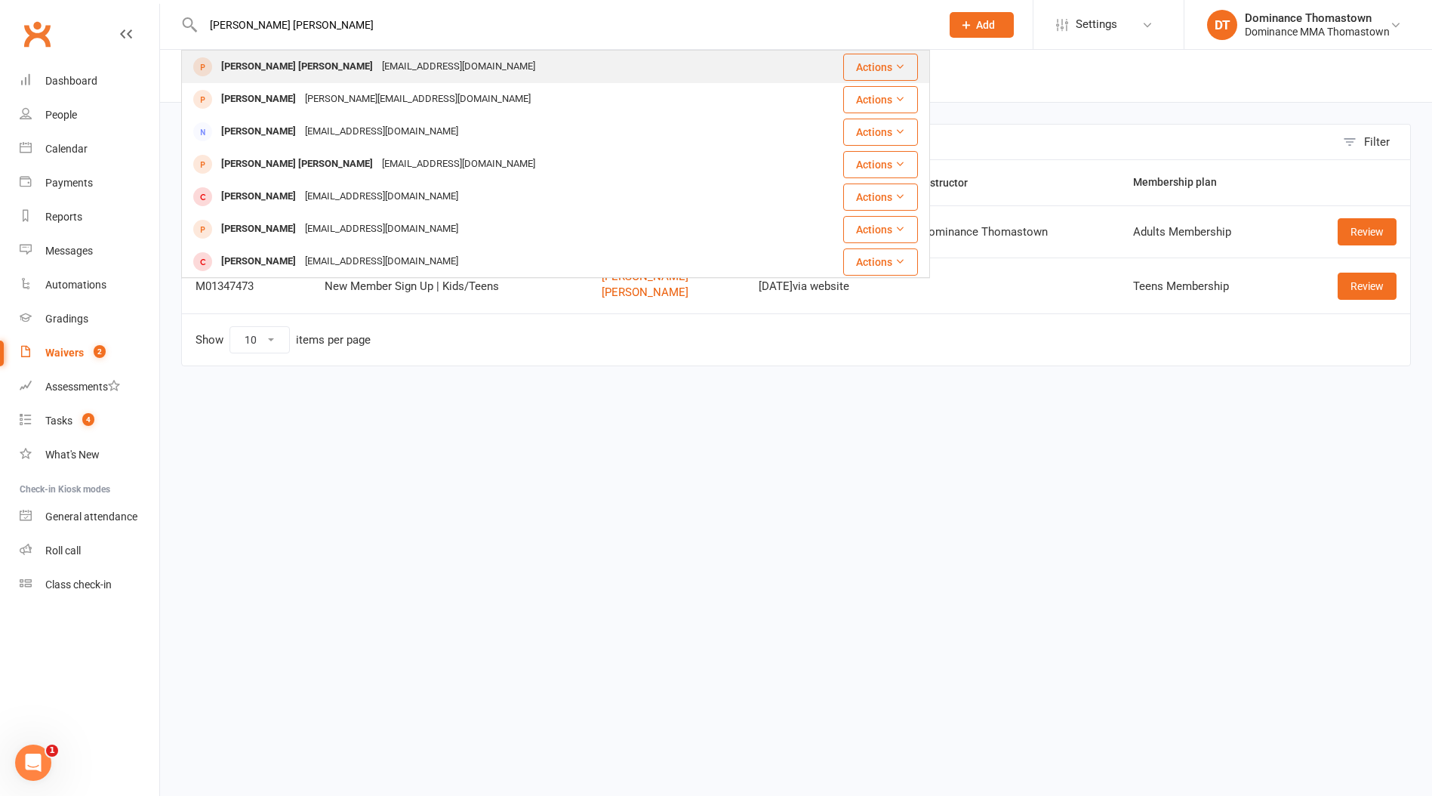
click at [275, 67] on div "[PERSON_NAME] [PERSON_NAME]" at bounding box center [297, 67] width 161 height 22
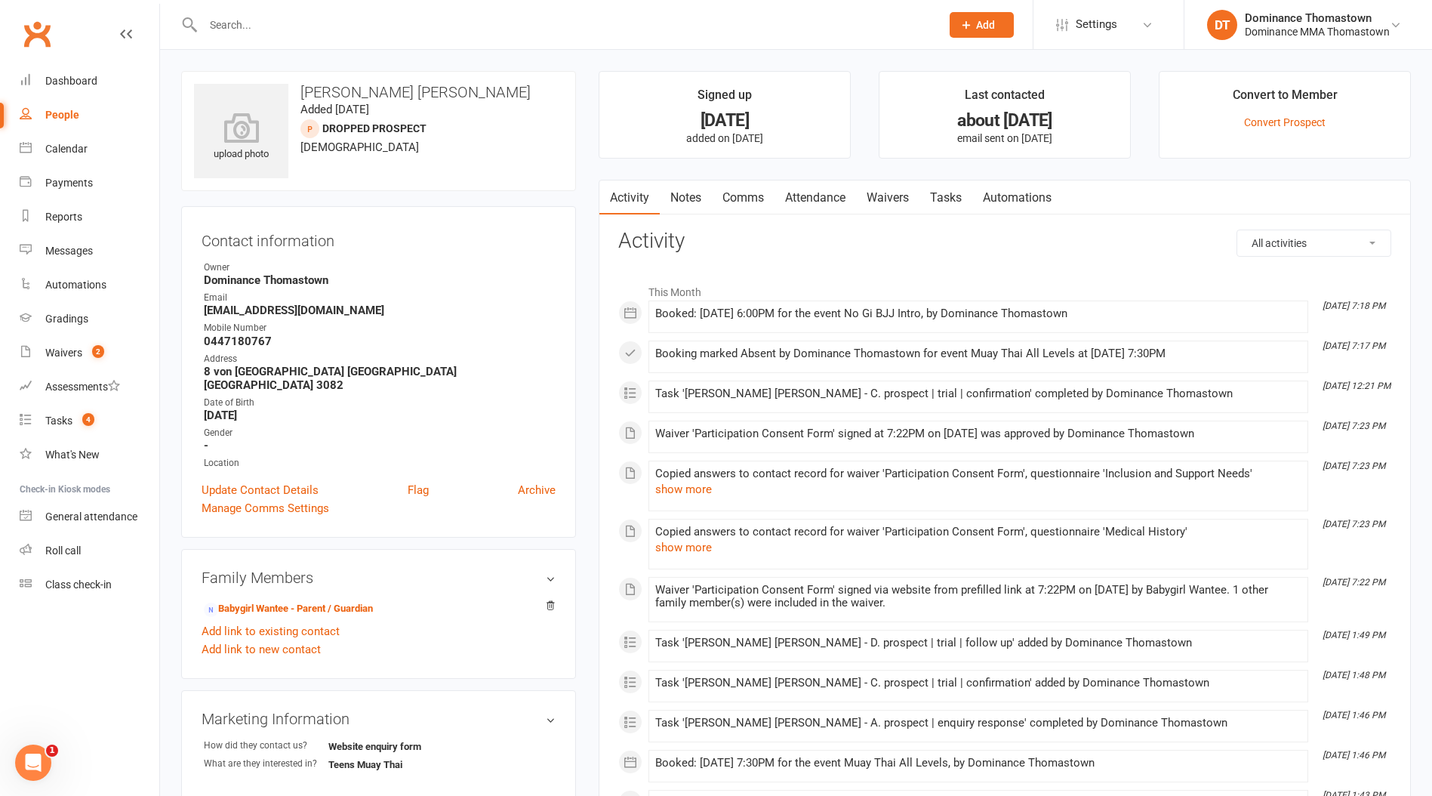
click at [313, 32] on input "text" at bounding box center [565, 24] width 732 height 21
drag, startPoint x: 900, startPoint y: 196, endPoint x: 865, endPoint y: 200, distance: 34.9
click at [899, 196] on link "Waivers" at bounding box center [887, 197] width 63 height 35
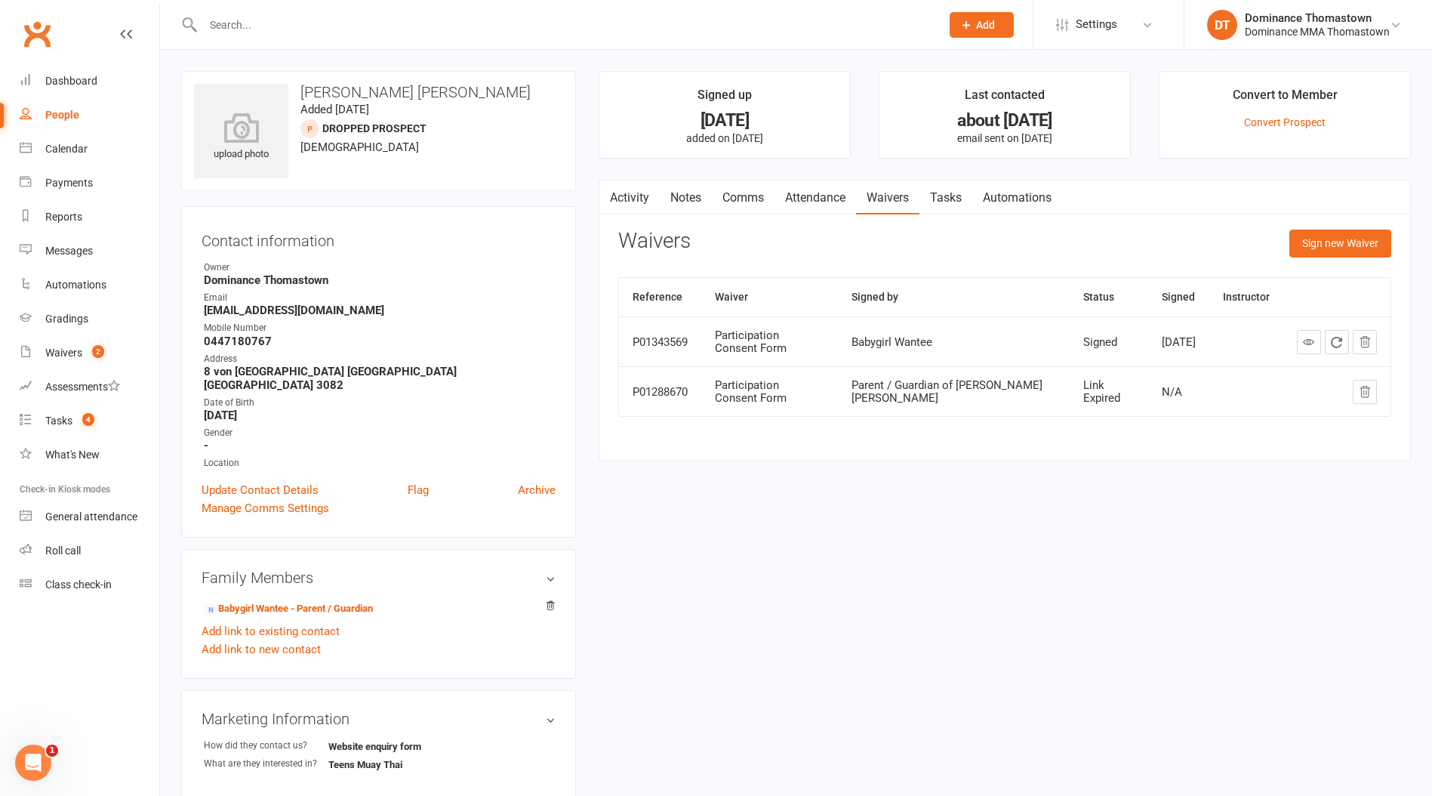
click at [821, 201] on link "Attendance" at bounding box center [816, 197] width 82 height 35
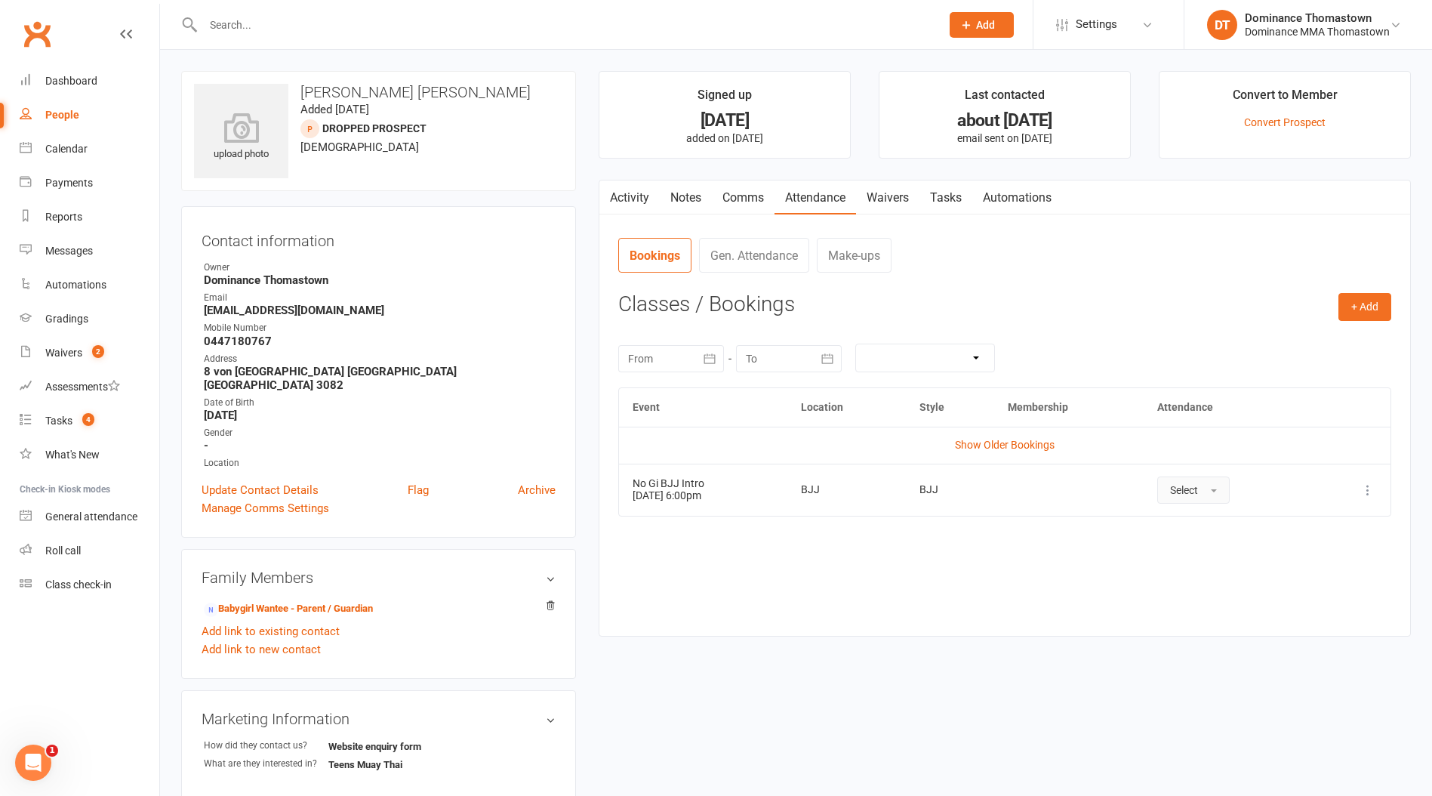
click at [1183, 491] on span "Select" at bounding box center [1184, 490] width 28 height 12
click at [1202, 526] on span "Attended" at bounding box center [1192, 524] width 45 height 14
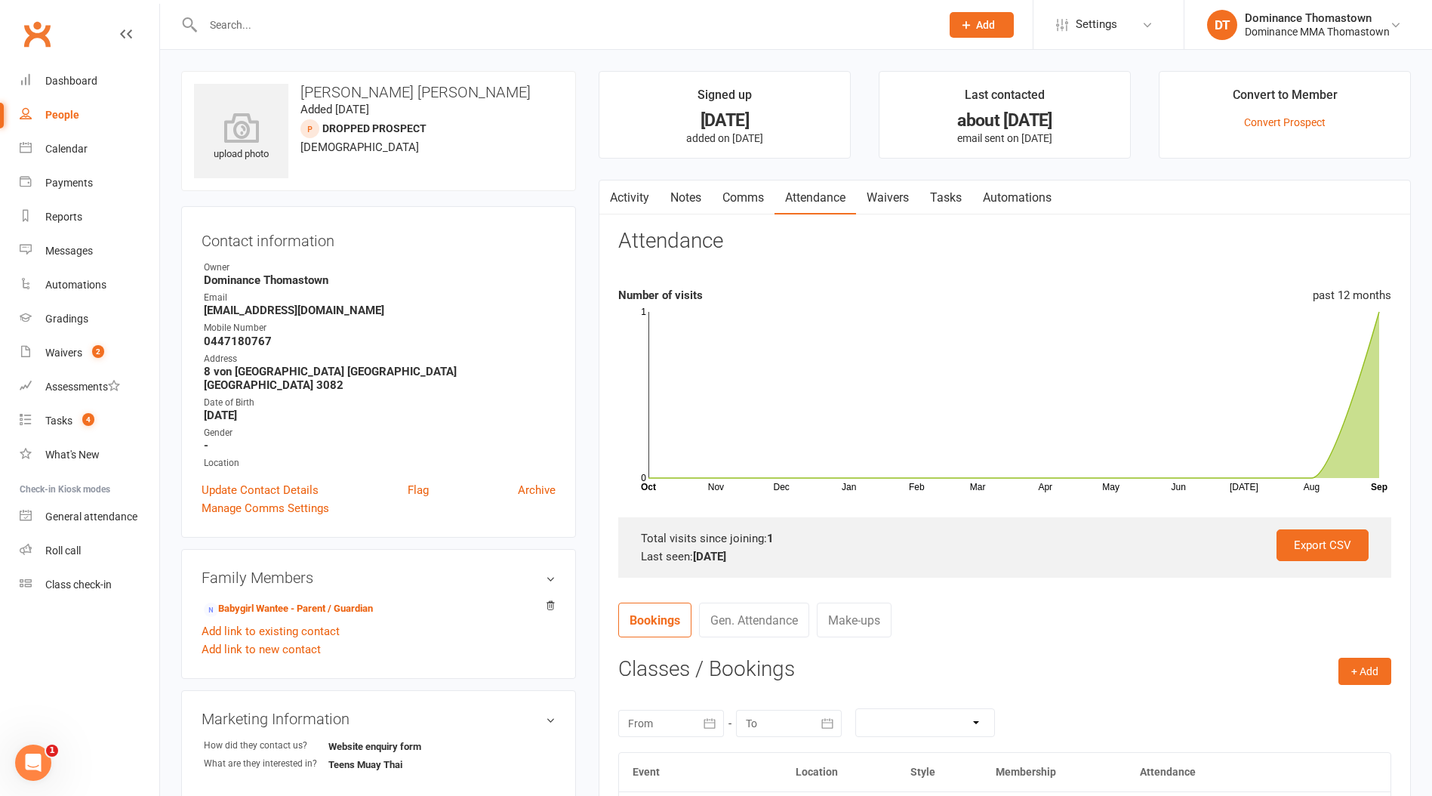
click at [243, 10] on div at bounding box center [555, 24] width 749 height 49
click at [244, 17] on input "text" at bounding box center [565, 24] width 732 height 21
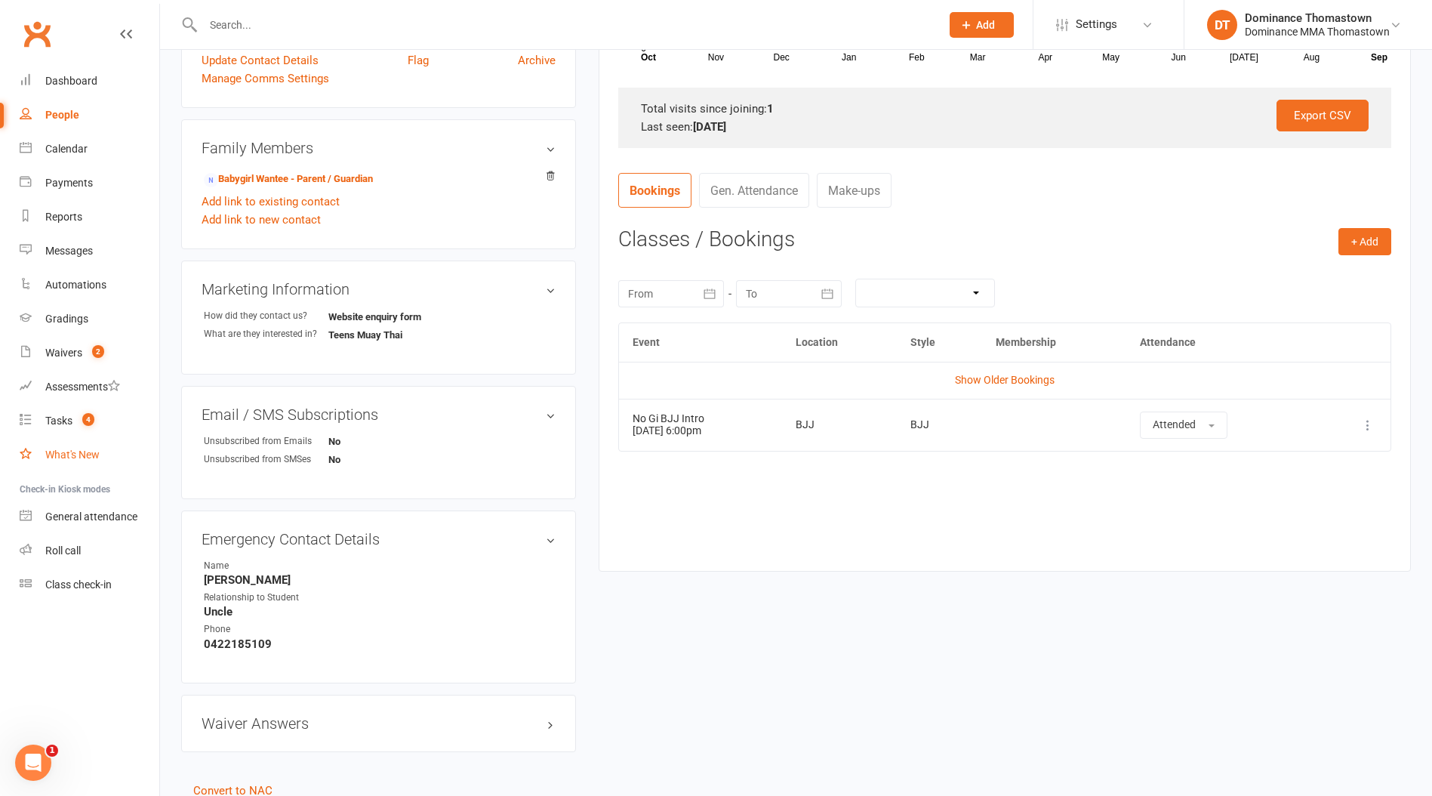
scroll to position [335, 0]
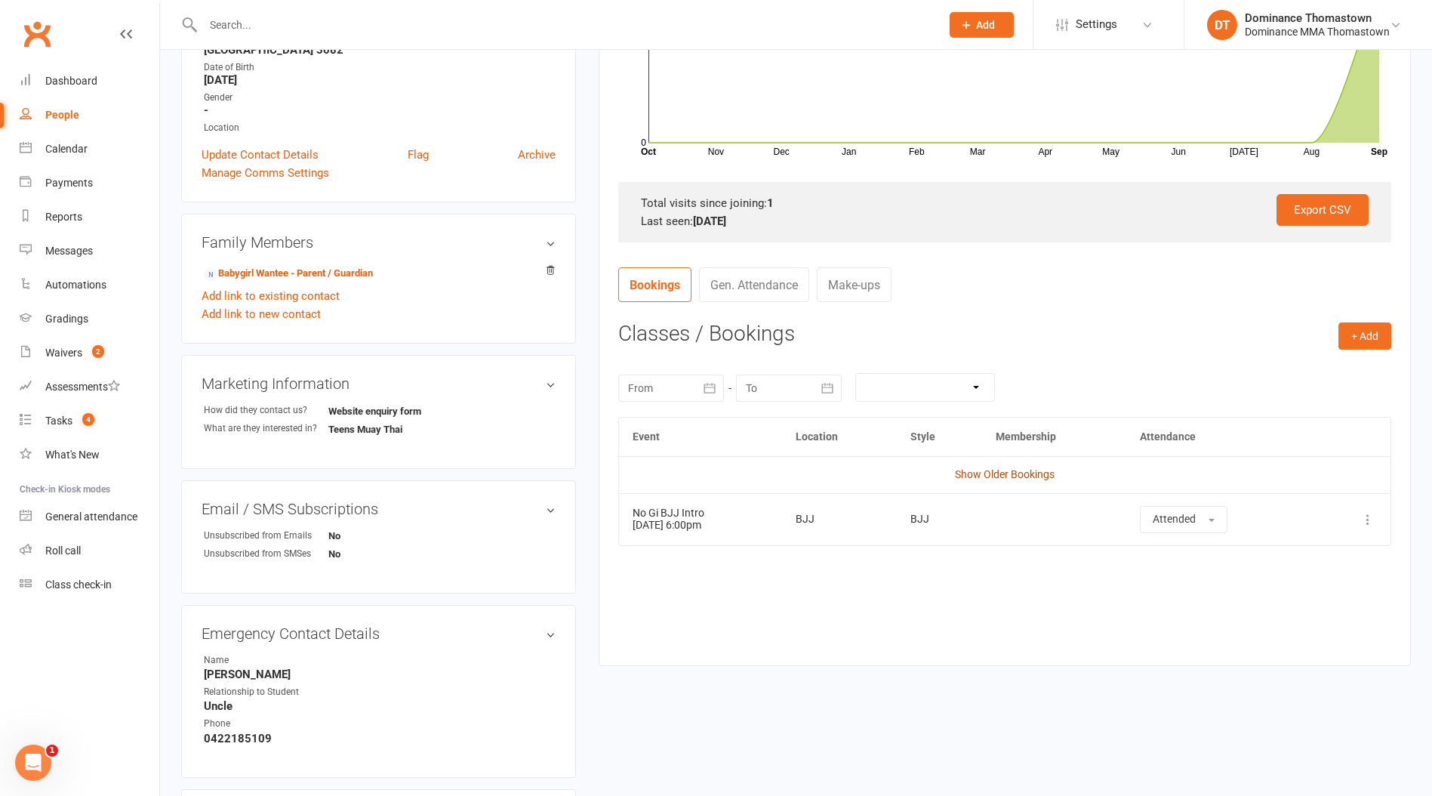
click at [1013, 471] on link "Show Older Bookings" at bounding box center [1005, 474] width 100 height 12
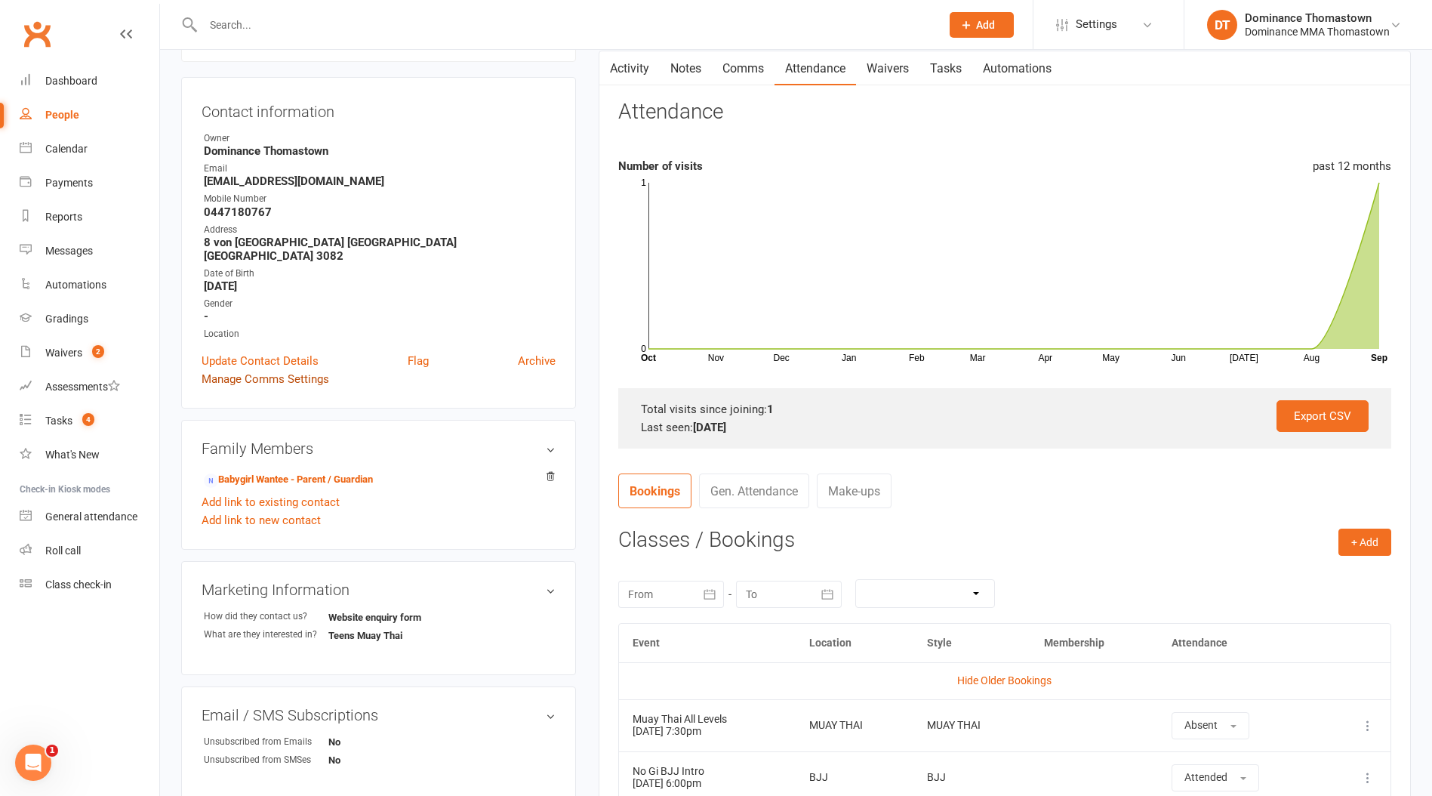
scroll to position [0, 0]
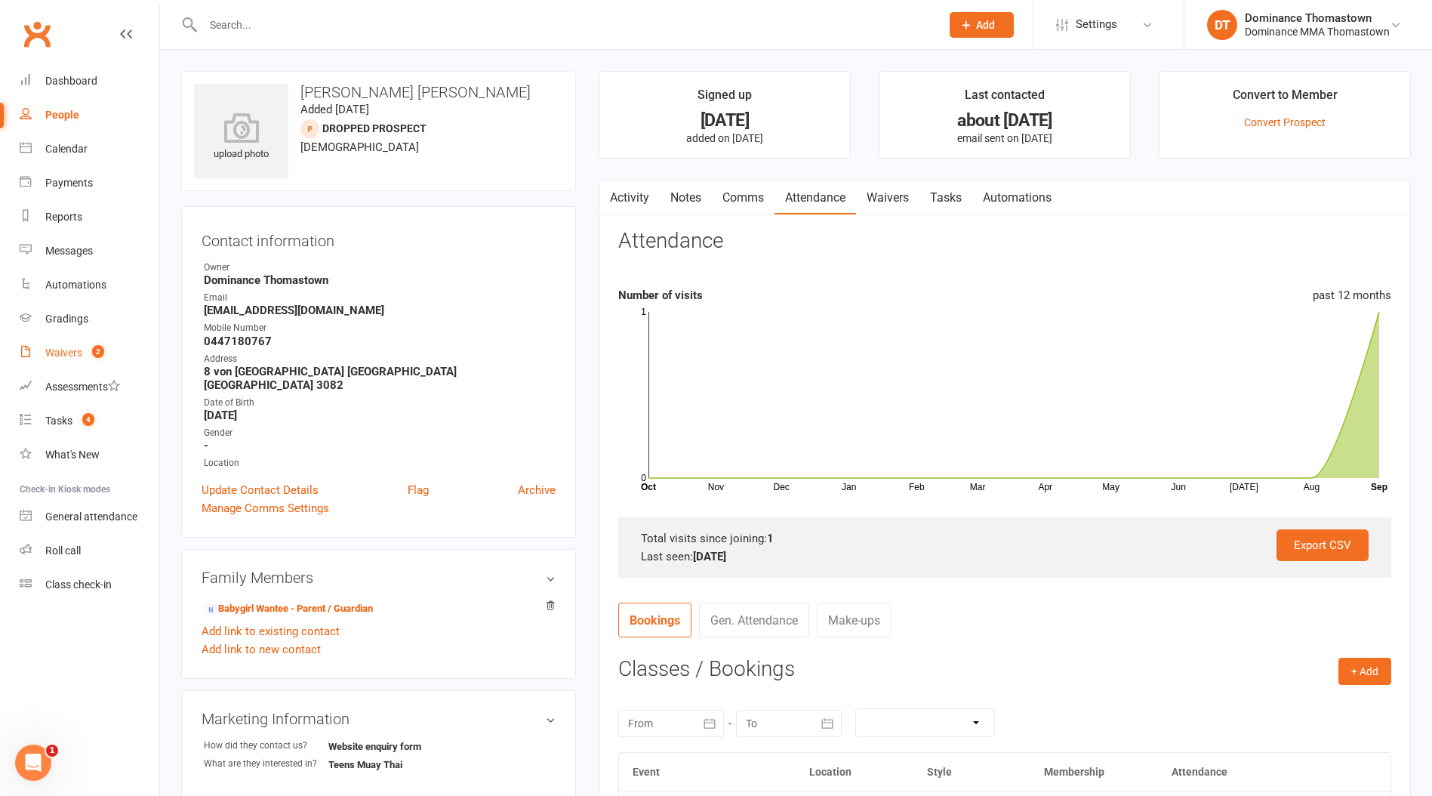
click at [76, 349] on div "Waivers" at bounding box center [63, 353] width 37 height 12
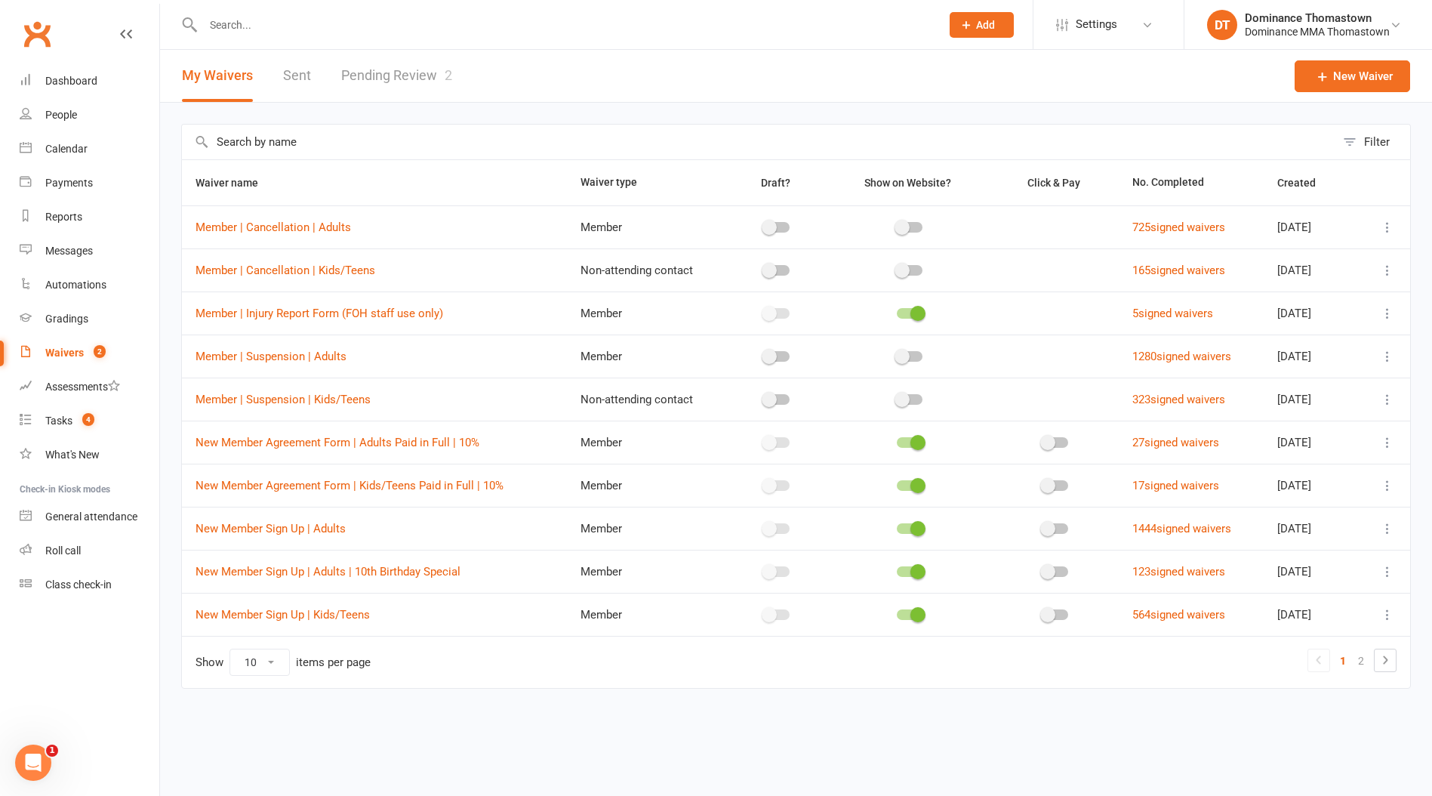
click at [396, 75] on link "Pending Review 2" at bounding box center [396, 76] width 111 height 52
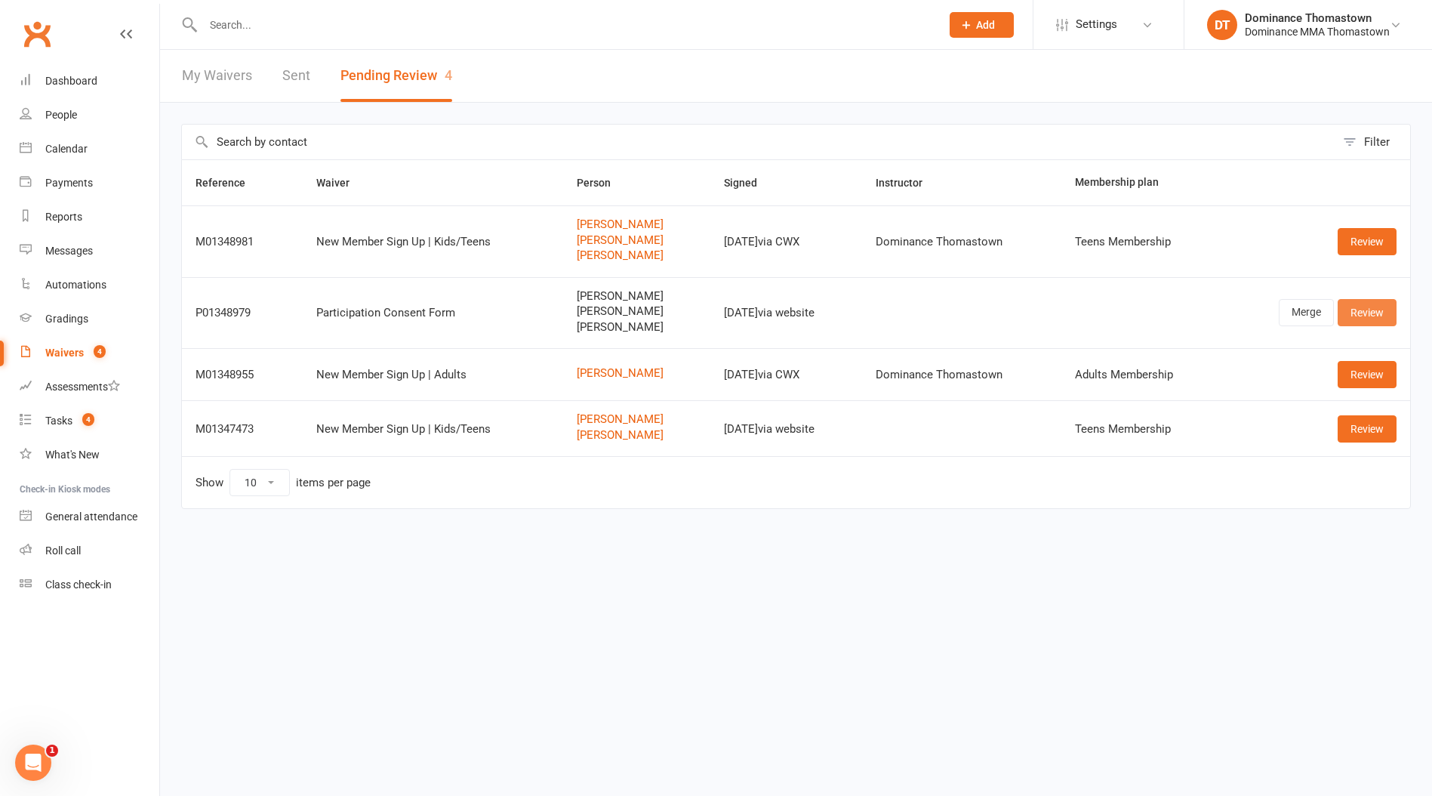
click at [1374, 316] on link "Review" at bounding box center [1367, 312] width 59 height 27
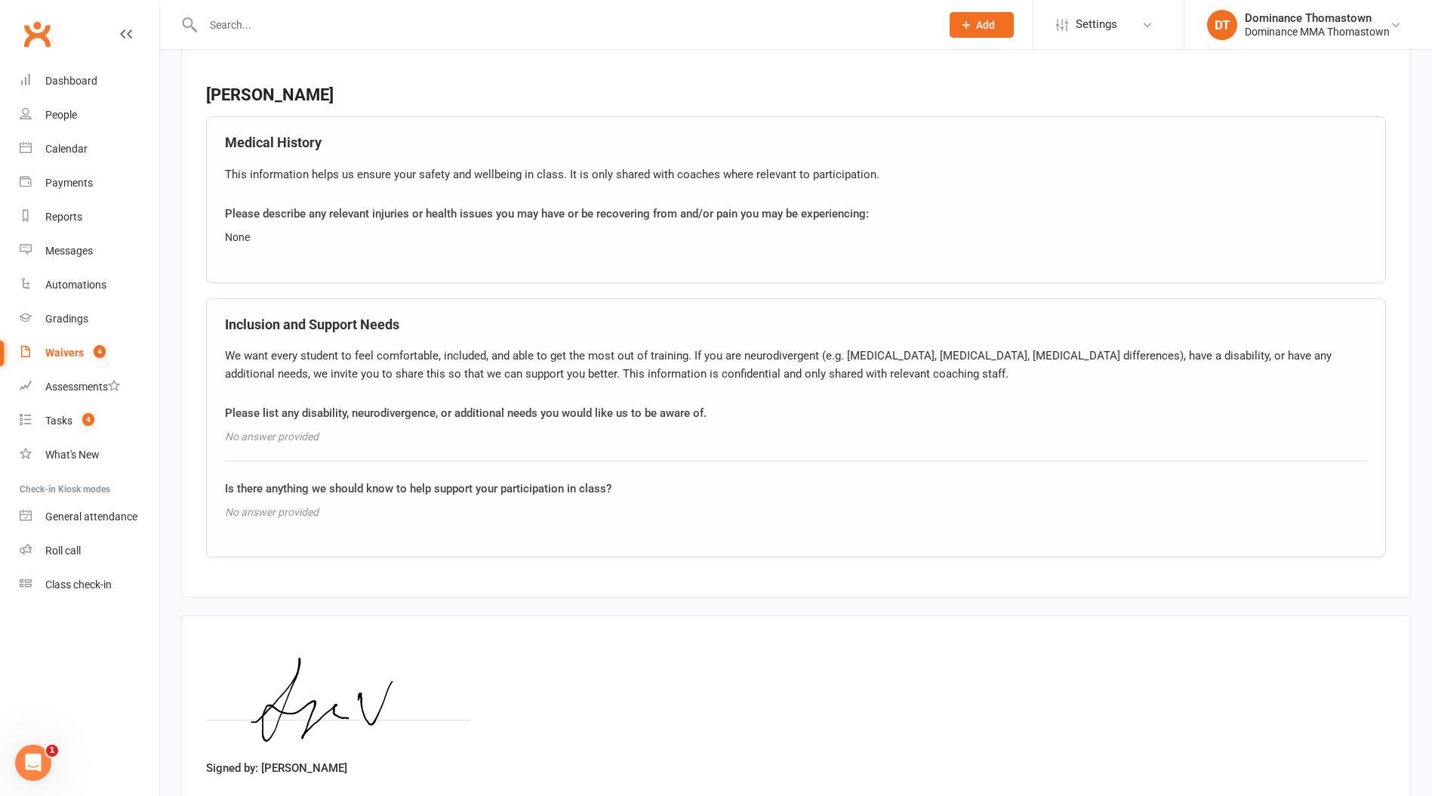
scroll to position [2699, 0]
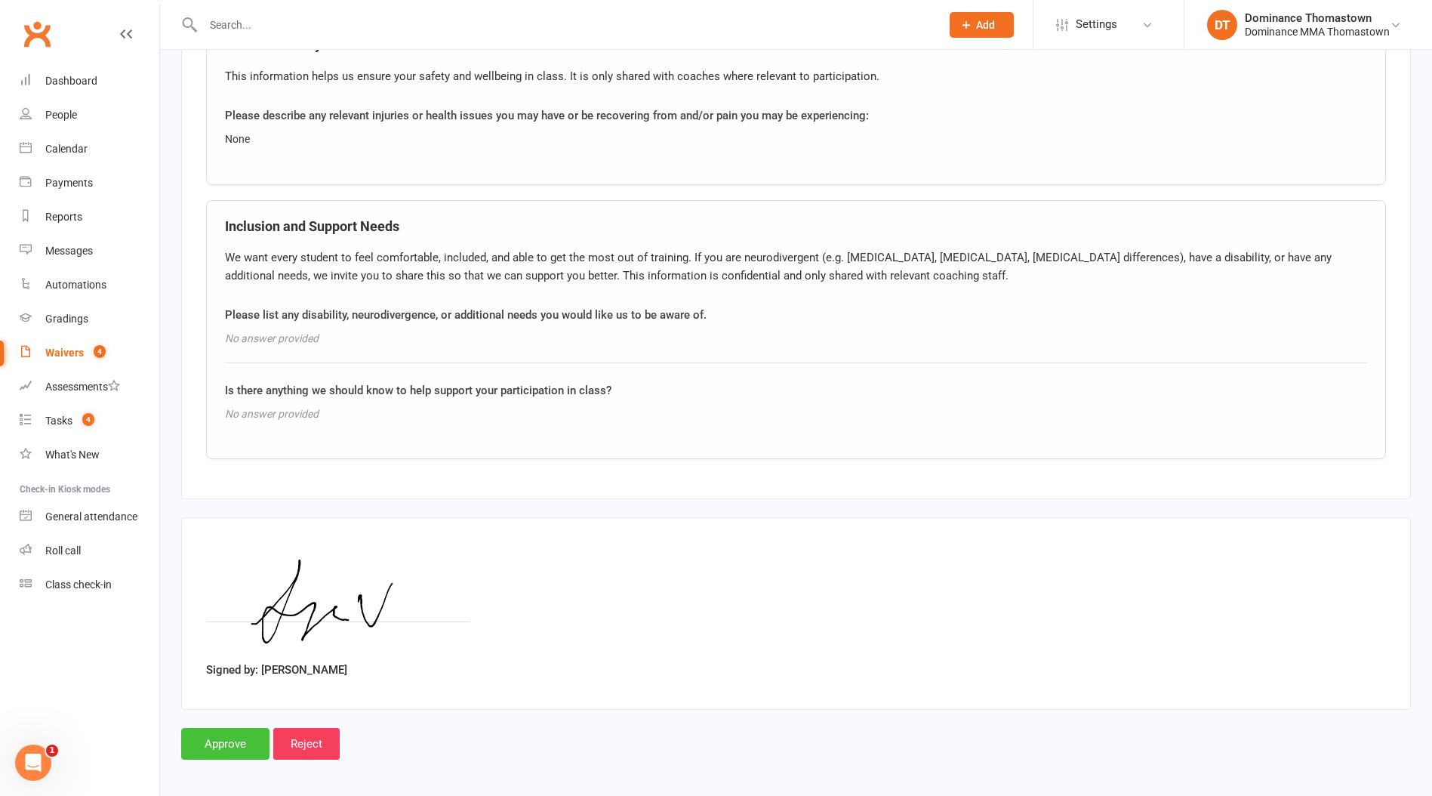
click at [217, 747] on input "Approve" at bounding box center [225, 744] width 88 height 32
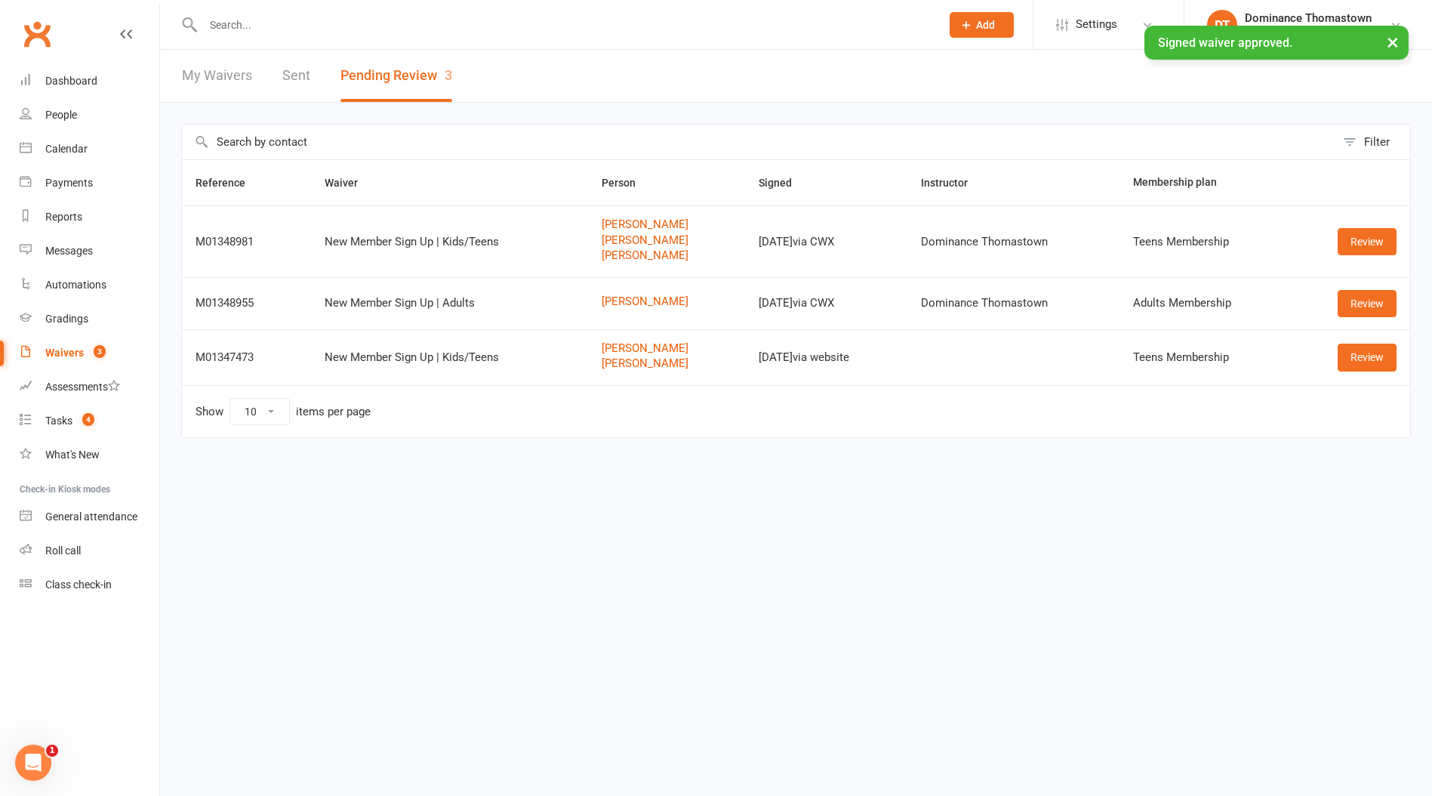
click at [264, 26] on div "× Signed waiver approved." at bounding box center [706, 26] width 1413 height 0
click at [236, 21] on input "text" at bounding box center [565, 24] width 732 height 21
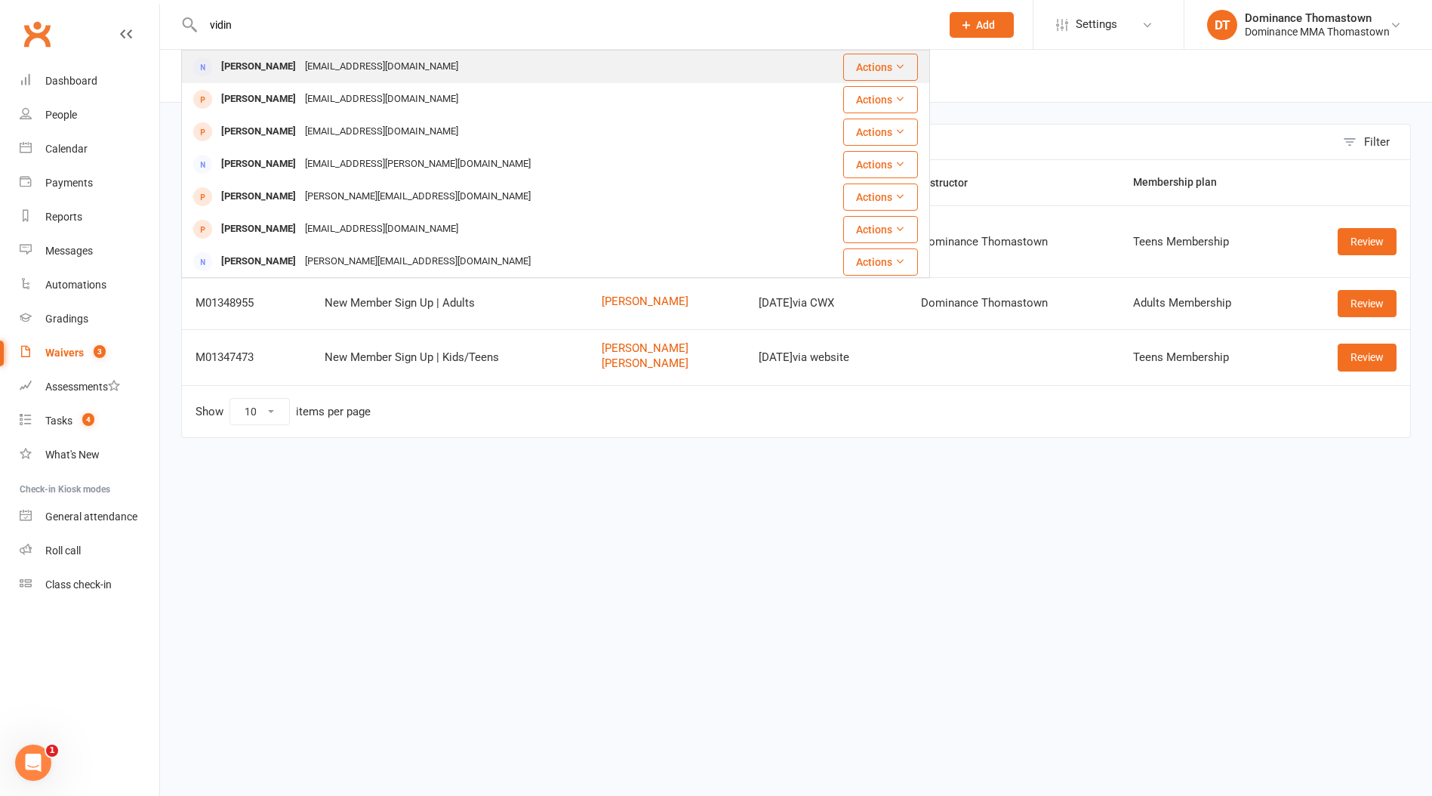
click at [283, 65] on div "[PERSON_NAME]" at bounding box center [259, 67] width 84 height 22
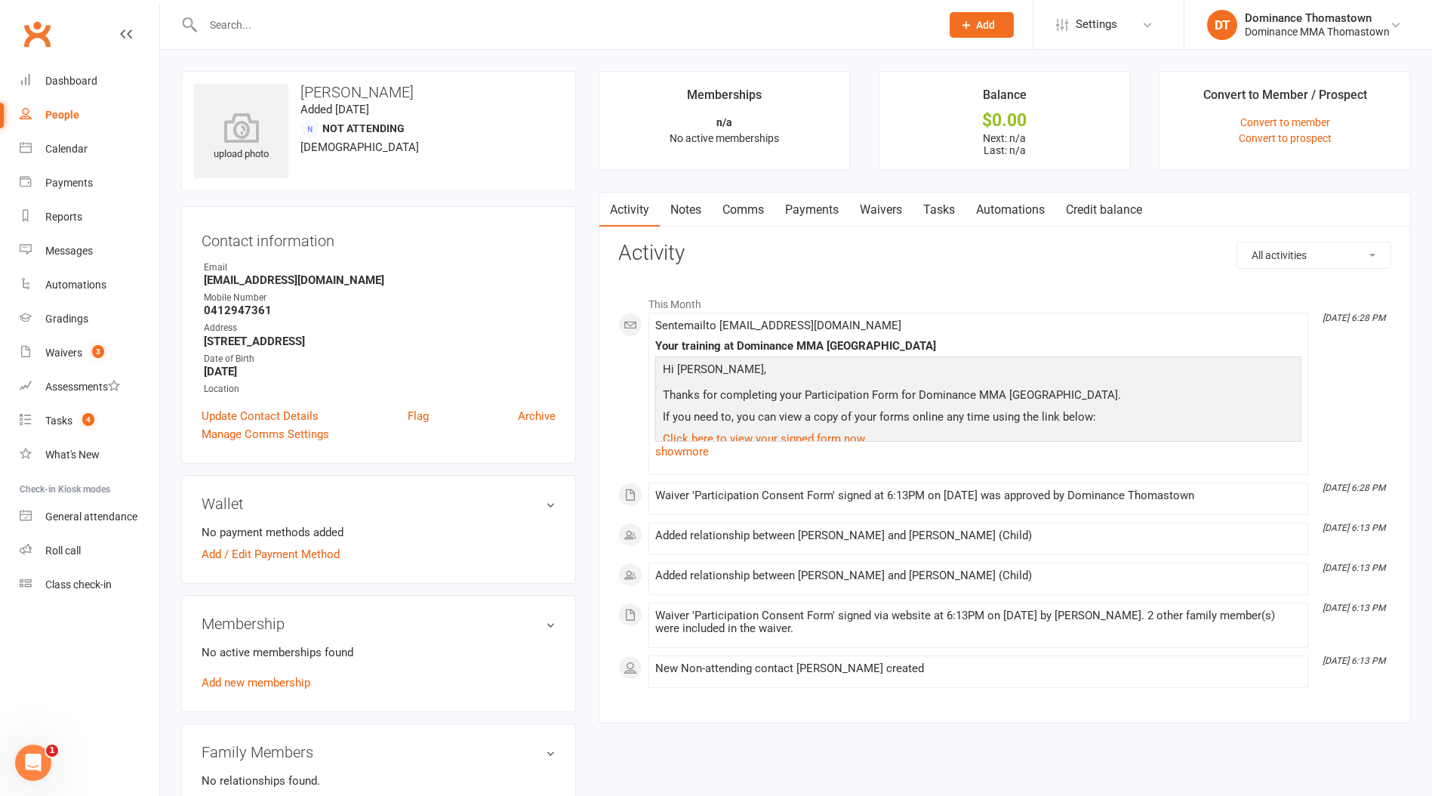
click at [683, 205] on link "Notes" at bounding box center [686, 210] width 52 height 35
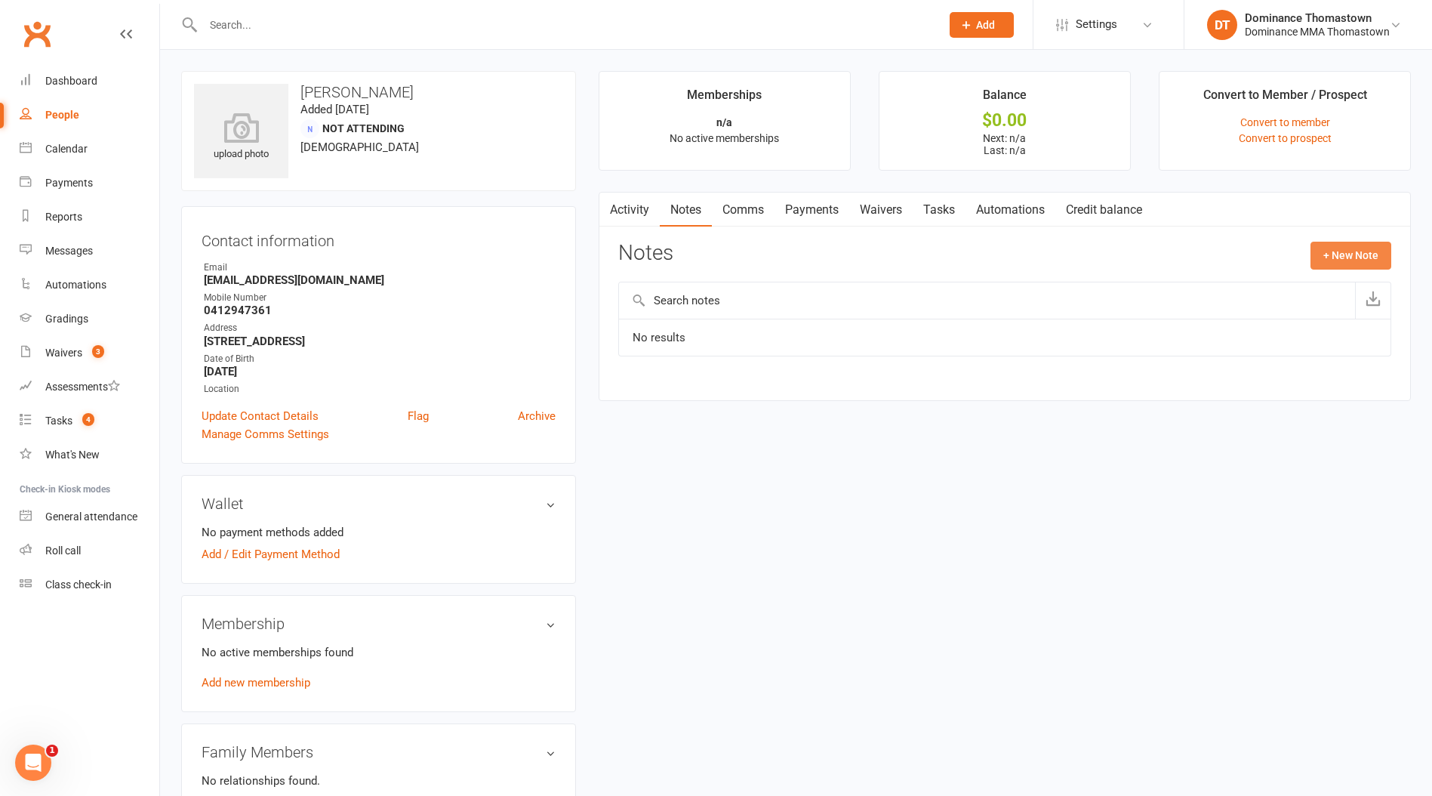
click at [1351, 257] on button "+ New Note" at bounding box center [1351, 255] width 81 height 27
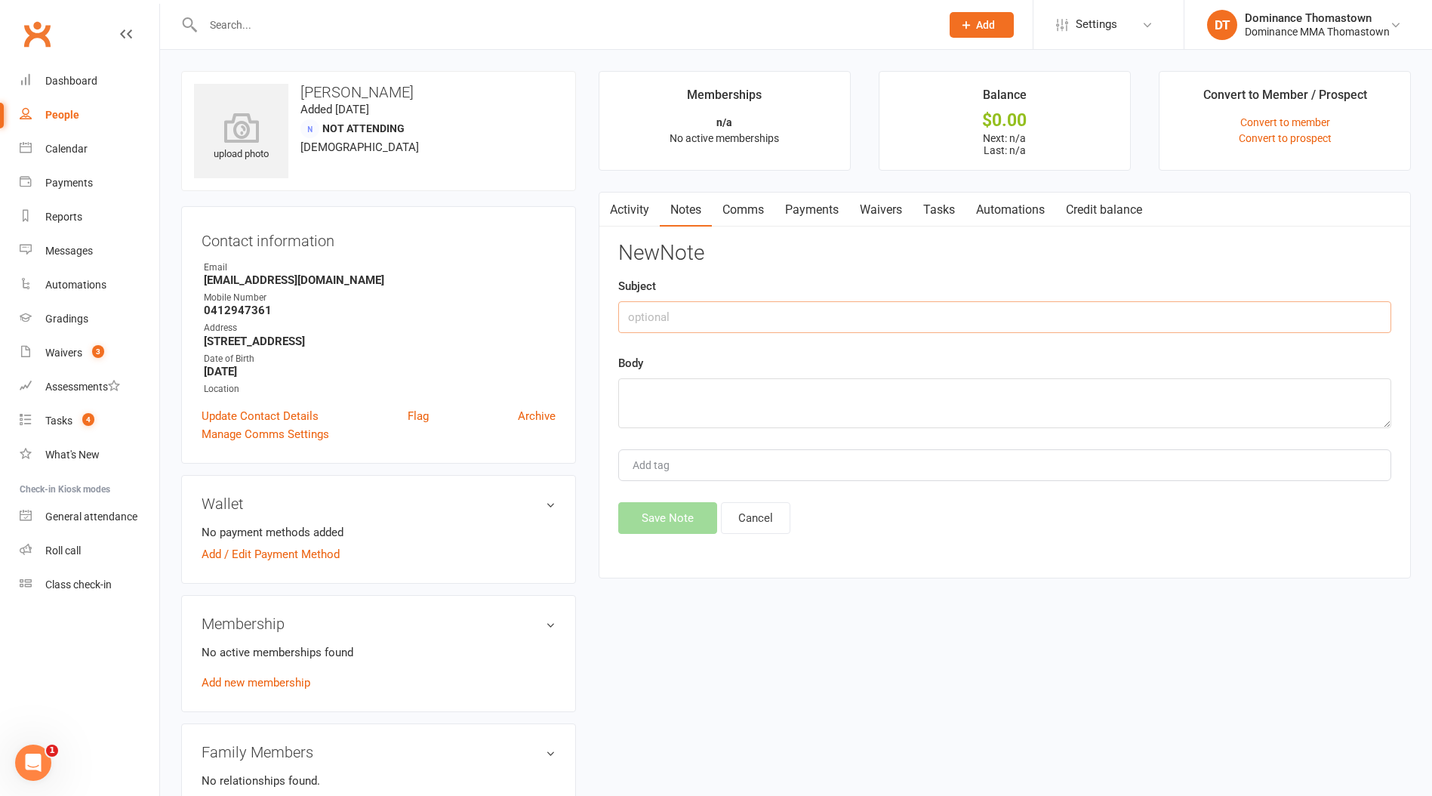
click at [708, 322] on input "text" at bounding box center [1004, 317] width 773 height 32
click at [649, 400] on textarea at bounding box center [1004, 403] width 773 height 50
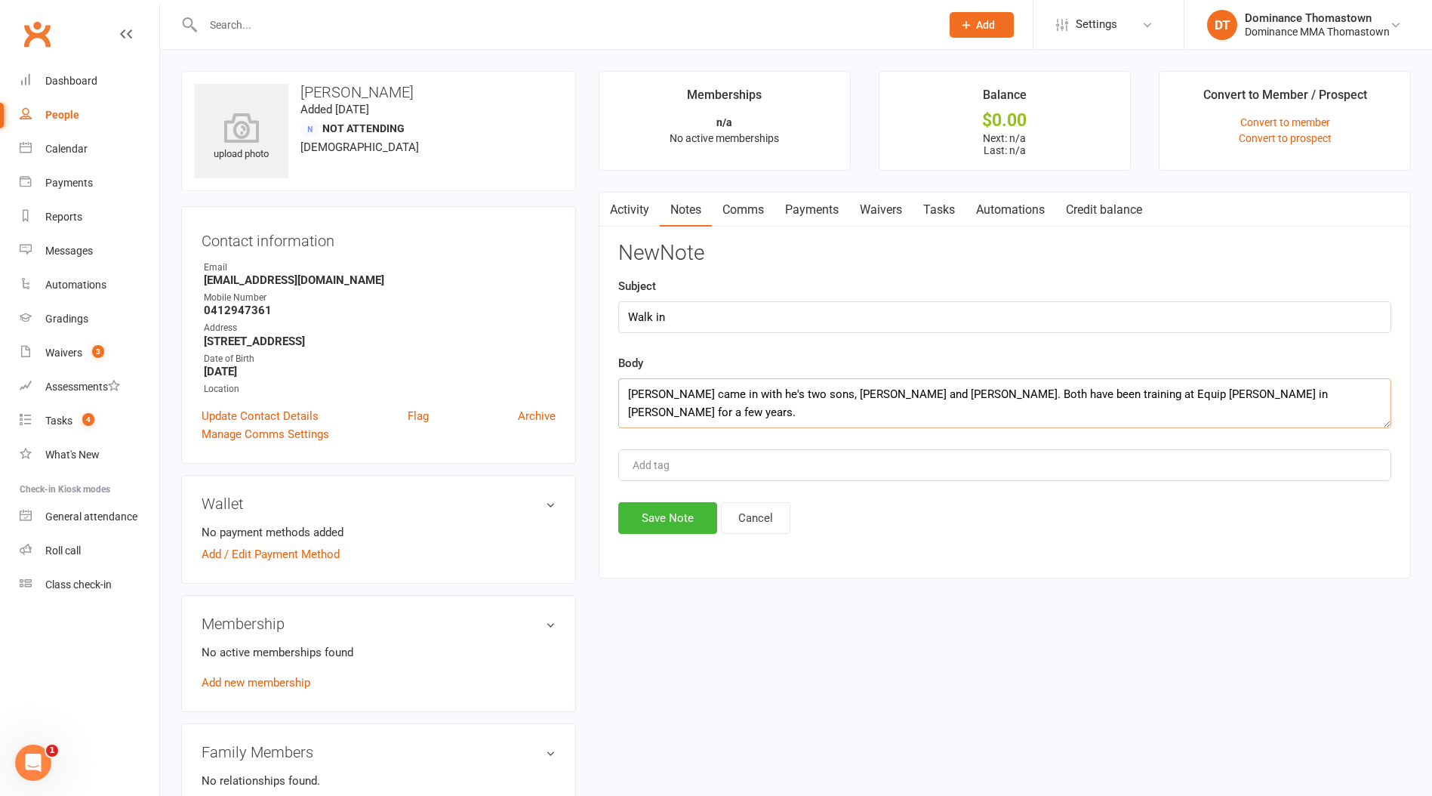
click at [1323, 388] on textarea "[PERSON_NAME] came in with he's two sons, [PERSON_NAME] and [PERSON_NAME]. Both…" at bounding box center [1004, 403] width 773 height 50
click at [645, 520] on button "Save Note" at bounding box center [667, 518] width 99 height 32
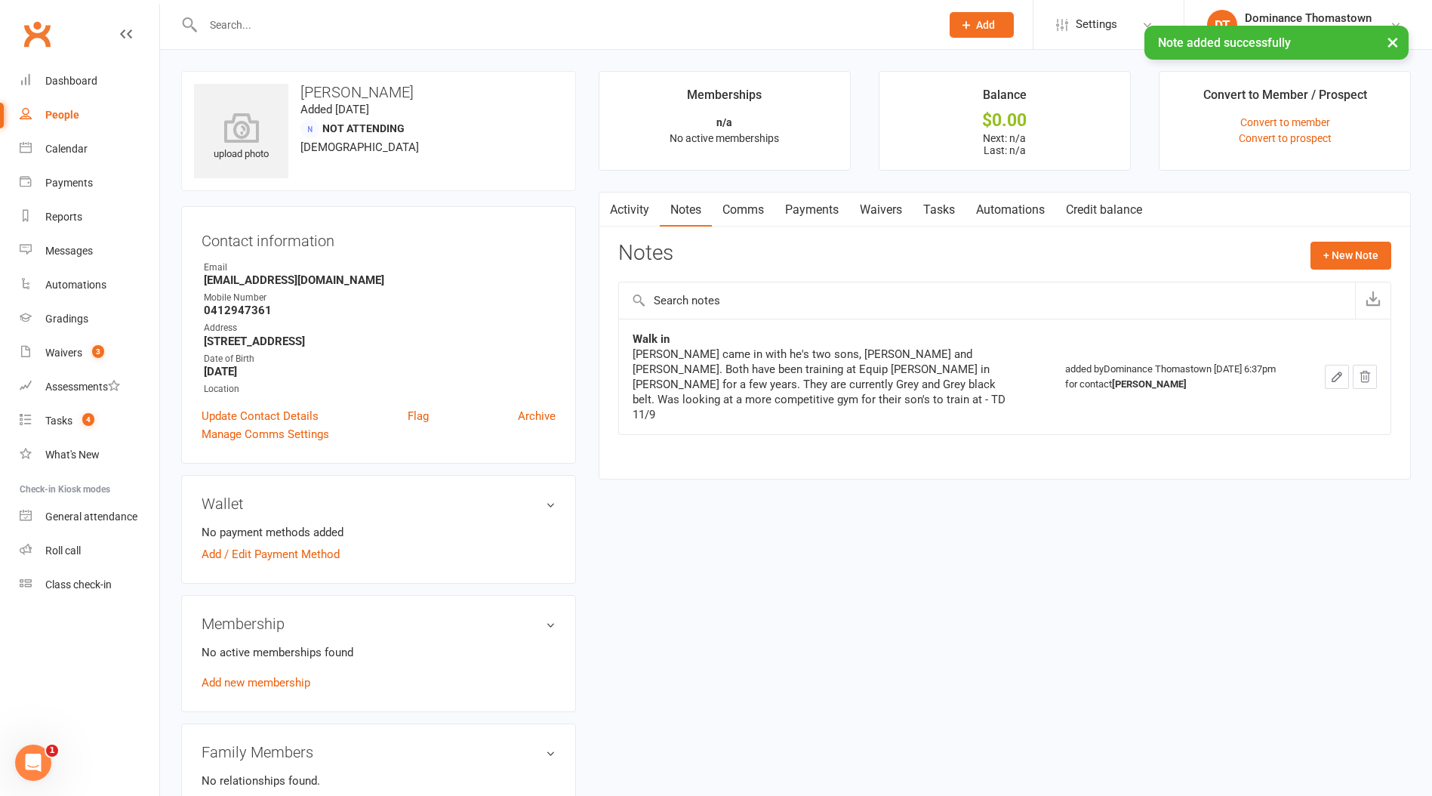
click at [942, 207] on link "Tasks" at bounding box center [939, 210] width 53 height 35
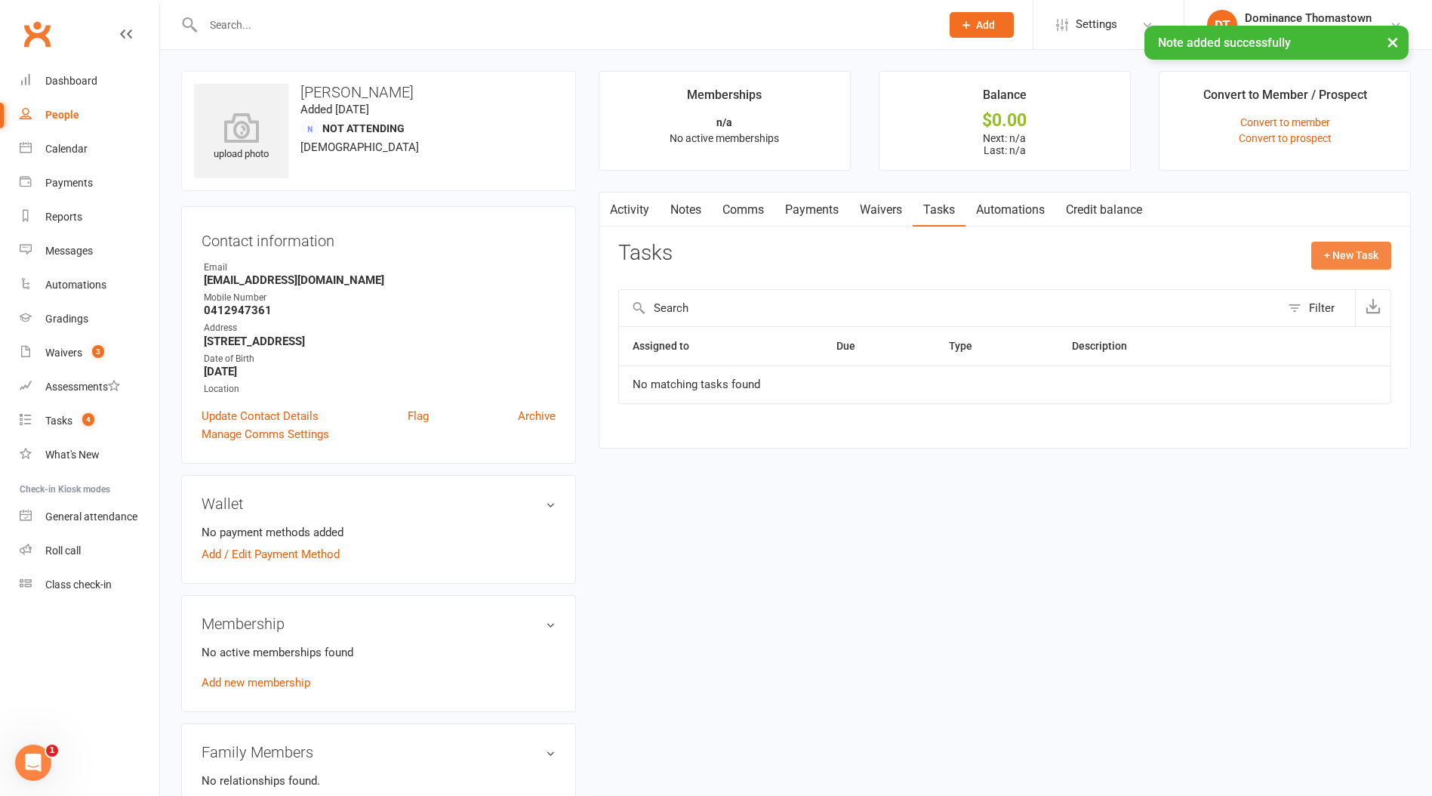
click at [1337, 254] on button "+ New Task" at bounding box center [1352, 255] width 80 height 27
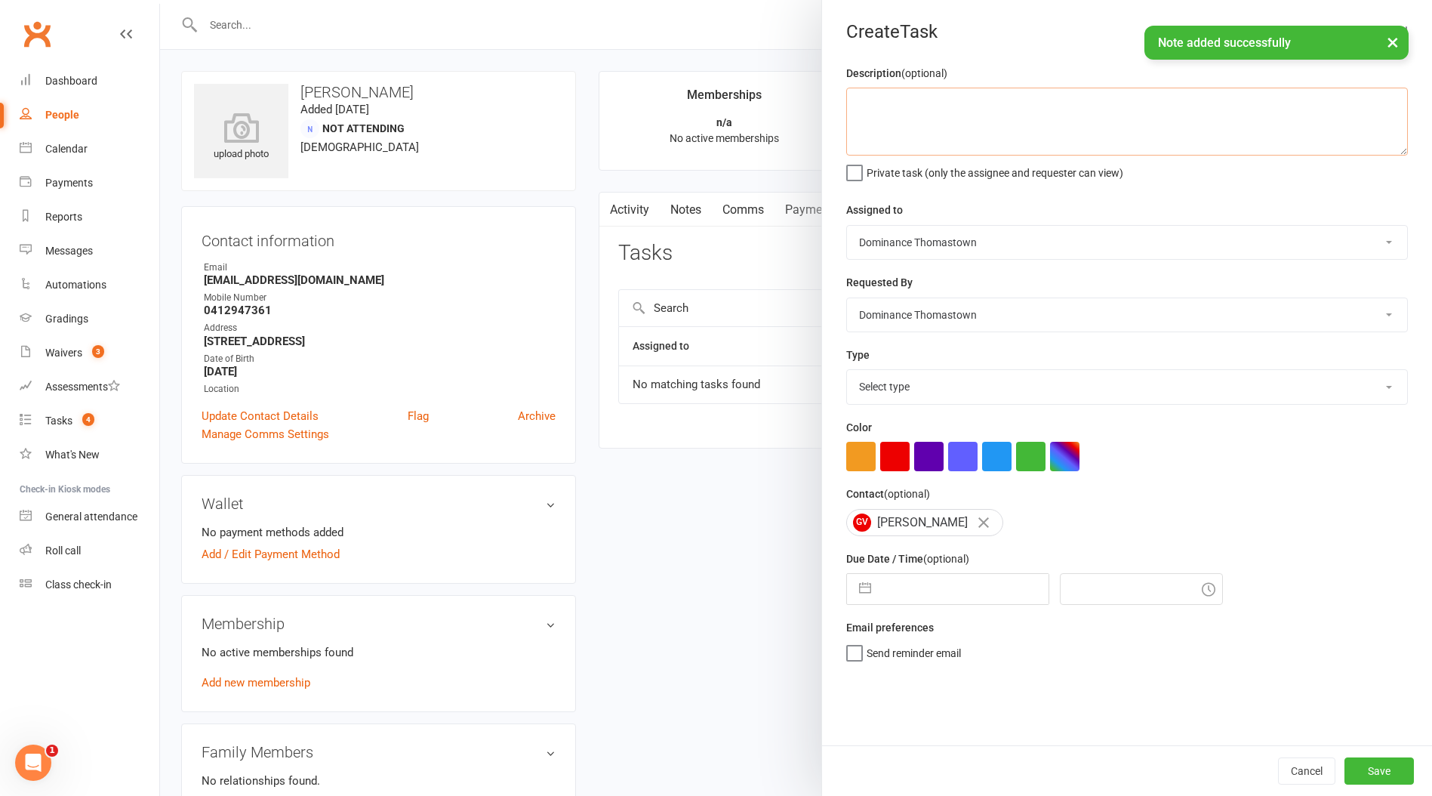
click at [991, 143] on textarea at bounding box center [1127, 122] width 562 height 68
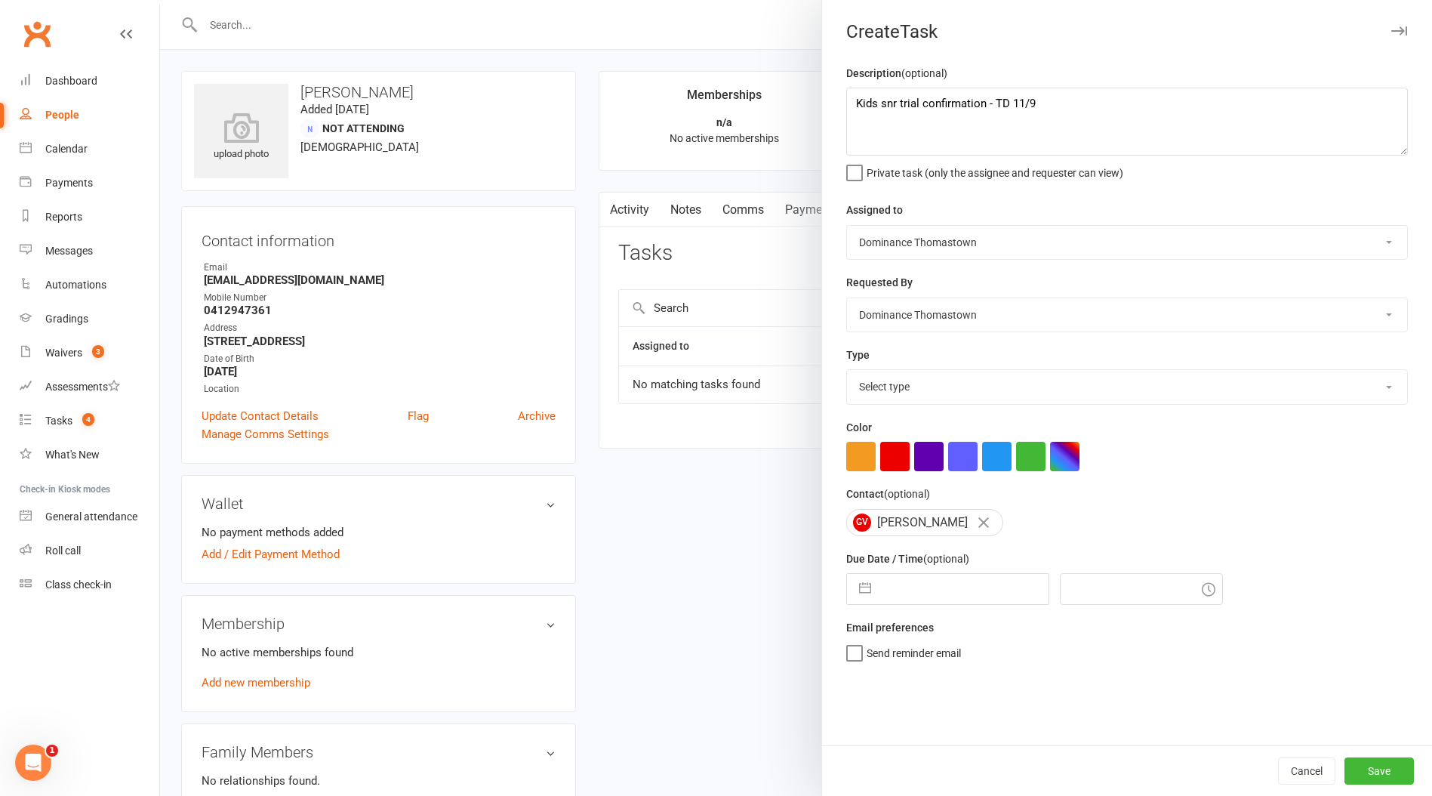
click at [918, 389] on select "Select type A. prospect | enquiry response B. prospect | trial | booking [PERSO…" at bounding box center [1127, 386] width 560 height 33
click at [847, 372] on select "Select type A. prospect | enquiry response B. prospect | trial | booking [PERSO…" at bounding box center [1127, 386] width 560 height 33
click at [935, 594] on input "text" at bounding box center [964, 589] width 170 height 30
click at [902, 765] on td "15" at bounding box center [907, 761] width 29 height 29
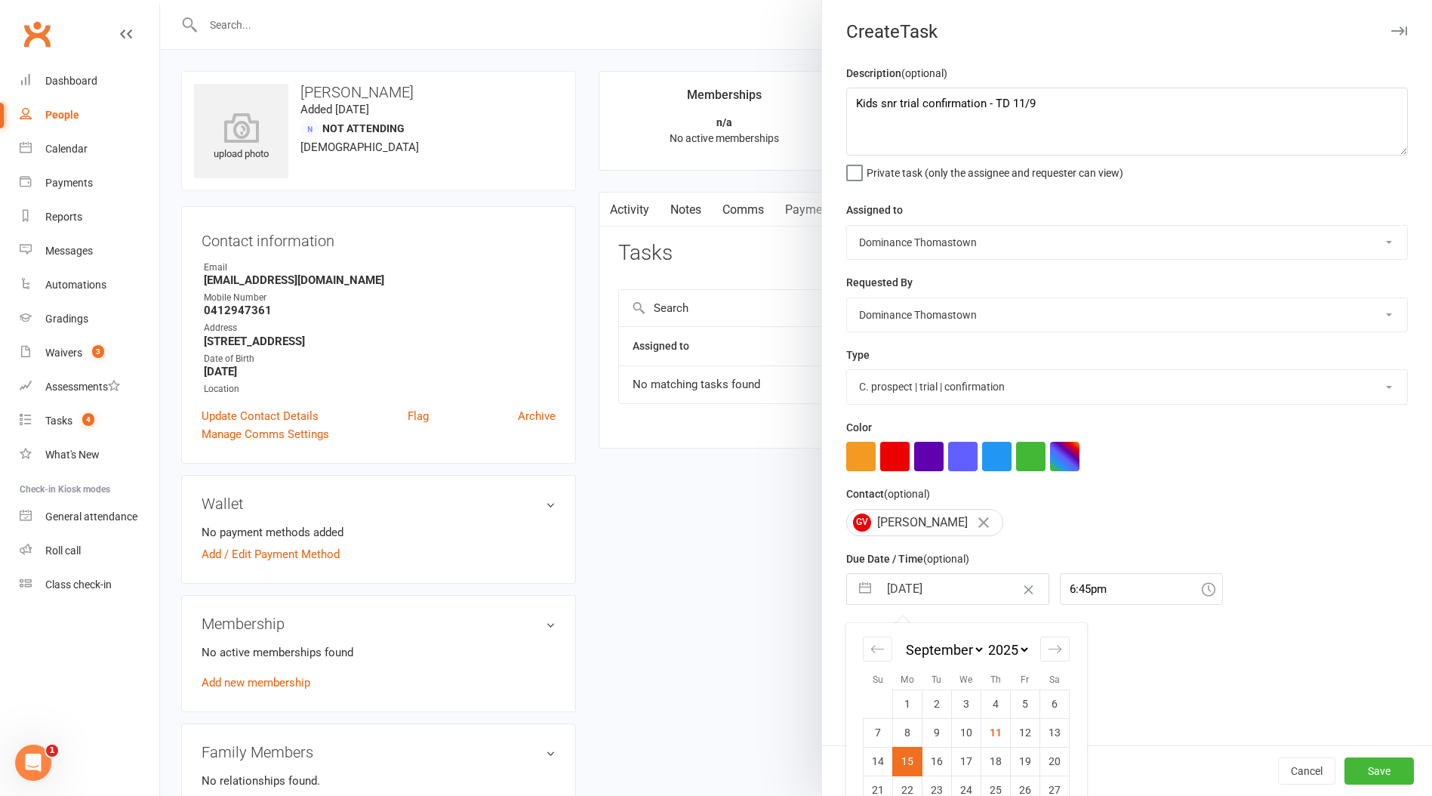
click at [917, 594] on input "[DATE]" at bounding box center [964, 589] width 170 height 30
click at [1281, 658] on div "Send reminder email" at bounding box center [1127, 651] width 562 height 18
click at [1398, 771] on button "Save" at bounding box center [1379, 770] width 69 height 27
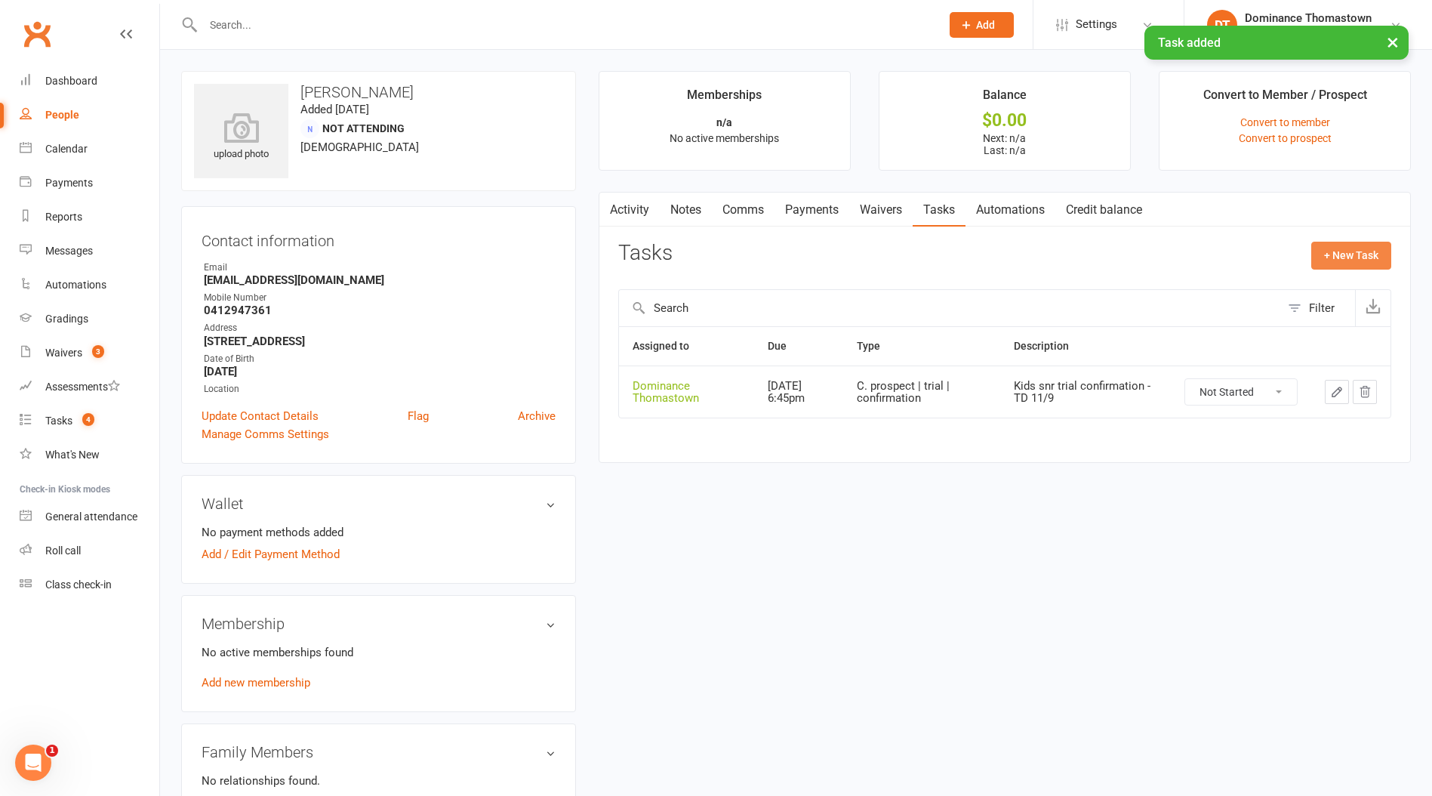
click at [1348, 257] on button "+ New Task" at bounding box center [1352, 255] width 80 height 27
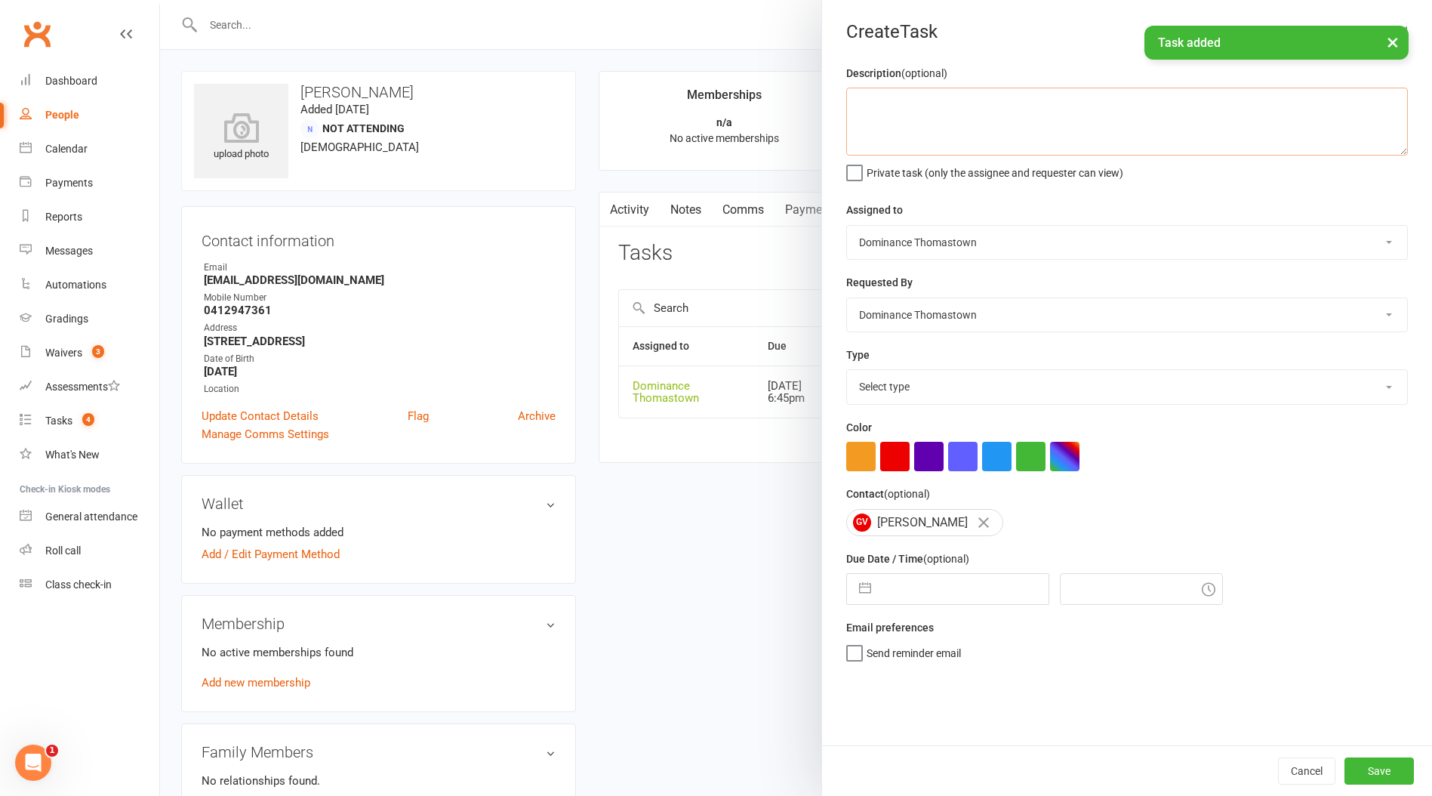
click at [925, 117] on textarea at bounding box center [1127, 122] width 562 height 68
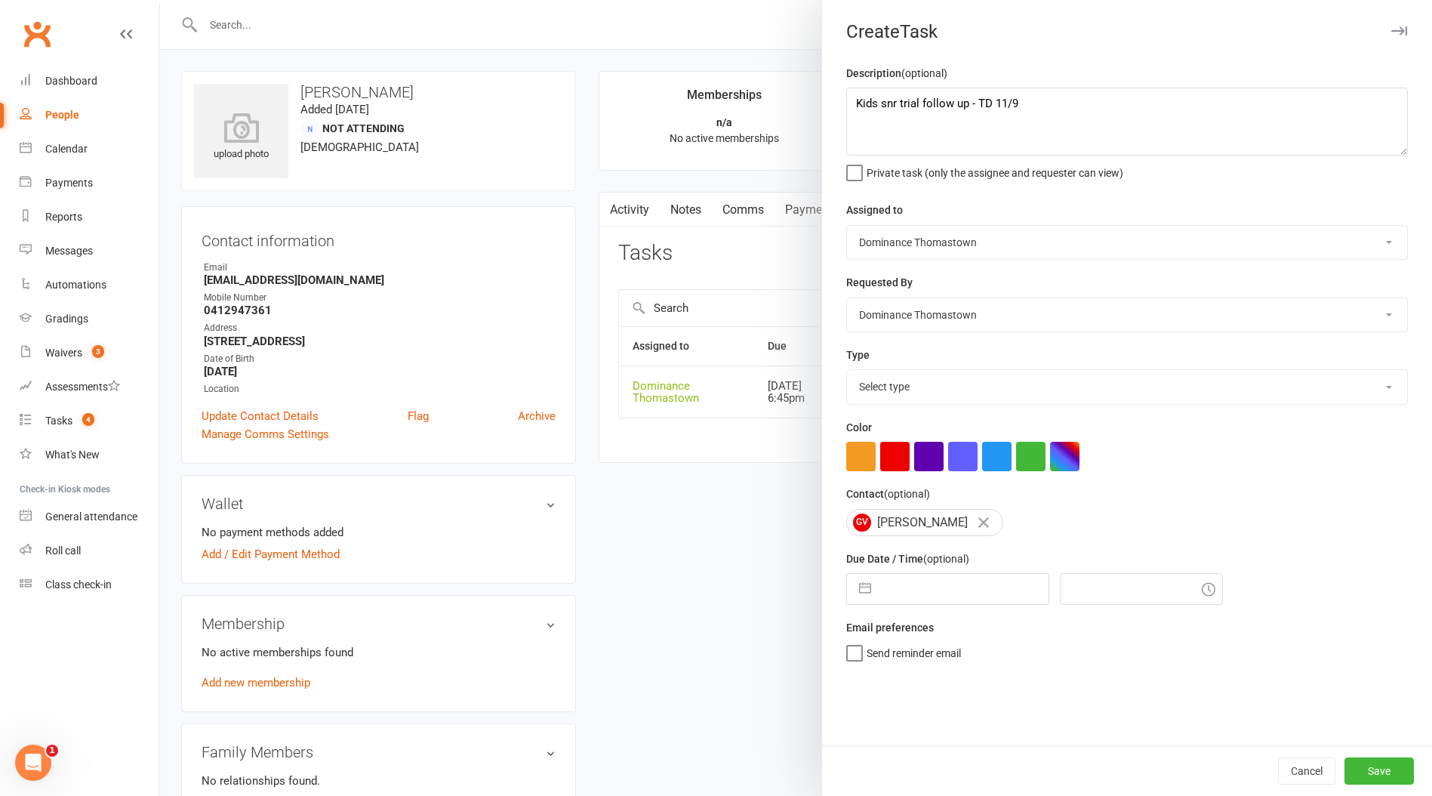
click at [887, 399] on select "Select type A. prospect | enquiry response B. prospect | trial | booking [PERSO…" at bounding box center [1127, 386] width 560 height 33
click at [847, 372] on select "Select type A. prospect | enquiry response B. prospect | trial | booking [PERSO…" at bounding box center [1127, 386] width 560 height 33
click at [894, 595] on input "text" at bounding box center [964, 589] width 170 height 30
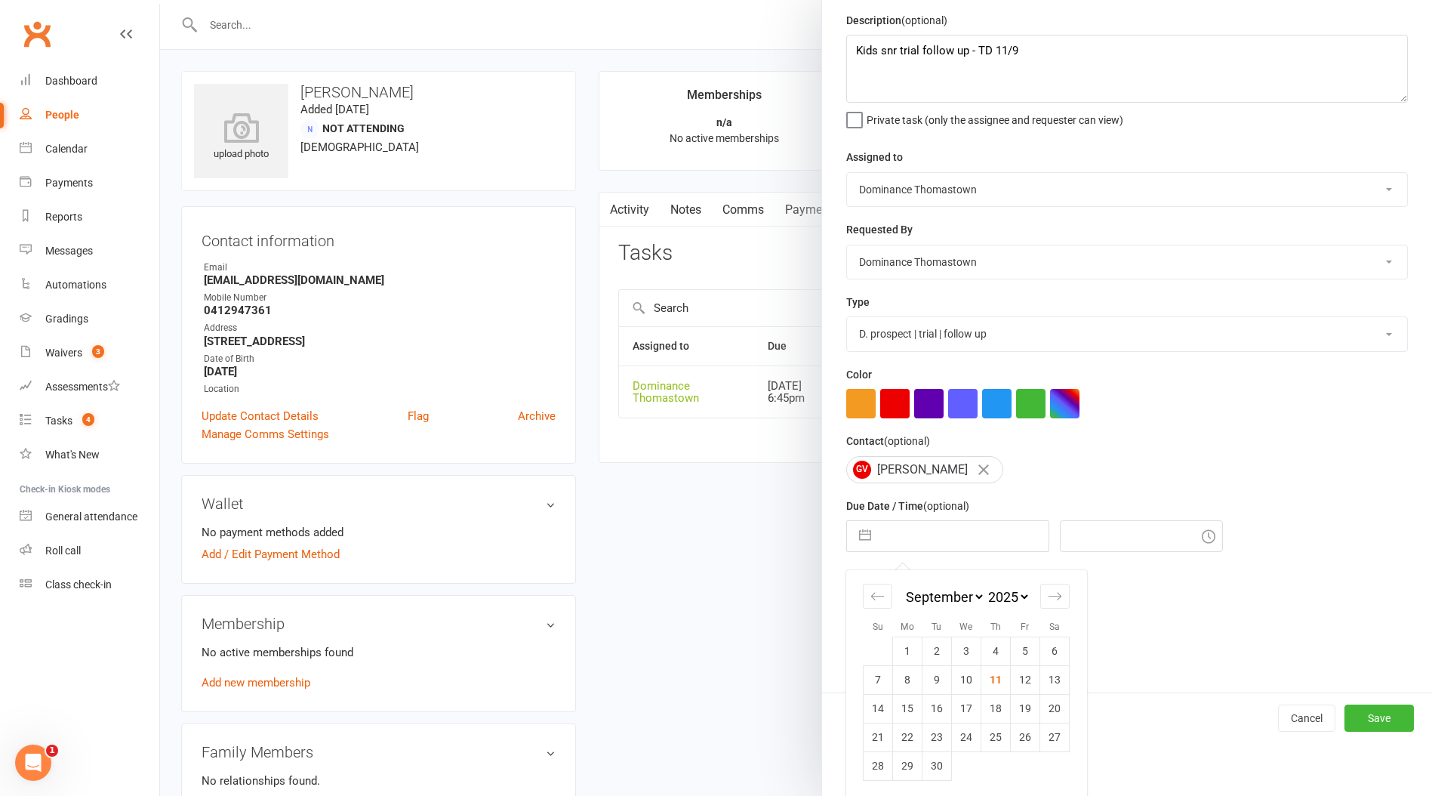
scroll to position [57, 0]
click at [963, 706] on td "17" at bounding box center [966, 706] width 29 height 29
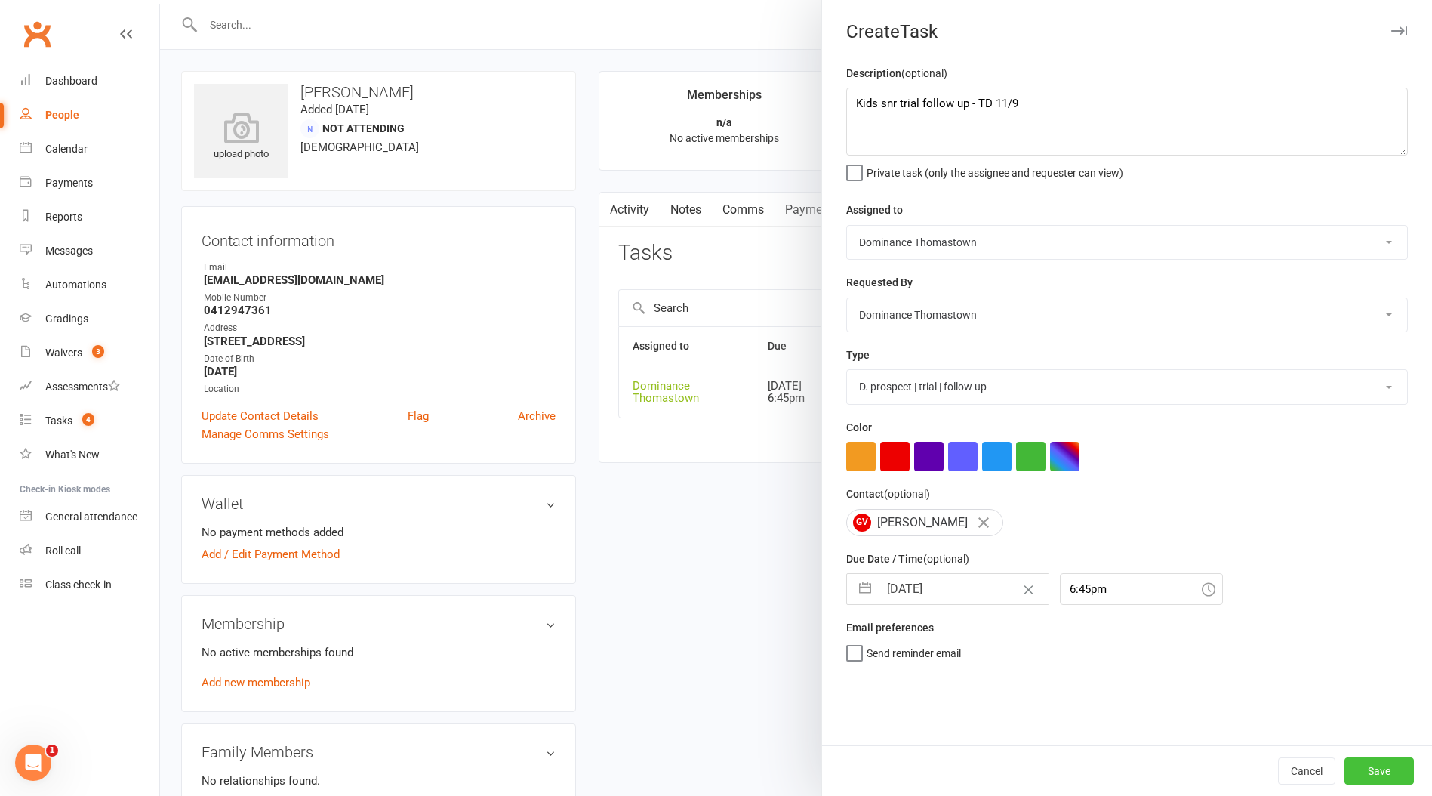
click at [1395, 769] on button "Save" at bounding box center [1379, 770] width 69 height 27
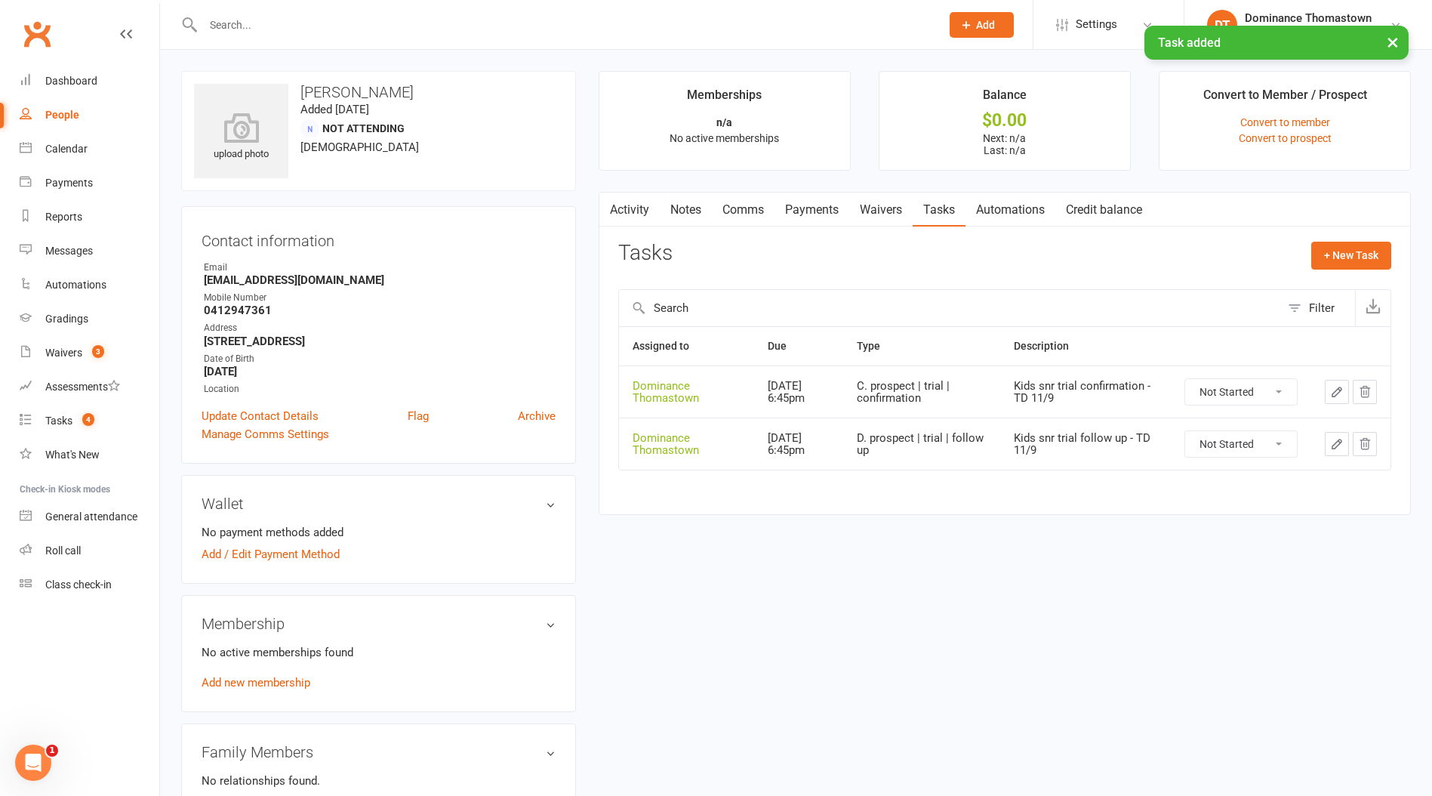
click at [736, 211] on link "Comms" at bounding box center [743, 210] width 63 height 35
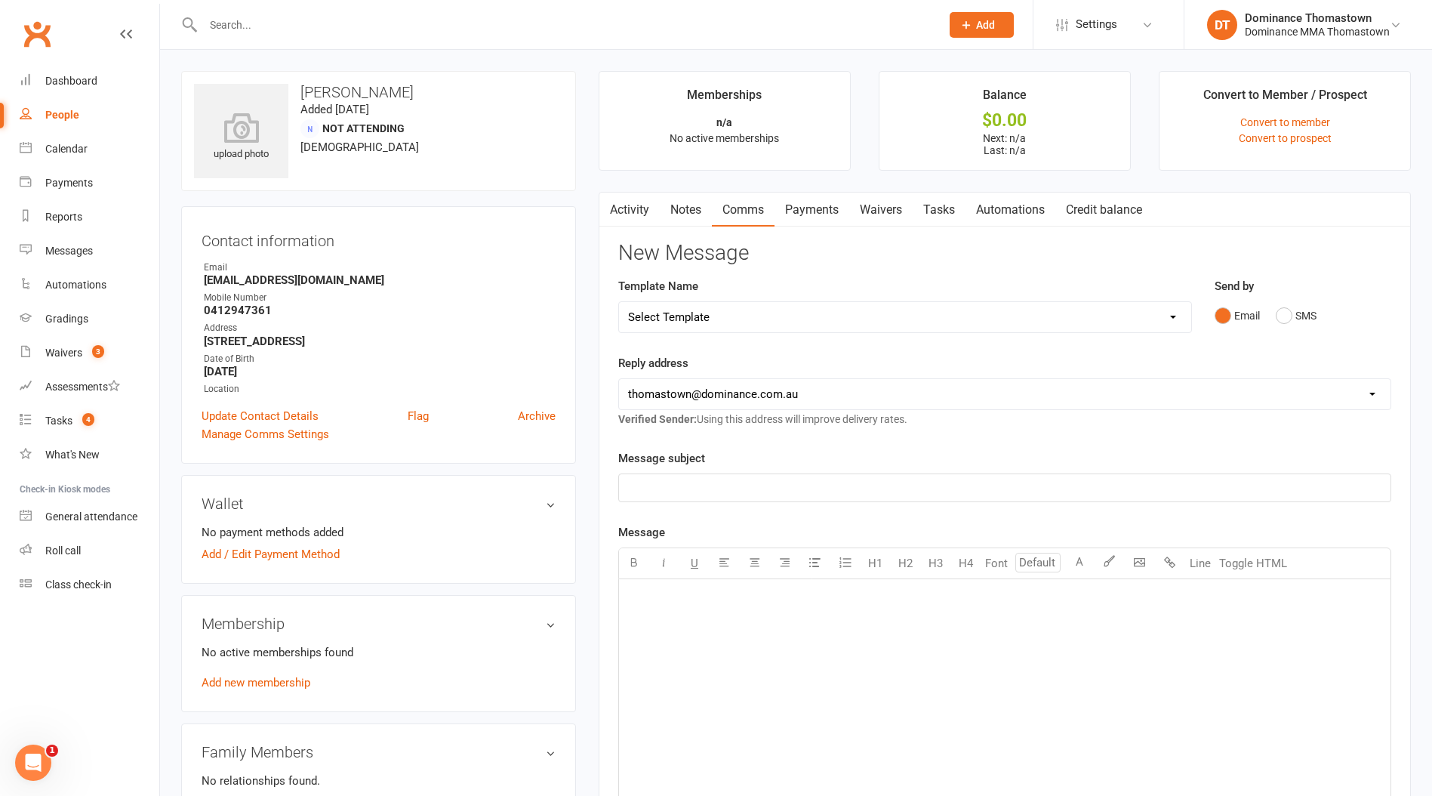
click at [1116, 314] on select "Select Template [Email] MARKETING | 10TH BIRTHDAY SPECIAL | CANCELLED MEMBERS […" at bounding box center [905, 317] width 572 height 30
click at [619, 302] on select "Select Template [Email] MARKETING | 10TH BIRTHDAY SPECIAL | CANCELLED MEMBERS […" at bounding box center [905, 317] width 572 height 30
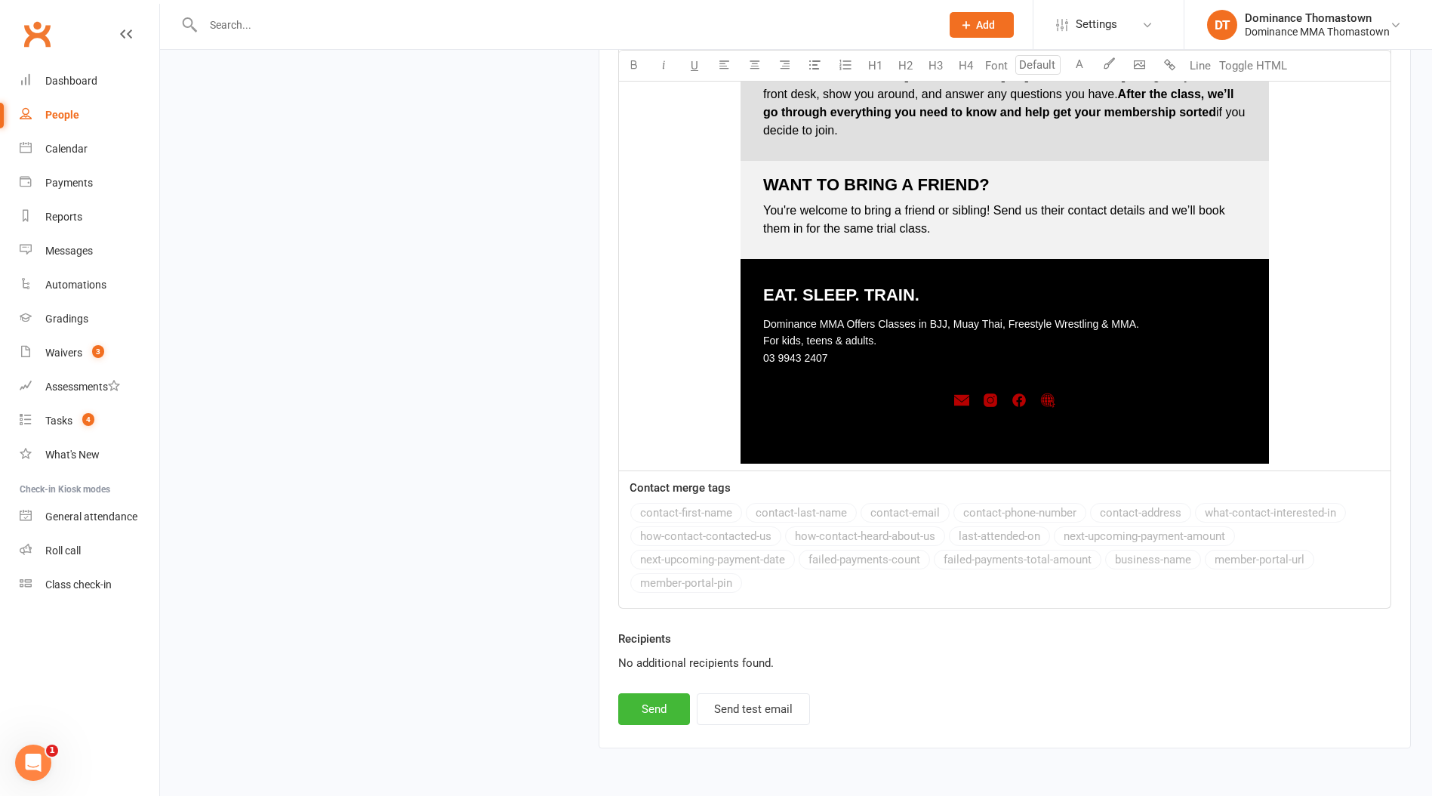
scroll to position [2097, 0]
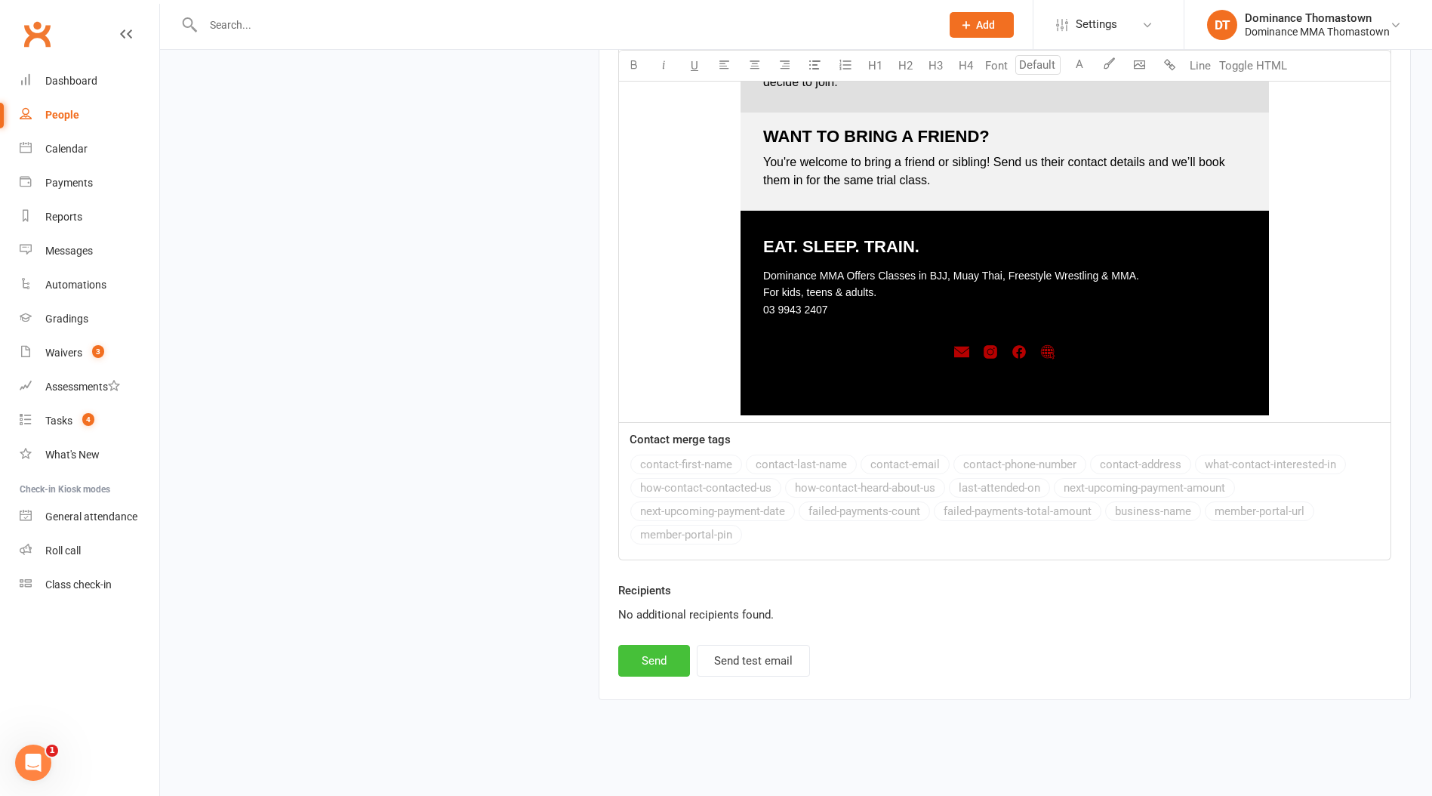
click at [660, 656] on button "Send" at bounding box center [654, 661] width 72 height 32
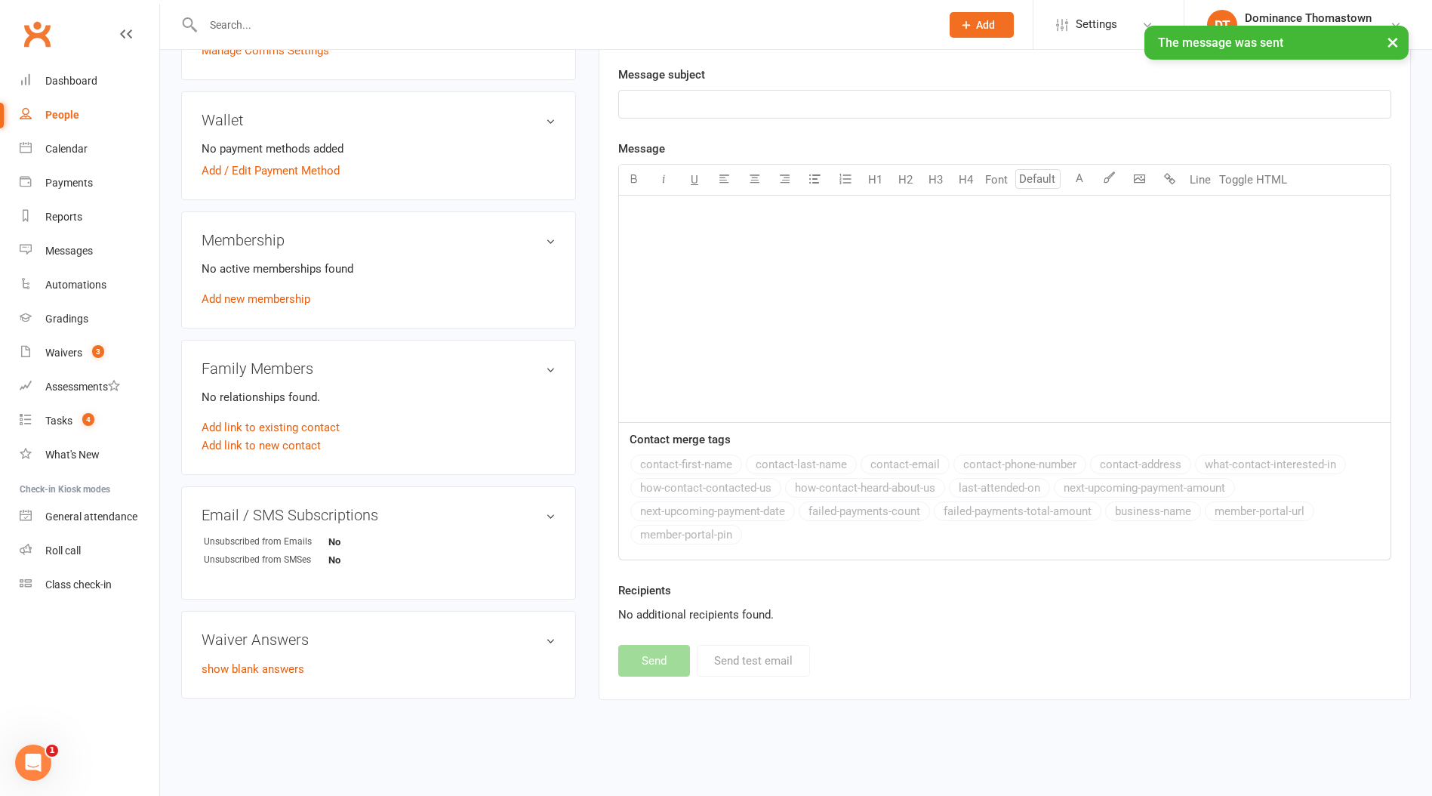
scroll to position [0, 0]
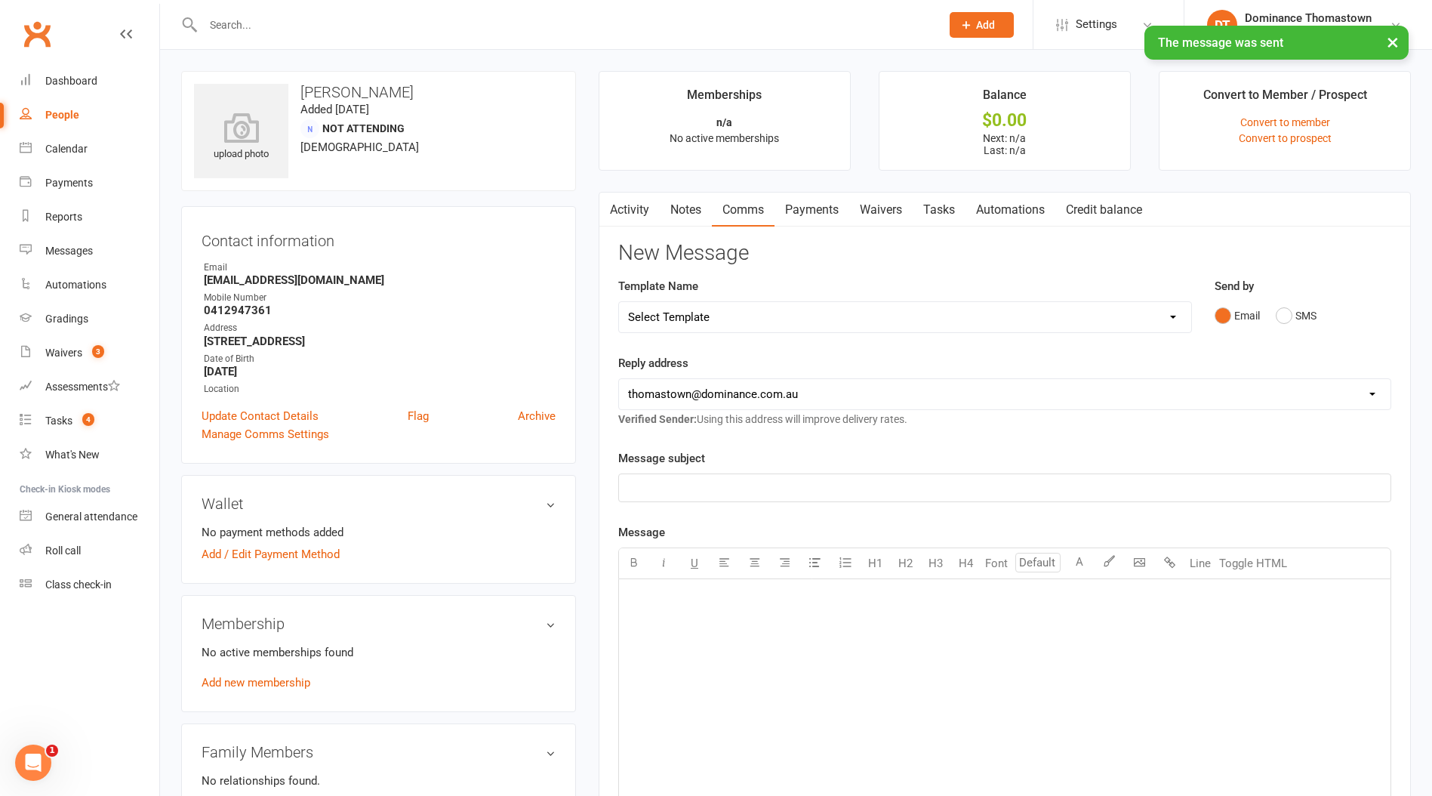
click at [843, 215] on link "Payments" at bounding box center [812, 210] width 75 height 35
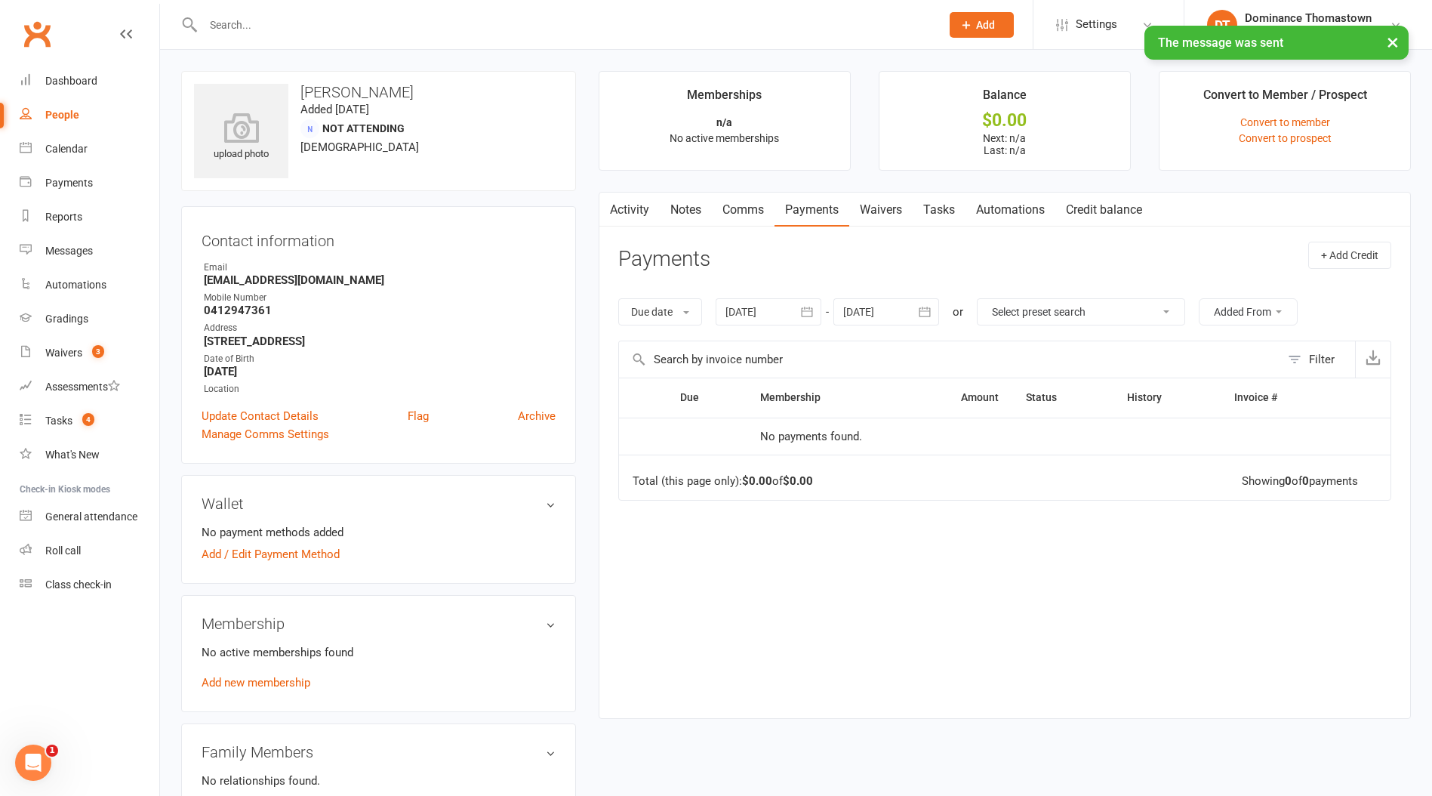
click at [868, 212] on link "Waivers" at bounding box center [880, 210] width 63 height 35
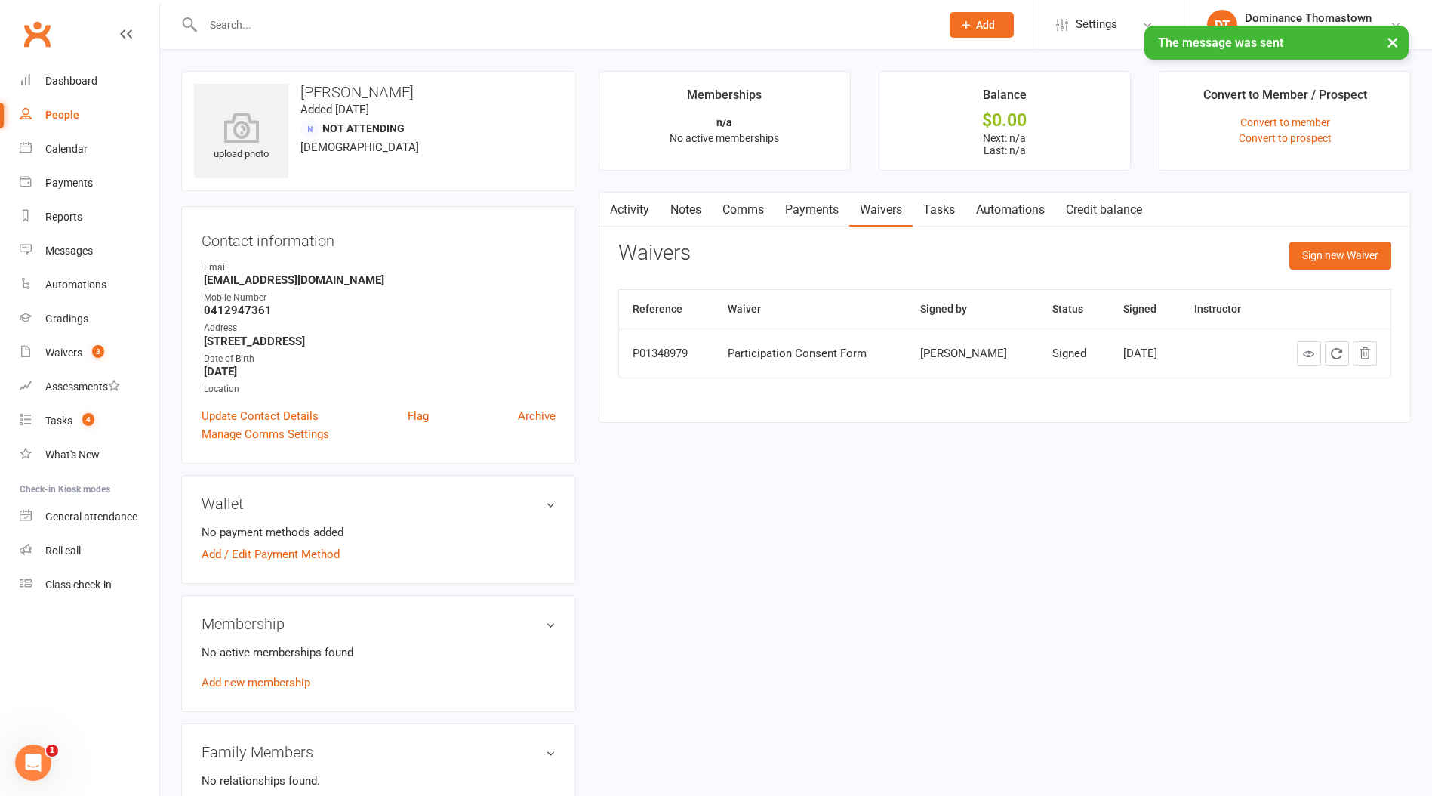
click at [921, 207] on link "Tasks" at bounding box center [939, 210] width 53 height 35
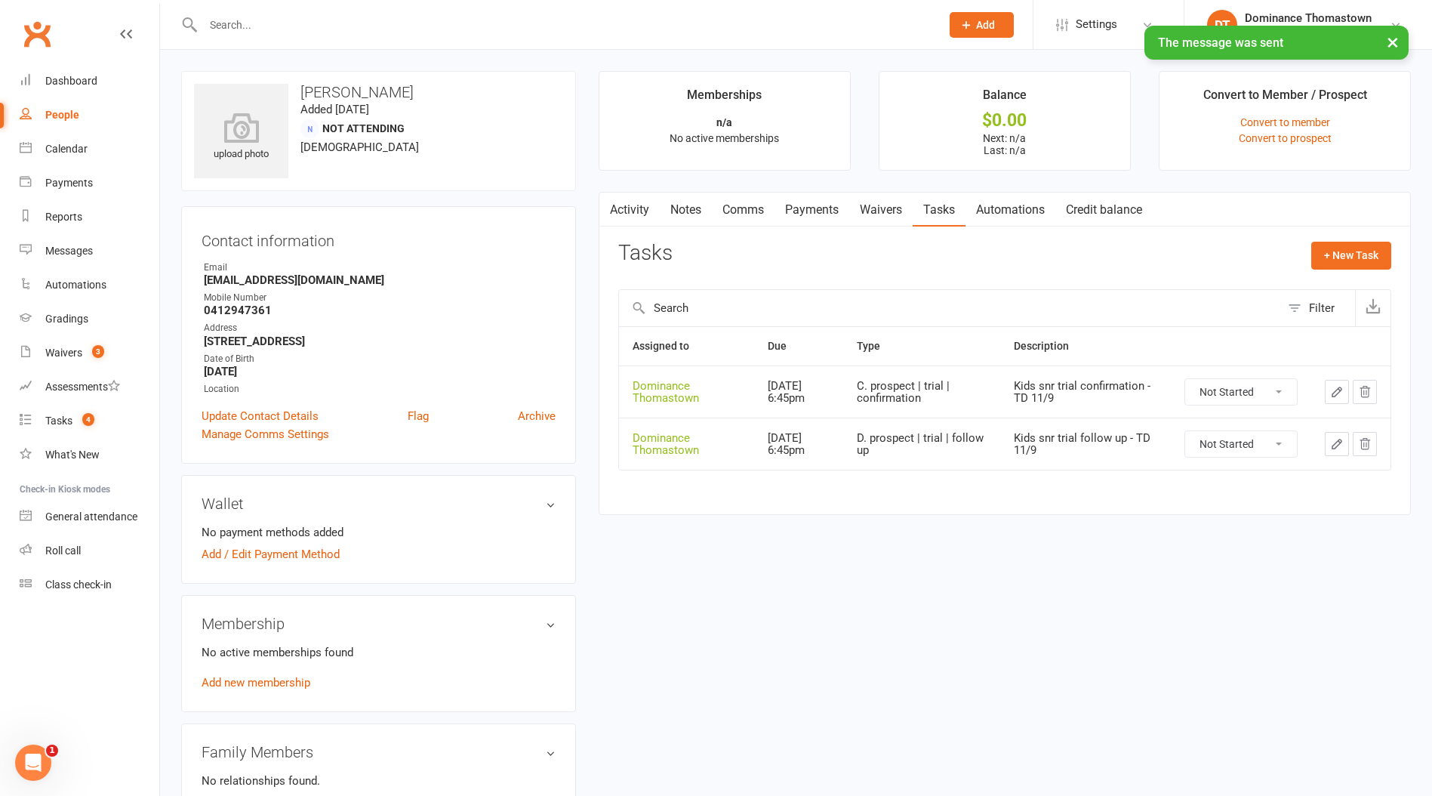
click at [1006, 206] on link "Automations" at bounding box center [1011, 210] width 90 height 35
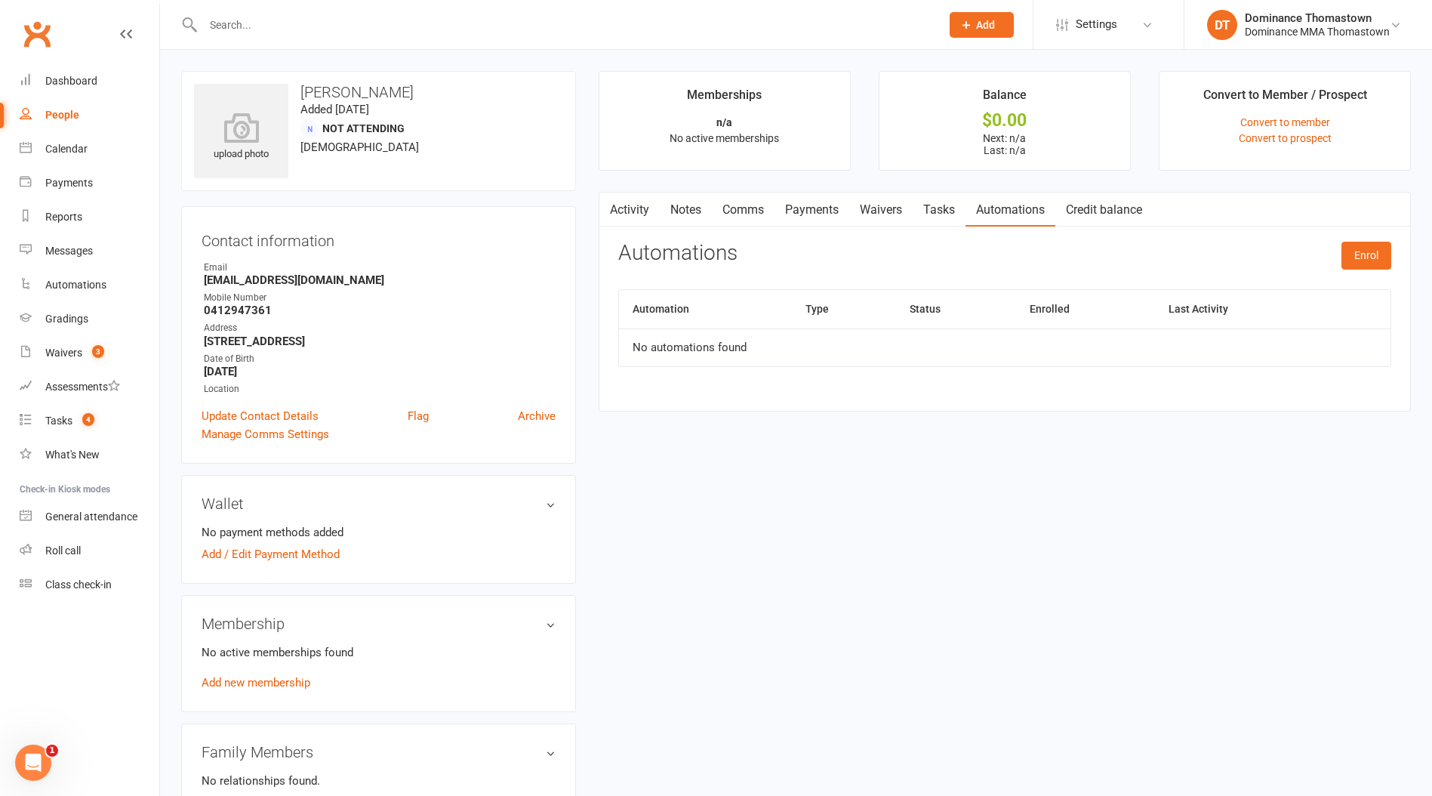
click at [679, 217] on link "Notes" at bounding box center [686, 210] width 52 height 35
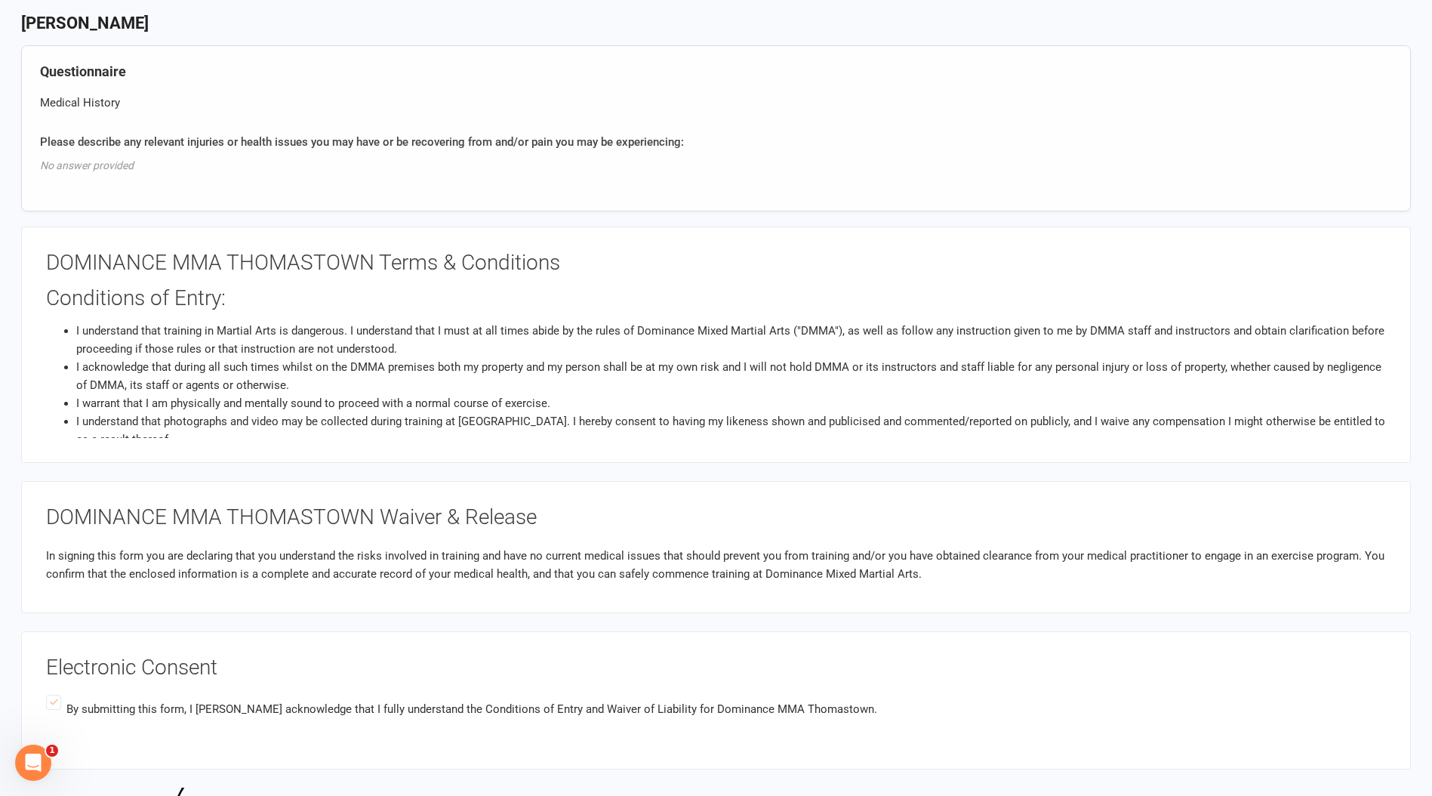
scroll to position [2066, 0]
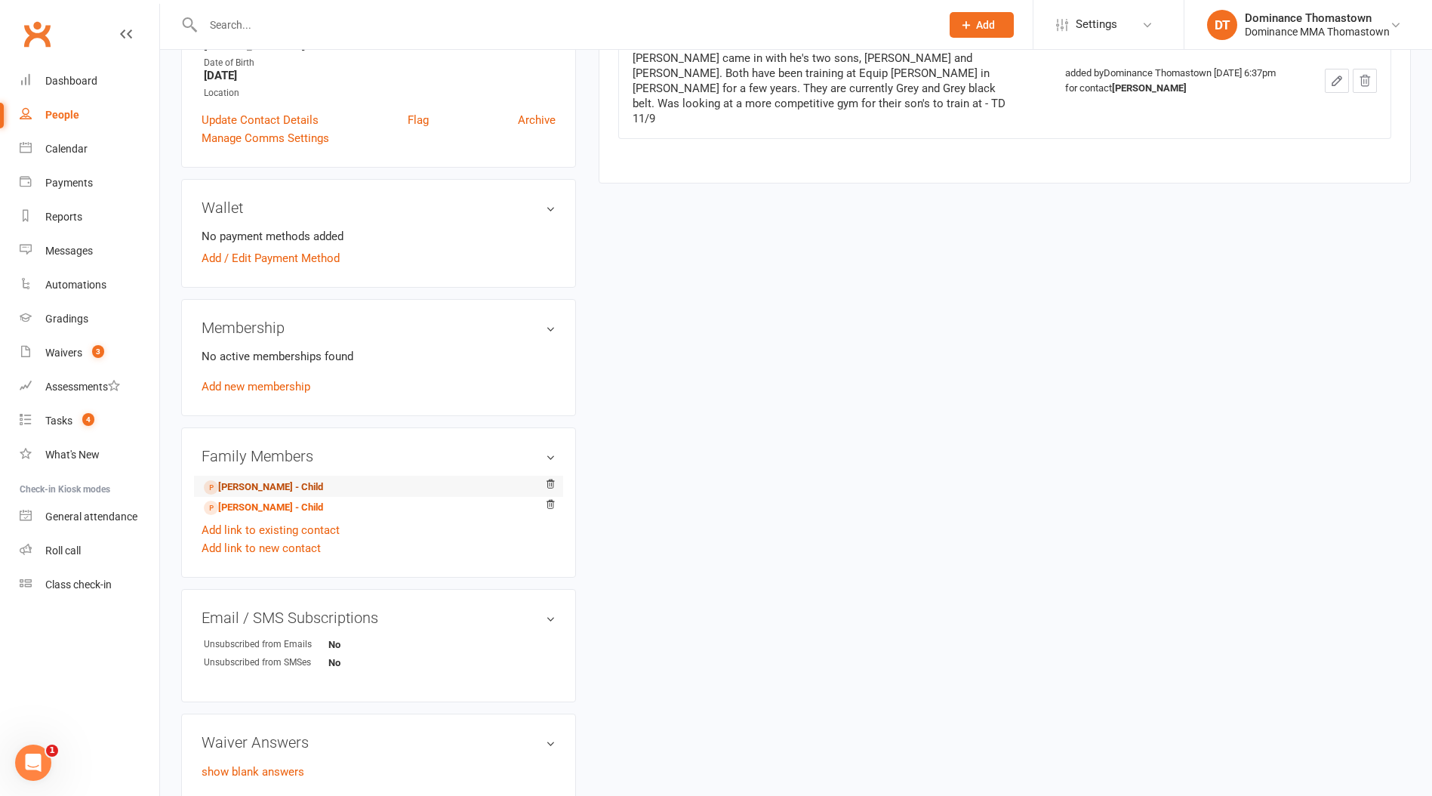
click at [298, 488] on link "Michael Vidinopoulos - Child" at bounding box center [263, 487] width 119 height 16
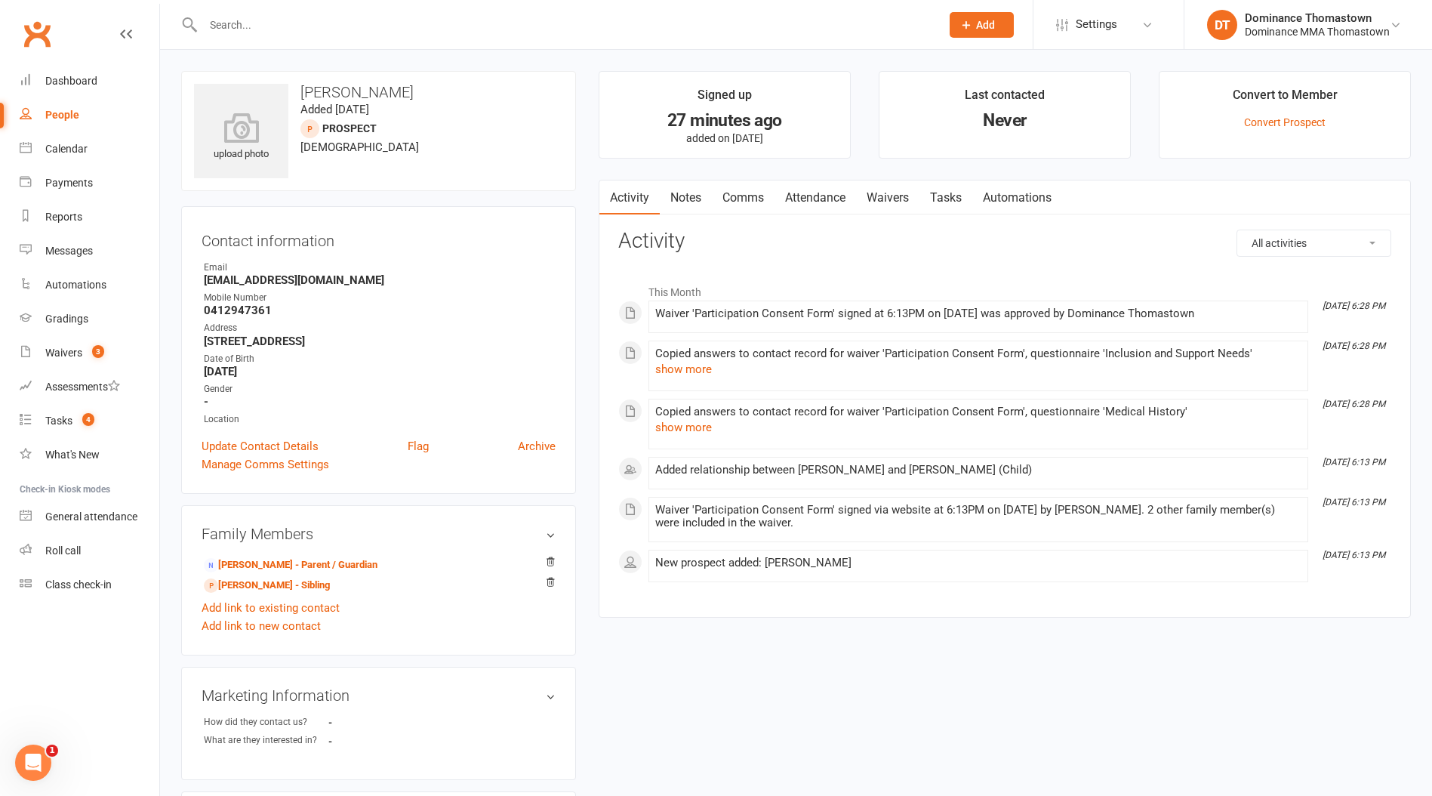
click at [812, 200] on link "Attendance" at bounding box center [816, 197] width 82 height 35
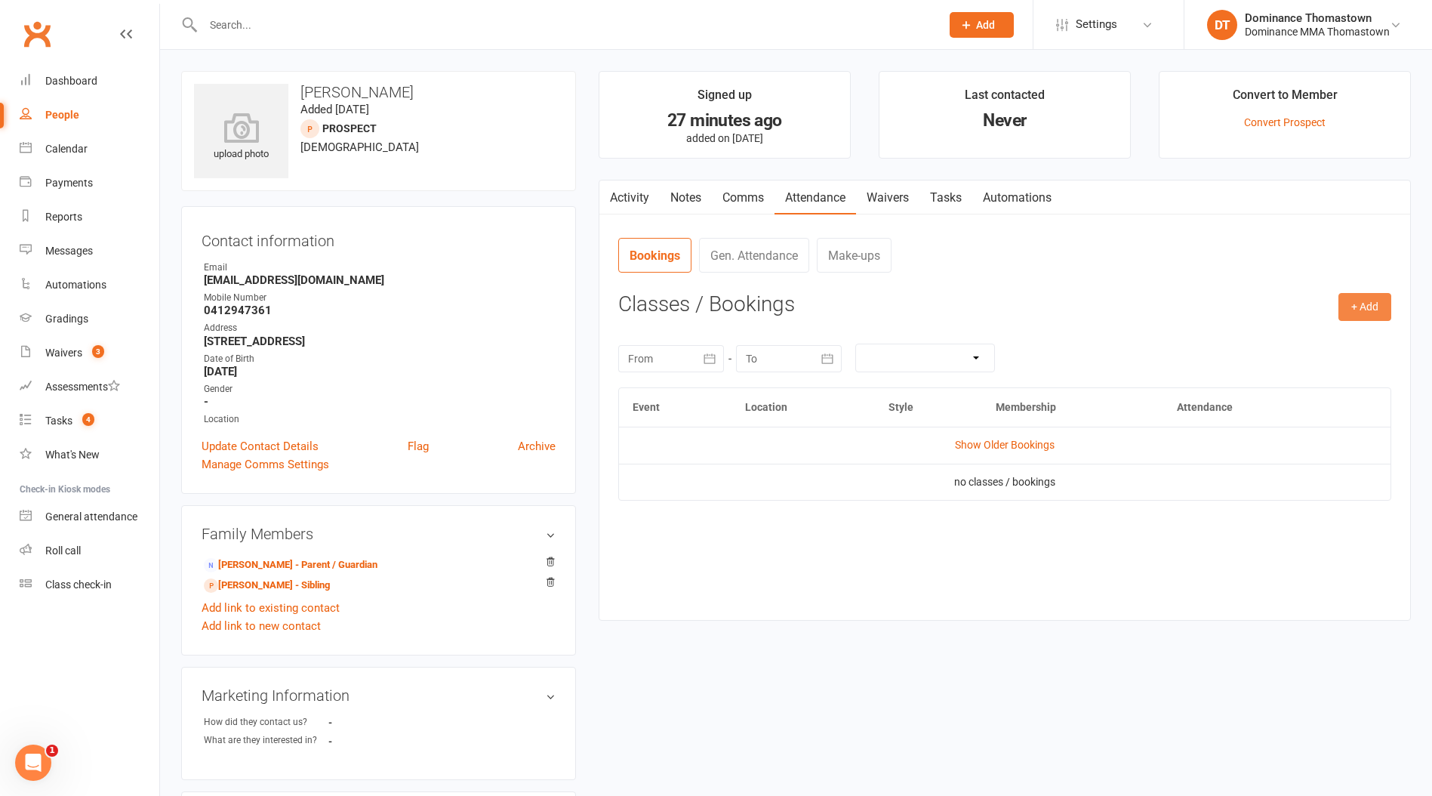
click at [1359, 311] on button "+ Add" at bounding box center [1365, 306] width 53 height 27
click at [1273, 343] on link "Book Event" at bounding box center [1316, 341] width 150 height 30
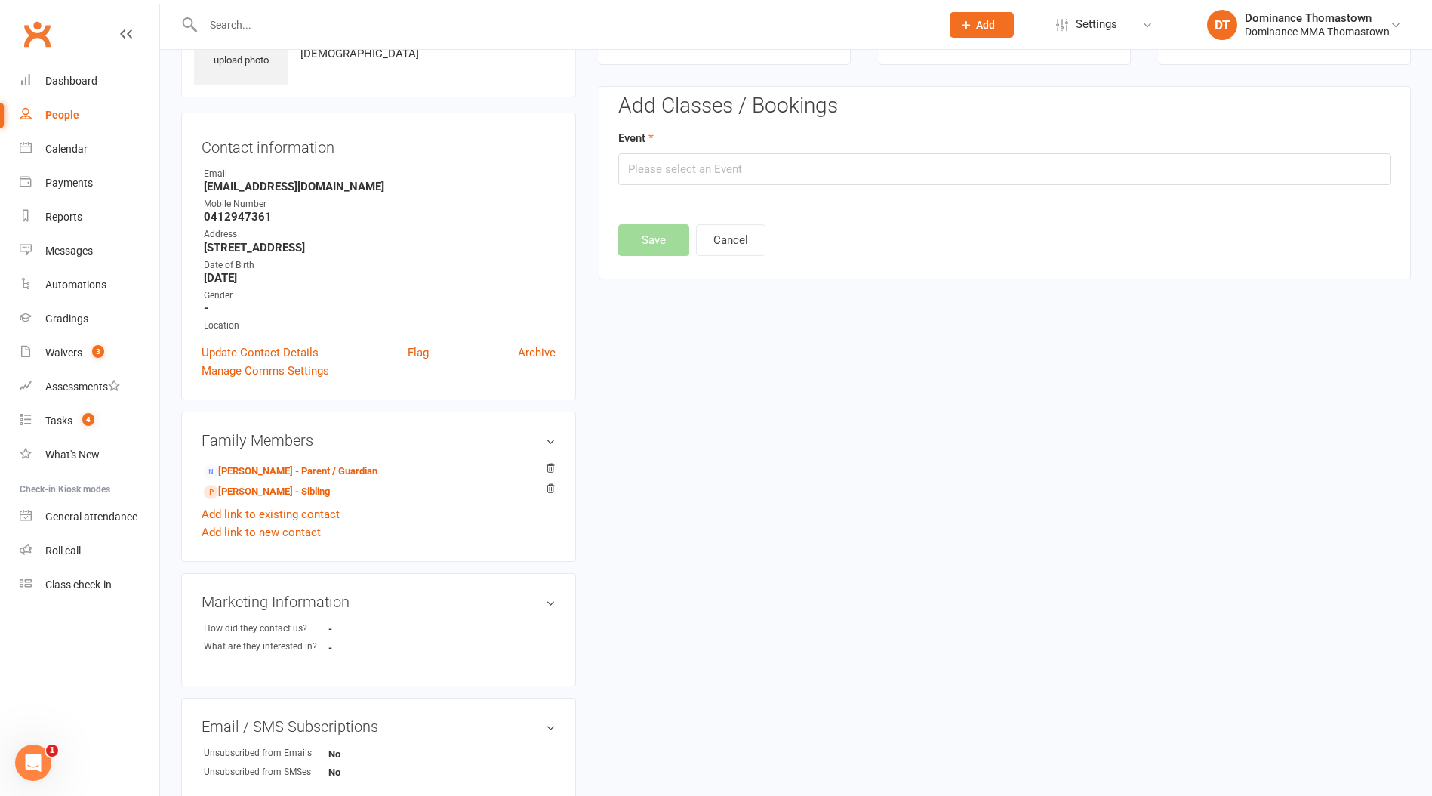
scroll to position [103, 0]
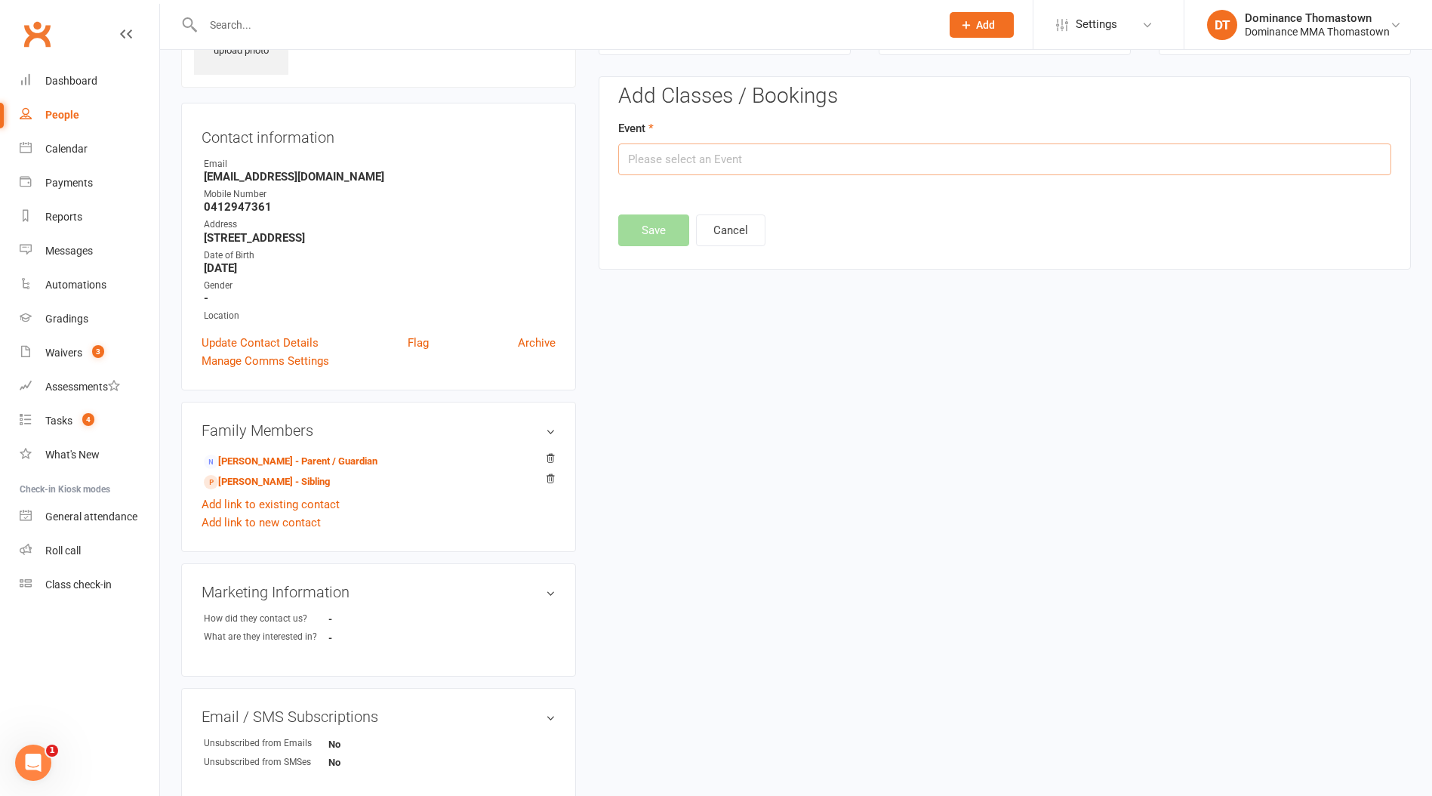
click at [806, 168] on input "text" at bounding box center [1004, 159] width 773 height 32
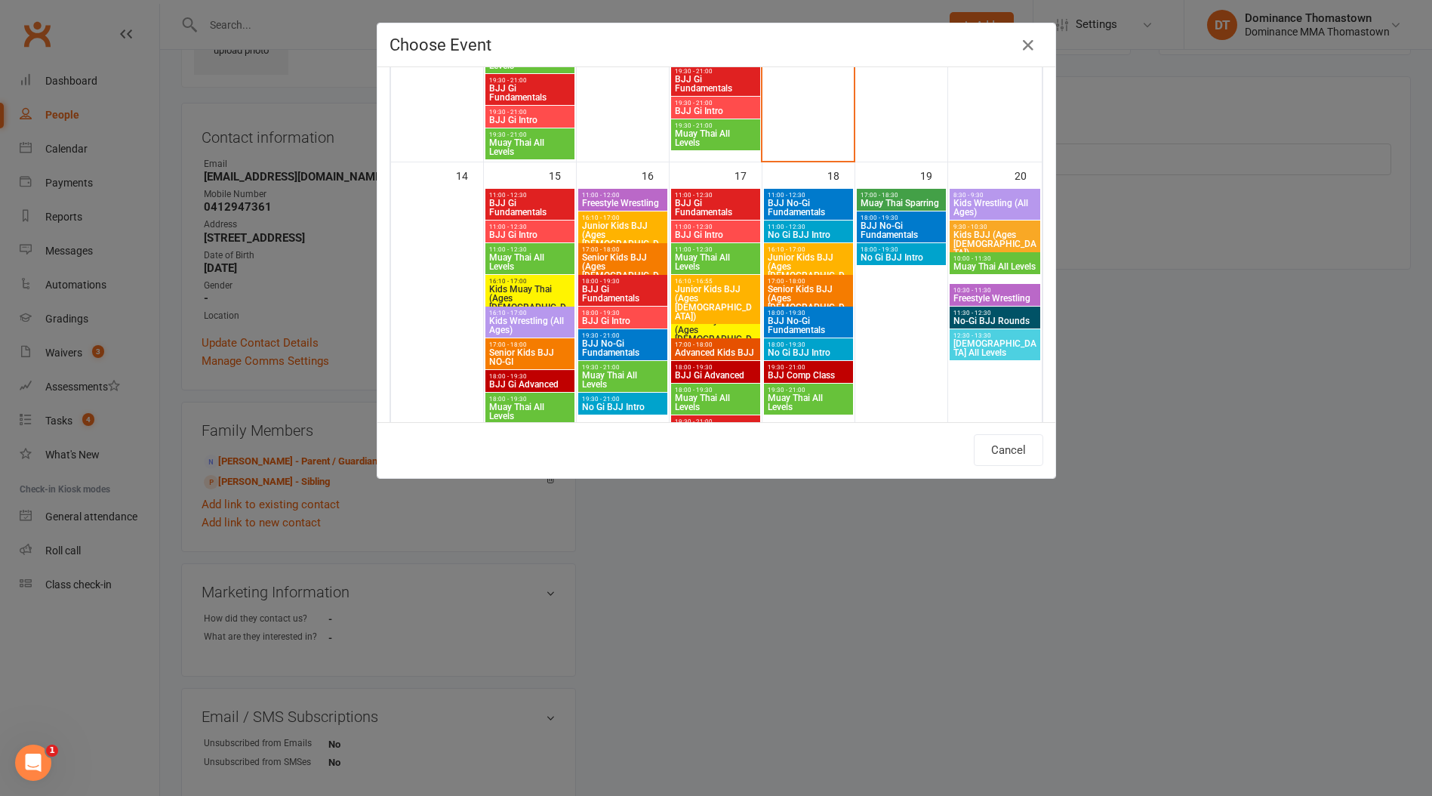
scroll to position [736, 0]
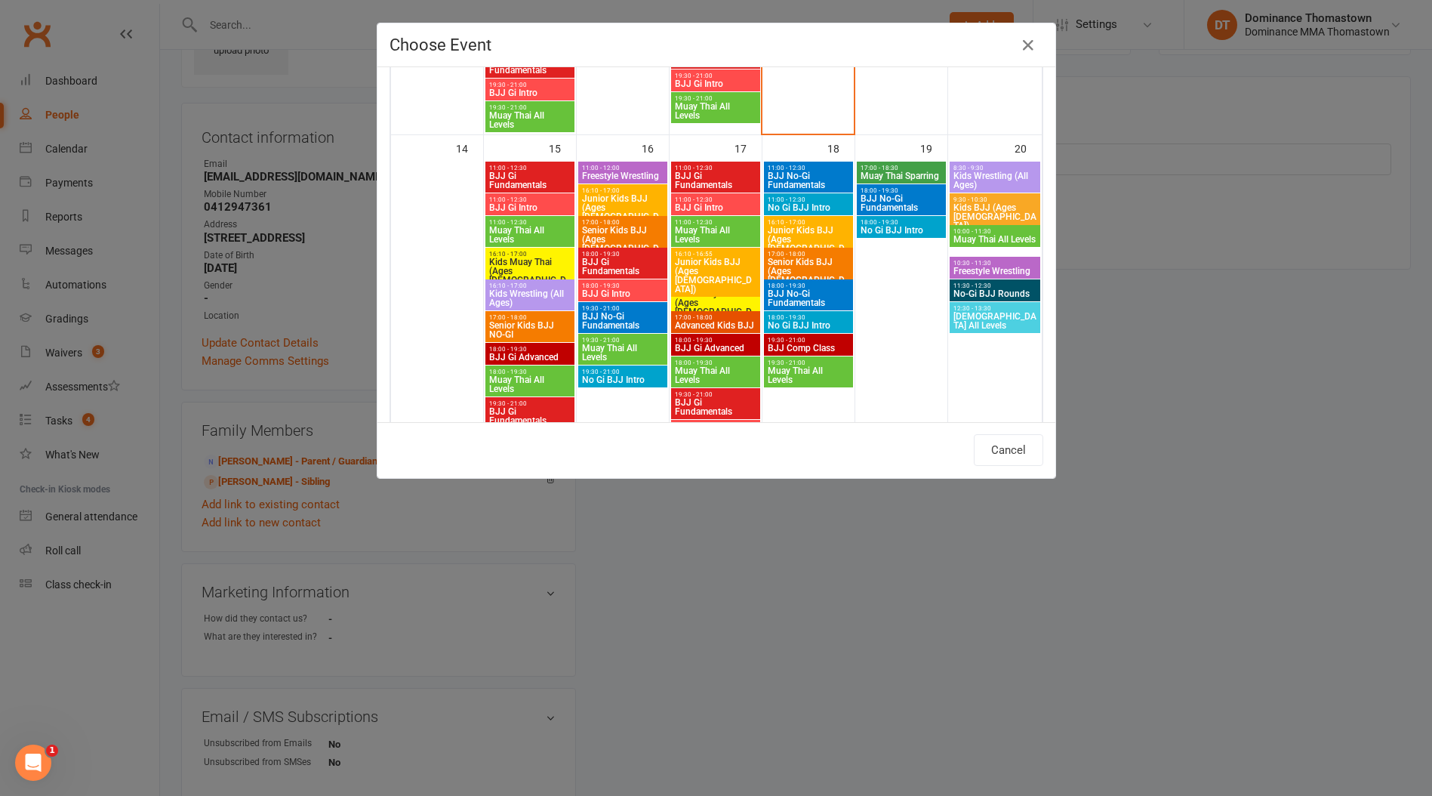
click at [623, 232] on span "Senior Kids BJJ (Ages [DEMOGRAPHIC_DATA])" at bounding box center [622, 244] width 83 height 36
type input "Senior Kids BJJ (Ages 9-13) - Sep 16, 2025 5:00:00 PM"
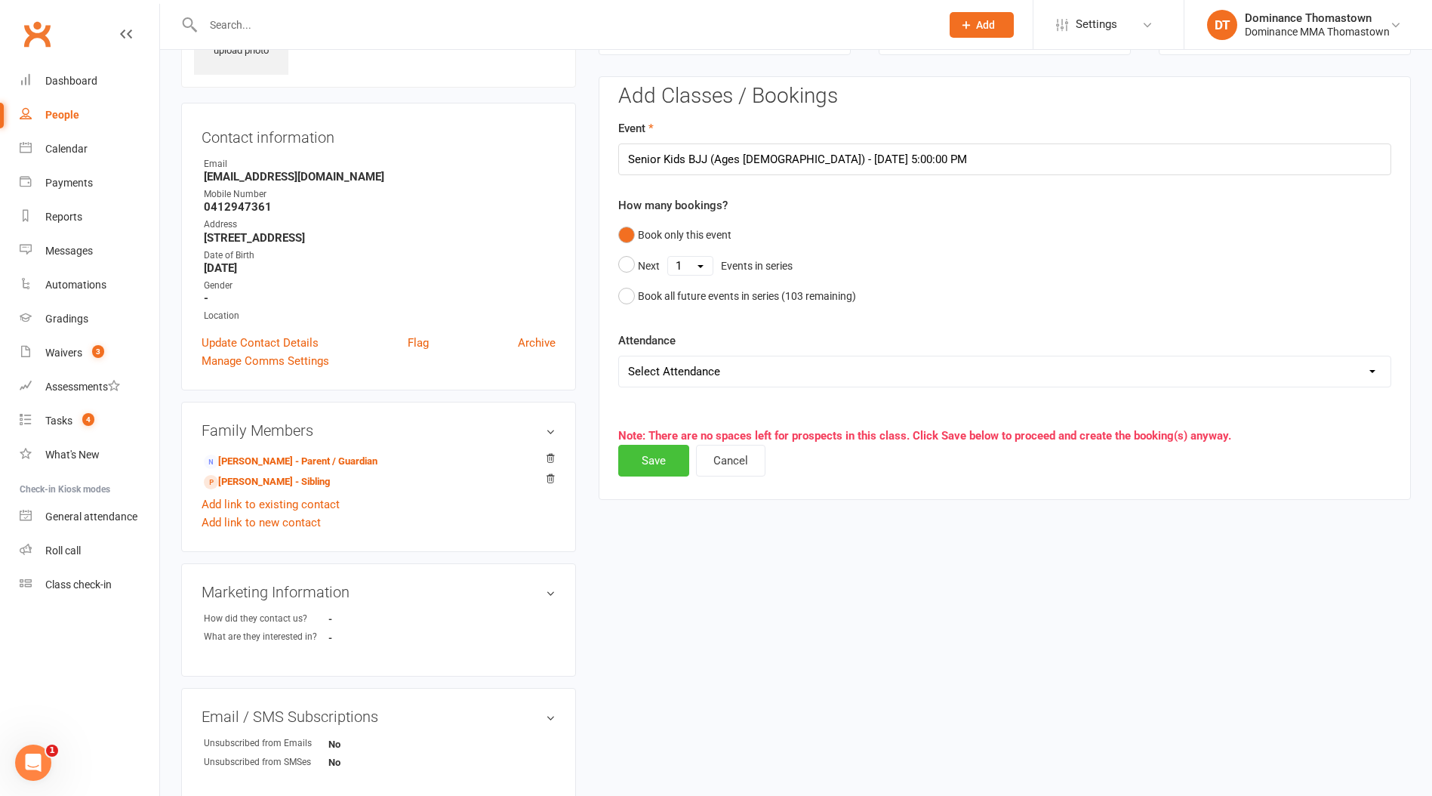
click at [658, 463] on button "Save" at bounding box center [653, 461] width 71 height 32
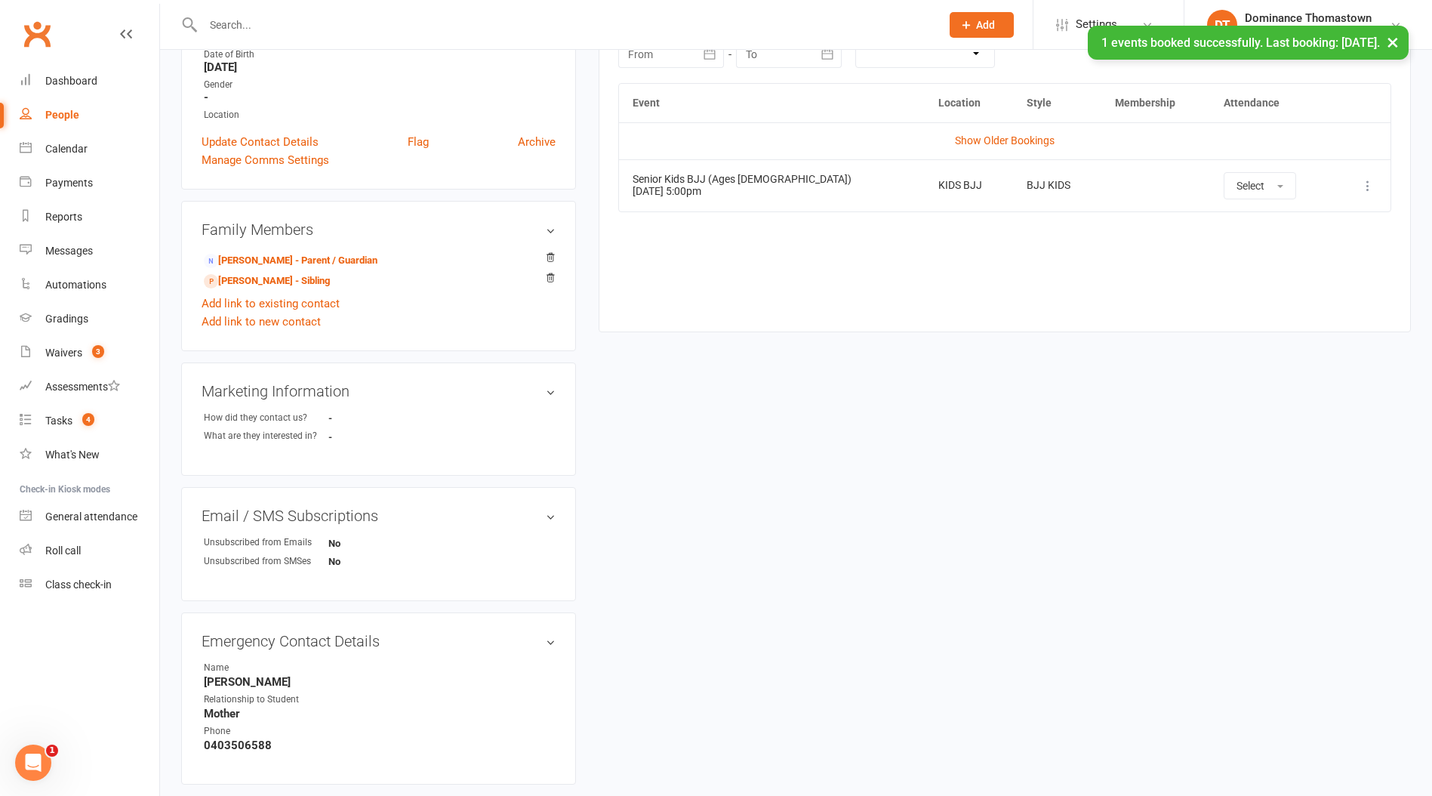
scroll to position [346, 0]
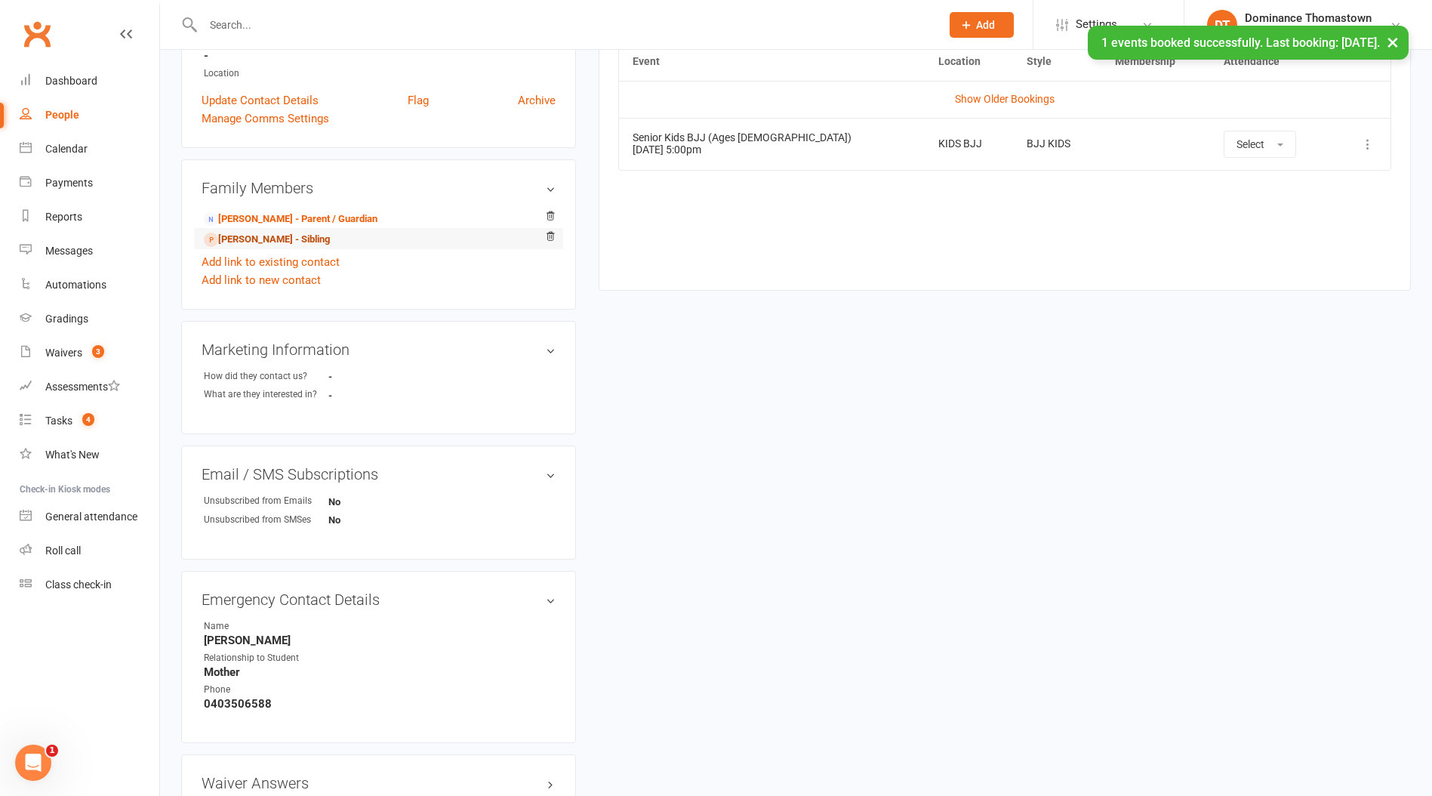
click at [291, 235] on link "Matthew Vidinopoulos - Sibling" at bounding box center [267, 240] width 126 height 16
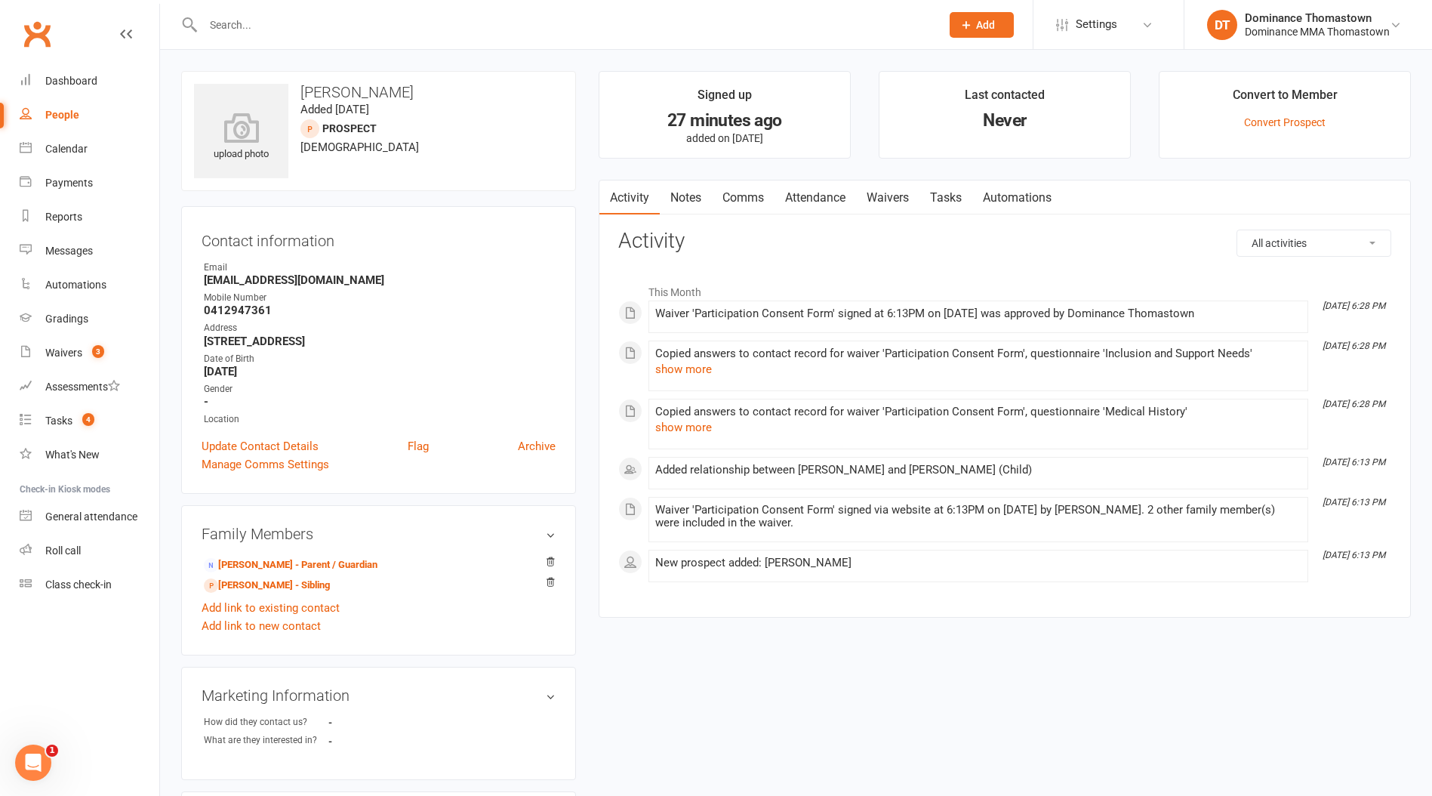
click at [848, 198] on link "Attendance" at bounding box center [816, 197] width 82 height 35
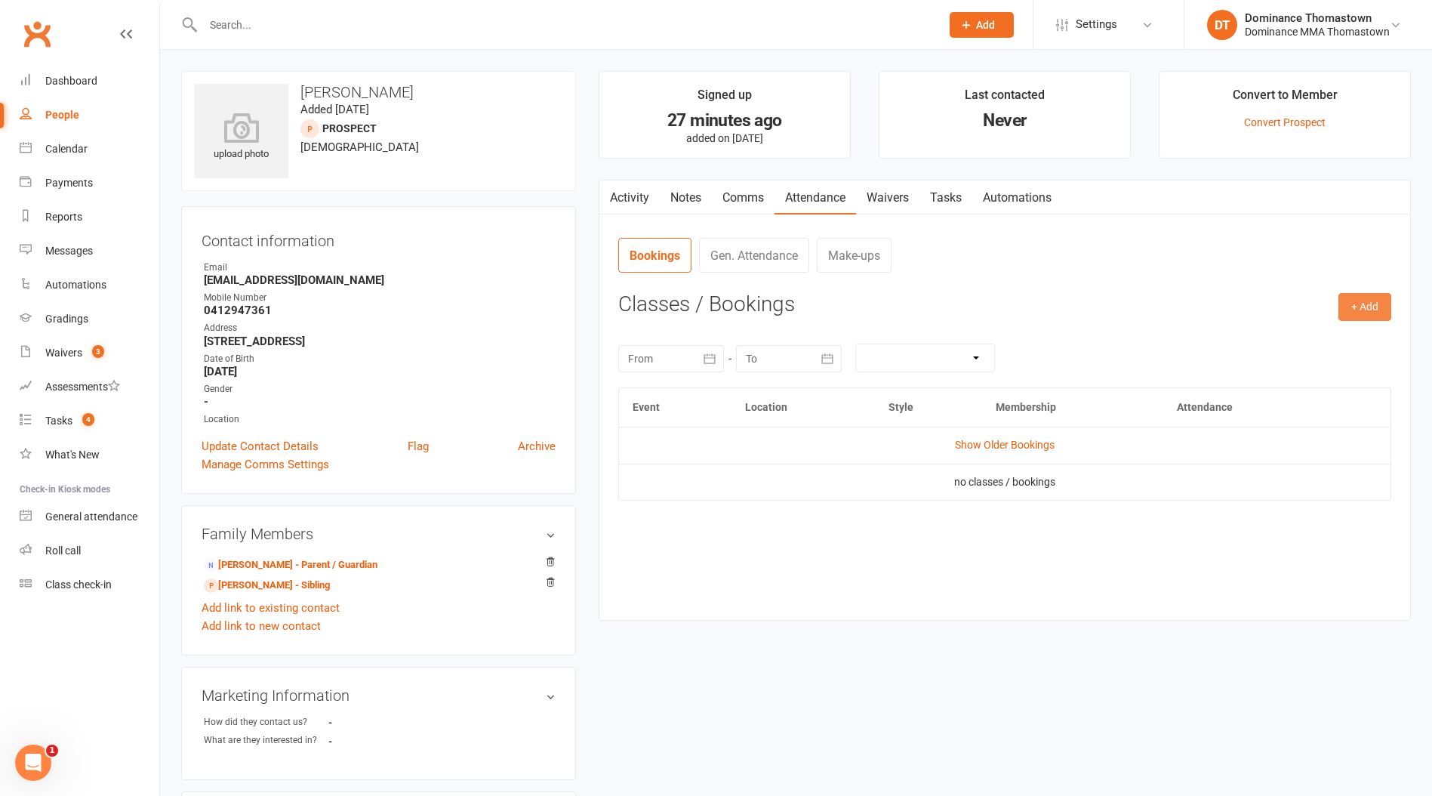
click at [1358, 308] on button "+ Add" at bounding box center [1365, 306] width 53 height 27
click at [1294, 344] on link "Book Event" at bounding box center [1316, 341] width 150 height 30
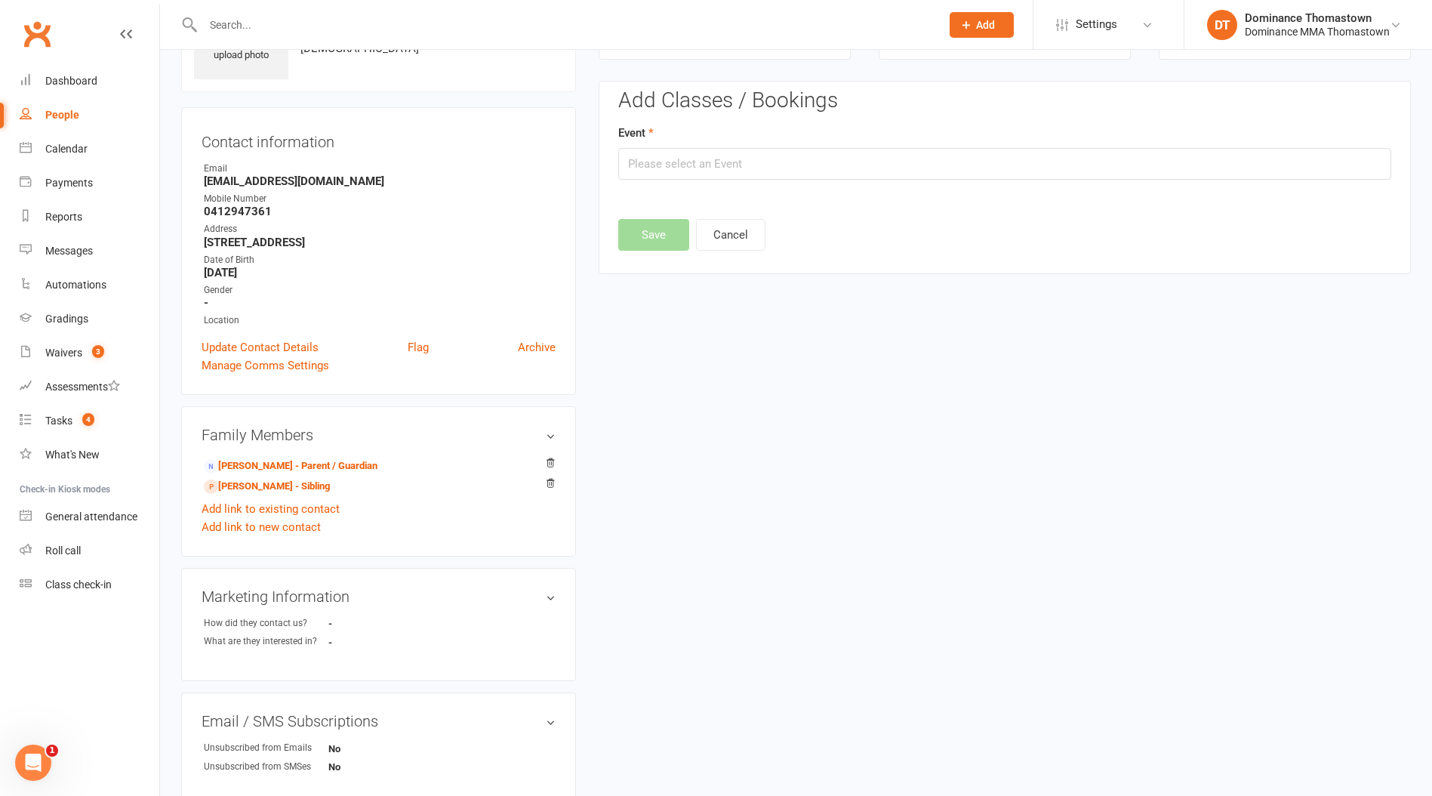
scroll to position [103, 0]
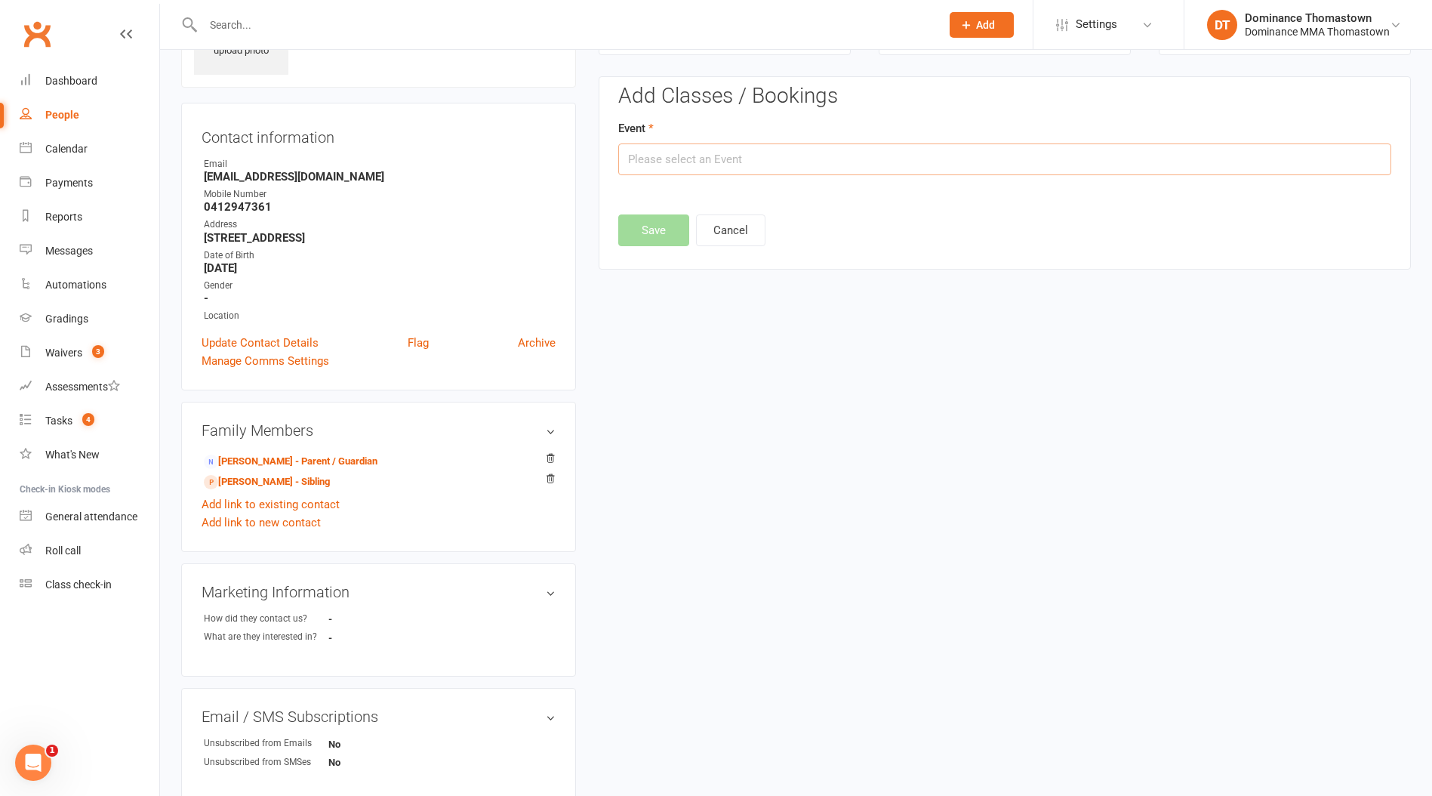
click at [720, 159] on input "text" at bounding box center [1004, 159] width 773 height 32
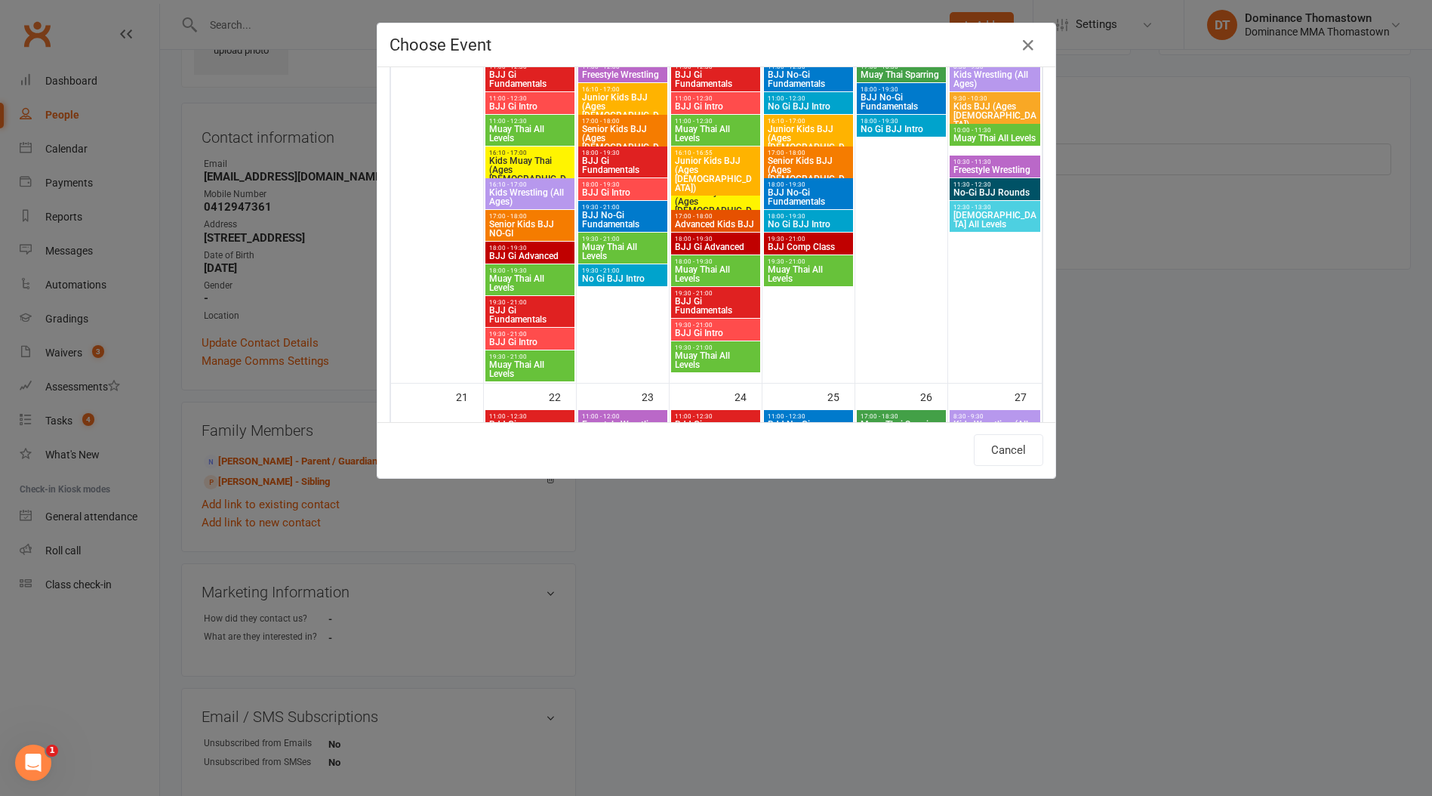
scroll to position [835, 0]
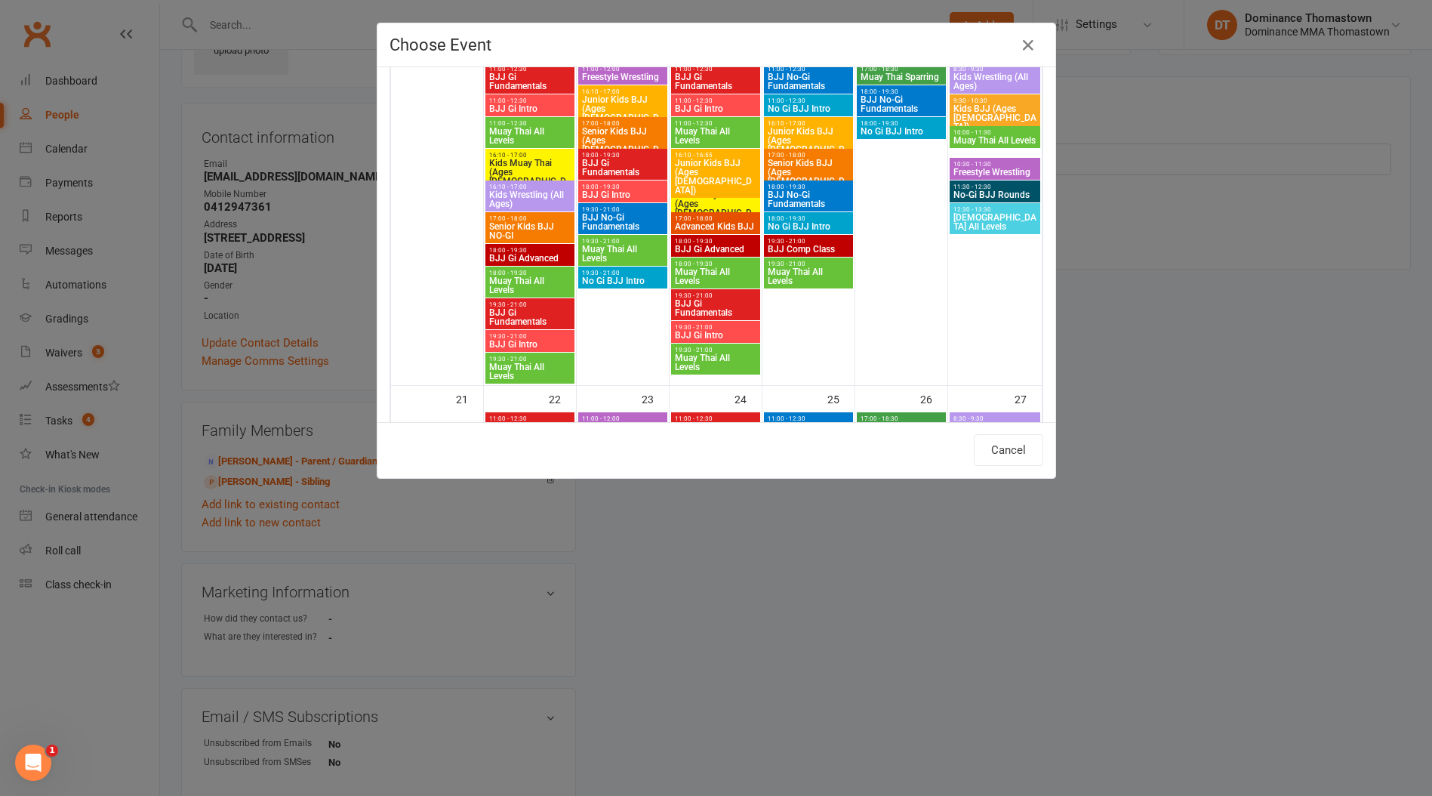
click at [609, 137] on span "Senior Kids BJJ (Ages [DEMOGRAPHIC_DATA])" at bounding box center [622, 145] width 83 height 36
type input "Senior Kids BJJ (Ages 9-13) - Sep 16, 2025 5:00:00 PM"
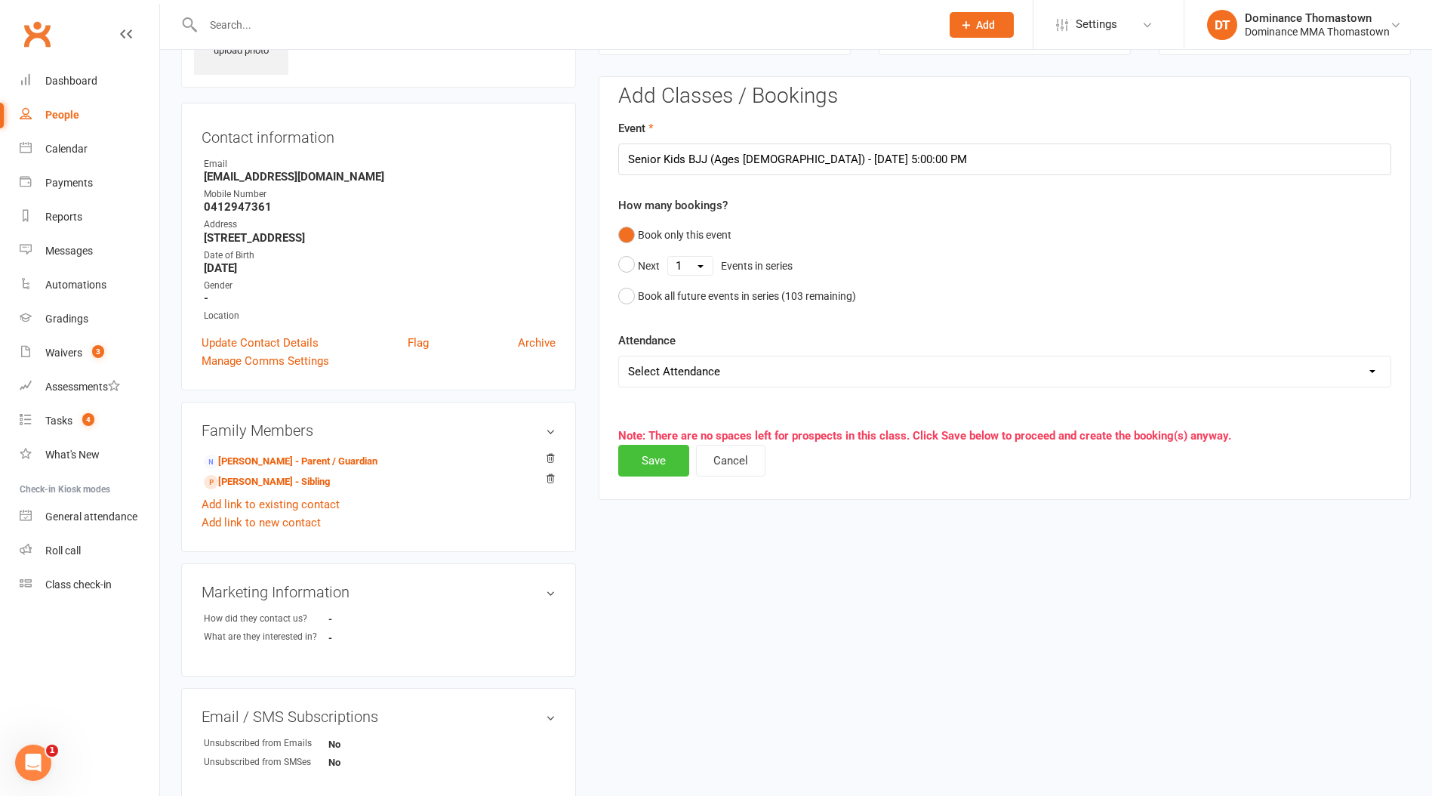
click at [640, 459] on button "Save" at bounding box center [653, 461] width 71 height 32
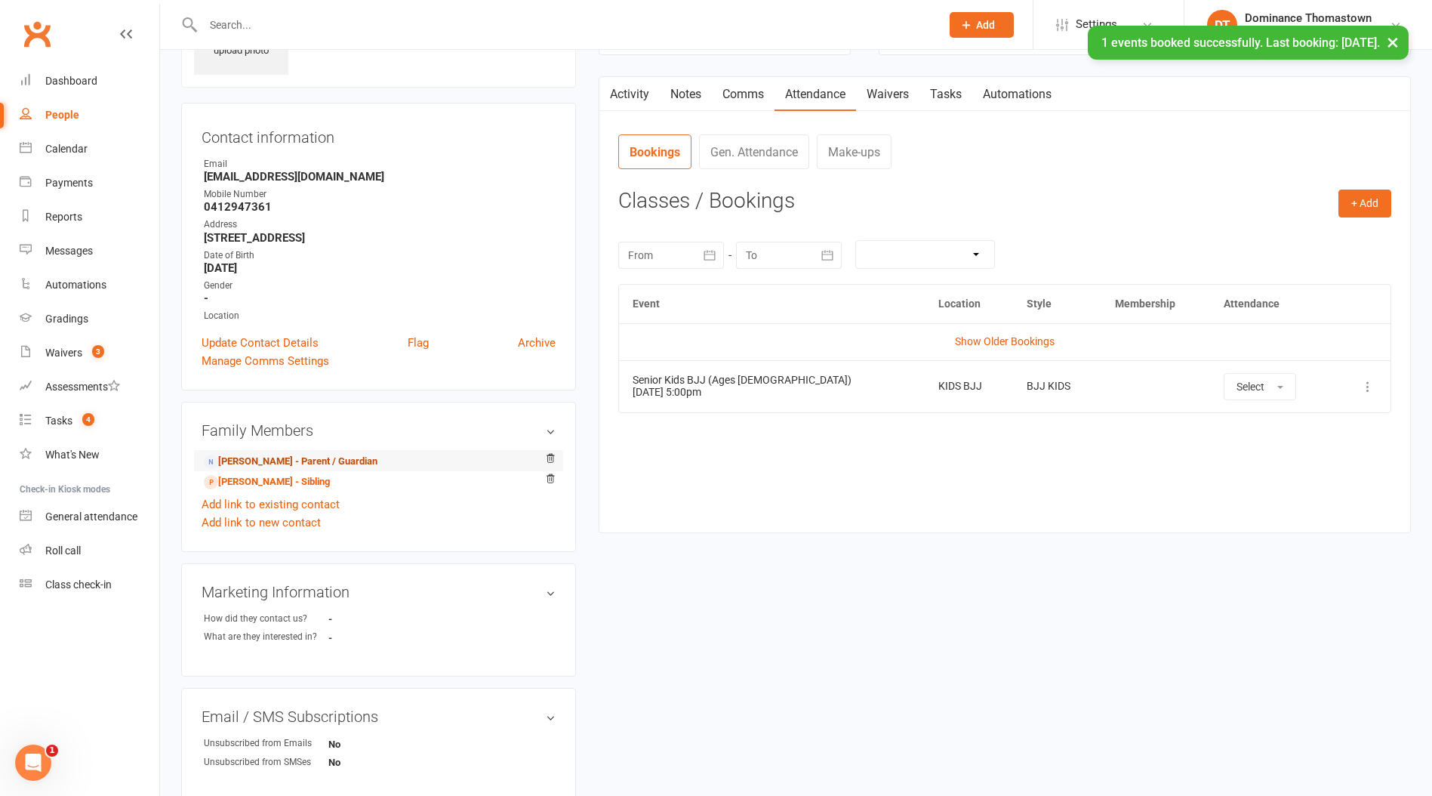
click at [325, 464] on link "George Vidinopoulos - Parent / Guardian" at bounding box center [291, 462] width 174 height 16
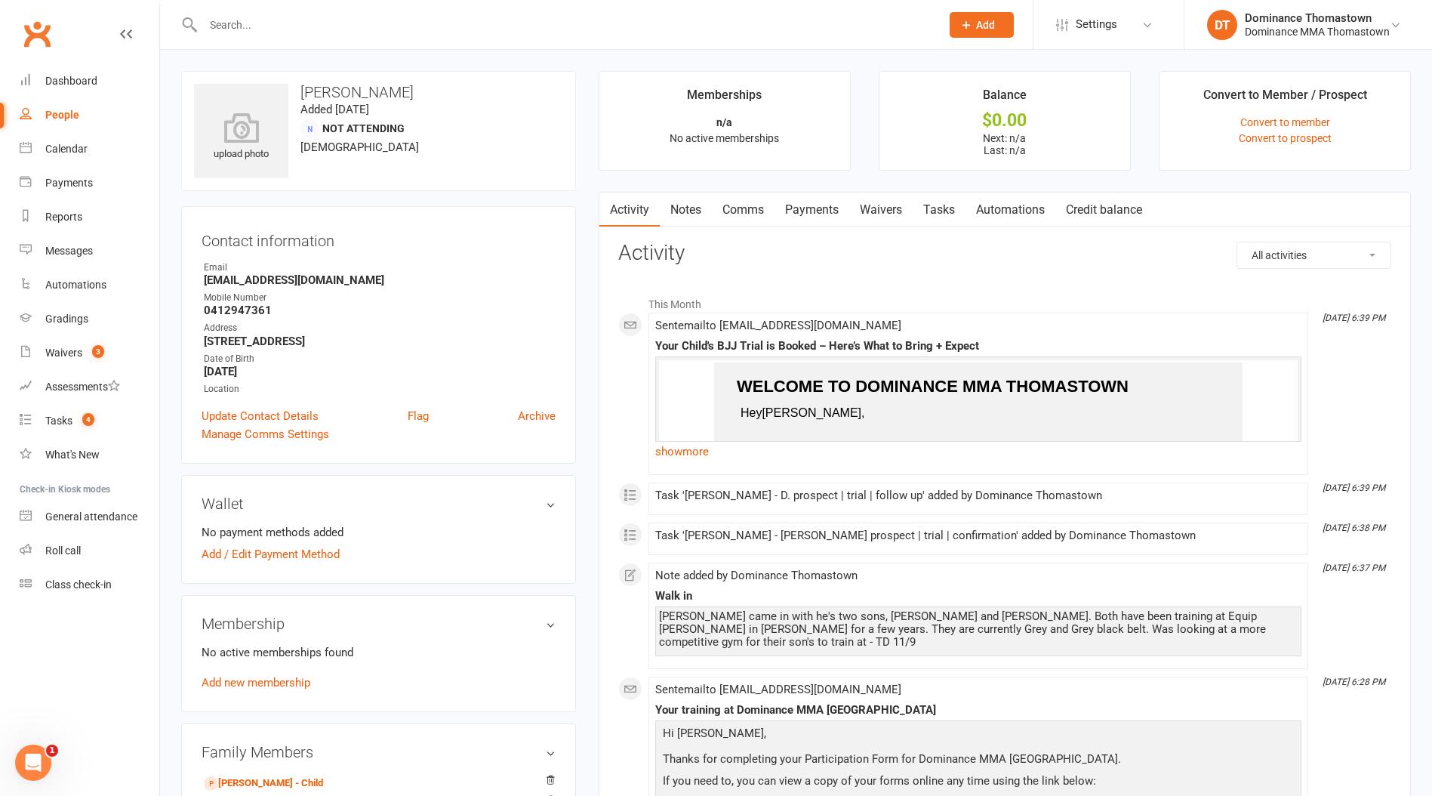
click at [264, 8] on div at bounding box center [555, 24] width 749 height 49
click at [257, 32] on input "text" at bounding box center [565, 24] width 732 height 21
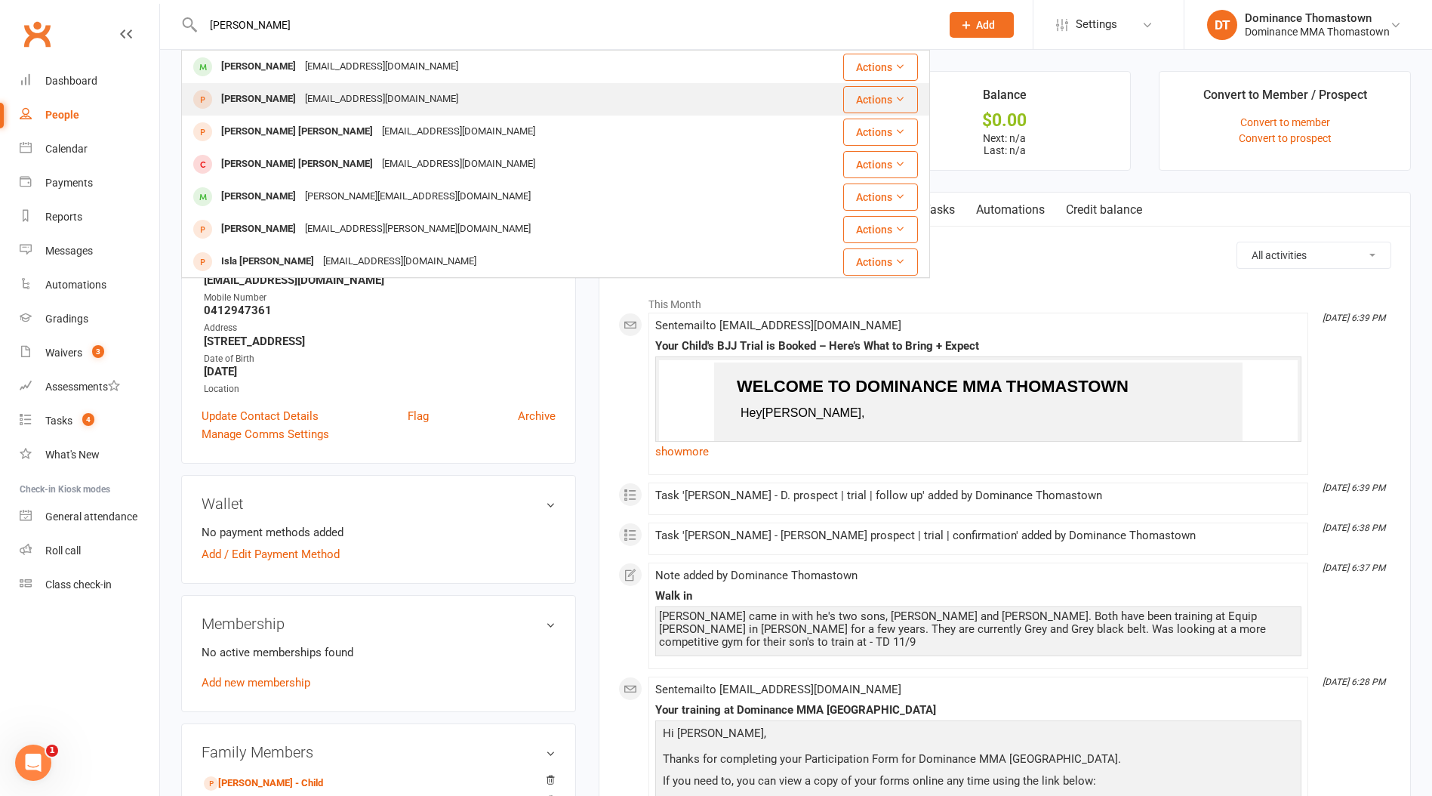
type input "flynn"
click at [276, 97] on div "[PERSON_NAME]" at bounding box center [259, 99] width 84 height 22
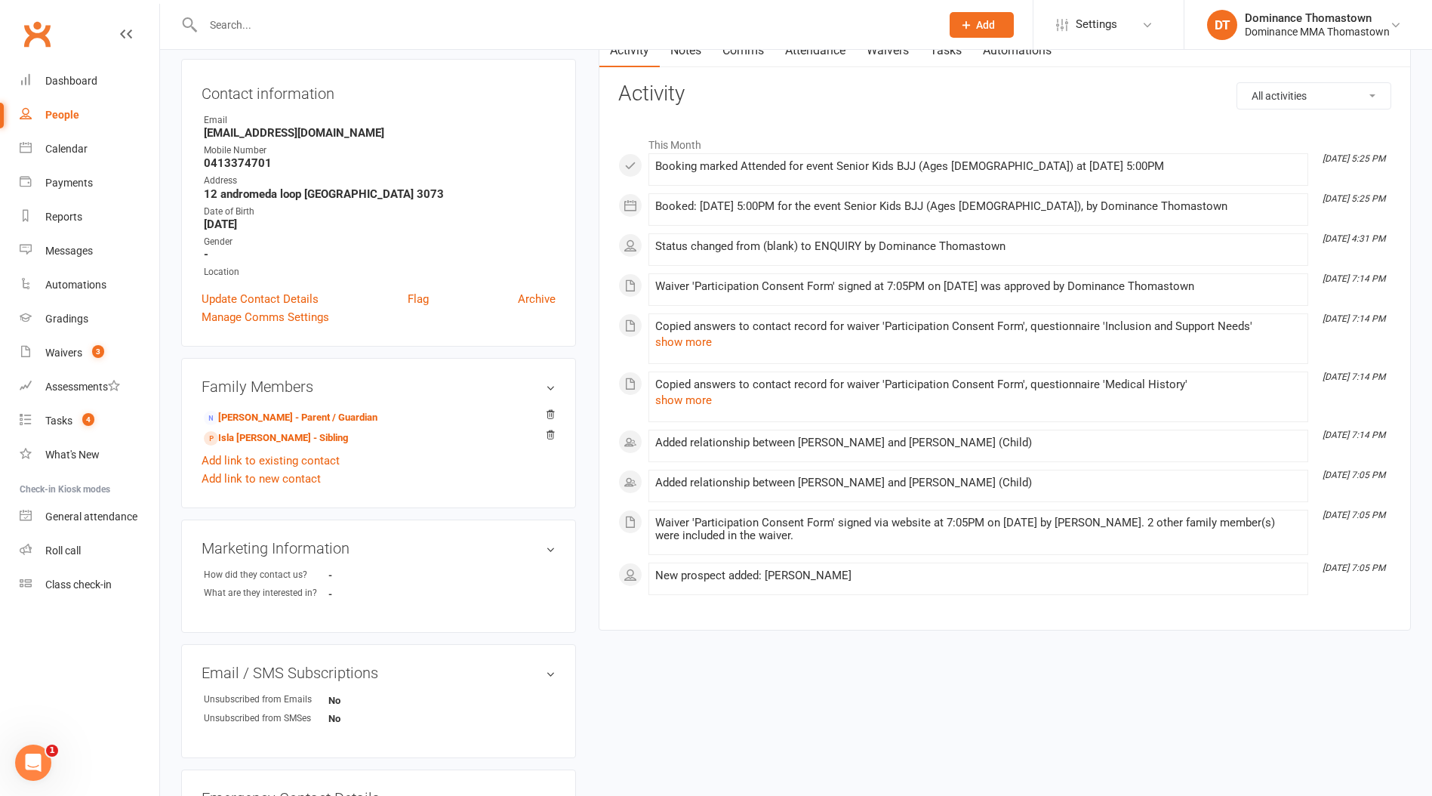
scroll to position [159, 0]
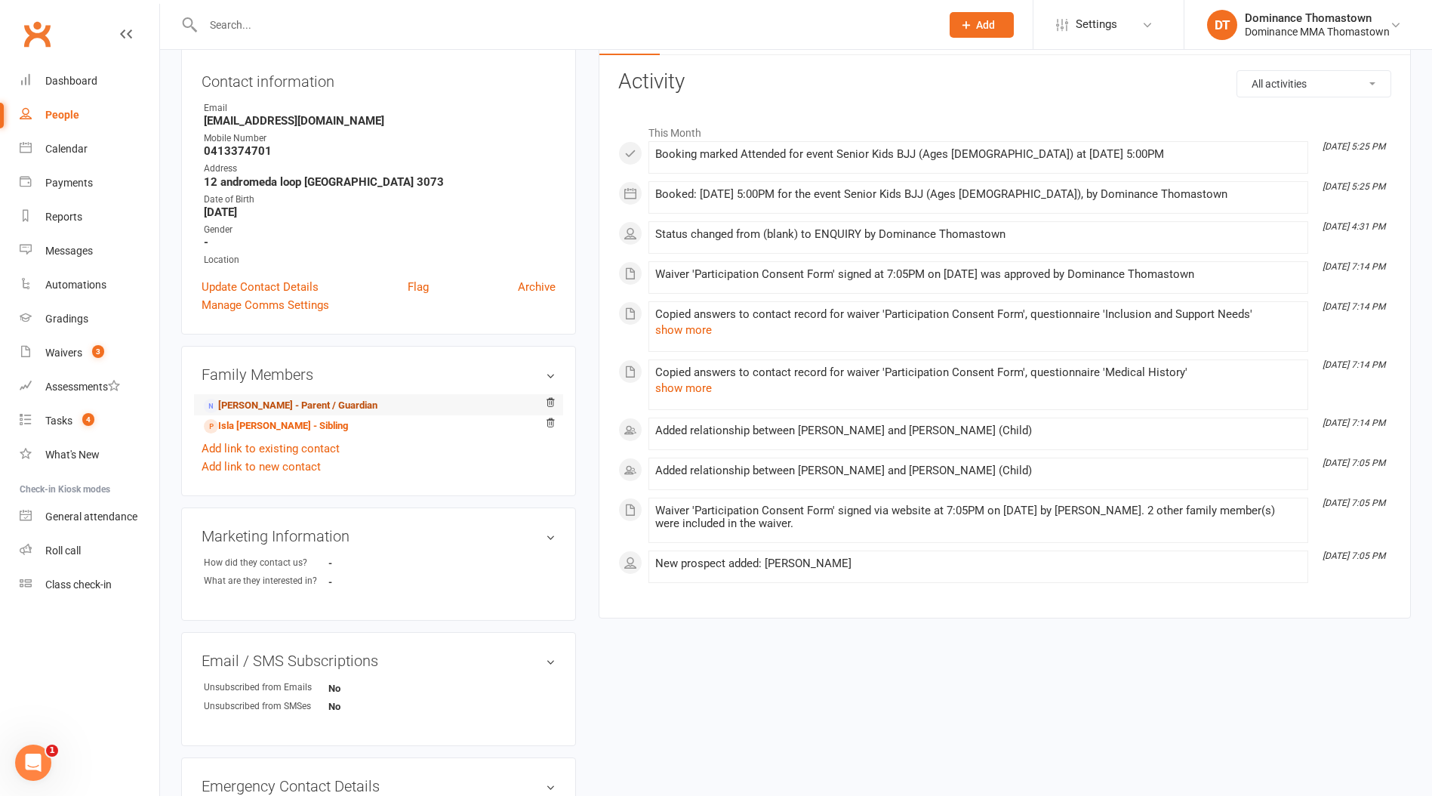
click at [313, 405] on link "[PERSON_NAME] - Parent / Guardian" at bounding box center [291, 406] width 174 height 16
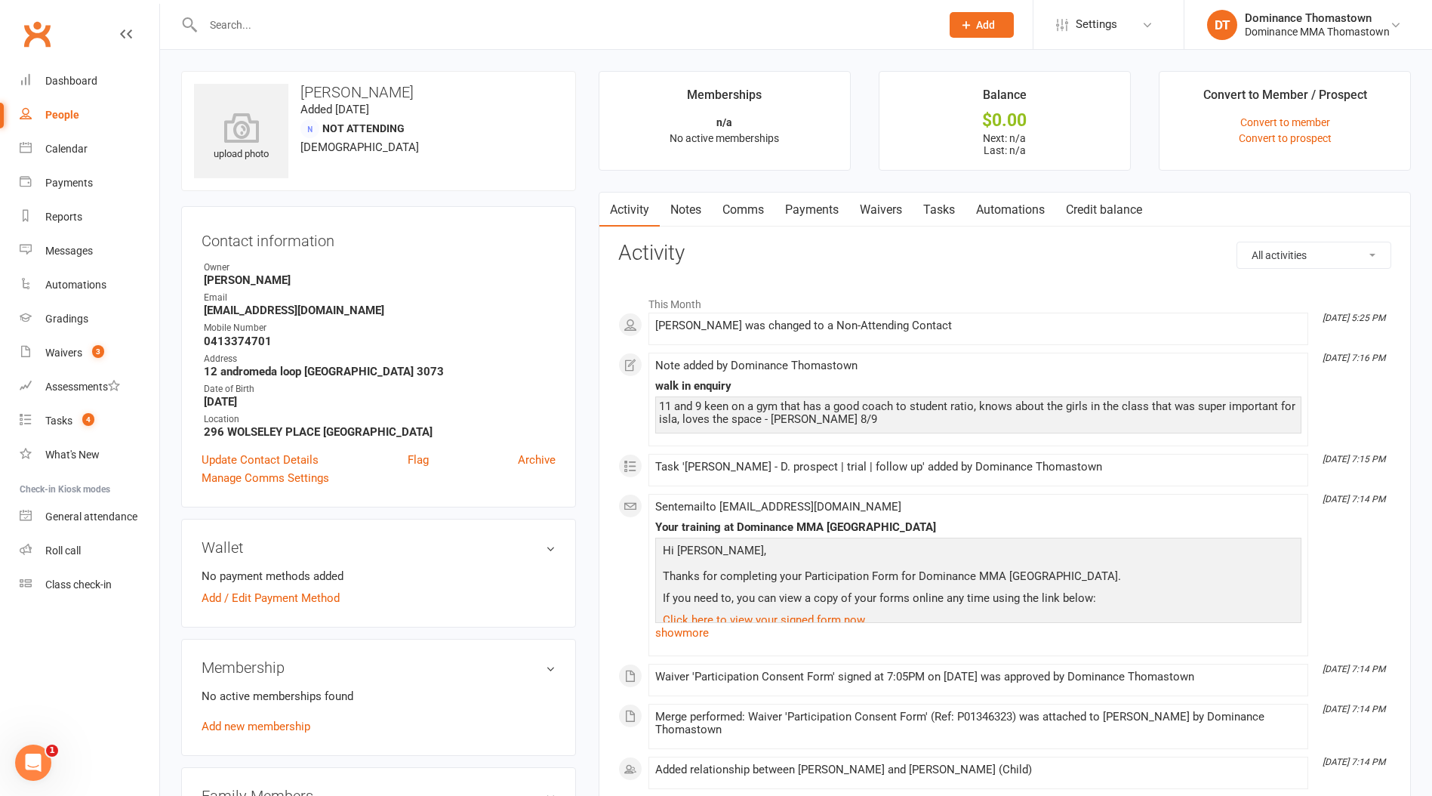
click at [949, 215] on link "Tasks" at bounding box center [939, 210] width 53 height 35
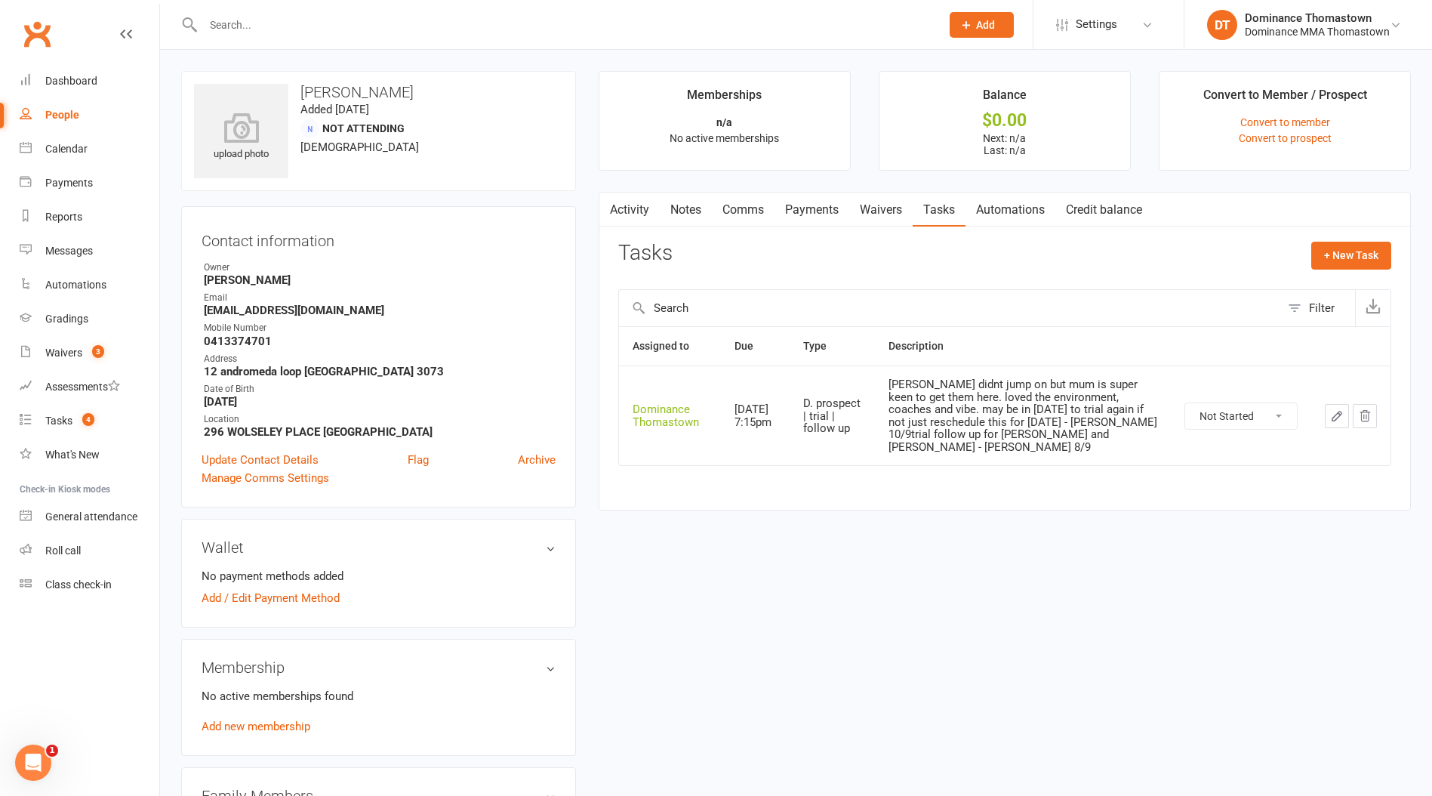
click at [1329, 408] on button "button" at bounding box center [1337, 416] width 24 height 24
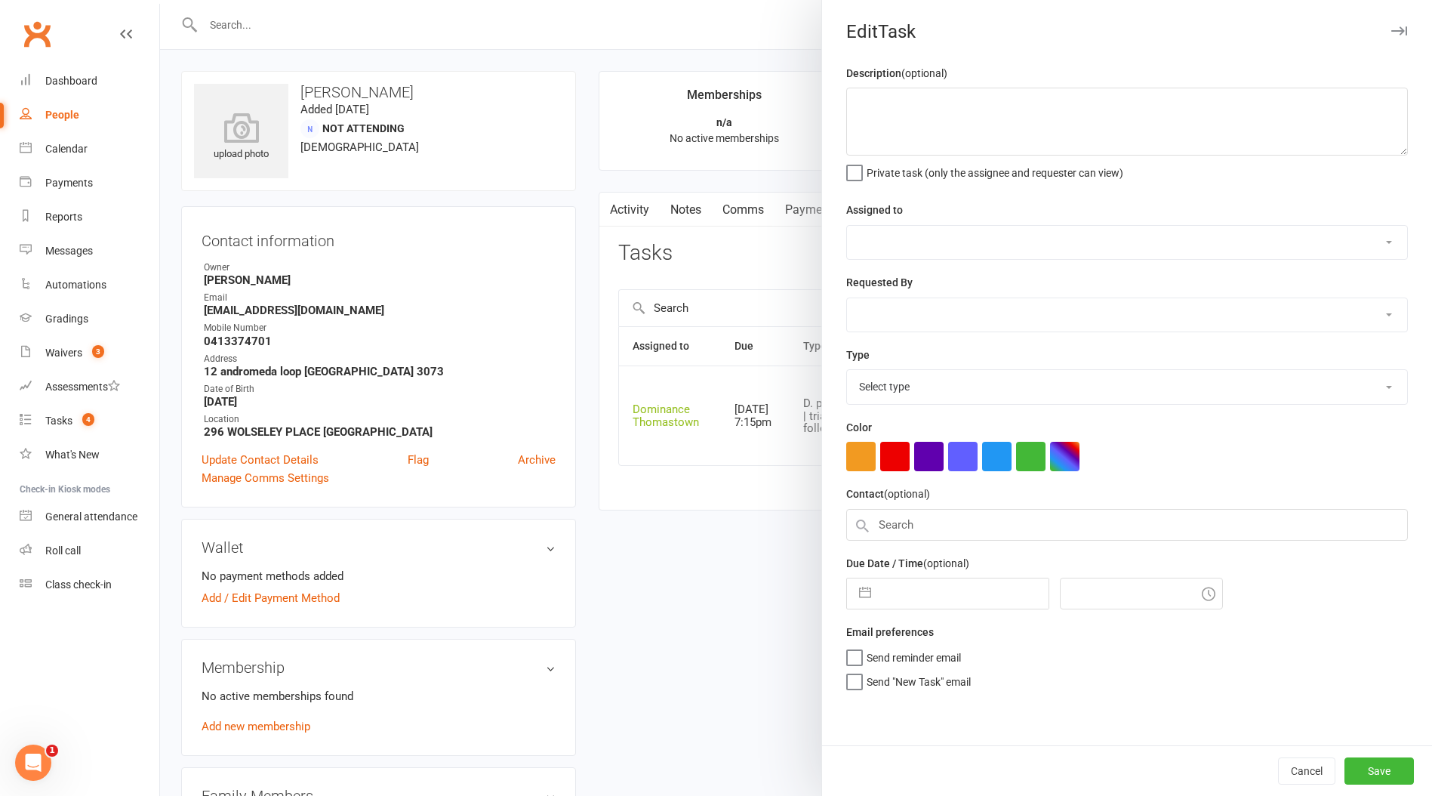
type textarea "[PERSON_NAME] didnt jump on but mum is super keen to get them here. loved the e…"
select select "12547"
type input "[DATE]"
type input "7:15pm"
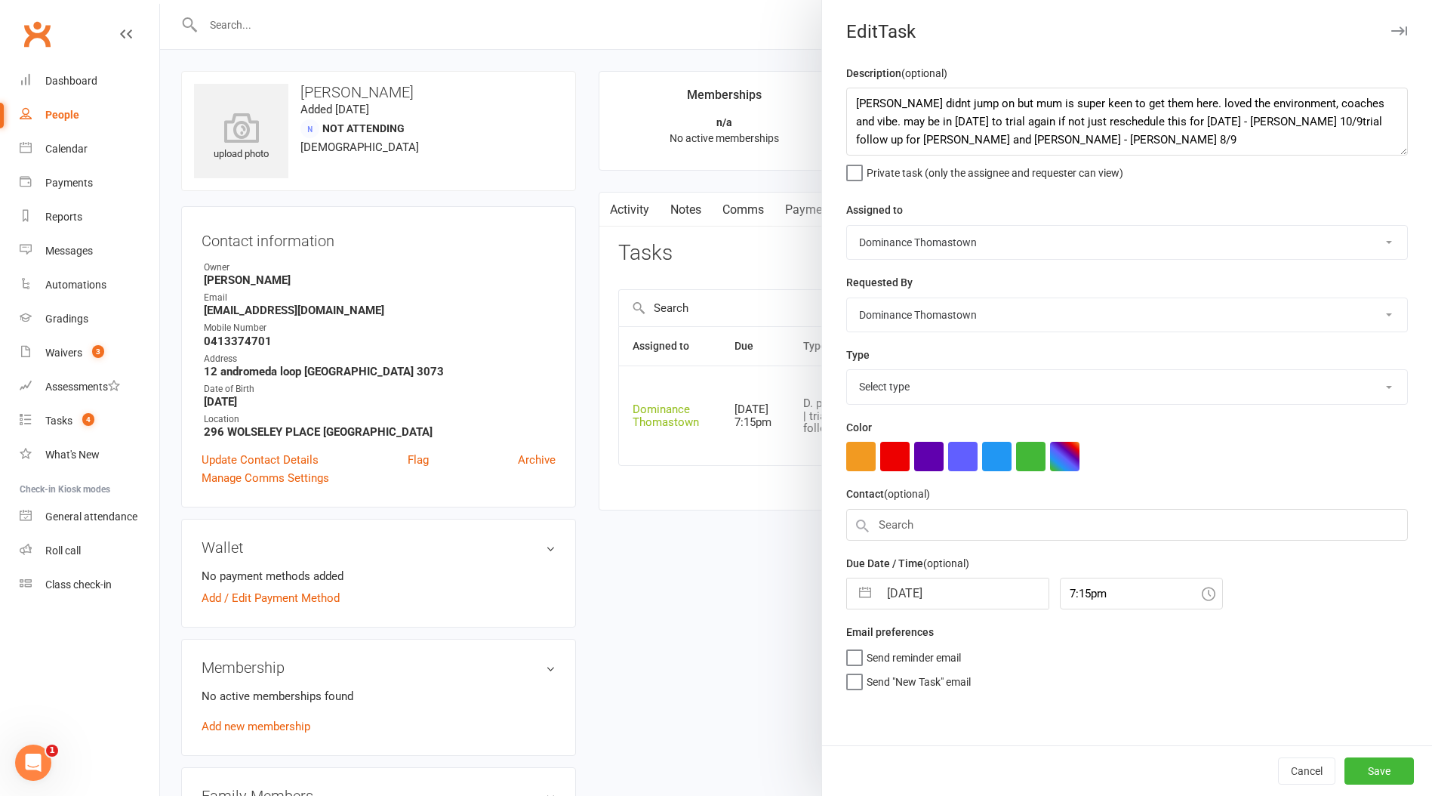
select select "3812"
click at [855, 96] on textarea "[PERSON_NAME] didnt jump on but mum is super keen to get them here. loved the e…" at bounding box center [1127, 122] width 562 height 68
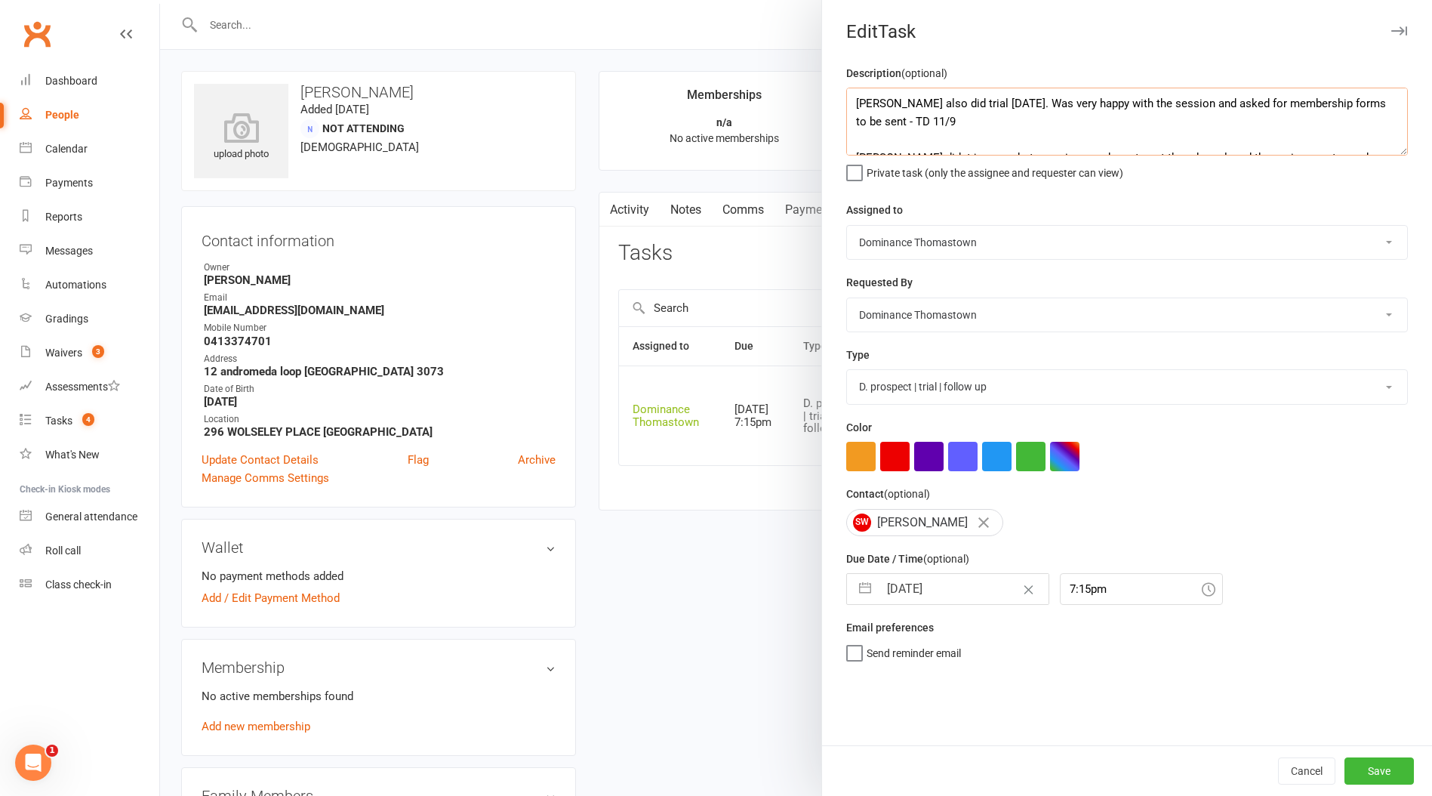
type textarea "Isla also did trial today. Was very happy with the session and asked for member…"
select select "7"
select select "2025"
select select "8"
select select "2025"
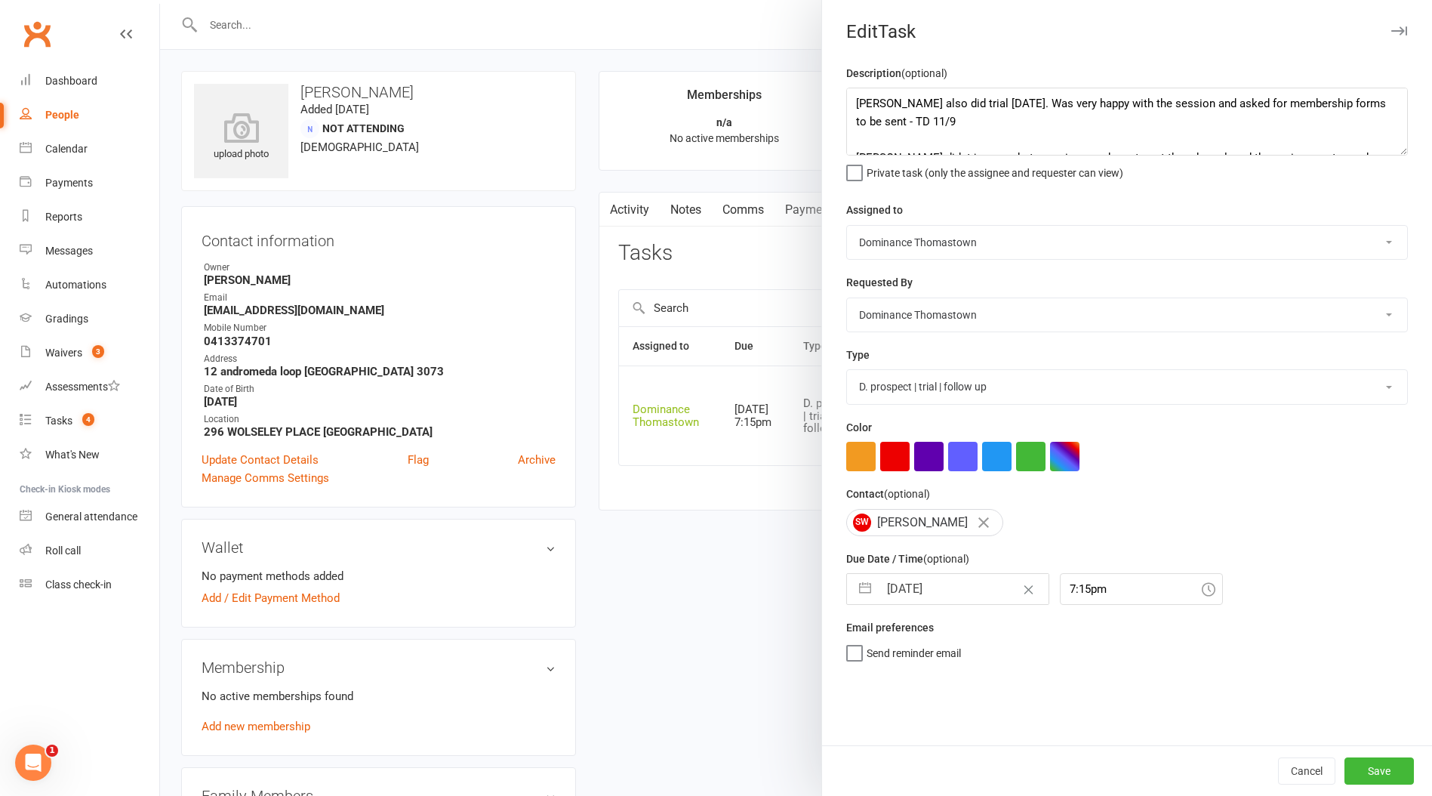
select select "9"
select select "2025"
click at [920, 589] on input "[DATE]" at bounding box center [964, 589] width 170 height 30
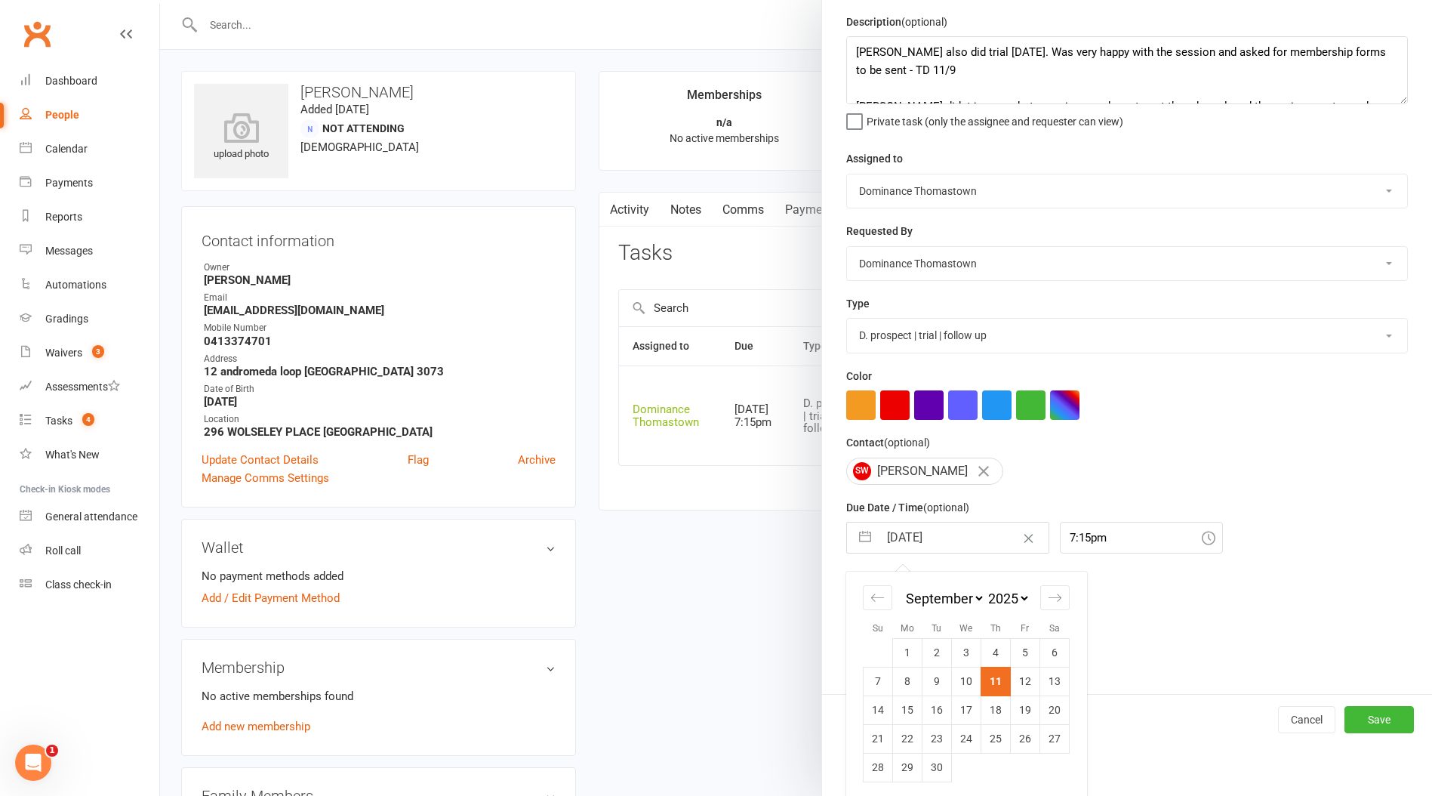
scroll to position [57, 0]
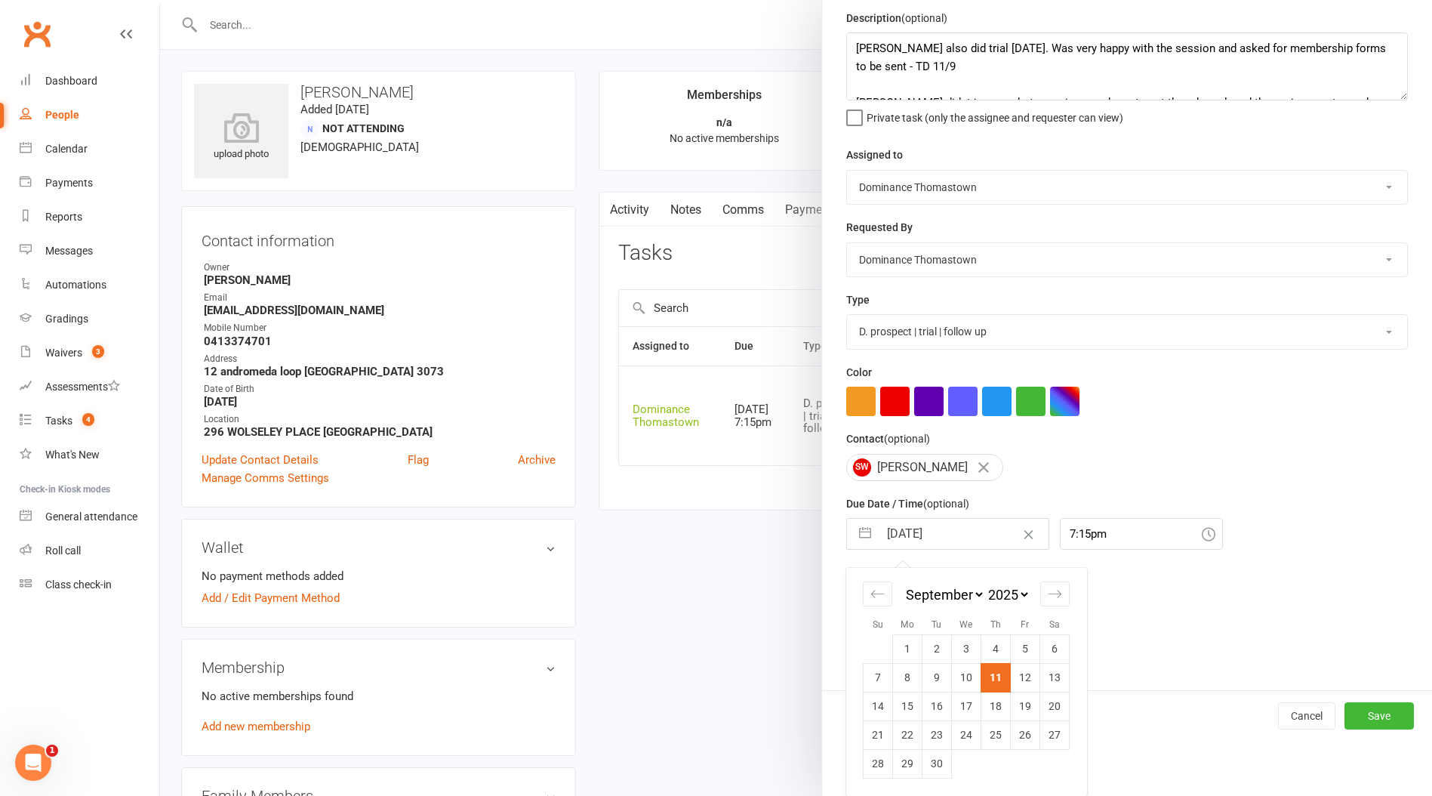
click at [936, 708] on td "16" at bounding box center [937, 706] width 29 height 29
type input "[DATE]"
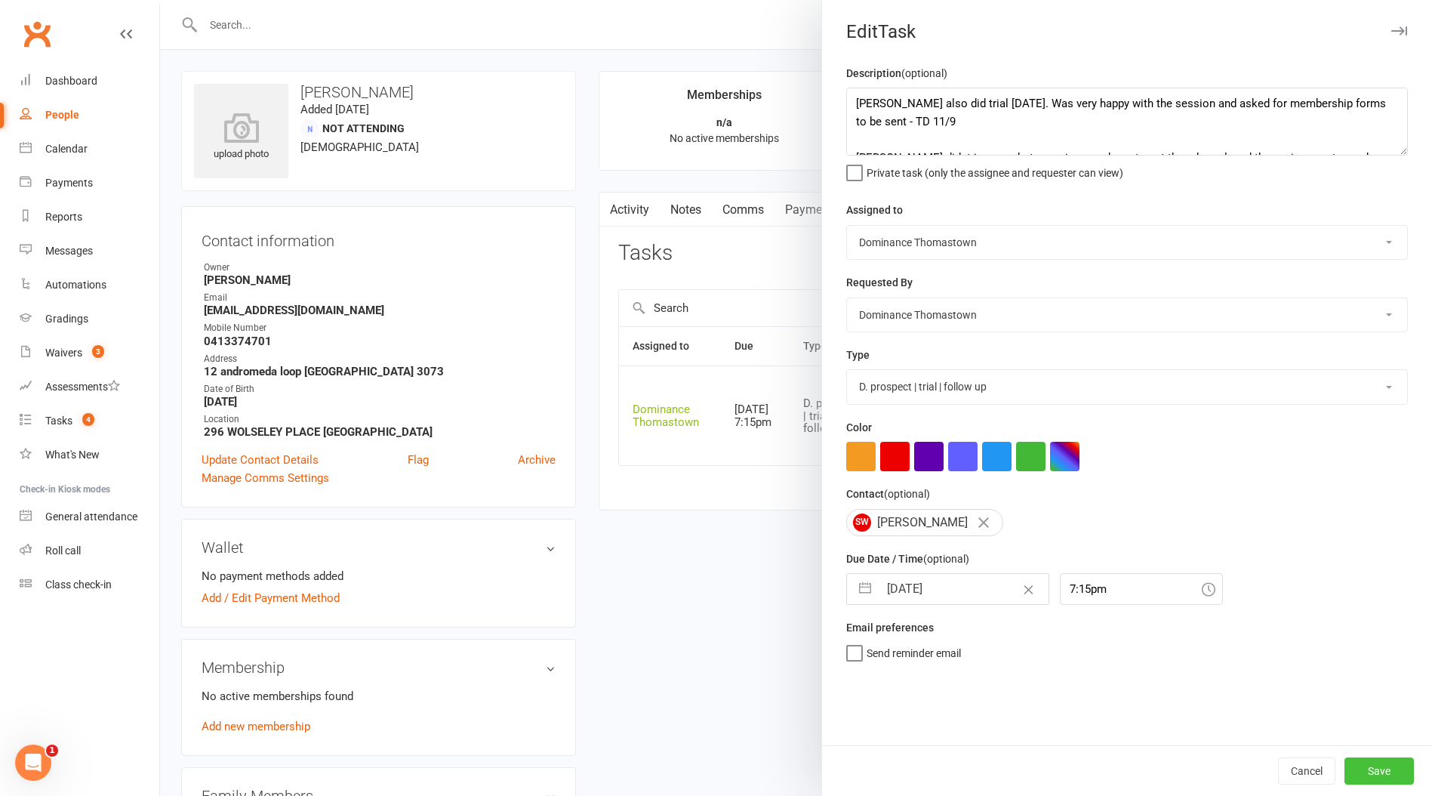
click at [1396, 775] on button "Save" at bounding box center [1379, 770] width 69 height 27
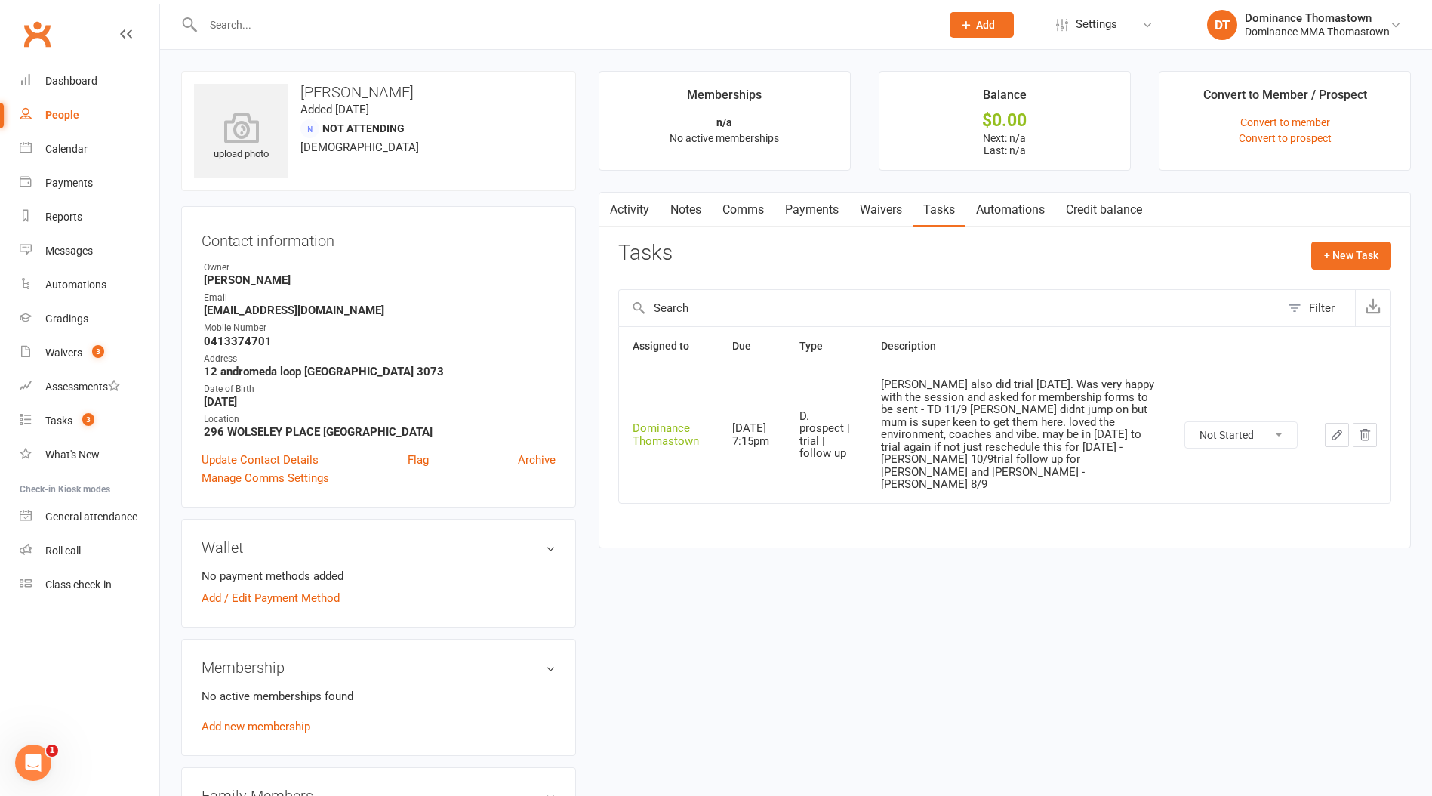
click at [882, 206] on link "Waivers" at bounding box center [880, 210] width 63 height 35
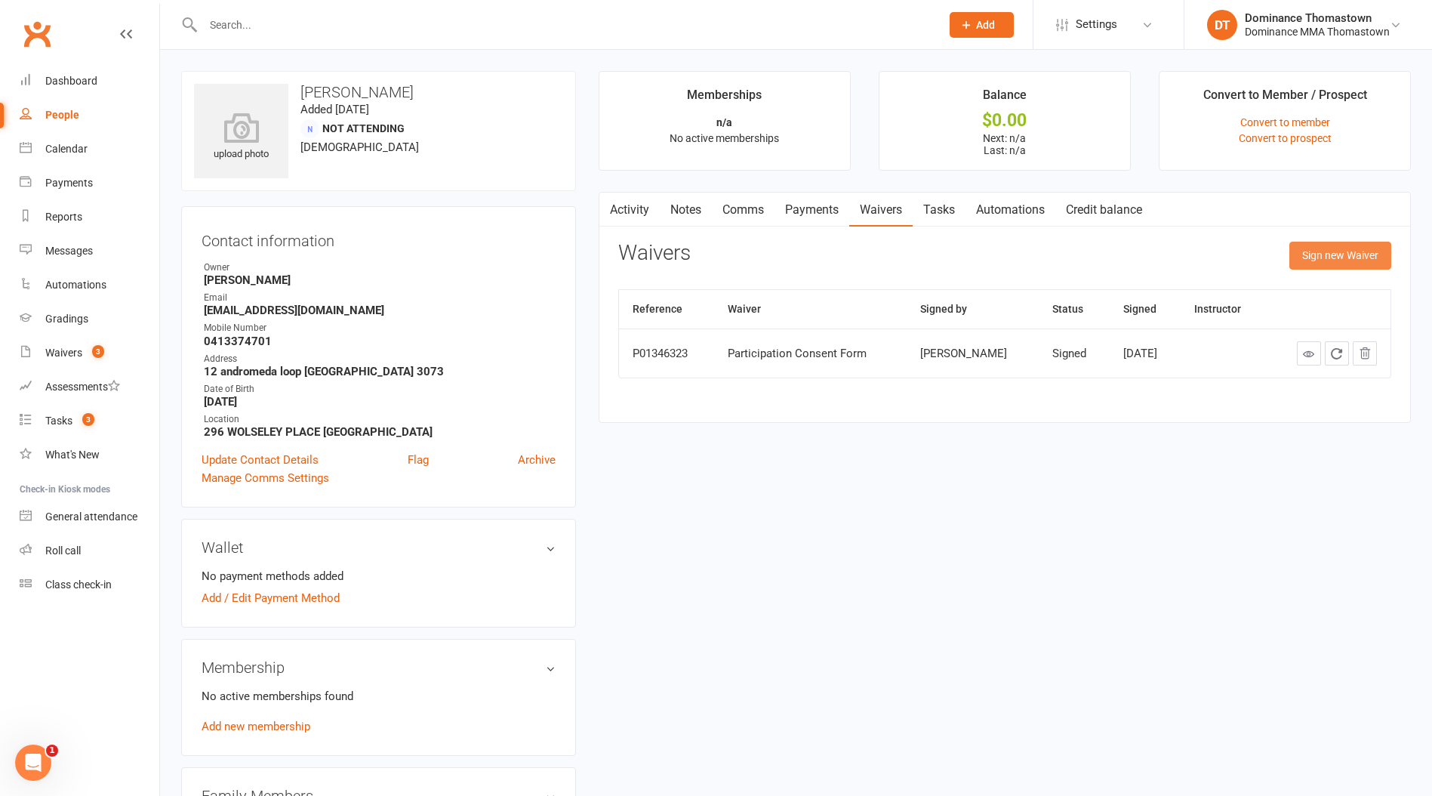
click at [1331, 263] on button "Sign new Waiver" at bounding box center [1341, 255] width 102 height 27
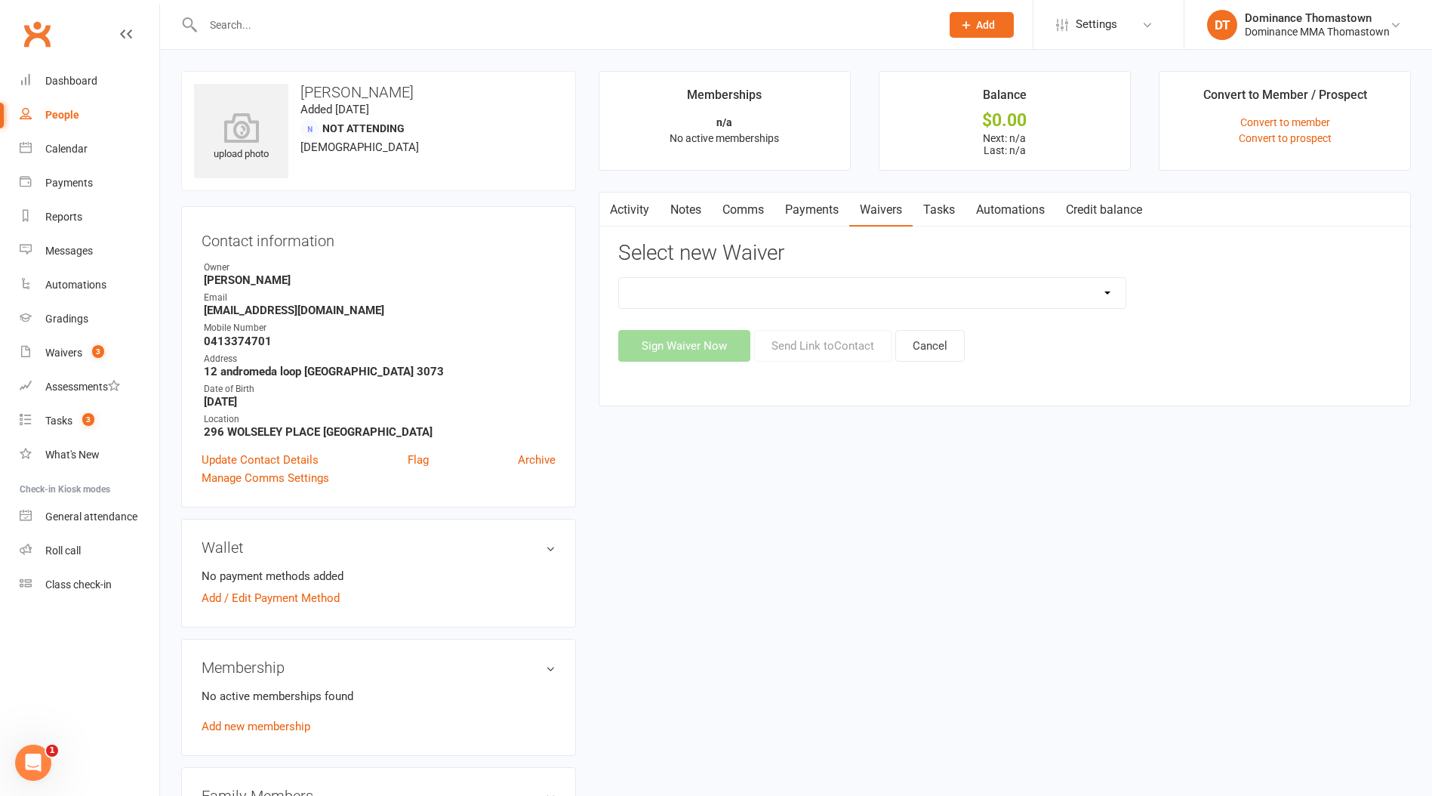
click at [972, 297] on select "Member | Cancellation | Adults Member | Cancellation | Kids/Teens Member | Inju…" at bounding box center [872, 293] width 507 height 30
select select "374"
click at [619, 278] on select "Member | Cancellation | Adults Member | Cancellation | Kids/Teens Member | Inju…" at bounding box center [872, 293] width 507 height 30
click at [834, 359] on button "Send Link to Contact" at bounding box center [822, 346] width 137 height 32
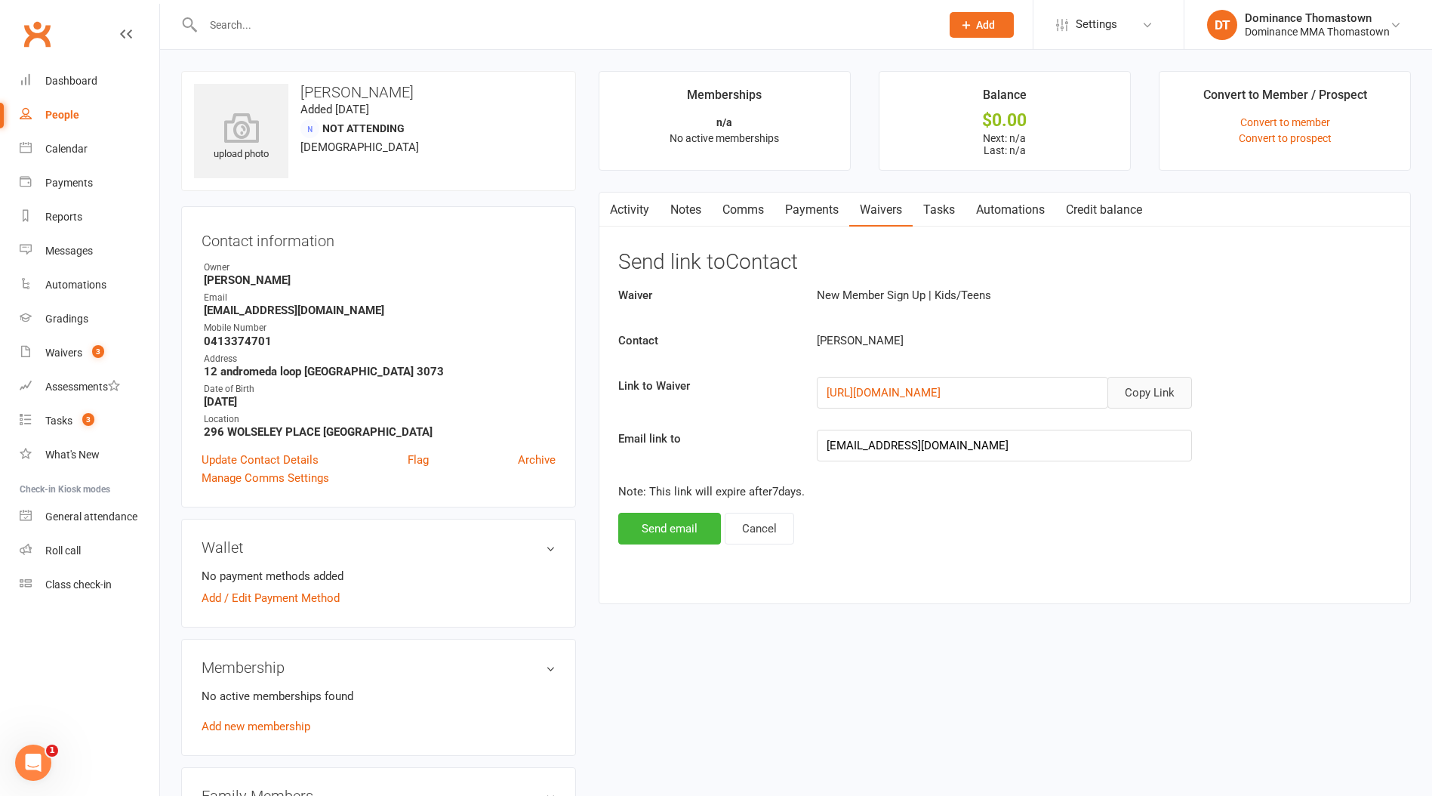
click at [1168, 397] on button "Copy Link" at bounding box center [1150, 393] width 85 height 32
click at [725, 213] on link "Comms" at bounding box center [743, 210] width 63 height 35
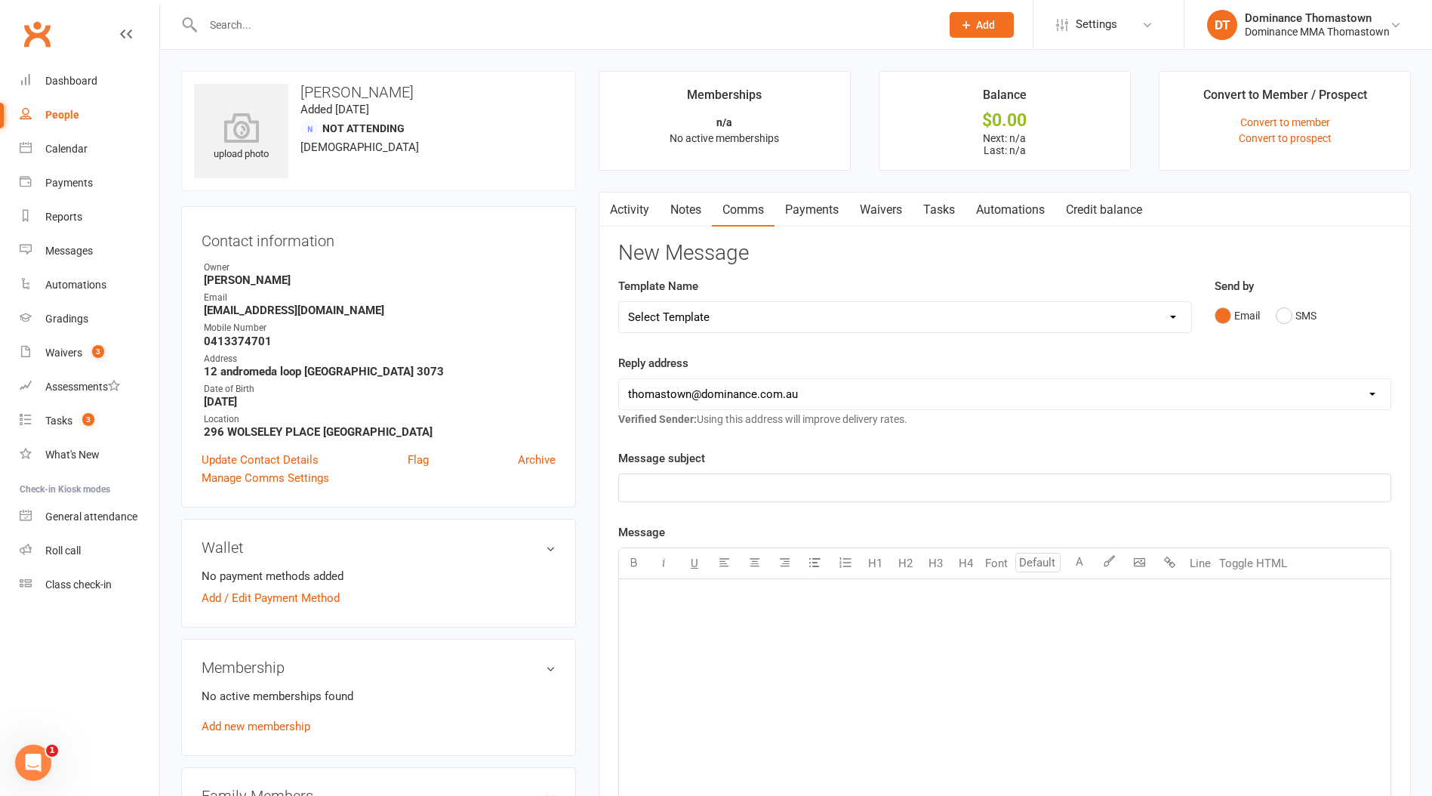
click at [797, 316] on select "Select Template [Email] MARKETING | 10TH BIRTHDAY SPECIAL | CANCELLED MEMBERS […" at bounding box center [905, 317] width 572 height 30
select select "12"
click at [619, 302] on select "Select Template [Email] MARKETING | 10TH BIRTHDAY SPECIAL | CANCELLED MEMBERS […" at bounding box center [905, 317] width 572 height 30
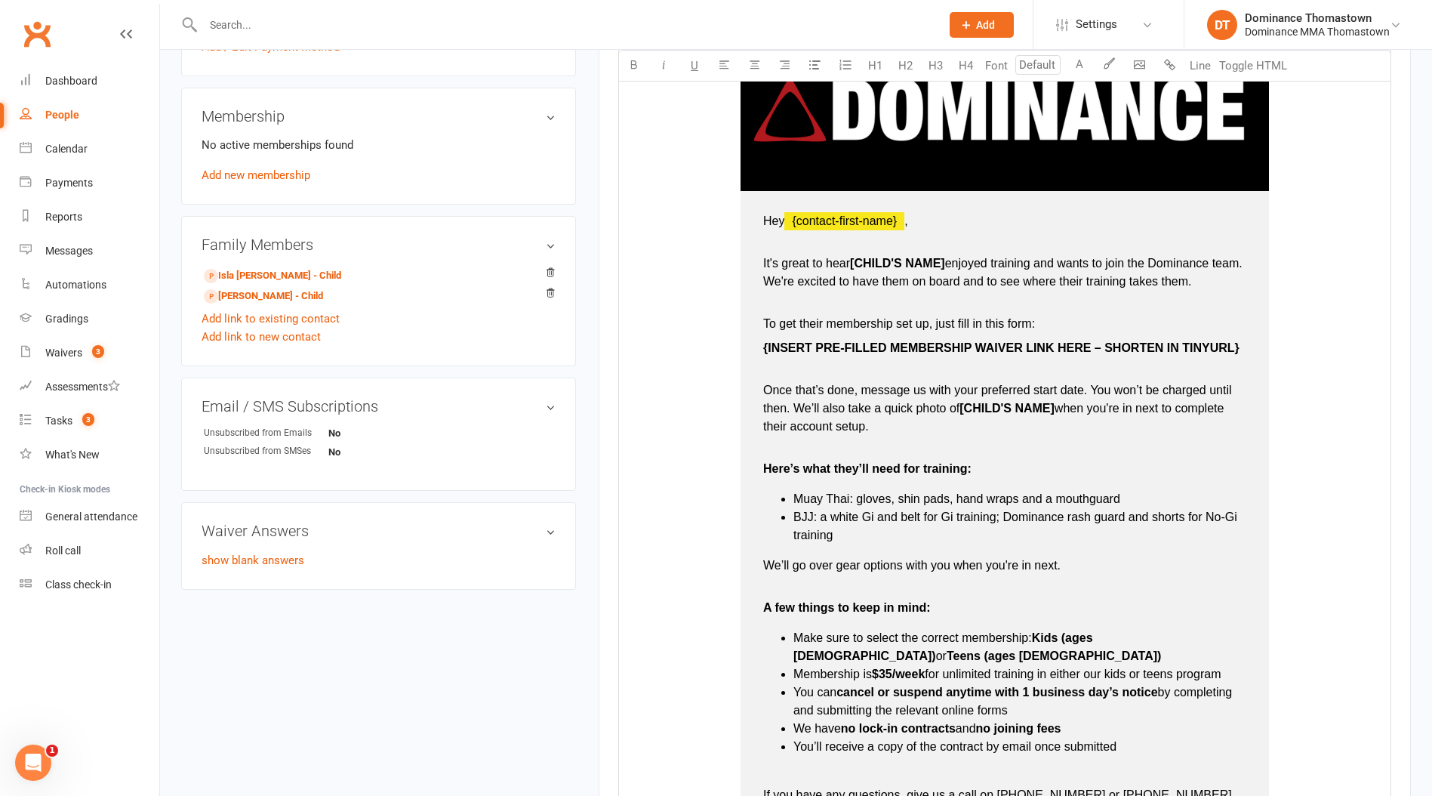
scroll to position [553, 0]
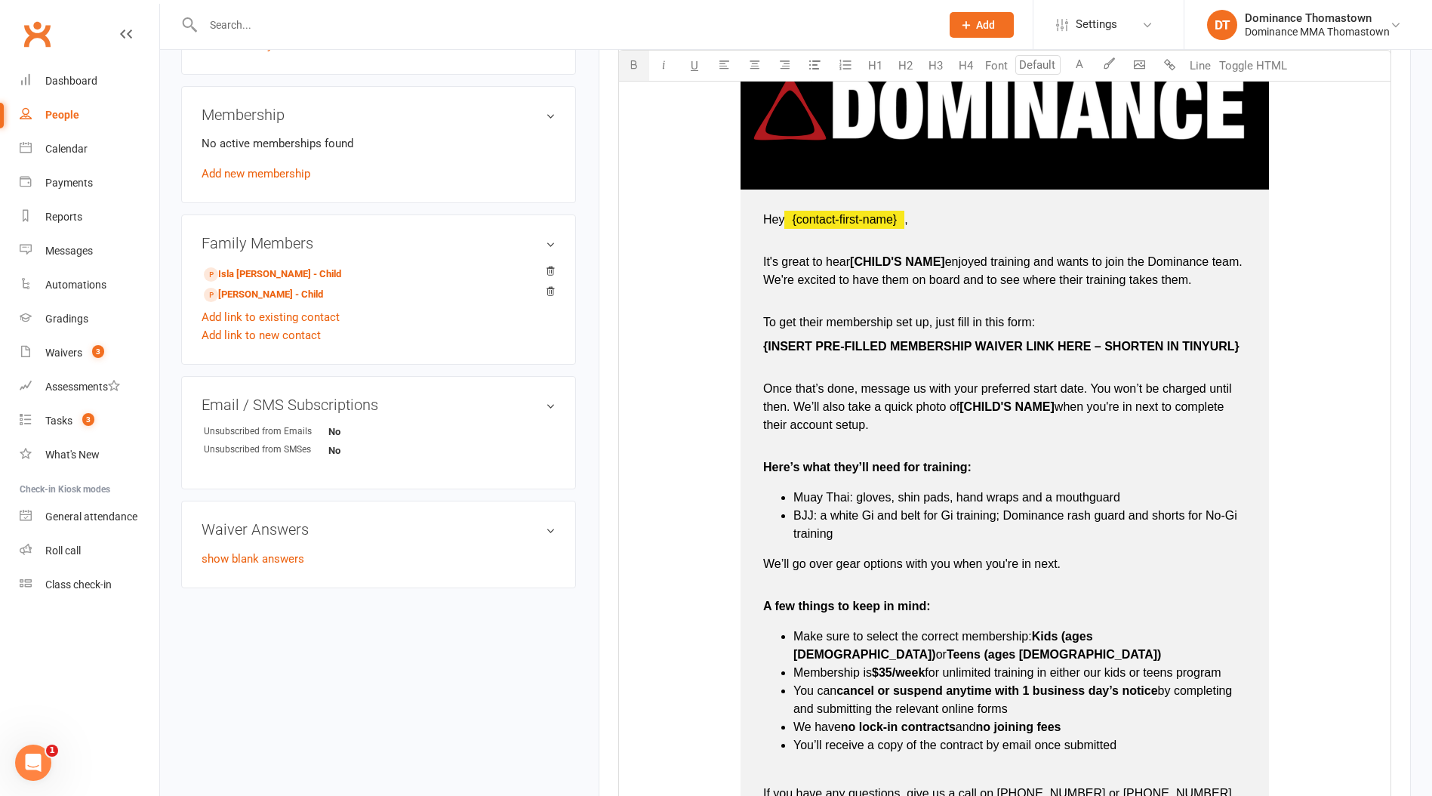
drag, startPoint x: 948, startPoint y: 264, endPoint x: 1015, endPoint y: 249, distance: 68.9
click at [950, 264] on span "enjoyed training and wants to join the Dominance team. We're excited to have th…" at bounding box center [1004, 270] width 483 height 31
type input "16"
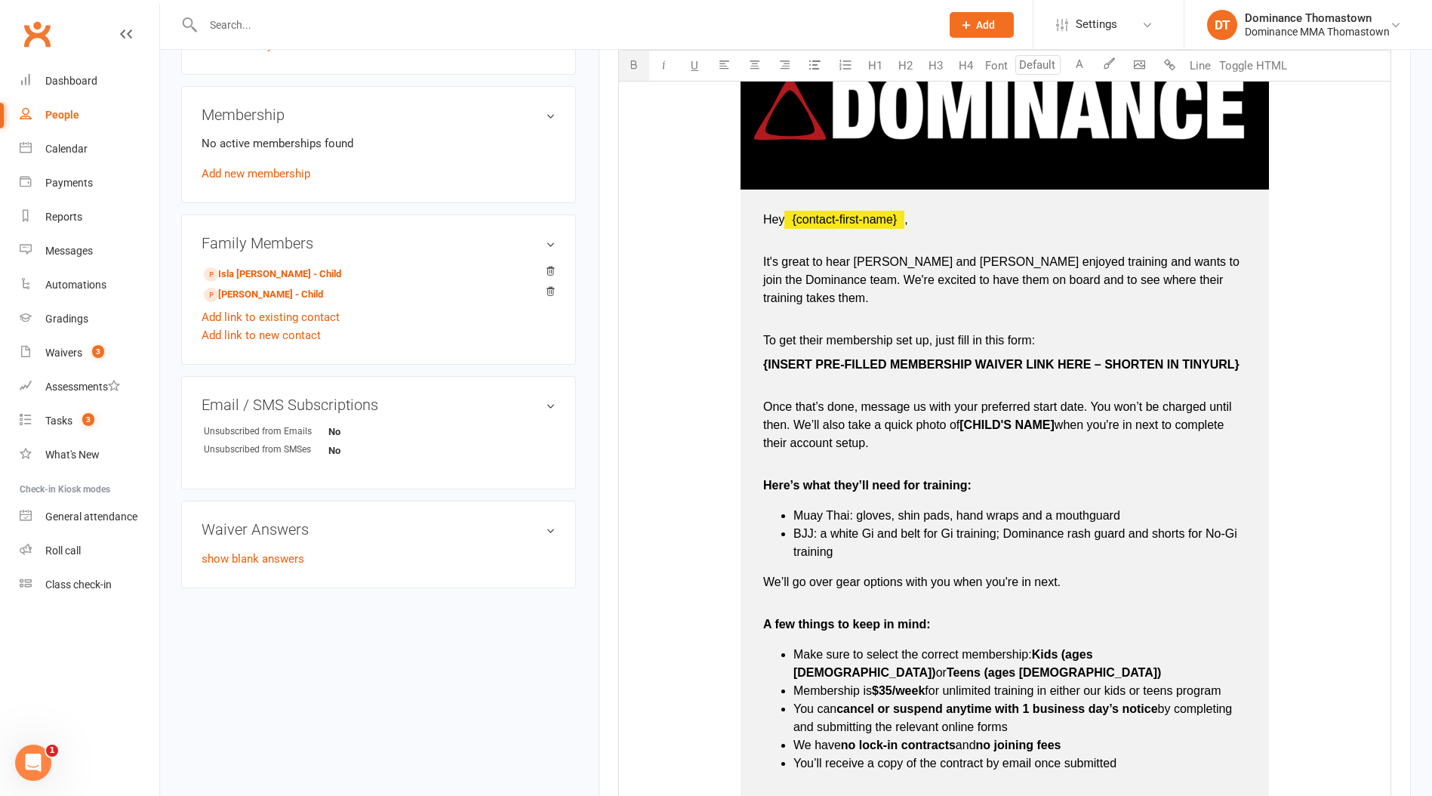
type input "16"
drag, startPoint x: 762, startPoint y: 346, endPoint x: 1244, endPoint y: 344, distance: 481.8
click at [1247, 342] on td "Hey ﻿ {contact-first-name} , It's great to hear Isla and Flynn enjoyed training…" at bounding box center [1005, 559] width 529 height 738
drag, startPoint x: 764, startPoint y: 347, endPoint x: 960, endPoint y: 341, distance: 195.7
click at [961, 356] on p "https://4umLHe.short.gy/YqYoG2" at bounding box center [1004, 374] width 483 height 36
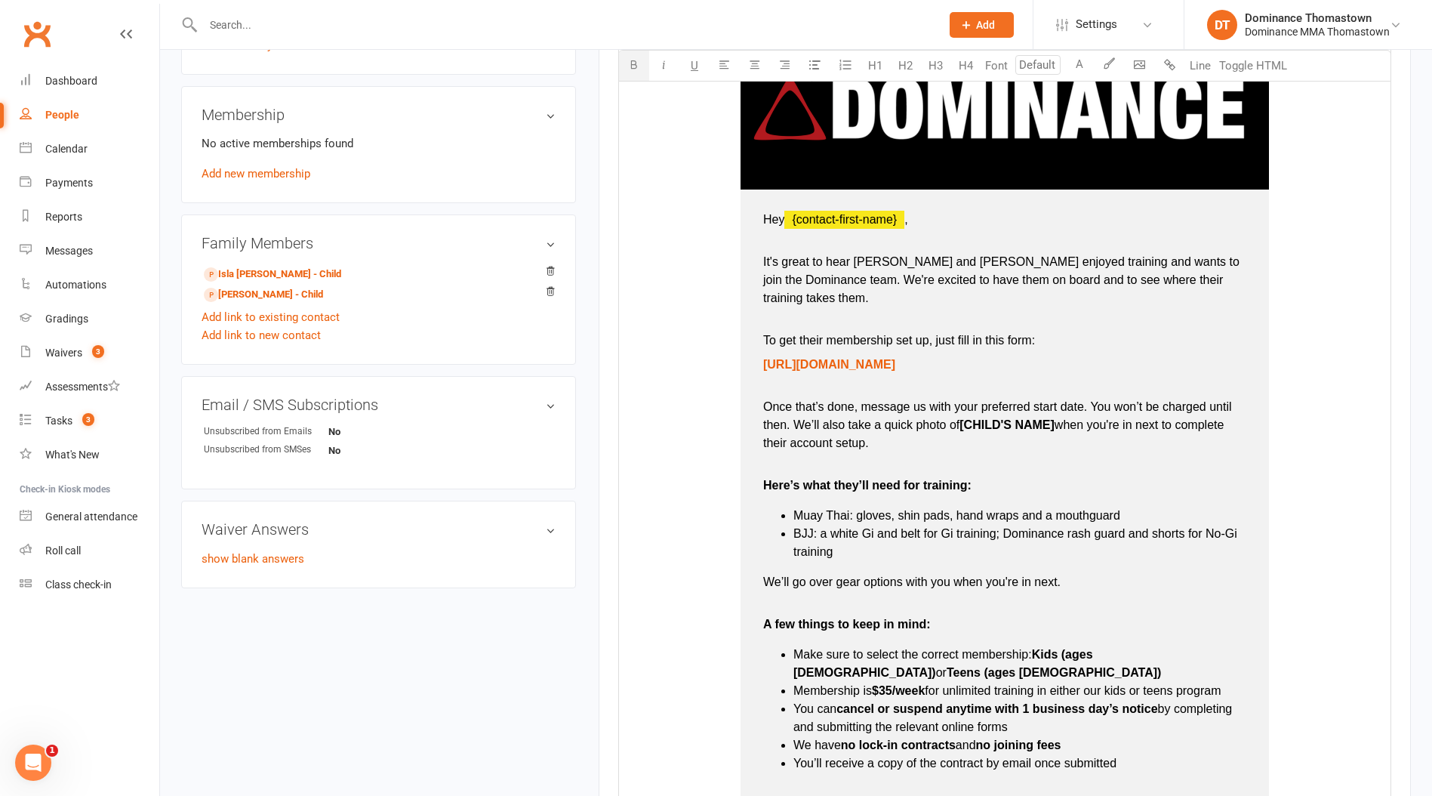
type input "16"
drag, startPoint x: 1061, startPoint y: 409, endPoint x: 1195, endPoint y: 385, distance: 136.6
click at [1075, 418] on span "when you're in next to complete their account setup." at bounding box center [995, 433] width 464 height 31
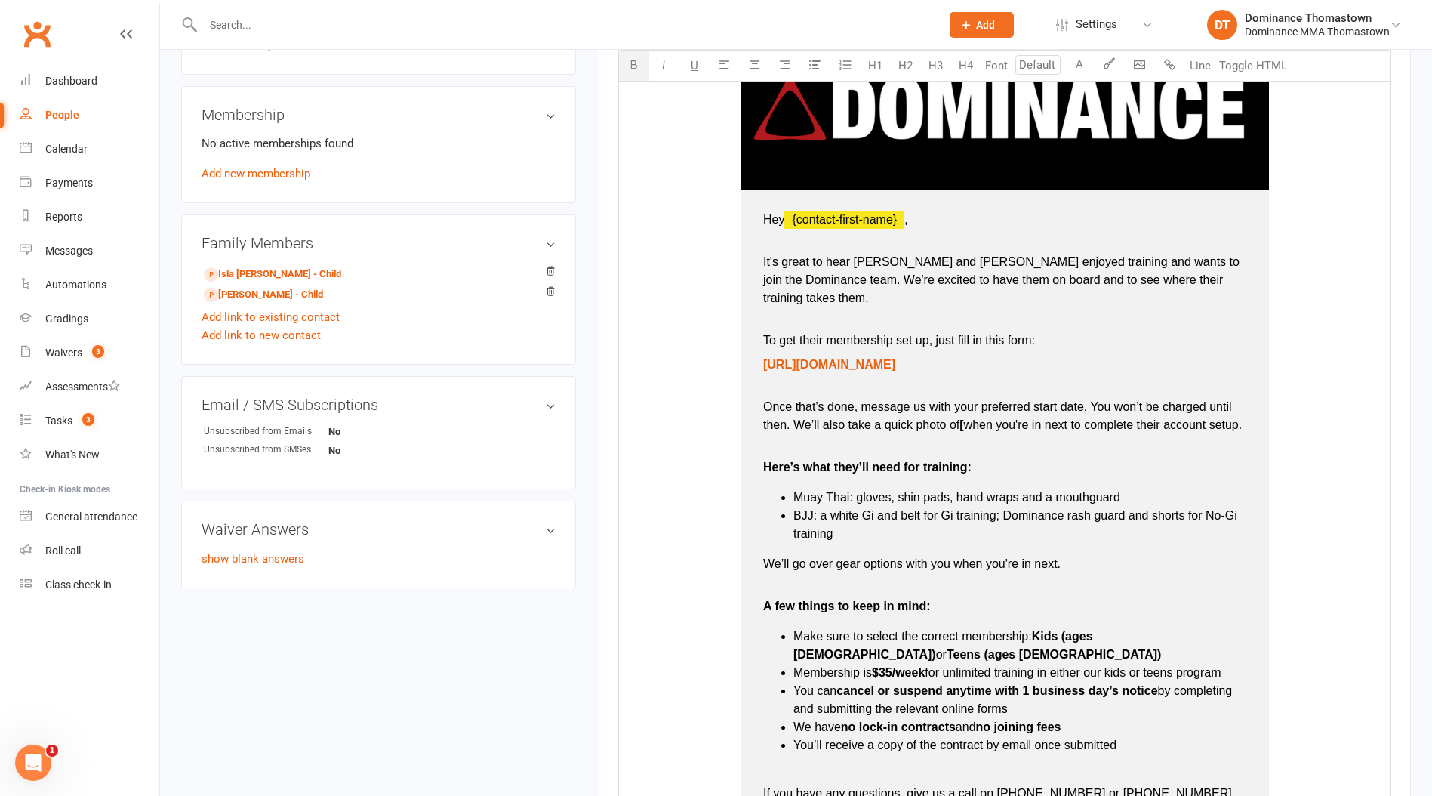
type input "16"
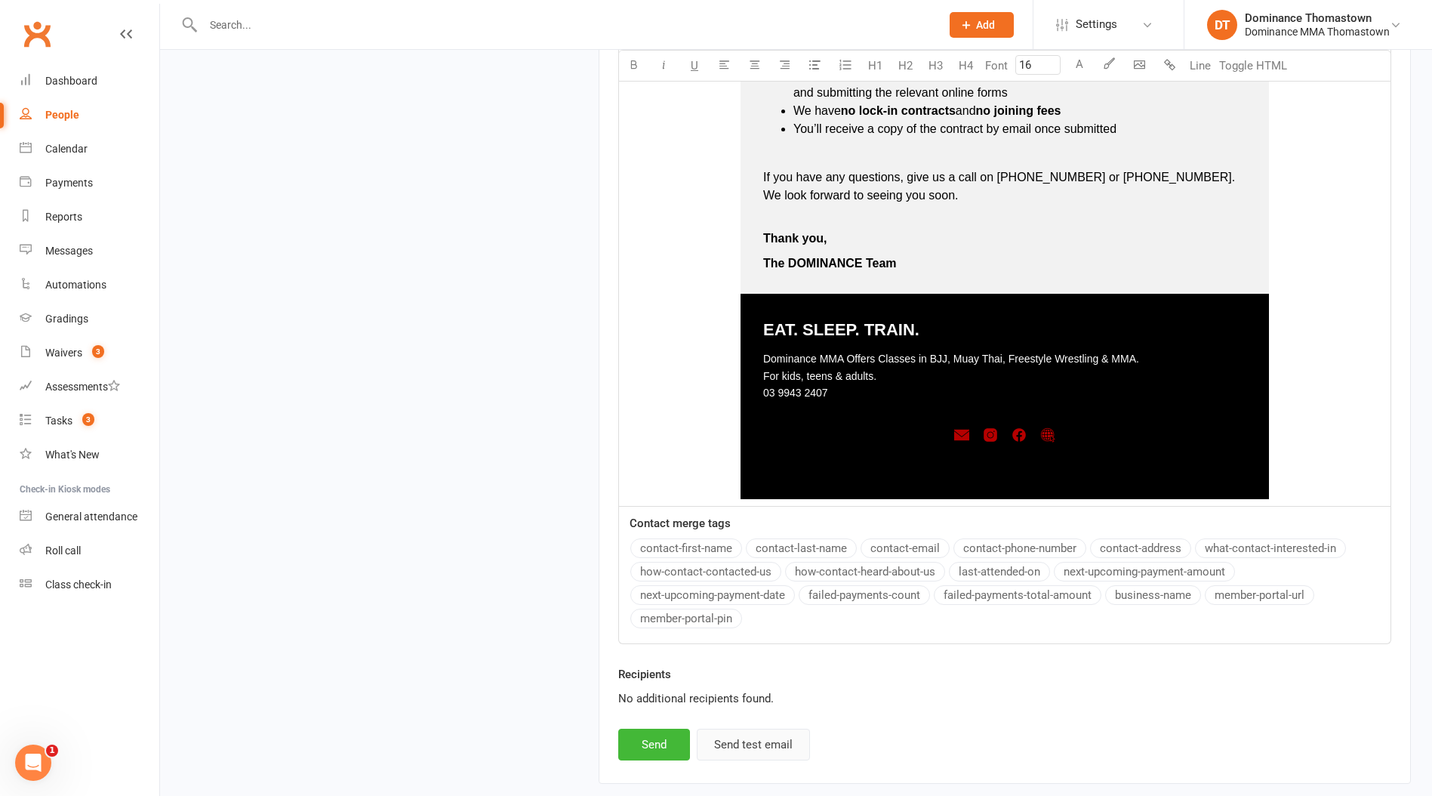
scroll to position [1253, 0]
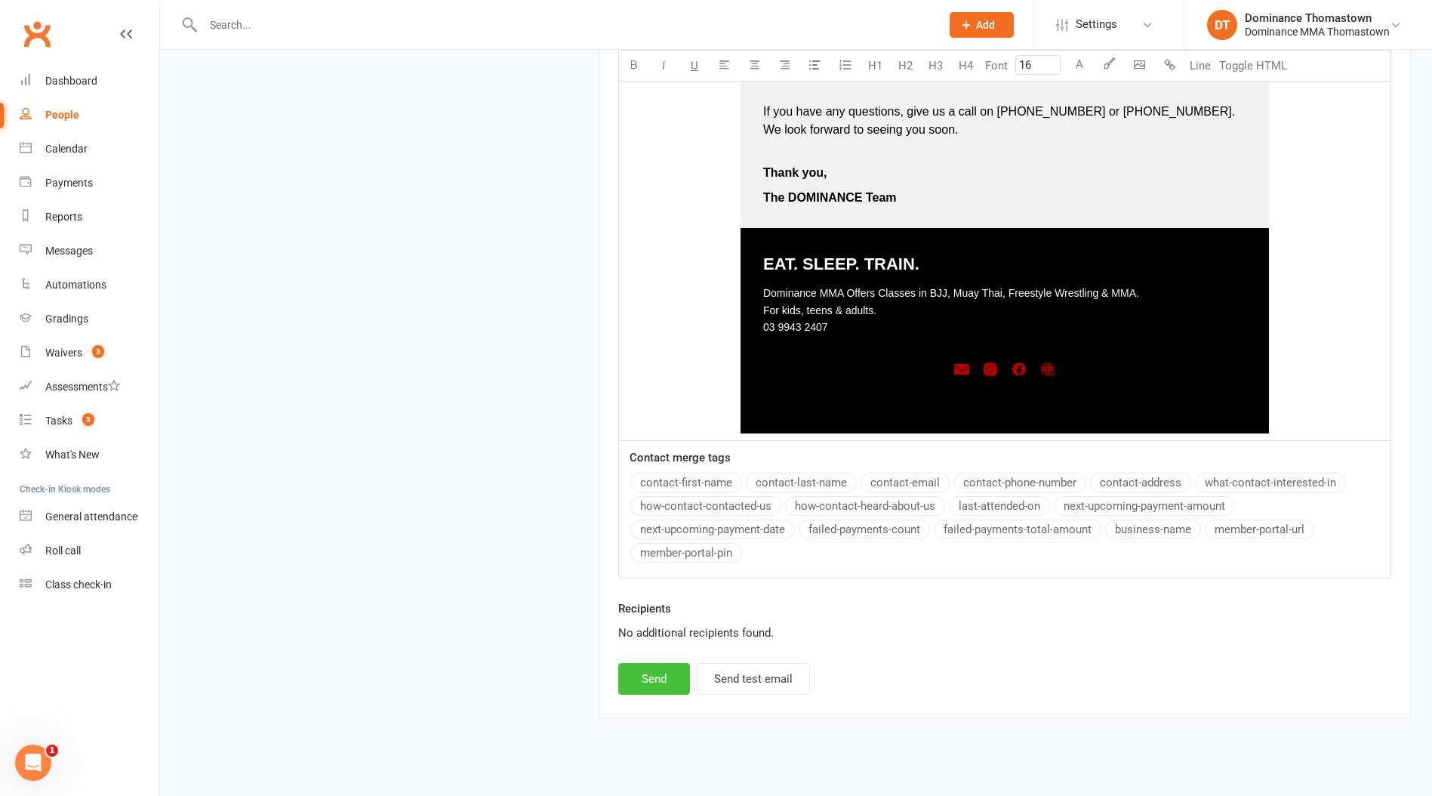
click at [661, 663] on button "Send" at bounding box center [654, 679] width 72 height 32
select select
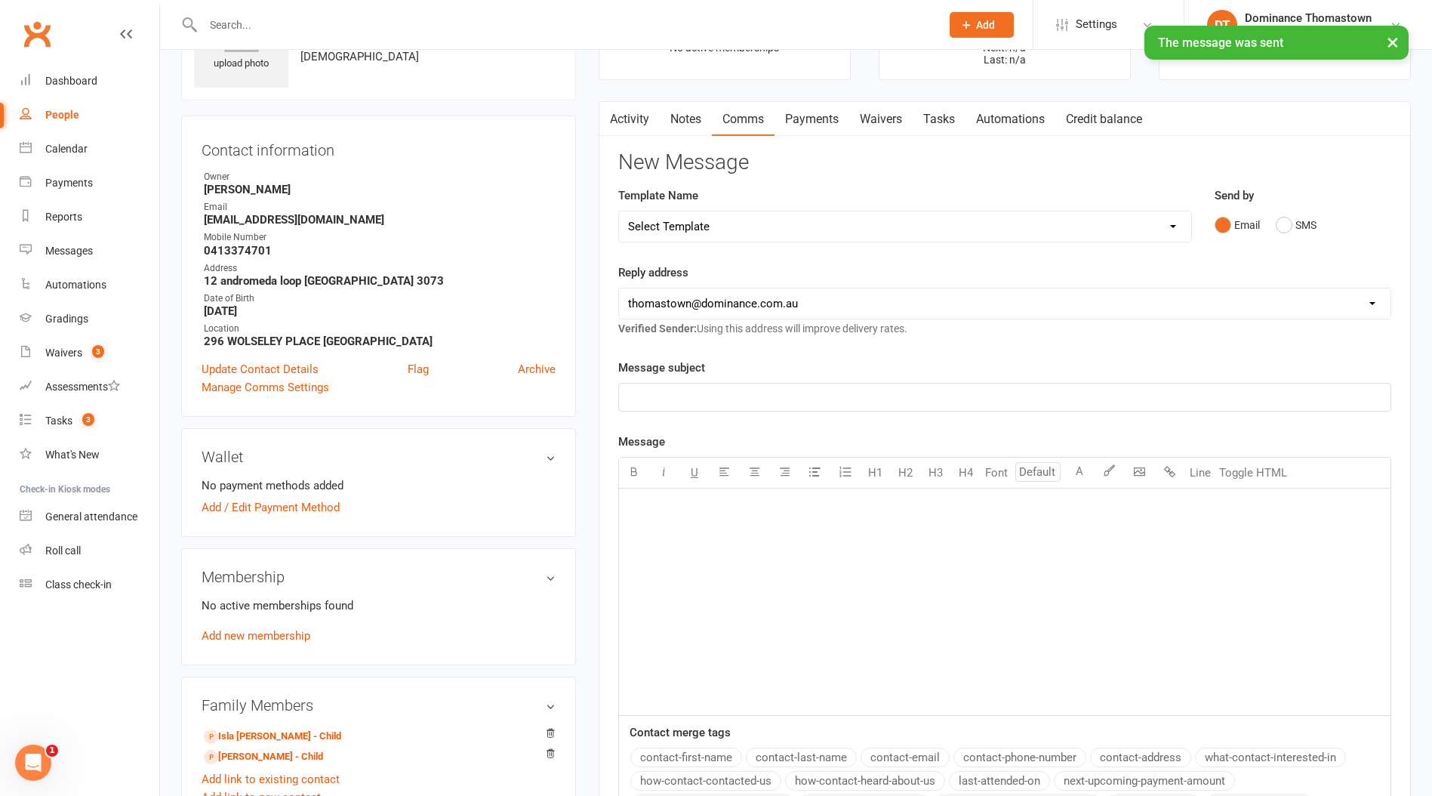
scroll to position [0, 0]
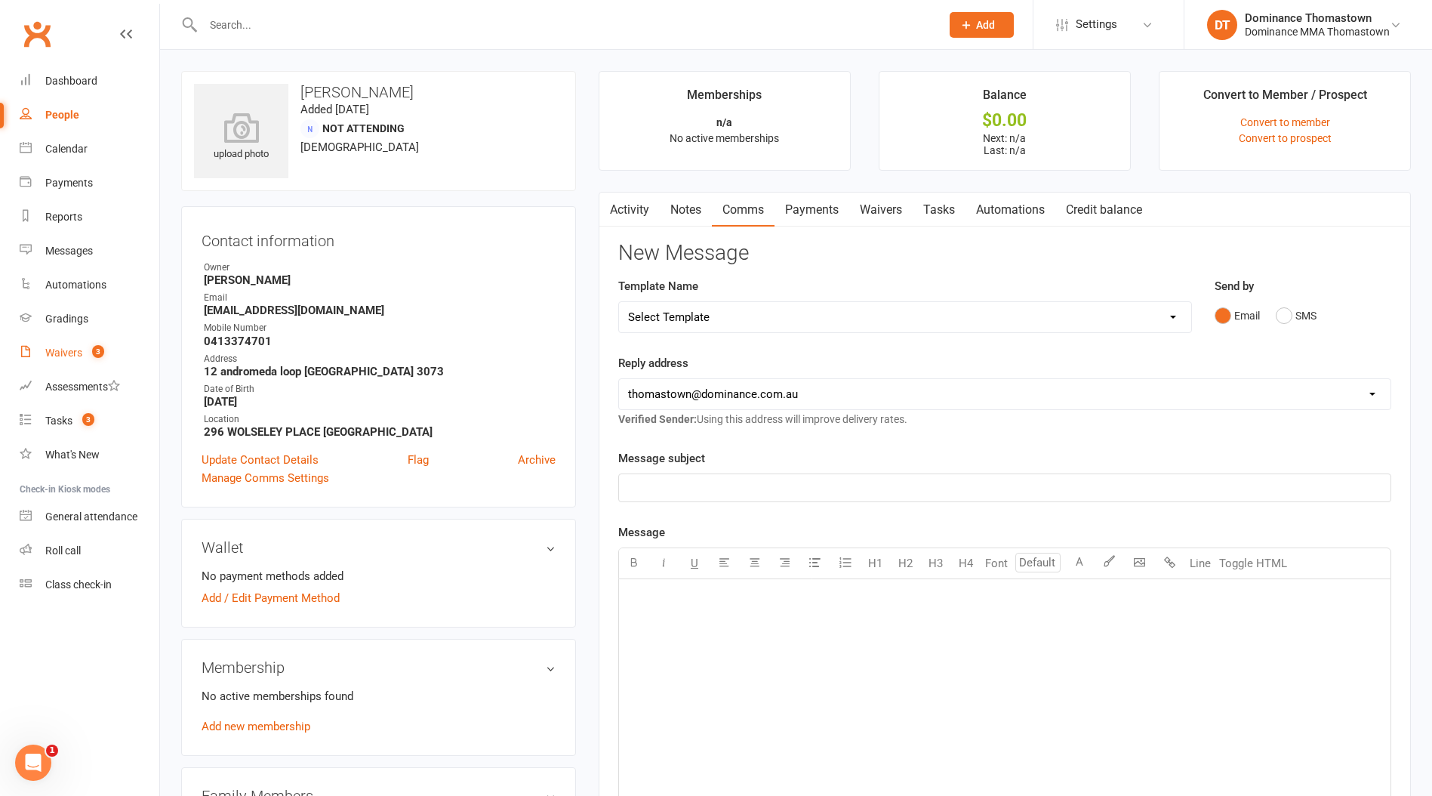
click at [81, 351] on div "Waivers" at bounding box center [63, 353] width 37 height 12
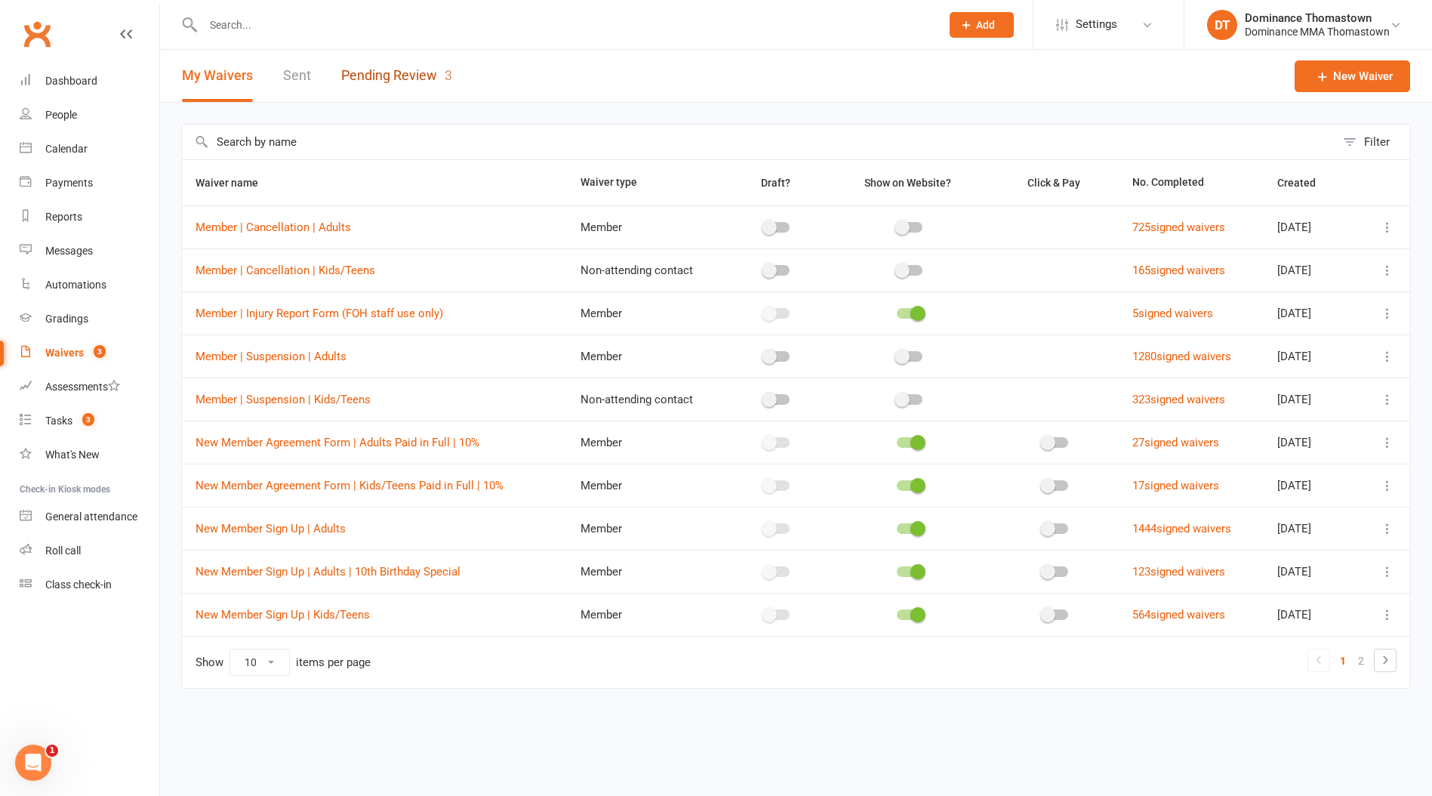
click at [385, 71] on link "Pending Review 3" at bounding box center [396, 76] width 111 height 52
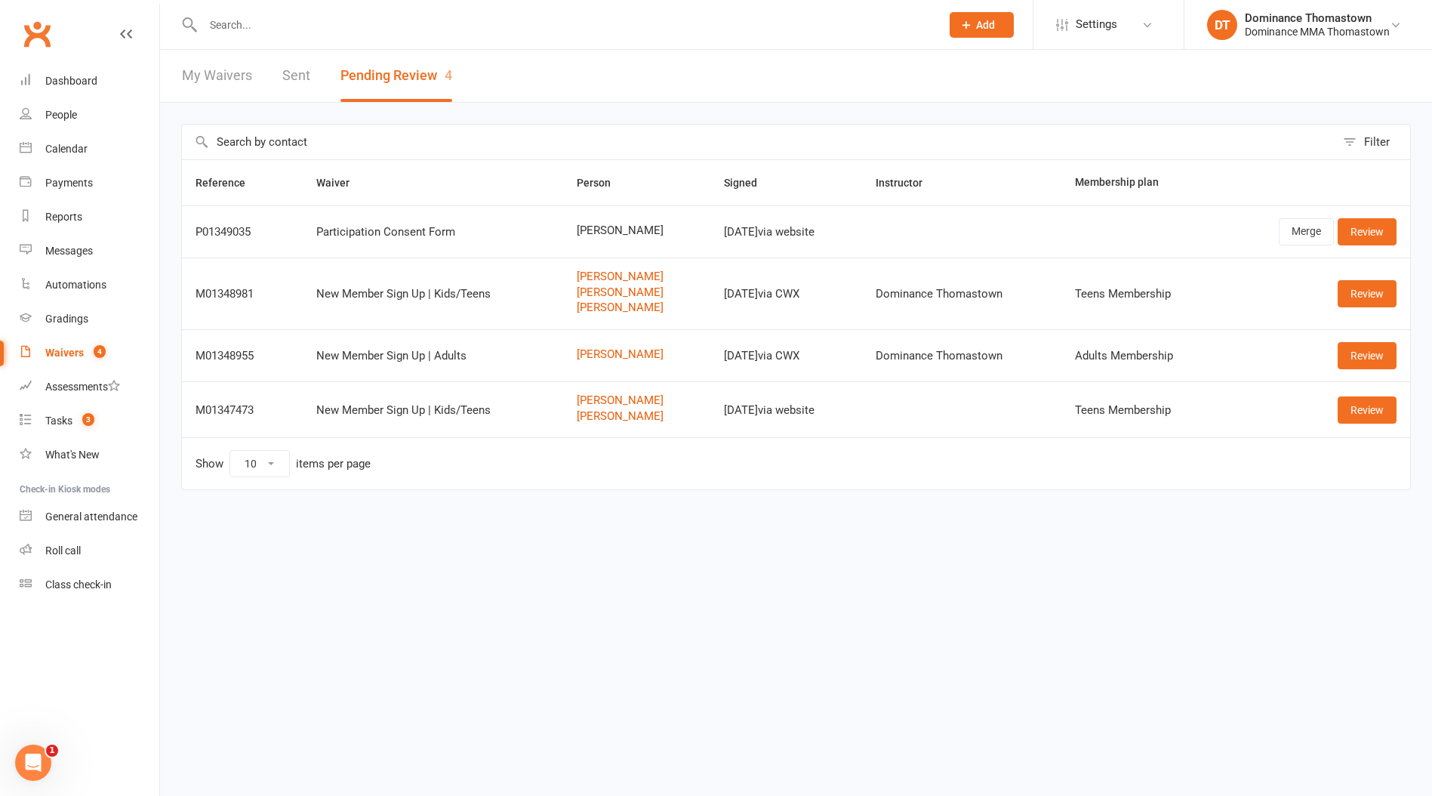
click at [266, 37] on div at bounding box center [555, 24] width 749 height 49
click at [225, 20] on input "text" at bounding box center [565, 24] width 732 height 21
click at [232, 27] on input "text" at bounding box center [565, 24] width 732 height 21
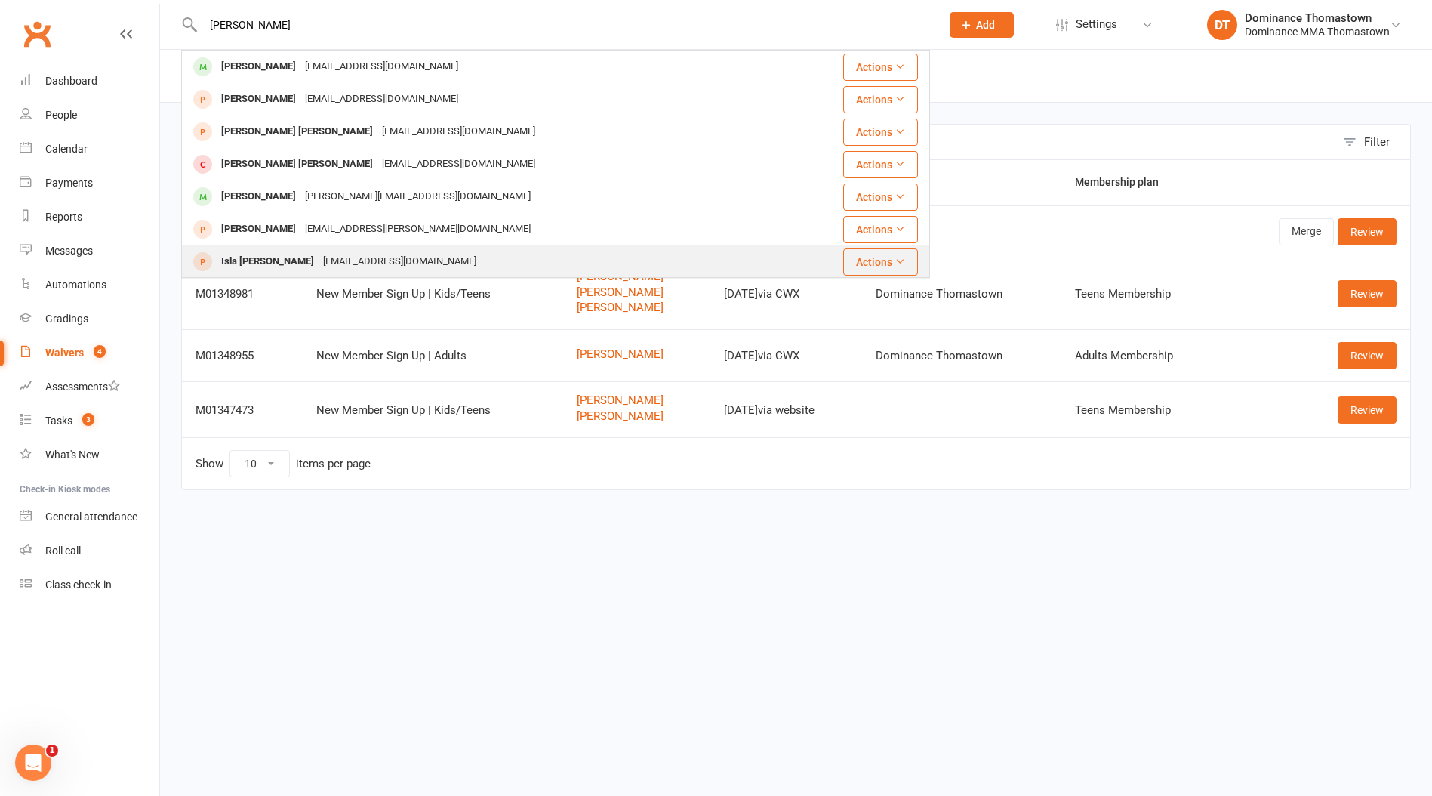
type input "flynn"
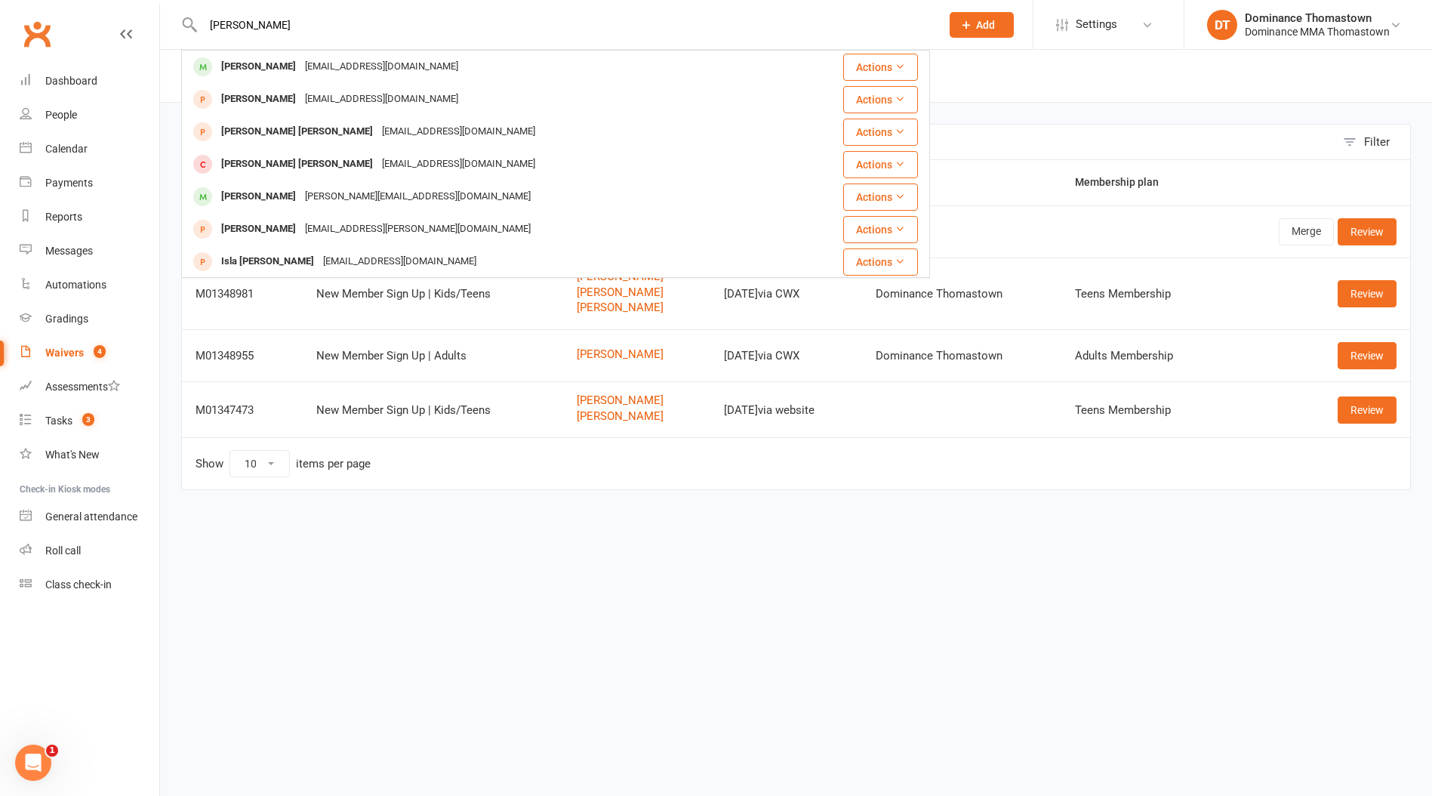
click at [319, 254] on div "[EMAIL_ADDRESS][DOMAIN_NAME]" at bounding box center [400, 262] width 162 height 22
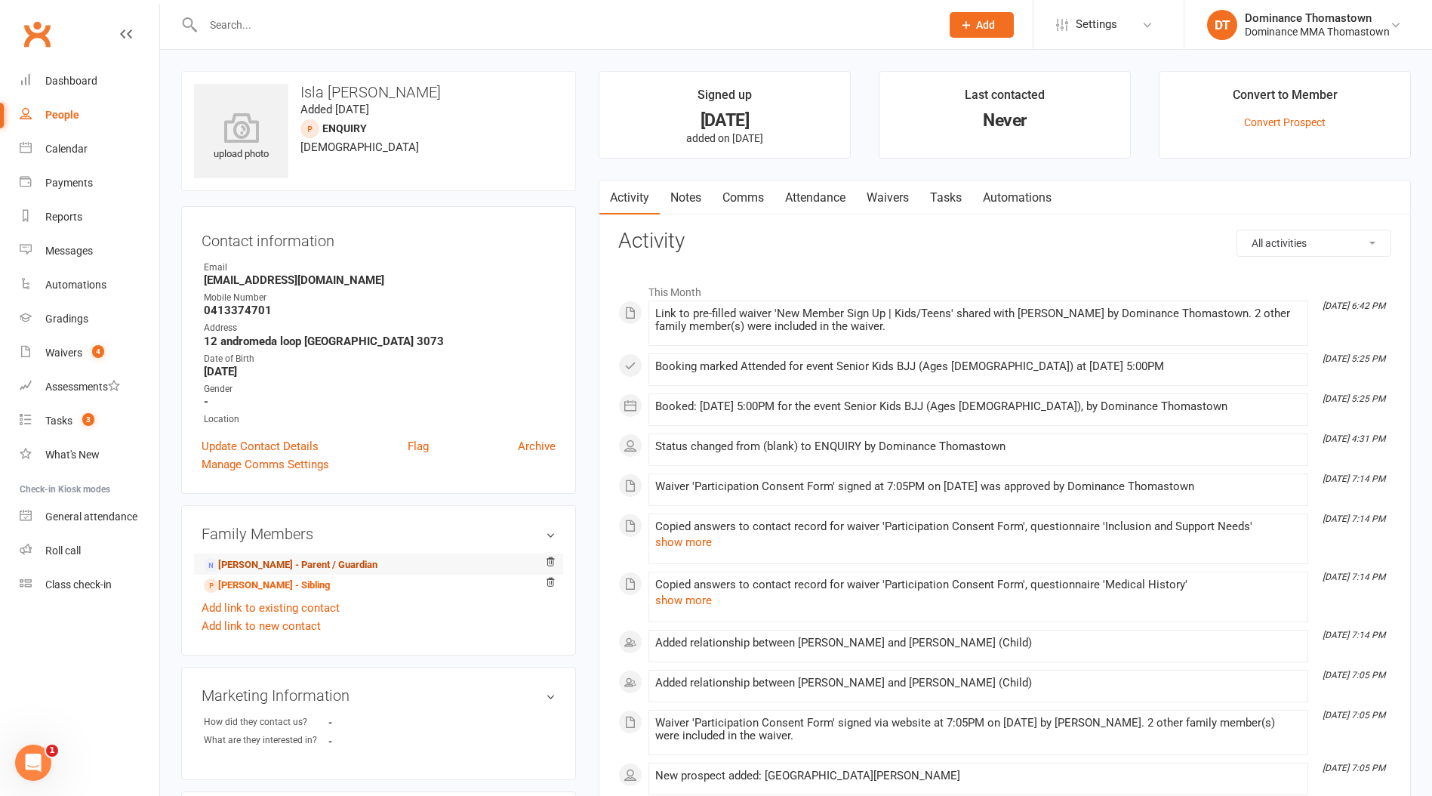
click at [335, 566] on link "[PERSON_NAME] - Parent / Guardian" at bounding box center [291, 565] width 174 height 16
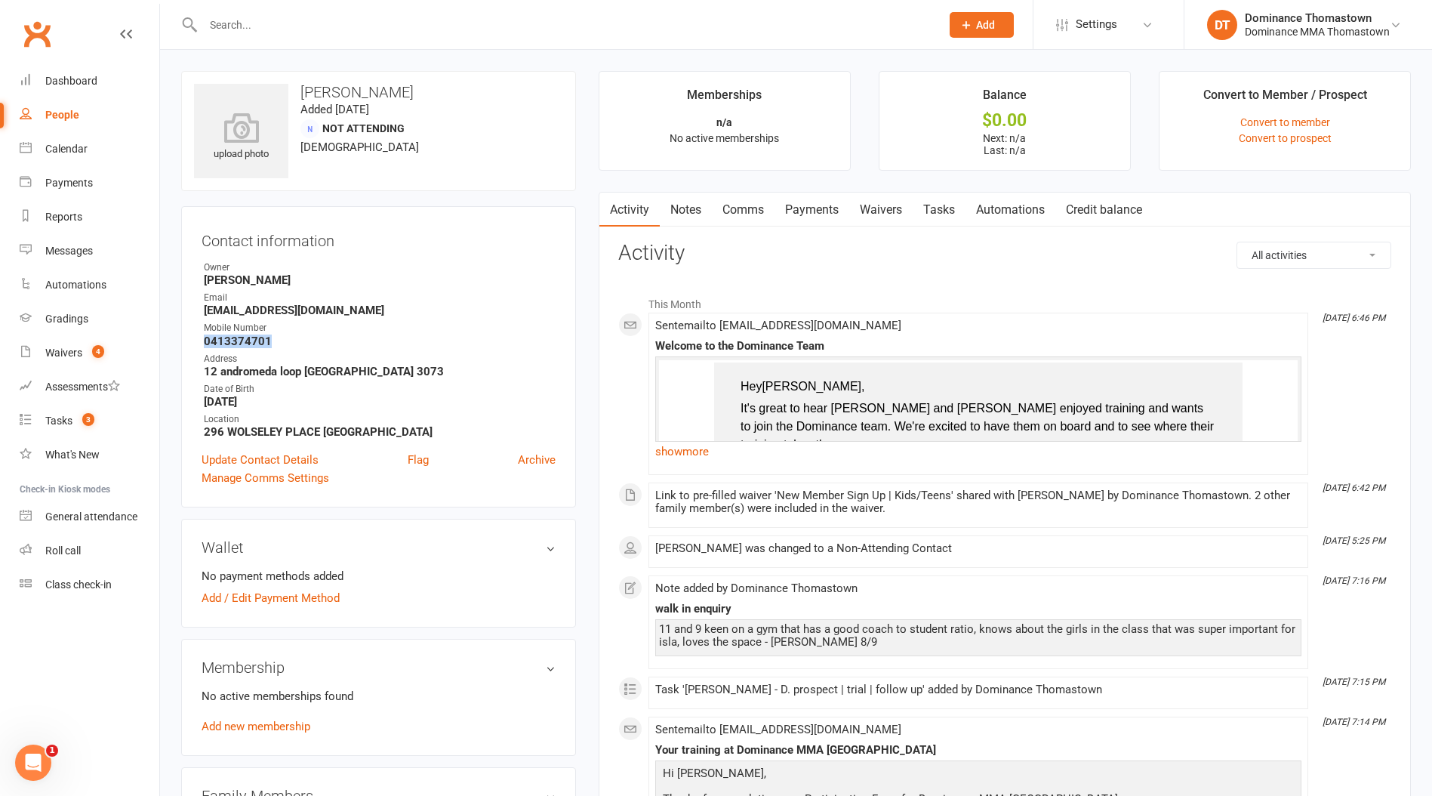
click at [892, 210] on link "Waivers" at bounding box center [880, 210] width 63 height 35
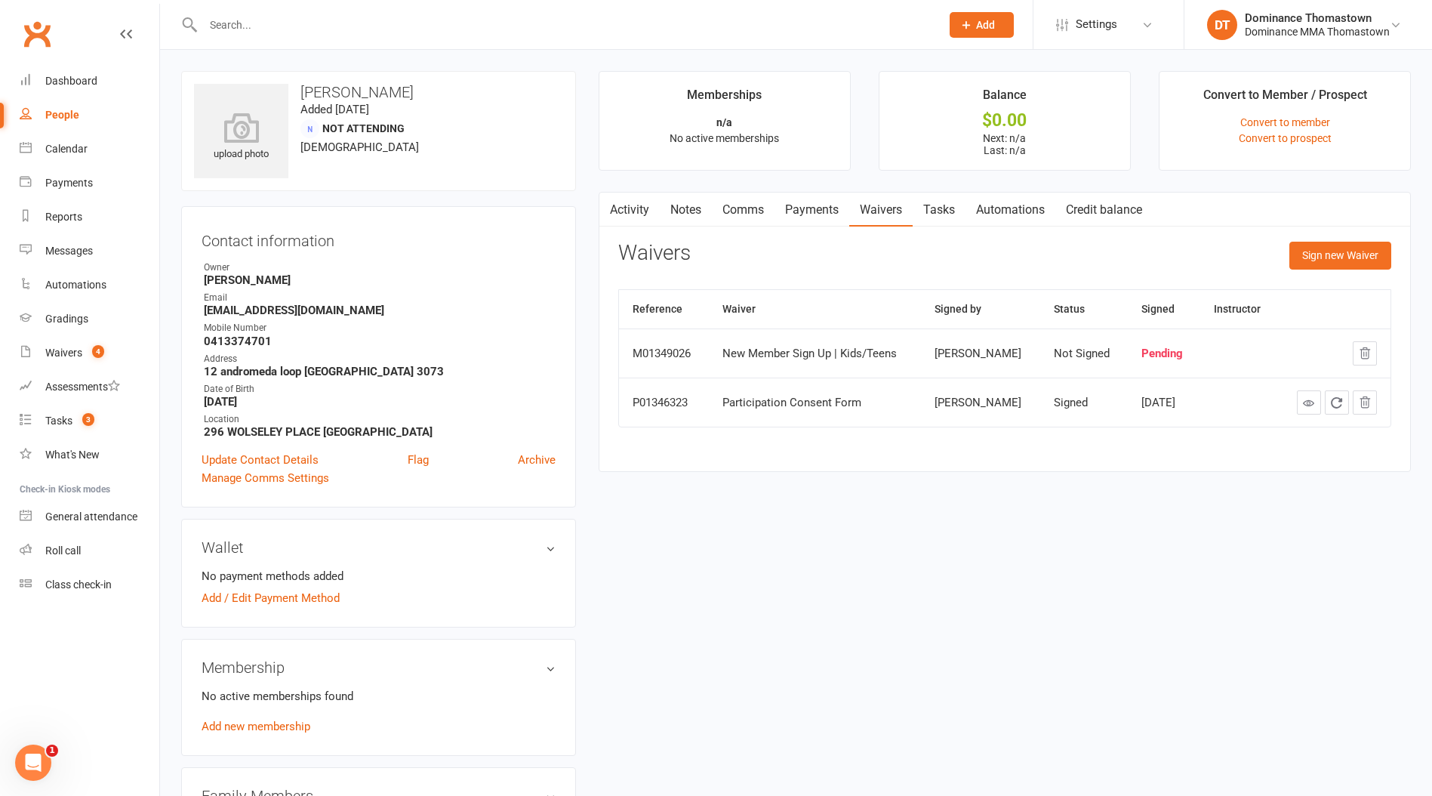
click at [165, 299] on div "upload photo Sarah Windsor Added 21 June, 2021 Not Attending 35 years old Conta…" at bounding box center [796, 610] width 1272 height 1121
drag, startPoint x: 699, startPoint y: 205, endPoint x: 692, endPoint y: 208, distance: 8.4
click at [693, 208] on link "Notes" at bounding box center [686, 210] width 52 height 35
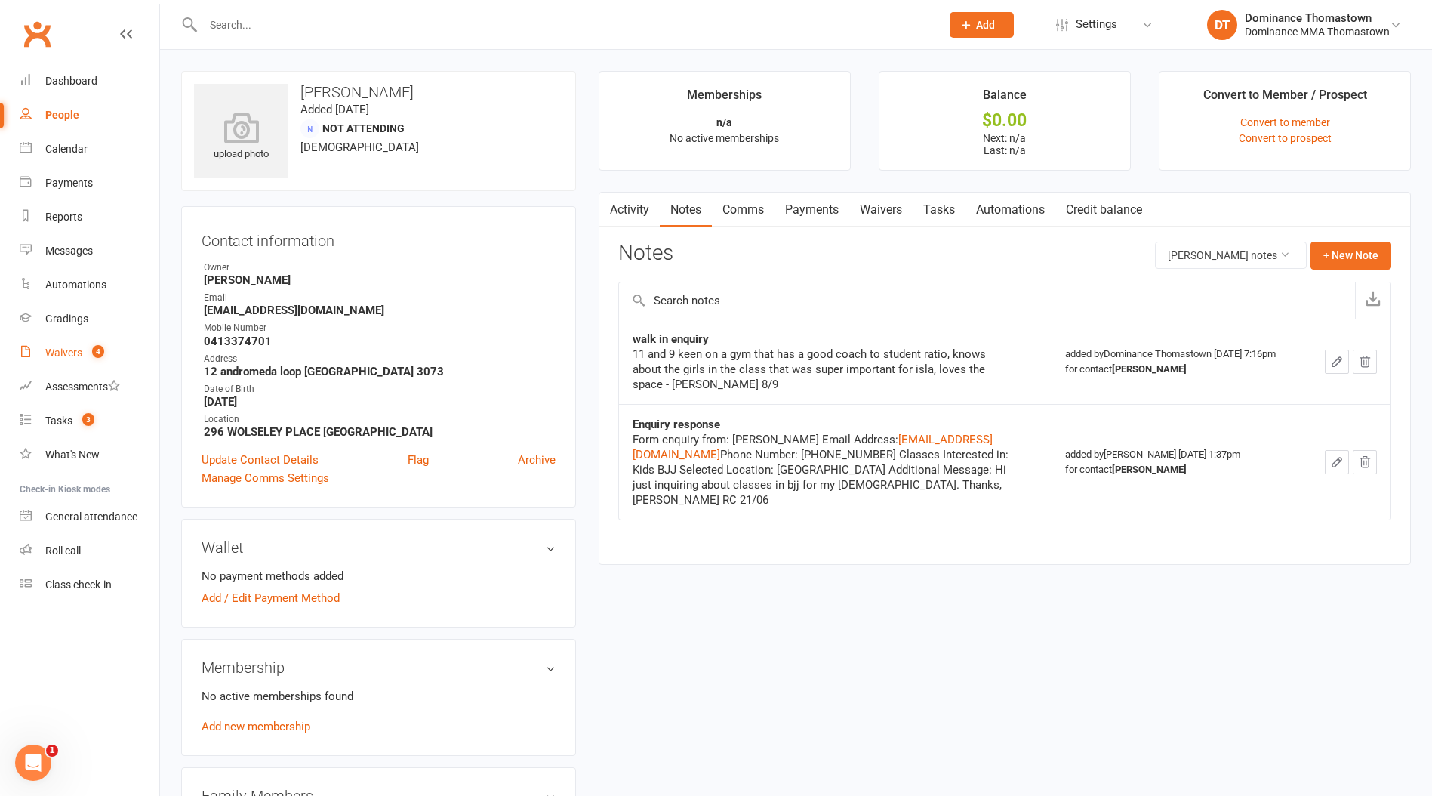
click at [74, 356] on div "Waivers" at bounding box center [63, 353] width 37 height 12
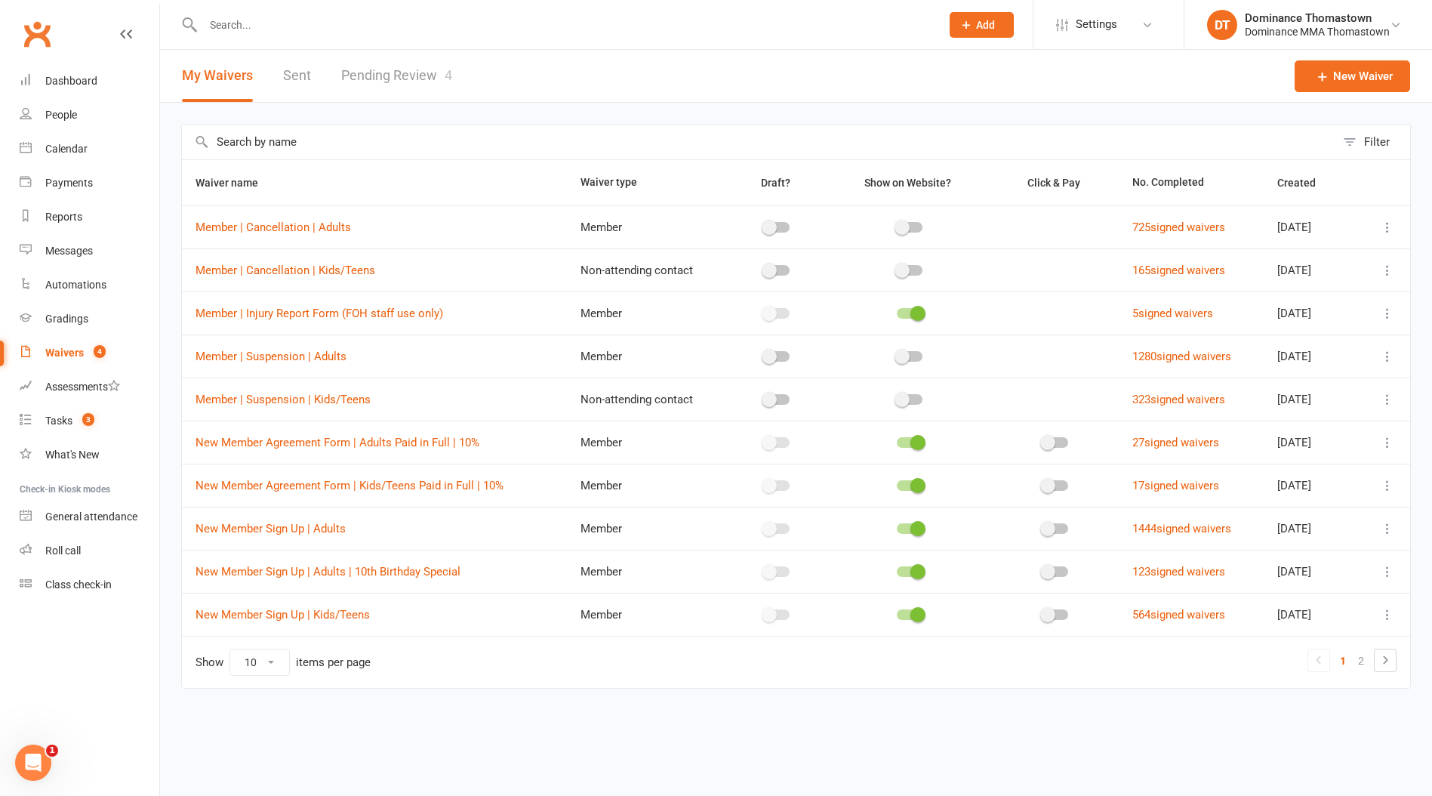
click at [392, 79] on link "Pending Review 4" at bounding box center [396, 76] width 111 height 52
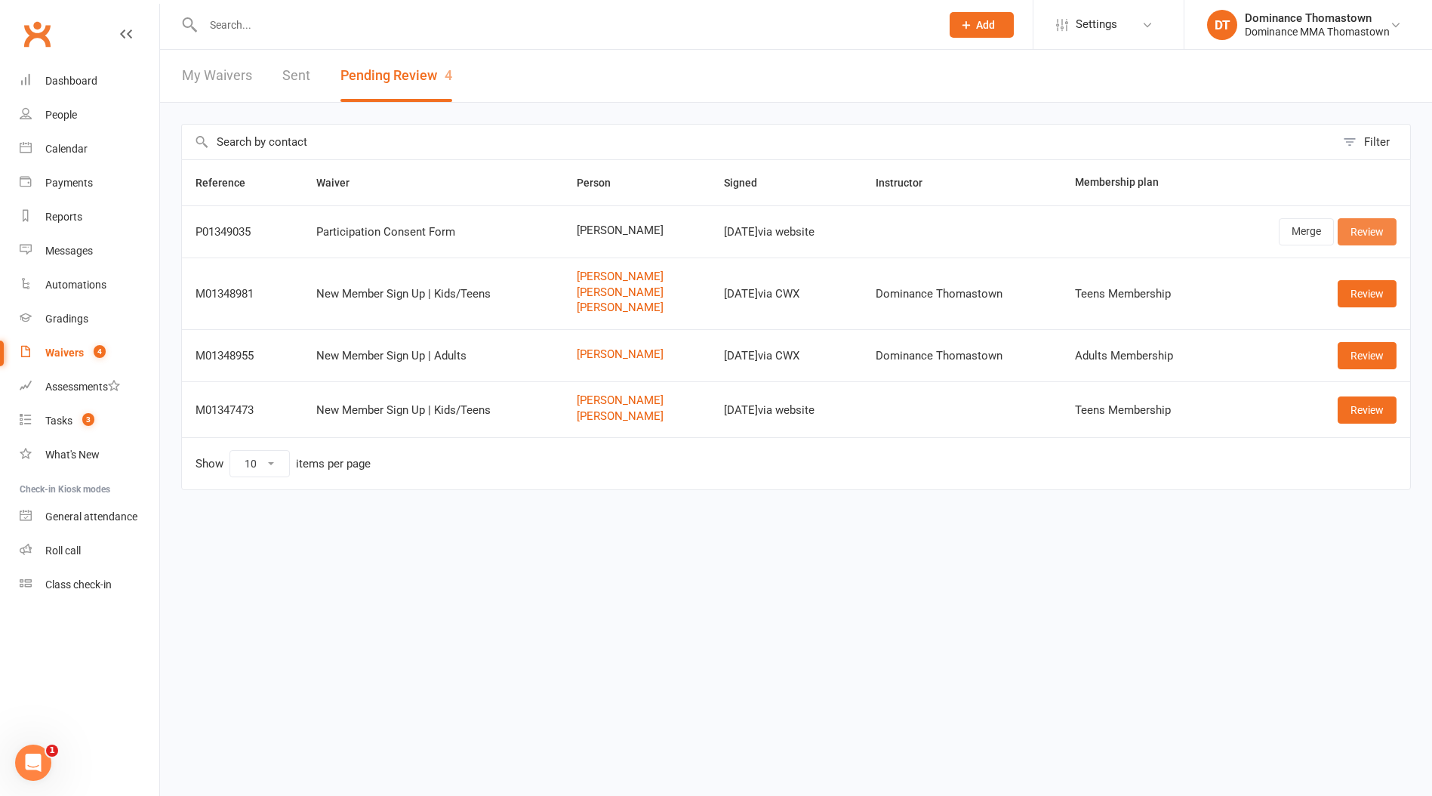
click at [1370, 235] on link "Review" at bounding box center [1367, 231] width 59 height 27
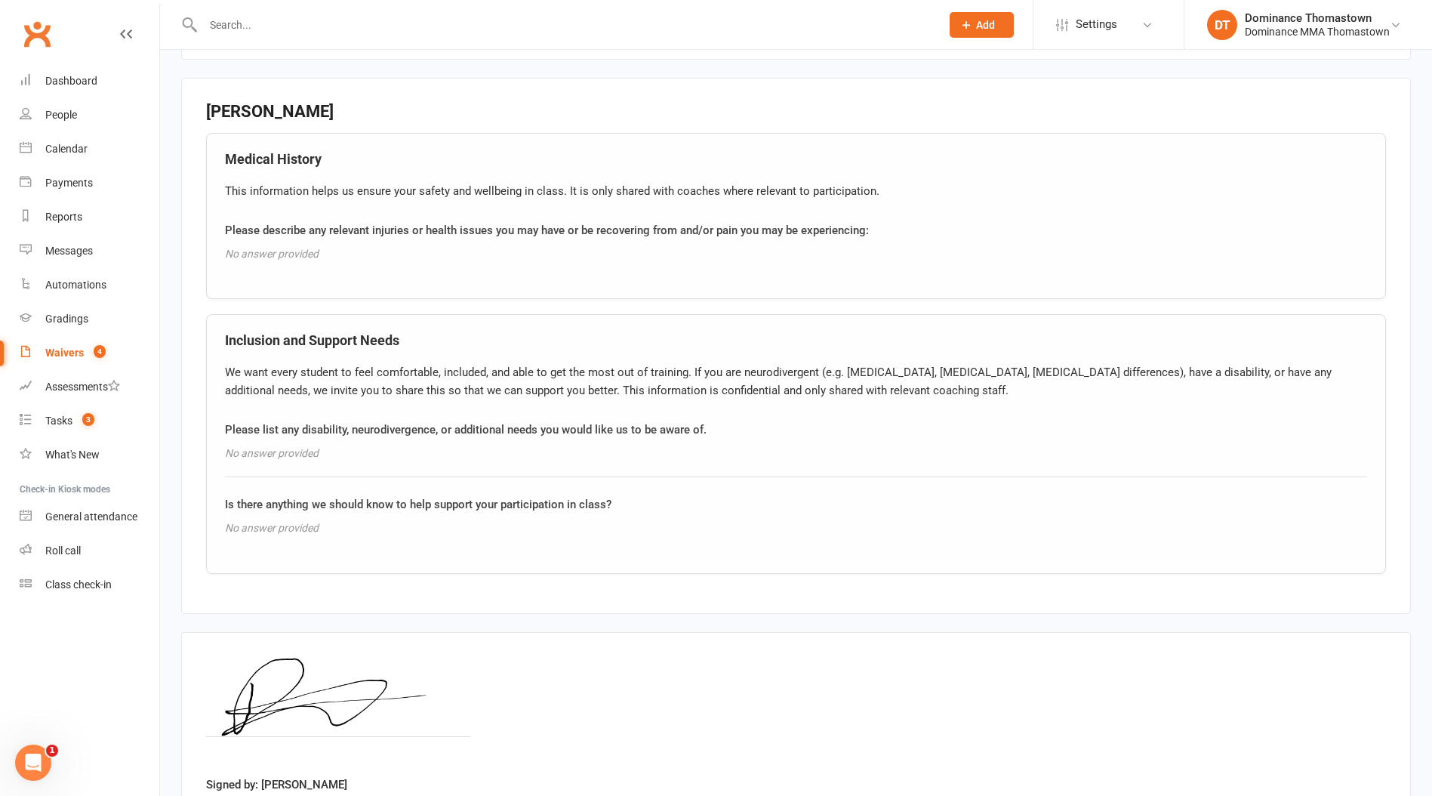
scroll to position [1120, 0]
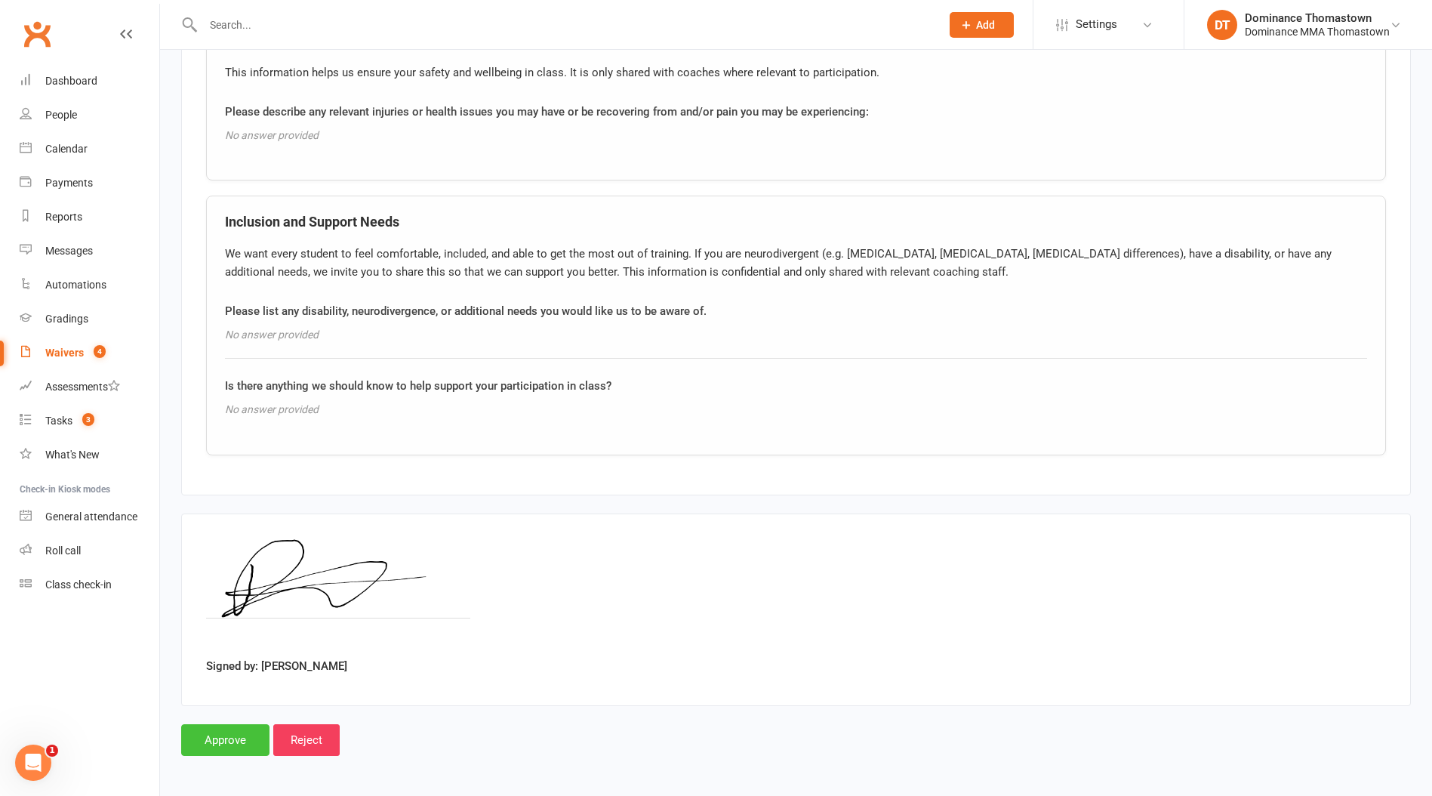
click at [208, 737] on input "Approve" at bounding box center [225, 740] width 88 height 32
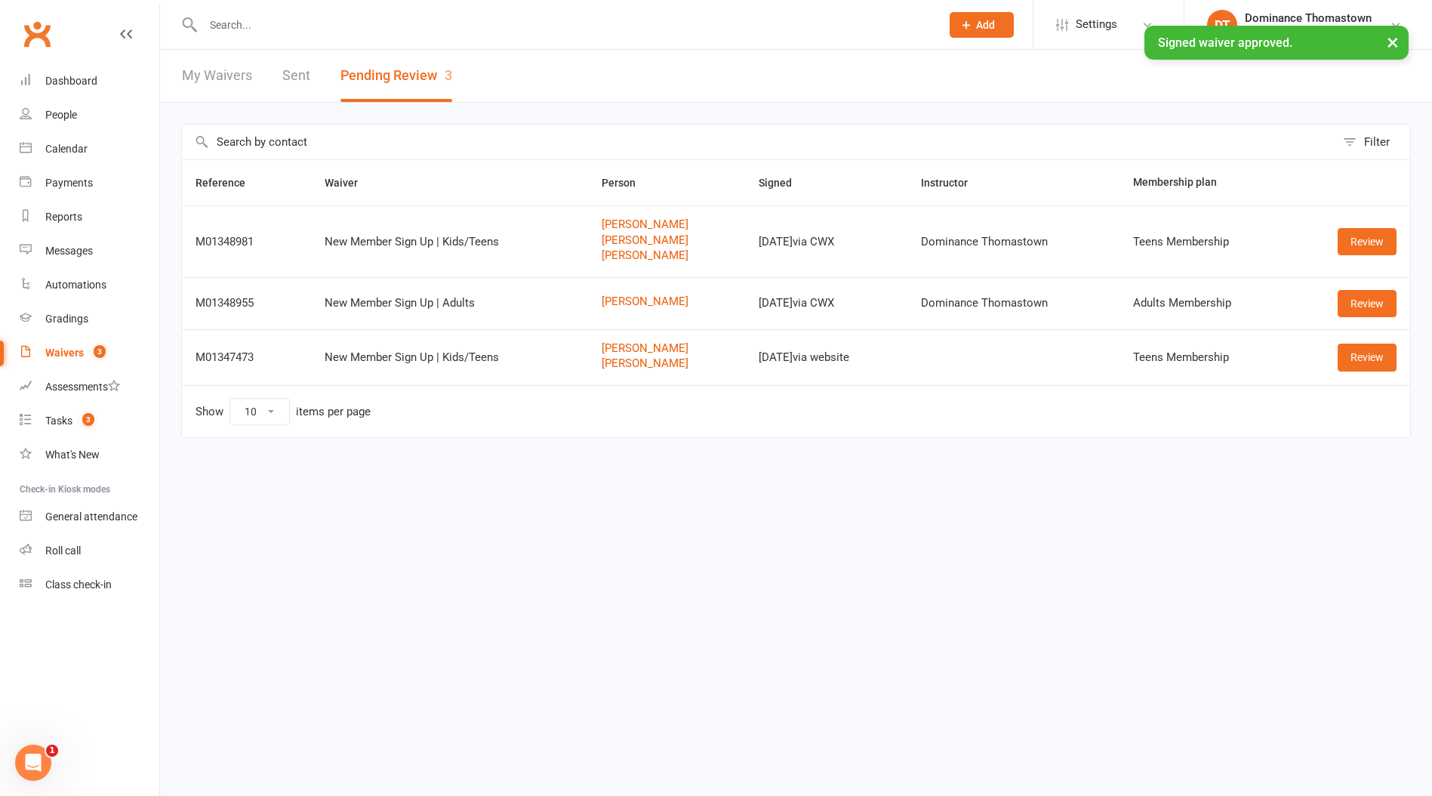
click at [255, 22] on input "text" at bounding box center [565, 24] width 732 height 21
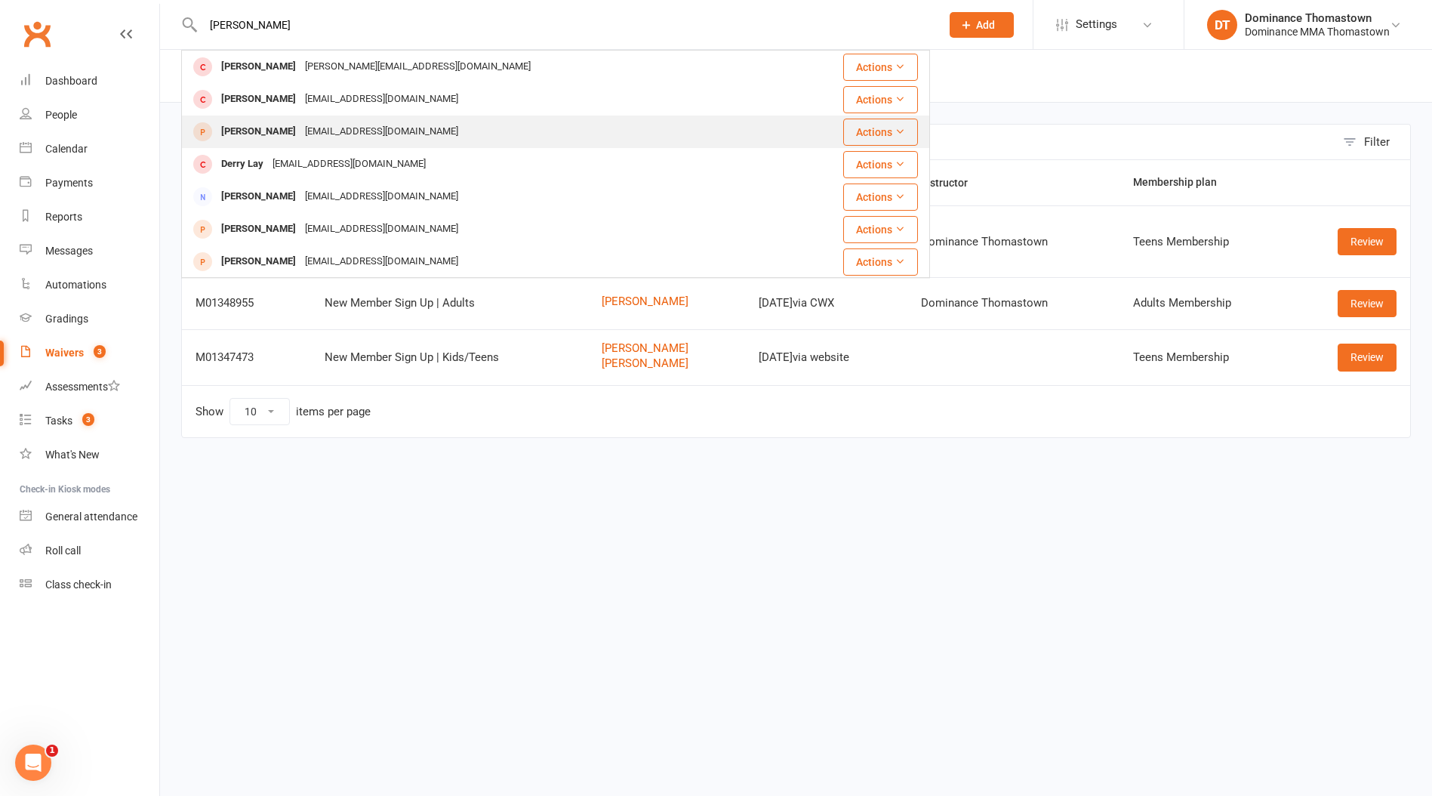
type input "derek"
click at [301, 127] on div "Thederekhickman@gmail.com" at bounding box center [382, 132] width 162 height 22
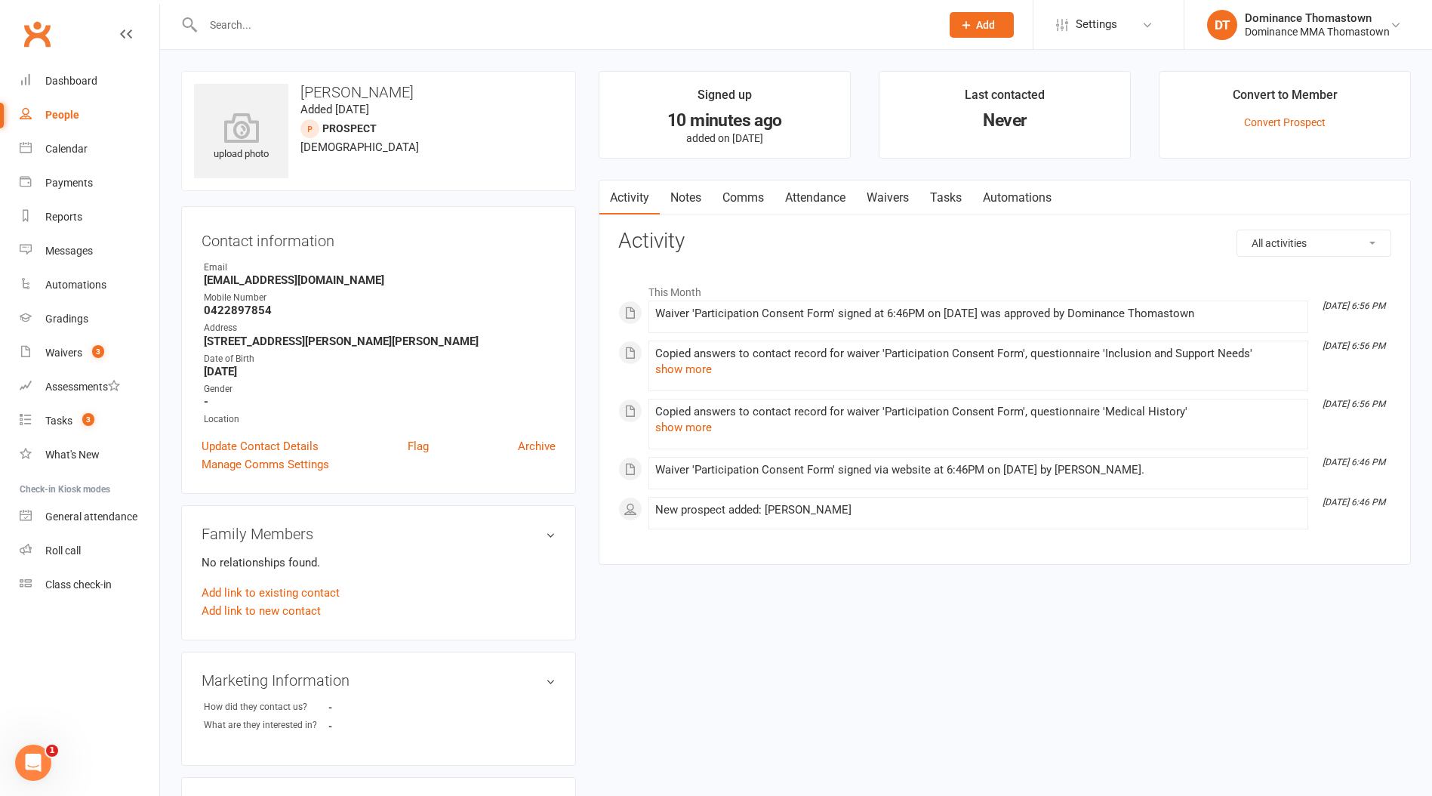
click at [695, 201] on link "Notes" at bounding box center [686, 197] width 52 height 35
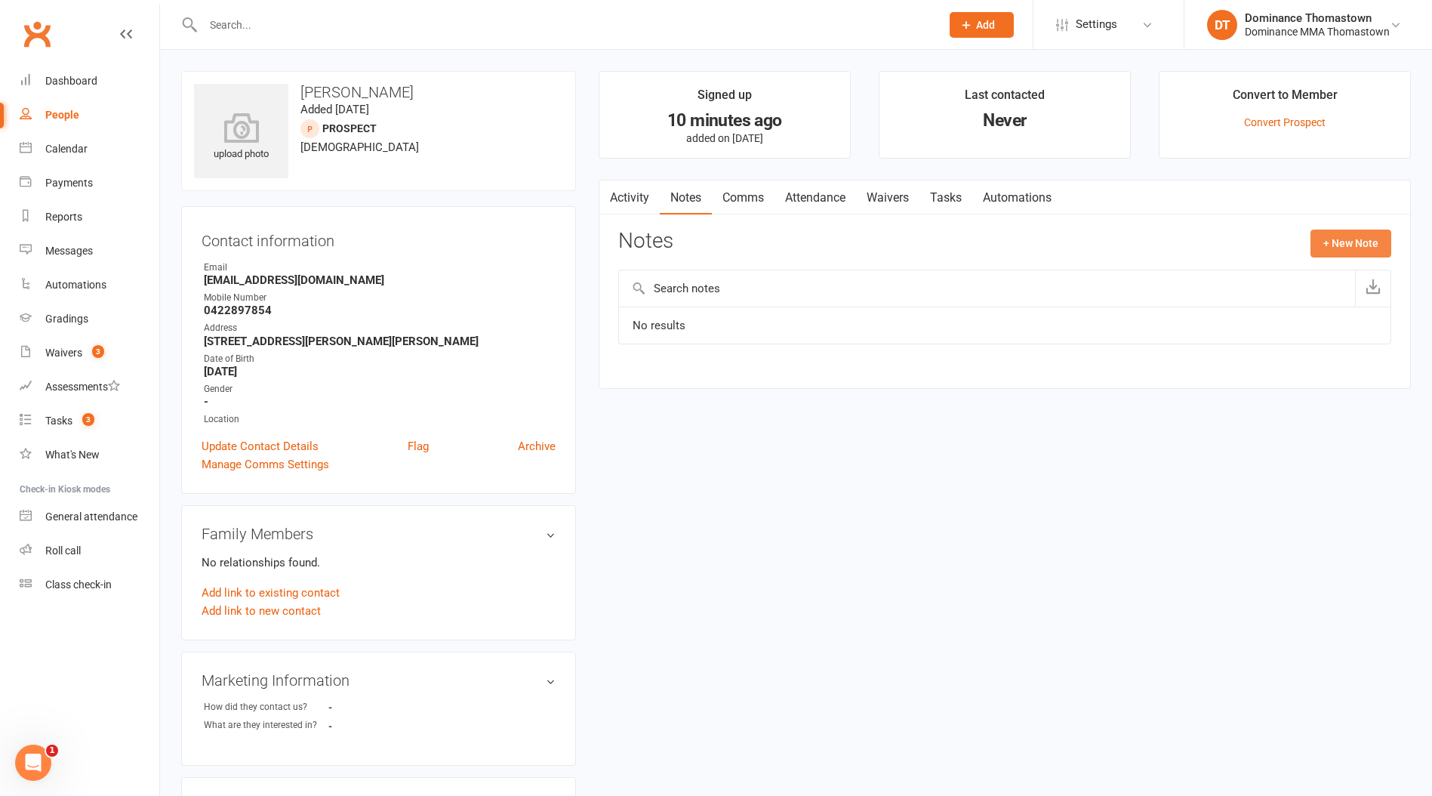
click at [1349, 246] on button "+ New Note" at bounding box center [1351, 243] width 81 height 27
click at [714, 302] on input "text" at bounding box center [1004, 305] width 773 height 32
type input "Walk in"
click at [703, 372] on textarea at bounding box center [1004, 391] width 773 height 50
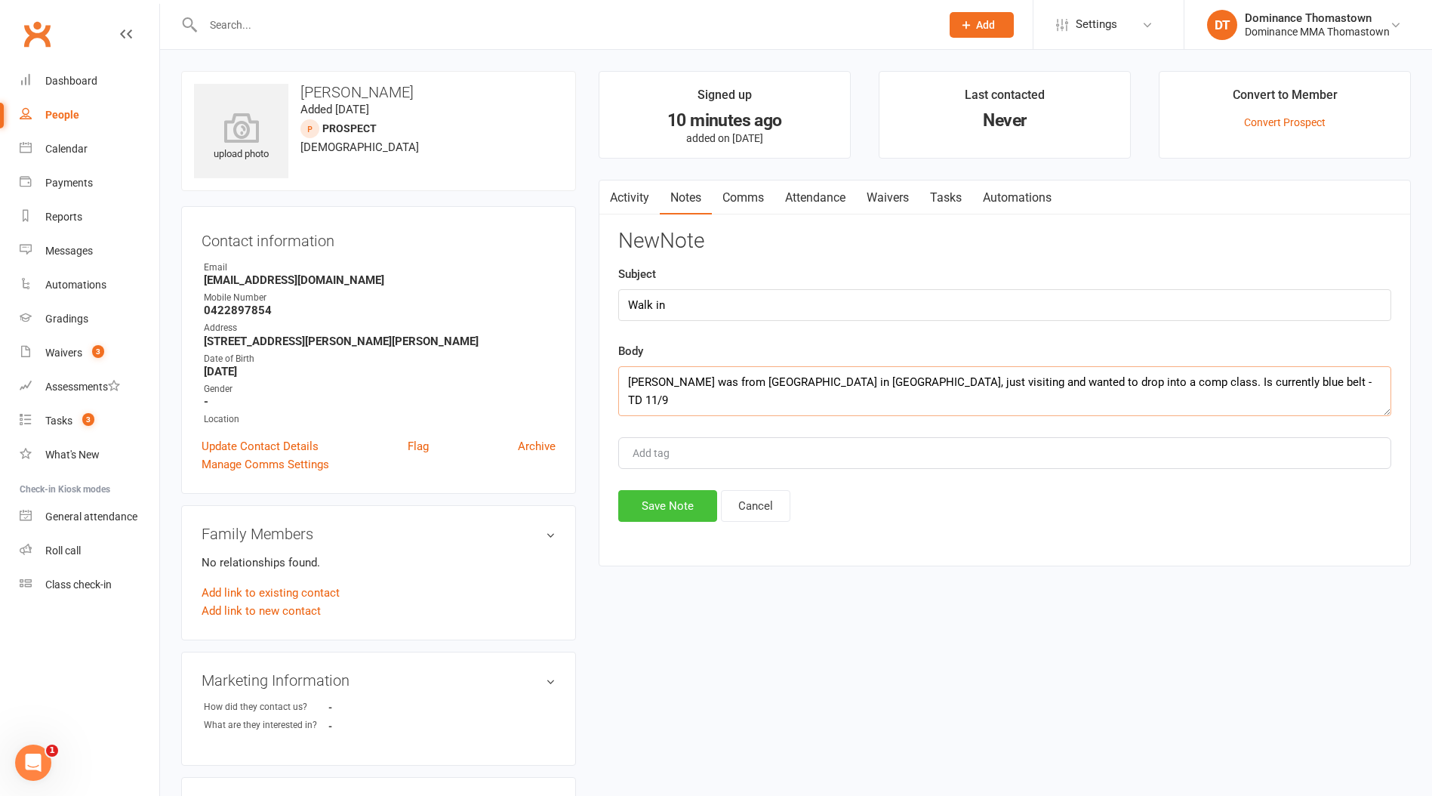
type textarea "Derek was from Trojan in Tasmania, just visiting and wanted to drop into a comp…"
click at [667, 510] on button "Save Note" at bounding box center [667, 506] width 99 height 32
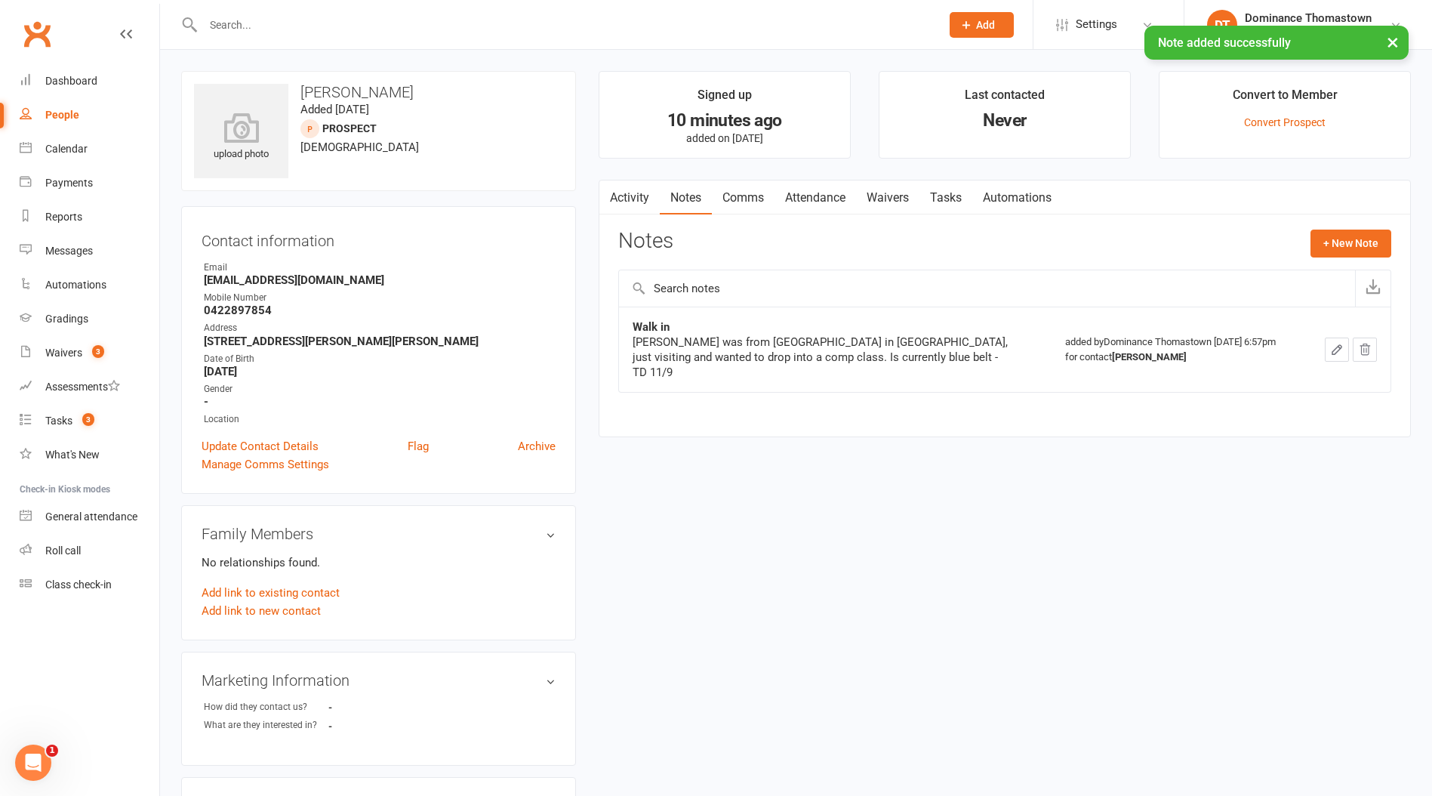
click at [890, 198] on link "Waivers" at bounding box center [887, 197] width 63 height 35
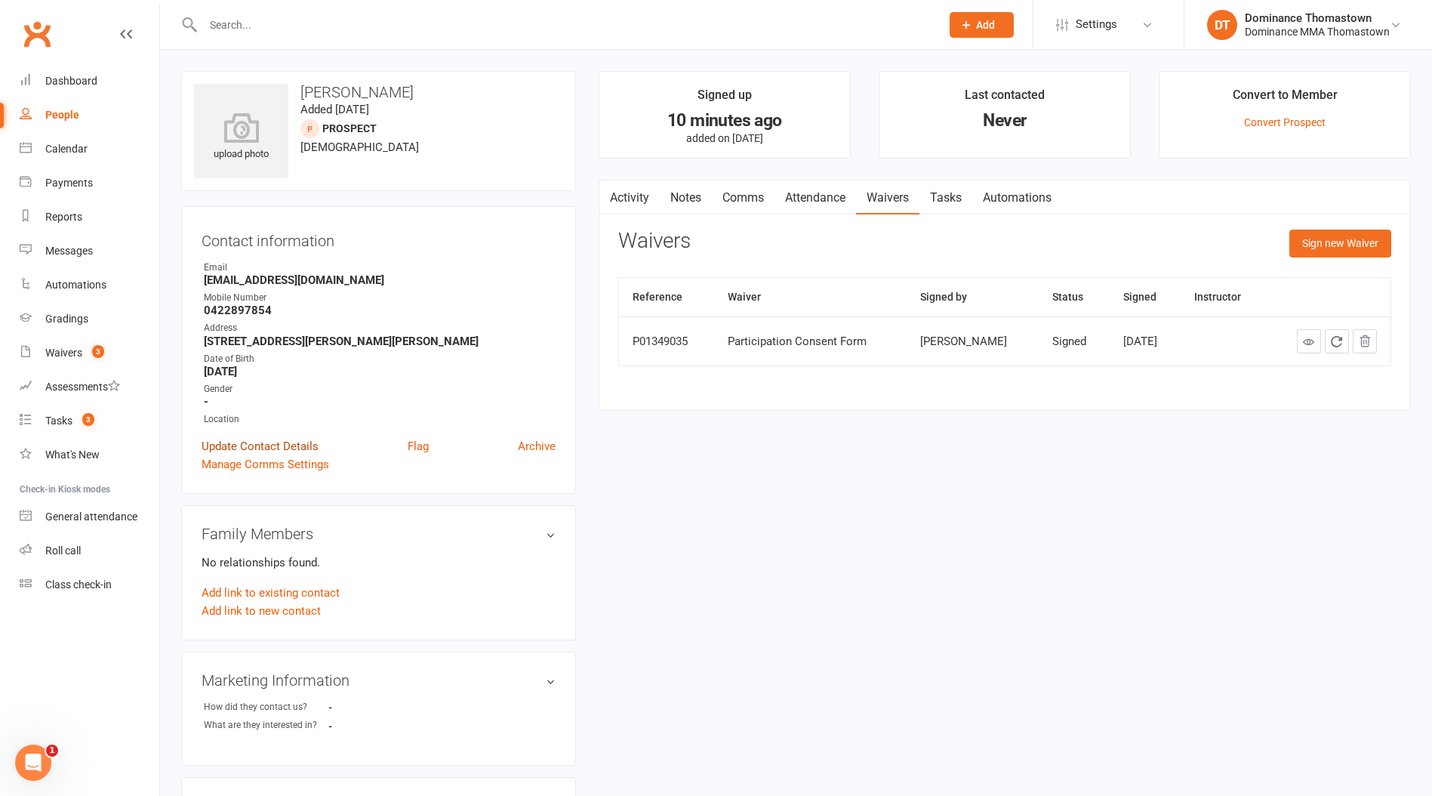
click at [246, 442] on link "Update Contact Details" at bounding box center [260, 446] width 117 height 18
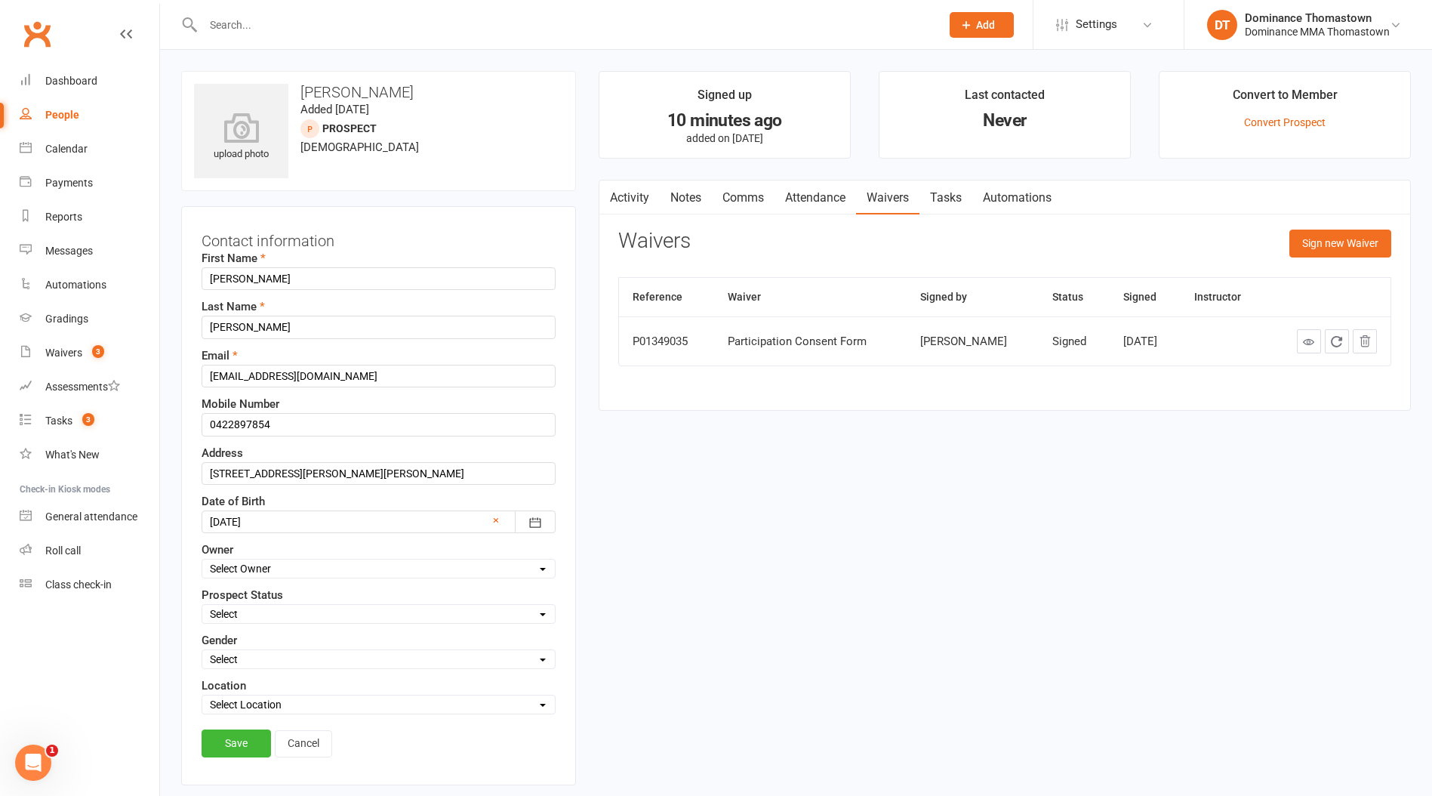
scroll to position [71, 0]
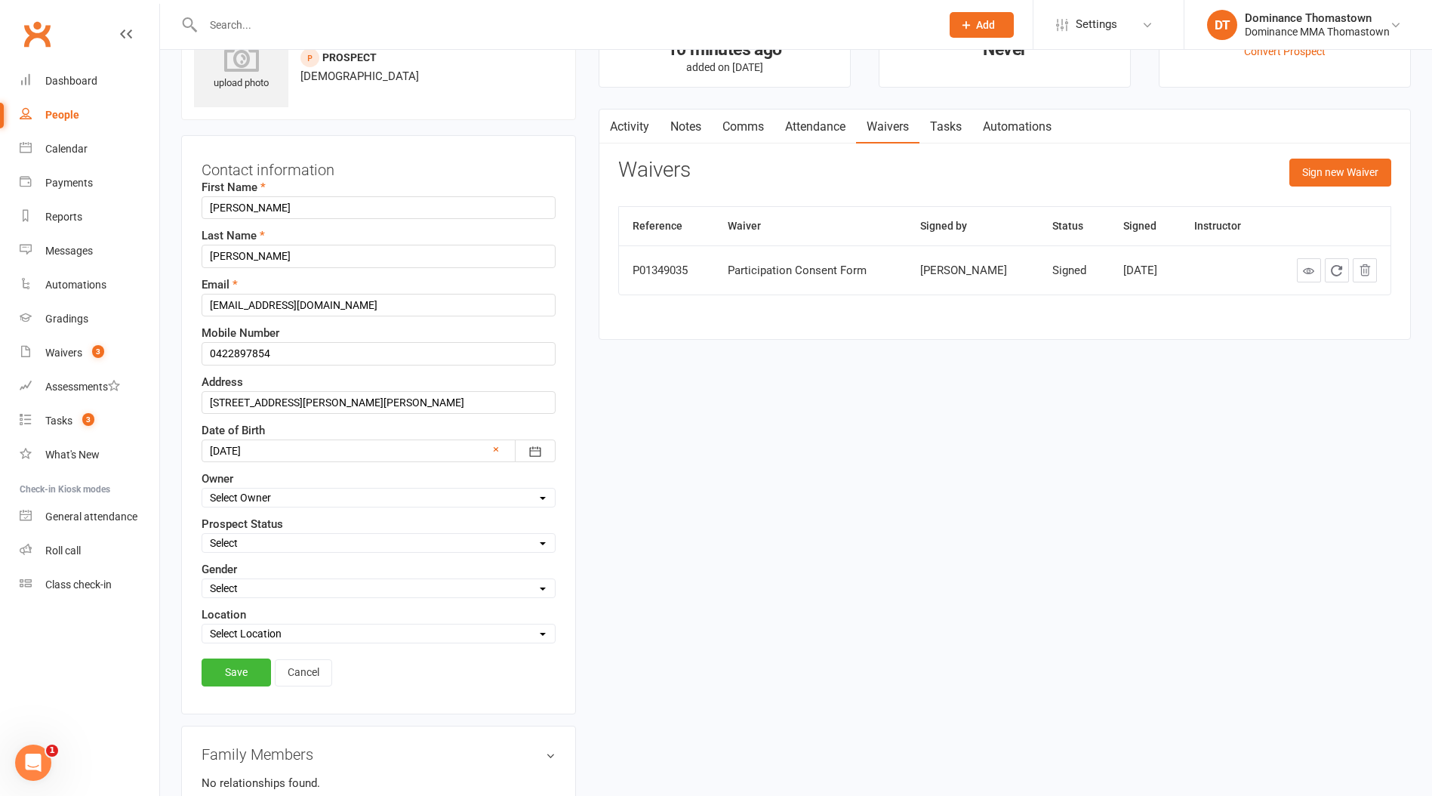
click at [258, 544] on select "Select ENQUIRY WEBSITE ENQUIRY META ADS ENQUIRY DROPPED PROSPECT DROP-IN VISITO…" at bounding box center [378, 543] width 353 height 17
select select "DROP-IN VISITOR"
click at [202, 535] on select "Select ENQUIRY WEBSITE ENQUIRY META ADS ENQUIRY DROPPED PROSPECT DROP-IN VISITO…" at bounding box center [378, 543] width 353 height 17
click at [250, 668] on link "Save" at bounding box center [236, 671] width 69 height 27
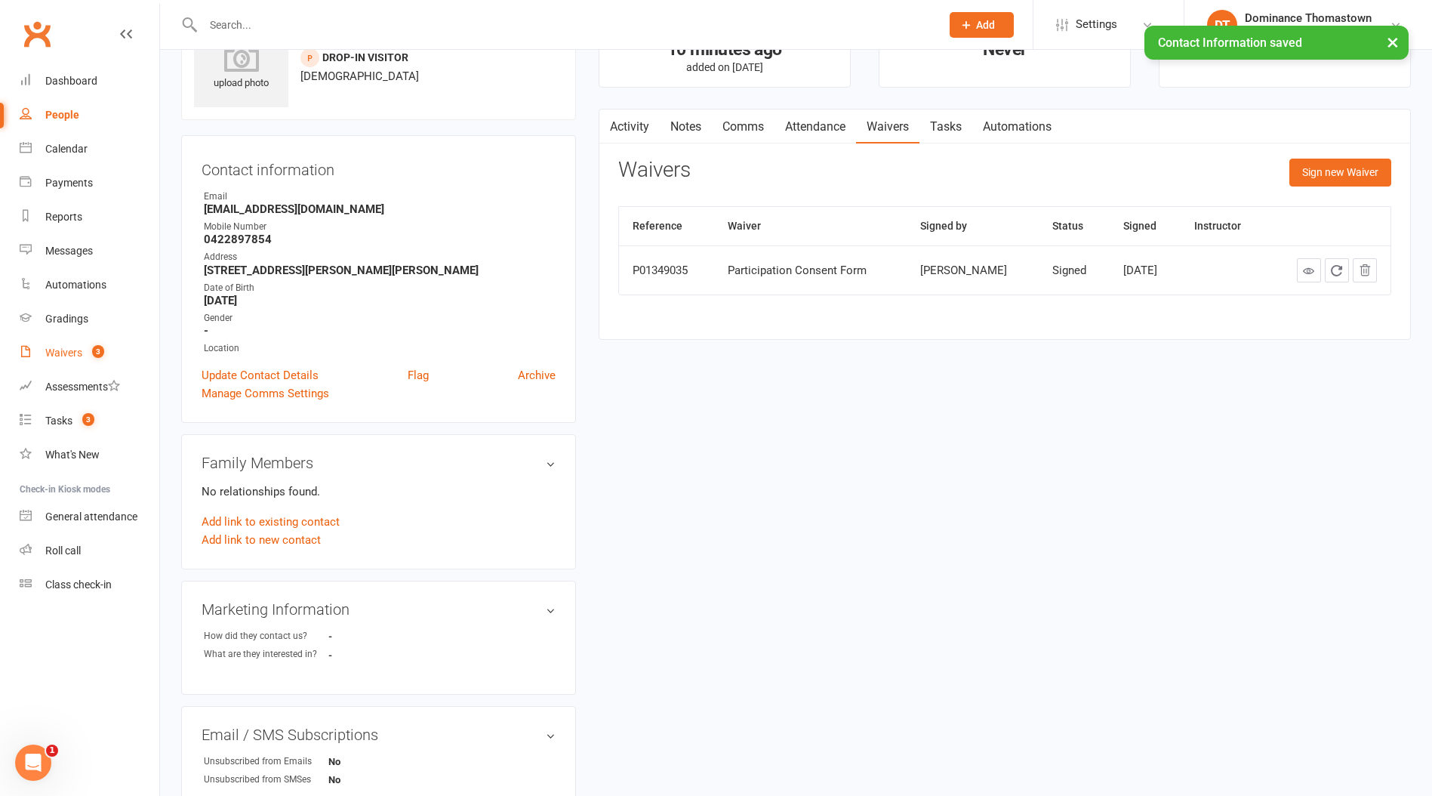
click at [60, 353] on div "Waivers" at bounding box center [63, 353] width 37 height 12
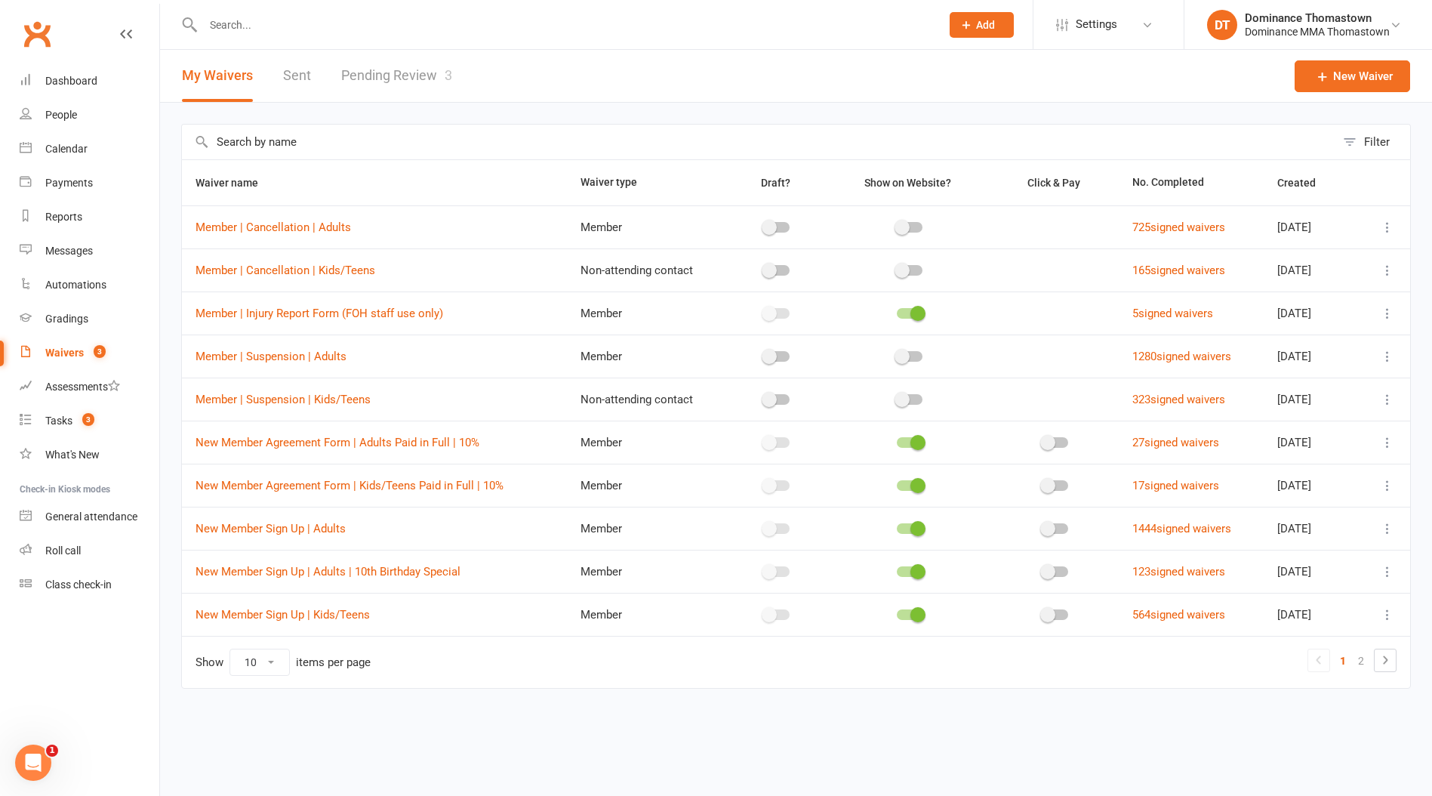
click at [402, 72] on link "Pending Review 3" at bounding box center [396, 76] width 111 height 52
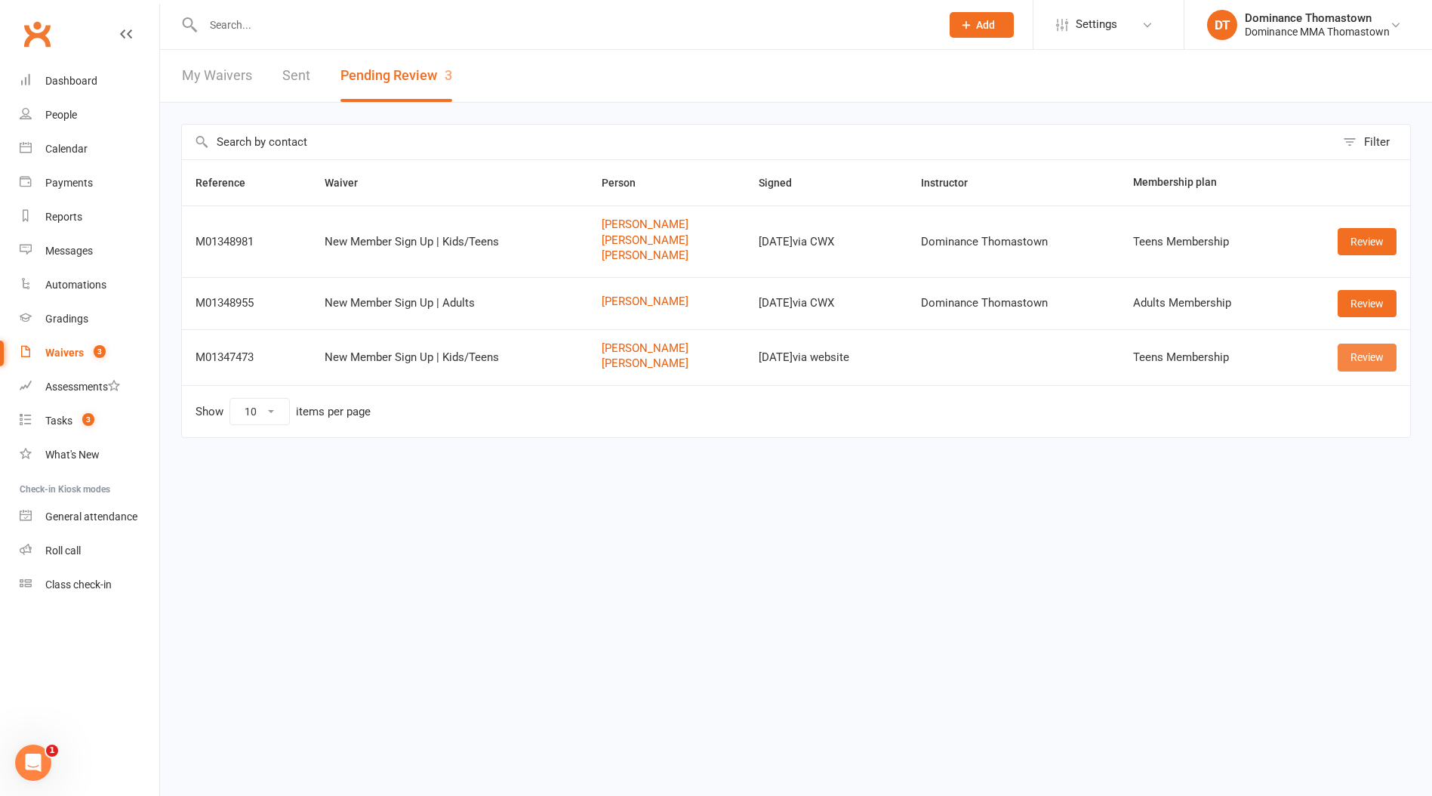
click at [1373, 361] on link "Review" at bounding box center [1367, 357] width 59 height 27
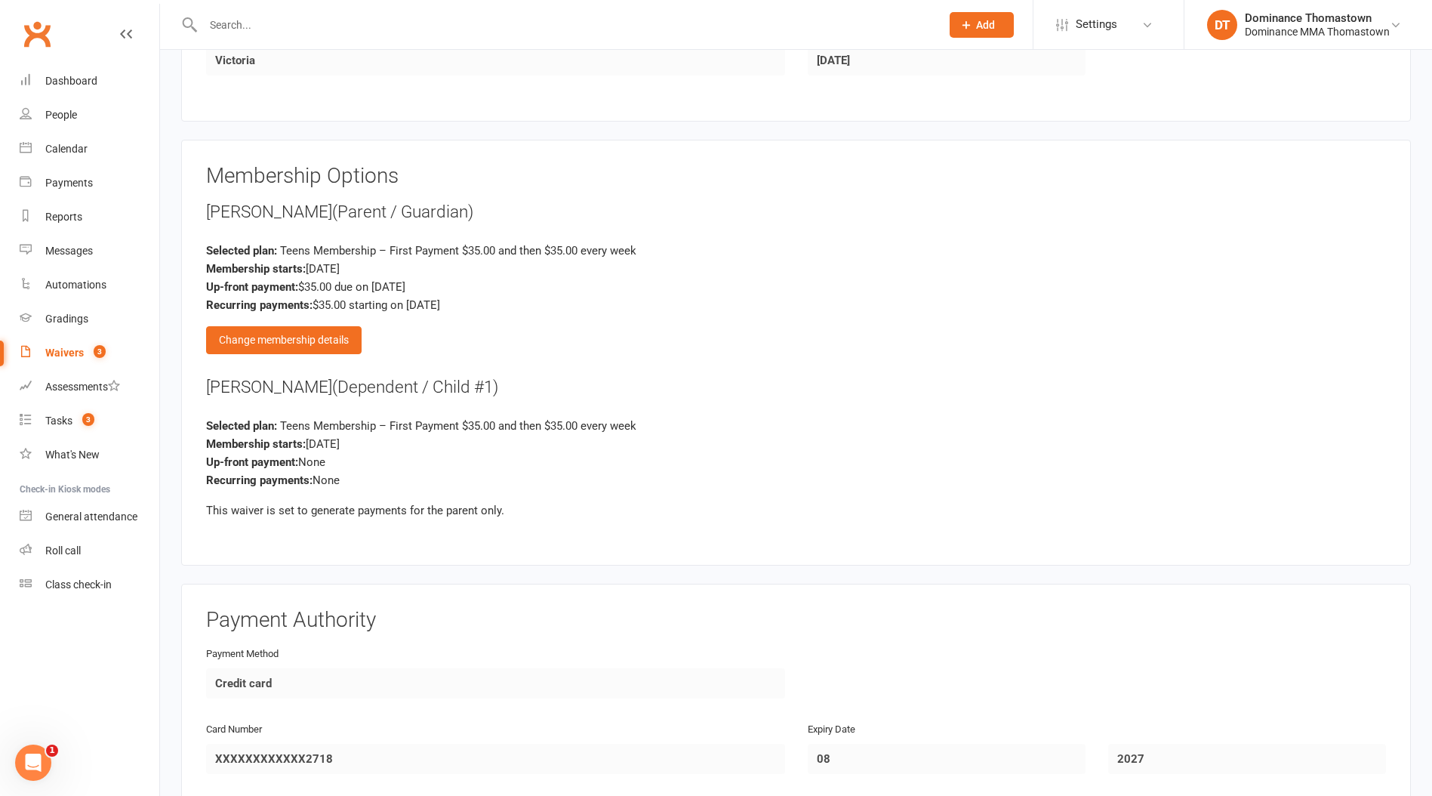
scroll to position [1235, 0]
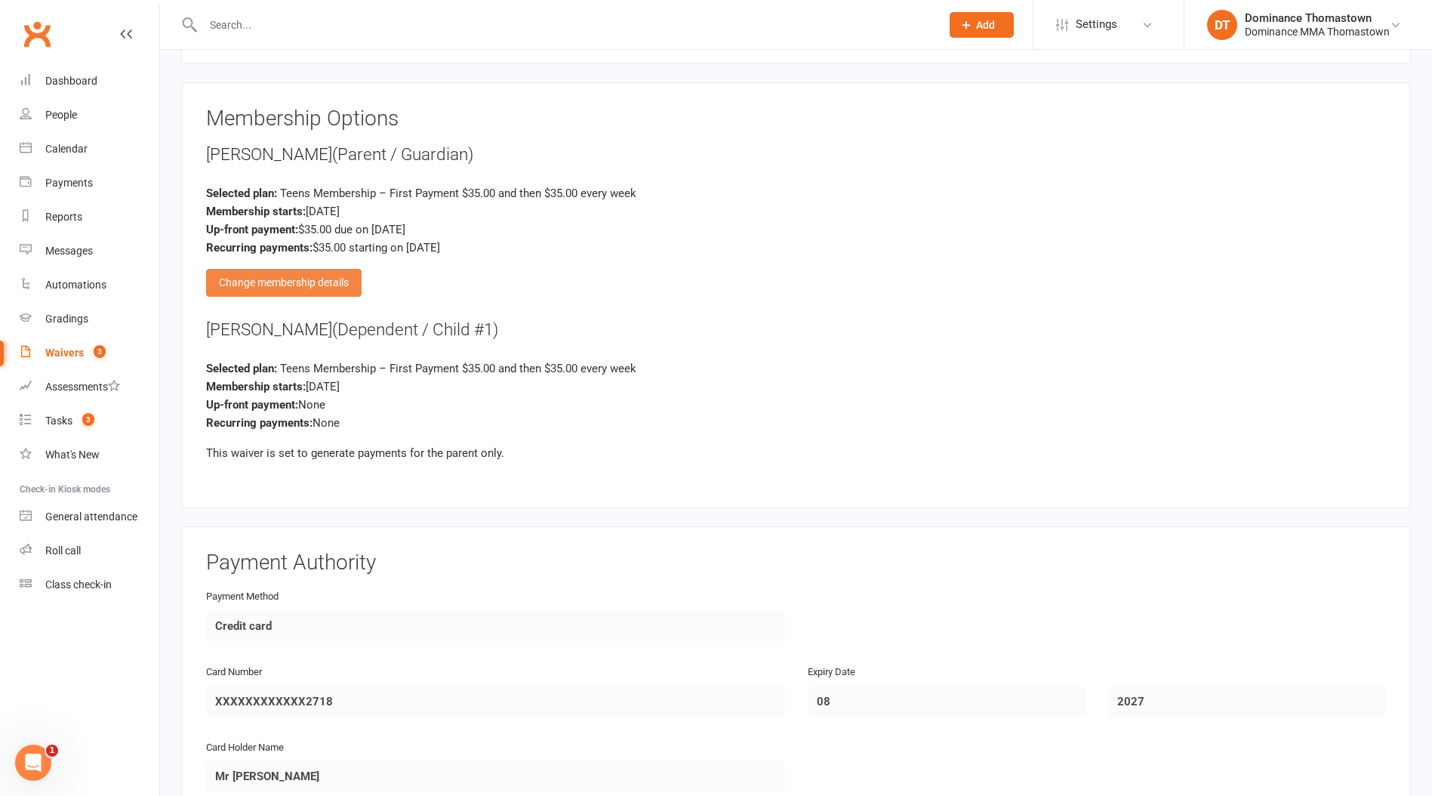
click at [291, 279] on div "Change membership details" at bounding box center [284, 282] width 156 height 27
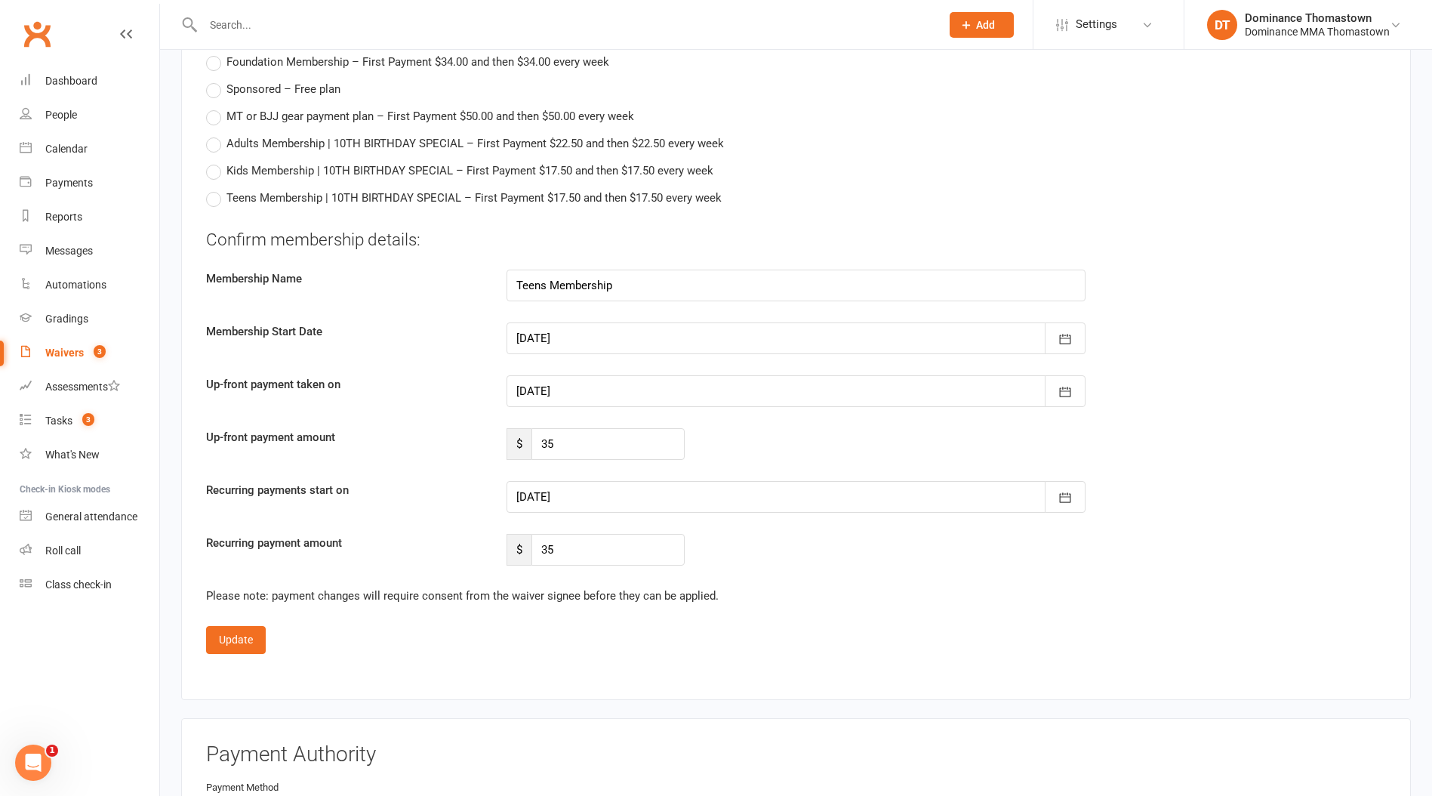
scroll to position [1582, 0]
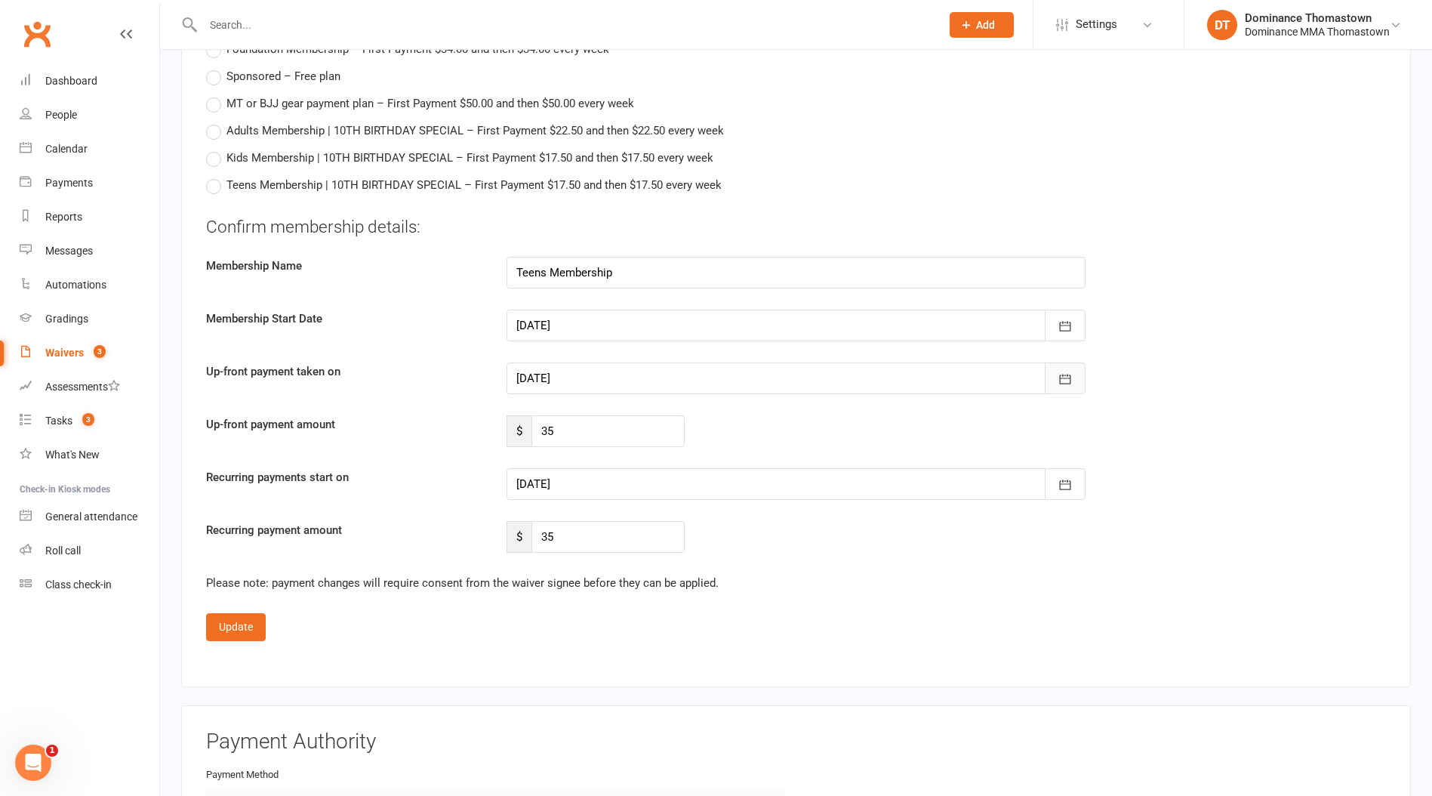
drag, startPoint x: 1068, startPoint y: 376, endPoint x: 1060, endPoint y: 378, distance: 8.6
click at [1068, 376] on icon "button" at bounding box center [1065, 379] width 15 height 15
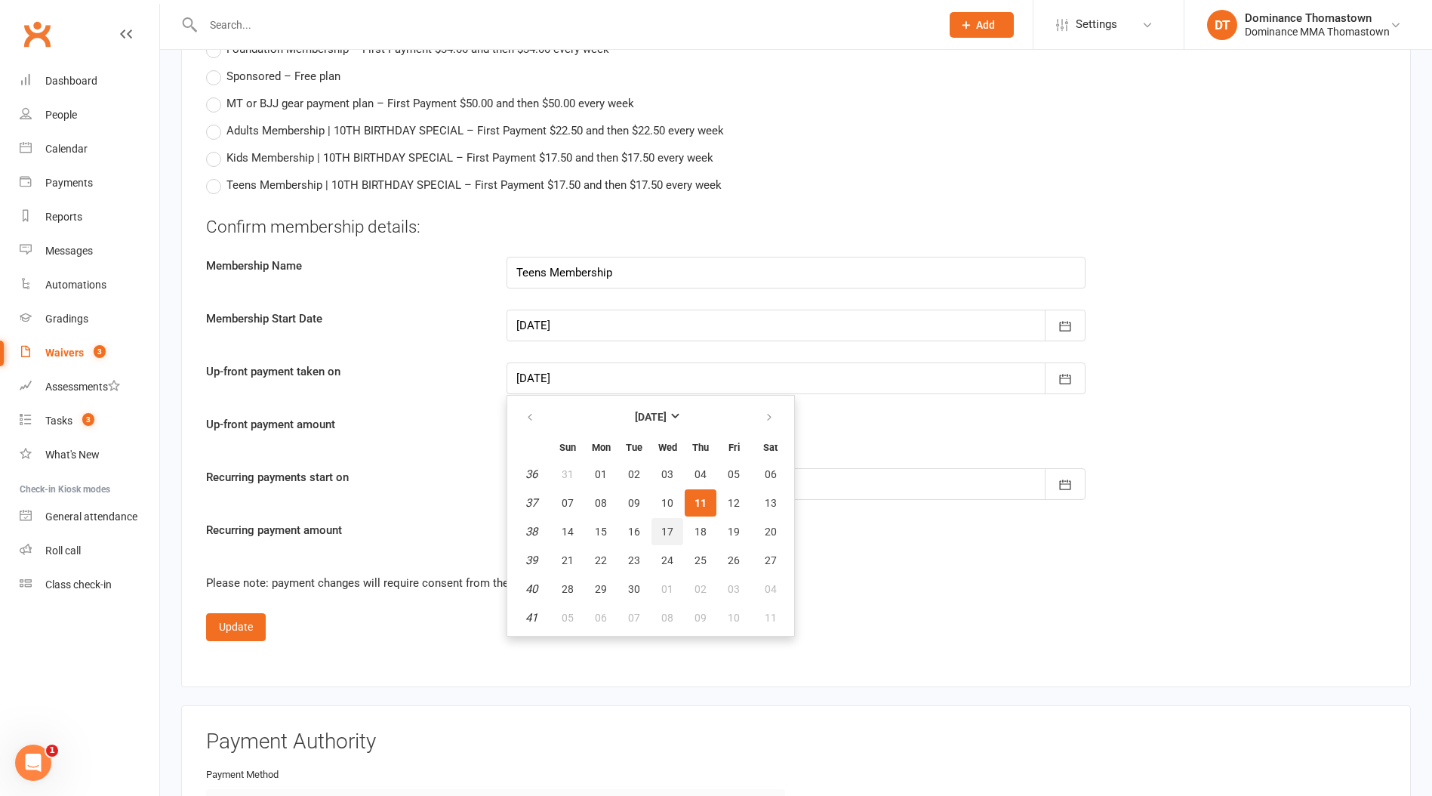
click at [668, 529] on span "17" at bounding box center [667, 532] width 12 height 12
type input "[DATE]"
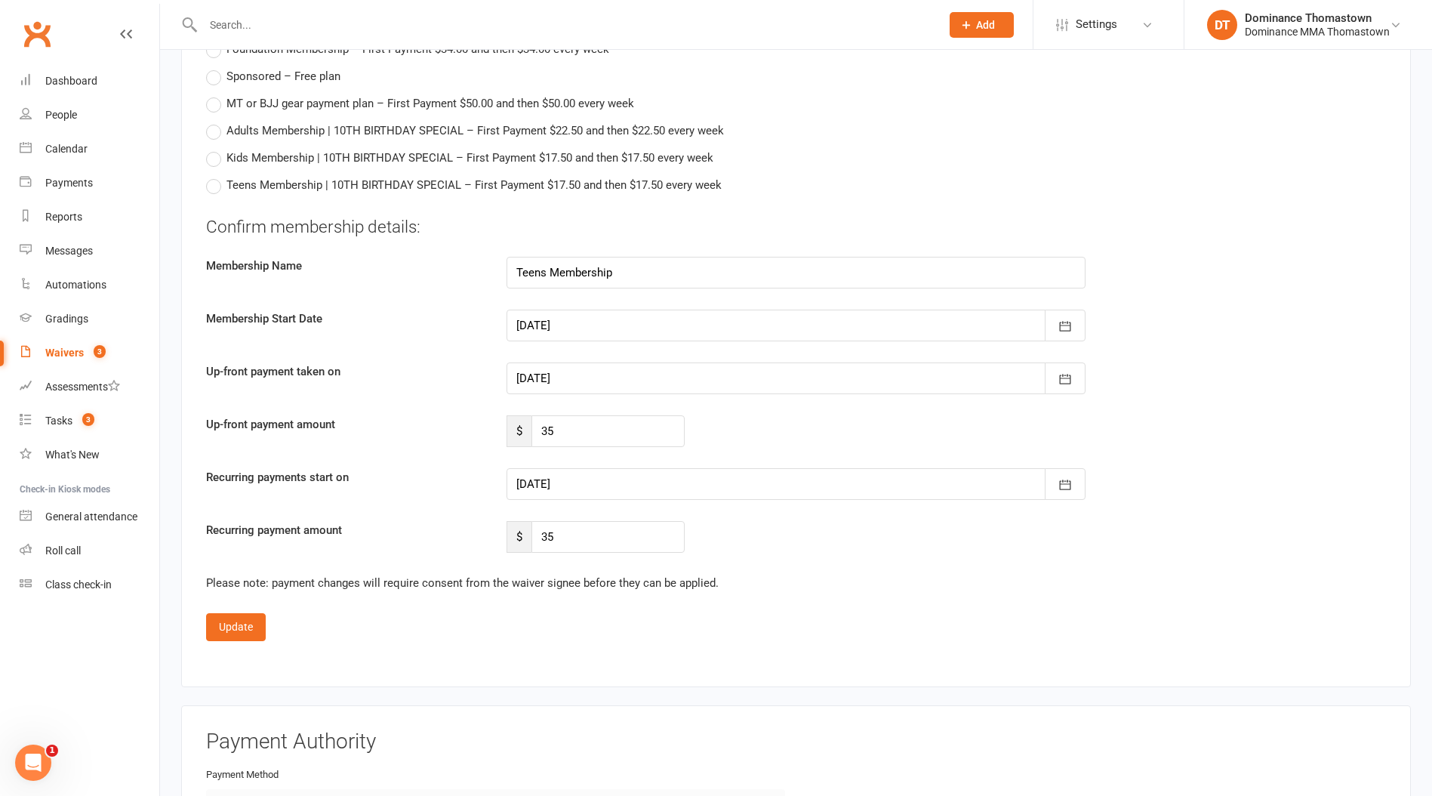
click at [584, 483] on div at bounding box center [796, 484] width 579 height 32
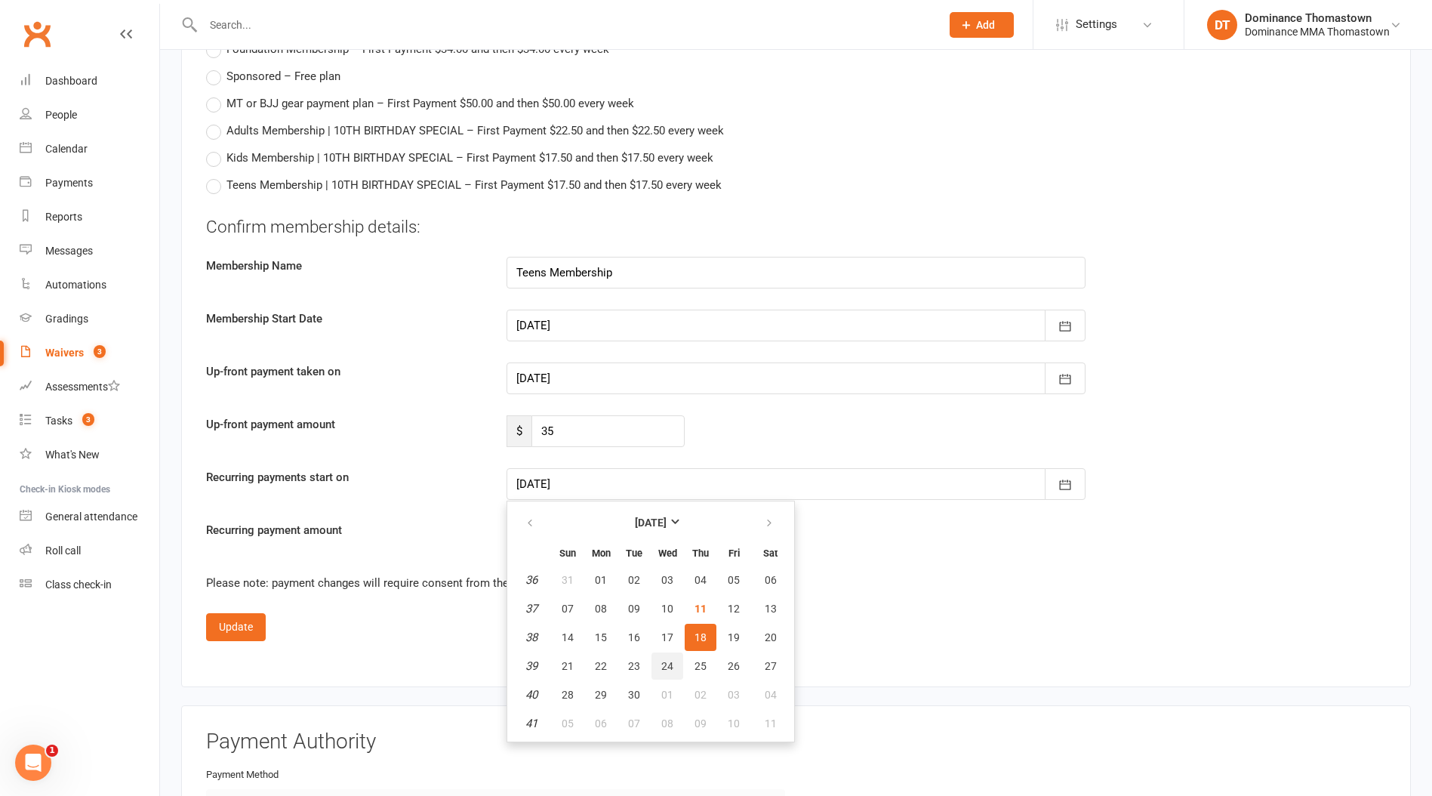
click at [670, 665] on span "24" at bounding box center [667, 666] width 12 height 12
type input "[DATE]"
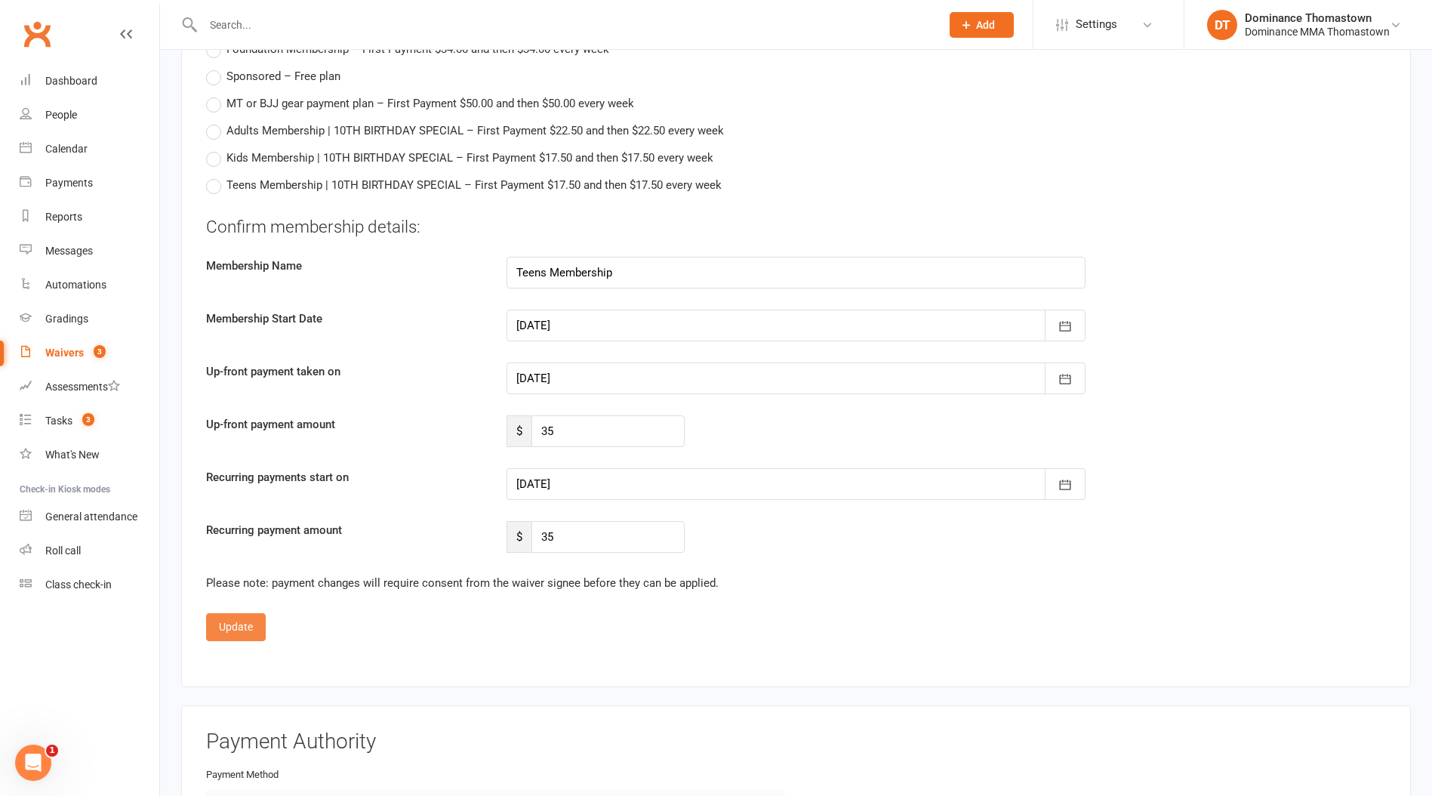
click at [233, 621] on button "Update" at bounding box center [236, 626] width 60 height 27
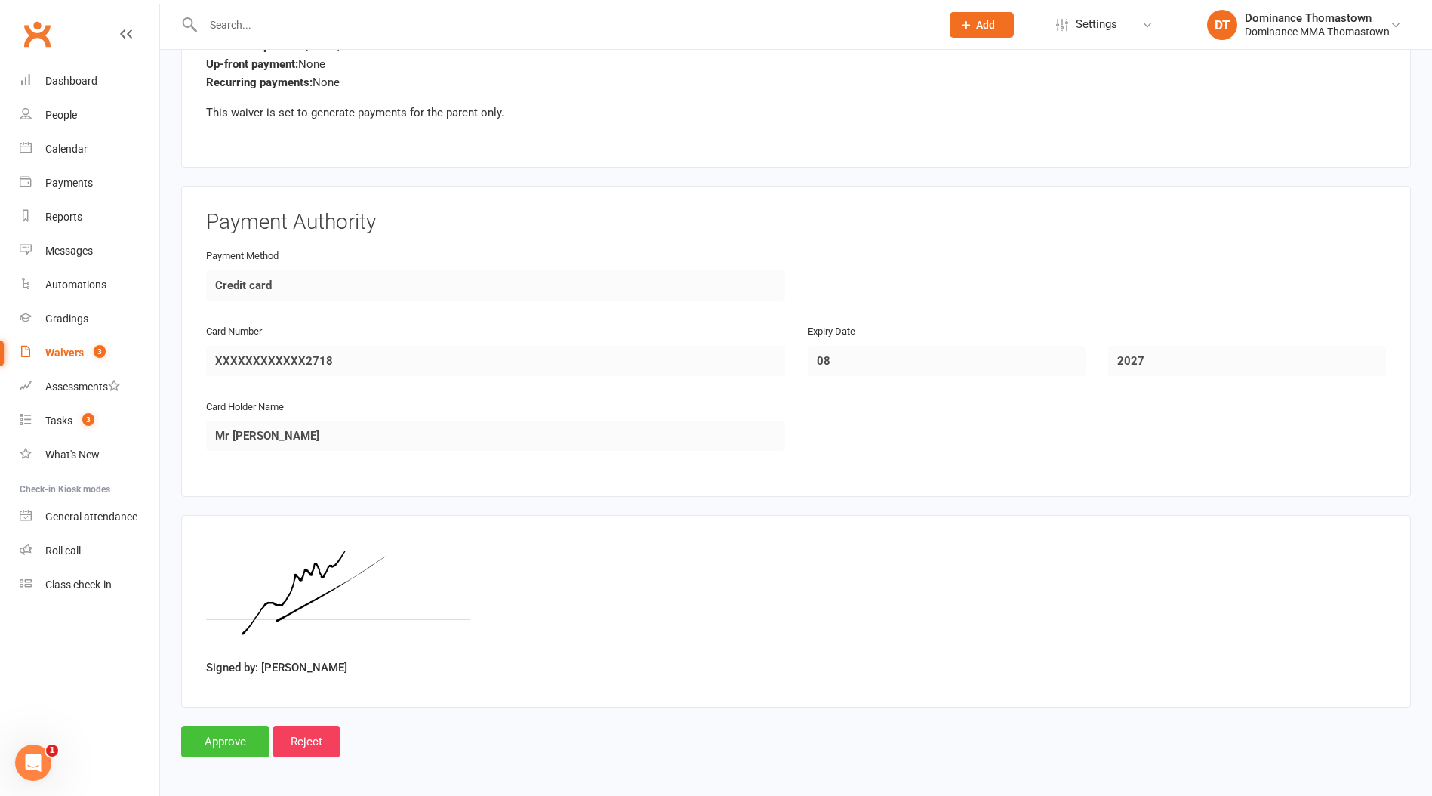
click at [209, 735] on input "Approve" at bounding box center [225, 742] width 88 height 32
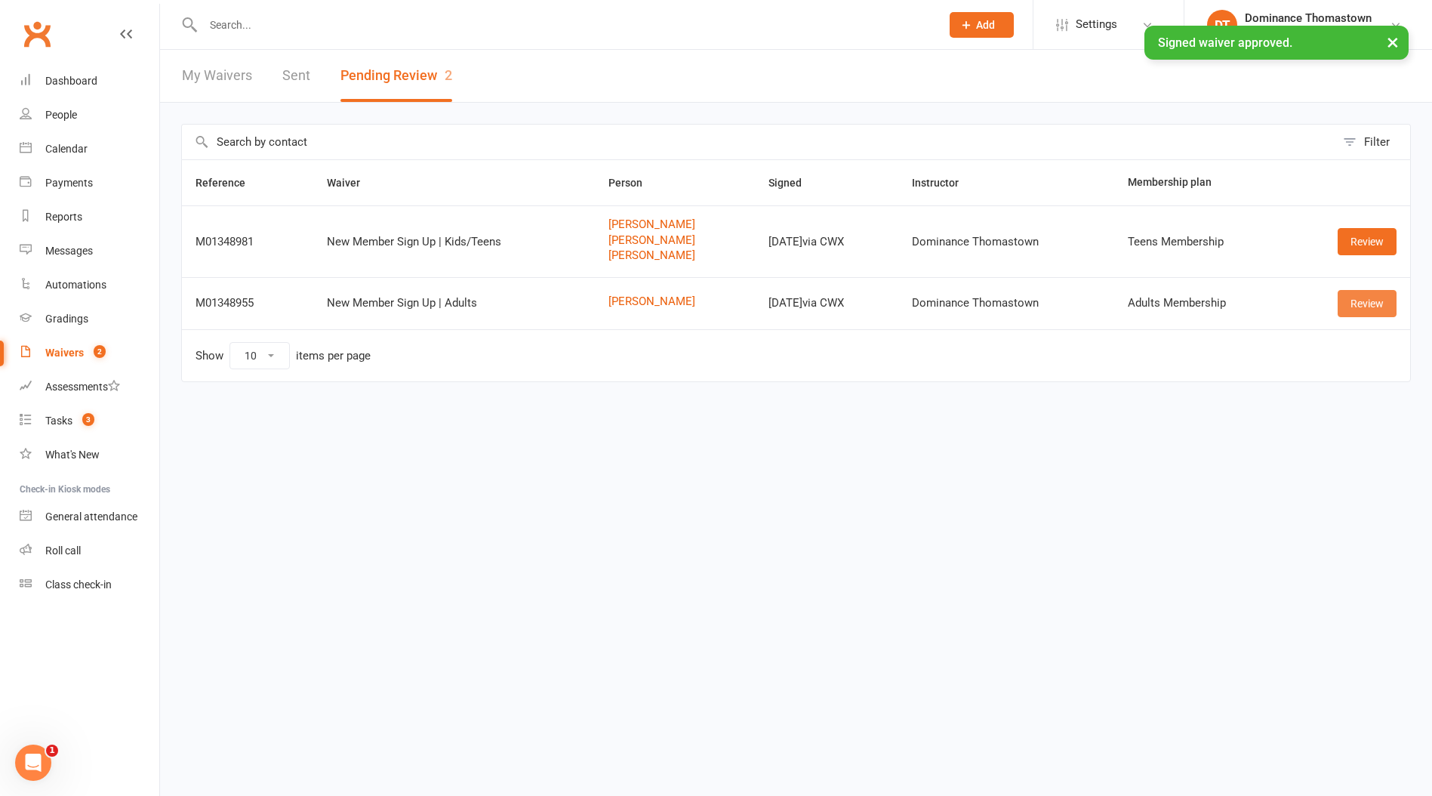
click at [1367, 310] on link "Review" at bounding box center [1367, 303] width 59 height 27
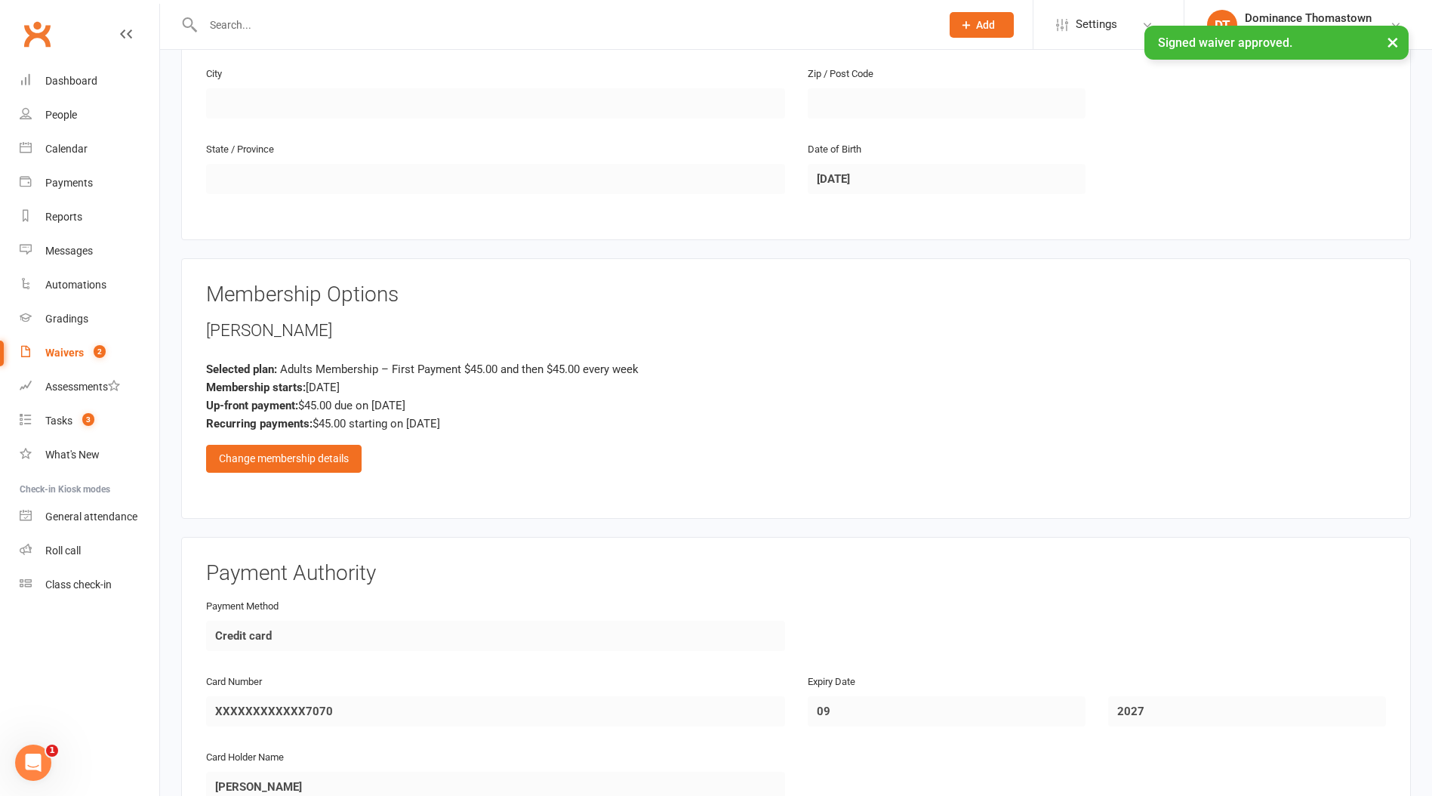
scroll to position [526, 0]
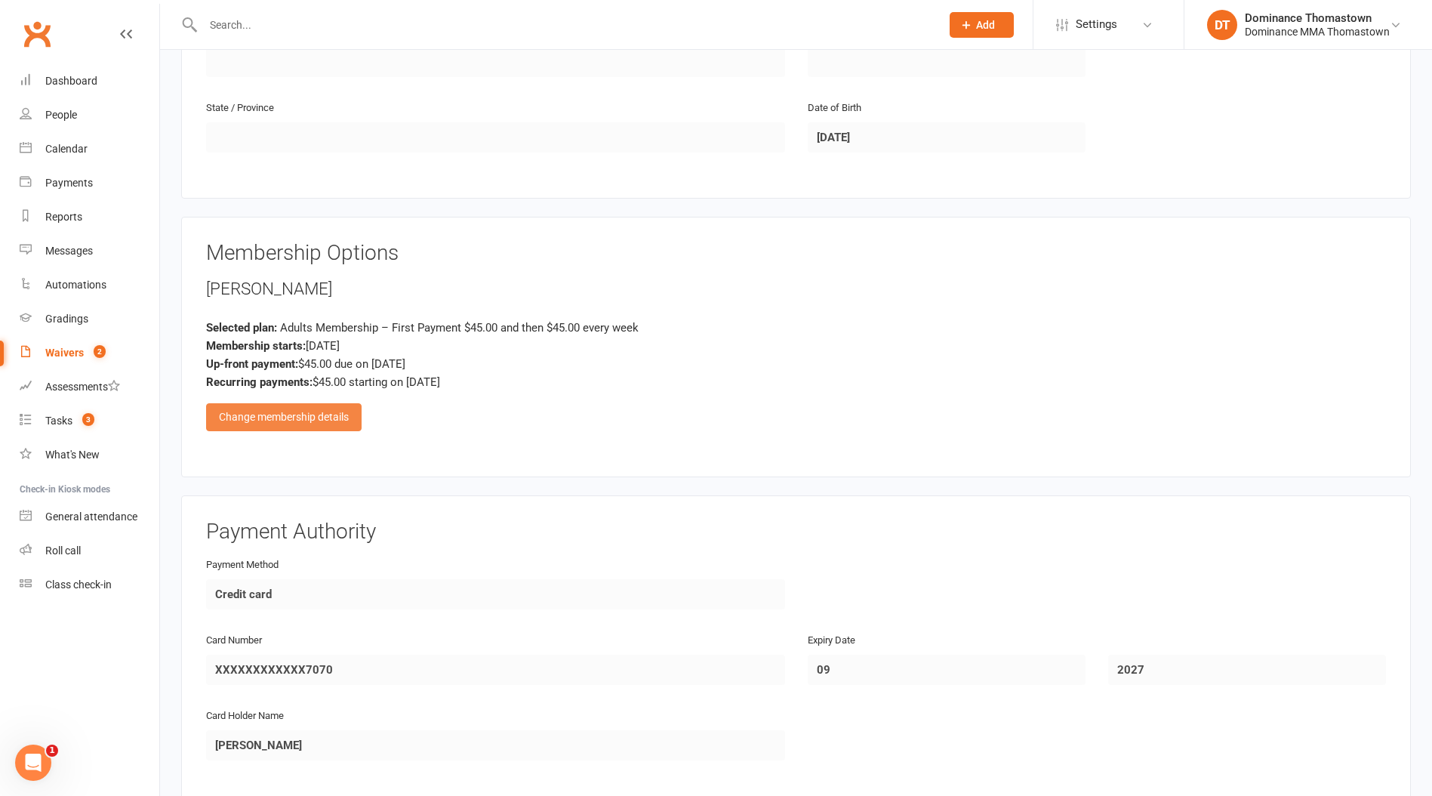
click at [285, 418] on div "Change membership details" at bounding box center [284, 416] width 156 height 27
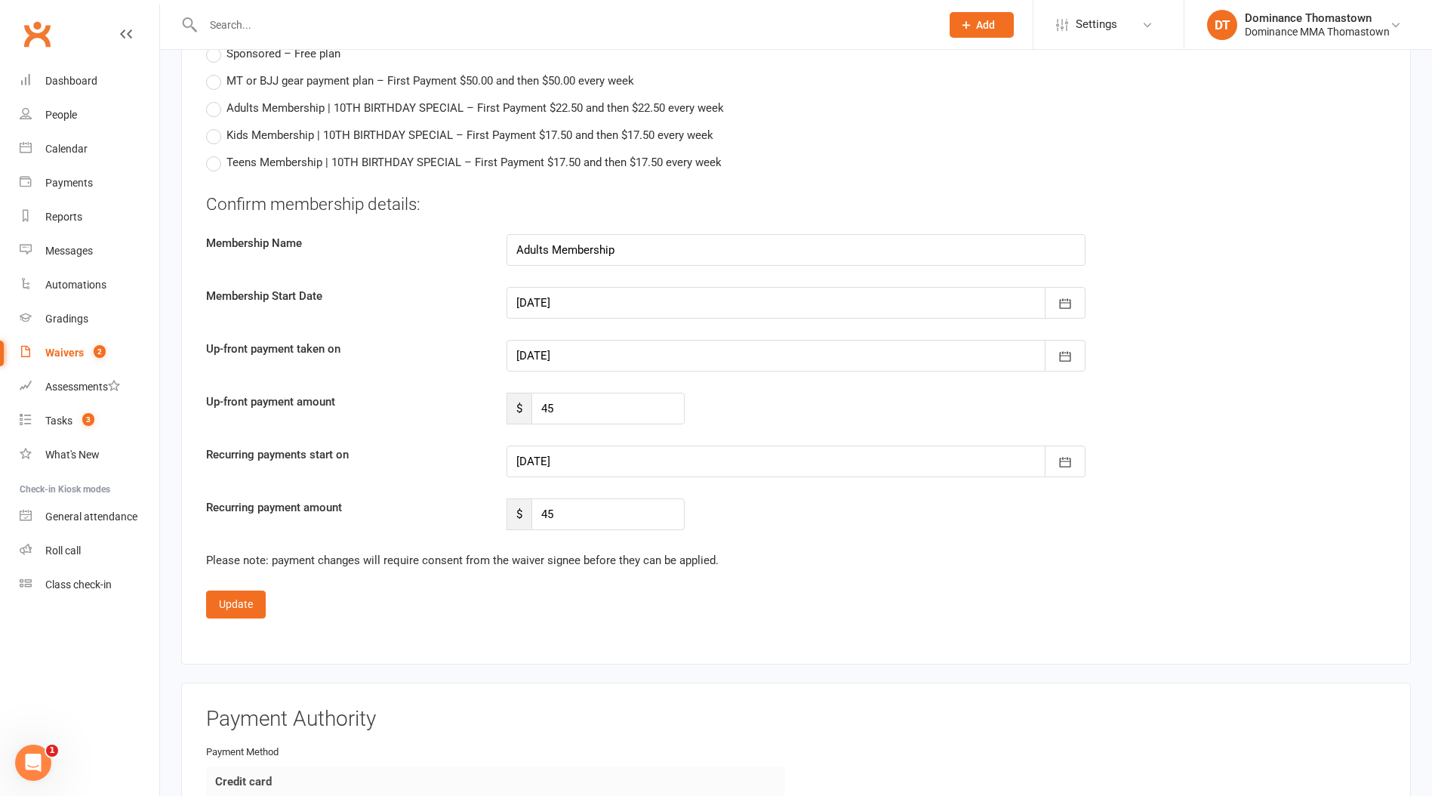
scroll to position [1041, 0]
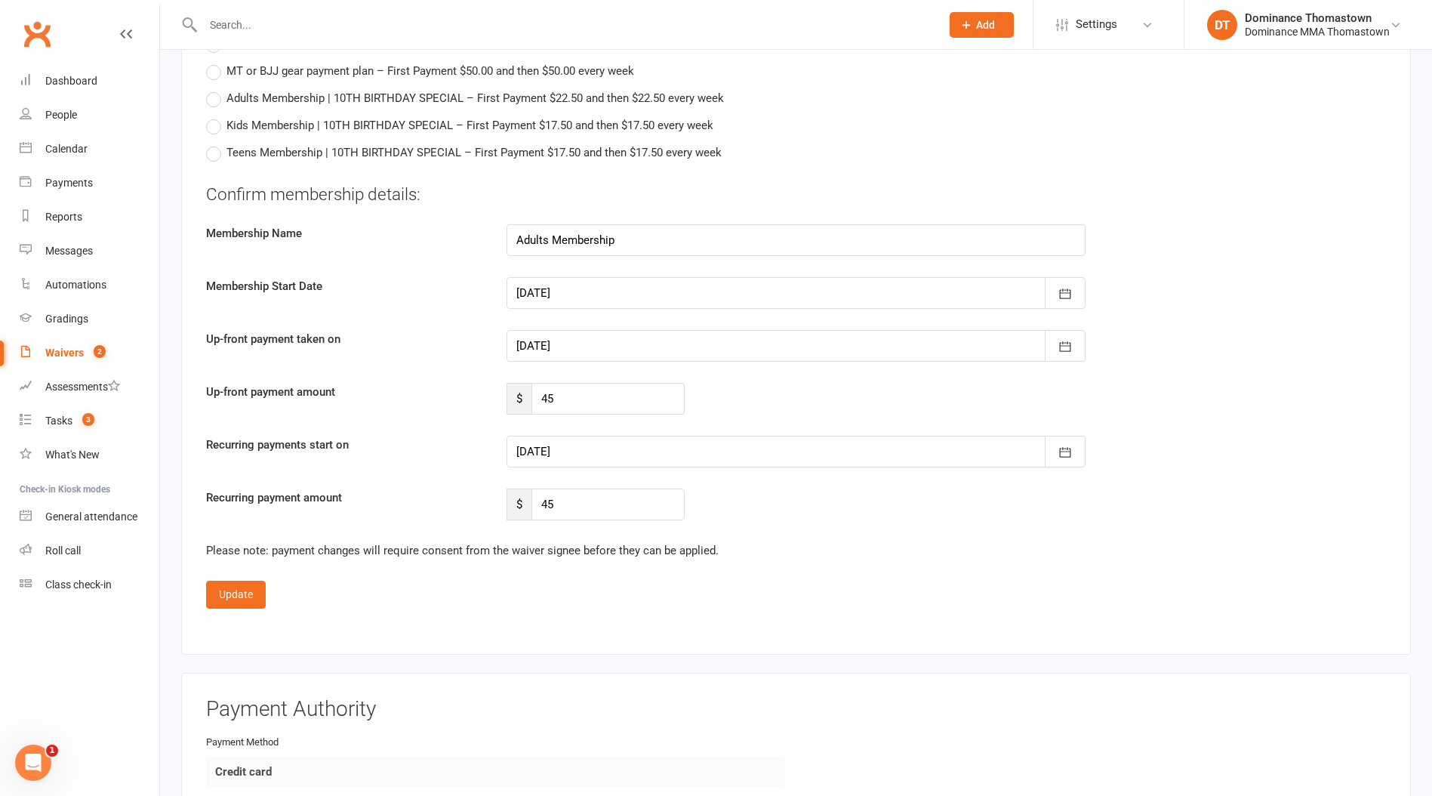
click at [605, 343] on div at bounding box center [796, 346] width 579 height 32
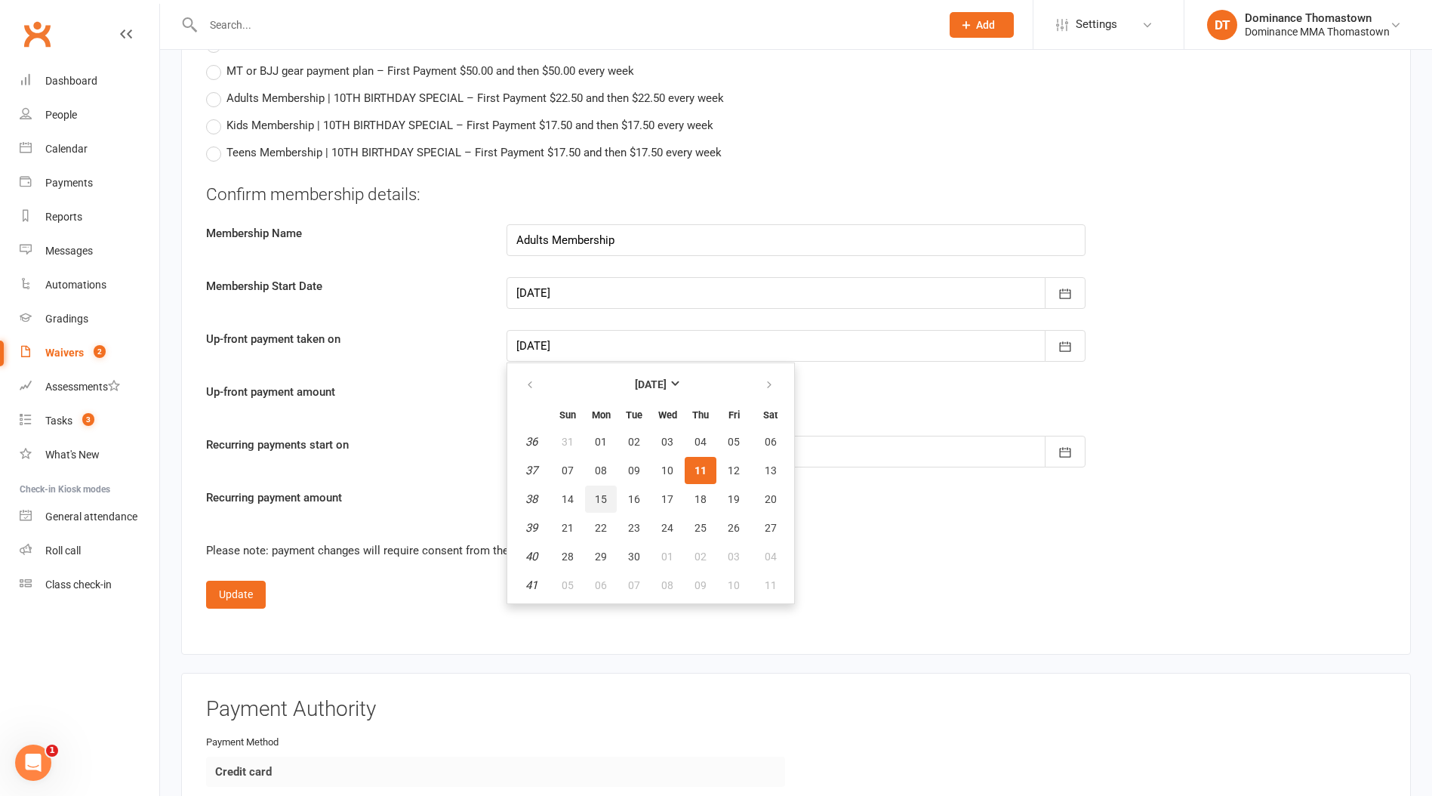
click at [608, 498] on button "15" at bounding box center [601, 499] width 32 height 27
type input "[DATE]"
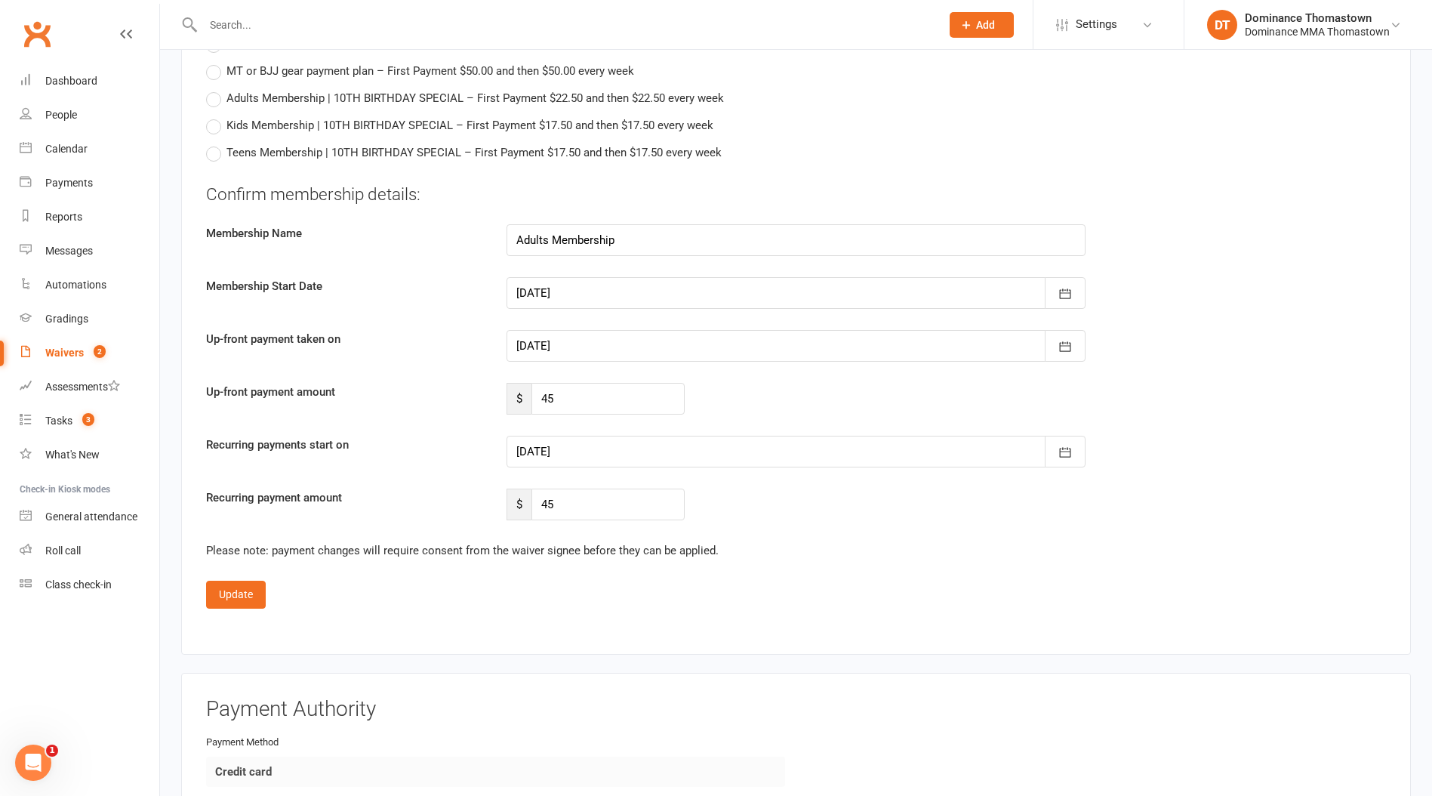
click at [602, 445] on div at bounding box center [796, 452] width 579 height 32
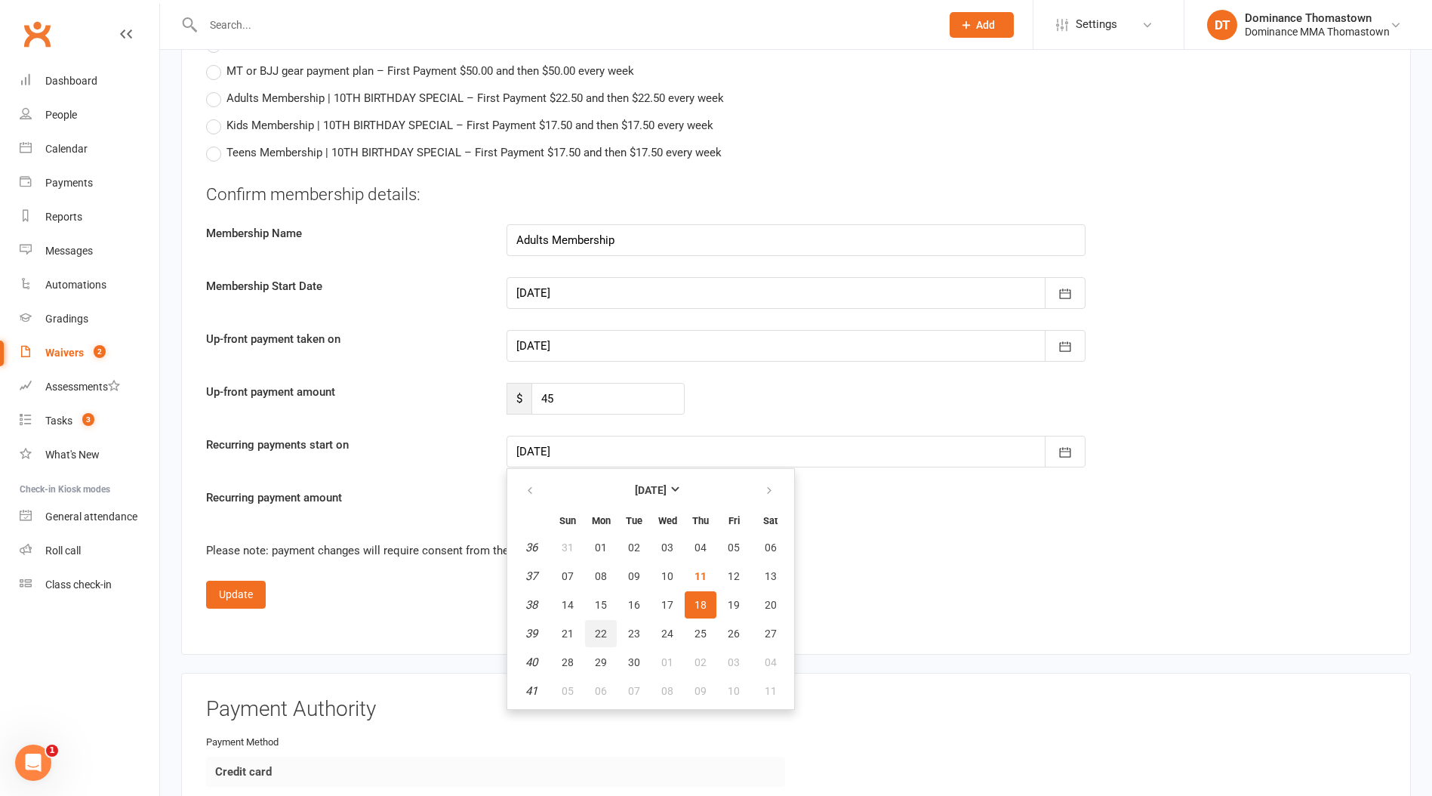
click at [604, 631] on span "22" at bounding box center [601, 633] width 12 height 12
type input "[DATE]"
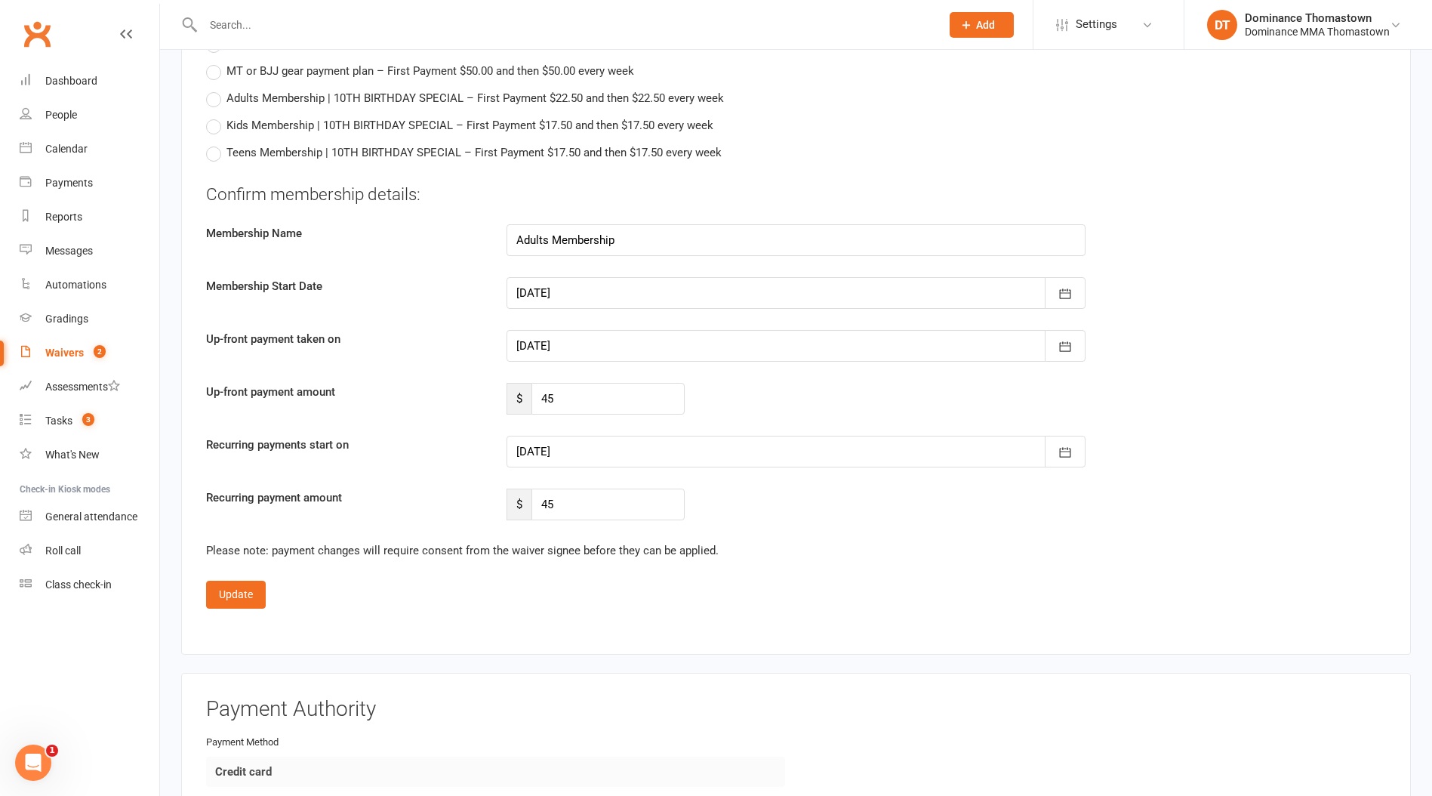
click at [545, 453] on div at bounding box center [796, 452] width 579 height 32
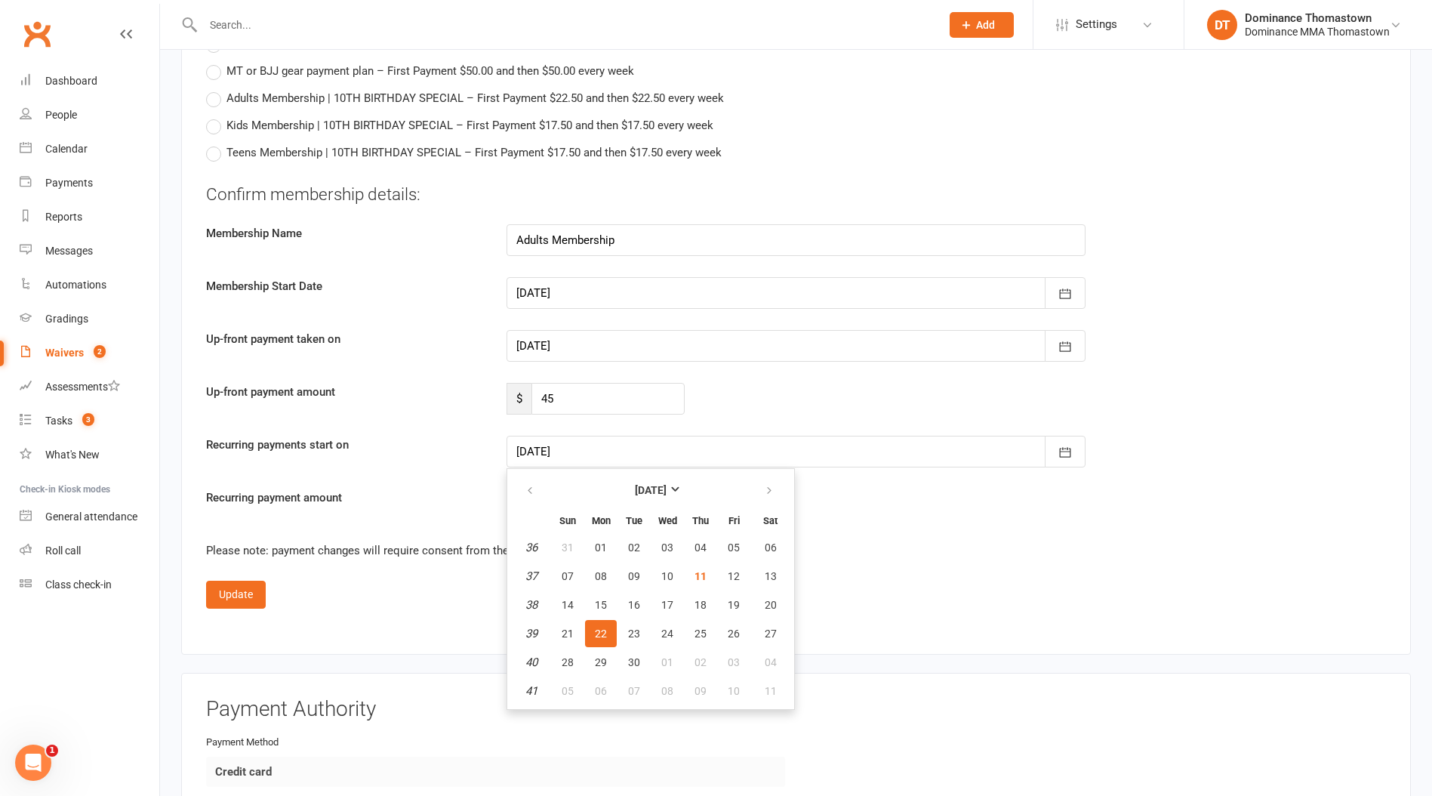
click at [546, 453] on div at bounding box center [796, 452] width 579 height 32
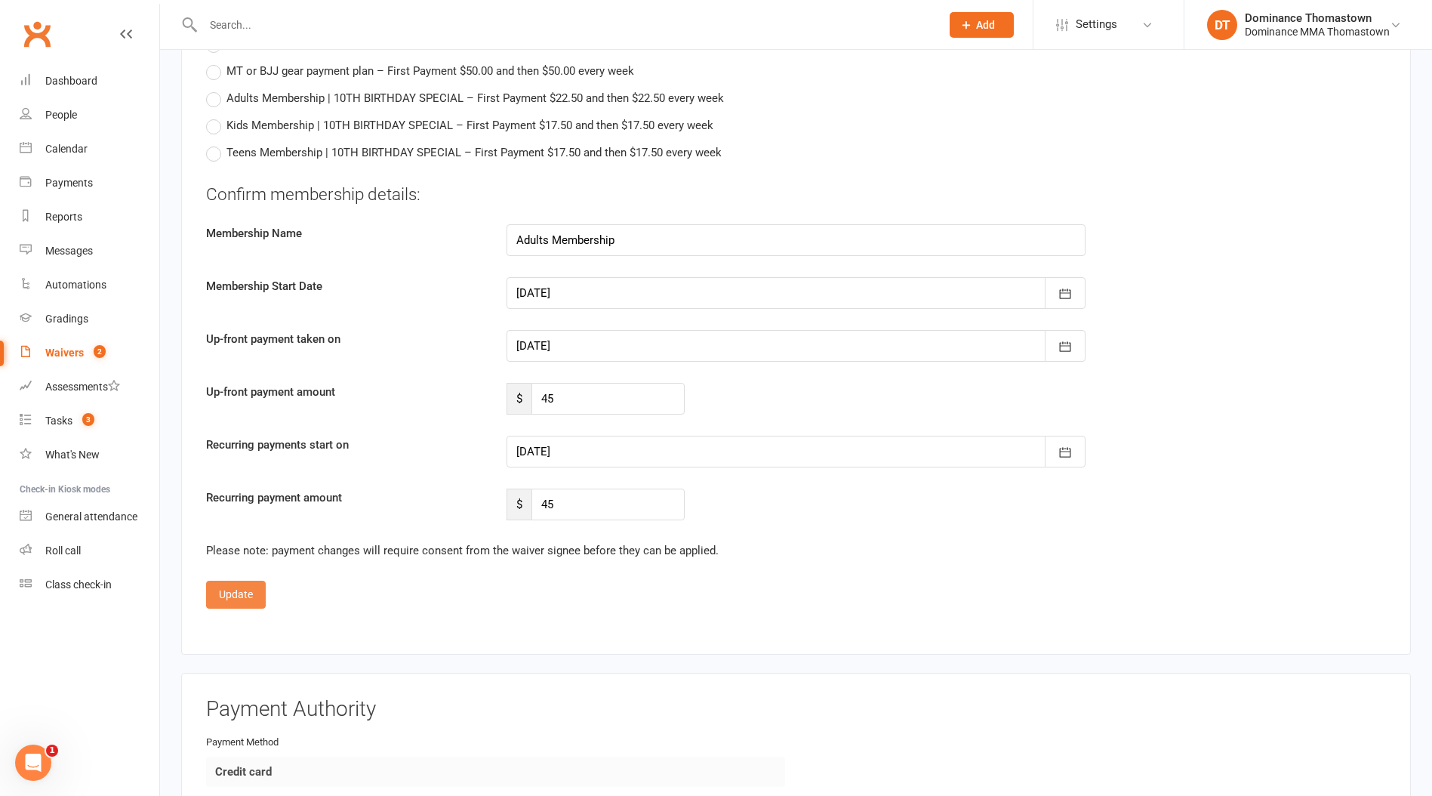
click at [251, 591] on button "Update" at bounding box center [236, 594] width 60 height 27
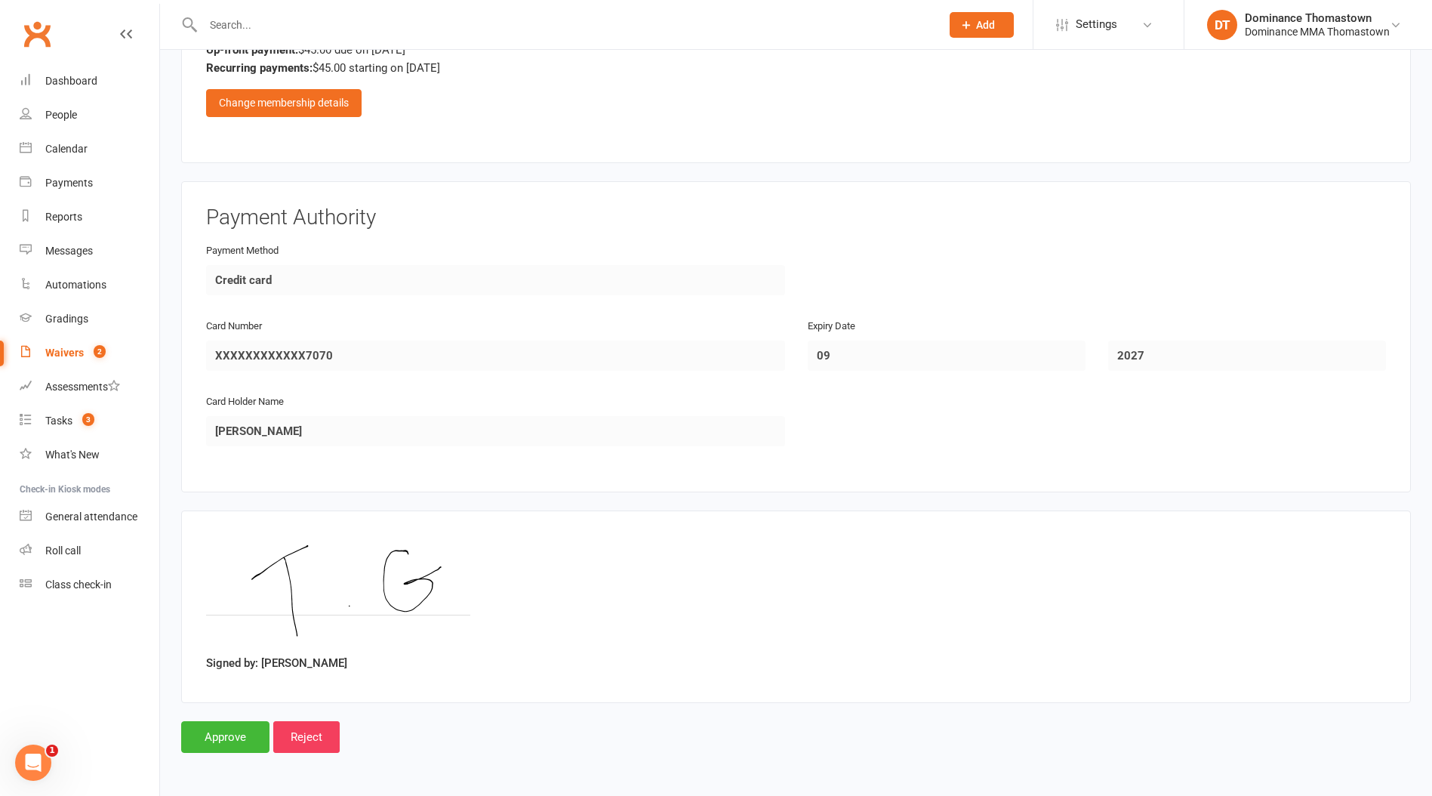
scroll to position [837, 0]
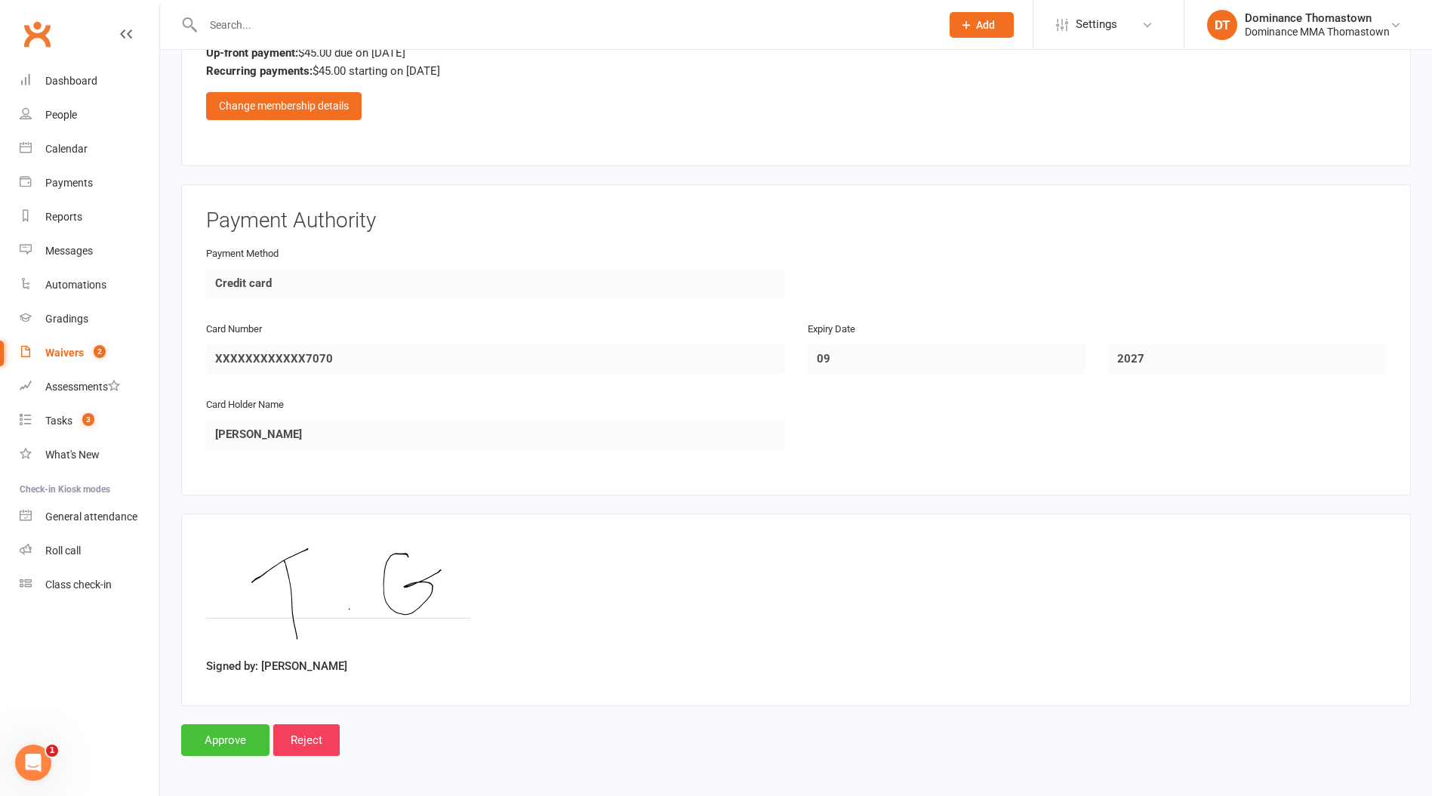
click at [215, 745] on input "Approve" at bounding box center [225, 740] width 88 height 32
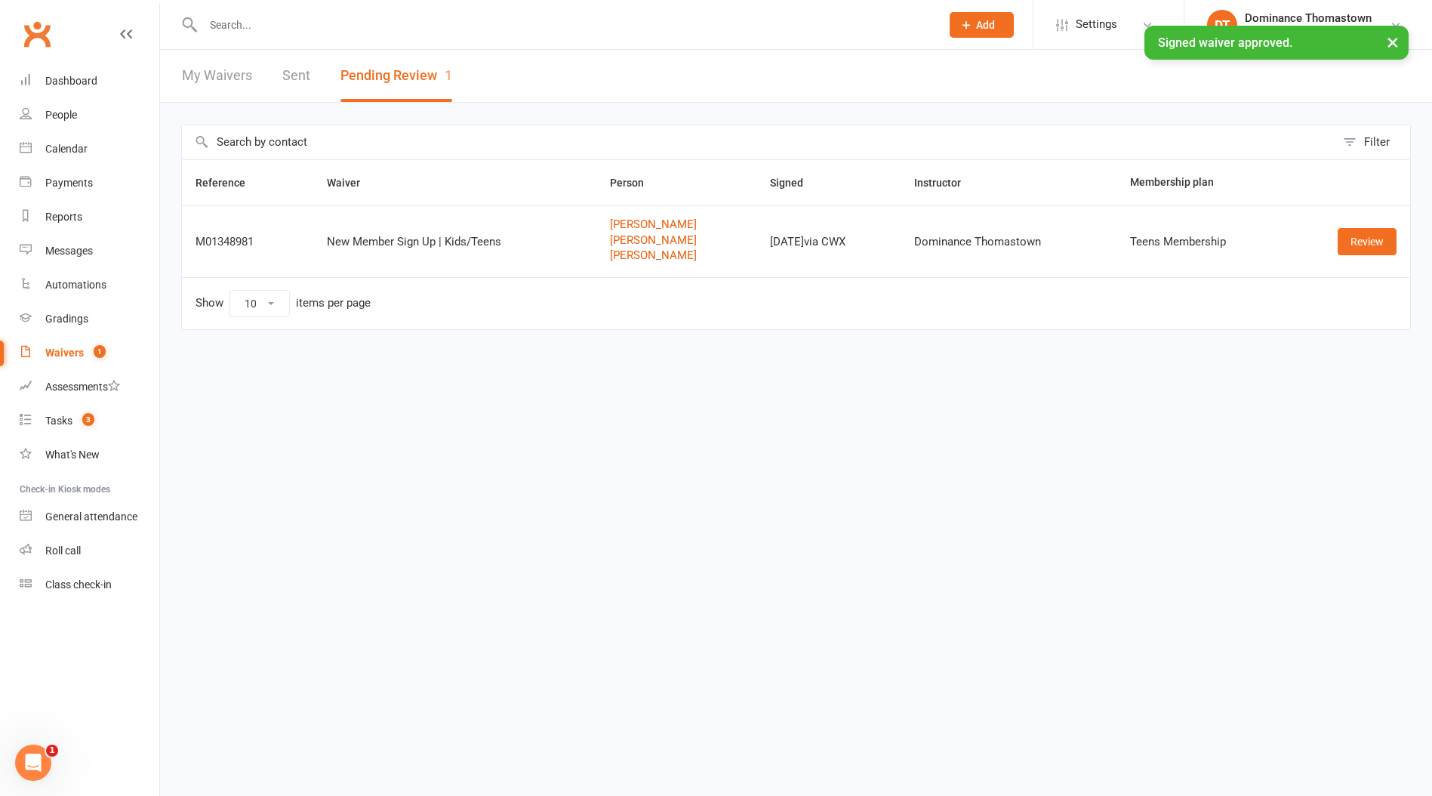
click at [275, 23] on input "text" at bounding box center [565, 24] width 732 height 21
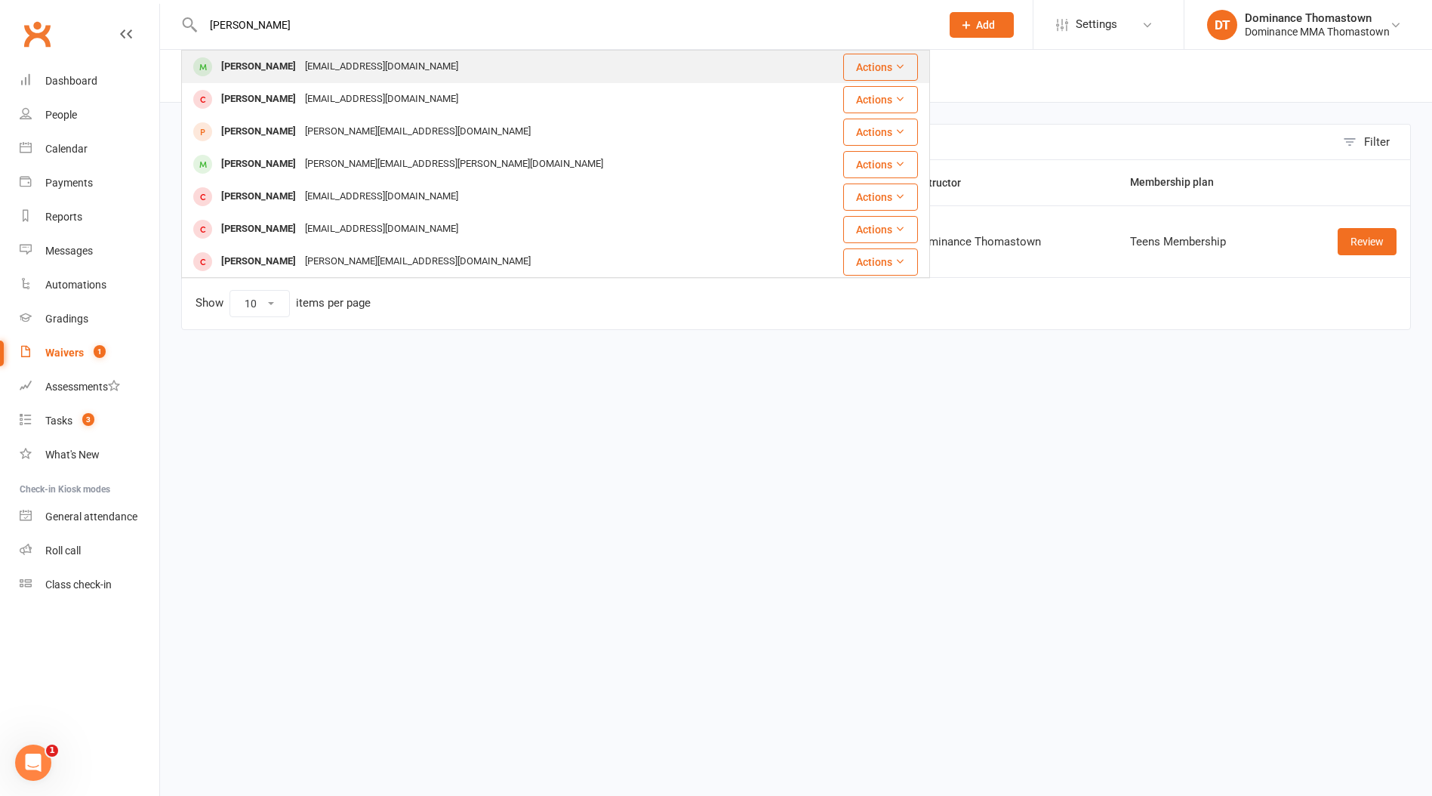
type input "alex tha"
click at [301, 62] on div "[EMAIL_ADDRESS][DOMAIN_NAME]" at bounding box center [382, 67] width 162 height 22
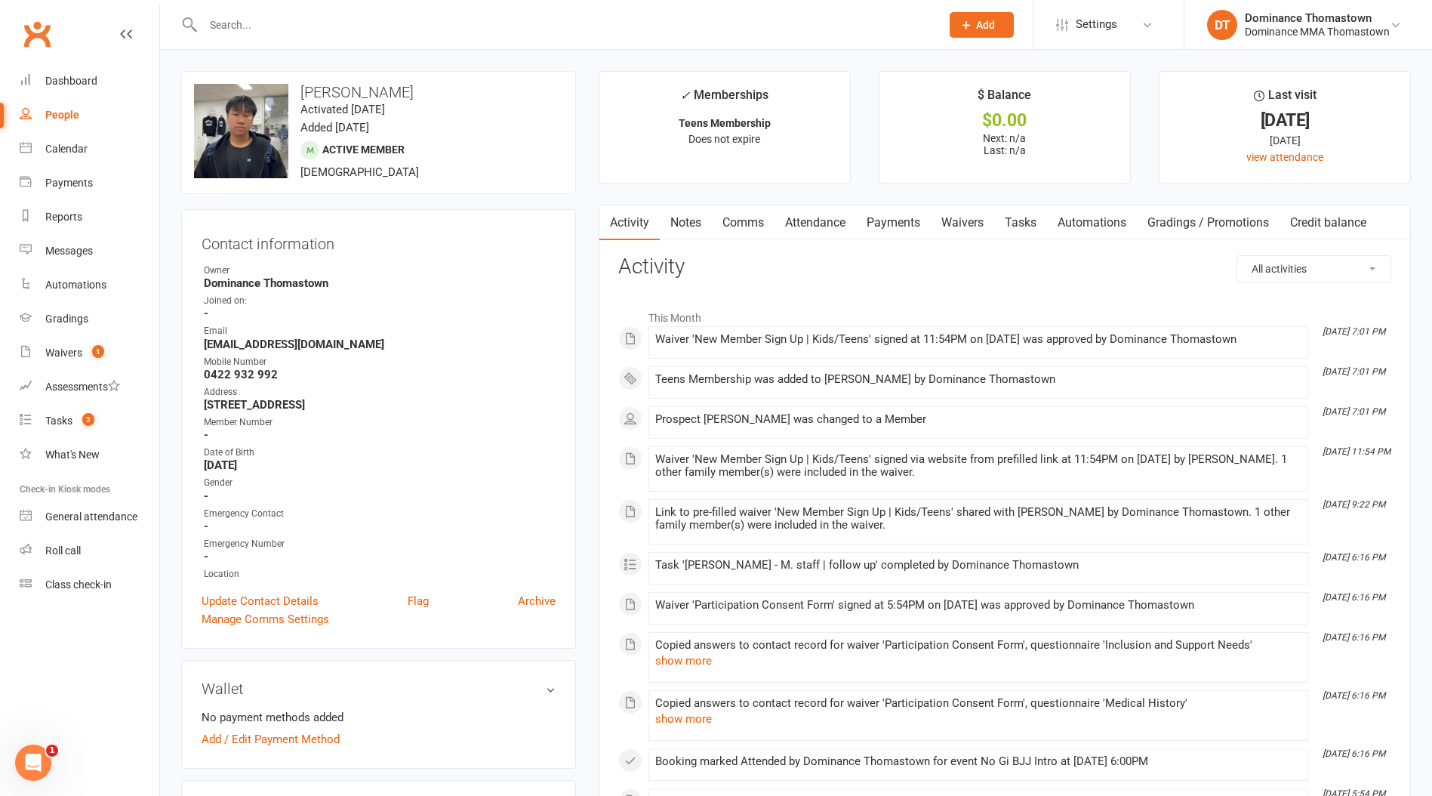
click at [1005, 224] on link "Tasks" at bounding box center [1020, 222] width 53 height 35
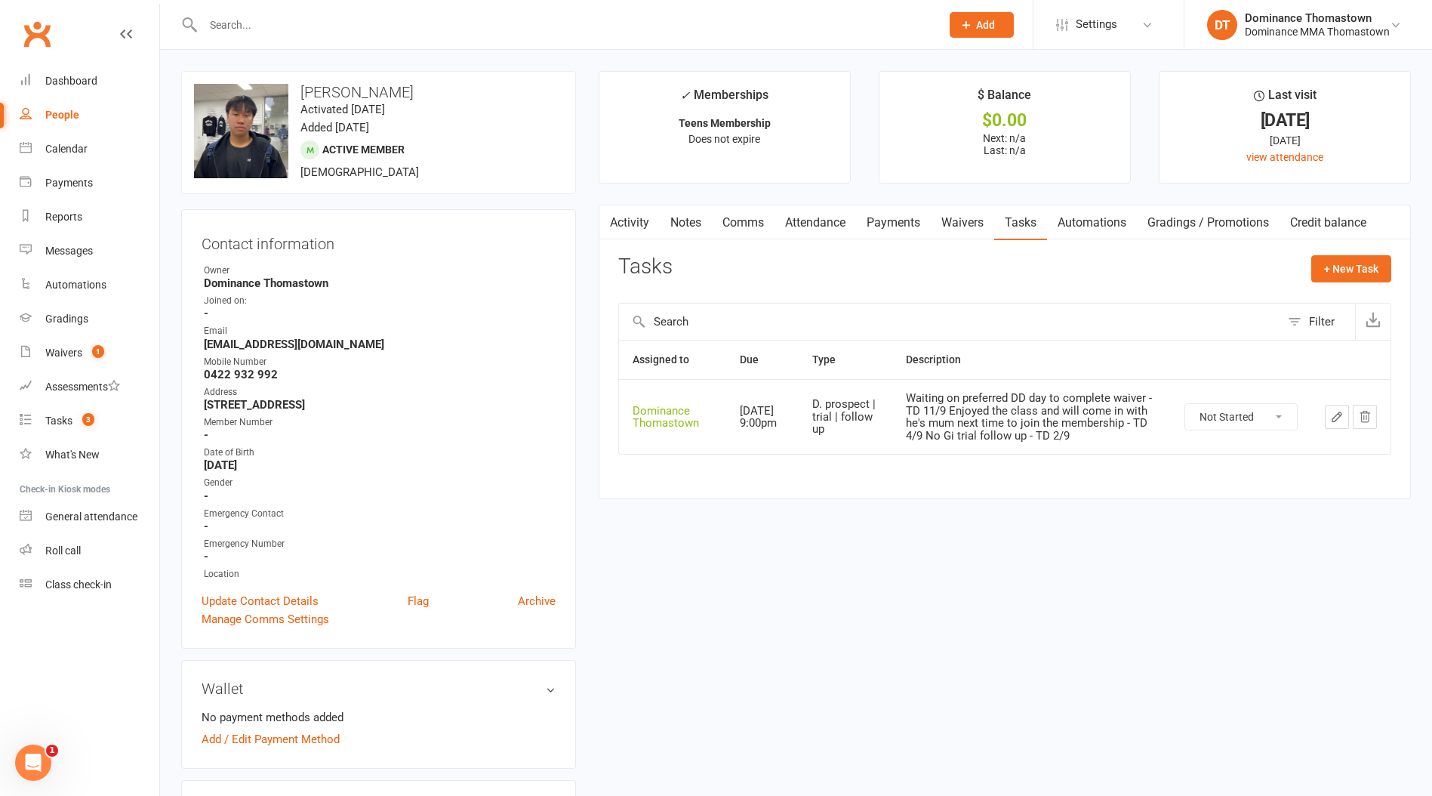
click at [1214, 420] on select "Not Started In Progress Waiting Complete" at bounding box center [1242, 417] width 112 height 26
click at [1186, 404] on select "Not Started In Progress Waiting Complete" at bounding box center [1242, 417] width 112 height 26
select select "unstarted"
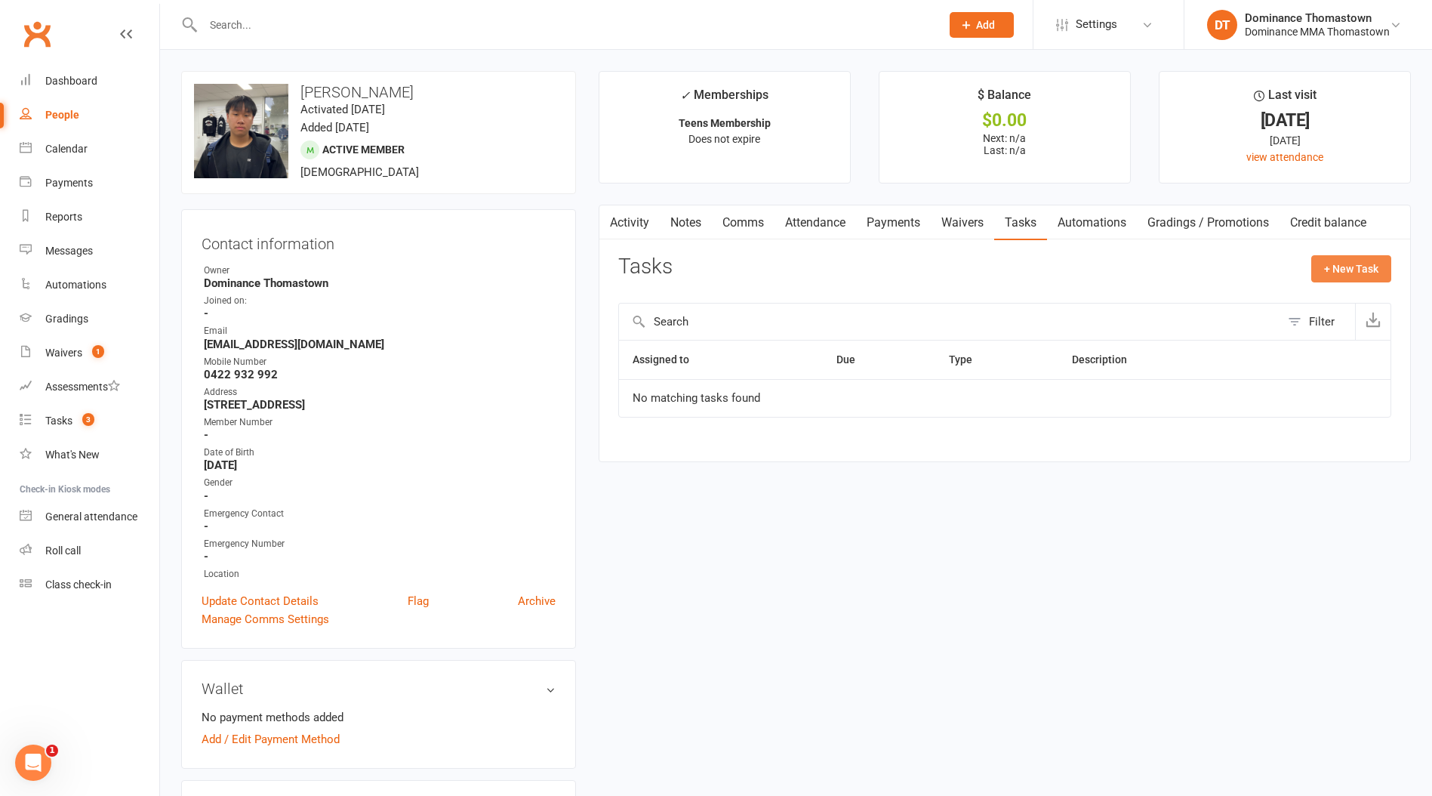
click at [1357, 270] on button "+ New Task" at bounding box center [1352, 268] width 80 height 27
select select "12547"
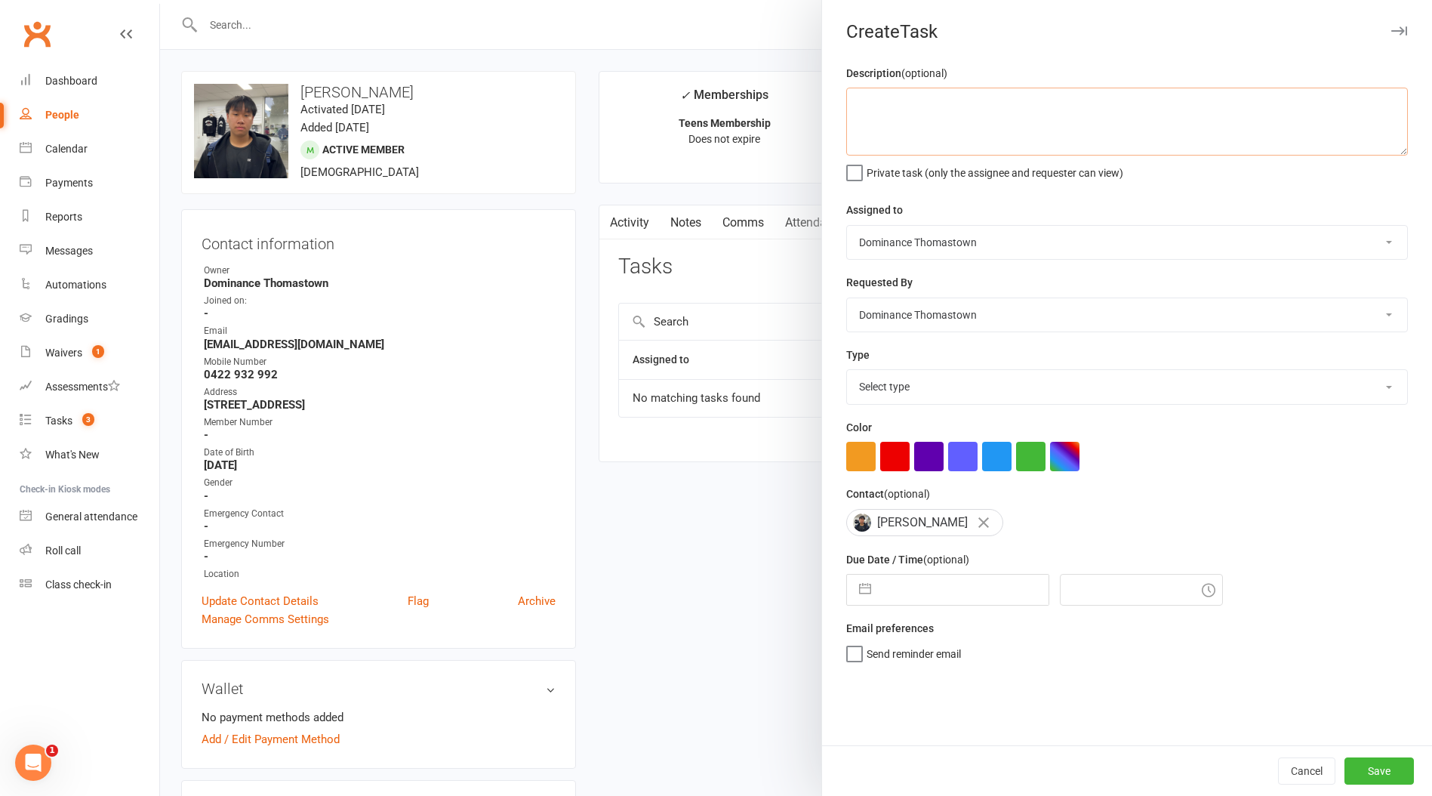
click at [980, 141] on textarea at bounding box center [1127, 122] width 562 height 68
type textarea "1 week ret - TD"
click at [919, 597] on input "text" at bounding box center [964, 590] width 170 height 30
select select "7"
select select "2025"
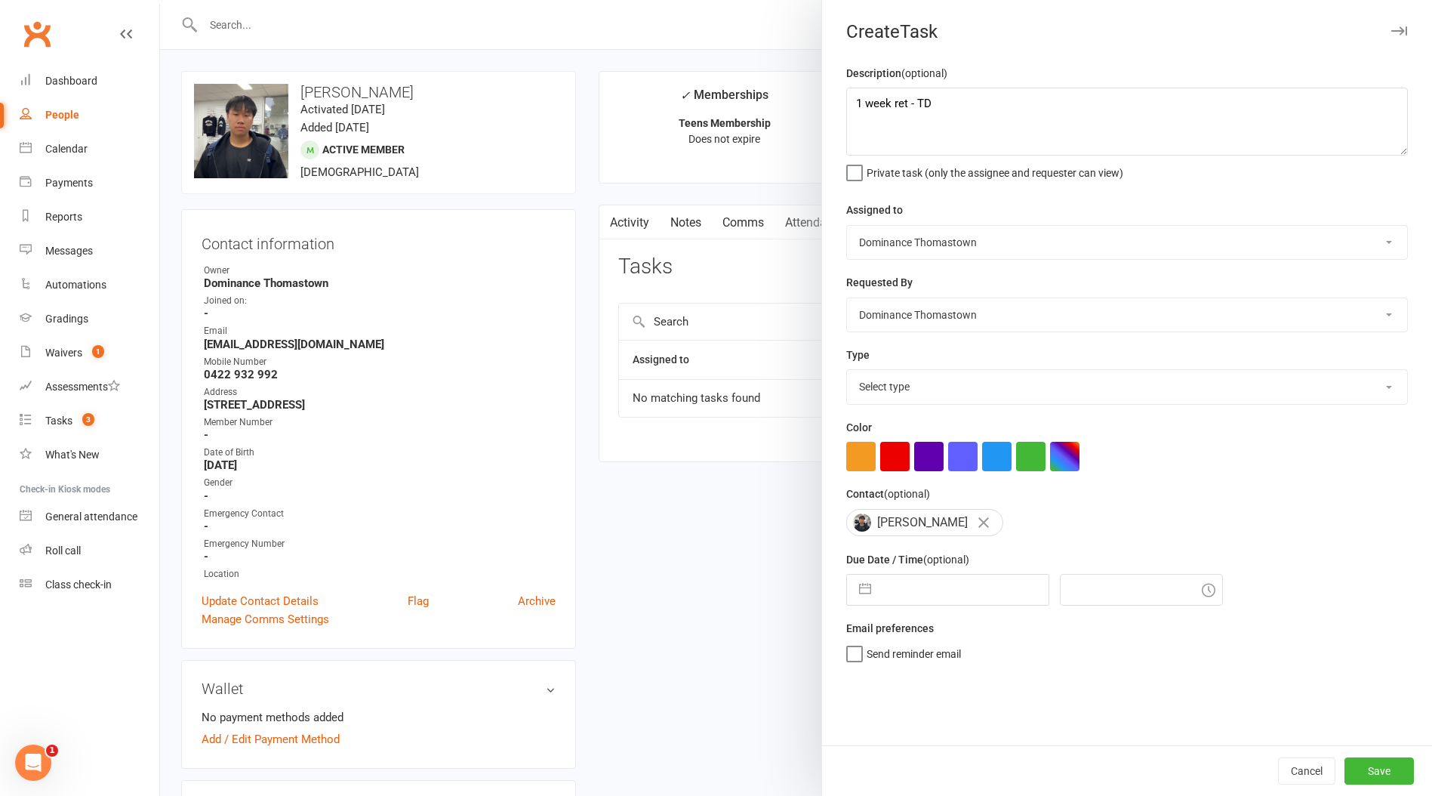
select select "8"
select select "2025"
select select "9"
select select "2025"
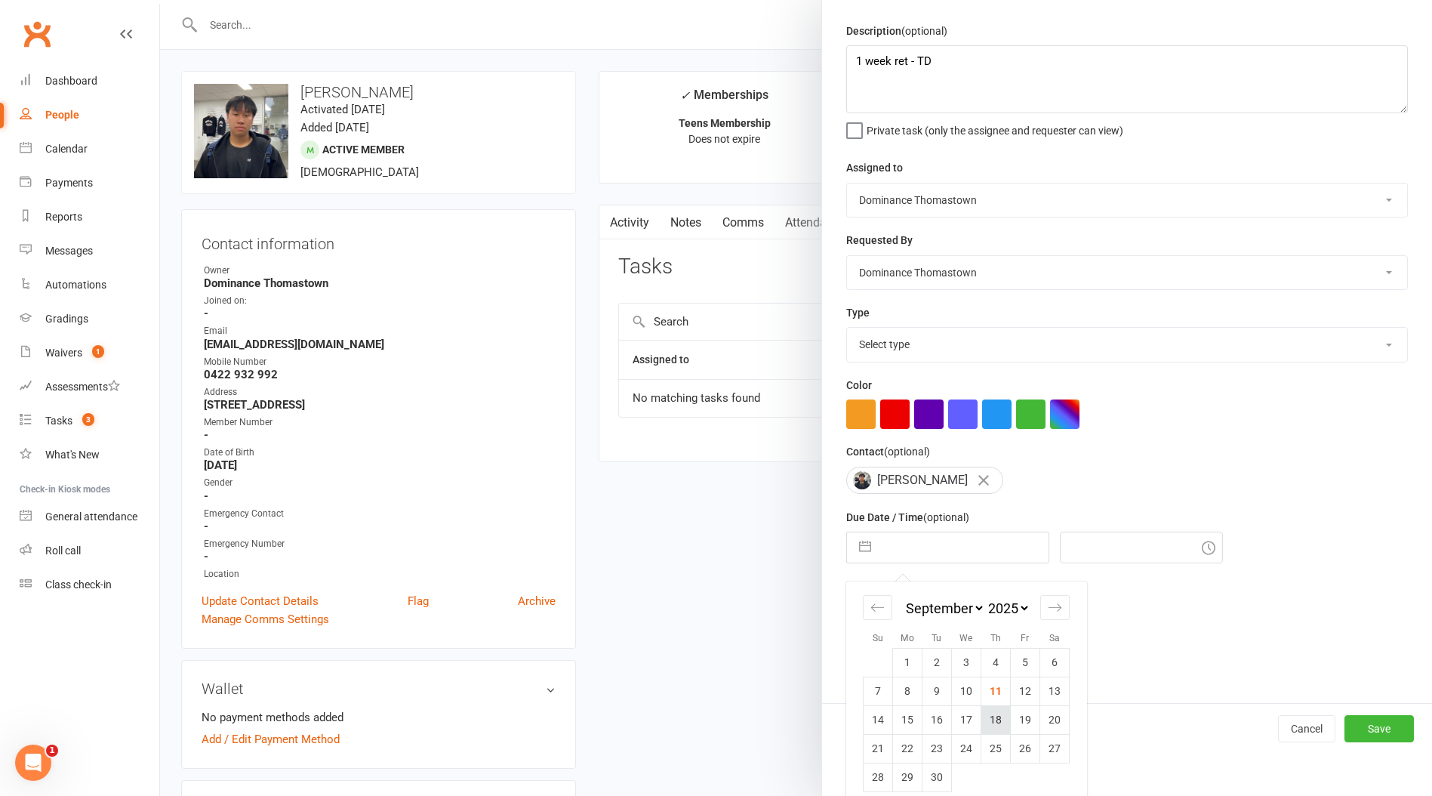
scroll to position [58, 0]
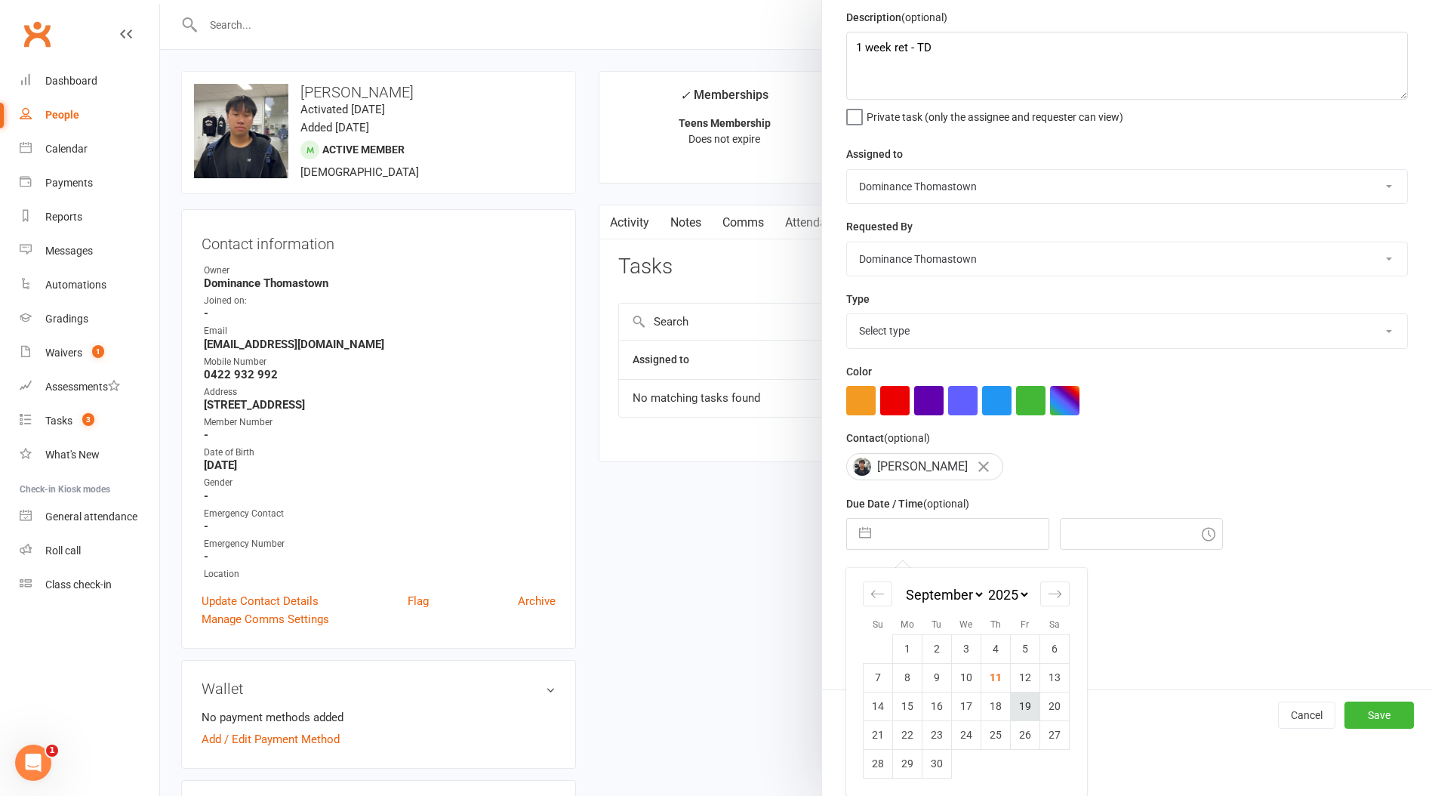
click at [1029, 705] on td "19" at bounding box center [1025, 706] width 29 height 29
type input "[DATE]"
type input "7:15pm"
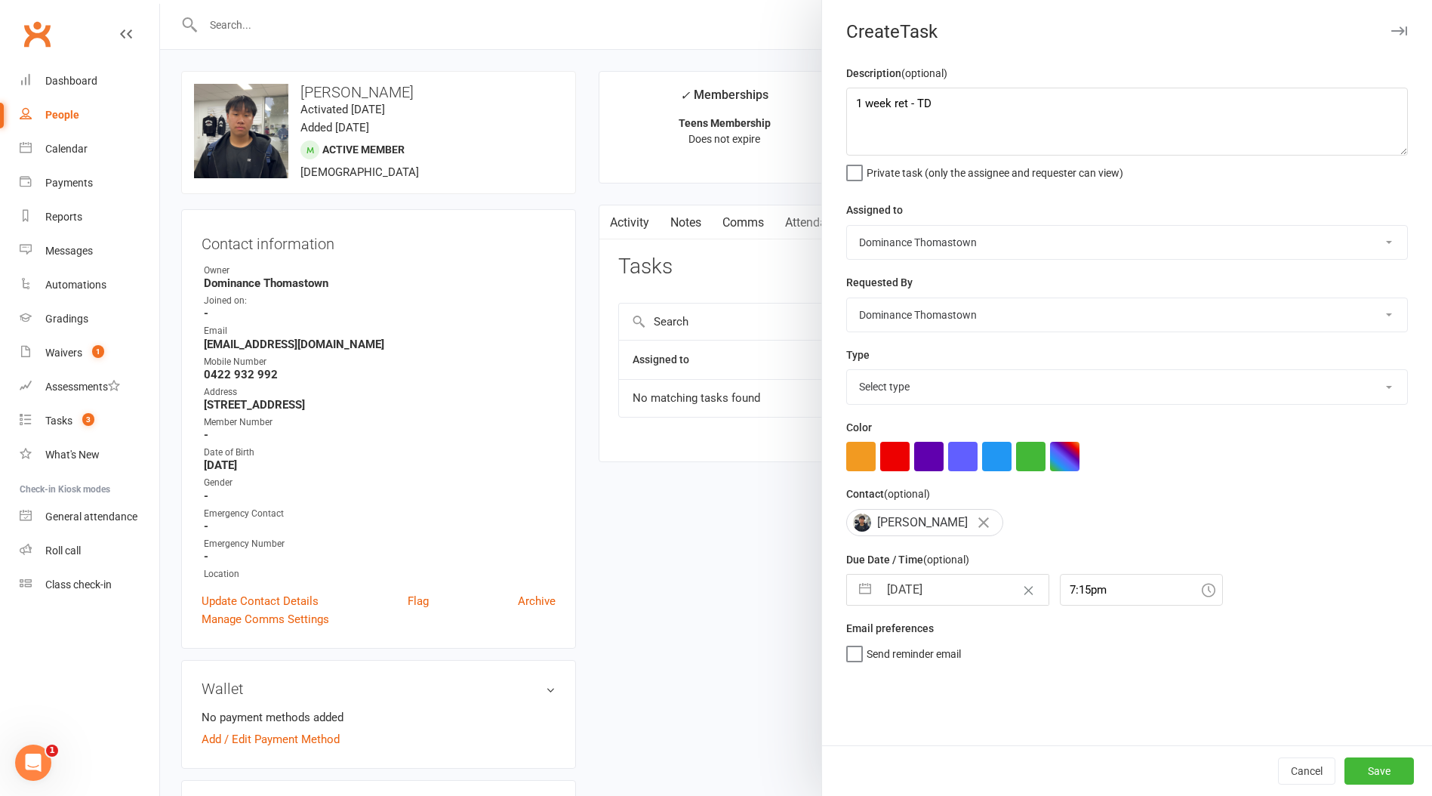
scroll to position [0, 0]
click at [1383, 771] on button "Save" at bounding box center [1379, 770] width 69 height 27
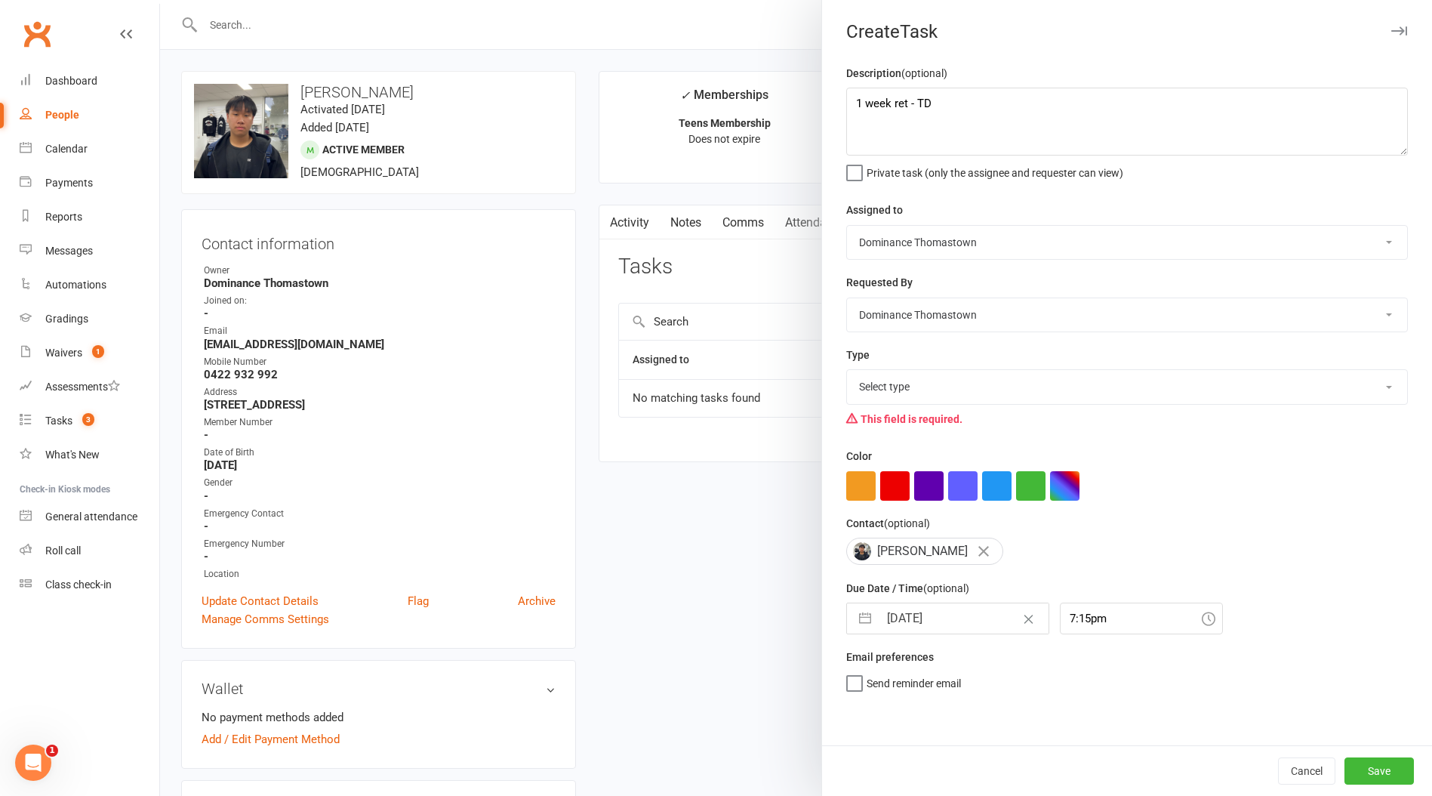
click at [905, 388] on select "Select type A. prospect | enquiry response B. prospect | trial | booking [PERSO…" at bounding box center [1127, 386] width 560 height 33
select select "3814"
click at [847, 372] on select "Select type A. prospect | enquiry response B. prospect | trial | booking [PERSO…" at bounding box center [1127, 386] width 560 height 33
drag, startPoint x: 1366, startPoint y: 769, endPoint x: 1309, endPoint y: 763, distance: 57.7
click at [1366, 769] on button "Save" at bounding box center [1379, 770] width 69 height 27
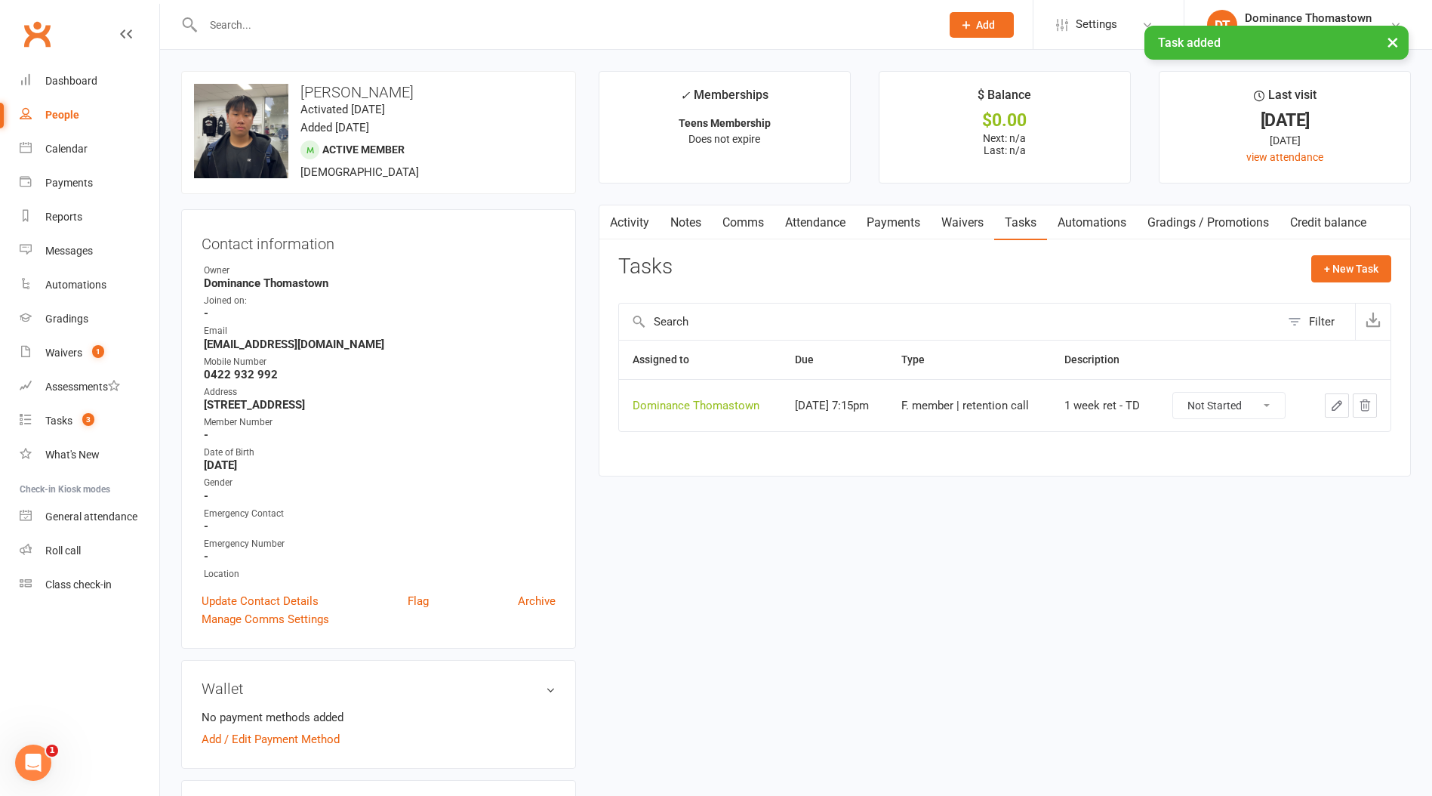
click at [239, 26] on div "× Task added" at bounding box center [706, 26] width 1413 height 0
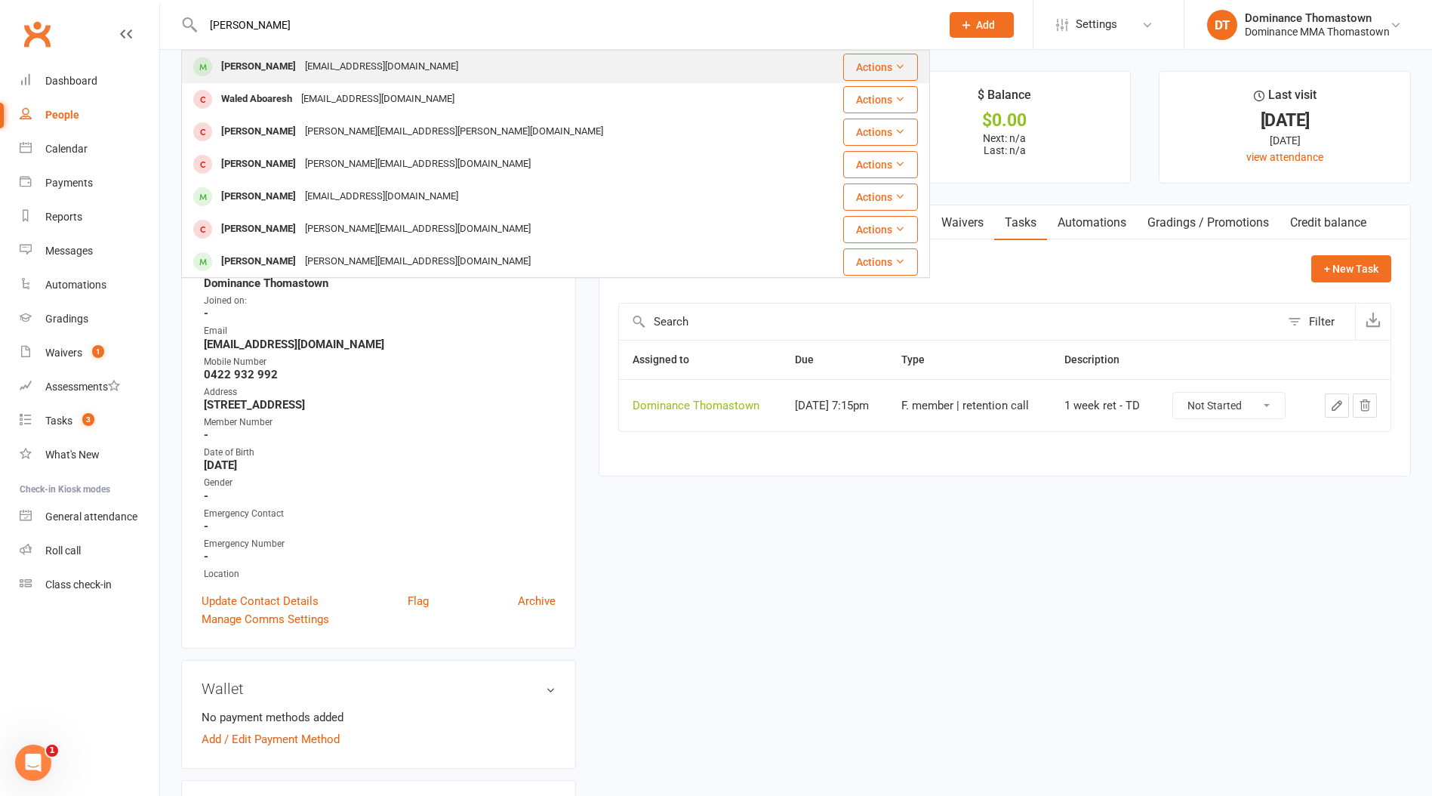
type input "gresh"
click at [260, 67] on div "[PERSON_NAME]" at bounding box center [259, 67] width 84 height 22
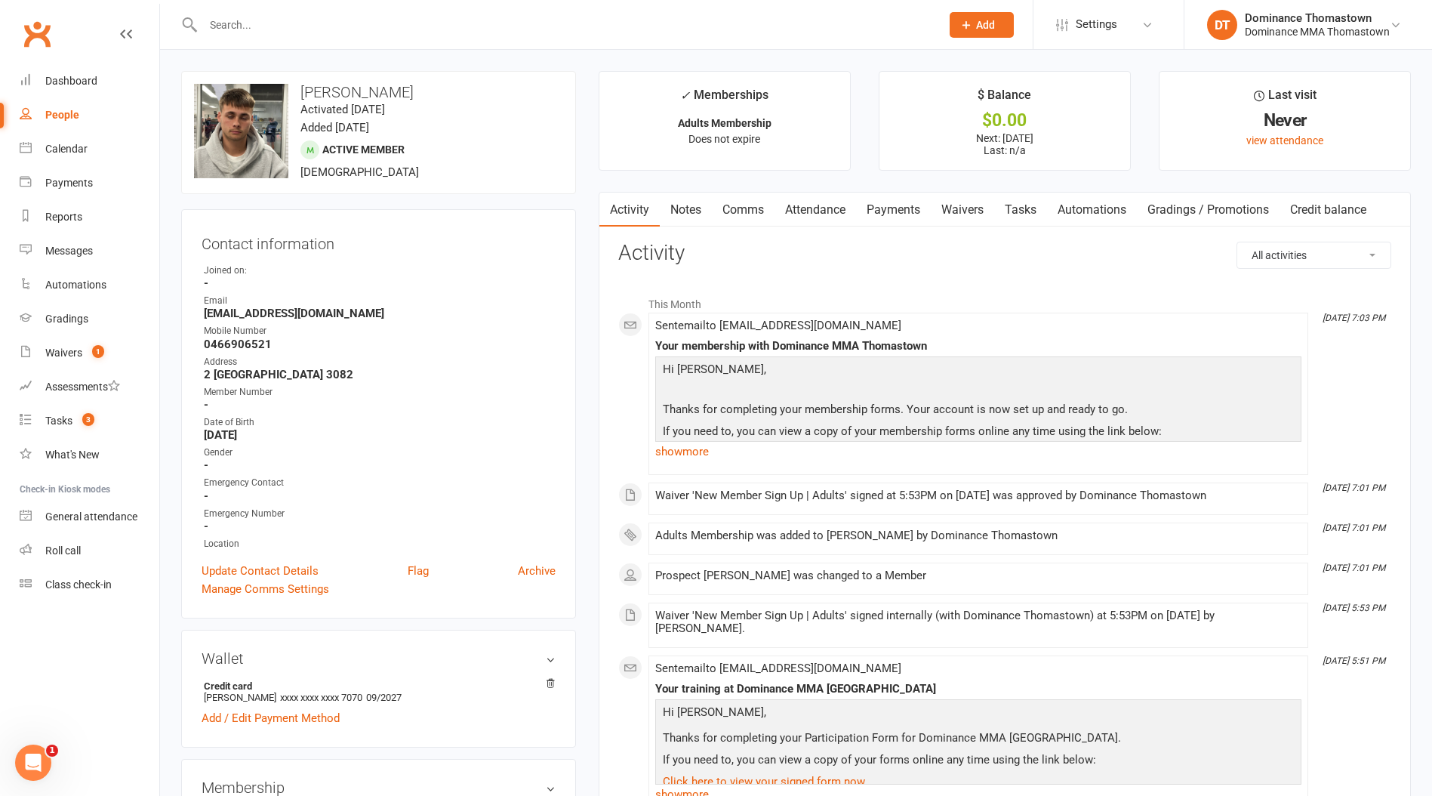
click at [888, 215] on link "Payments" at bounding box center [893, 210] width 75 height 35
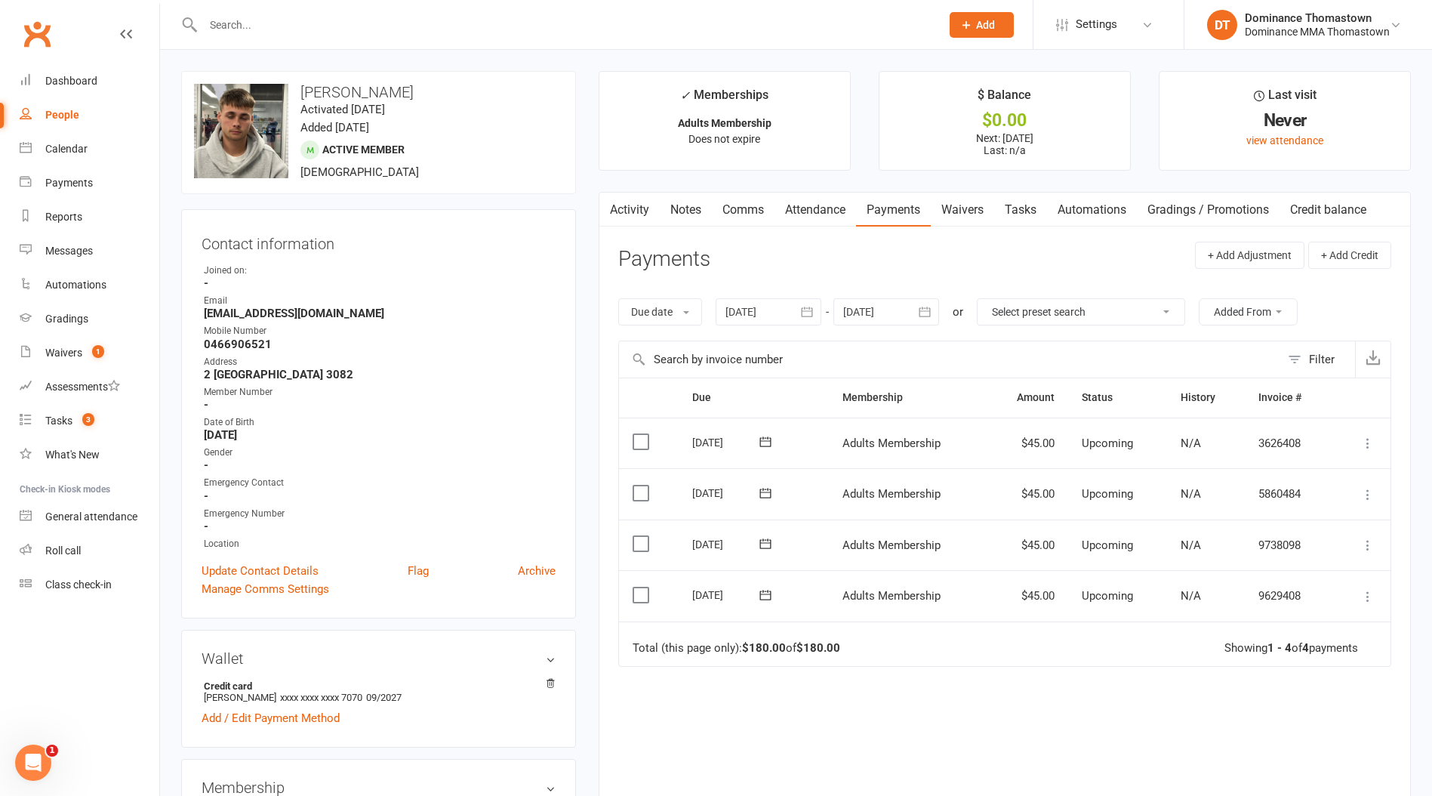
click at [794, 215] on link "Attendance" at bounding box center [816, 210] width 82 height 35
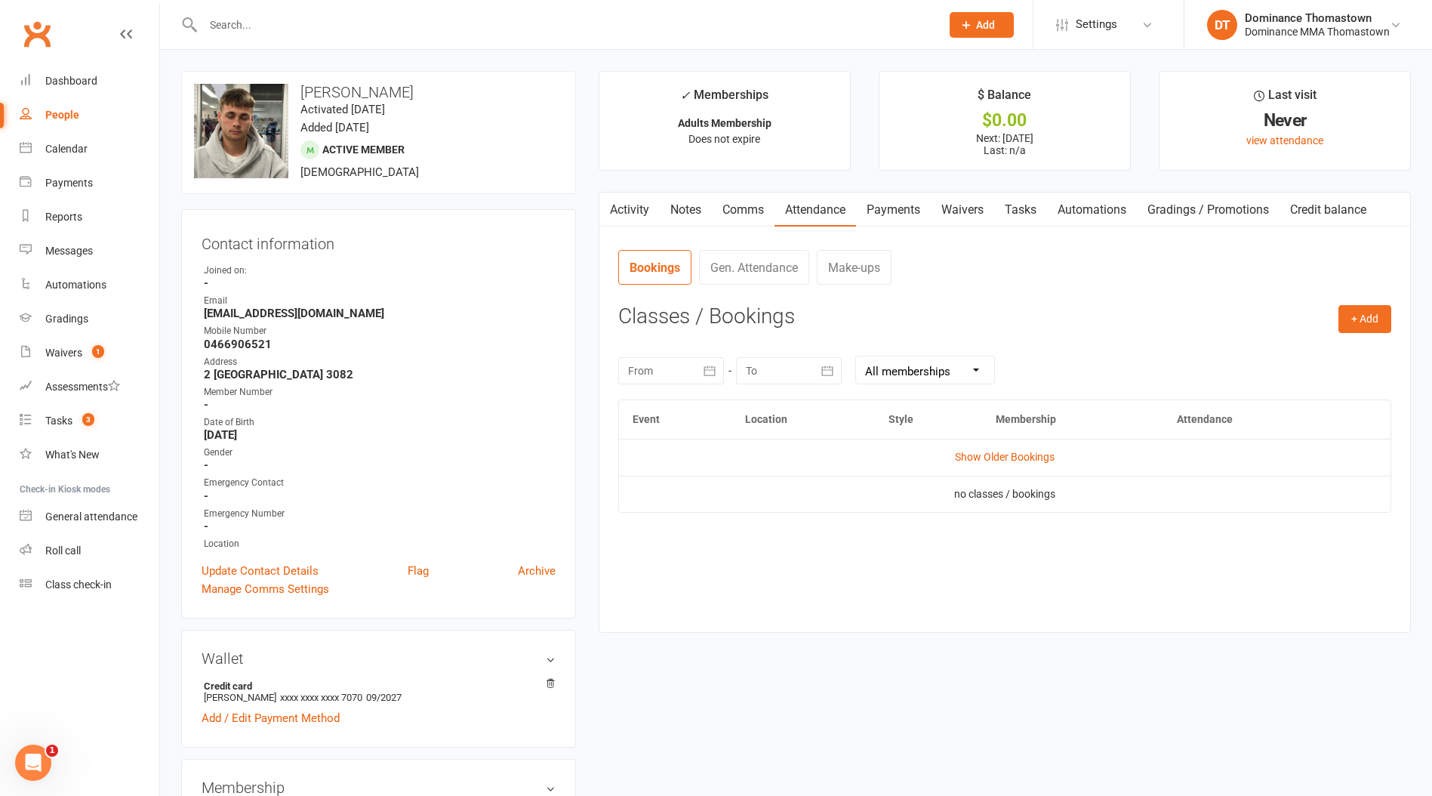
click at [675, 214] on link "Notes" at bounding box center [686, 210] width 52 height 35
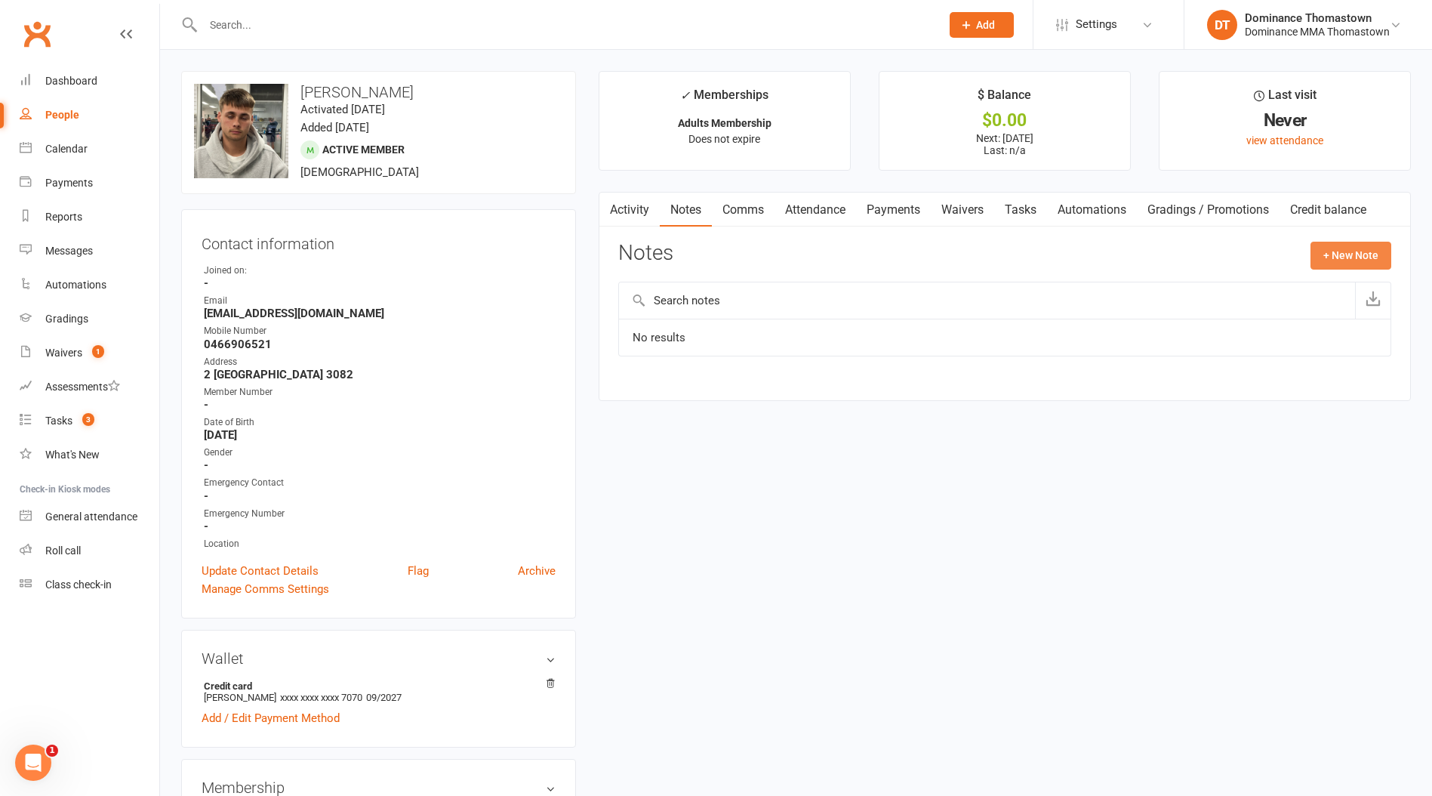
click at [1339, 256] on button "+ New Note" at bounding box center [1351, 255] width 81 height 27
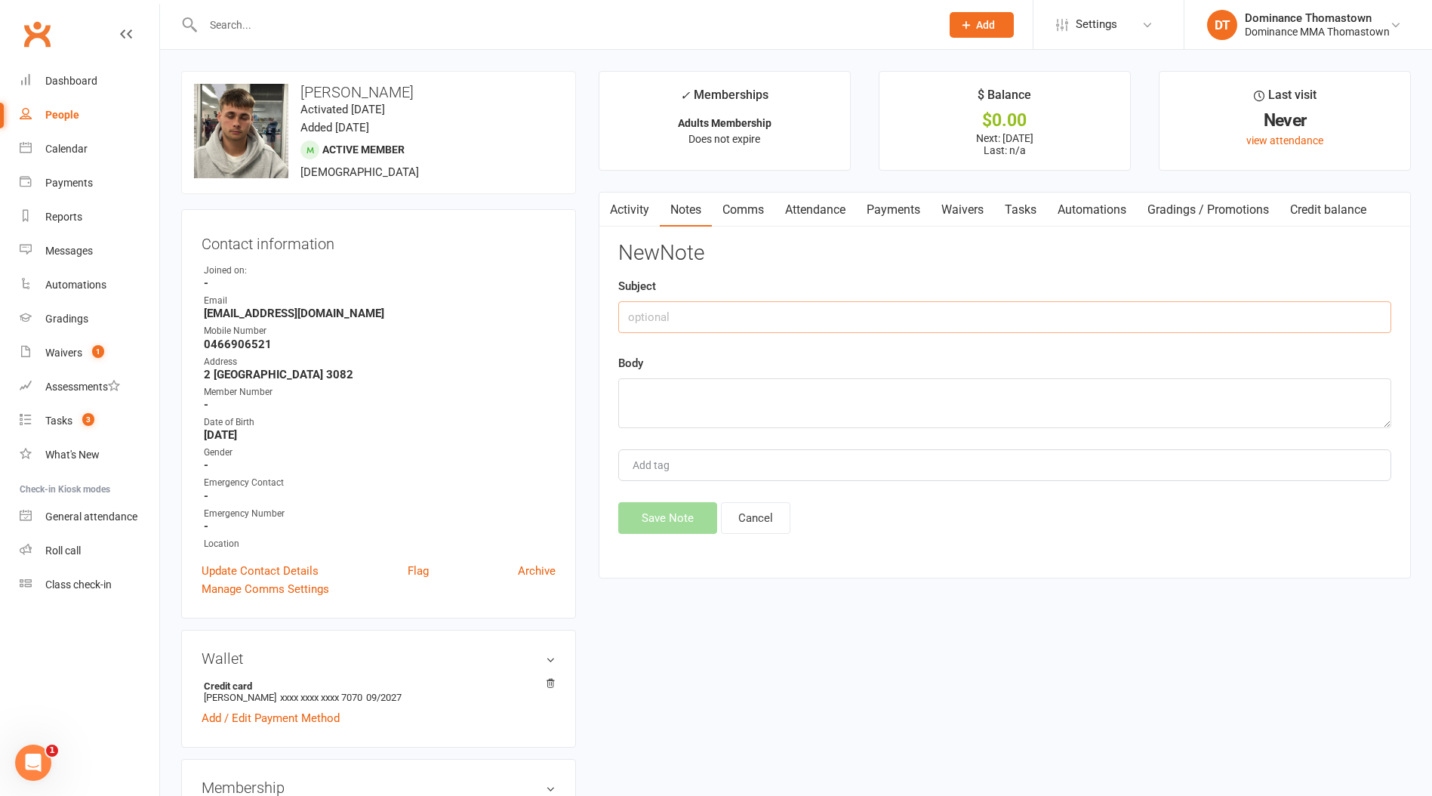
click at [802, 316] on input "text" at bounding box center [1004, 317] width 773 height 32
type input "a"
type input "Walk in"
click at [810, 385] on textarea at bounding box center [1004, 403] width 773 height 50
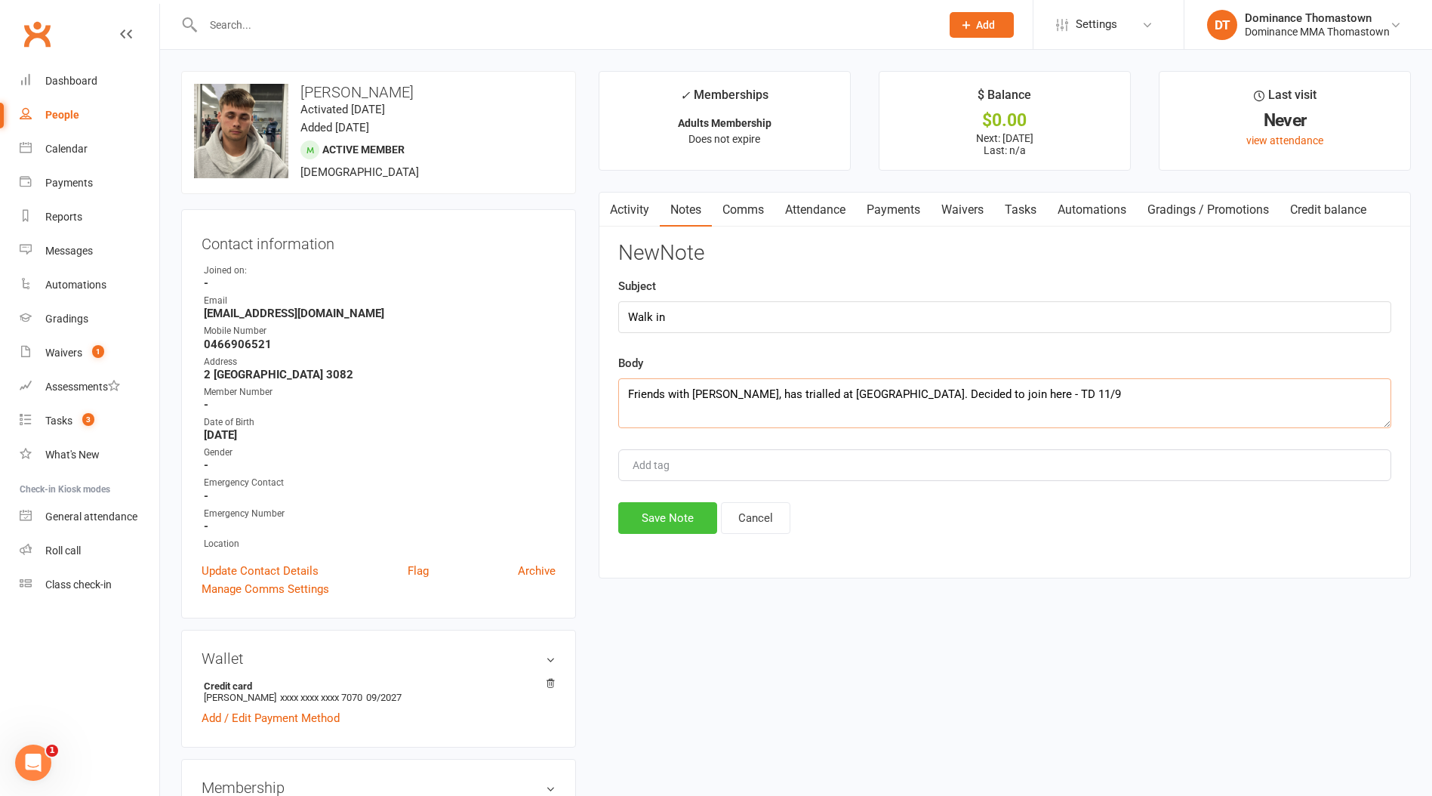
type textarea "Friends with Chase Pell, has trialled at Abbotsford. Decided to join here - TD …"
click at [688, 517] on button "Save Note" at bounding box center [667, 518] width 99 height 32
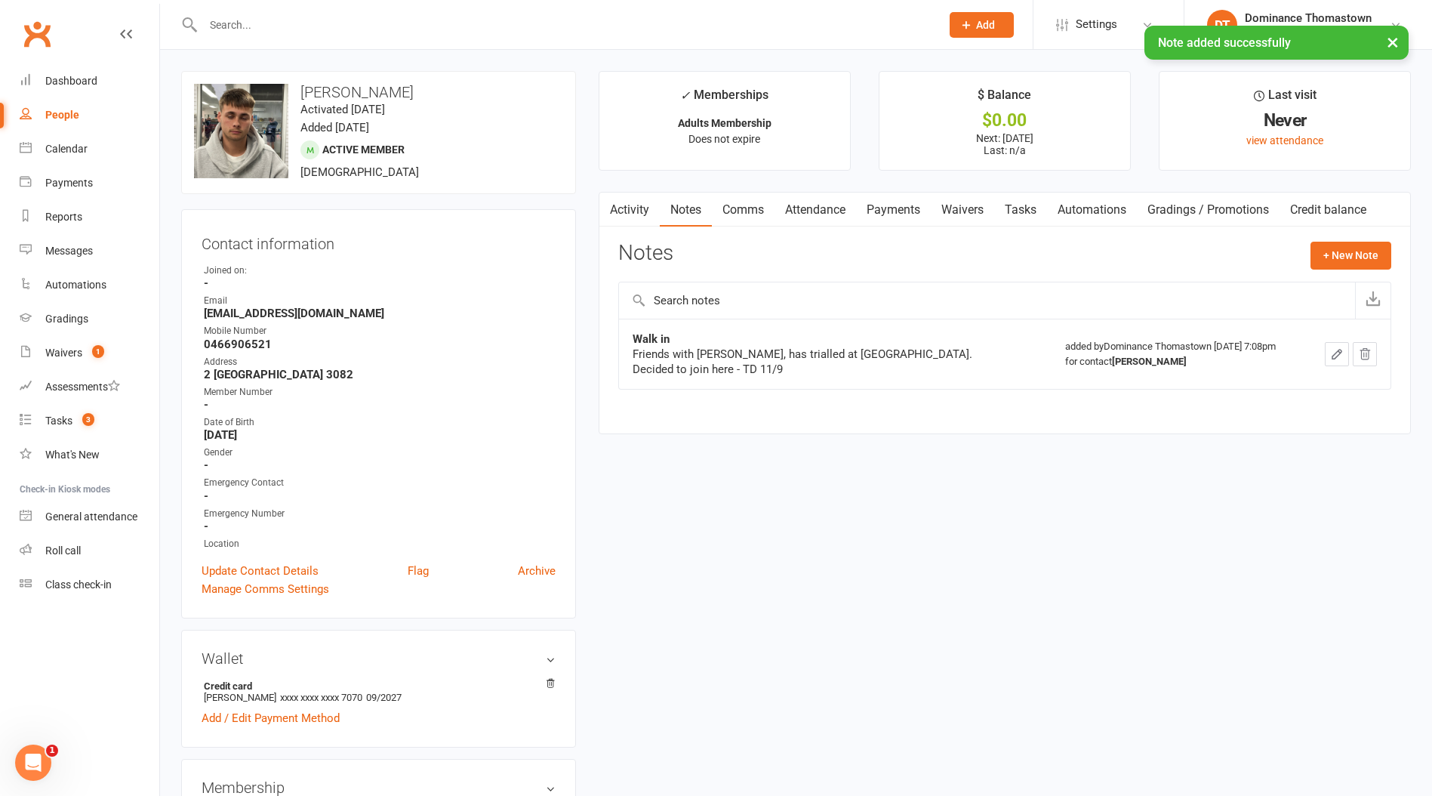
click at [960, 213] on link "Waivers" at bounding box center [962, 210] width 63 height 35
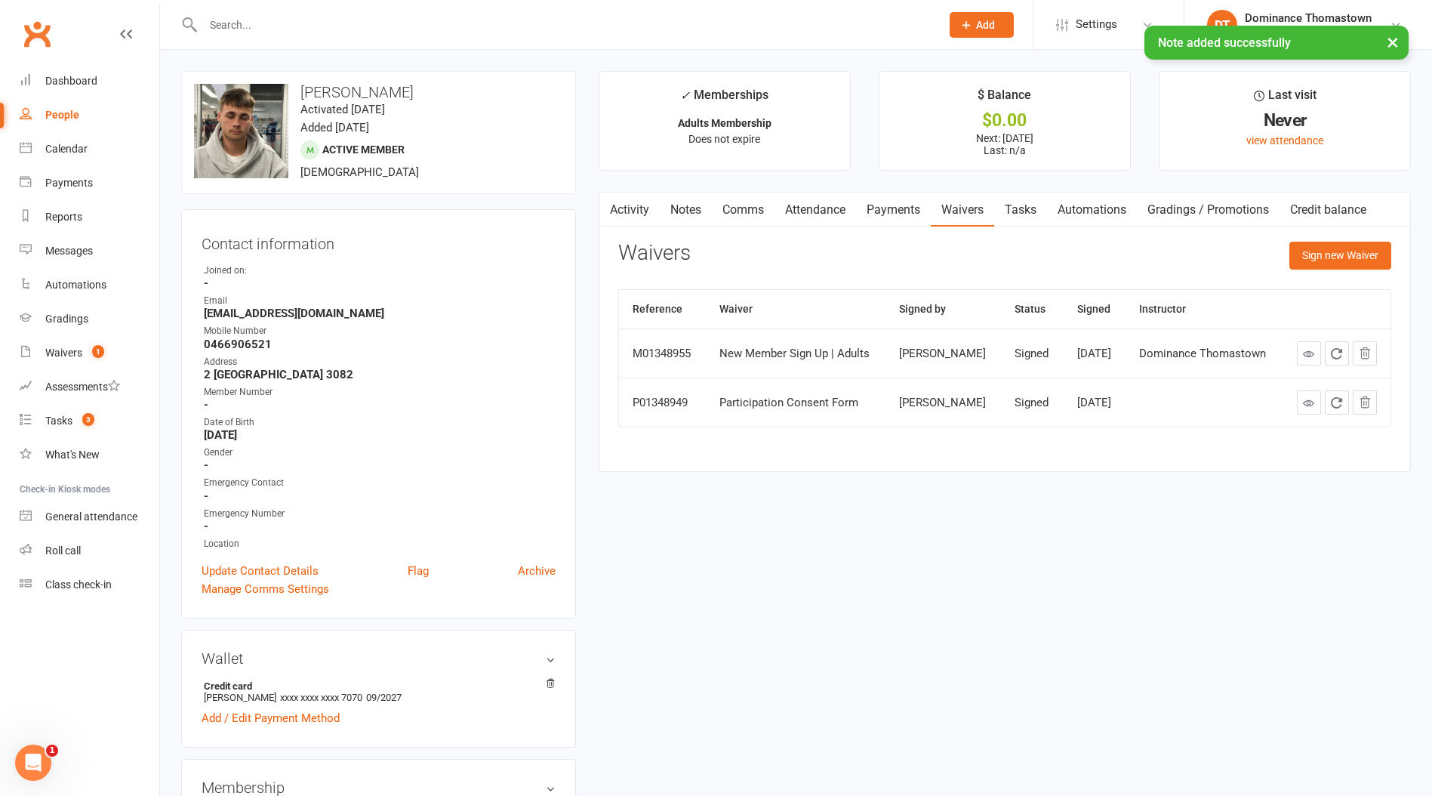
click at [1022, 210] on link "Tasks" at bounding box center [1020, 210] width 53 height 35
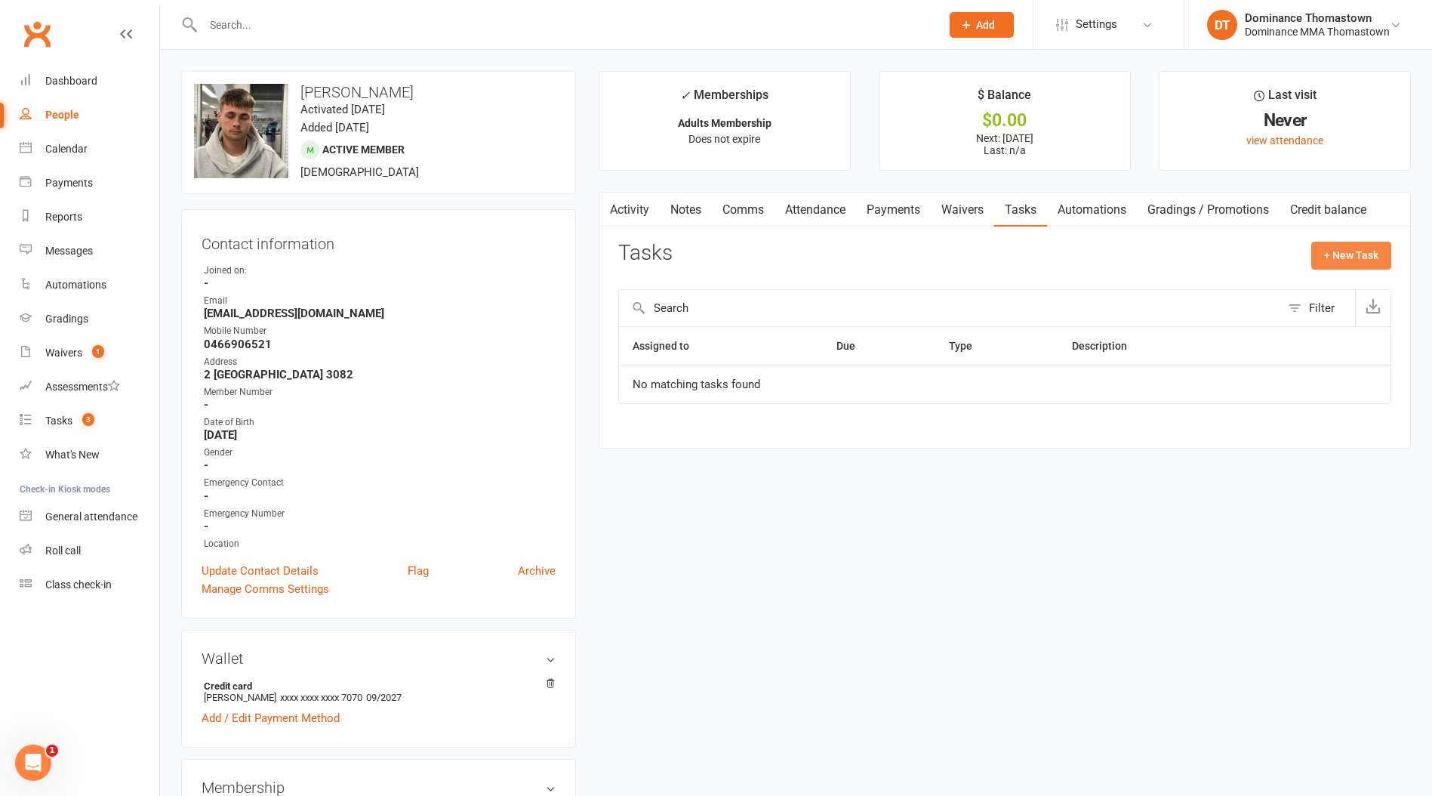
click at [1327, 248] on button "+ New Task" at bounding box center [1352, 255] width 80 height 27
select select "12547"
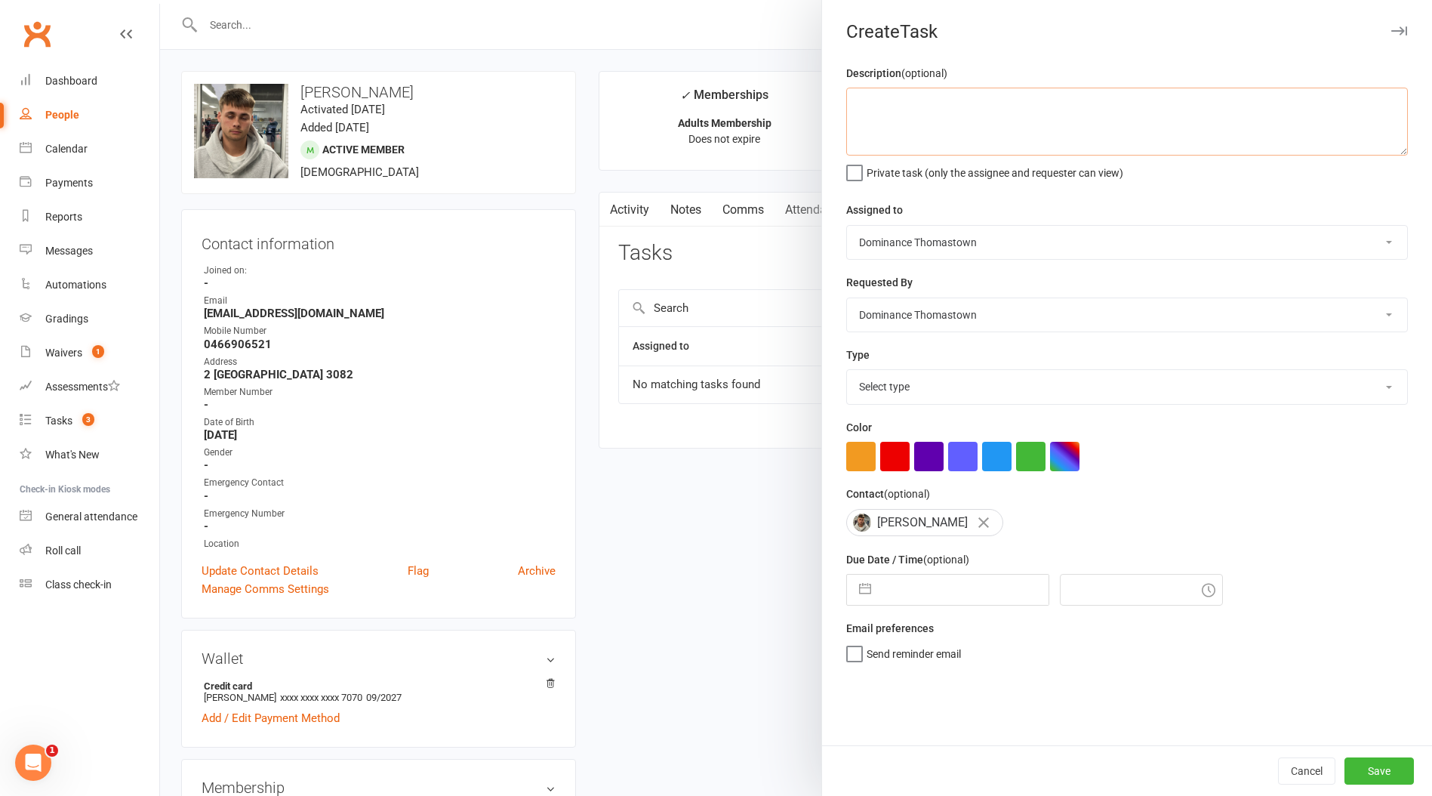
click at [877, 128] on textarea at bounding box center [1127, 122] width 562 height 68
type textarea "1 week ret - TD 11/9"
select select "7"
select select "2025"
select select "8"
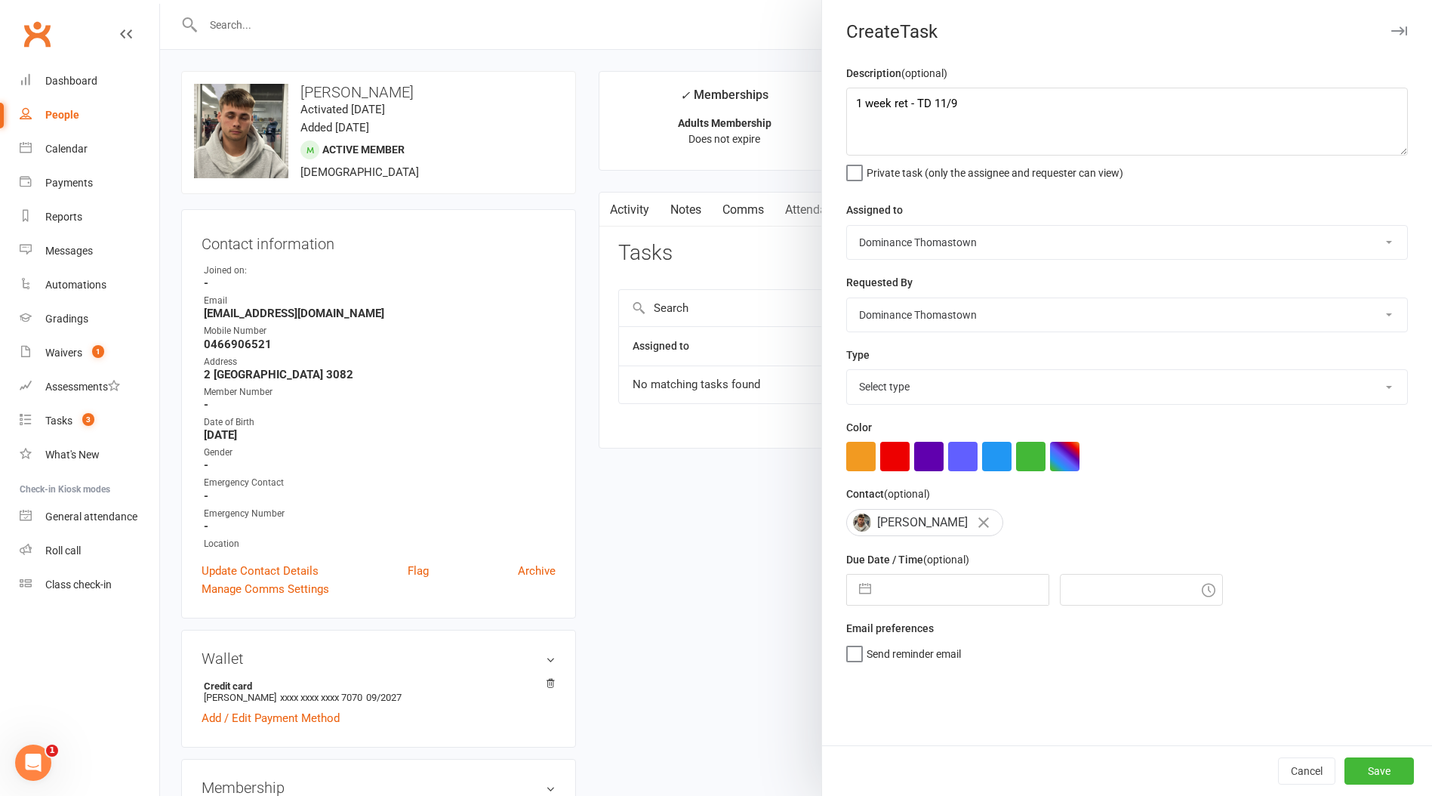
select select "2025"
select select "9"
select select "2025"
click at [916, 600] on input "text" at bounding box center [964, 590] width 170 height 30
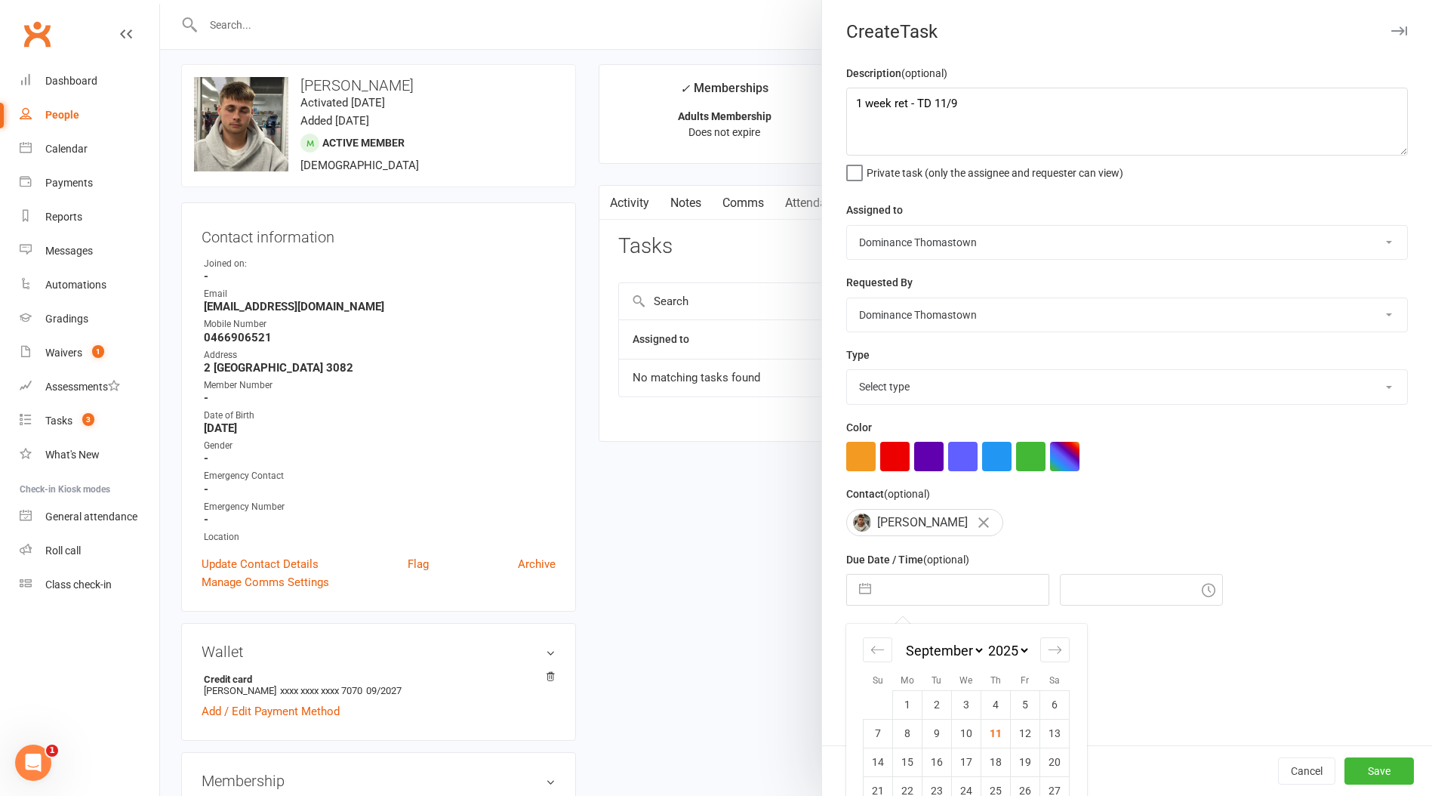
scroll to position [8, 0]
click at [918, 384] on select "Select type A. prospect | enquiry response B. prospect | trial | booking [PERSO…" at bounding box center [1127, 386] width 560 height 33
select select "3814"
click at [847, 372] on select "Select type A. prospect | enquiry response B. prospect | trial | booking [PERSO…" at bounding box center [1127, 386] width 560 height 33
select select "7"
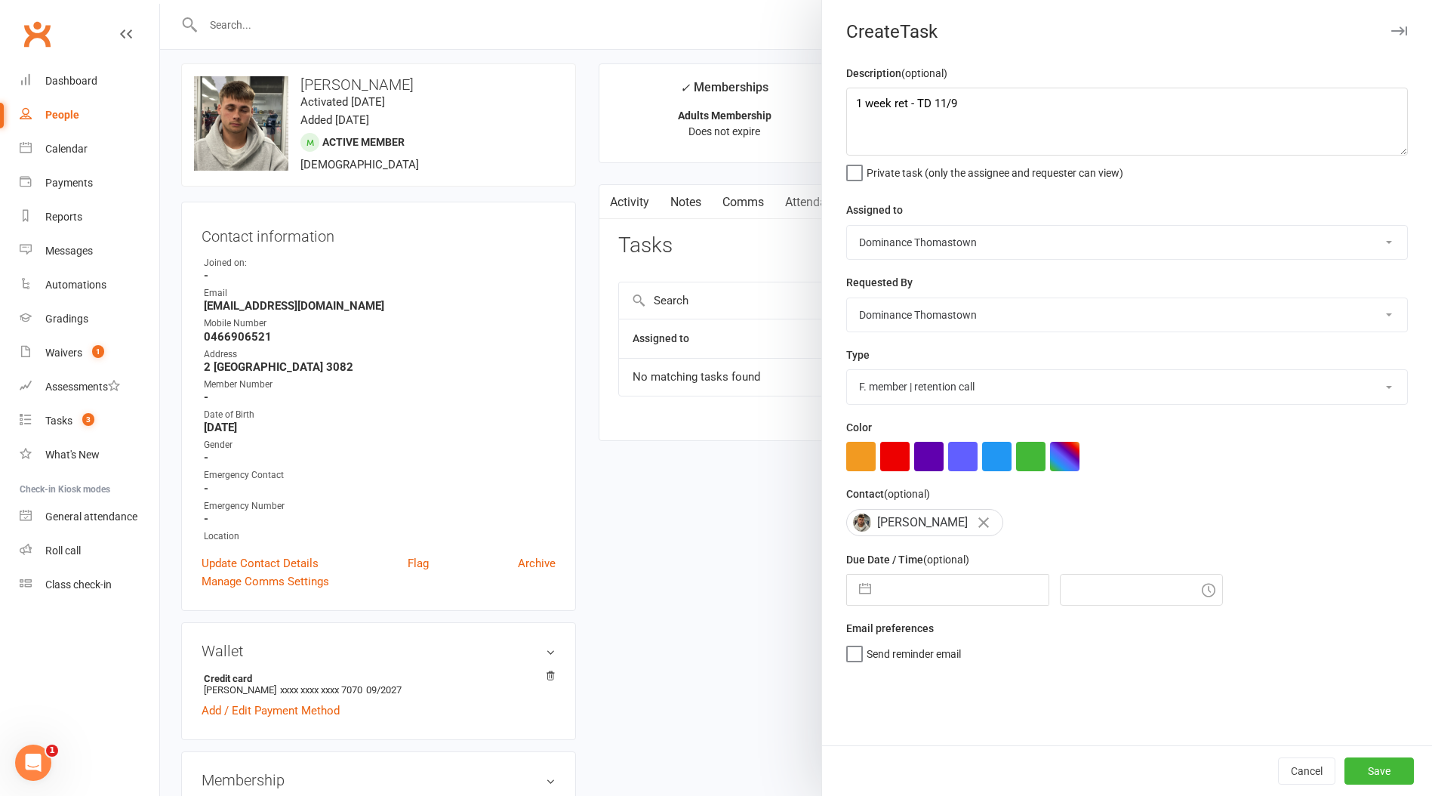
select select "2025"
select select "8"
select select "2025"
select select "9"
select select "2025"
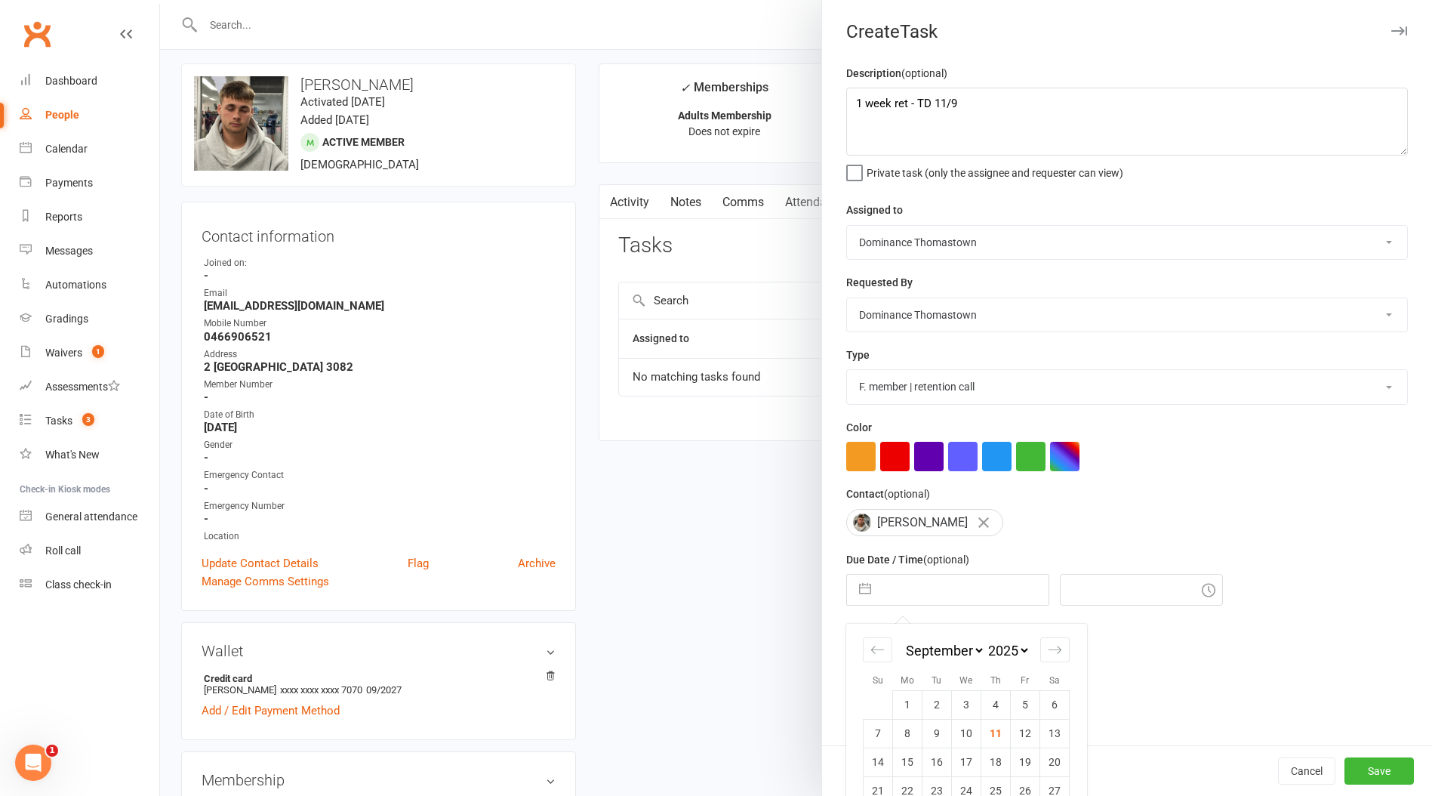
click at [920, 587] on input "text" at bounding box center [964, 590] width 170 height 30
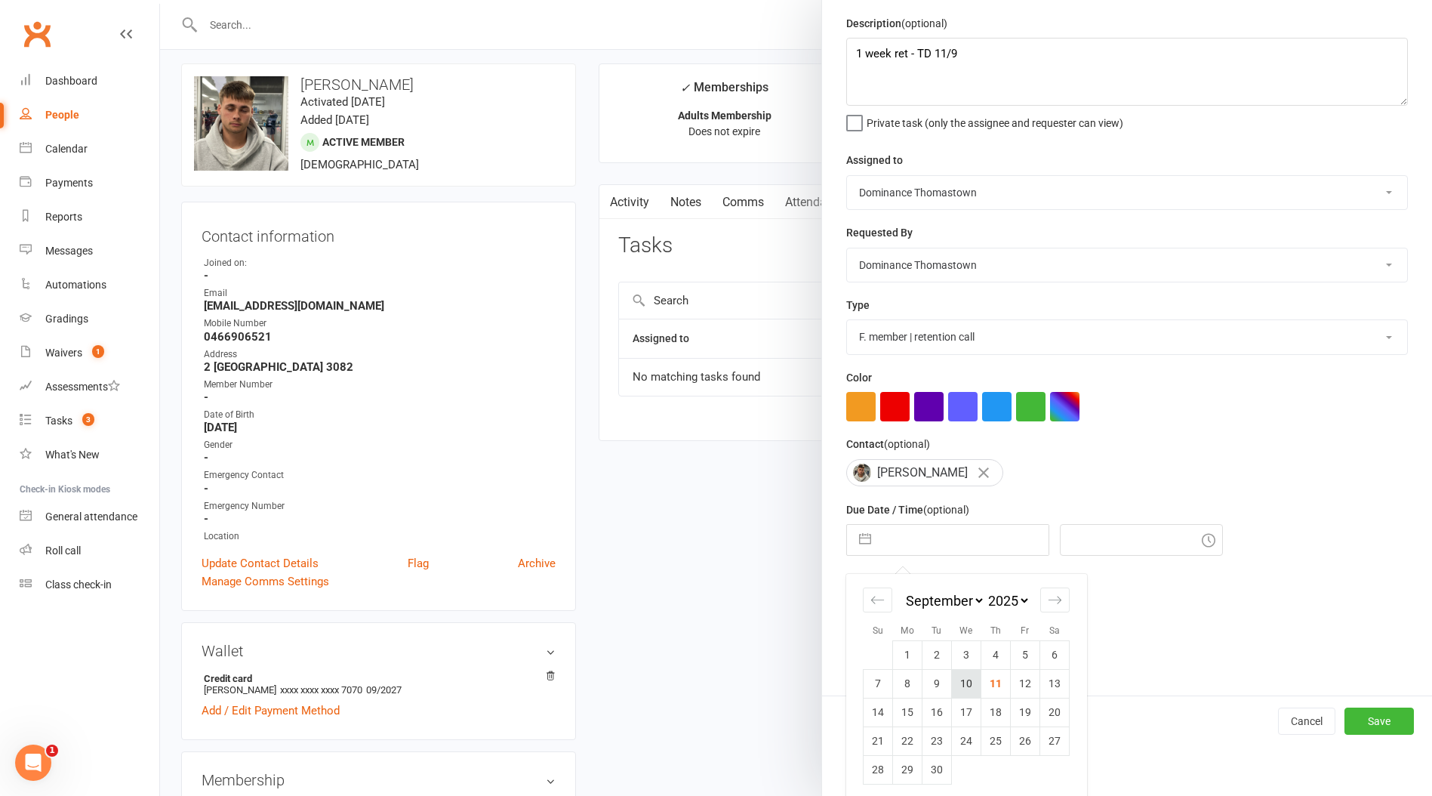
scroll to position [58, 0]
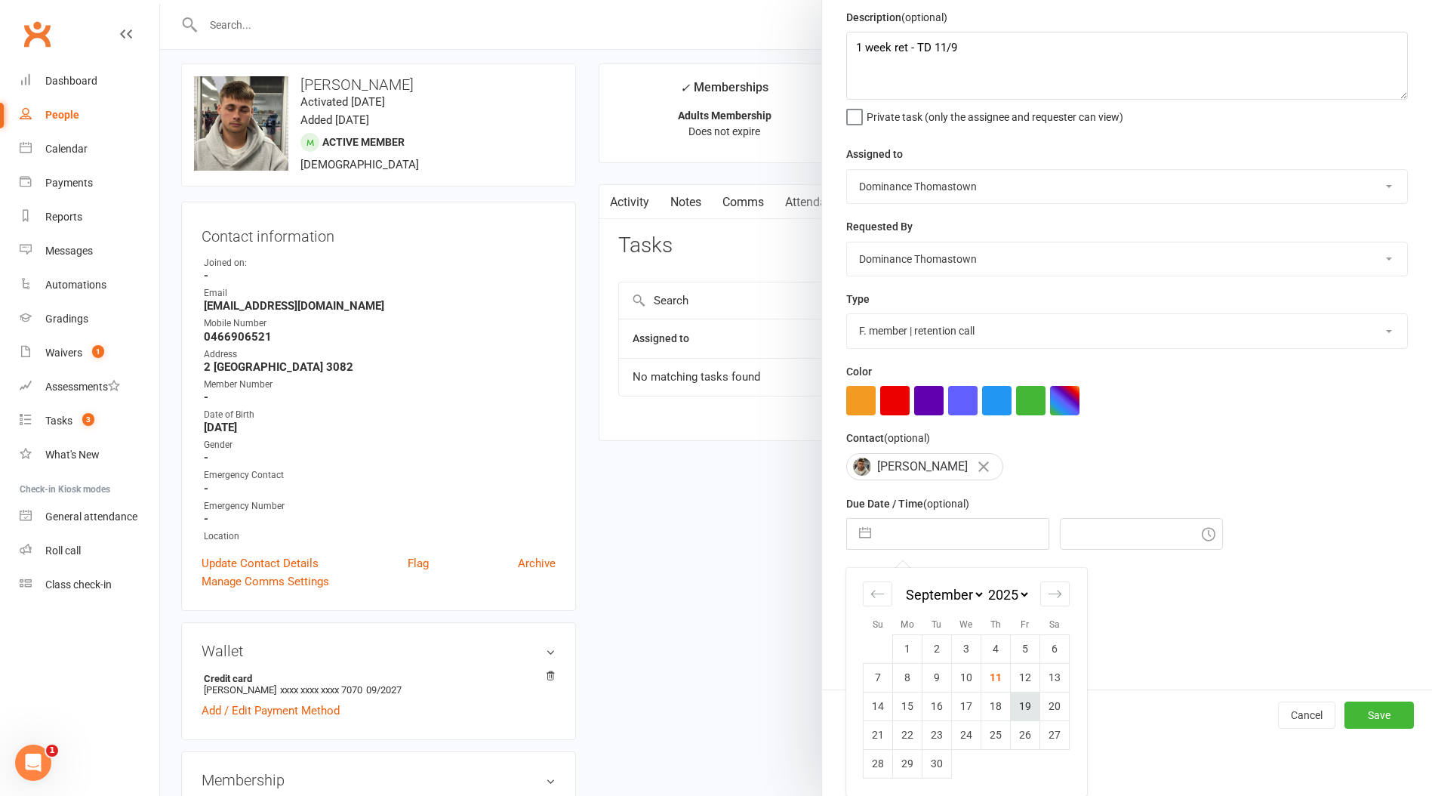
click at [1020, 704] on td "19" at bounding box center [1025, 706] width 29 height 29
type input "[DATE]"
type input "7:15pm"
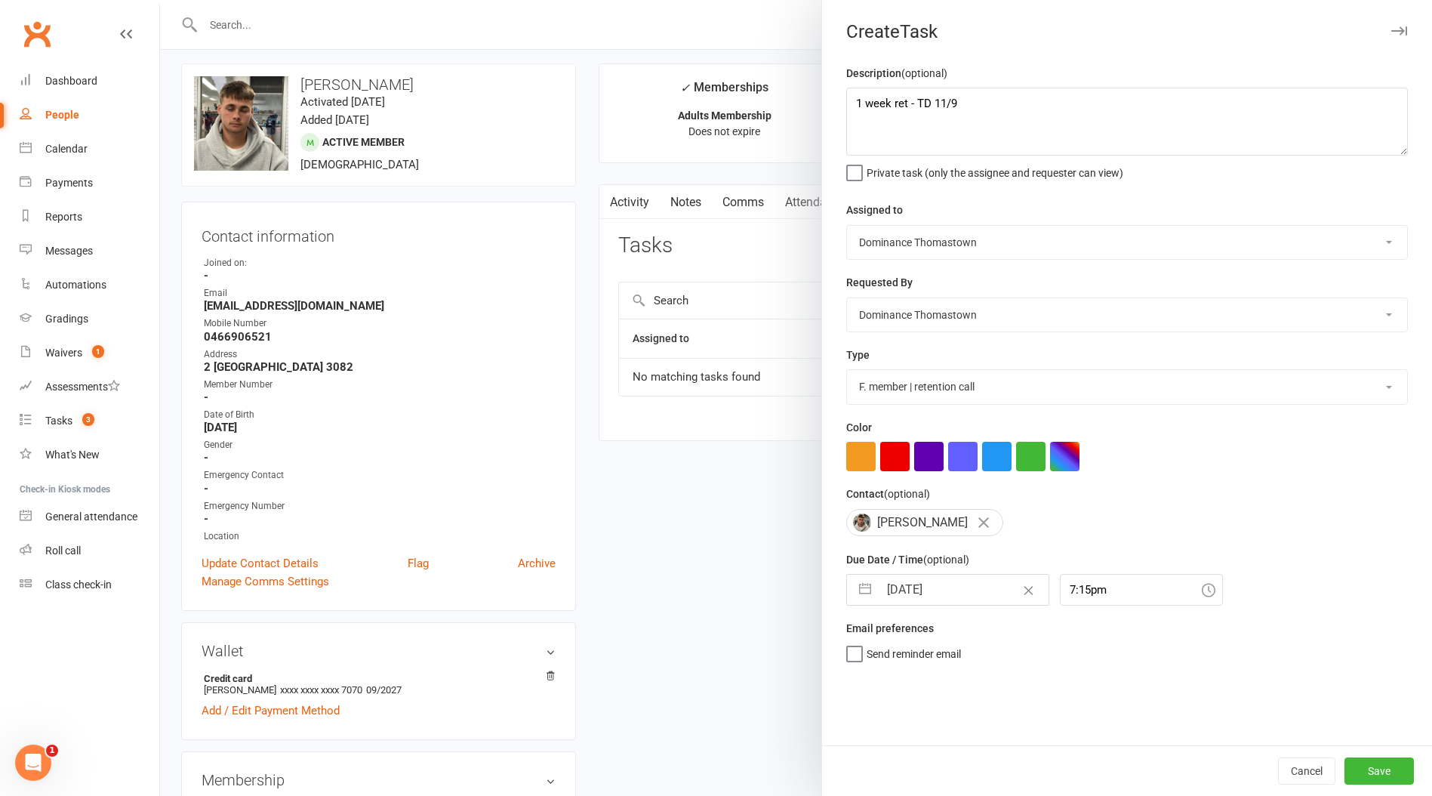
scroll to position [0, 0]
click at [1372, 771] on button "Save" at bounding box center [1379, 770] width 69 height 27
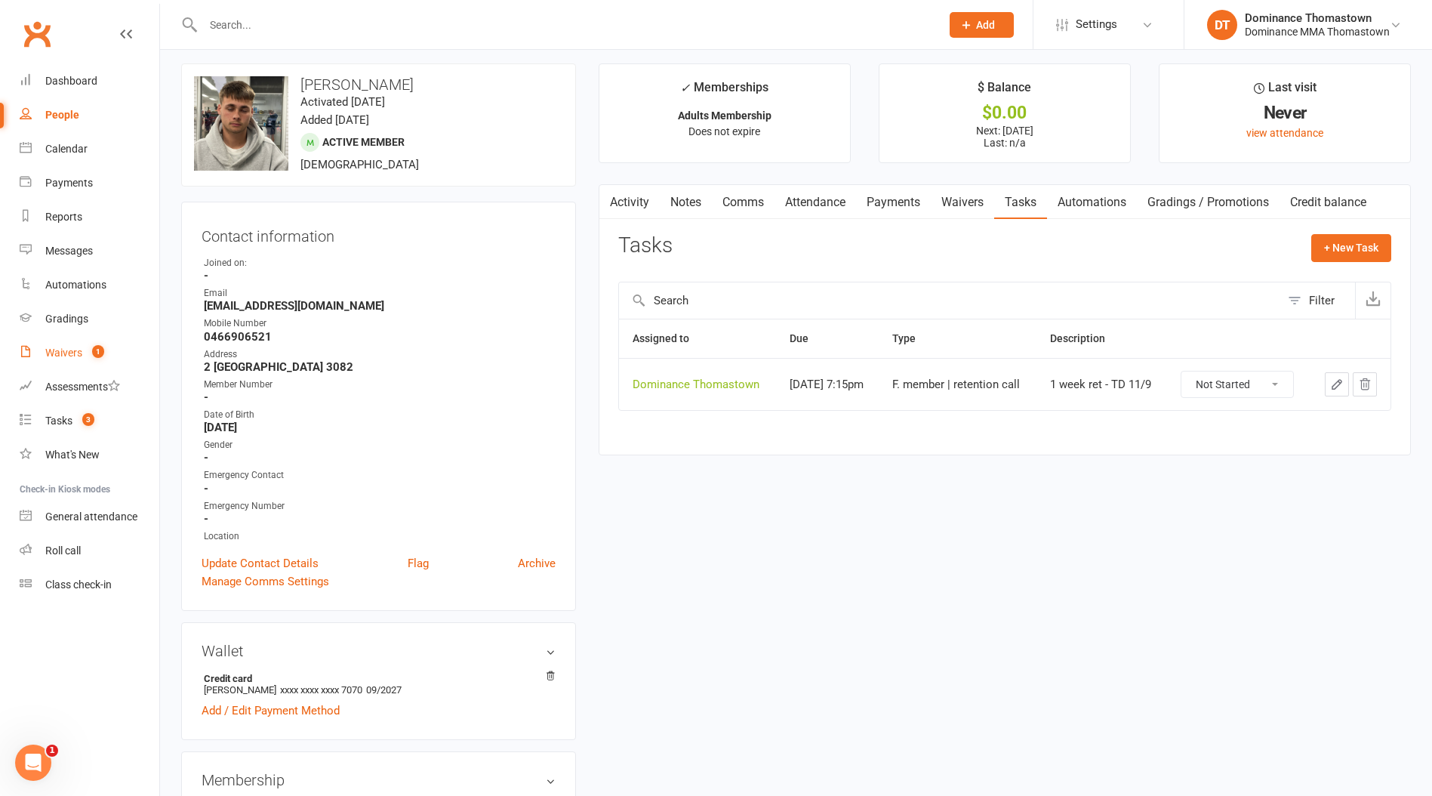
click at [54, 354] on div "Waivers" at bounding box center [63, 353] width 37 height 12
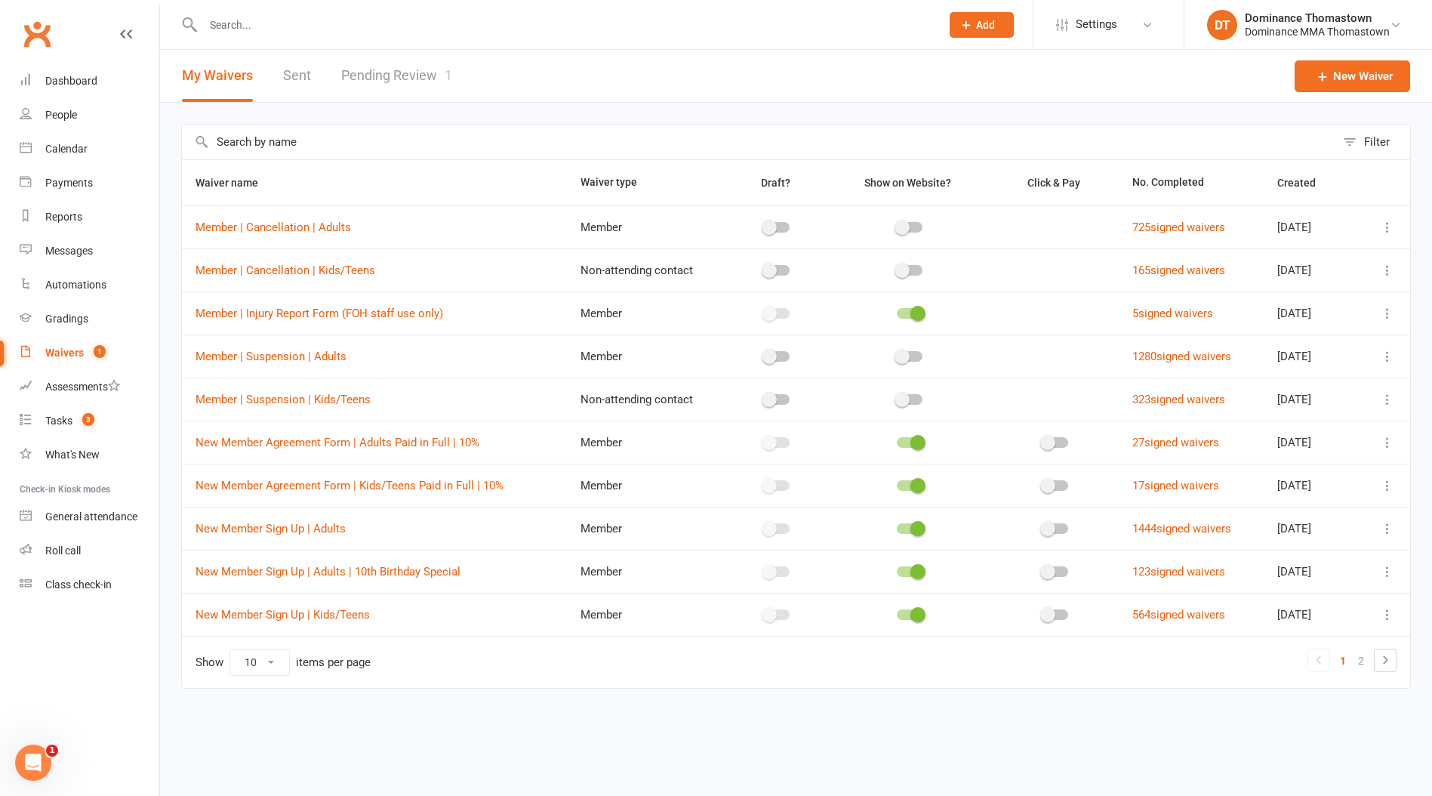
click at [418, 73] on link "Pending Review 1" at bounding box center [396, 76] width 111 height 52
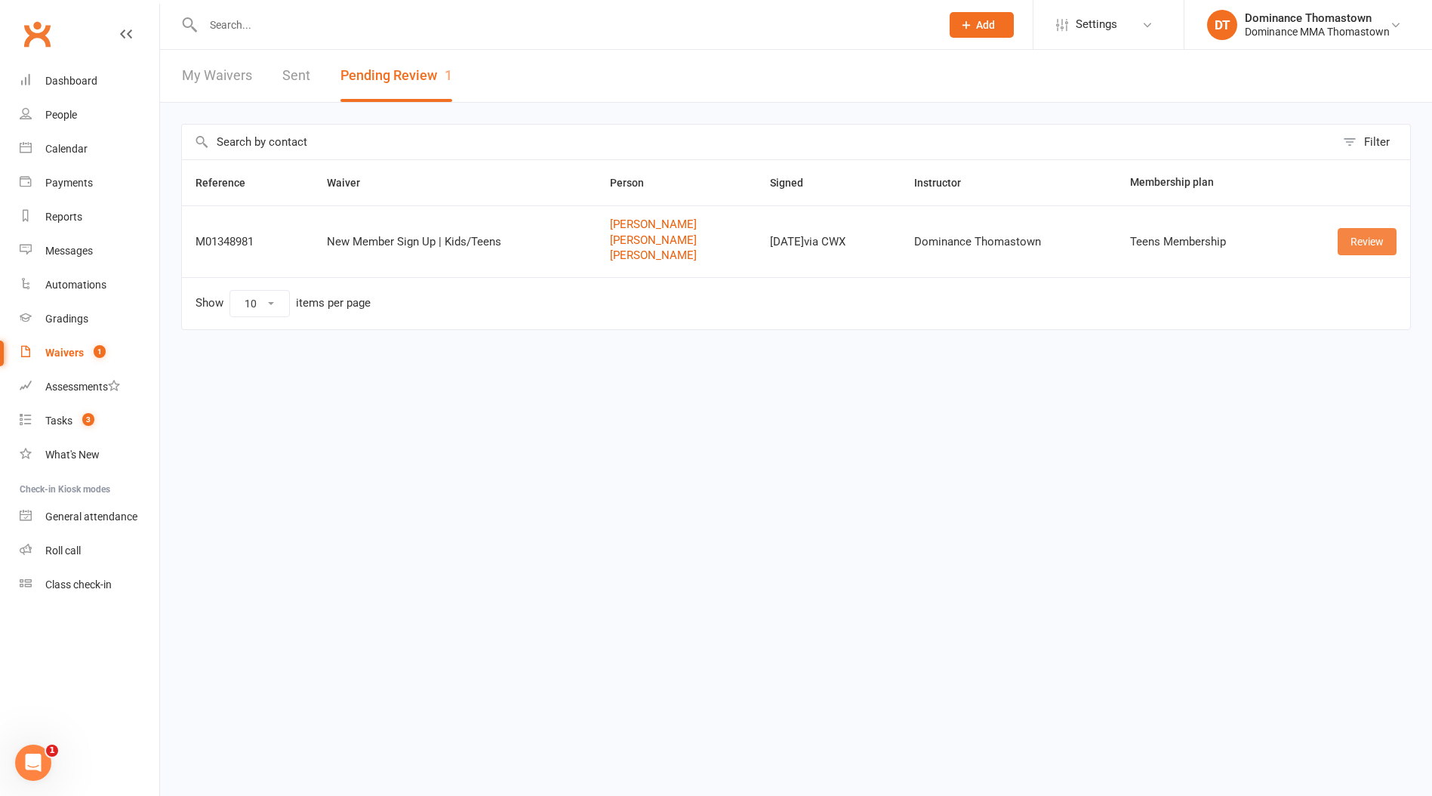
click at [1383, 245] on link "Review" at bounding box center [1367, 241] width 59 height 27
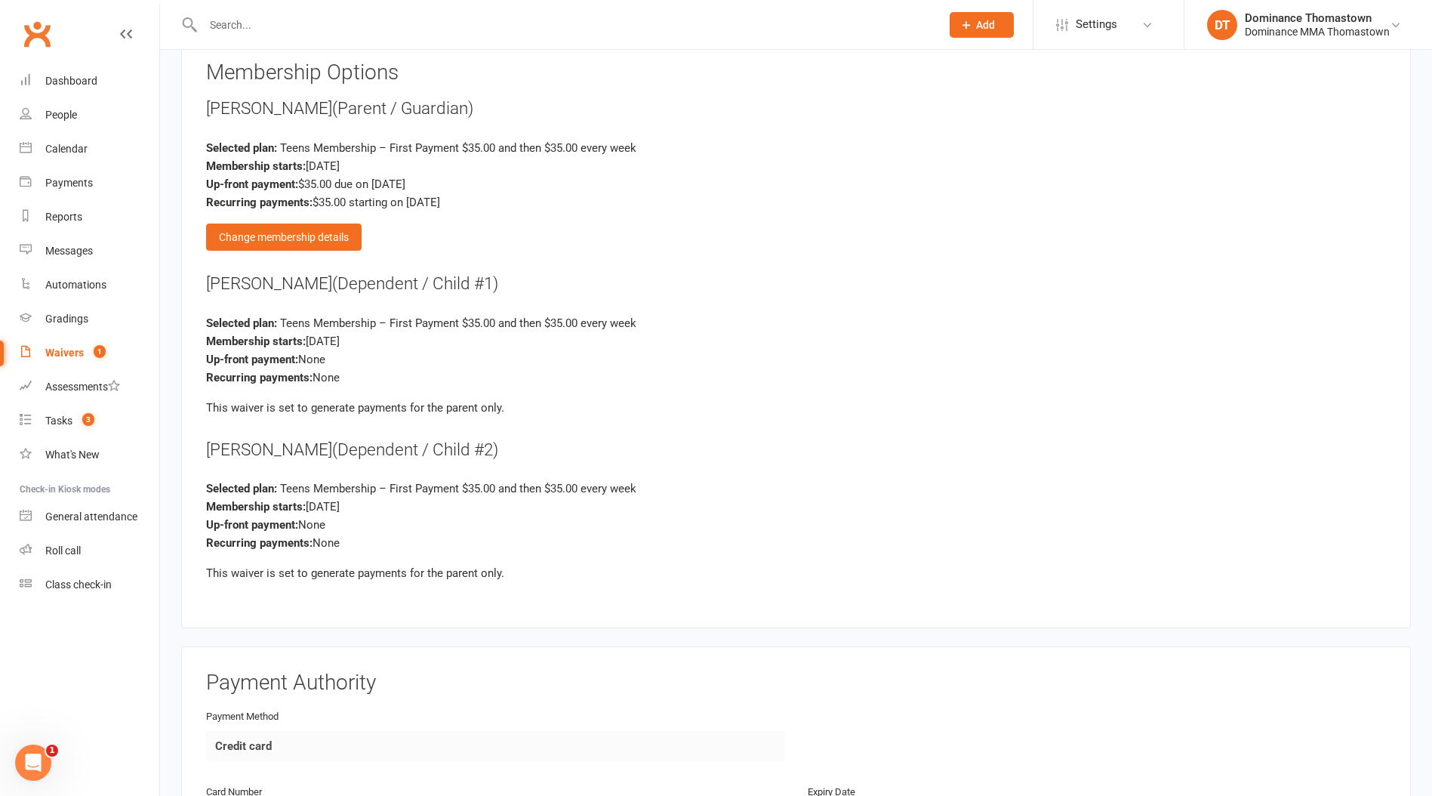
scroll to position [1777, 0]
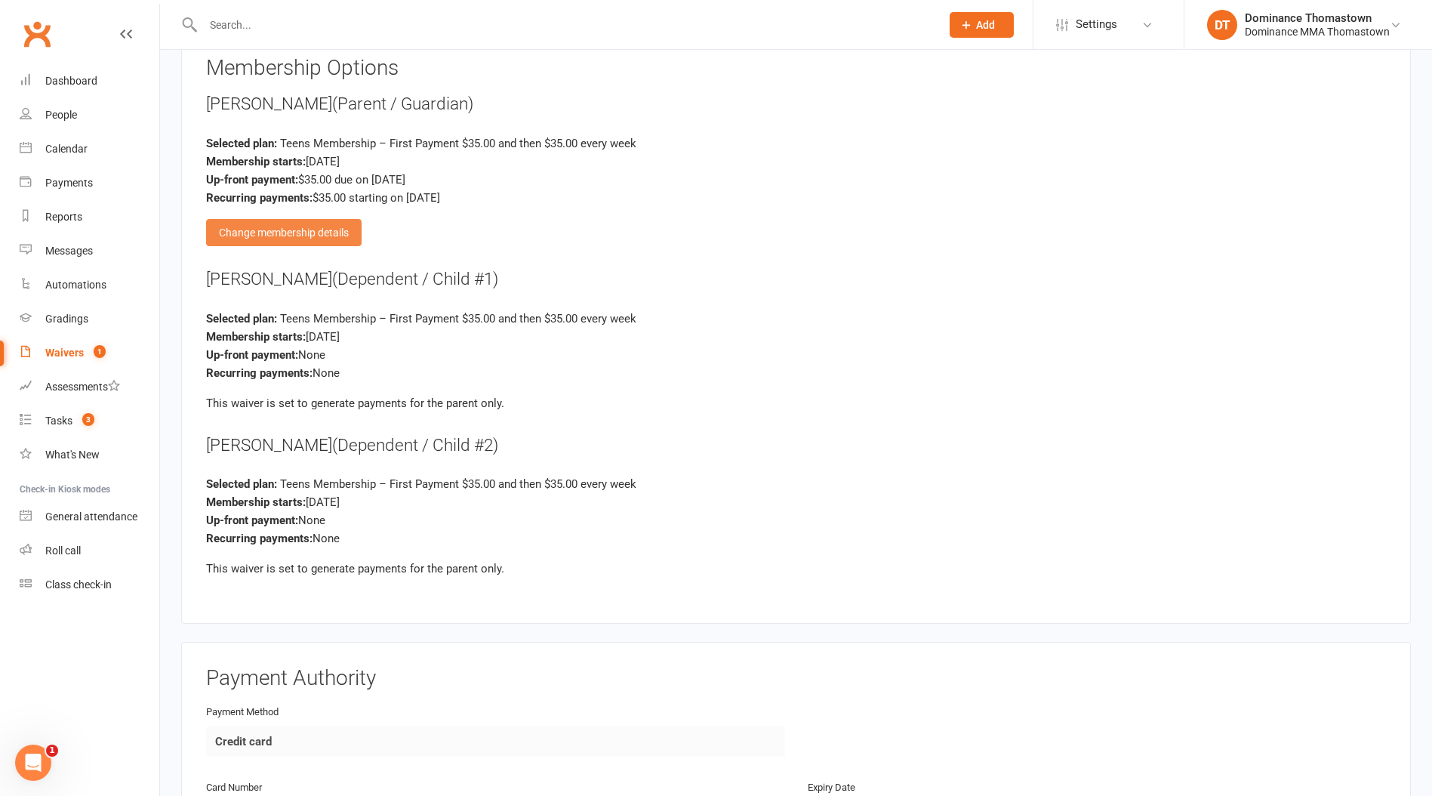
click at [270, 227] on div "Change membership details" at bounding box center [284, 232] width 156 height 27
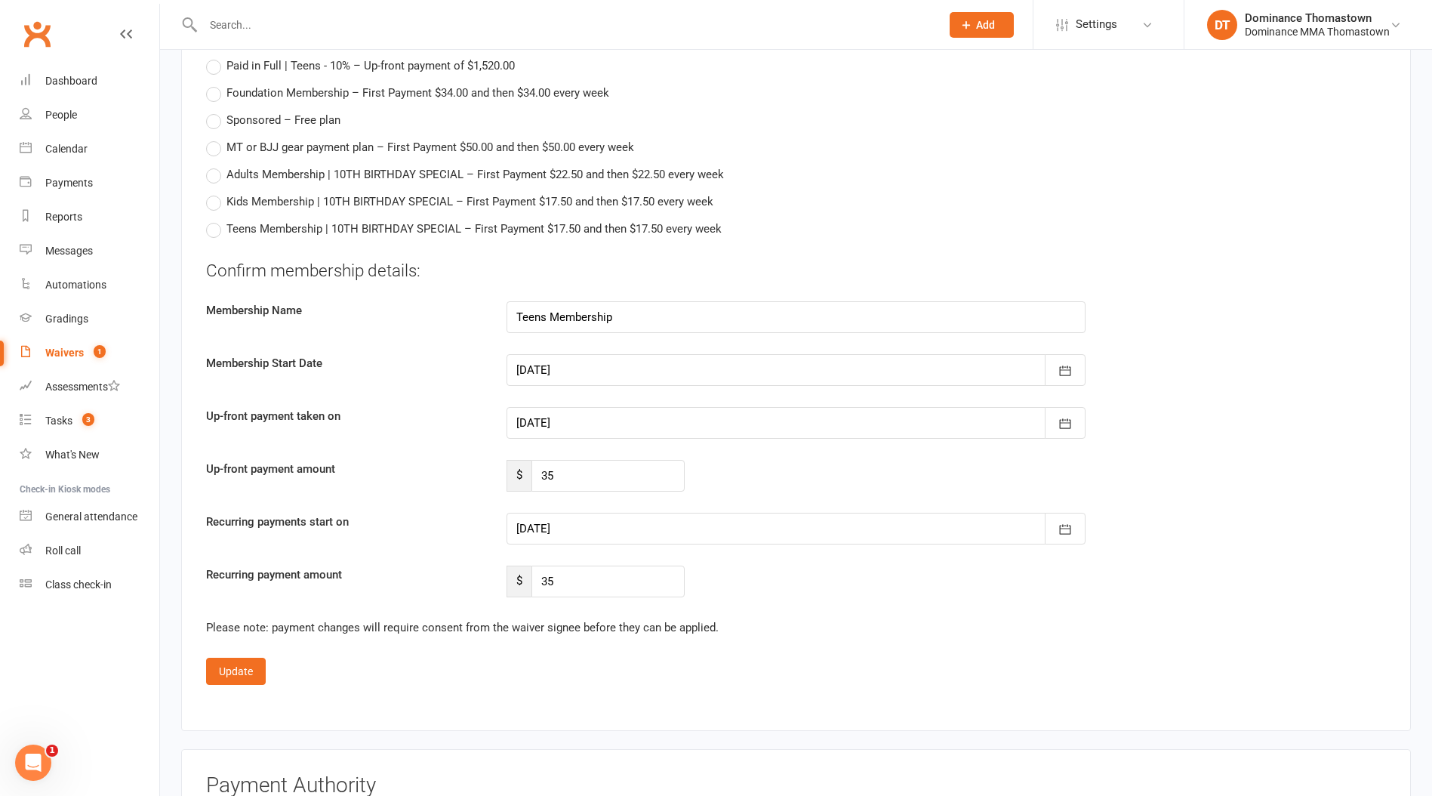
scroll to position [2032, 0]
click at [612, 409] on div at bounding box center [796, 421] width 579 height 32
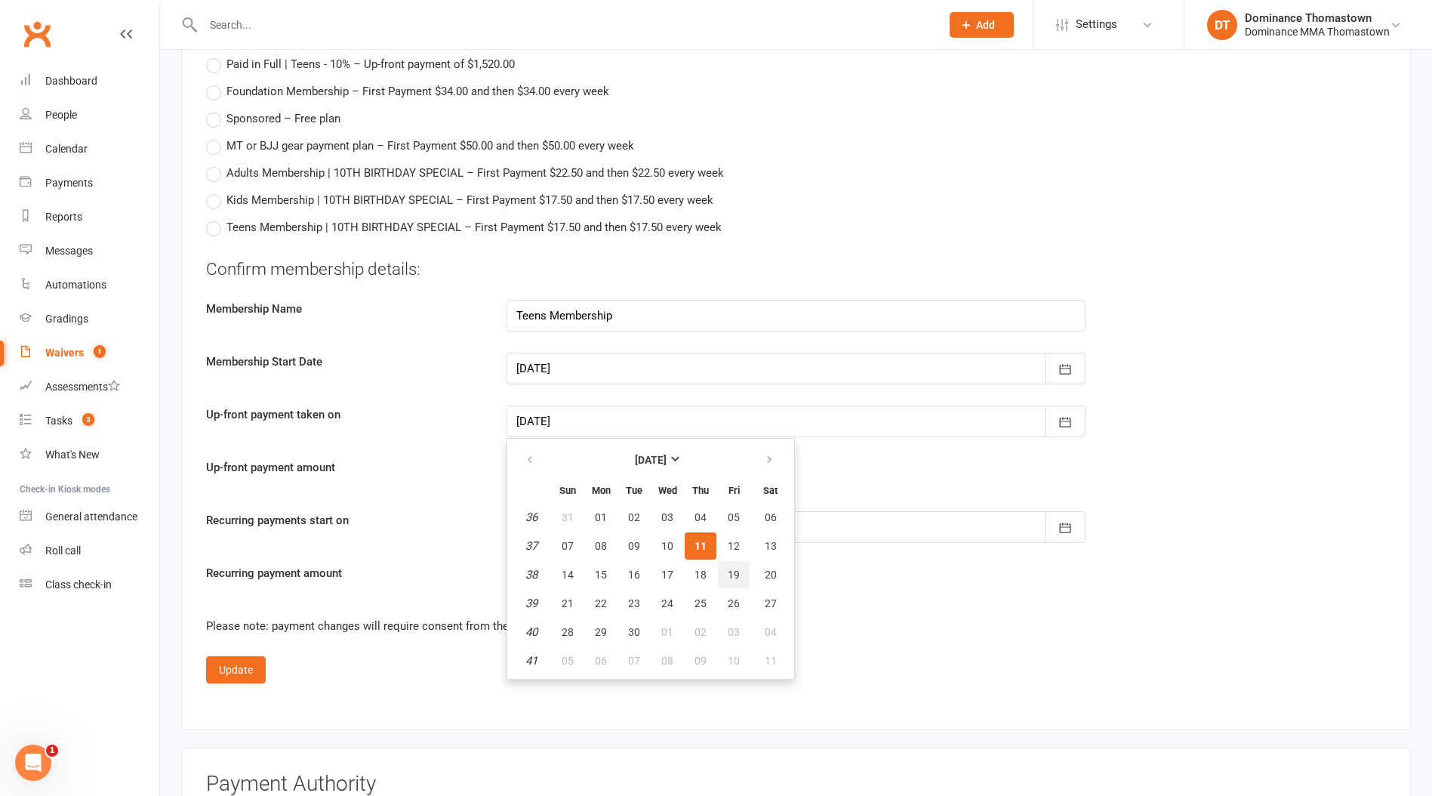
click at [738, 569] on span "19" at bounding box center [734, 575] width 12 height 12
type input "[DATE]"
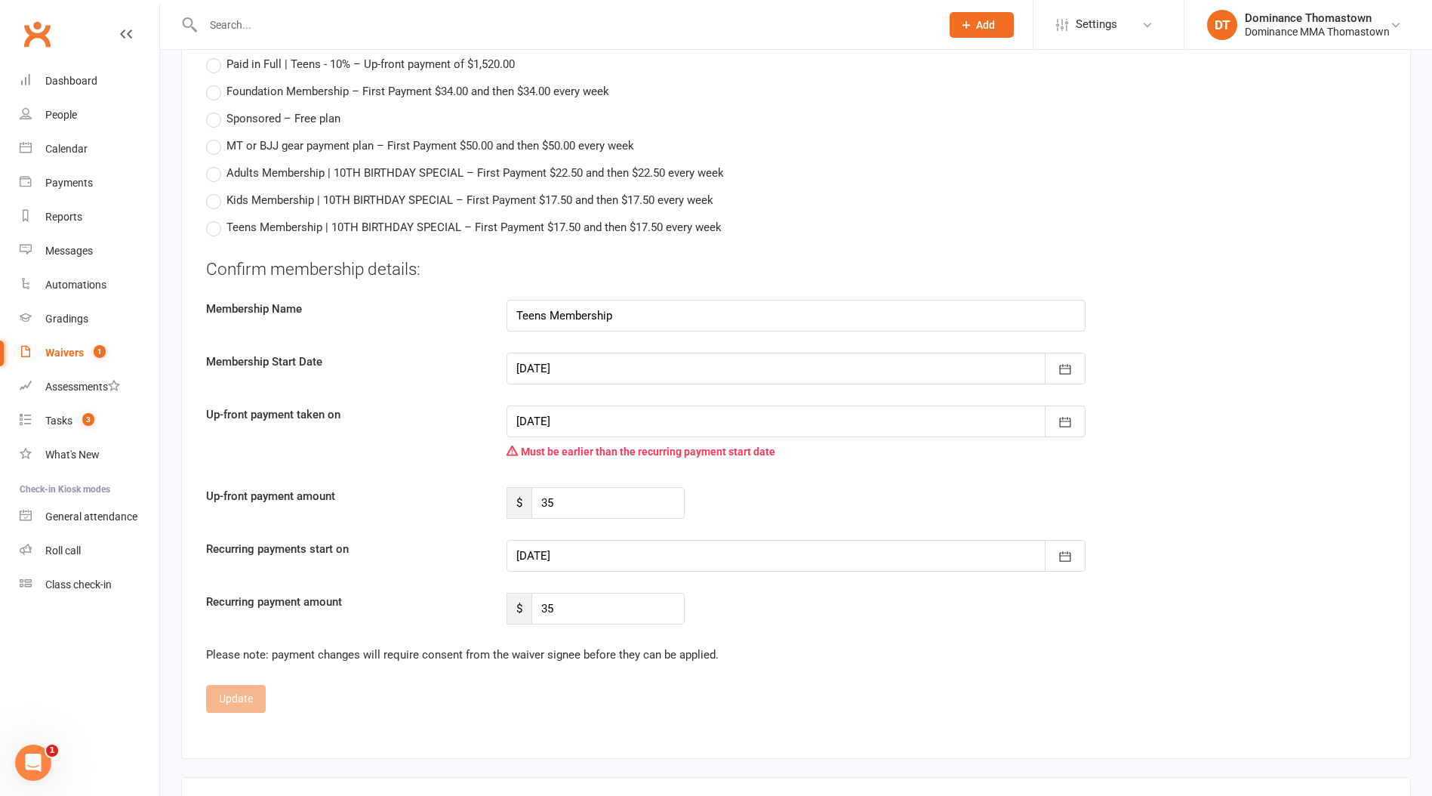
click at [716, 545] on div at bounding box center [796, 556] width 579 height 32
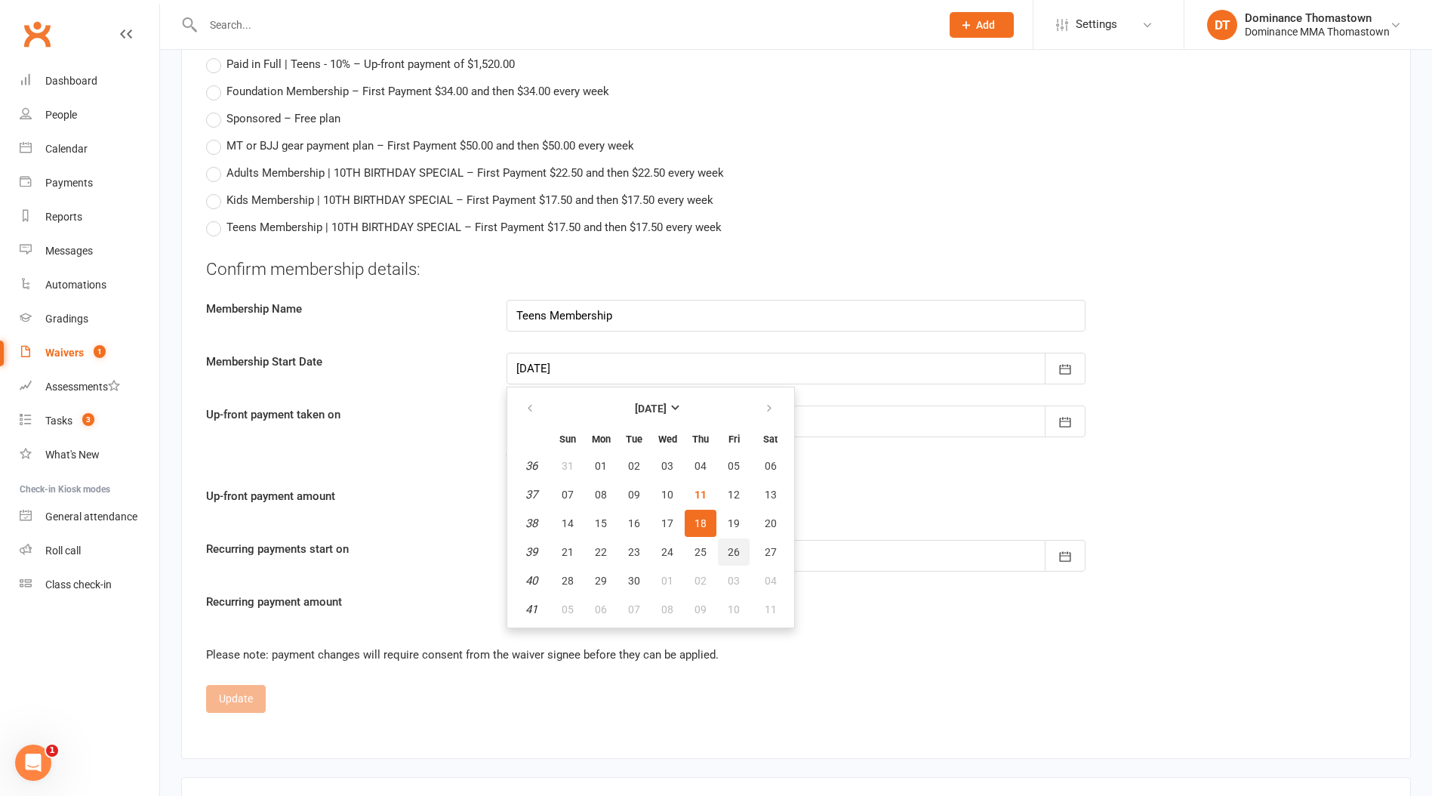
click at [739, 544] on button "26" at bounding box center [734, 551] width 32 height 27
type input "[DATE]"
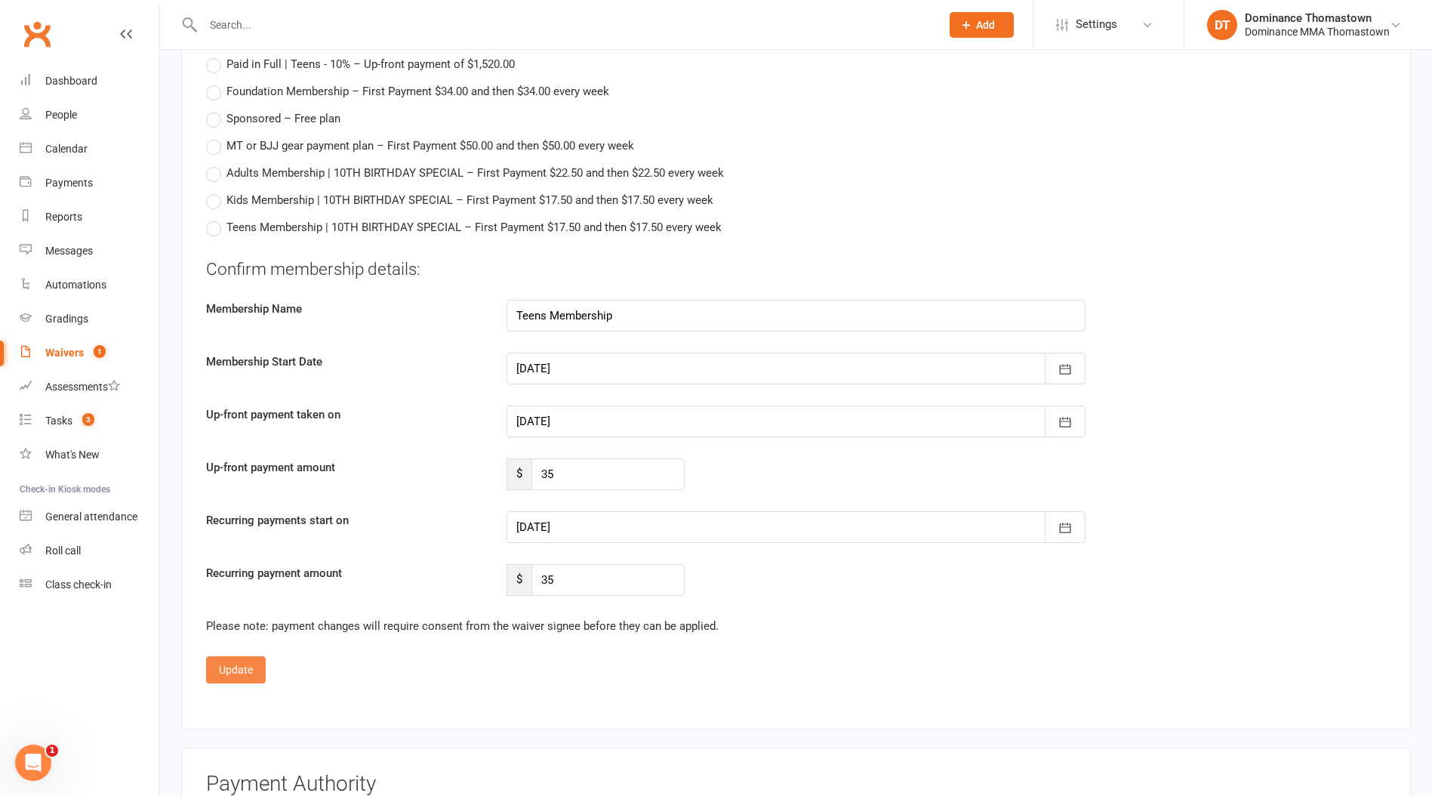
click at [251, 668] on button "Update" at bounding box center [236, 669] width 60 height 27
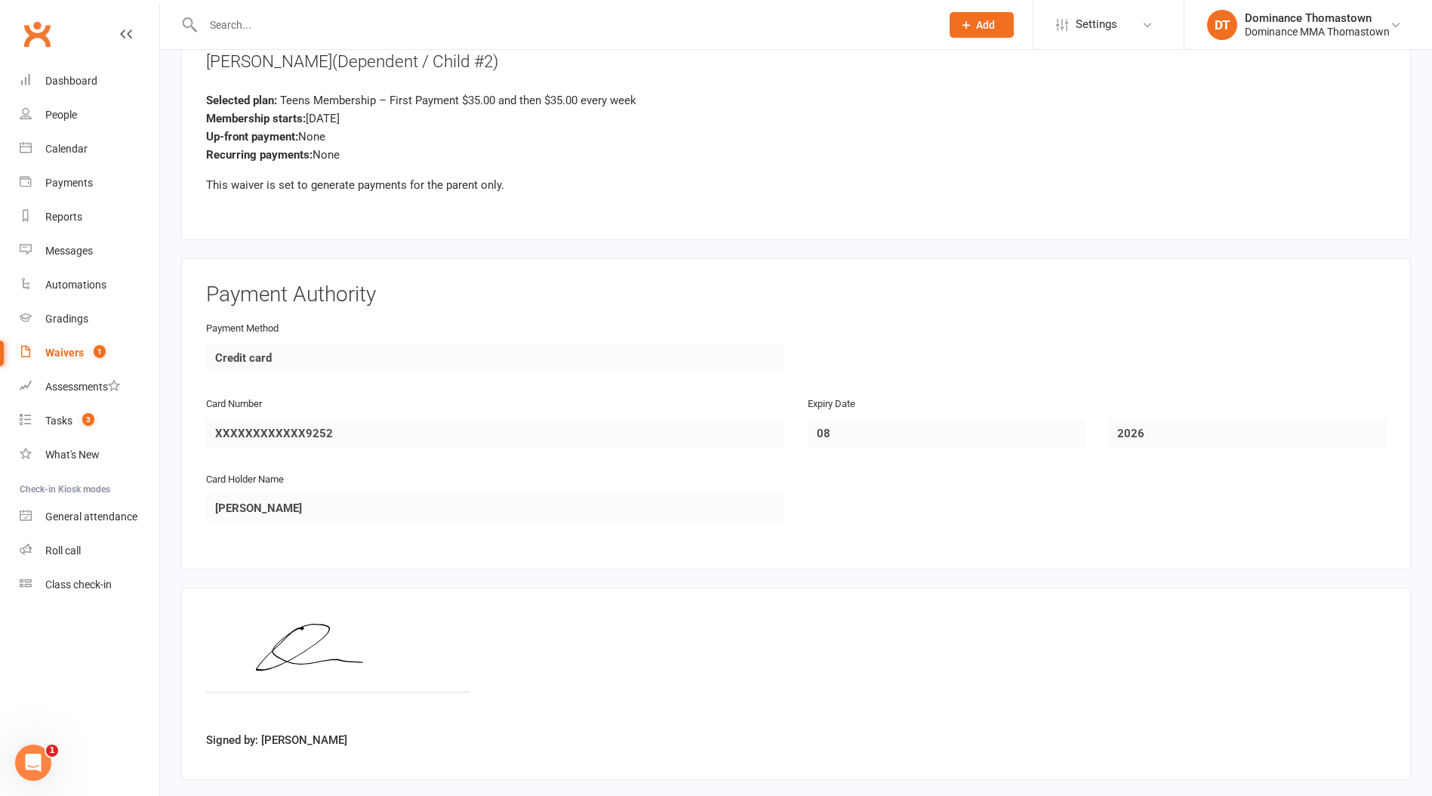
scroll to position [2231, 0]
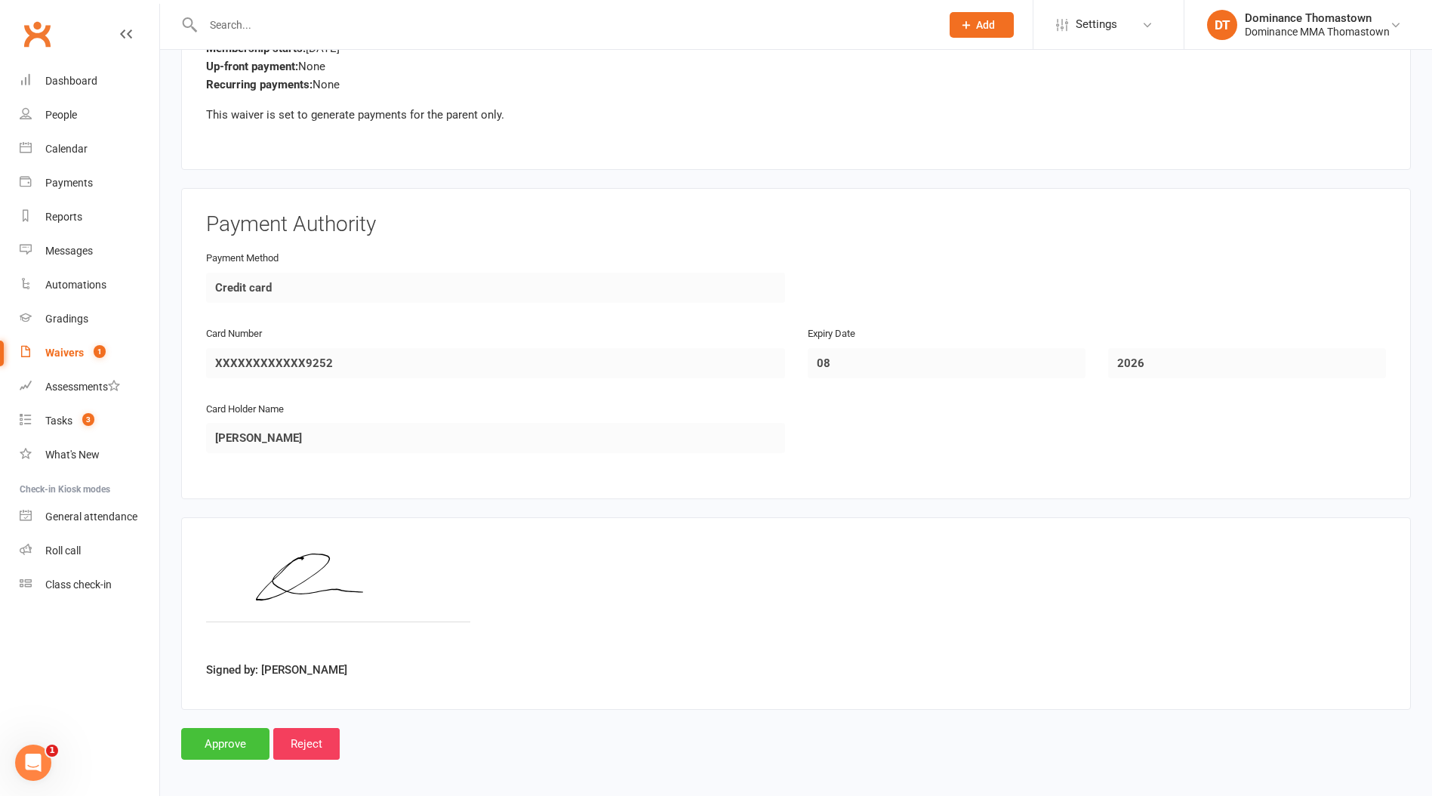
click at [223, 741] on input "Approve" at bounding box center [225, 744] width 88 height 32
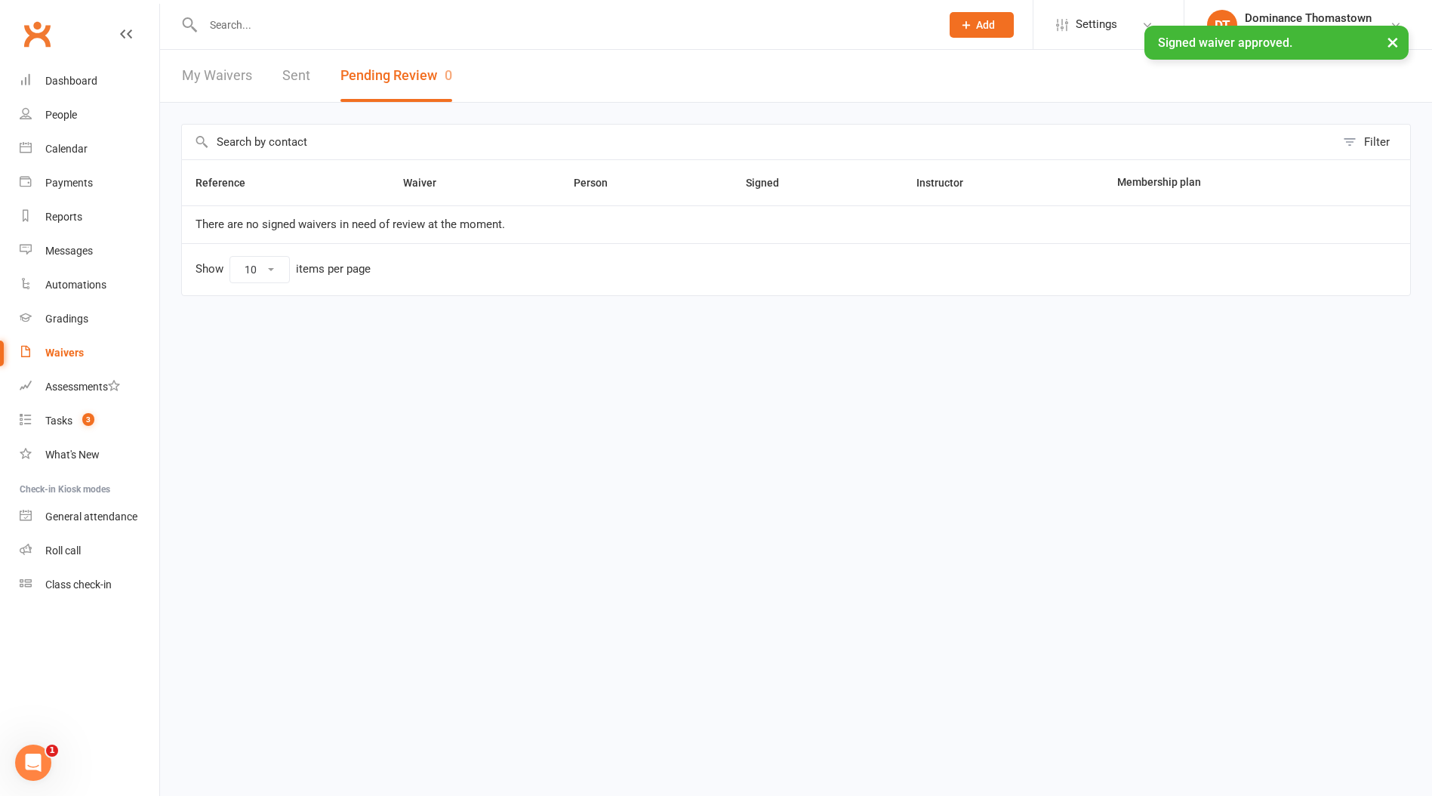
click at [224, 21] on input "text" at bounding box center [565, 24] width 732 height 21
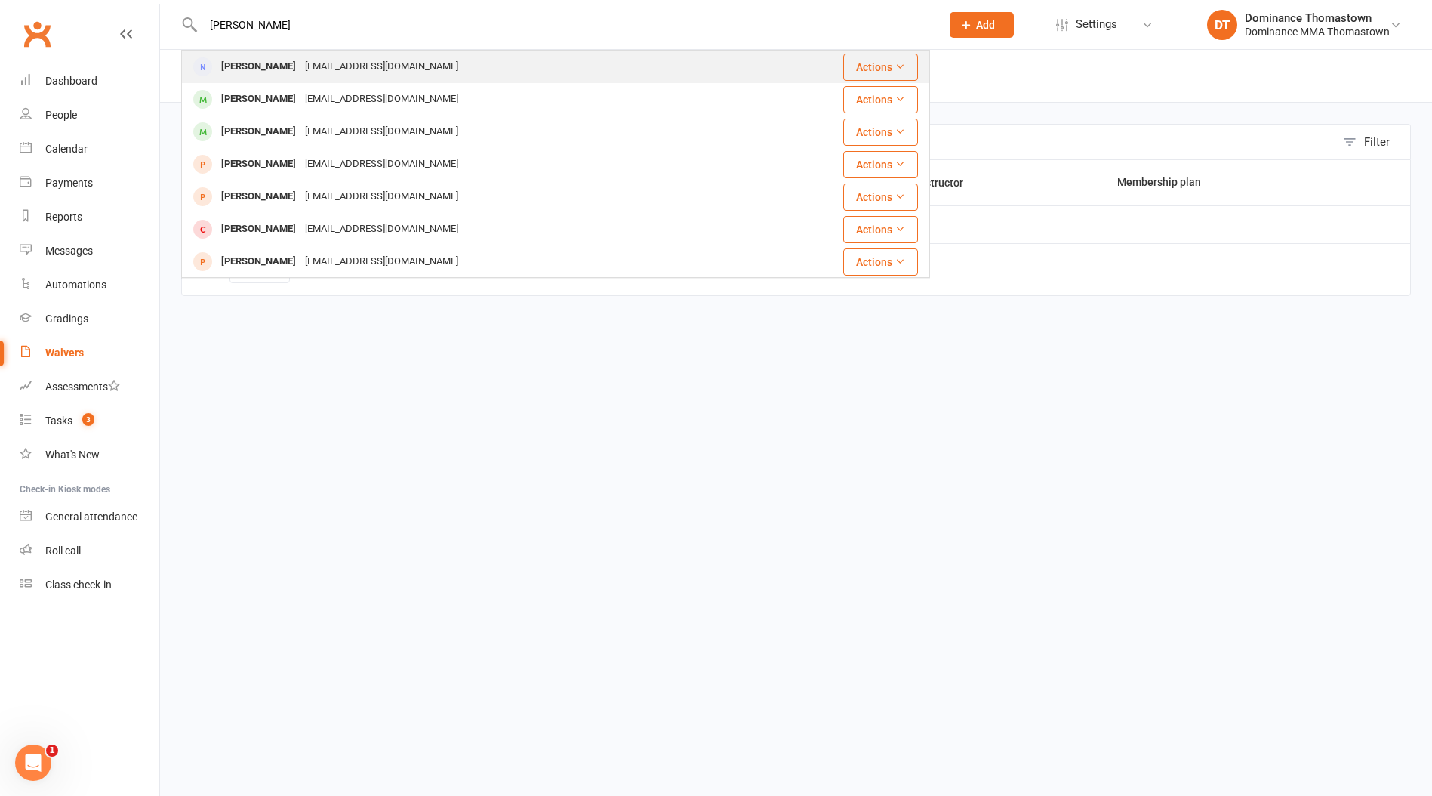
type input "rabi ho"
click at [262, 68] on div "[PERSON_NAME]" at bounding box center [259, 67] width 84 height 22
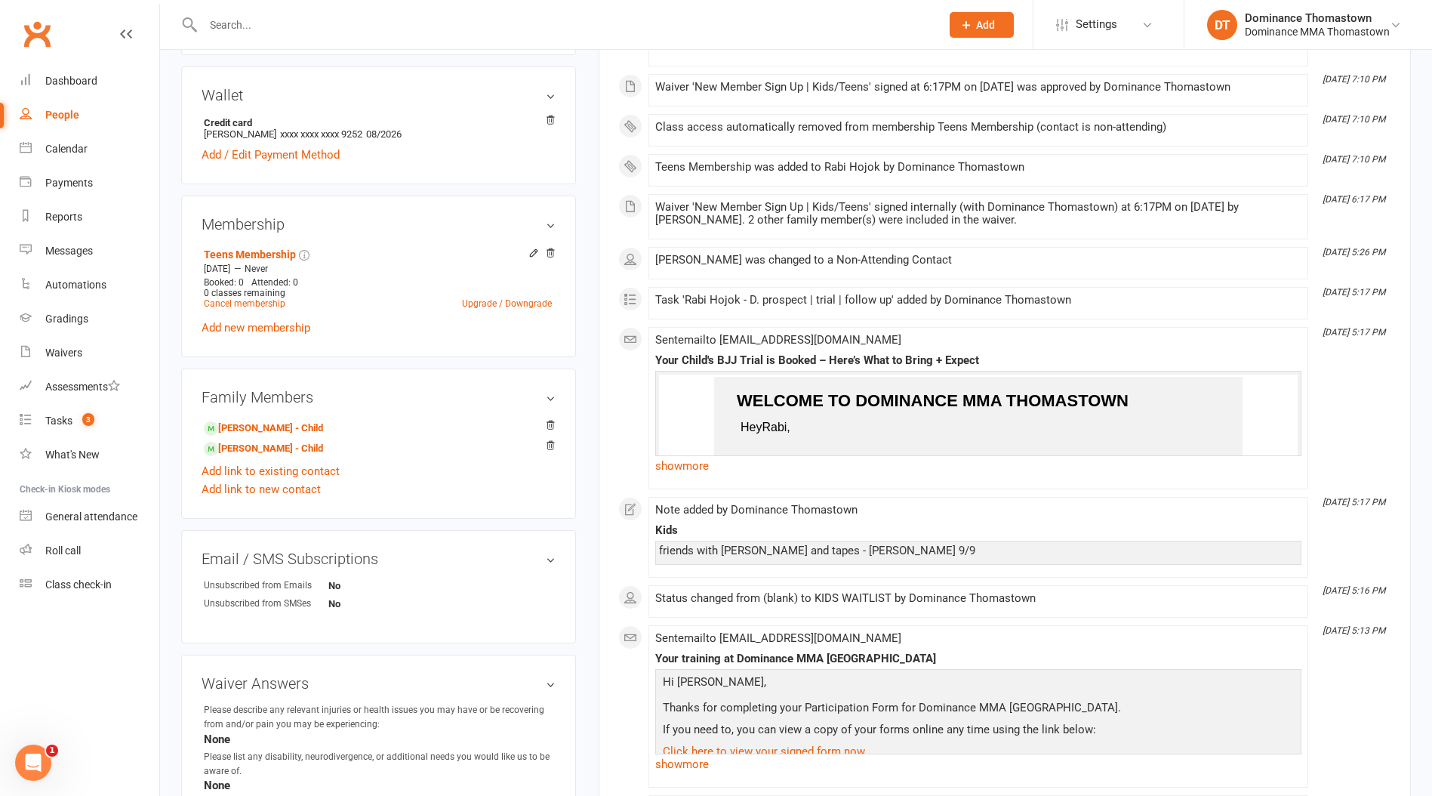
scroll to position [443, 0]
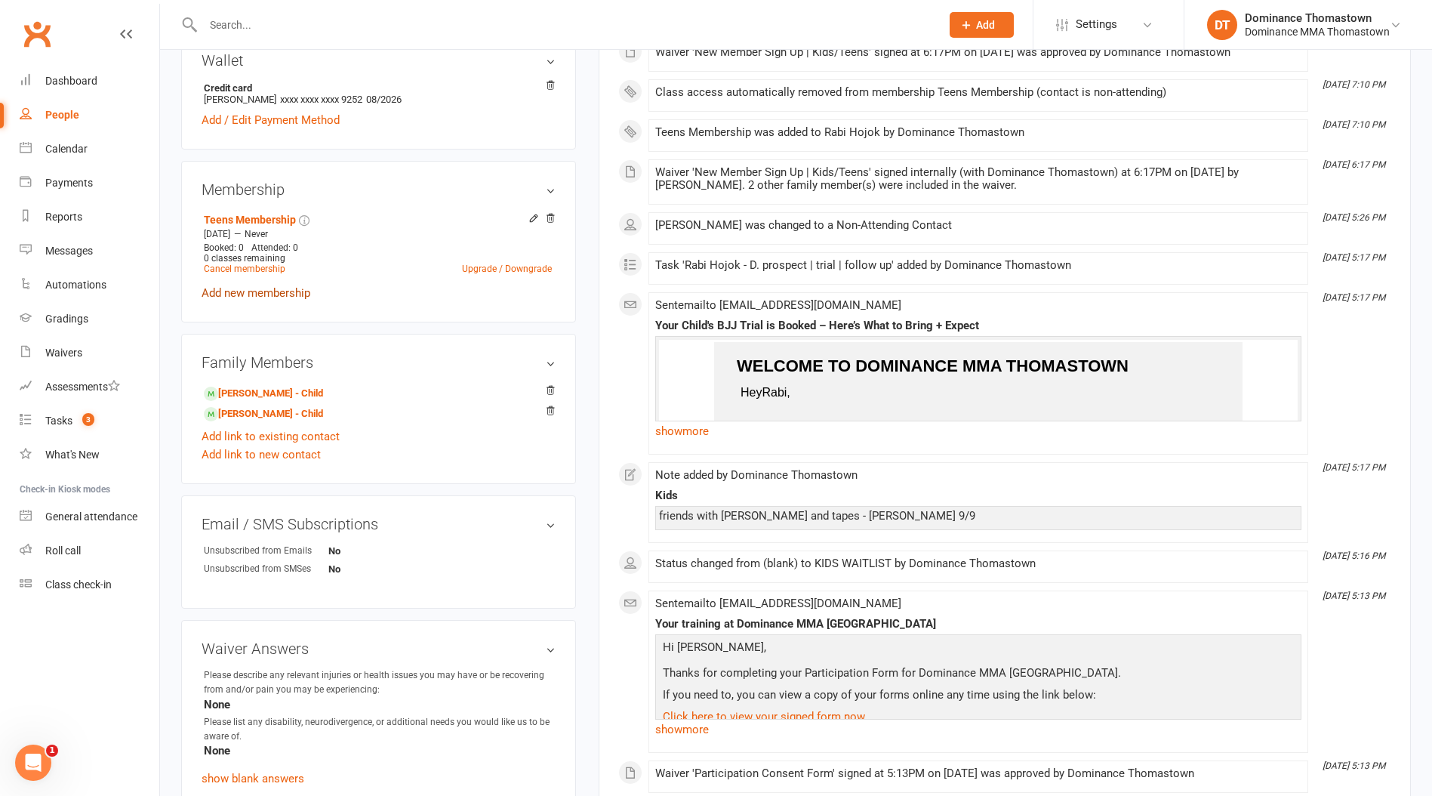
click at [260, 292] on link "Add new membership" at bounding box center [256, 293] width 109 height 14
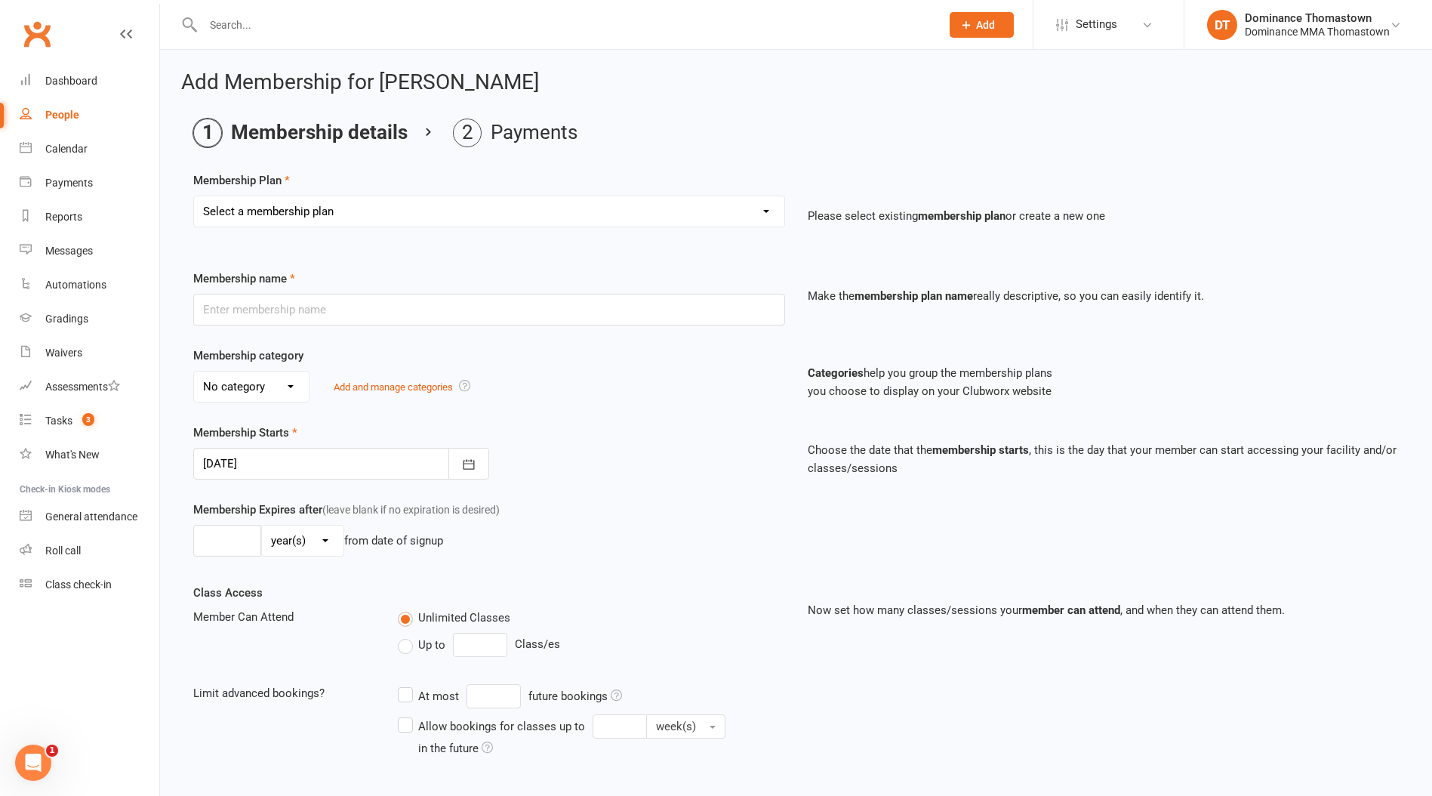
click at [291, 214] on select "Select a membership plan Kids Membership Adults Membership Paid in Full | Kids …" at bounding box center [489, 211] width 590 height 30
select select "5"
click at [194, 196] on select "Select a membership plan Kids Membership Adults Membership Paid in Full | Kids …" at bounding box center [489, 211] width 590 height 30
type input "Teens Membership"
select select "3"
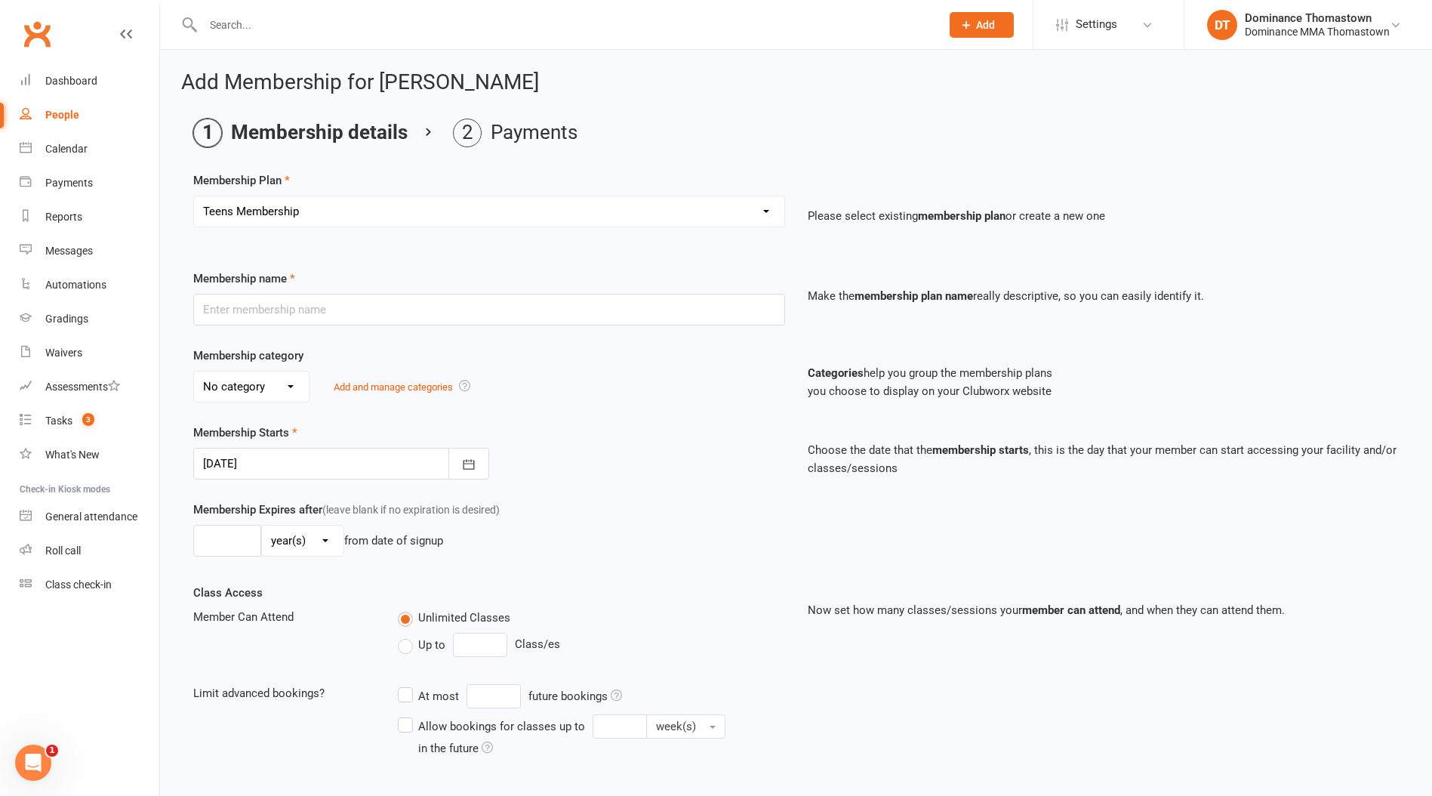
type input "0"
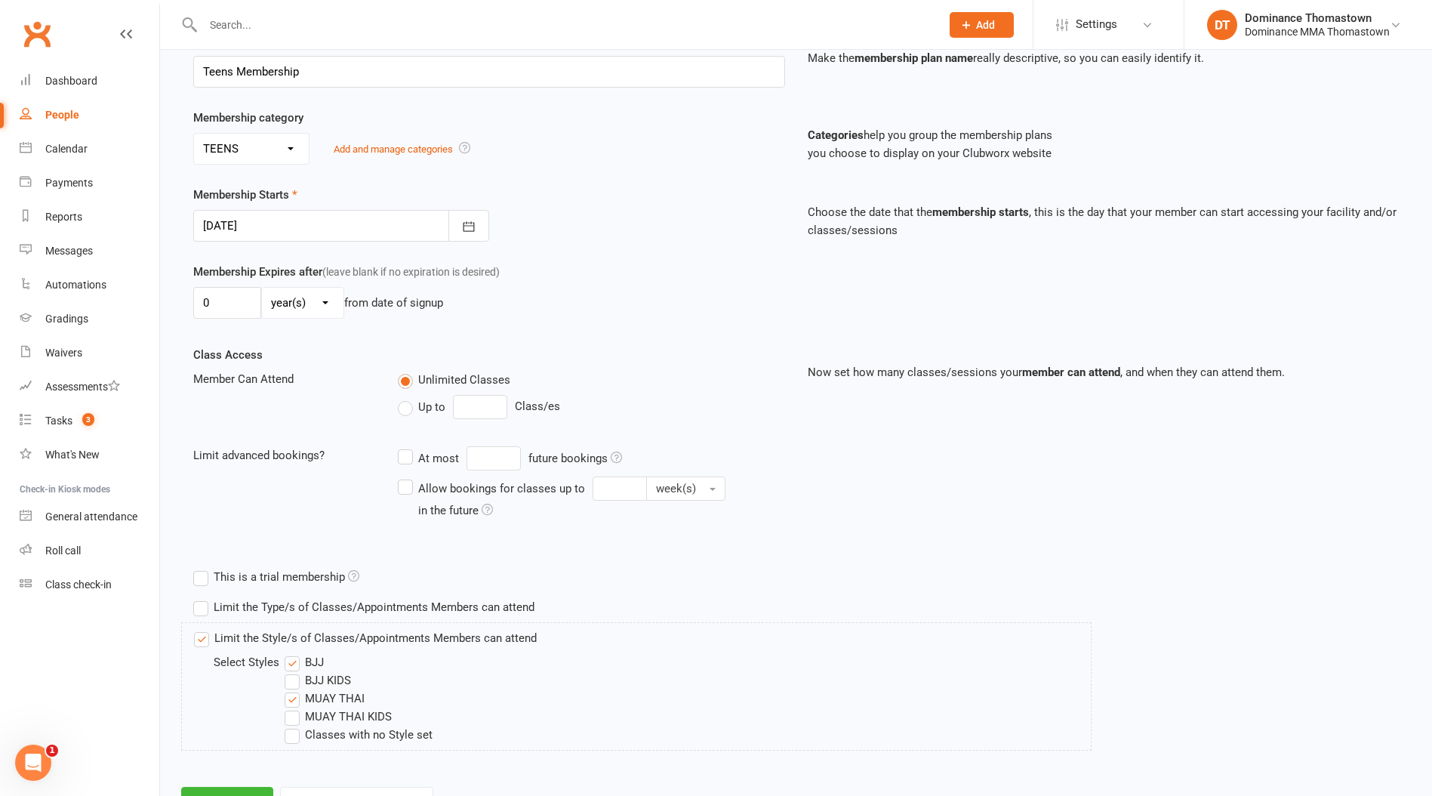
scroll to position [304, 0]
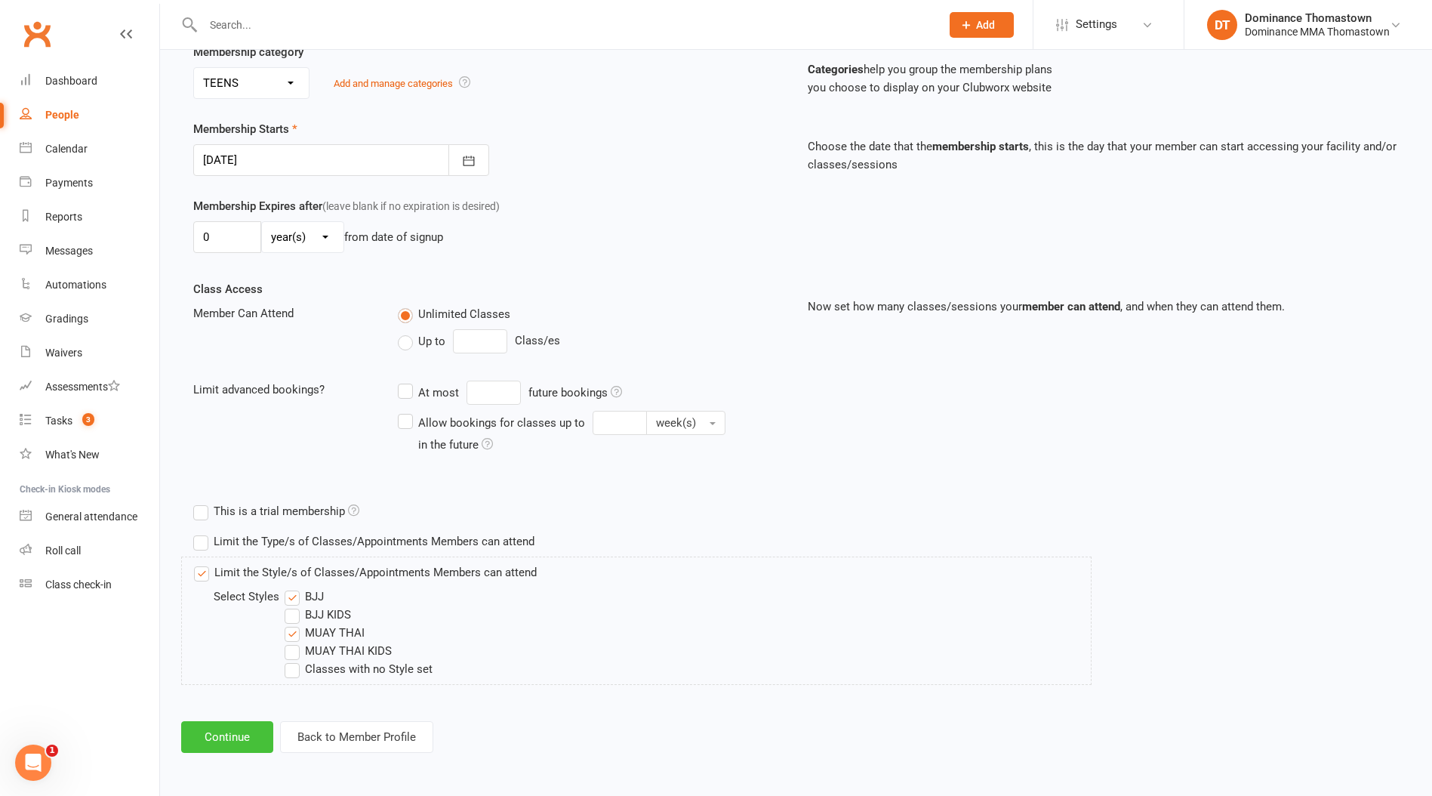
click at [230, 735] on button "Continue" at bounding box center [227, 737] width 92 height 32
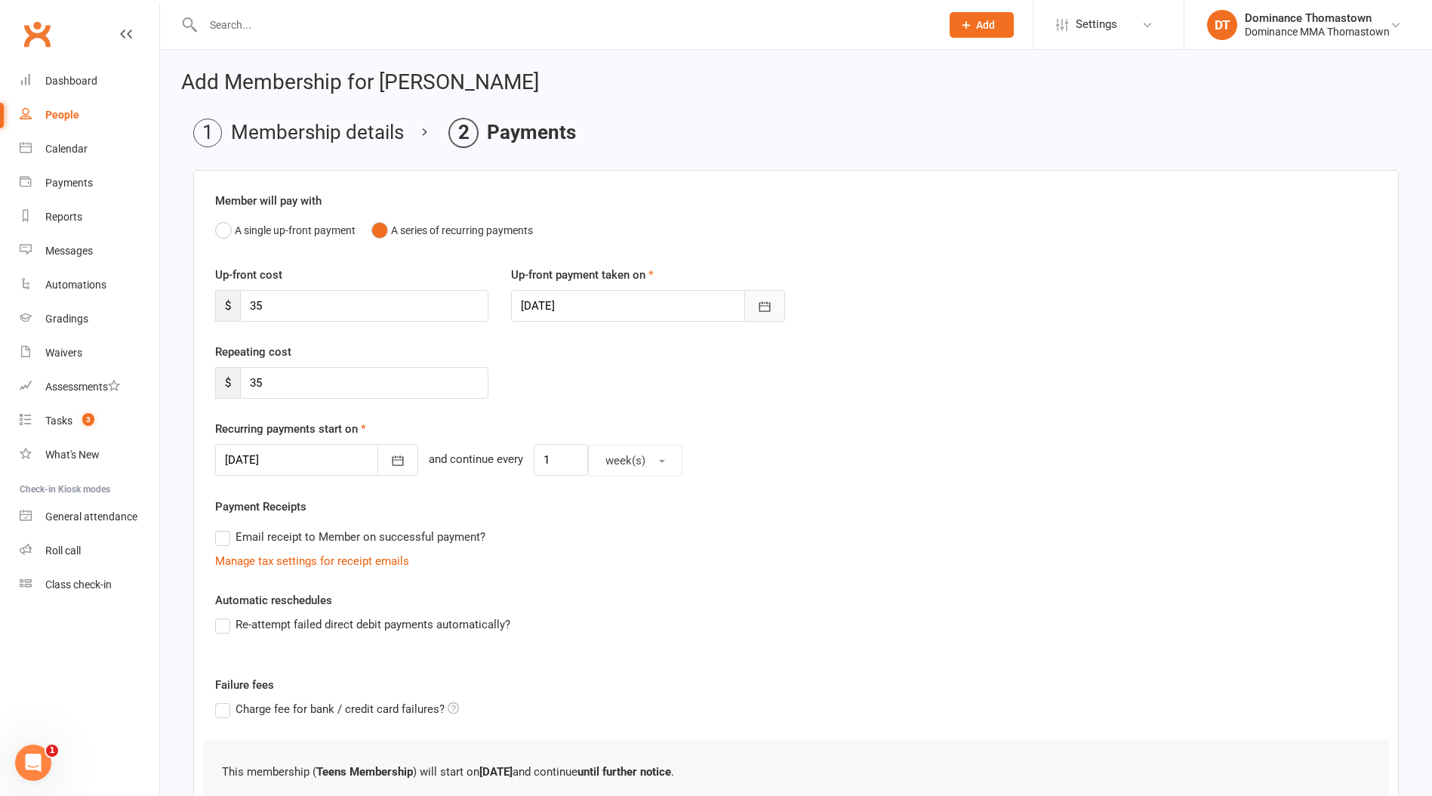
click at [763, 308] on icon "button" at bounding box center [764, 306] width 15 height 15
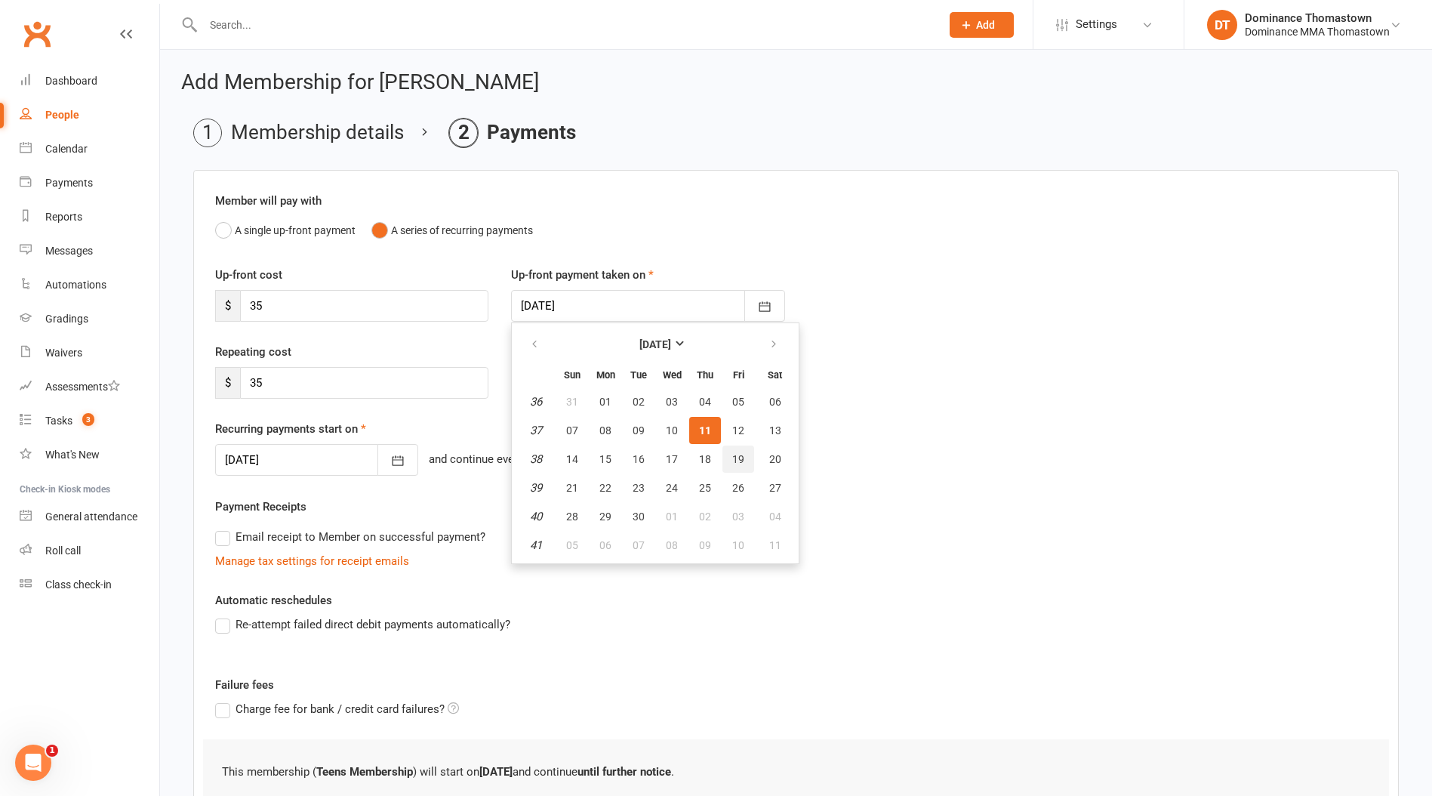
click at [738, 454] on span "19" at bounding box center [738, 459] width 12 height 12
type input "[DATE]"
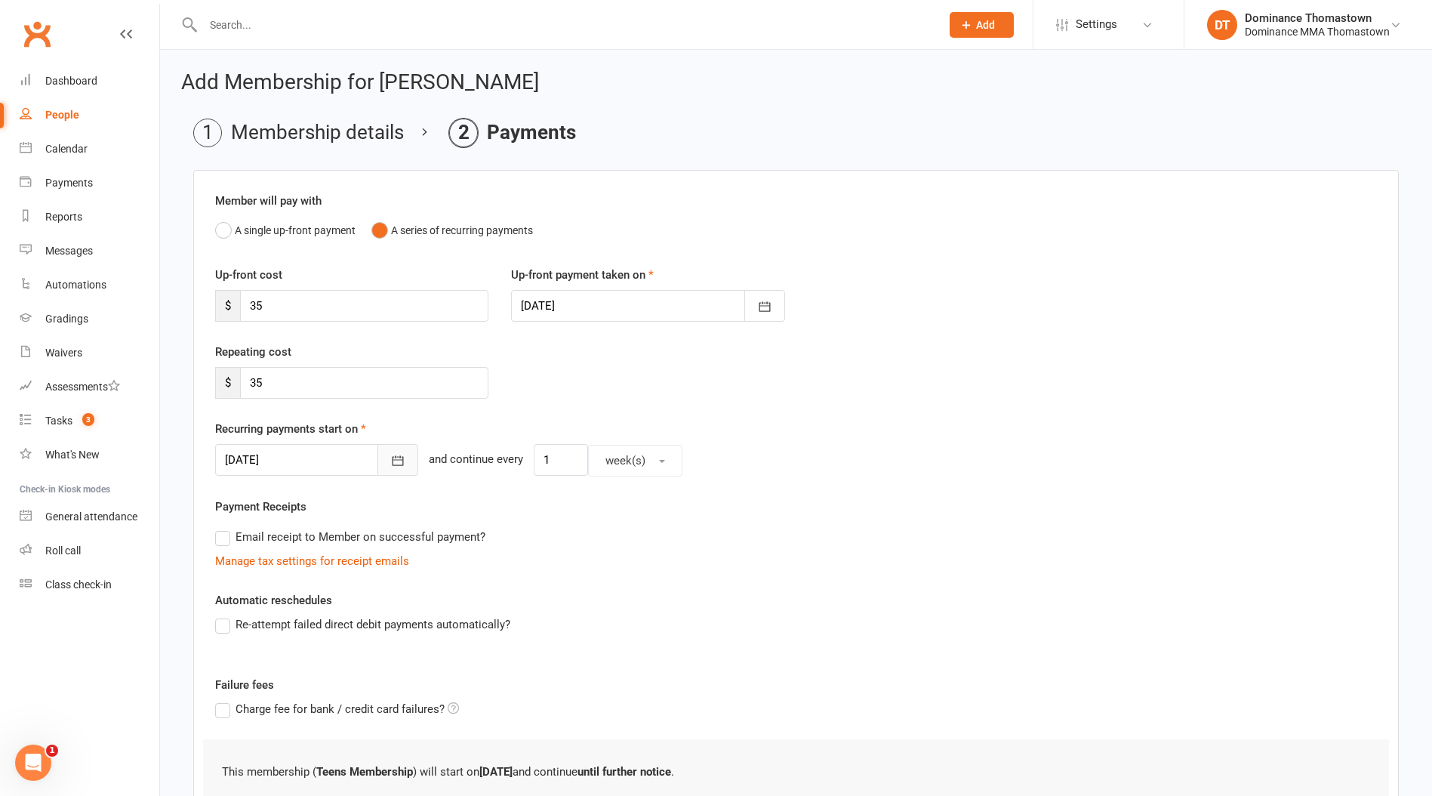
click at [390, 461] on icon "button" at bounding box center [397, 460] width 15 height 15
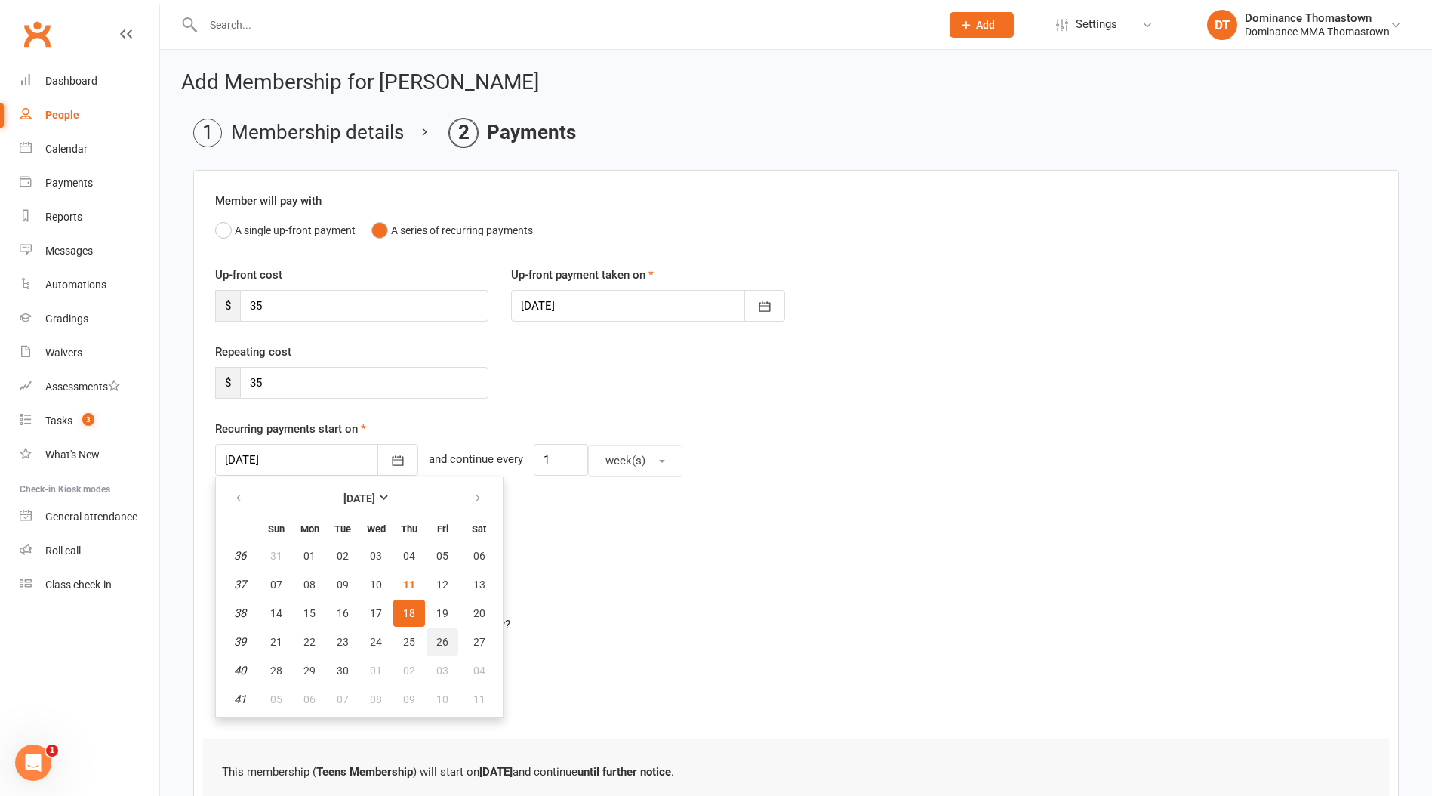
click at [445, 642] on span "26" at bounding box center [442, 642] width 12 height 12
type input "[DATE]"
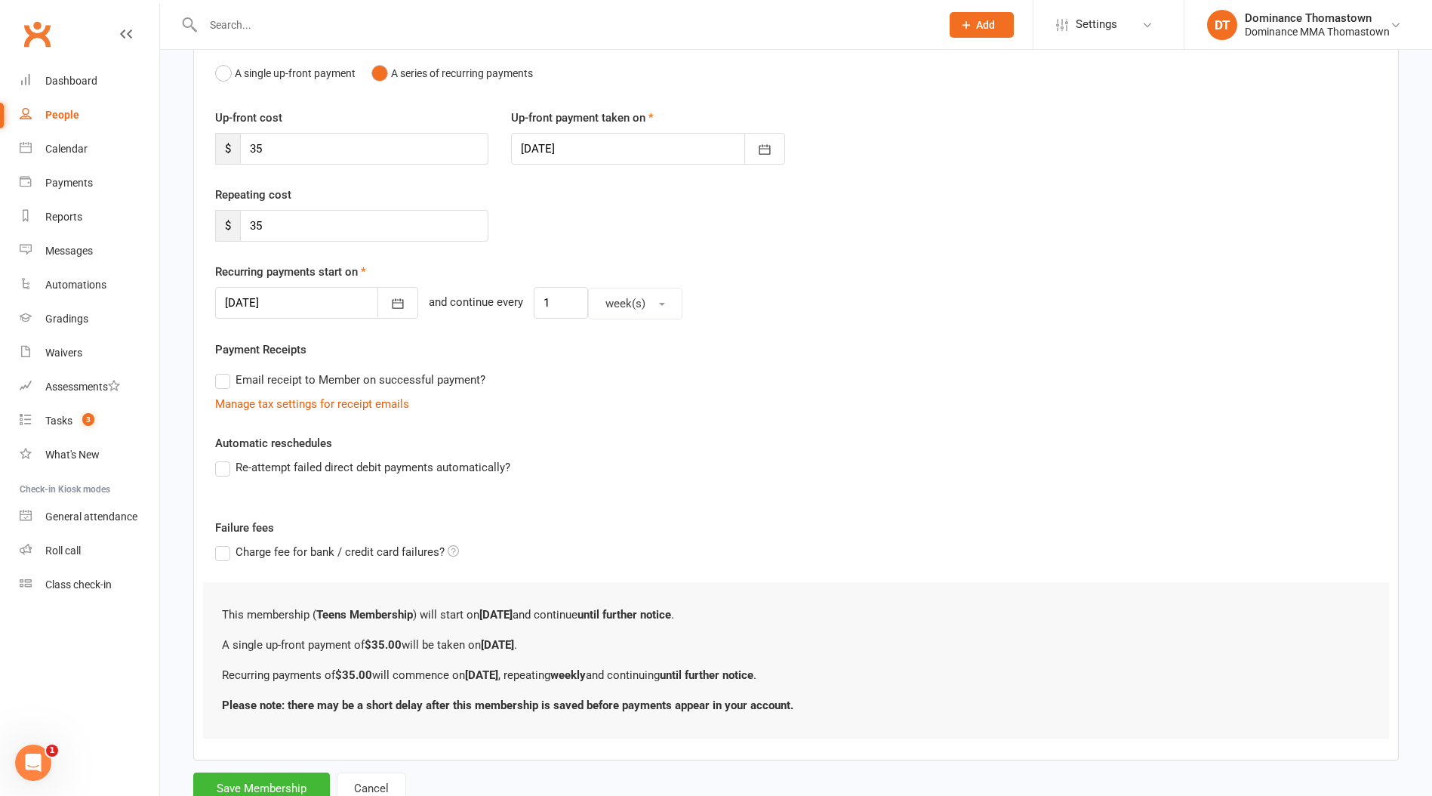
scroll to position [211, 0]
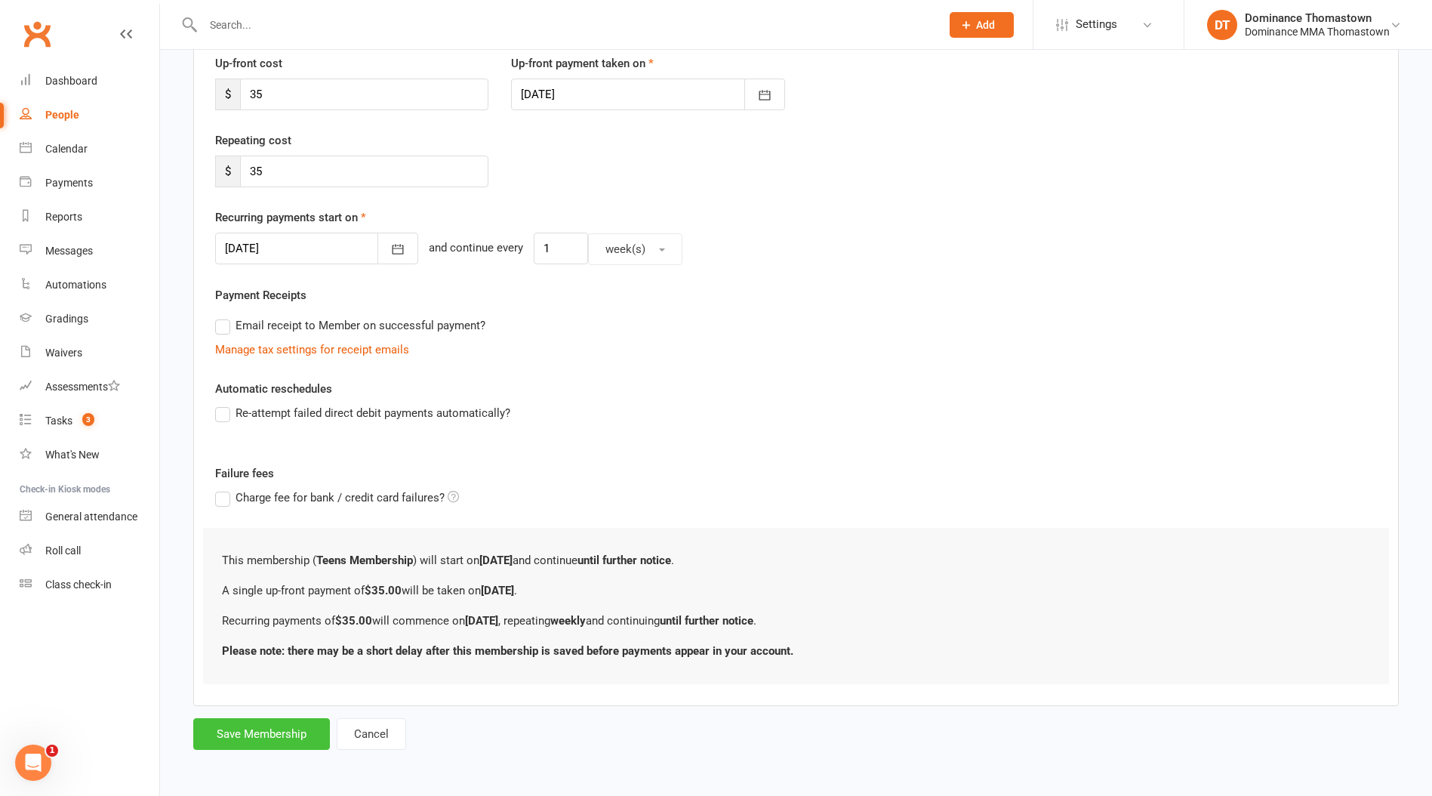
click at [263, 735] on button "Save Membership" at bounding box center [261, 734] width 137 height 32
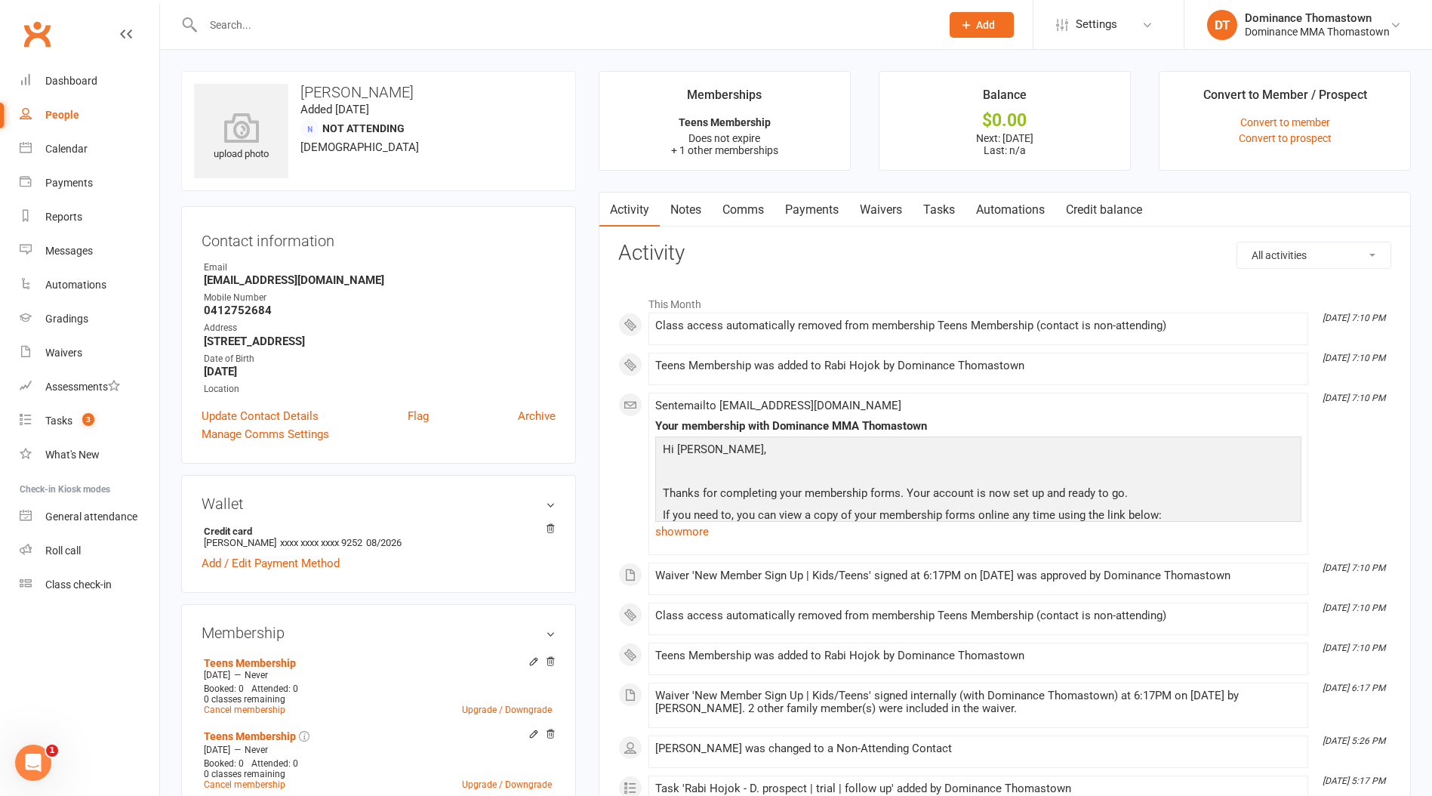
click at [681, 202] on link "Notes" at bounding box center [686, 210] width 52 height 35
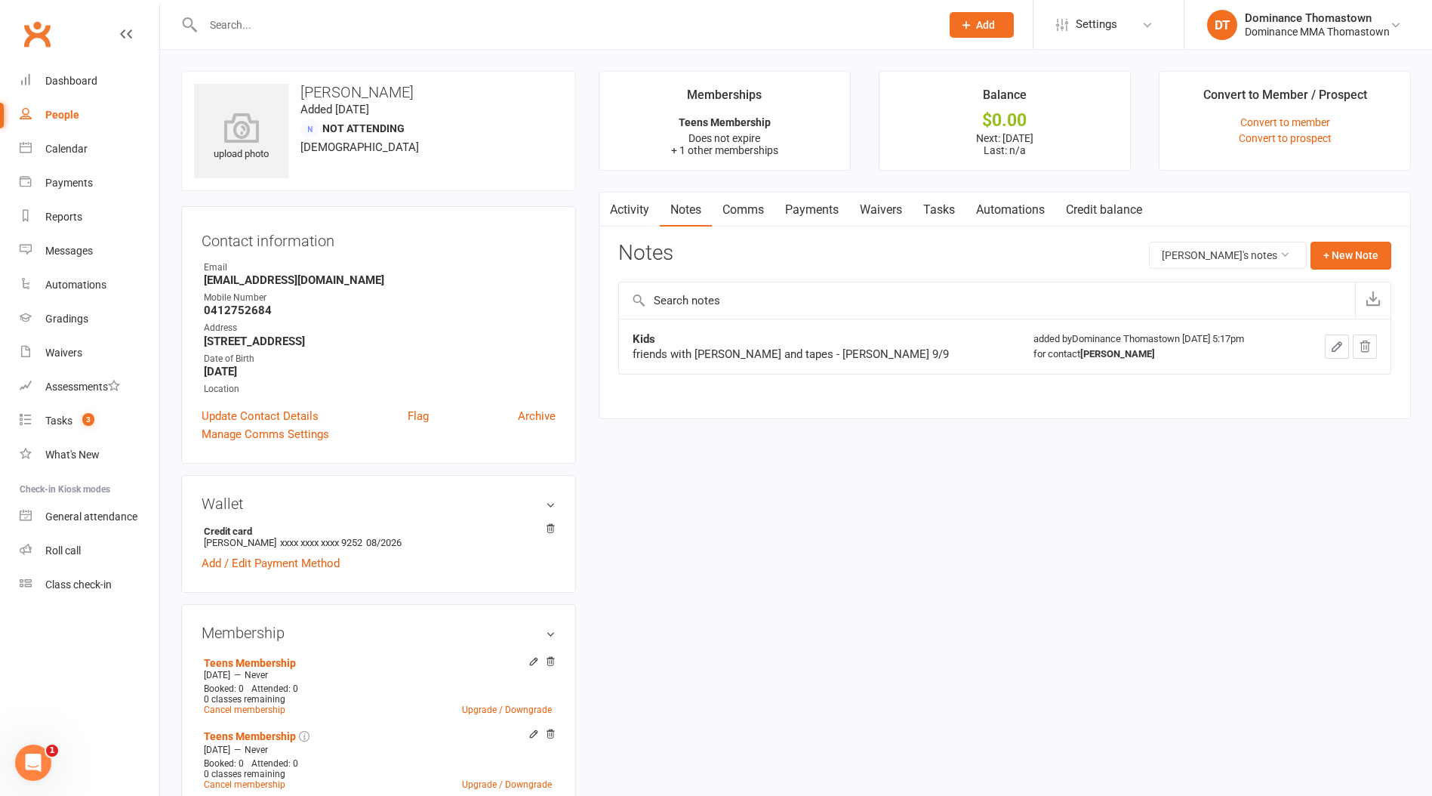
click at [827, 215] on link "Payments" at bounding box center [812, 210] width 75 height 35
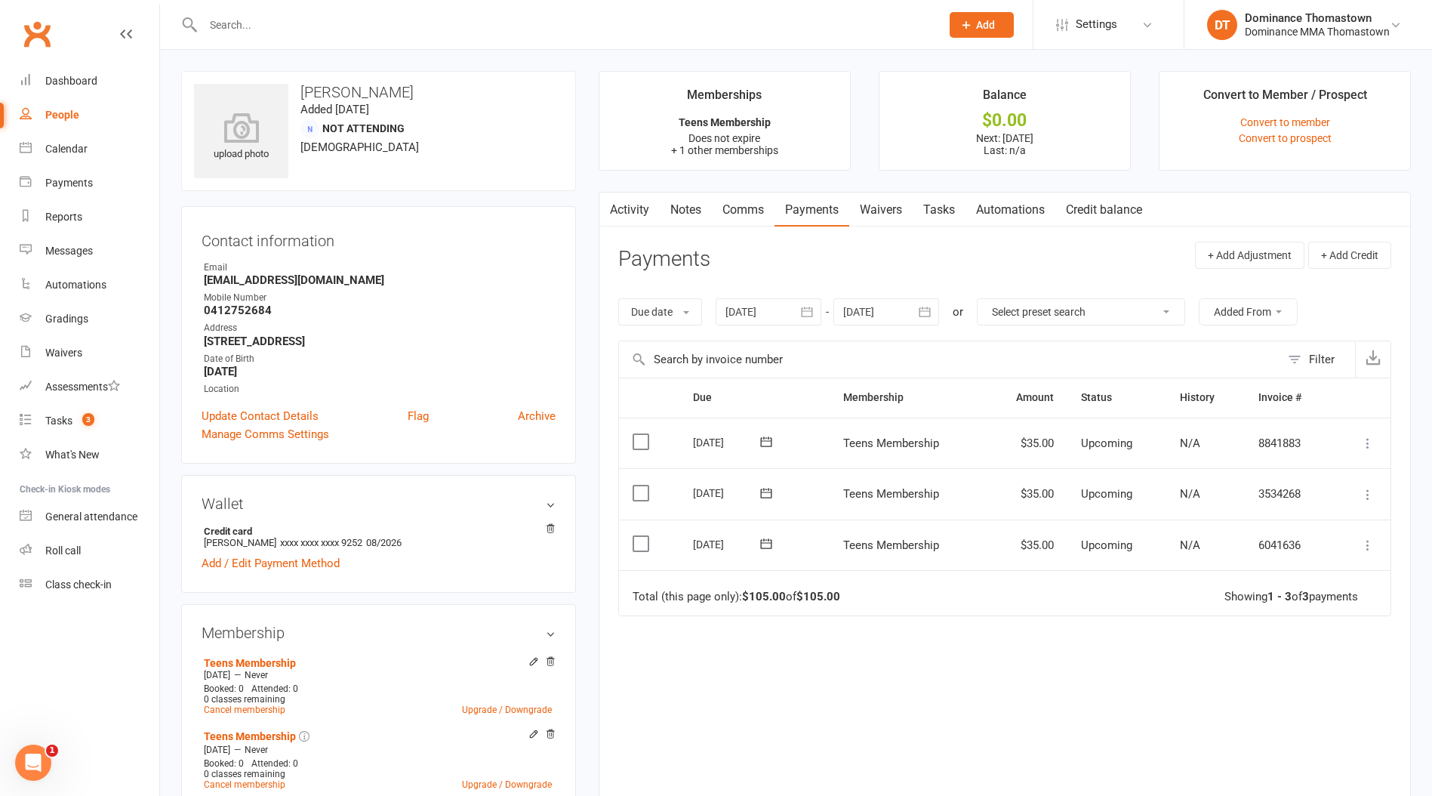
click at [889, 205] on link "Waivers" at bounding box center [880, 210] width 63 height 35
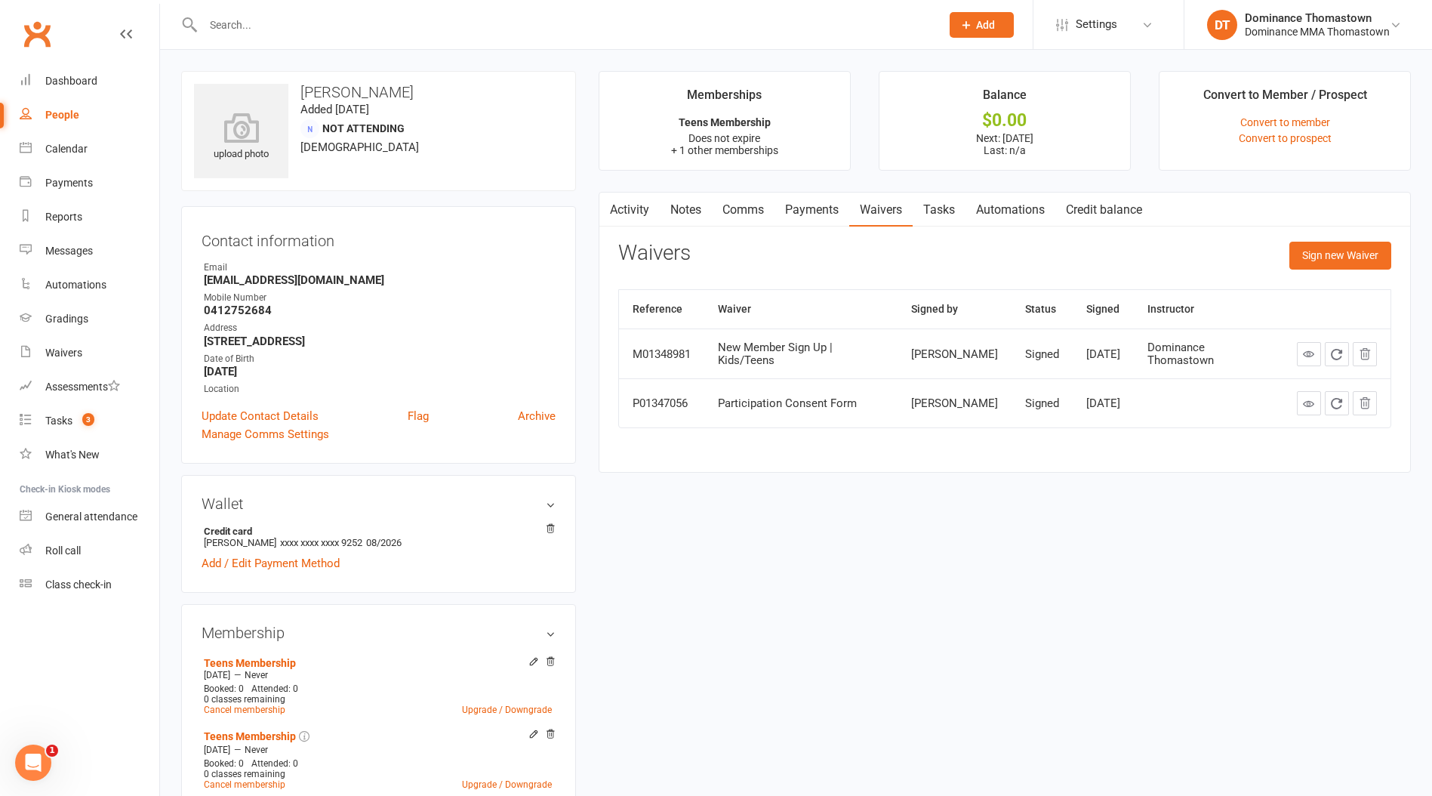
click at [959, 213] on link "Tasks" at bounding box center [939, 210] width 53 height 35
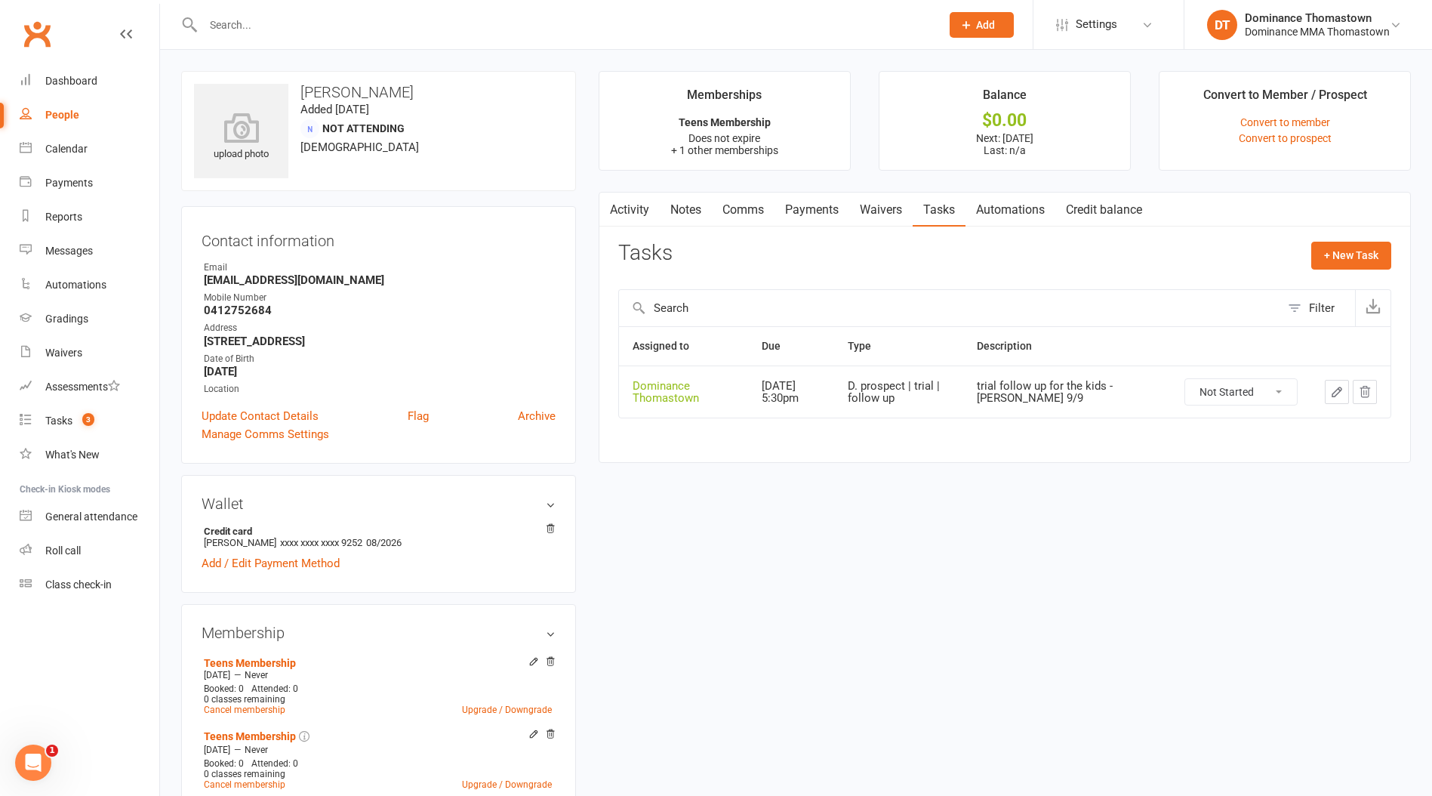
click at [1224, 387] on select "Not Started In Progress Waiting Complete" at bounding box center [1242, 392] width 112 height 26
click at [1186, 379] on select "Not Started In Progress Waiting Complete" at bounding box center [1242, 392] width 112 height 26
select select "unstarted"
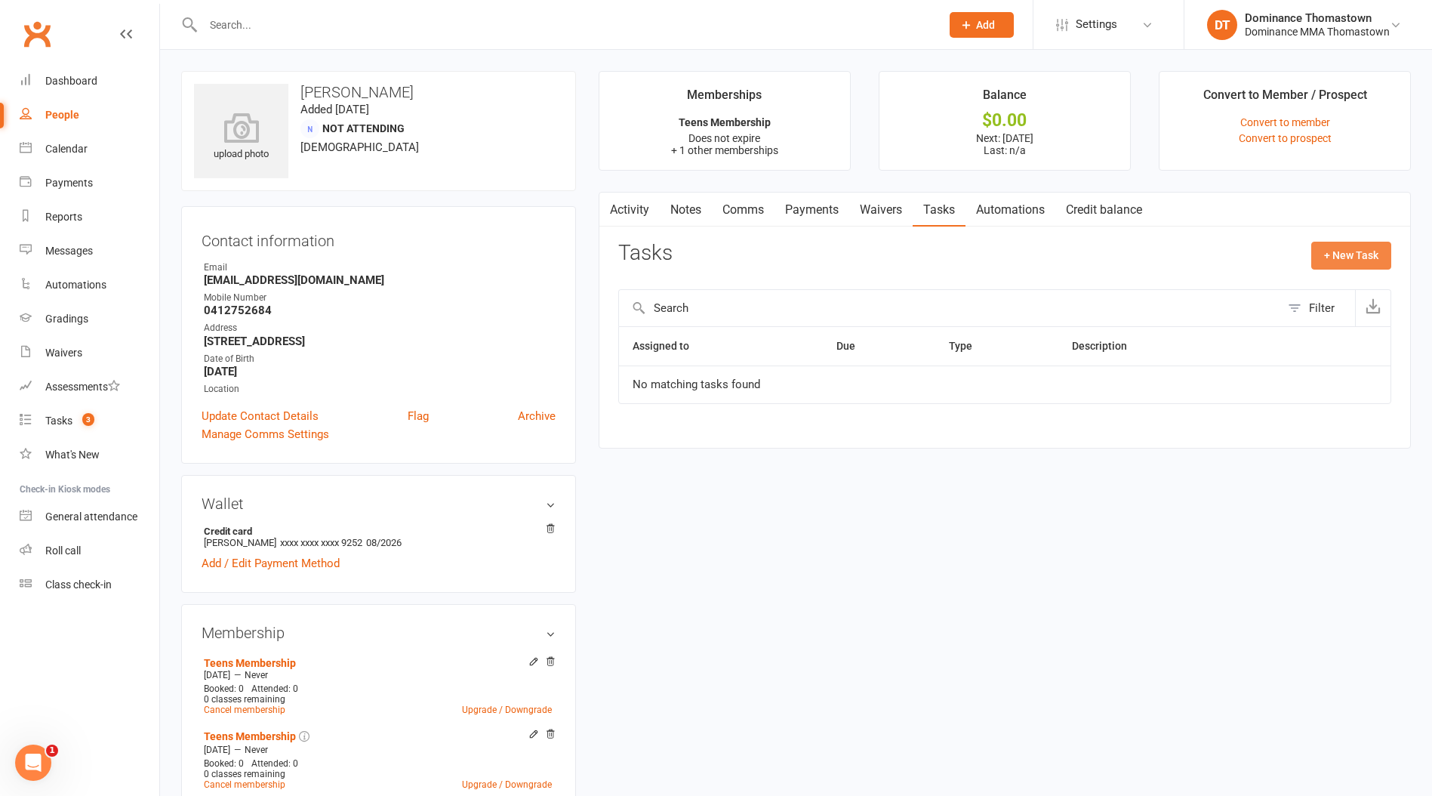
click at [1338, 261] on button "+ New Task" at bounding box center [1352, 255] width 80 height 27
select select "12547"
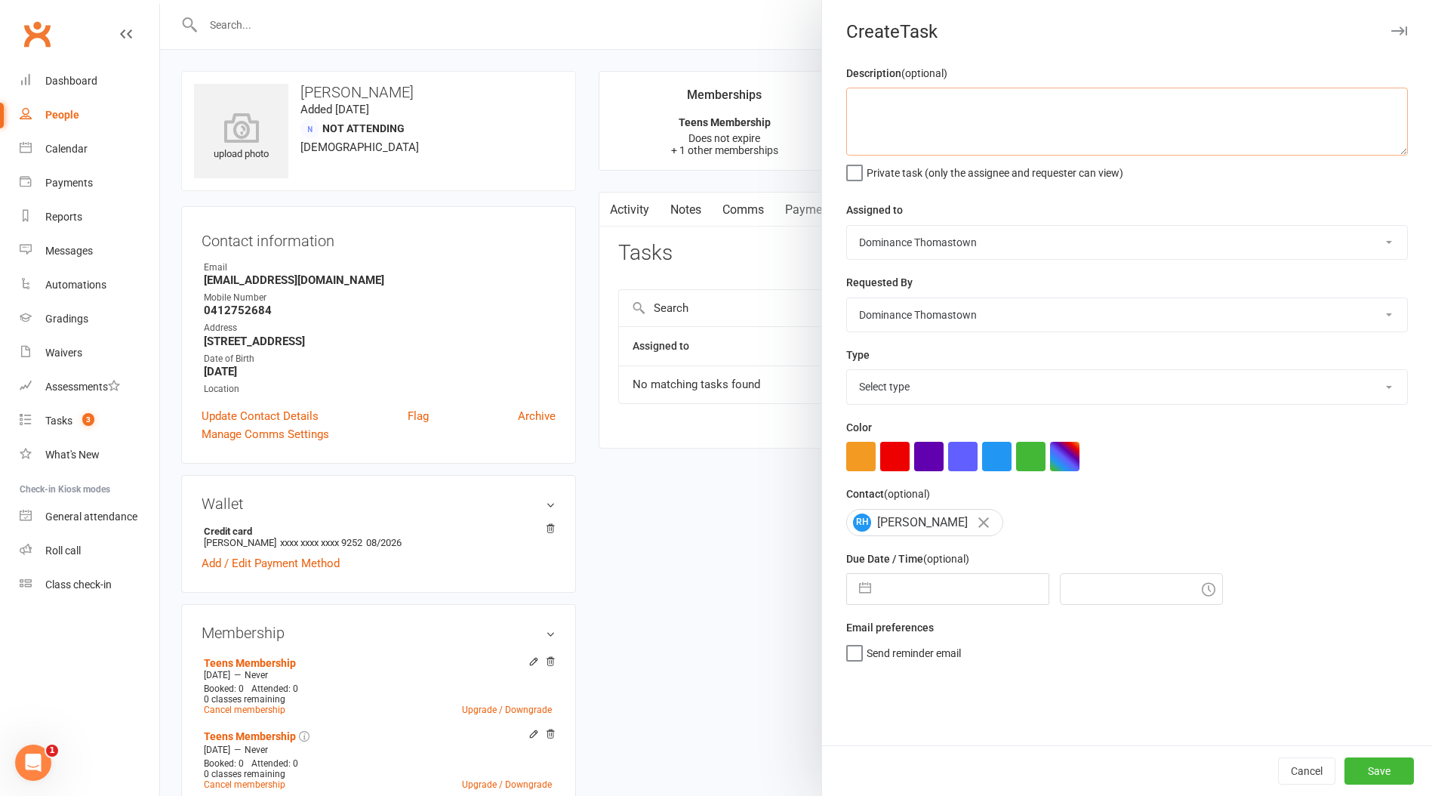
click at [914, 129] on textarea at bounding box center [1127, 122] width 562 height 68
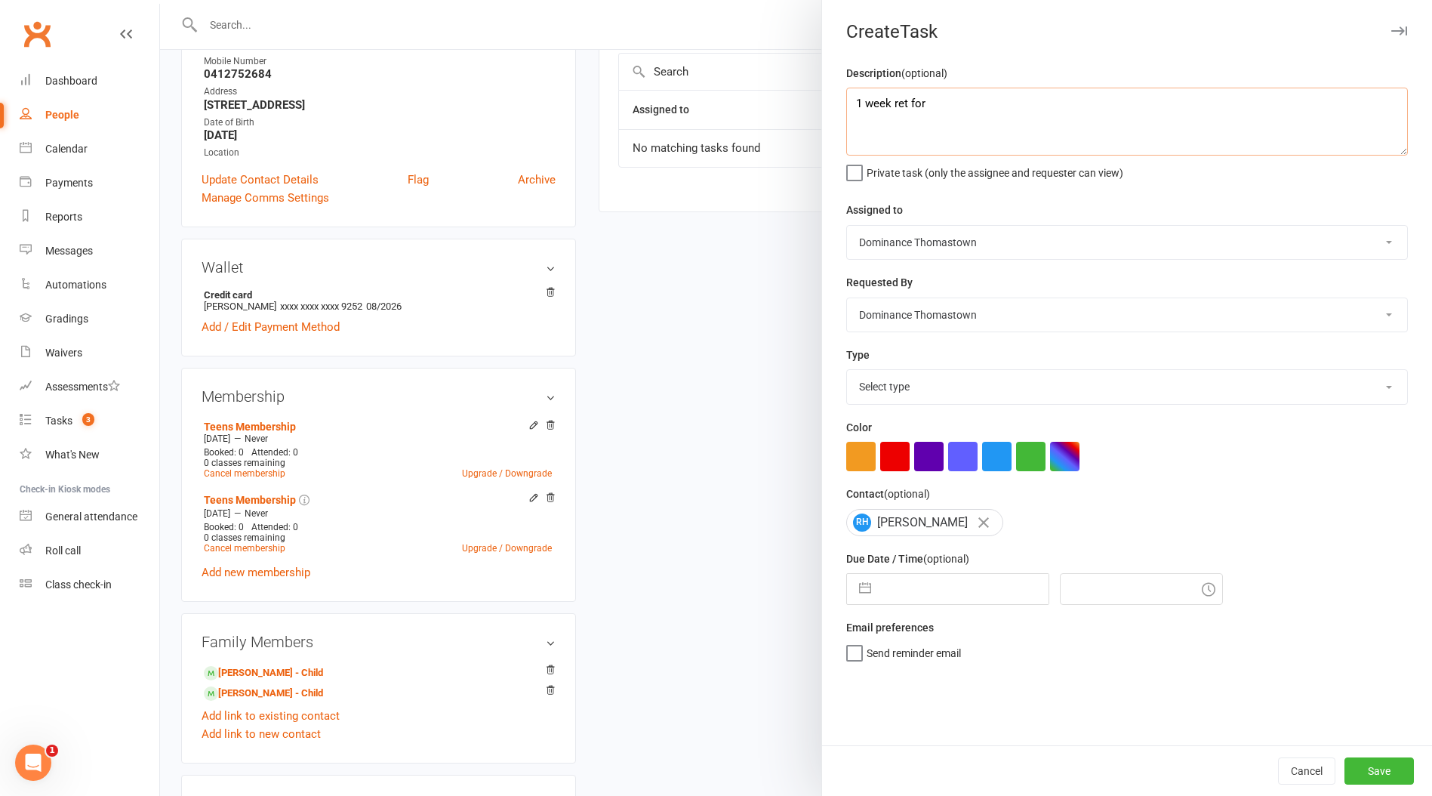
scroll to position [244, 0]
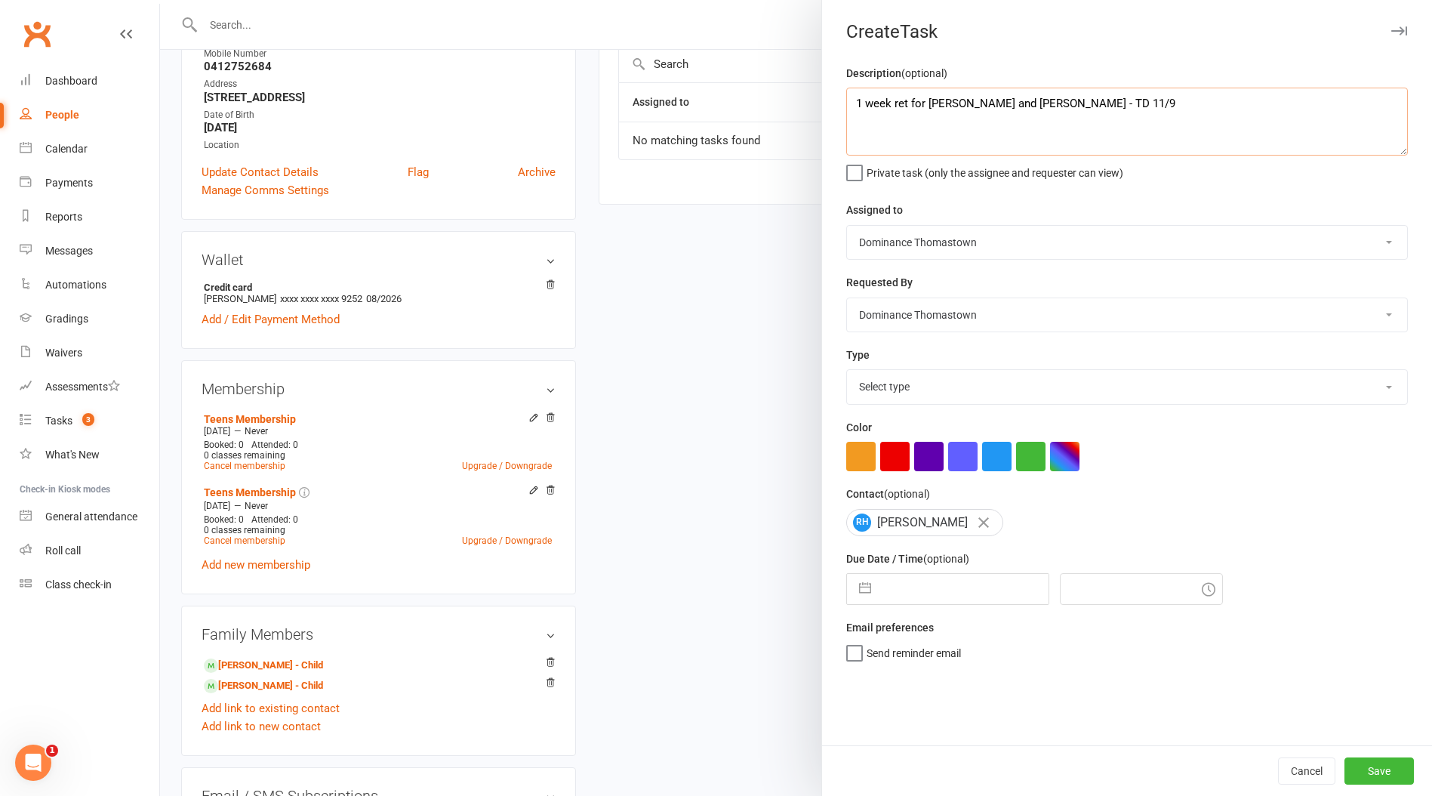
type textarea "1 week ret for Amaya and Xavier - TD 11/9"
click at [899, 393] on select "Select type A. prospect | enquiry response B. prospect | trial | booking [PERSO…" at bounding box center [1127, 386] width 560 height 33
select select "3814"
click at [847, 372] on select "Select type A. prospect | enquiry response B. prospect | trial | booking [PERSO…" at bounding box center [1127, 386] width 560 height 33
select select "7"
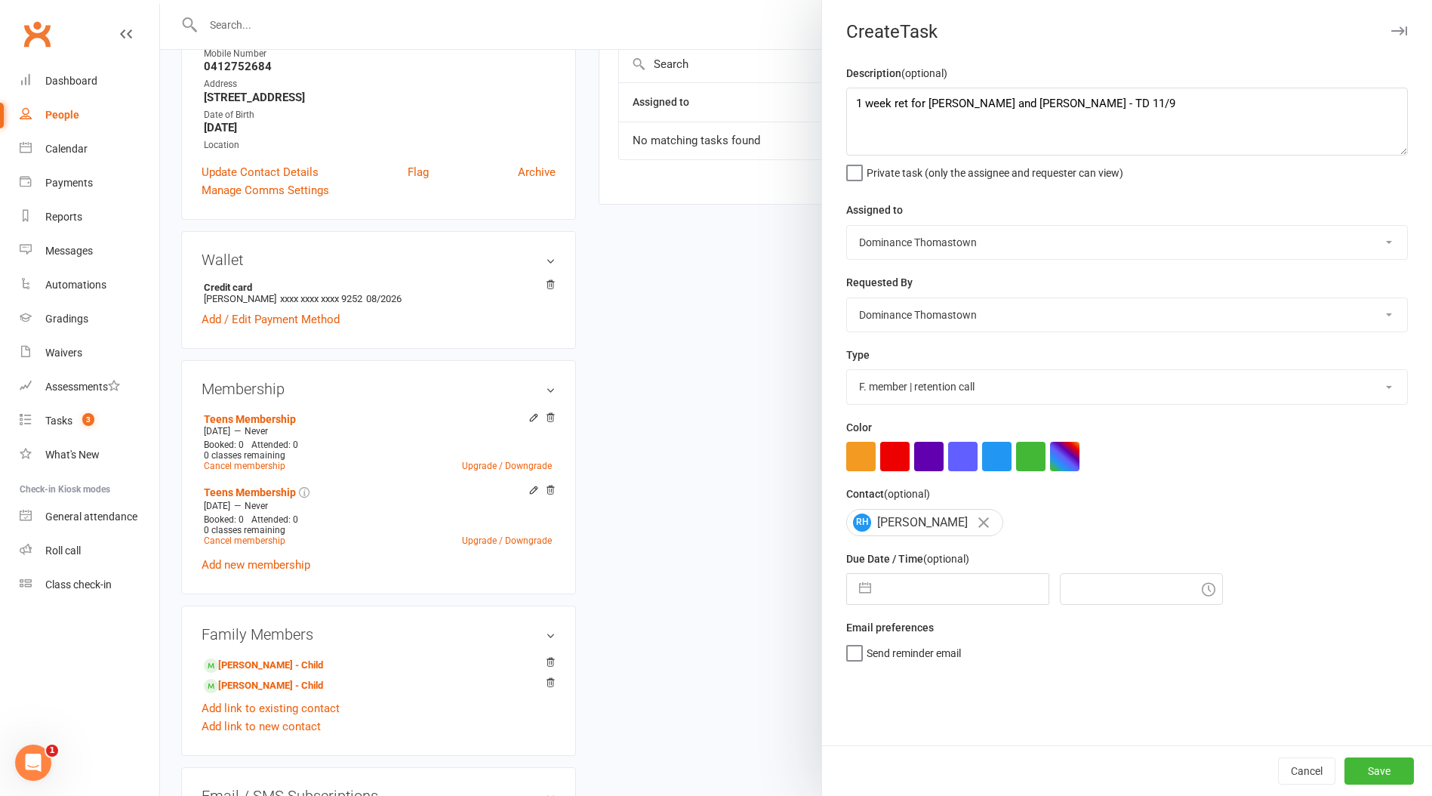
select select "2025"
select select "8"
select select "2025"
select select "9"
select select "2025"
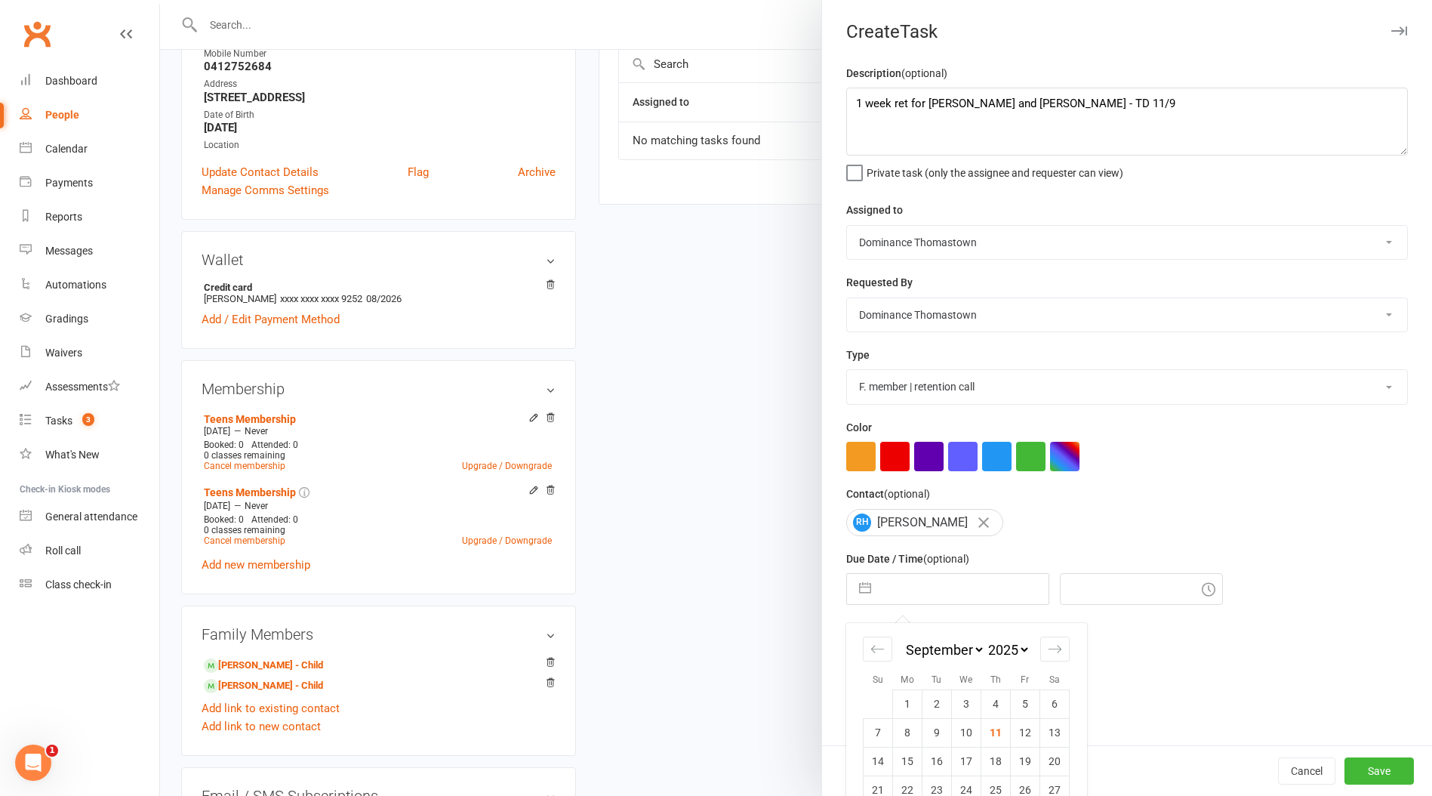
click at [938, 592] on input "text" at bounding box center [964, 589] width 170 height 30
click at [1027, 766] on td "19" at bounding box center [1025, 761] width 29 height 29
type input "[DATE]"
type input "7:15pm"
click at [1374, 777] on button "Save" at bounding box center [1379, 770] width 69 height 27
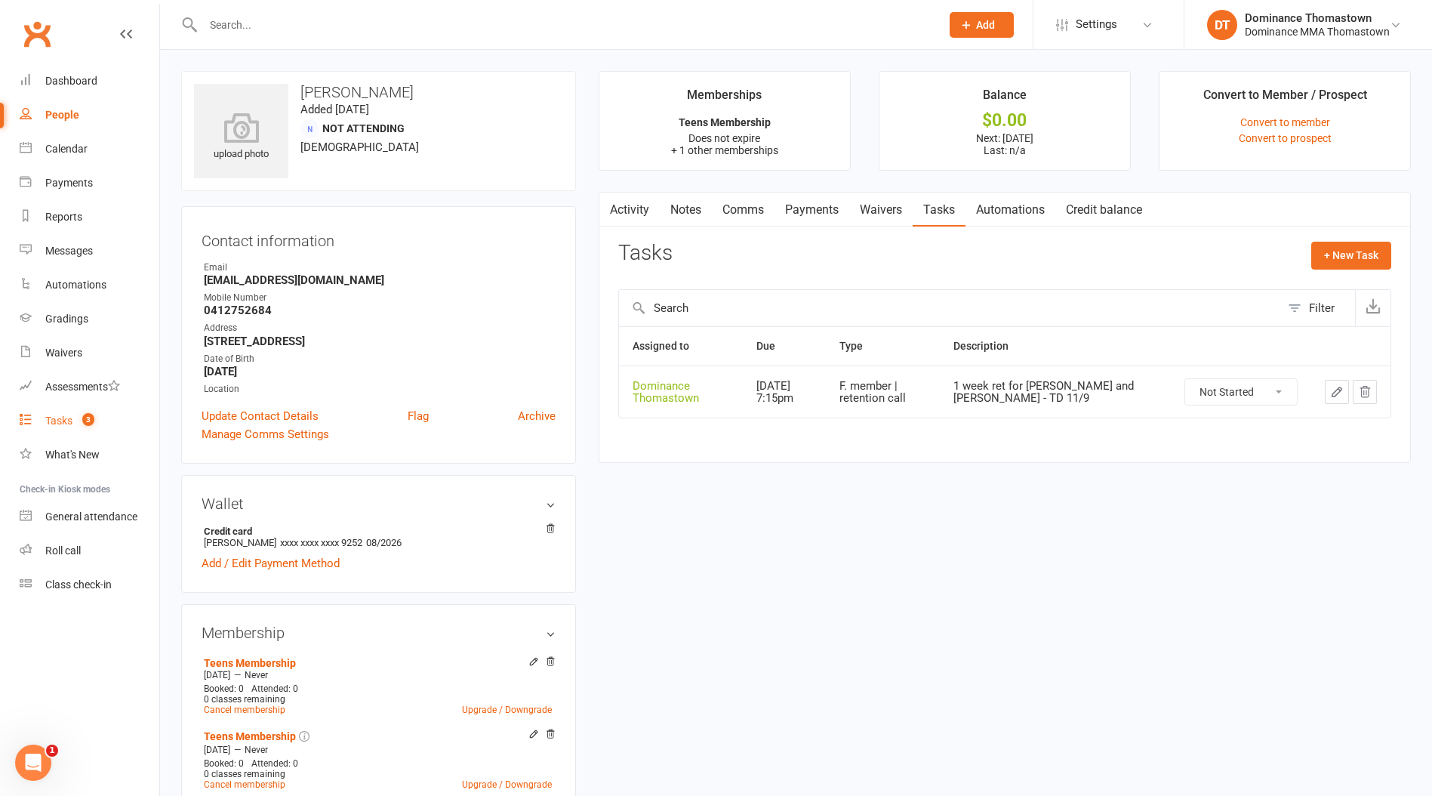
scroll to position [1, 0]
click at [52, 422] on div "Tasks" at bounding box center [58, 421] width 27 height 12
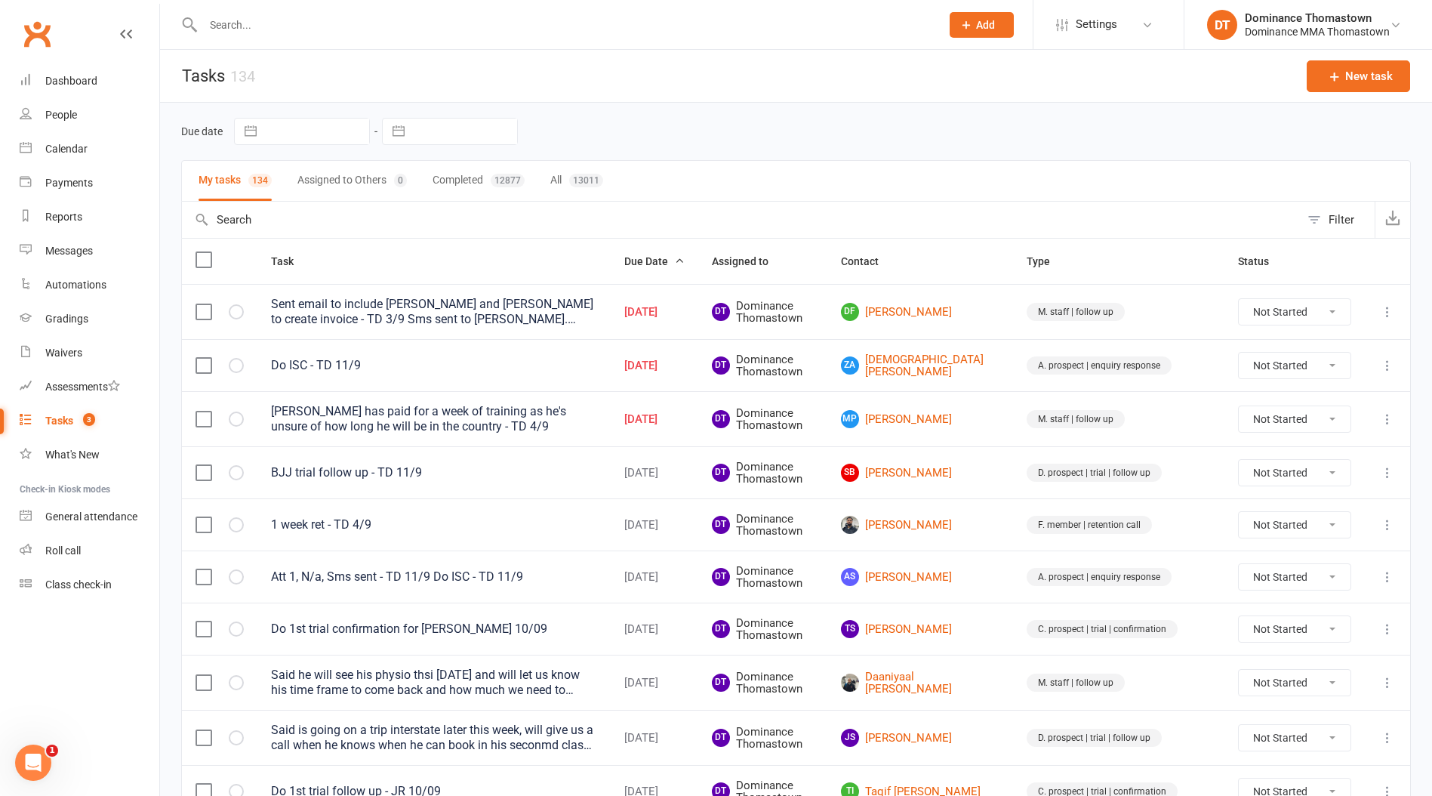
click at [273, 23] on input "text" at bounding box center [565, 24] width 732 height 21
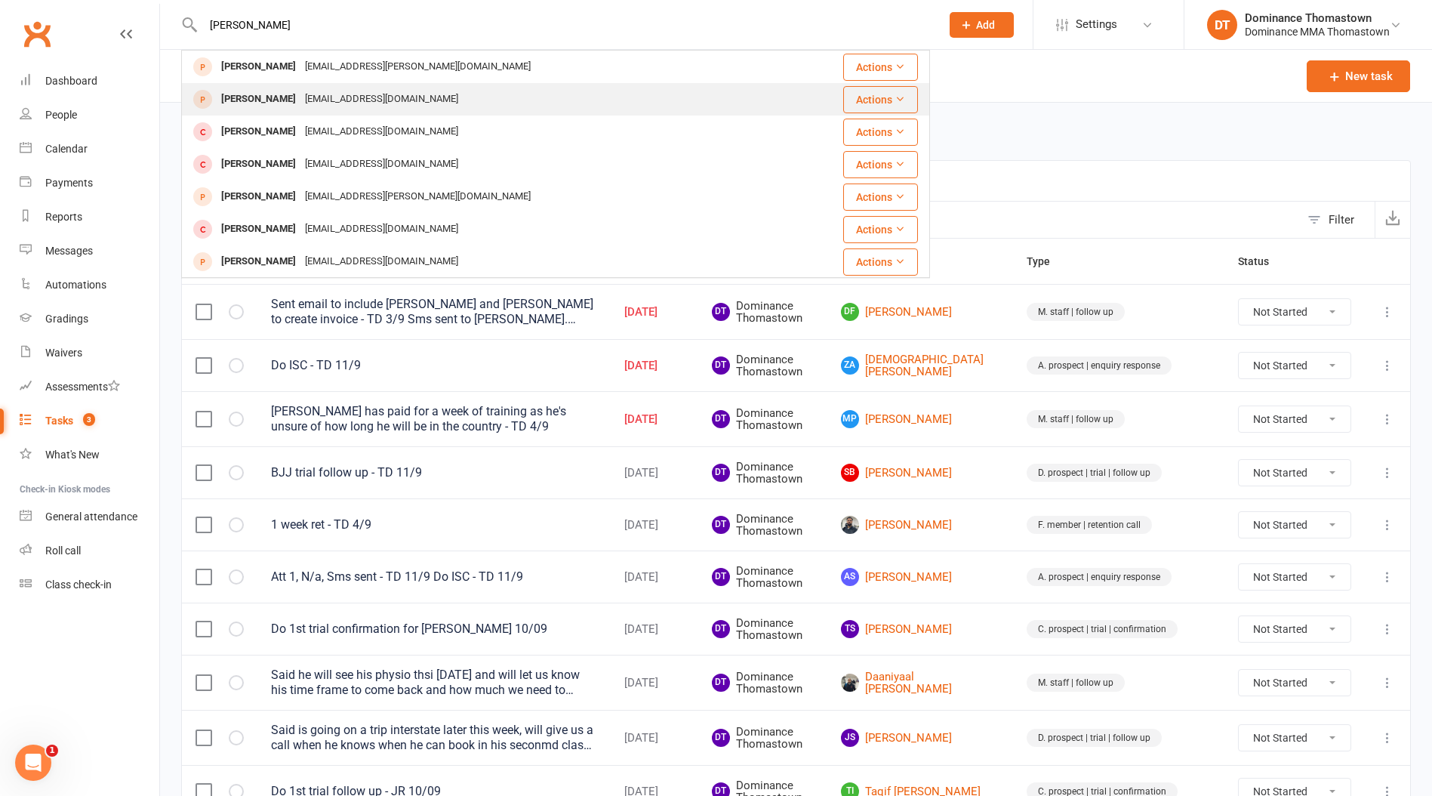
type input "liam i"
click at [301, 101] on div "[EMAIL_ADDRESS][DOMAIN_NAME]" at bounding box center [382, 99] width 162 height 22
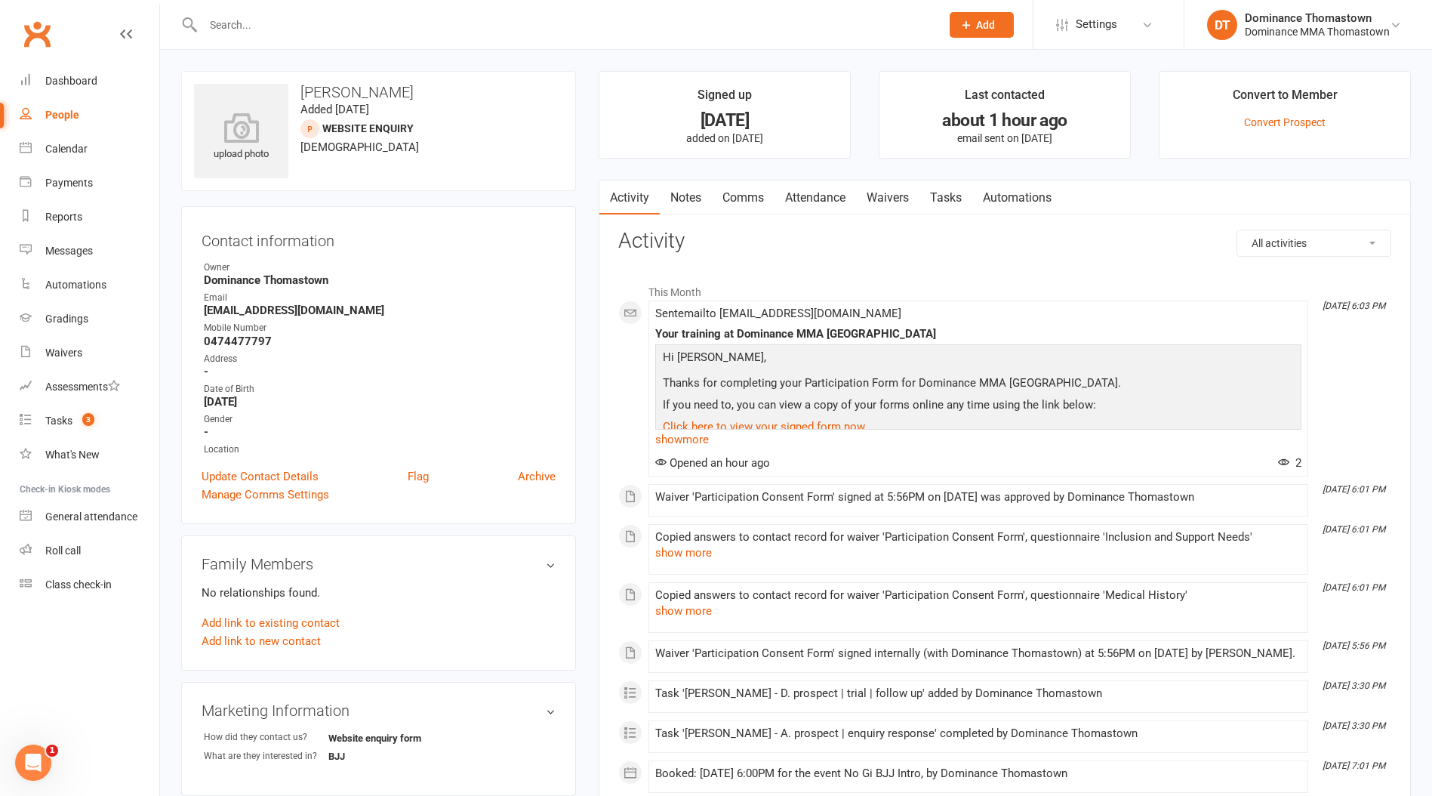
click at [822, 202] on link "Attendance" at bounding box center [816, 197] width 82 height 35
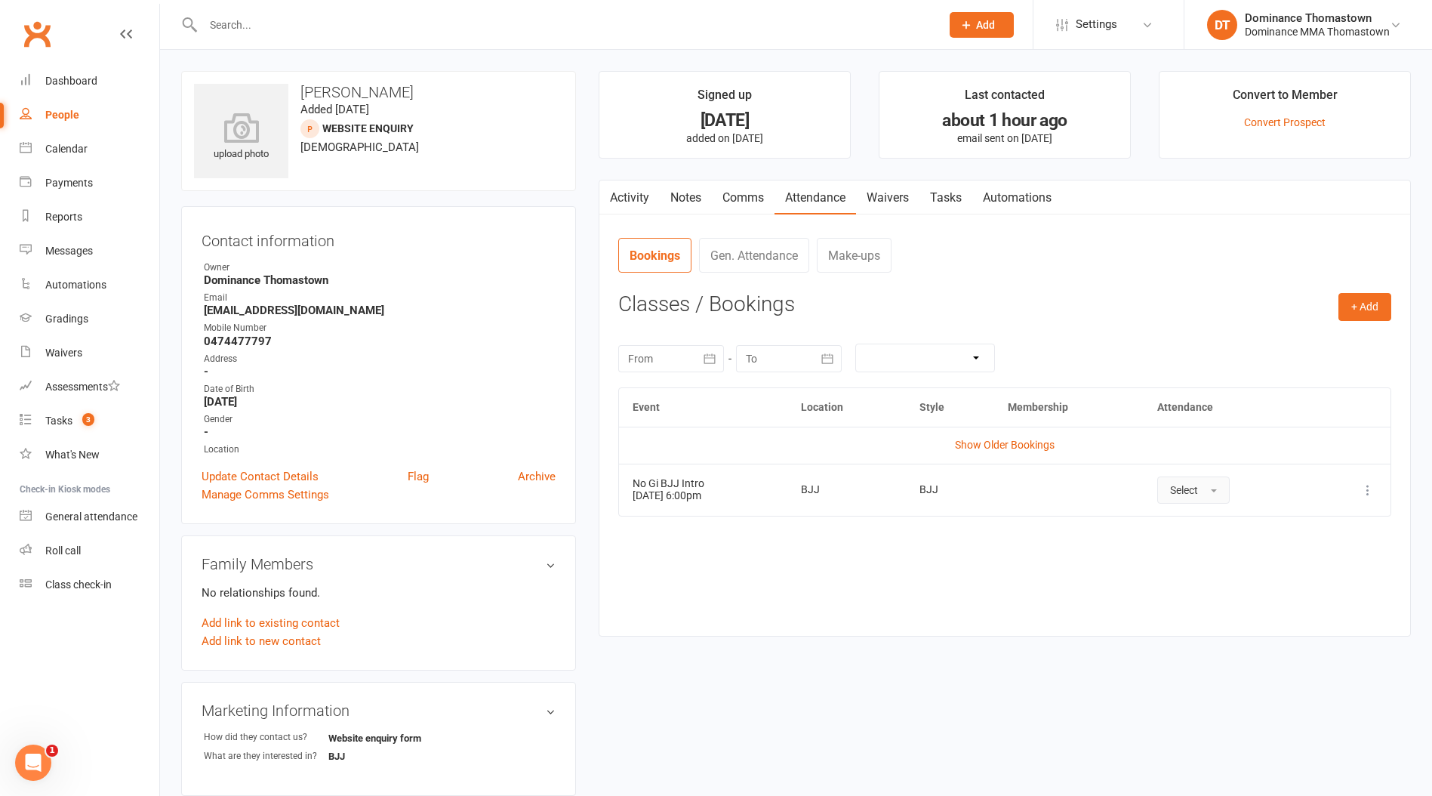
click at [1213, 487] on button "Select" at bounding box center [1194, 489] width 72 height 27
drag, startPoint x: 1213, startPoint y: 526, endPoint x: 1185, endPoint y: 501, distance: 37.9
click at [1213, 526] on span "Attended" at bounding box center [1192, 524] width 45 height 14
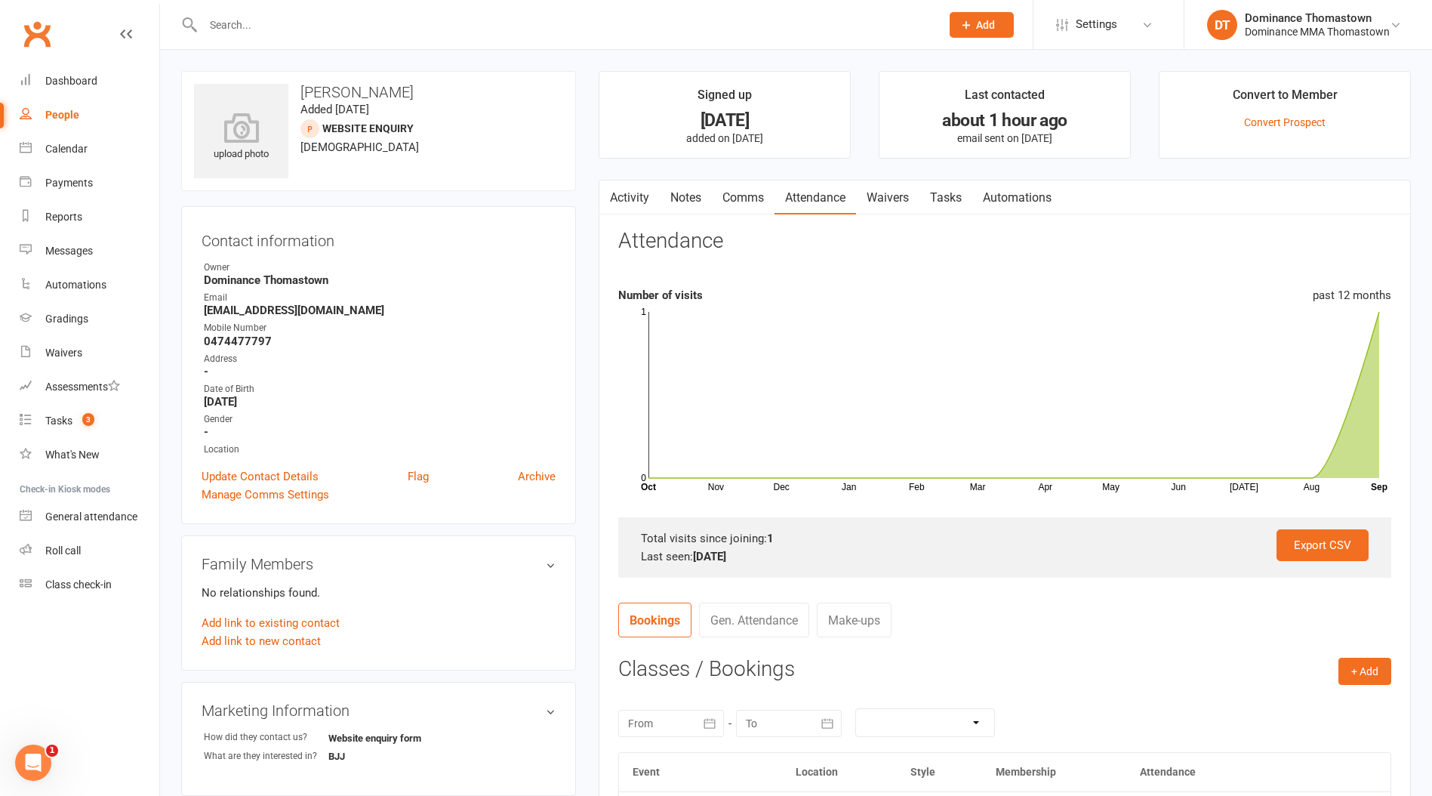
click at [948, 196] on link "Tasks" at bounding box center [946, 197] width 53 height 35
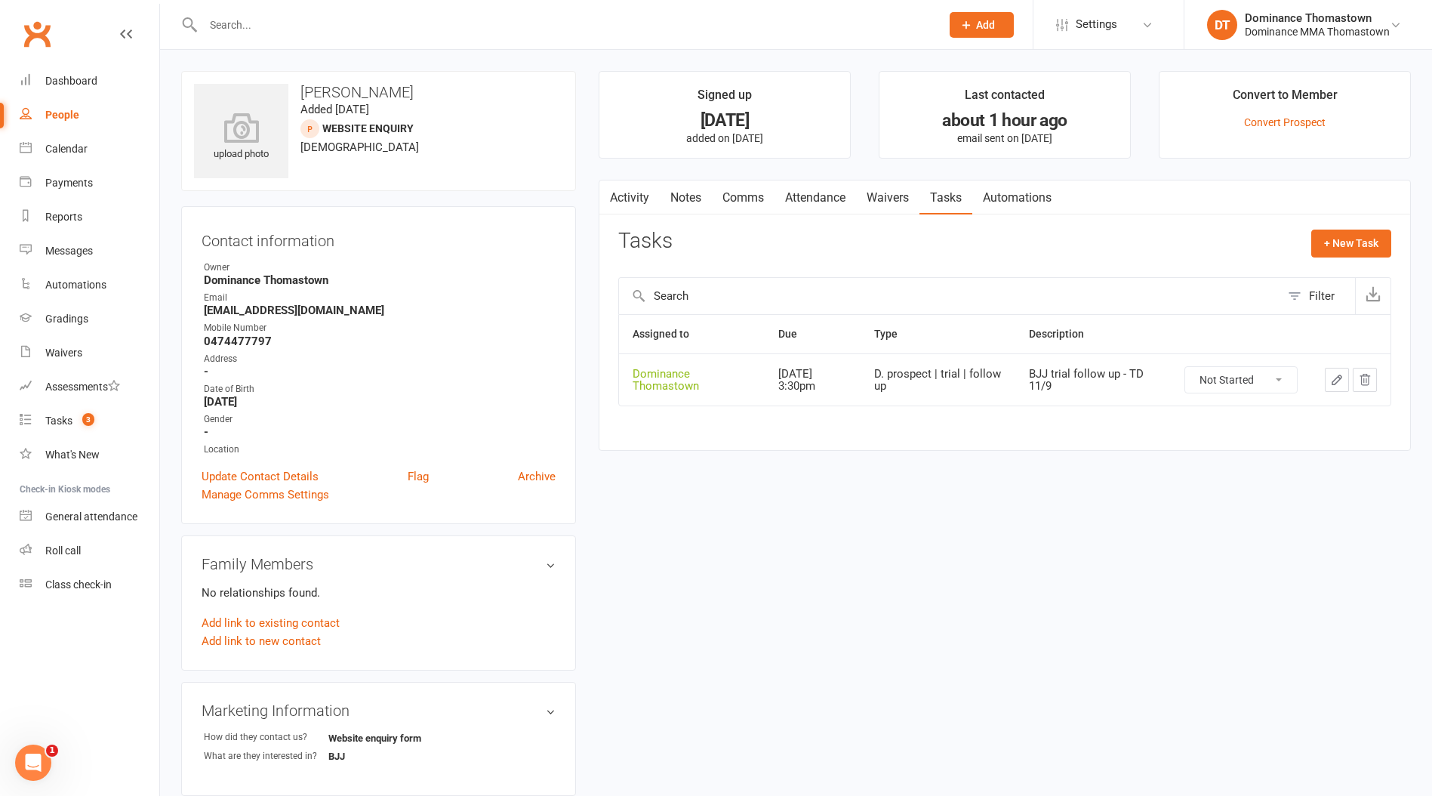
click at [239, 18] on input "text" at bounding box center [565, 24] width 732 height 21
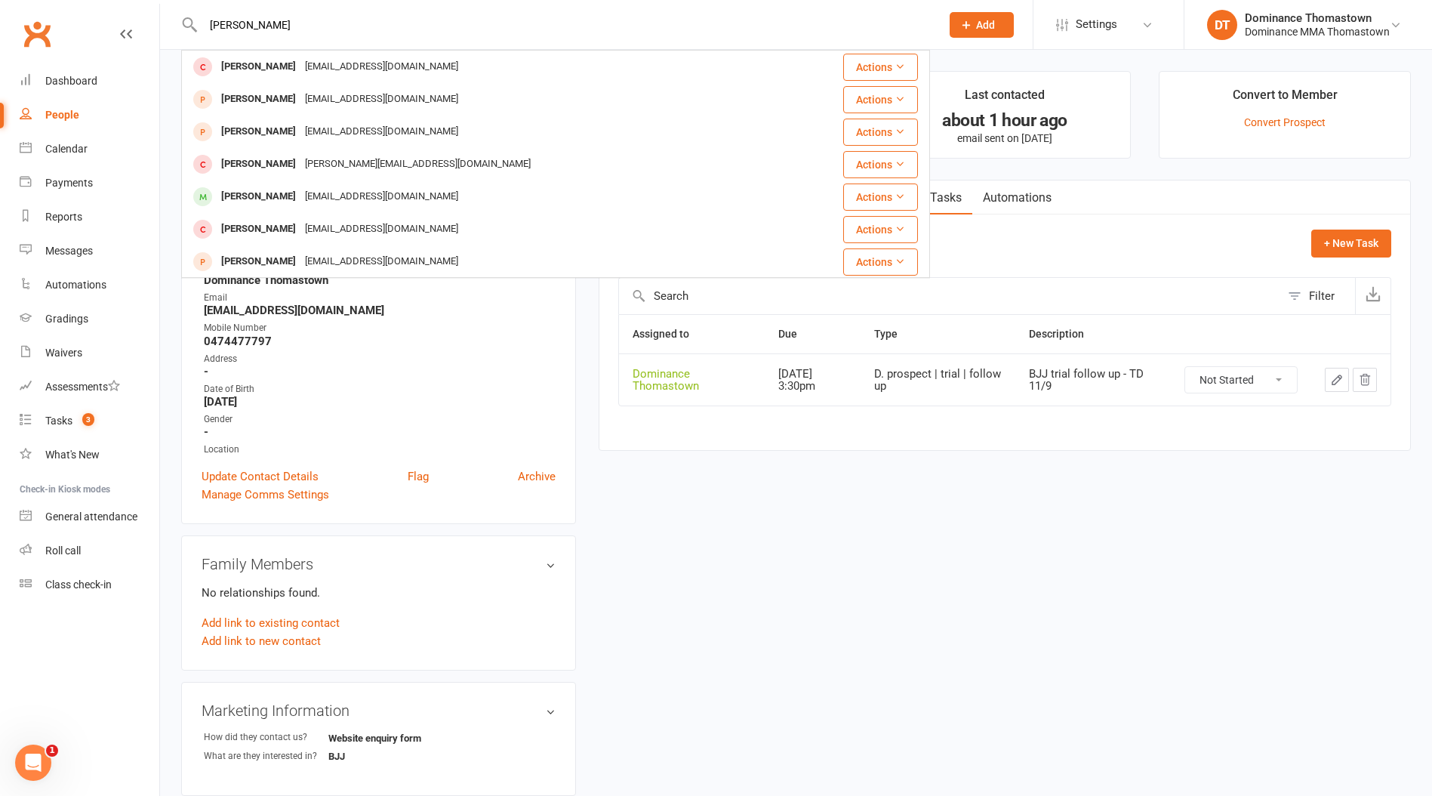
type input "[PERSON_NAME]"
drag, startPoint x: 278, startPoint y: 92, endPoint x: 270, endPoint y: 94, distance: 8.6
click at [278, 93] on div "[PERSON_NAME]" at bounding box center [259, 99] width 84 height 22
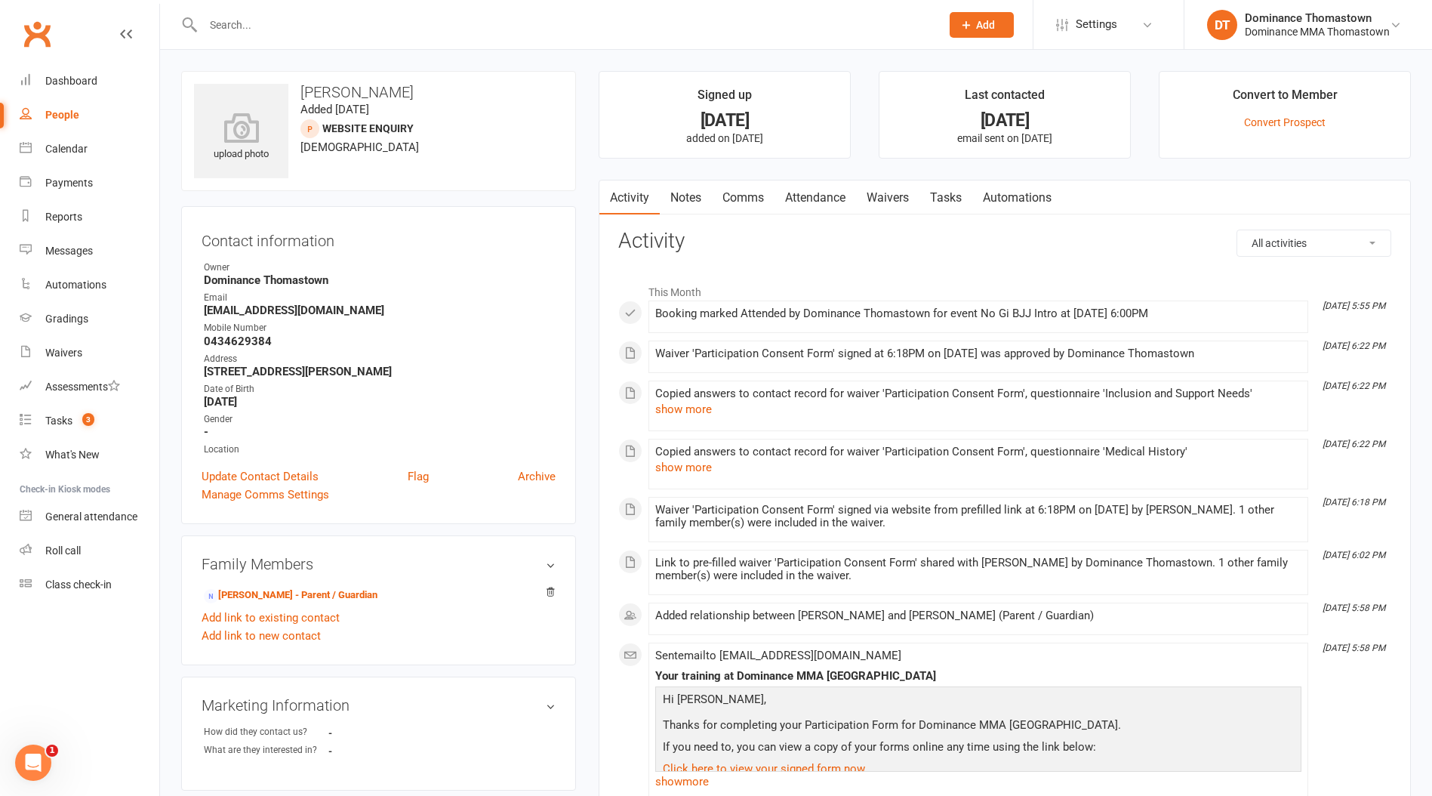
click at [810, 198] on link "Attendance" at bounding box center [816, 197] width 82 height 35
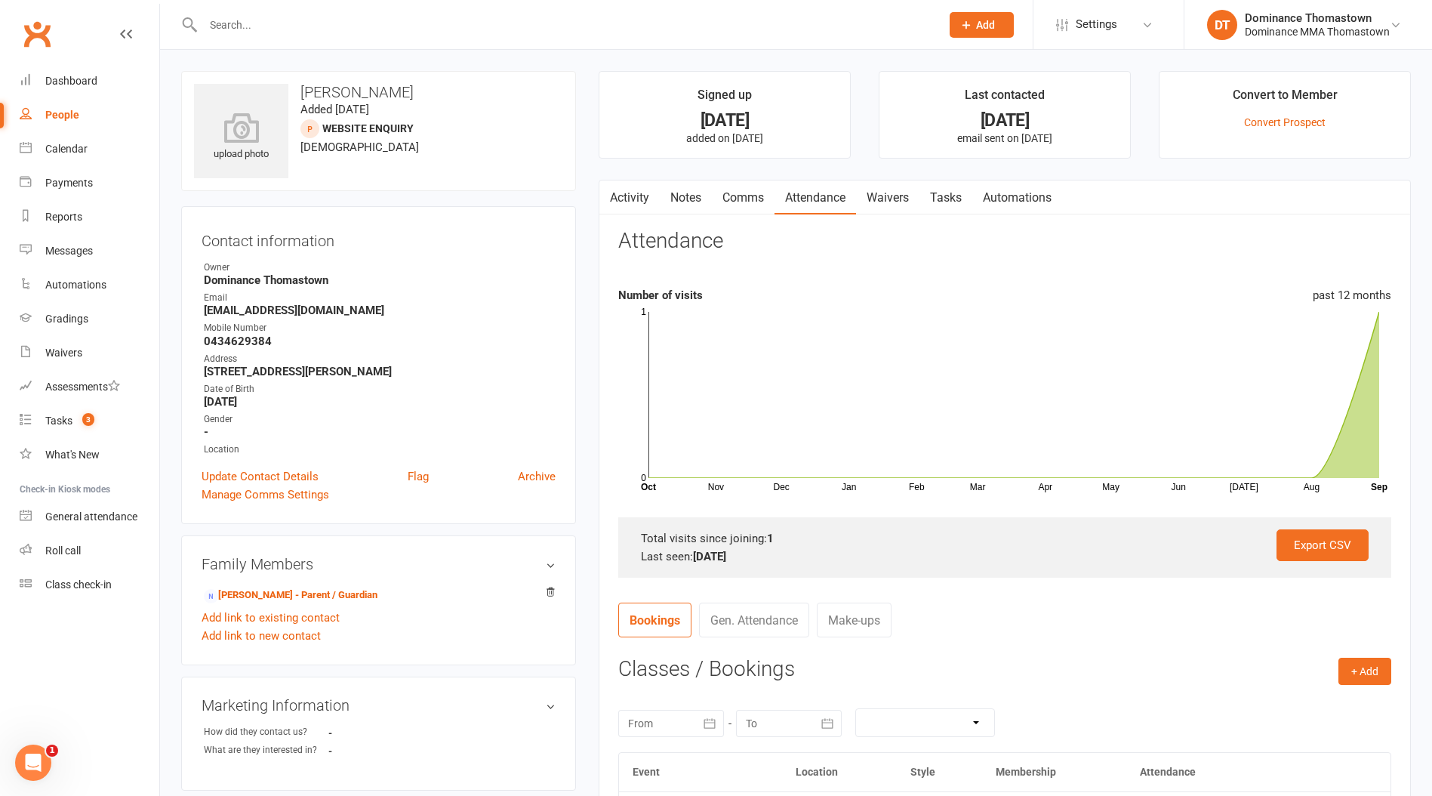
click at [968, 198] on link "Tasks" at bounding box center [946, 197] width 53 height 35
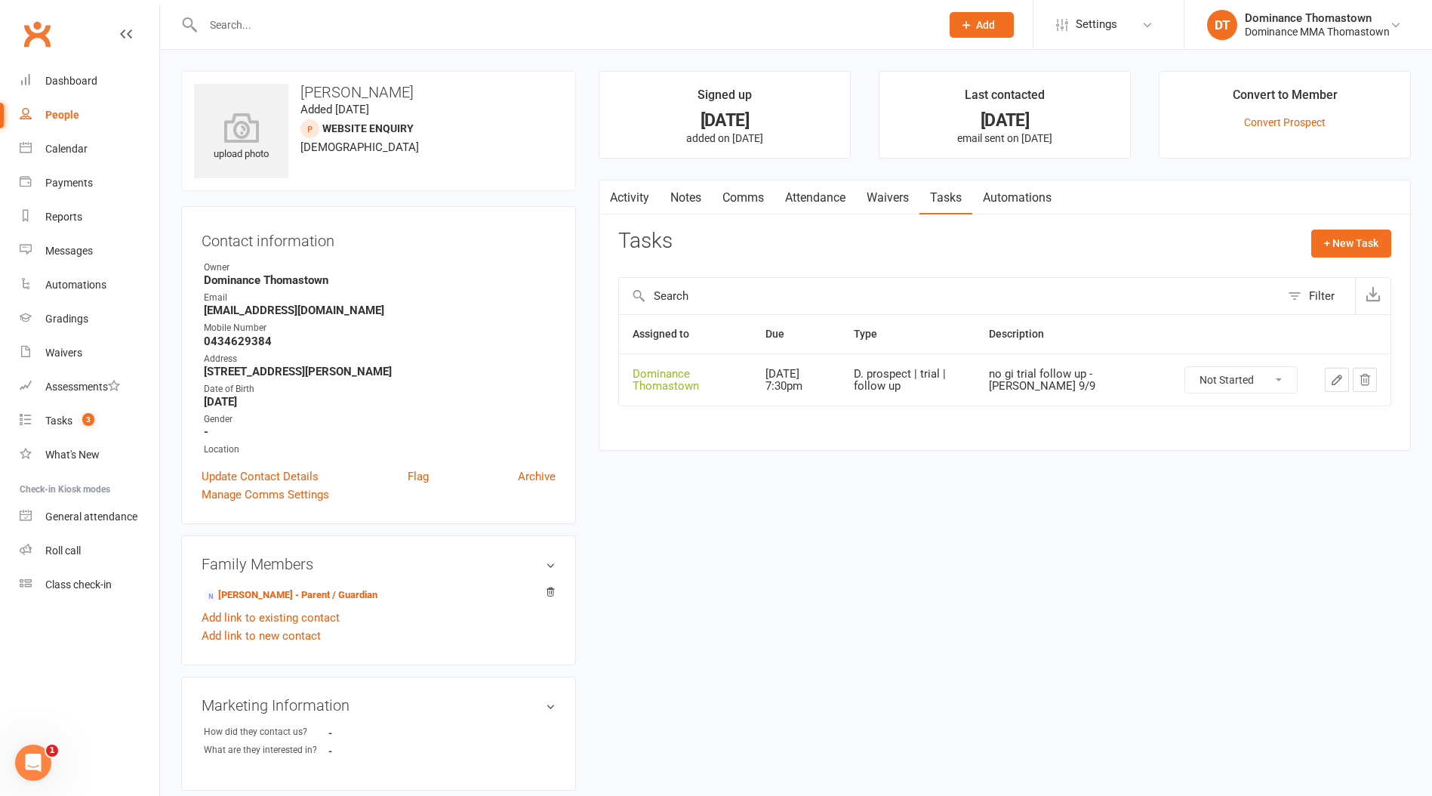
click at [236, 21] on input "text" at bounding box center [565, 24] width 732 height 21
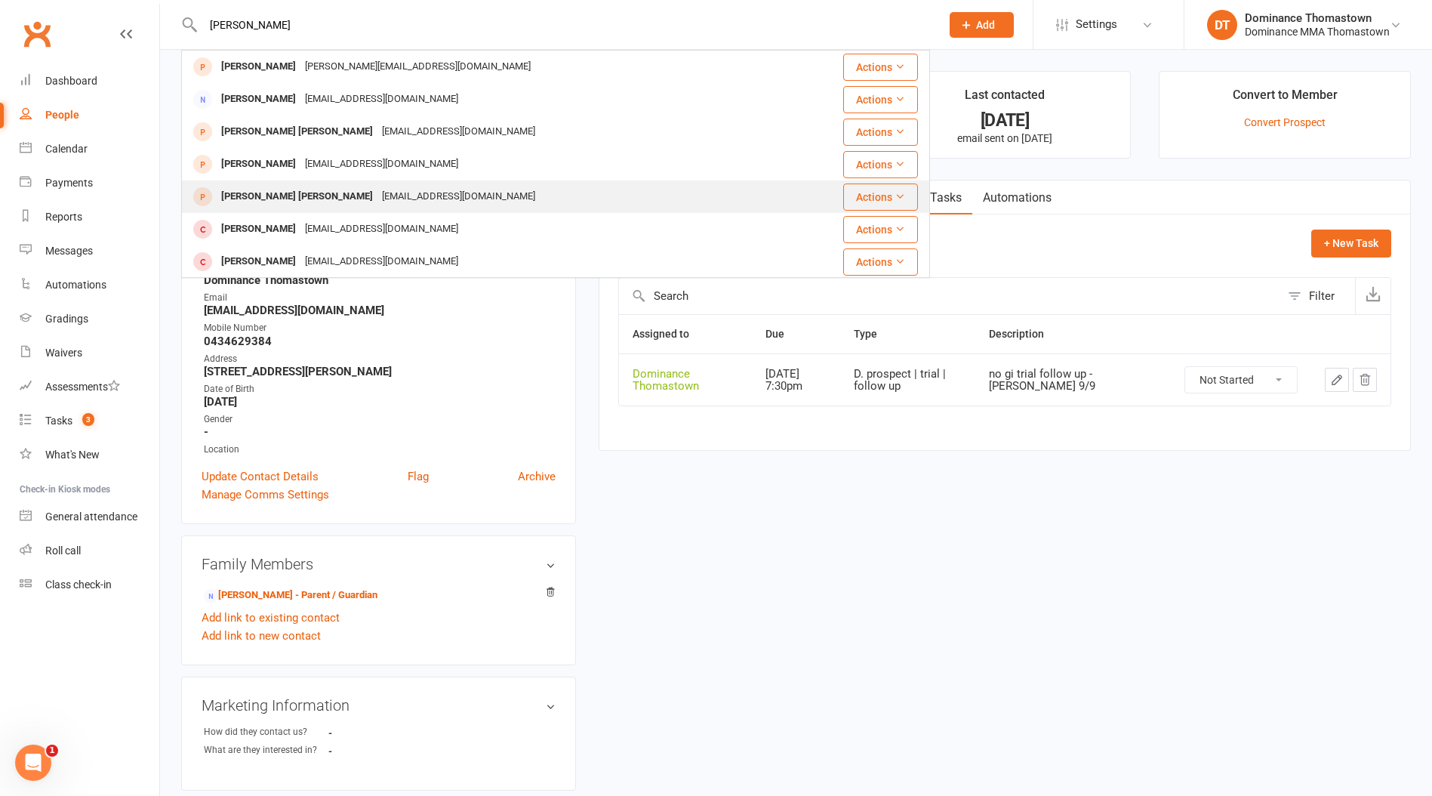
type input "[PERSON_NAME]"
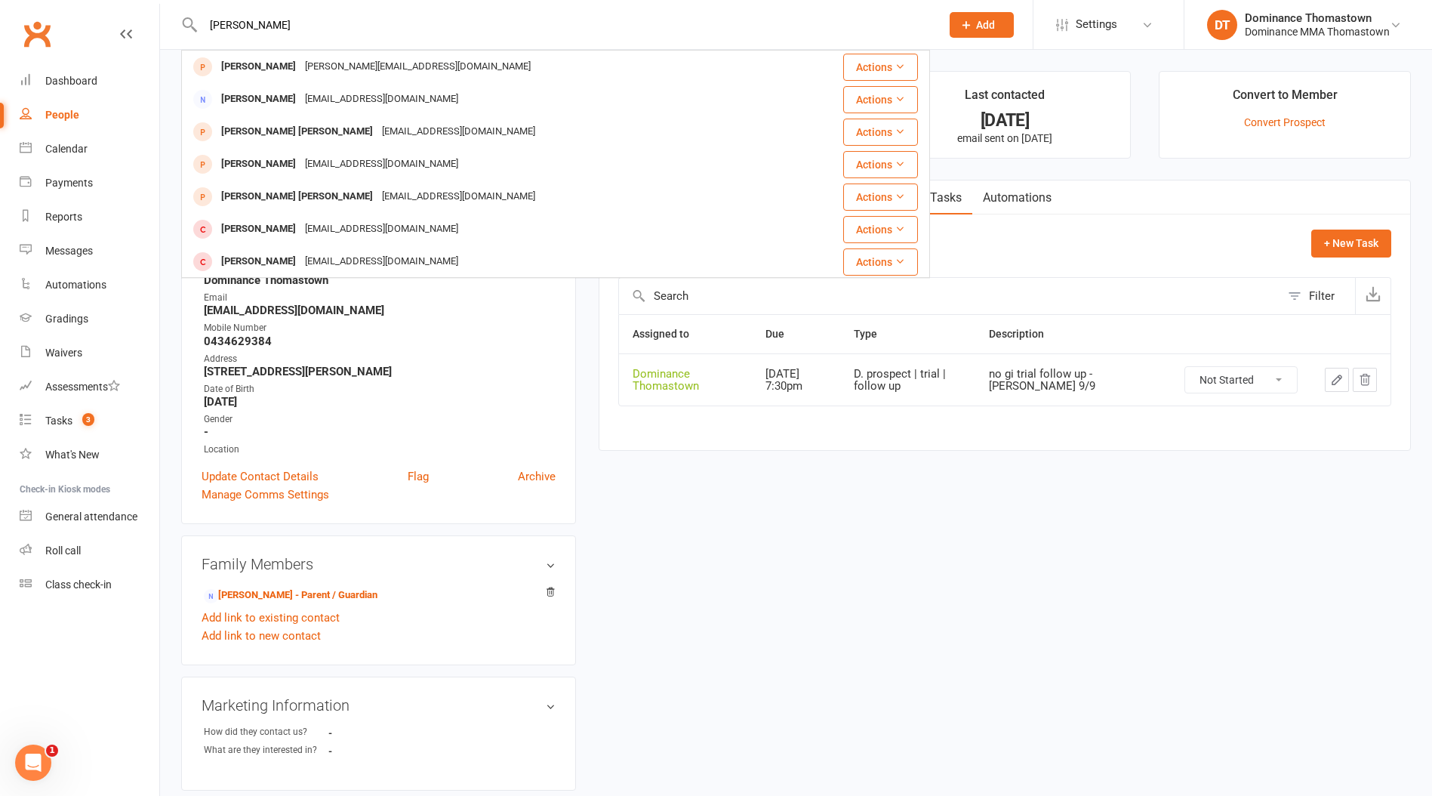
click at [285, 195] on div "[PERSON_NAME] [PERSON_NAME]" at bounding box center [297, 197] width 161 height 22
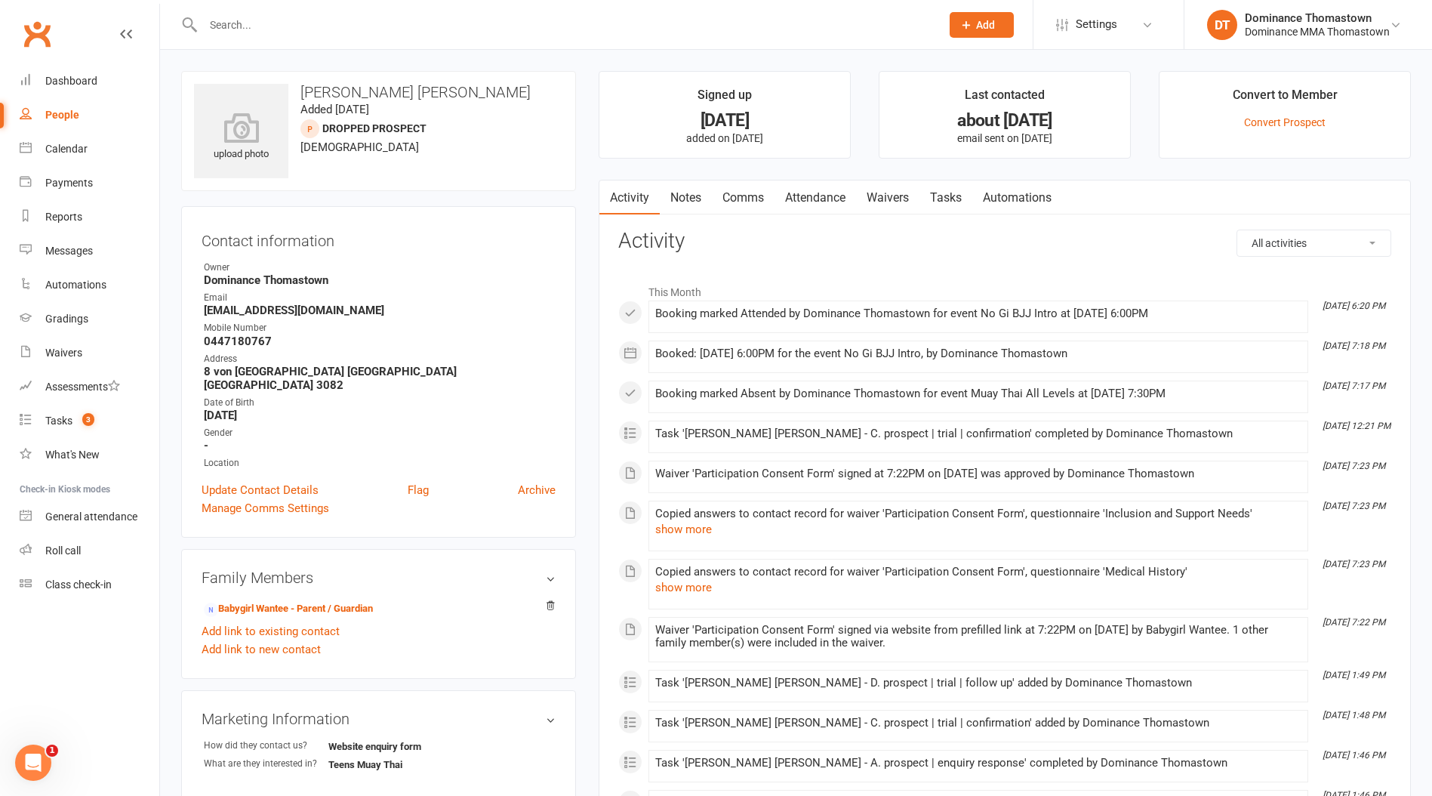
drag, startPoint x: 800, startPoint y: 199, endPoint x: 791, endPoint y: 202, distance: 9.3
click at [801, 199] on link "Attendance" at bounding box center [816, 197] width 82 height 35
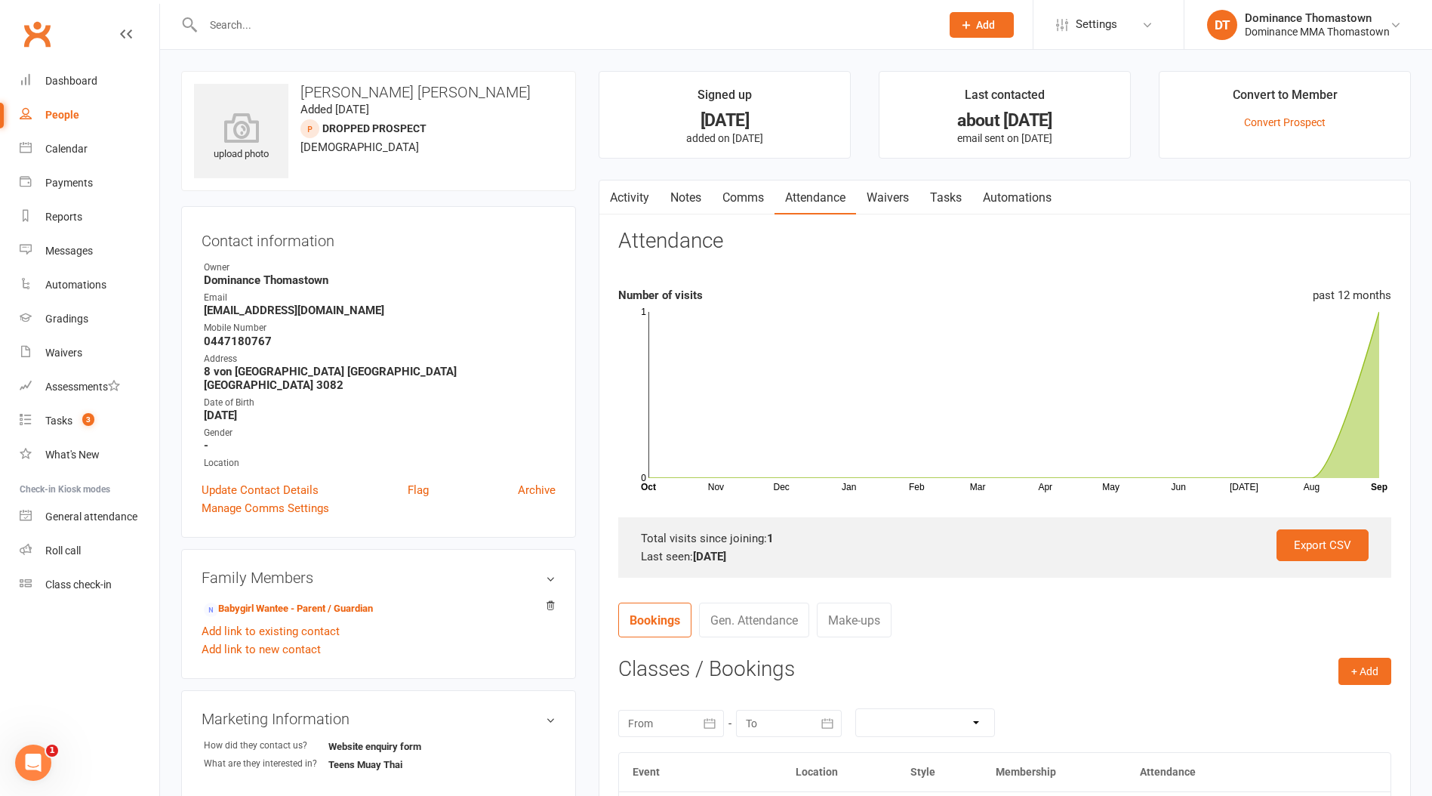
click at [944, 199] on link "Tasks" at bounding box center [946, 197] width 53 height 35
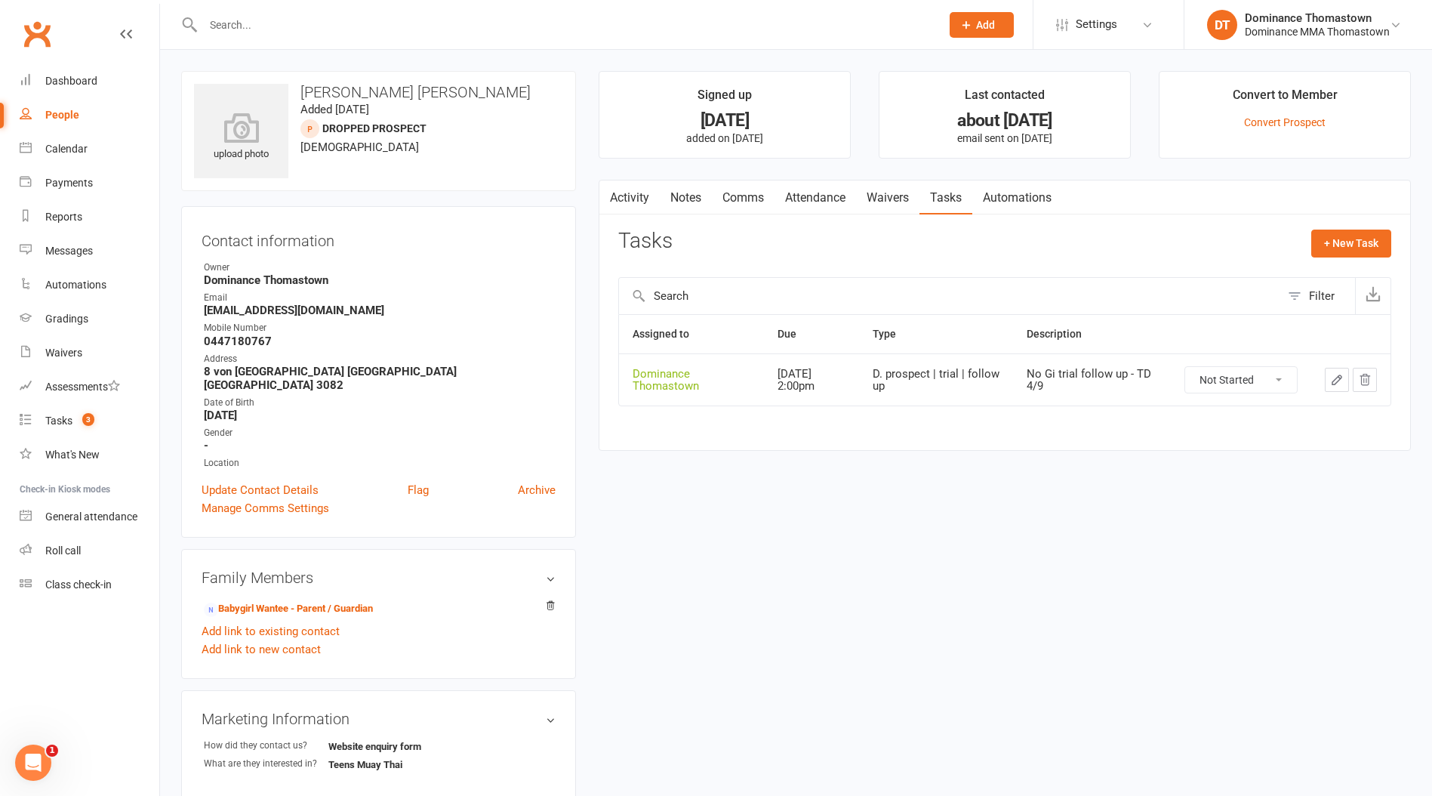
click at [234, 23] on input "text" at bounding box center [565, 24] width 732 height 21
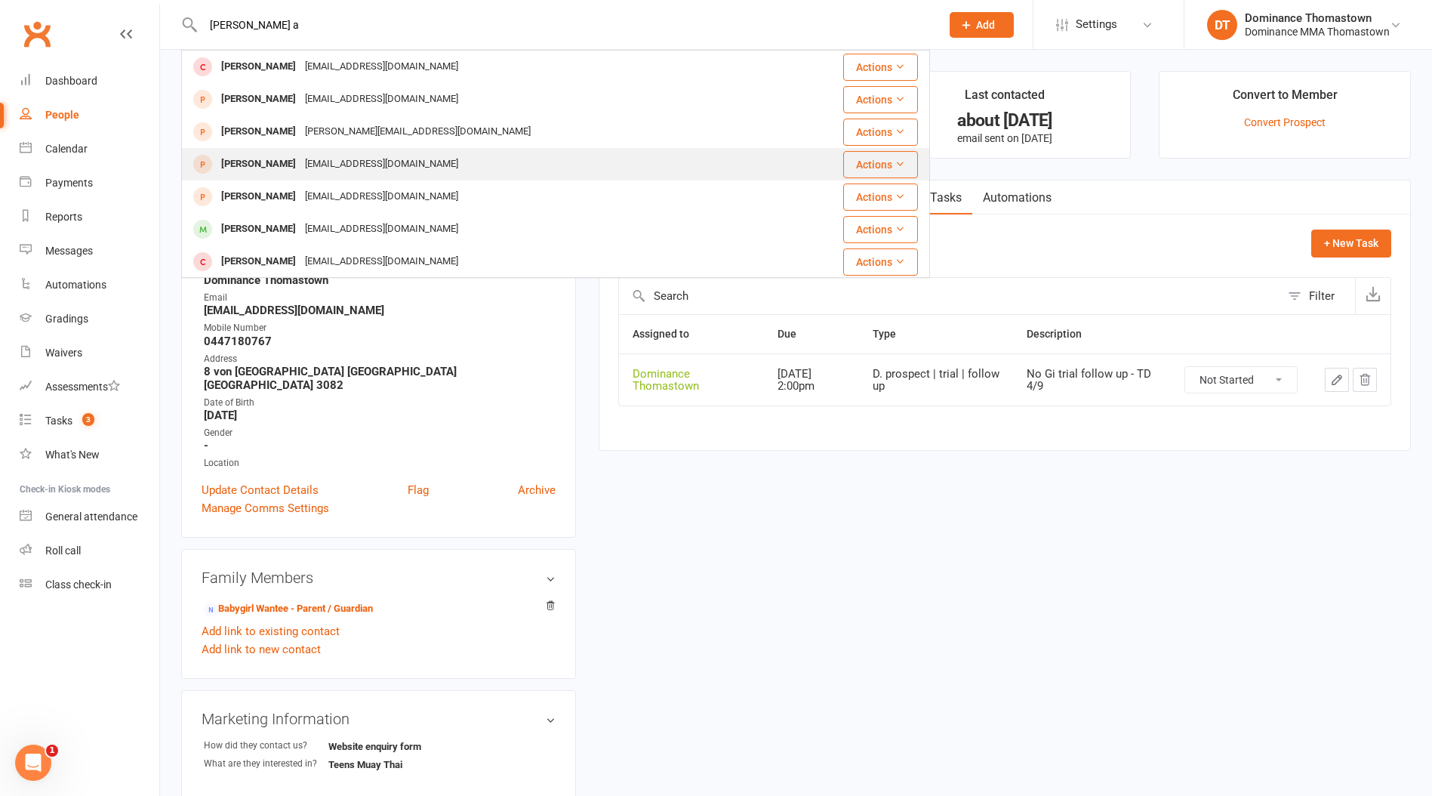
type input "[PERSON_NAME] a"
click at [315, 162] on div "[EMAIL_ADDRESS][DOMAIN_NAME]" at bounding box center [382, 164] width 162 height 22
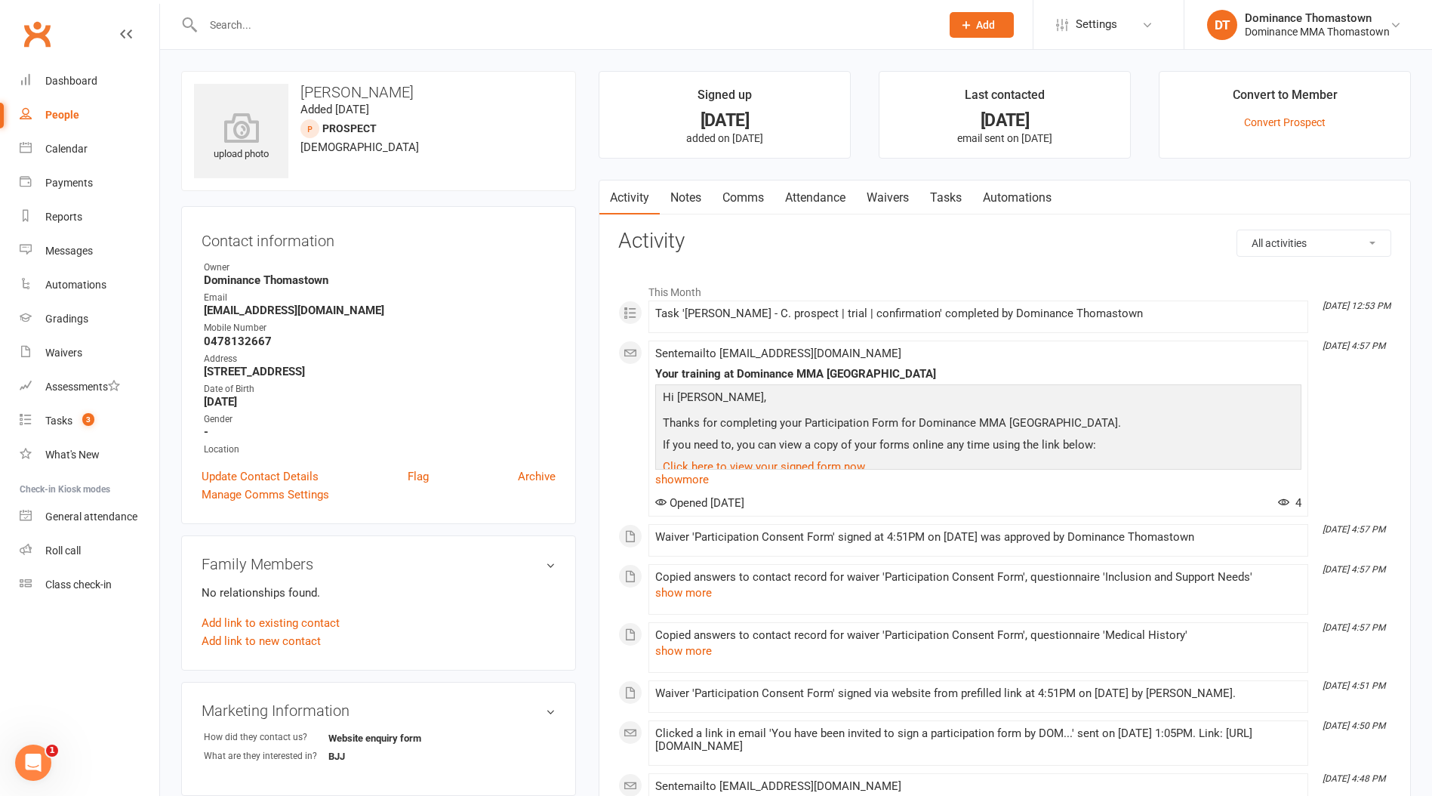
click at [811, 200] on link "Attendance" at bounding box center [816, 197] width 82 height 35
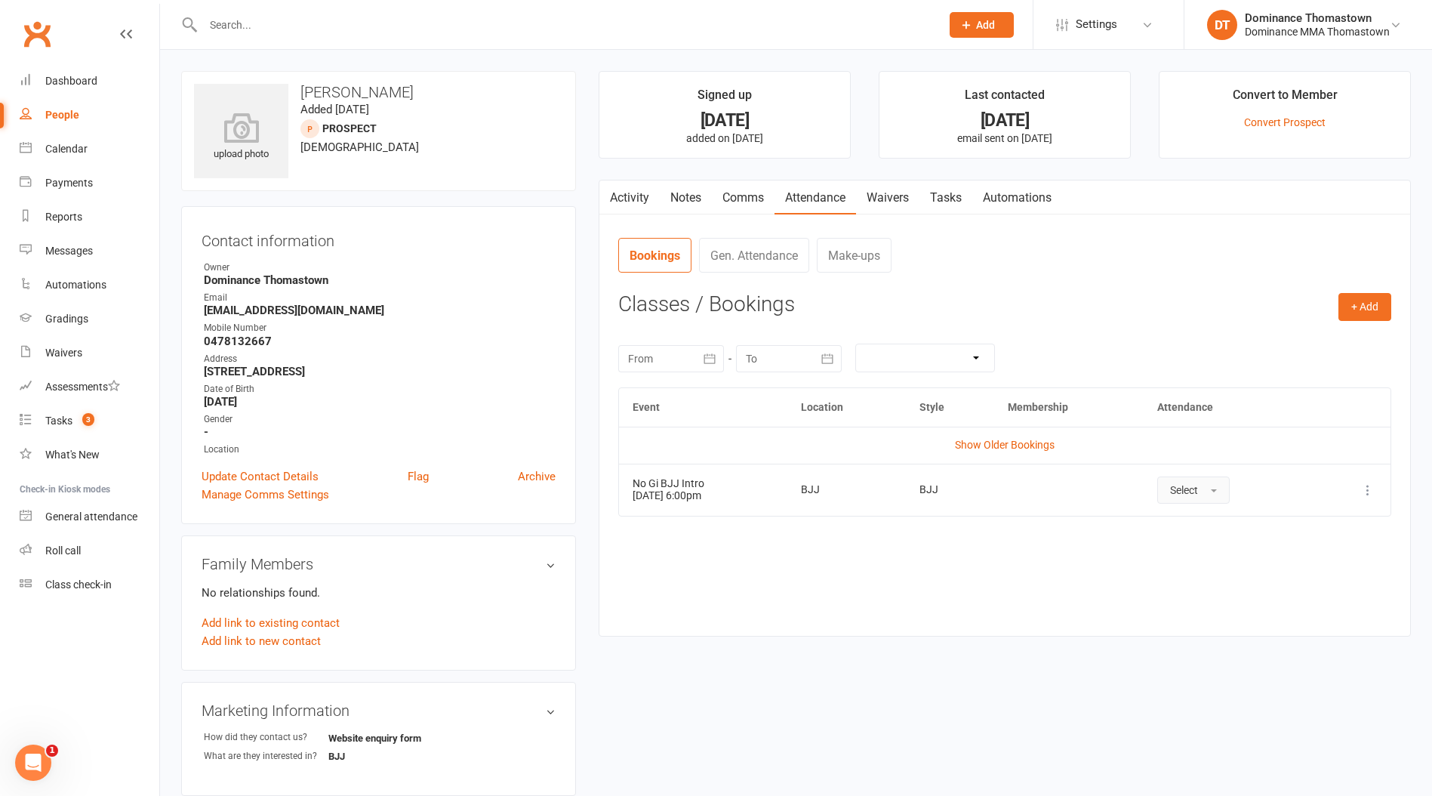
click at [1198, 492] on span "Select" at bounding box center [1184, 490] width 28 height 12
click at [1210, 524] on span "Attended" at bounding box center [1192, 524] width 45 height 14
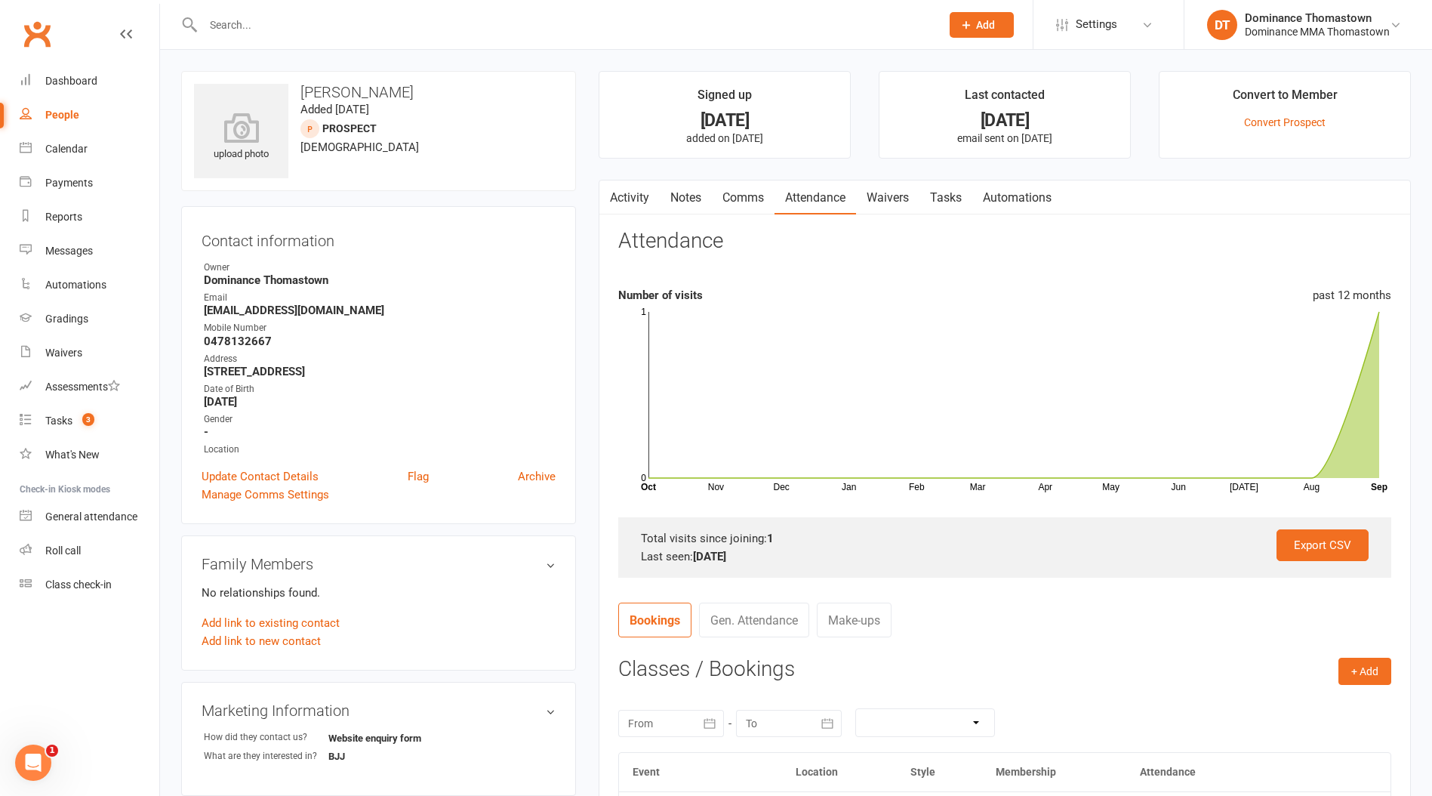
click at [942, 197] on link "Tasks" at bounding box center [946, 197] width 53 height 35
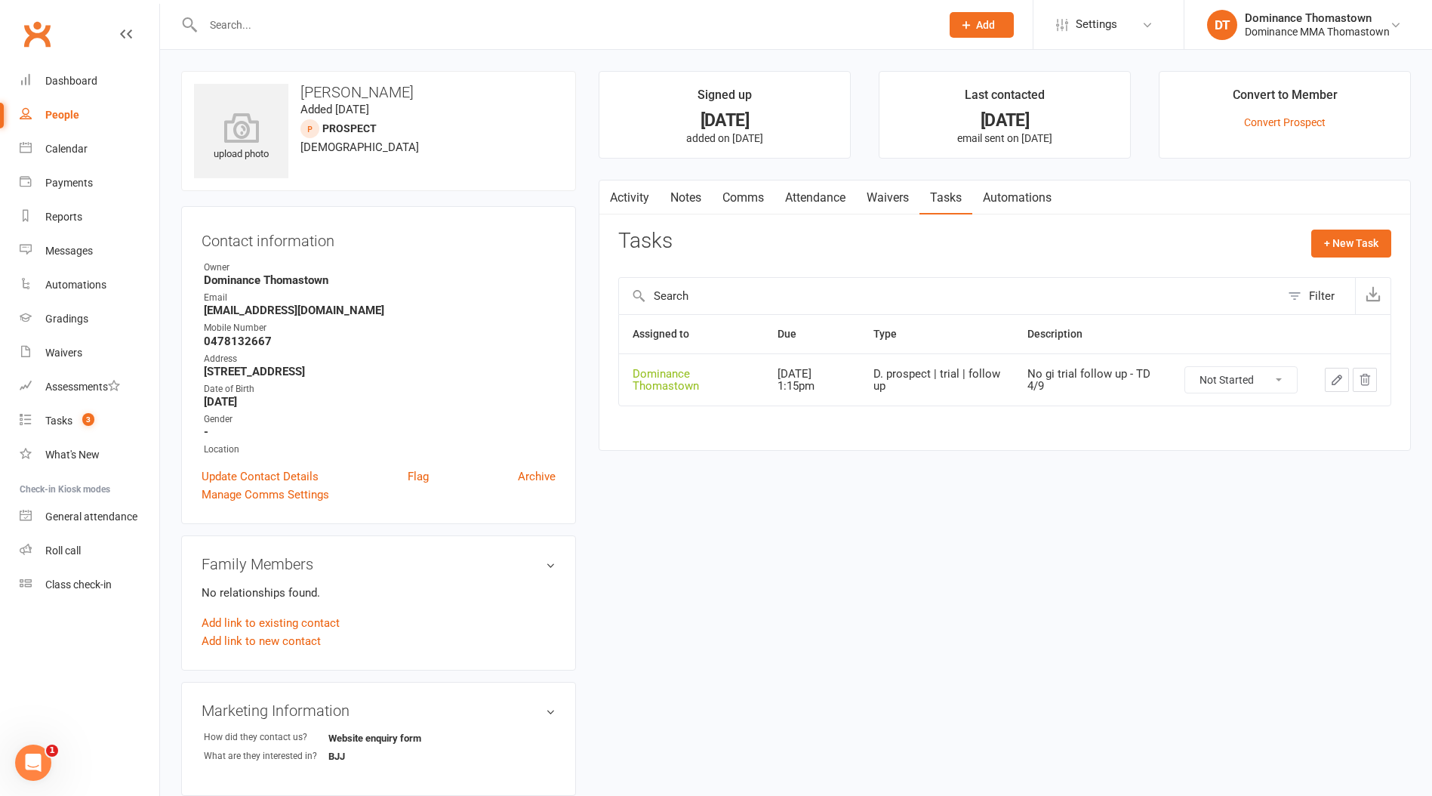
click at [229, 21] on input "text" at bounding box center [565, 24] width 732 height 21
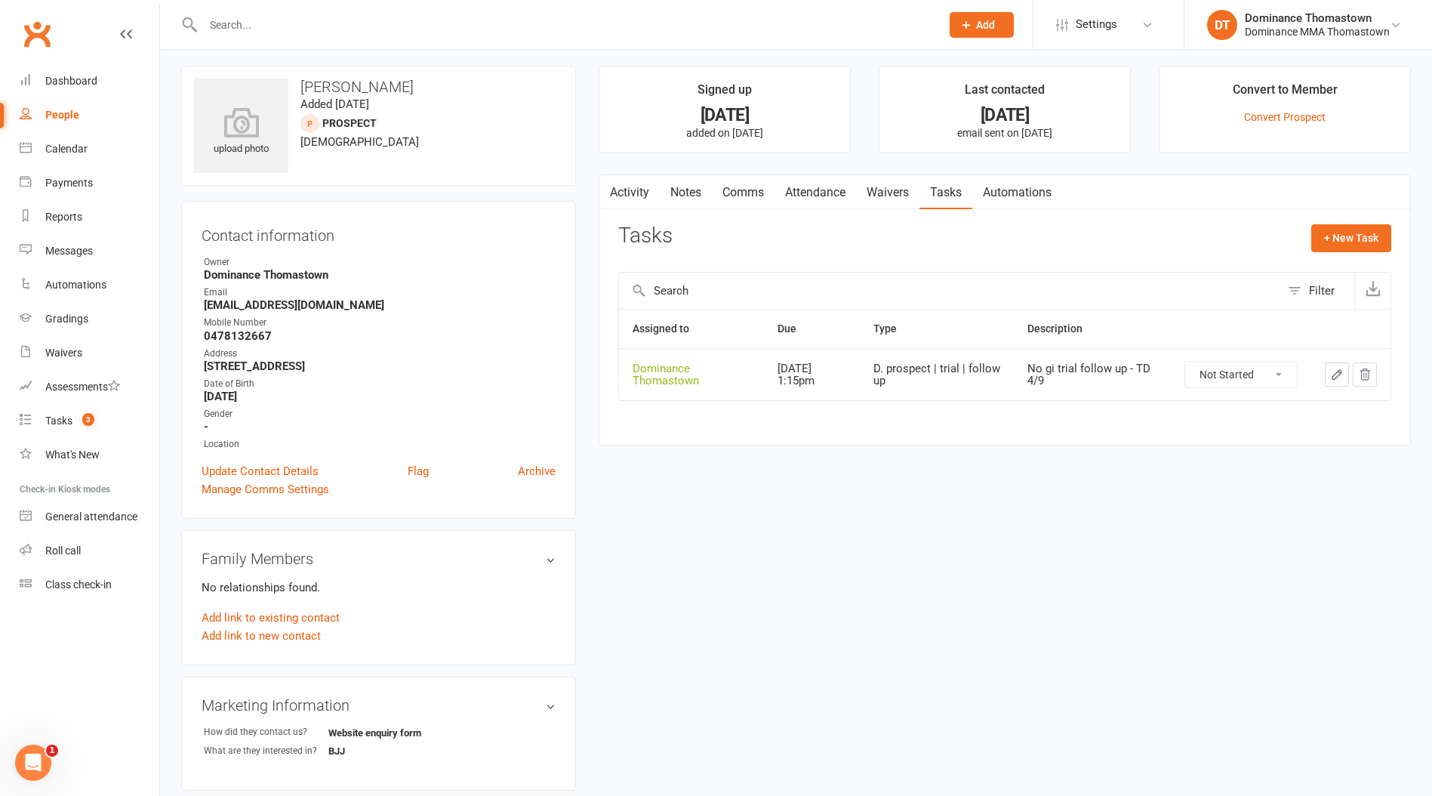
type input "a"
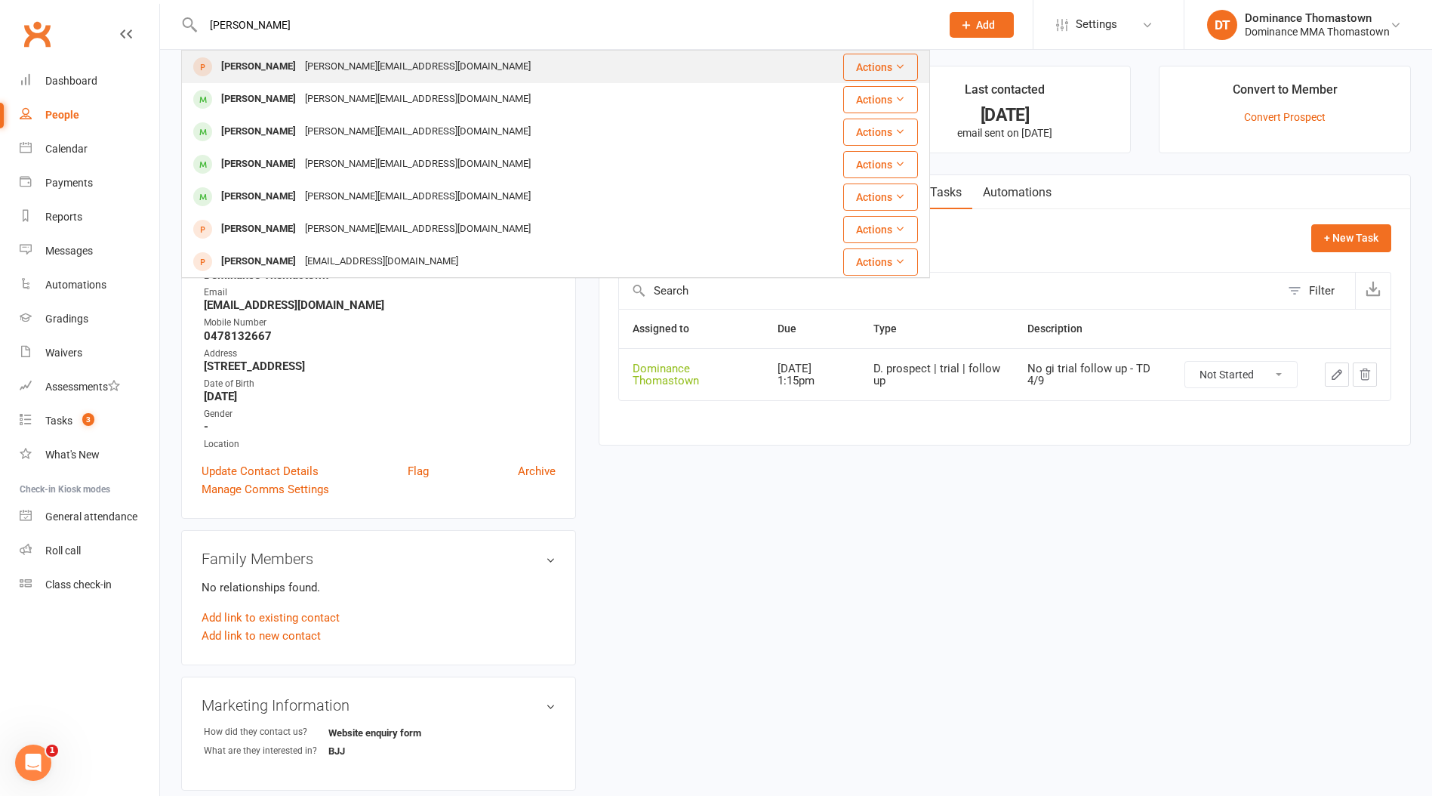
type input "[PERSON_NAME]"
click at [301, 68] on div "[PERSON_NAME][EMAIL_ADDRESS][DOMAIN_NAME]" at bounding box center [418, 67] width 235 height 22
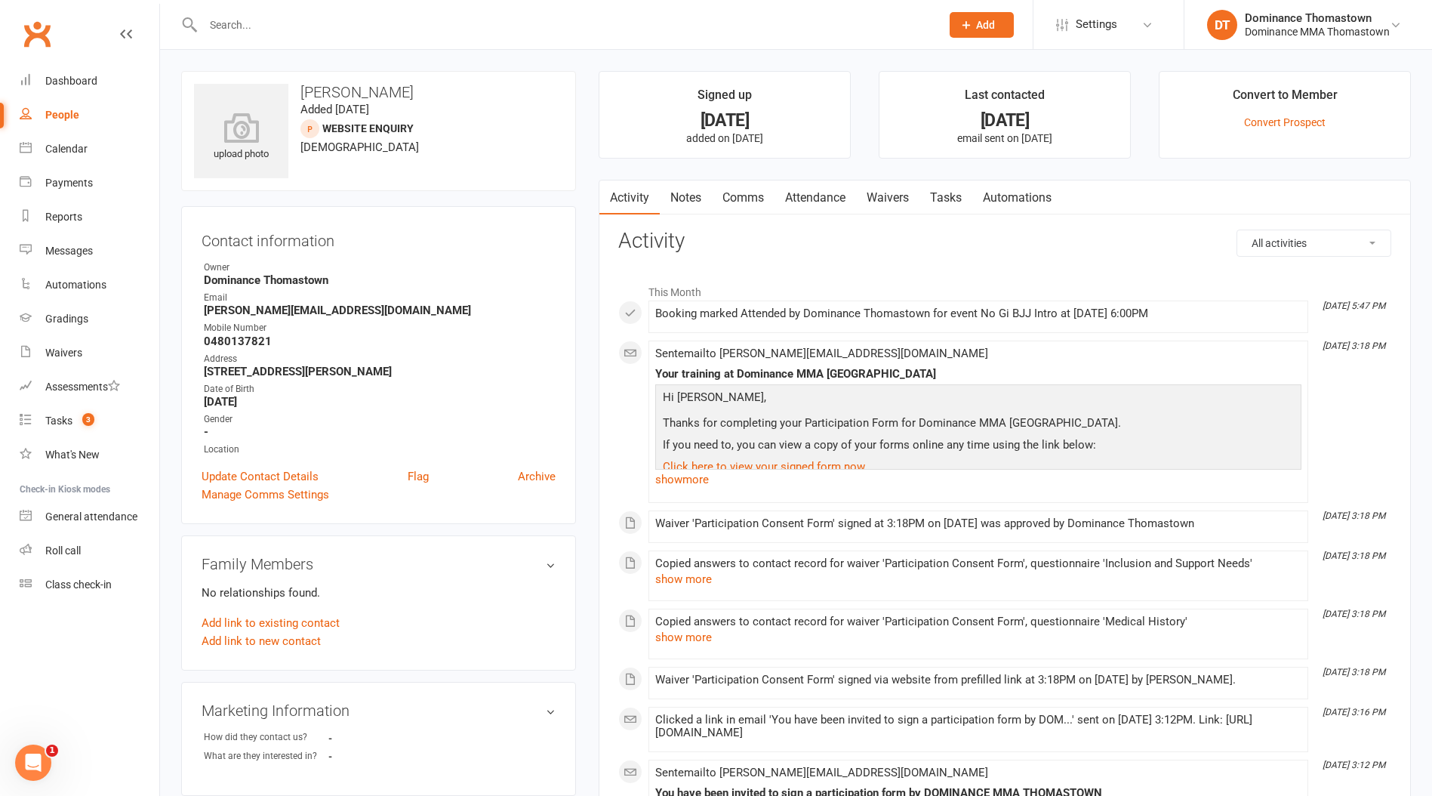
click at [814, 201] on link "Attendance" at bounding box center [816, 197] width 82 height 35
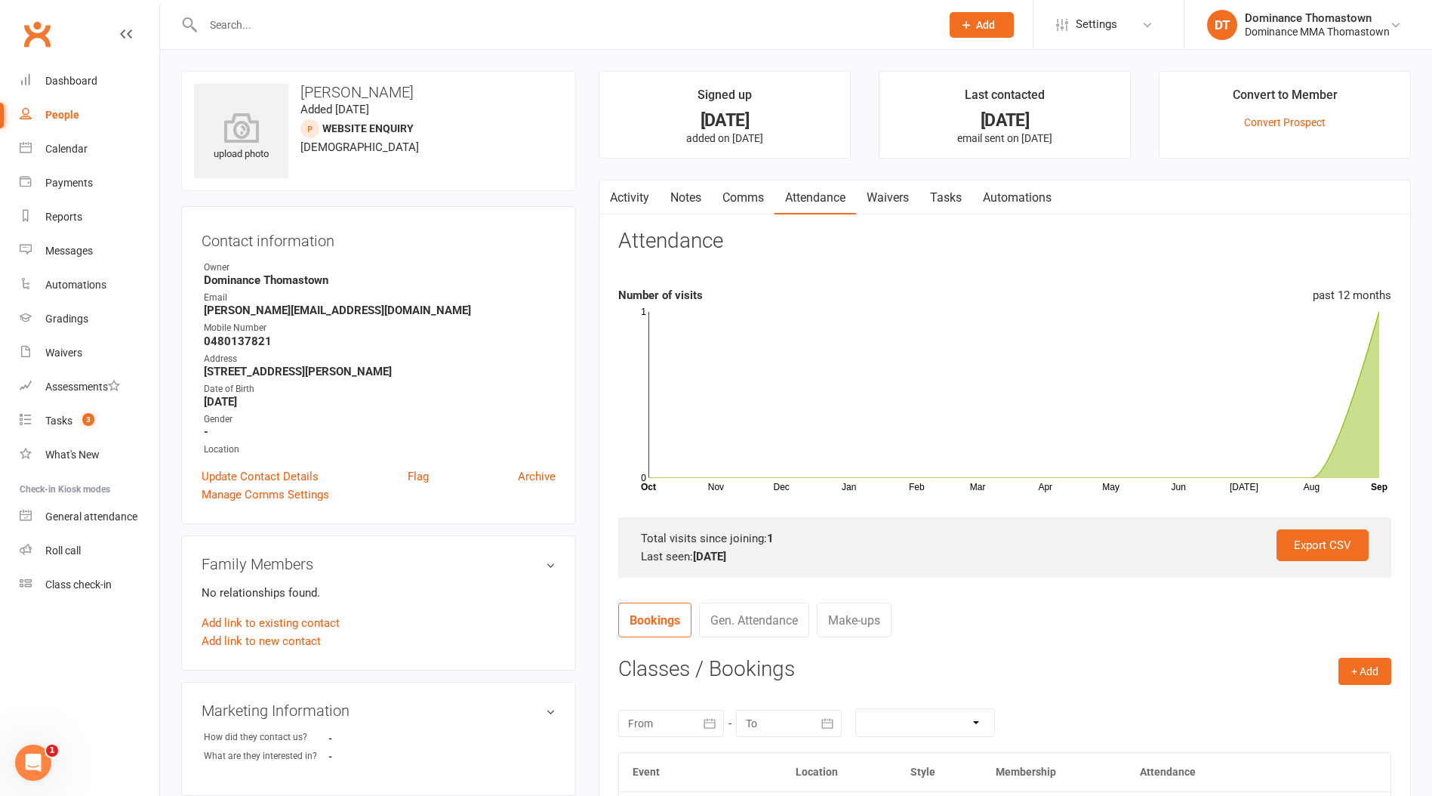
click at [950, 199] on link "Tasks" at bounding box center [946, 197] width 53 height 35
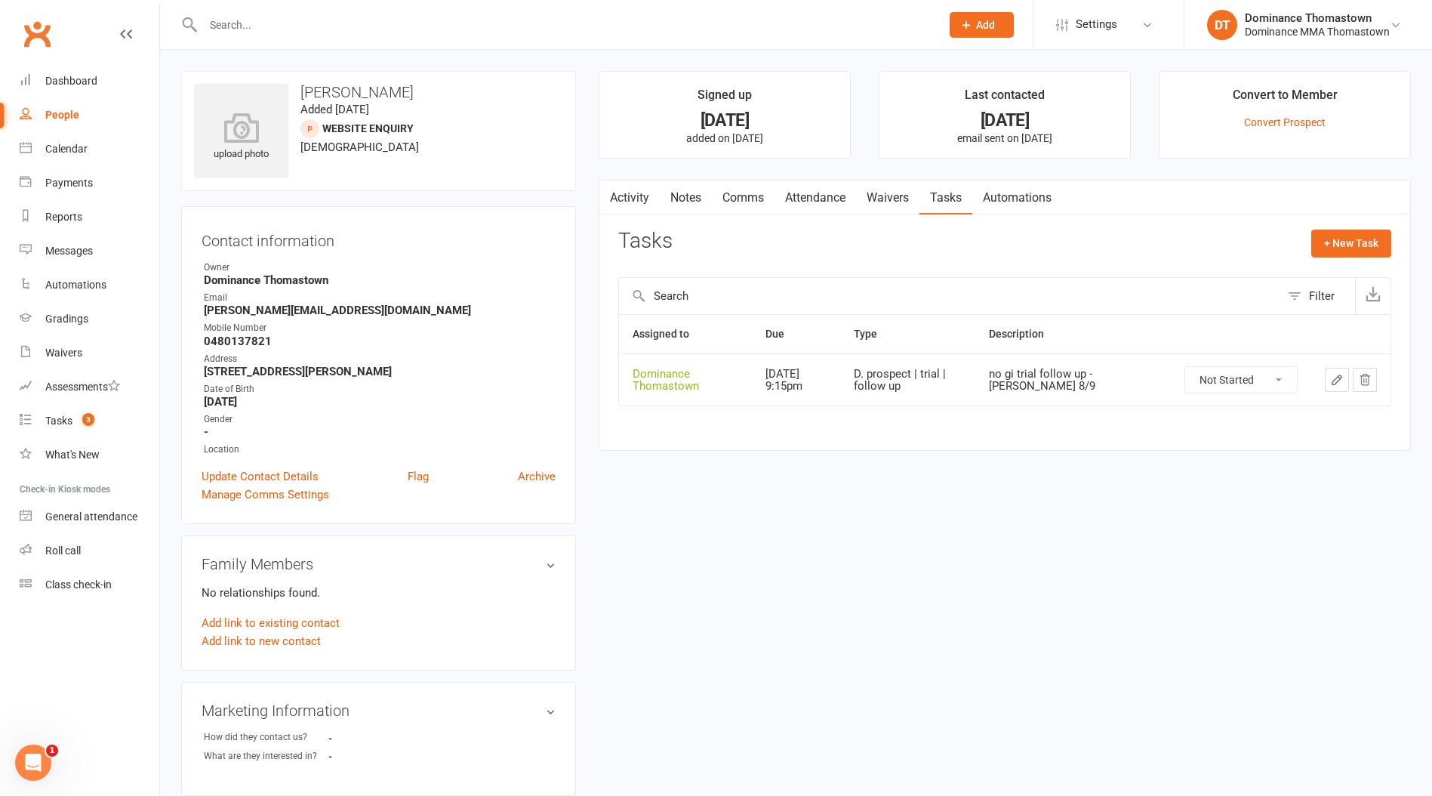
click at [266, 28] on input "text" at bounding box center [565, 24] width 732 height 21
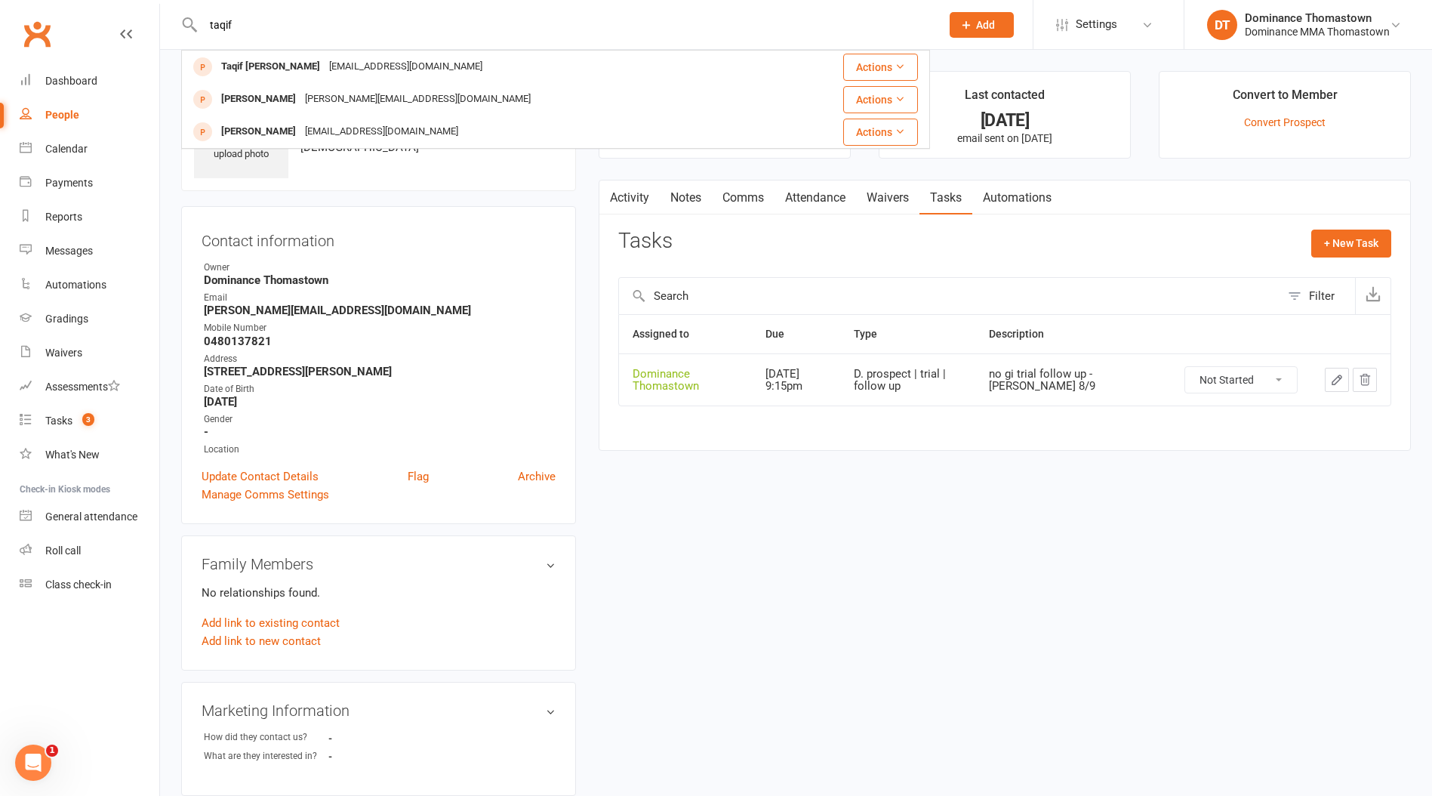
type input "taqif"
click at [279, 65] on div "Taqif [PERSON_NAME]" at bounding box center [271, 67] width 108 height 22
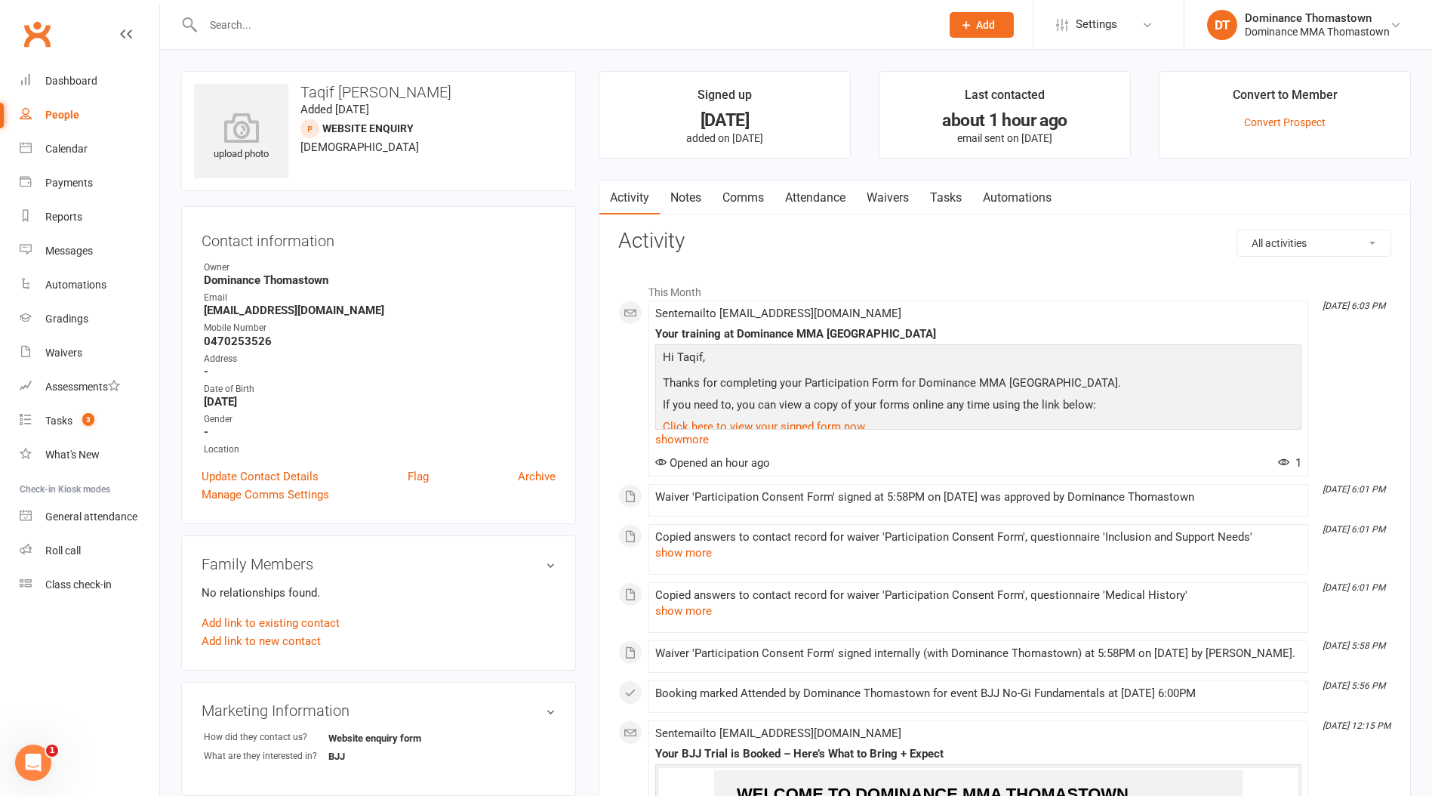
click at [944, 202] on link "Tasks" at bounding box center [946, 197] width 53 height 35
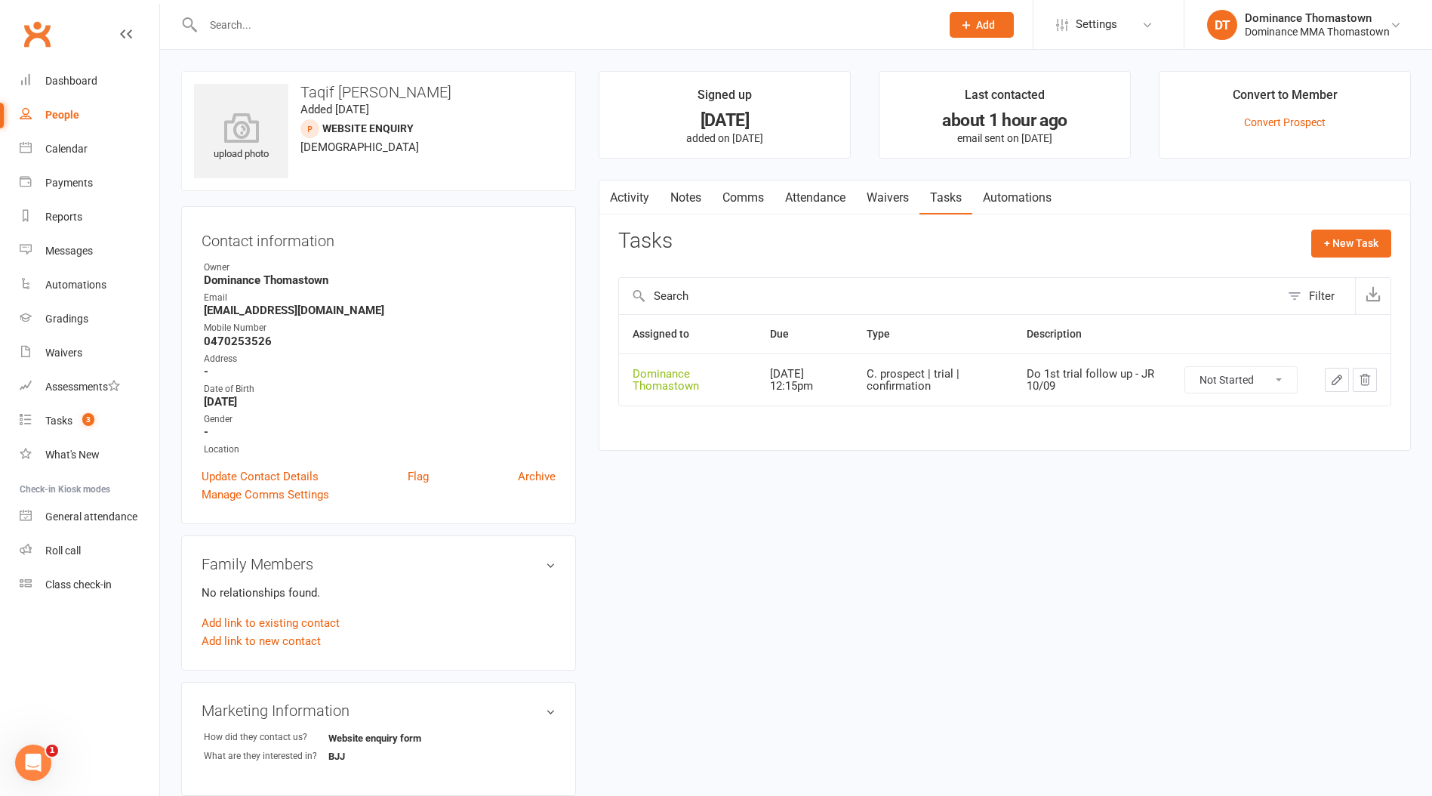
click at [812, 200] on link "Attendance" at bounding box center [816, 197] width 82 height 35
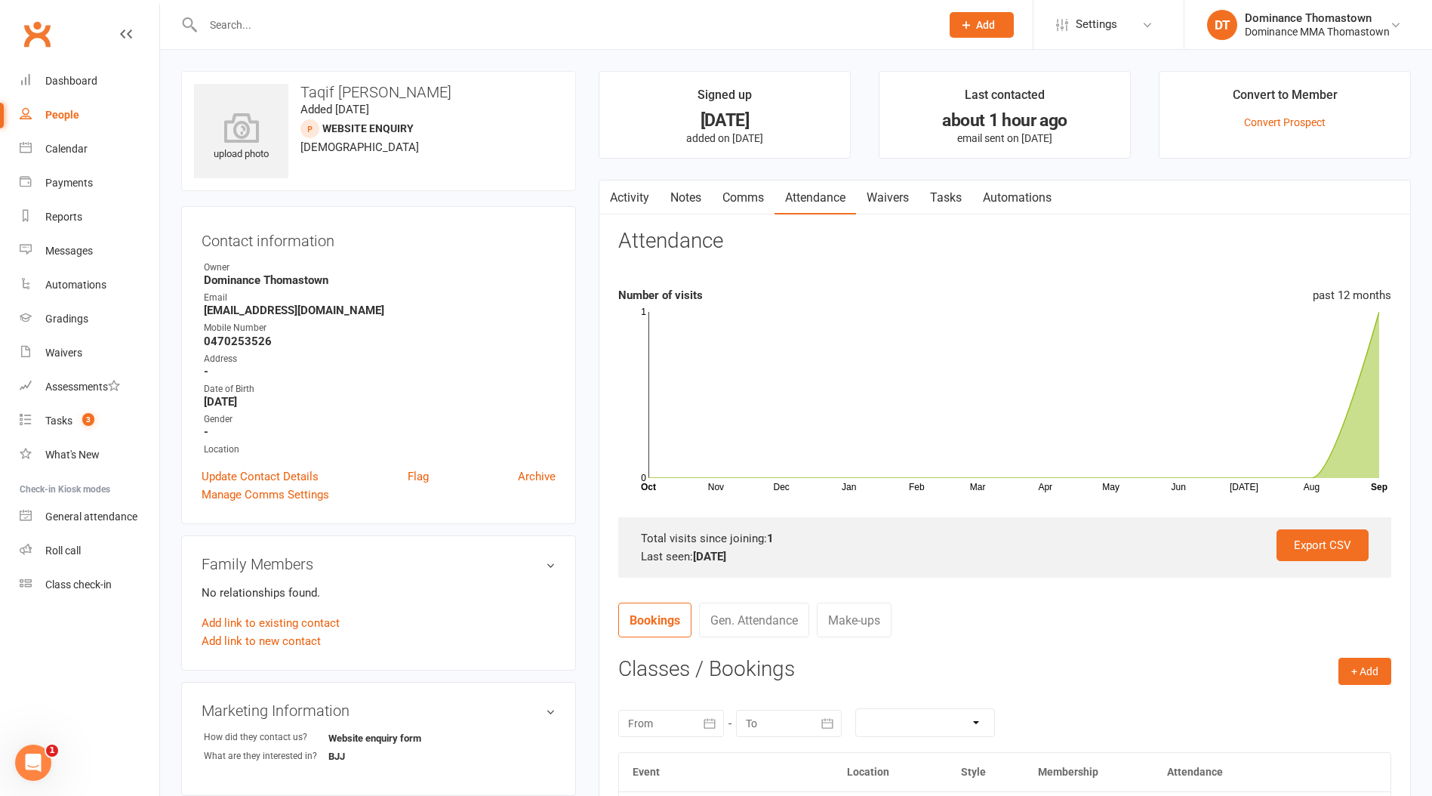
click at [961, 193] on link "Tasks" at bounding box center [946, 197] width 53 height 35
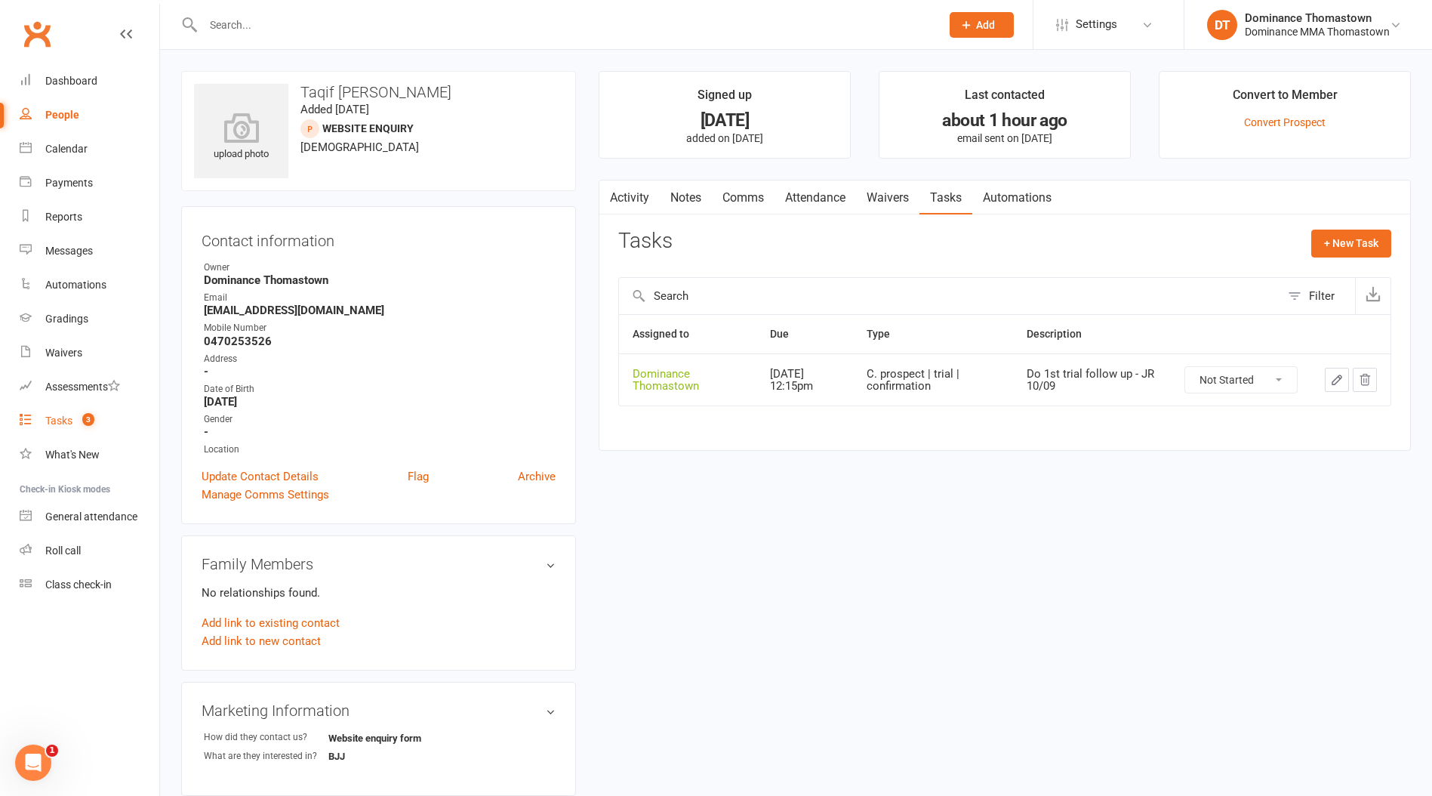
click at [63, 430] on link "Tasks 3" at bounding box center [90, 421] width 140 height 34
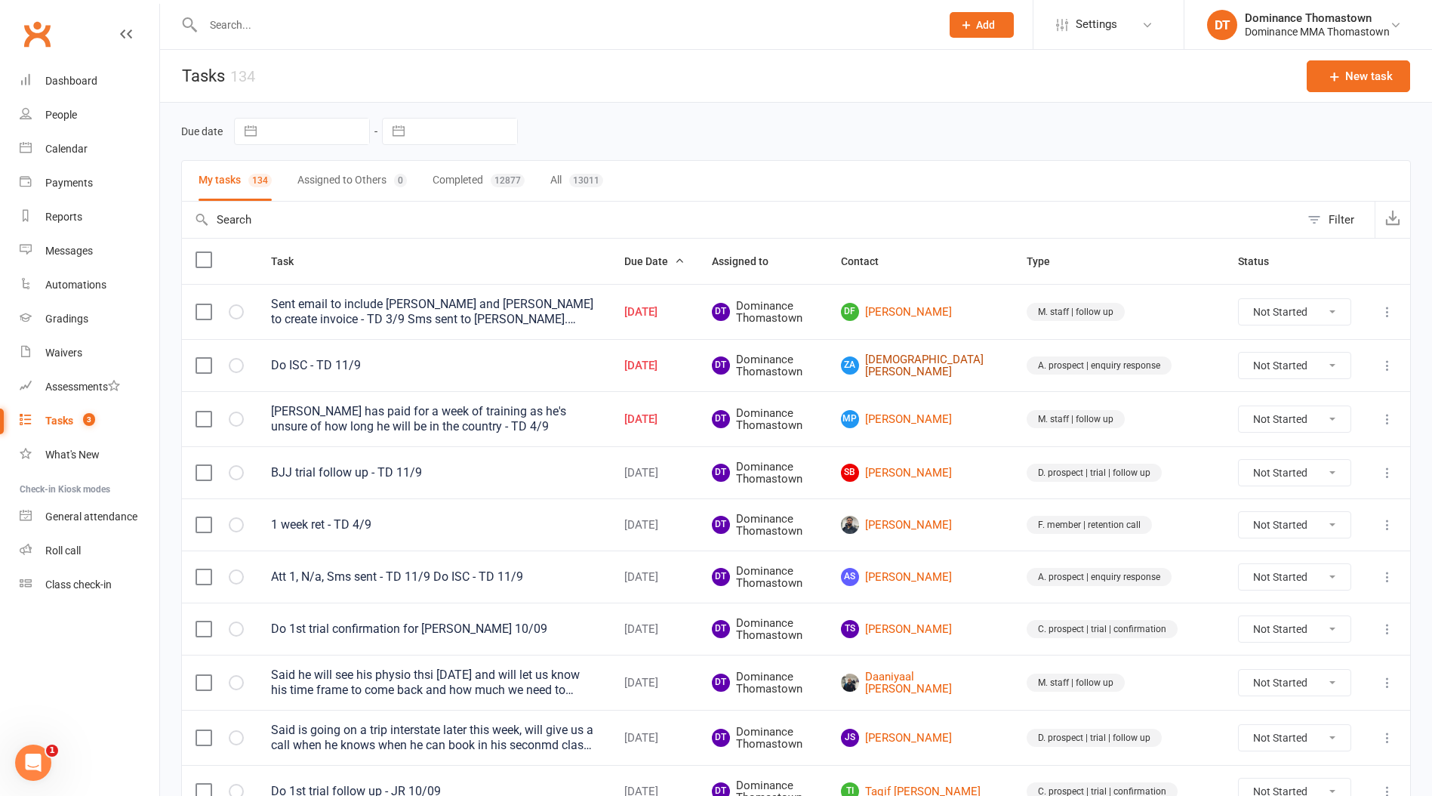
click at [993, 367] on link "ZA [PERSON_NAME]" at bounding box center [920, 365] width 159 height 25
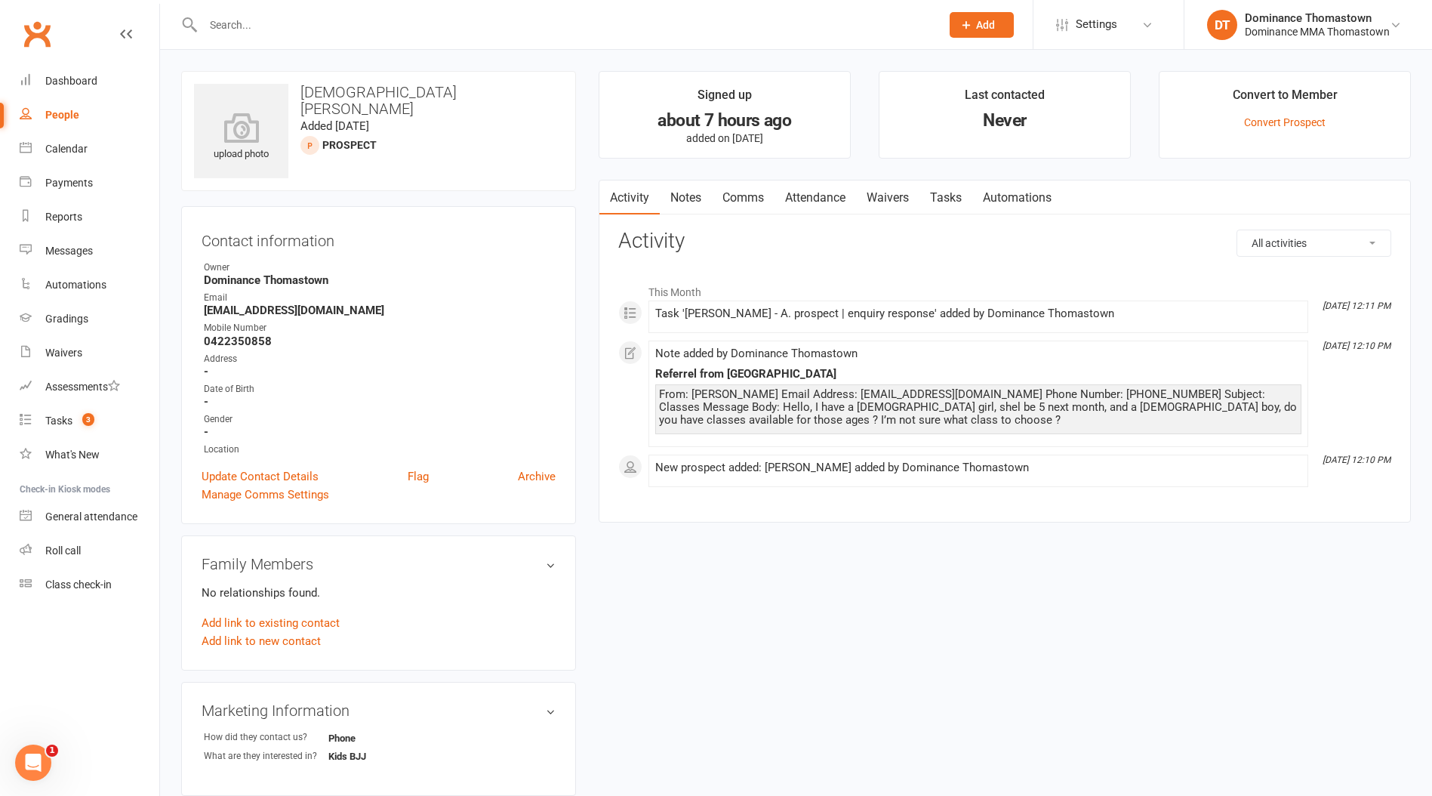
click at [289, 21] on input "text" at bounding box center [565, 24] width 732 height 21
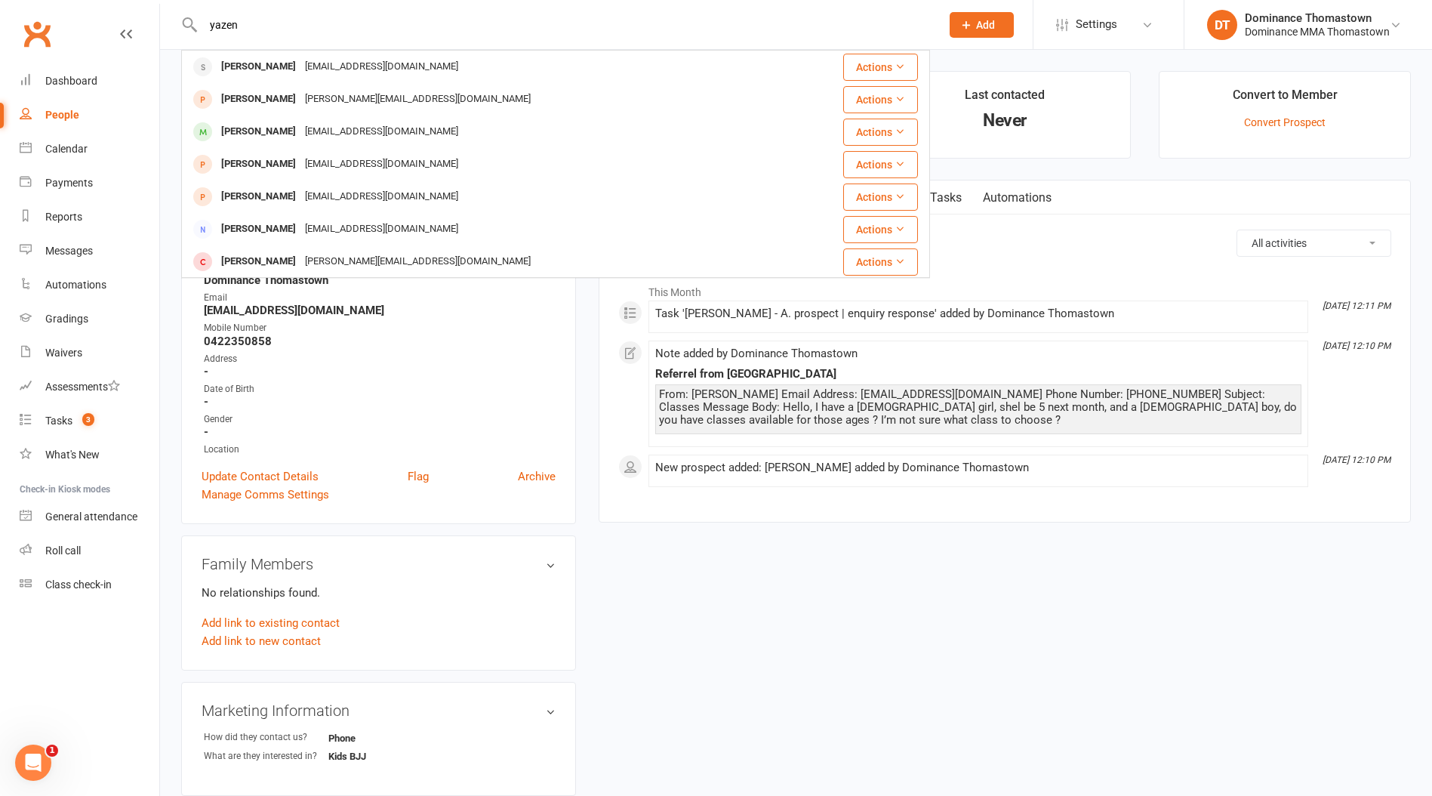
type input "yazen"
click at [301, 65] on div "Sur_Yazen@yahoo.com.au" at bounding box center [382, 67] width 162 height 22
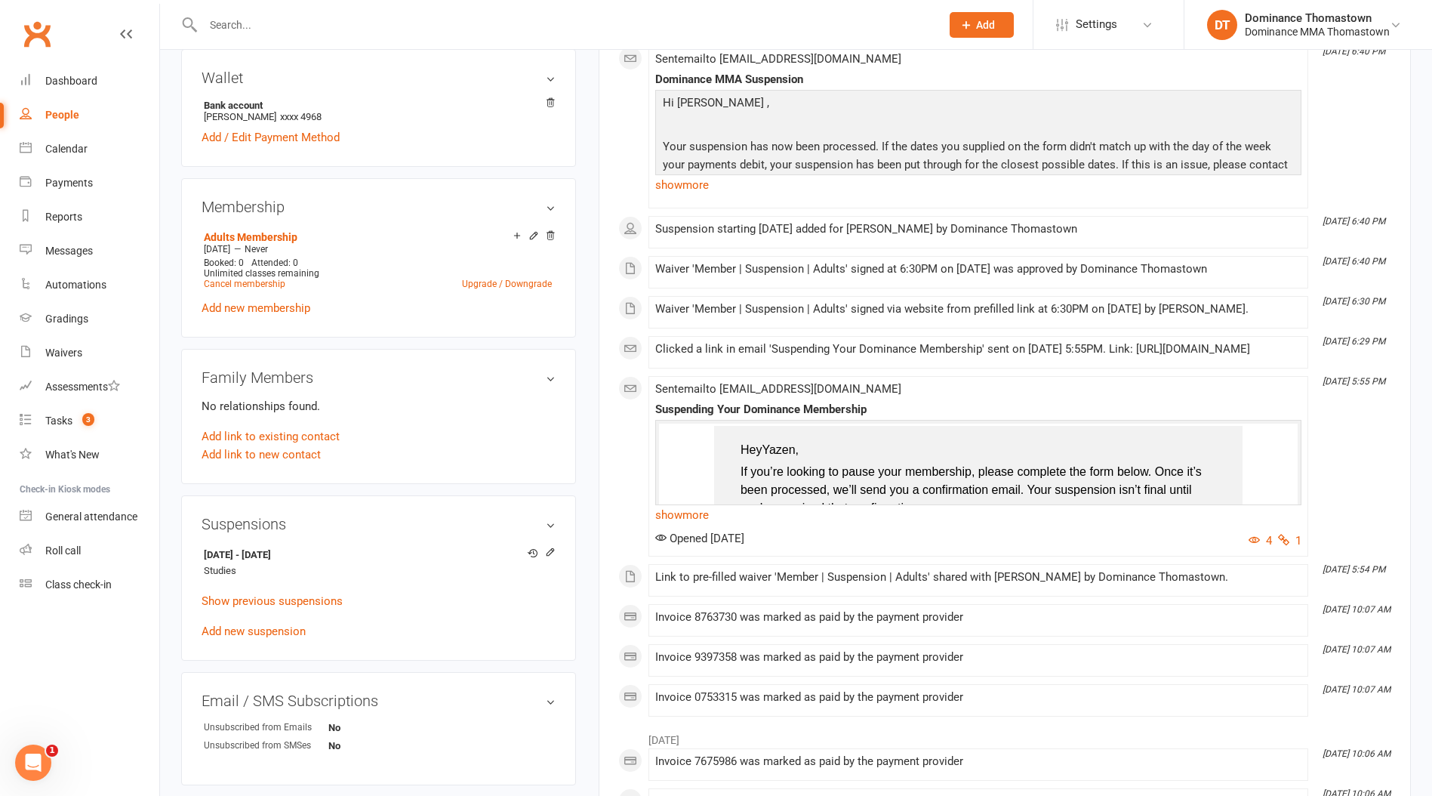
scroll to position [618, 0]
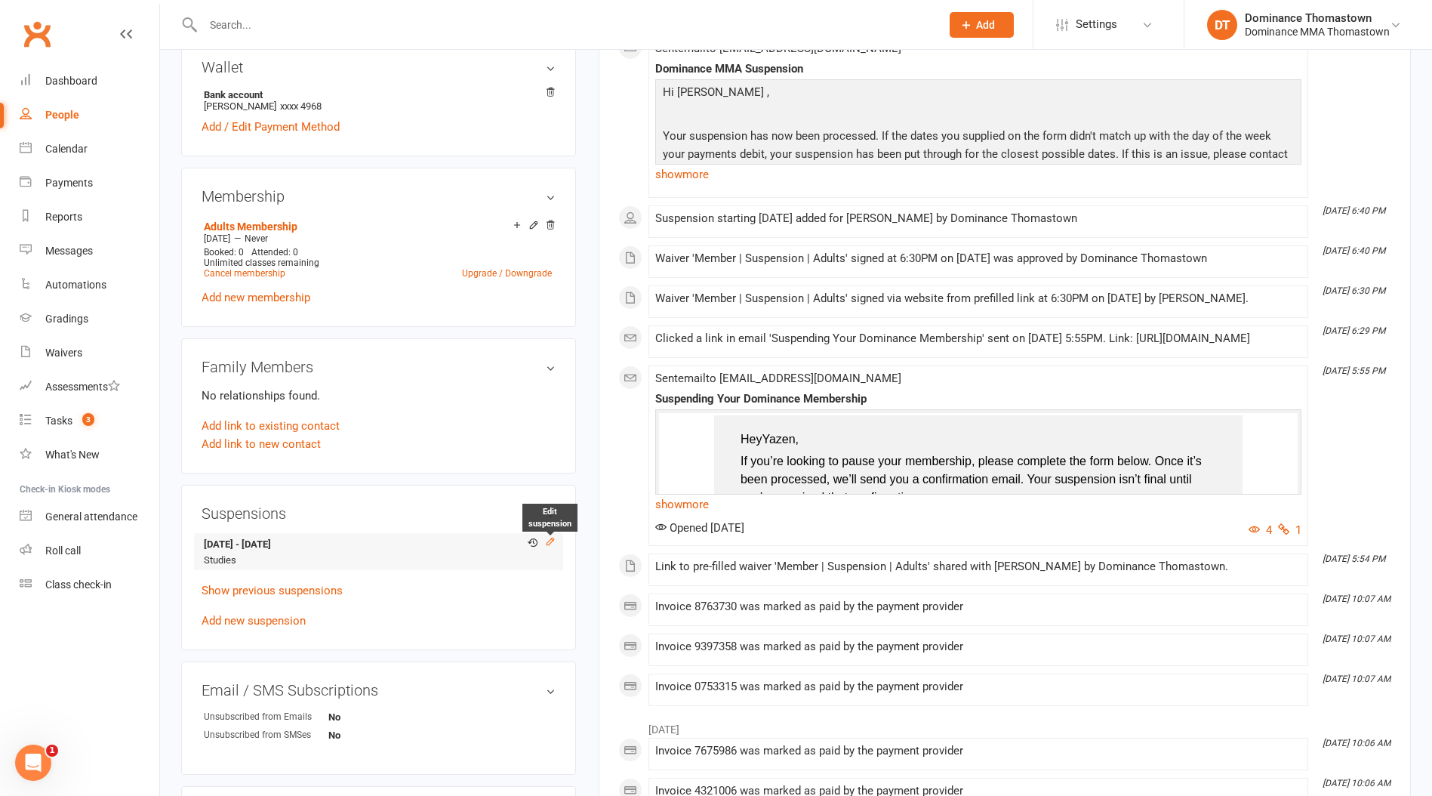
click at [549, 536] on icon at bounding box center [550, 541] width 11 height 11
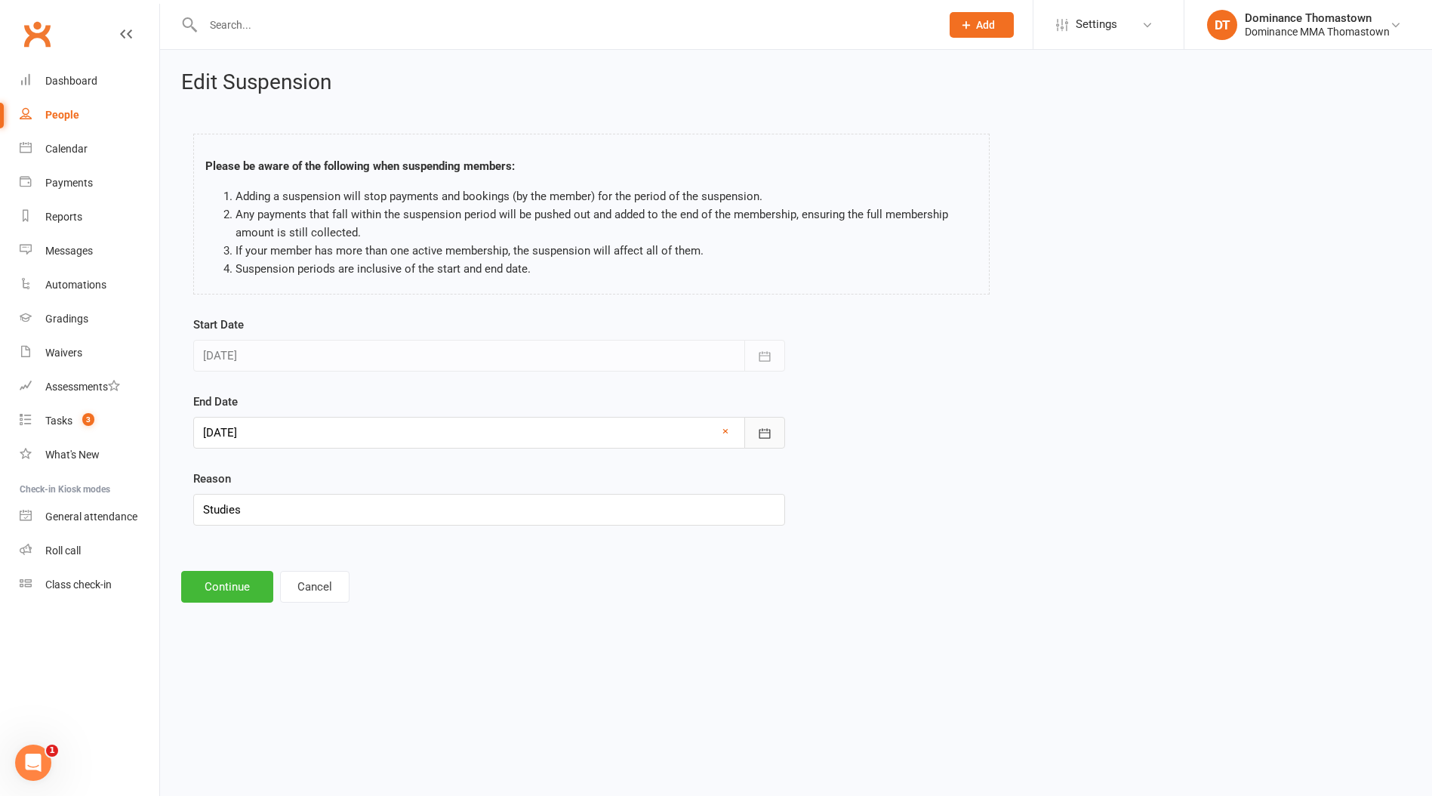
click at [767, 429] on icon "button" at bounding box center [764, 433] width 15 height 15
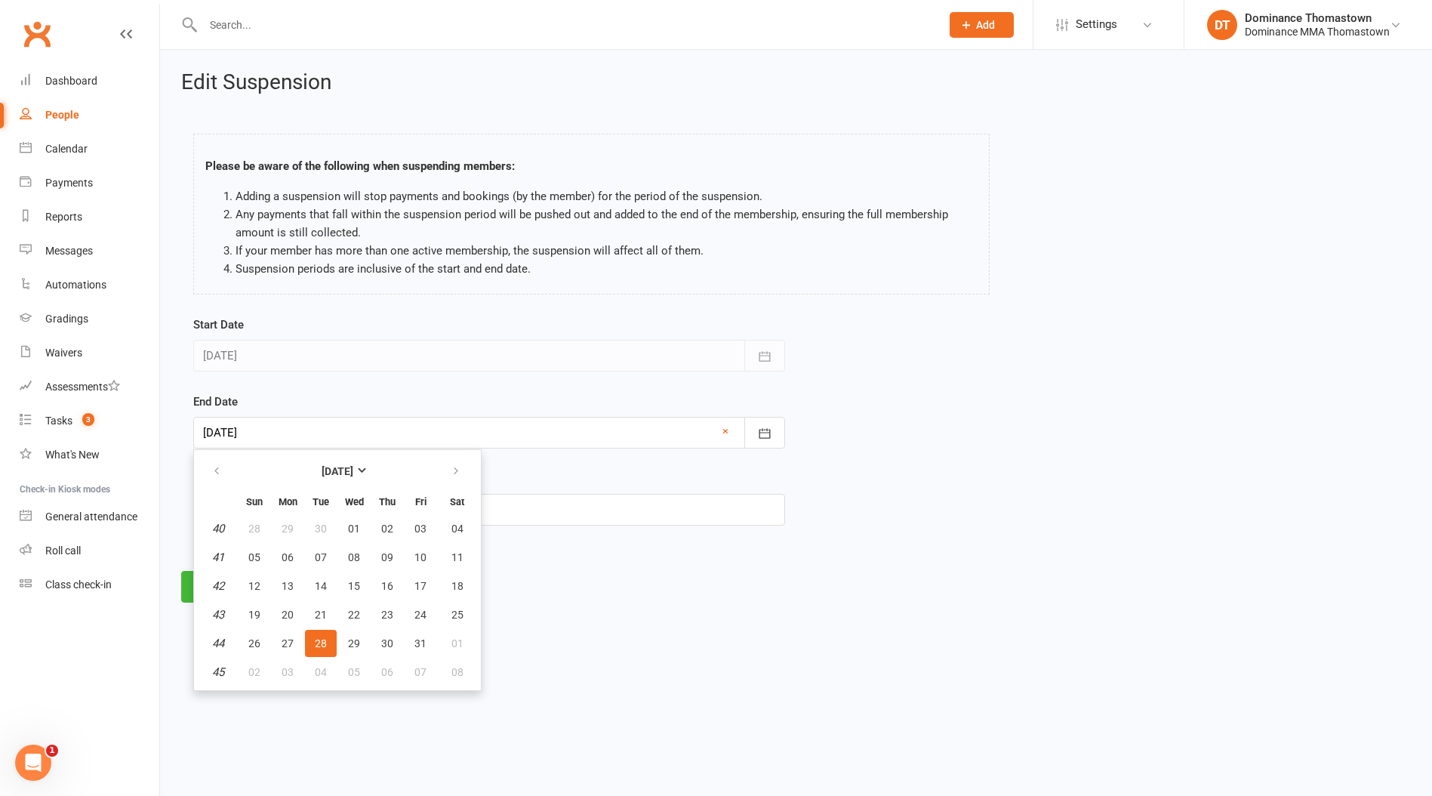
click at [200, 470] on th at bounding box center [218, 471] width 39 height 33
click at [208, 469] on button "button" at bounding box center [218, 471] width 32 height 27
click at [386, 560] on span "11" at bounding box center [387, 557] width 12 height 12
type input "[DATE]"
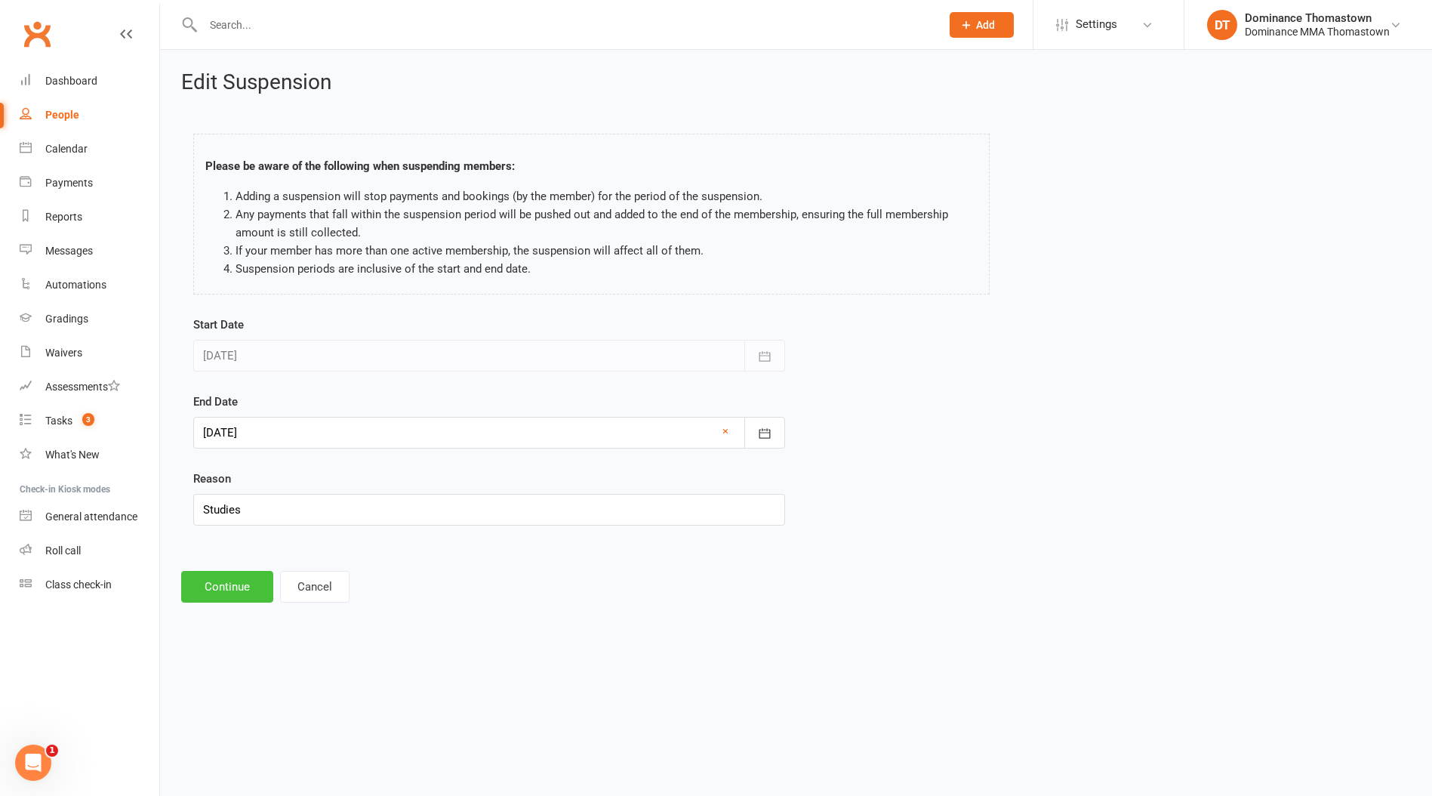
click at [219, 588] on button "Continue" at bounding box center [227, 587] width 92 height 32
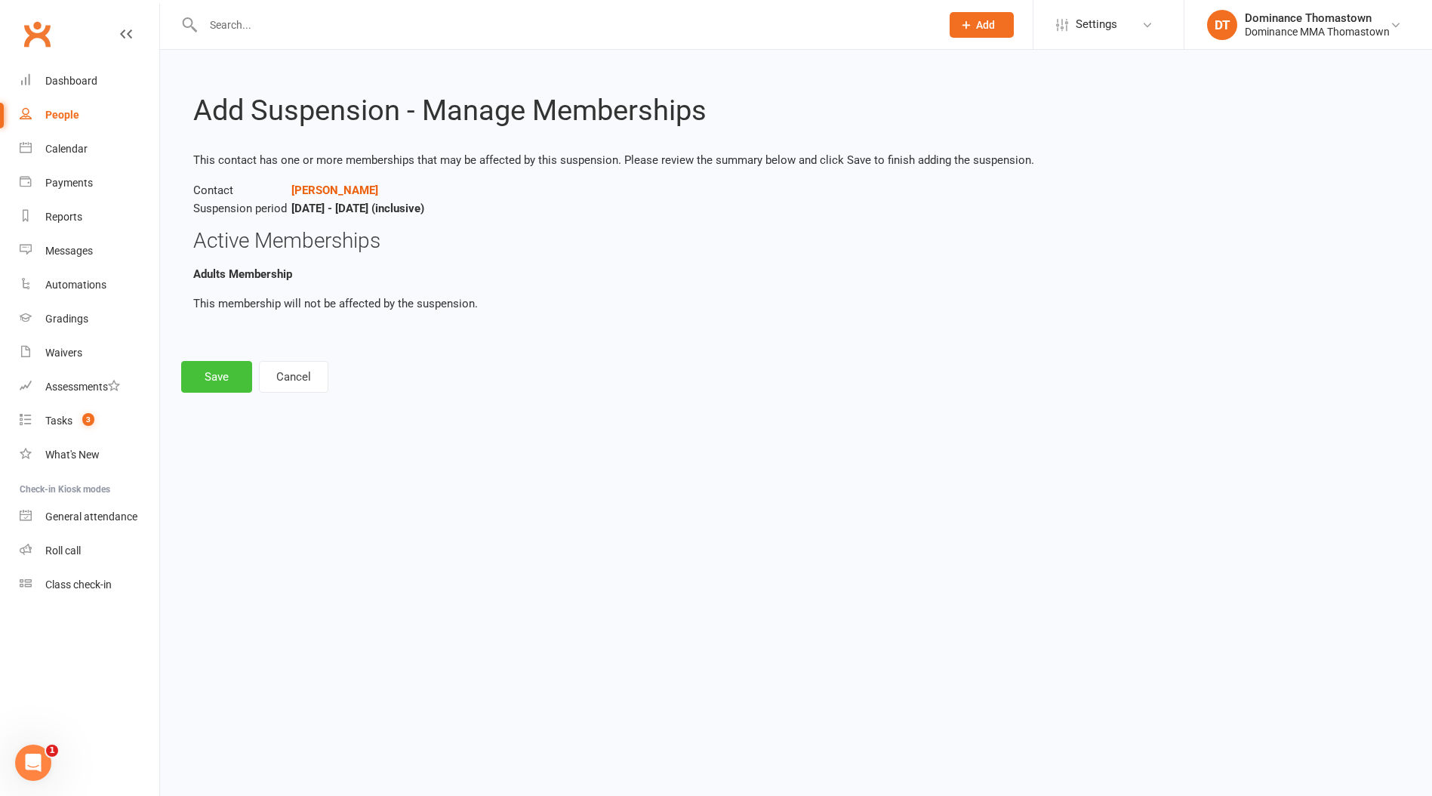
click at [214, 377] on button "Save" at bounding box center [216, 377] width 71 height 32
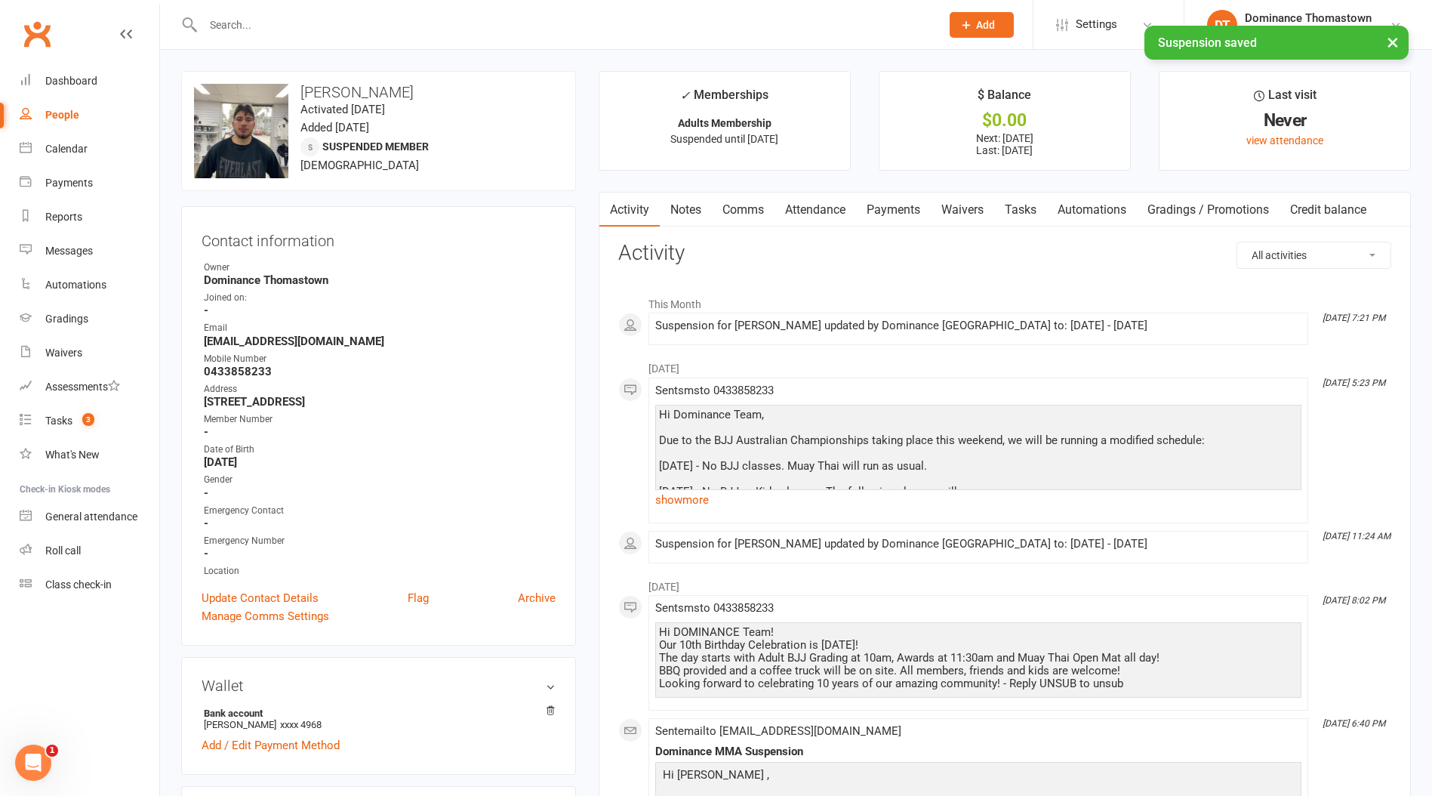
click at [912, 214] on link "Payments" at bounding box center [893, 210] width 75 height 35
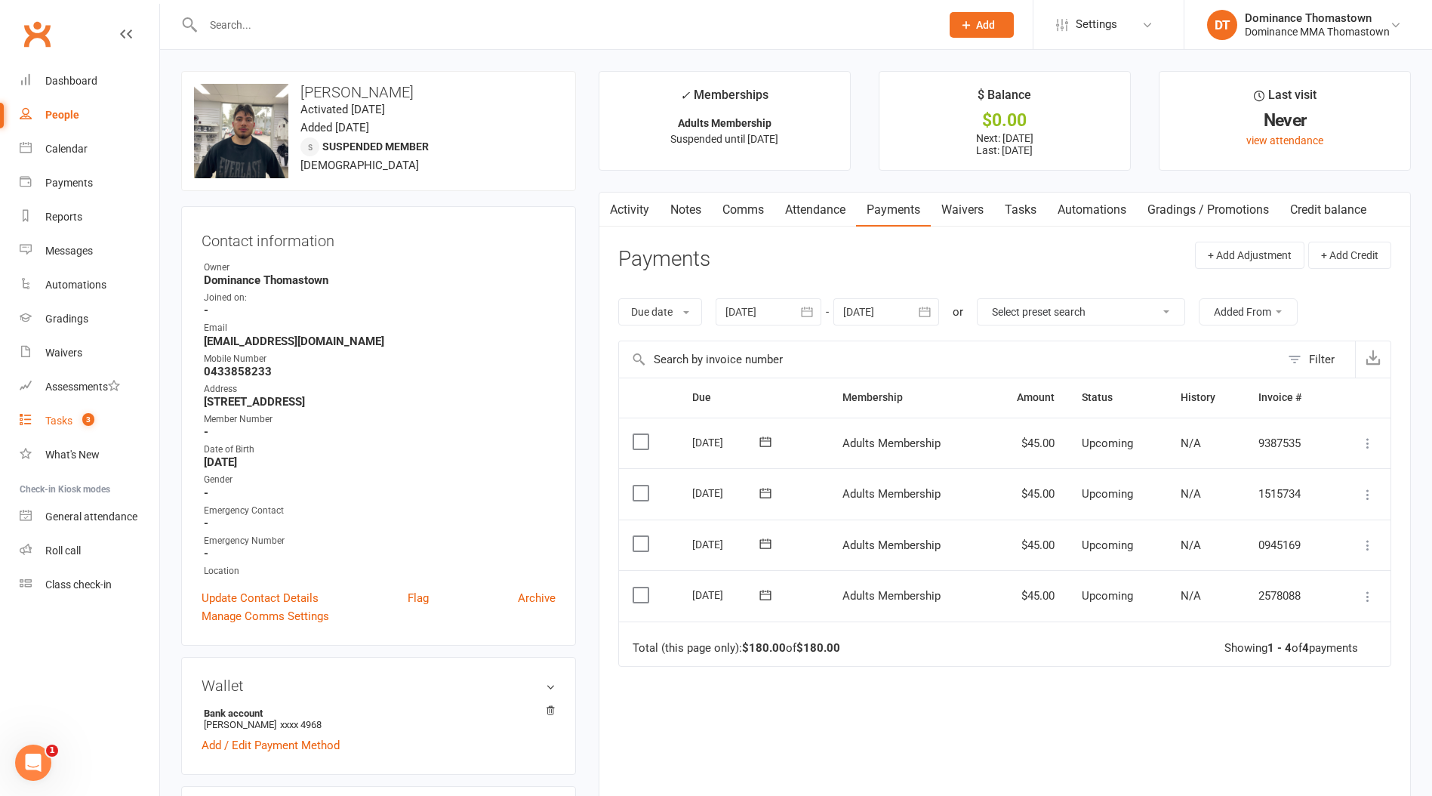
click at [60, 423] on div "Tasks" at bounding box center [58, 421] width 27 height 12
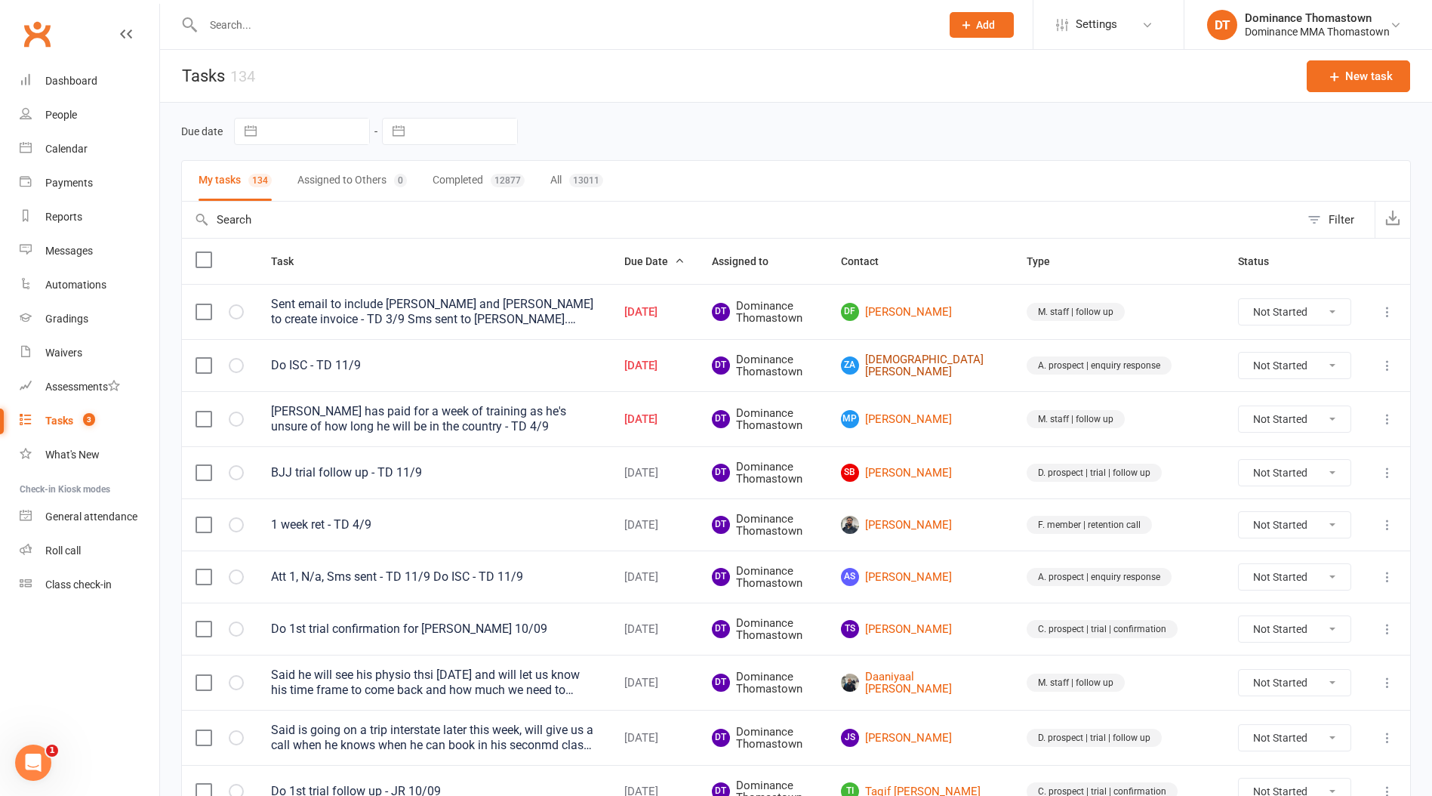
click at [957, 365] on link "ZA [PERSON_NAME]" at bounding box center [920, 365] width 159 height 25
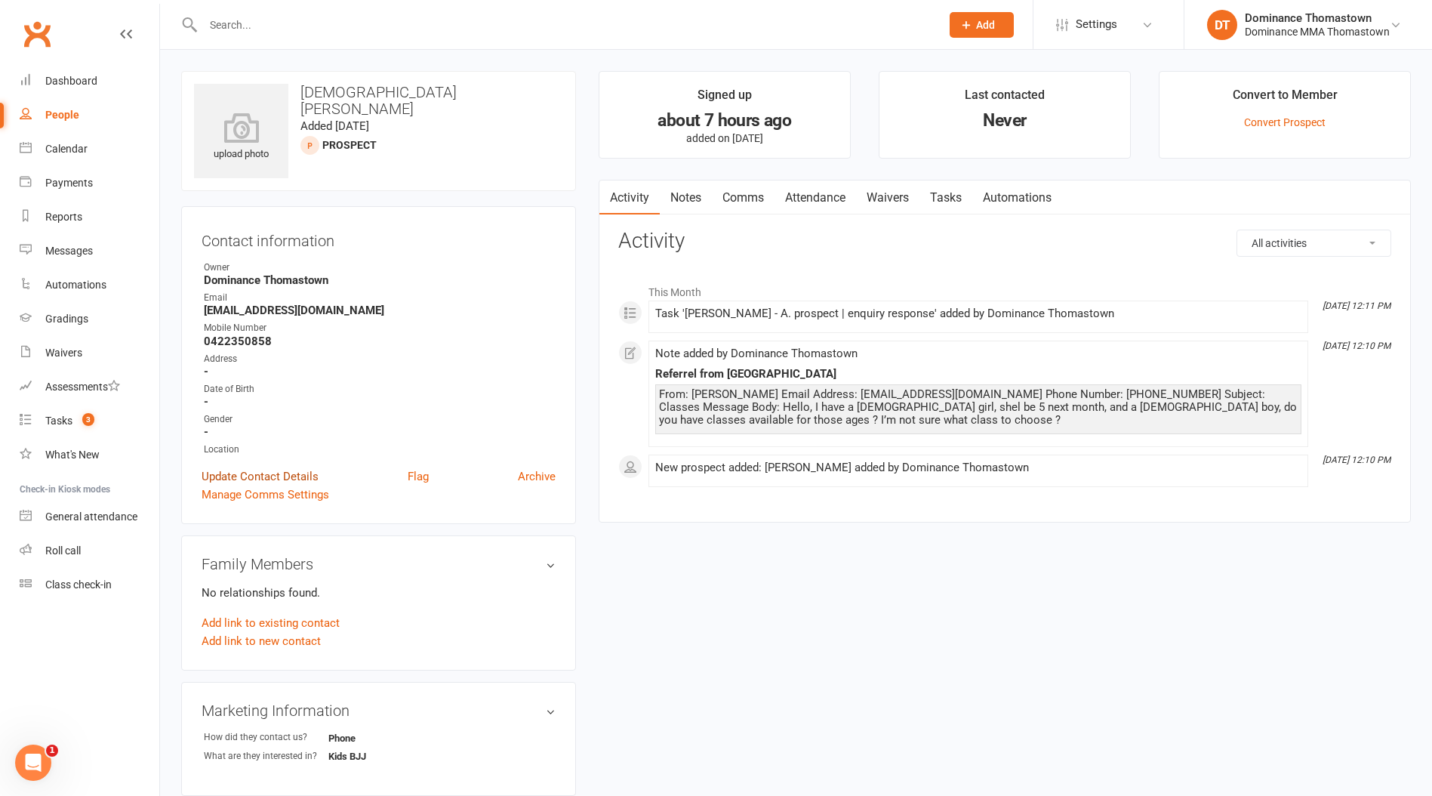
click at [251, 476] on link "Update Contact Details" at bounding box center [260, 476] width 117 height 18
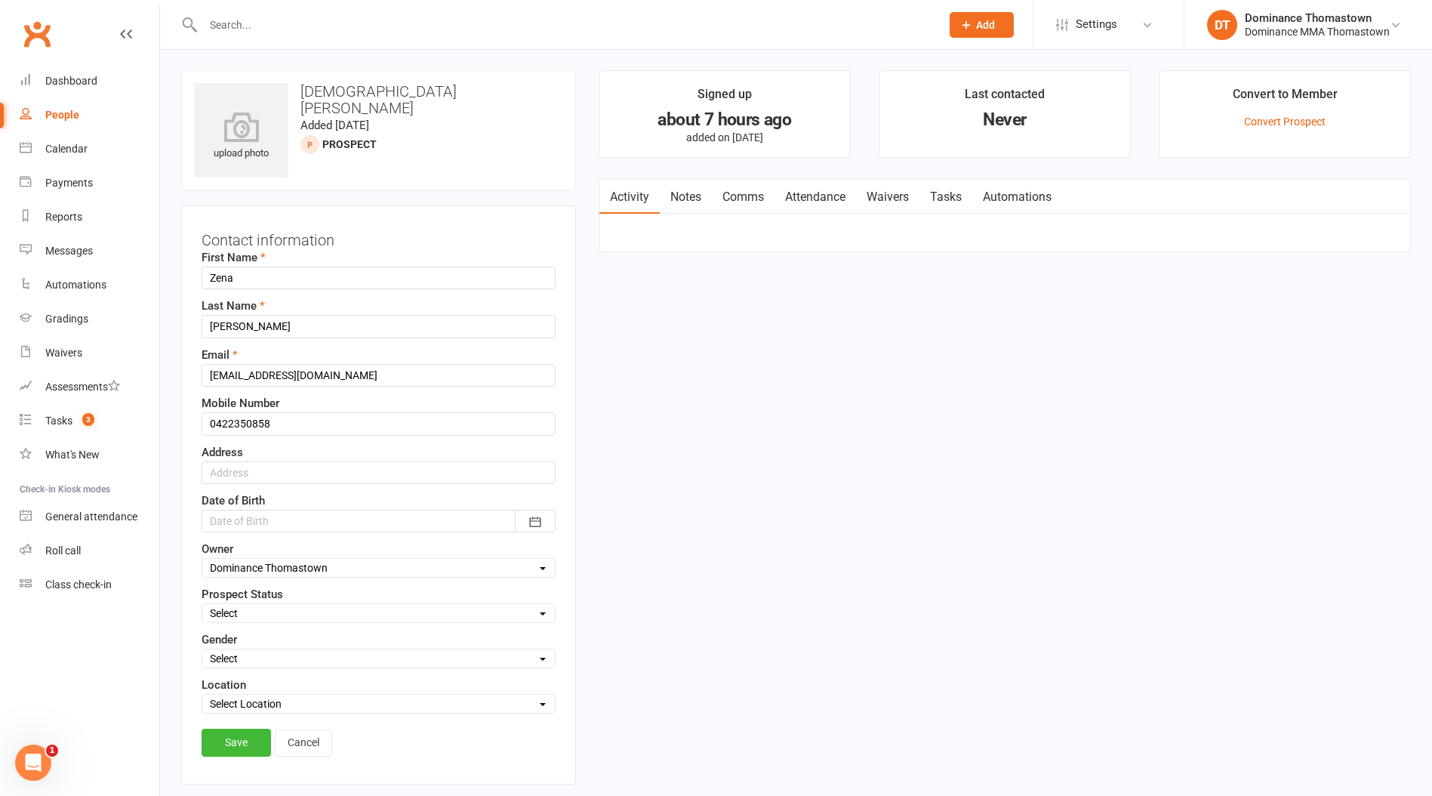
scroll to position [71, 0]
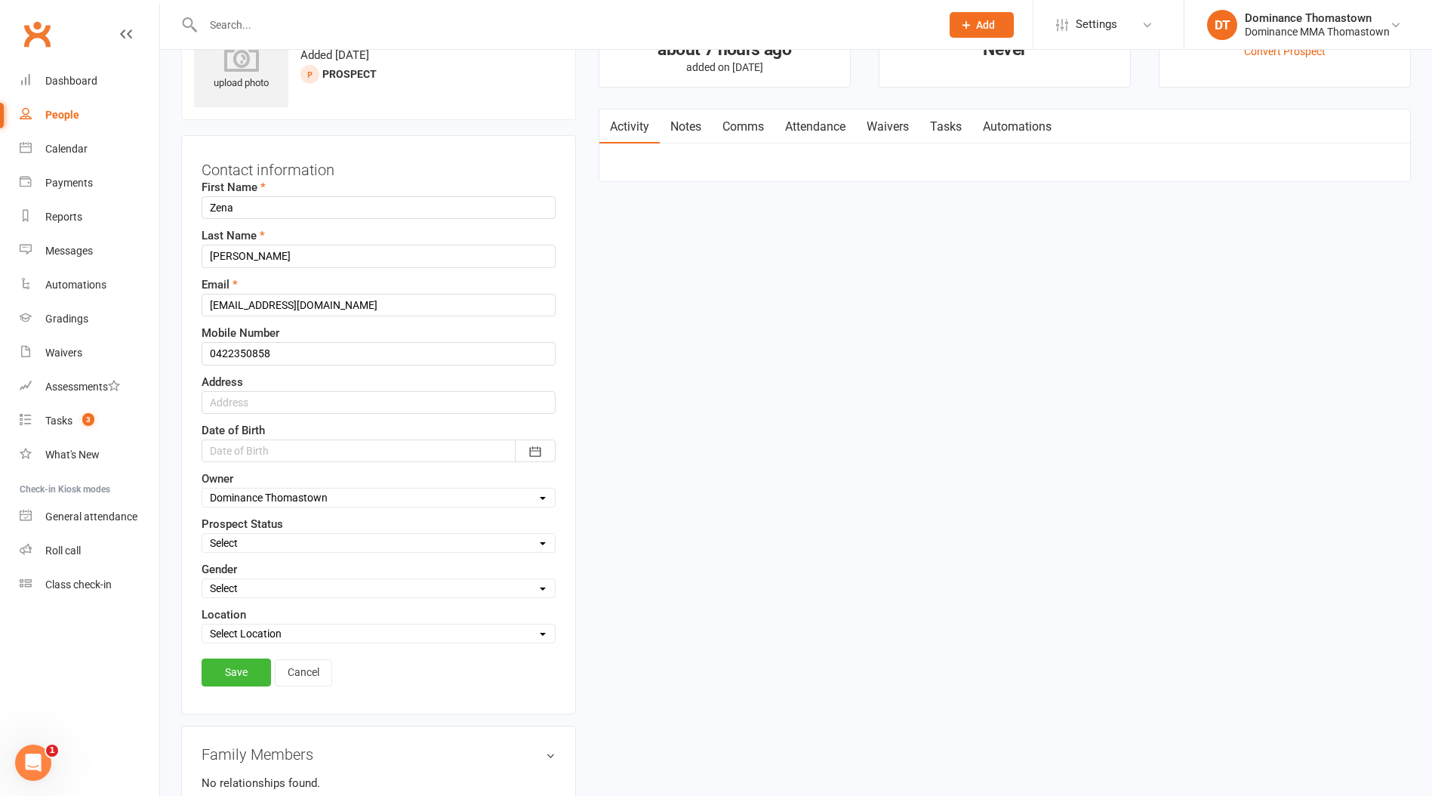
click at [251, 541] on select "Select ENQUIRY WEBSITE ENQUIRY META ADS ENQUIRY DROPPED PROSPECT DROP-IN VISITO…" at bounding box center [378, 543] width 353 height 17
select select "KIDS WAITLIST"
click at [202, 535] on select "Select ENQUIRY WEBSITE ENQUIRY META ADS ENQUIRY DROPPED PROSPECT DROP-IN VISITO…" at bounding box center [378, 543] width 353 height 17
click at [239, 678] on link "Save" at bounding box center [236, 671] width 69 height 27
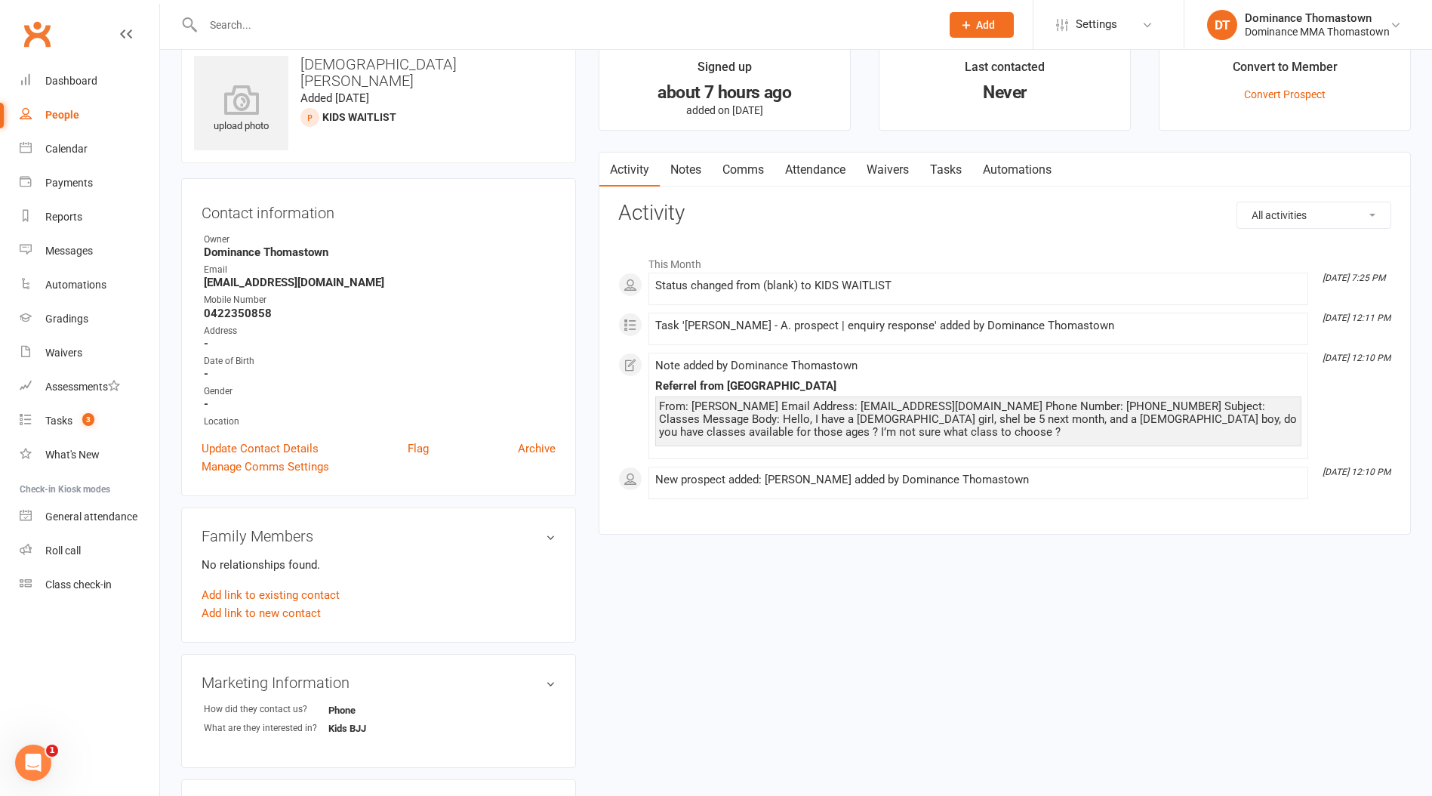
scroll to position [0, 0]
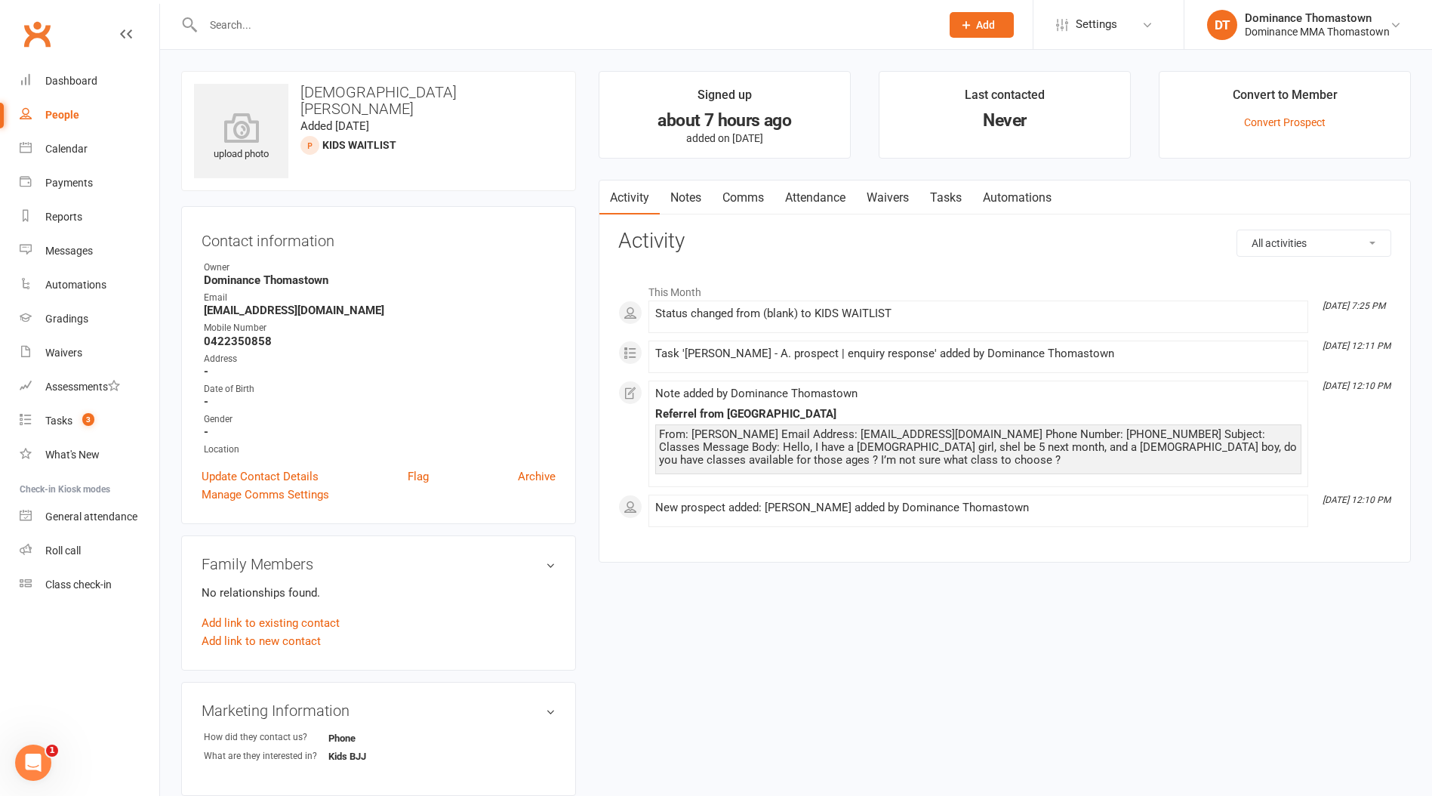
click at [338, 310] on strong "[EMAIL_ADDRESS][DOMAIN_NAME]" at bounding box center [380, 311] width 352 height 14
drag, startPoint x: 338, startPoint y: 310, endPoint x: 195, endPoint y: 307, distance: 143.5
click at [189, 308] on div "Contact information Owner Dominance Thomastown Email zena243@gmail.com Mobile N…" at bounding box center [378, 365] width 395 height 318
copy render-form-field "[EMAIL_ADDRESS][DOMAIN_NAME]"
click at [242, 335] on strong "0422350858" at bounding box center [380, 342] width 352 height 14
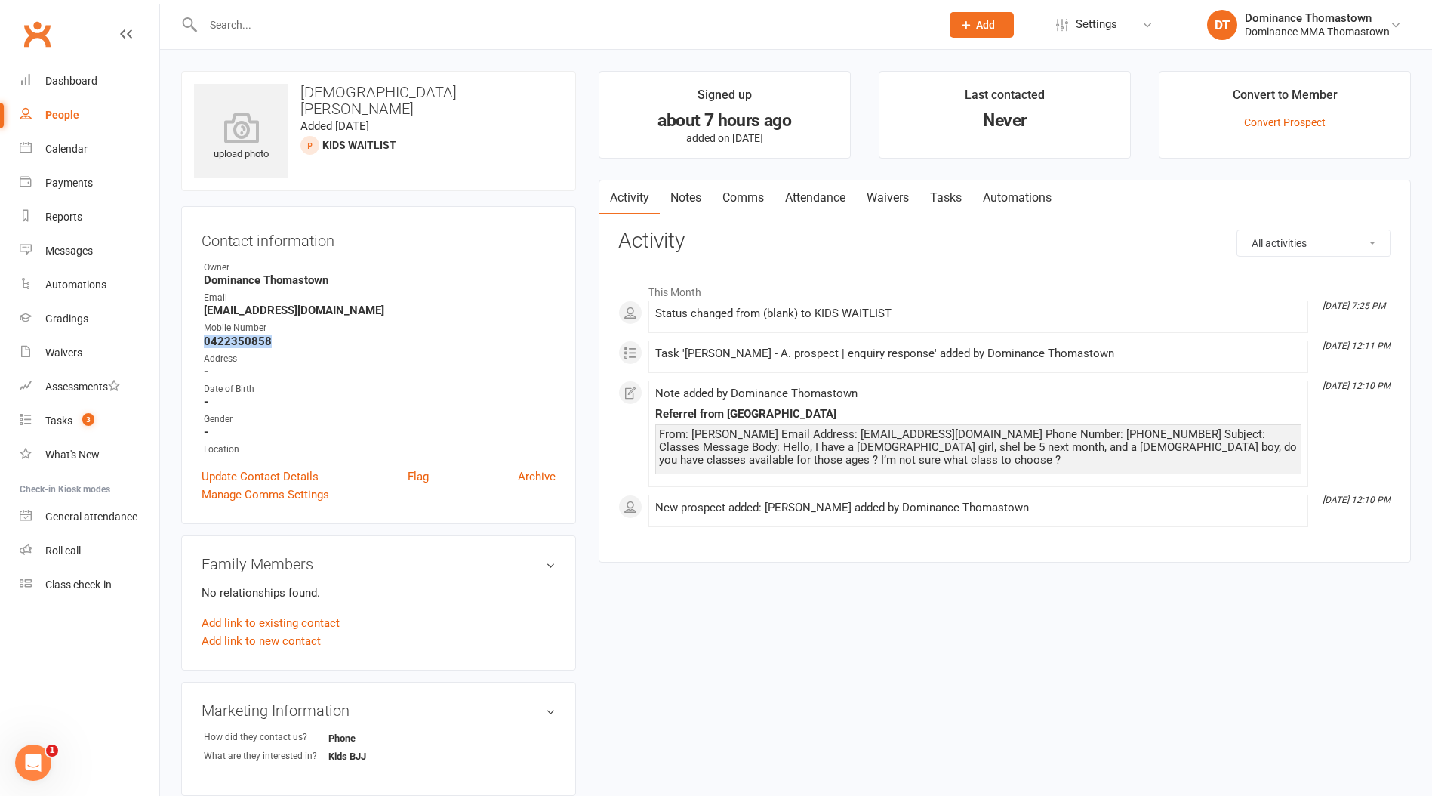
copy strong "0422350858"
click at [787, 662] on div "upload photo Zena Abdulrahman Added 11 September, 2025 KIDS WAITLIST prospect C…" at bounding box center [796, 646] width 1253 height 1150
click at [705, 193] on link "Notes" at bounding box center [686, 197] width 52 height 35
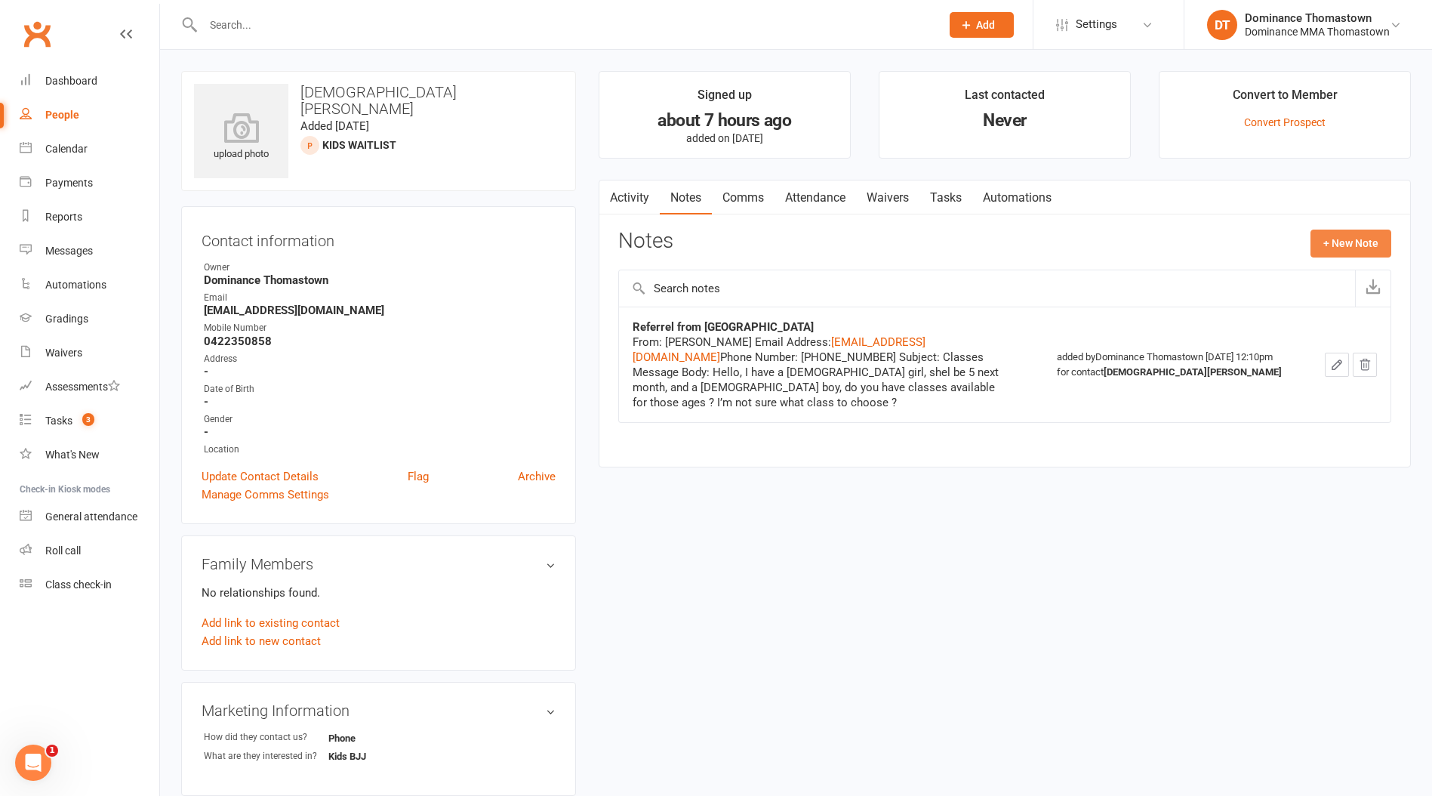
click at [1329, 245] on button "+ New Note" at bounding box center [1351, 243] width 81 height 27
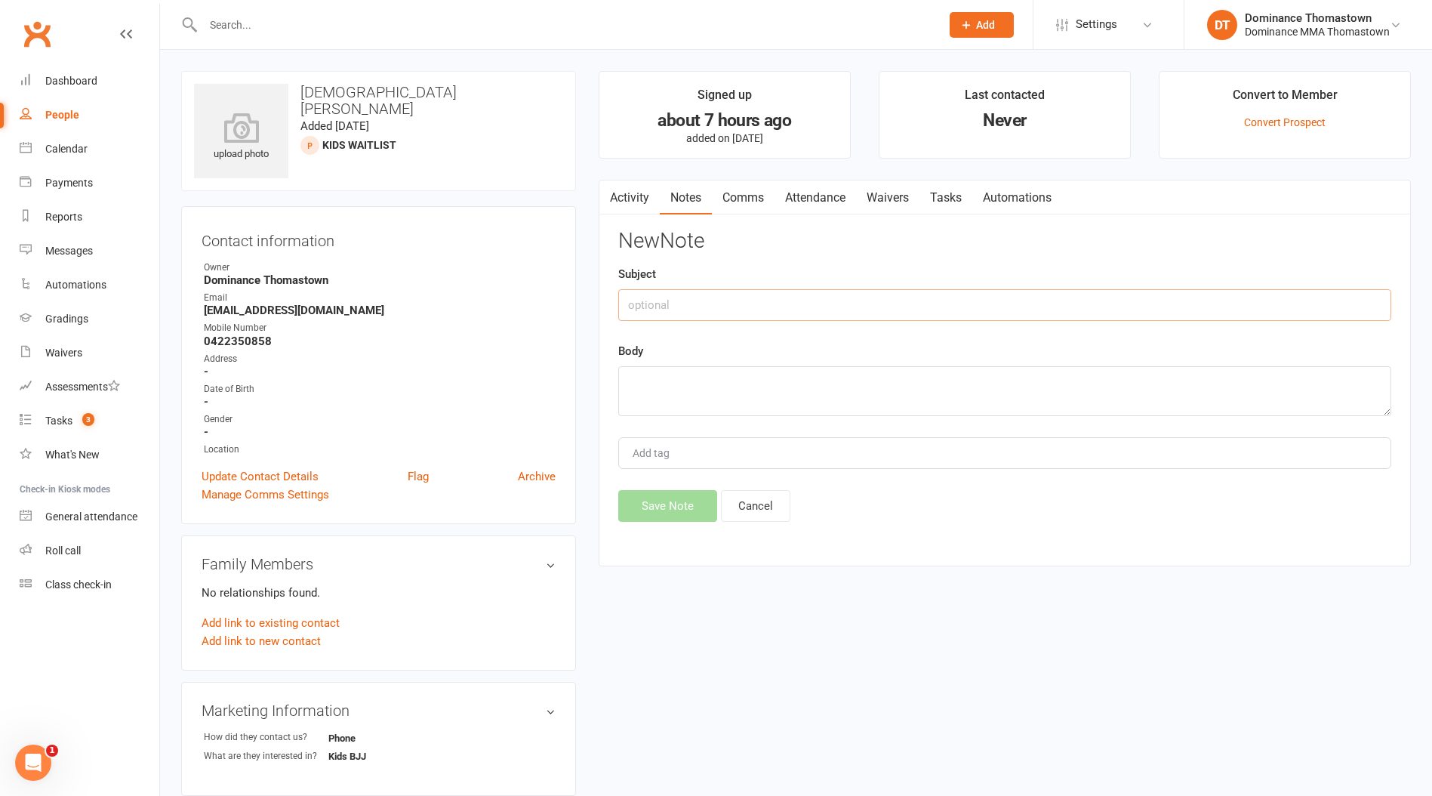
click at [760, 293] on input "text" at bounding box center [1004, 305] width 773 height 32
type input "ISC"
click at [708, 387] on textarea at bounding box center [1004, 391] width 773 height 50
type textarea "Added to kids waitlist - TD 11/9"
click at [691, 502] on button "Save Note" at bounding box center [667, 506] width 99 height 32
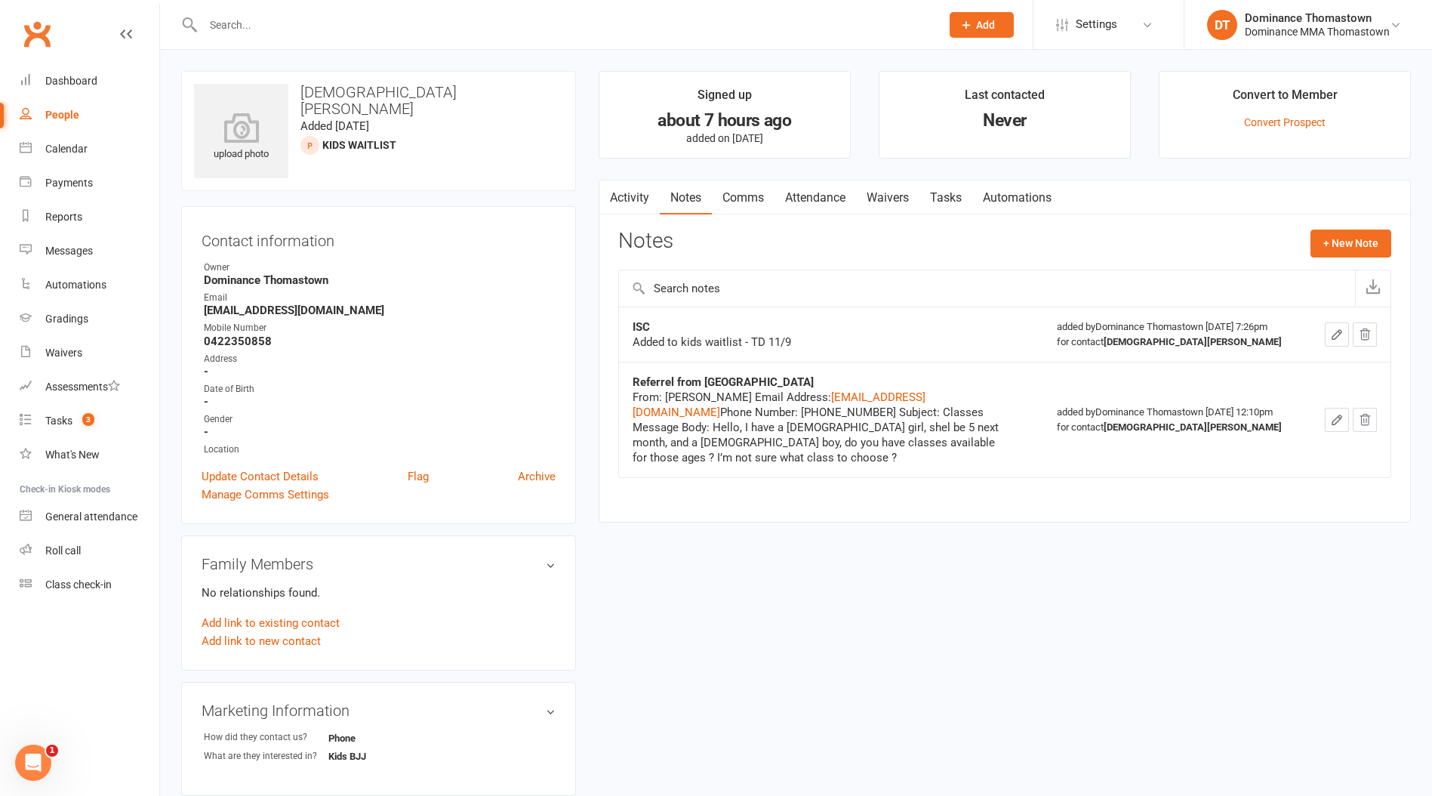
click at [939, 196] on link "Tasks" at bounding box center [946, 197] width 53 height 35
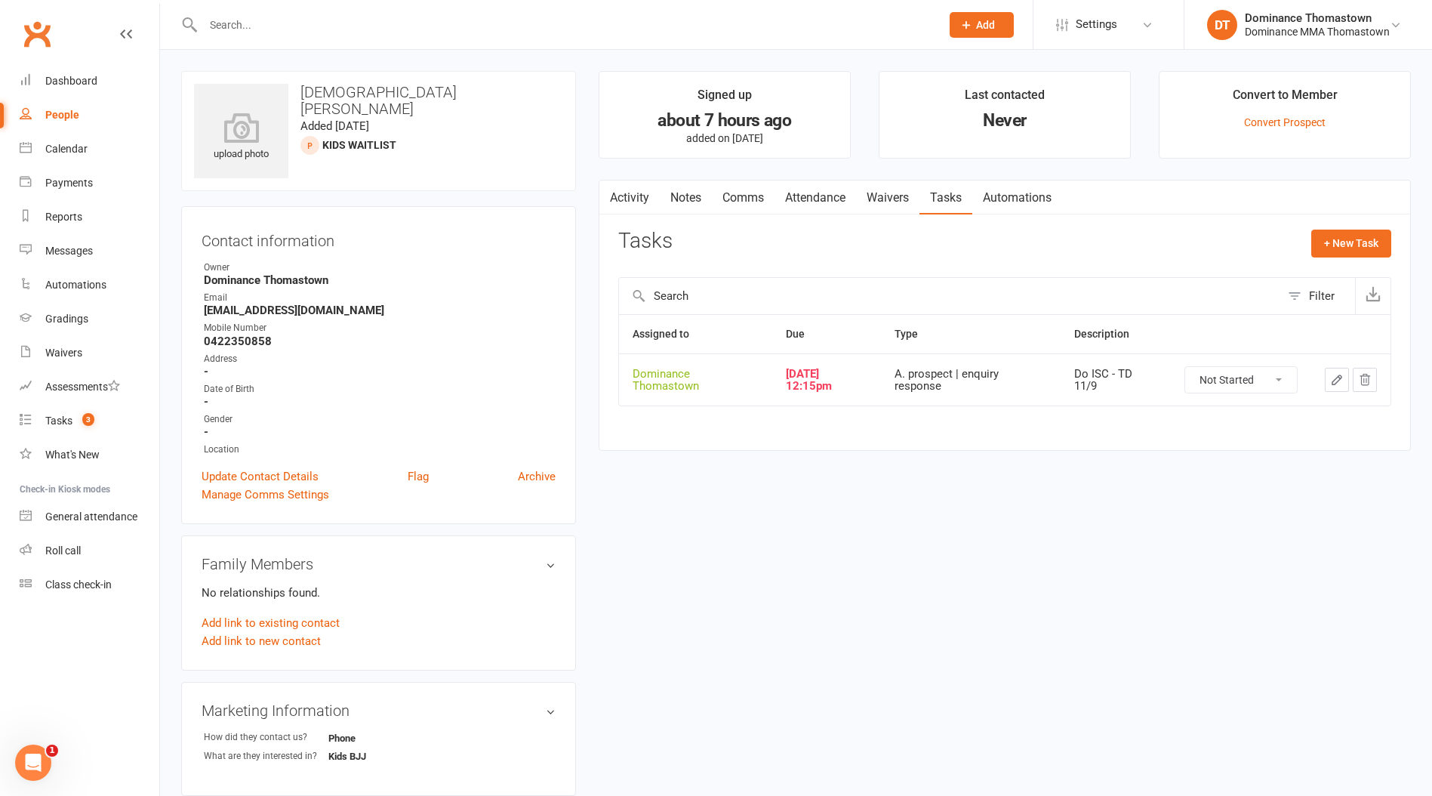
click at [1226, 375] on select "Not Started In Progress Waiting Complete" at bounding box center [1242, 380] width 112 height 26
click at [1186, 367] on select "Not Started In Progress Waiting Complete" at bounding box center [1242, 380] width 112 height 26
select select "unstarted"
click at [64, 422] on div "Tasks" at bounding box center [58, 421] width 27 height 12
